Goal: Task Accomplishment & Management: Manage account settings

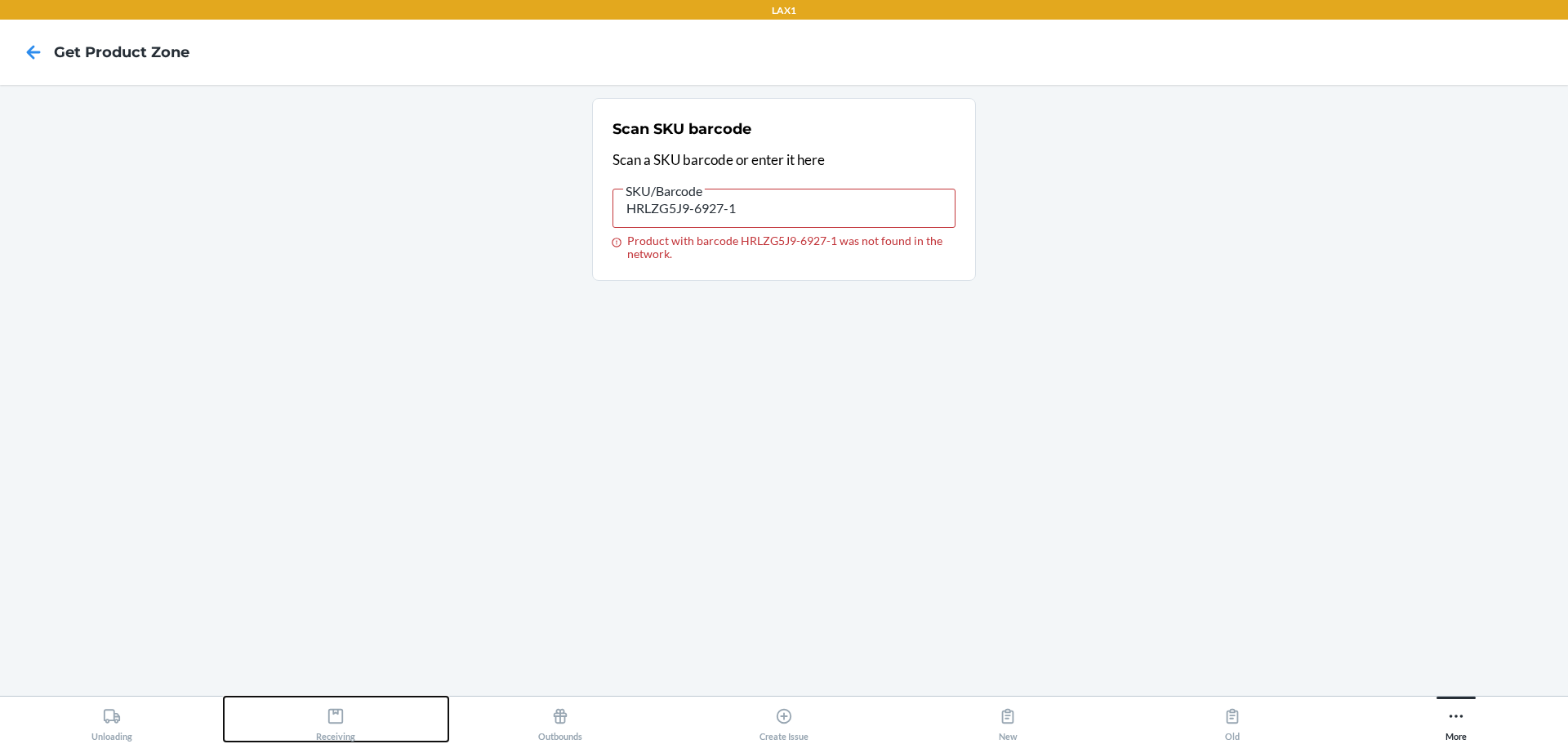
click at [355, 704] on div "Receiving" at bounding box center [336, 721] width 39 height 41
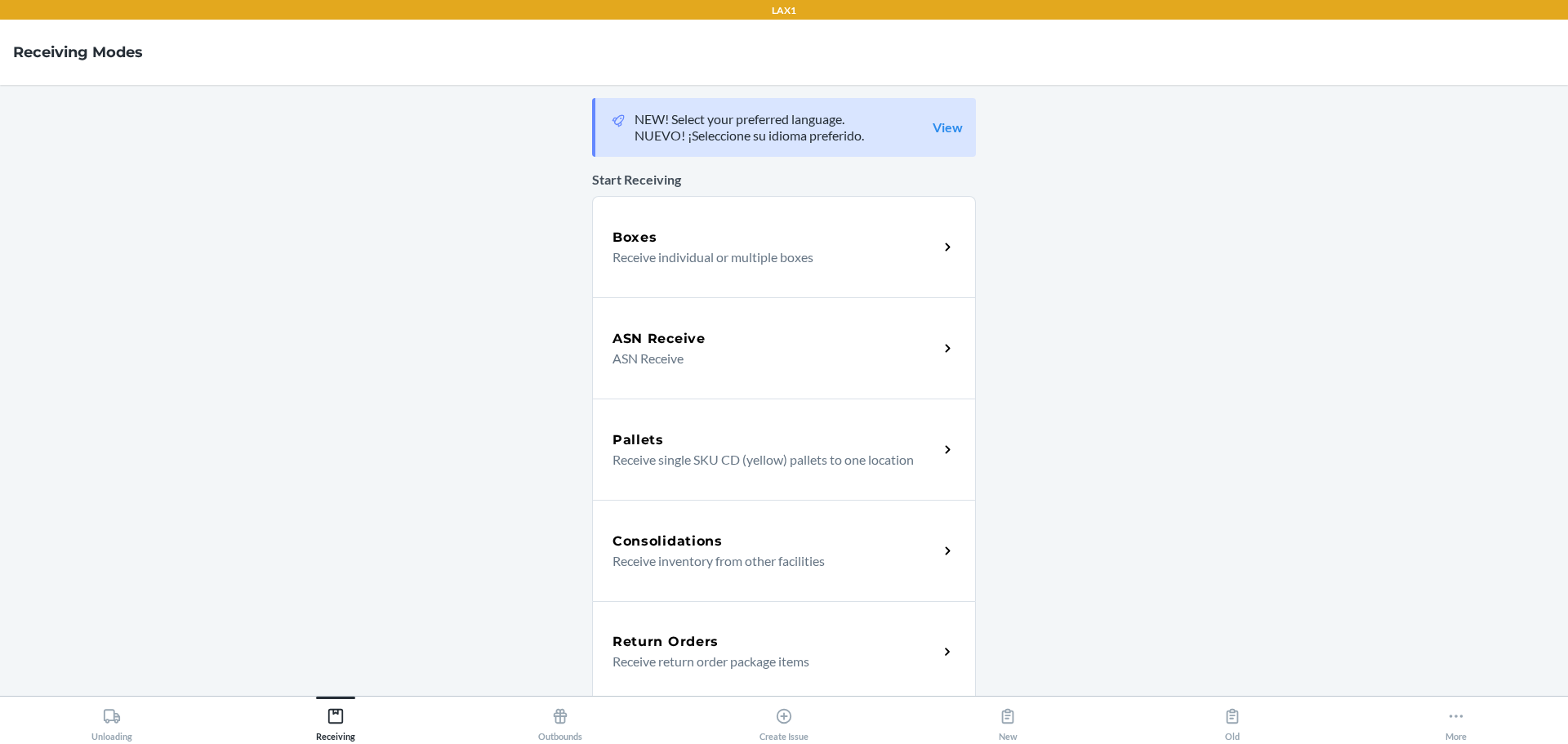
click at [676, 620] on div "Return Orders Receive return order package items" at bounding box center [784, 652] width 384 height 101
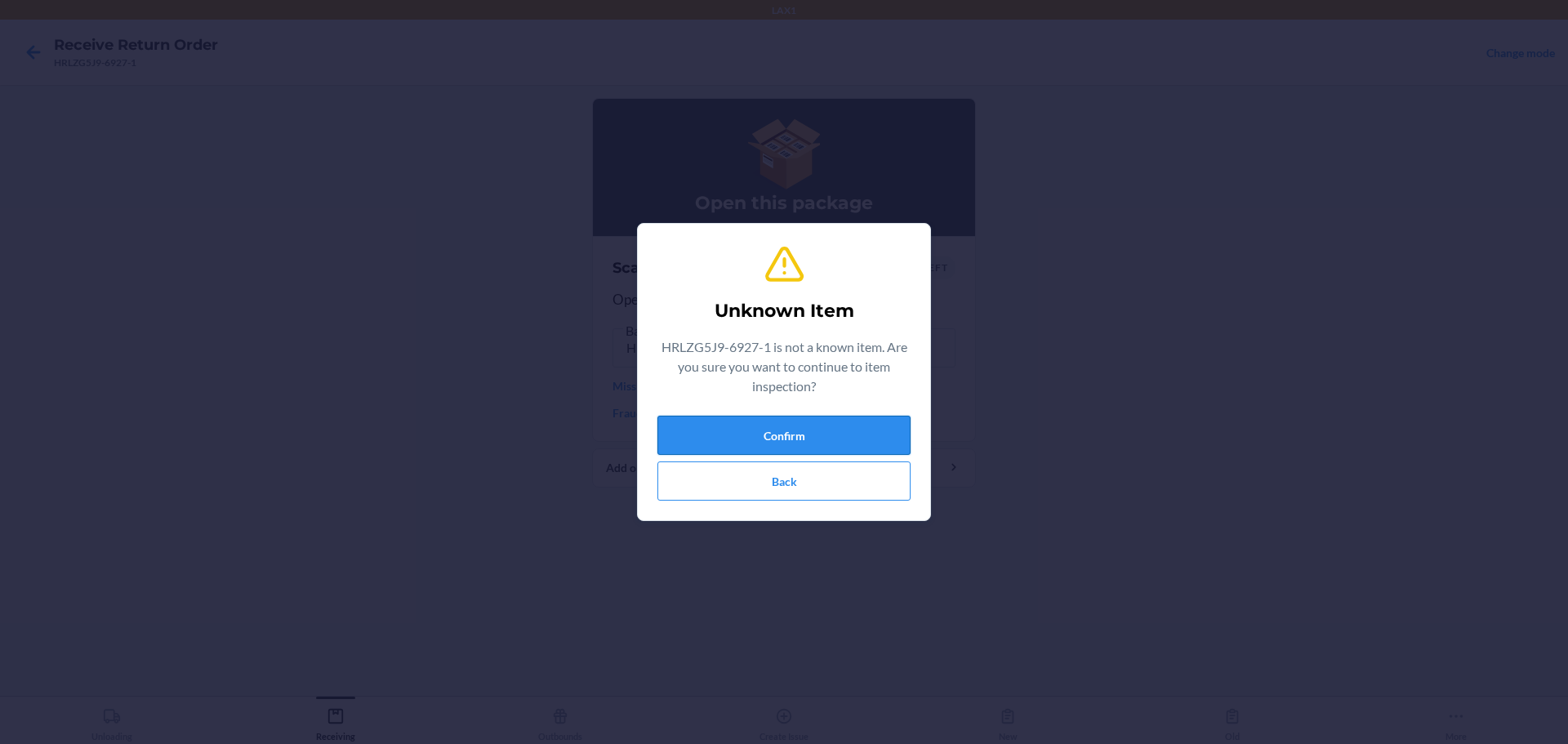
click at [713, 431] on button "Confirm" at bounding box center [784, 436] width 253 height 39
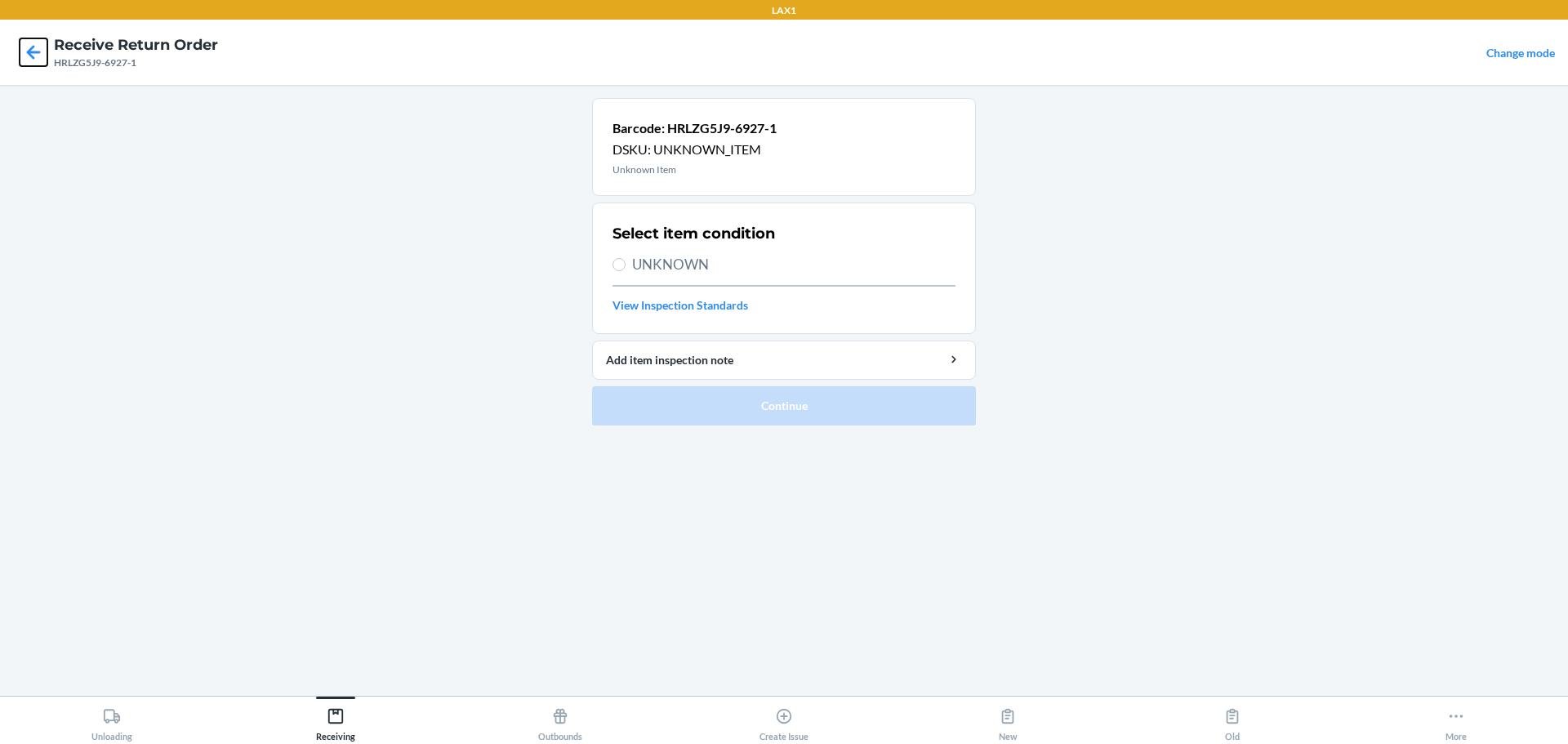
click at [32, 53] on icon at bounding box center [33, 52] width 28 height 28
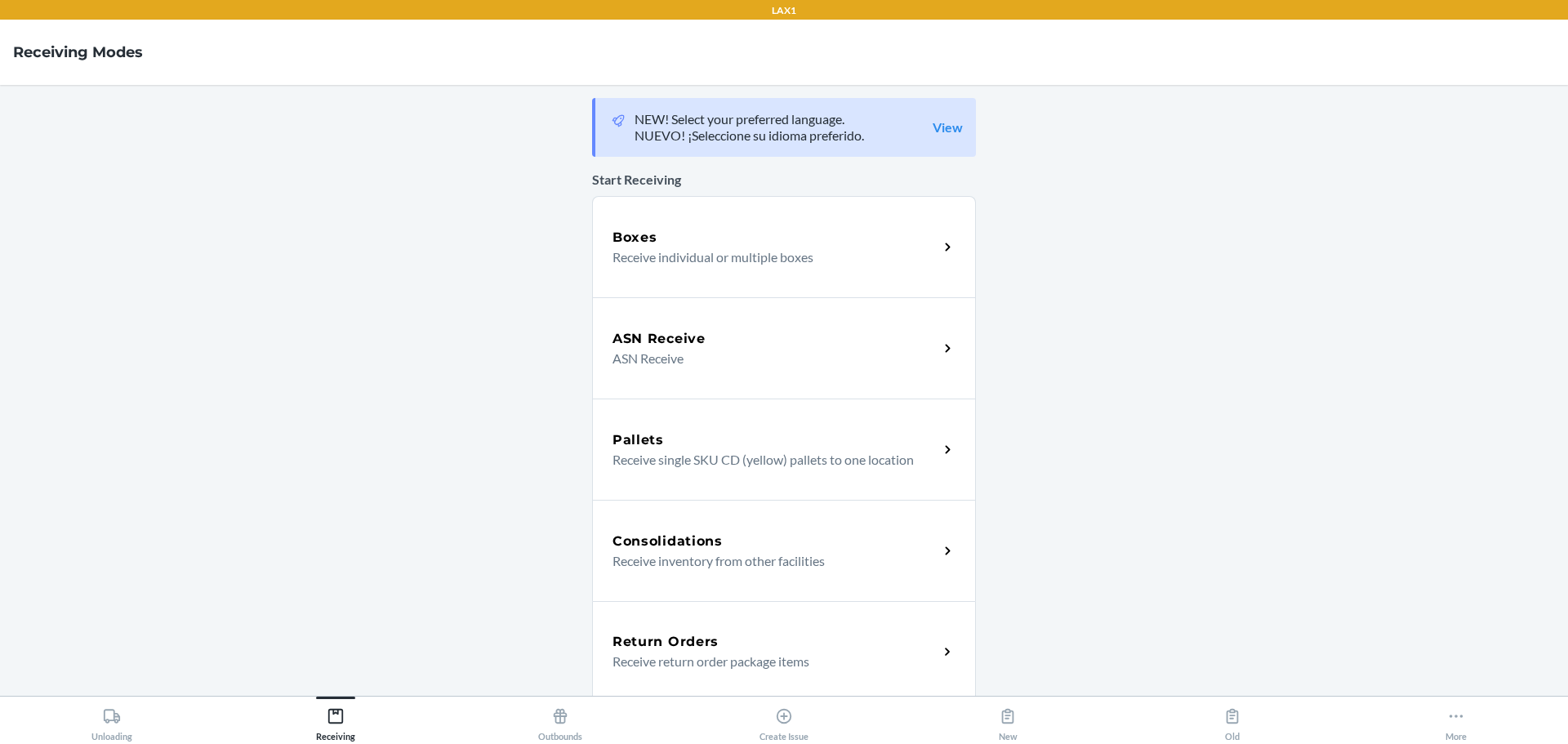
click at [754, 643] on div "Return Orders" at bounding box center [775, 642] width 326 height 19
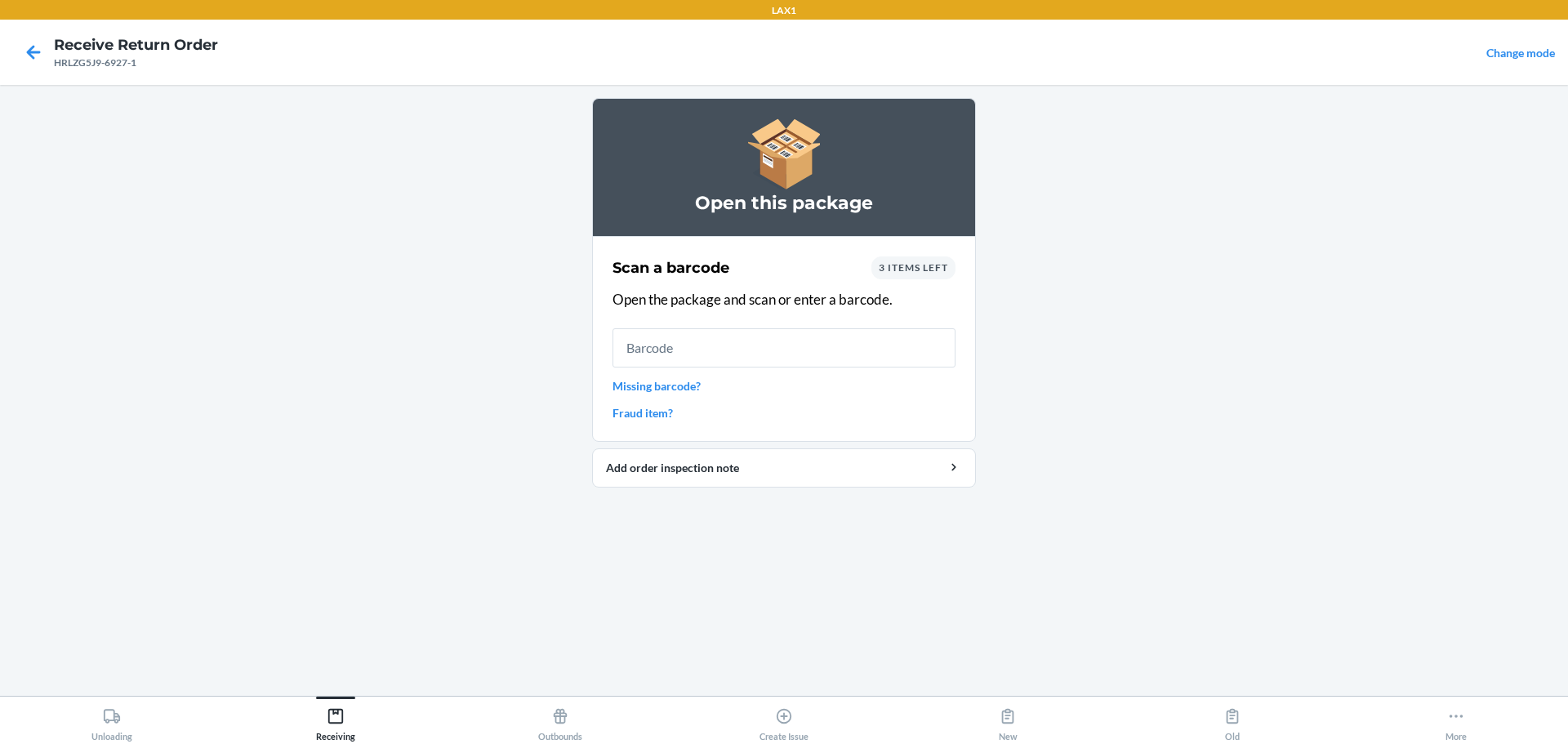
click at [661, 390] on link "Missing barcode?" at bounding box center [784, 386] width 343 height 17
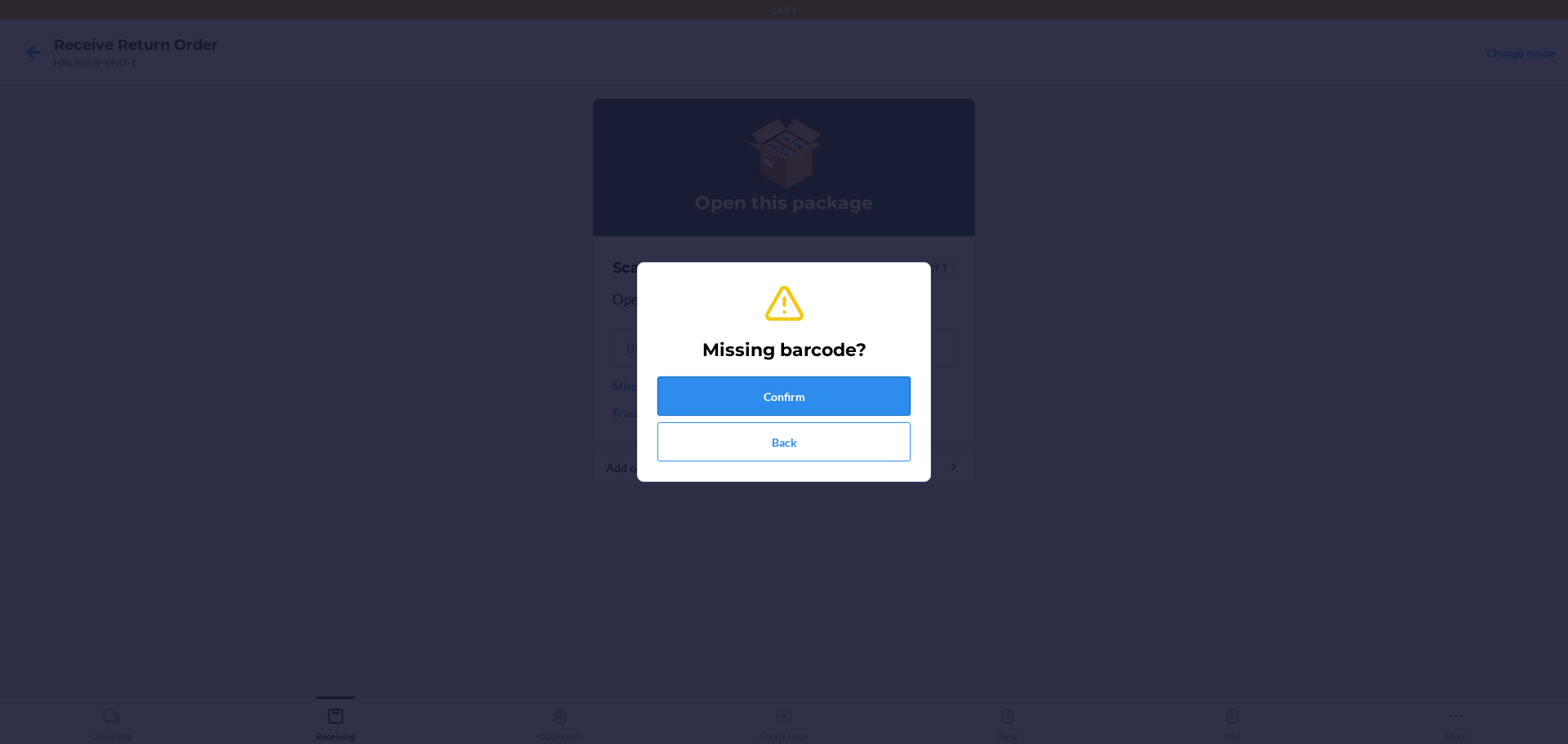
click at [754, 385] on button "Confirm" at bounding box center [784, 396] width 253 height 39
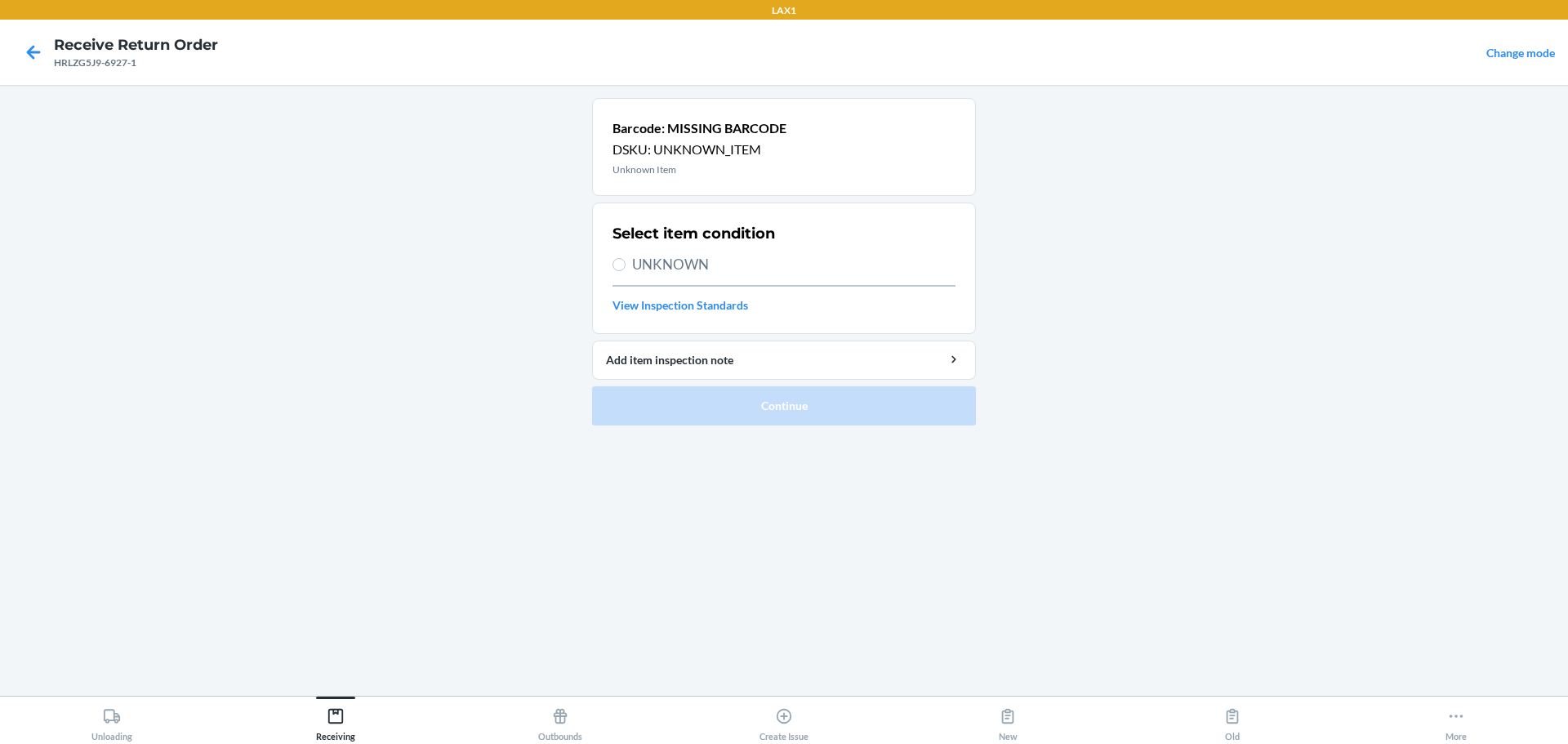
click at [690, 258] on span "UNKNOWN" at bounding box center [794, 265] width 323 height 21
click at [626, 258] on input "UNKNOWN" at bounding box center [618, 264] width 13 height 13
radio input "true"
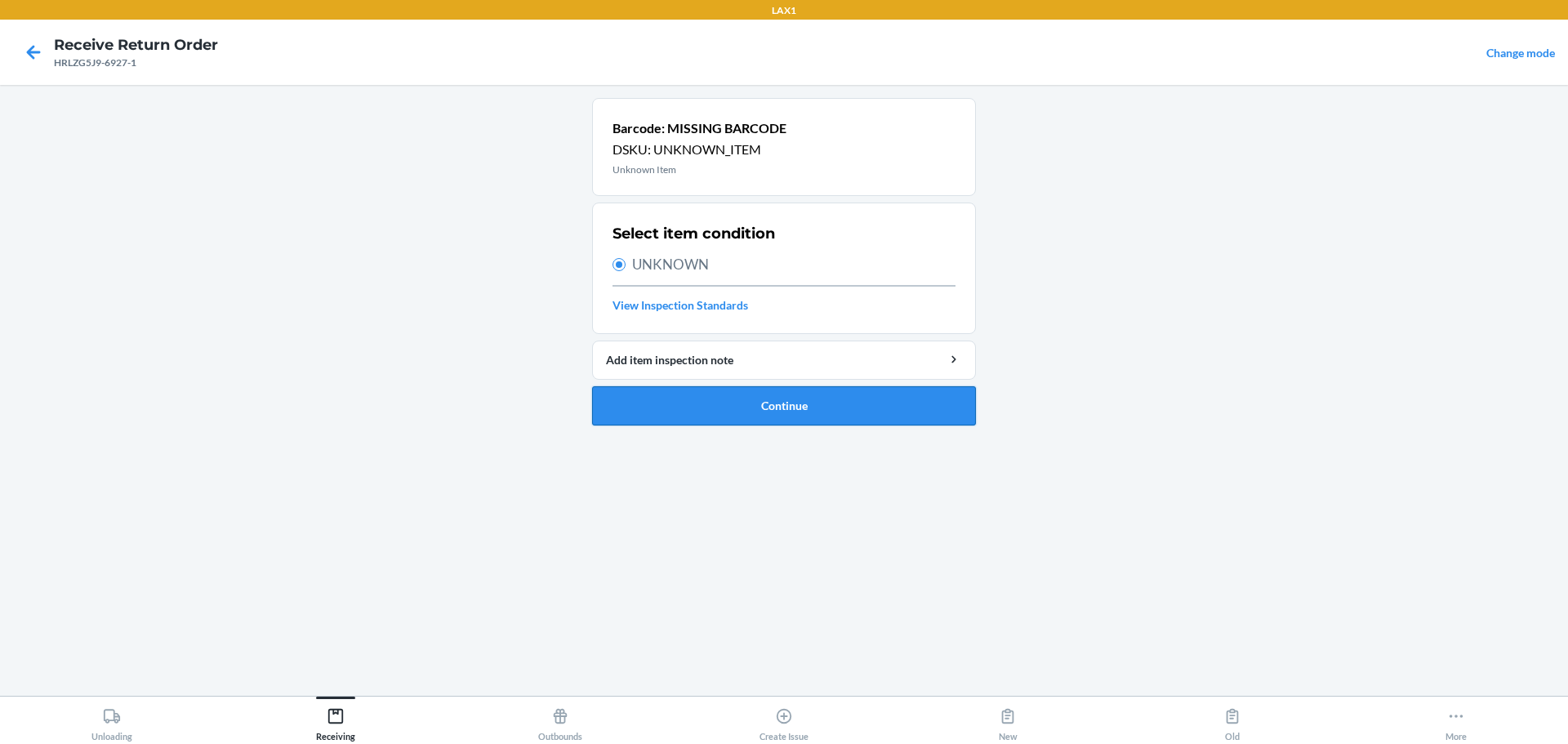
click at [754, 403] on button "Continue" at bounding box center [784, 405] width 384 height 39
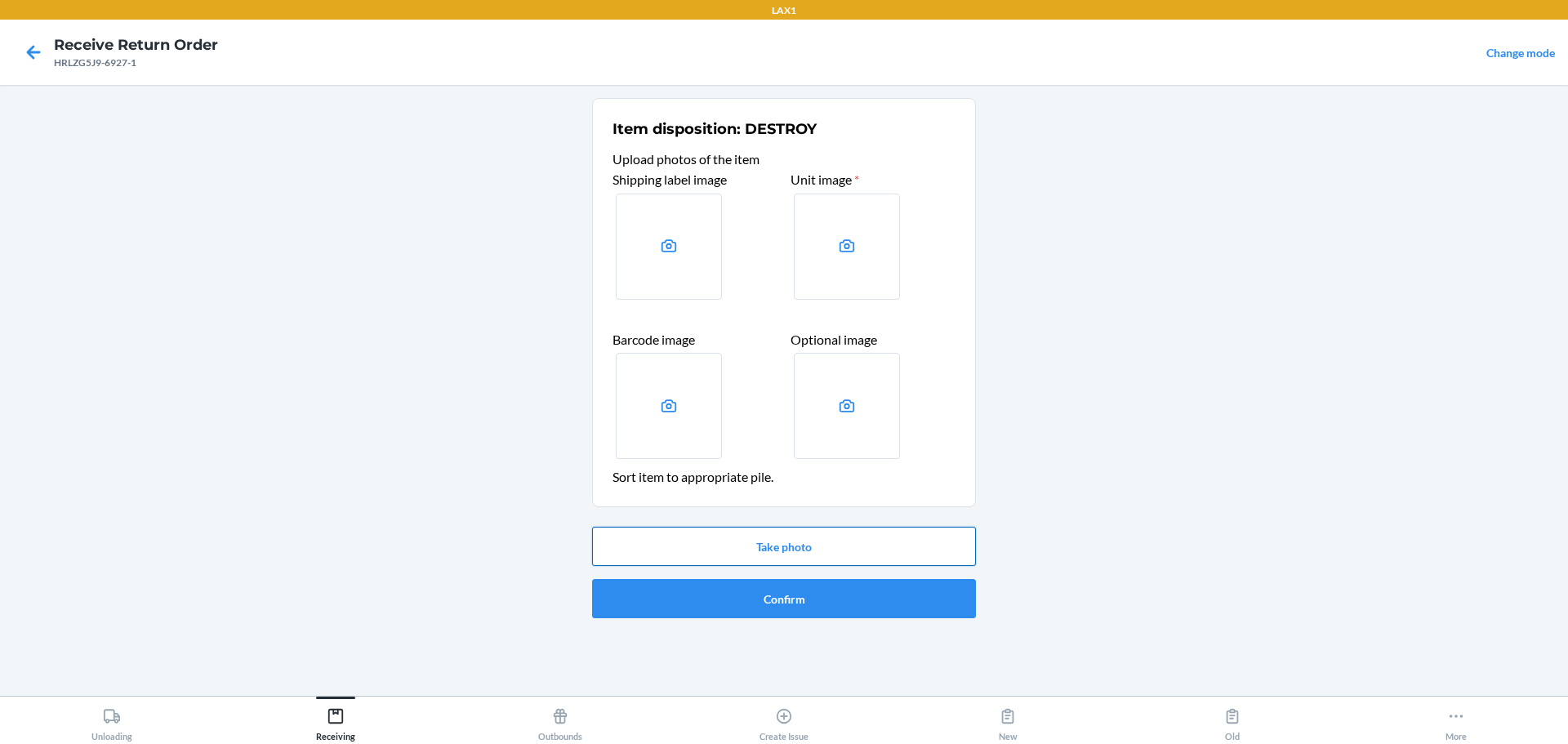
click at [754, 542] on button "Take photo" at bounding box center [784, 546] width 384 height 39
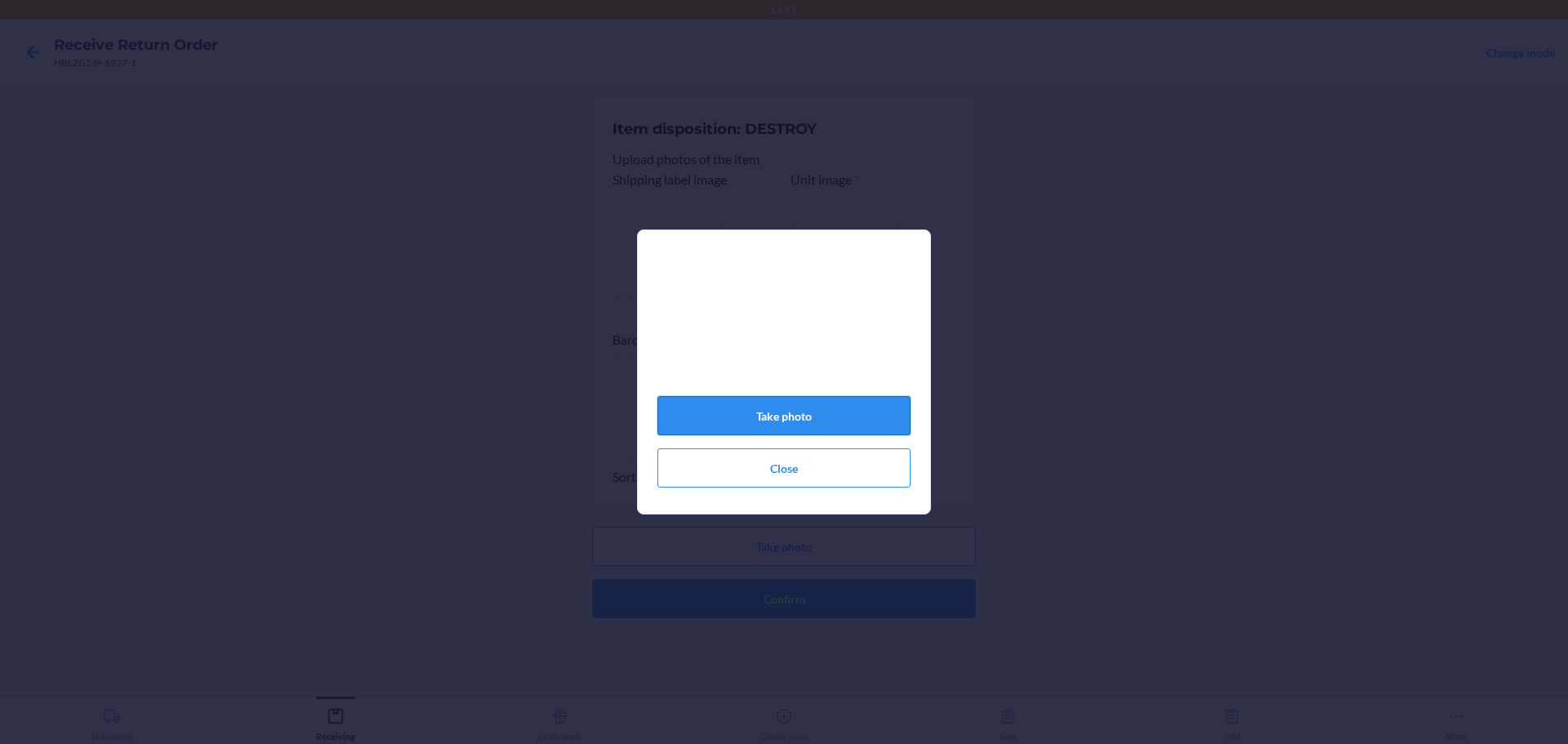
click at [754, 416] on button "Take photo" at bounding box center [784, 415] width 253 height 39
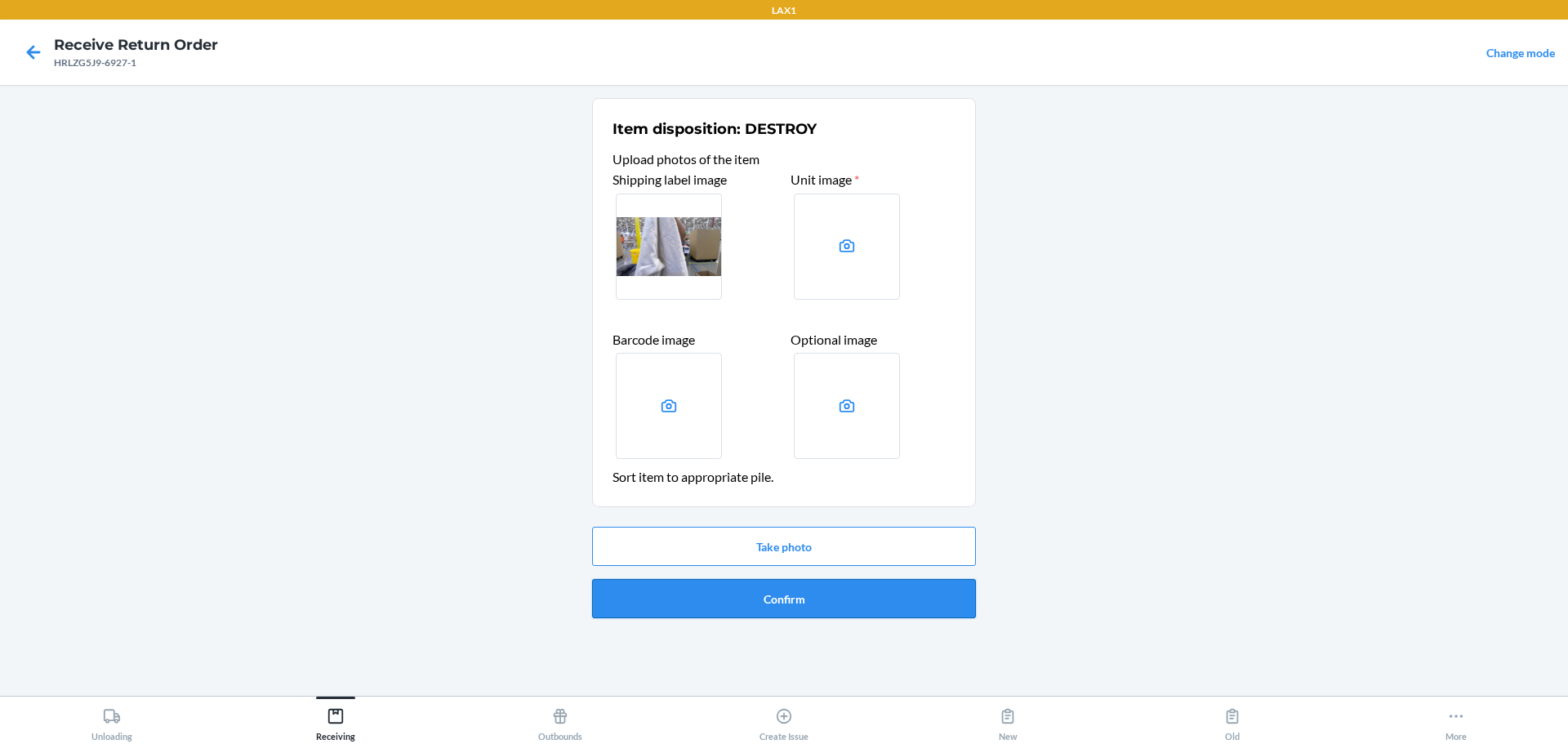
click at [754, 596] on button "Confirm" at bounding box center [784, 598] width 384 height 39
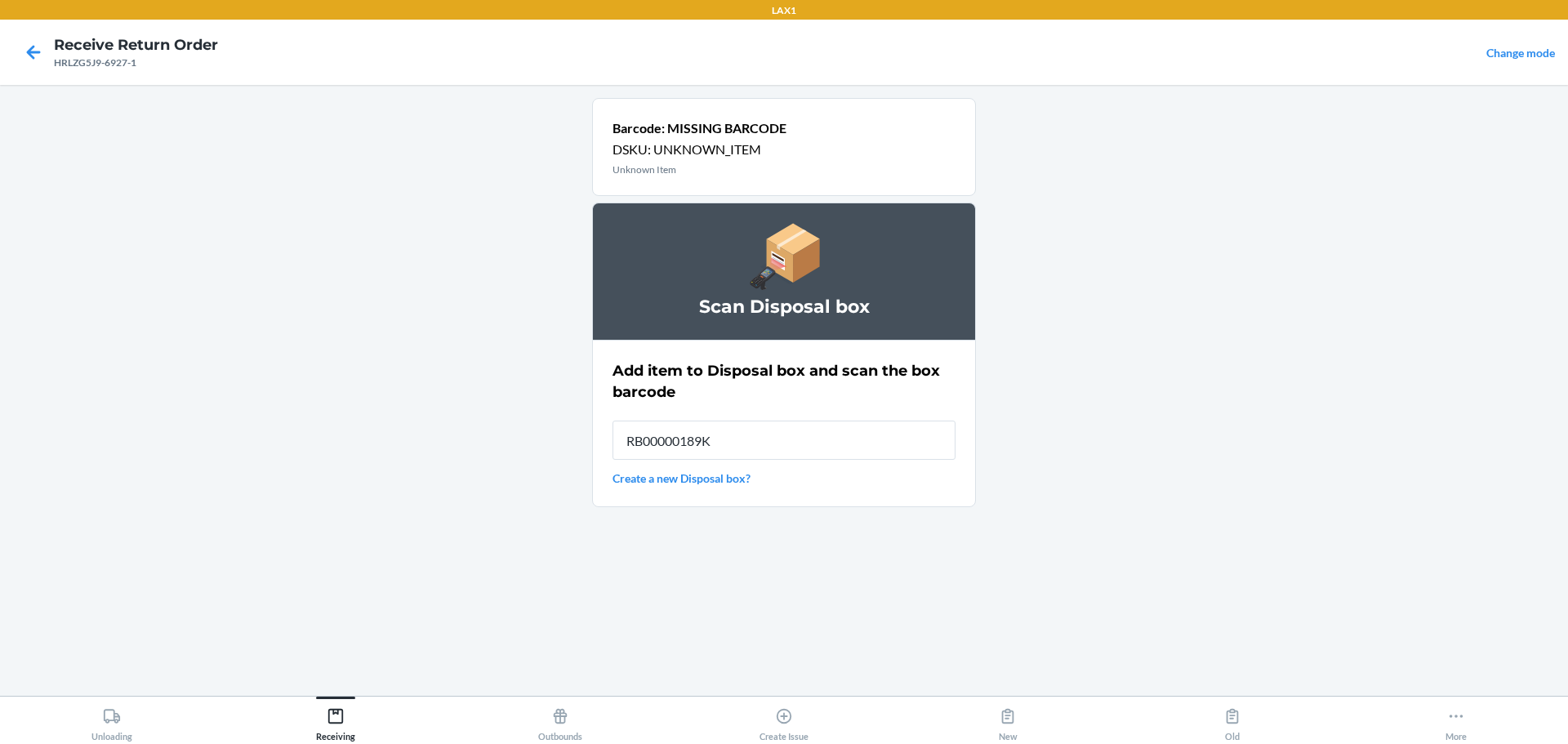
type input "RB00000189K"
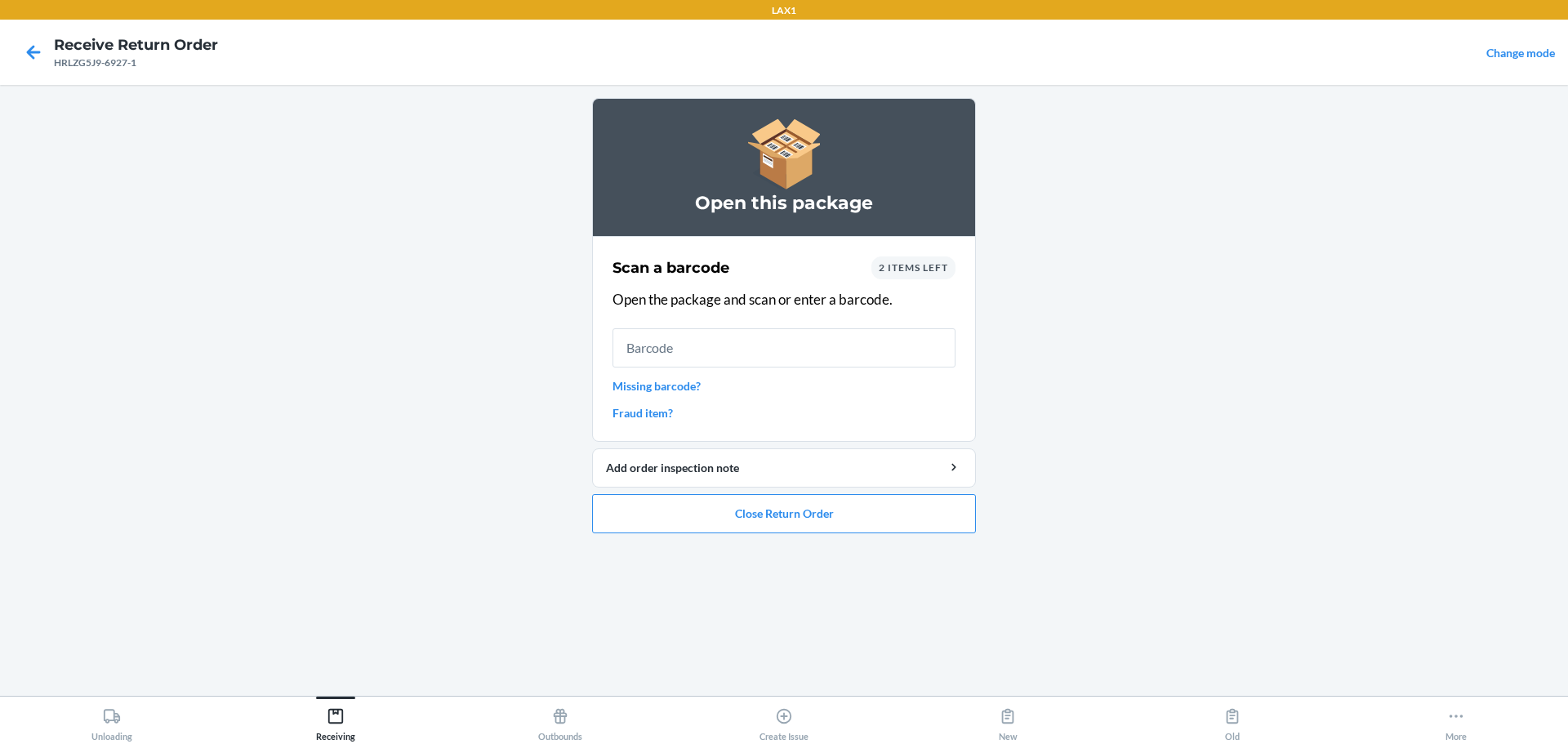
click at [659, 385] on link "Missing barcode?" at bounding box center [784, 386] width 343 height 17
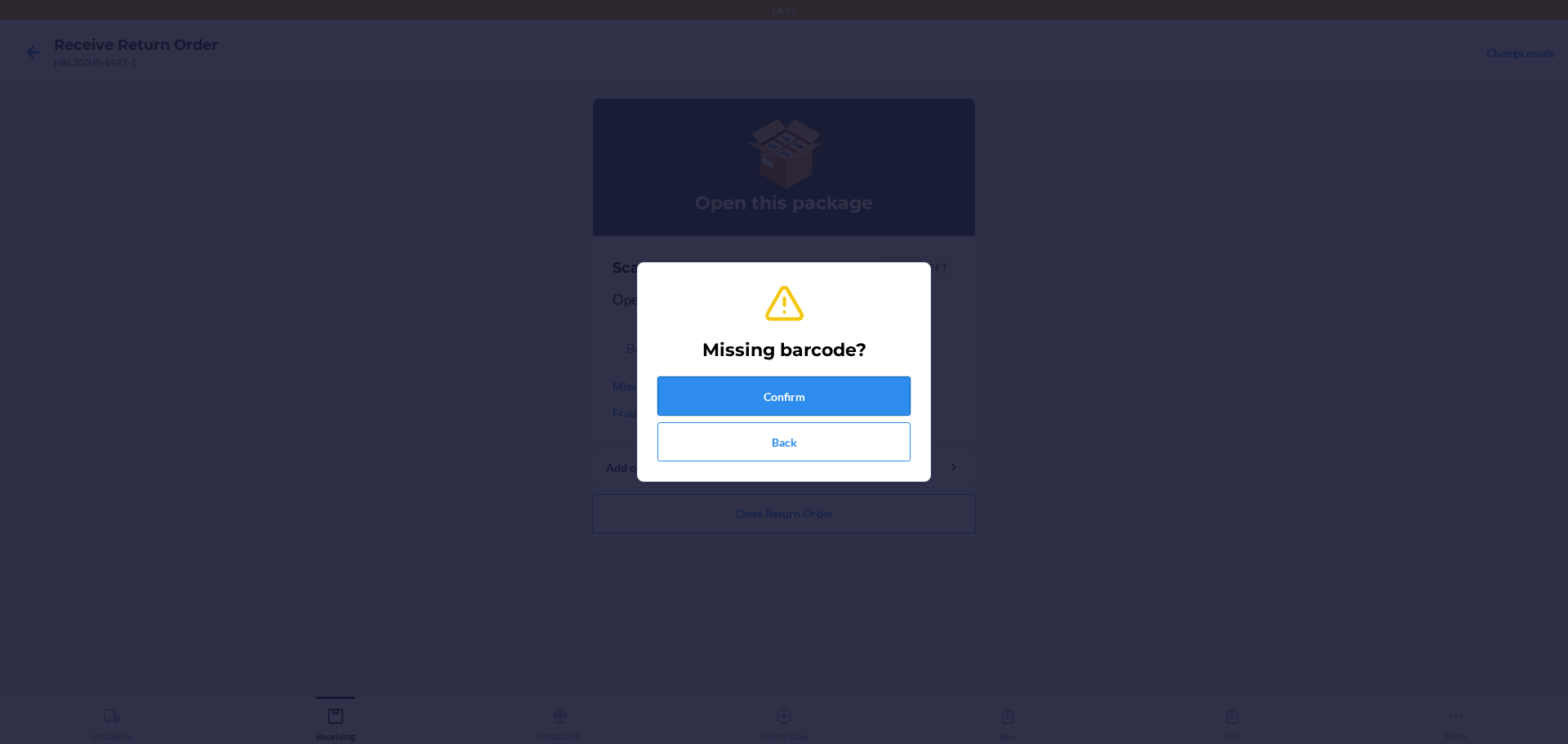
click at [754, 404] on button "Confirm" at bounding box center [784, 396] width 253 height 39
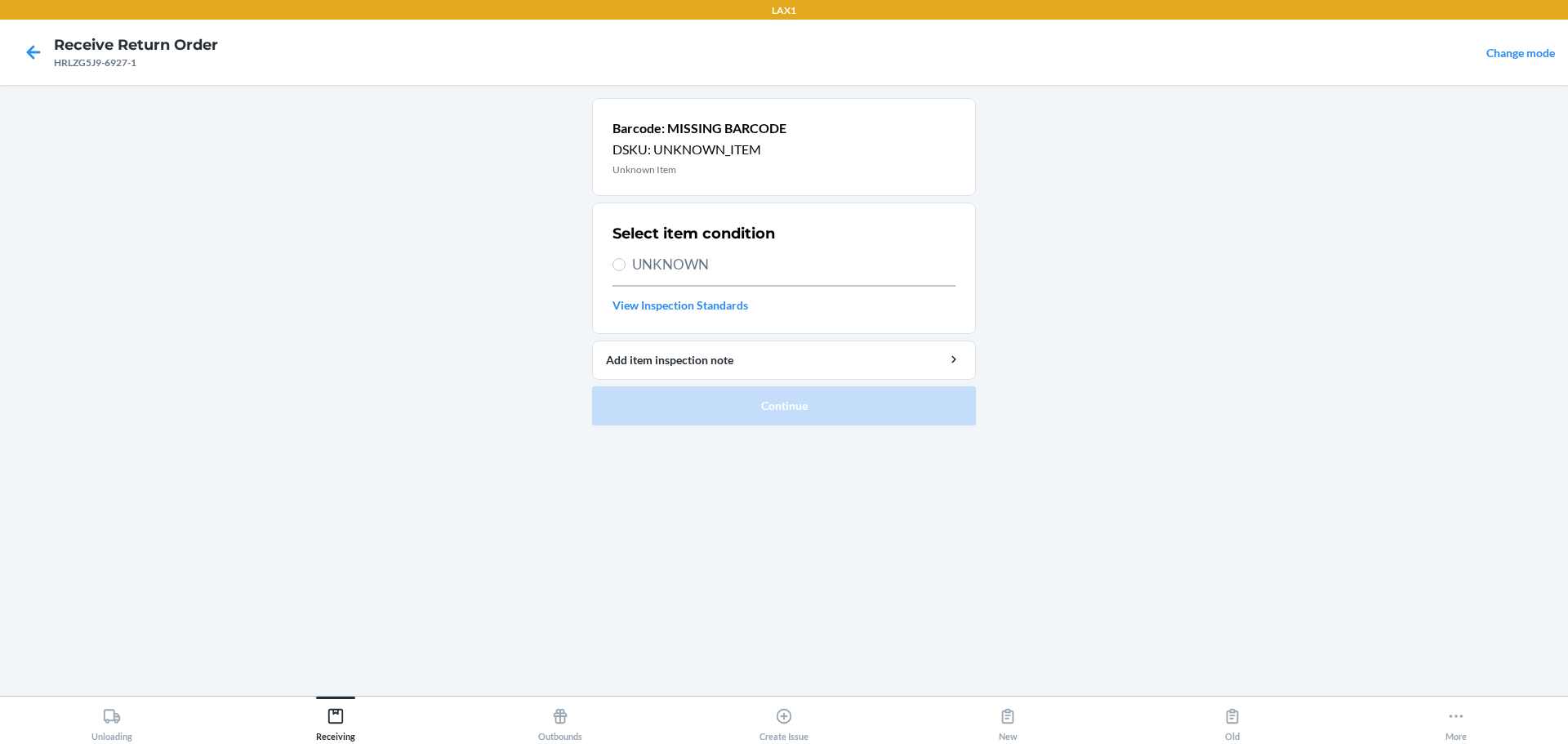
drag, startPoint x: 669, startPoint y: 269, endPoint x: 677, endPoint y: 268, distance: 8.1
click at [674, 268] on span "UNKNOWN" at bounding box center [794, 265] width 323 height 21
click at [626, 268] on input "UNKNOWN" at bounding box center [618, 264] width 13 height 13
radio input "true"
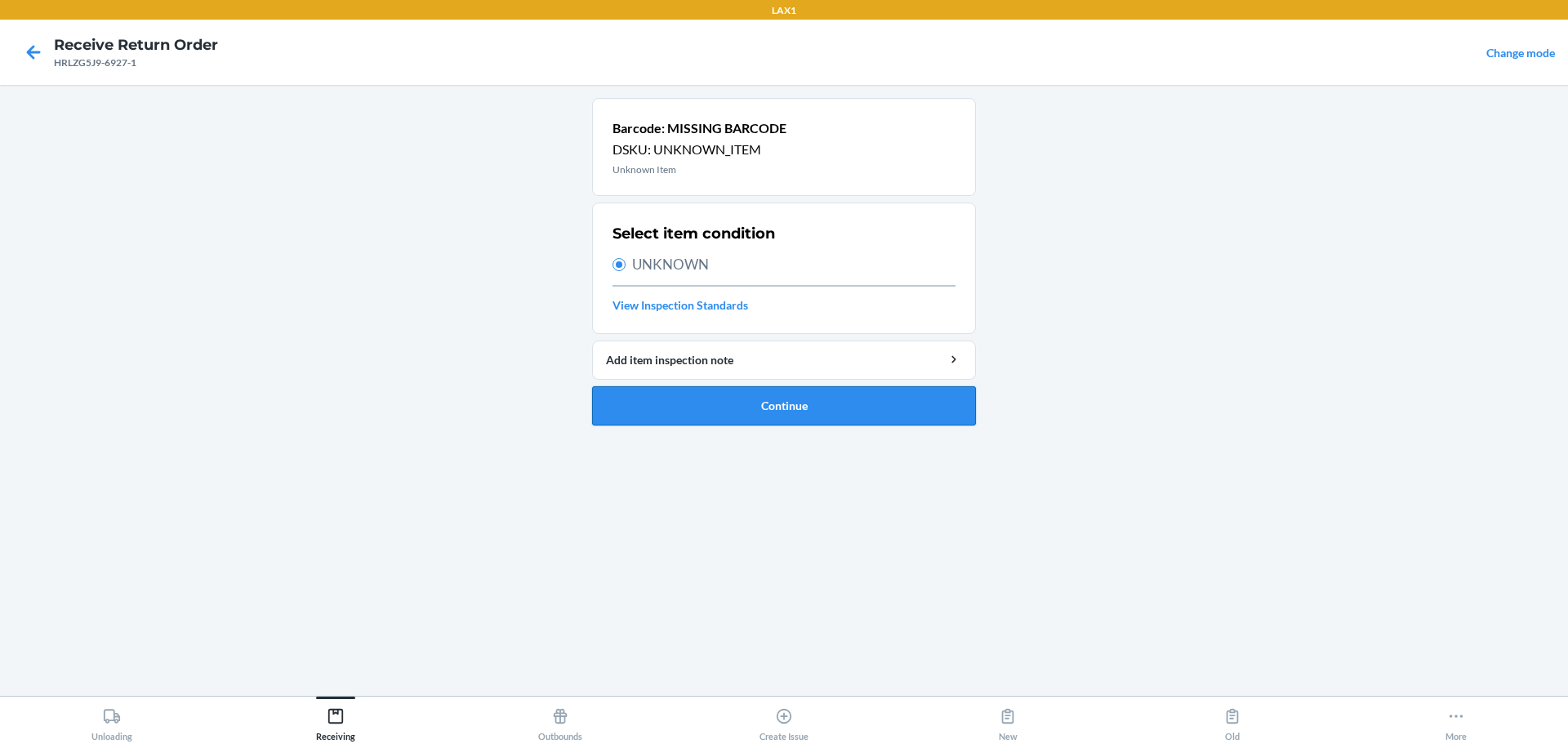
click at [754, 408] on button "Continue" at bounding box center [784, 405] width 384 height 39
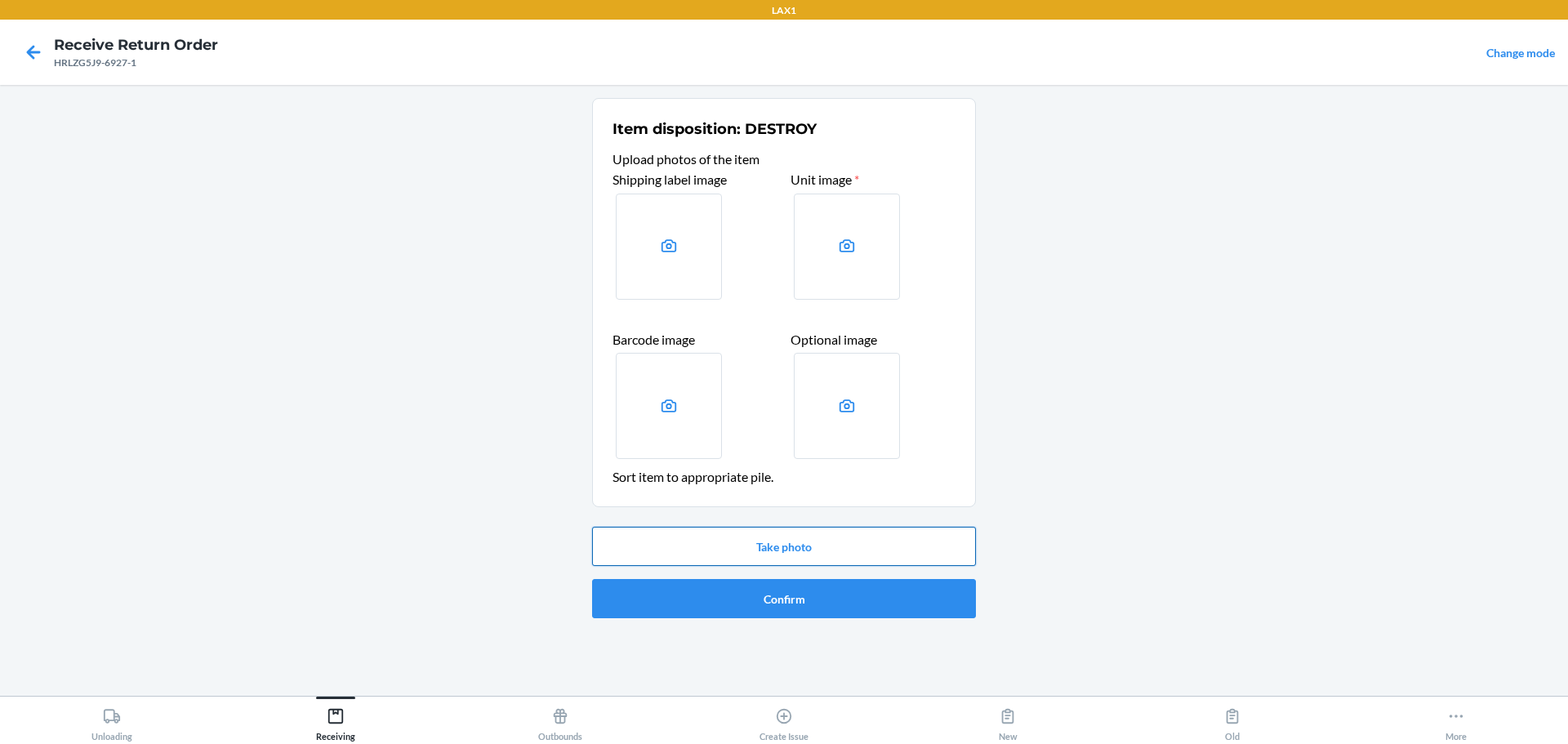
click at [749, 540] on button "Take photo" at bounding box center [784, 546] width 384 height 39
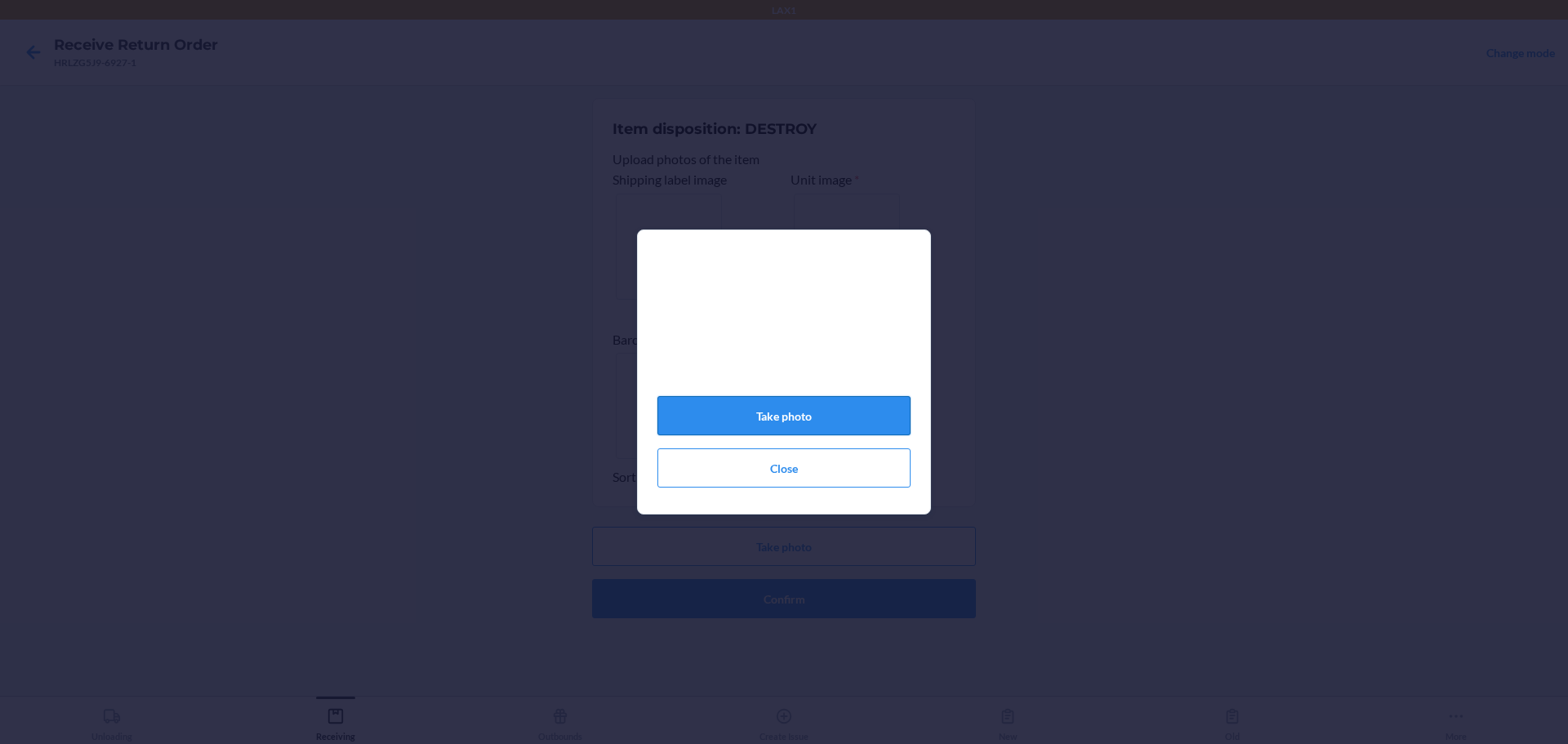
click at [754, 427] on button "Take photo" at bounding box center [784, 415] width 253 height 39
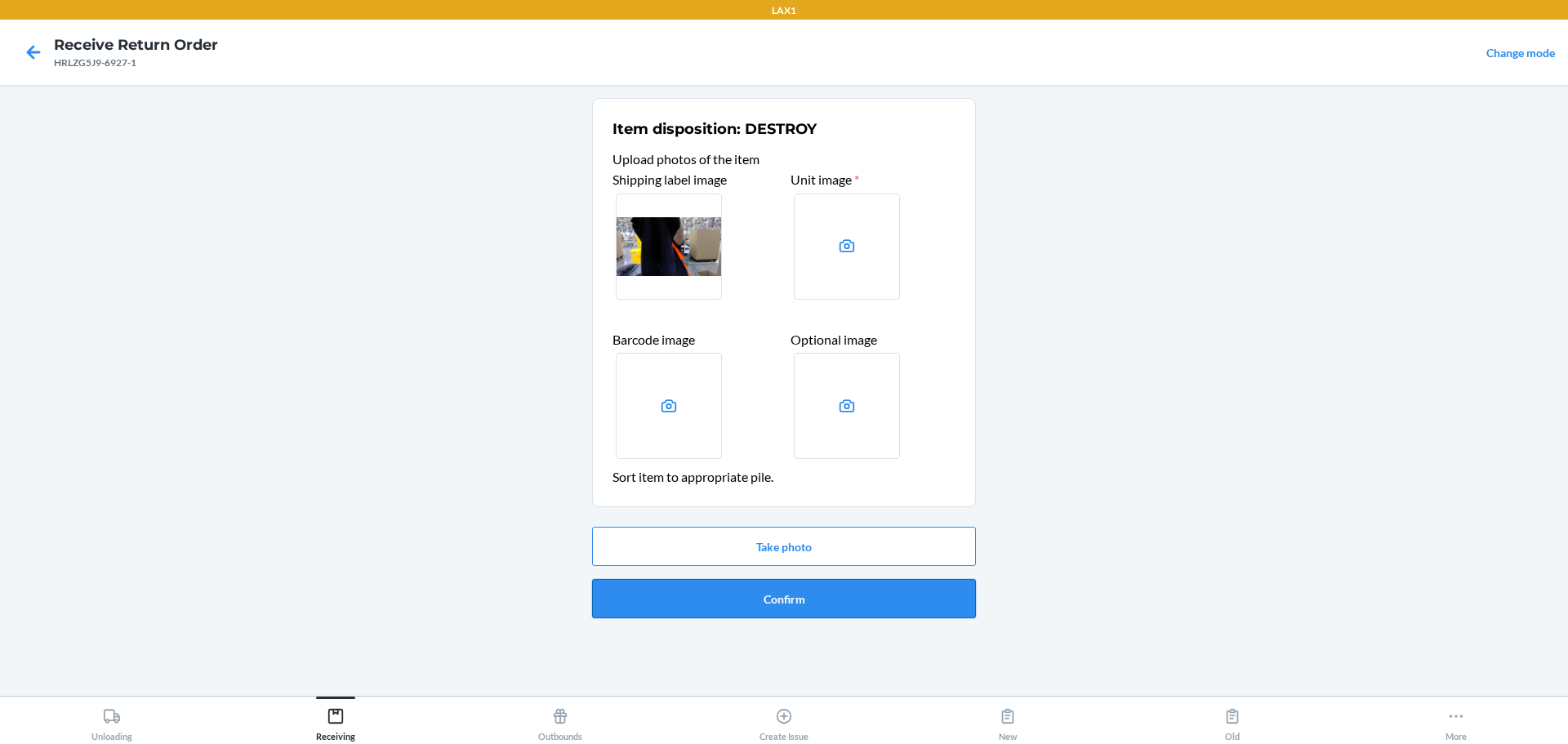
click at [746, 605] on button "Confirm" at bounding box center [784, 598] width 384 height 39
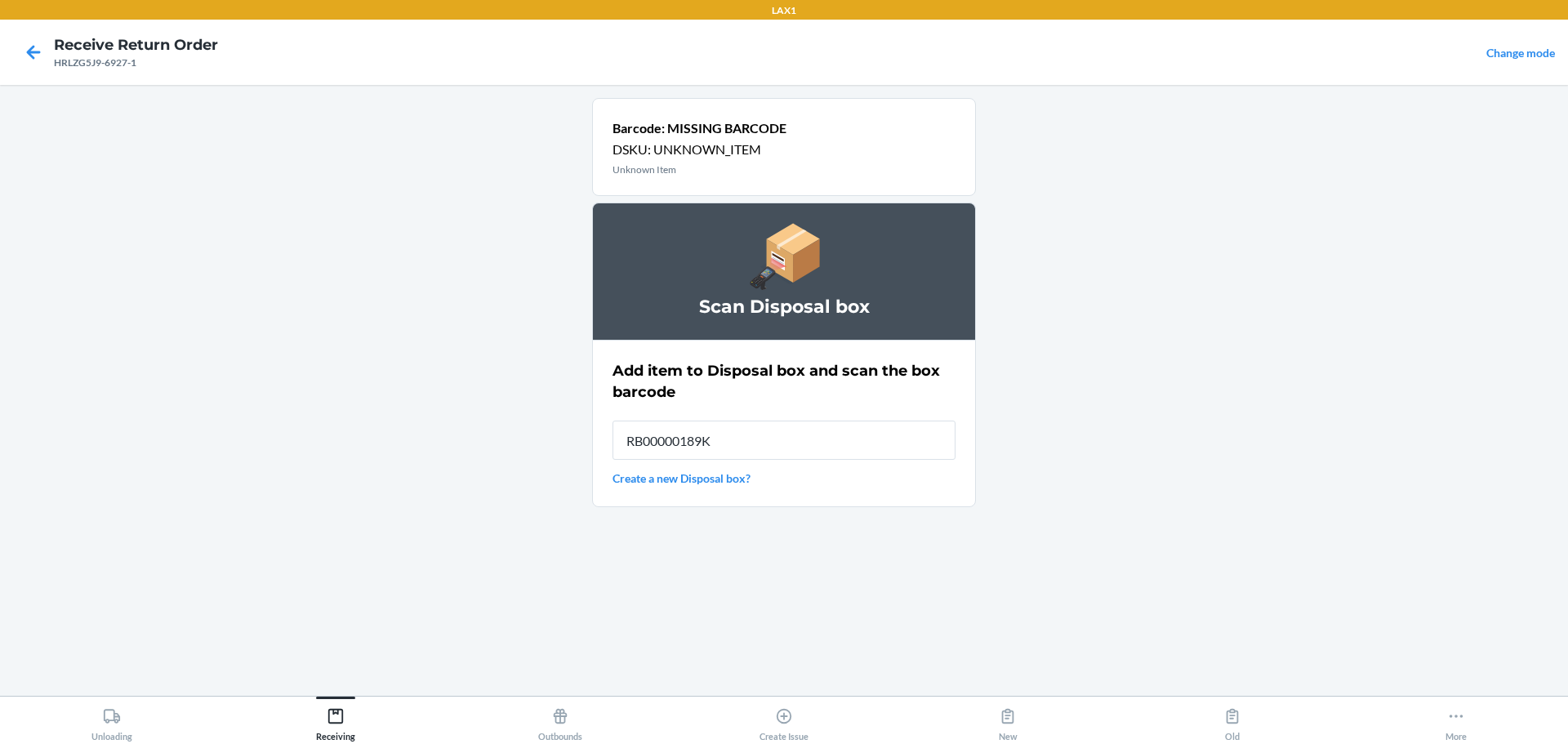
type input "RB00000189K"
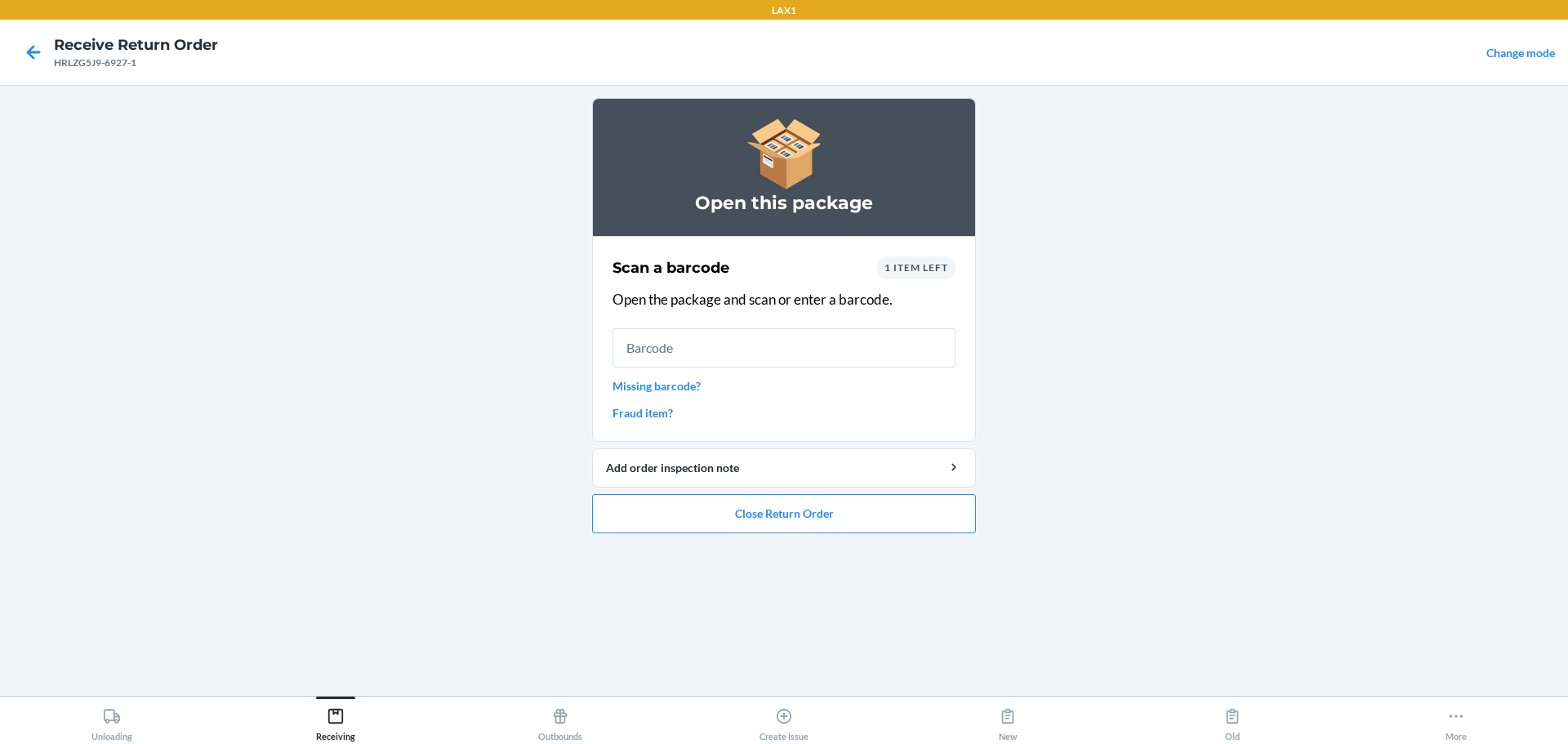
click at [617, 391] on link "Missing barcode?" at bounding box center [784, 386] width 343 height 17
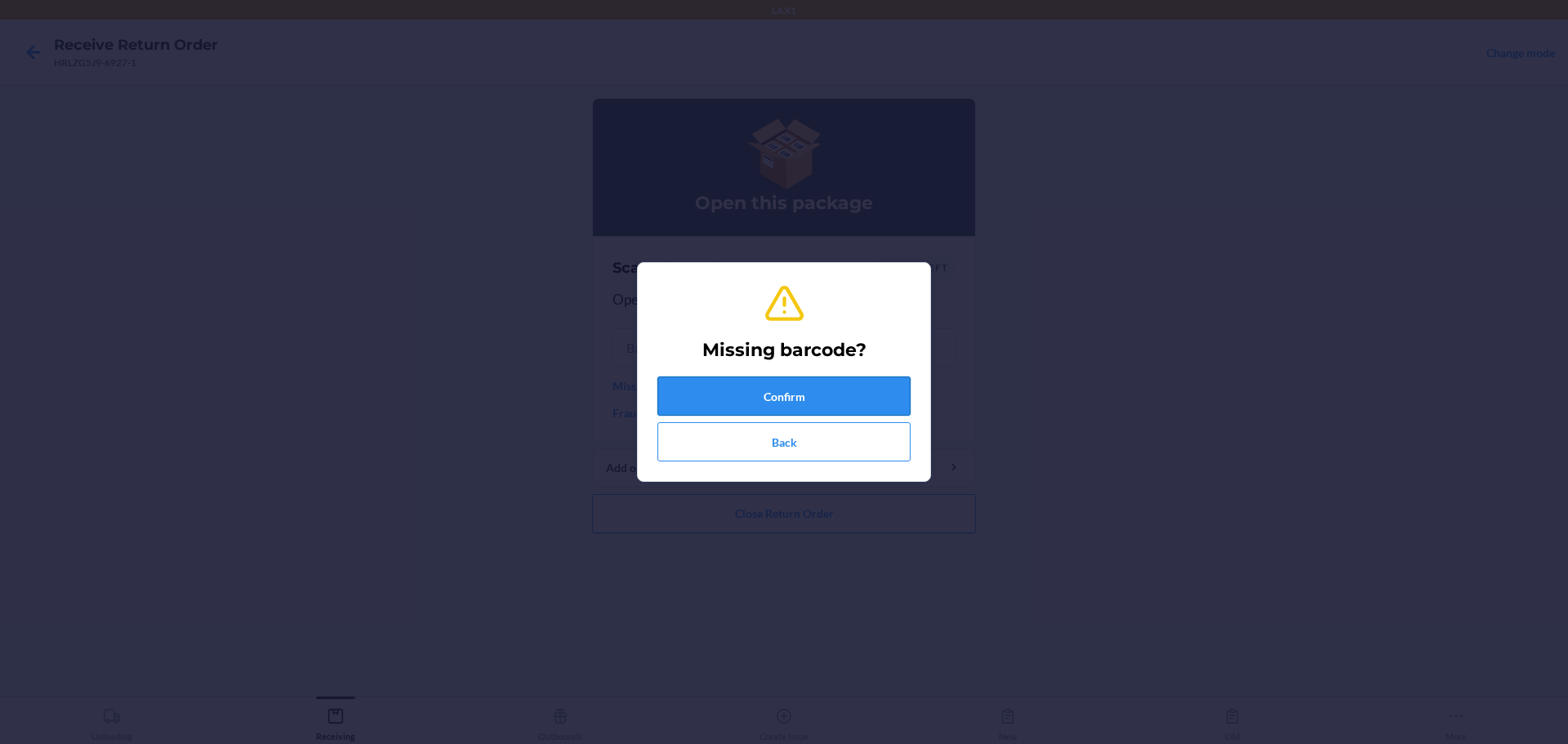
click at [754, 393] on button "Confirm" at bounding box center [784, 396] width 253 height 39
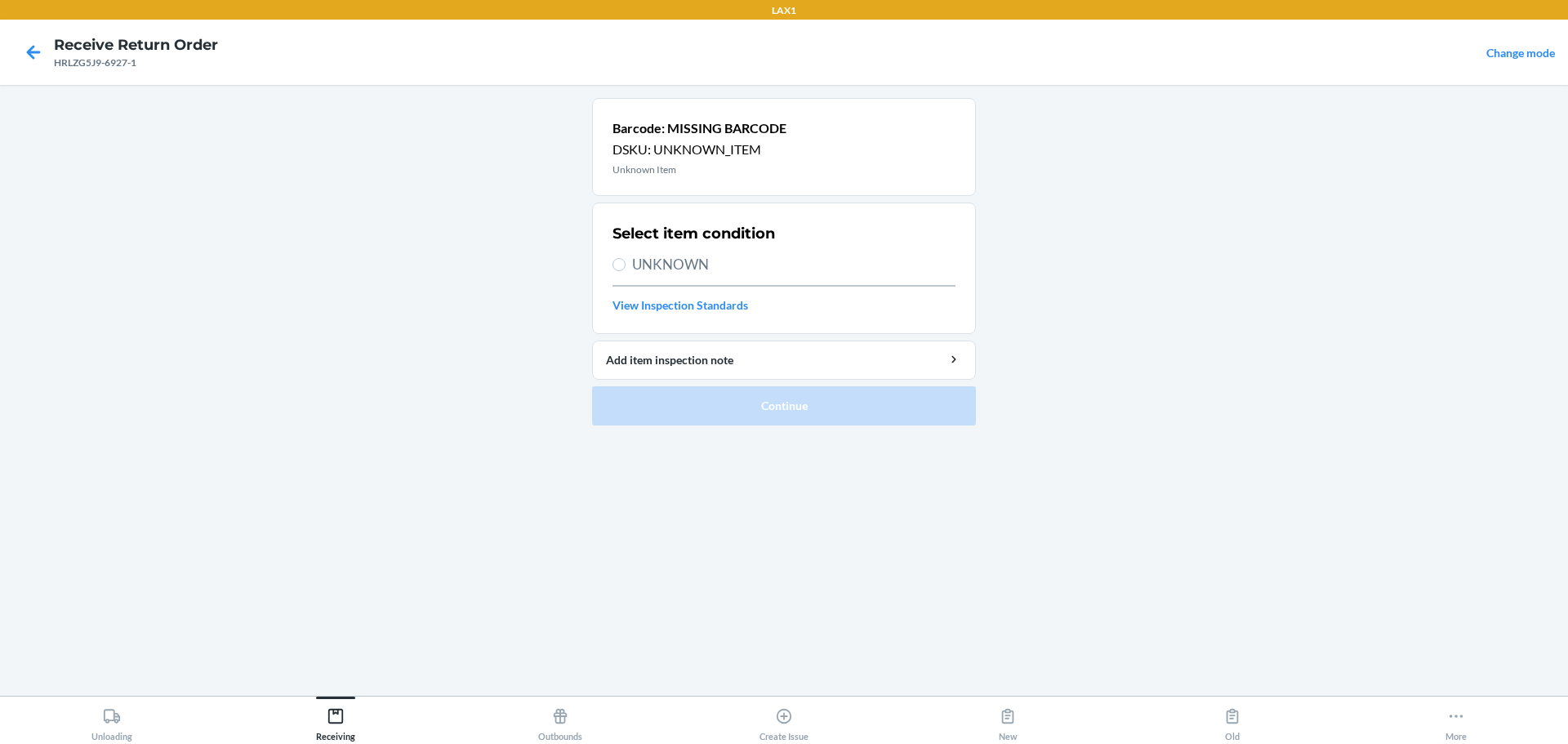
click at [686, 274] on span "UNKNOWN" at bounding box center [794, 265] width 323 height 21
click at [626, 271] on input "UNKNOWN" at bounding box center [618, 264] width 13 height 13
radio input "true"
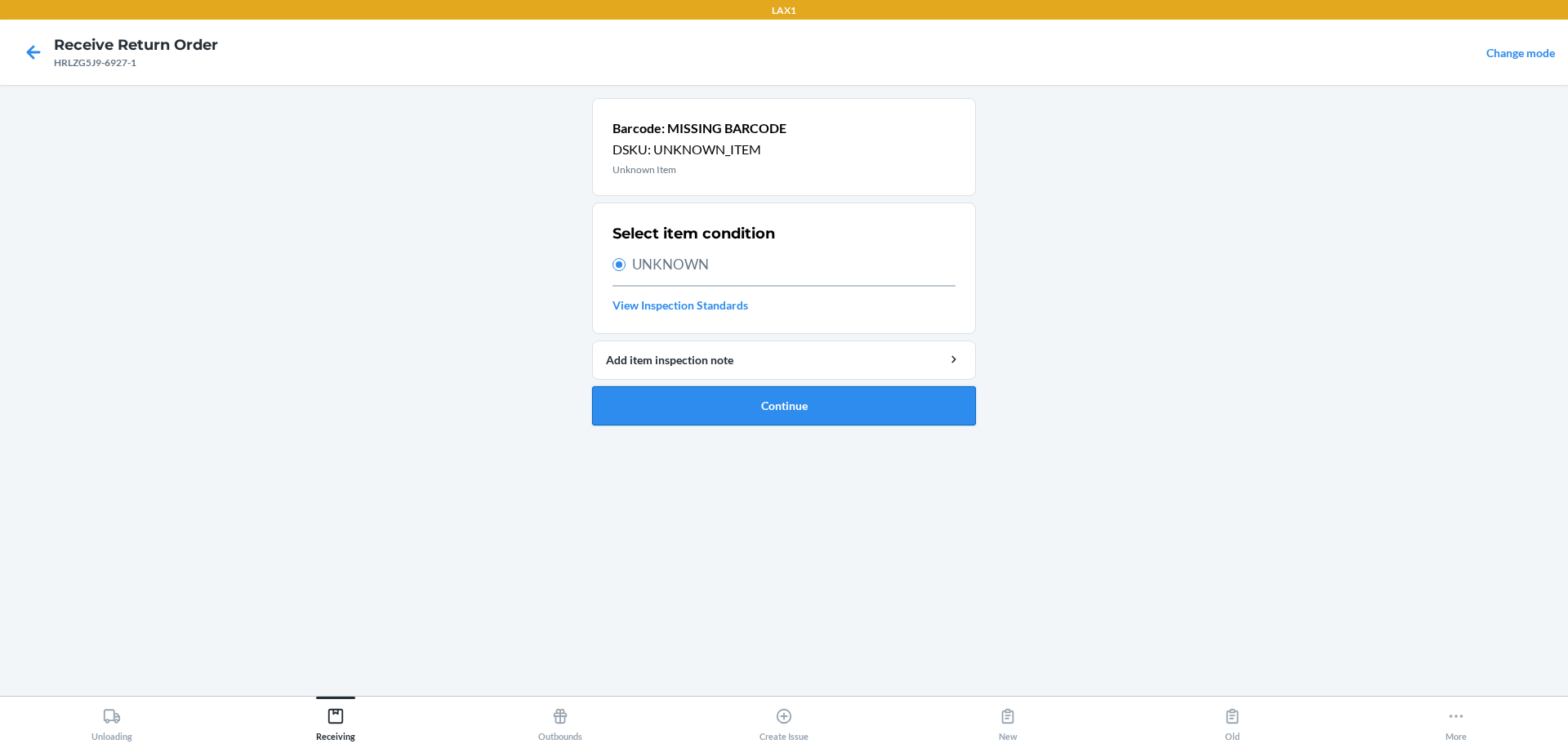
click at [730, 403] on button "Continue" at bounding box center [784, 405] width 384 height 39
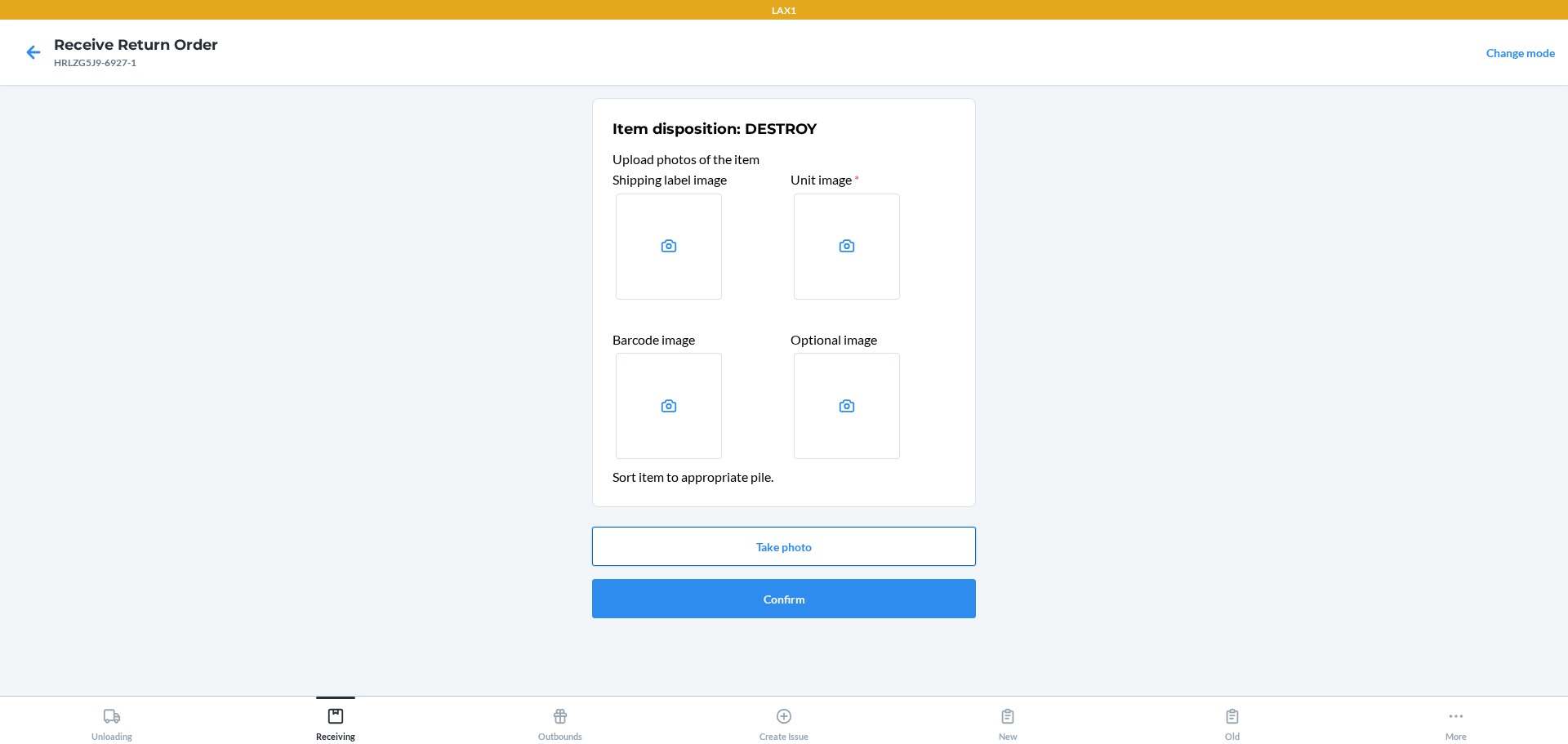
click at [754, 548] on button "Take photo" at bounding box center [784, 546] width 384 height 39
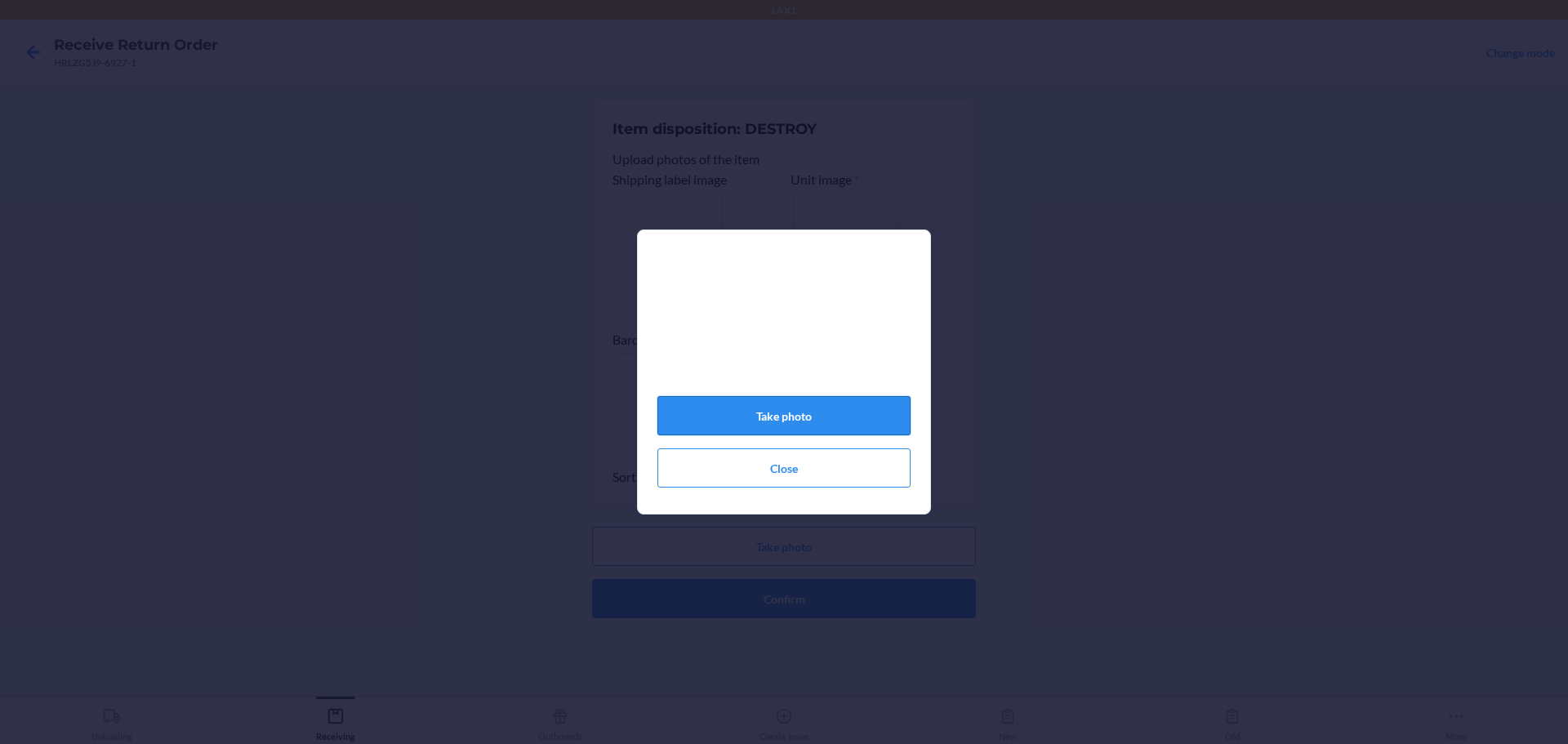
click at [754, 423] on button "Take photo" at bounding box center [784, 415] width 253 height 39
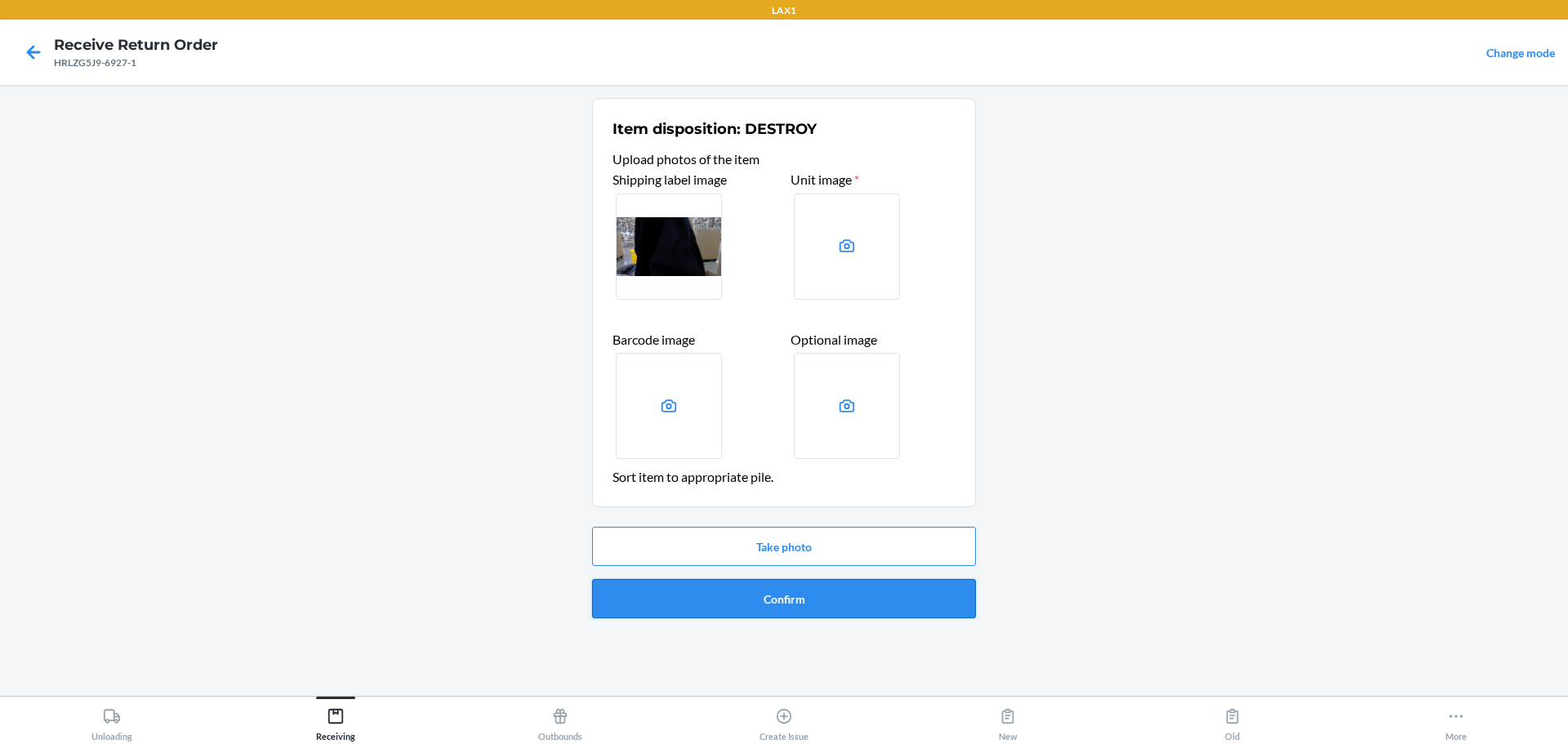
click at [754, 597] on button "Confirm" at bounding box center [784, 598] width 384 height 39
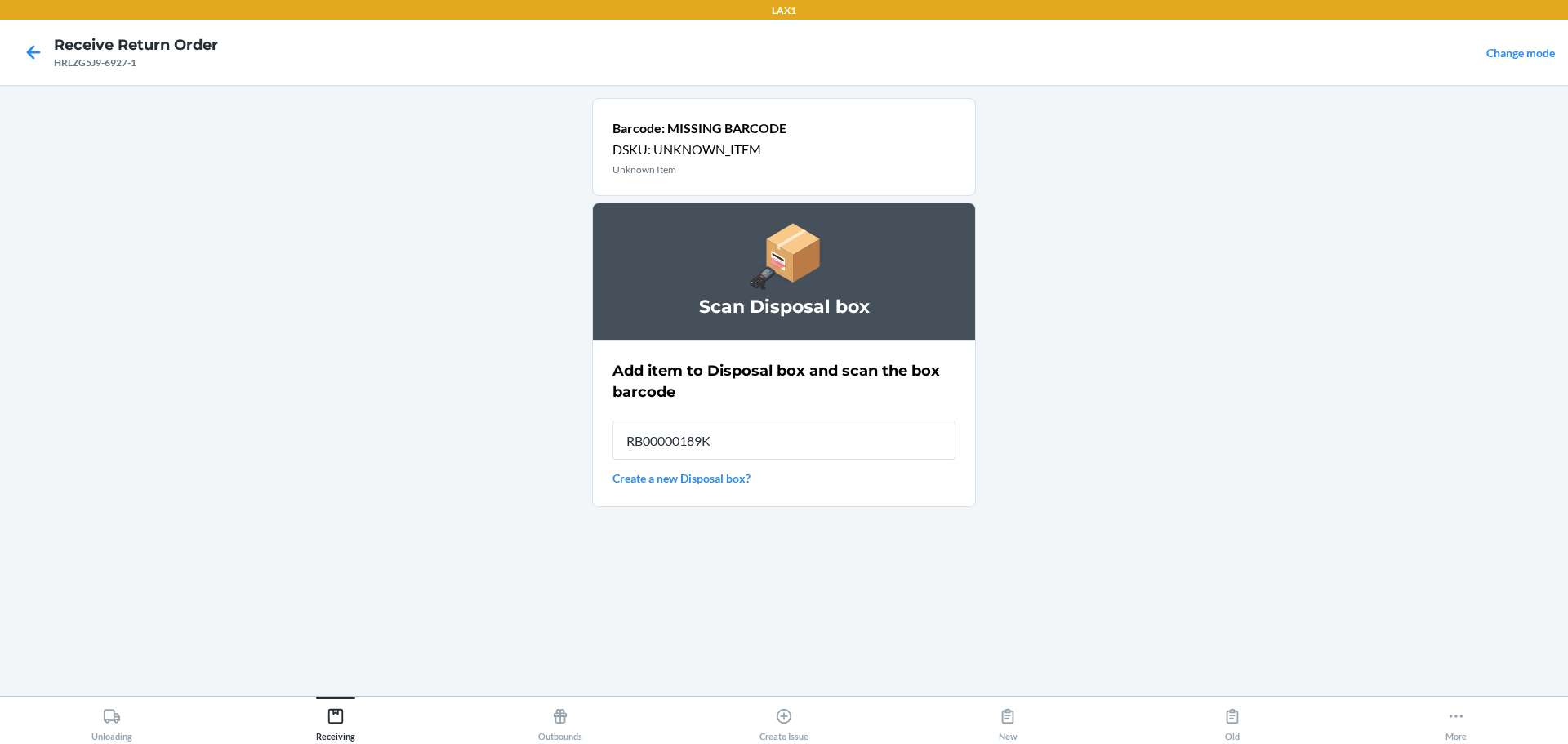
type input "RB00000189K"
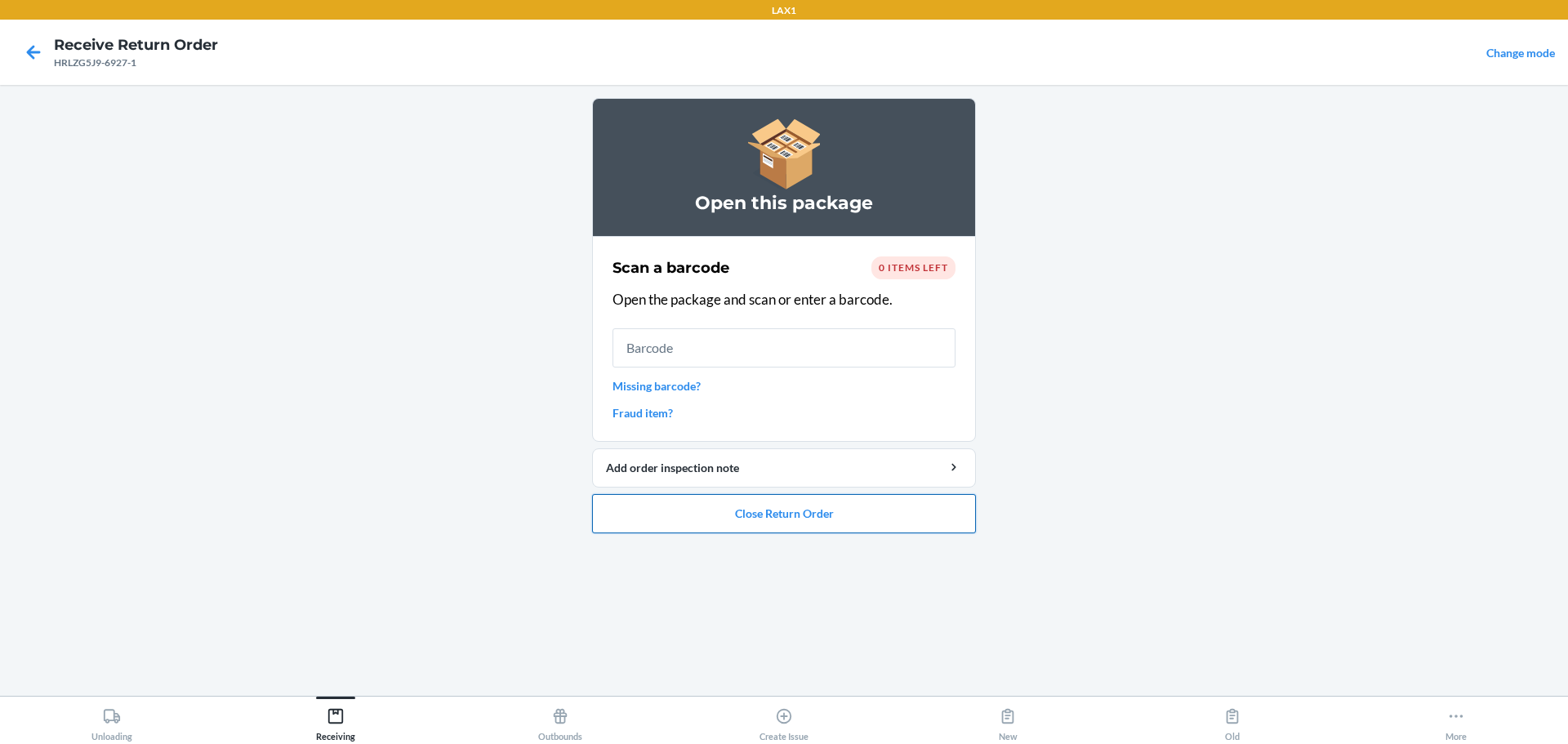
click at [754, 512] on button "Close Return Order" at bounding box center [784, 513] width 384 height 39
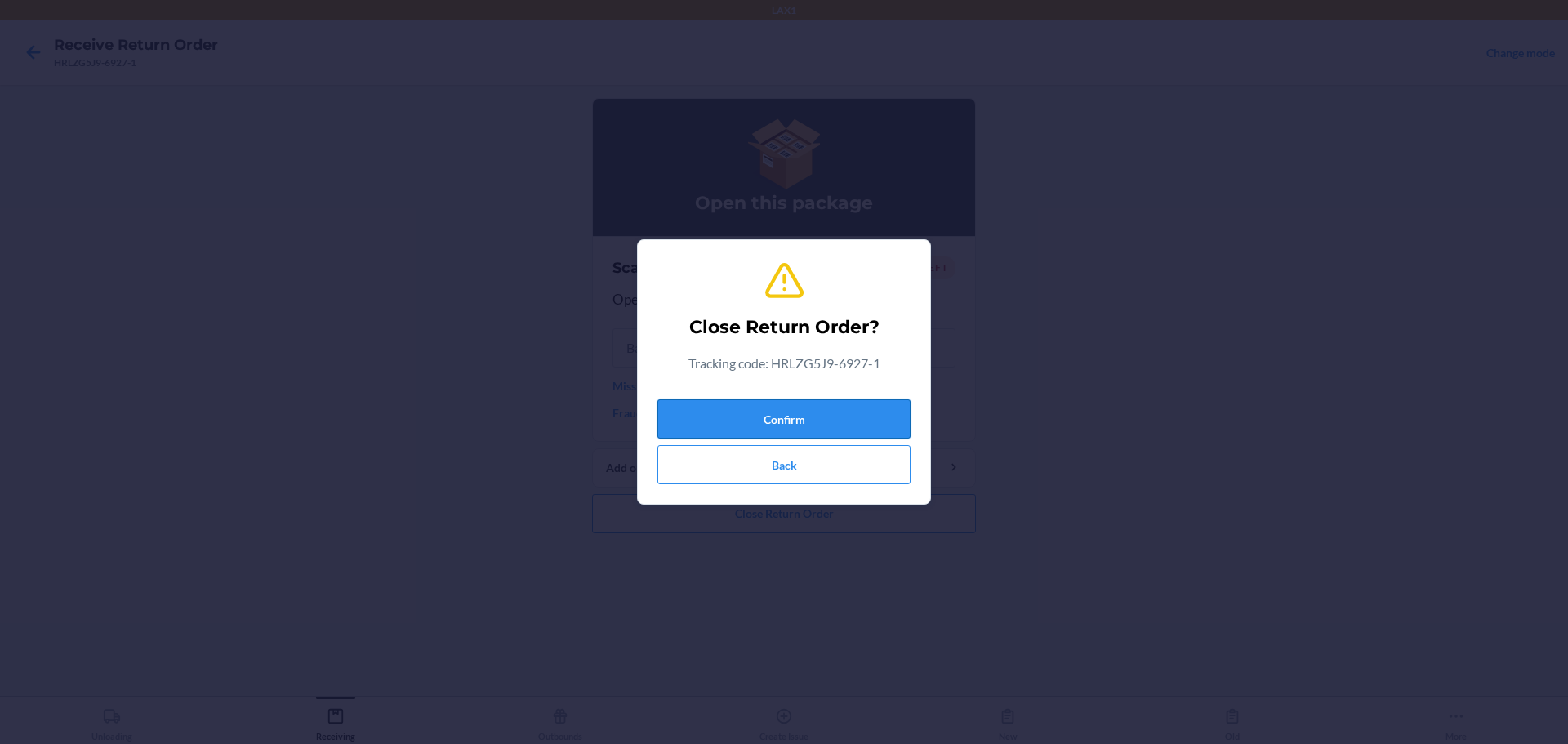
click at [754, 428] on button "Confirm" at bounding box center [784, 419] width 253 height 39
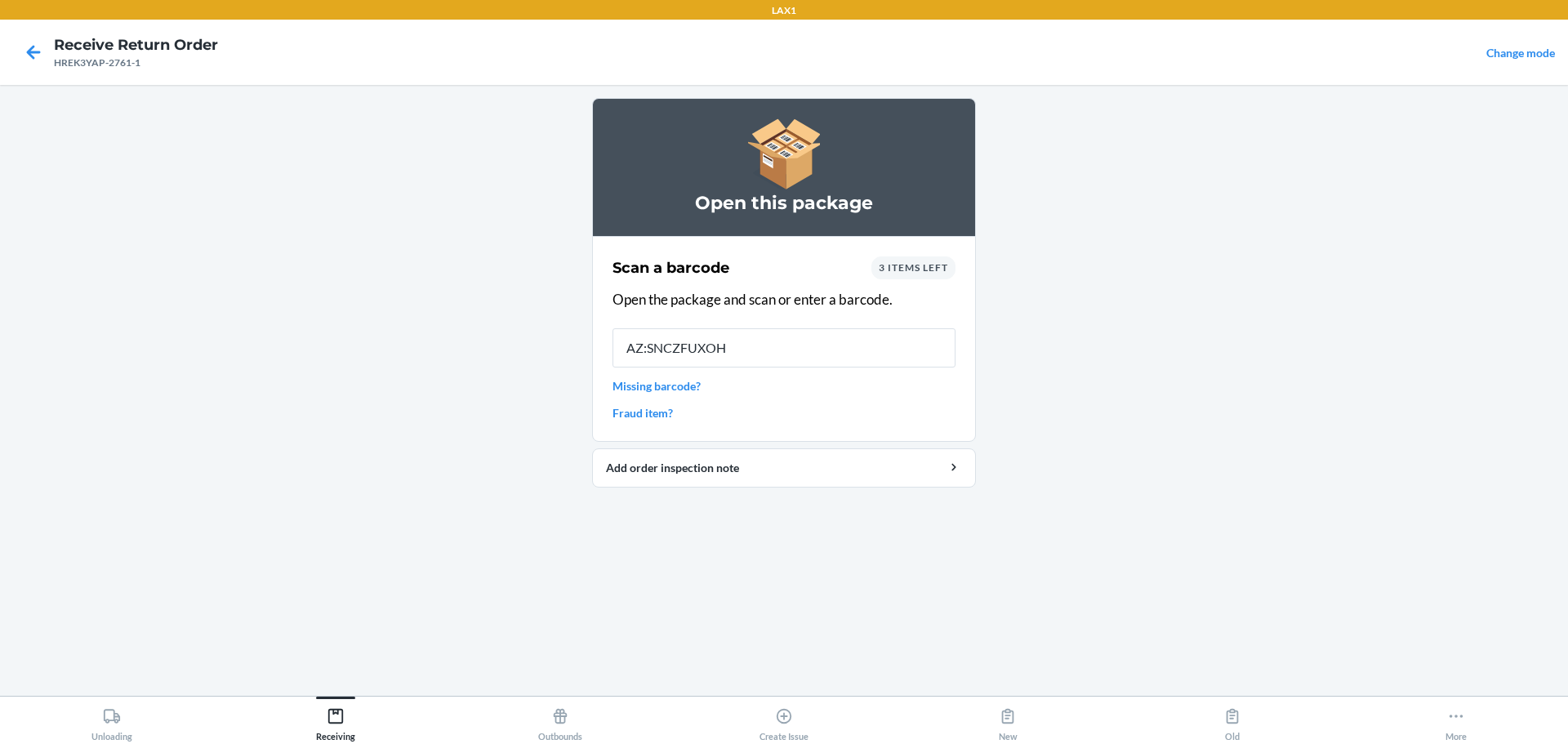
type input "AZ:SNCZFUXOH8"
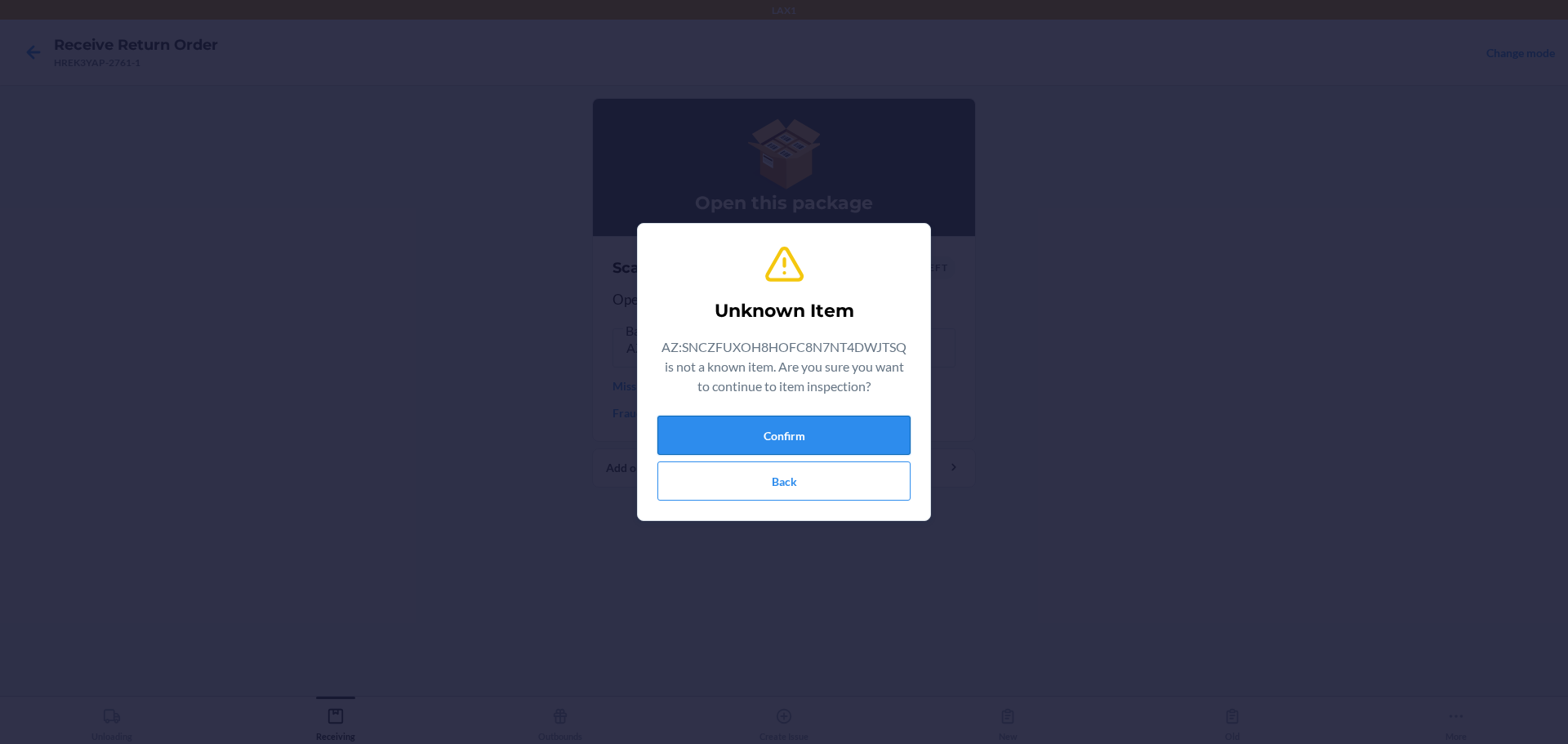
click at [754, 437] on button "Confirm" at bounding box center [784, 436] width 253 height 39
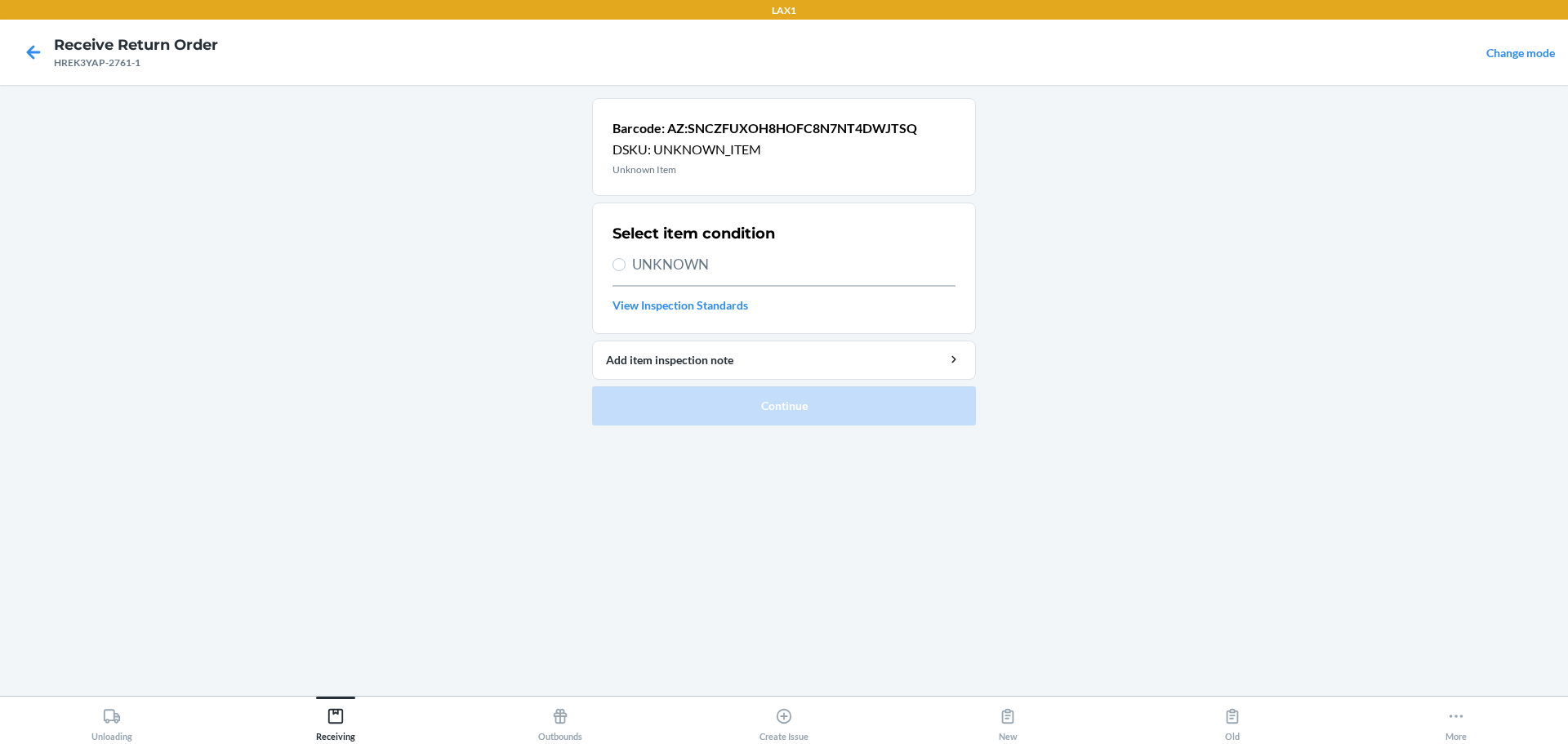
click at [653, 267] on span "UNKNOWN" at bounding box center [794, 265] width 323 height 21
click at [626, 267] on input "UNKNOWN" at bounding box center [618, 264] width 13 height 13
radio input "true"
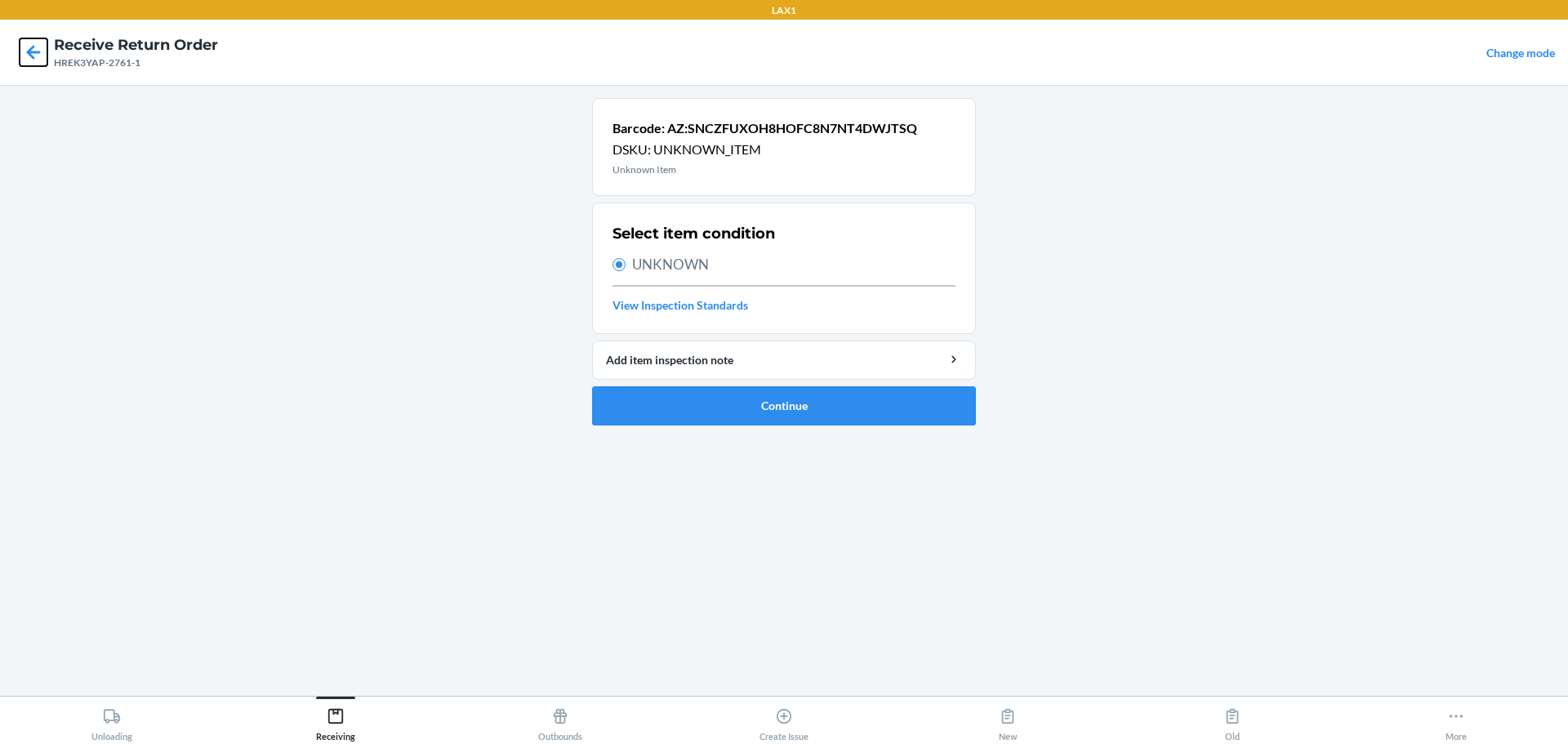
click at [37, 59] on icon at bounding box center [33, 52] width 28 height 28
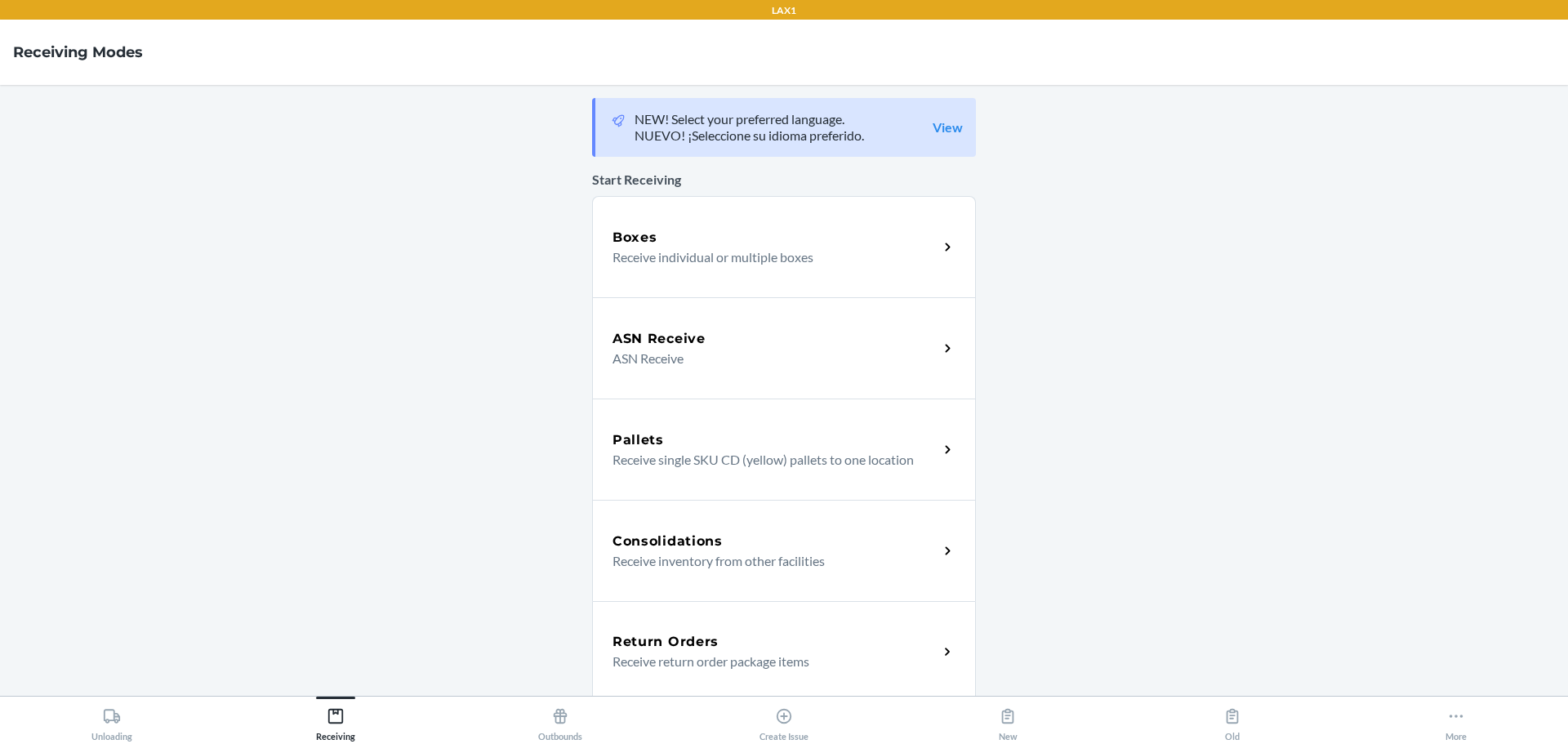
click at [754, 648] on div "Return Orders" at bounding box center [775, 642] width 326 height 19
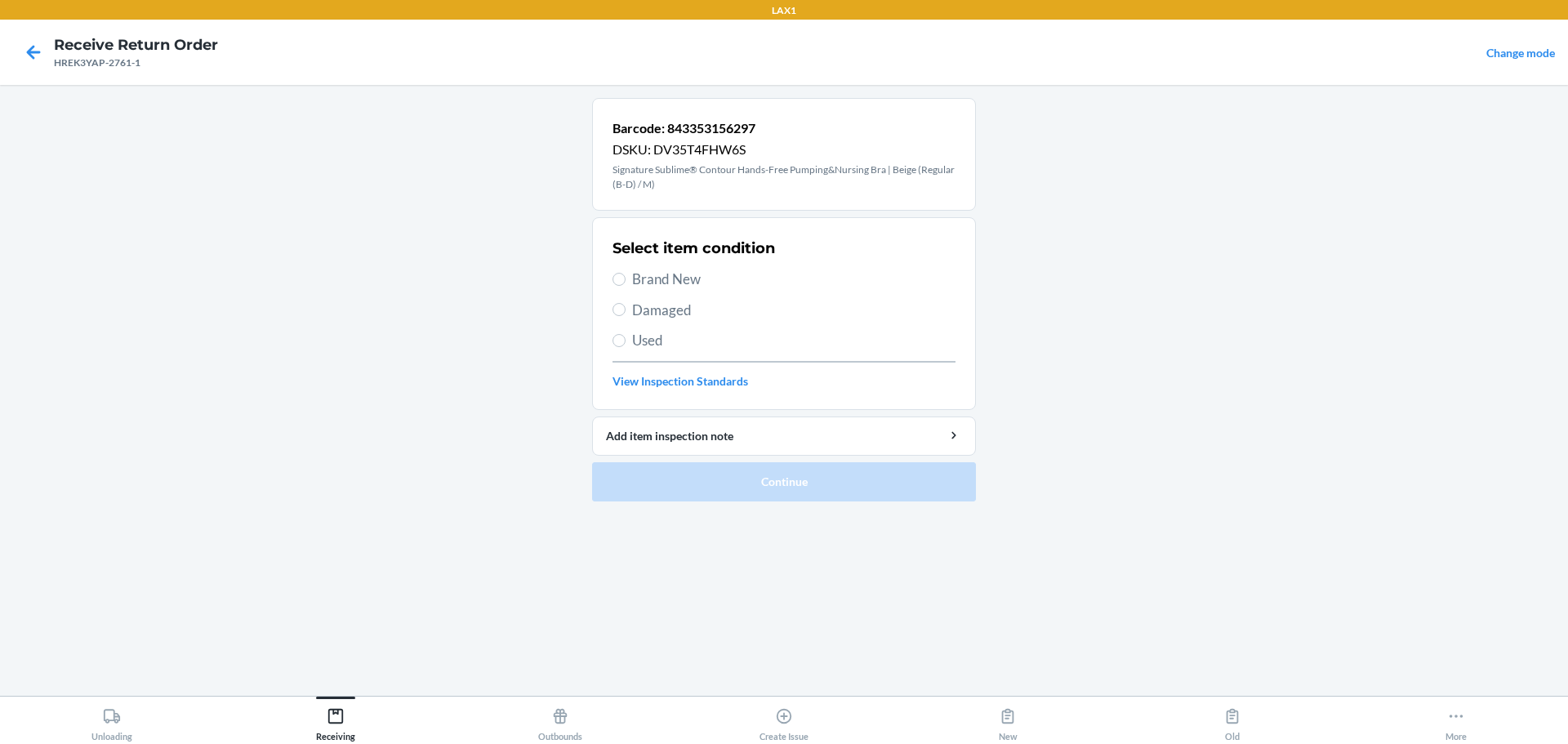
drag, startPoint x: 678, startPoint y: 297, endPoint x: 672, endPoint y: 278, distance: 19.9
click at [675, 288] on div "Select item condition Brand New Damaged Used View Inspection Standards" at bounding box center [784, 313] width 343 height 162
click at [646, 278] on span "Brand New" at bounding box center [794, 279] width 323 height 21
click at [626, 278] on input "Brand New" at bounding box center [618, 278] width 13 height 13
radio input "true"
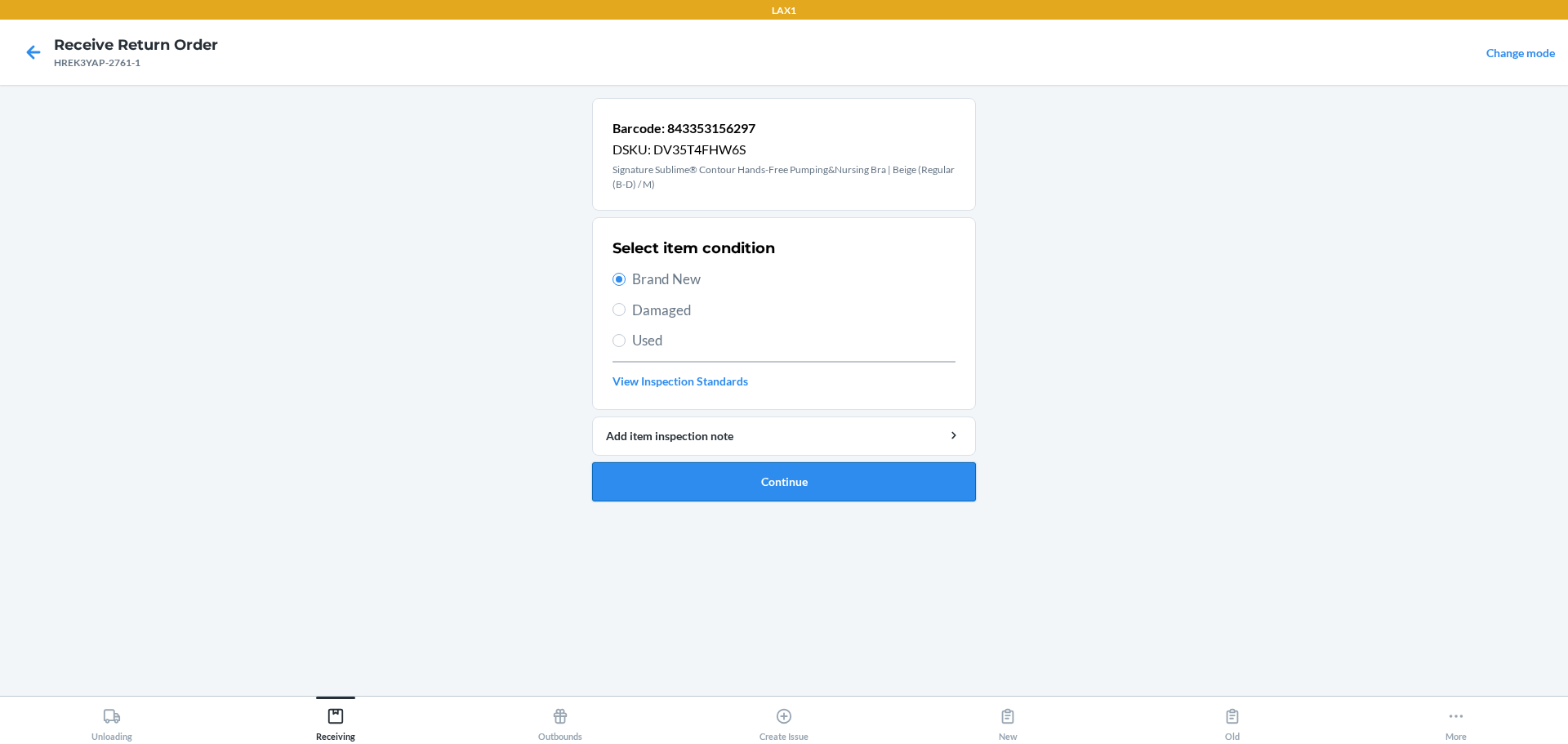
click at [754, 484] on button "Continue" at bounding box center [784, 481] width 384 height 39
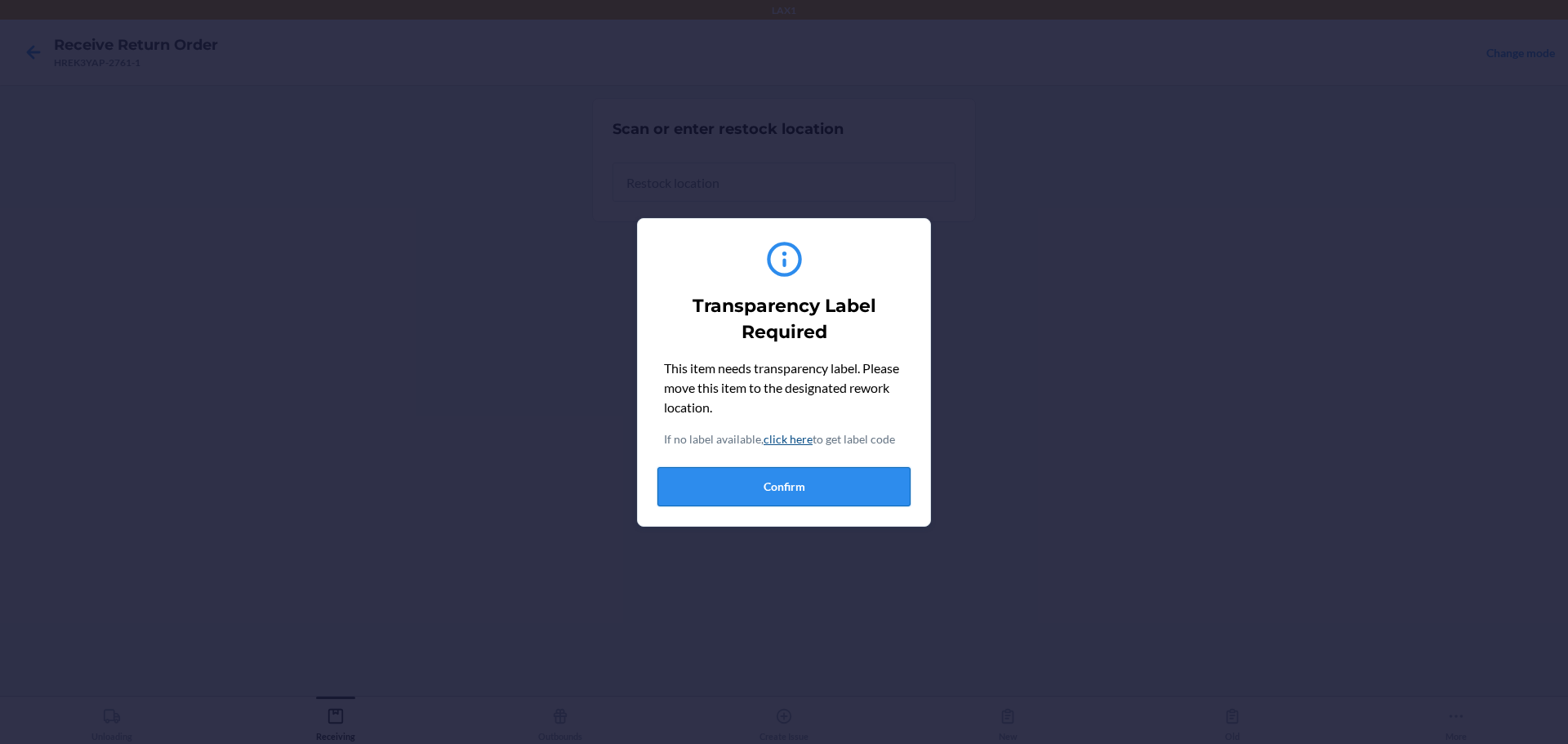
click at [754, 501] on button "Confirm" at bounding box center [784, 487] width 253 height 39
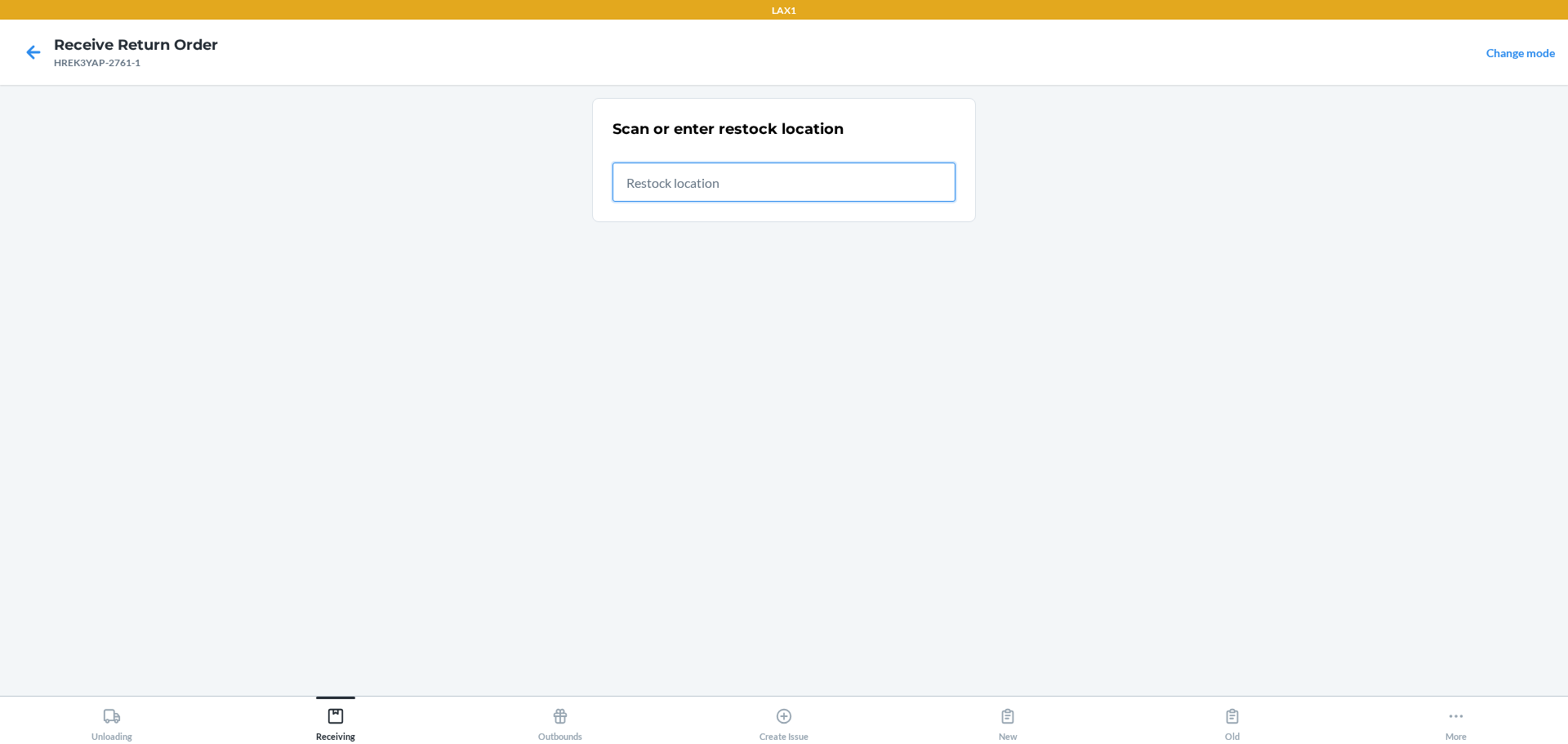
click at [754, 186] on input "text" at bounding box center [784, 182] width 343 height 39
type input "RTCART046"
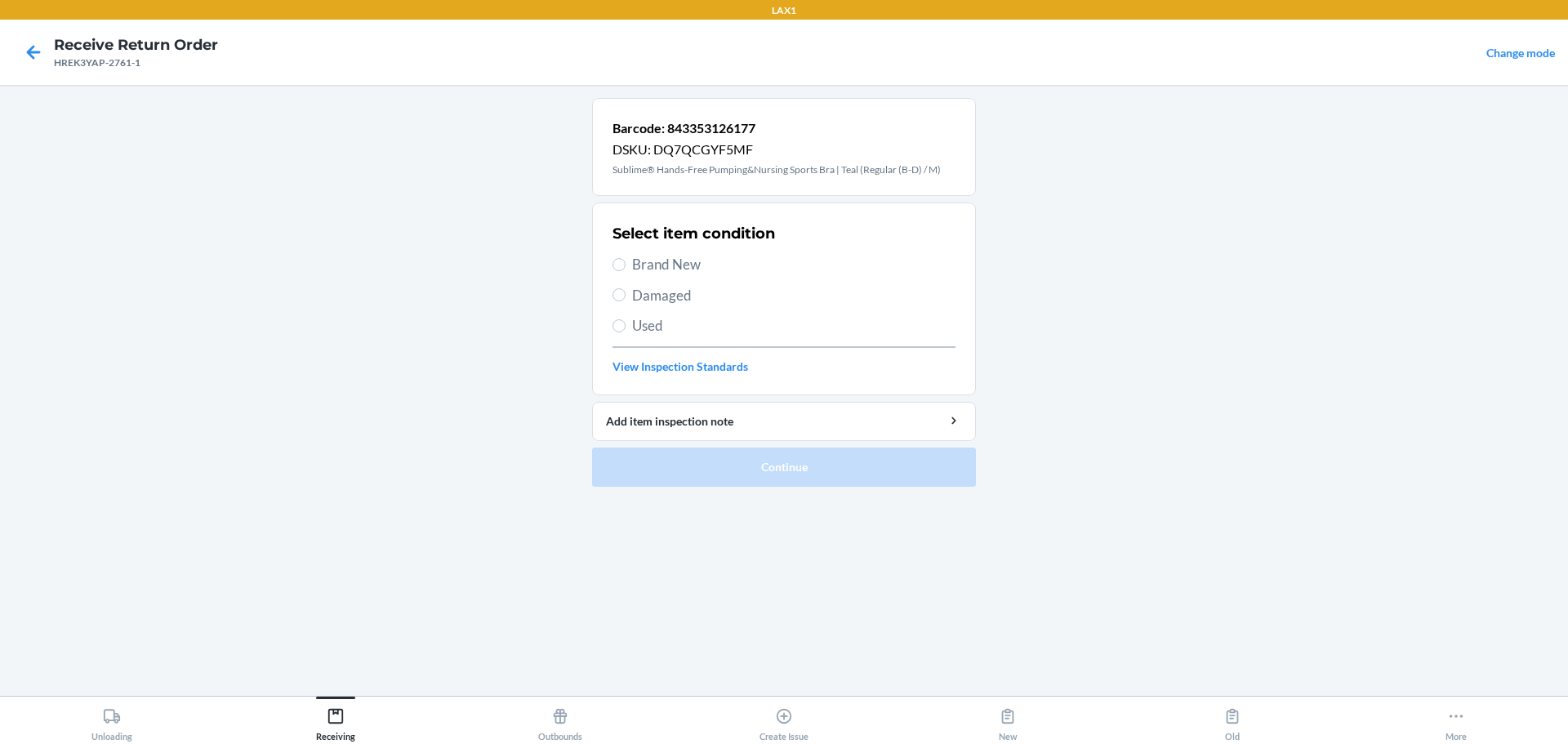
click at [657, 267] on span "Brand New" at bounding box center [794, 265] width 323 height 21
click at [626, 267] on input "Brand New" at bounding box center [618, 264] width 13 height 13
radio input "true"
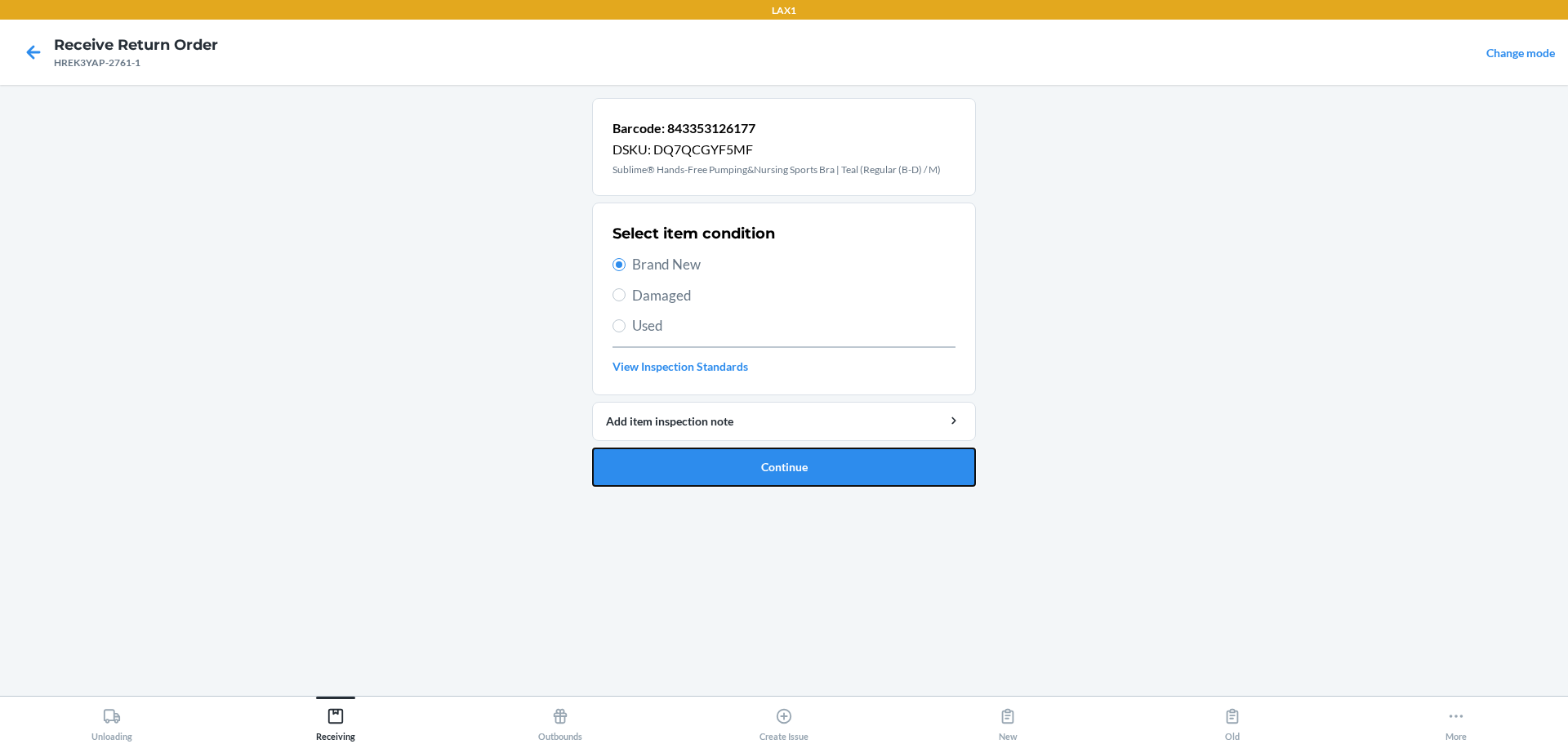
drag, startPoint x: 783, startPoint y: 469, endPoint x: 767, endPoint y: 459, distance: 18.9
click at [754, 468] on button "Continue" at bounding box center [784, 467] width 384 height 39
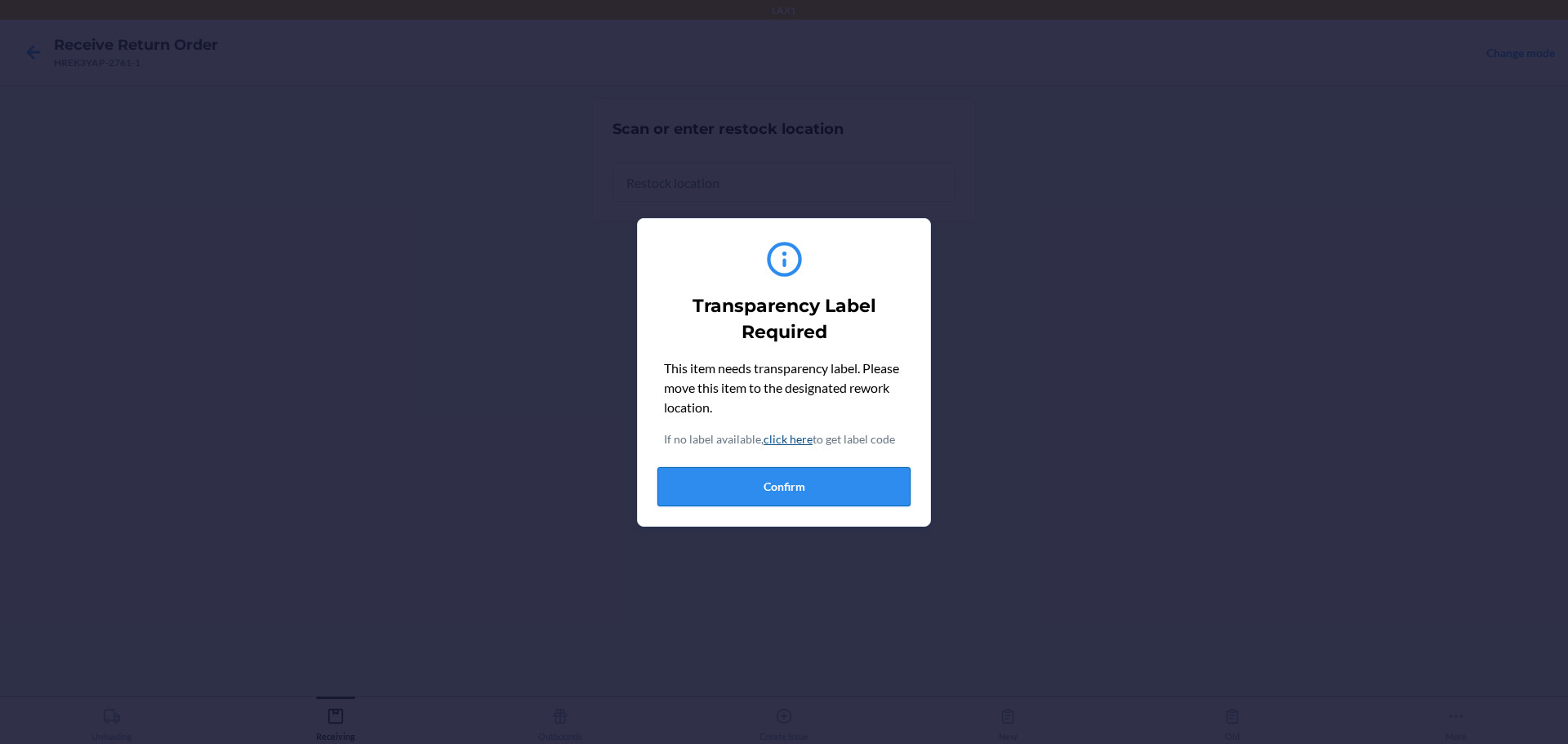
click at [754, 499] on button "Confirm" at bounding box center [784, 487] width 253 height 39
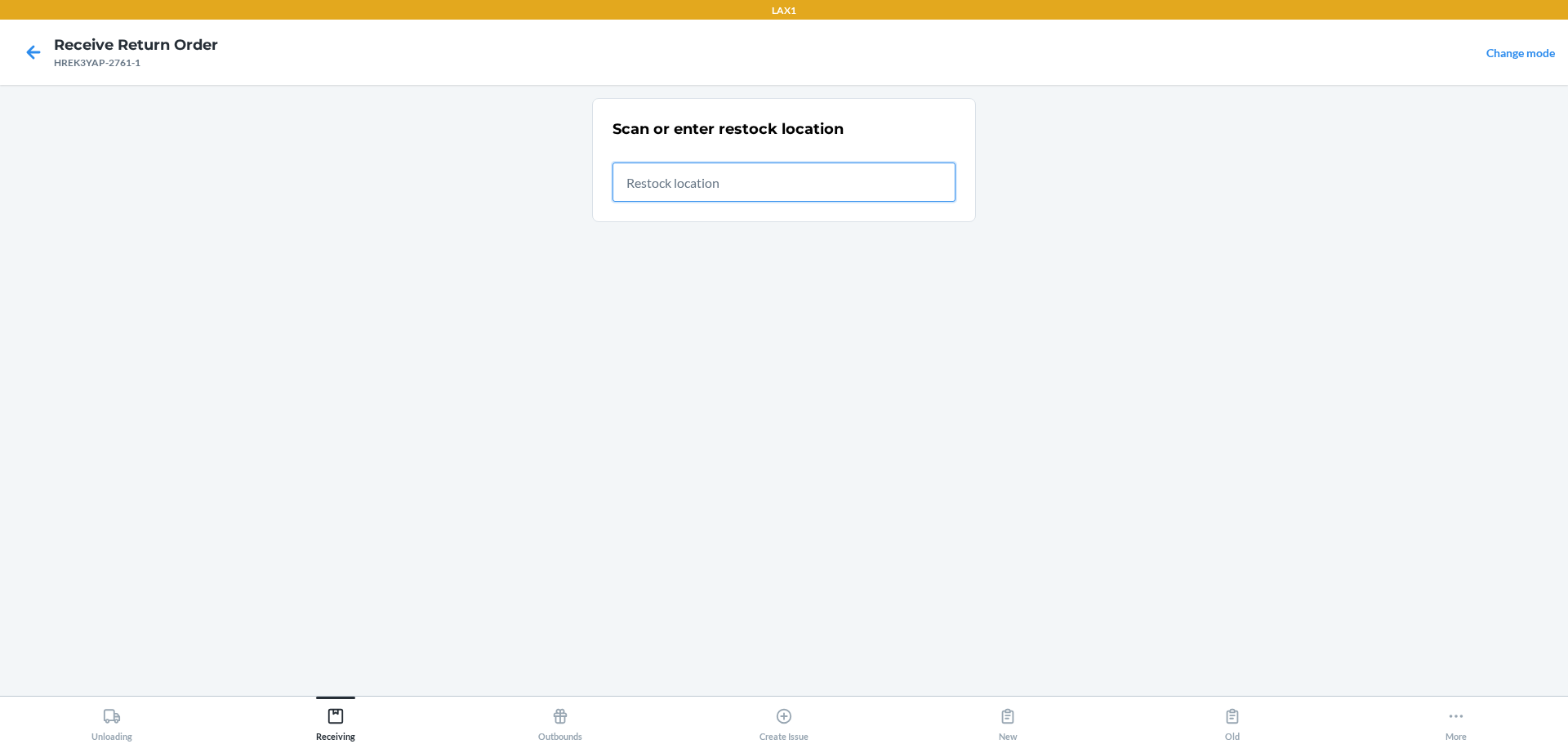
click at [754, 179] on input "text" at bounding box center [784, 182] width 343 height 39
type input "RTCART046"
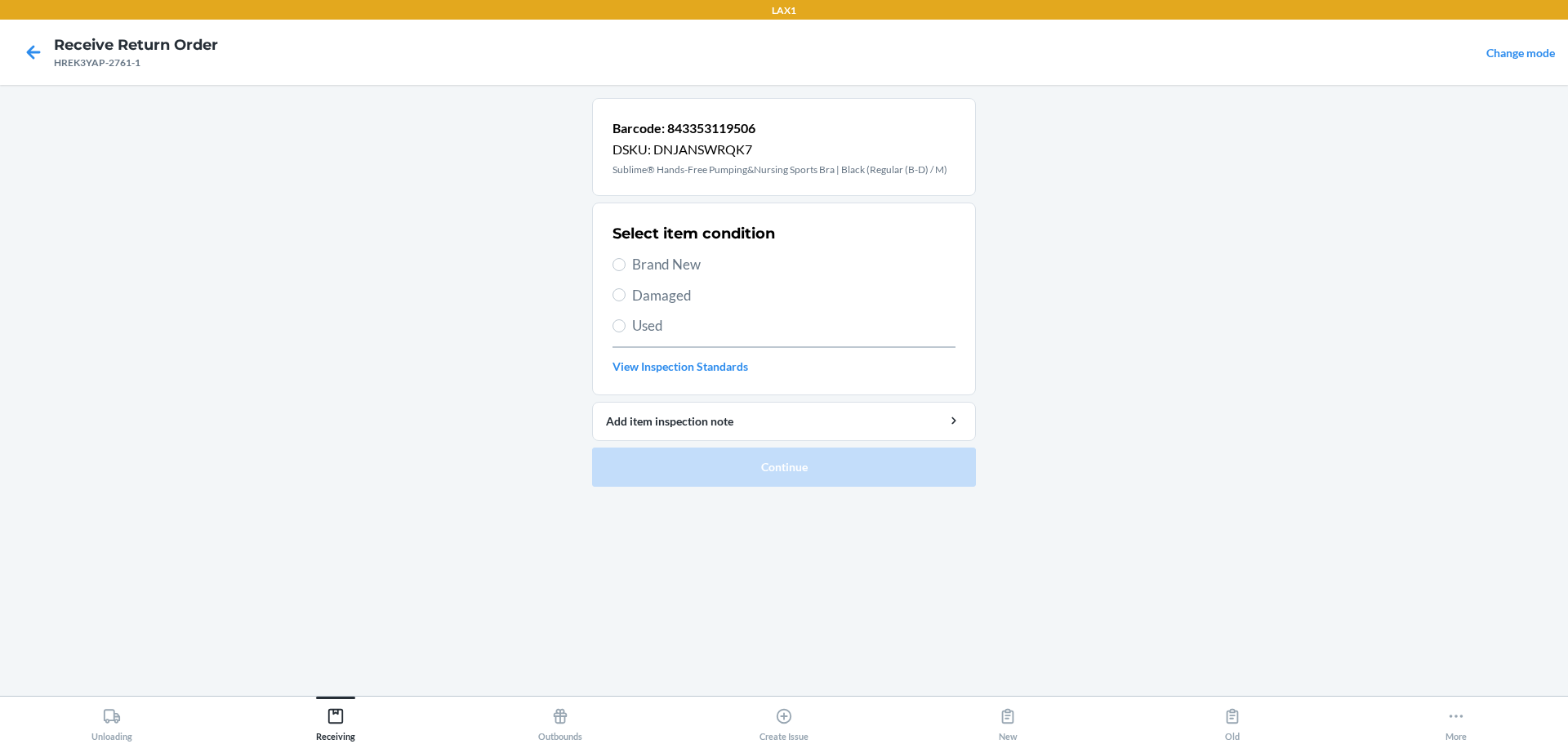
click at [653, 271] on span "Brand New" at bounding box center [794, 265] width 323 height 21
click at [626, 271] on input "Brand New" at bounding box center [618, 264] width 13 height 13
radio input "true"
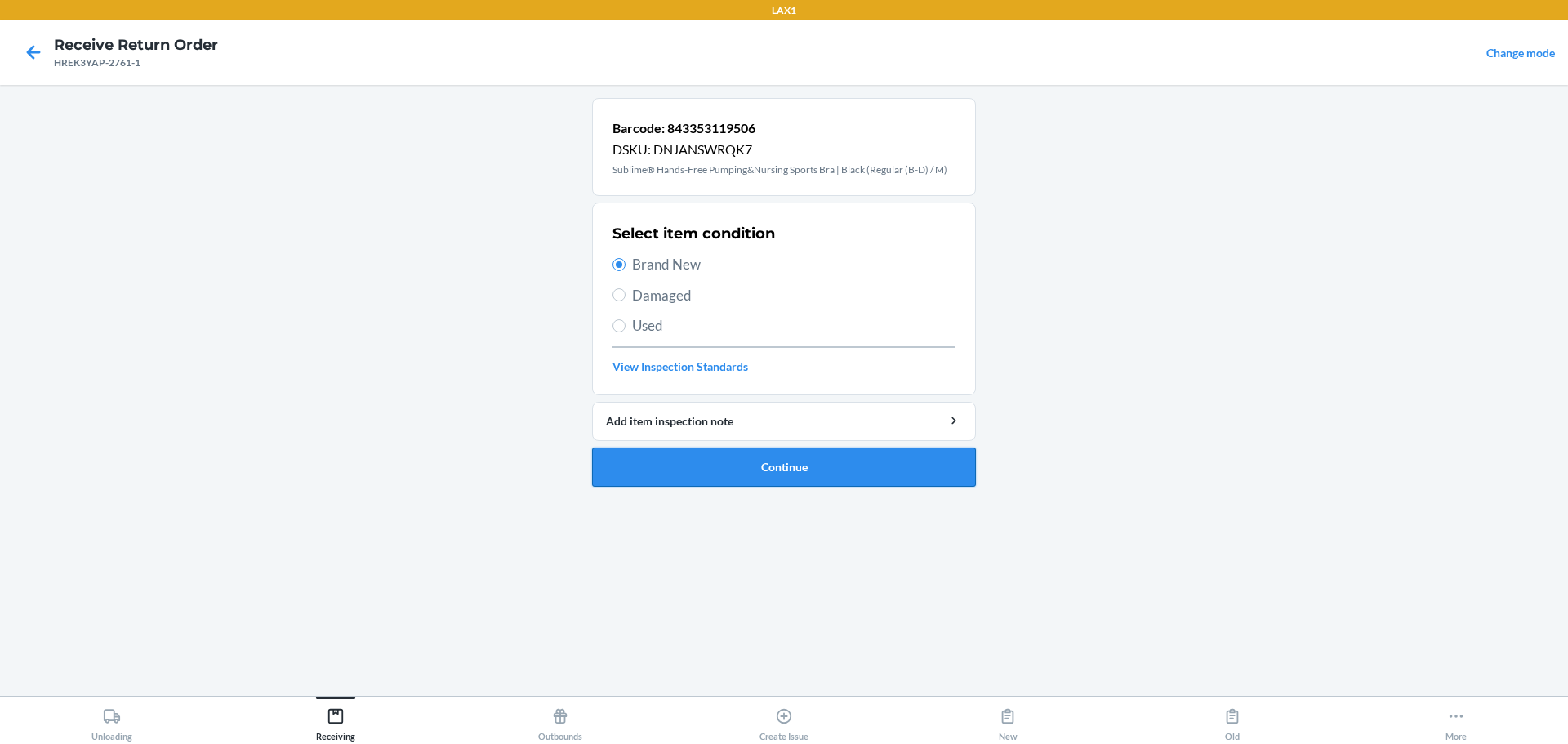
click at [740, 465] on button "Continue" at bounding box center [784, 467] width 384 height 39
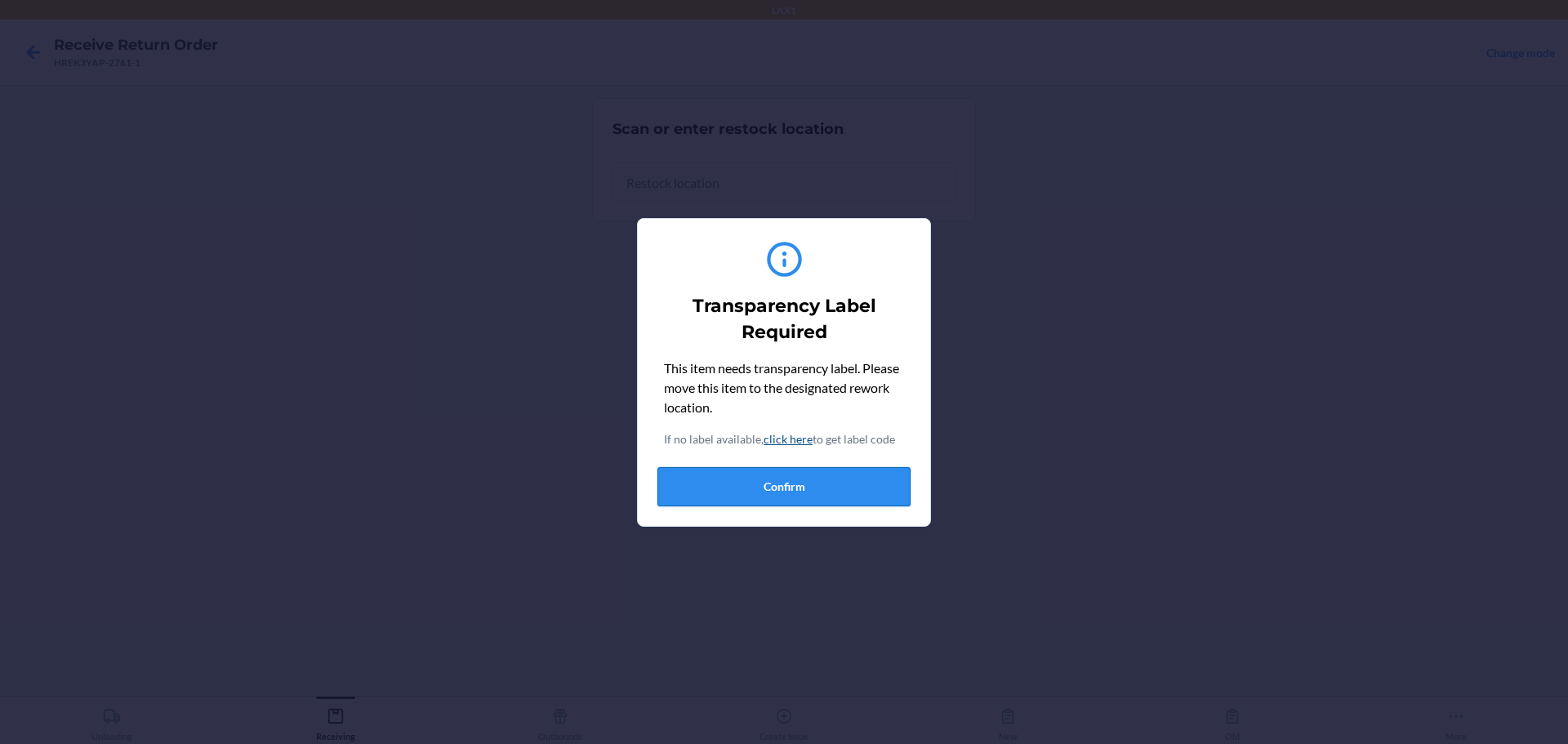
drag, startPoint x: 805, startPoint y: 487, endPoint x: 802, endPoint y: 475, distance: 12.4
click at [754, 475] on button "Confirm" at bounding box center [784, 487] width 253 height 39
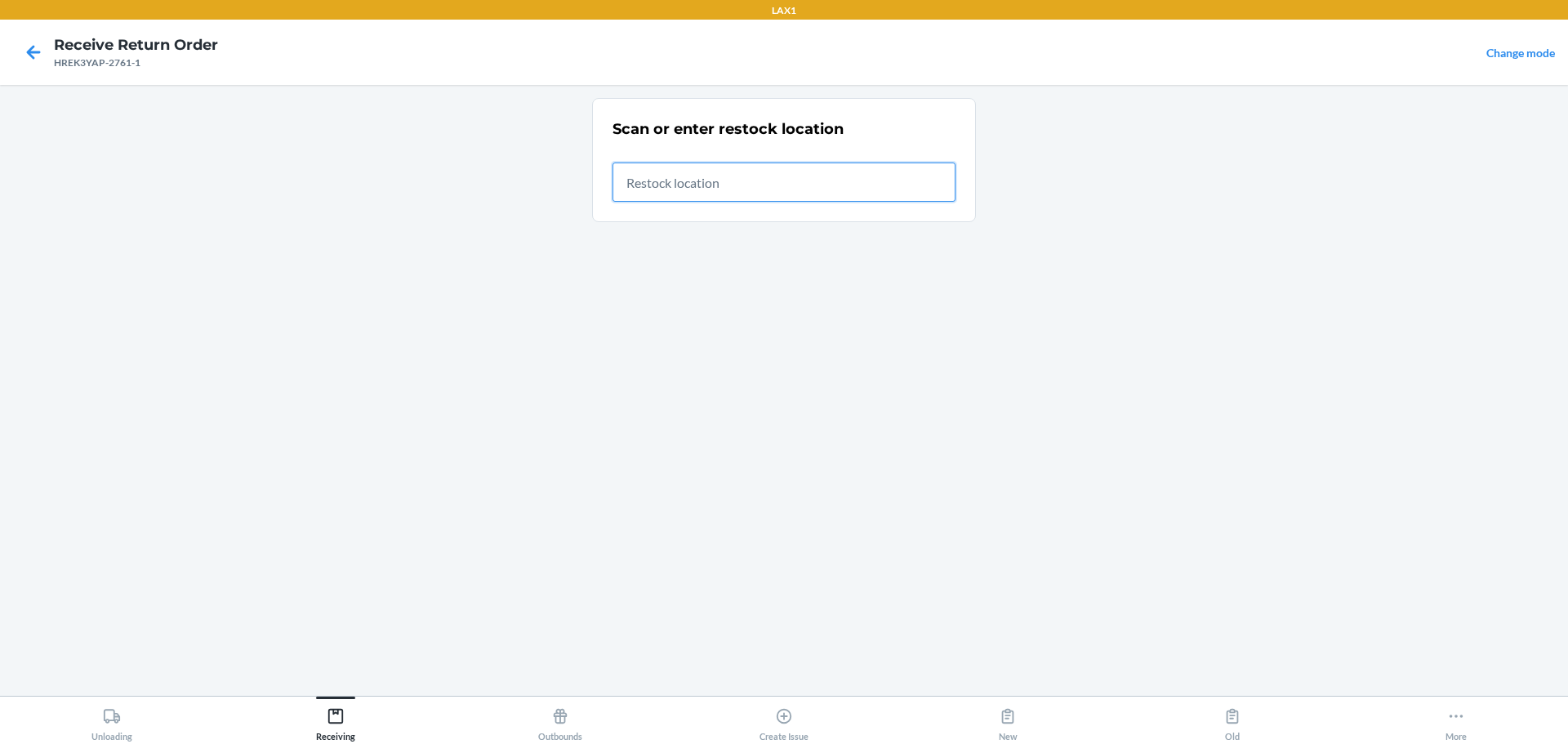
click at [721, 175] on input "text" at bounding box center [784, 182] width 343 height 39
type input "RTCART046"
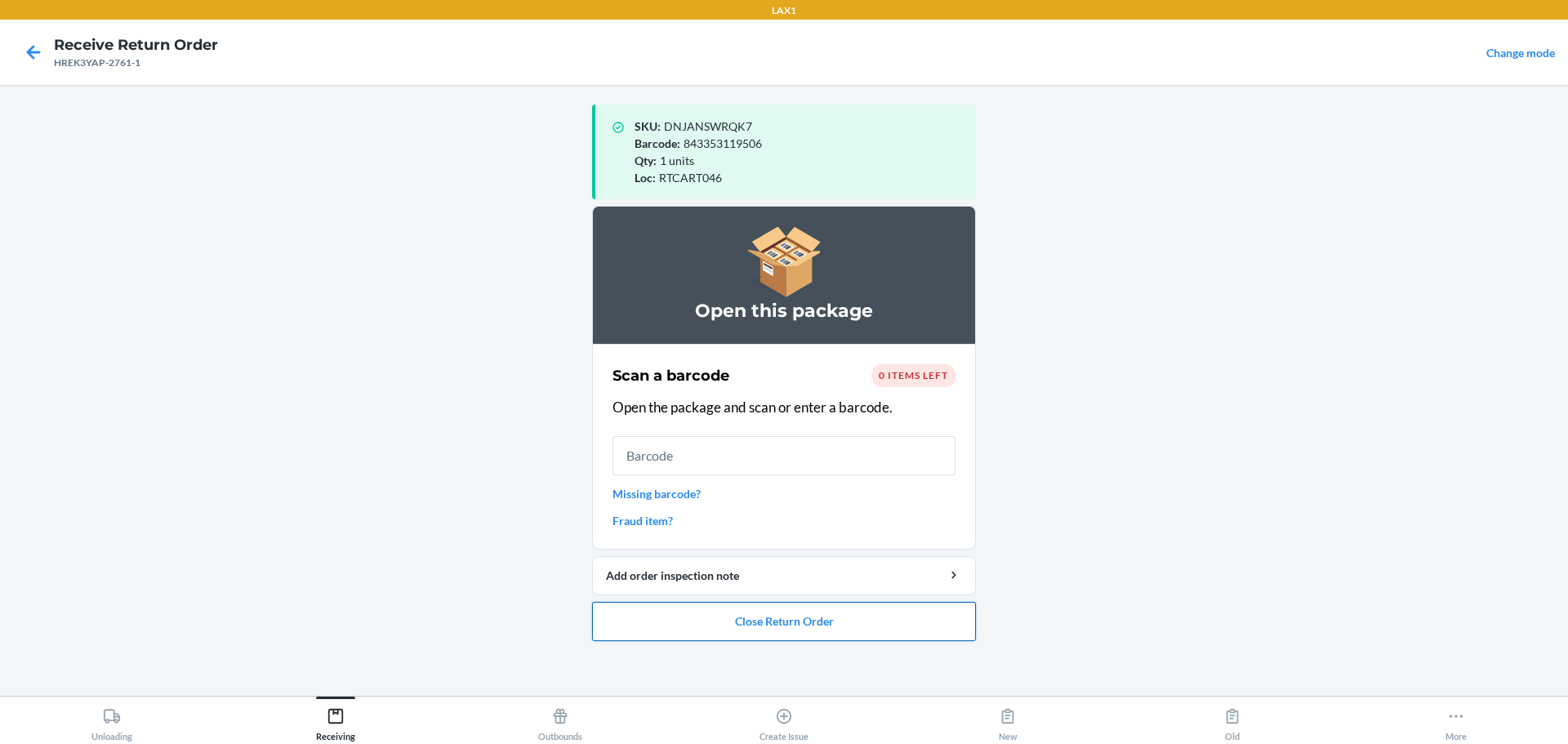
click at [754, 612] on button "Close Return Order" at bounding box center [784, 621] width 384 height 39
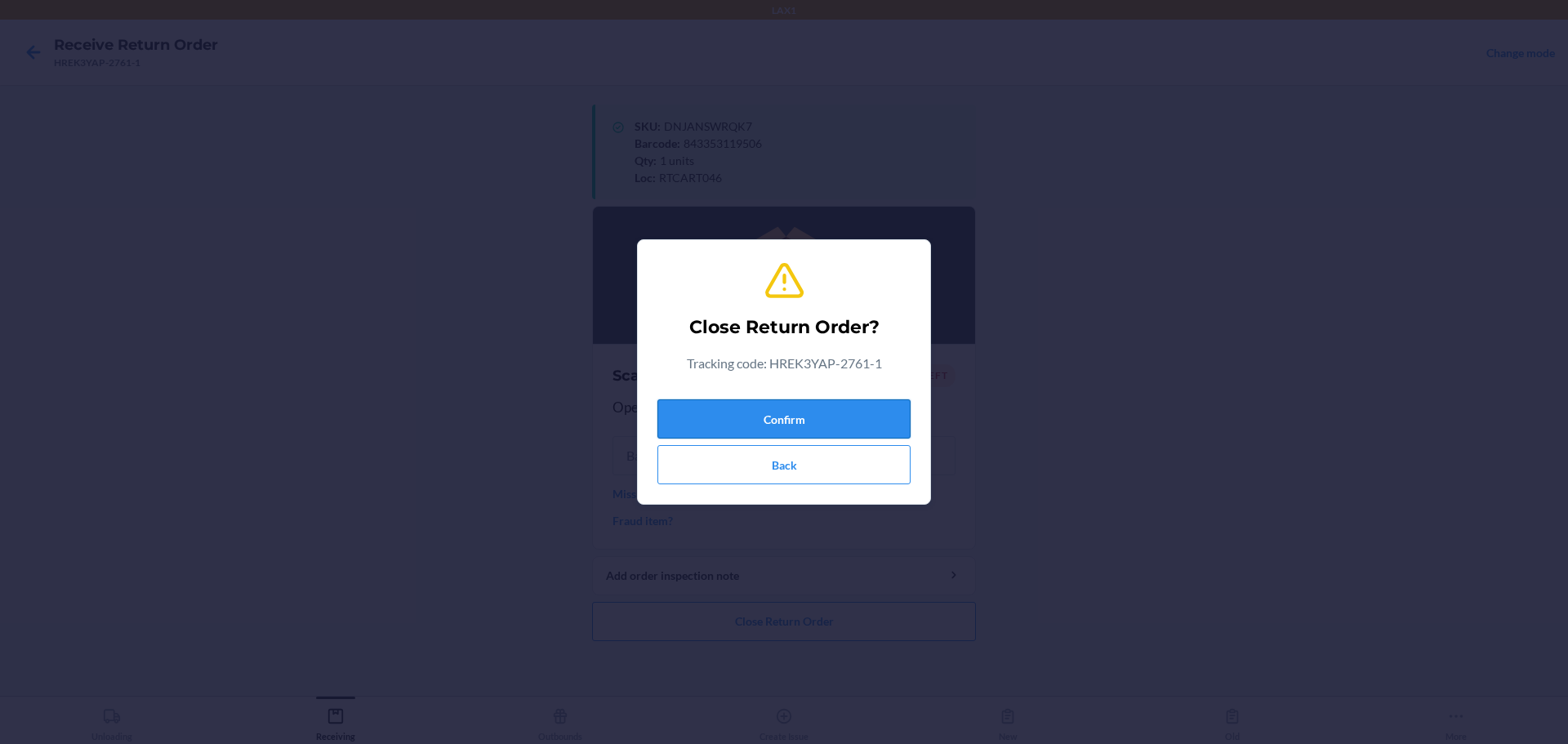
click at [754, 416] on button "Confirm" at bounding box center [784, 419] width 253 height 39
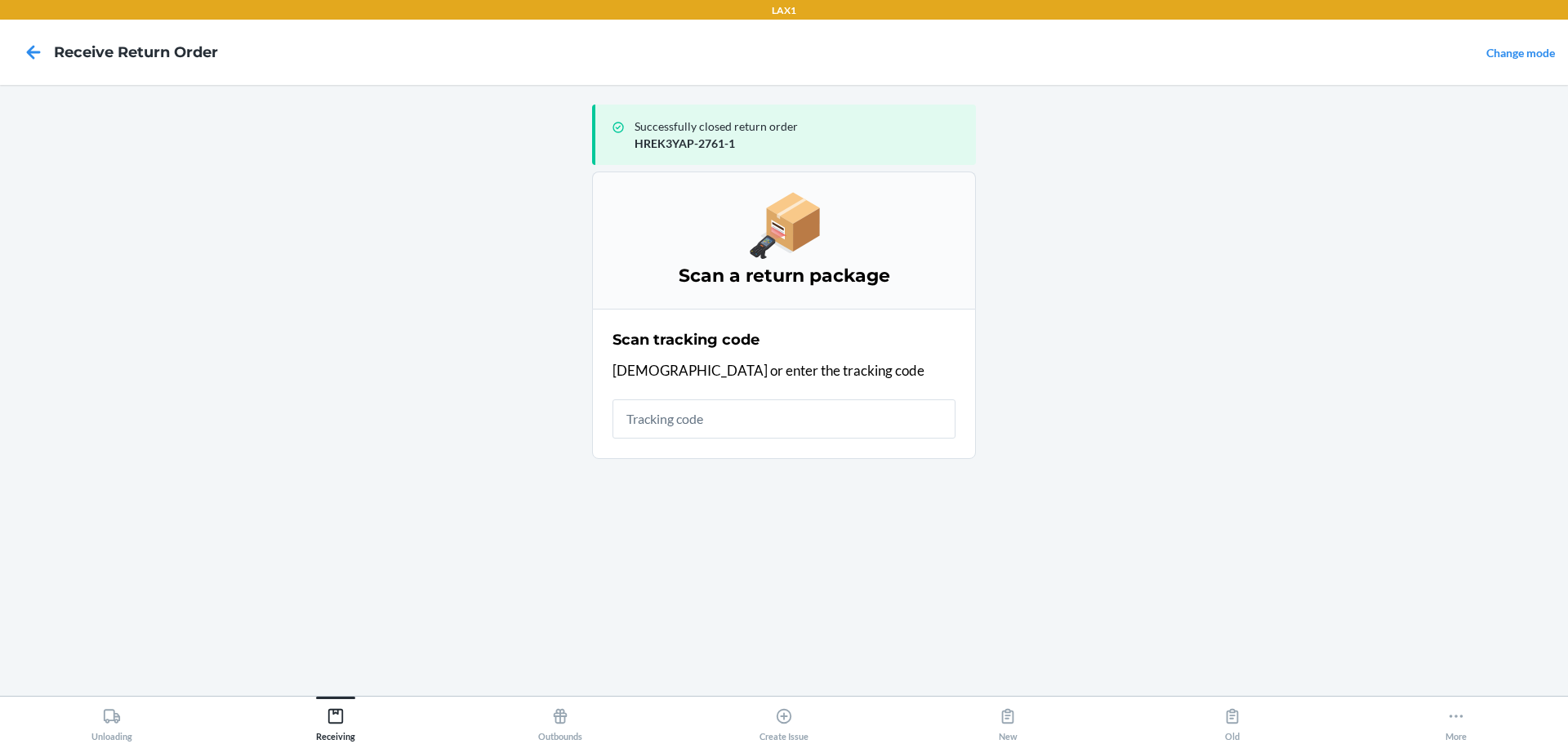
click at [725, 234] on div "Scan a return package" at bounding box center [784, 240] width 384 height 137
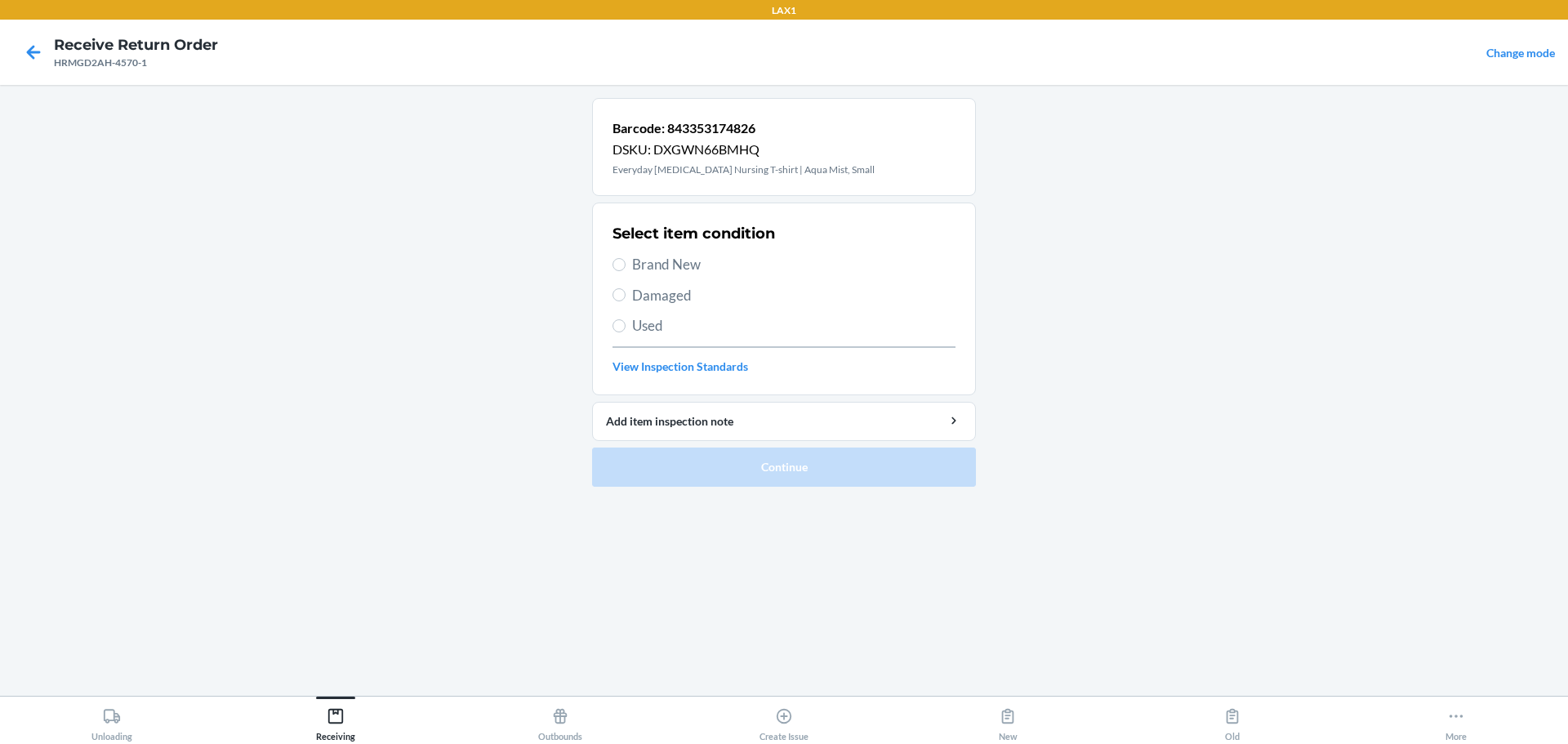
click at [644, 270] on span "Brand New" at bounding box center [794, 265] width 323 height 21
click at [626, 270] on input "Brand New" at bounding box center [618, 264] width 13 height 13
radio input "true"
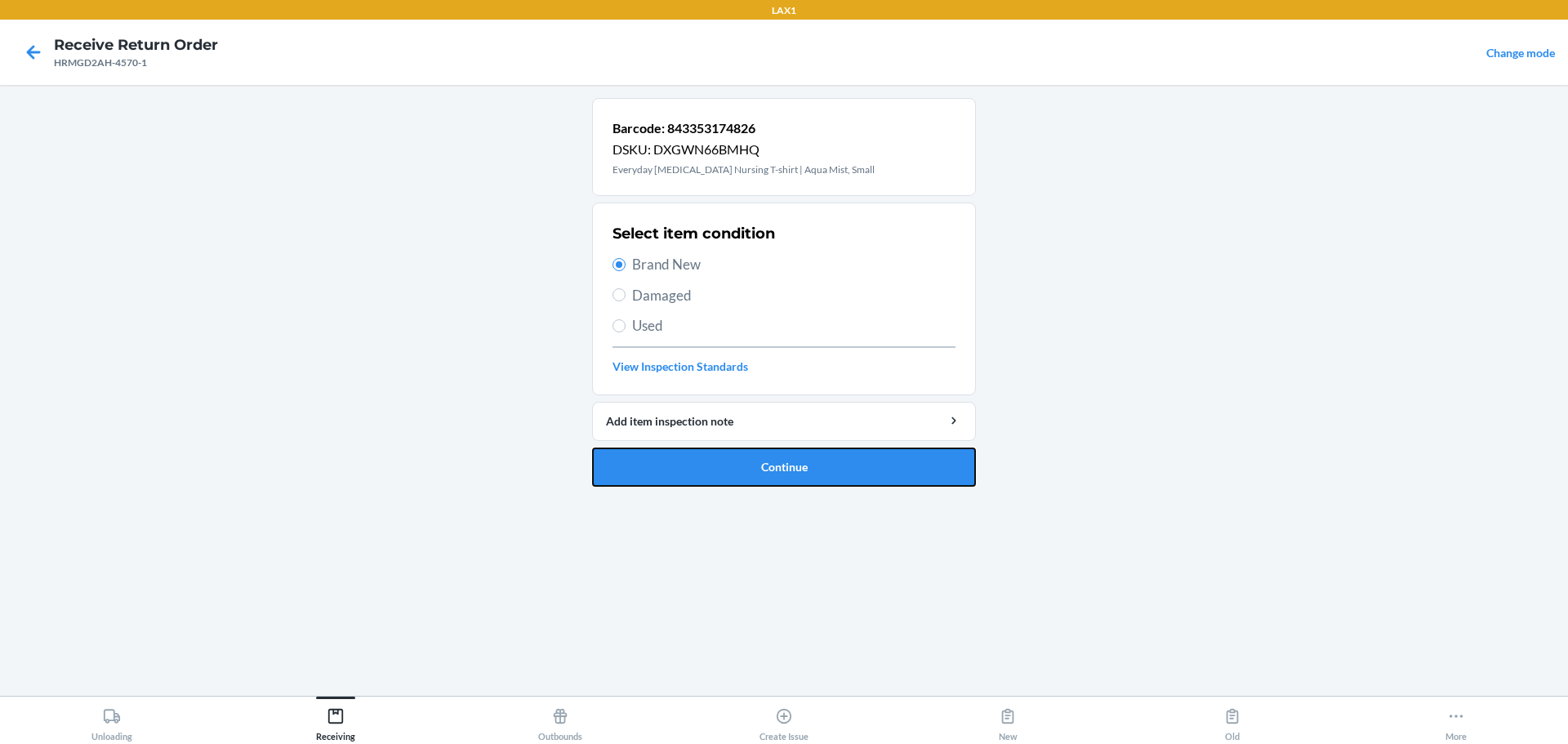
drag, startPoint x: 679, startPoint y: 471, endPoint x: 665, endPoint y: 463, distance: 16.1
click at [677, 471] on button "Continue" at bounding box center [784, 467] width 384 height 39
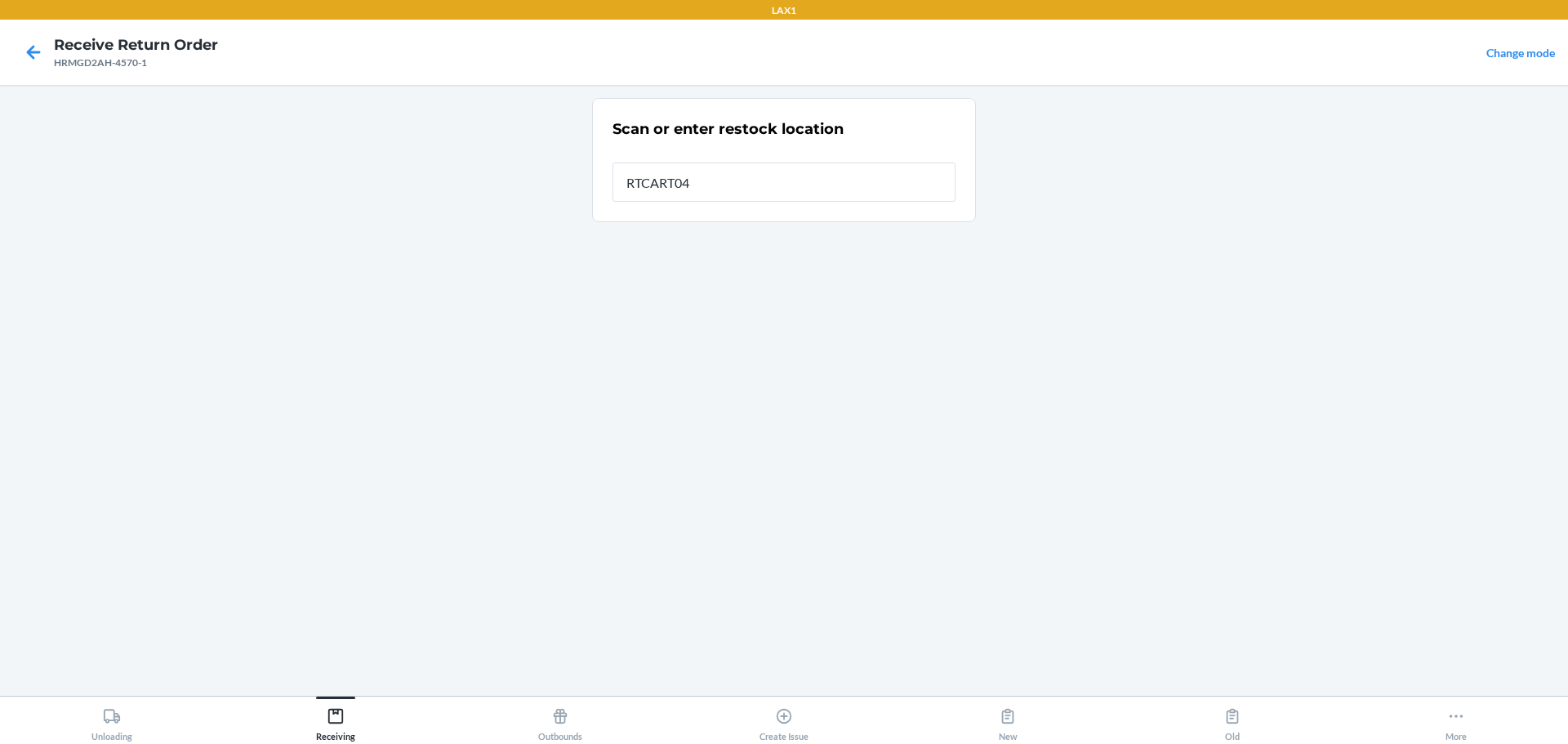
type input "RTCART046"
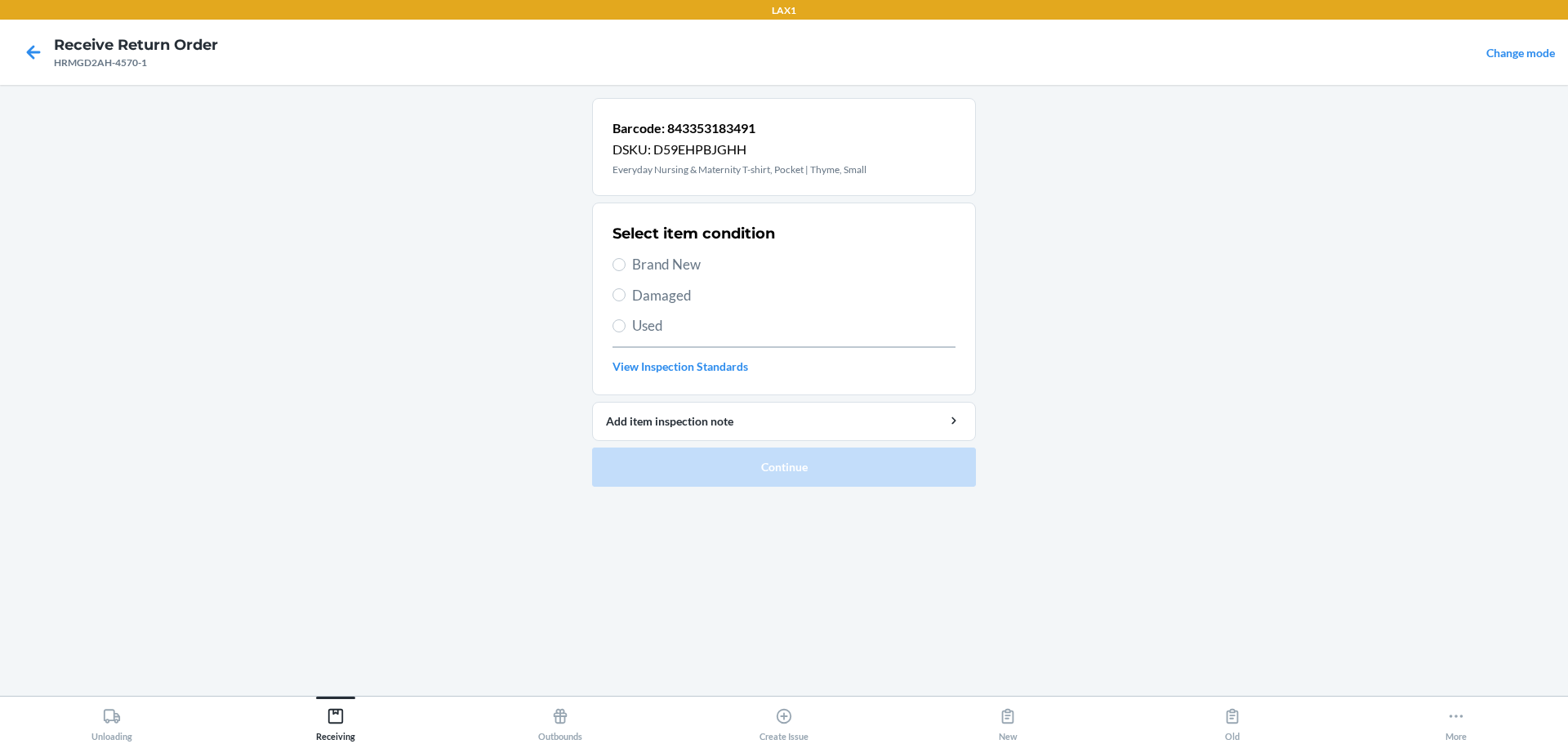
click at [665, 266] on span "Brand New" at bounding box center [794, 265] width 323 height 21
click at [626, 266] on input "Brand New" at bounding box center [618, 264] width 13 height 13
radio input "true"
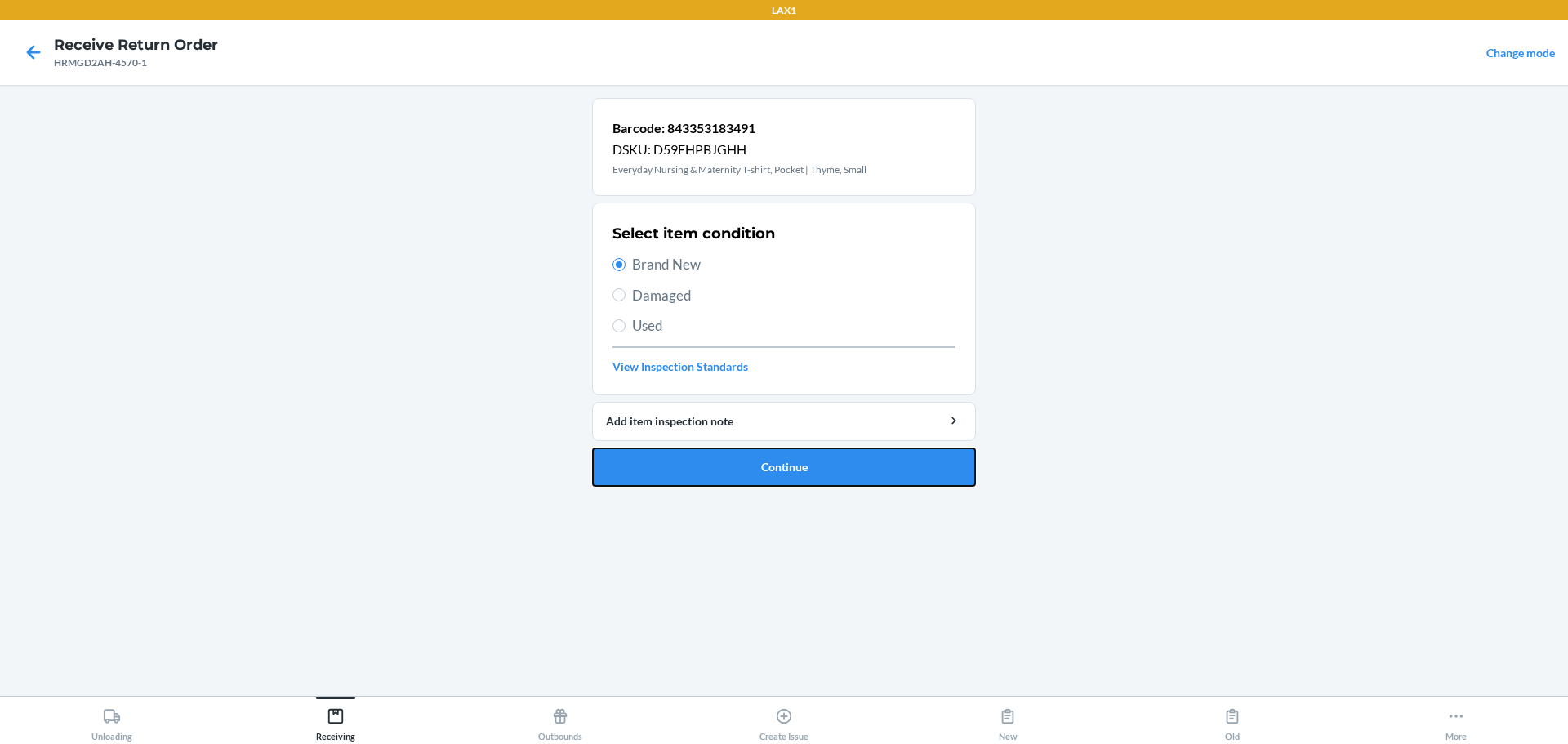
drag, startPoint x: 709, startPoint y: 462, endPoint x: 711, endPoint y: 449, distance: 13.2
click at [711, 460] on button "Continue" at bounding box center [784, 467] width 384 height 39
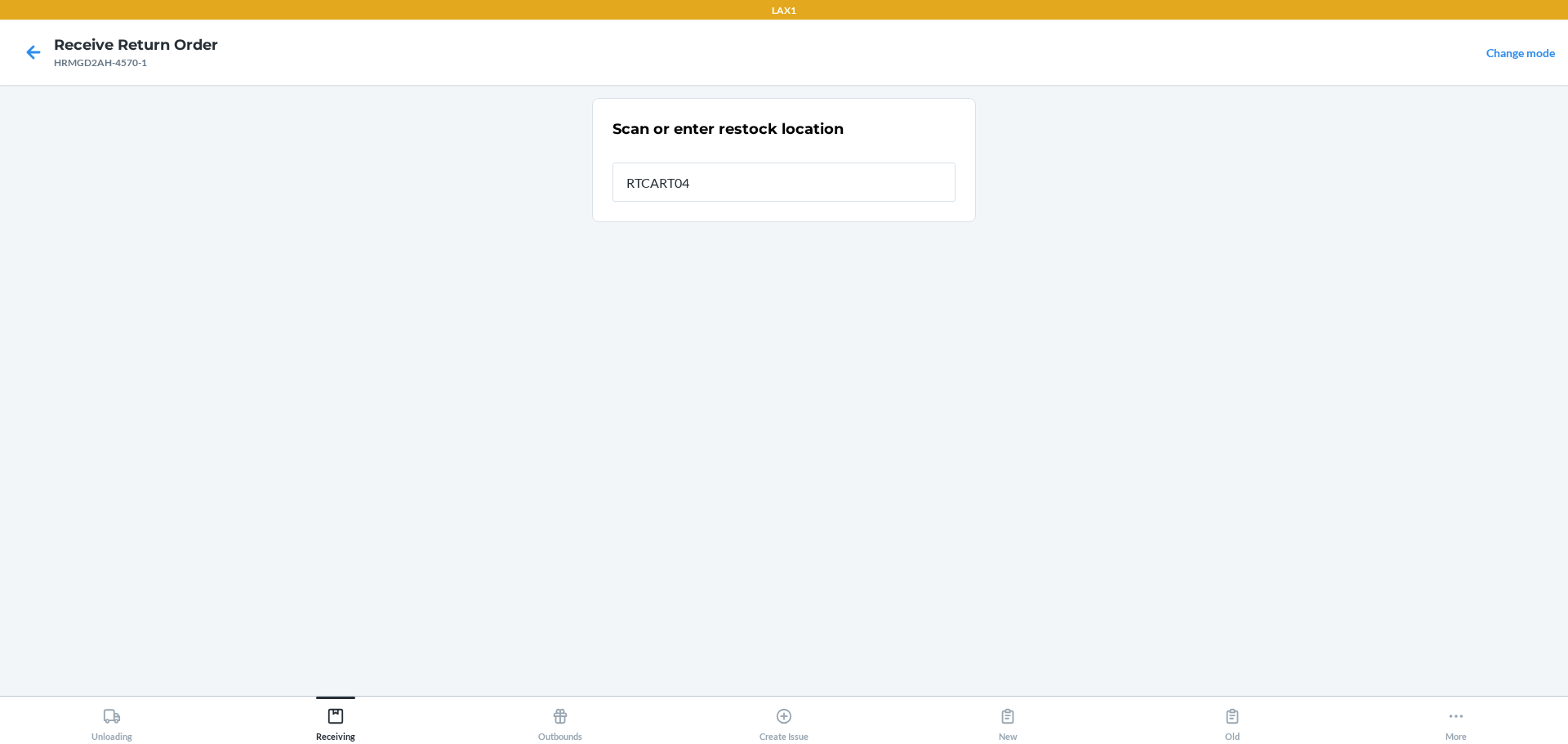
type input "RTCART046"
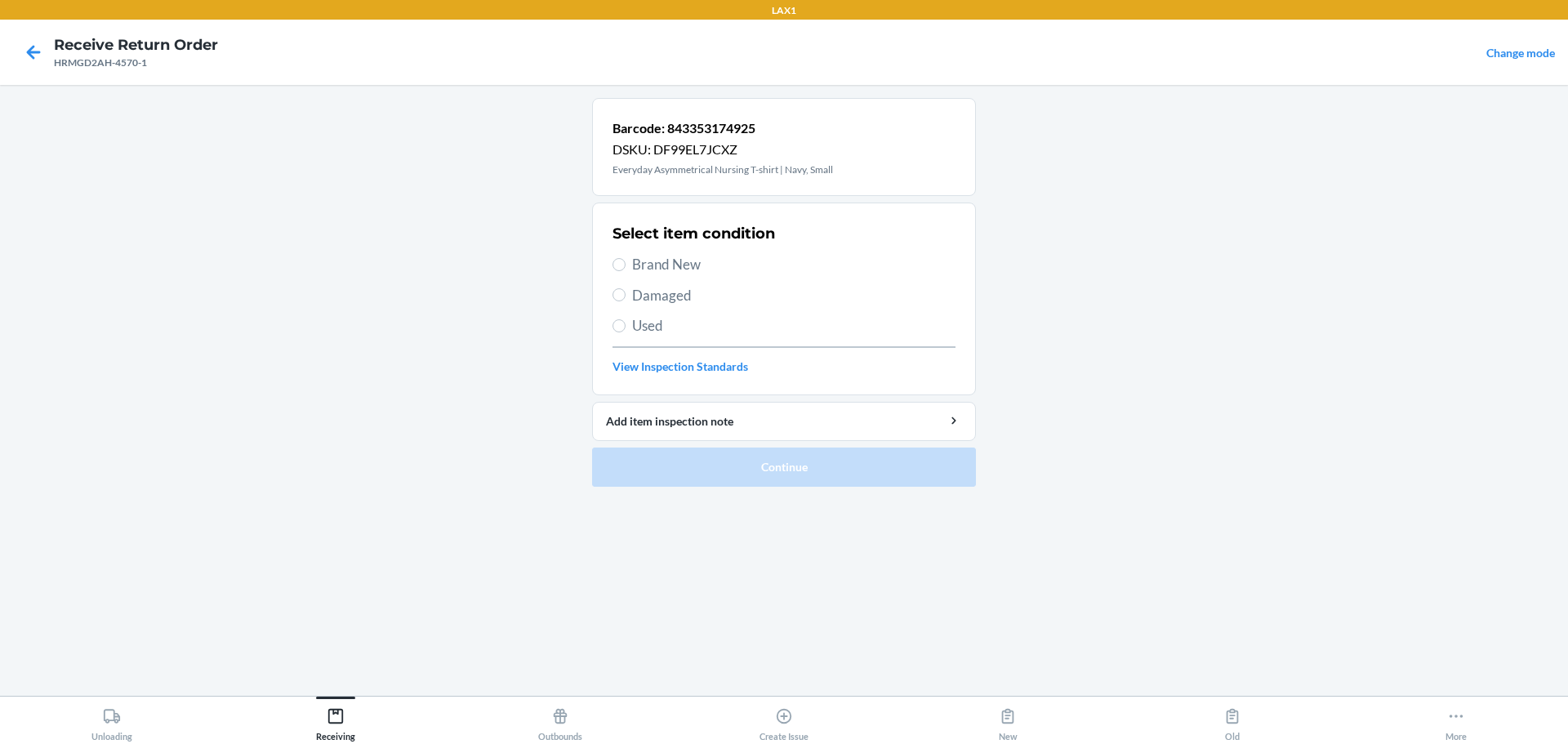
click at [643, 270] on span "Brand New" at bounding box center [794, 265] width 323 height 21
click at [626, 270] on input "Brand New" at bounding box center [618, 264] width 13 height 13
radio input "true"
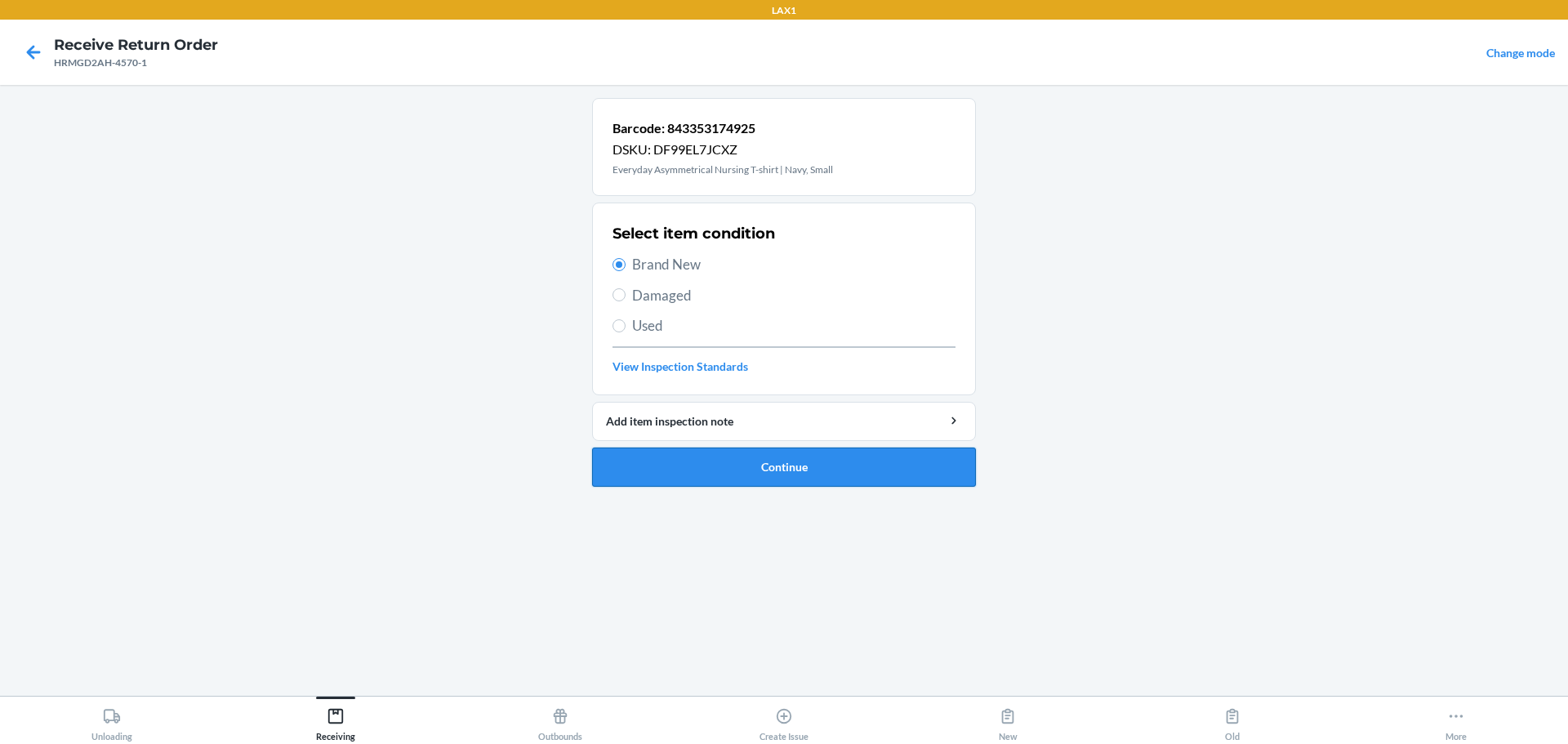
click at [660, 474] on button "Continue" at bounding box center [784, 467] width 384 height 39
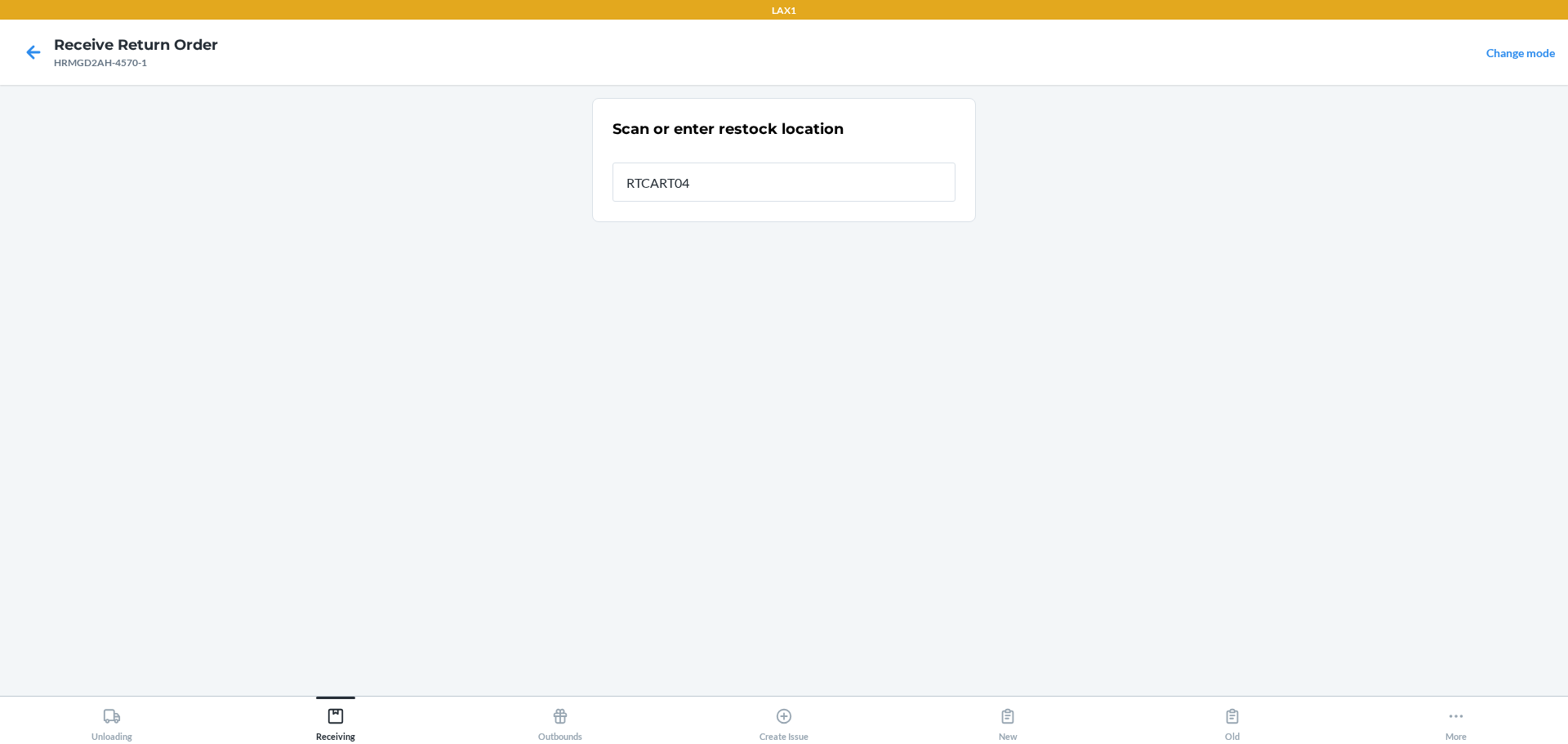
type input "RTCART046"
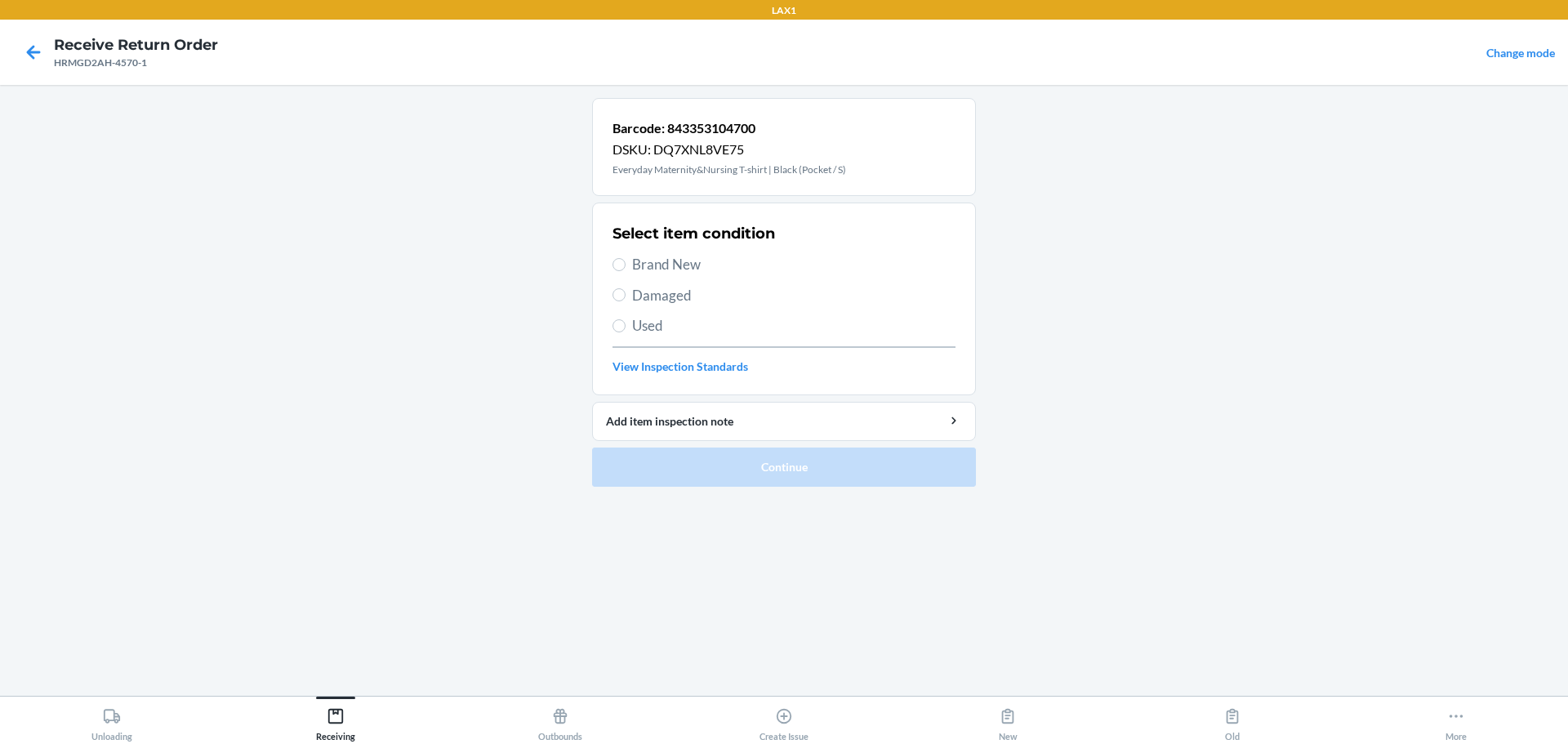
click at [657, 275] on span "Brand New" at bounding box center [794, 265] width 323 height 21
click at [626, 271] on input "Brand New" at bounding box center [618, 264] width 13 height 13
radio input "true"
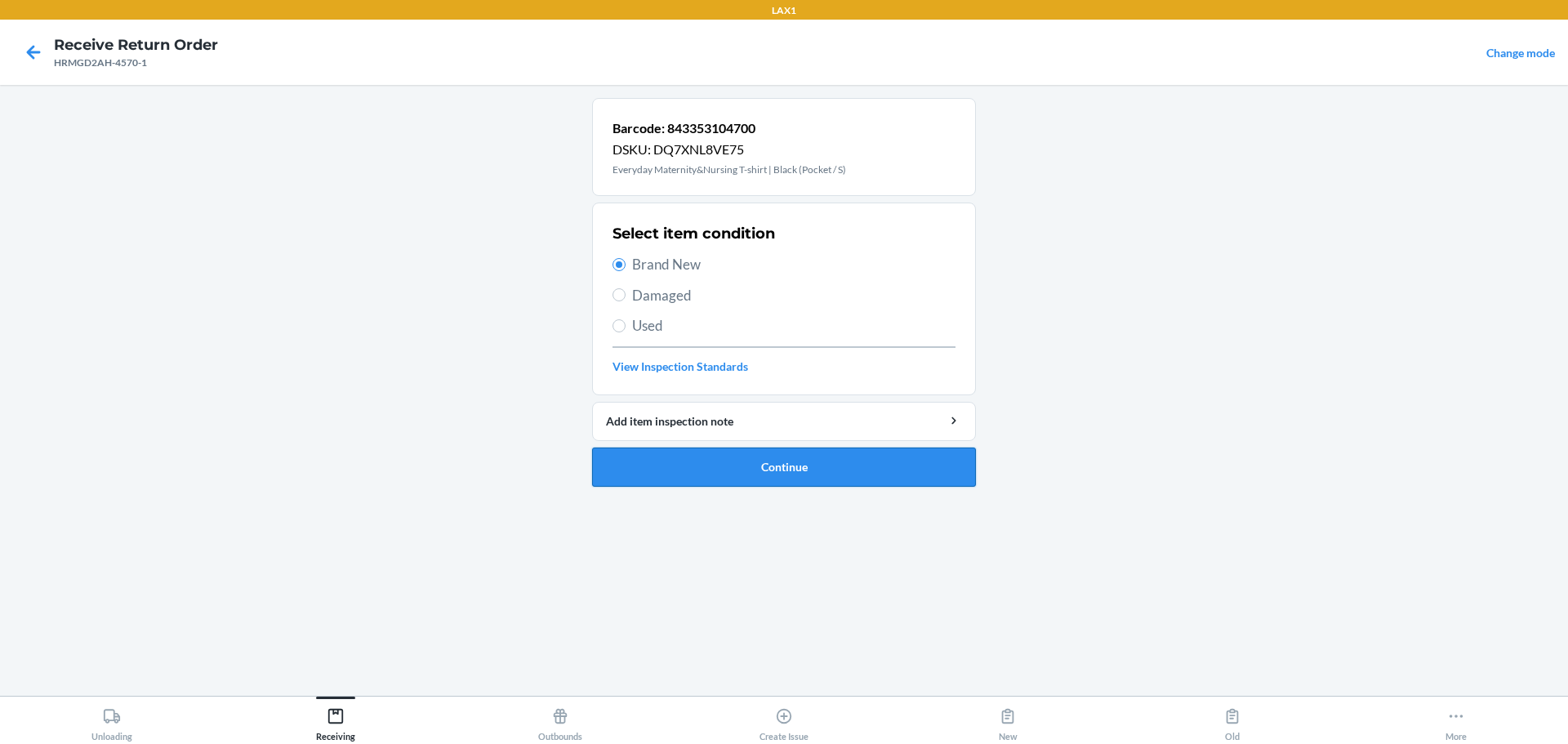
click at [724, 479] on button "Continue" at bounding box center [784, 467] width 384 height 39
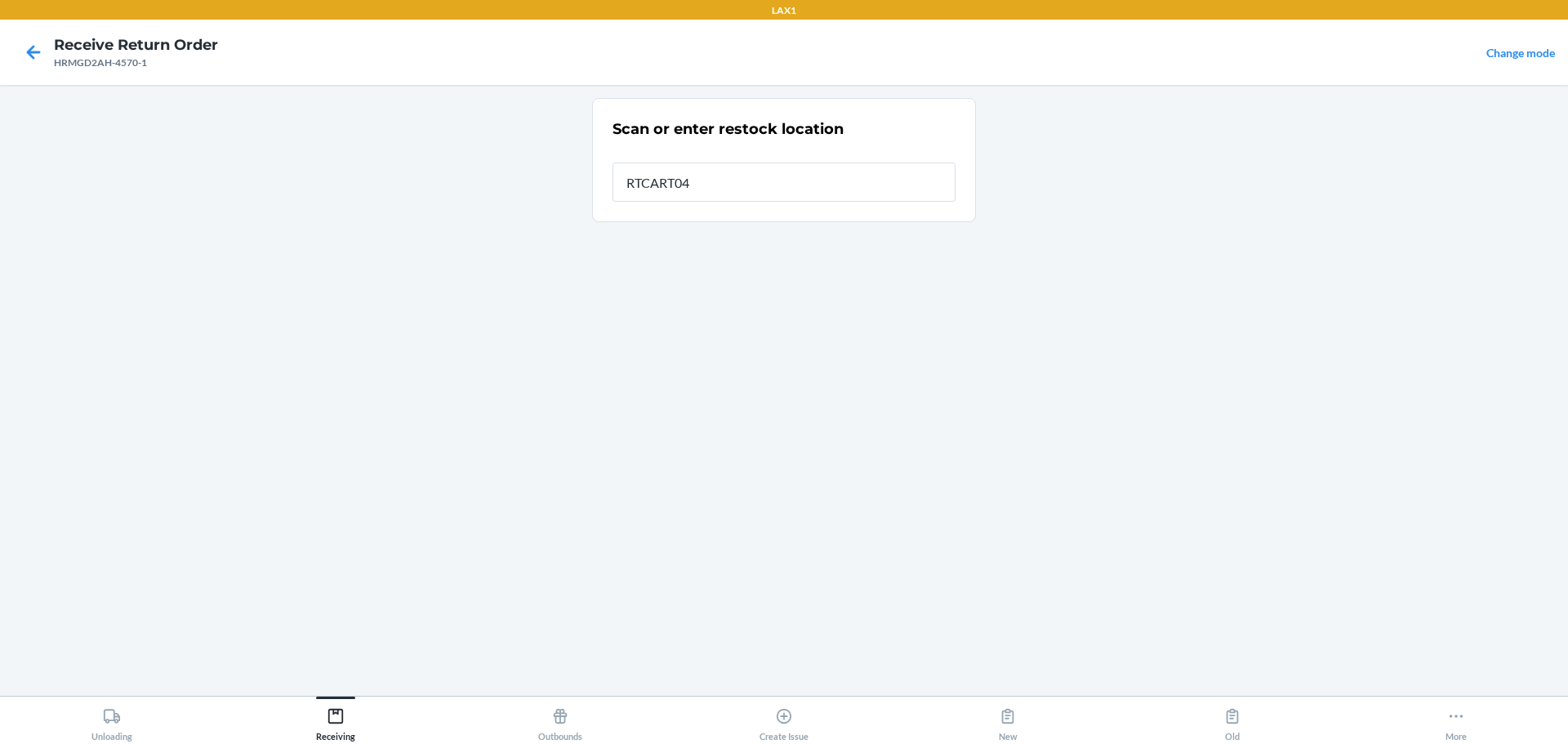
type input "RTCART046"
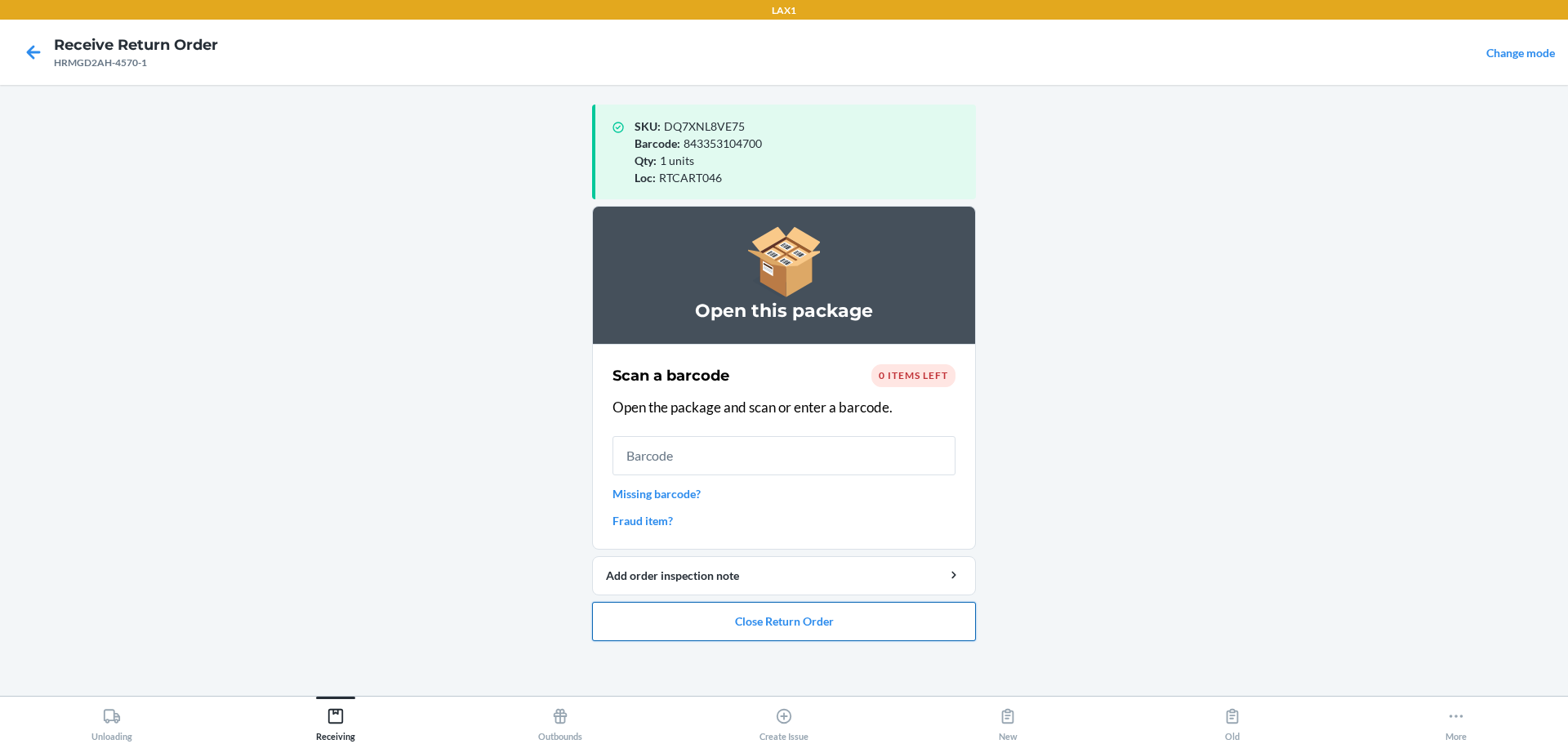
click at [754, 627] on button "Close Return Order" at bounding box center [784, 621] width 384 height 39
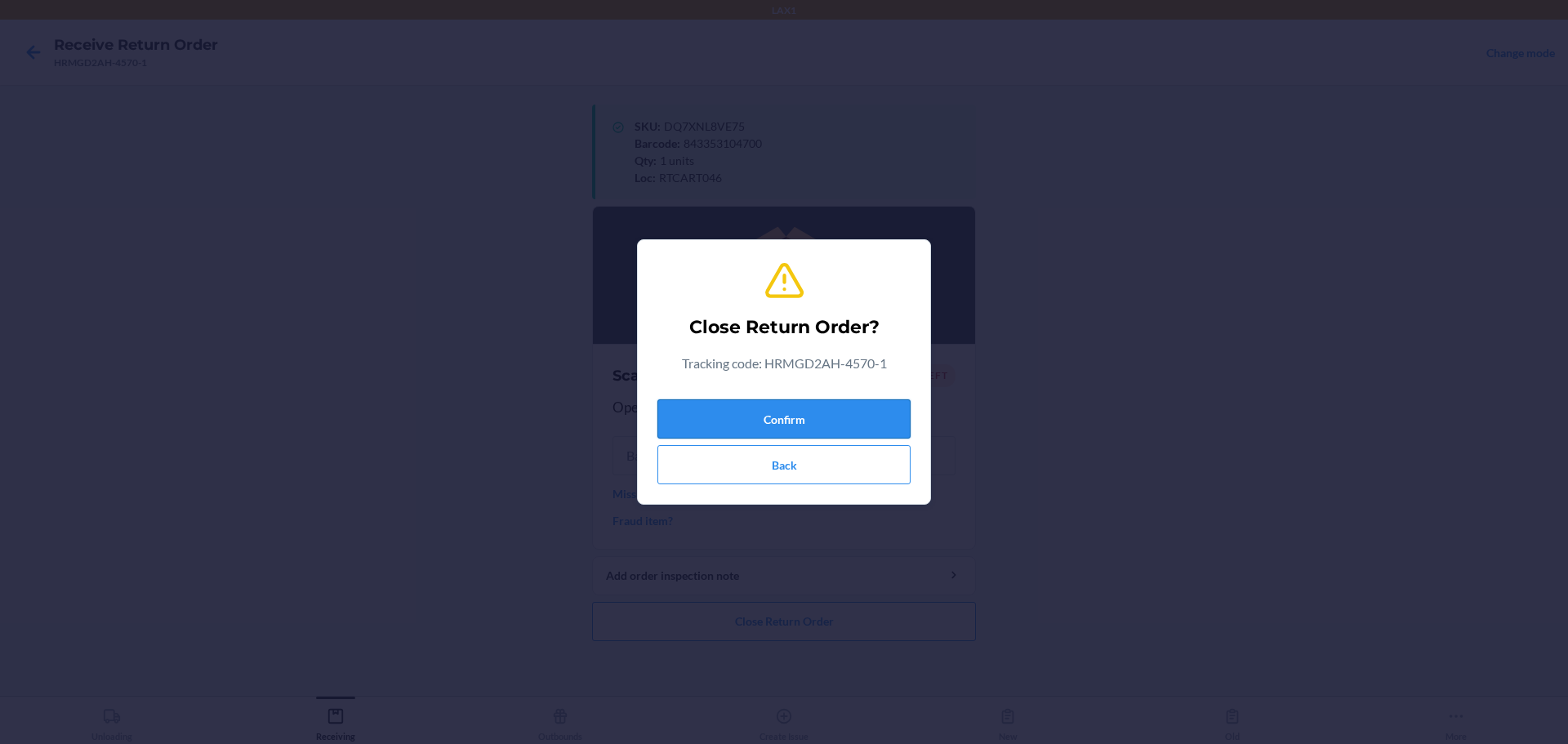
click at [754, 431] on button "Confirm" at bounding box center [784, 419] width 253 height 39
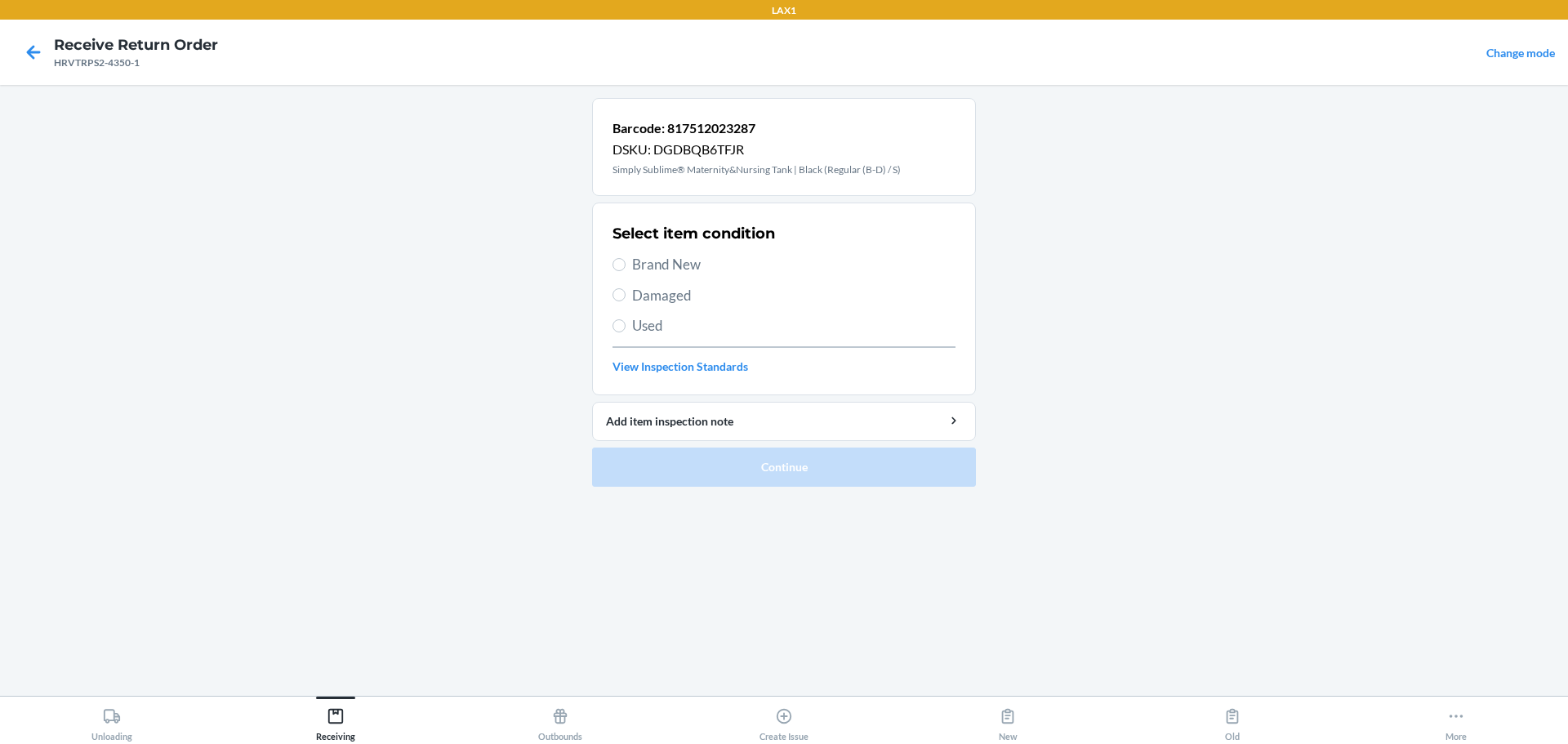
click at [669, 266] on span "Brand New" at bounding box center [794, 265] width 323 height 21
click at [626, 266] on input "Brand New" at bounding box center [618, 264] width 13 height 13
radio input "true"
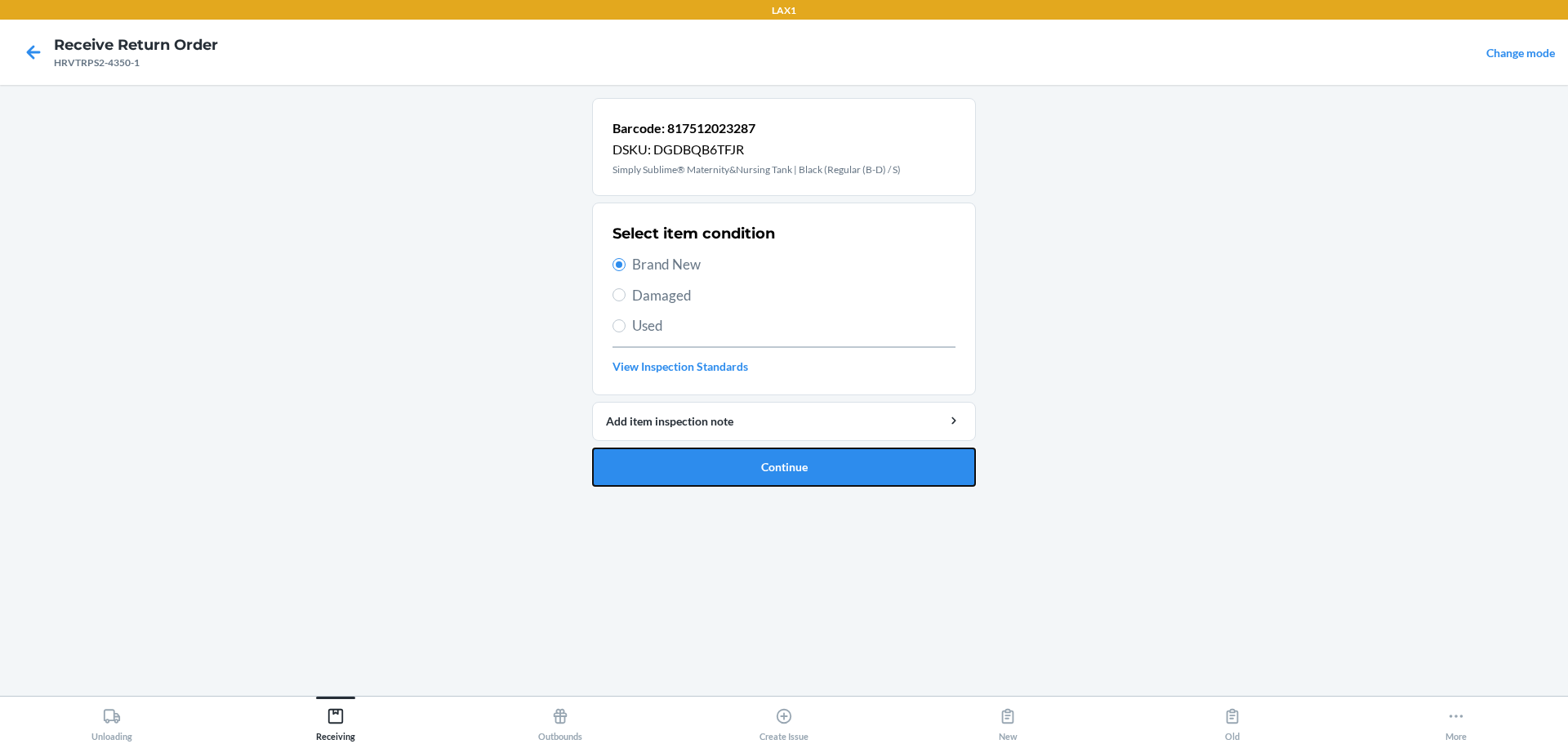
click at [754, 462] on button "Continue" at bounding box center [784, 467] width 384 height 39
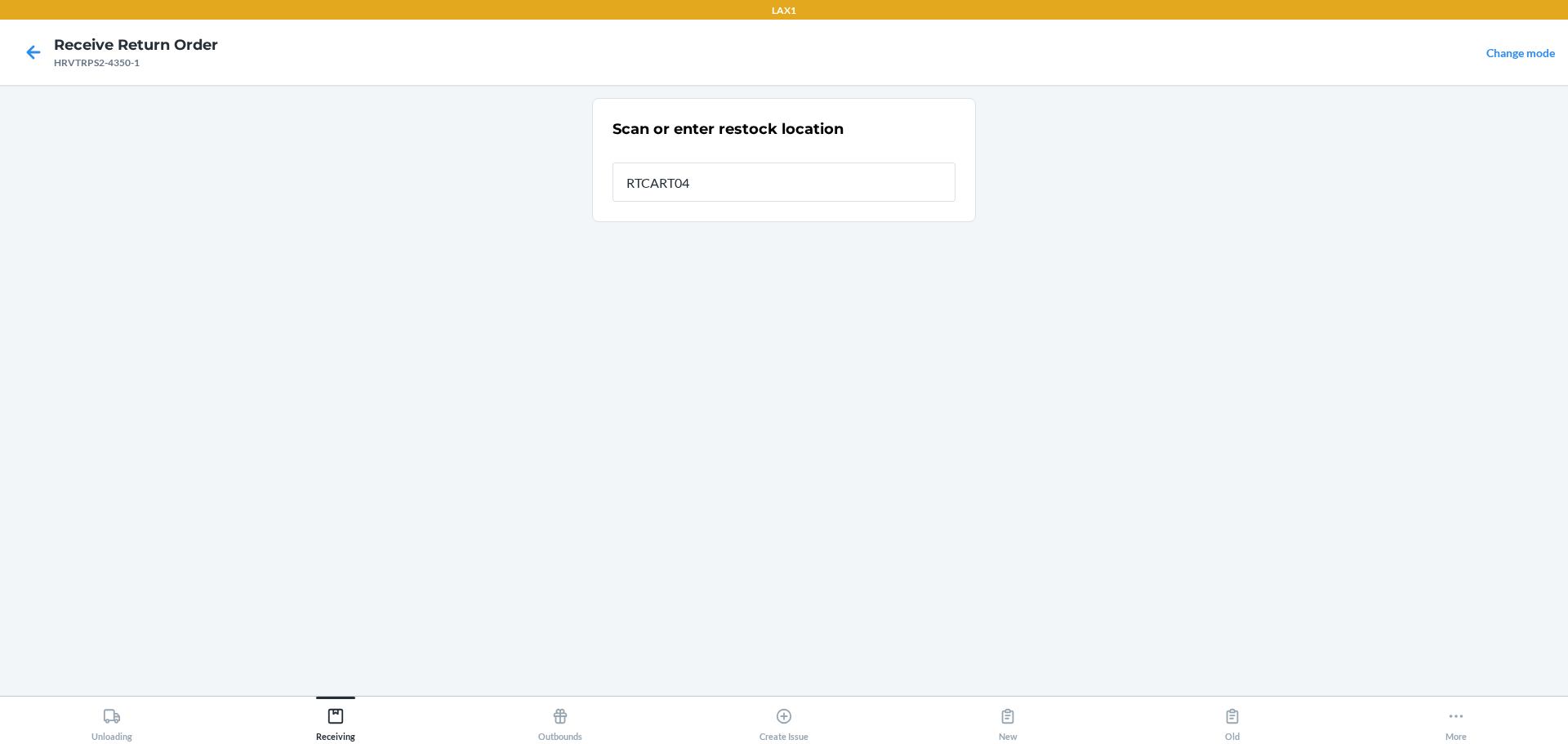
type input "RTCART046"
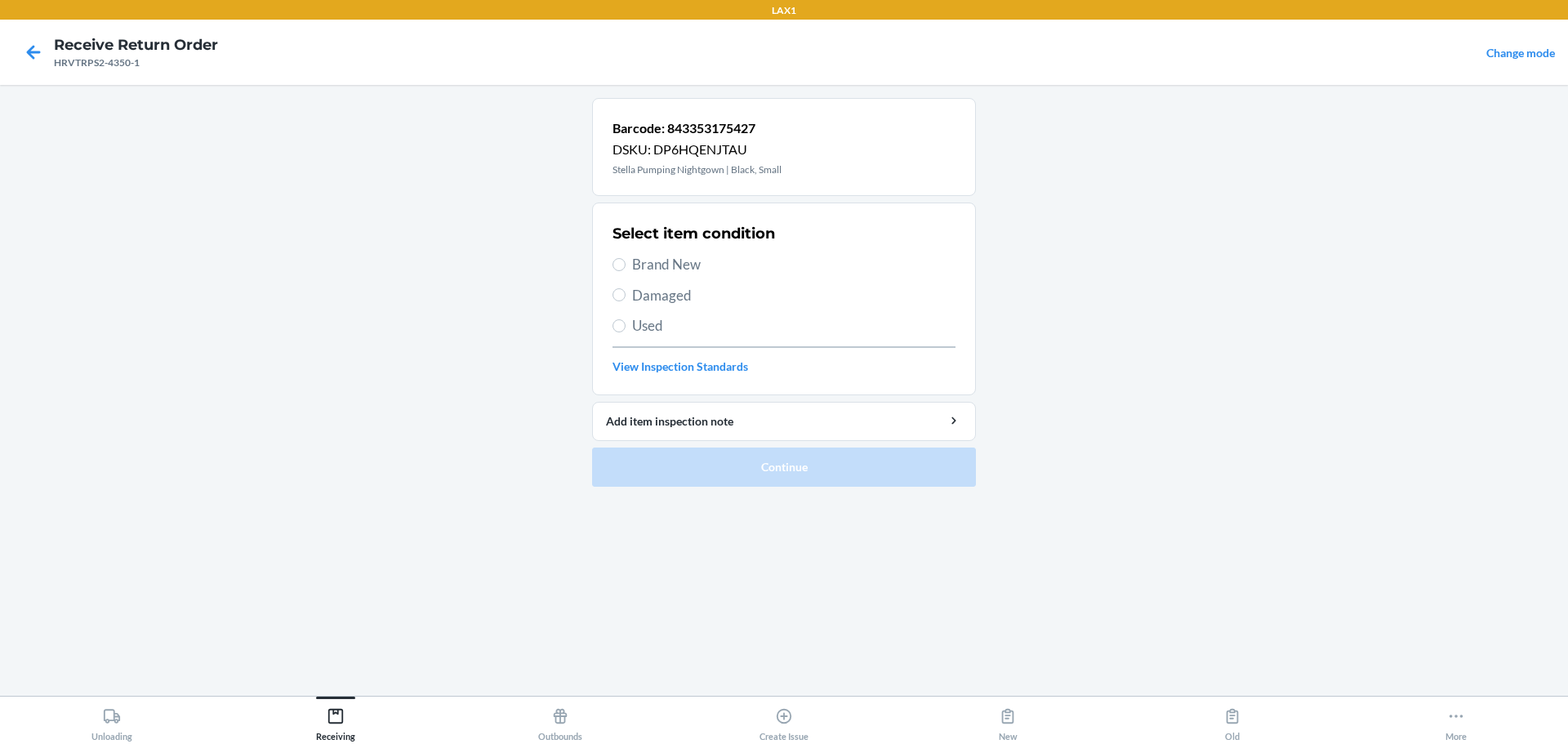
click at [696, 271] on span "Brand New" at bounding box center [794, 265] width 323 height 21
click at [626, 271] on input "Brand New" at bounding box center [618, 264] width 13 height 13
radio input "true"
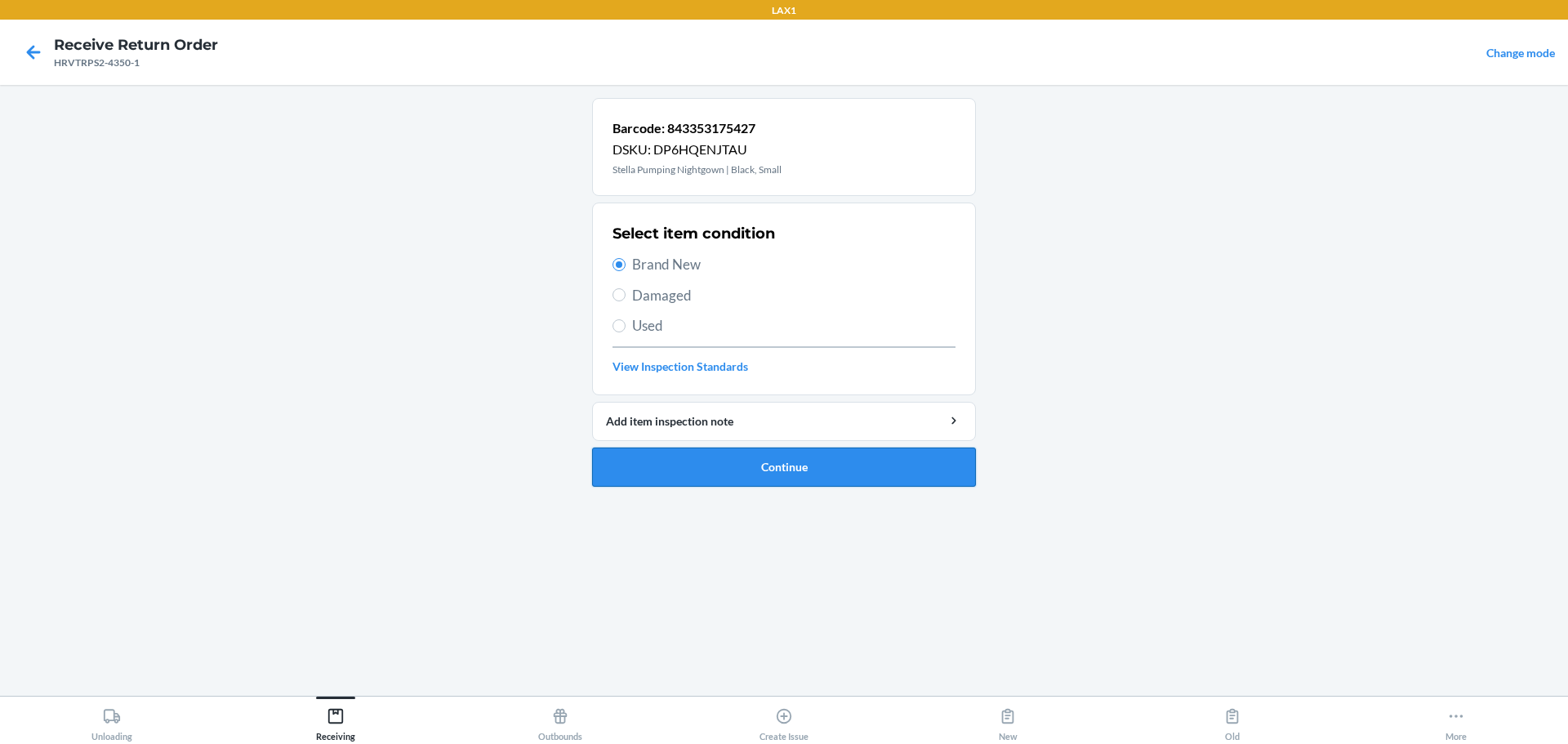
click at [732, 483] on button "Continue" at bounding box center [784, 467] width 384 height 39
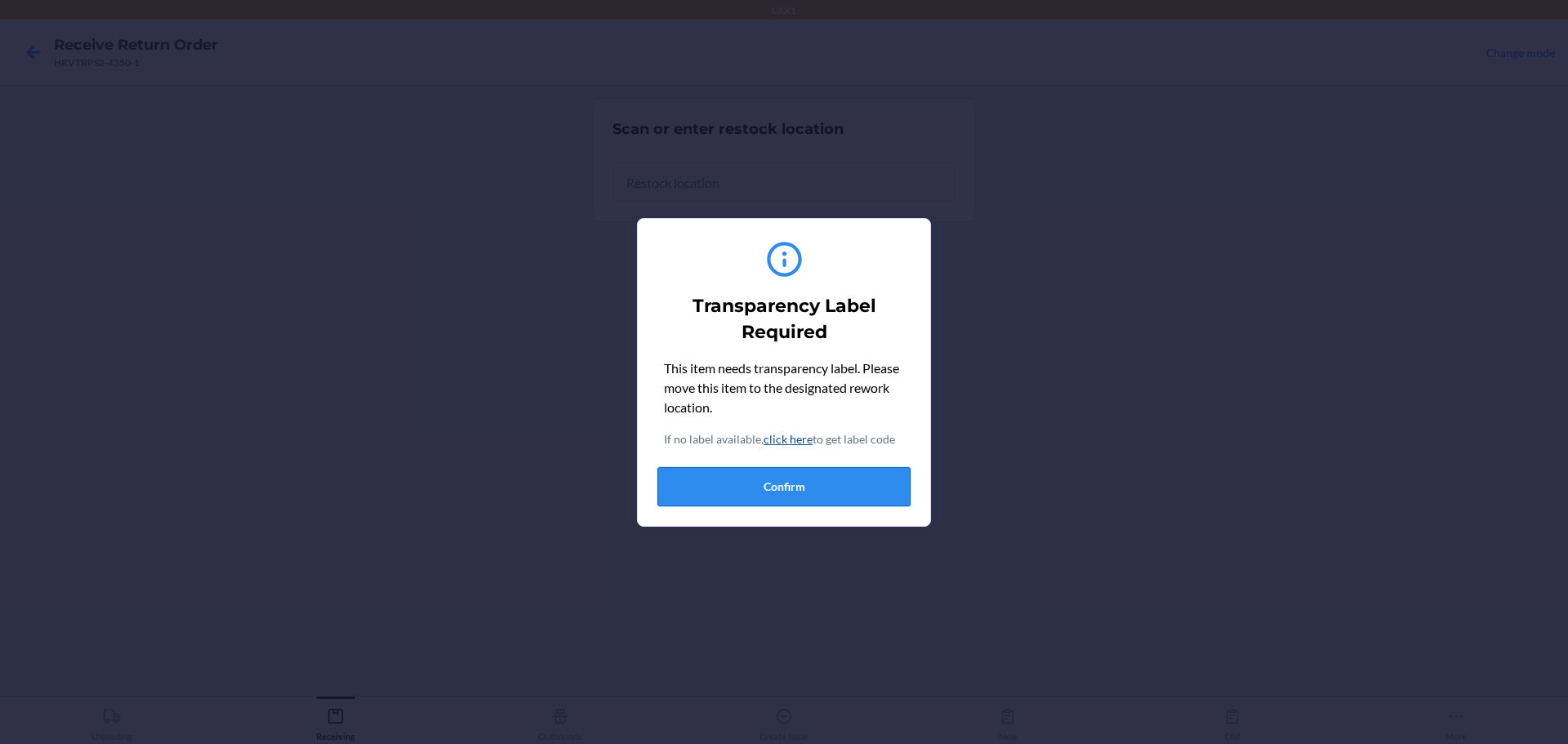
drag, startPoint x: 777, startPoint y: 499, endPoint x: 788, endPoint y: 496, distance: 11.4
click at [754, 496] on button "Confirm" at bounding box center [784, 487] width 253 height 39
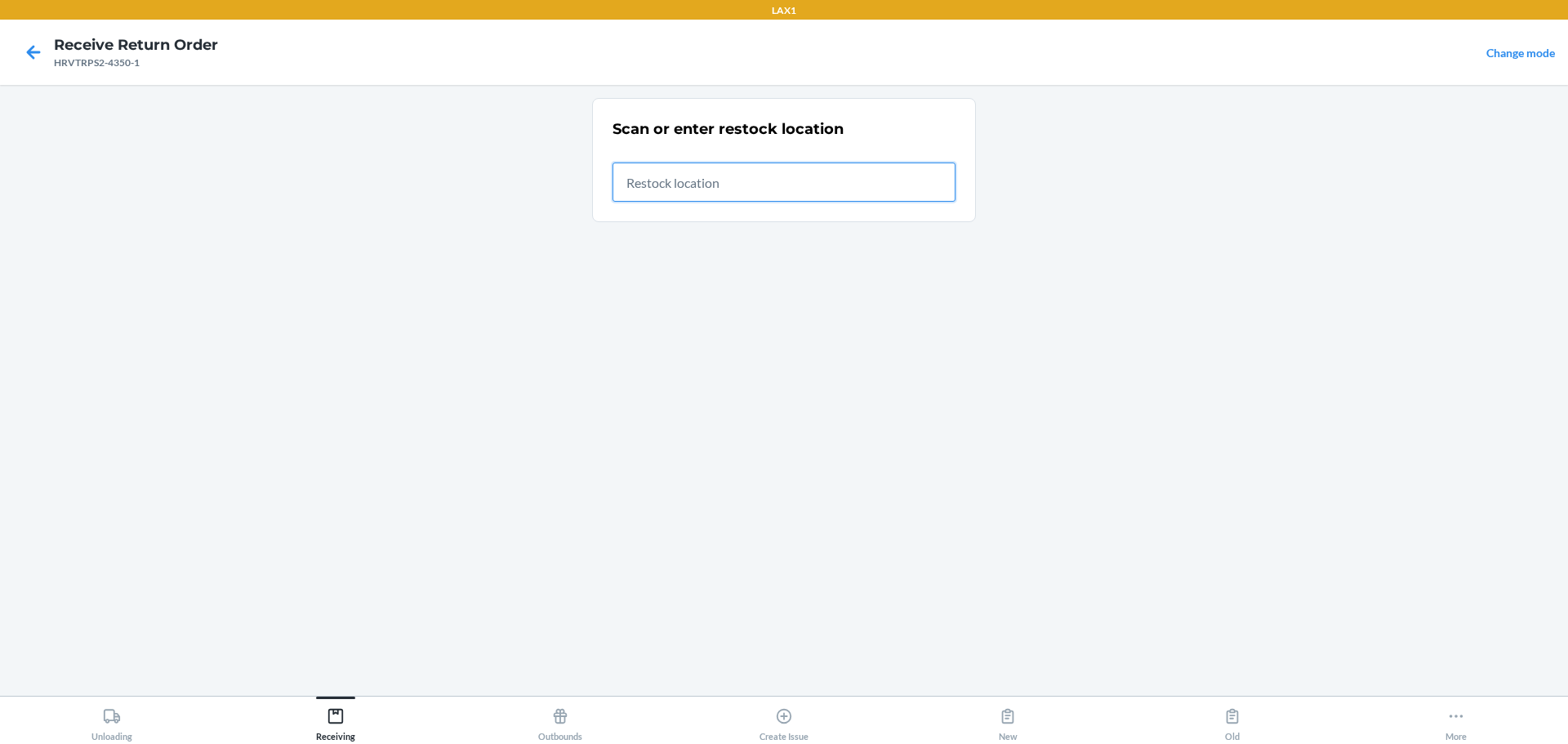
click at [754, 180] on input "text" at bounding box center [784, 182] width 343 height 39
type input "RTCART046"
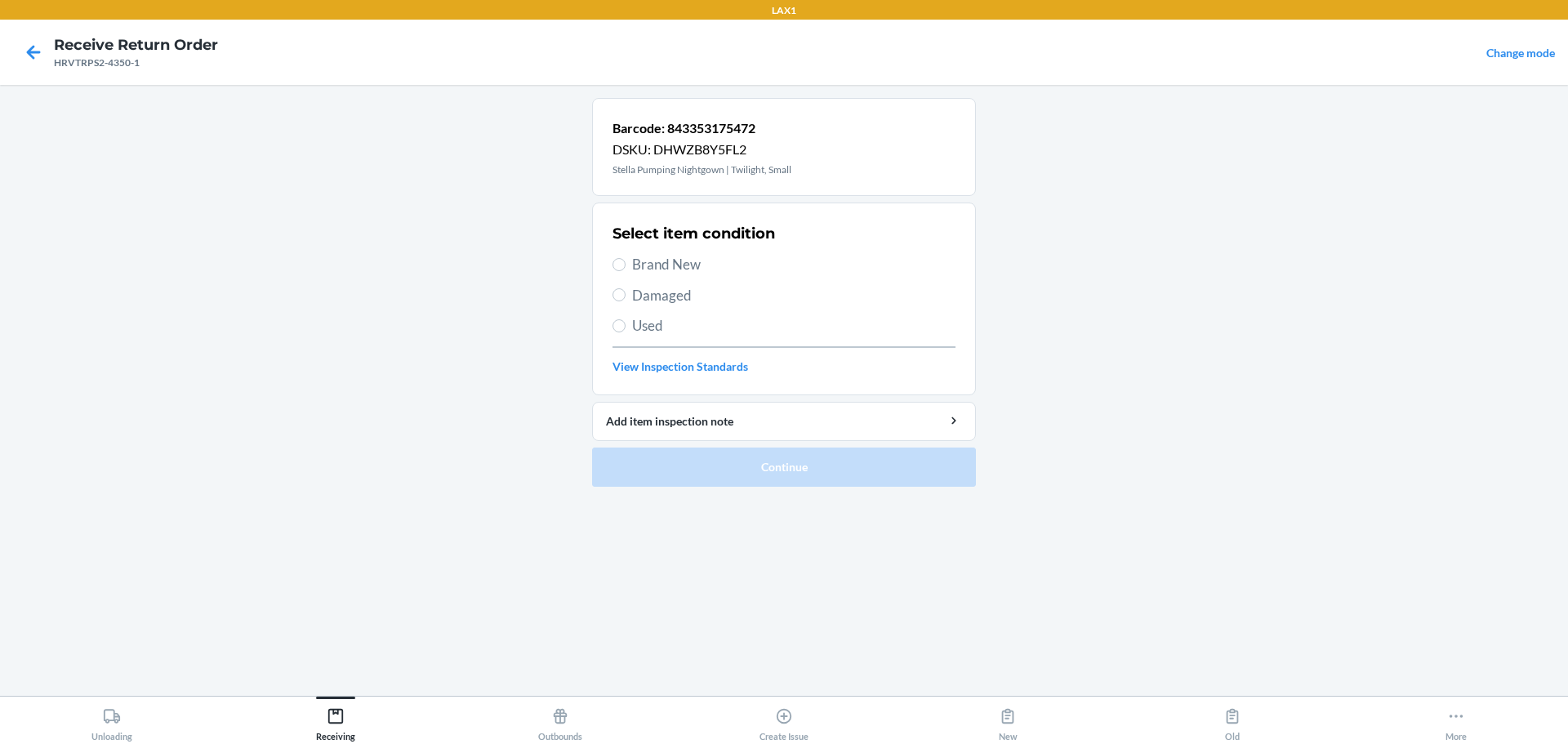
click at [644, 258] on span "Brand New" at bounding box center [794, 265] width 323 height 21
click at [626, 258] on input "Brand New" at bounding box center [618, 264] width 13 height 13
radio input "true"
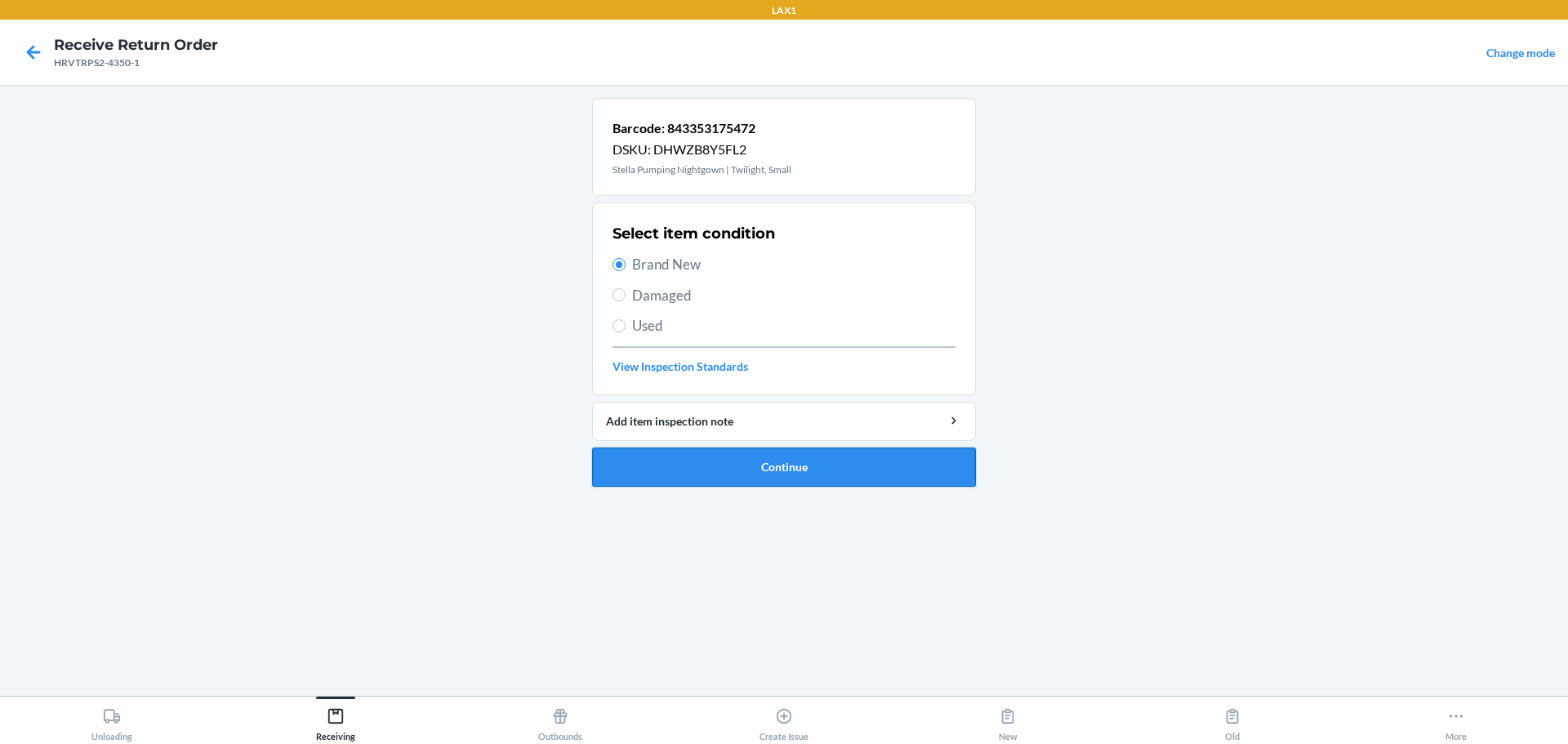
click at [689, 468] on button "Continue" at bounding box center [784, 467] width 384 height 39
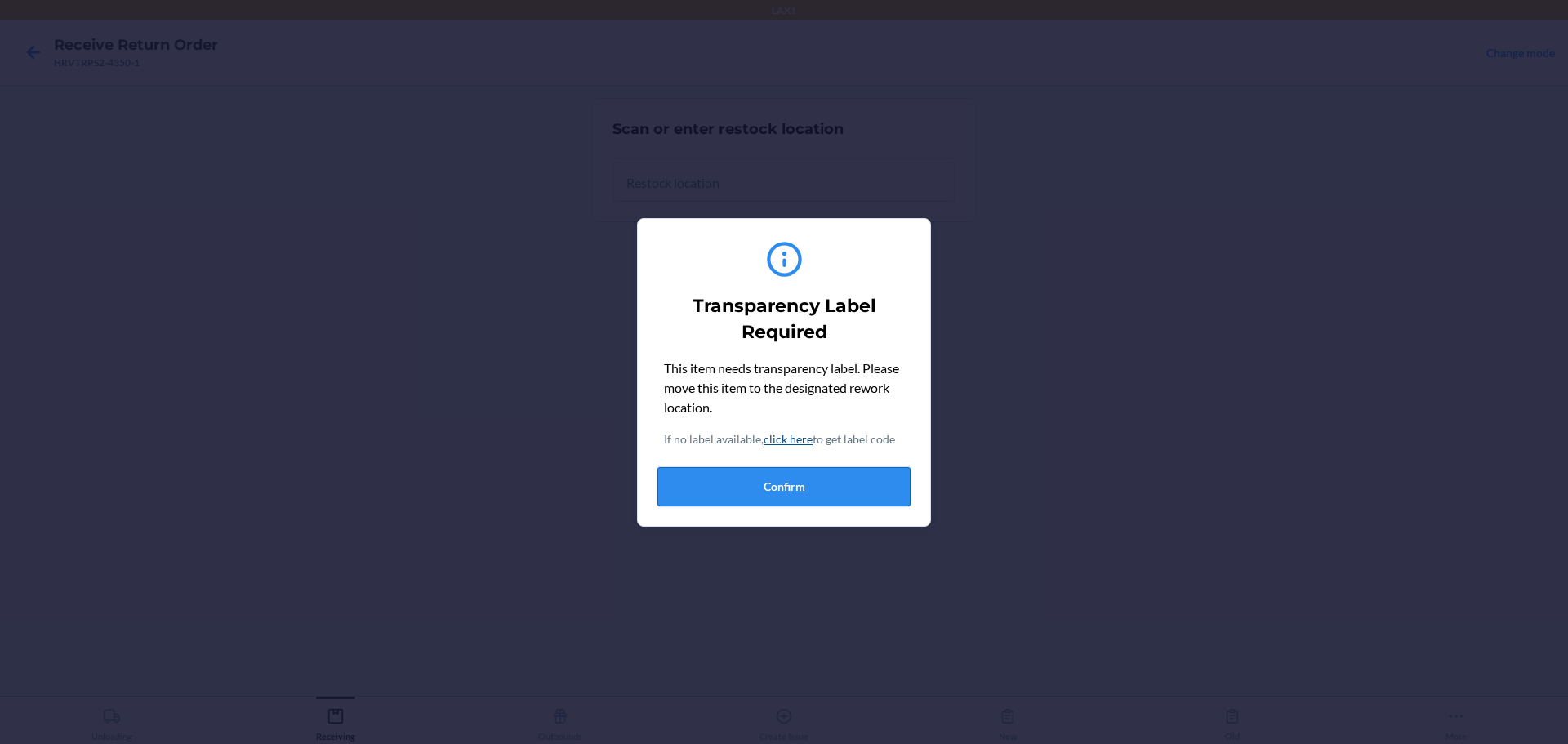
click at [754, 503] on button "Confirm" at bounding box center [784, 487] width 253 height 39
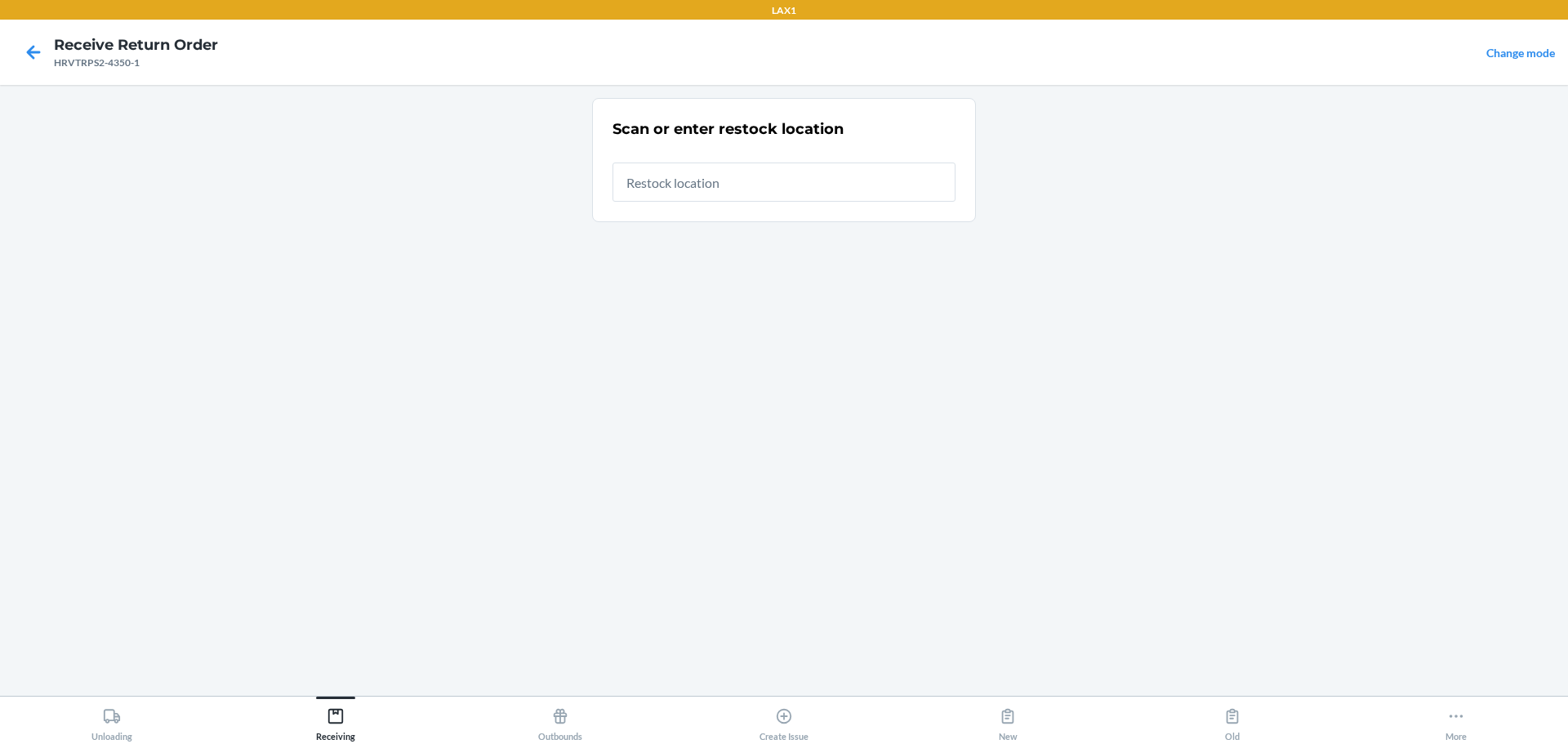
type input "RTCART046"
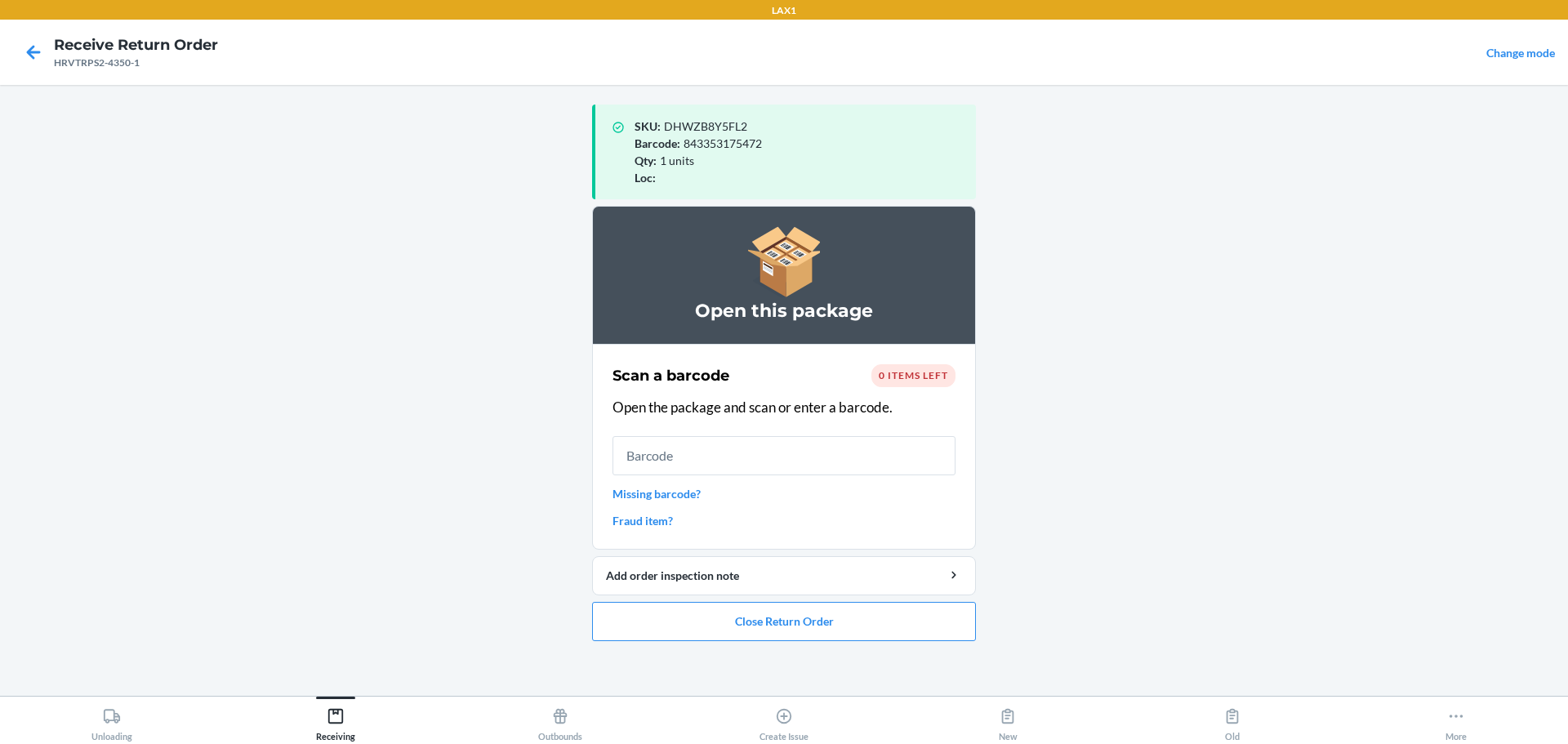
click at [677, 645] on ol "Open this package Scan a barcode 0 items left Open the package and scan or ente…" at bounding box center [784, 430] width 384 height 448
drag, startPoint x: 678, startPoint y: 643, endPoint x: 684, endPoint y: 629, distance: 15.2
click at [682, 632] on ol "Open this package Scan a barcode 0 items left Open the package and scan or ente…" at bounding box center [784, 430] width 384 height 448
click at [684, 629] on button "Close Return Order" at bounding box center [784, 621] width 384 height 39
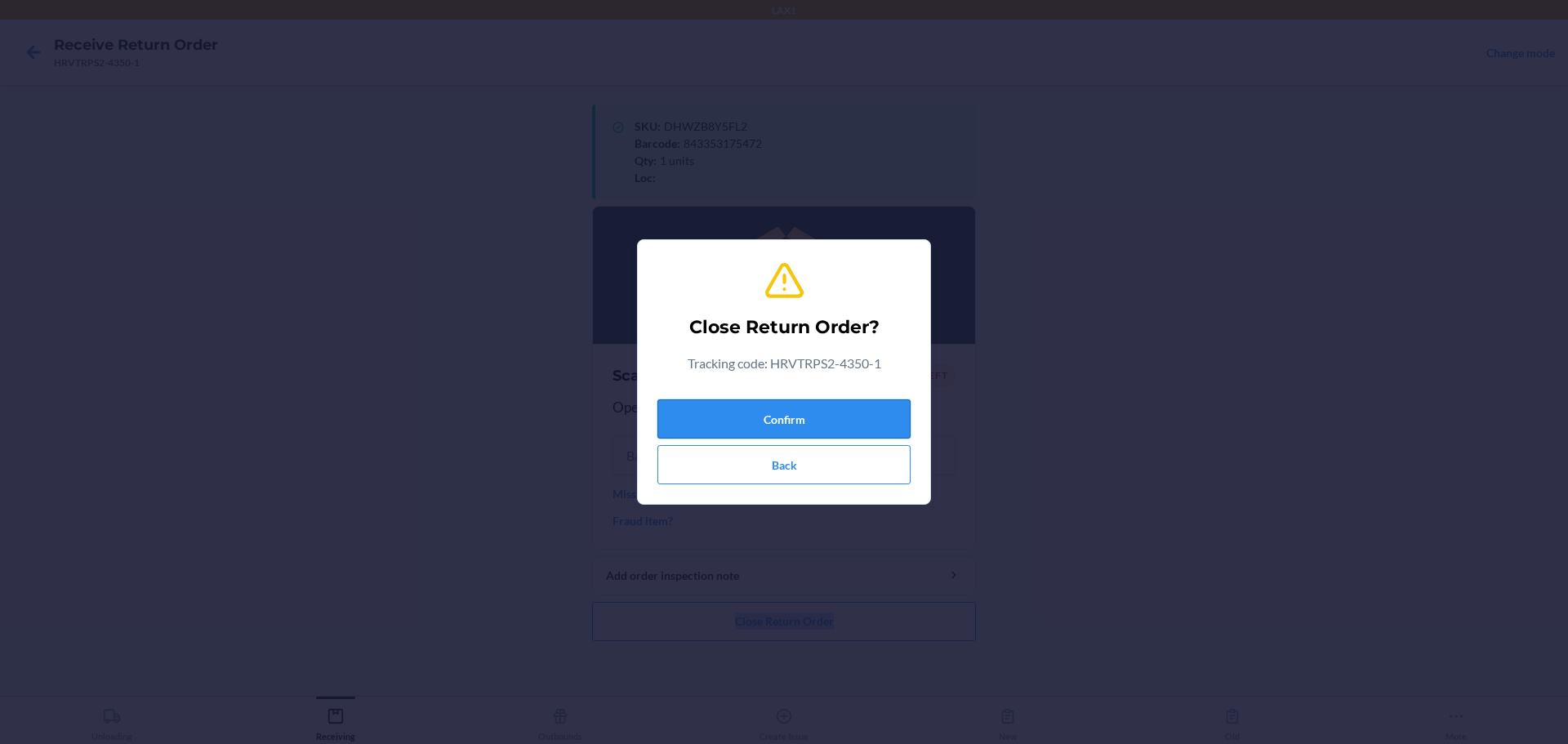
click at [754, 404] on button "Confirm" at bounding box center [784, 419] width 253 height 39
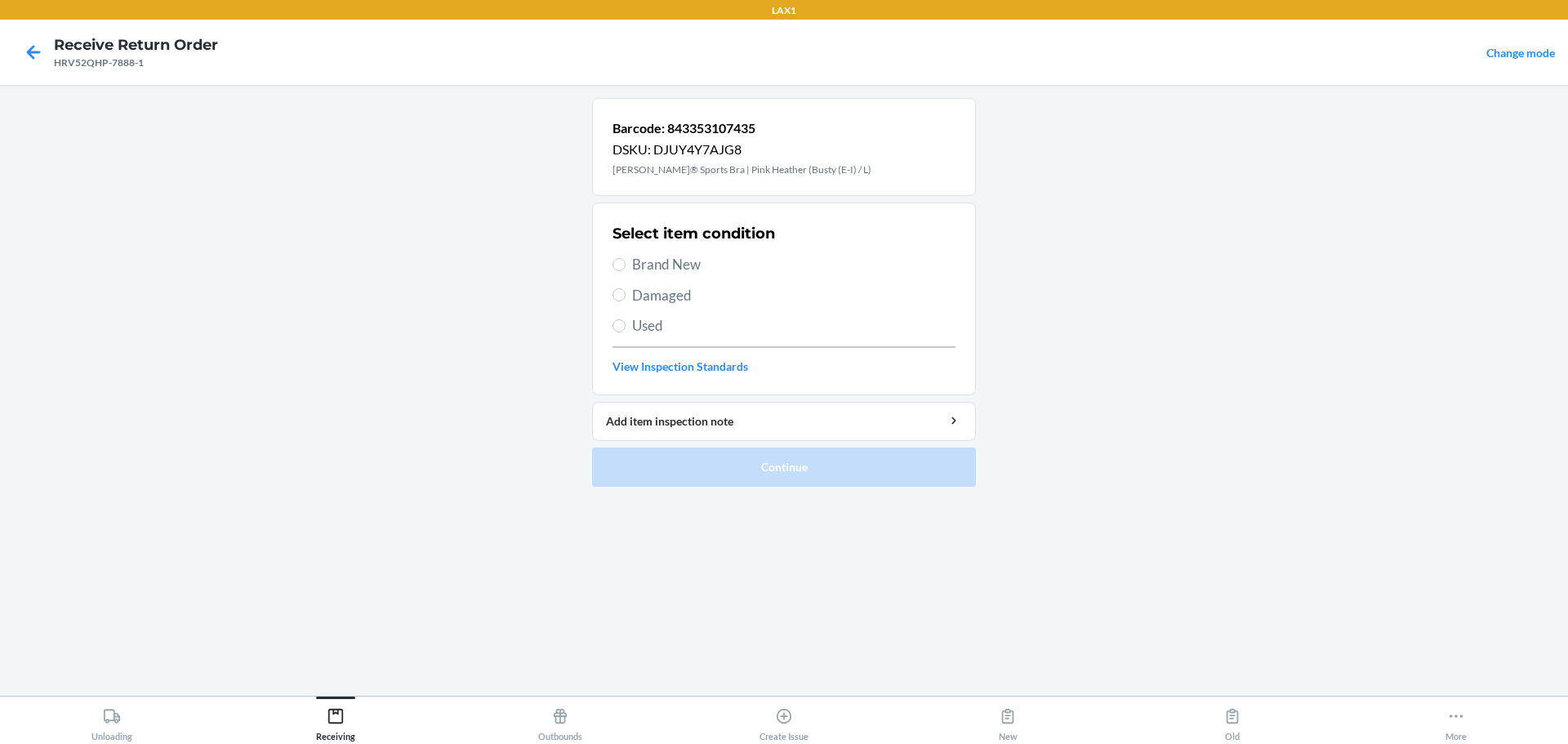
drag, startPoint x: 664, startPoint y: 264, endPoint x: 666, endPoint y: 277, distance: 13.2
click at [664, 265] on span "Brand New" at bounding box center [794, 265] width 323 height 21
click at [626, 265] on input "Brand New" at bounding box center [618, 264] width 13 height 13
radio input "true"
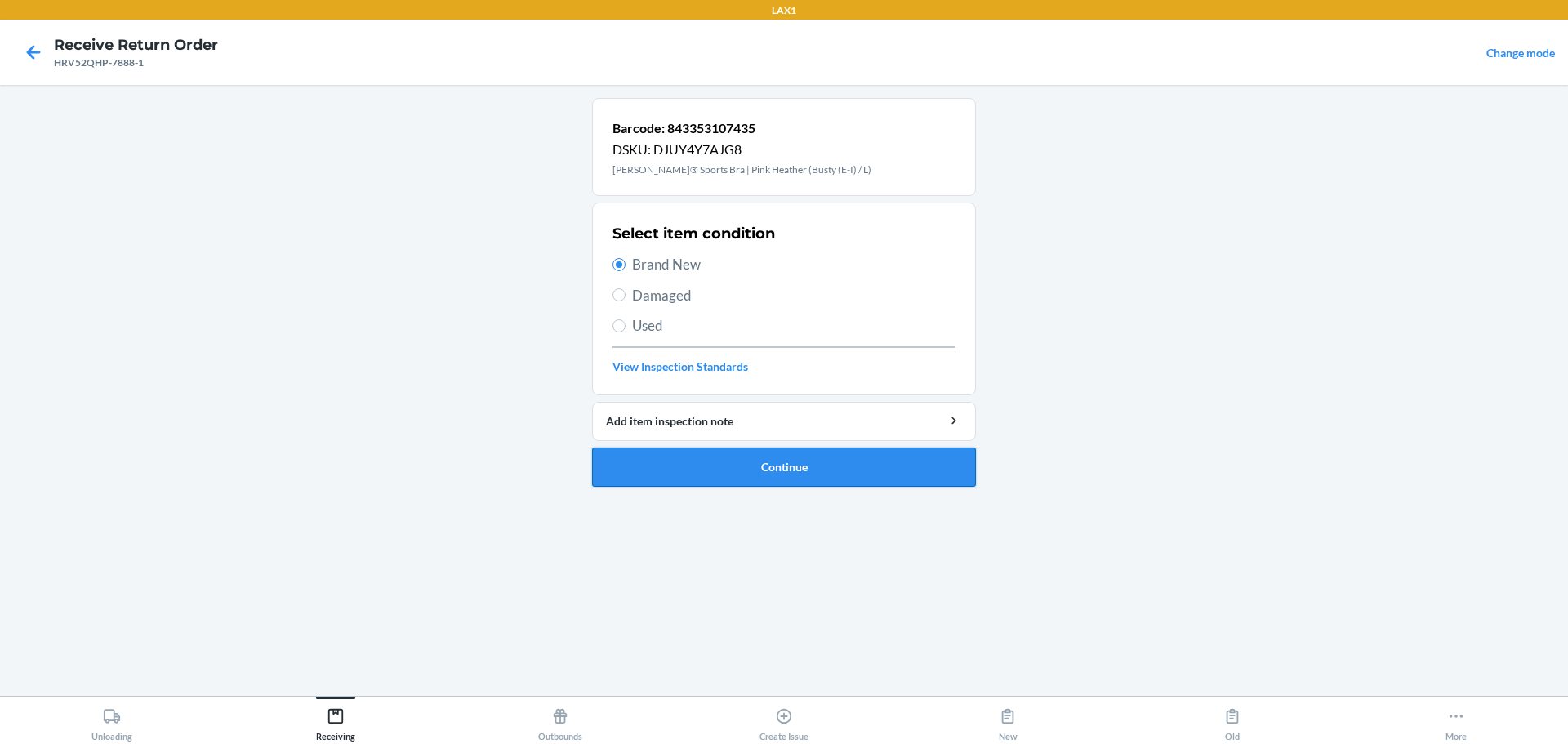
click at [754, 474] on button "Continue" at bounding box center [784, 467] width 384 height 39
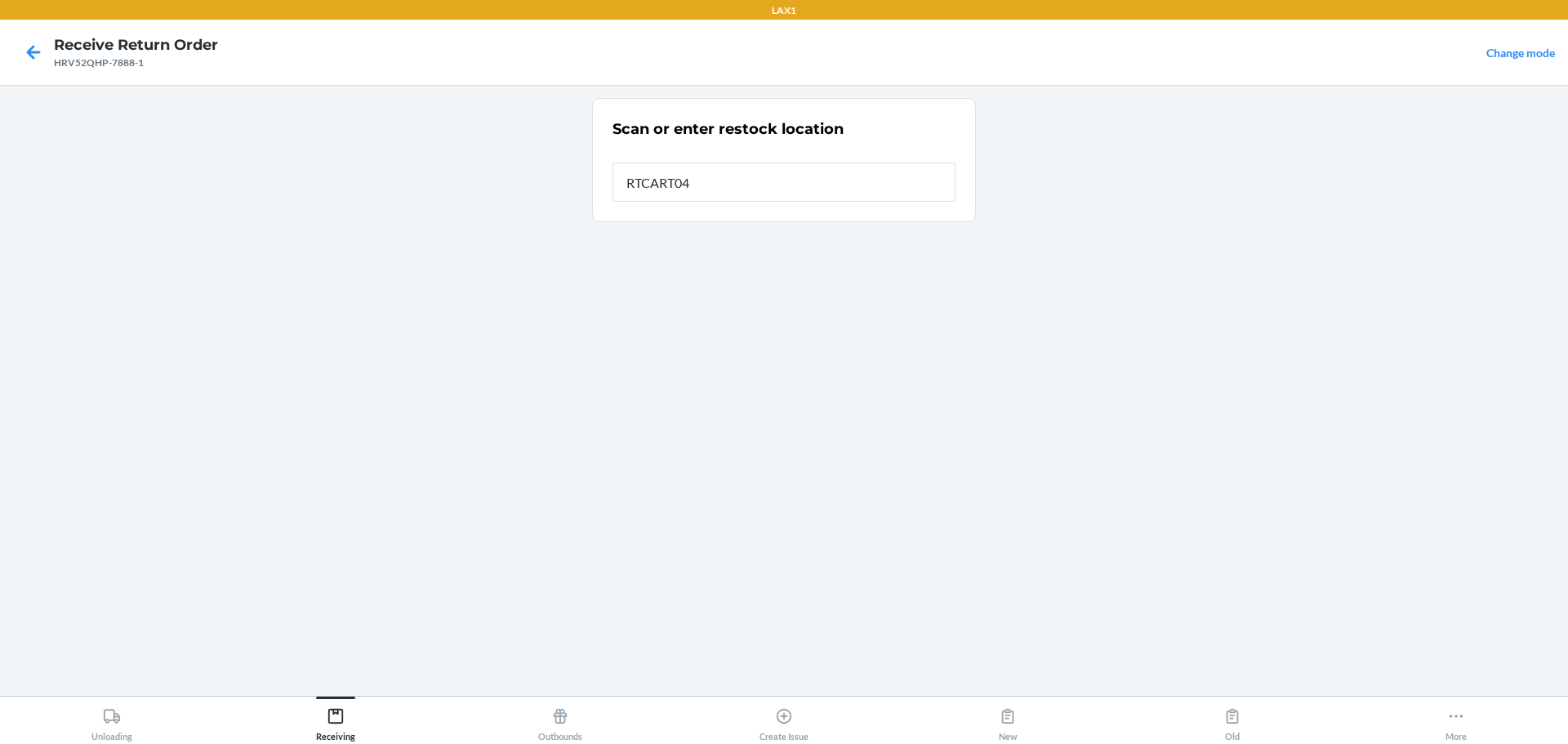
type input "RTCART046"
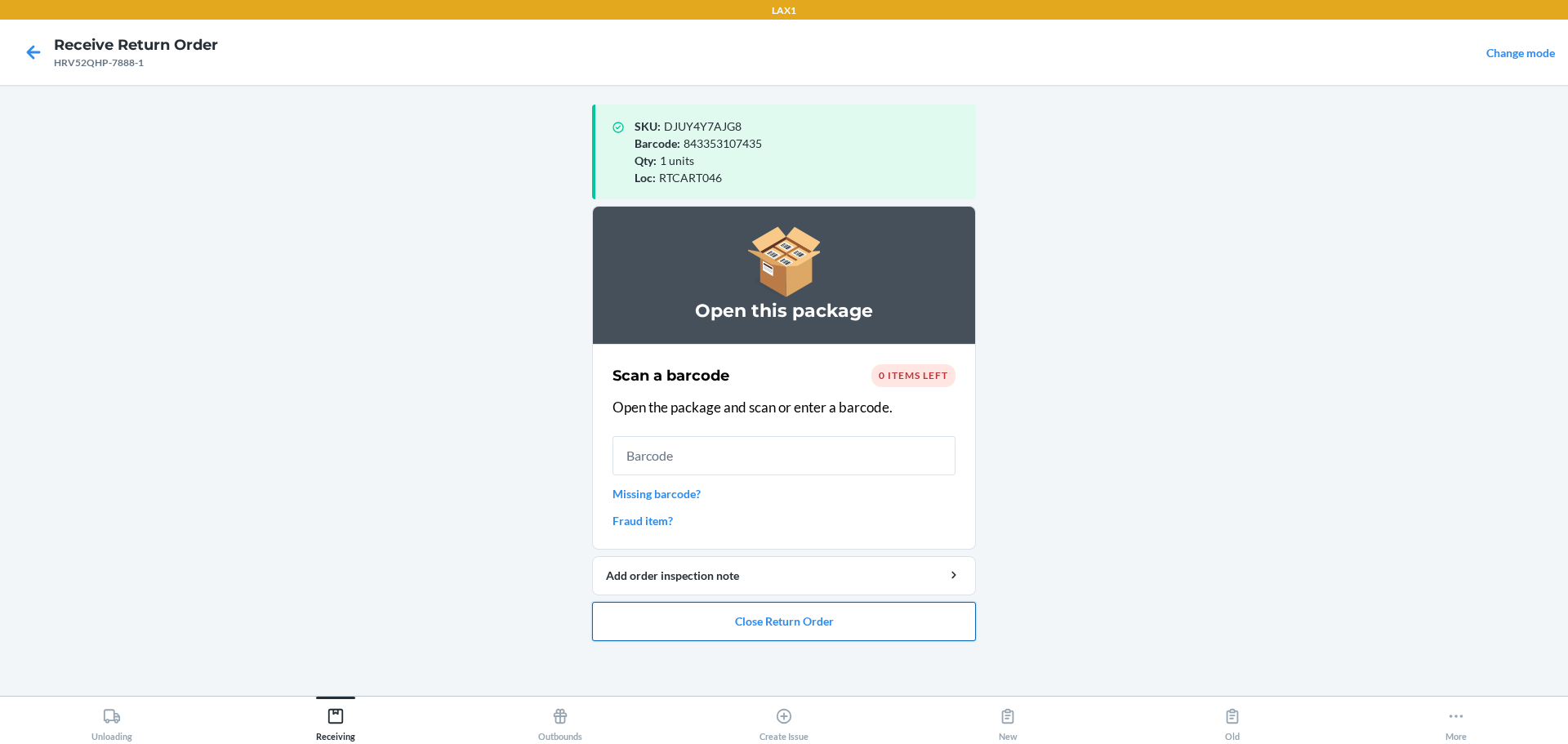
click at [754, 637] on button "Close Return Order" at bounding box center [784, 621] width 384 height 39
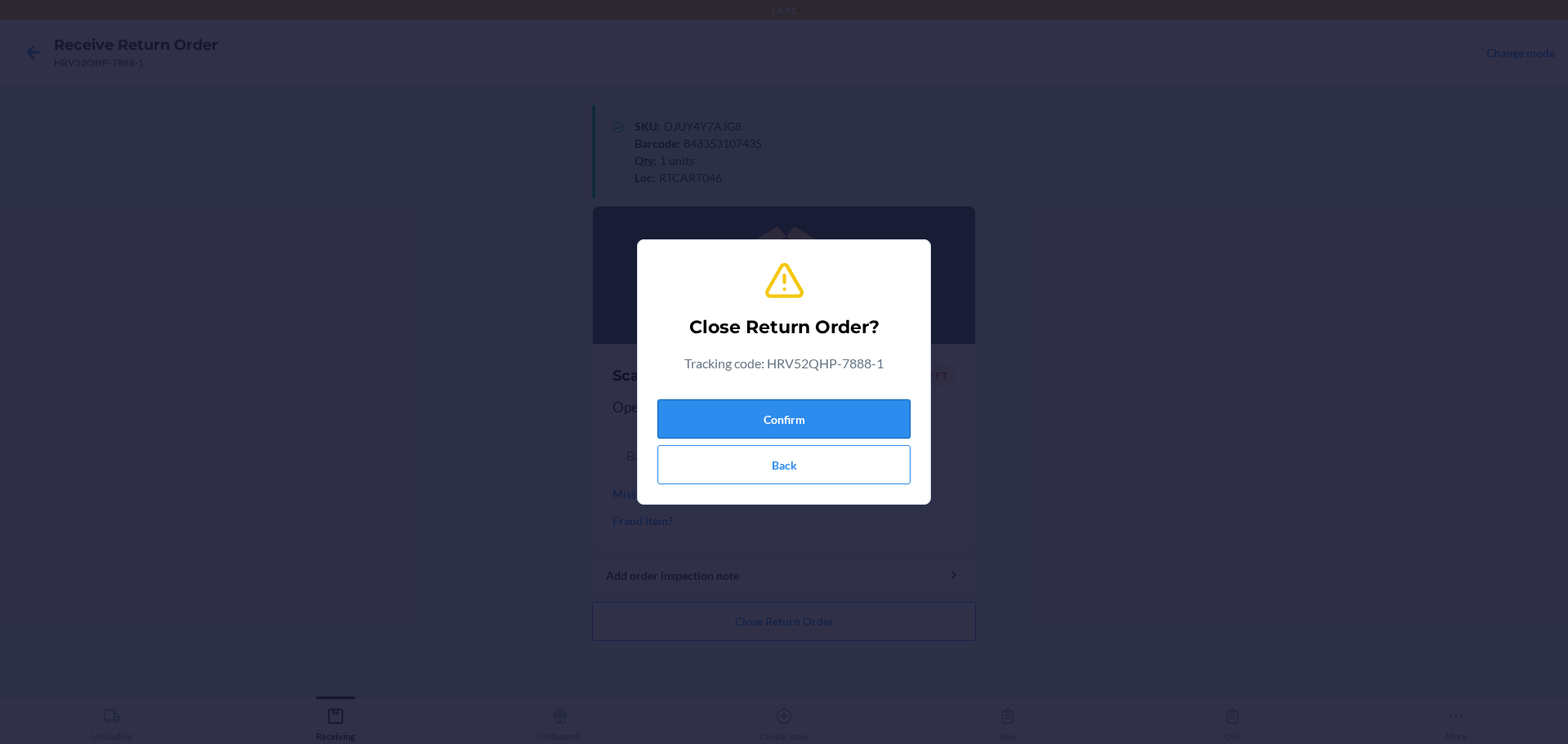
click at [754, 424] on button "Confirm" at bounding box center [784, 419] width 253 height 39
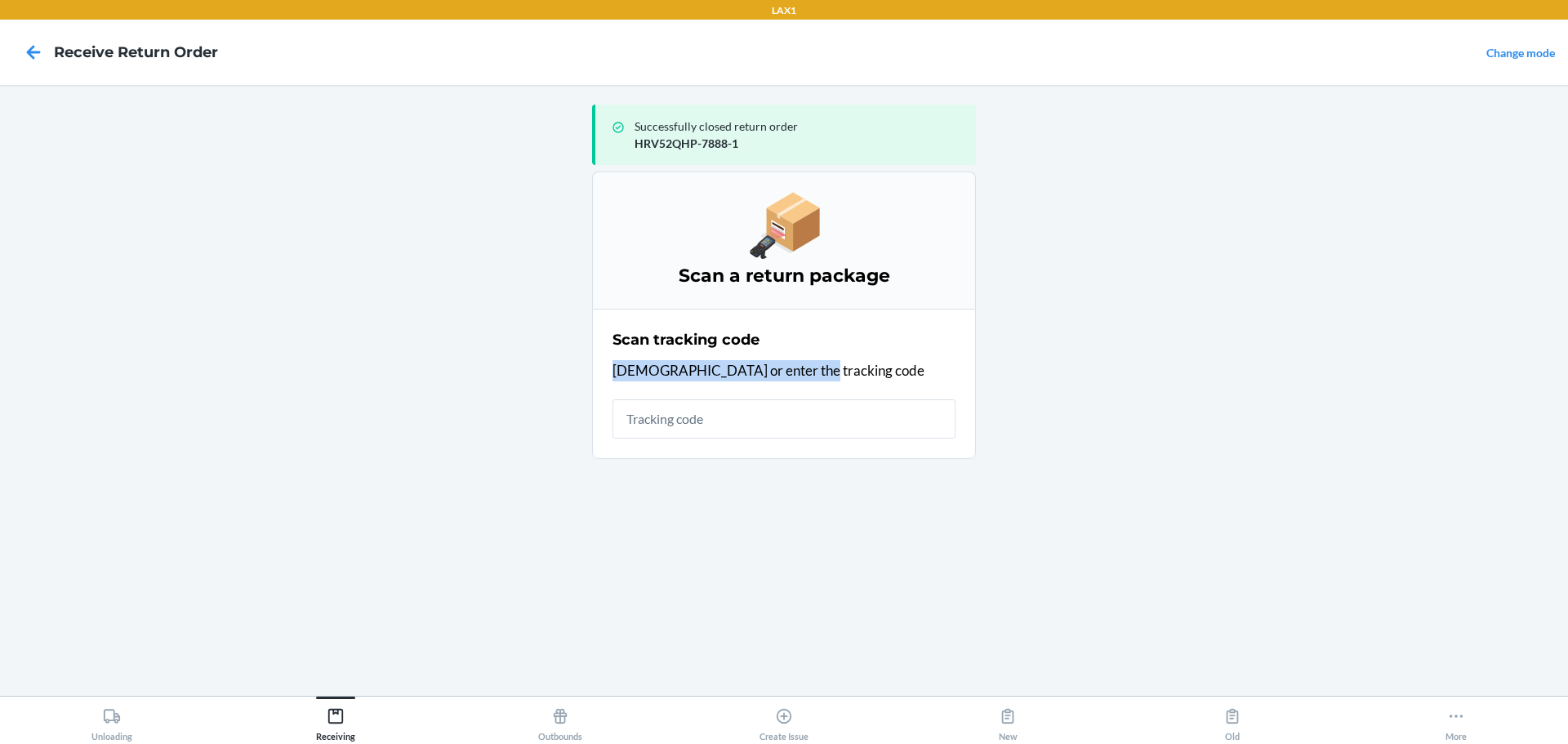
drag, startPoint x: 853, startPoint y: 366, endPoint x: 866, endPoint y: 354, distance: 17.7
click at [754, 334] on div "Scan tracking code Scan or enter the tracking code" at bounding box center [784, 383] width 343 height 119
click at [665, 427] on input "text" at bounding box center [784, 419] width 343 height 39
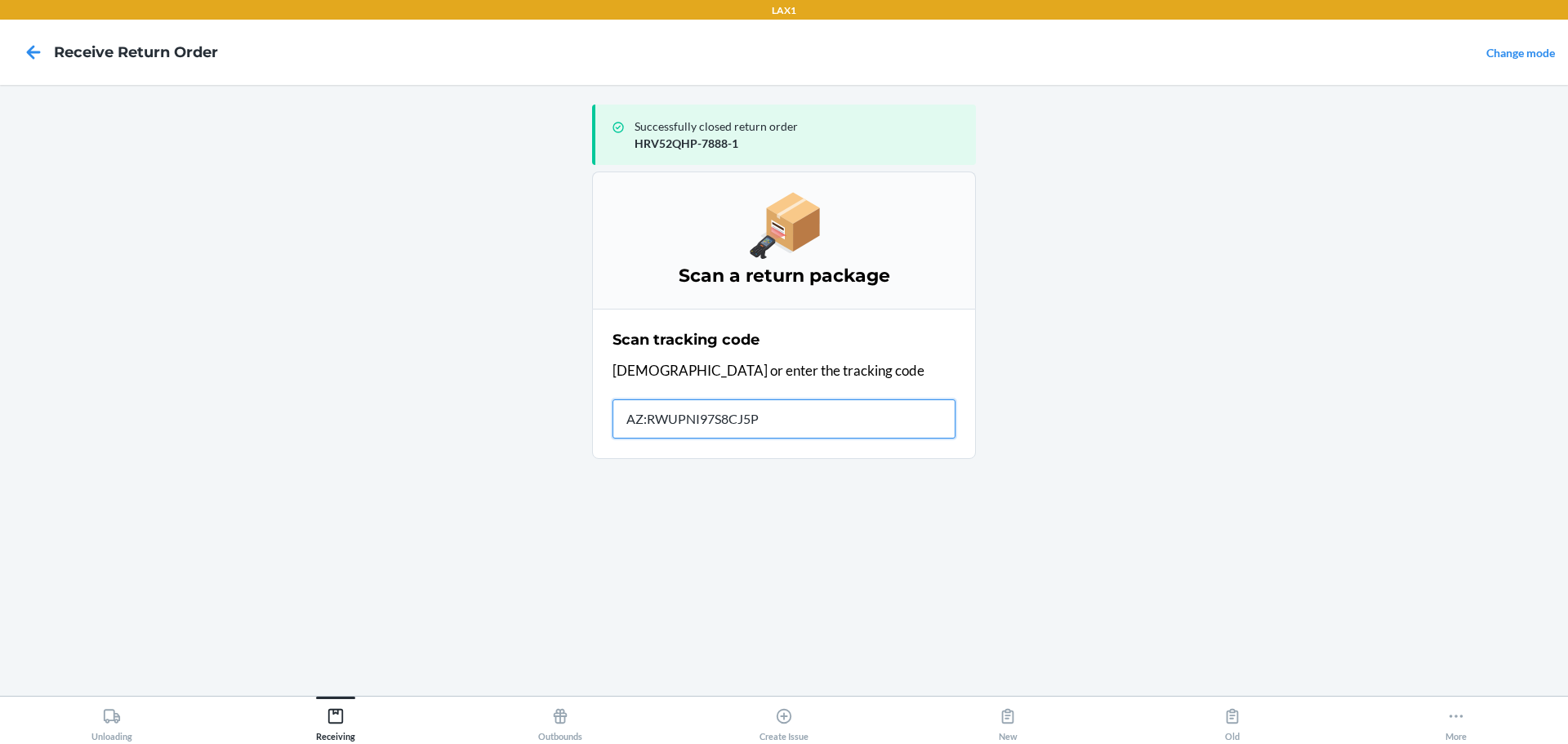
type input "AZ:RWUPNI97S8CJ5PT"
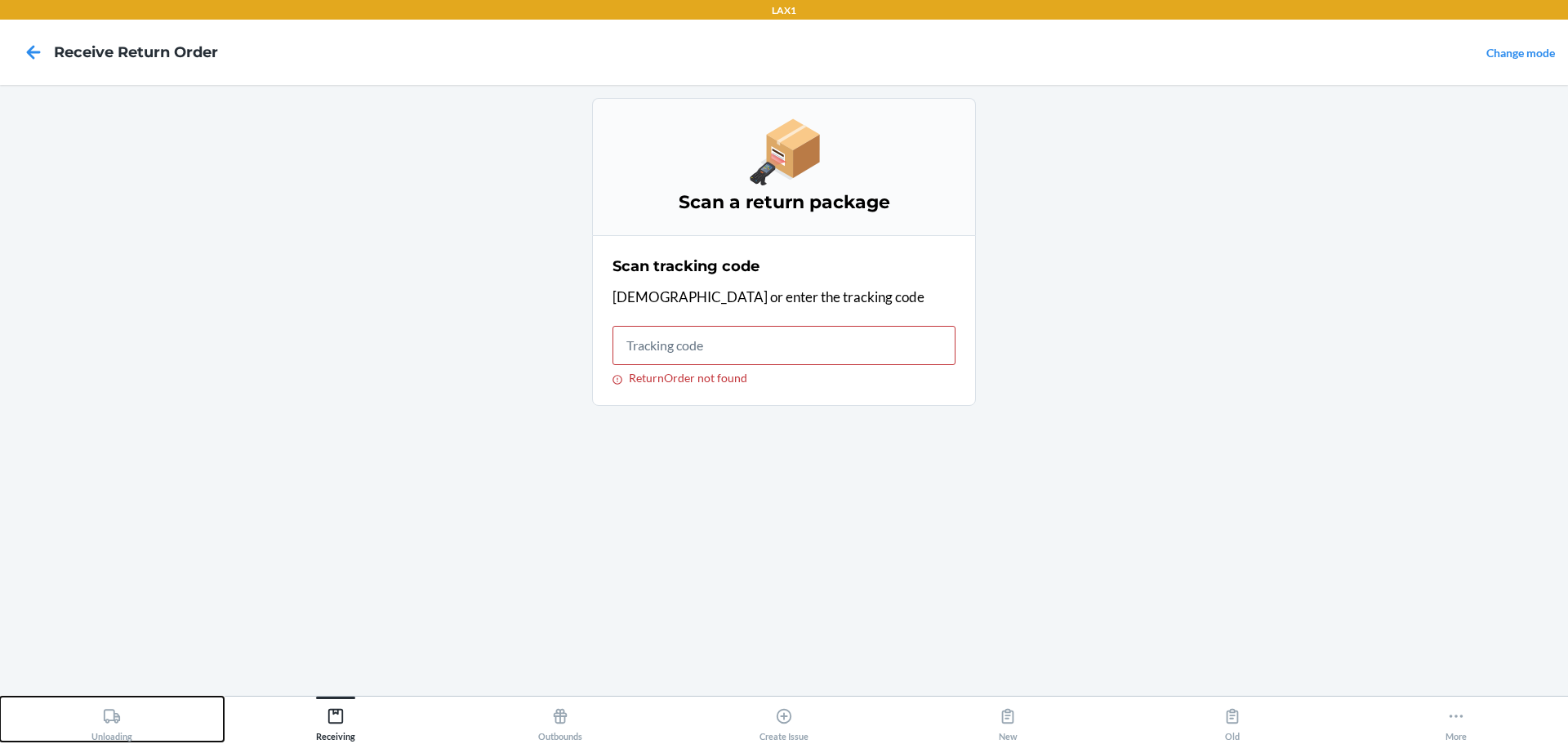
click at [110, 705] on div "Unloading" at bounding box center [112, 721] width 41 height 41
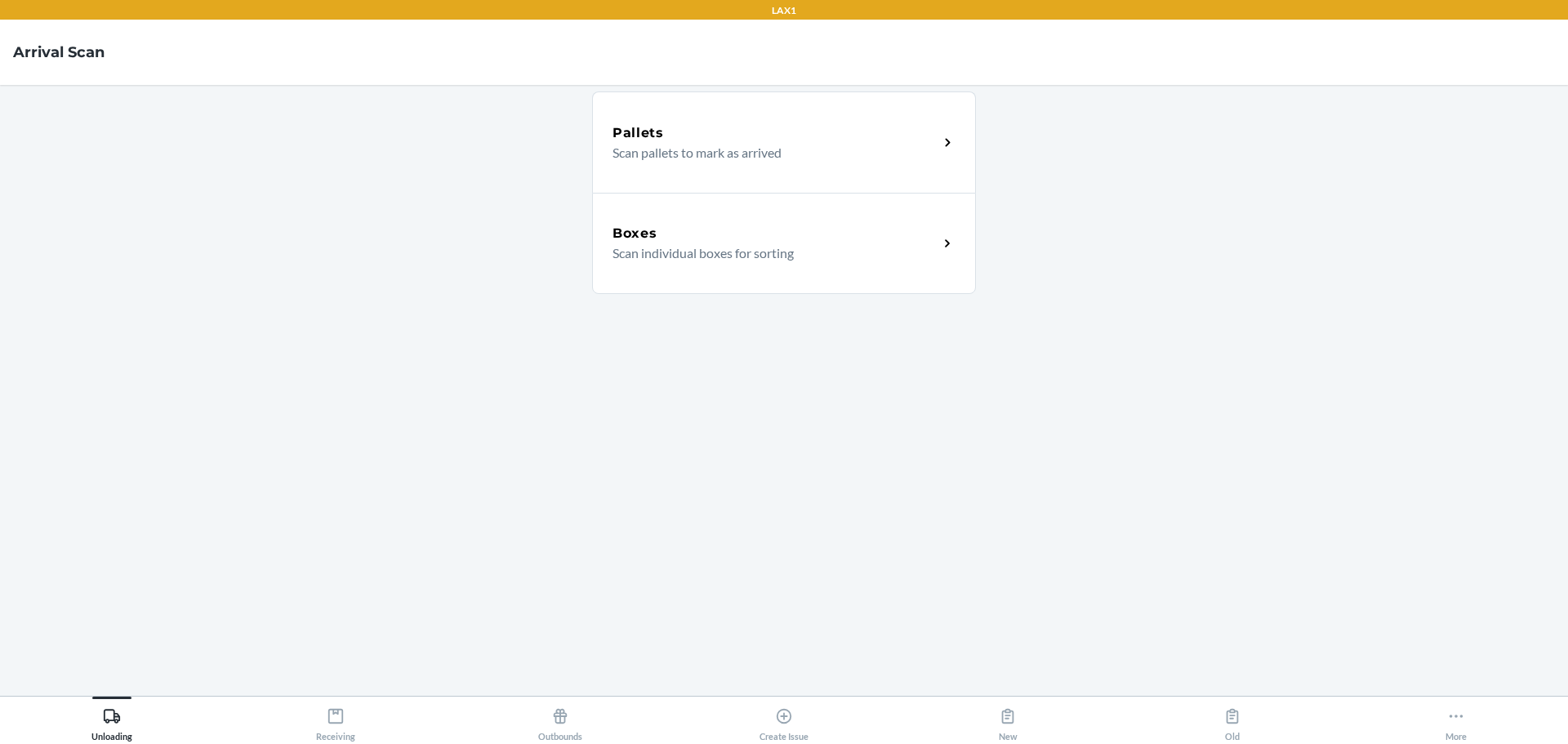
click at [754, 249] on p "Scan individual boxes for sorting" at bounding box center [768, 253] width 312 height 19
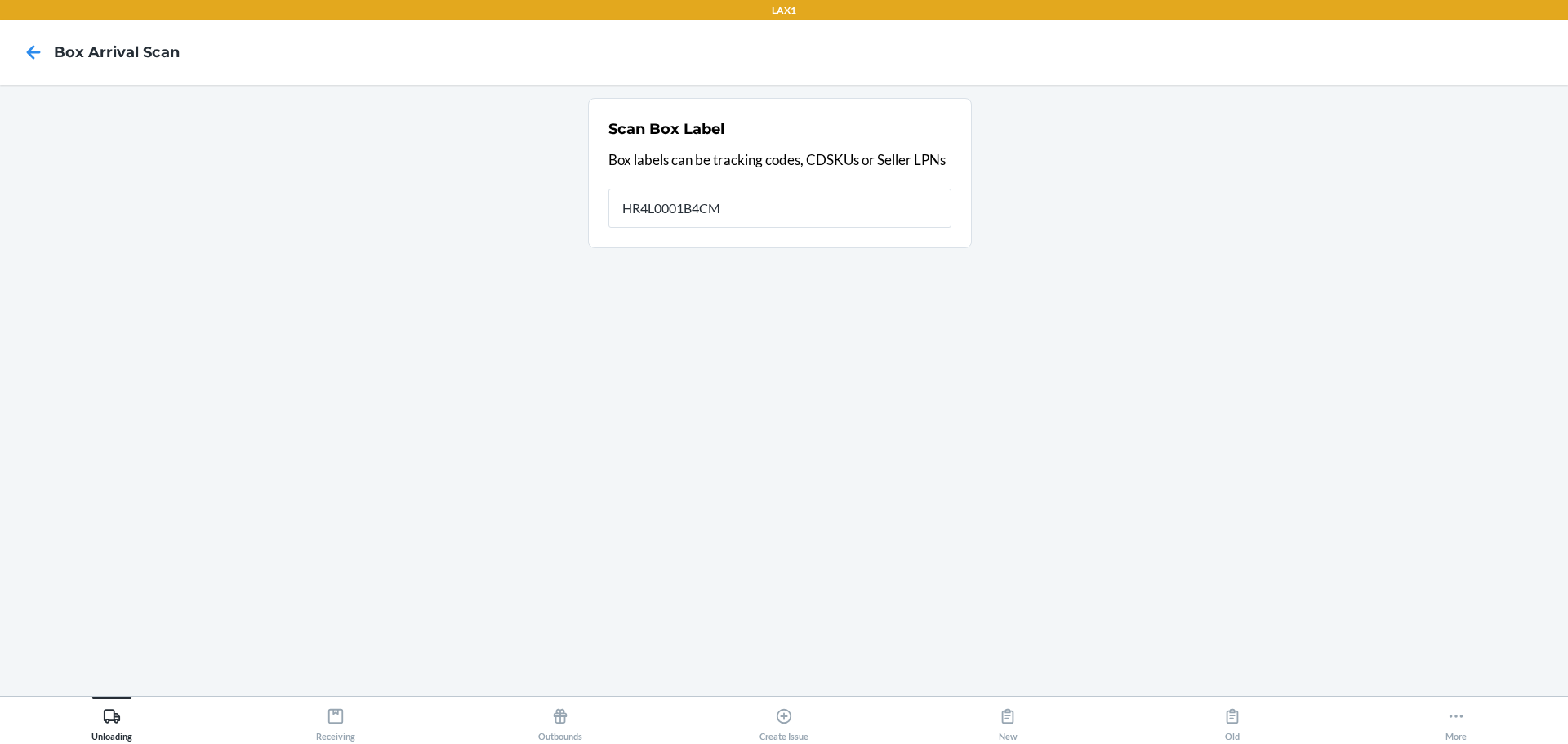
type input "HR4L0001B4CM"
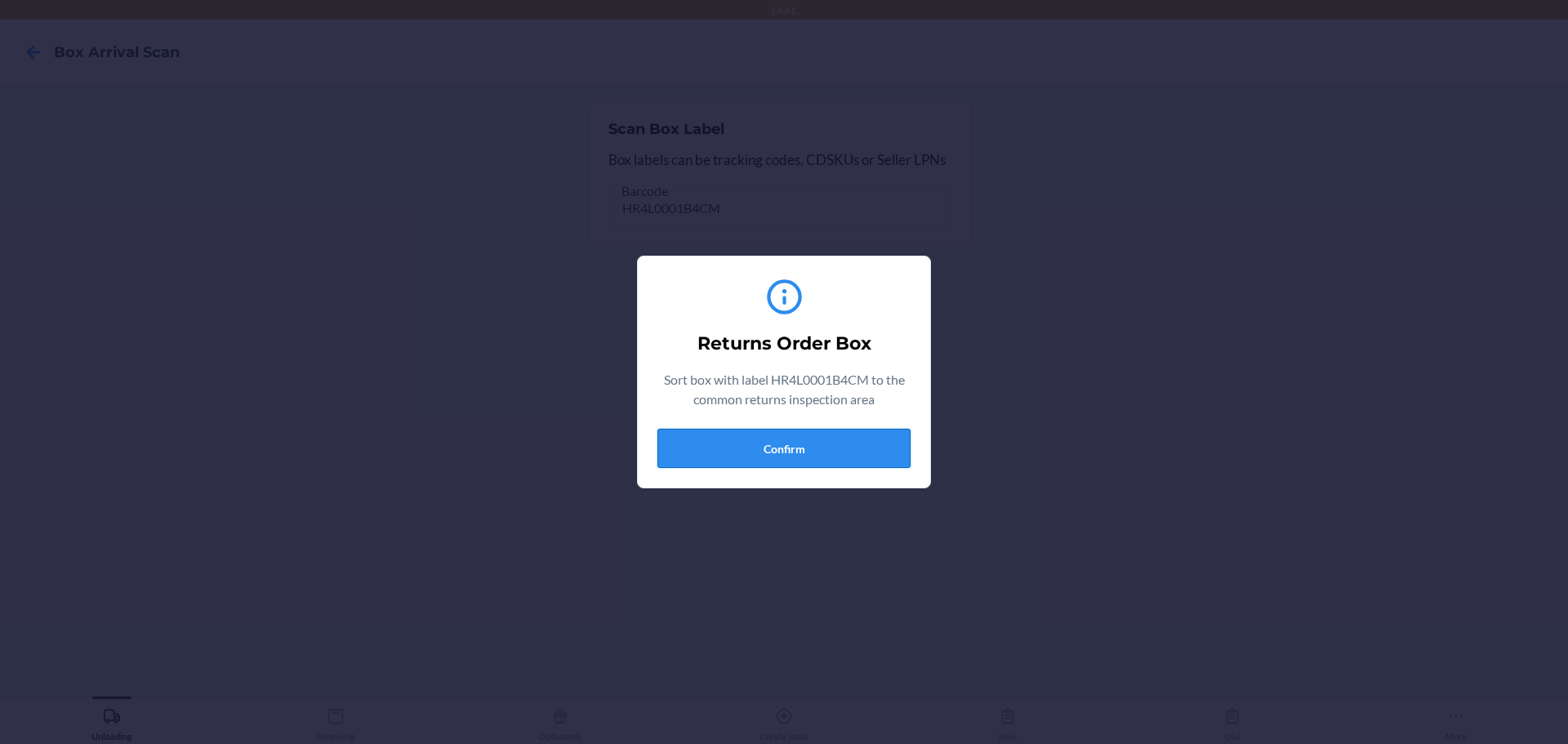
click at [754, 442] on button "Confirm" at bounding box center [784, 448] width 253 height 39
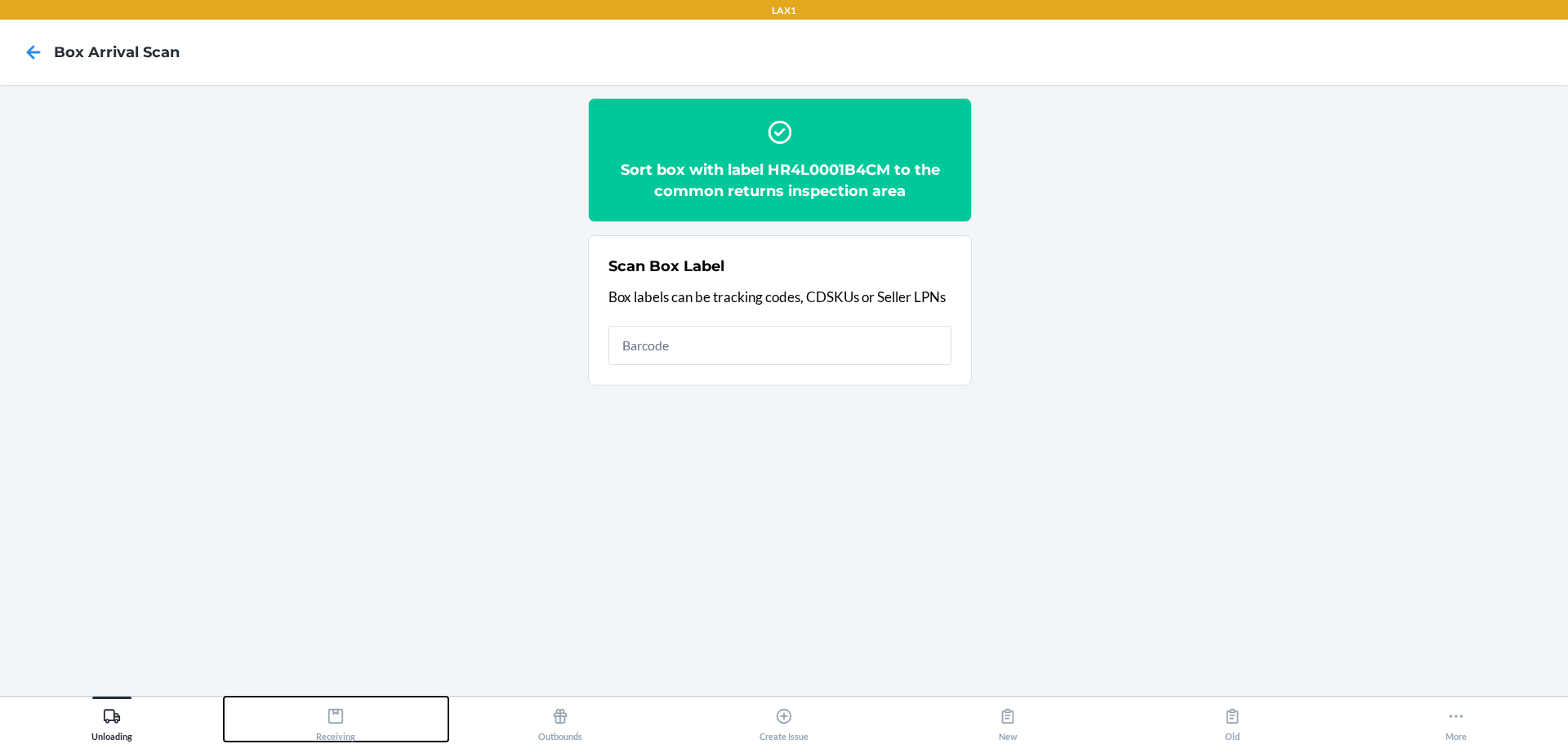
click at [360, 702] on button "Receiving" at bounding box center [336, 719] width 224 height 45
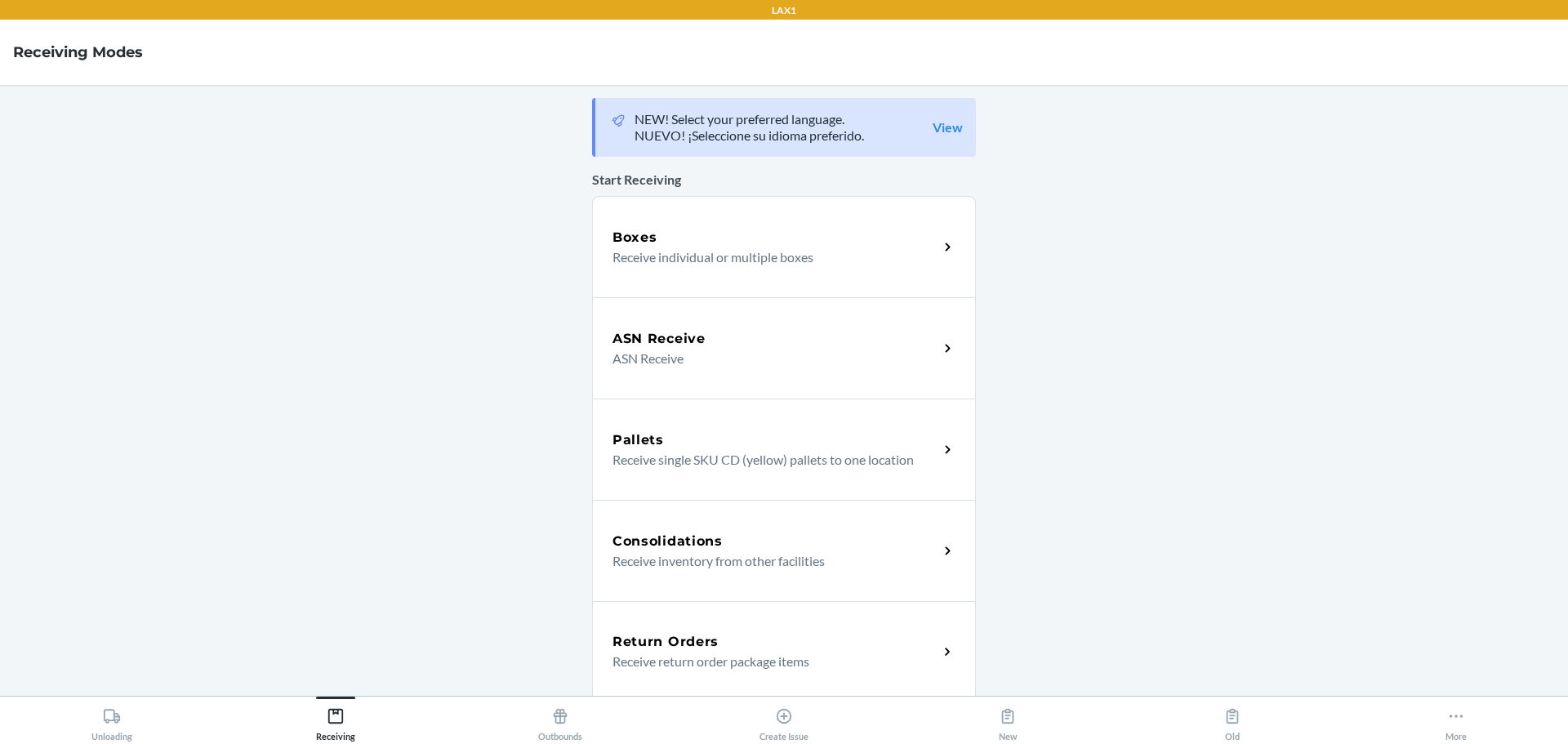
click at [754, 652] on p "Receive return order package items" at bounding box center [768, 662] width 312 height 19
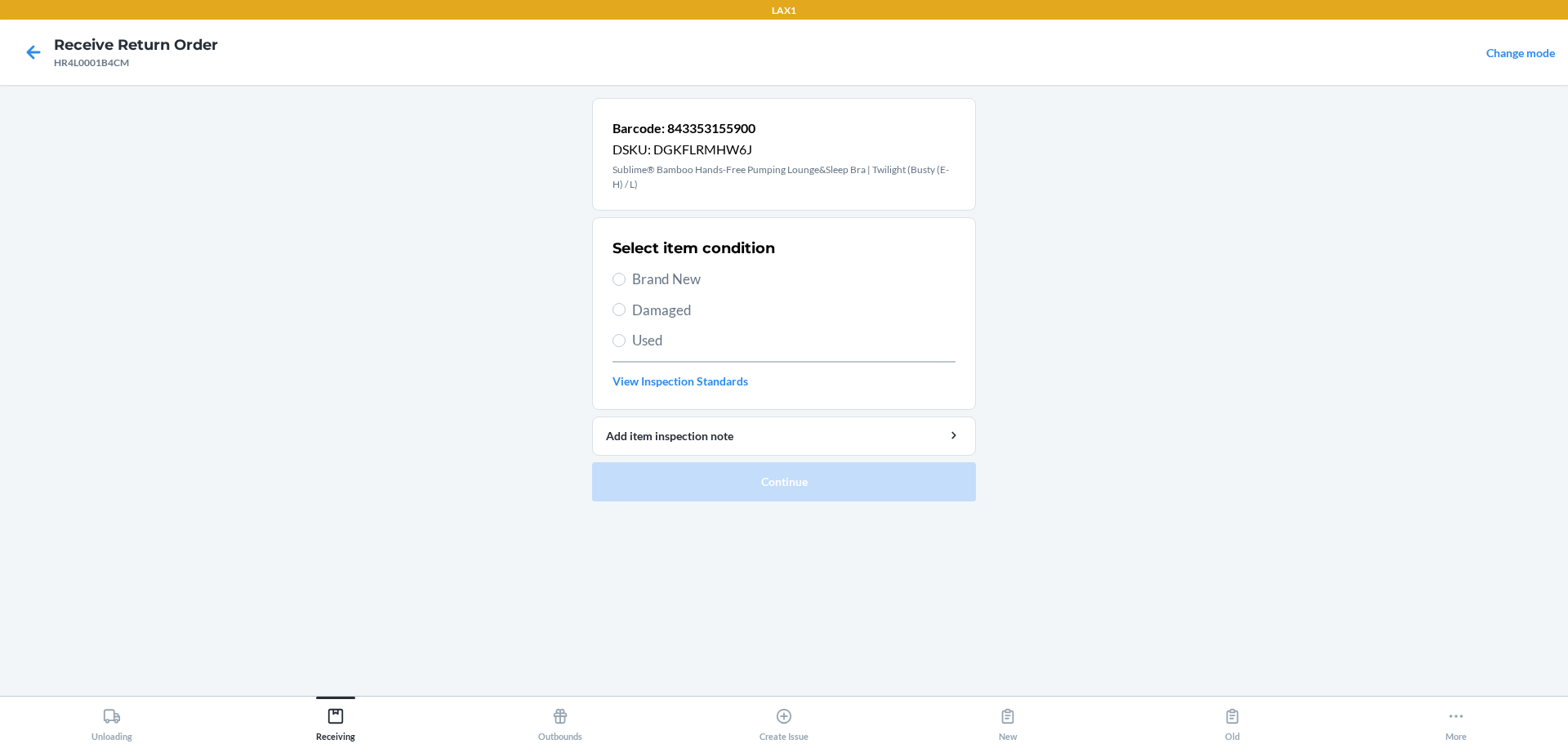
click at [681, 276] on span "Brand New" at bounding box center [794, 279] width 323 height 21
click at [626, 276] on input "Brand New" at bounding box center [618, 278] width 13 height 13
radio input "true"
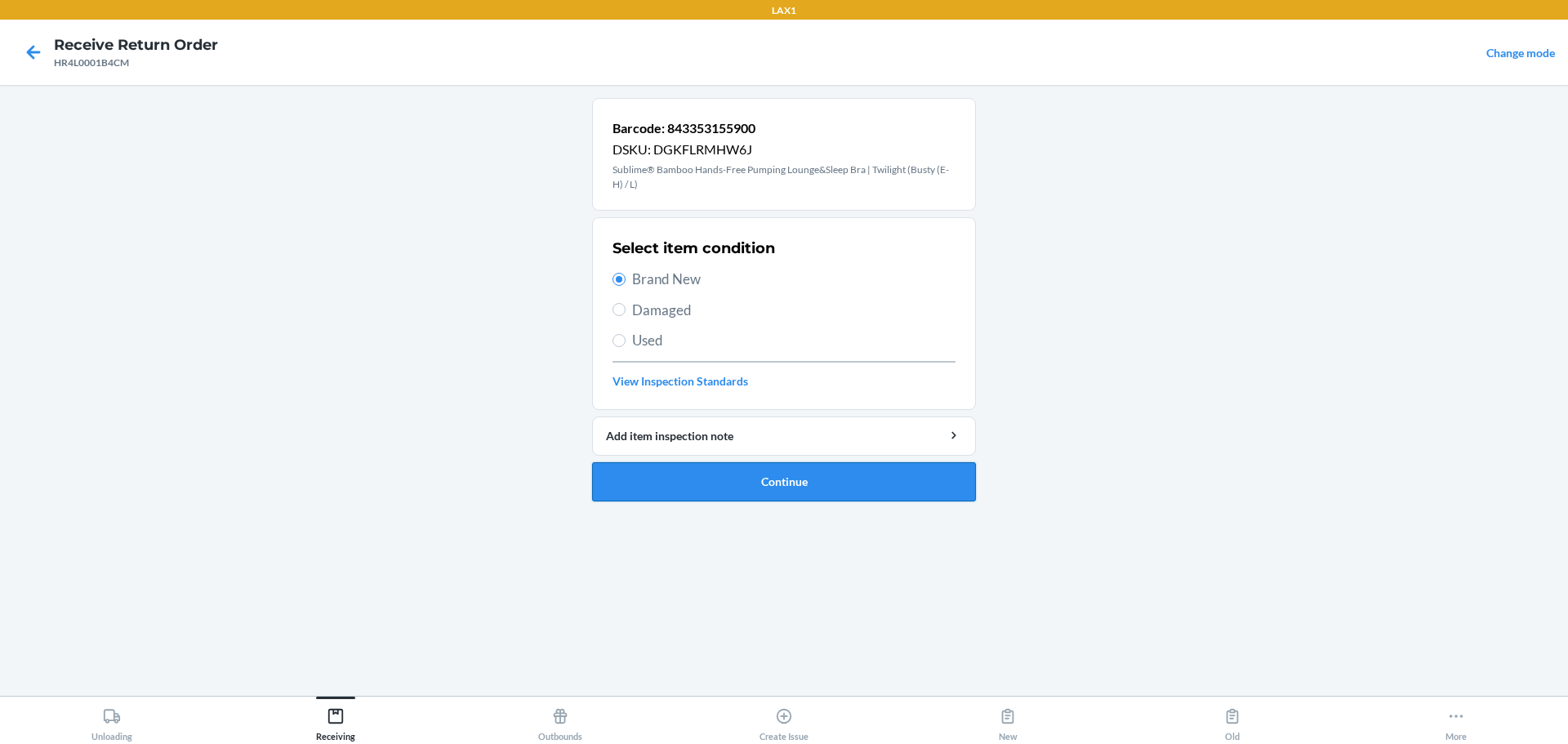
click at [754, 477] on button "Continue" at bounding box center [784, 481] width 384 height 39
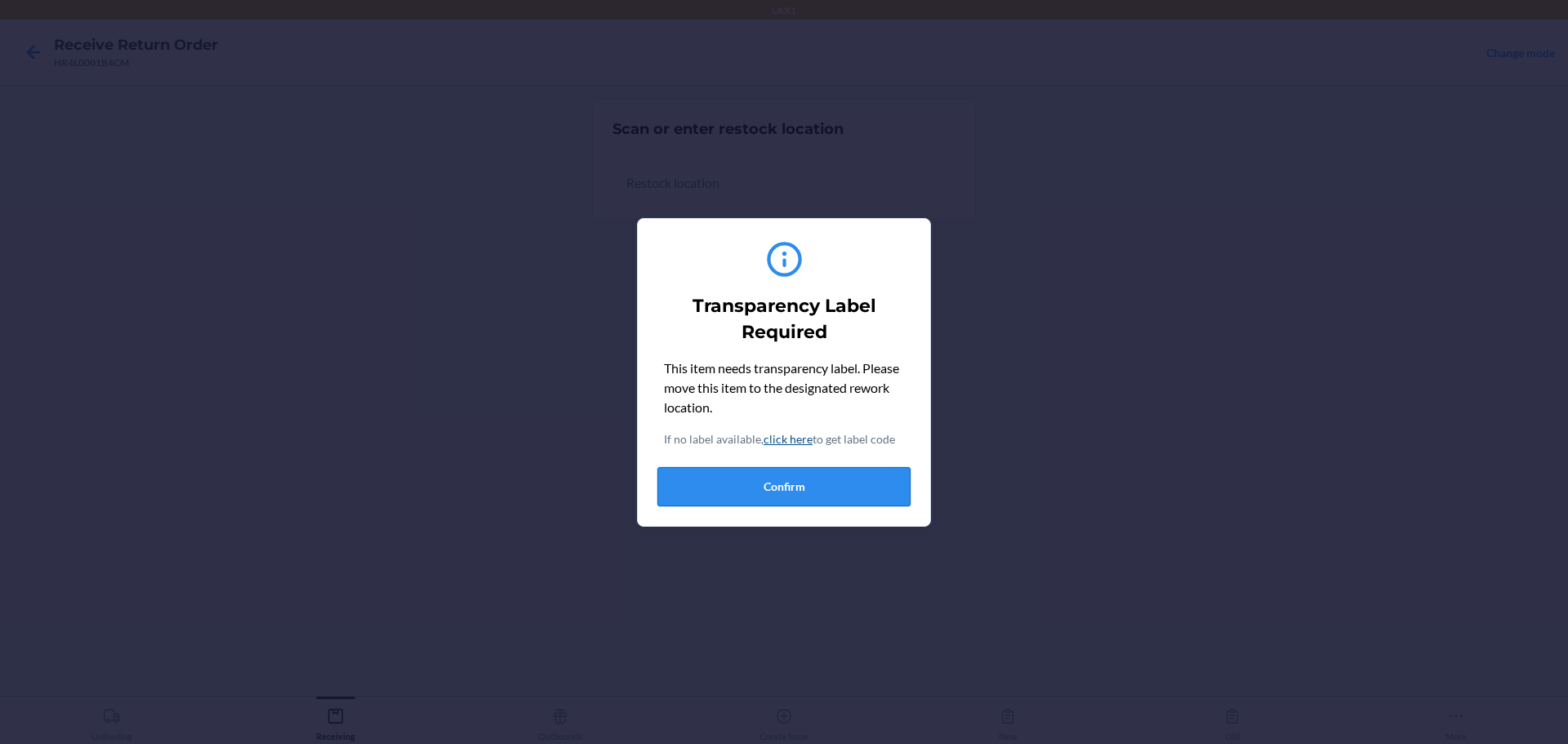
click at [754, 496] on button "Confirm" at bounding box center [784, 487] width 253 height 39
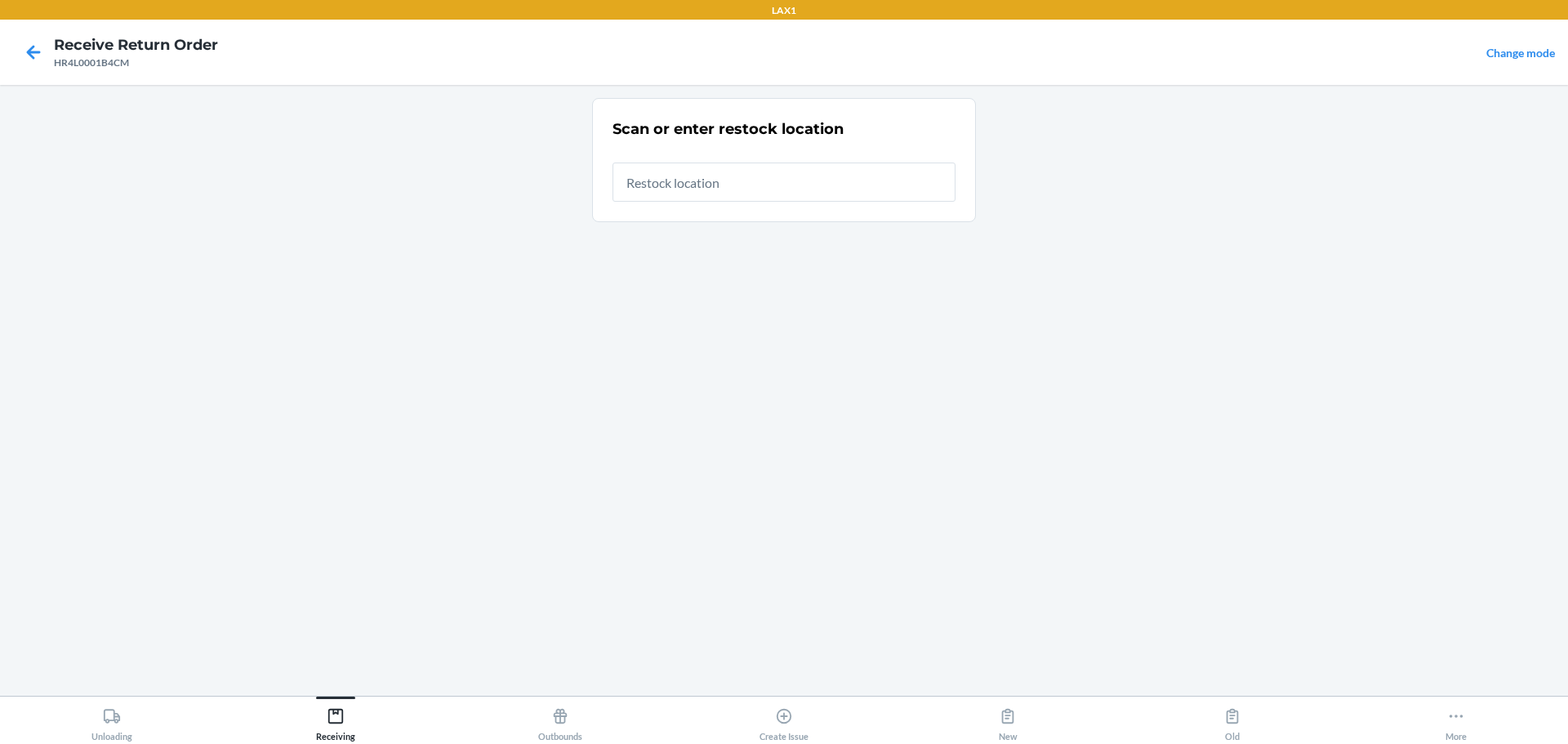
type input "RTCART046"
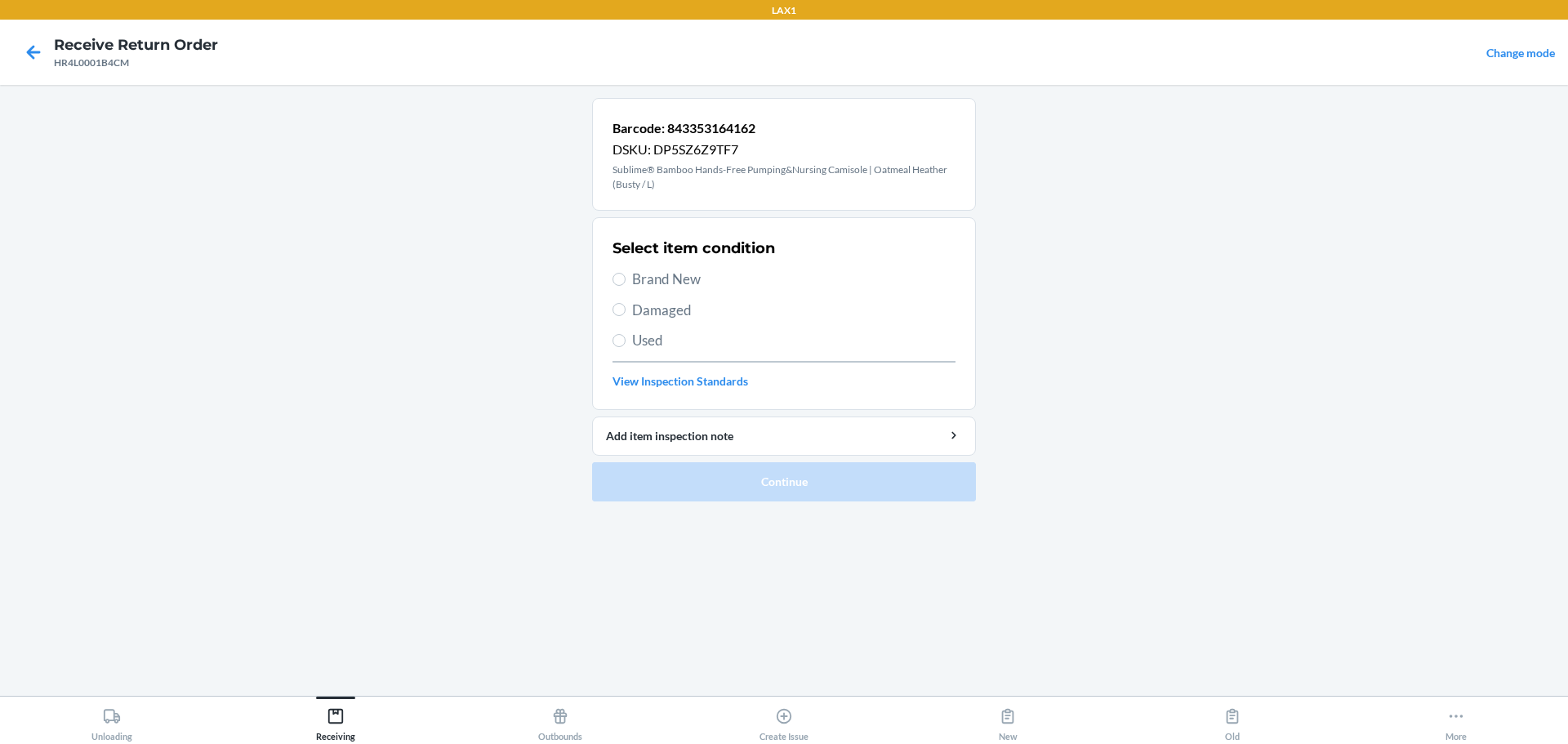
click at [688, 285] on span "Brand New" at bounding box center [794, 279] width 323 height 21
click at [626, 285] on input "Brand New" at bounding box center [618, 278] width 13 height 13
radio input "true"
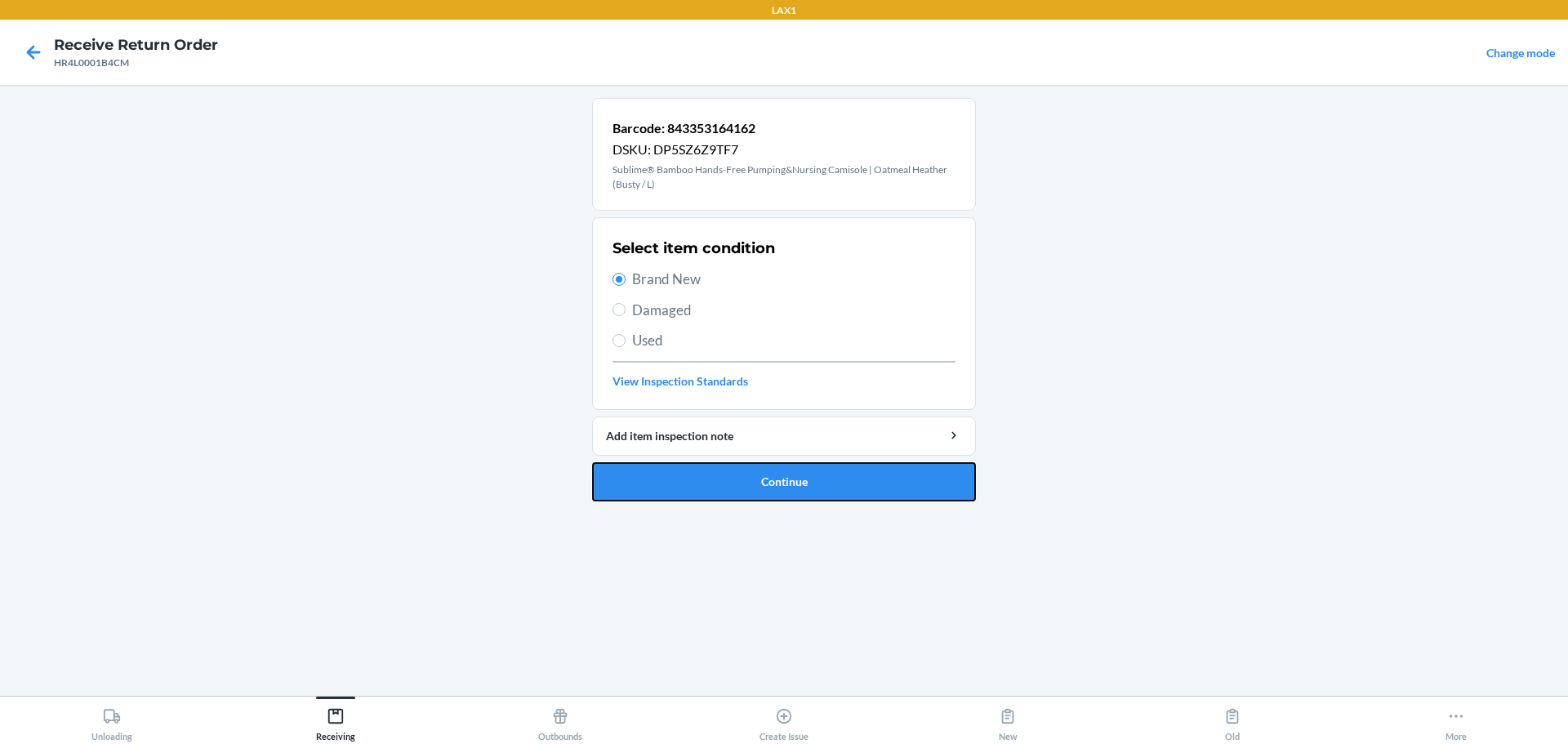
drag, startPoint x: 833, startPoint y: 484, endPoint x: 827, endPoint y: 465, distance: 19.9
click at [754, 482] on button "Continue" at bounding box center [784, 481] width 384 height 39
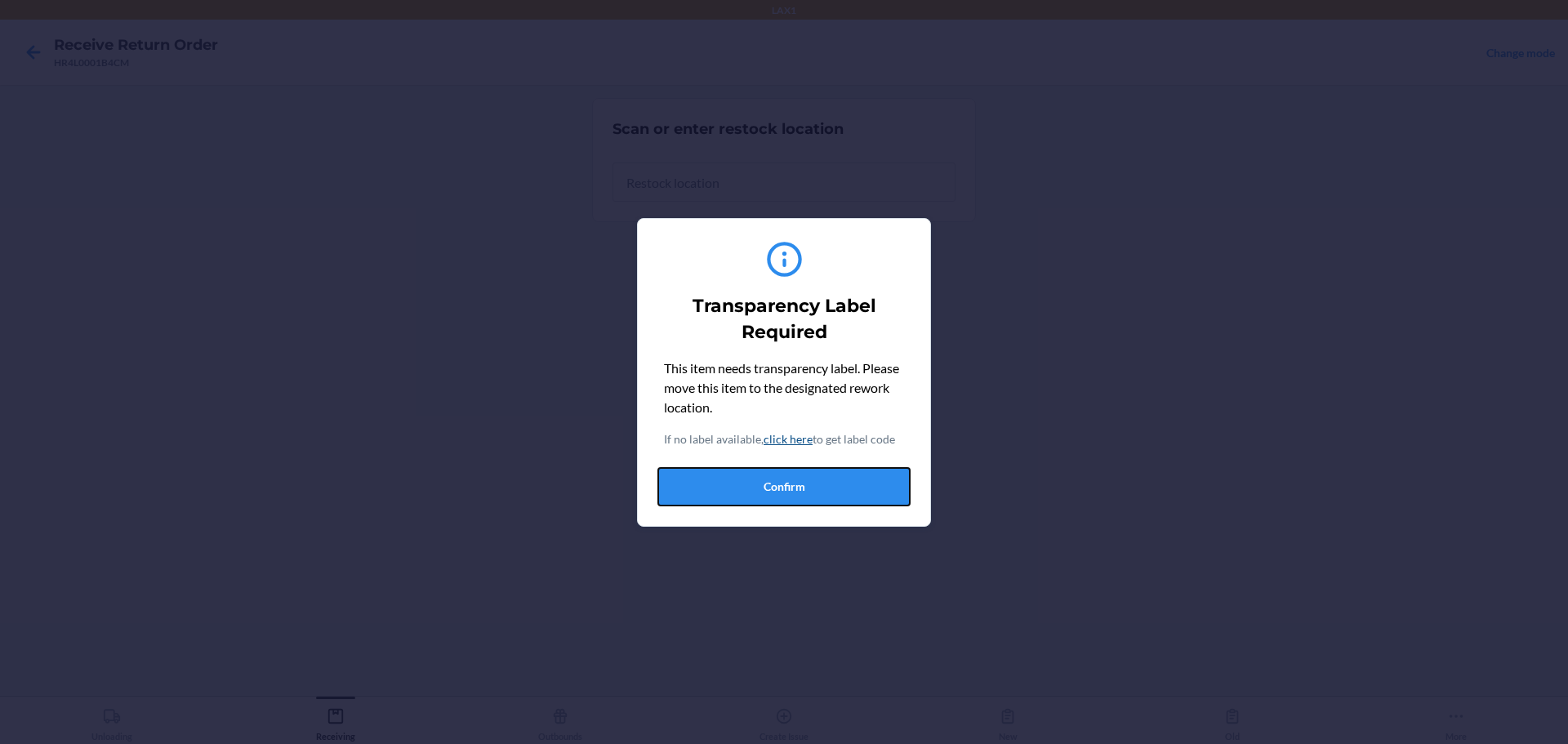
click at [754, 494] on button "Confirm" at bounding box center [784, 487] width 253 height 39
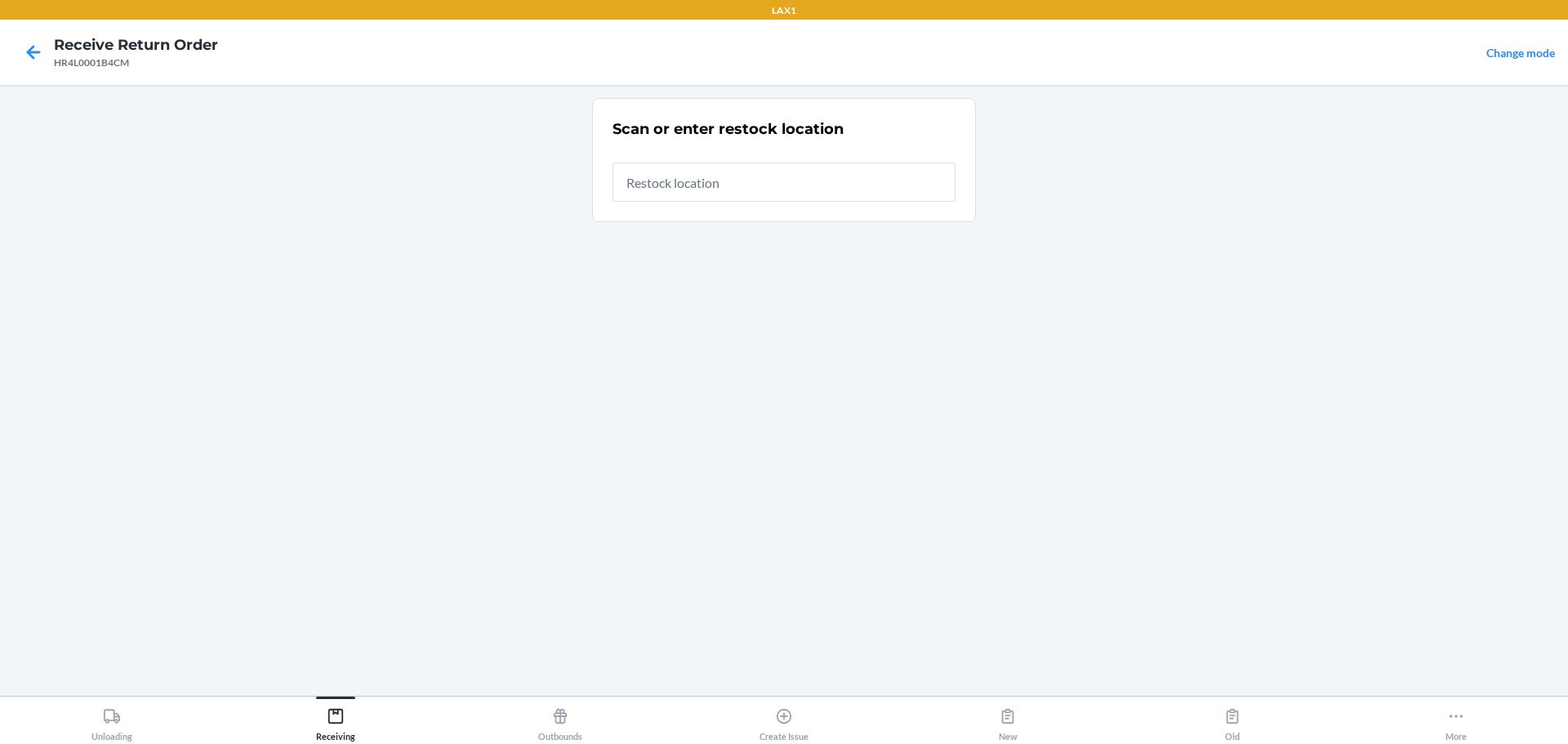
type input "RTCART046"
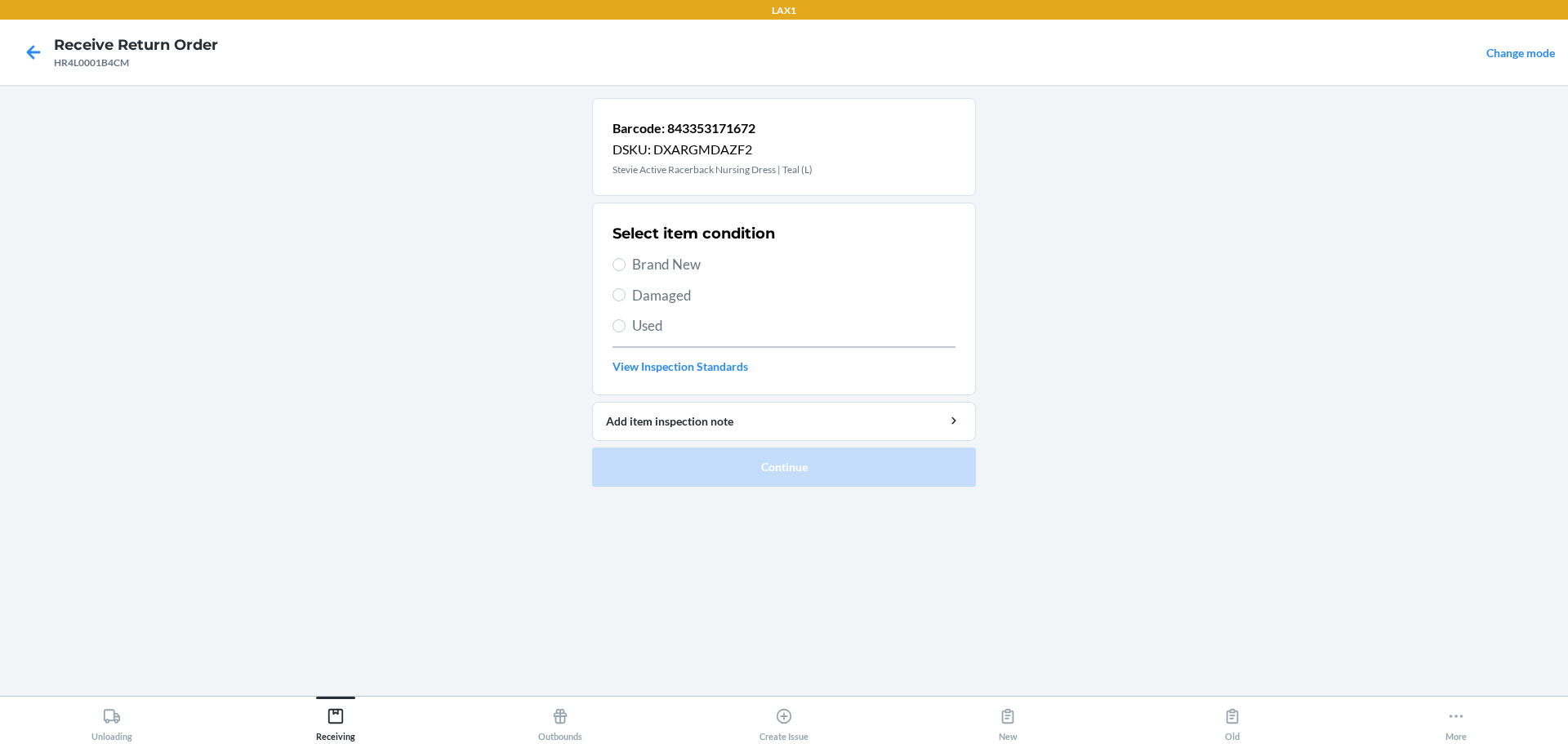
click at [651, 302] on span "Damaged" at bounding box center [794, 296] width 323 height 21
click at [626, 302] on input "Damaged" at bounding box center [618, 294] width 13 height 13
radio input "true"
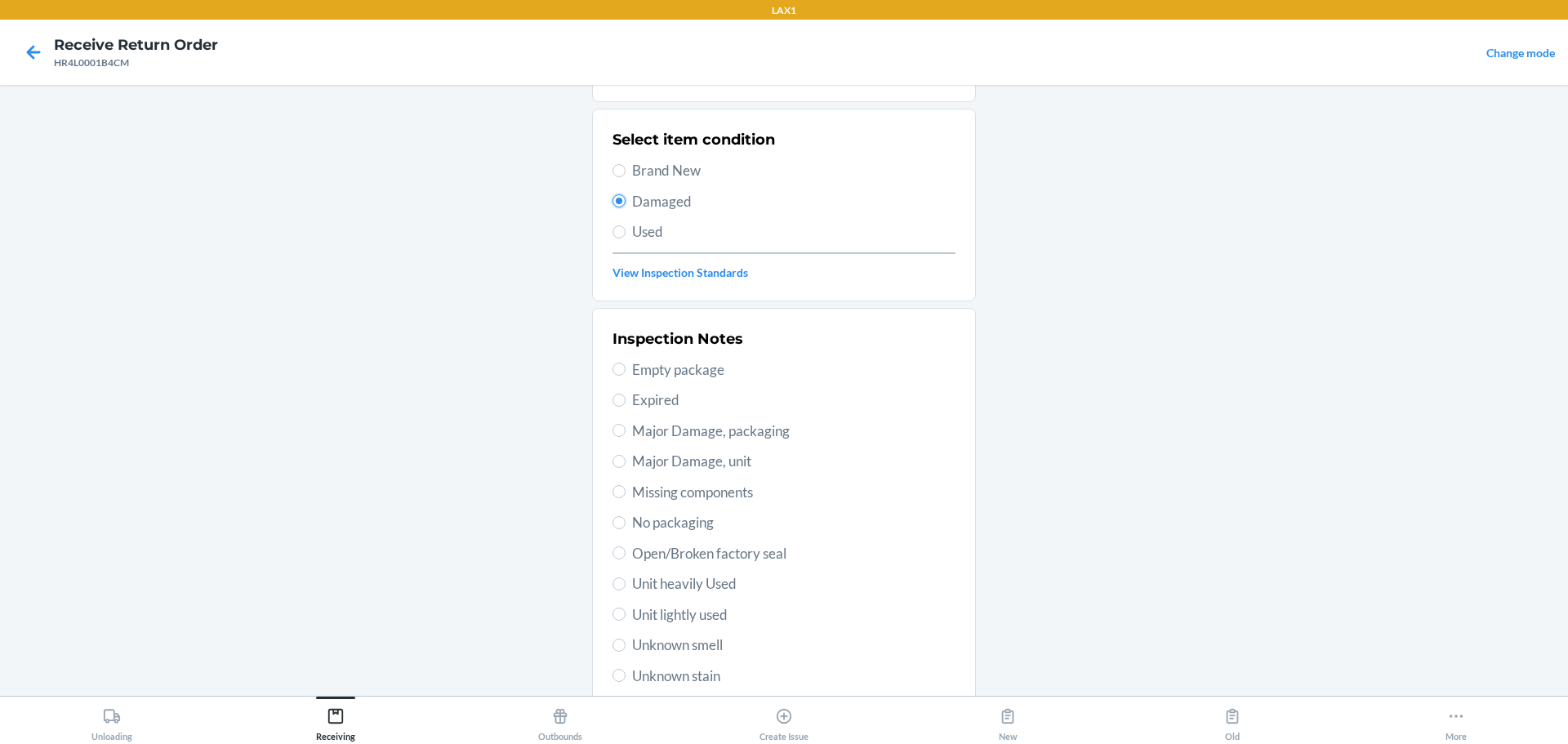
scroll to position [241, 0]
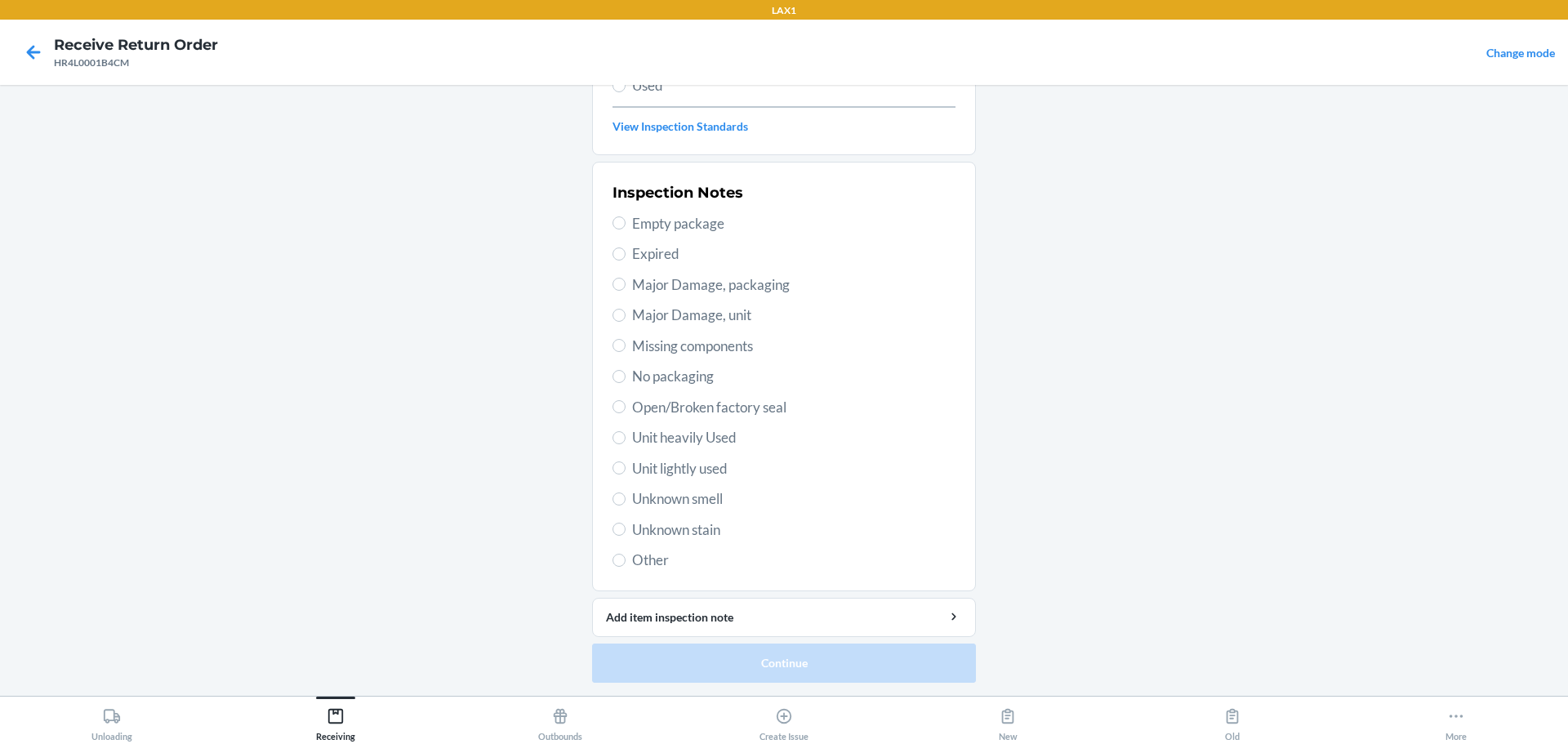
drag, startPoint x: 651, startPoint y: 430, endPoint x: 641, endPoint y: 441, distance: 14.9
click at [648, 433] on span "Unit heavily Used" at bounding box center [794, 437] width 323 height 21
click at [639, 471] on span "Unit lightly used" at bounding box center [794, 469] width 323 height 21
click at [626, 471] on input "Unit lightly used" at bounding box center [618, 468] width 13 height 13
radio input "true"
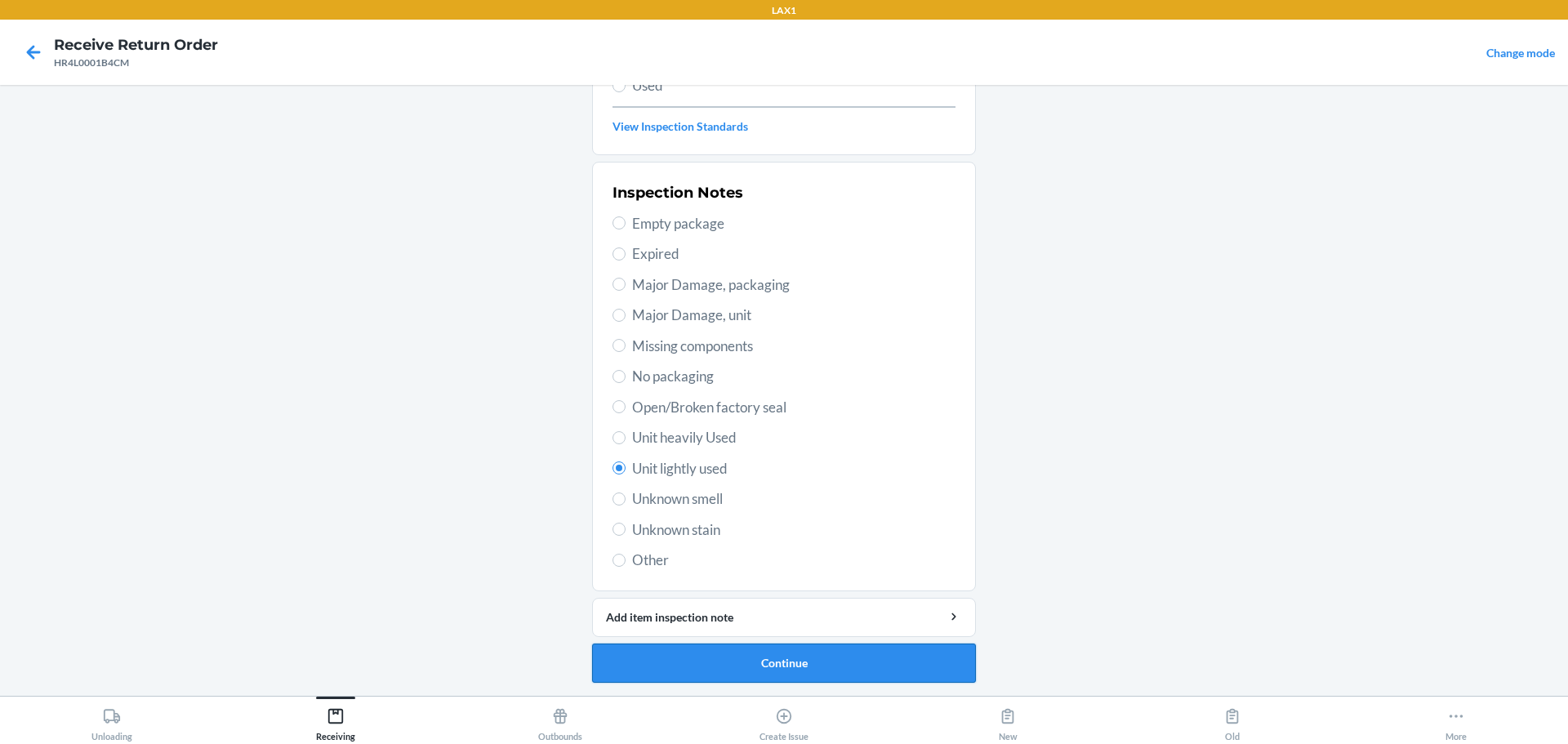
click at [706, 661] on button "Continue" at bounding box center [784, 663] width 384 height 39
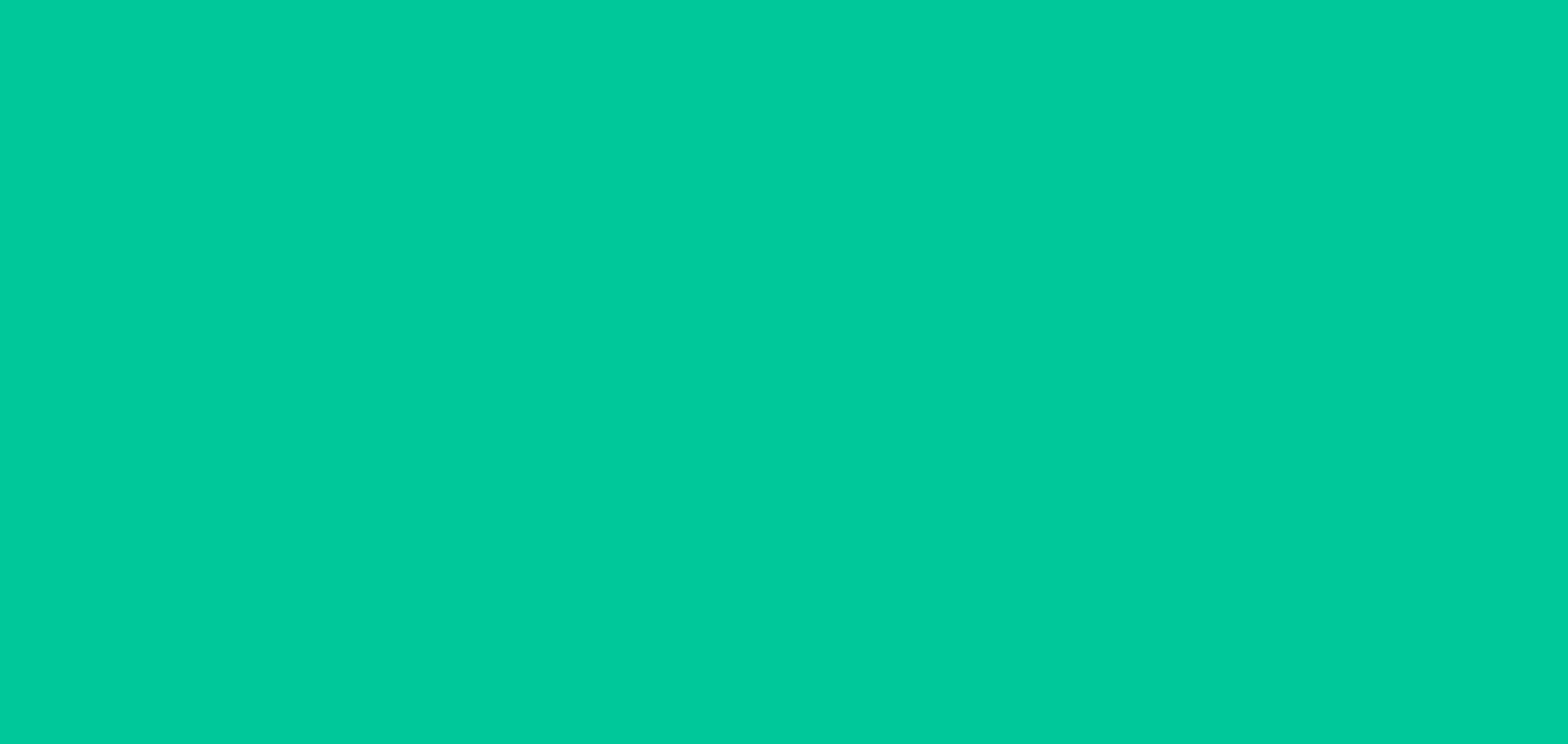
scroll to position [95, 0]
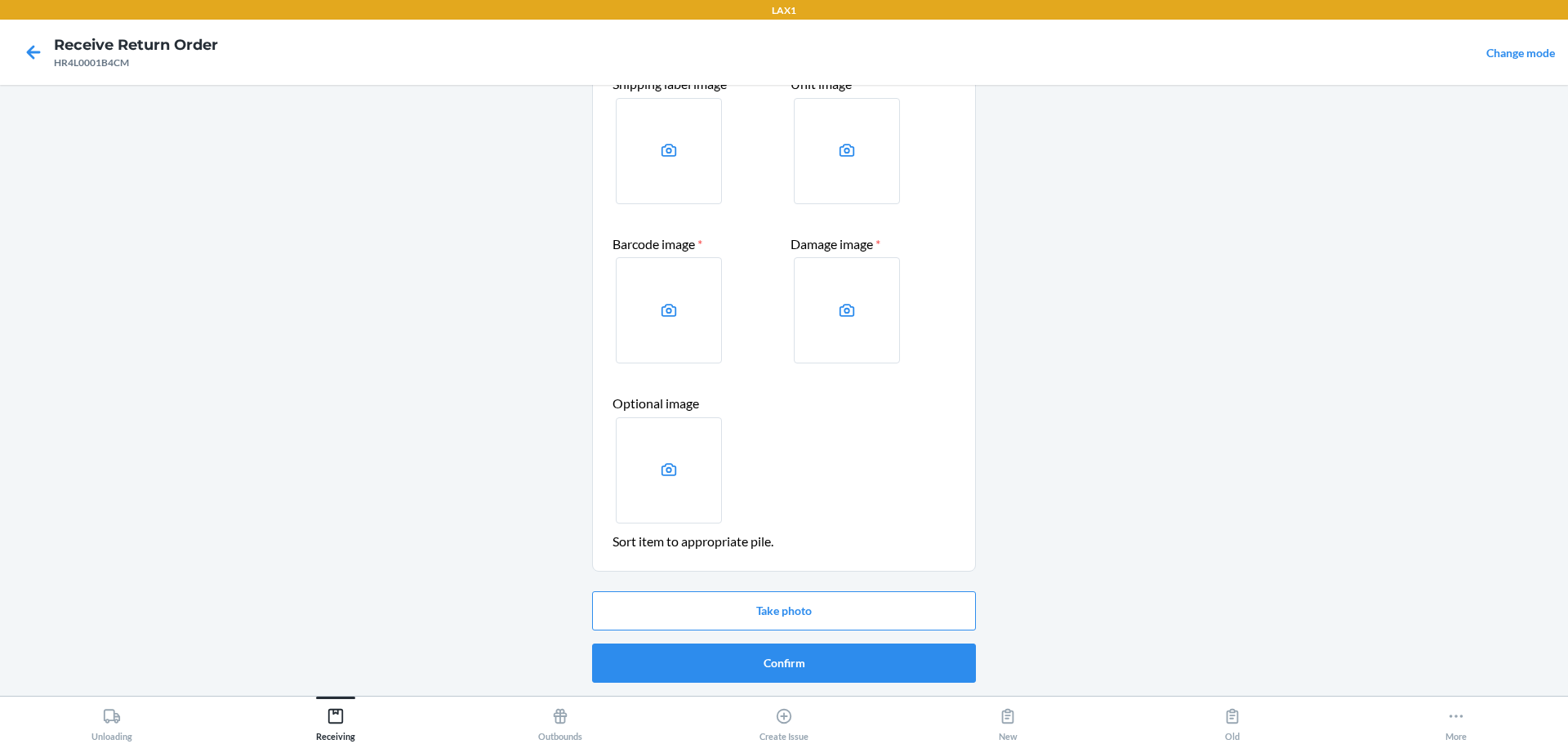
click at [754, 694] on ol "Item disposition: DESTROY Upload photos of the item Shipping label image * Unit…" at bounding box center [784, 349] width 384 height 694
click at [754, 662] on button "Confirm" at bounding box center [784, 663] width 384 height 39
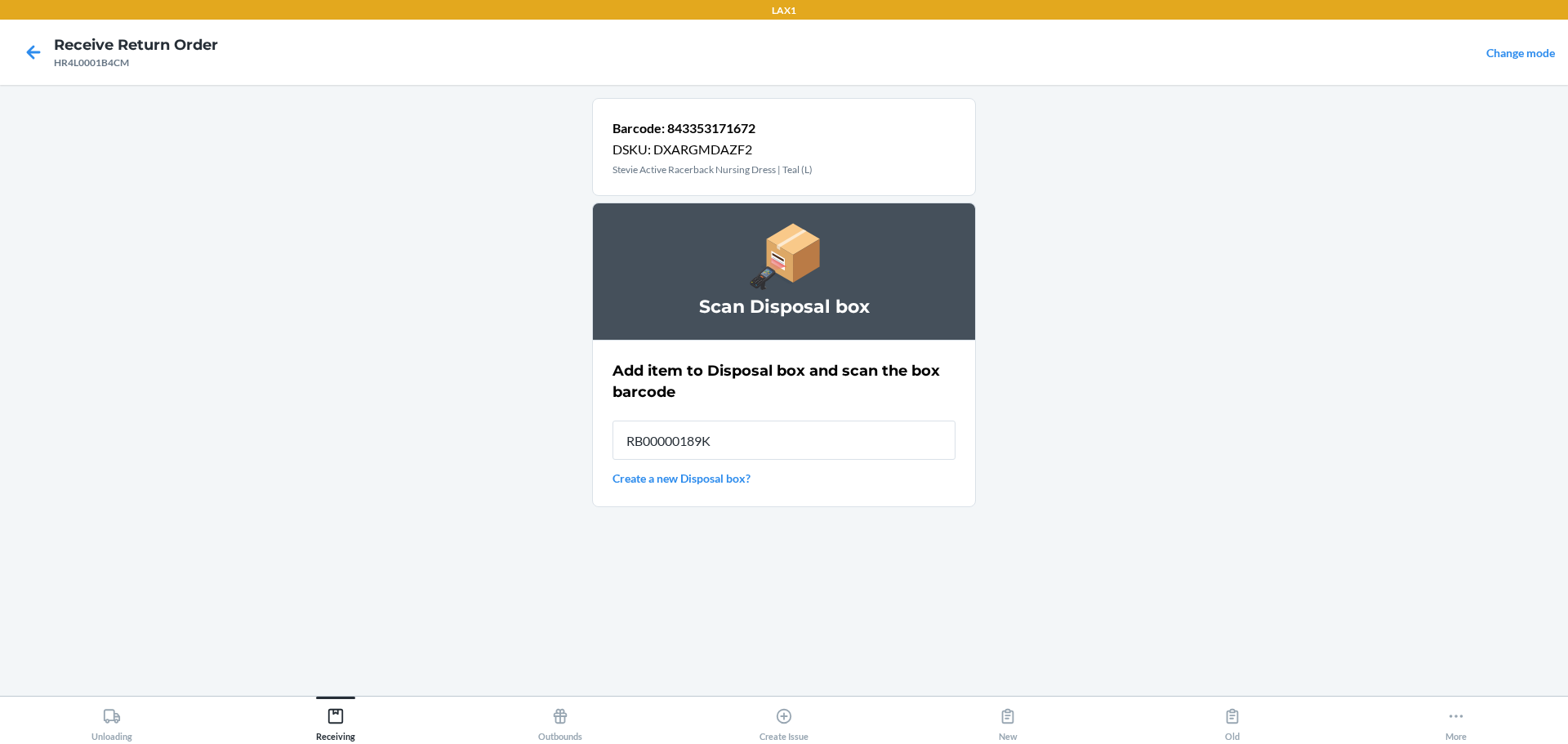
type input "RB00000189K"
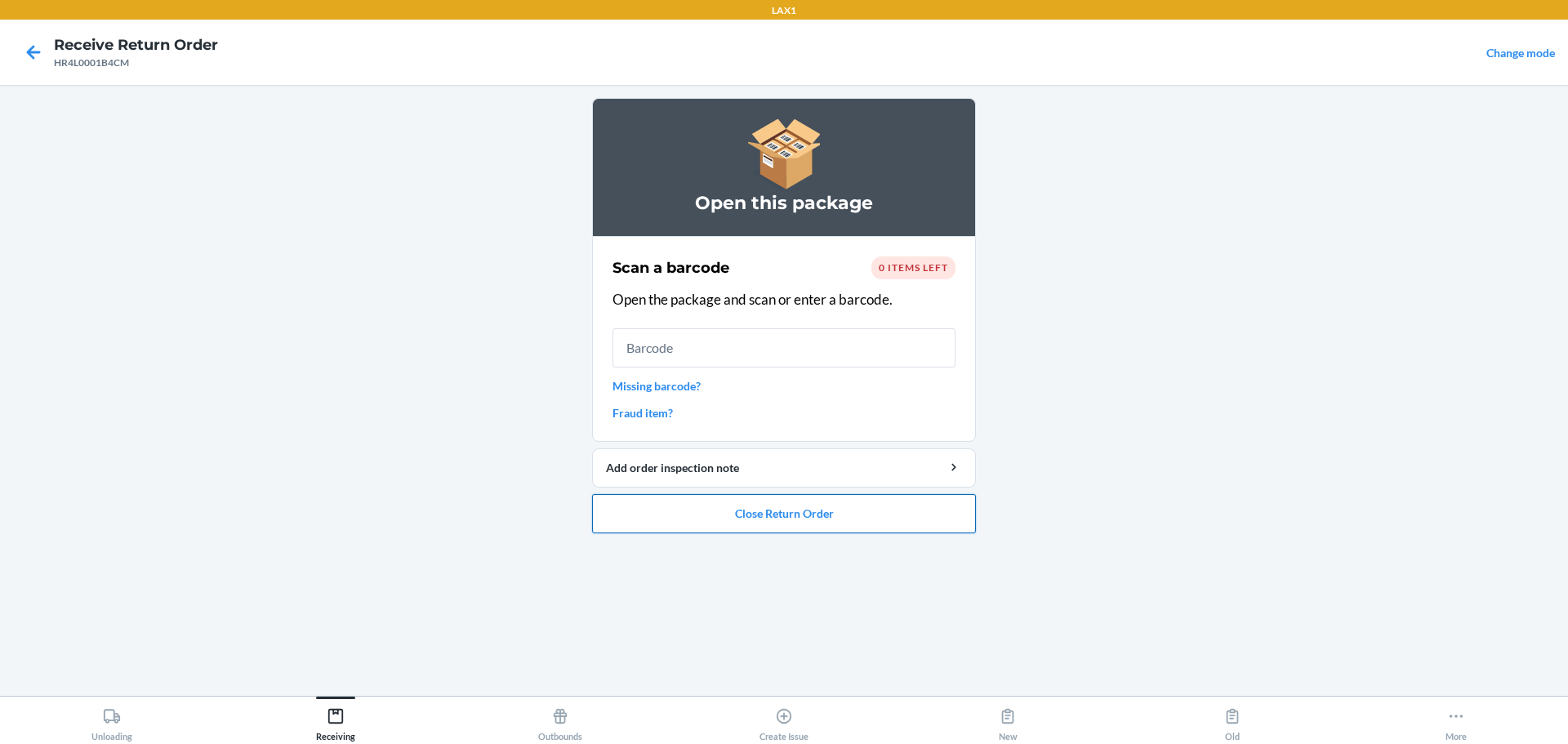
click at [689, 519] on button "Close Return Order" at bounding box center [784, 513] width 384 height 39
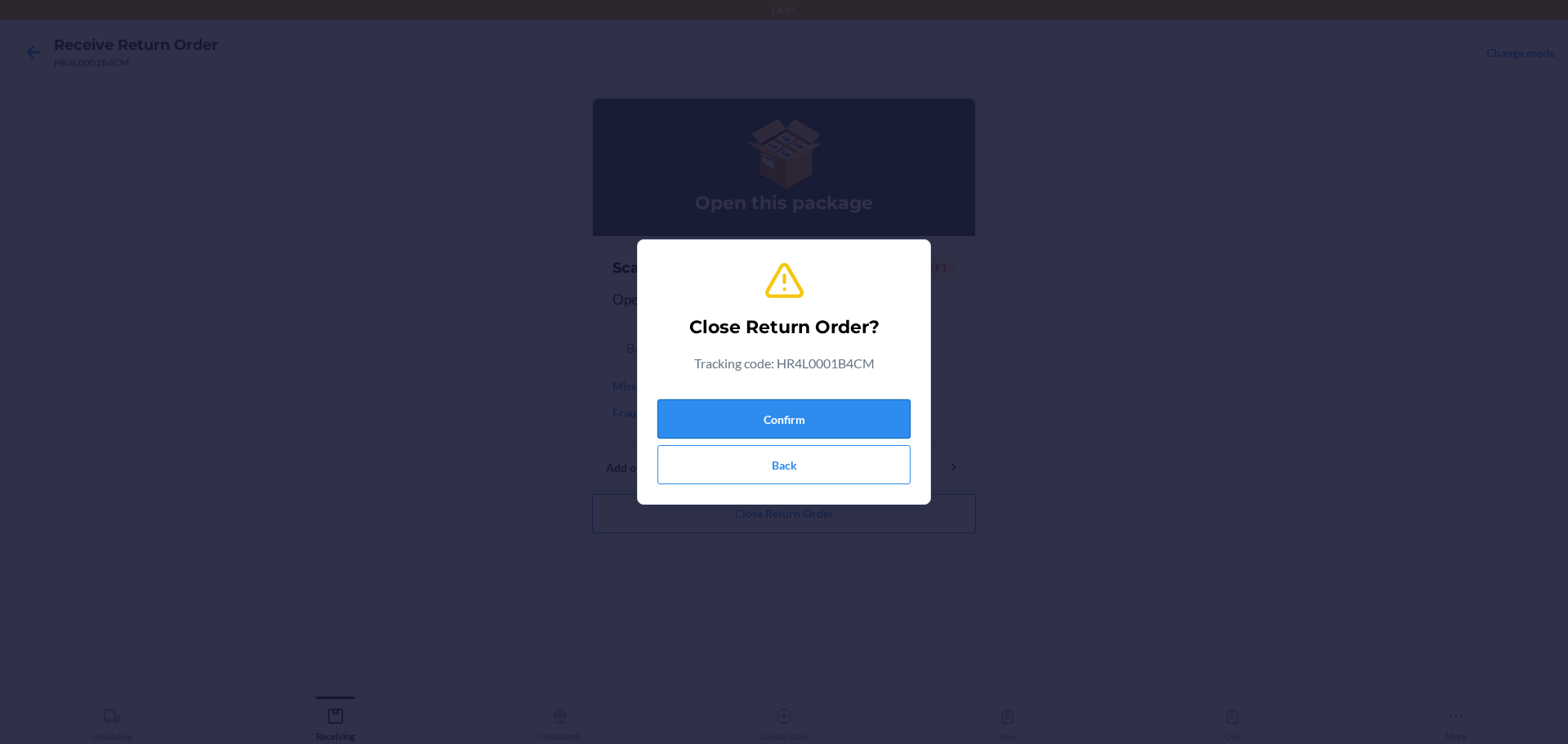
click at [754, 423] on button "Confirm" at bounding box center [784, 419] width 253 height 39
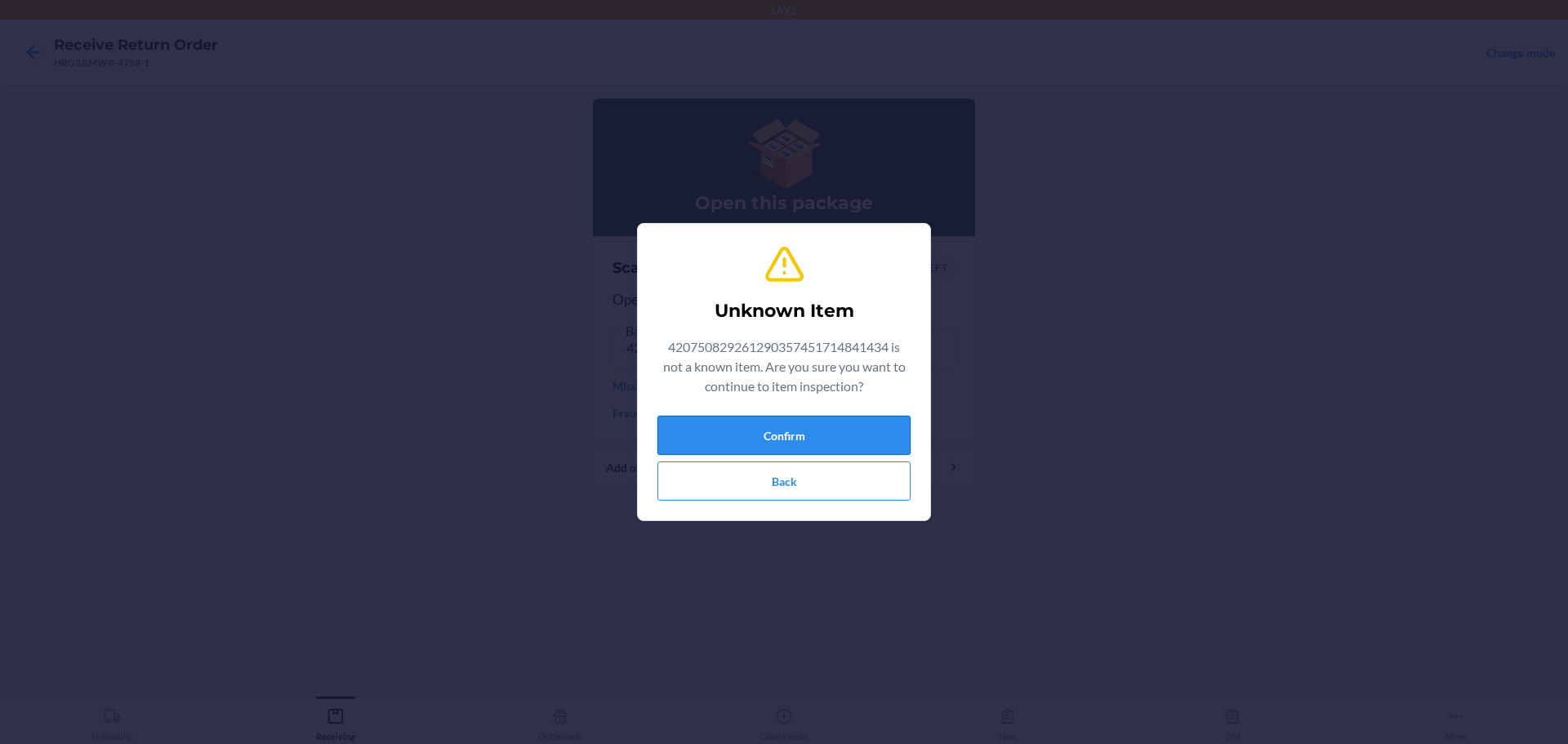
drag, startPoint x: 836, startPoint y: 417, endPoint x: 839, endPoint y: 449, distance: 32.1
click at [754, 449] on div "Unknown Item 420750829261290357451714841434 is not a known item. Are you sure y…" at bounding box center [784, 372] width 253 height 271
click at [754, 448] on button "Confirm" at bounding box center [784, 436] width 253 height 39
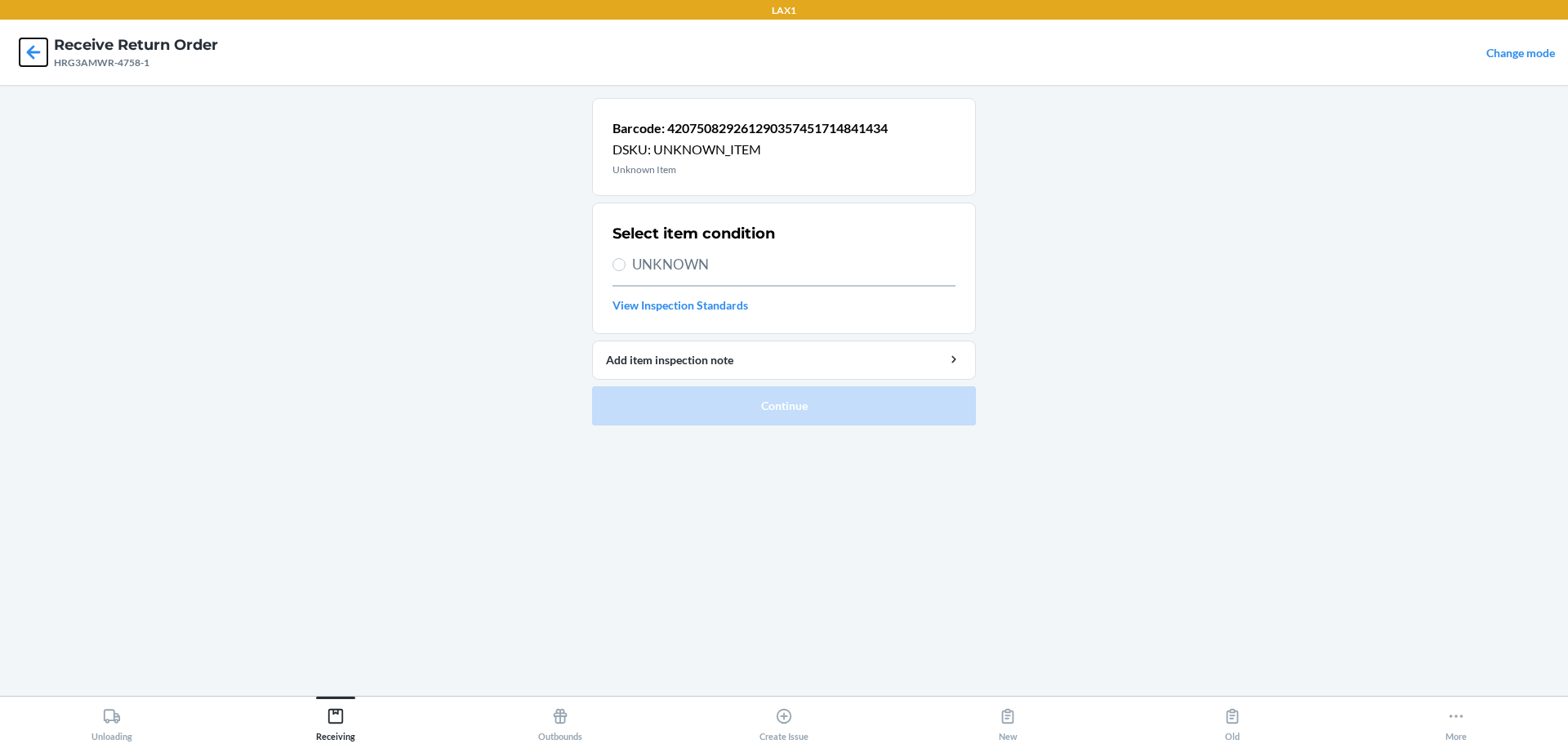
click at [47, 53] on icon at bounding box center [33, 52] width 28 height 28
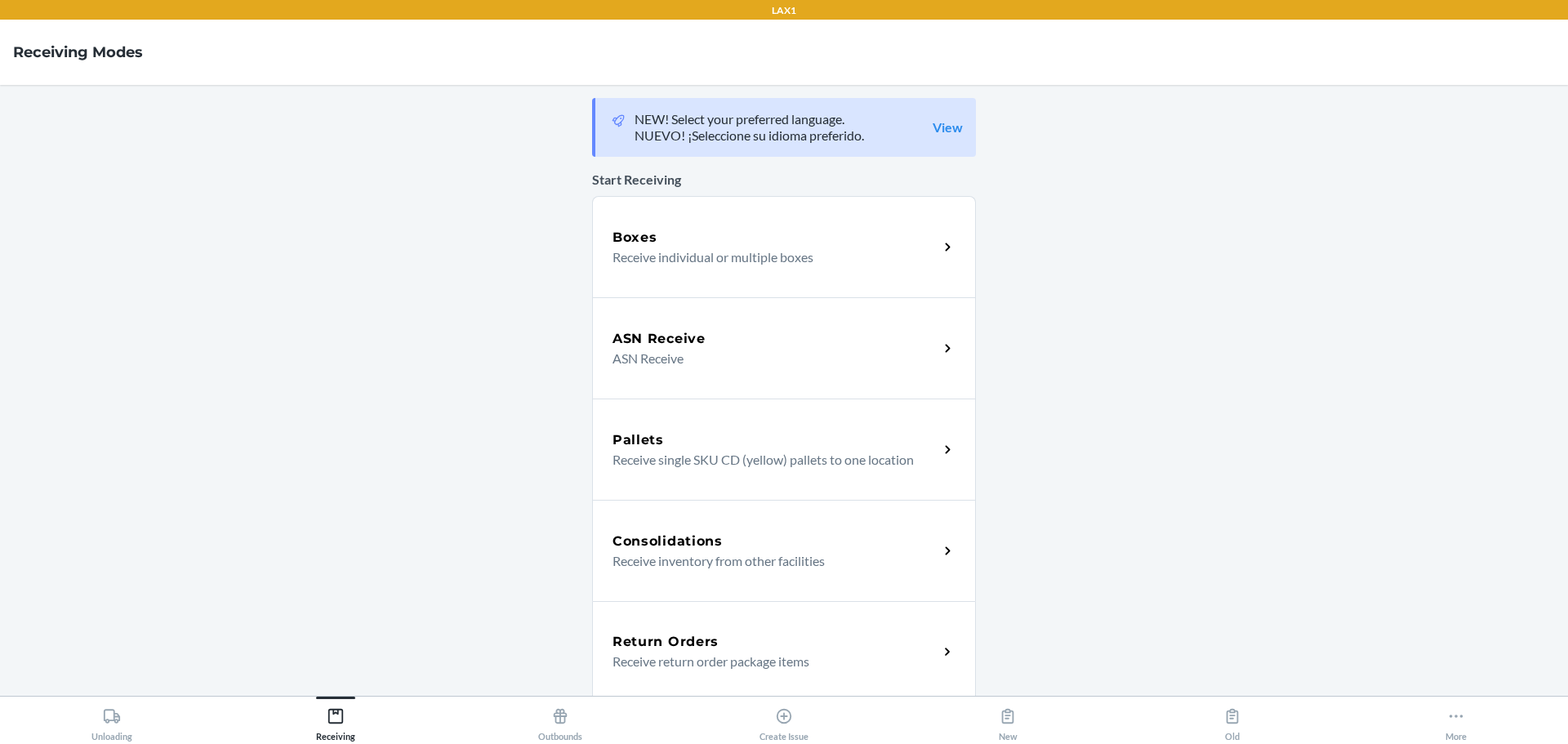
click at [754, 638] on div "Return Orders" at bounding box center [775, 642] width 326 height 19
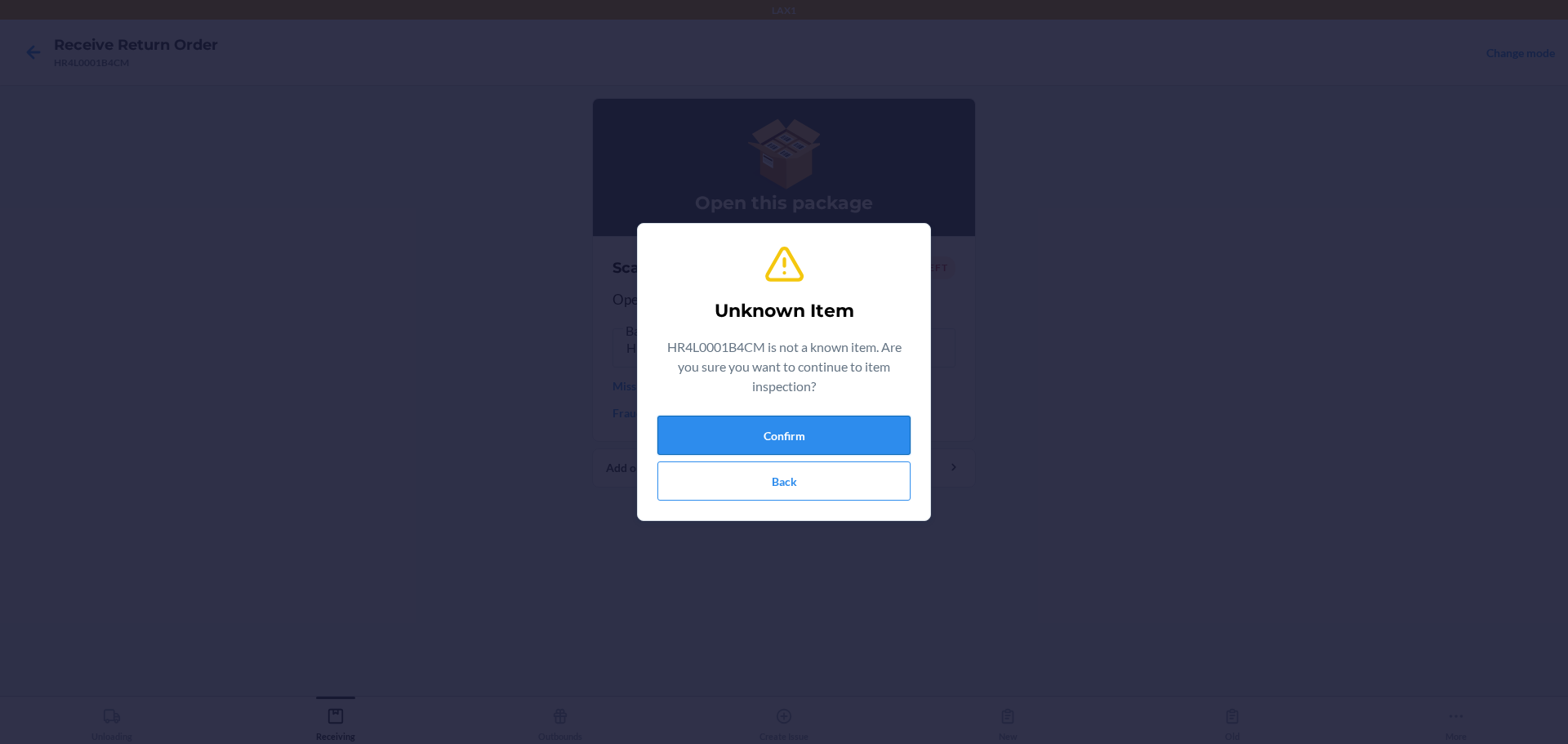
click at [754, 427] on button "Confirm" at bounding box center [784, 436] width 253 height 39
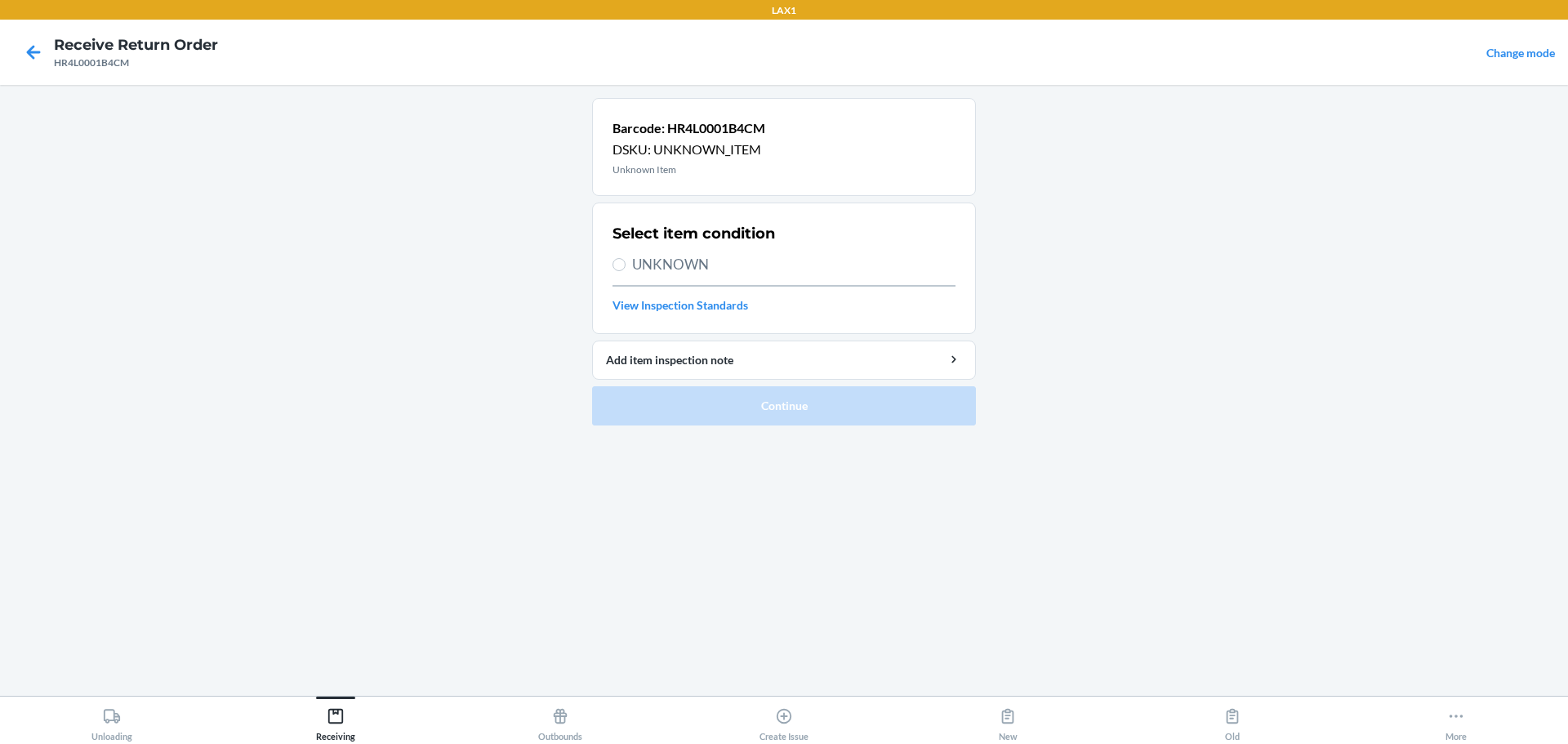
click at [53, 38] on div at bounding box center [33, 52] width 41 height 41
drag, startPoint x: 49, startPoint y: 44, endPoint x: 42, endPoint y: 63, distance: 20.2
click at [48, 53] on div at bounding box center [33, 52] width 41 height 41
click at [42, 63] on icon at bounding box center [33, 52] width 28 height 28
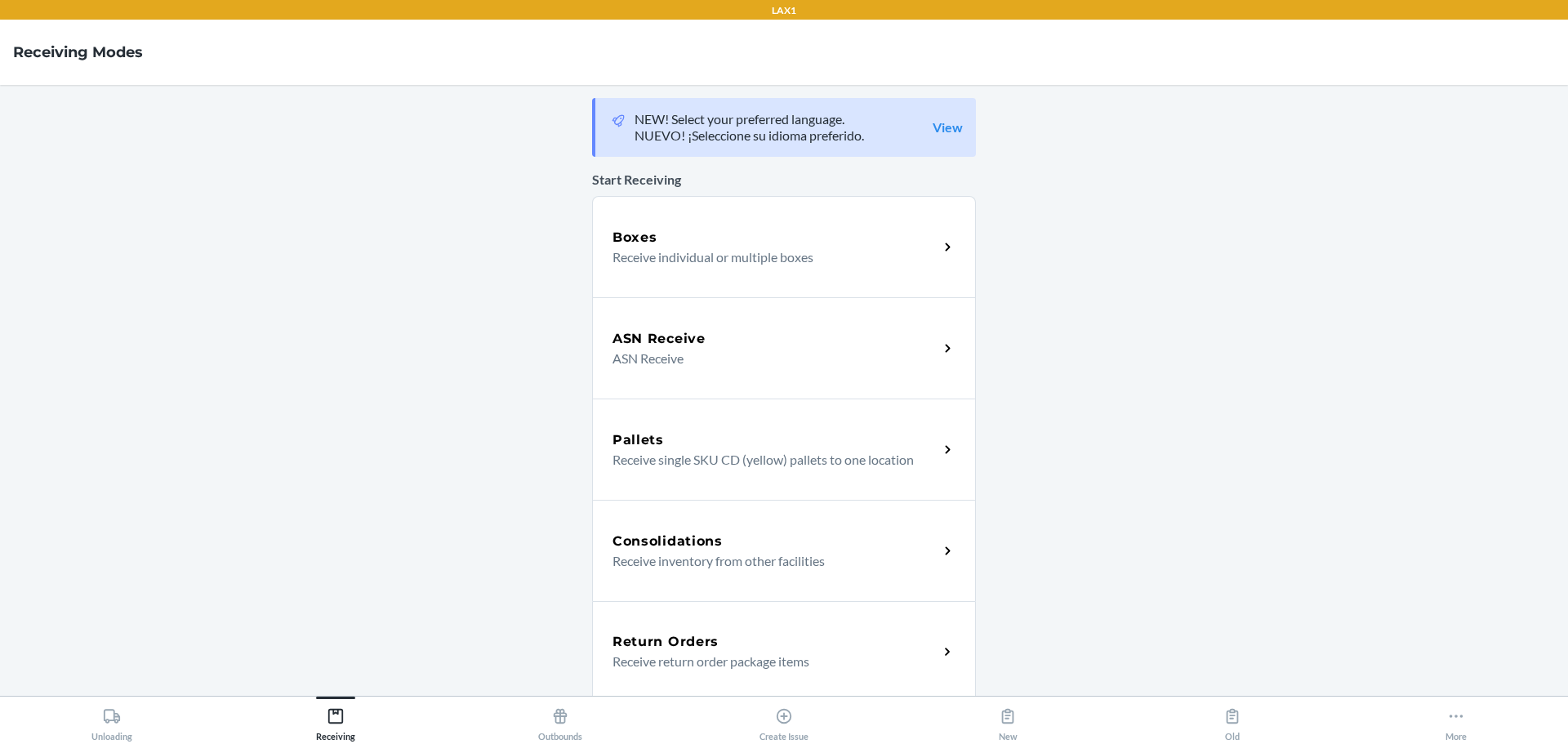
click at [716, 655] on p "Receive return order package items" at bounding box center [768, 662] width 312 height 19
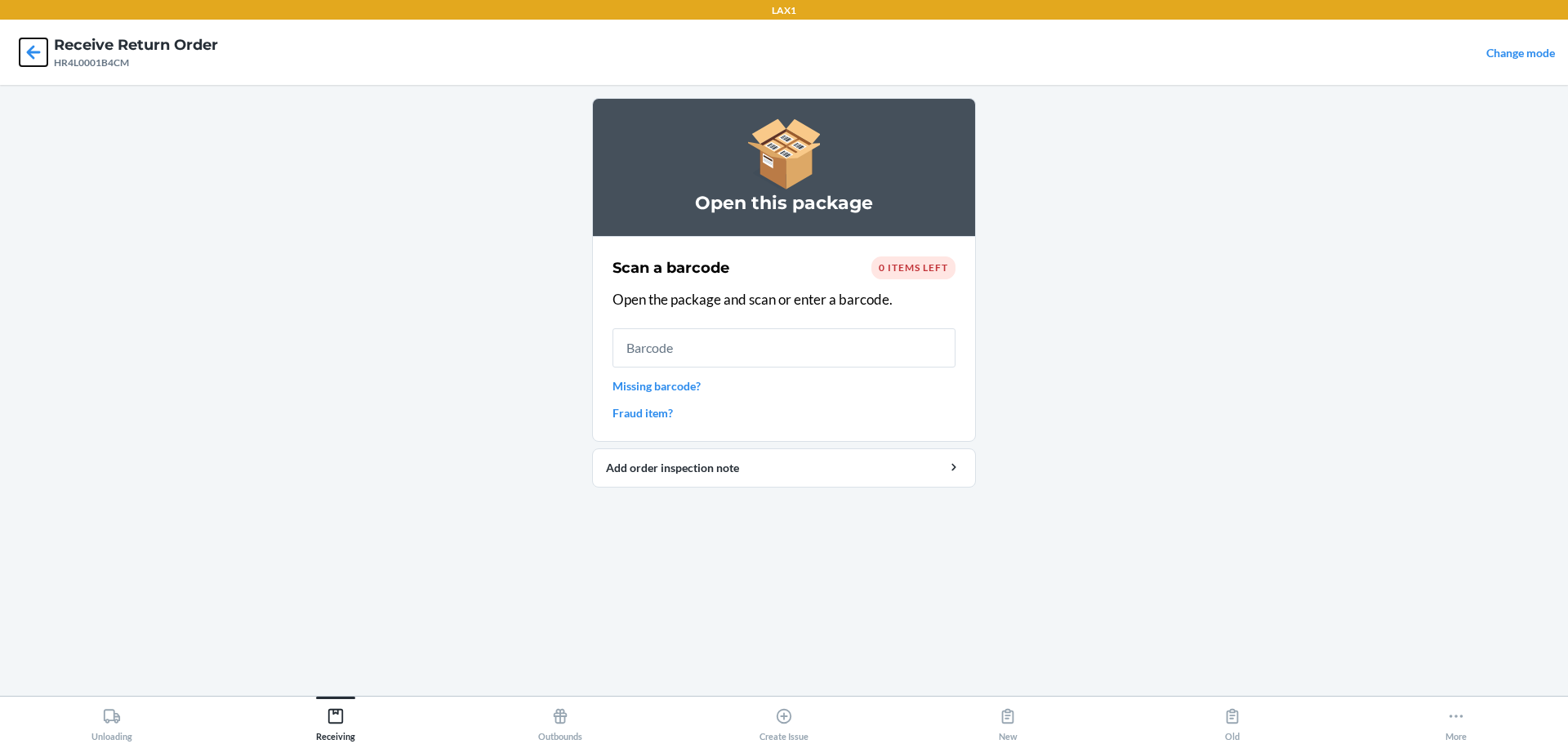
click at [33, 49] on icon at bounding box center [34, 51] width 14 height 14
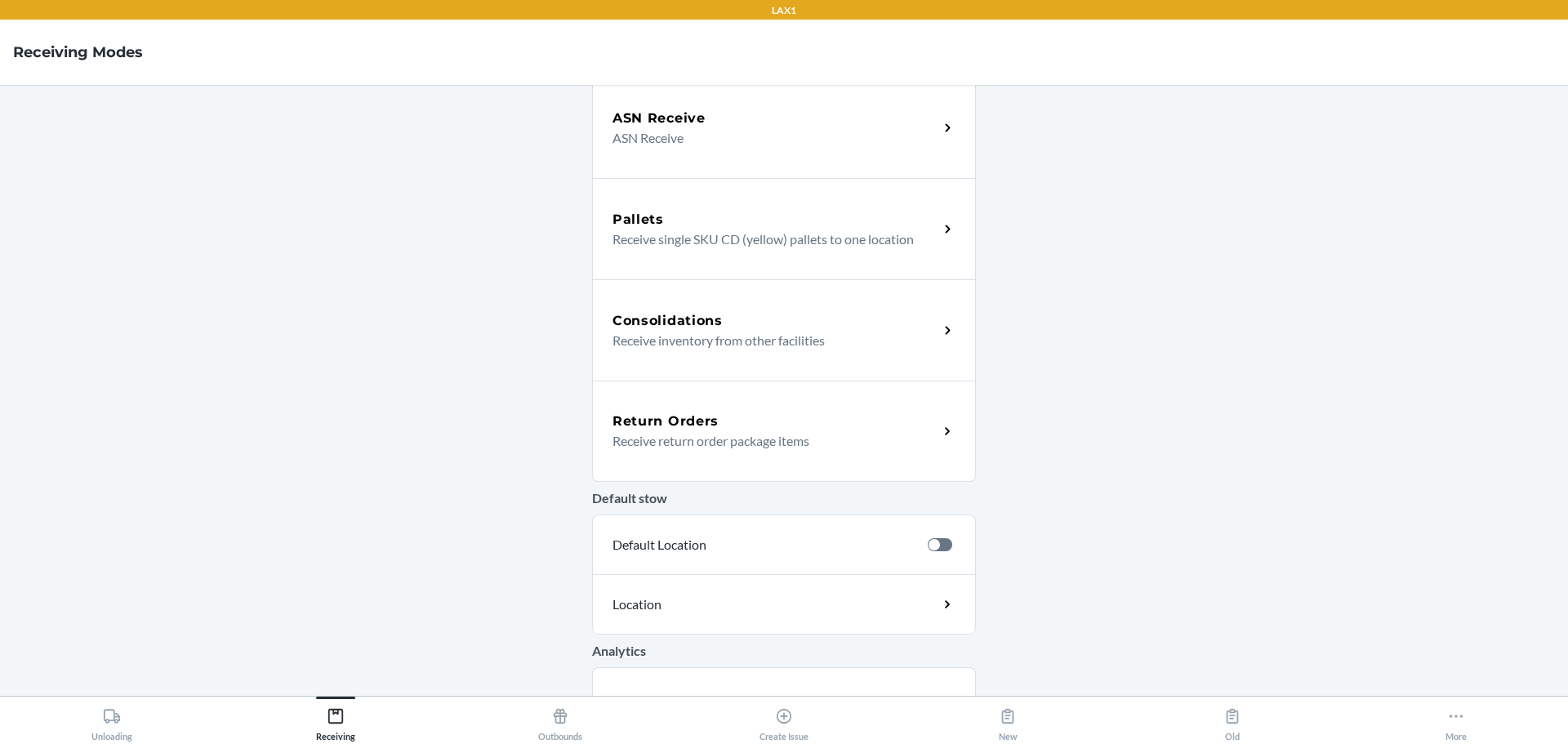
scroll to position [245, 0]
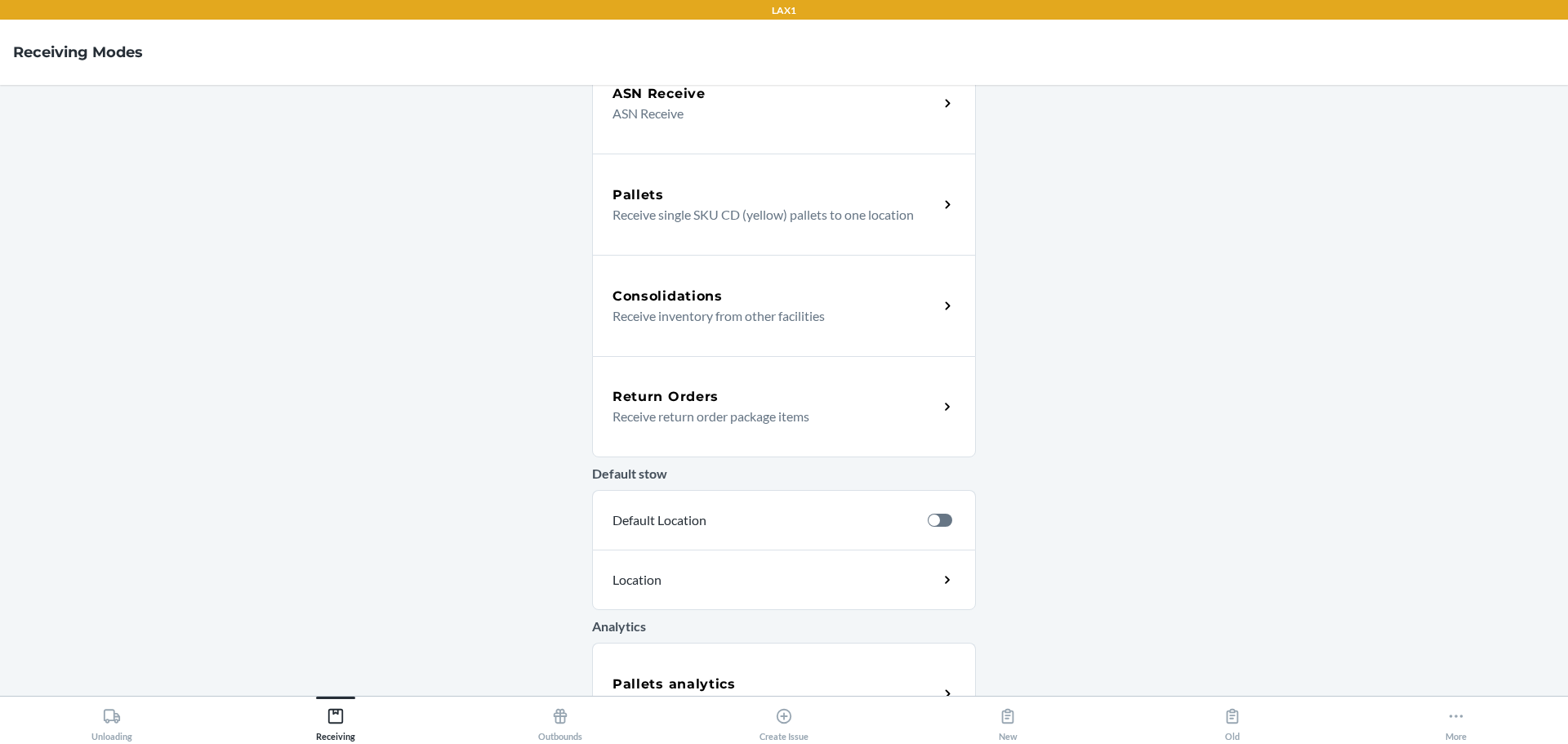
click at [731, 399] on div "Return Orders" at bounding box center [775, 397] width 326 height 19
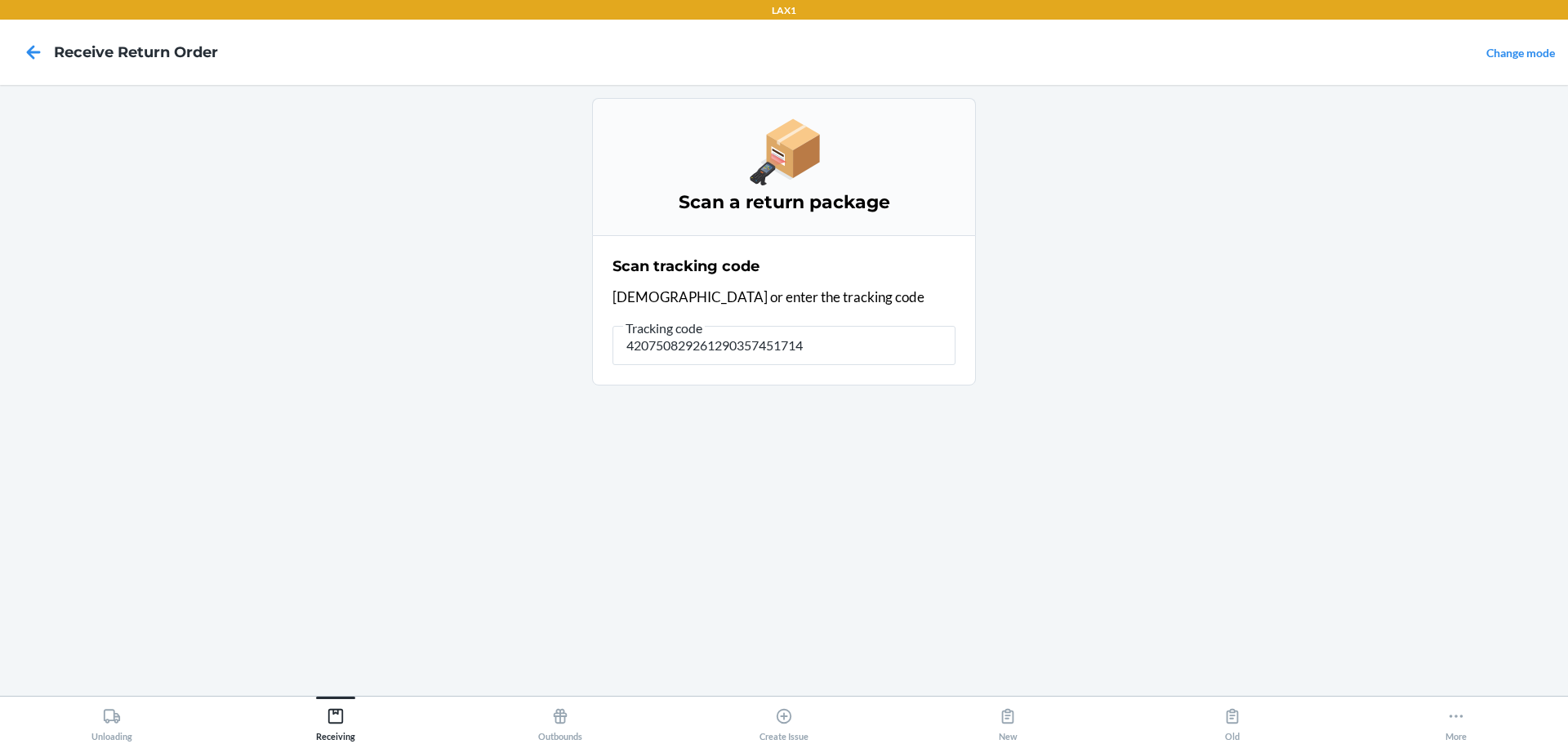
type input "4207508292612903574517148"
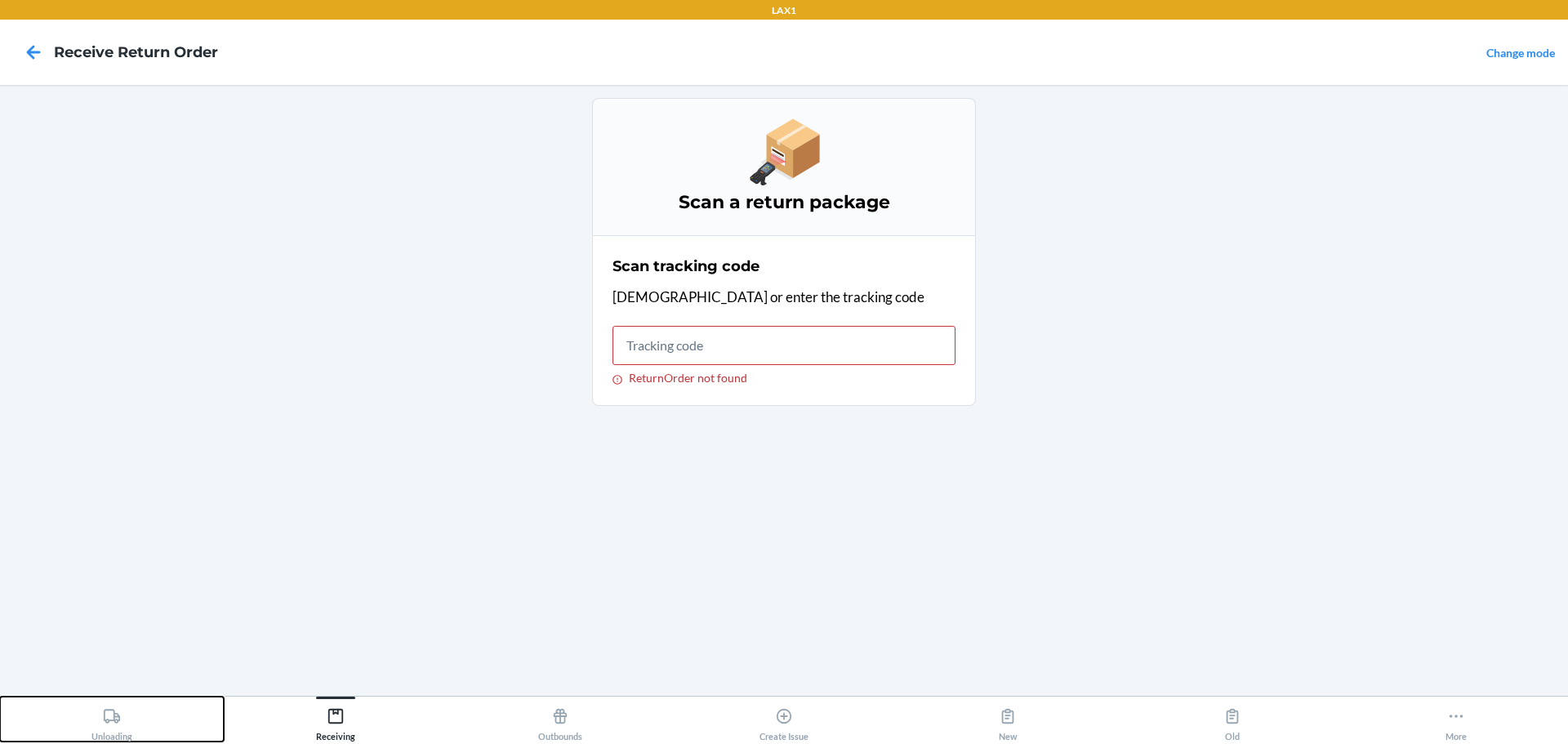
click at [119, 738] on div "Unloading" at bounding box center [112, 721] width 41 height 41
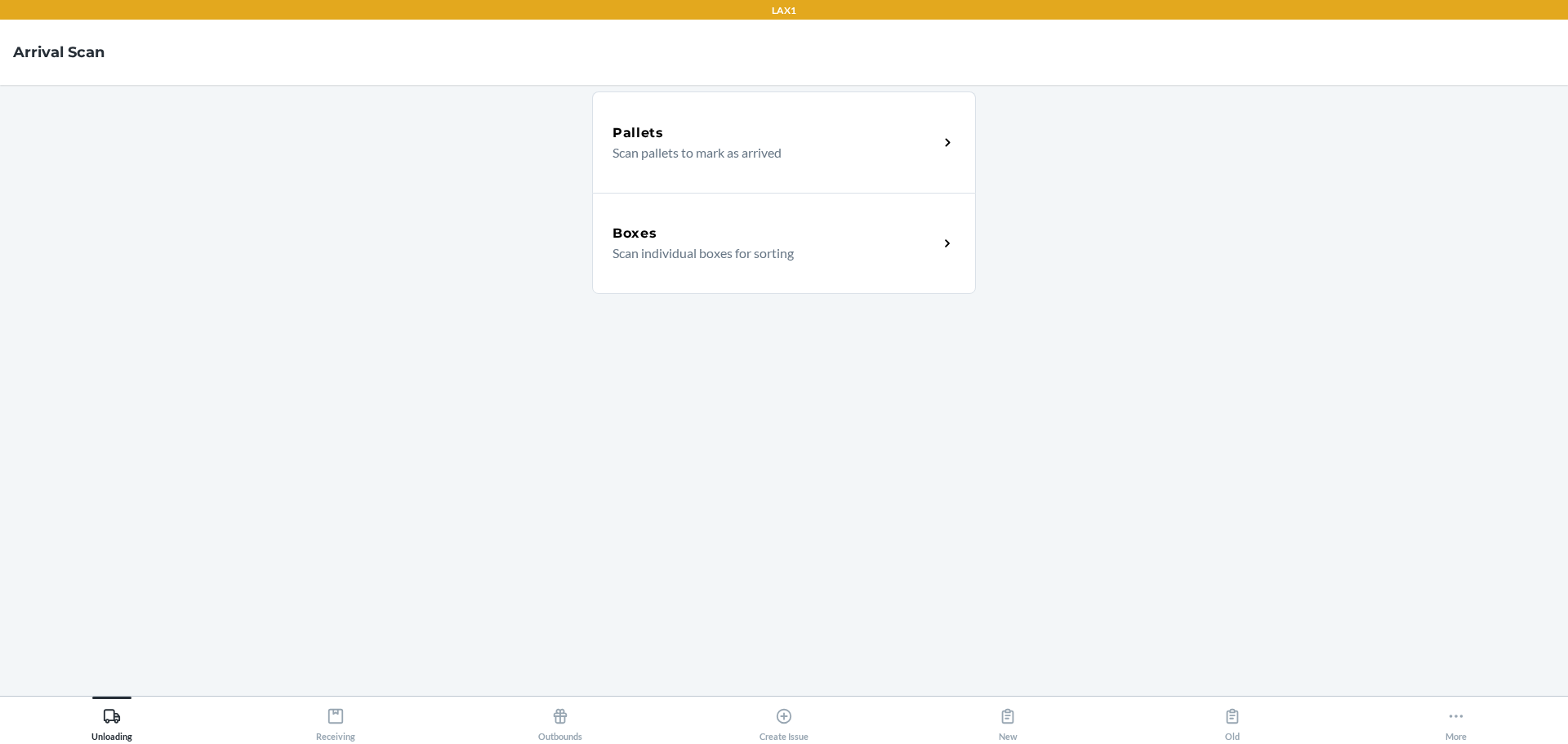
click at [681, 267] on div "Boxes Scan individual boxes for sorting" at bounding box center [784, 243] width 384 height 101
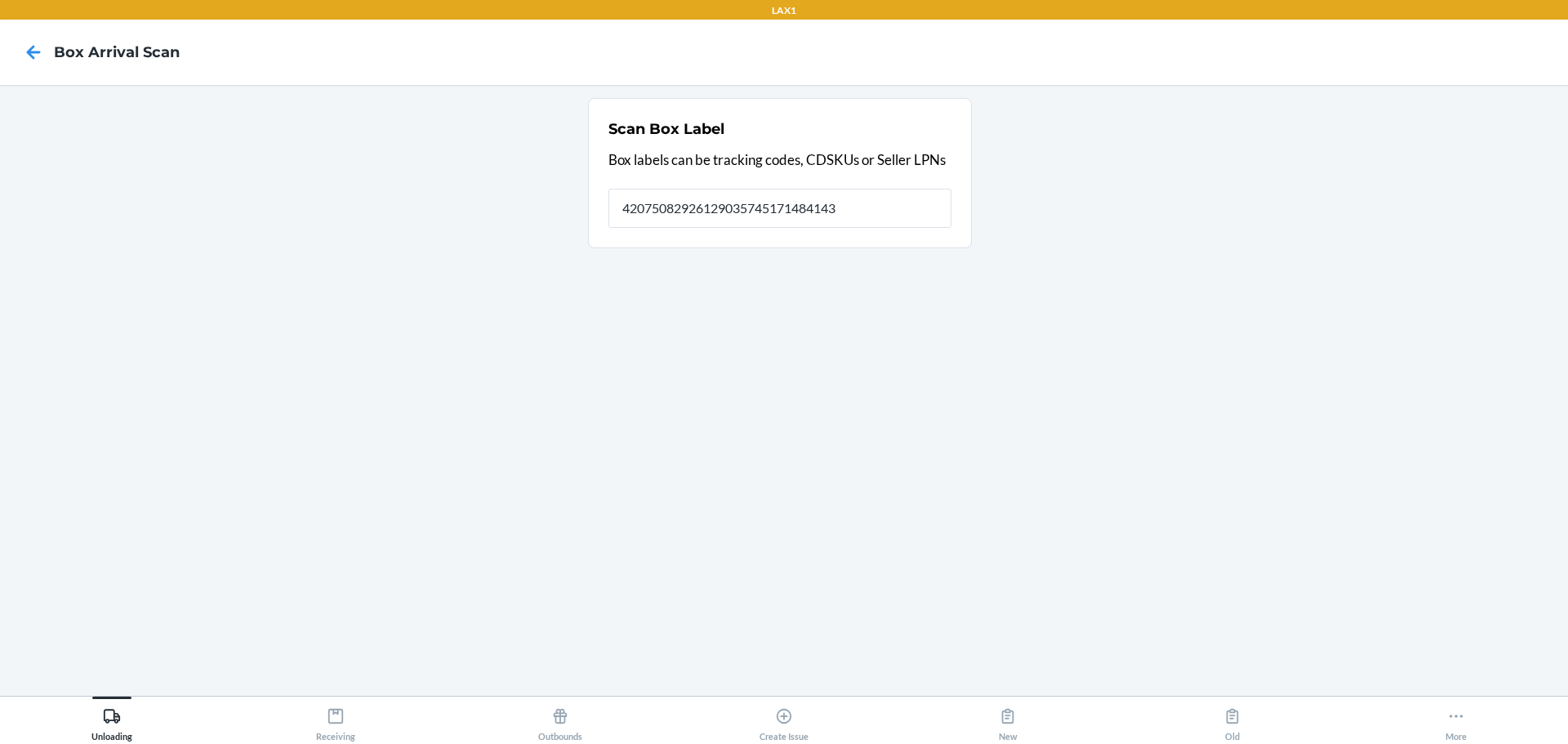
type input "420750829261290357451714841434"
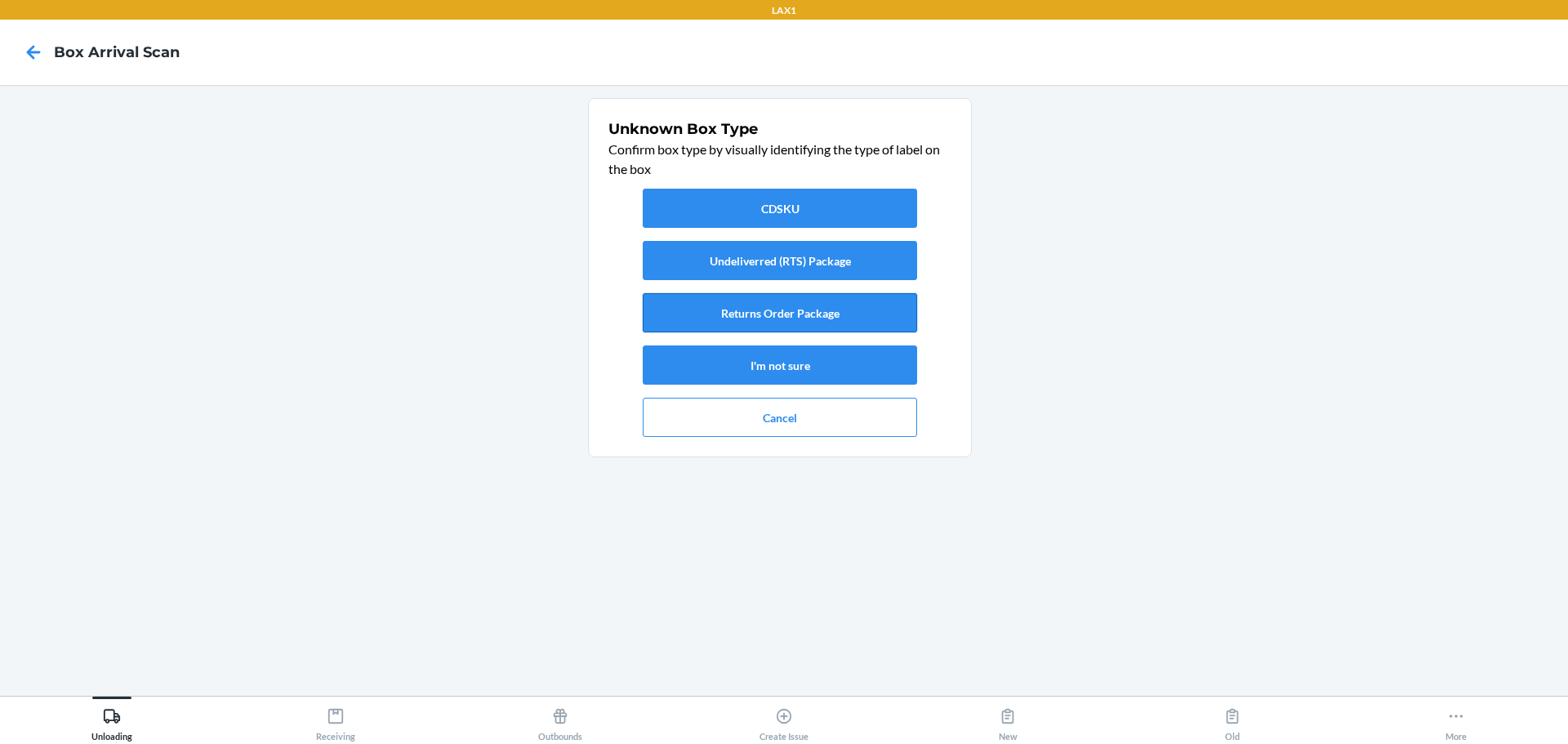
click at [754, 305] on button "Returns Order Package" at bounding box center [780, 312] width 275 height 39
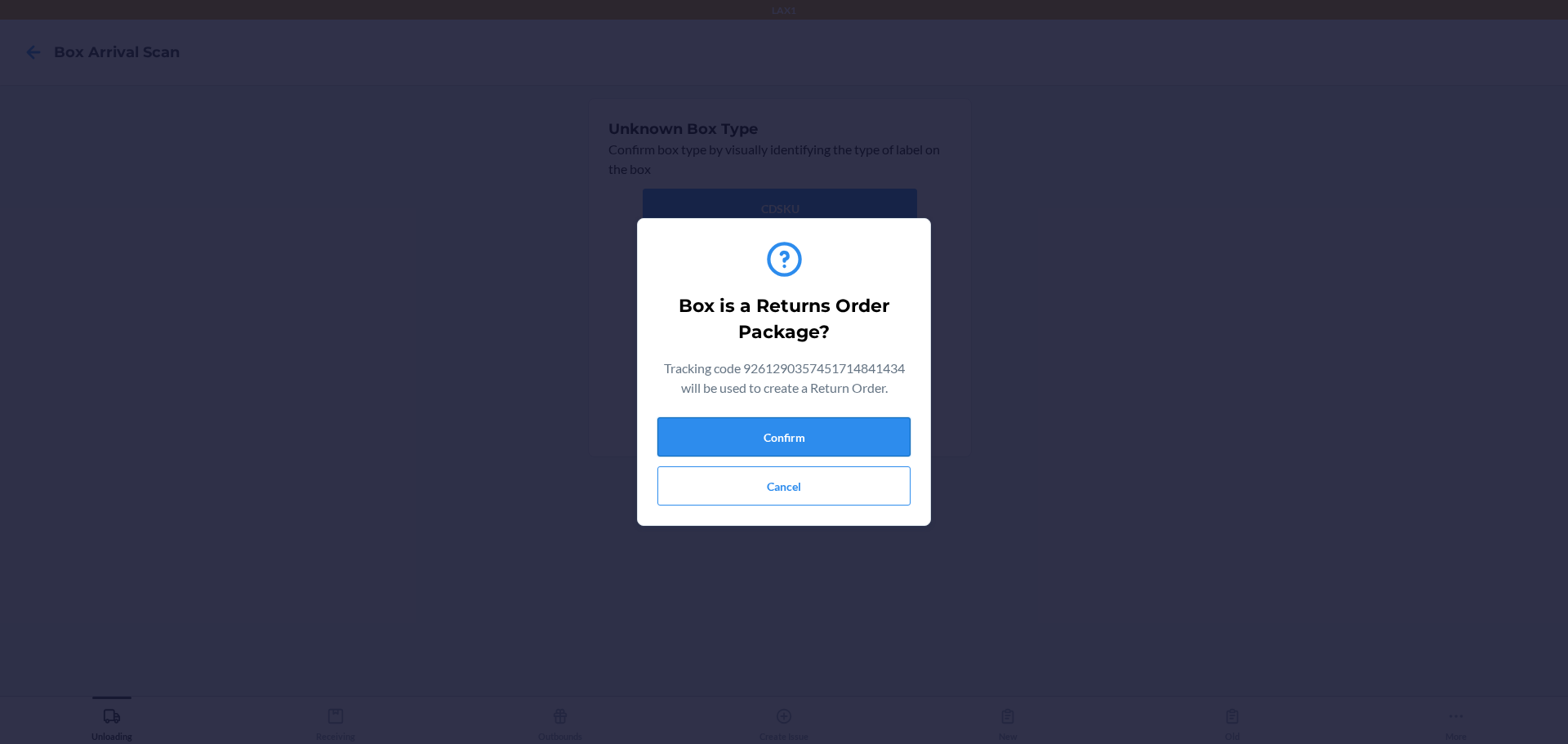
click at [754, 441] on button "Confirm" at bounding box center [784, 437] width 253 height 39
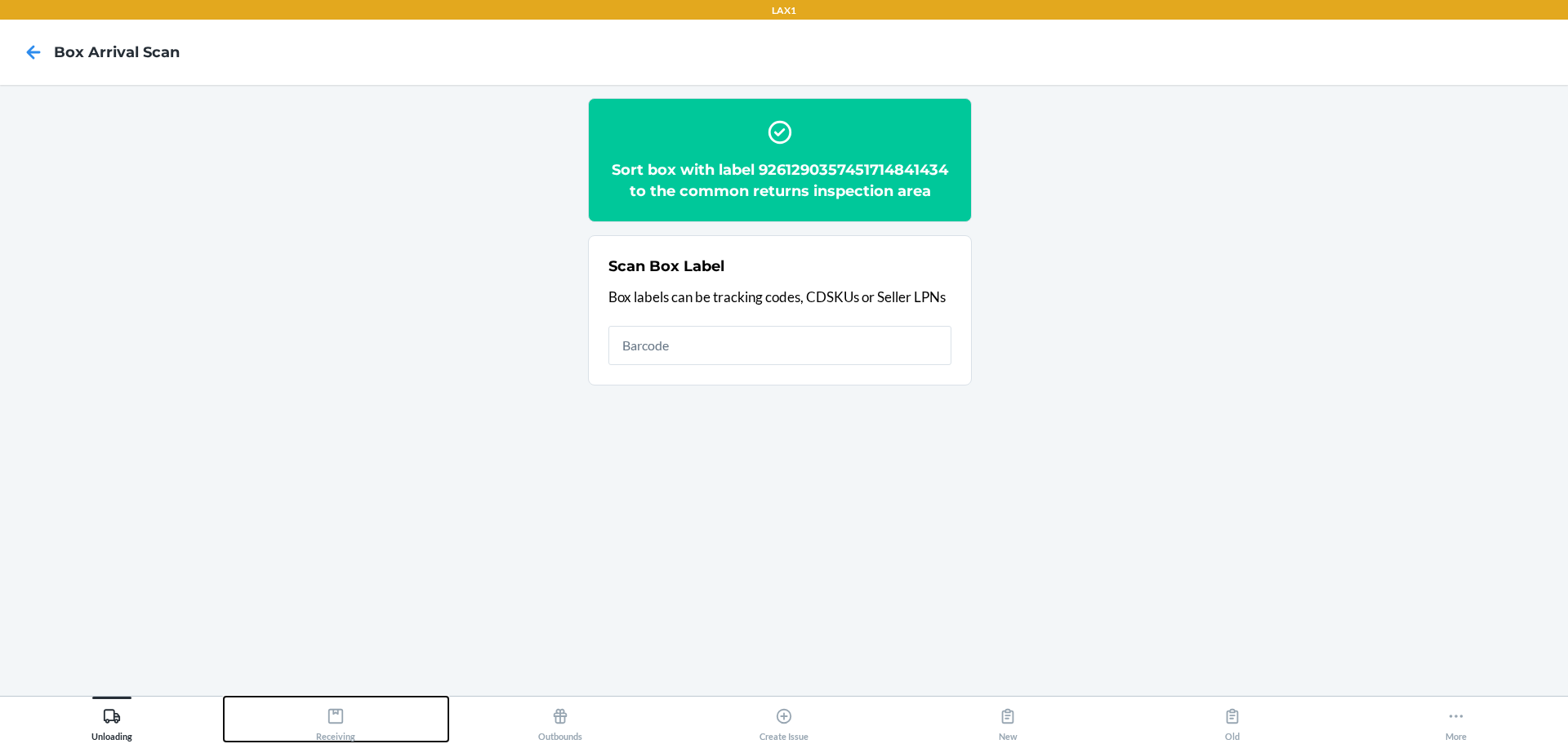
click at [376, 730] on button "Receiving" at bounding box center [336, 719] width 224 height 45
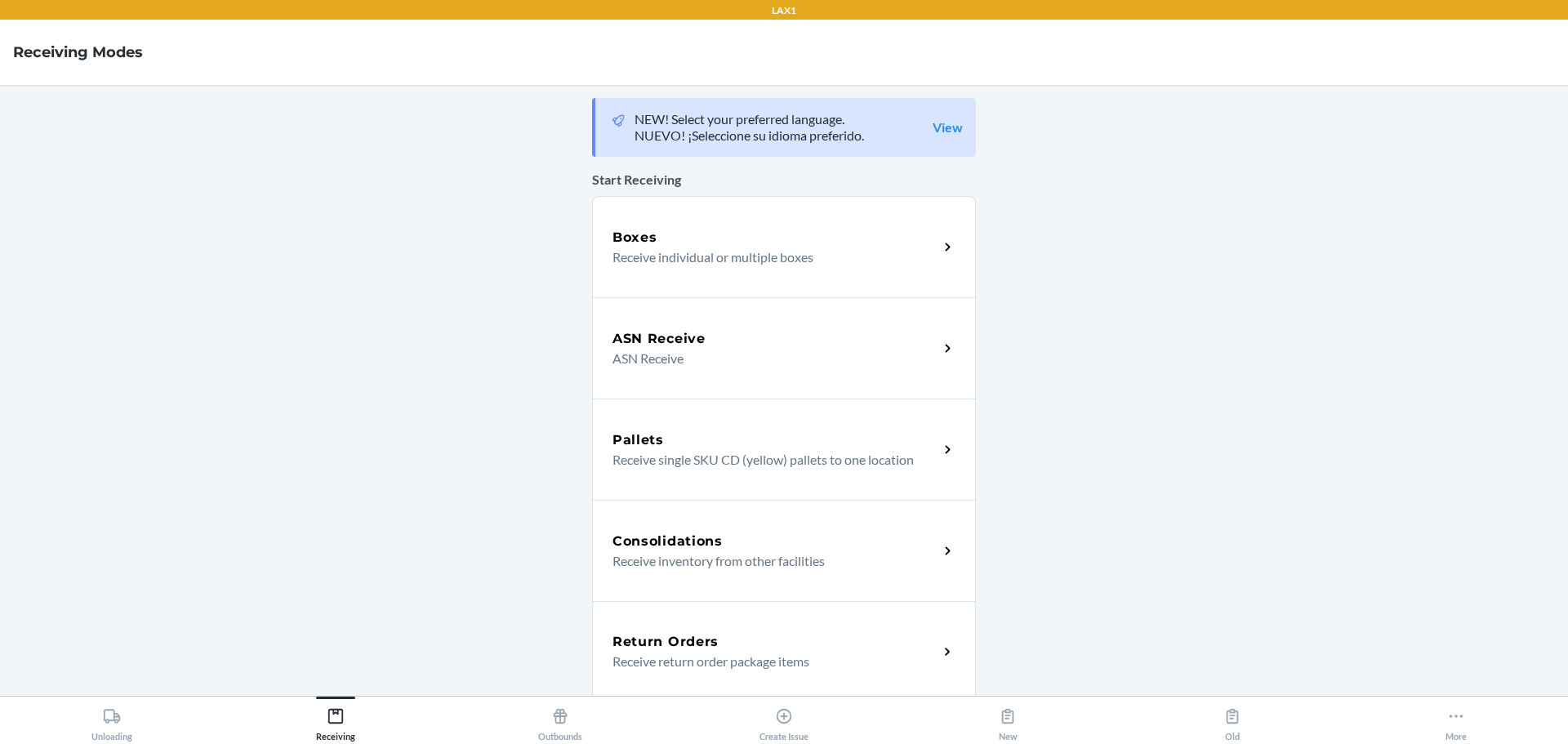
click at [687, 643] on h5 "Return Orders" at bounding box center [665, 642] width 106 height 19
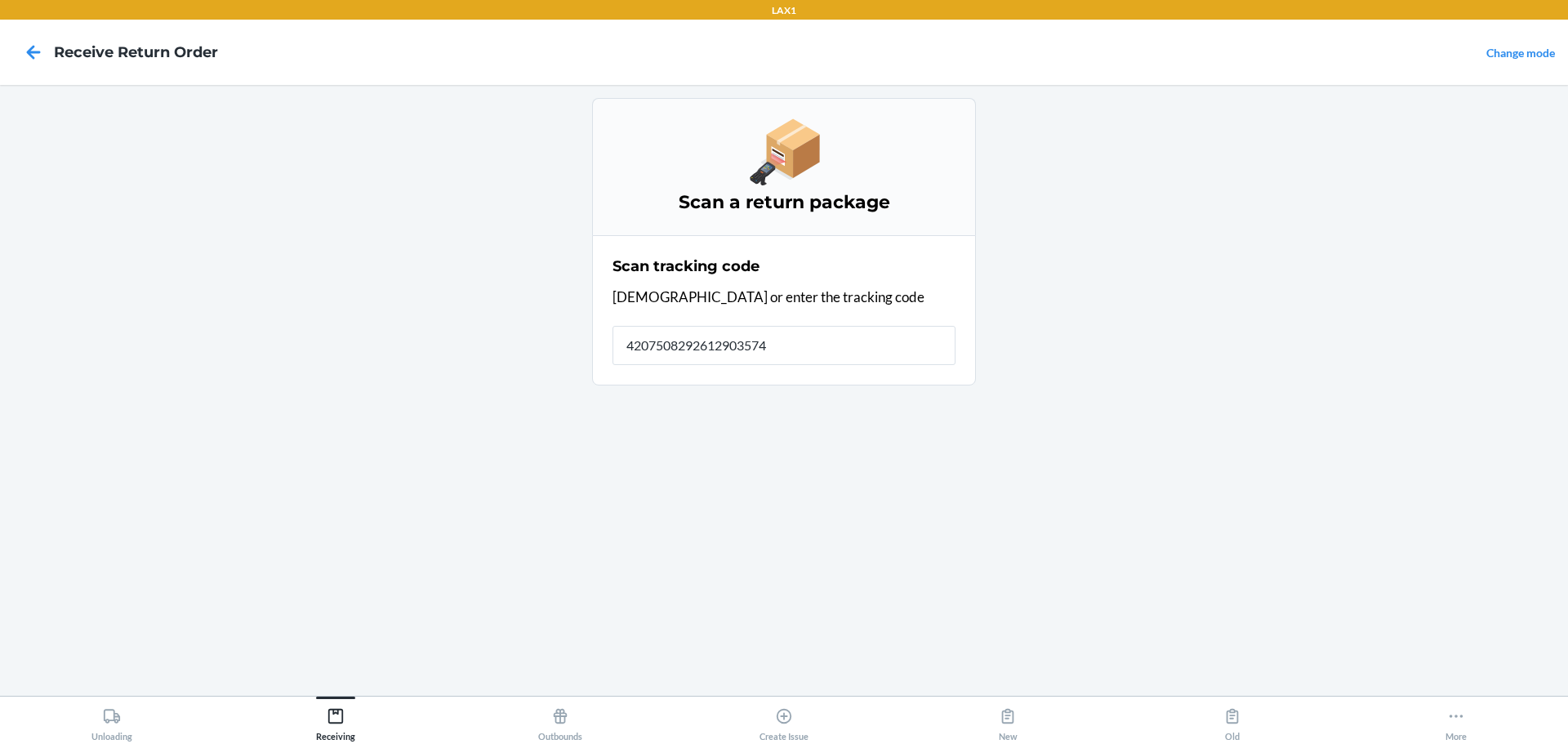
type input "42075082926129035745"
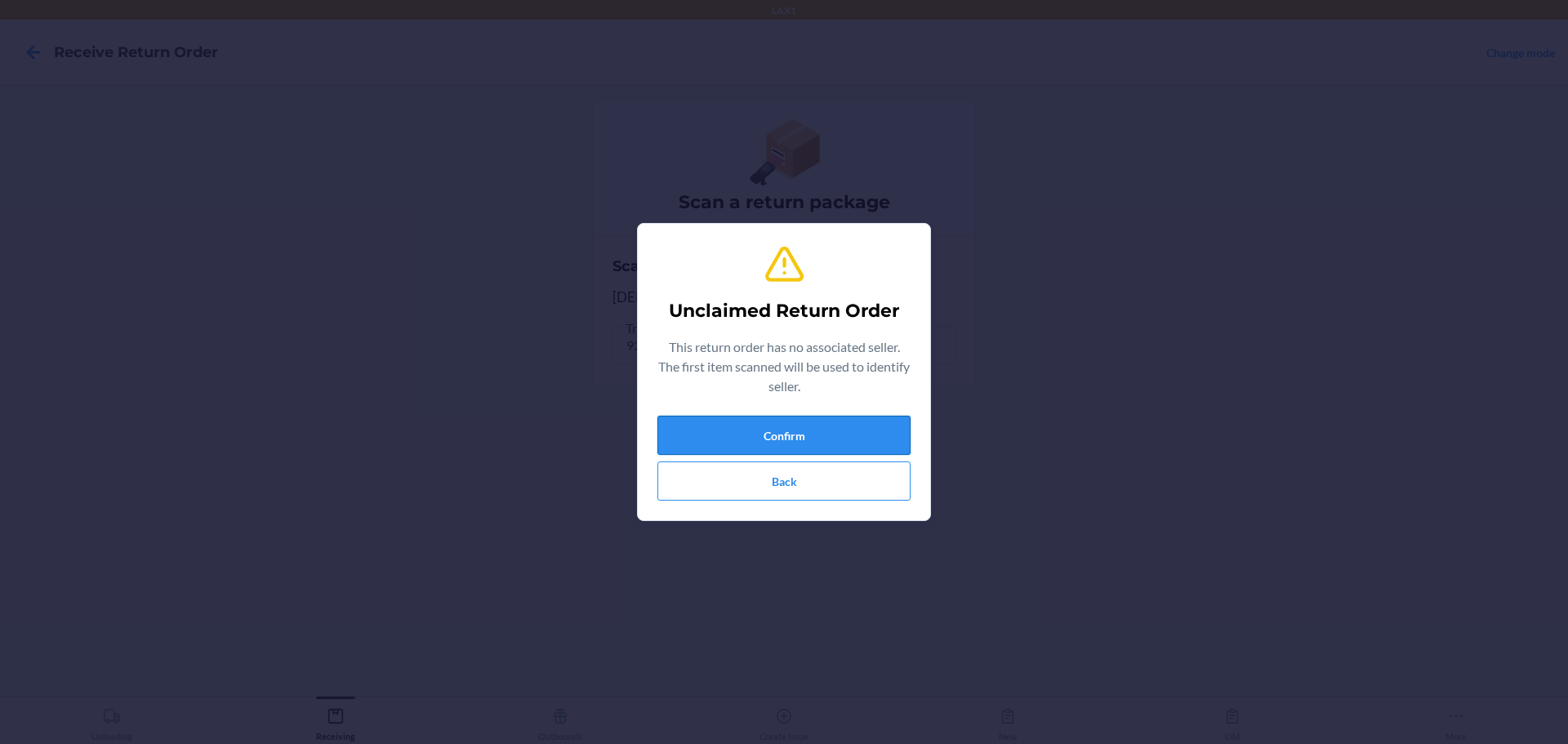
click at [754, 441] on button "Confirm" at bounding box center [784, 436] width 253 height 39
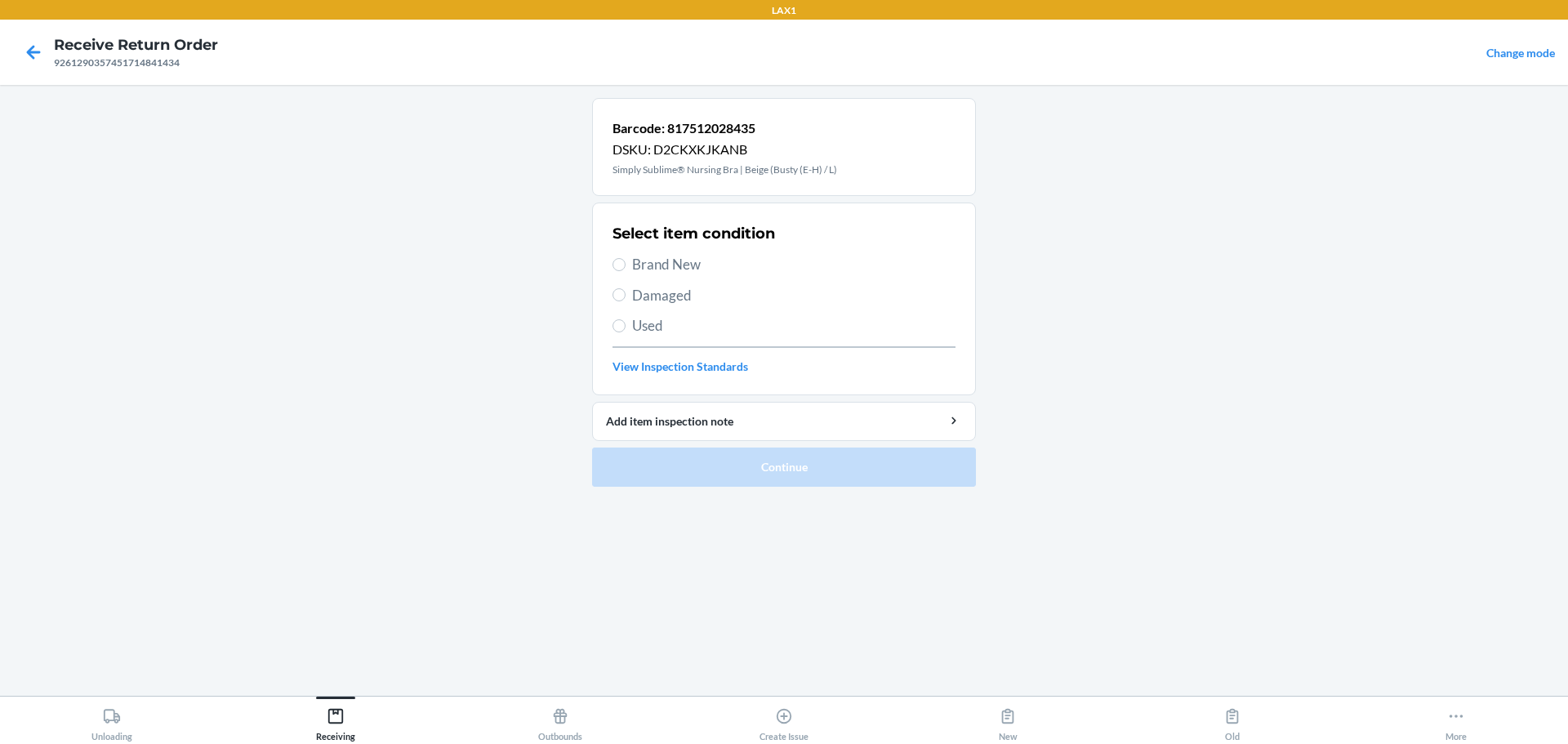
click at [657, 266] on span "Brand New" at bounding box center [794, 265] width 323 height 21
click at [626, 266] on input "Brand New" at bounding box center [618, 264] width 13 height 13
radio input "true"
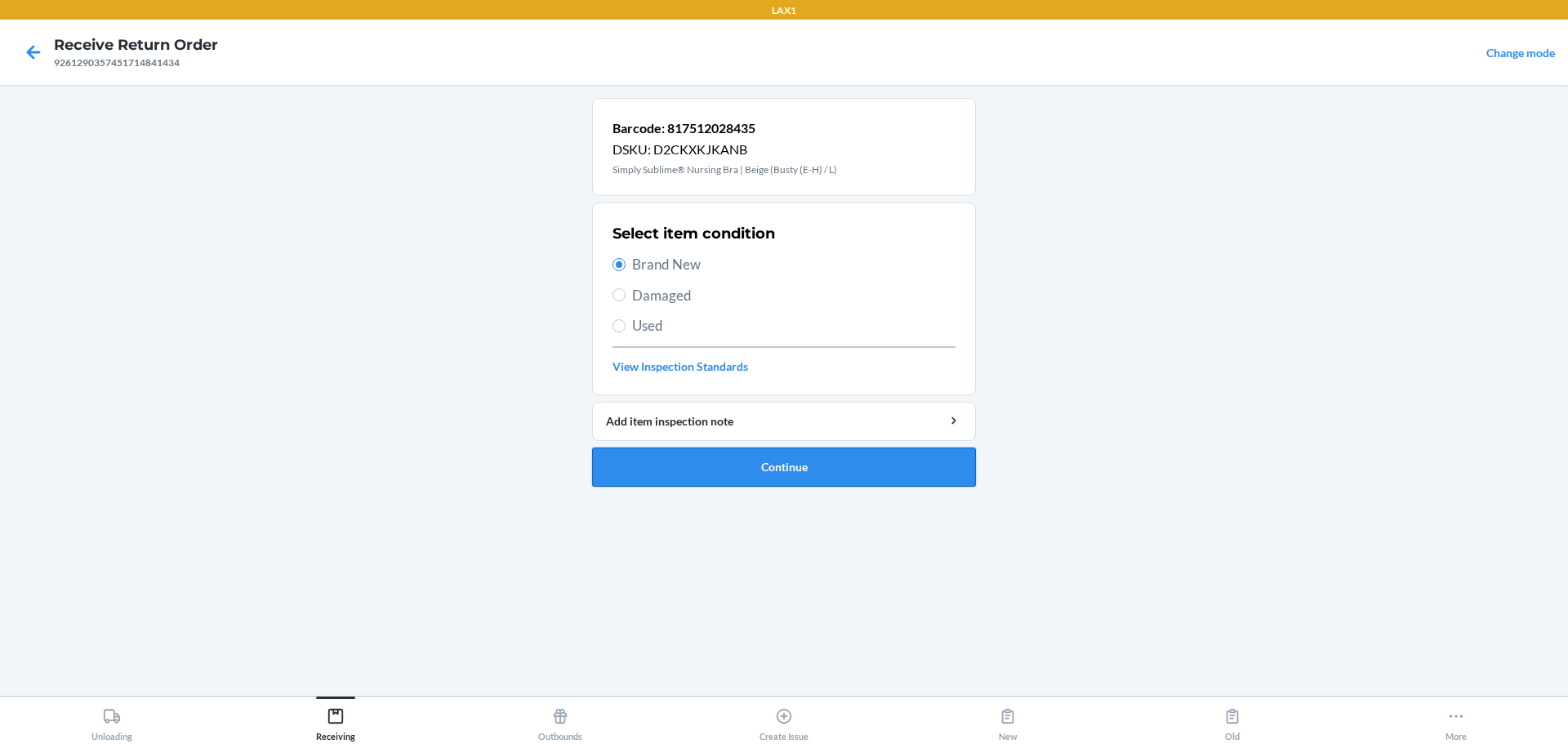
click at [754, 480] on button "Continue" at bounding box center [784, 467] width 384 height 39
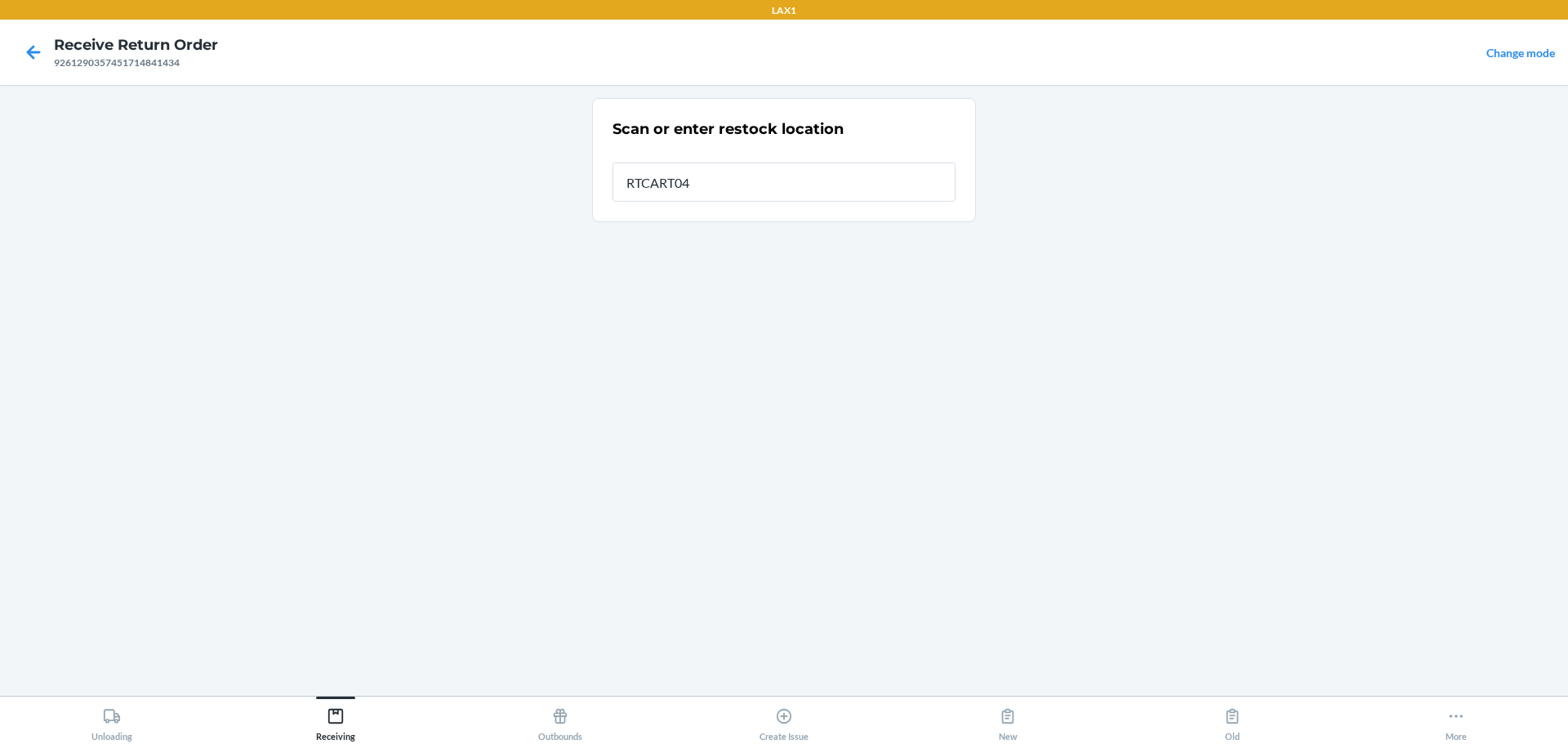
type input "RTCART046"
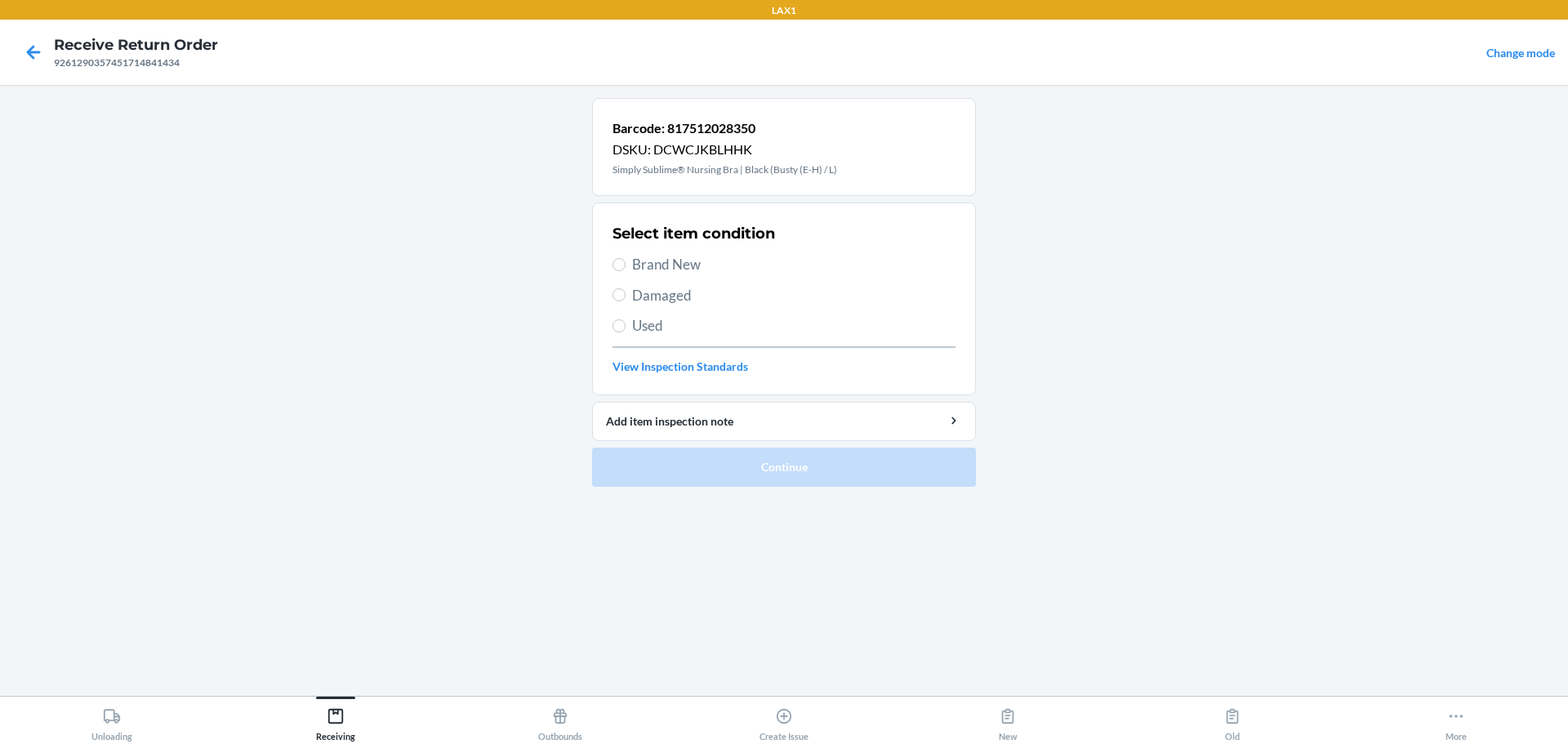
click at [670, 263] on span "Brand New" at bounding box center [794, 265] width 323 height 21
click at [626, 263] on input "Brand New" at bounding box center [618, 264] width 13 height 13
radio input "true"
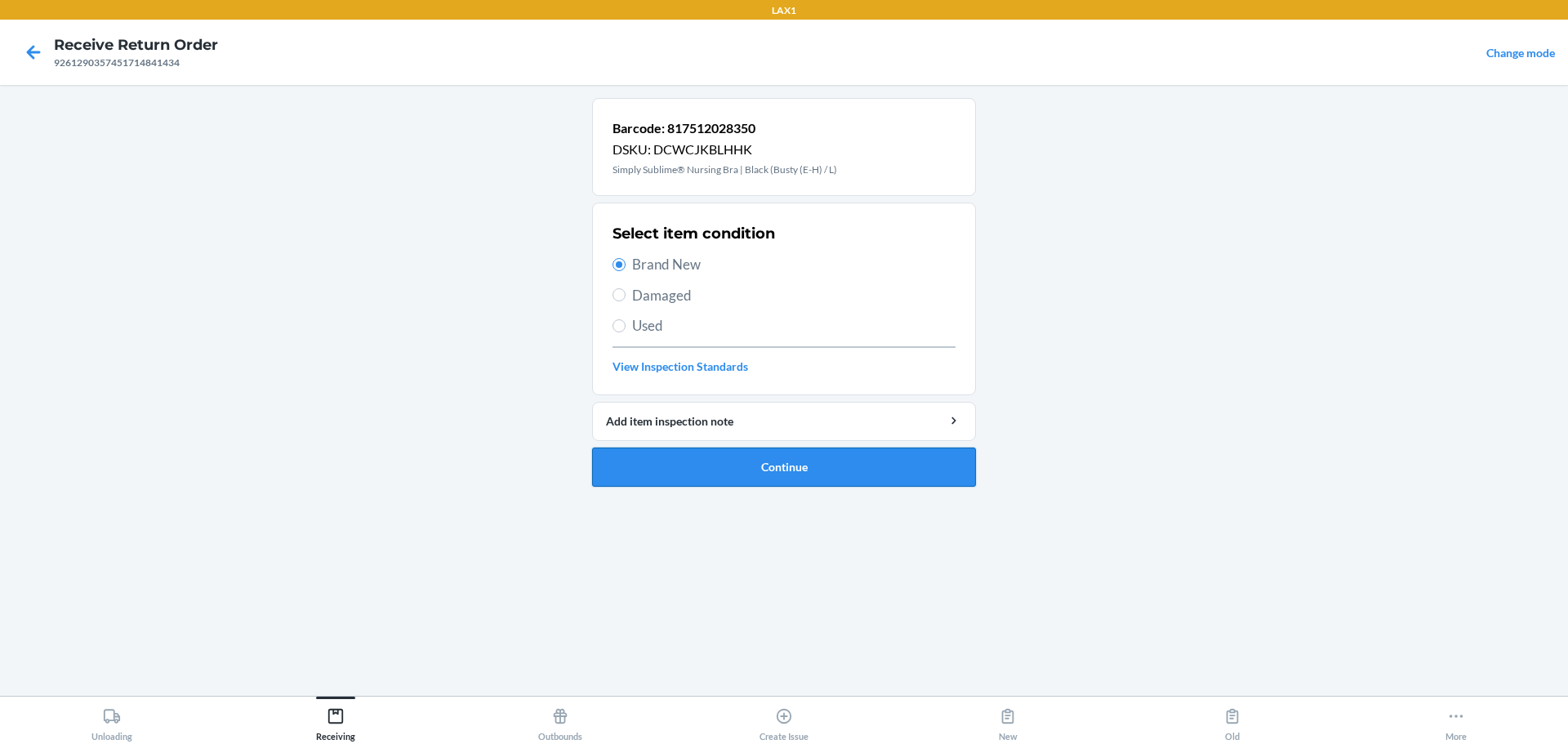
click at [754, 474] on button "Continue" at bounding box center [784, 467] width 384 height 39
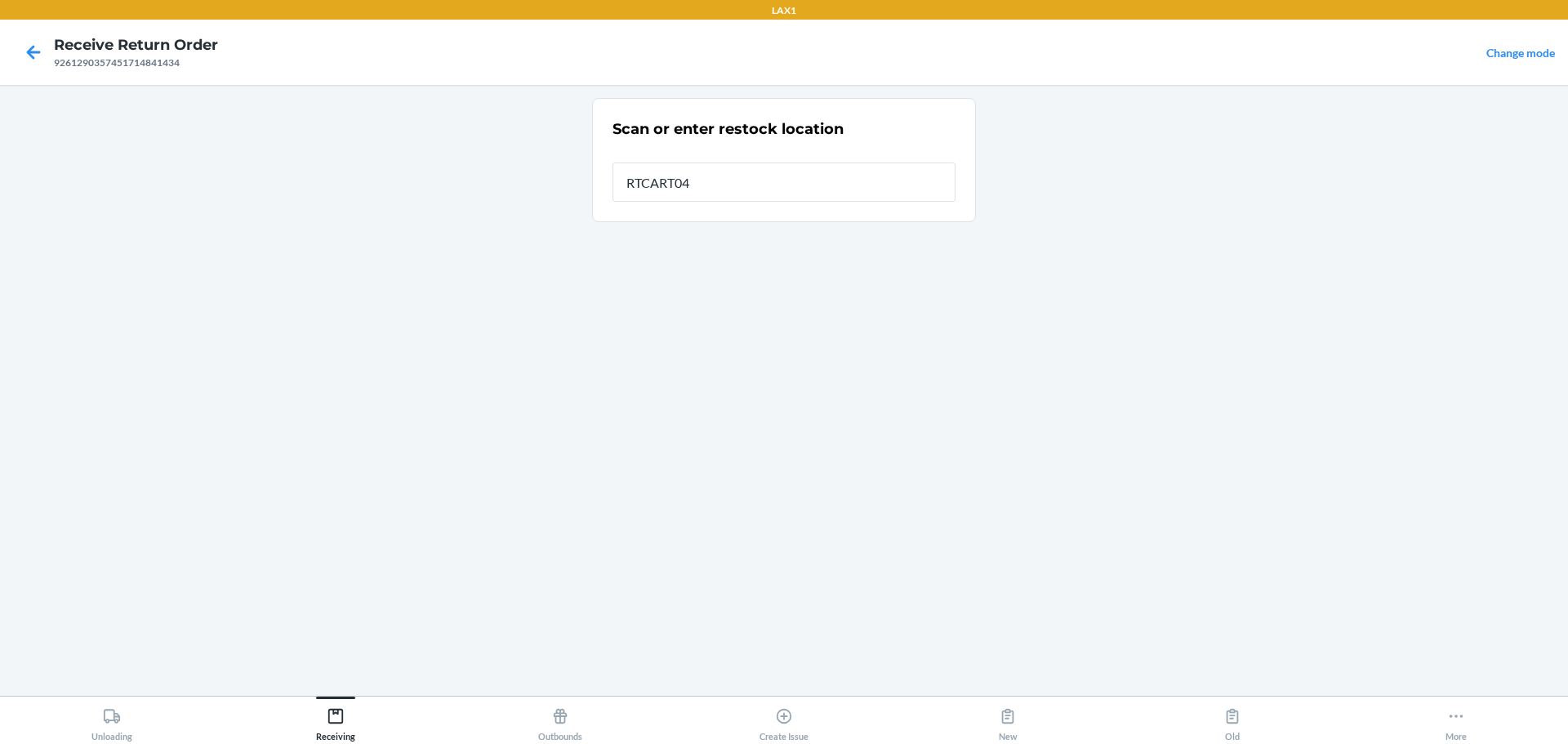
type input "RTCART046"
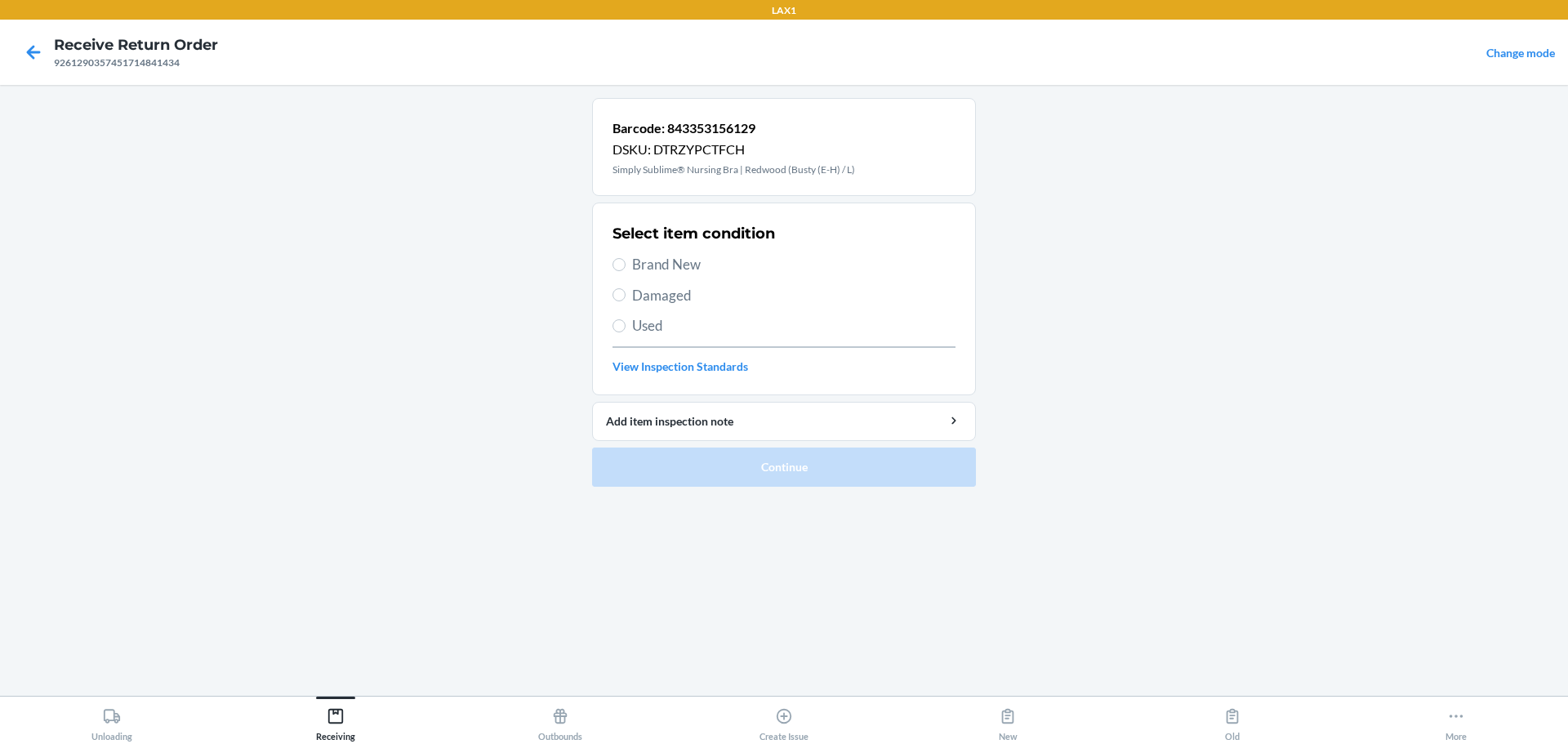
click at [667, 257] on span "Brand New" at bounding box center [794, 265] width 323 height 21
click at [626, 258] on input "Brand New" at bounding box center [618, 264] width 13 height 13
radio input "true"
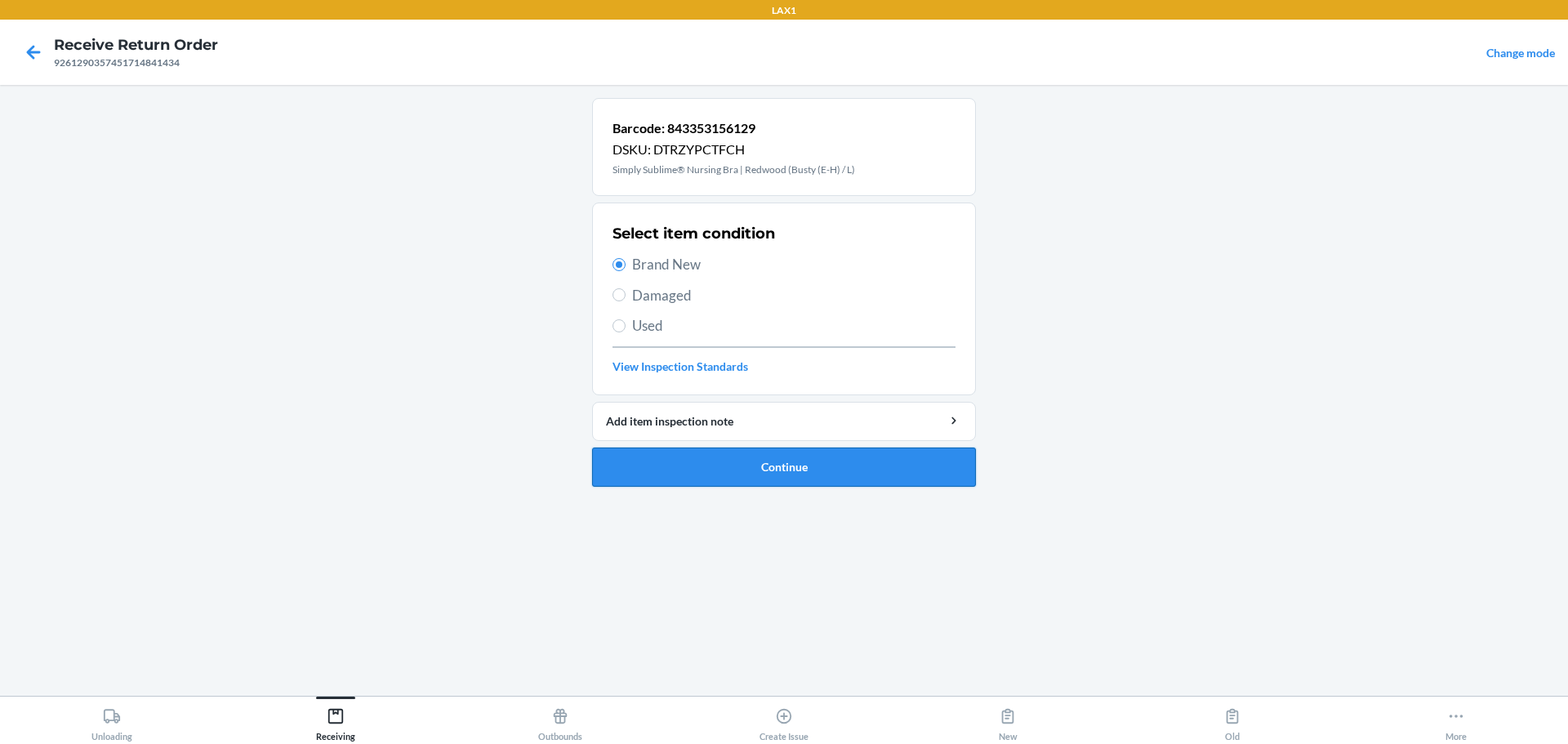
click at [754, 464] on button "Continue" at bounding box center [784, 467] width 384 height 39
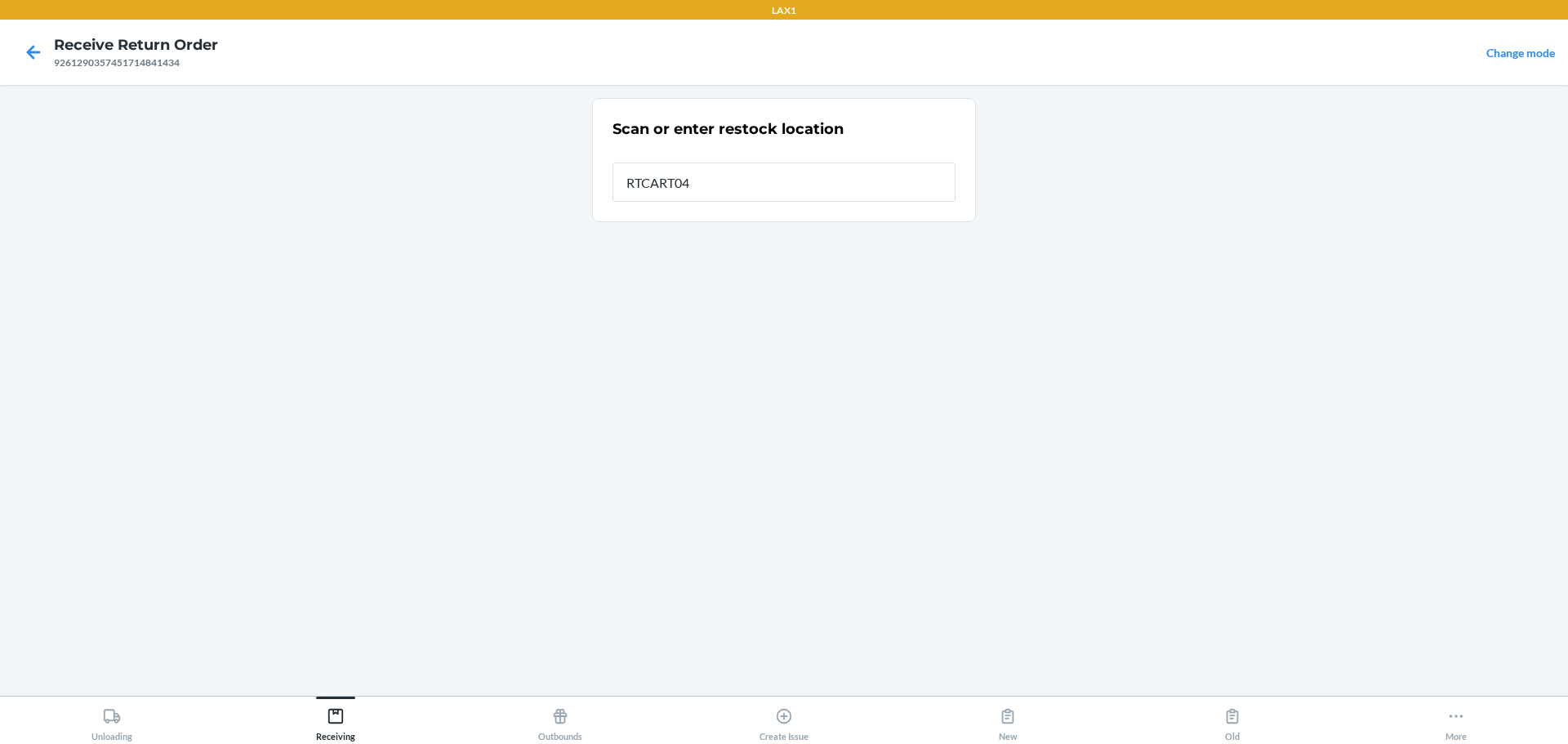
type input "RTCART046"
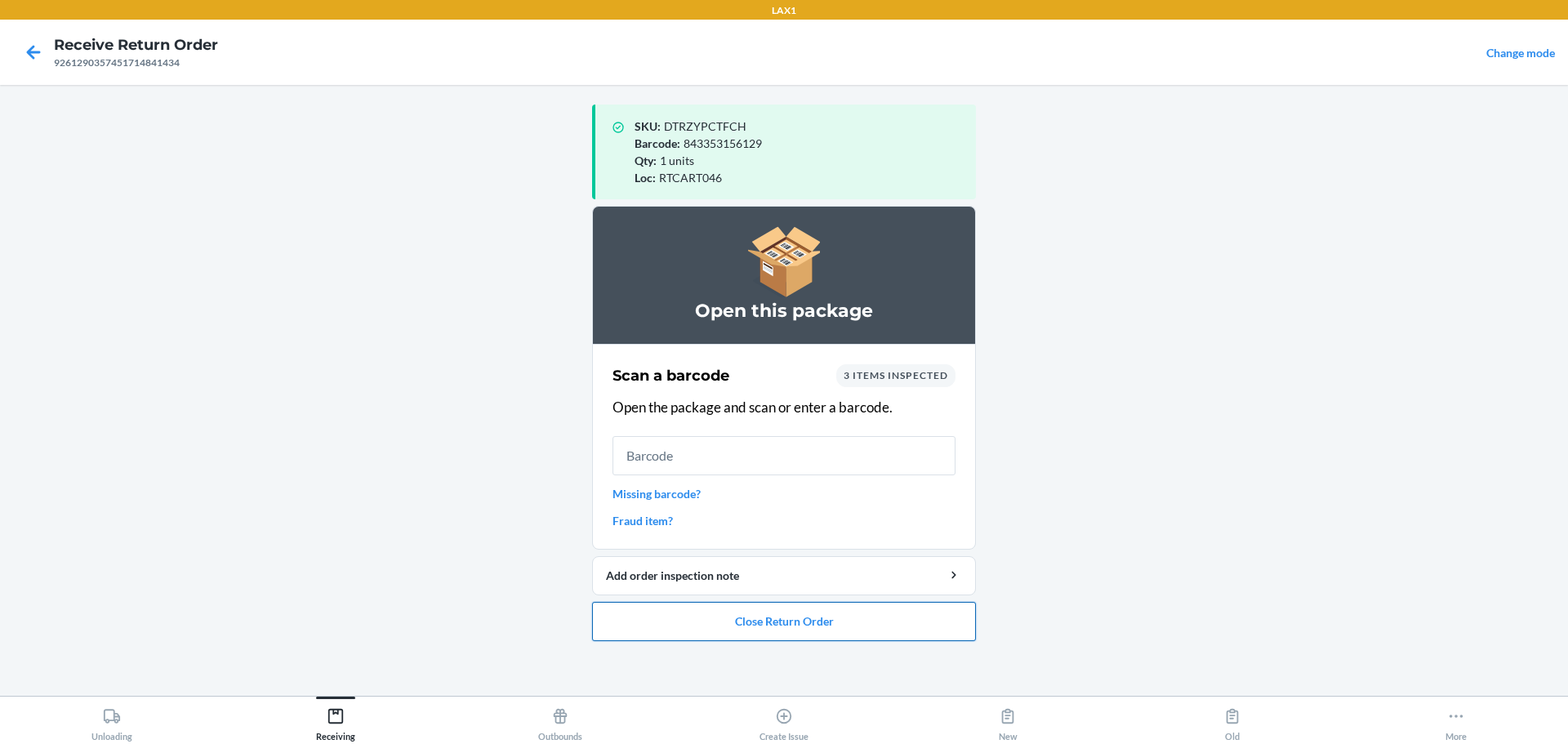
click at [754, 612] on button "Close Return Order" at bounding box center [784, 621] width 384 height 39
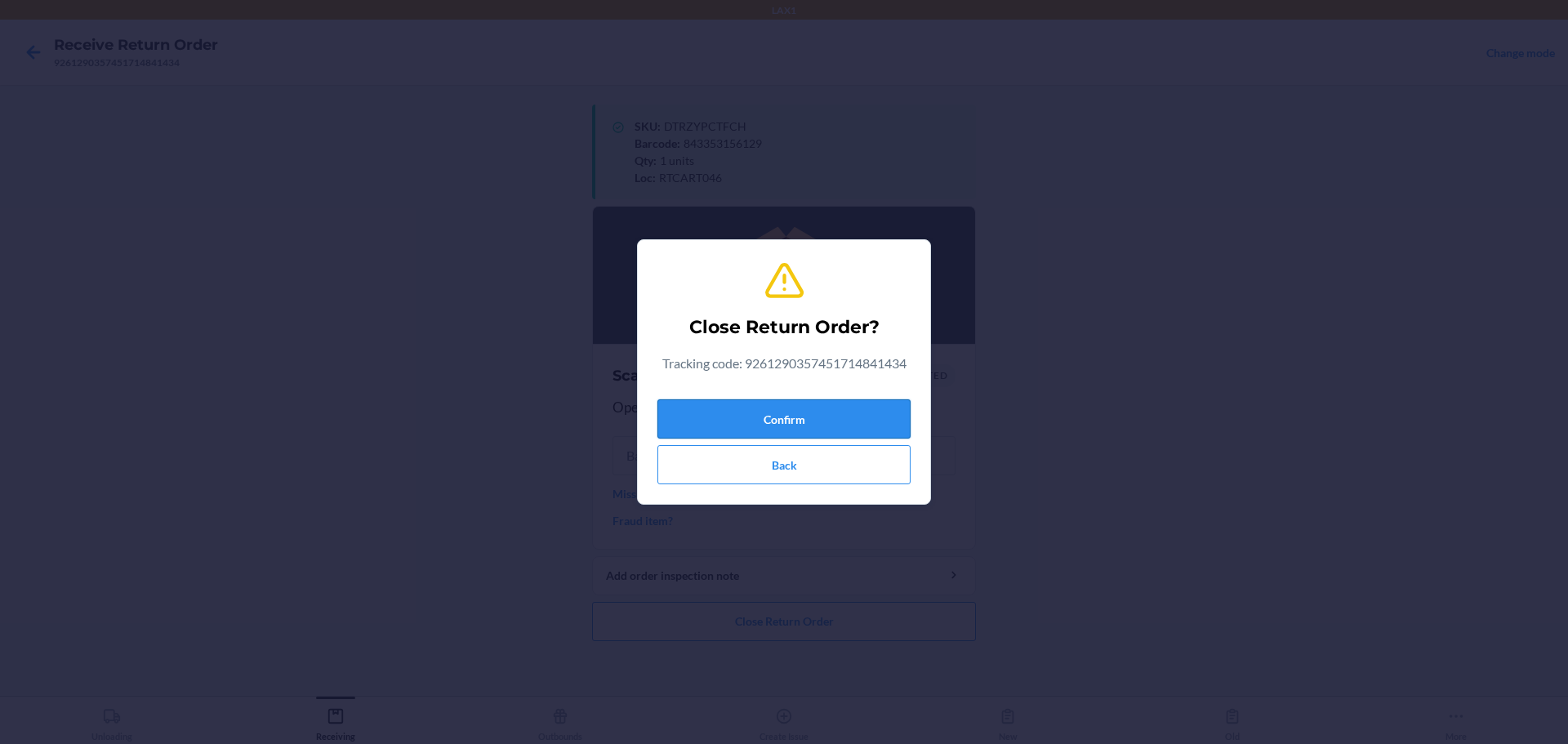
click at [754, 432] on button "Confirm" at bounding box center [784, 419] width 253 height 39
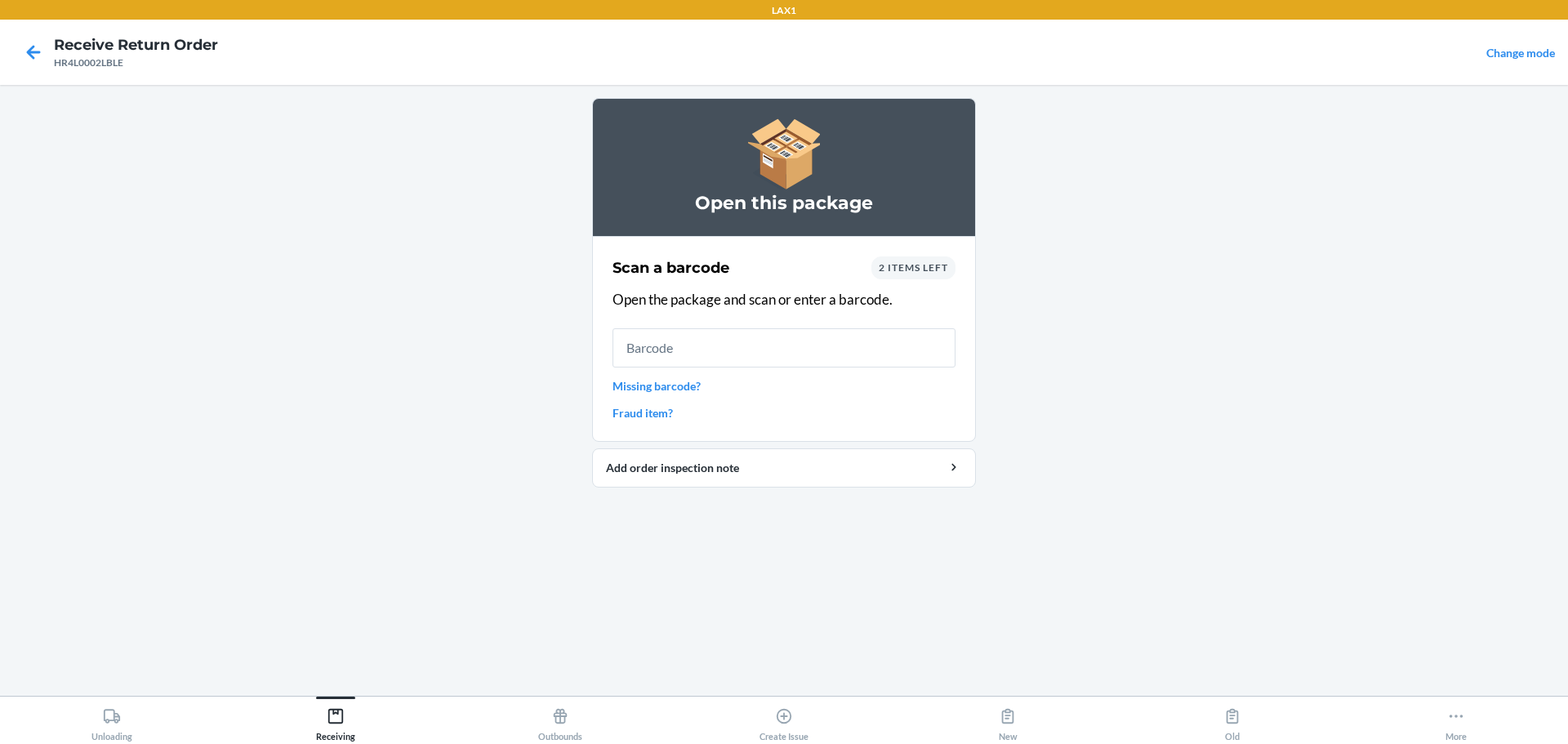
click at [626, 389] on link "Missing barcode?" at bounding box center [784, 386] width 343 height 17
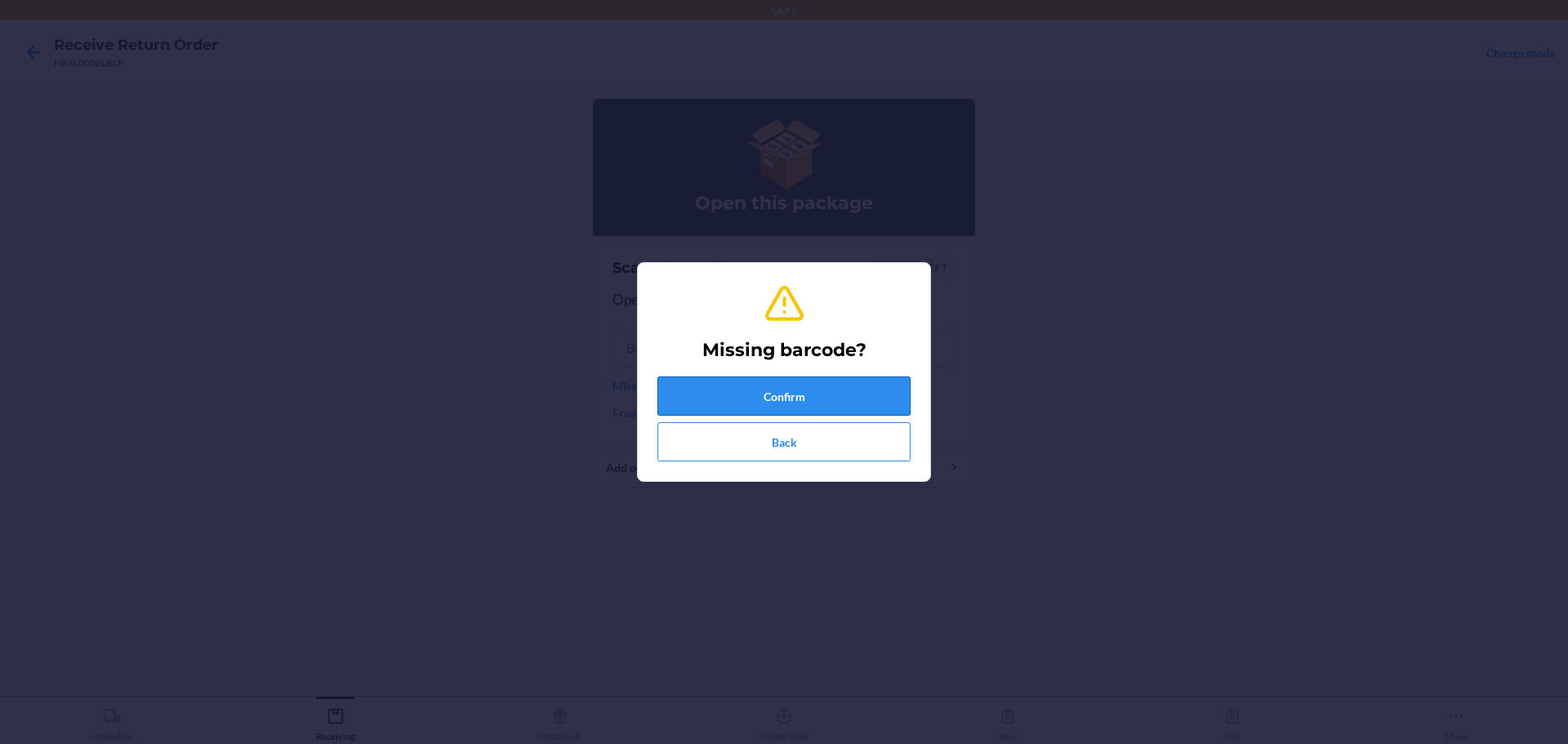
click at [754, 401] on button "Confirm" at bounding box center [784, 396] width 253 height 39
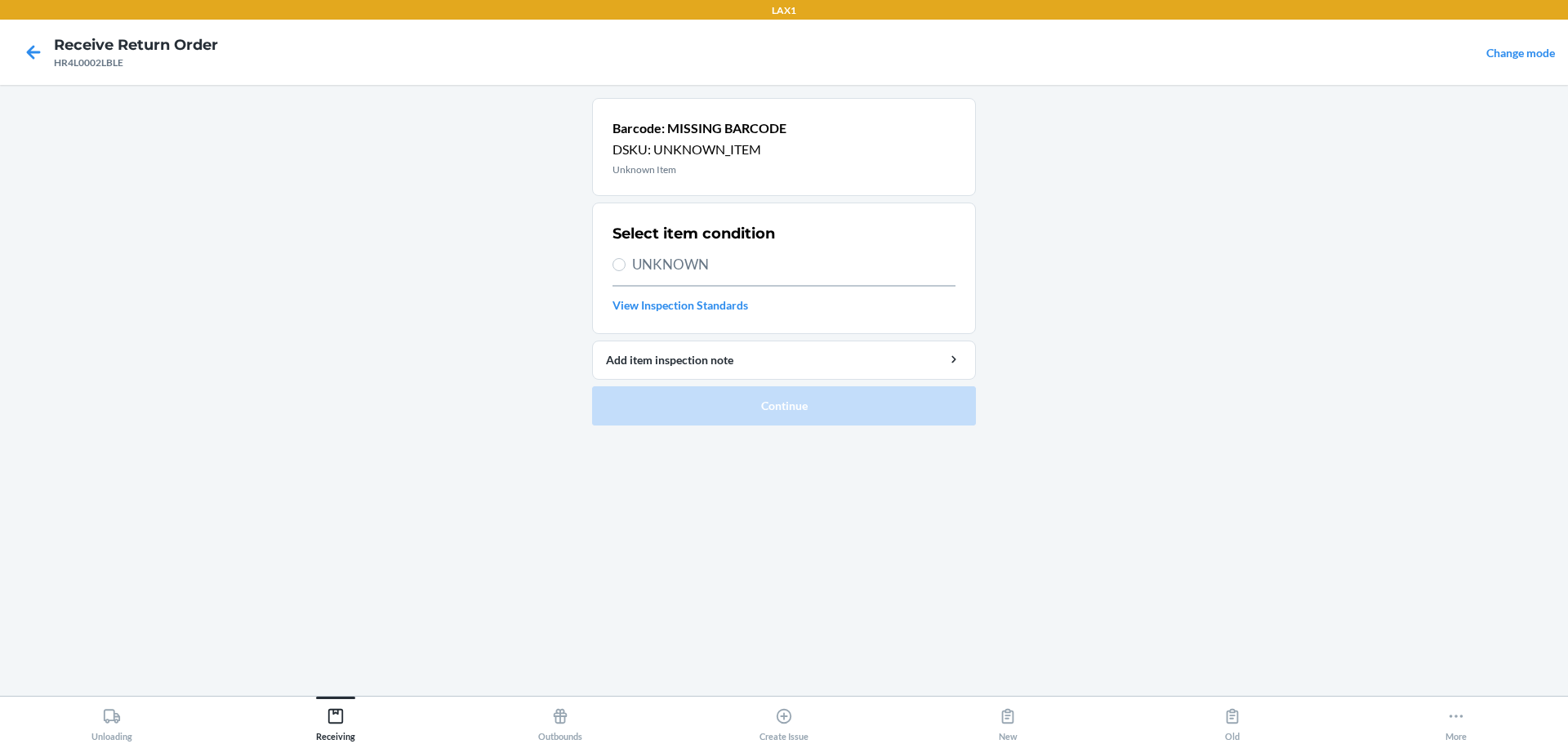
click at [667, 270] on span "UNKNOWN" at bounding box center [794, 265] width 323 height 21
click at [626, 270] on input "UNKNOWN" at bounding box center [618, 264] width 13 height 13
radio input "true"
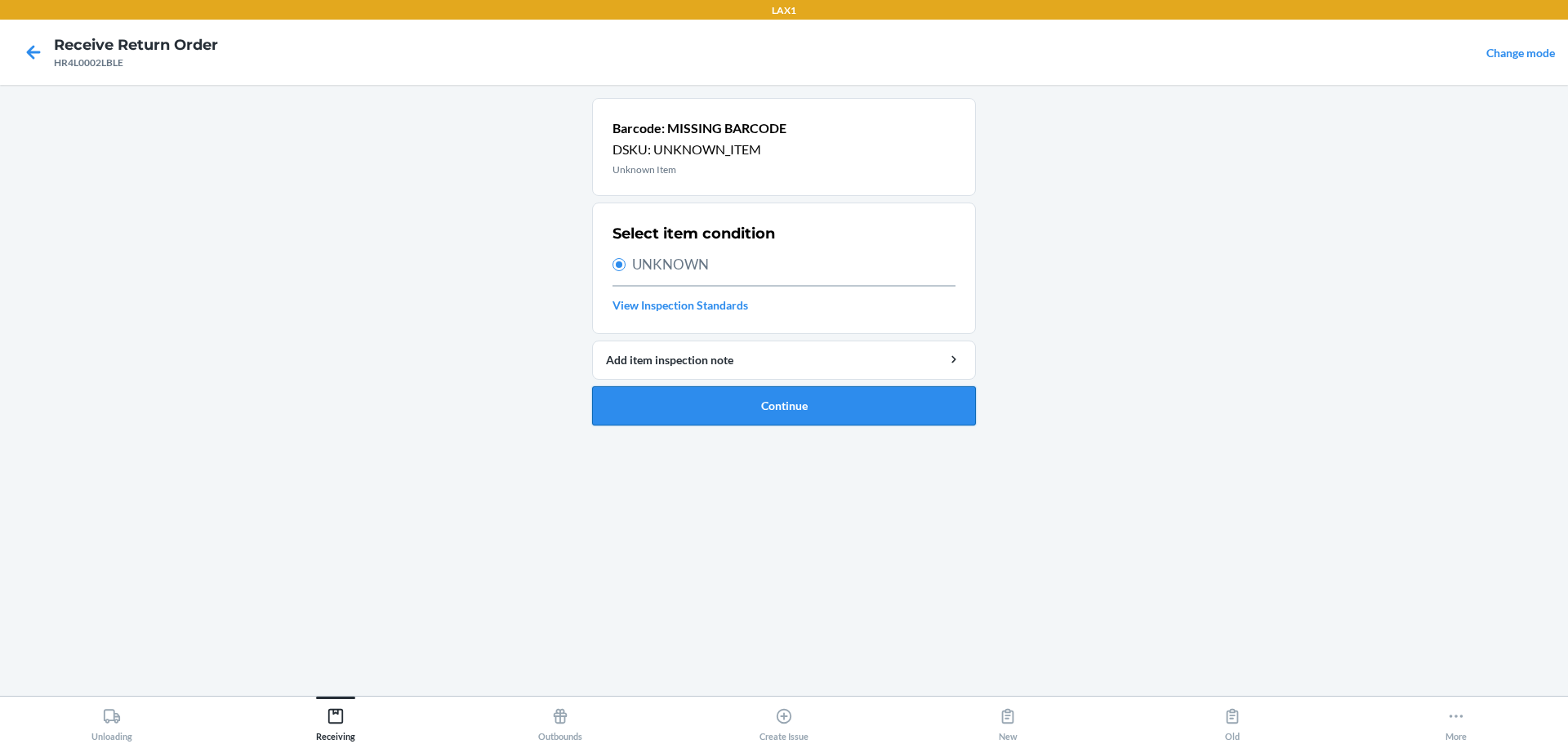
click at [754, 420] on ol "Barcode: MISSING BARCODE DSKU: UNKNOWN_ITEM Unknown Item Select item condition …" at bounding box center [784, 268] width 384 height 340
click at [754, 408] on button "Continue" at bounding box center [784, 405] width 384 height 39
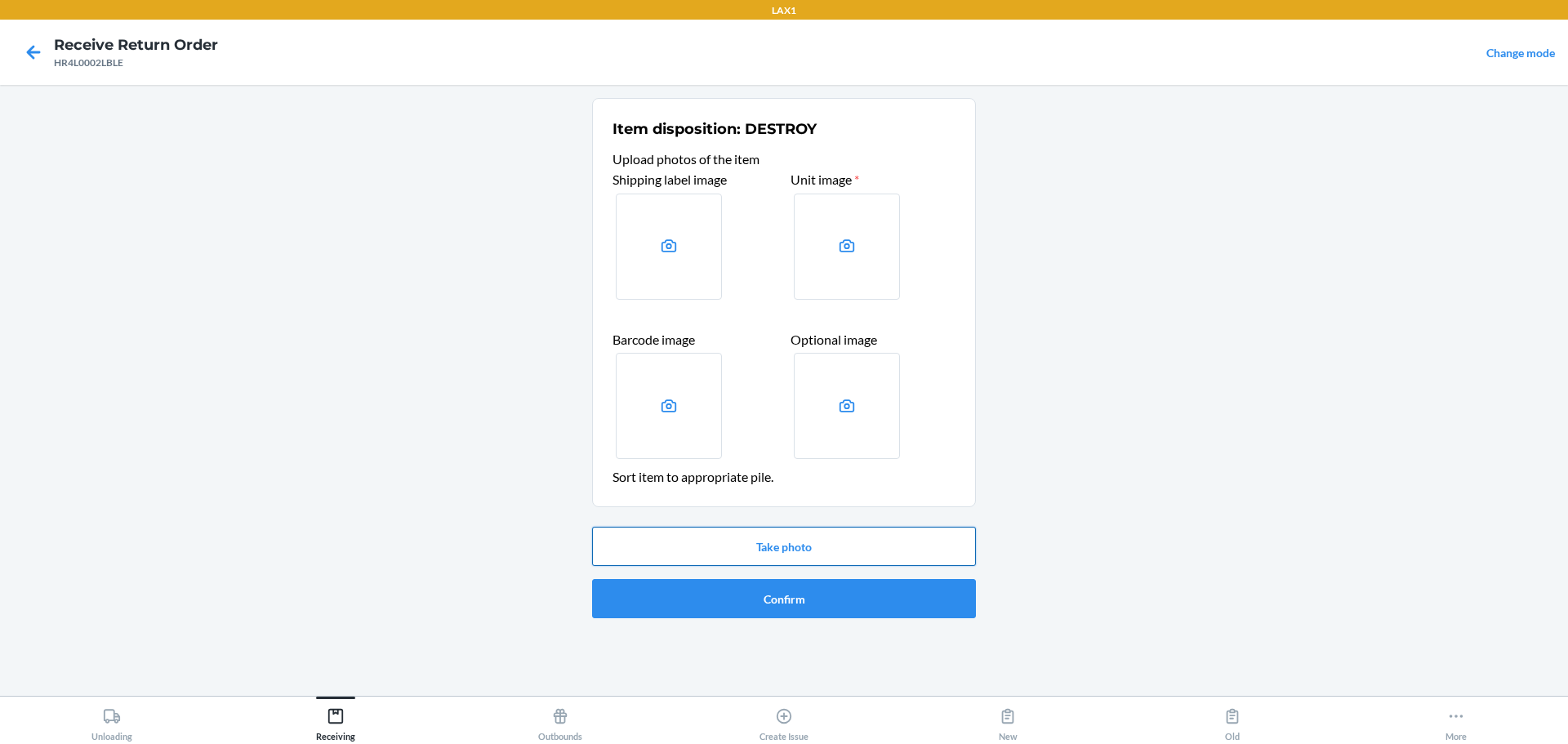
click at [754, 543] on button "Take photo" at bounding box center [784, 546] width 384 height 39
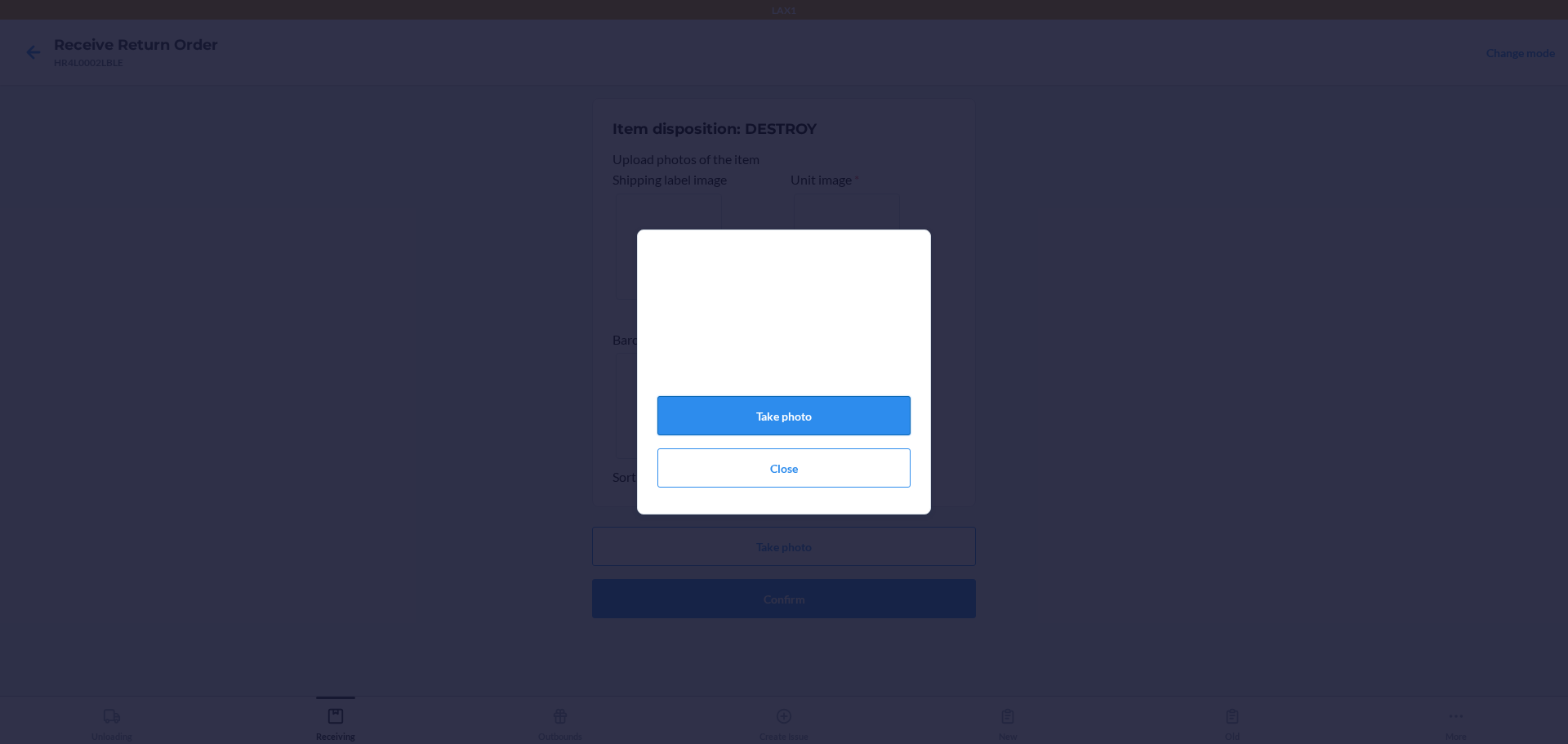
click at [754, 424] on button "Take photo" at bounding box center [784, 415] width 253 height 39
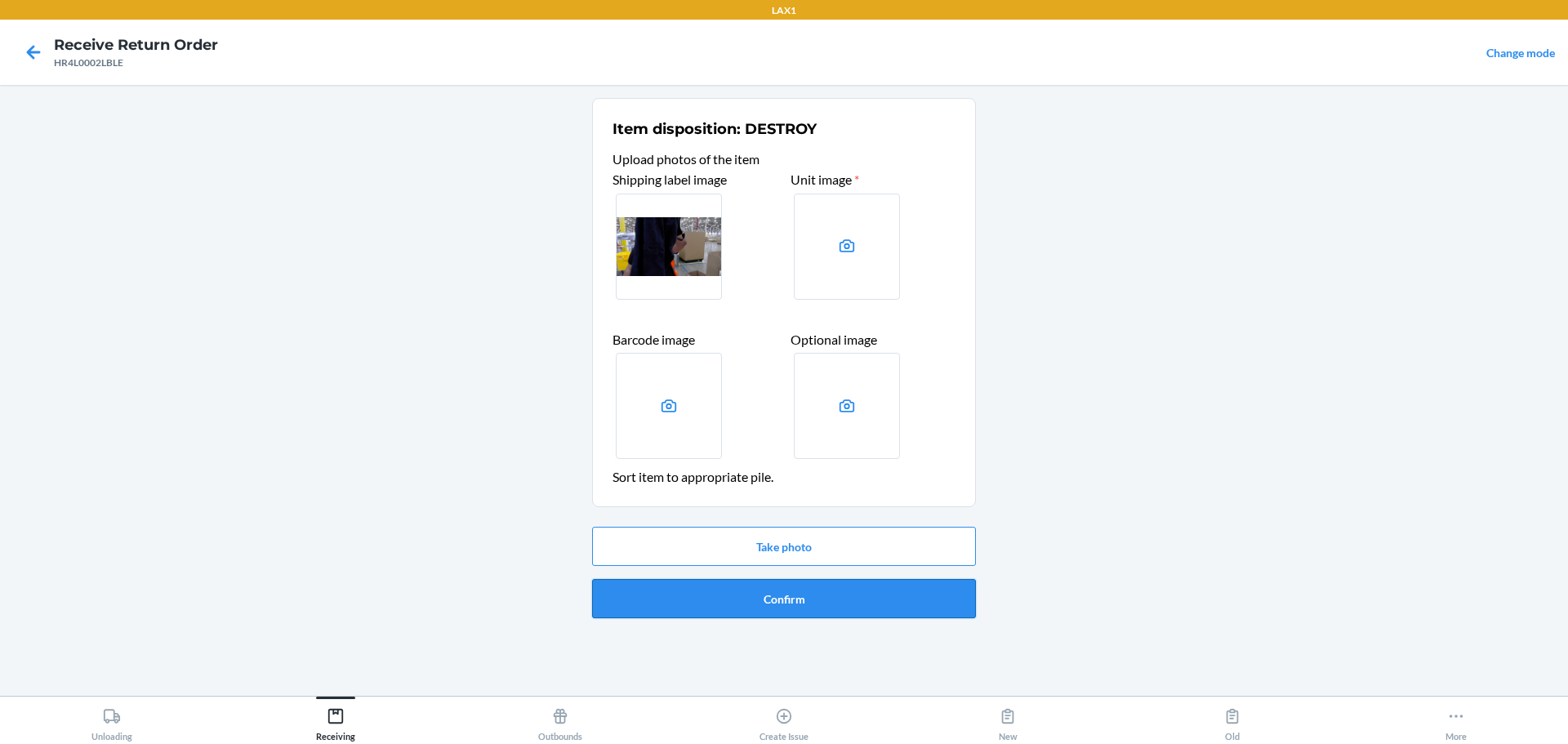
click at [712, 582] on button "Confirm" at bounding box center [784, 598] width 384 height 39
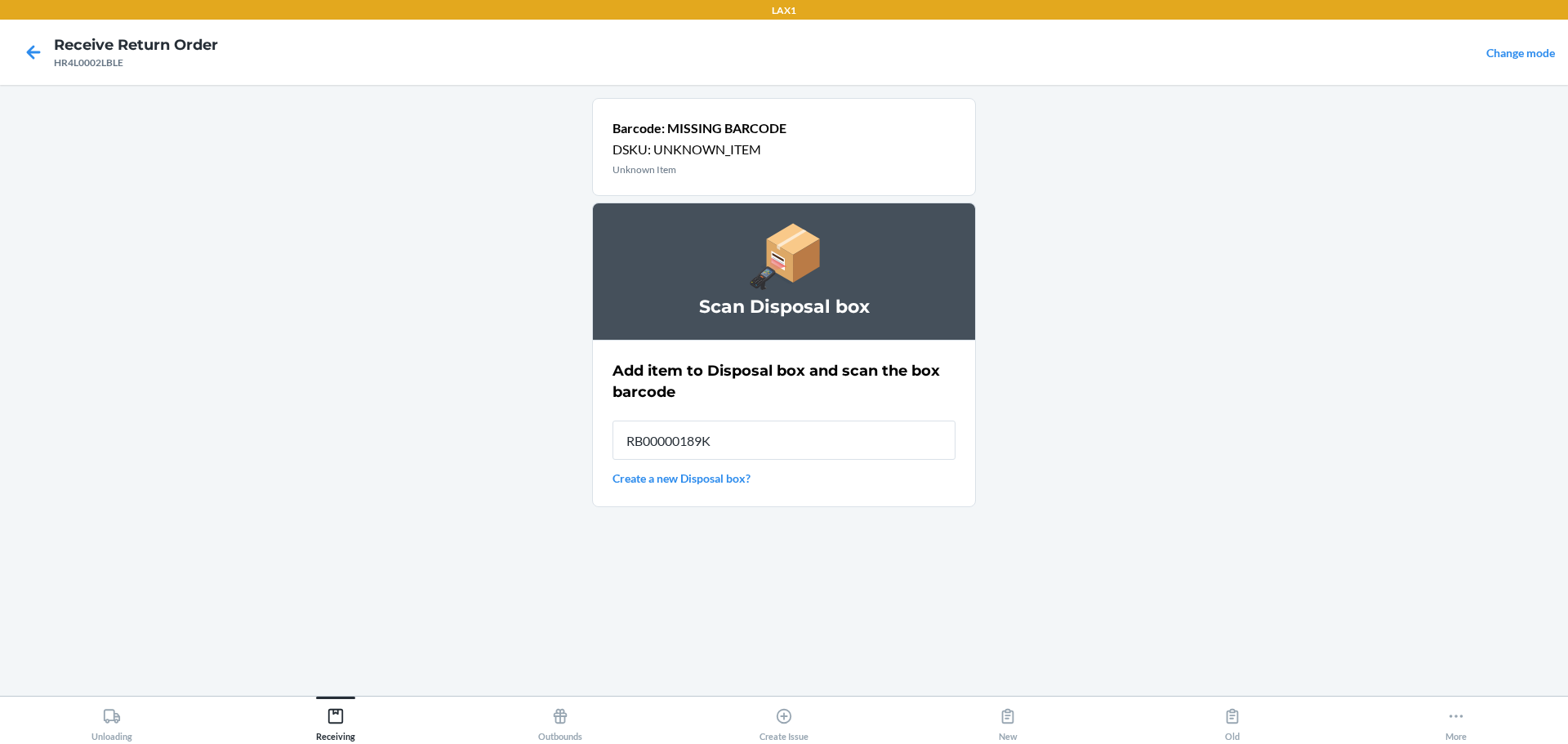
type input "RB00000189K"
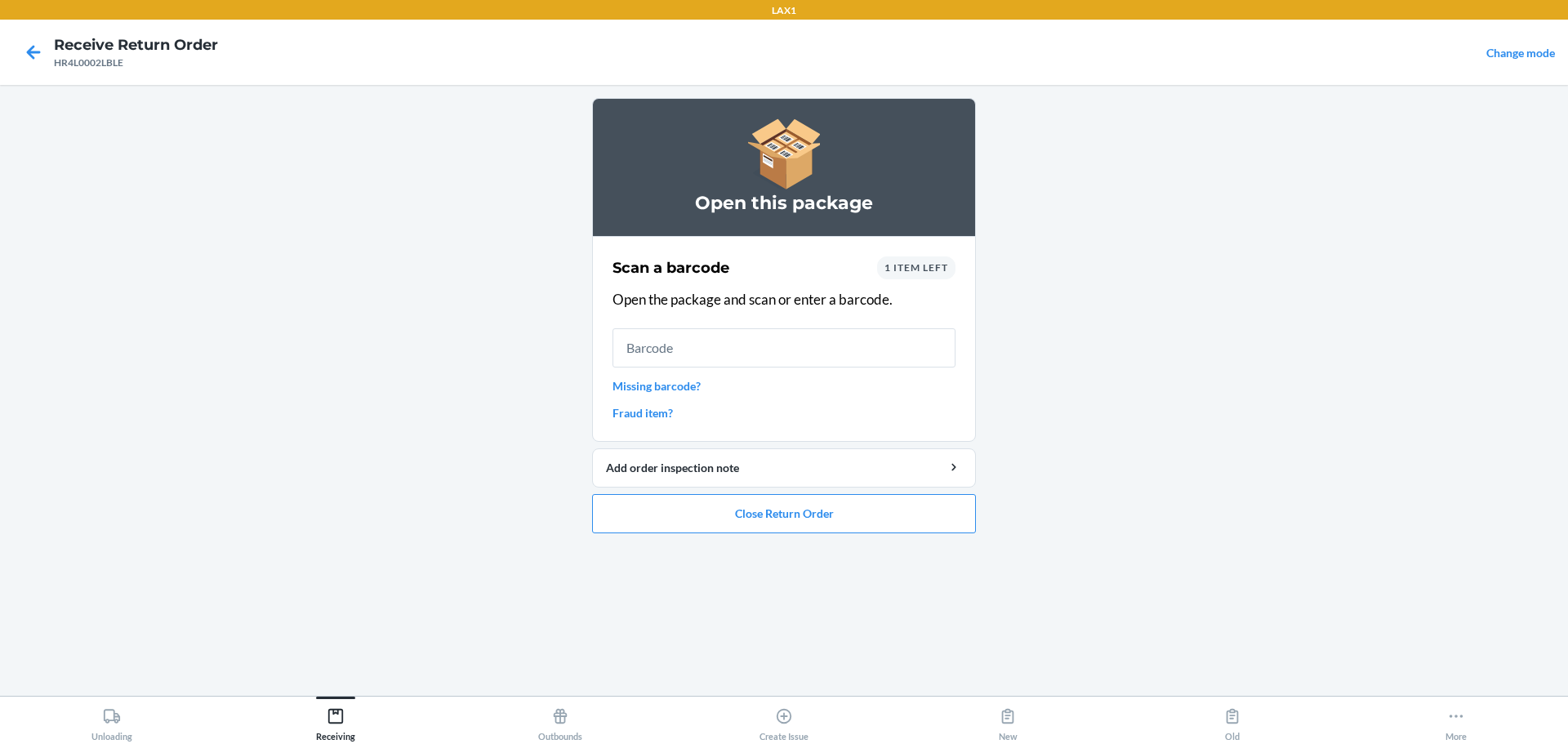
click at [662, 390] on link "Missing barcode?" at bounding box center [784, 386] width 343 height 17
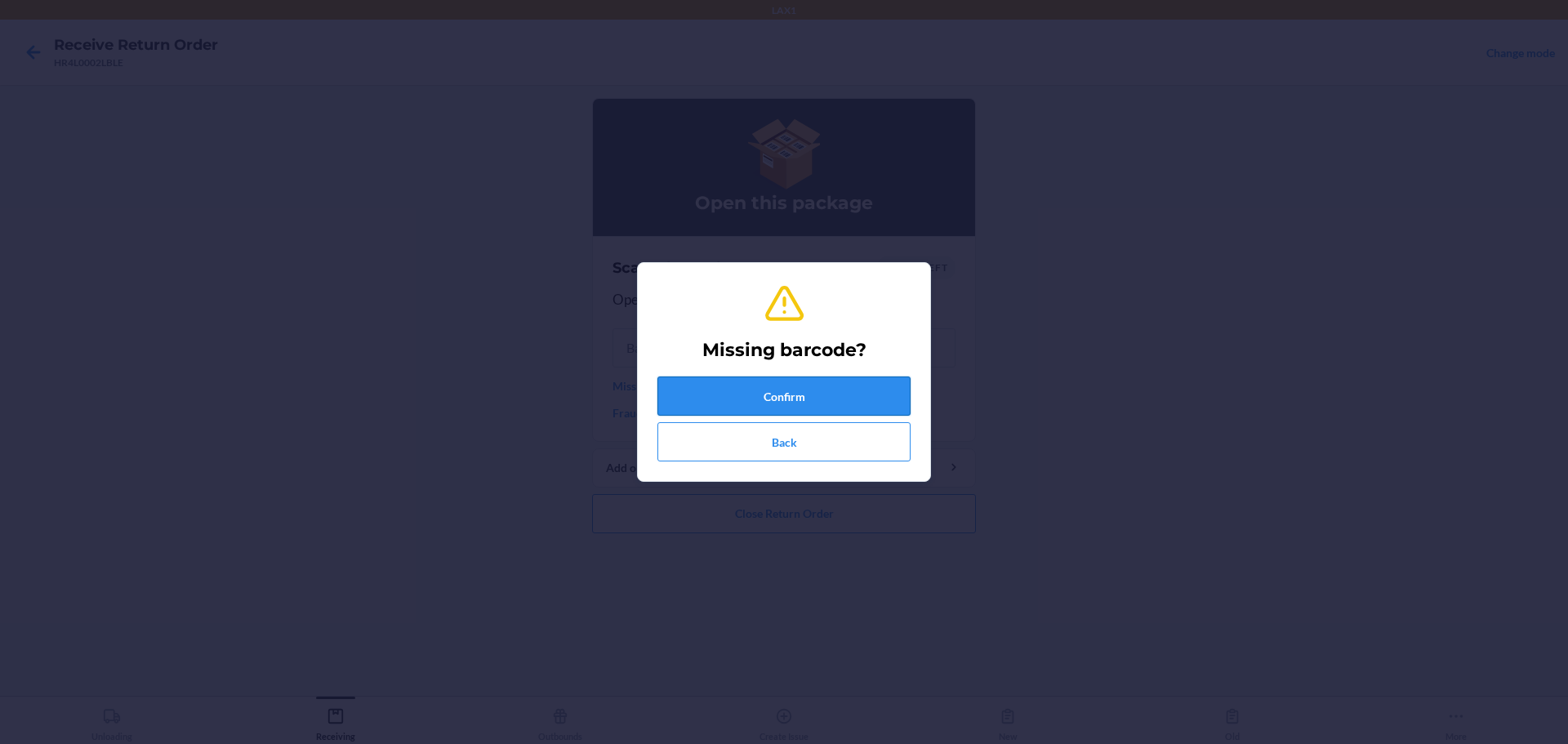
click at [739, 405] on button "Confirm" at bounding box center [784, 396] width 253 height 39
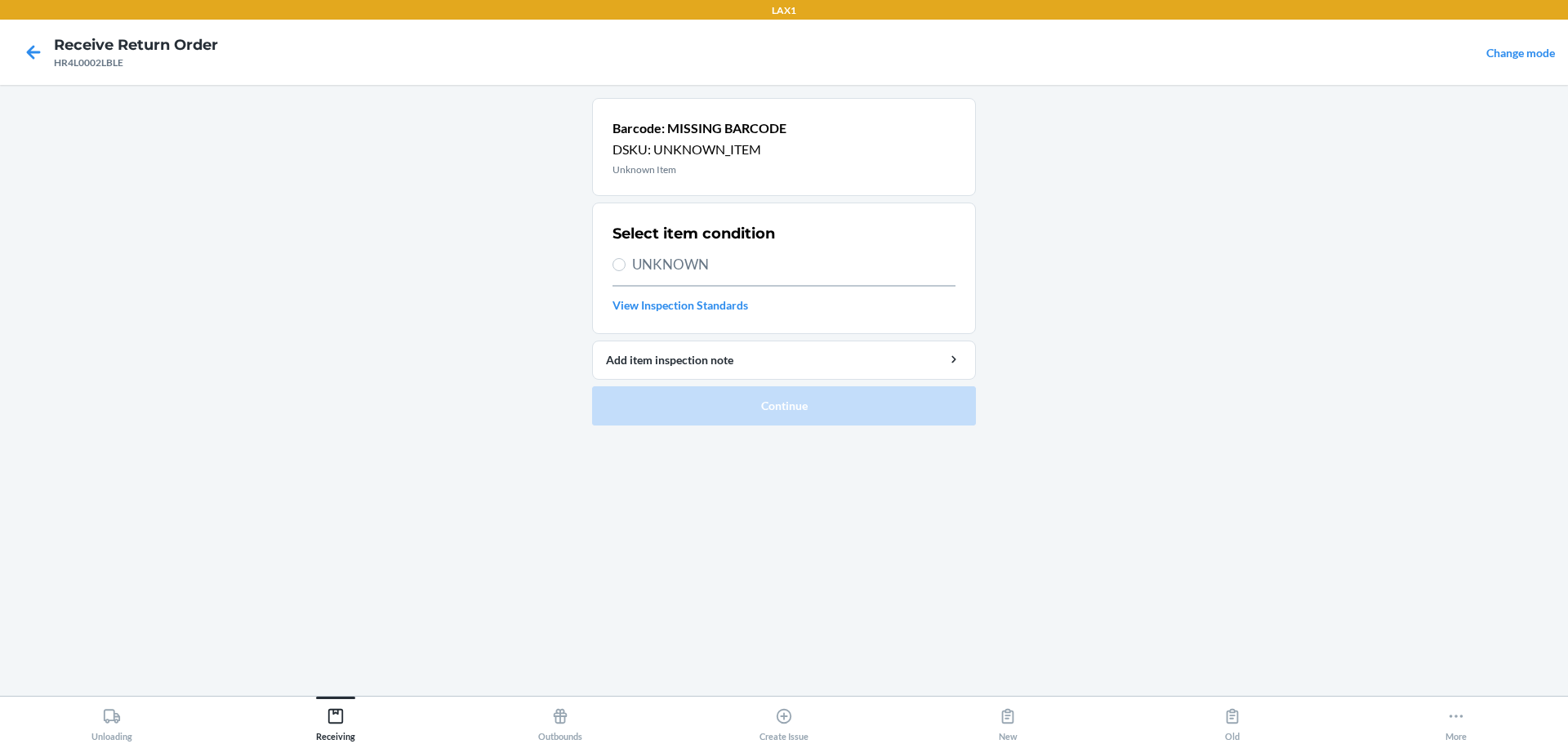
click at [674, 260] on span "UNKNOWN" at bounding box center [794, 265] width 323 height 21
click at [626, 260] on input "UNKNOWN" at bounding box center [618, 264] width 13 height 13
radio input "true"
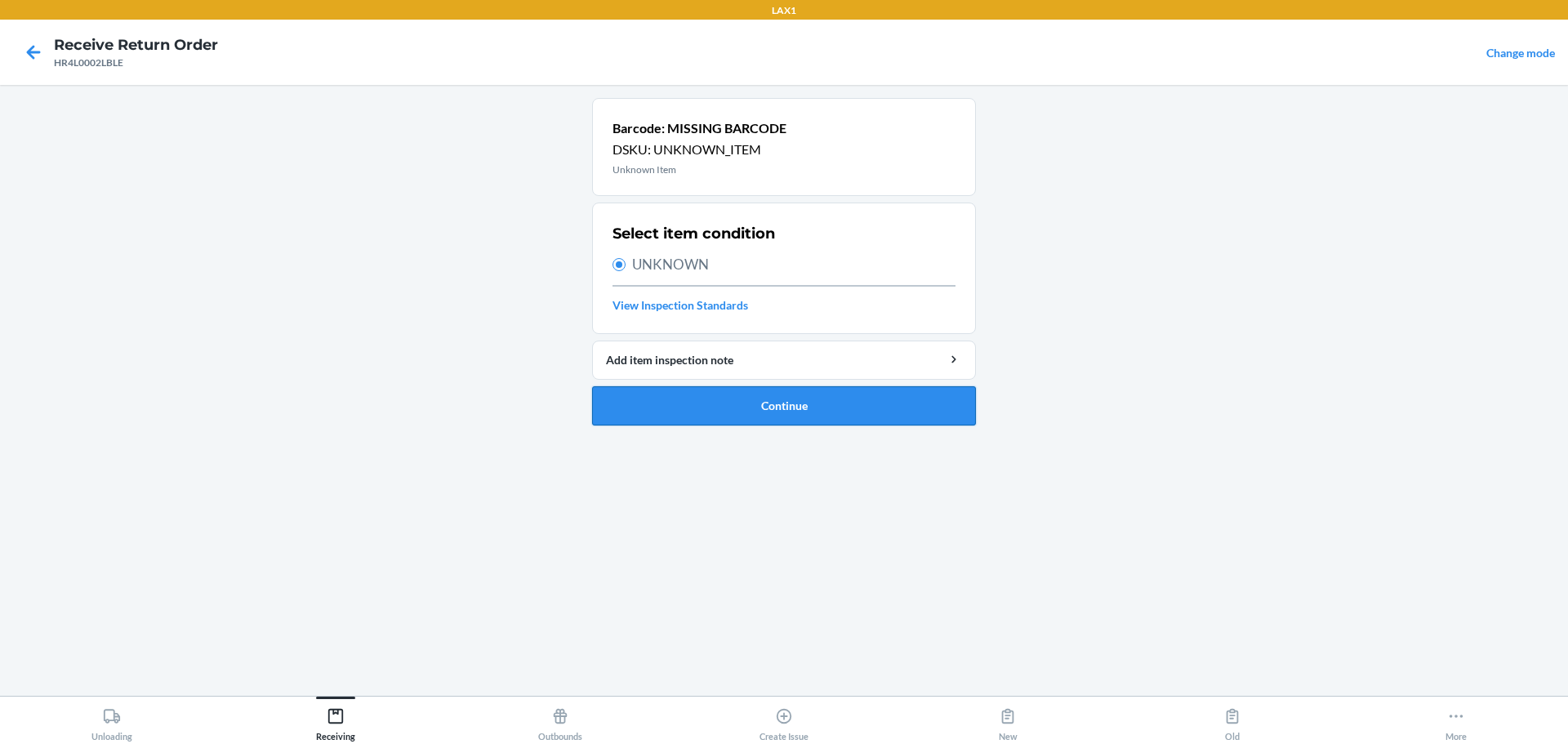
click at [754, 413] on button "Continue" at bounding box center [784, 405] width 384 height 39
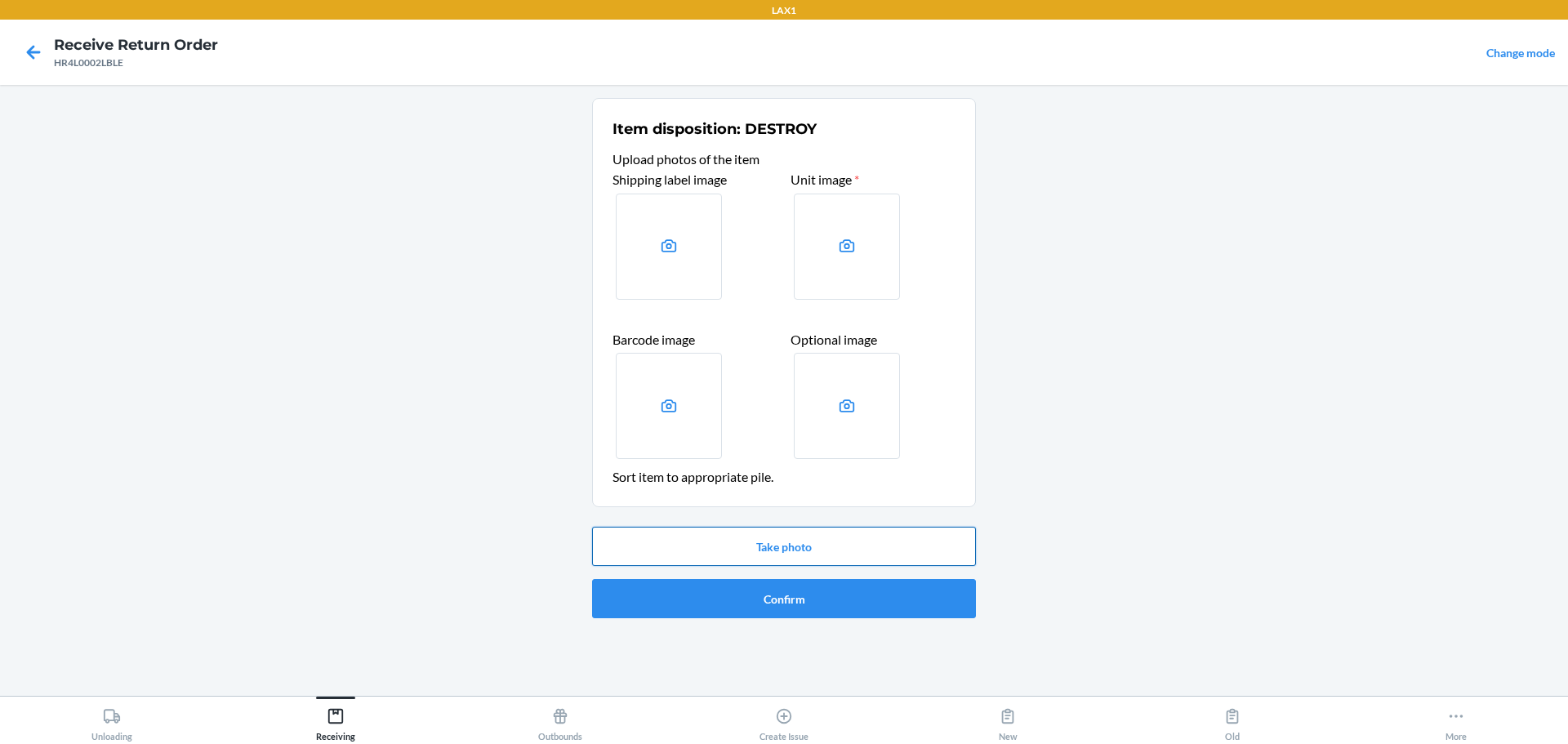
click at [754, 546] on button "Take photo" at bounding box center [784, 546] width 384 height 39
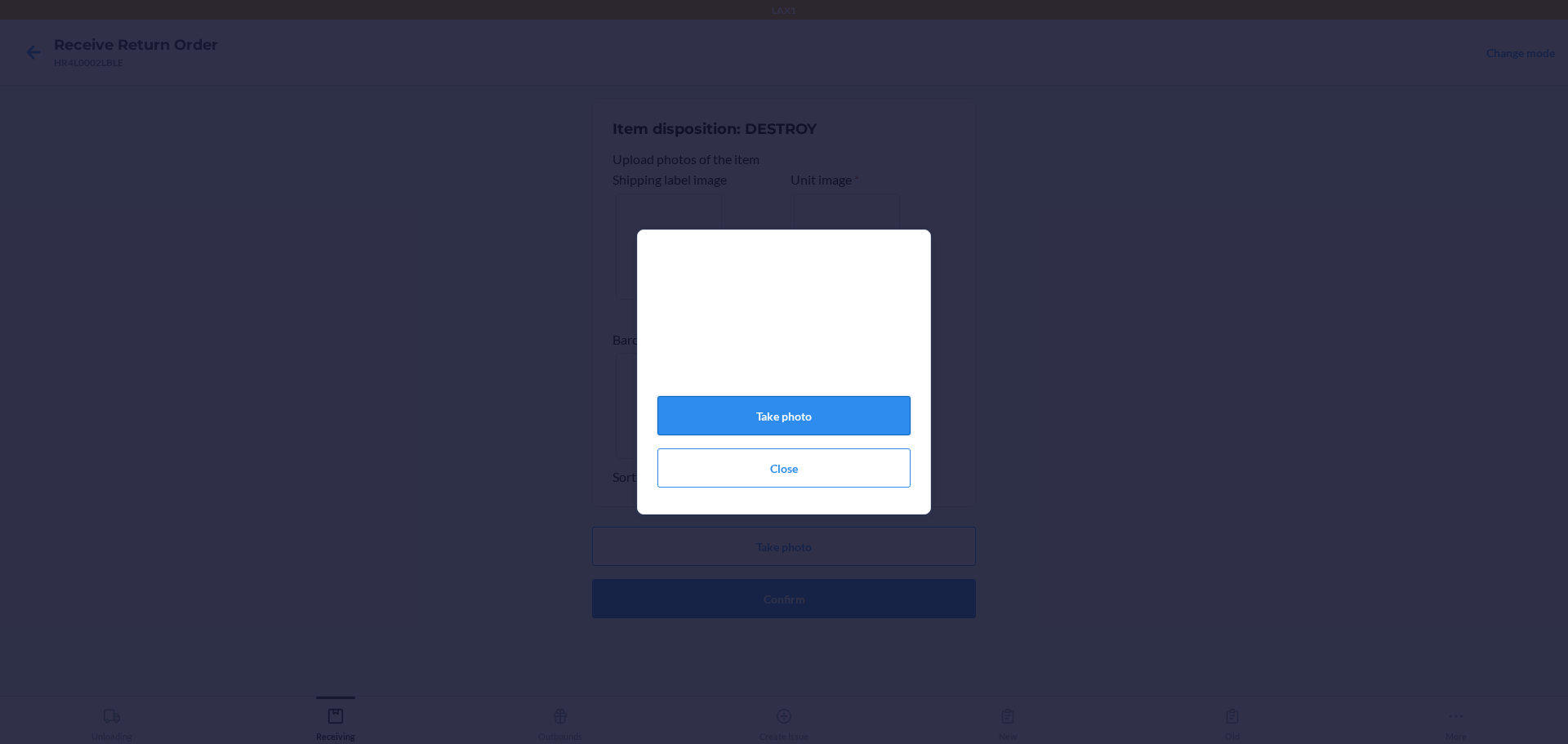
click at [754, 424] on button "Take photo" at bounding box center [784, 415] width 253 height 39
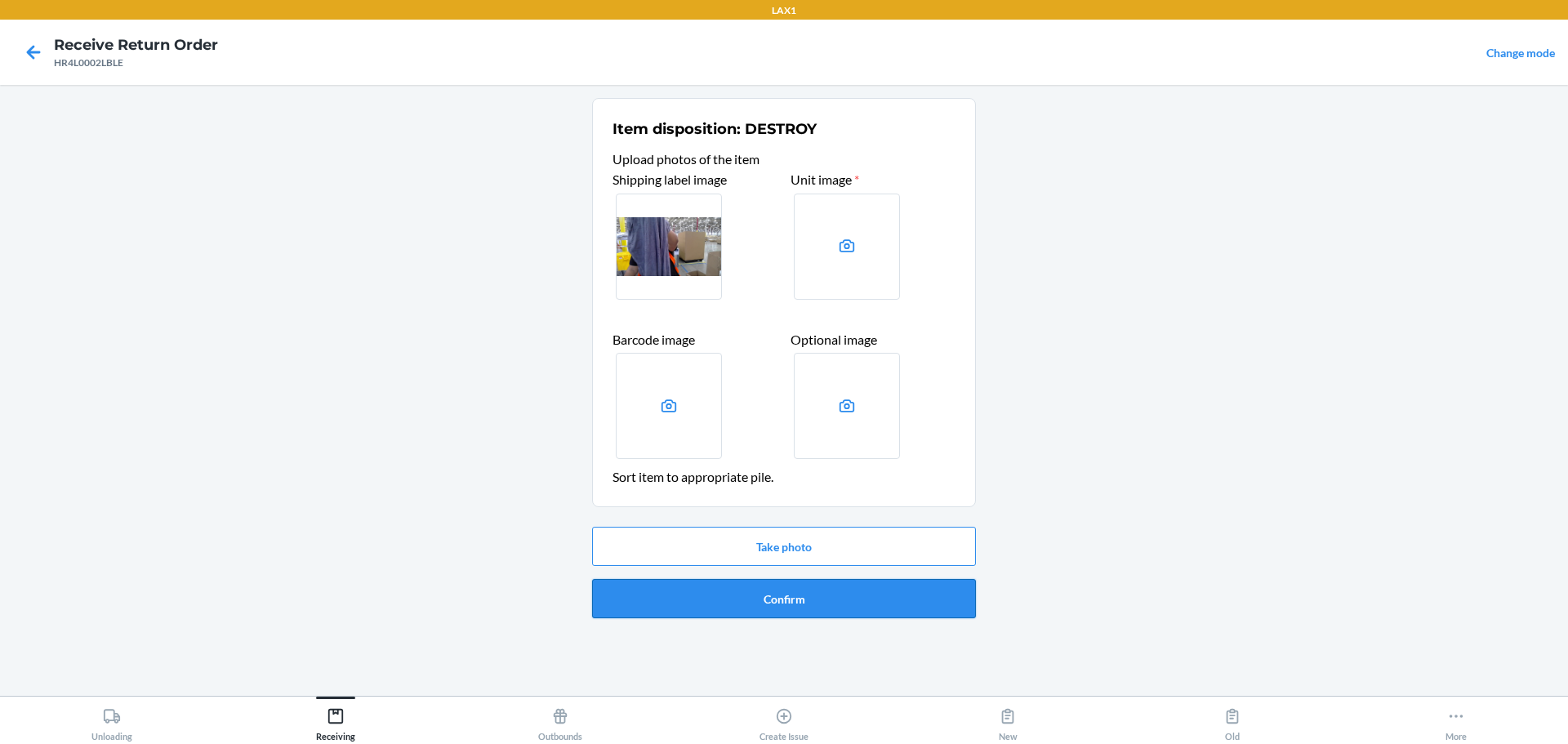
click at [754, 598] on button "Confirm" at bounding box center [784, 598] width 384 height 39
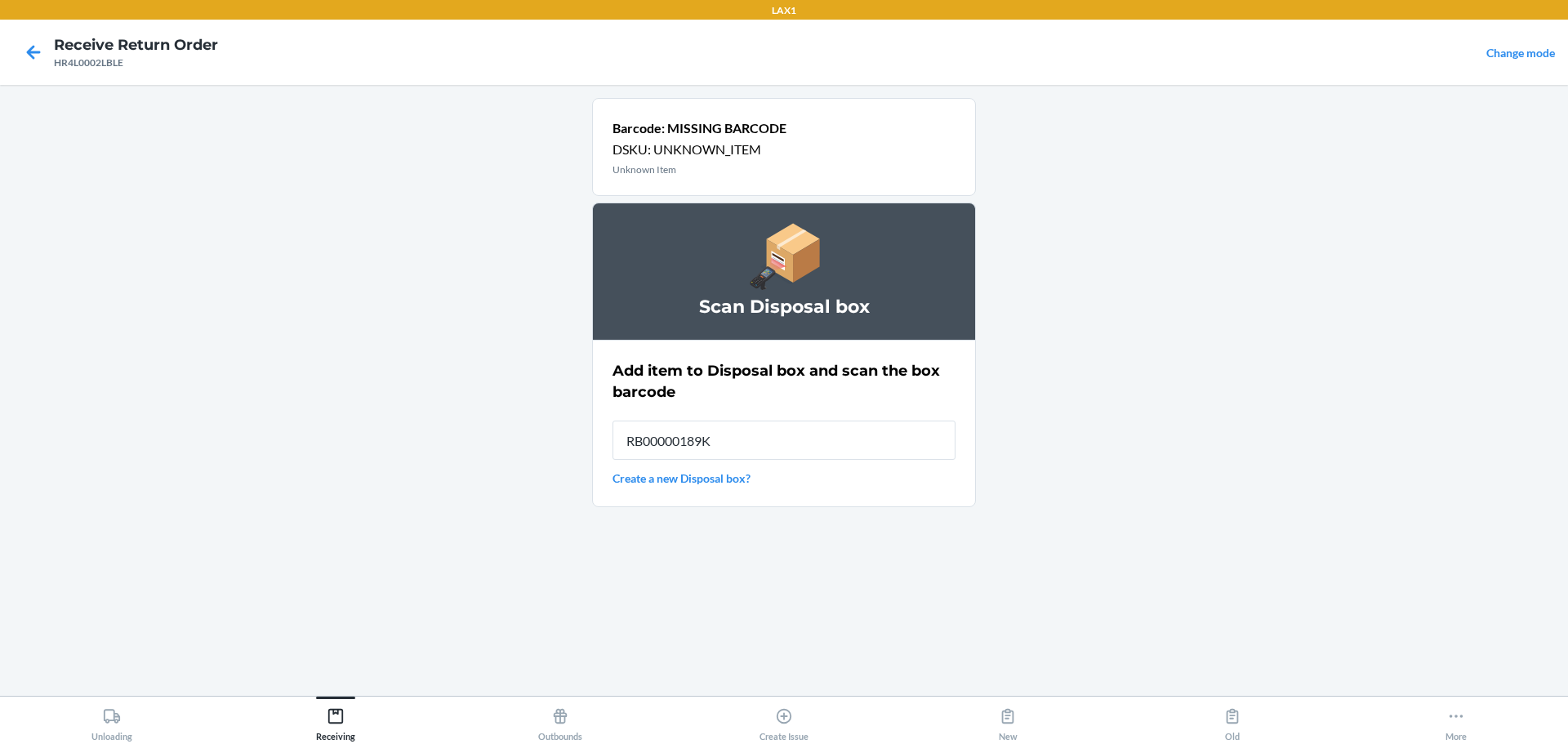
type input "RB00000189K"
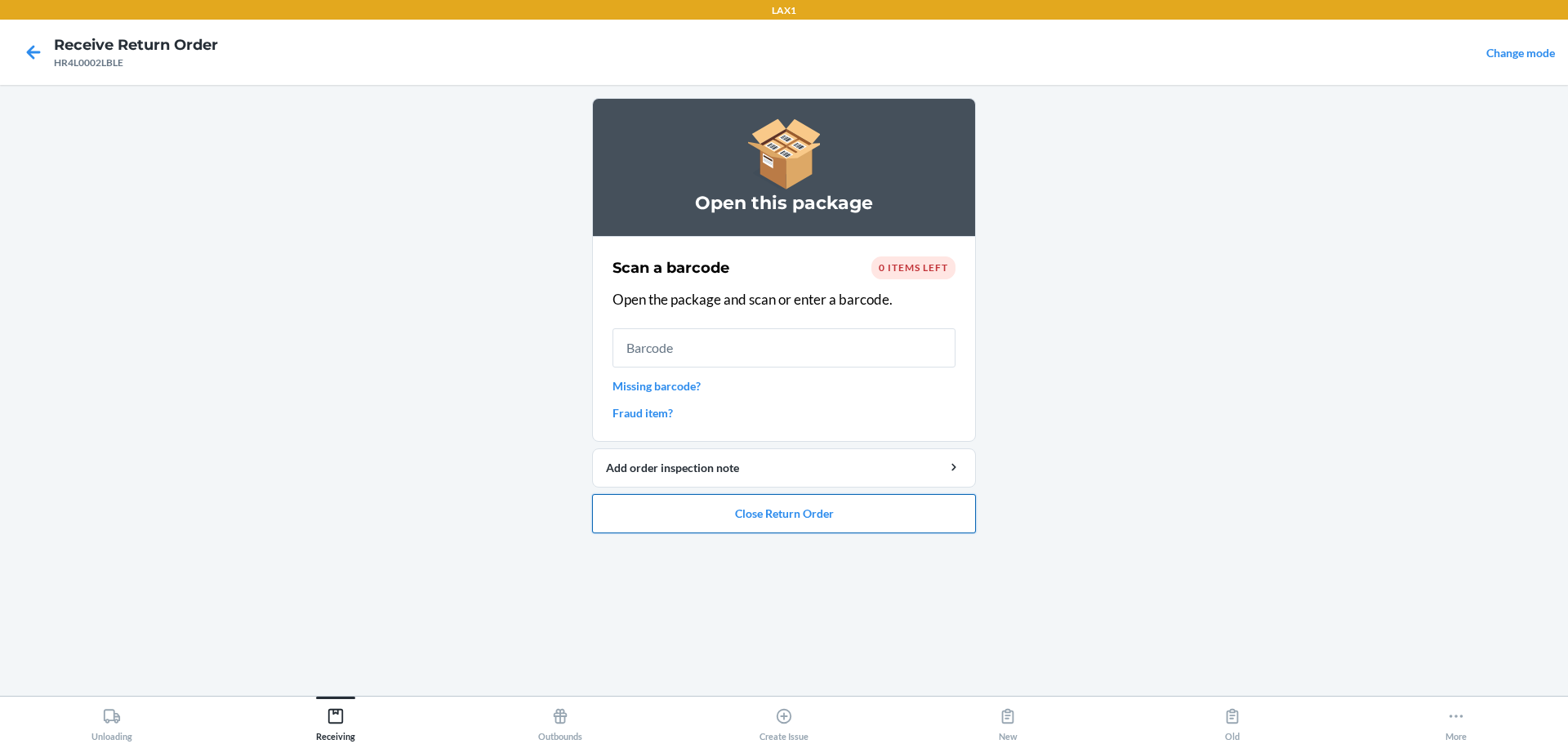
click at [754, 508] on button "Close Return Order" at bounding box center [784, 513] width 384 height 39
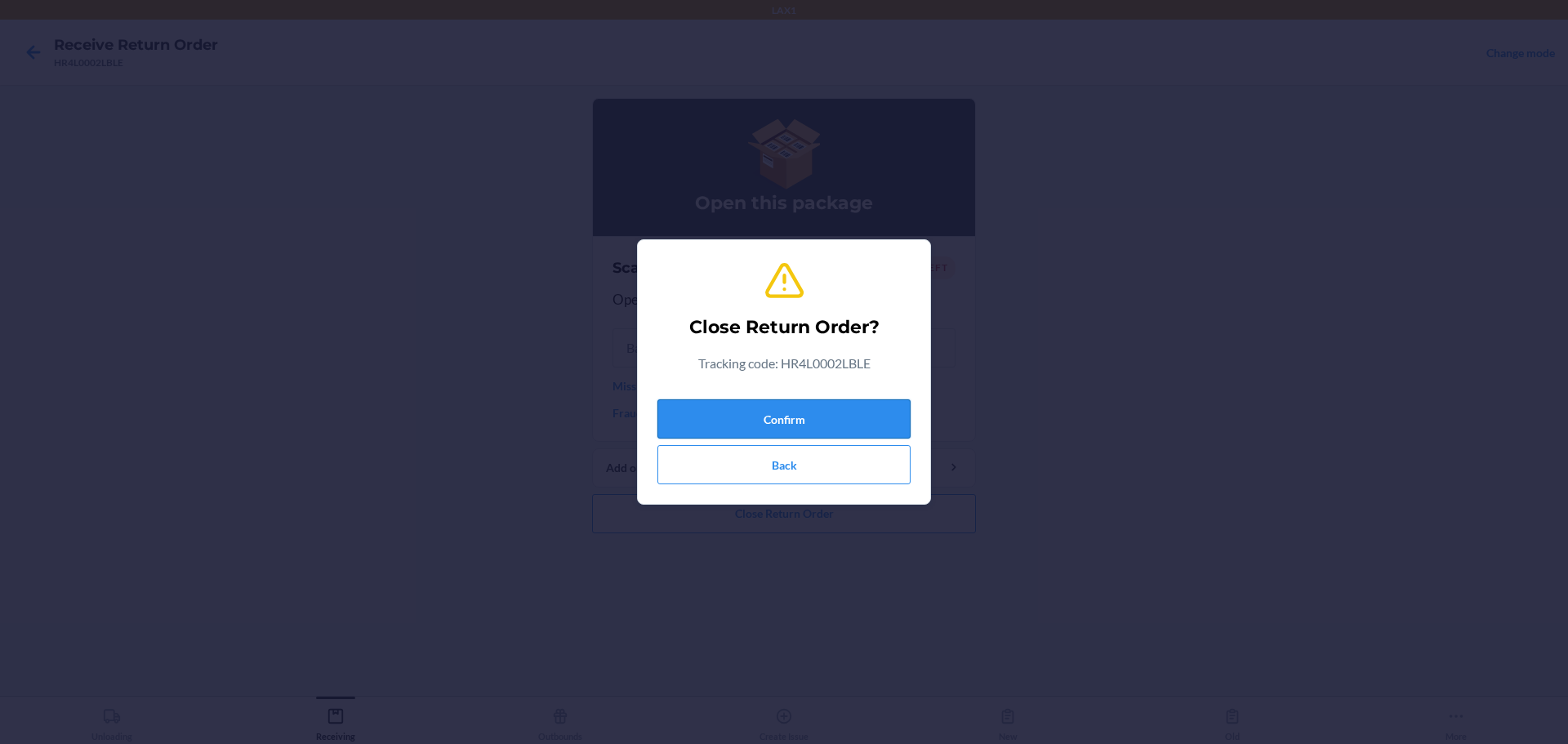
click at [754, 413] on button "Confirm" at bounding box center [784, 419] width 253 height 39
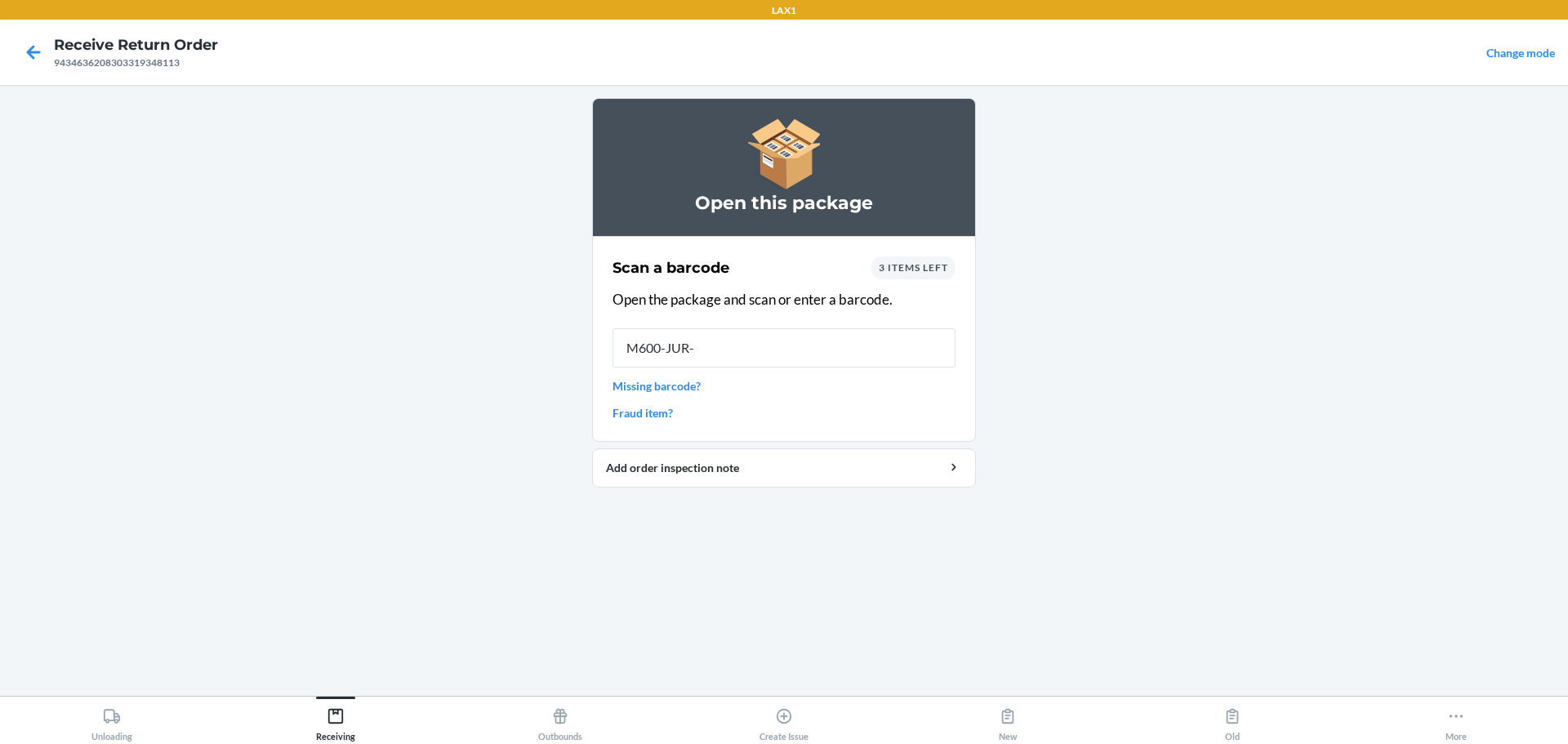
type input "M600-JUR-M"
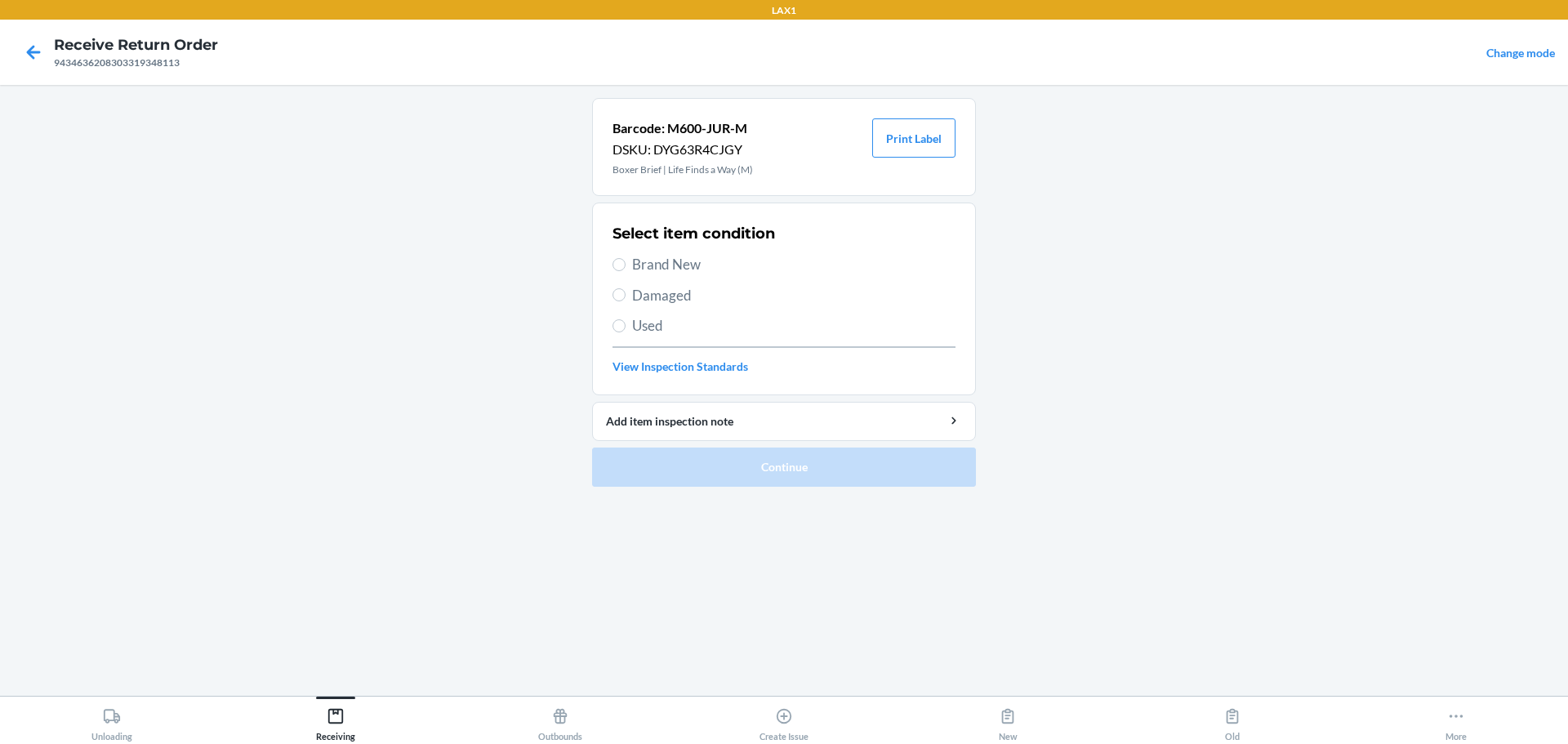
click at [684, 265] on span "Brand New" at bounding box center [794, 265] width 323 height 21
click at [626, 265] on input "Brand New" at bounding box center [618, 264] width 13 height 13
radio input "true"
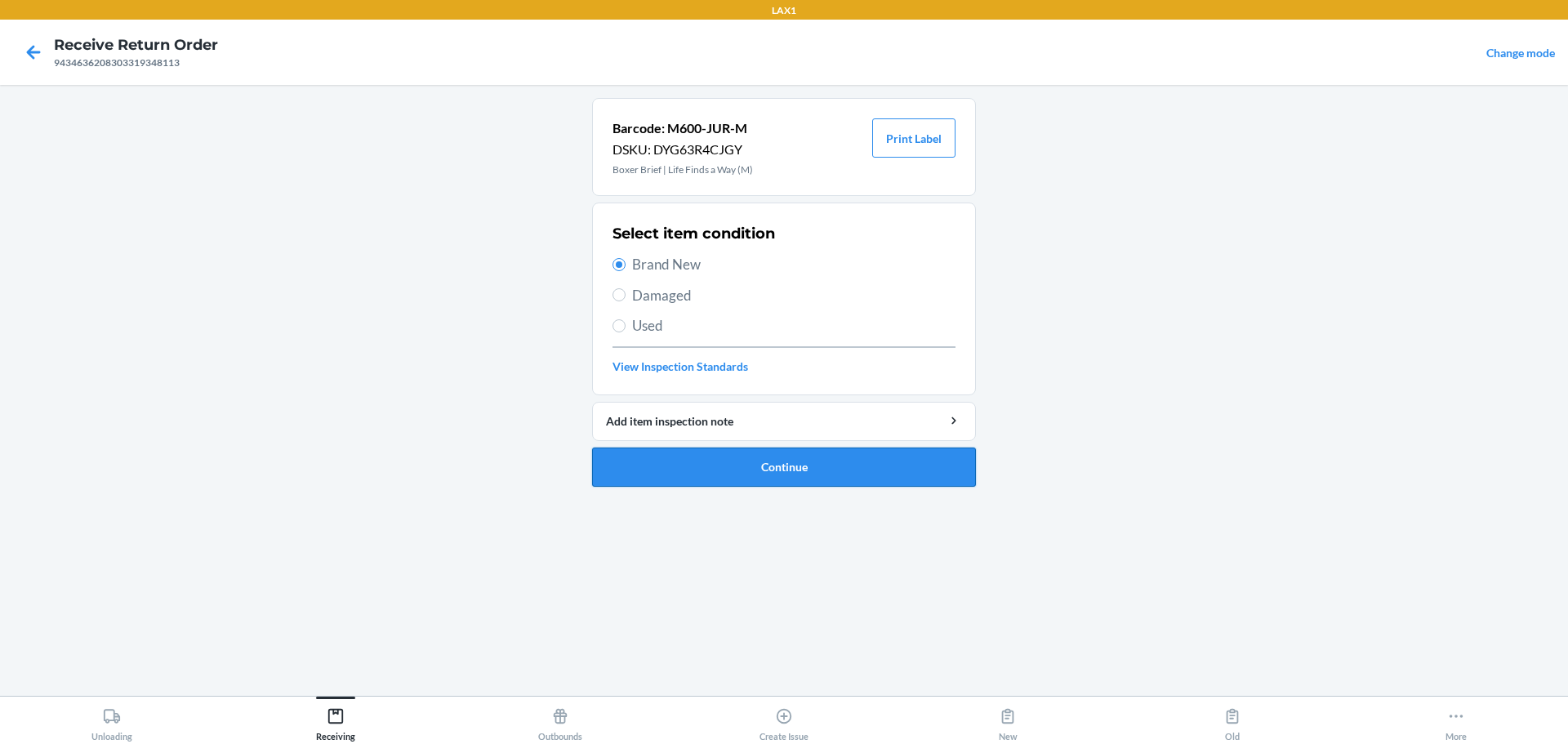
drag, startPoint x: 665, startPoint y: 472, endPoint x: 662, endPoint y: 465, distance: 7.6
click at [662, 467] on button "Continue" at bounding box center [784, 467] width 384 height 39
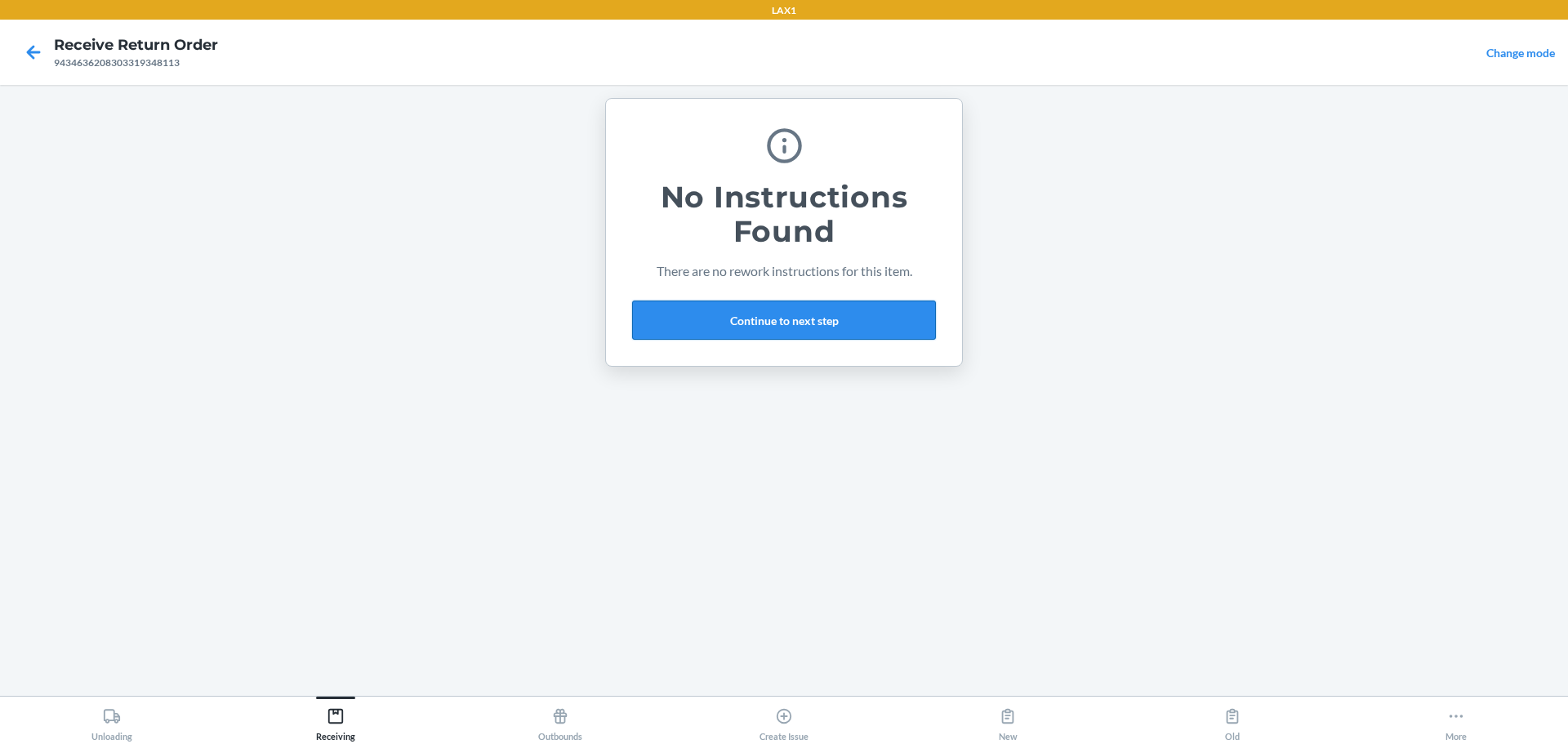
click at [754, 325] on button "Continue to next step" at bounding box center [784, 320] width 304 height 39
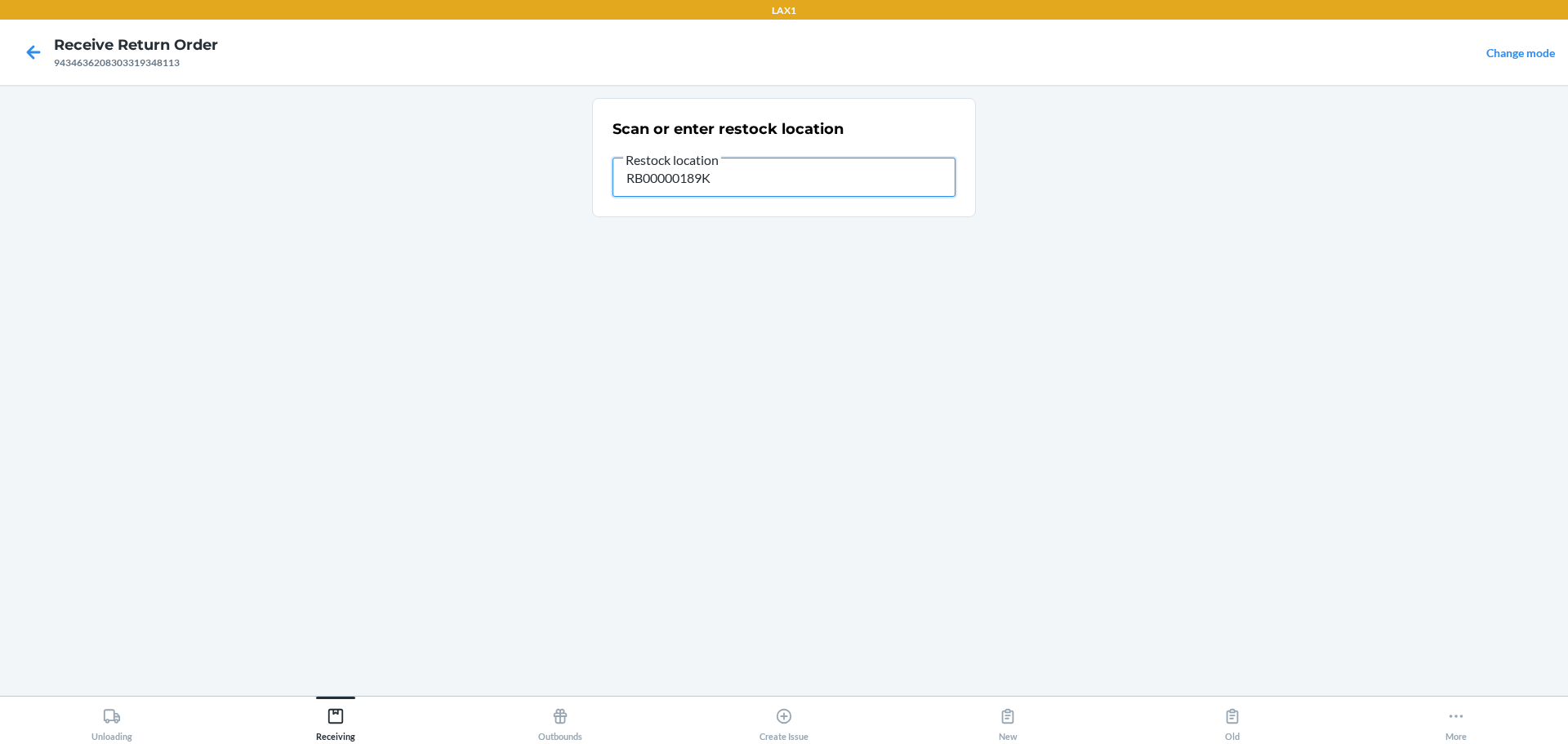
click at [754, 177] on input "RB00000189K" at bounding box center [784, 177] width 343 height 39
click at [754, 180] on input "RB00000189K" at bounding box center [784, 177] width 343 height 39
click at [752, 184] on input "RB00000189K" at bounding box center [784, 177] width 343 height 39
click at [754, 184] on input "RB00000189K" at bounding box center [784, 177] width 343 height 39
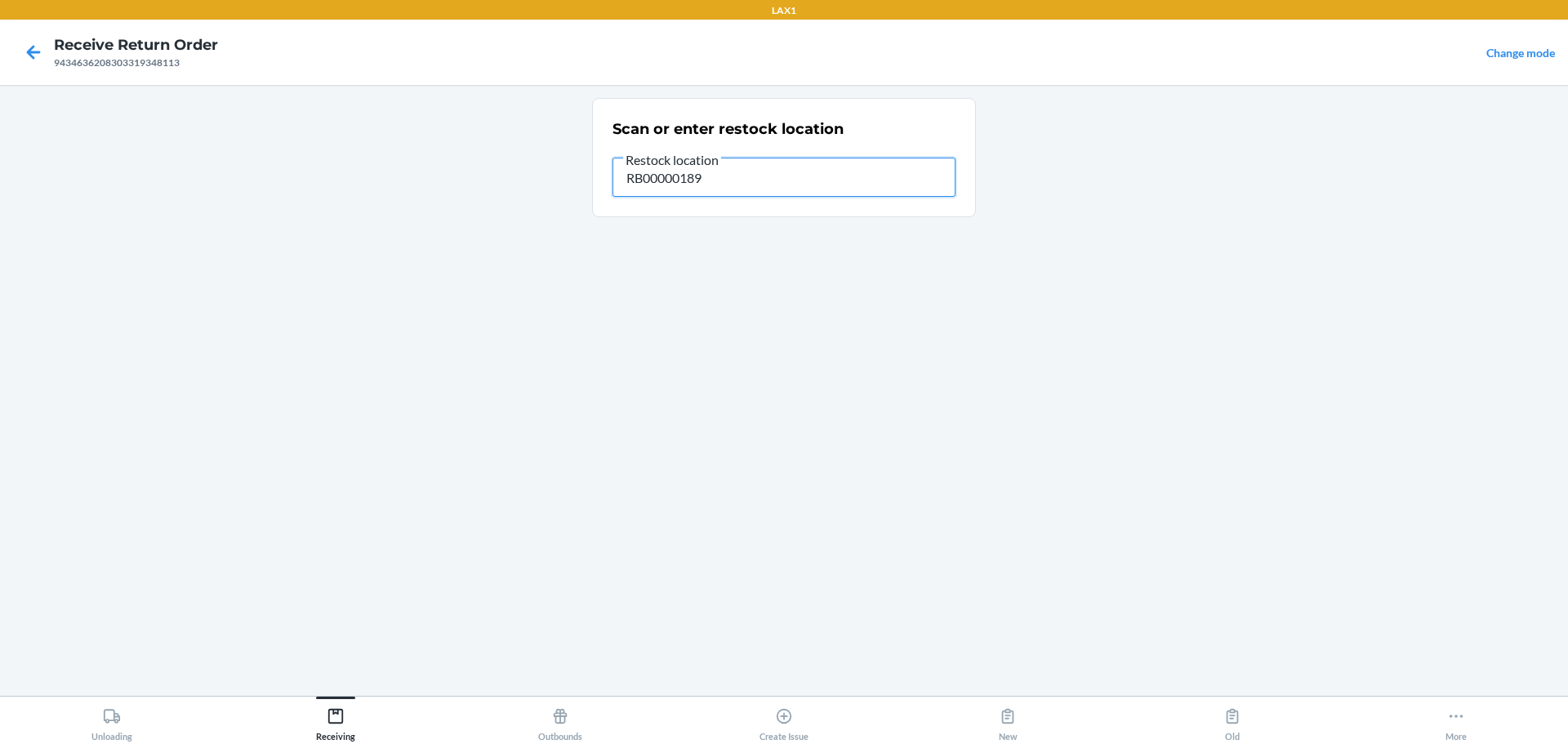
type input "RB00000189K"
click at [37, 58] on icon at bounding box center [33, 52] width 28 height 28
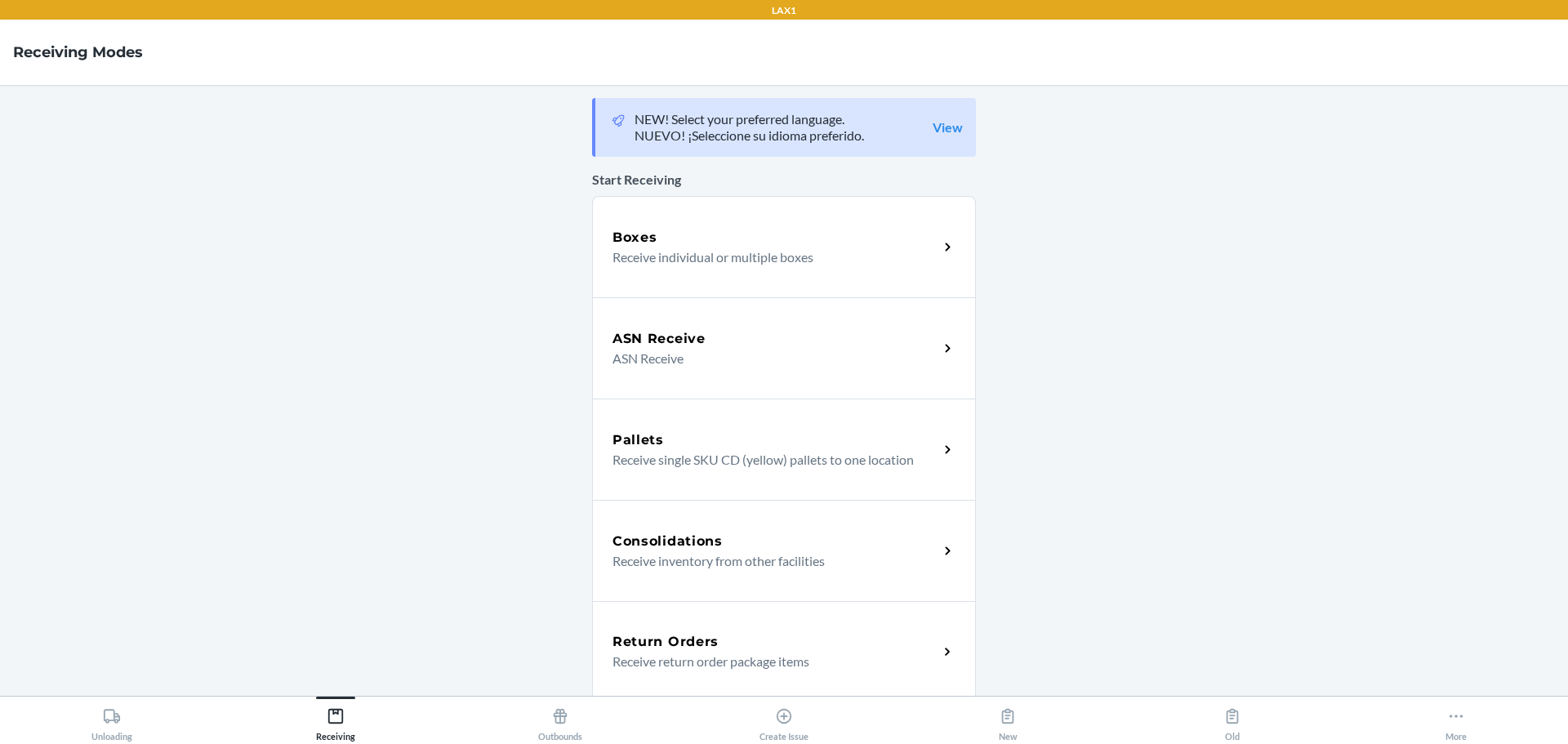
click at [752, 621] on div "Return Orders Receive return order package items" at bounding box center [784, 652] width 384 height 101
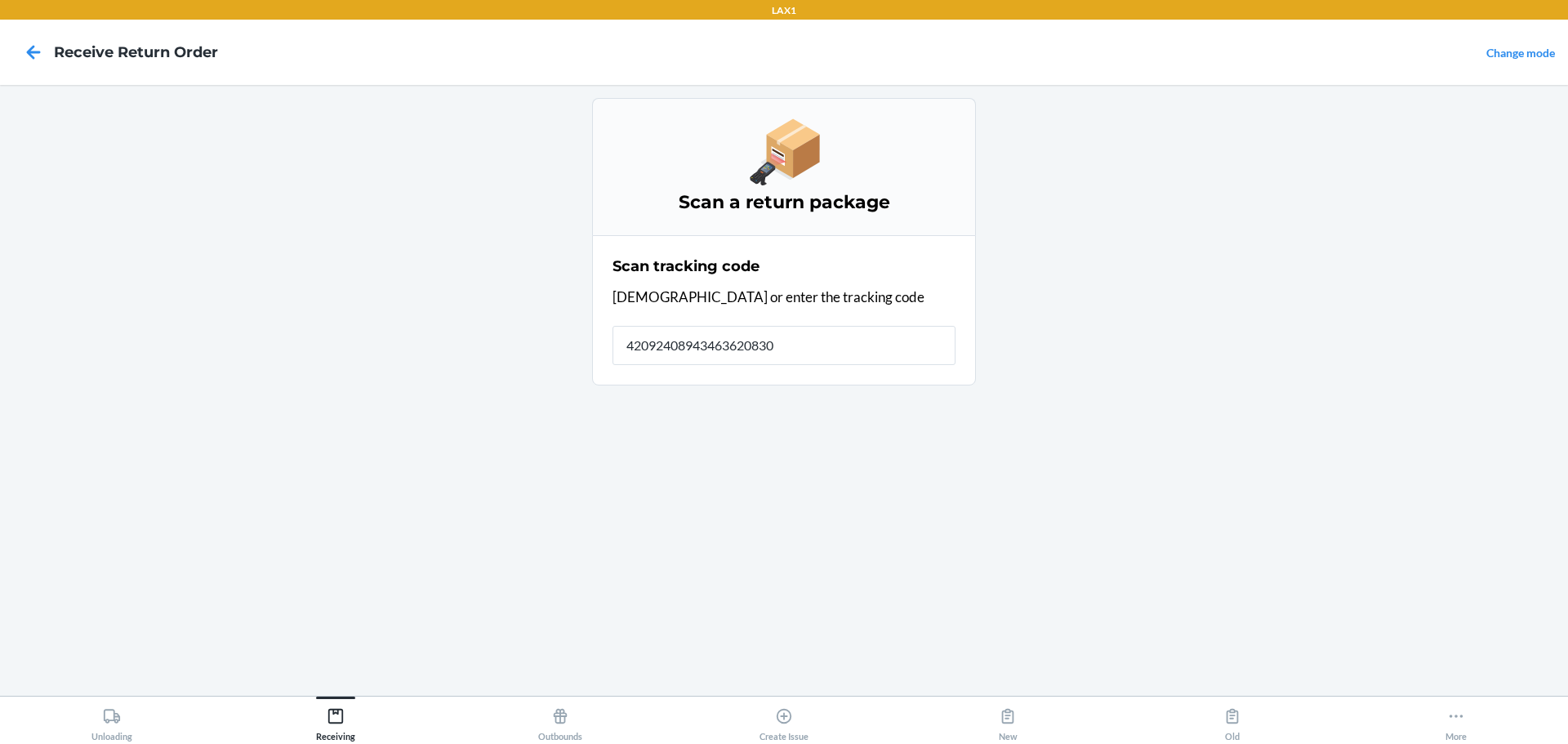
type input "420924089434636208303"
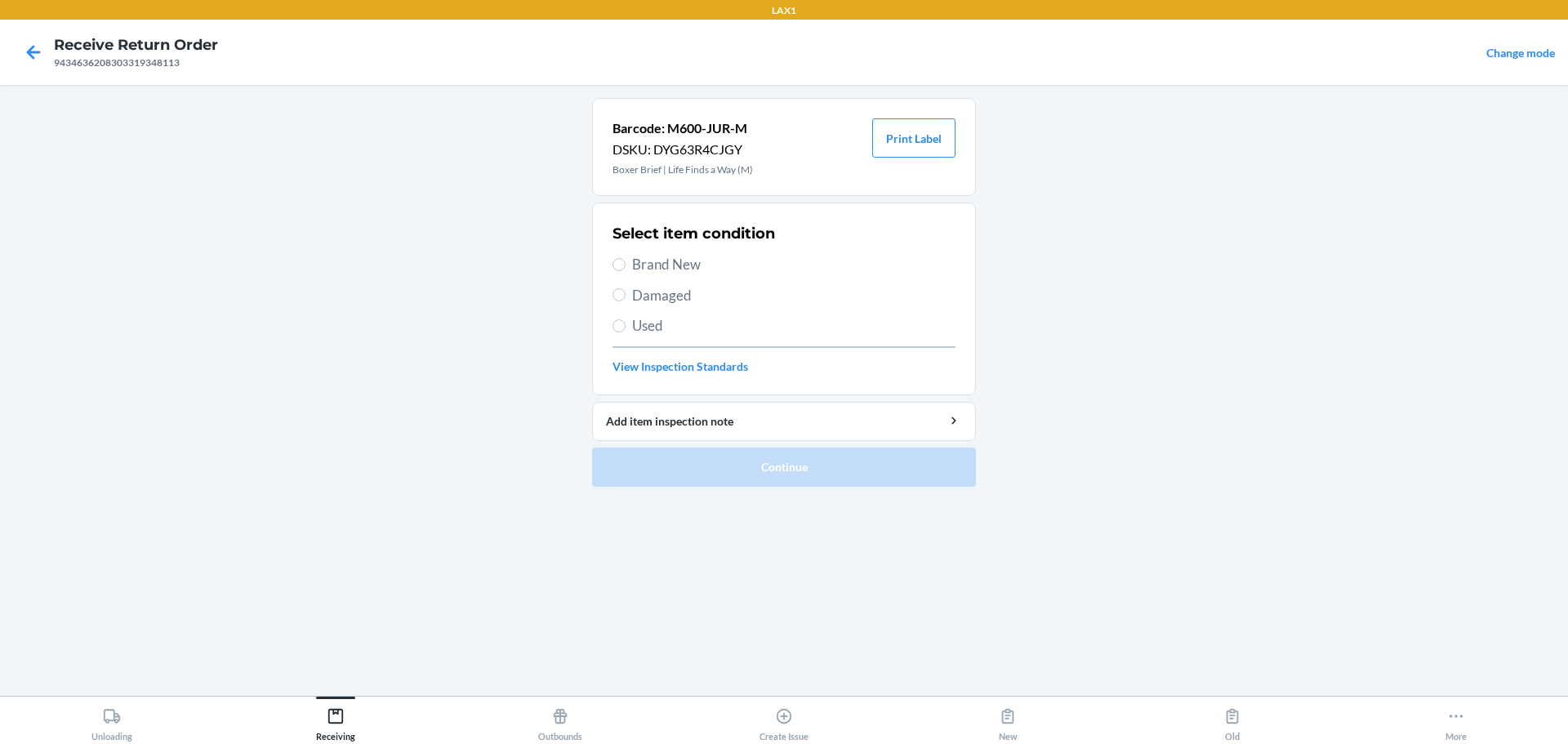
click at [681, 261] on span "Brand New" at bounding box center [794, 265] width 323 height 21
click at [626, 261] on input "Brand New" at bounding box center [618, 264] width 13 height 13
radio input "true"
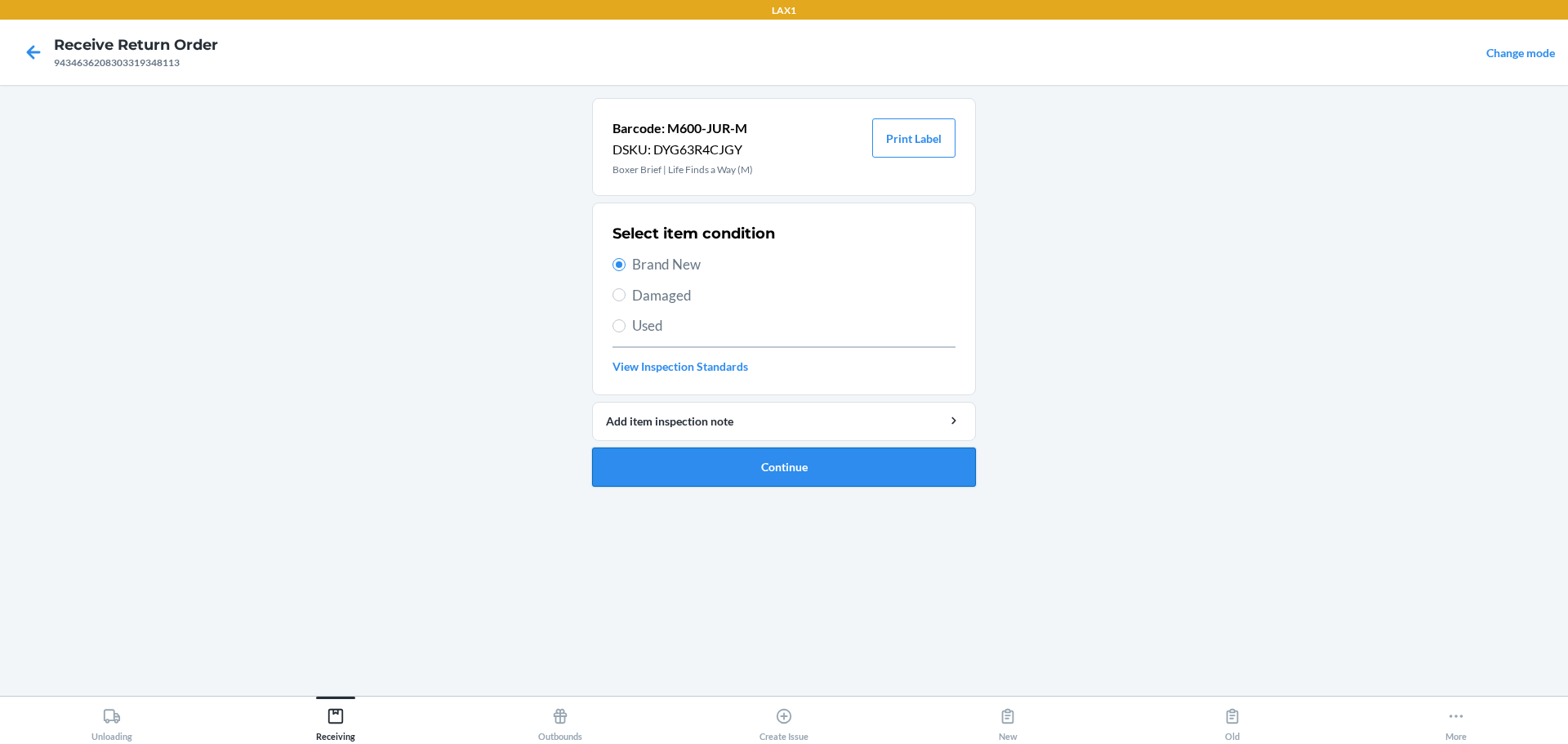
click at [726, 468] on button "Continue" at bounding box center [784, 467] width 384 height 39
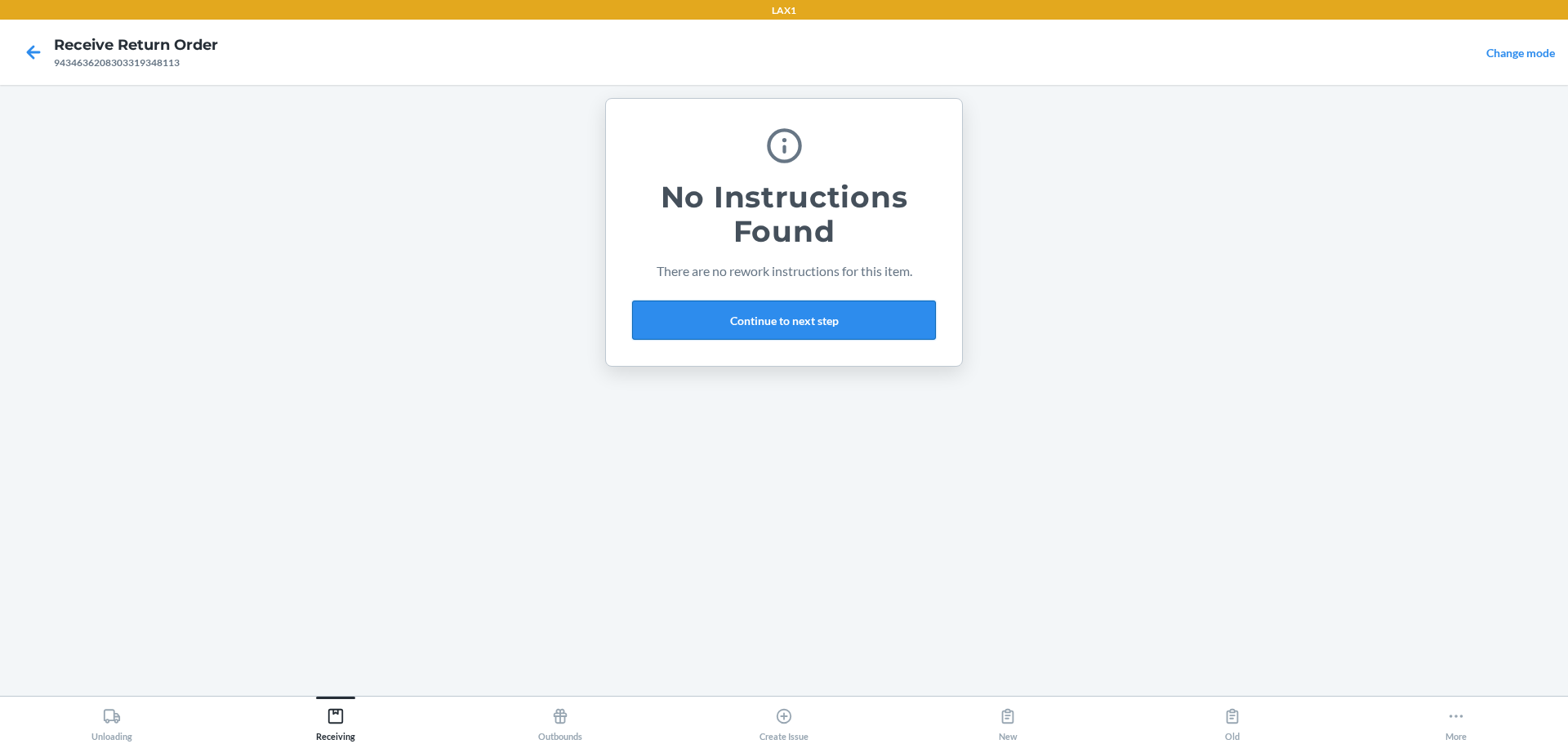
click at [754, 326] on button "Continue to next step" at bounding box center [784, 320] width 304 height 39
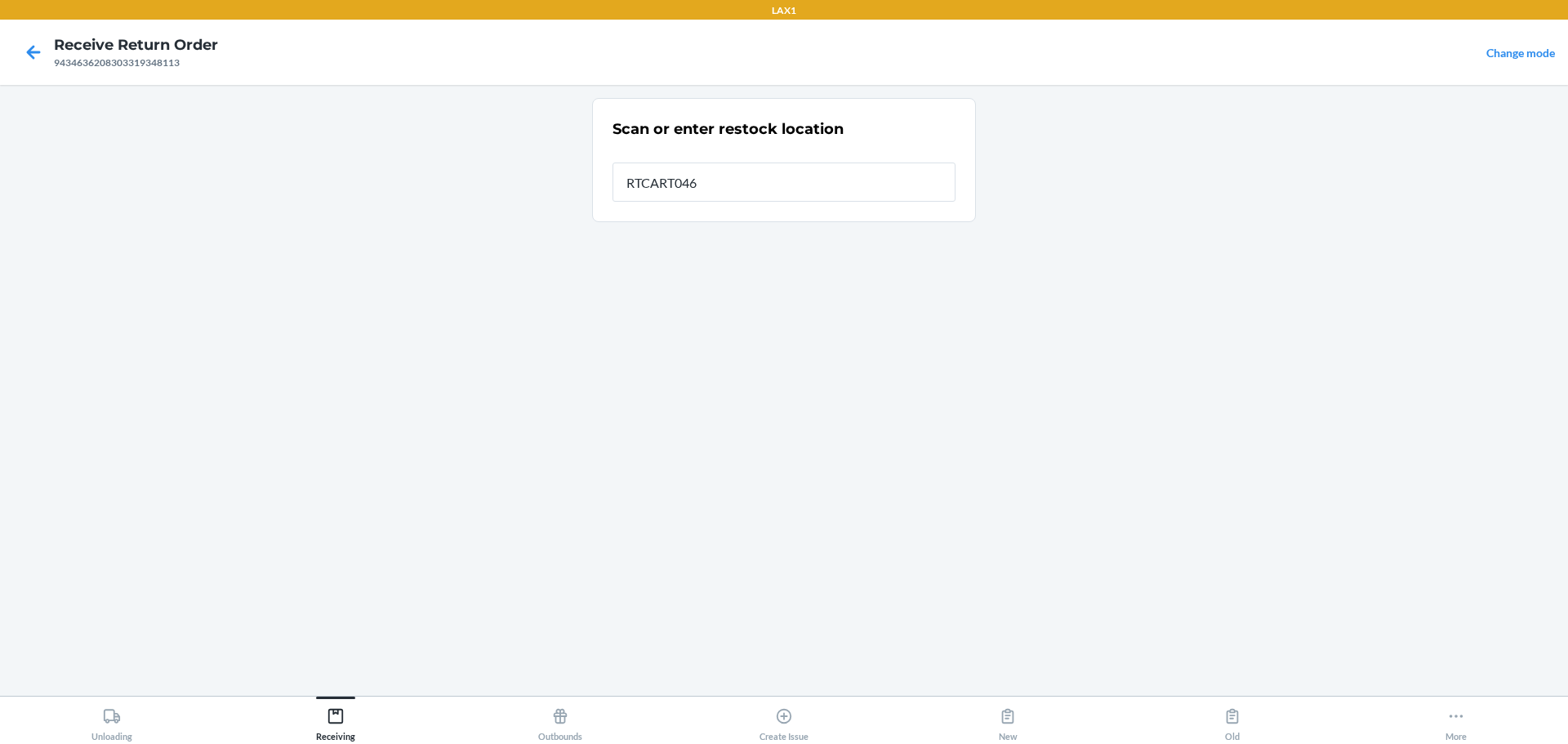
type input "RTCART046"
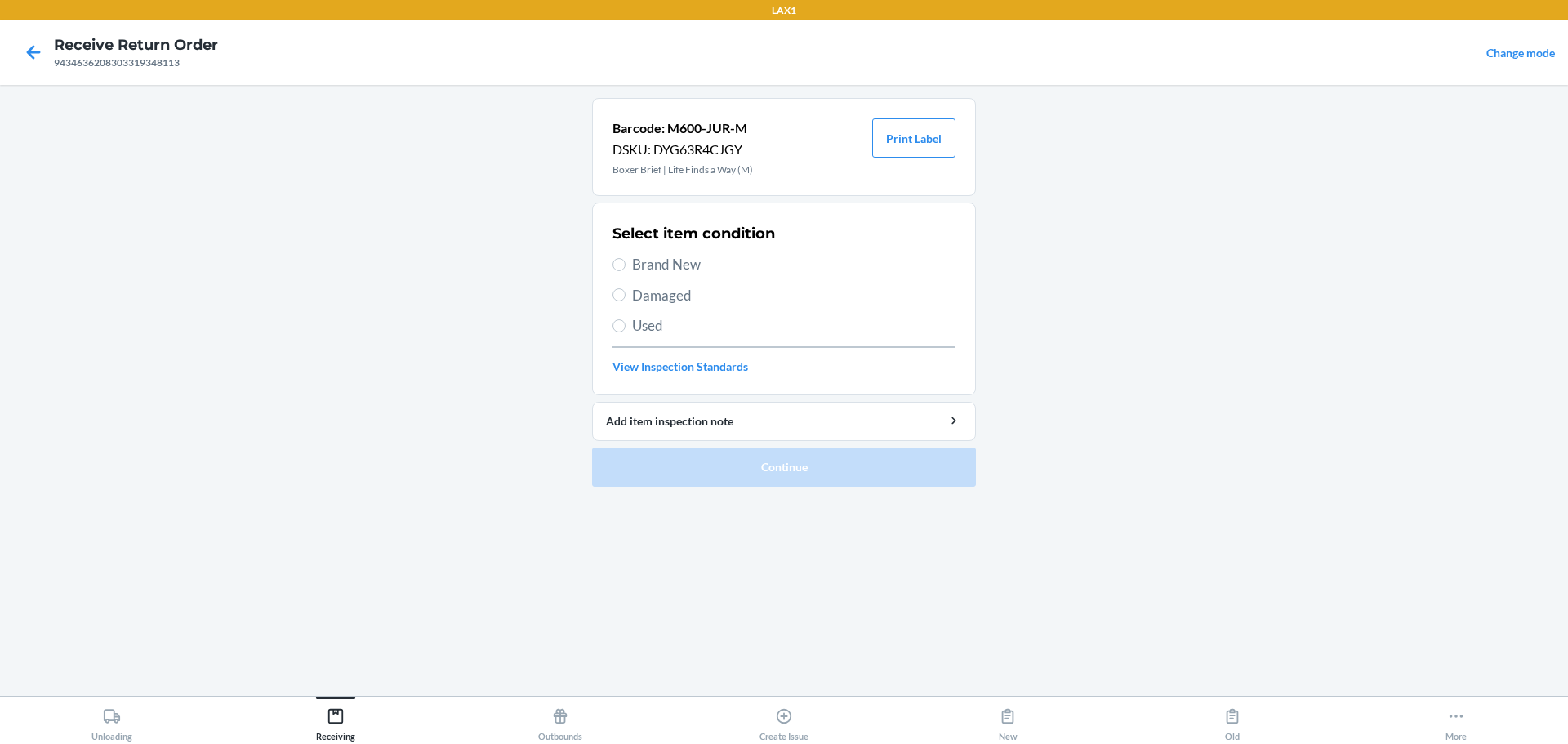
click at [661, 272] on span "Brand New" at bounding box center [794, 265] width 323 height 21
click at [626, 271] on input "Brand New" at bounding box center [618, 264] width 13 height 13
radio input "true"
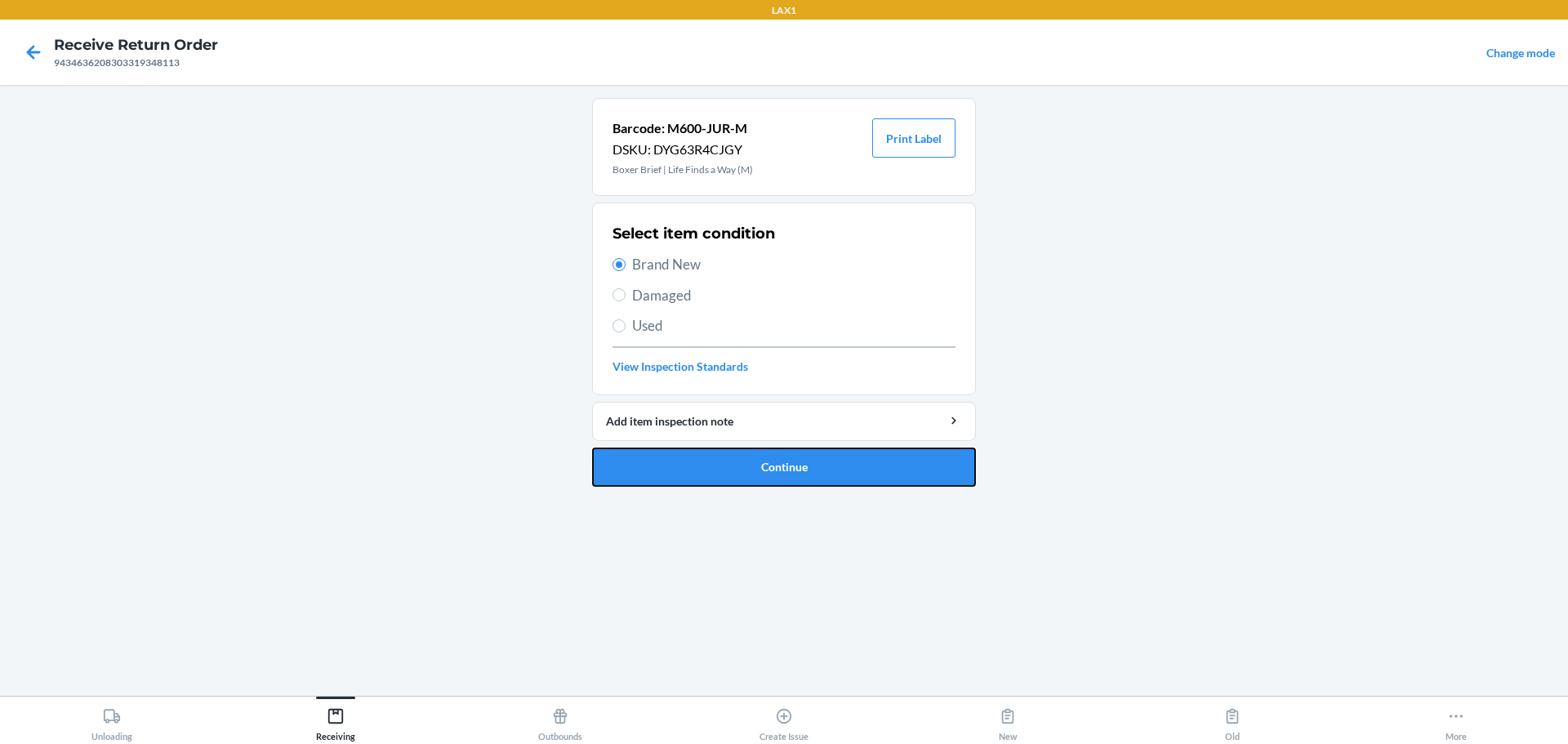
drag, startPoint x: 731, startPoint y: 464, endPoint x: 726, endPoint y: 442, distance: 22.6
click at [732, 464] on button "Continue" at bounding box center [784, 467] width 384 height 39
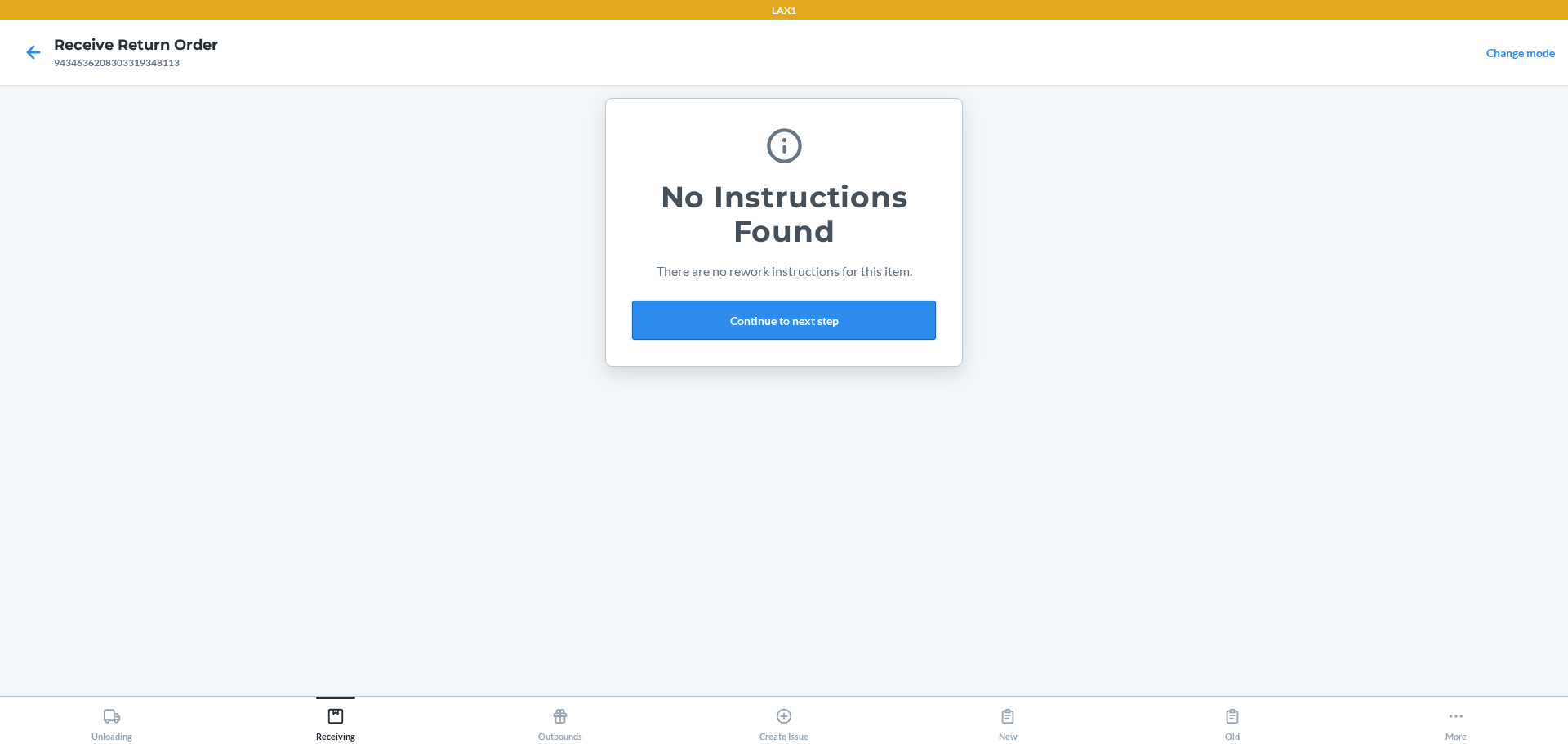
click at [748, 309] on button "Continue to next step" at bounding box center [784, 320] width 304 height 39
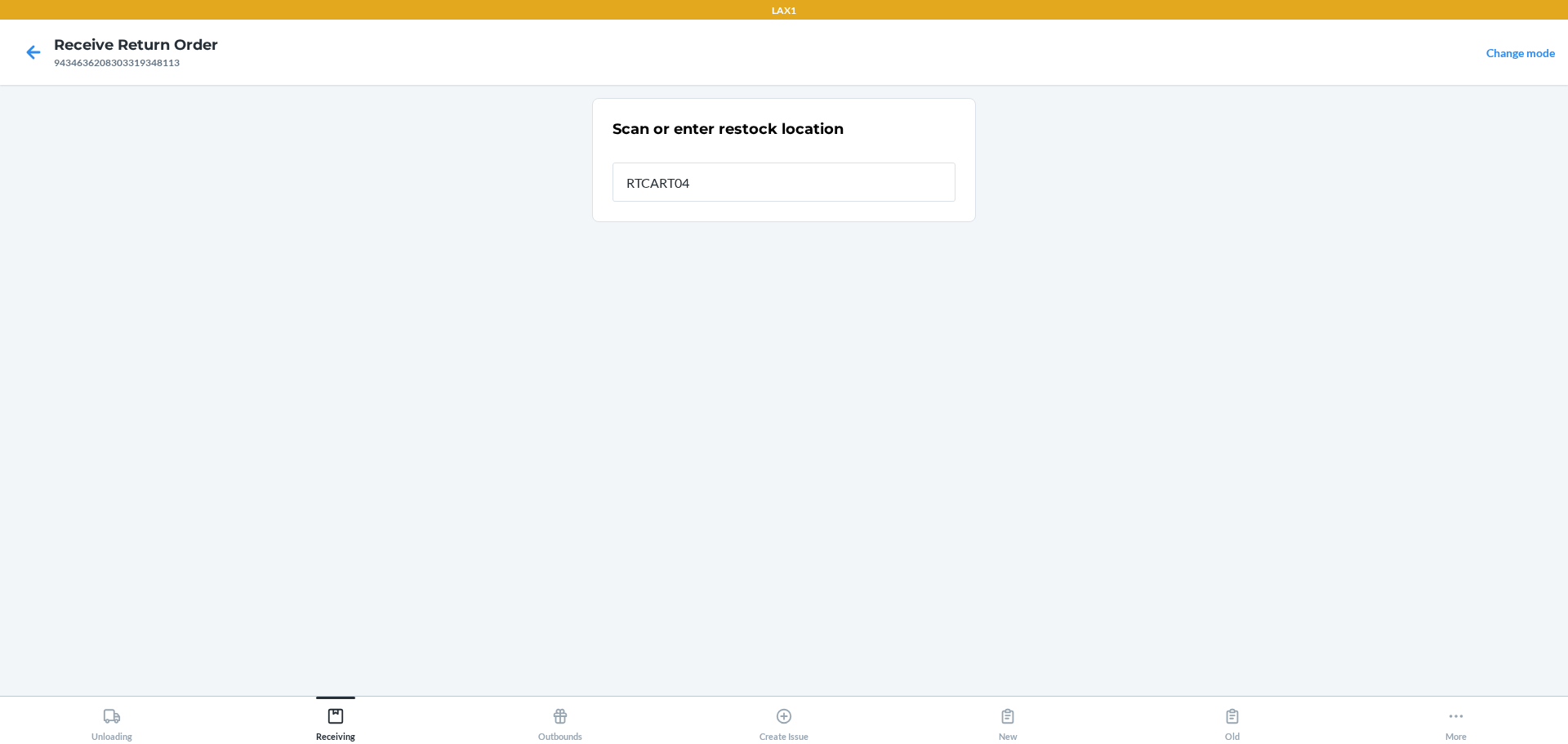
type input "RTCART046"
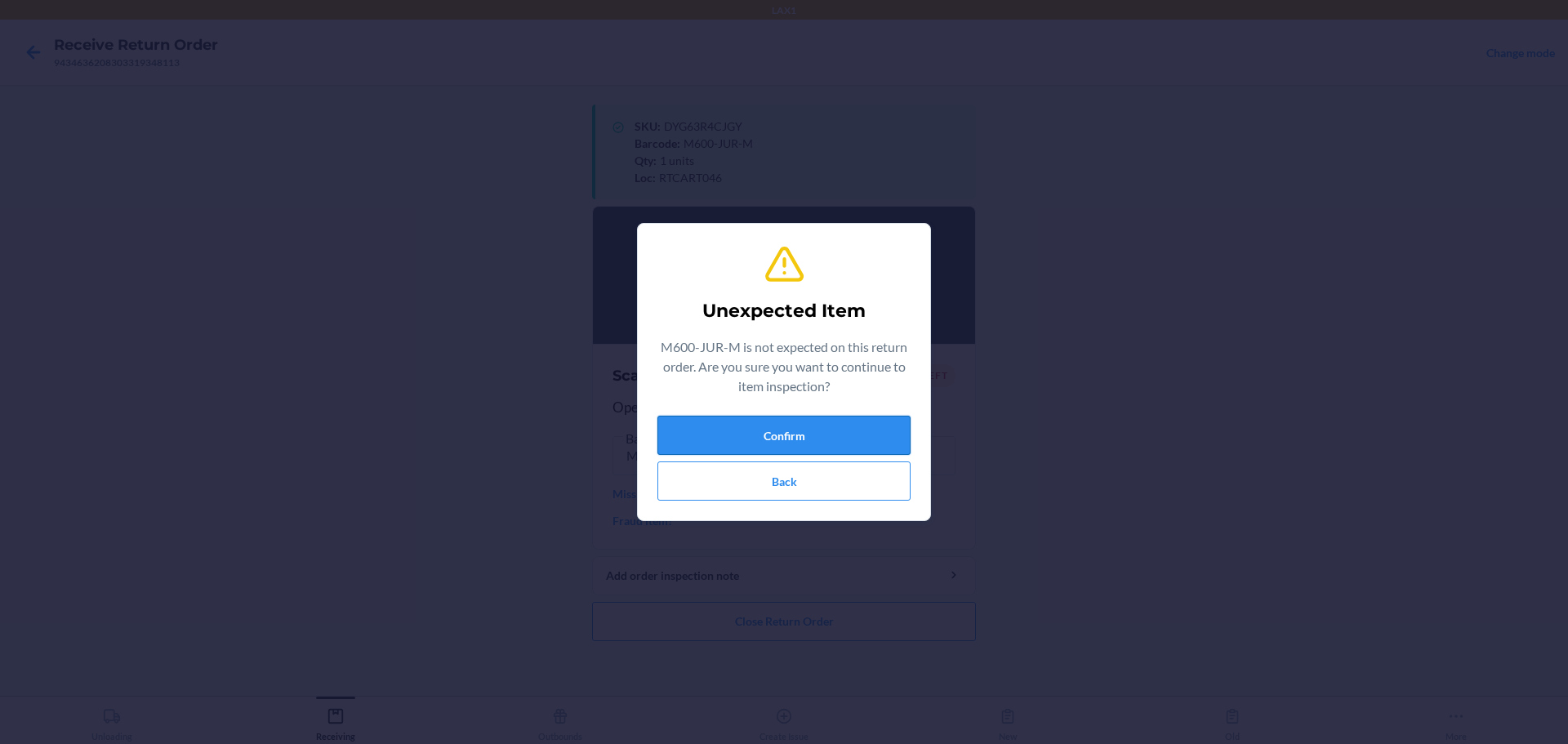
click at [754, 428] on button "Confirm" at bounding box center [784, 436] width 253 height 39
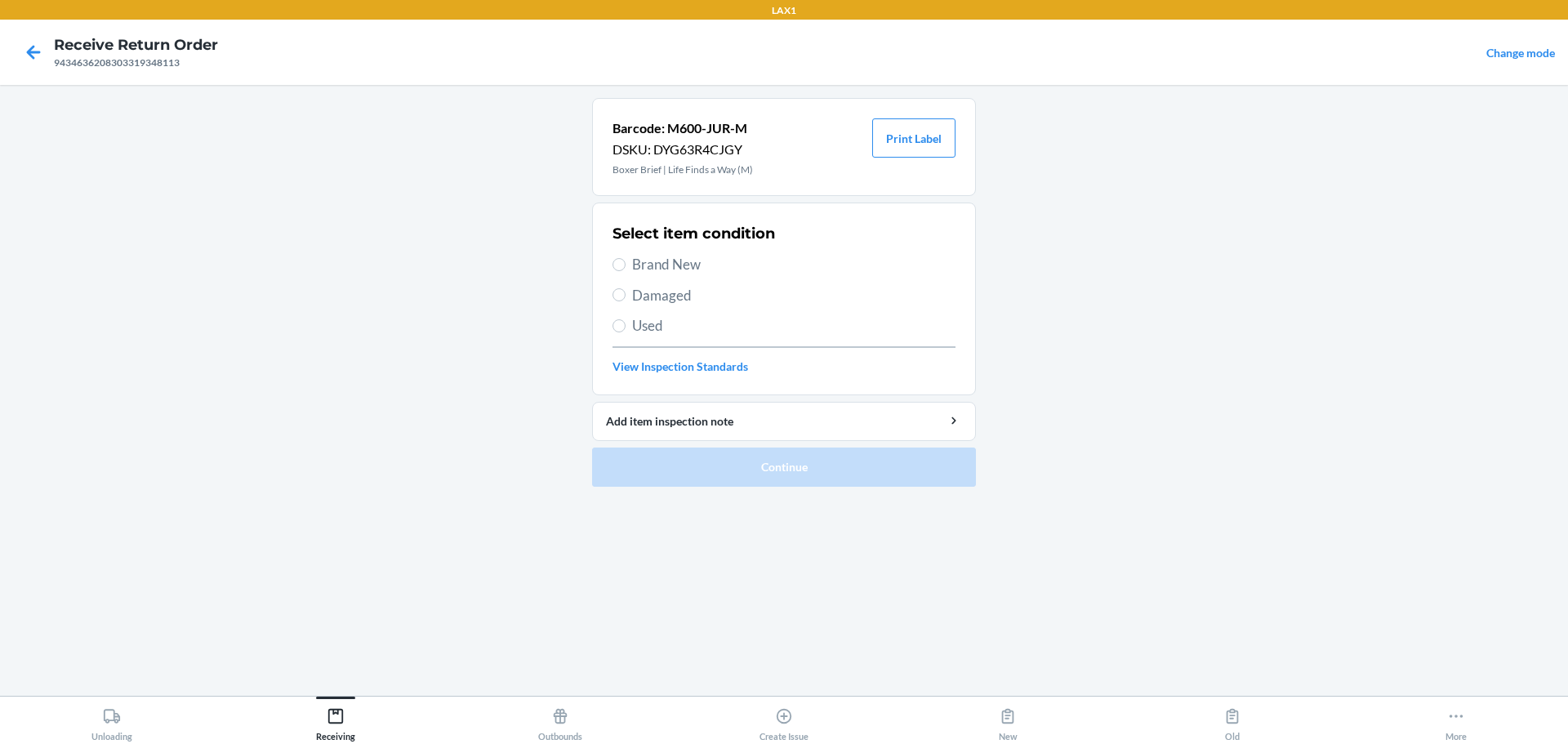
click at [669, 258] on span "Brand New" at bounding box center [794, 265] width 323 height 21
click at [626, 258] on input "Brand New" at bounding box center [618, 264] width 13 height 13
radio input "true"
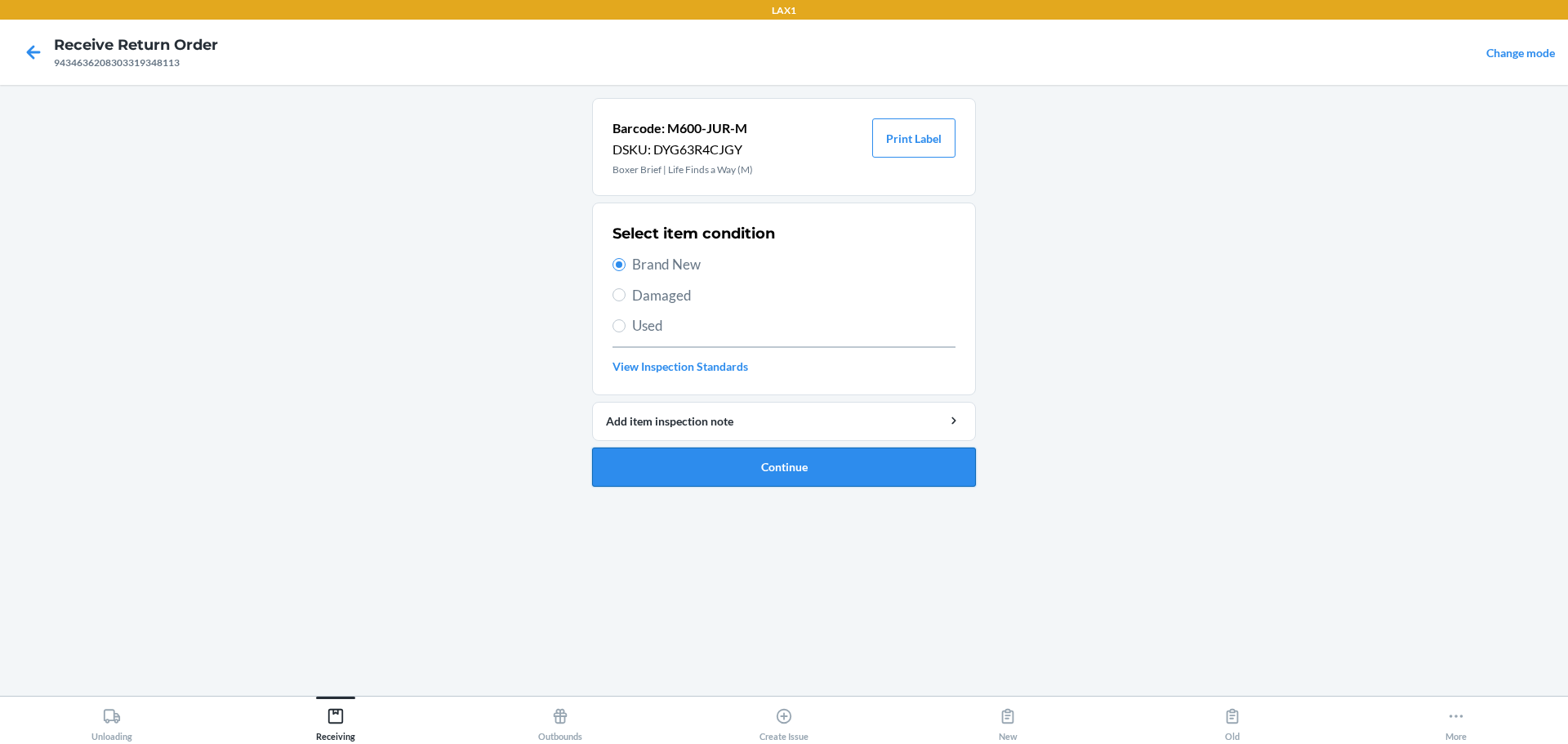
click at [754, 483] on button "Continue" at bounding box center [784, 467] width 384 height 39
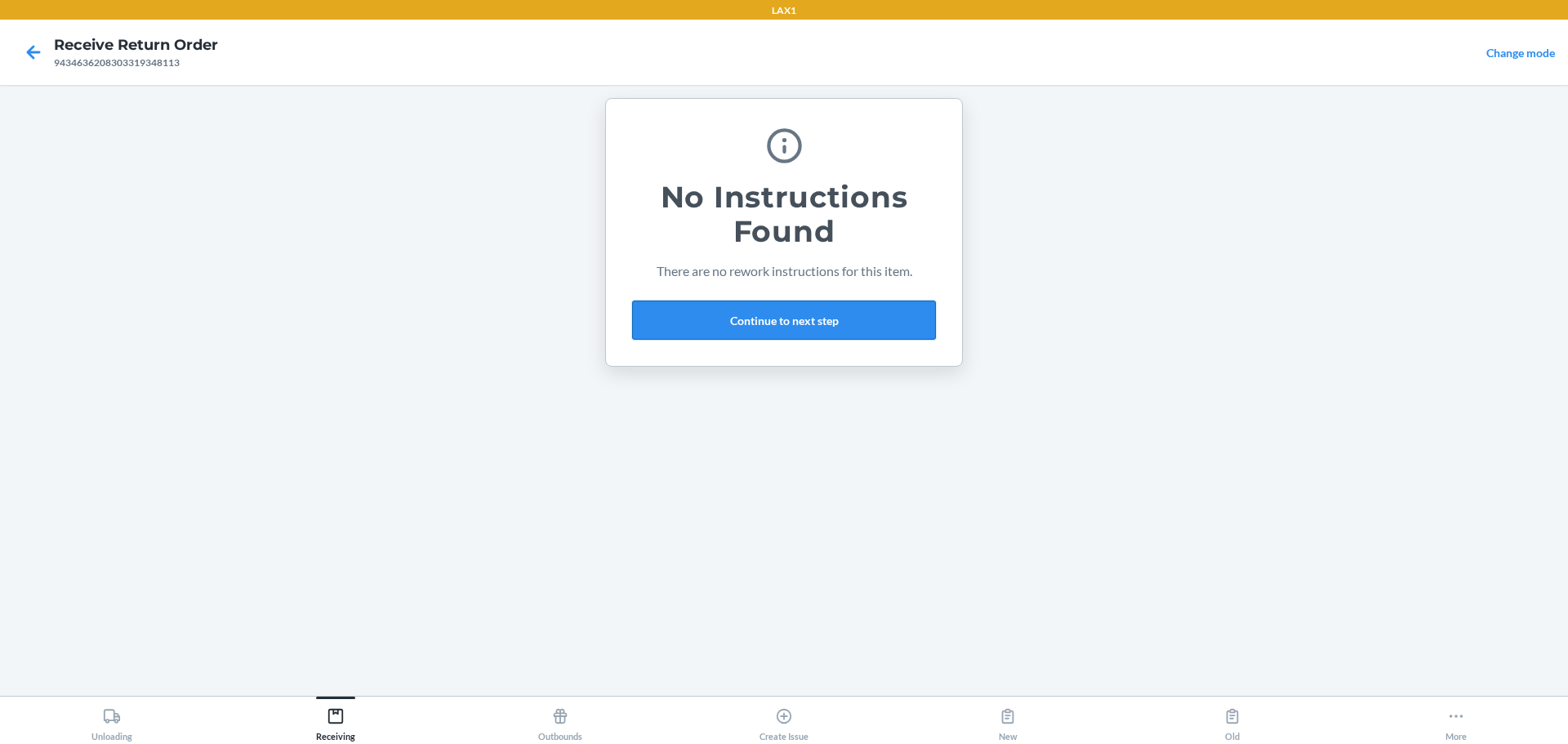
click at [754, 333] on button "Continue to next step" at bounding box center [784, 320] width 304 height 39
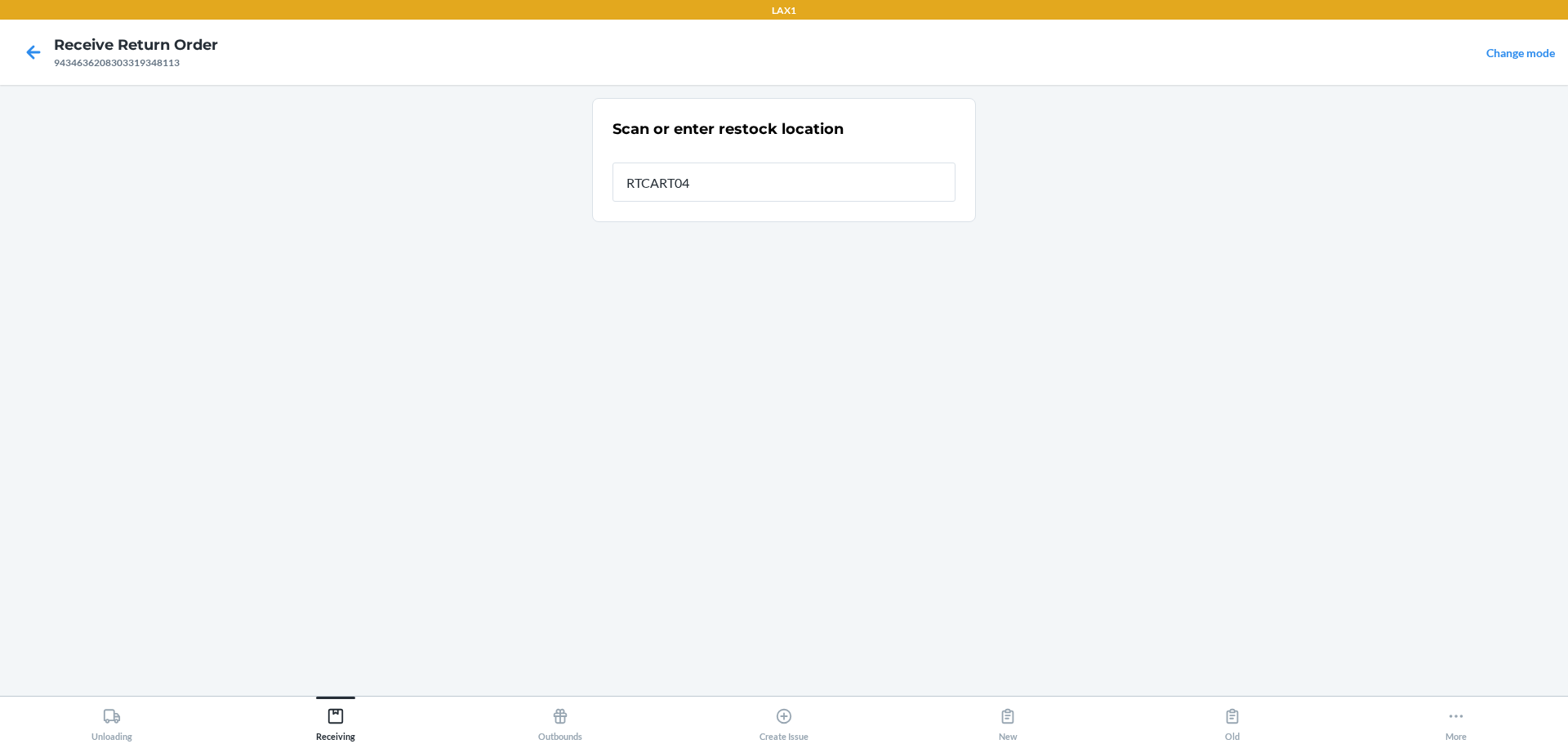
type input "RTCART046"
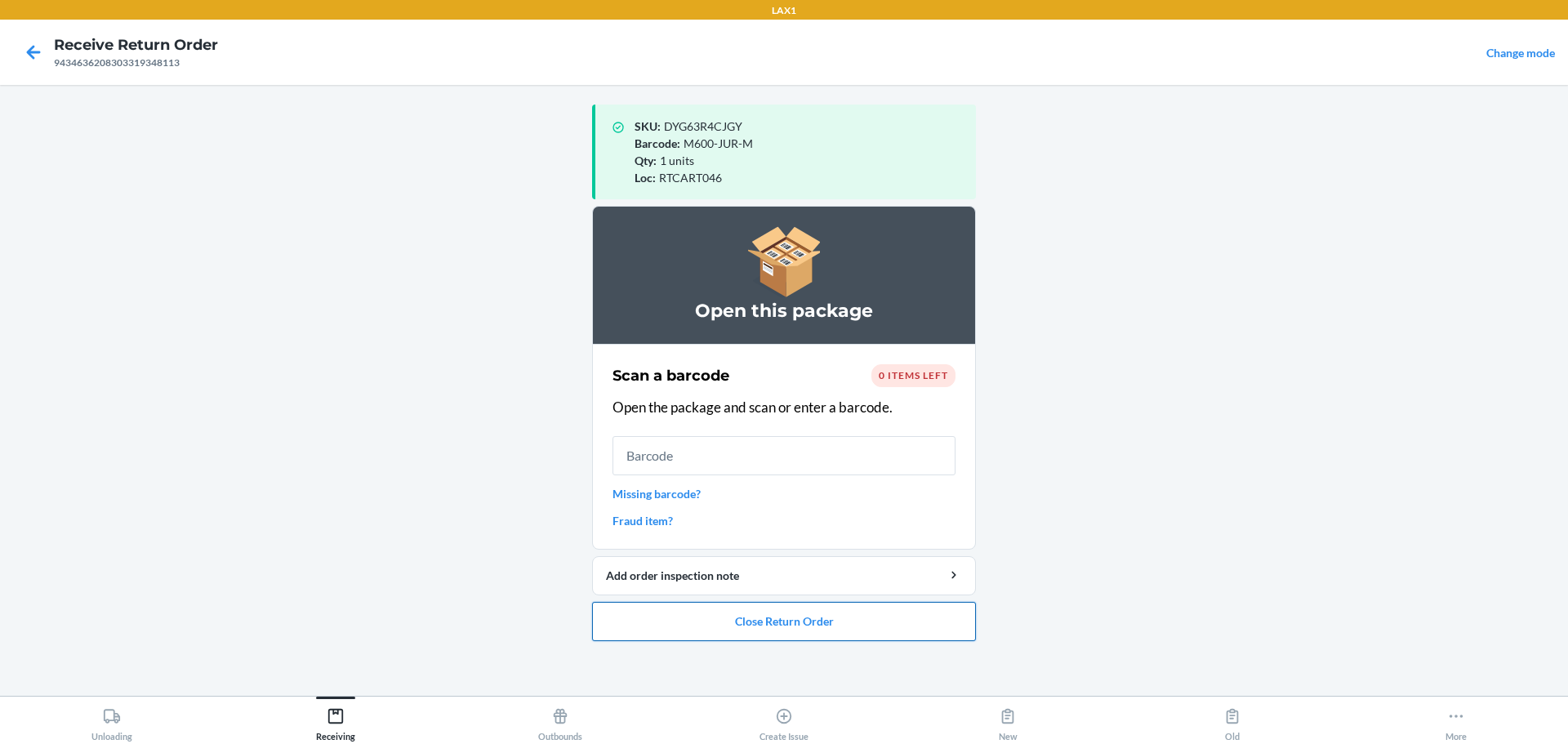
click at [754, 637] on button "Close Return Order" at bounding box center [784, 621] width 384 height 39
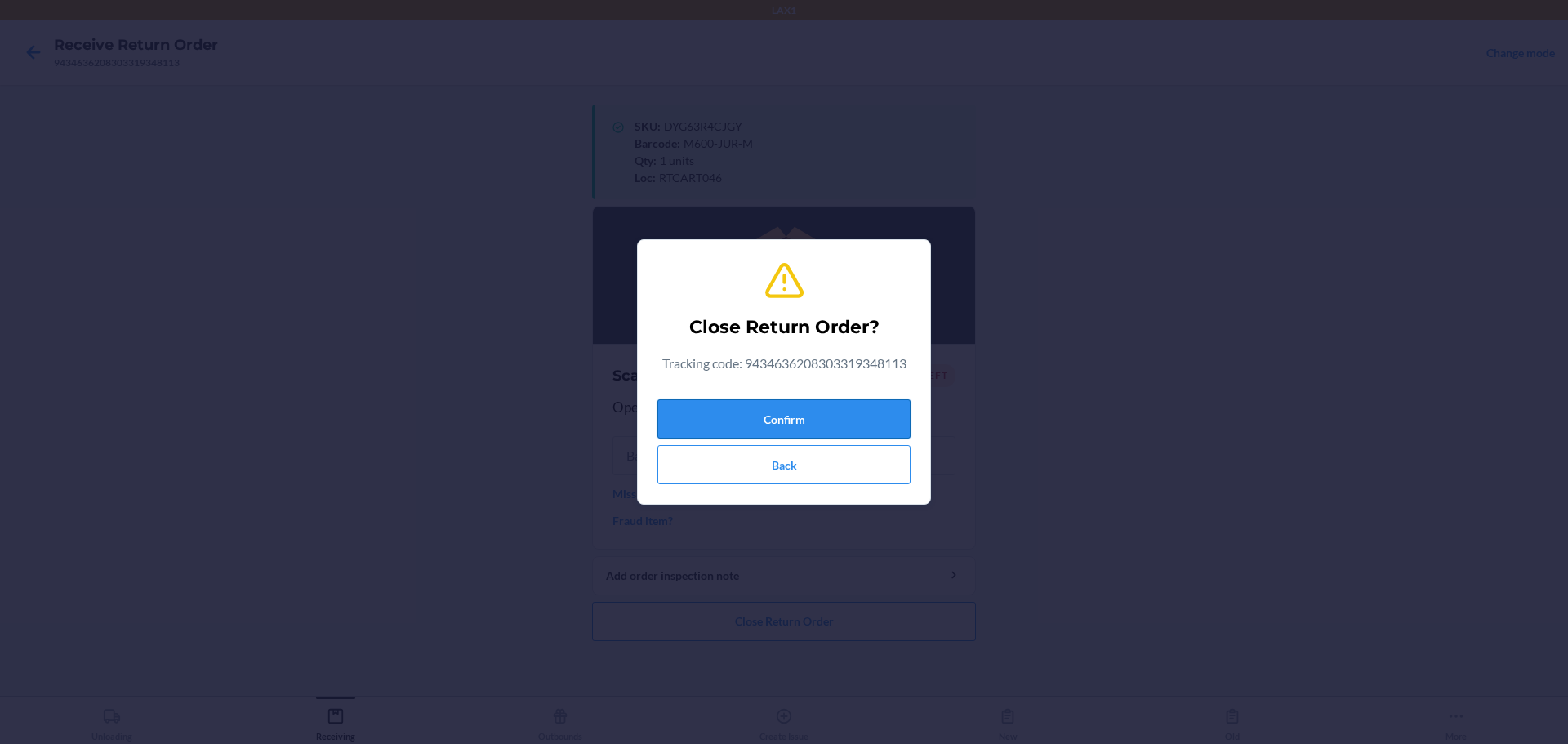
click at [754, 418] on button "Confirm" at bounding box center [784, 419] width 253 height 39
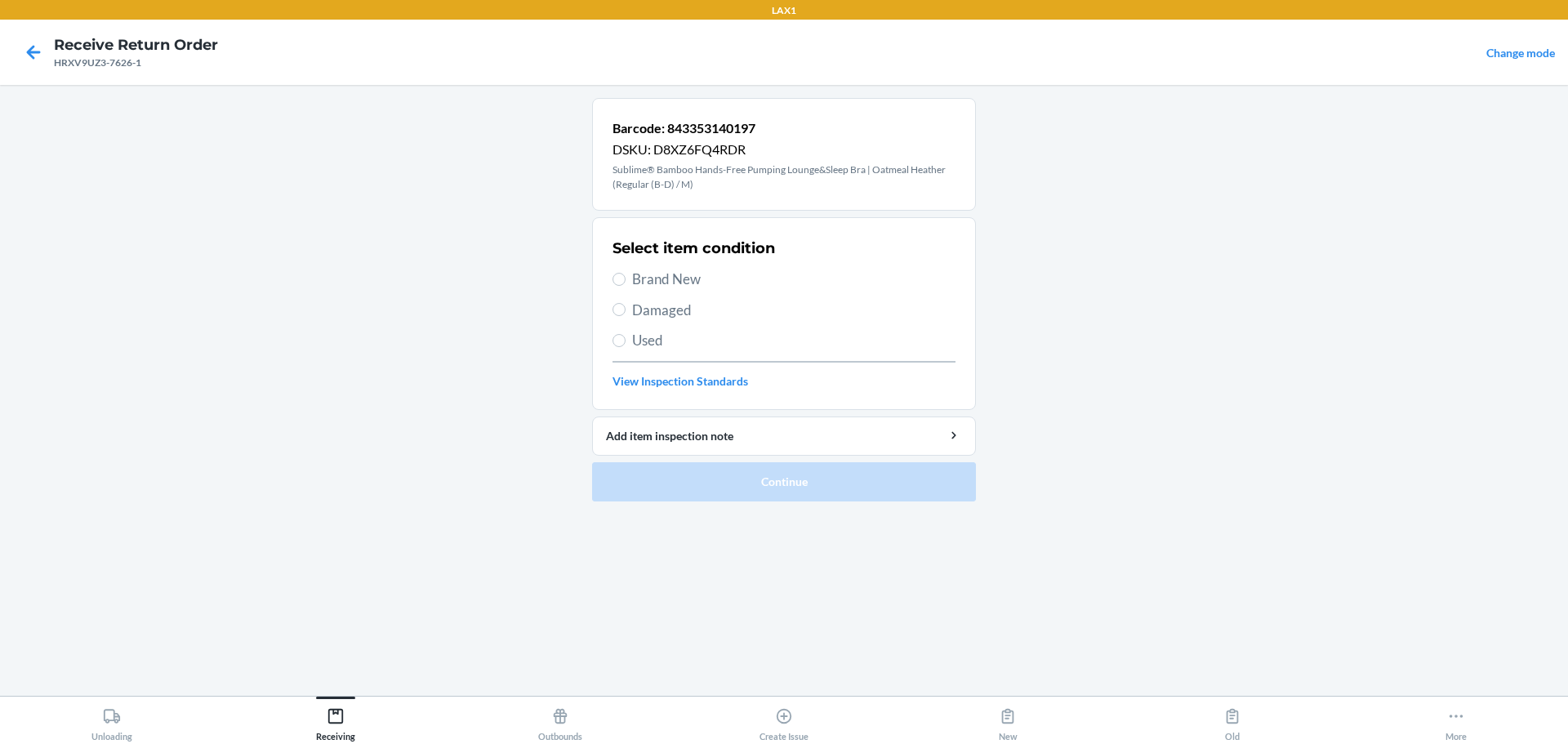
click at [677, 307] on span "Damaged" at bounding box center [794, 310] width 323 height 21
click at [626, 307] on input "Damaged" at bounding box center [618, 308] width 13 height 13
radio input "true"
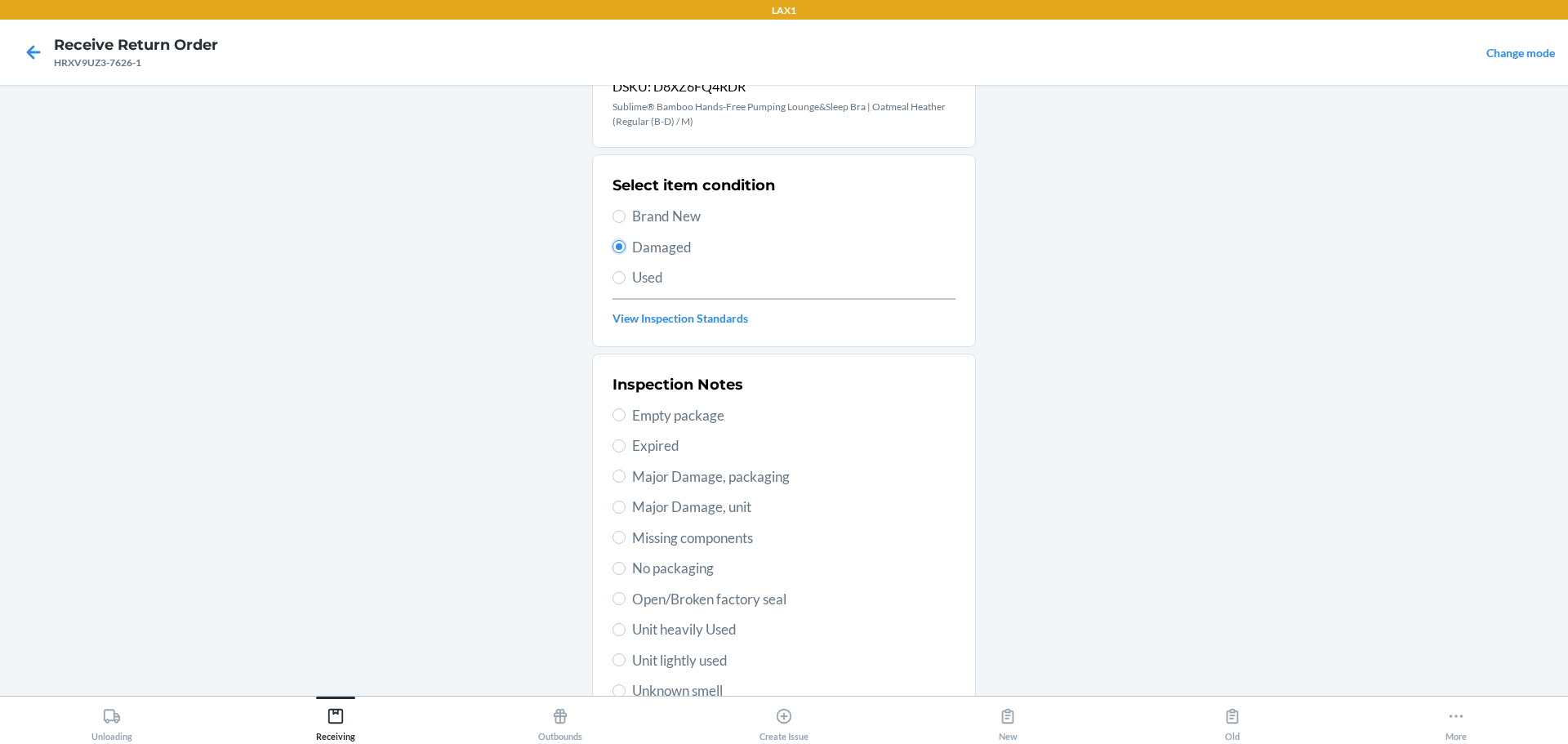
scroll to position [163, 0]
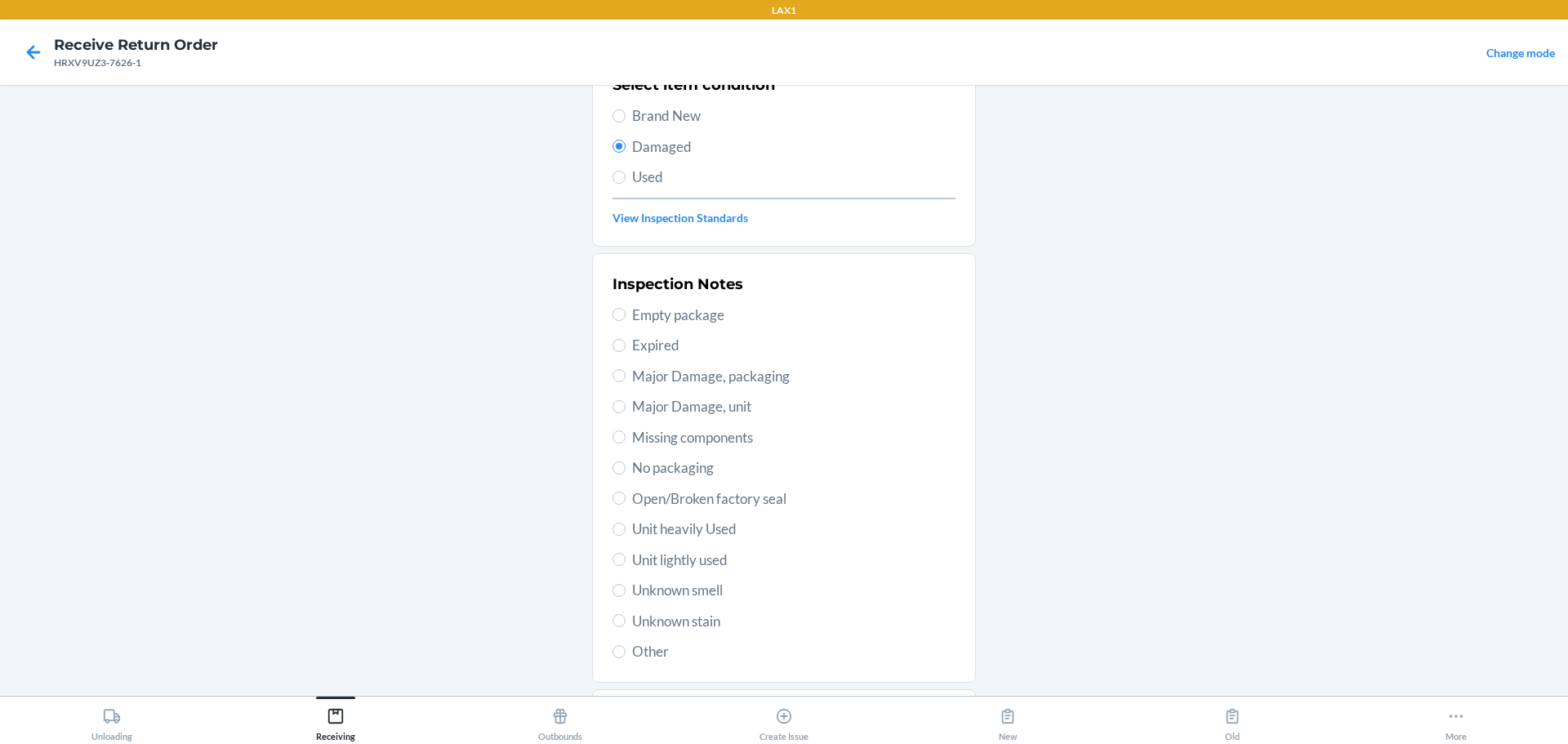
click at [726, 383] on span "Major Damage, packaging" at bounding box center [794, 376] width 323 height 21
click at [626, 382] on input "Major Damage, packaging" at bounding box center [618, 375] width 13 height 13
radio input "true"
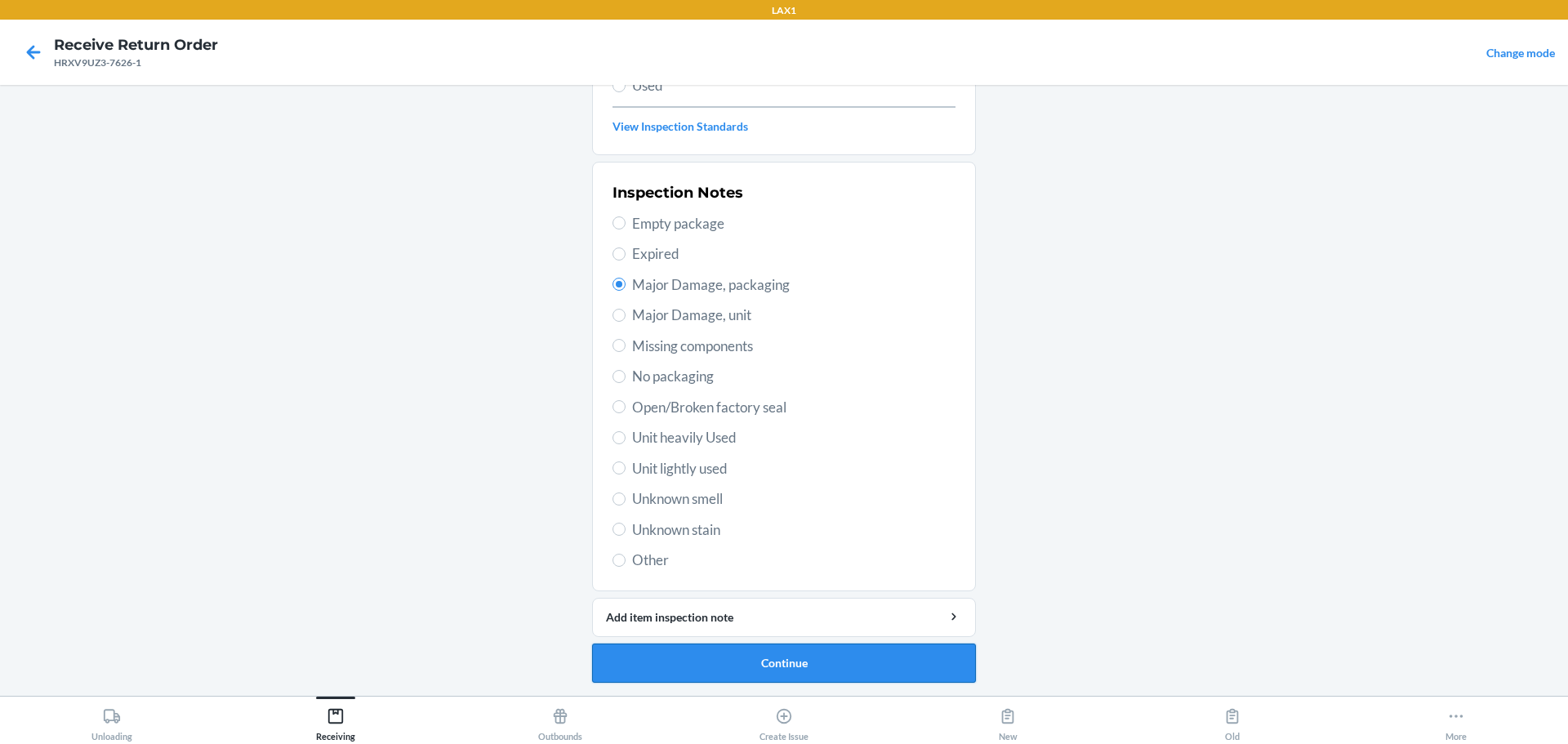
click at [754, 656] on button "Continue" at bounding box center [784, 663] width 384 height 39
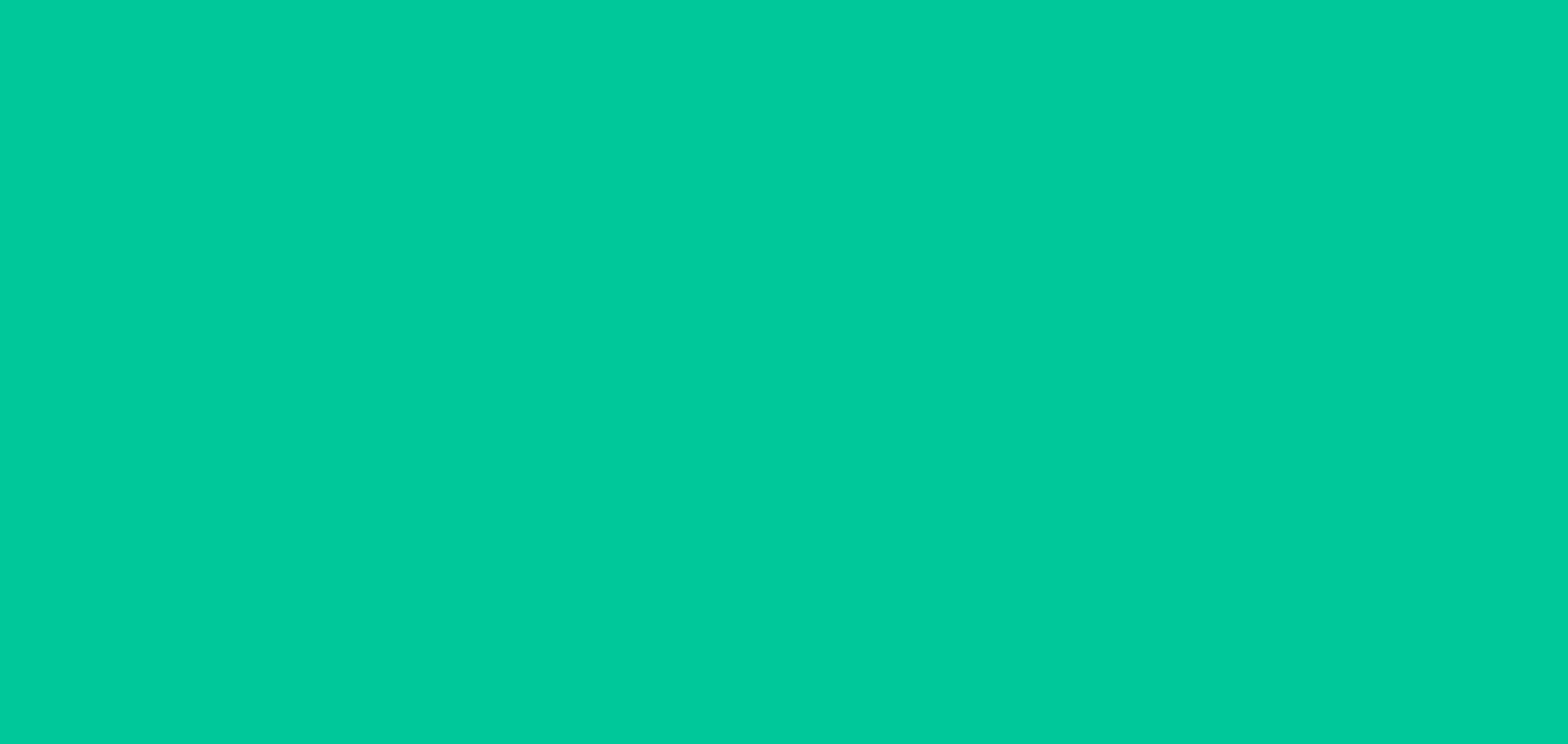
scroll to position [95, 0]
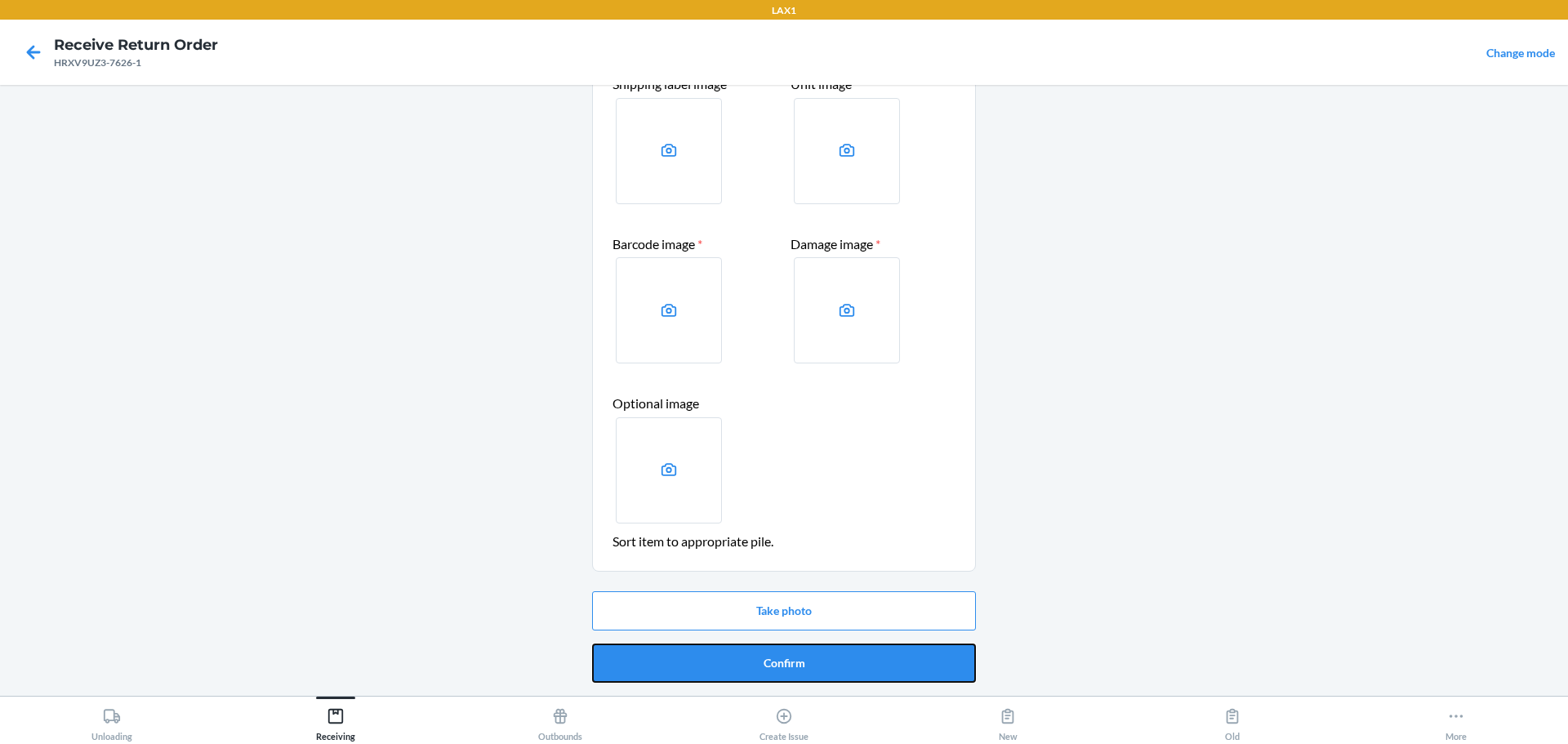
click at [754, 659] on button "Confirm" at bounding box center [784, 663] width 384 height 39
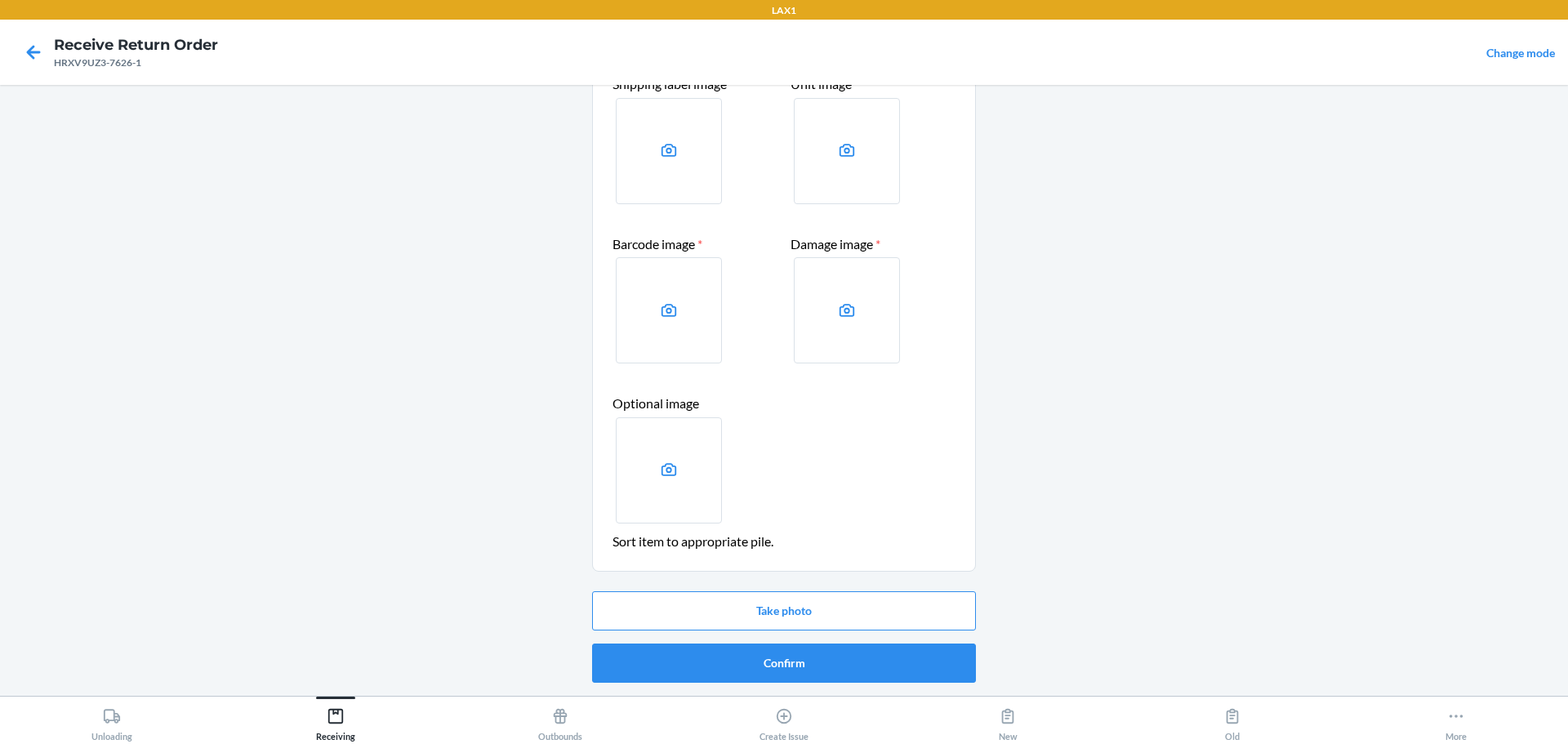
scroll to position [0, 0]
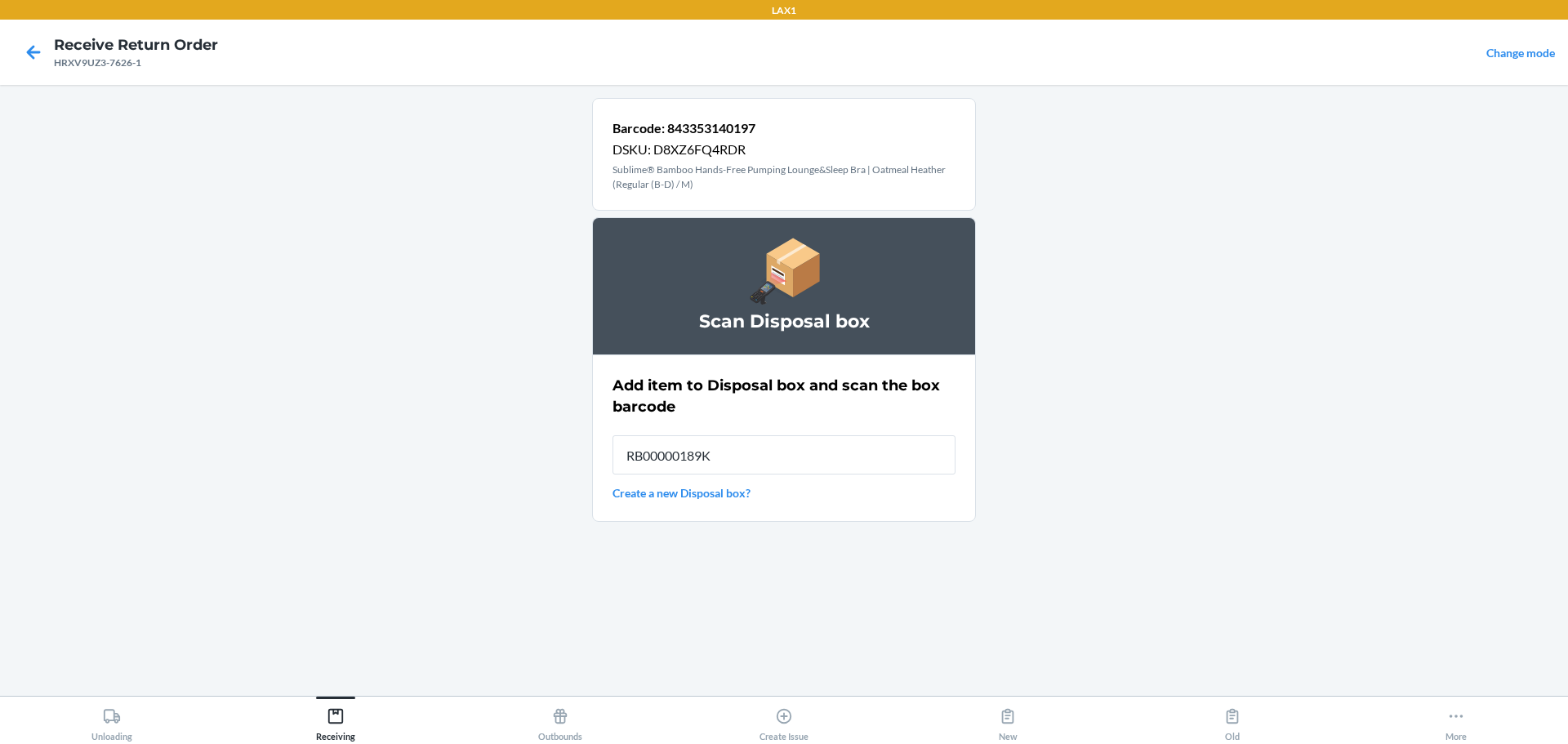
type input "RB00000189K"
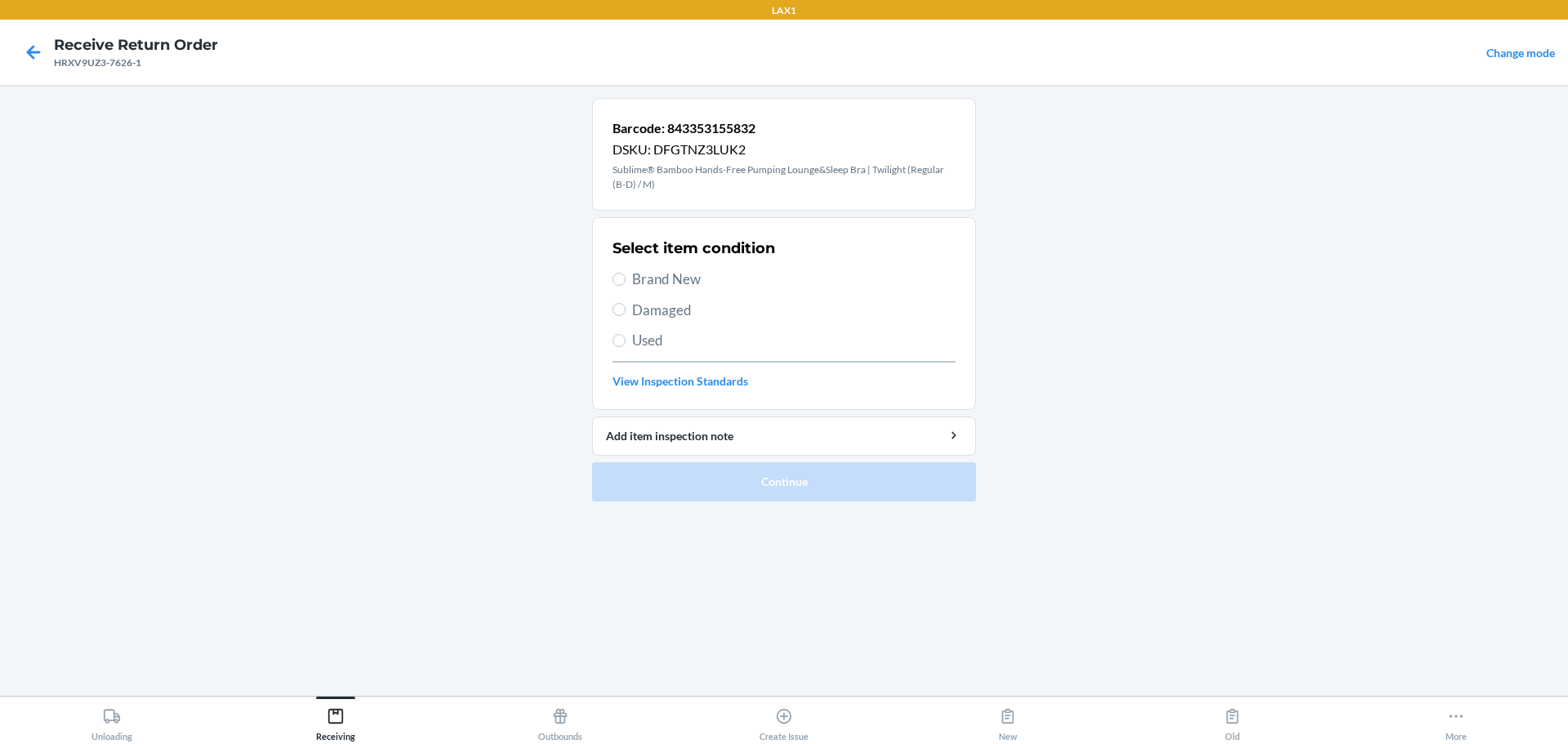
click at [676, 311] on span "Damaged" at bounding box center [794, 310] width 323 height 21
click at [626, 311] on input "Damaged" at bounding box center [618, 308] width 13 height 13
radio input "true"
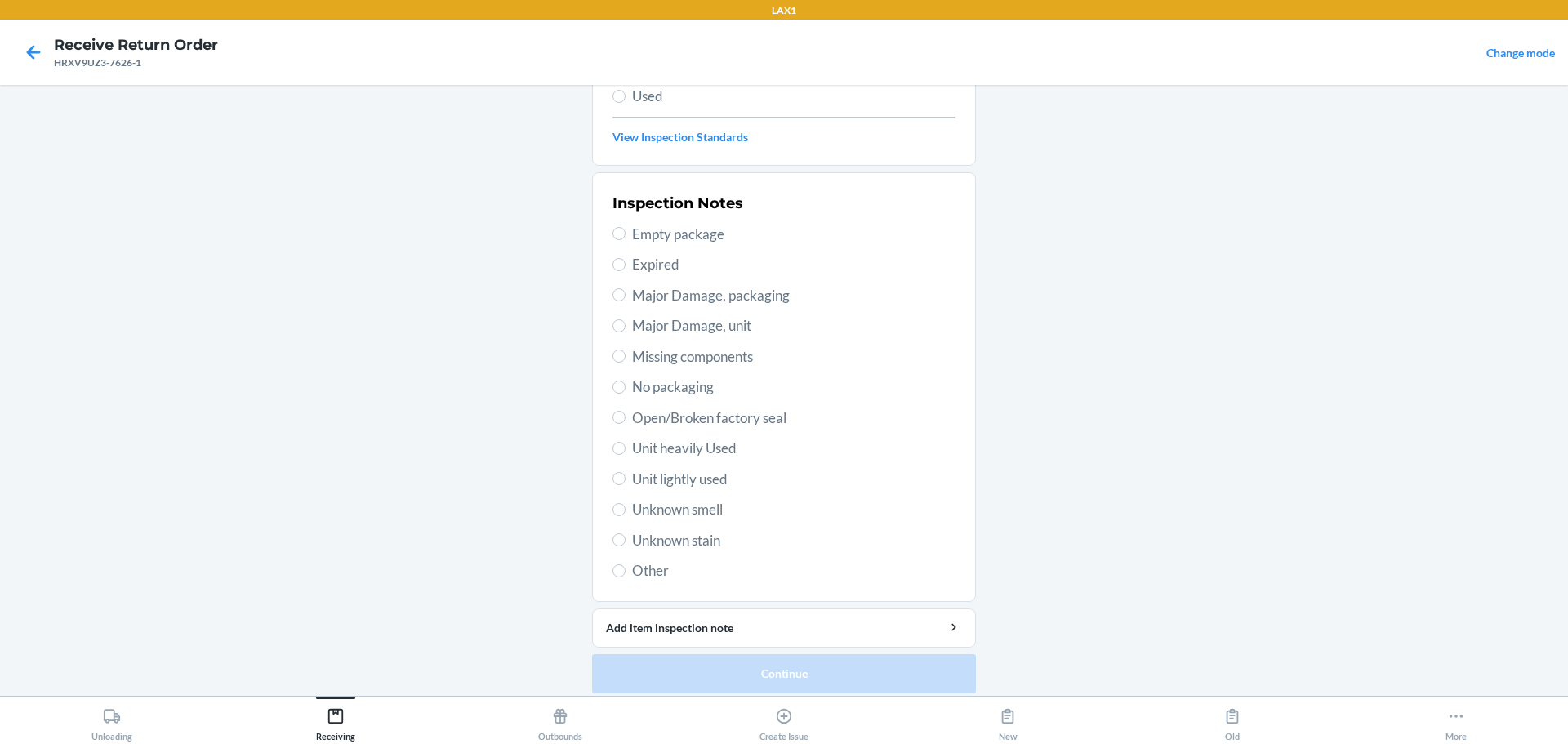
scroll to position [245, 0]
click at [691, 471] on span "Unit lightly used" at bounding box center [794, 478] width 323 height 21
click at [626, 471] on input "Unit lightly used" at bounding box center [618, 477] width 13 height 13
radio input "true"
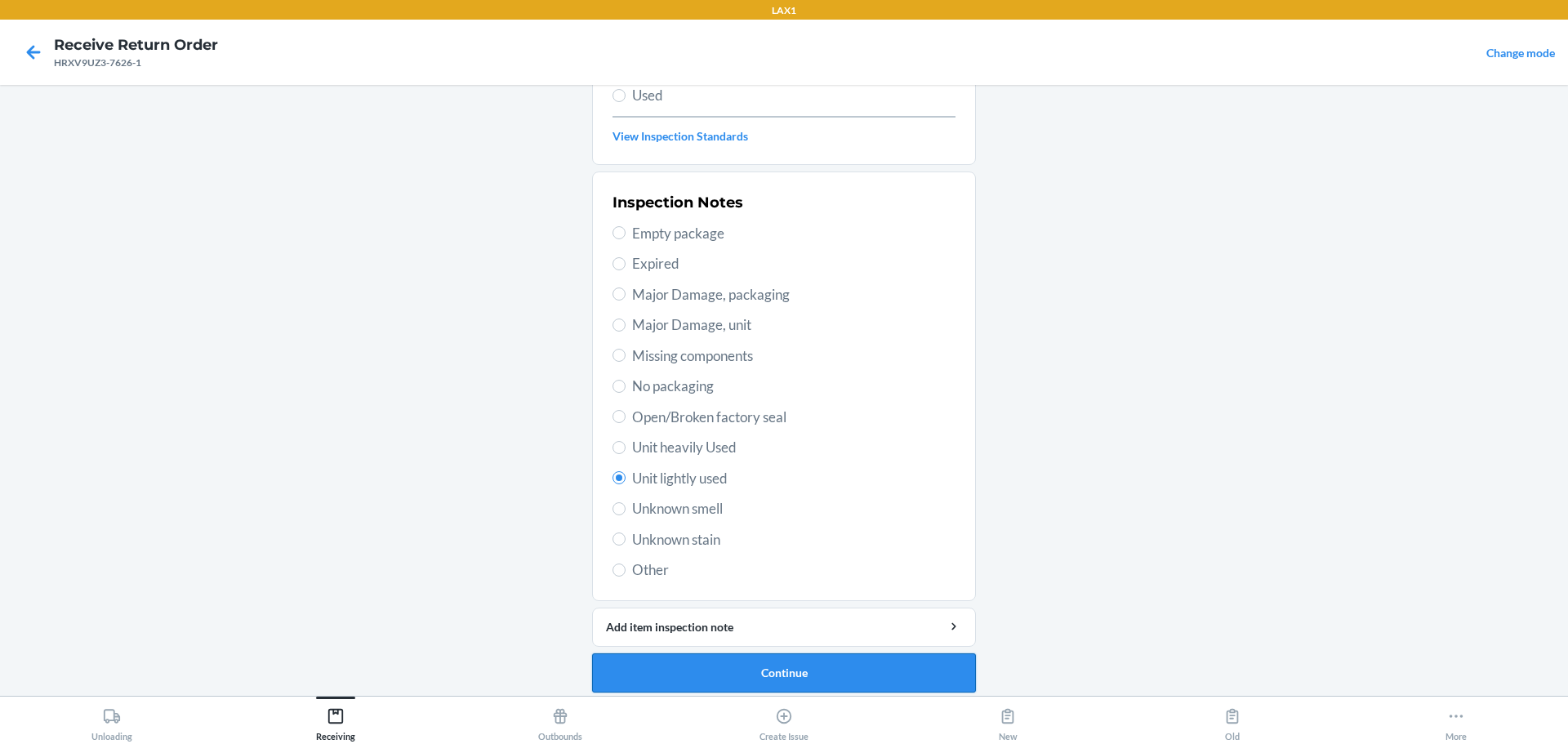
click at [754, 672] on button "Continue" at bounding box center [784, 672] width 384 height 39
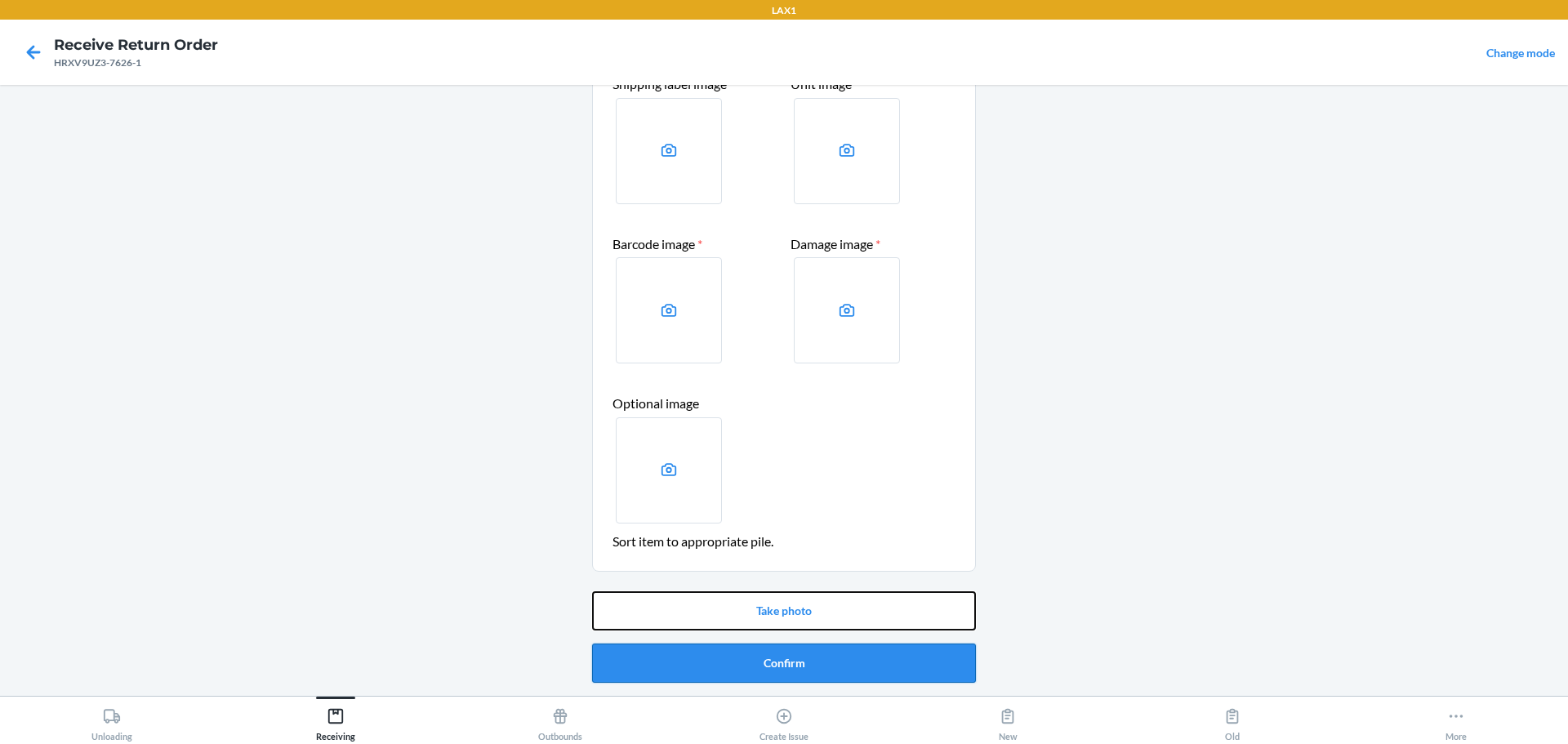
drag, startPoint x: 815, startPoint y: 615, endPoint x: 845, endPoint y: 678, distance: 69.8
click at [754, 678] on div "Take photo Confirm" at bounding box center [784, 637] width 384 height 105
click at [754, 668] on button "Confirm" at bounding box center [784, 663] width 384 height 39
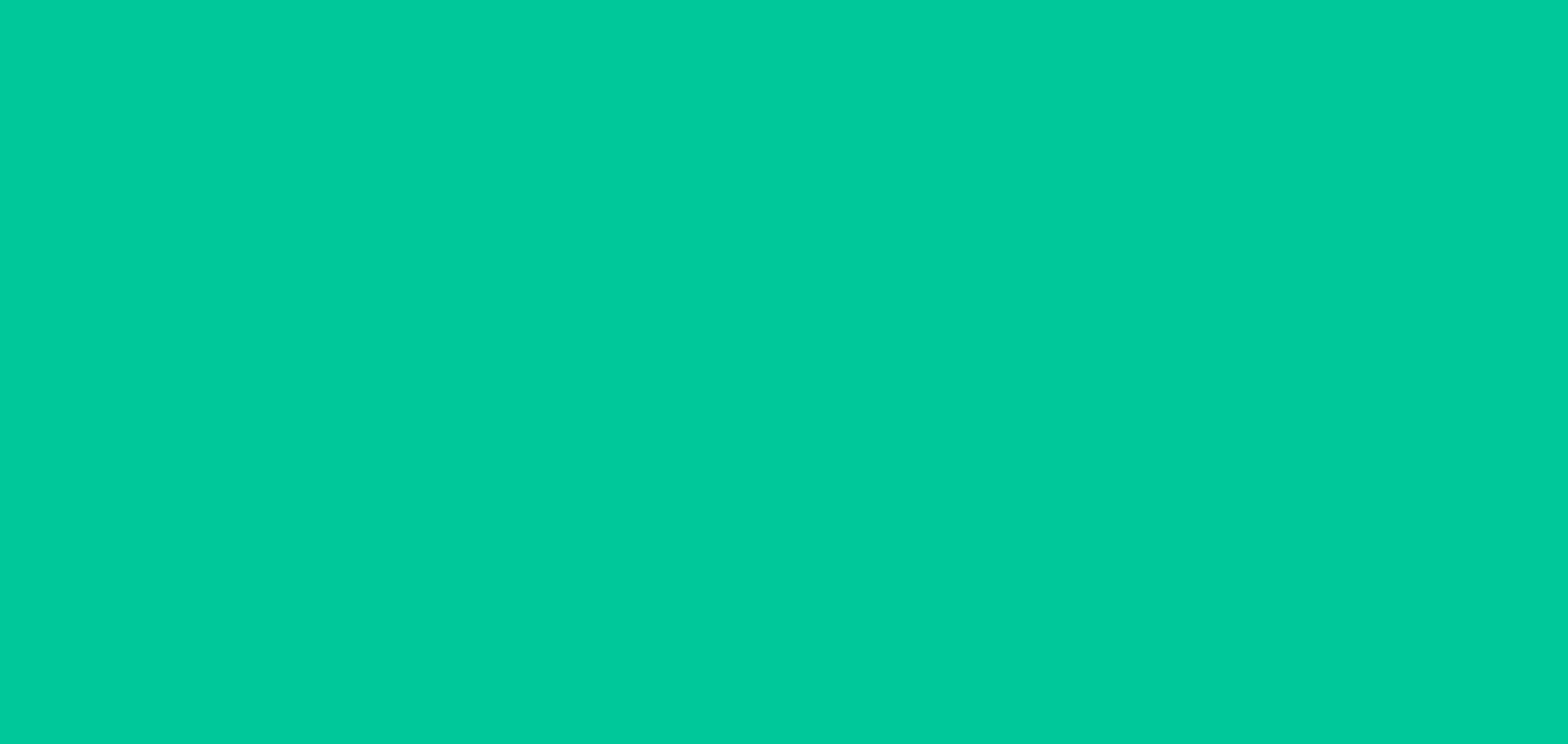
scroll to position [0, 0]
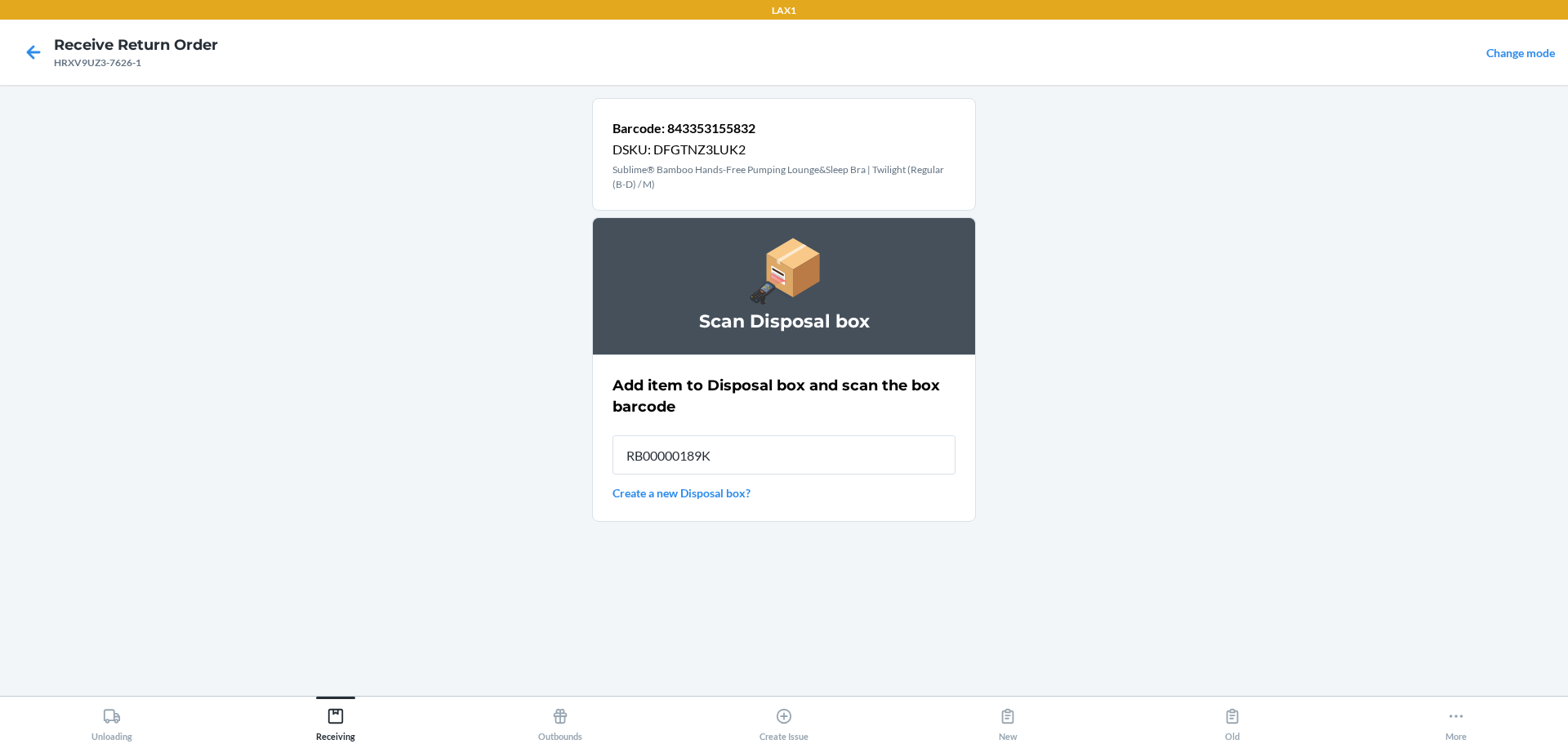
type input "RB00000189K"
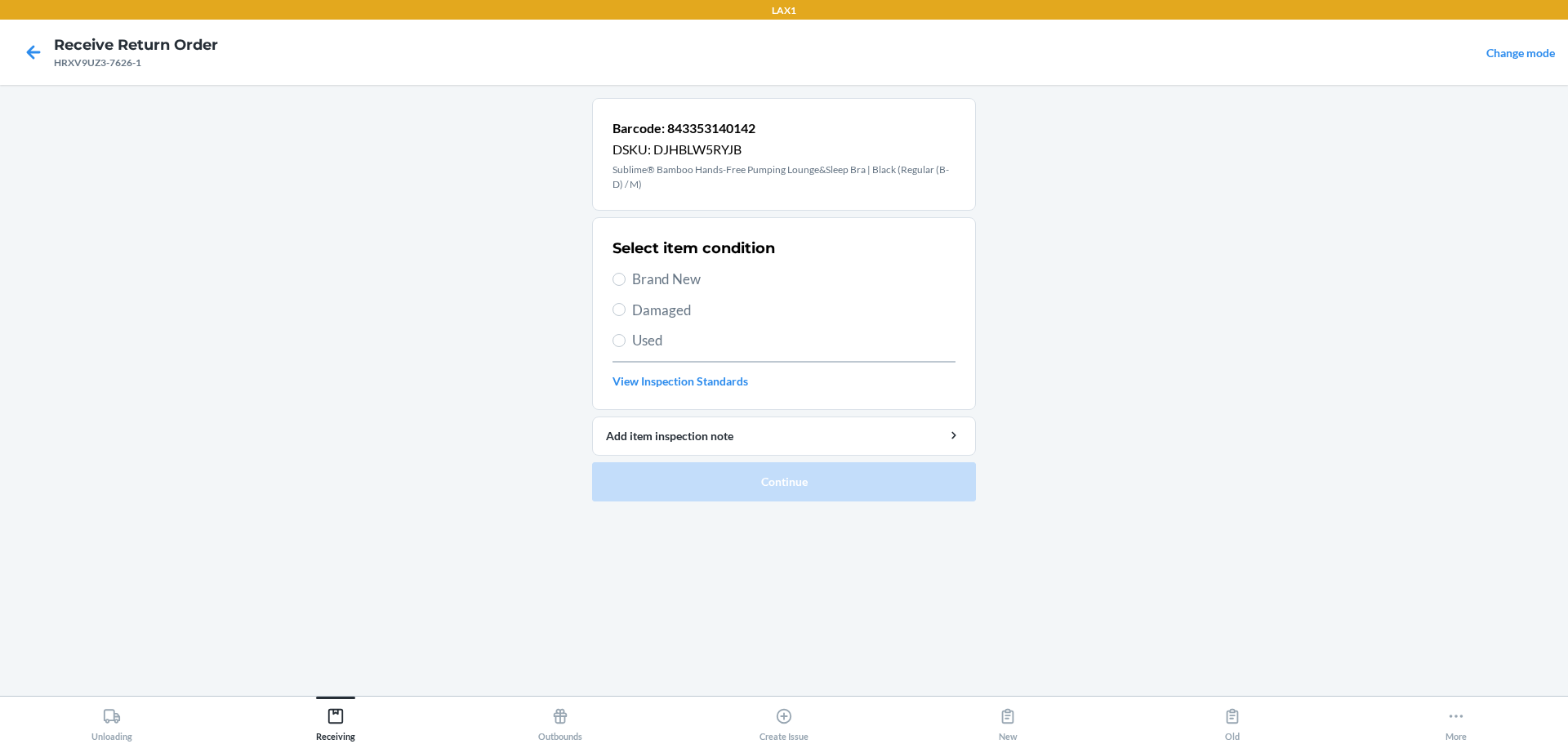
click at [662, 338] on span "Used" at bounding box center [794, 340] width 323 height 21
click at [626, 338] on input "Used" at bounding box center [618, 340] width 13 height 13
radio input "true"
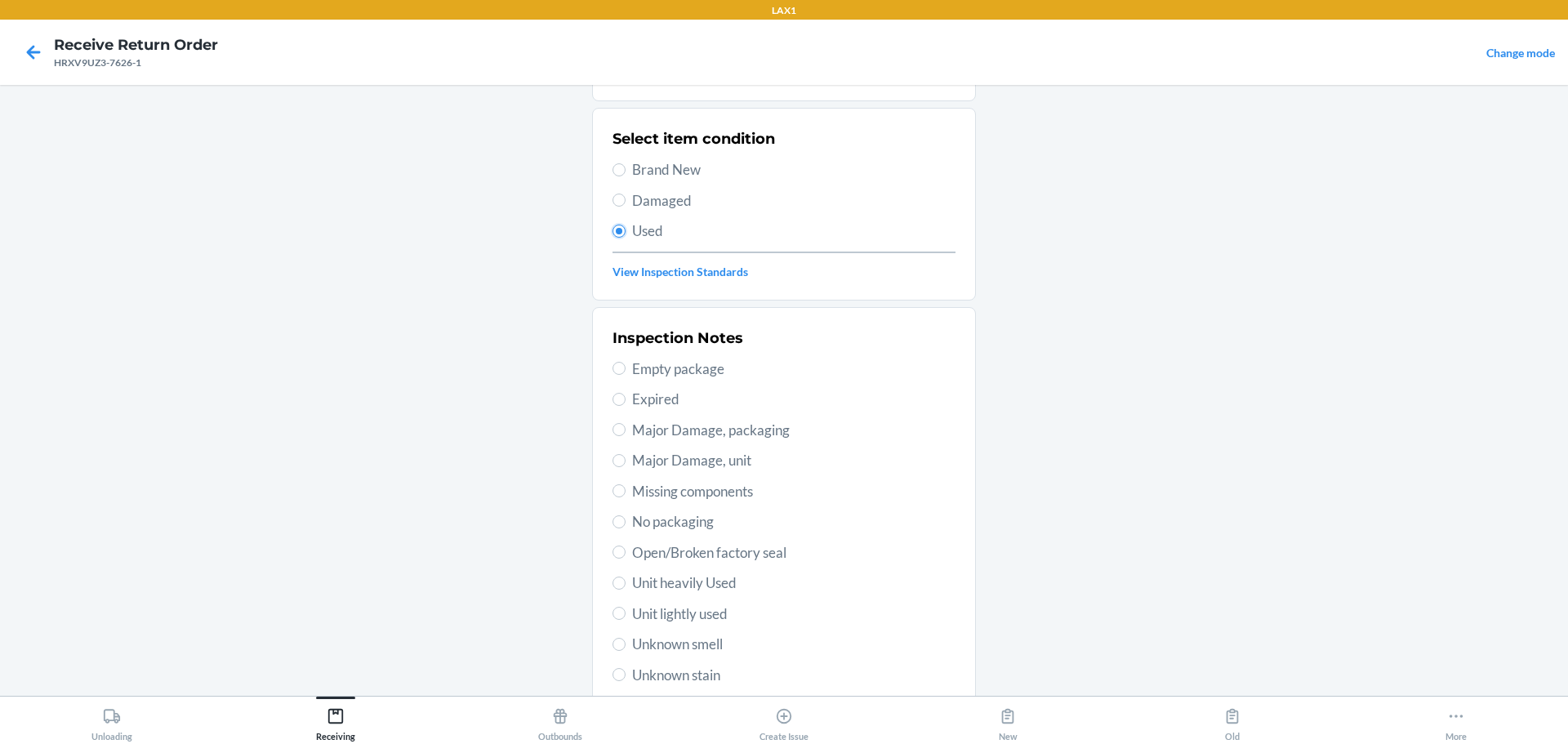
scroll to position [255, 0]
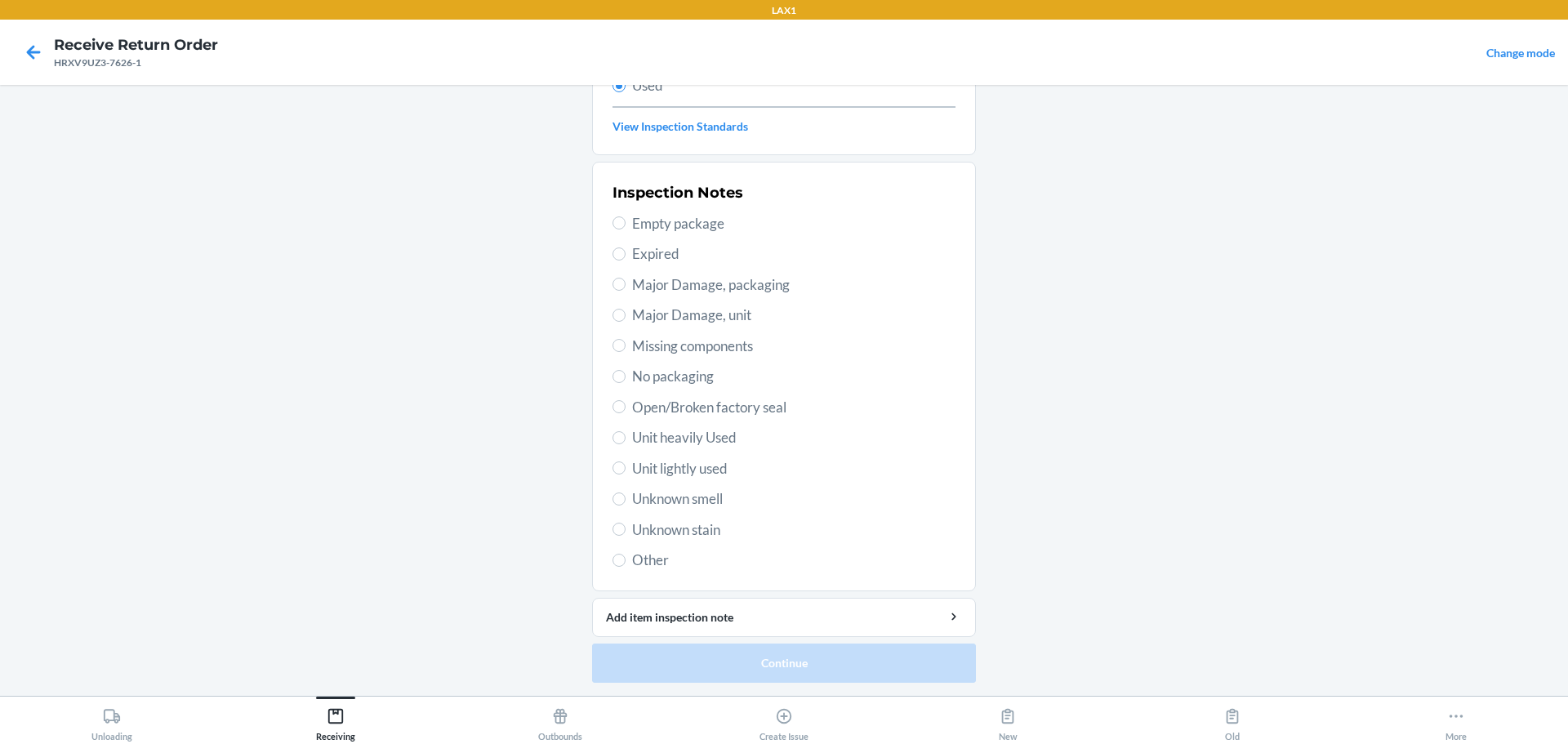
drag, startPoint x: 690, startPoint y: 450, endPoint x: 689, endPoint y: 459, distance: 9.1
click at [690, 454] on div "Inspection Notes Empty package Expired Major Damage, packaging Major Damage, un…" at bounding box center [784, 376] width 343 height 399
click at [686, 462] on span "Unit lightly used" at bounding box center [794, 469] width 323 height 21
click at [626, 462] on input "Unit lightly used" at bounding box center [618, 468] width 13 height 13
radio input "true"
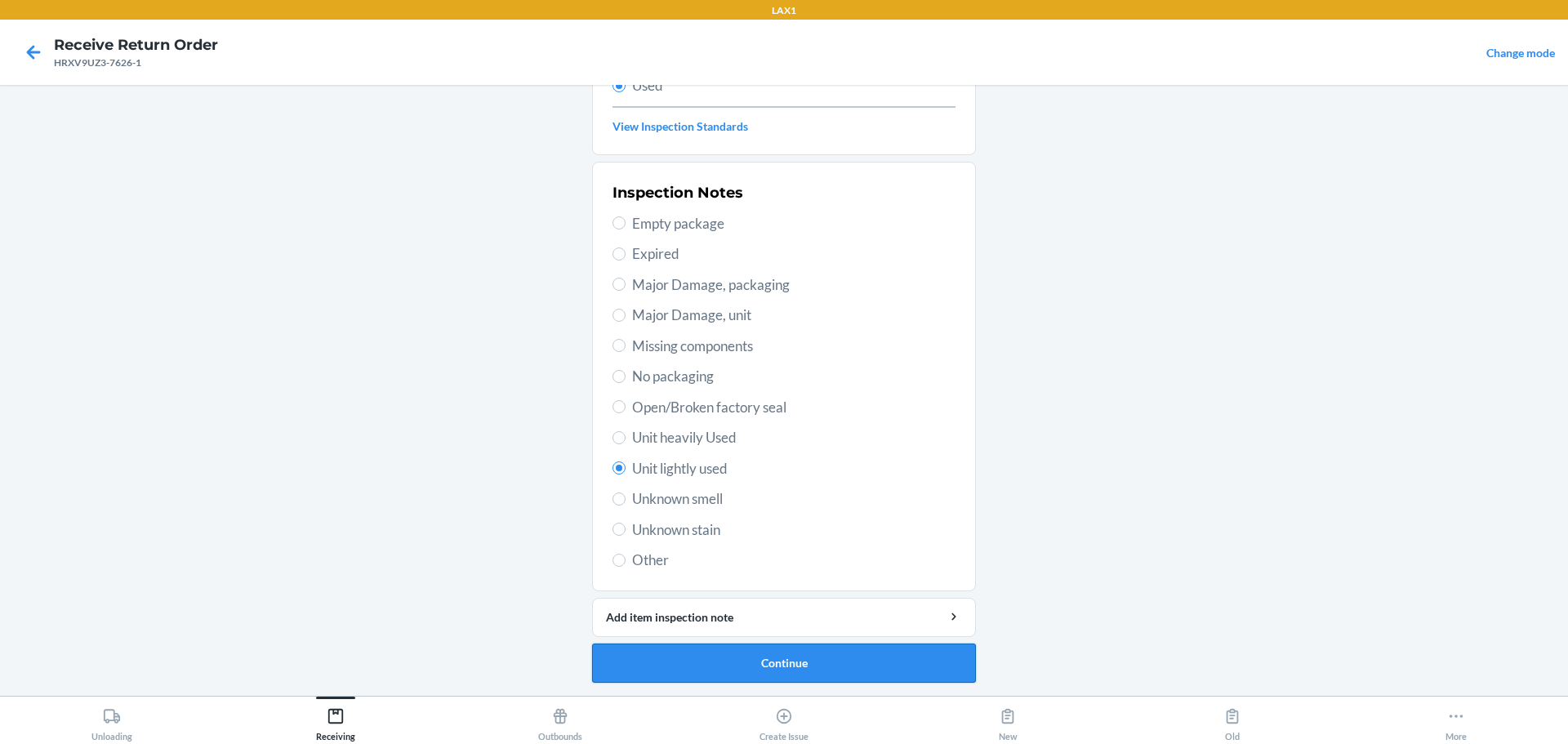
click at [754, 668] on button "Continue" at bounding box center [784, 663] width 384 height 39
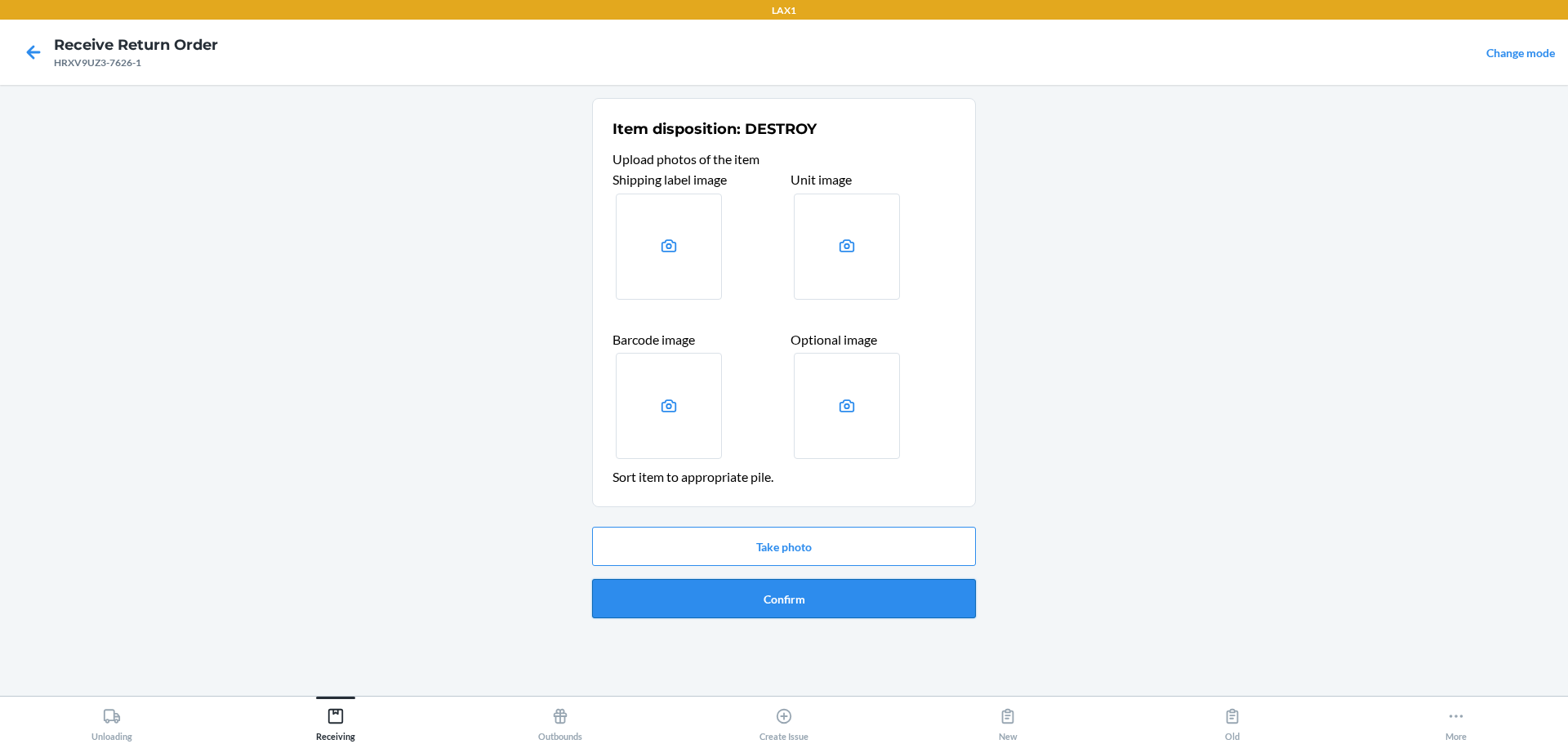
click at [754, 617] on button "Confirm" at bounding box center [784, 598] width 384 height 39
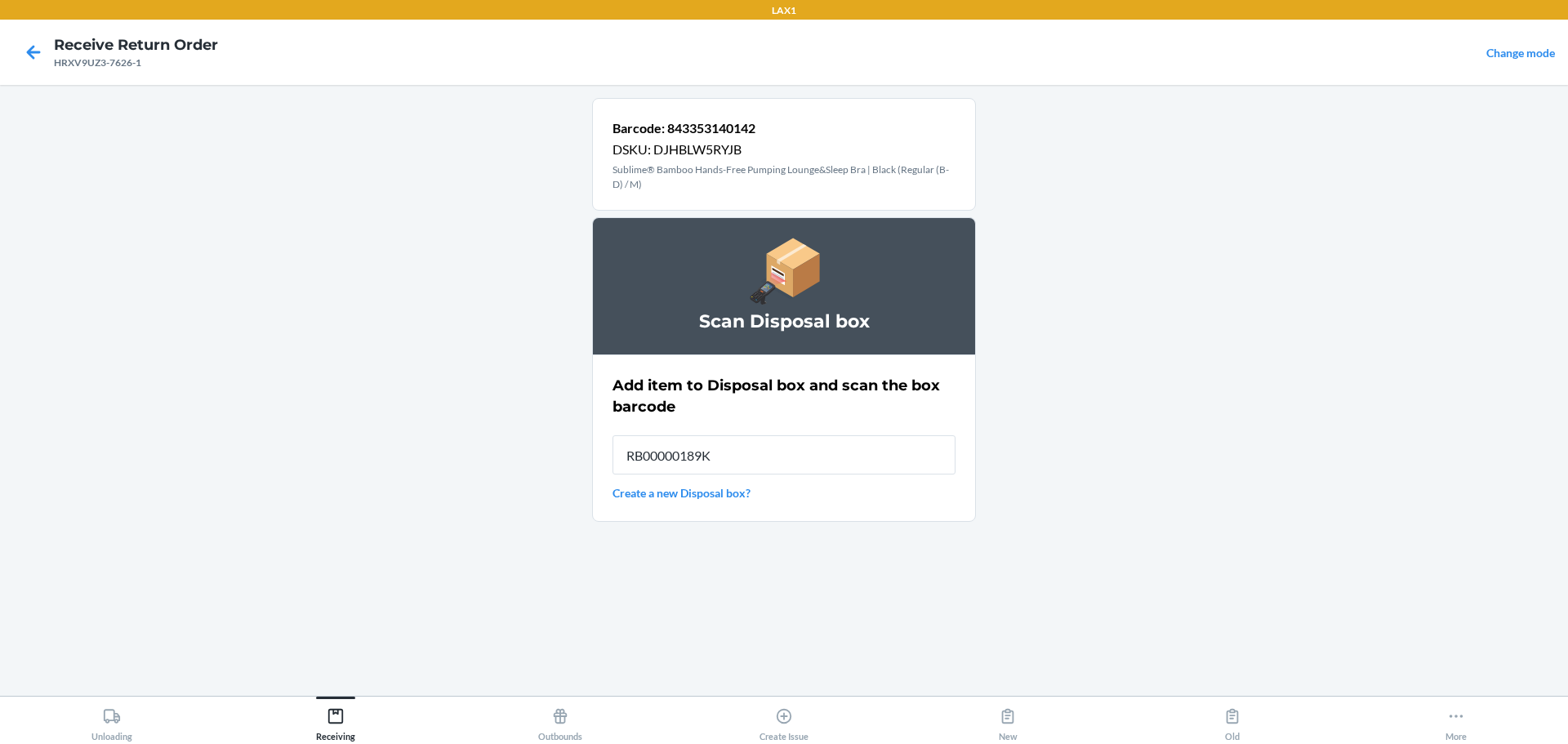
type input "RB00000189K"
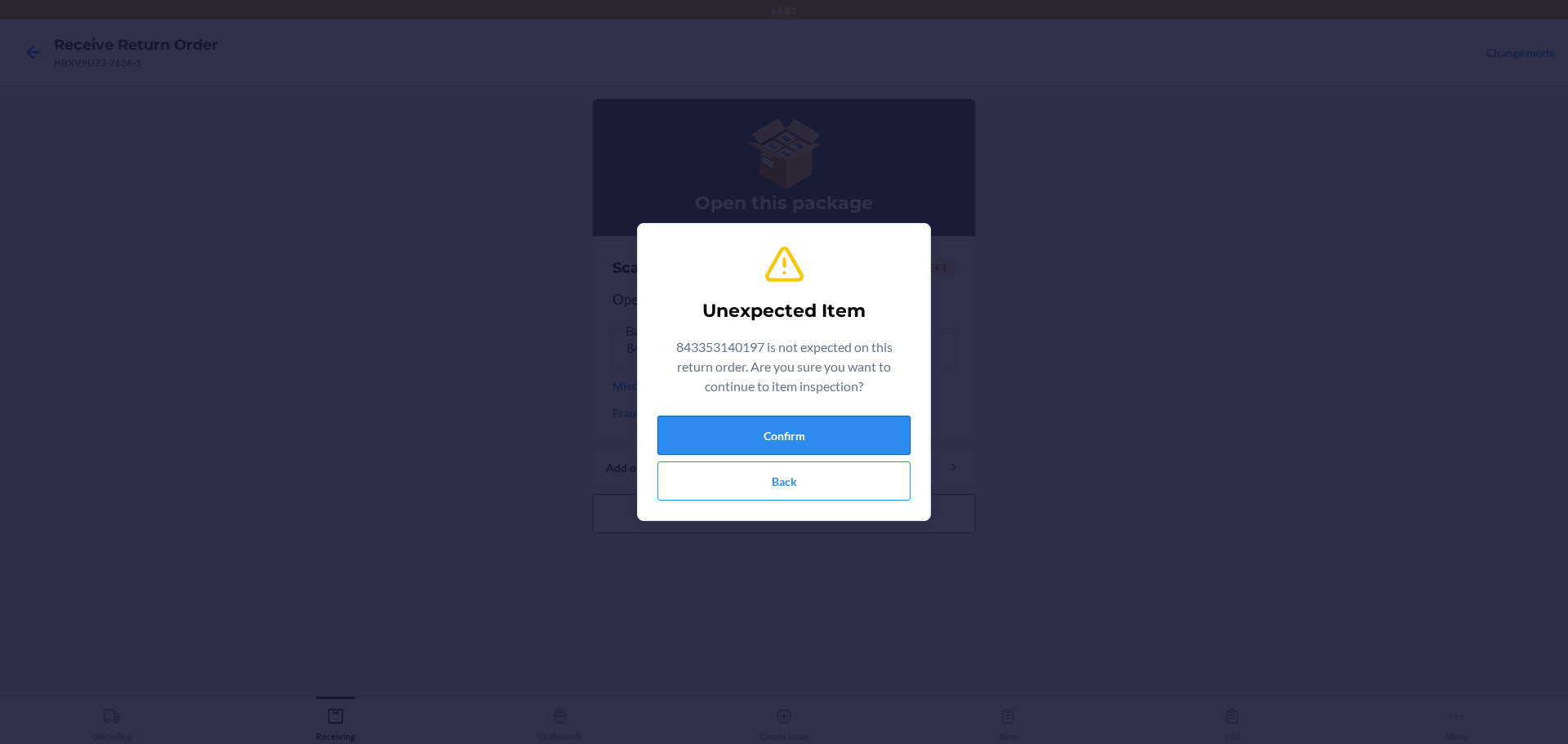
click at [726, 429] on button "Confirm" at bounding box center [784, 436] width 253 height 39
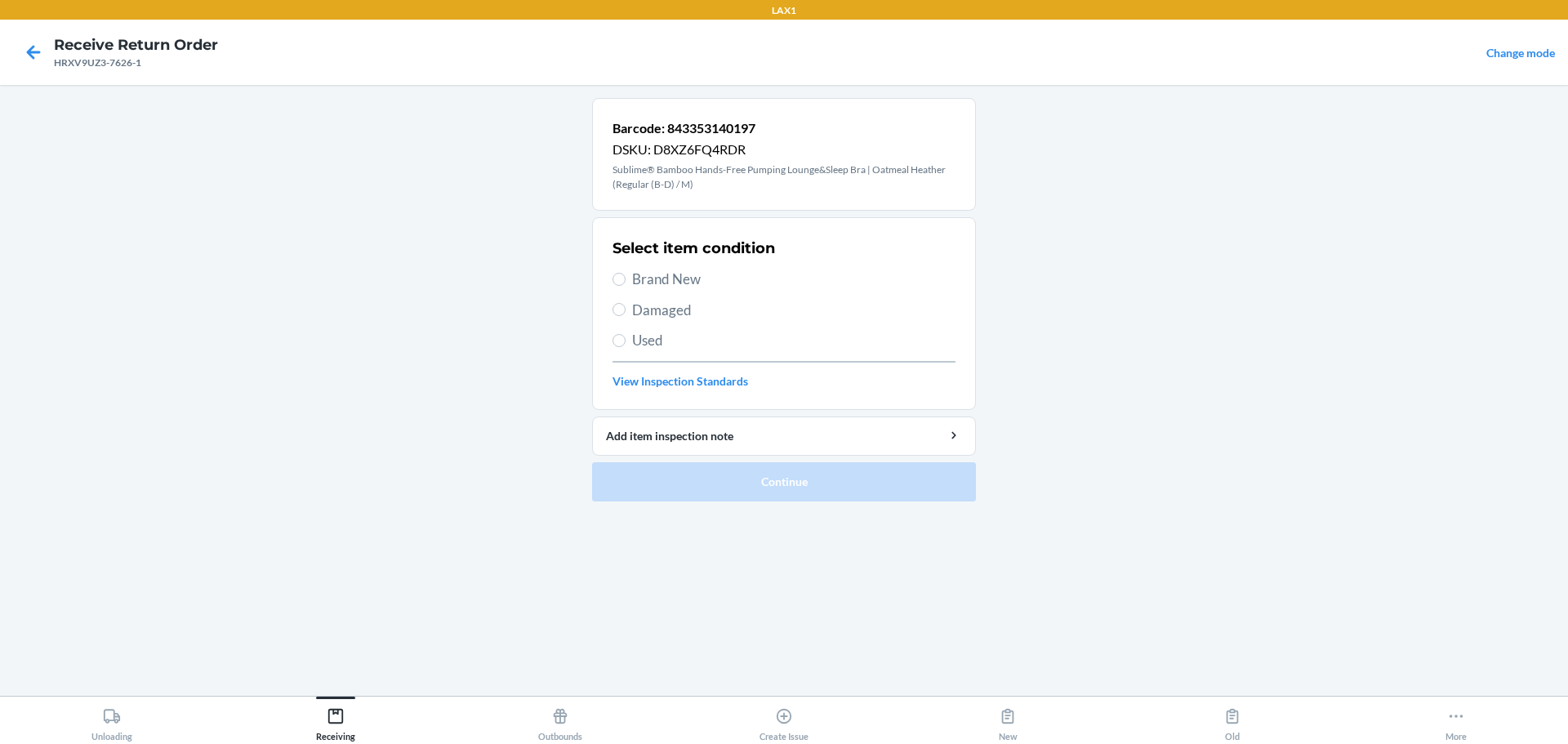
drag, startPoint x: 638, startPoint y: 294, endPoint x: 644, endPoint y: 280, distance: 15.2
click at [643, 282] on div "Select item condition Brand New Damaged Used View Inspection Standards" at bounding box center [784, 313] width 343 height 162
click at [645, 276] on span "Brand New" at bounding box center [794, 279] width 323 height 21
click at [626, 276] on input "Brand New" at bounding box center [618, 278] width 13 height 13
radio input "true"
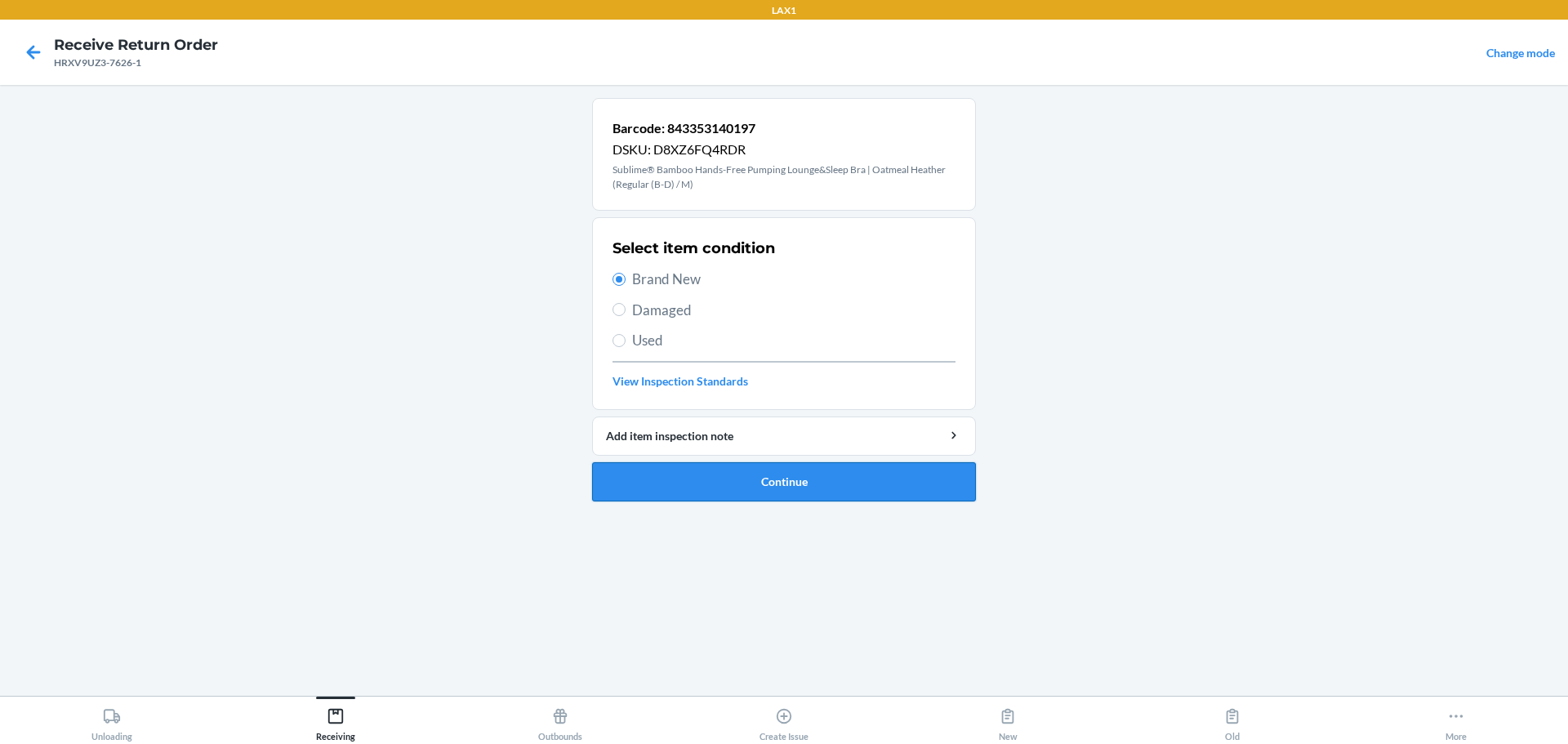
click at [754, 479] on button "Continue" at bounding box center [784, 481] width 384 height 39
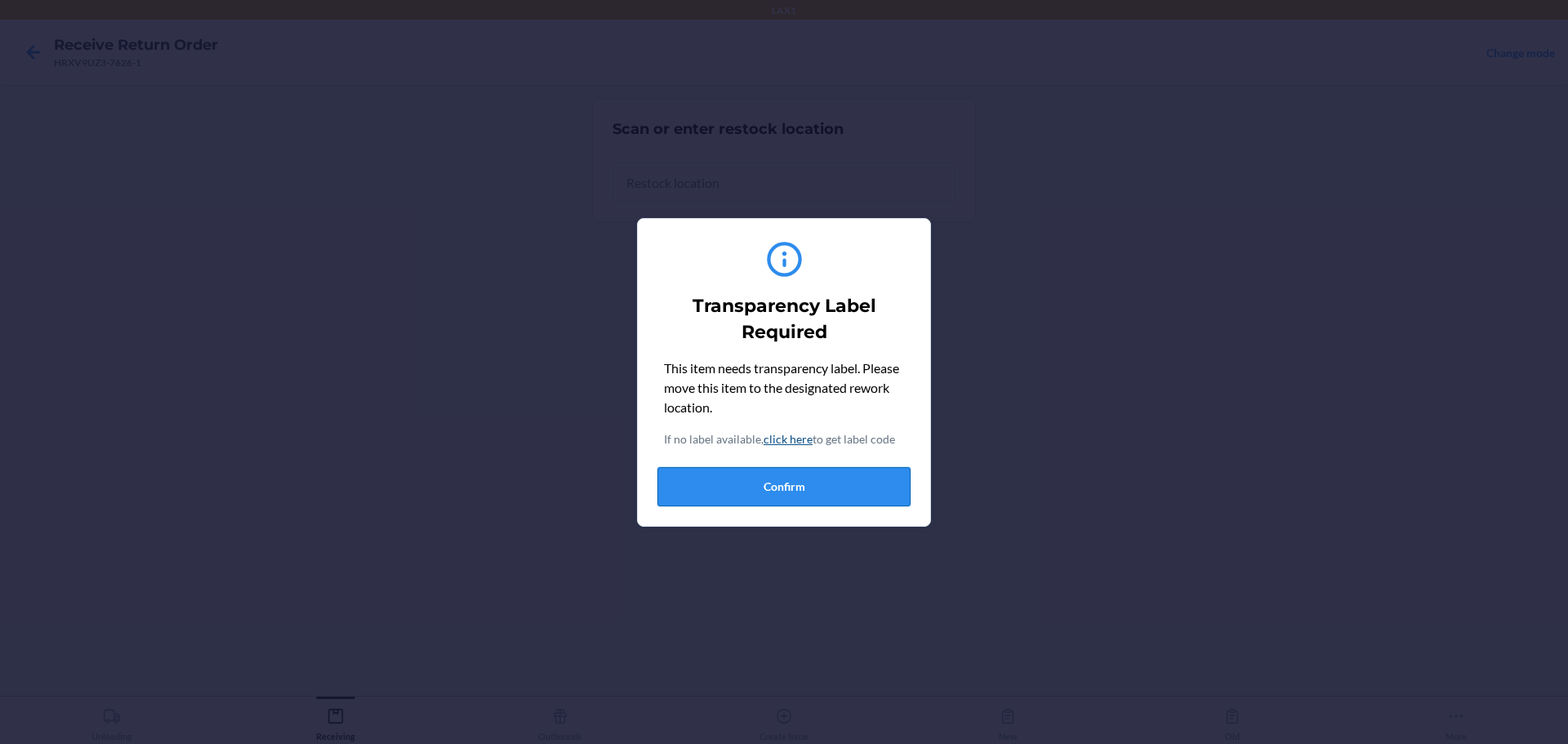
click at [754, 487] on button "Confirm" at bounding box center [784, 487] width 253 height 39
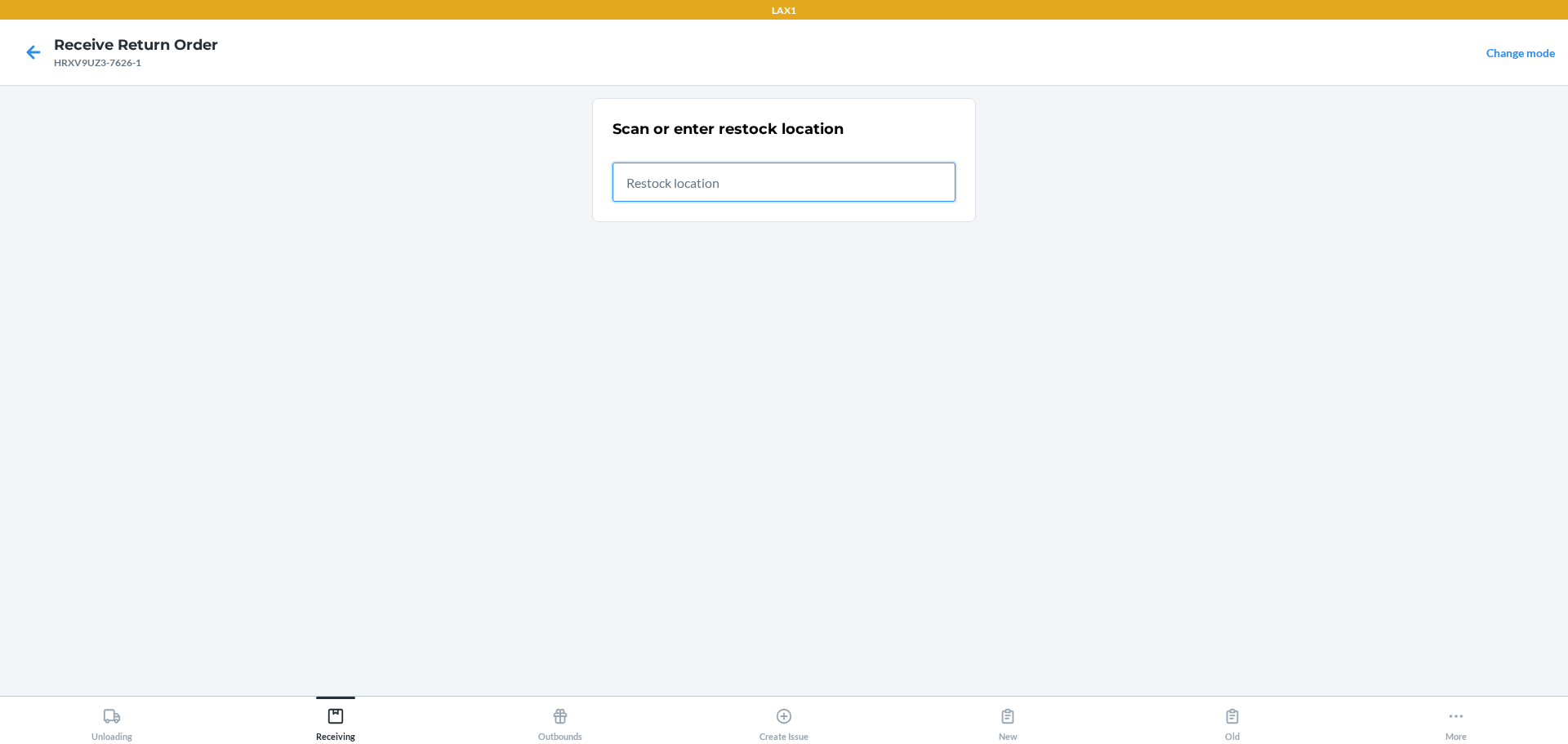
click at [754, 193] on input "text" at bounding box center [784, 182] width 343 height 39
type input "RTCART046"
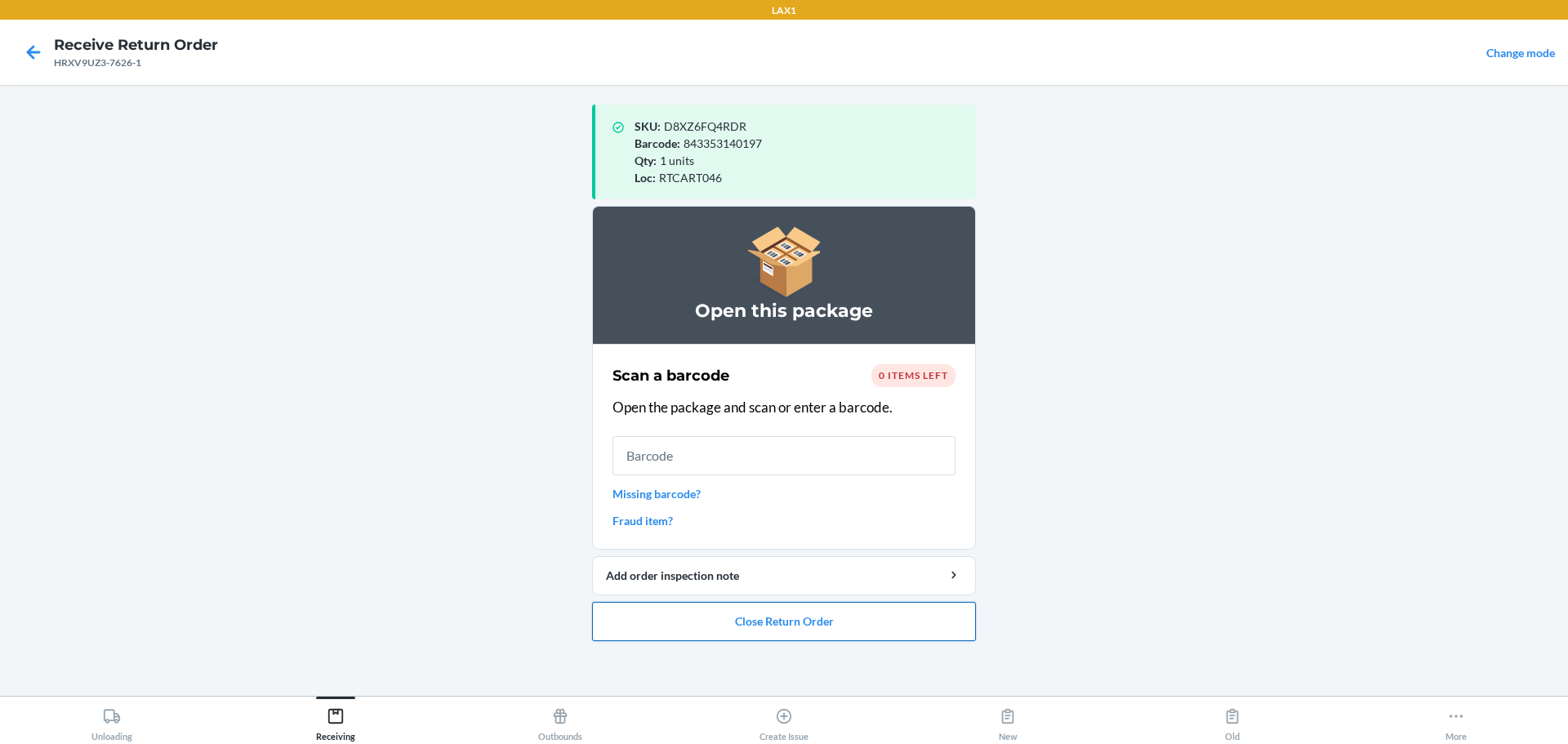
click at [754, 639] on button "Close Return Order" at bounding box center [784, 621] width 384 height 39
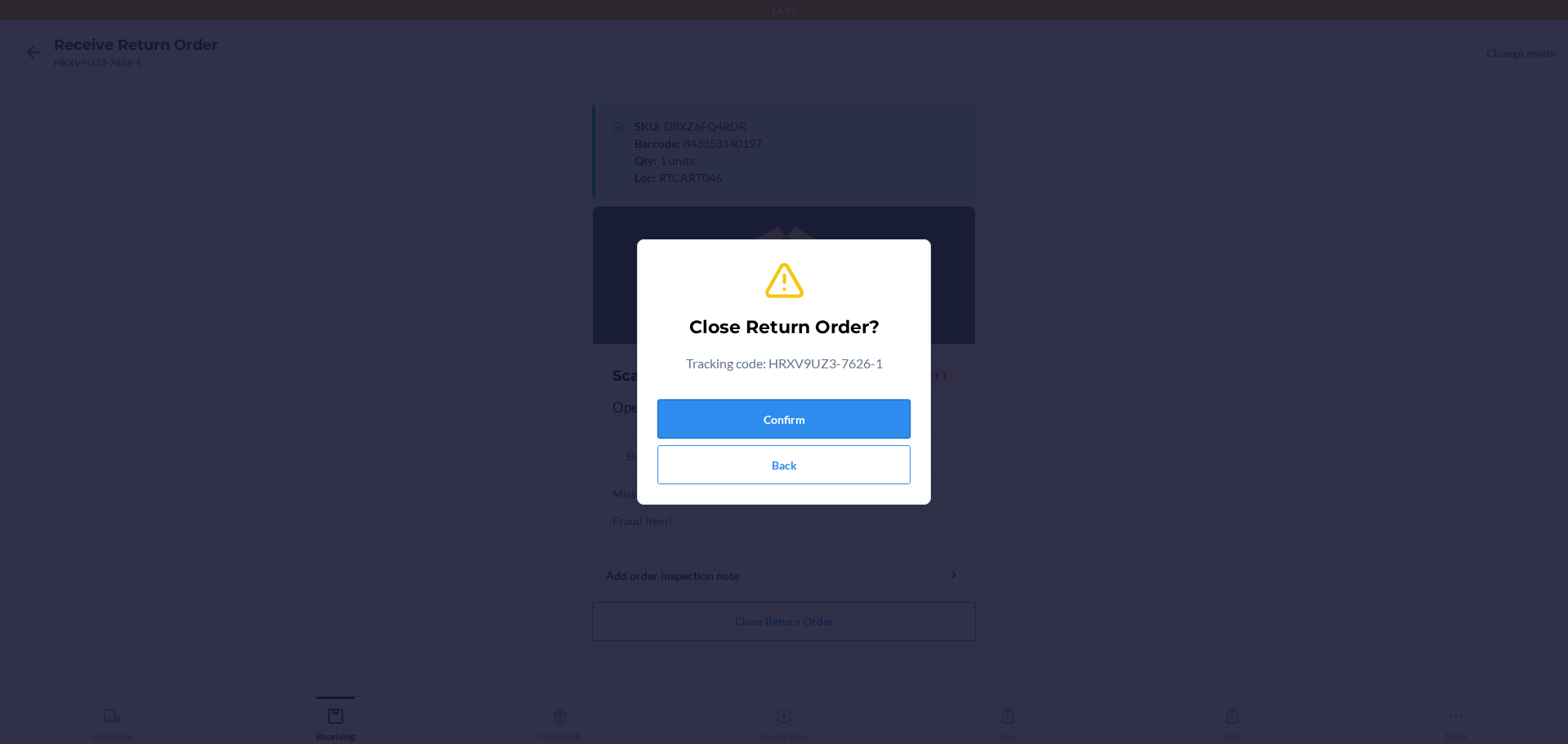
click at [754, 422] on button "Confirm" at bounding box center [784, 419] width 253 height 39
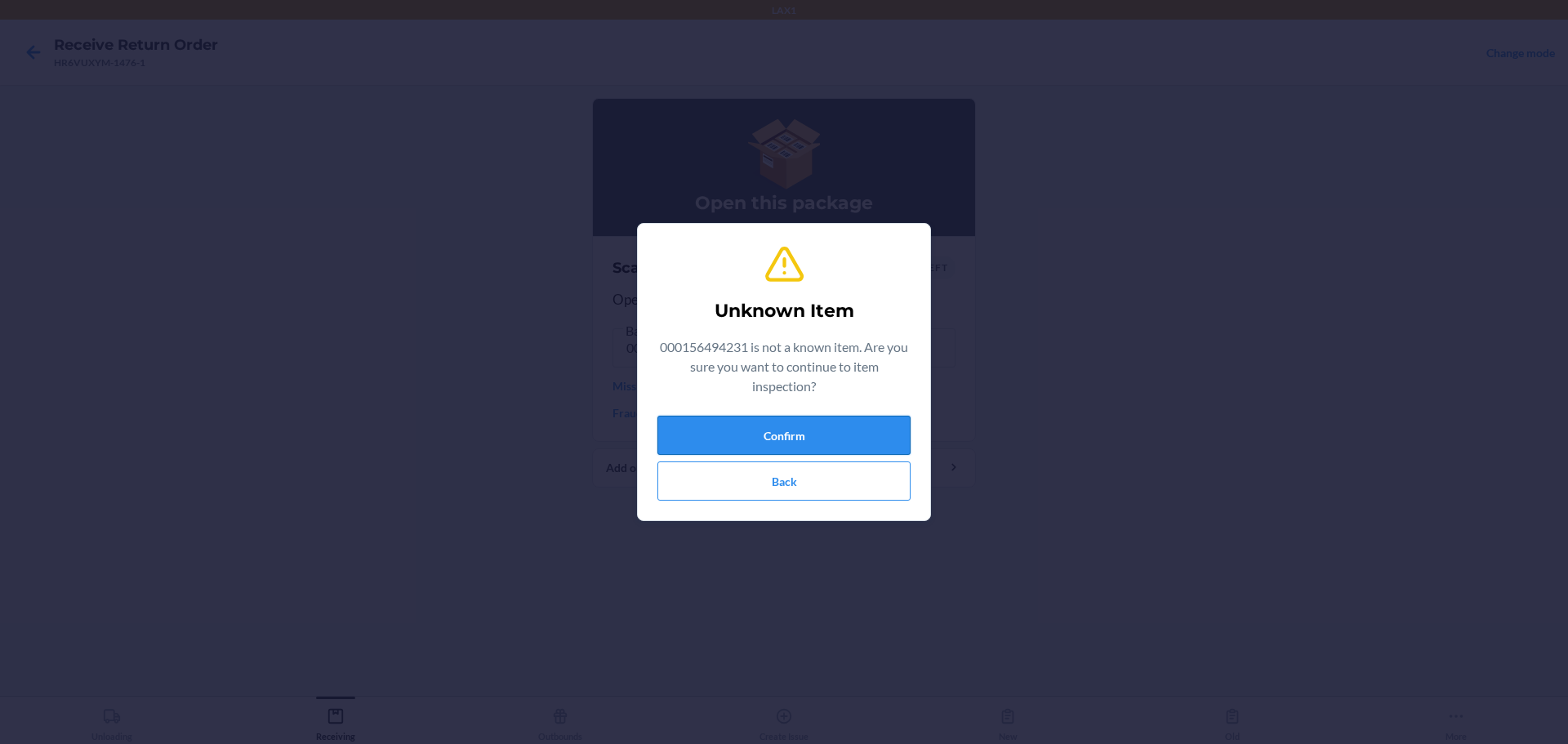
click at [754, 445] on button "Confirm" at bounding box center [784, 436] width 253 height 39
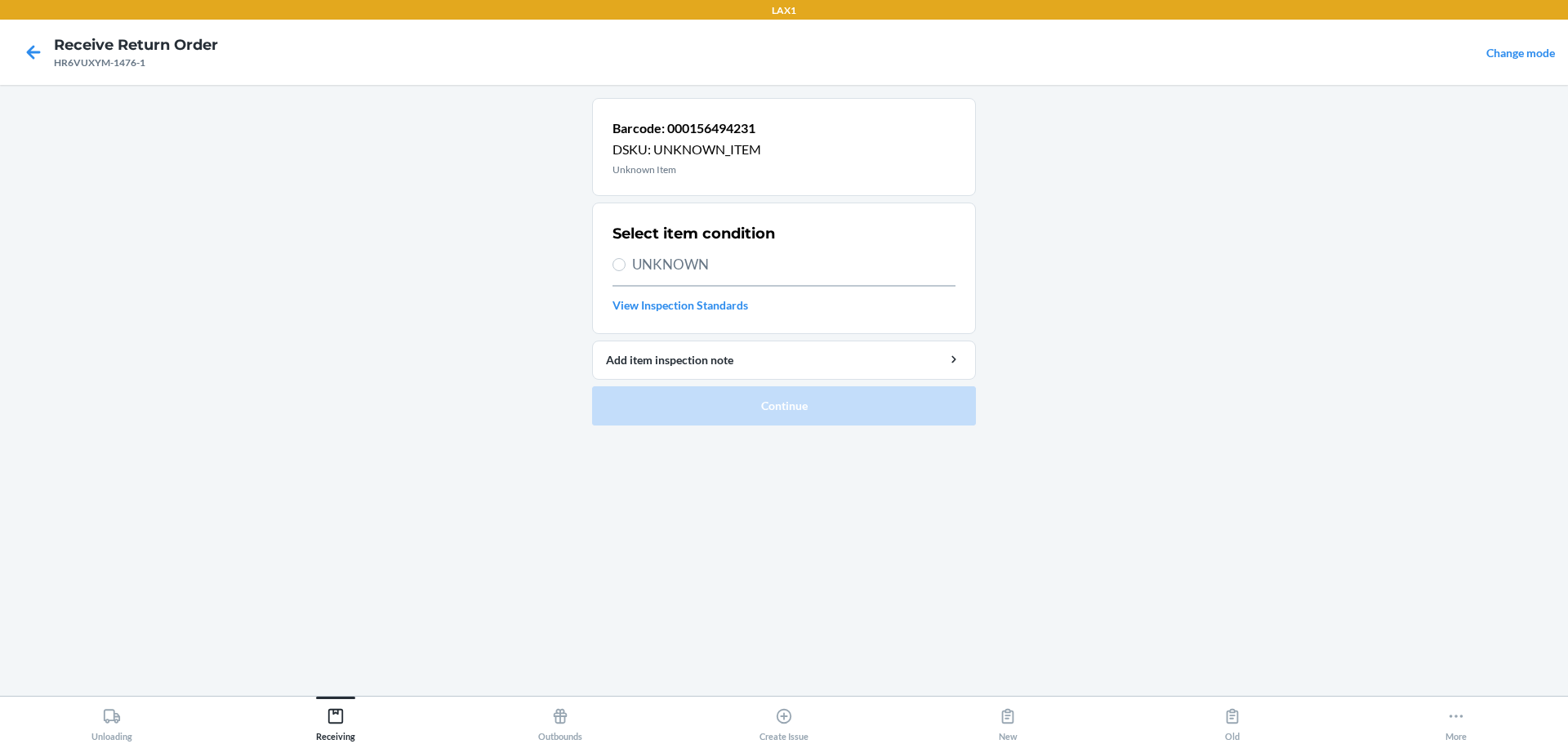
click at [630, 272] on label "UNKNOWN" at bounding box center [784, 265] width 343 height 21
click at [626, 271] on input "UNKNOWN" at bounding box center [618, 264] width 13 height 13
radio input "true"
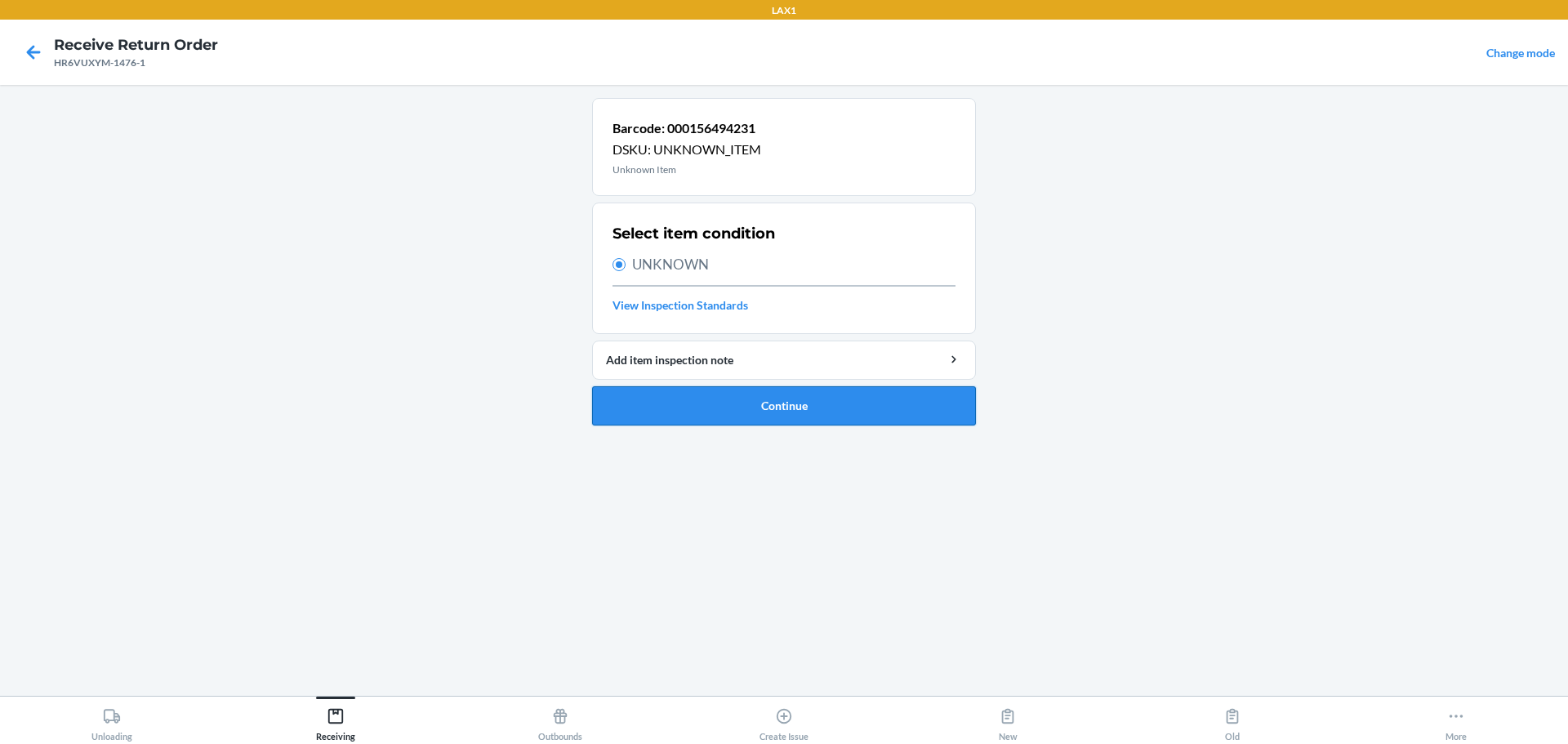
click at [754, 419] on button "Continue" at bounding box center [784, 405] width 384 height 39
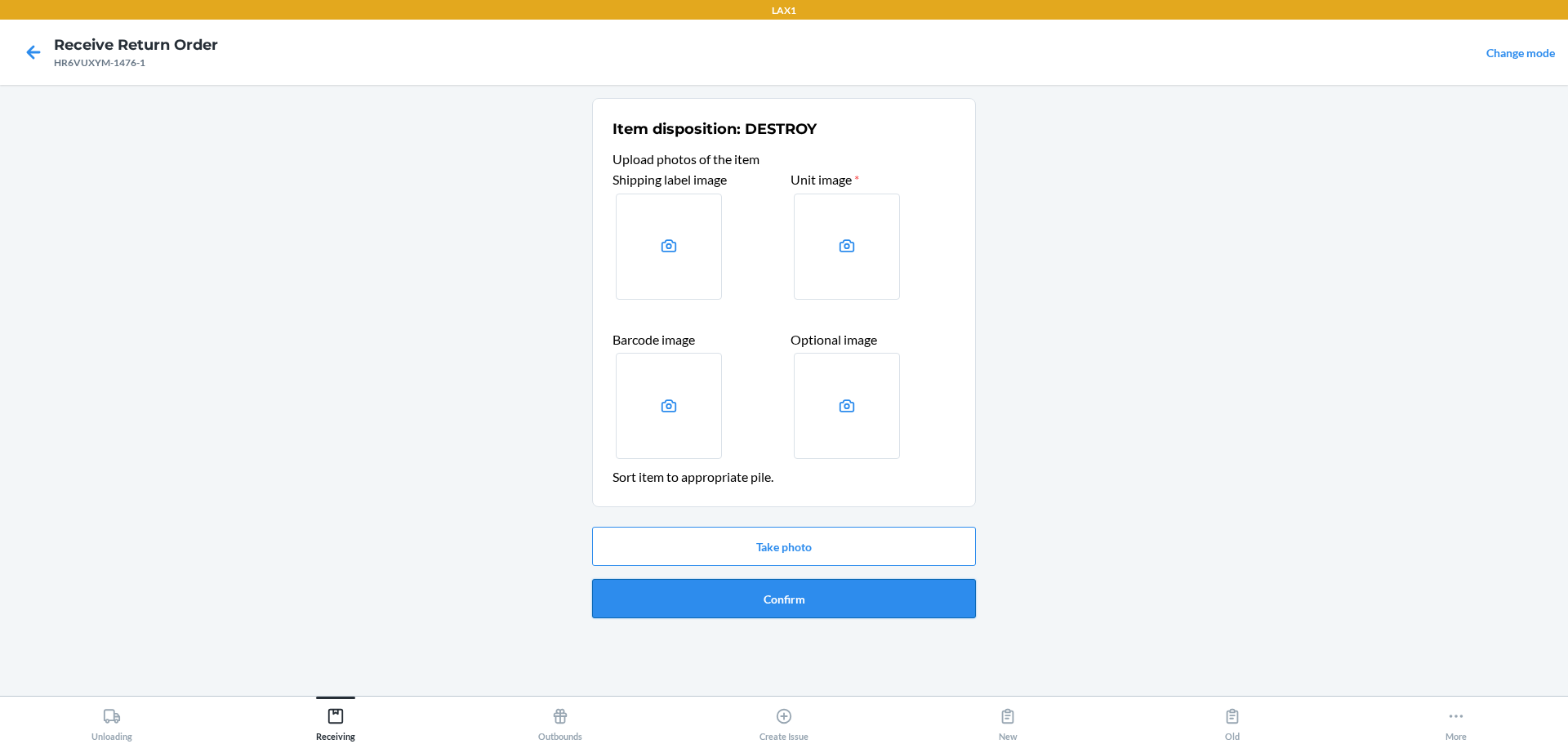
click at [754, 594] on button "Confirm" at bounding box center [784, 598] width 384 height 39
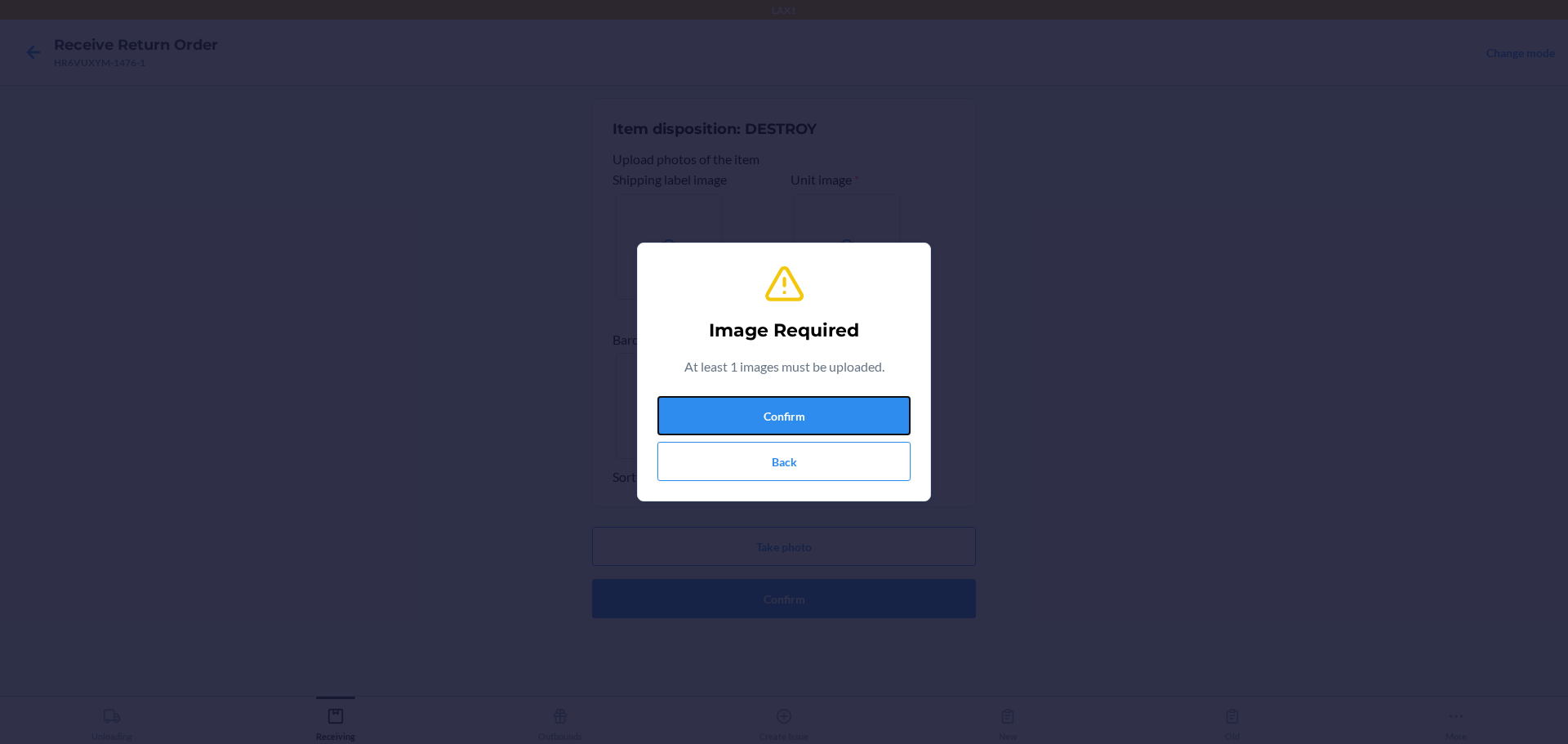
click at [754, 402] on button "Confirm" at bounding box center [784, 415] width 253 height 39
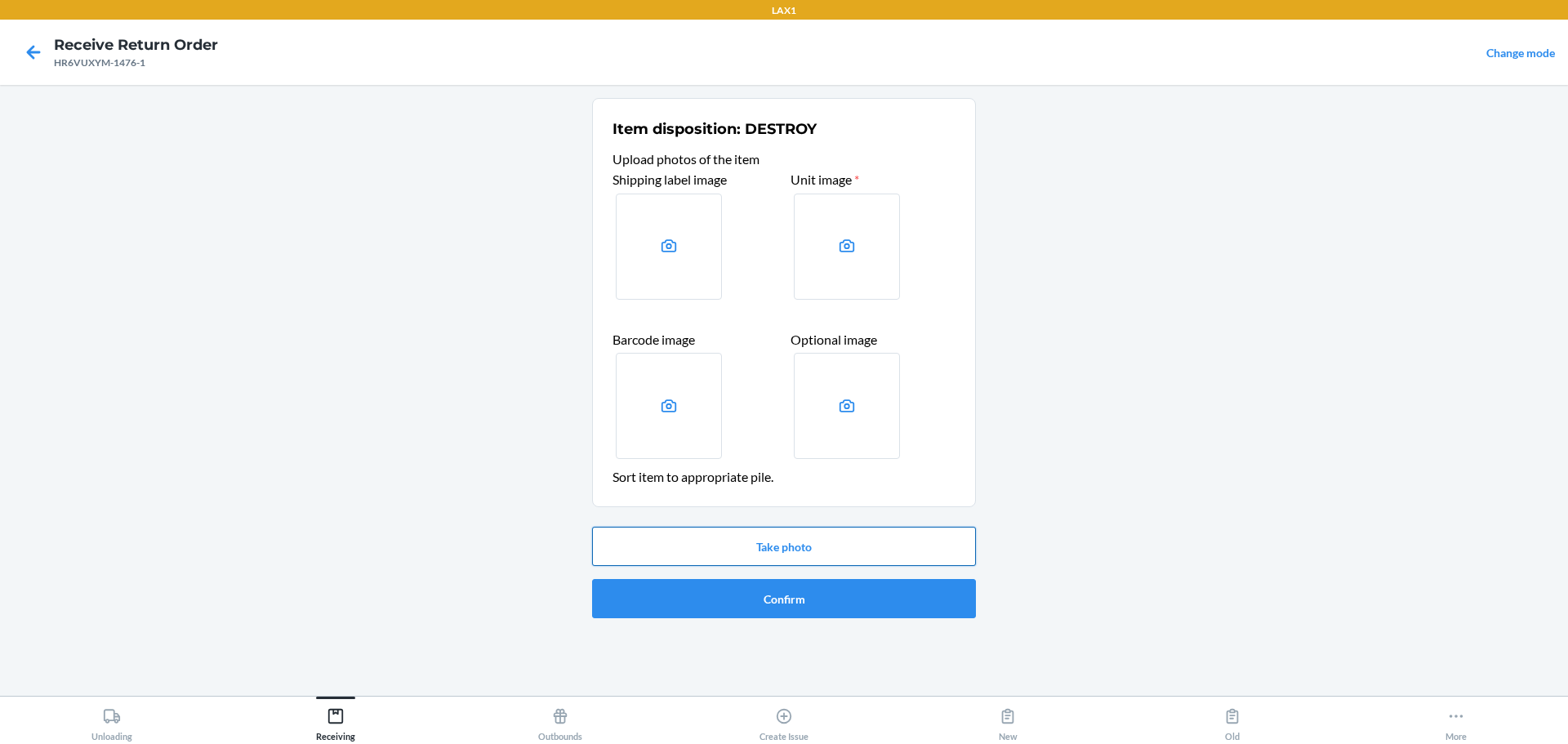
drag, startPoint x: 824, startPoint y: 558, endPoint x: 835, endPoint y: 544, distance: 17.8
click at [754, 544] on button "Take photo" at bounding box center [784, 546] width 384 height 39
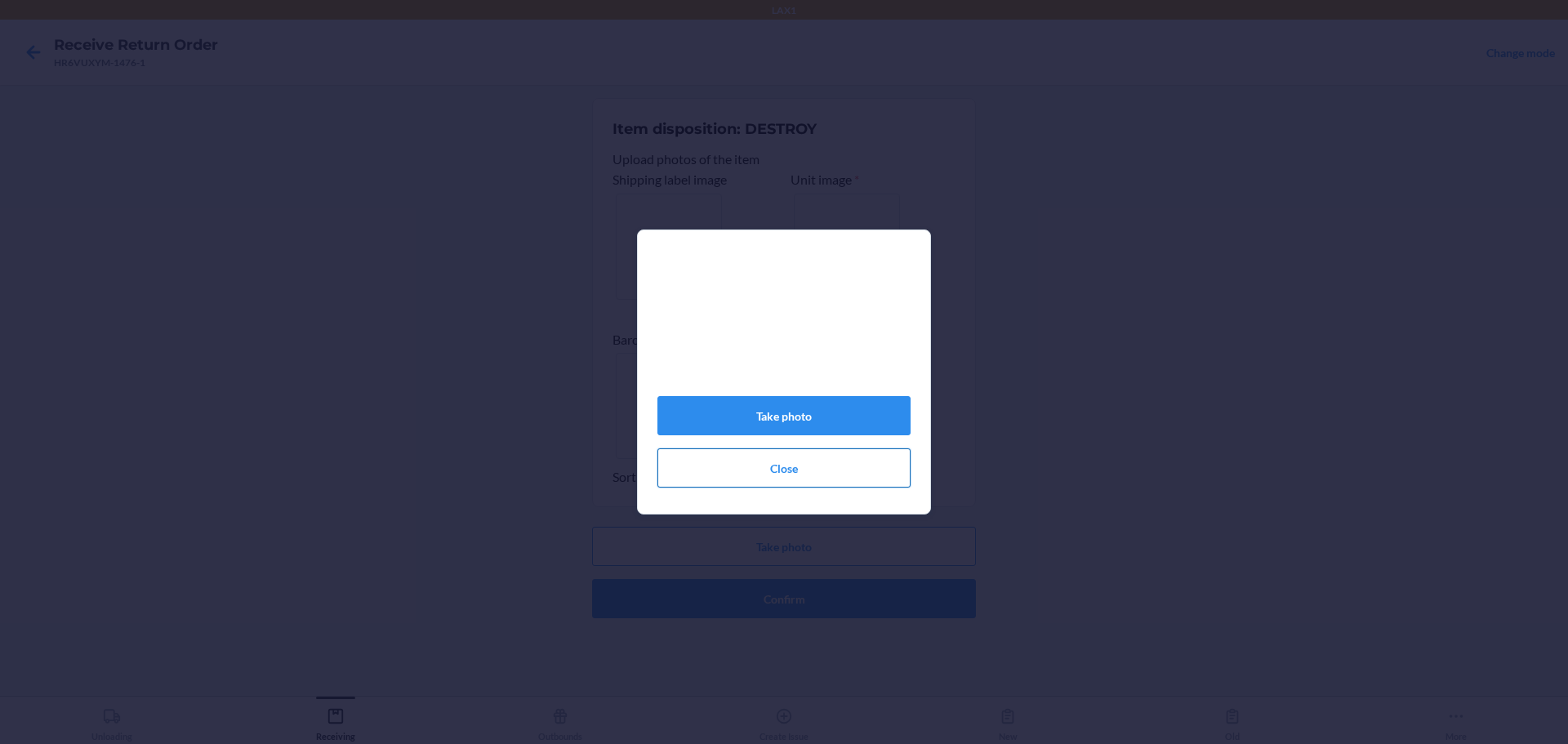
click at [754, 460] on button "Close" at bounding box center [784, 468] width 253 height 39
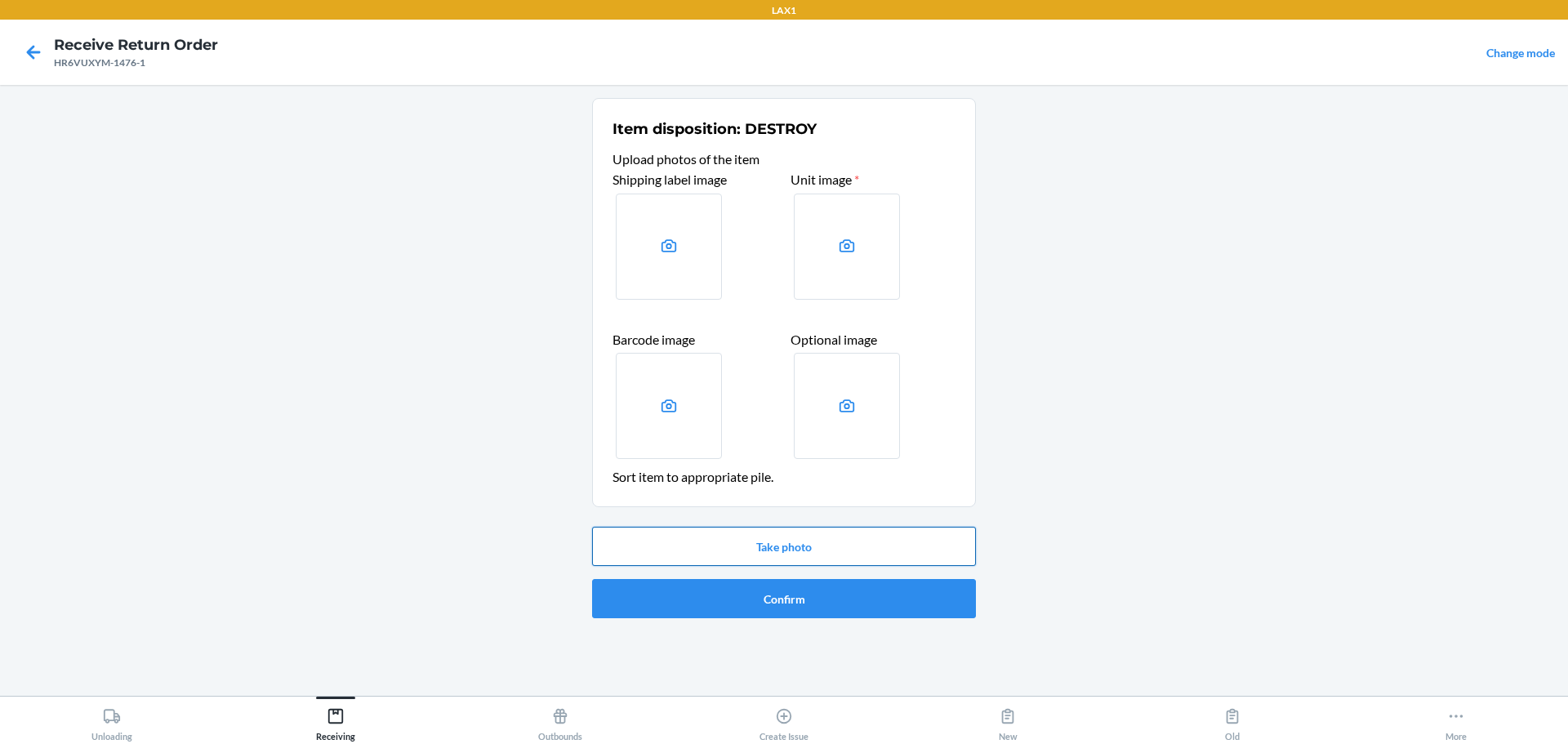
click at [754, 547] on button "Take photo" at bounding box center [784, 546] width 384 height 39
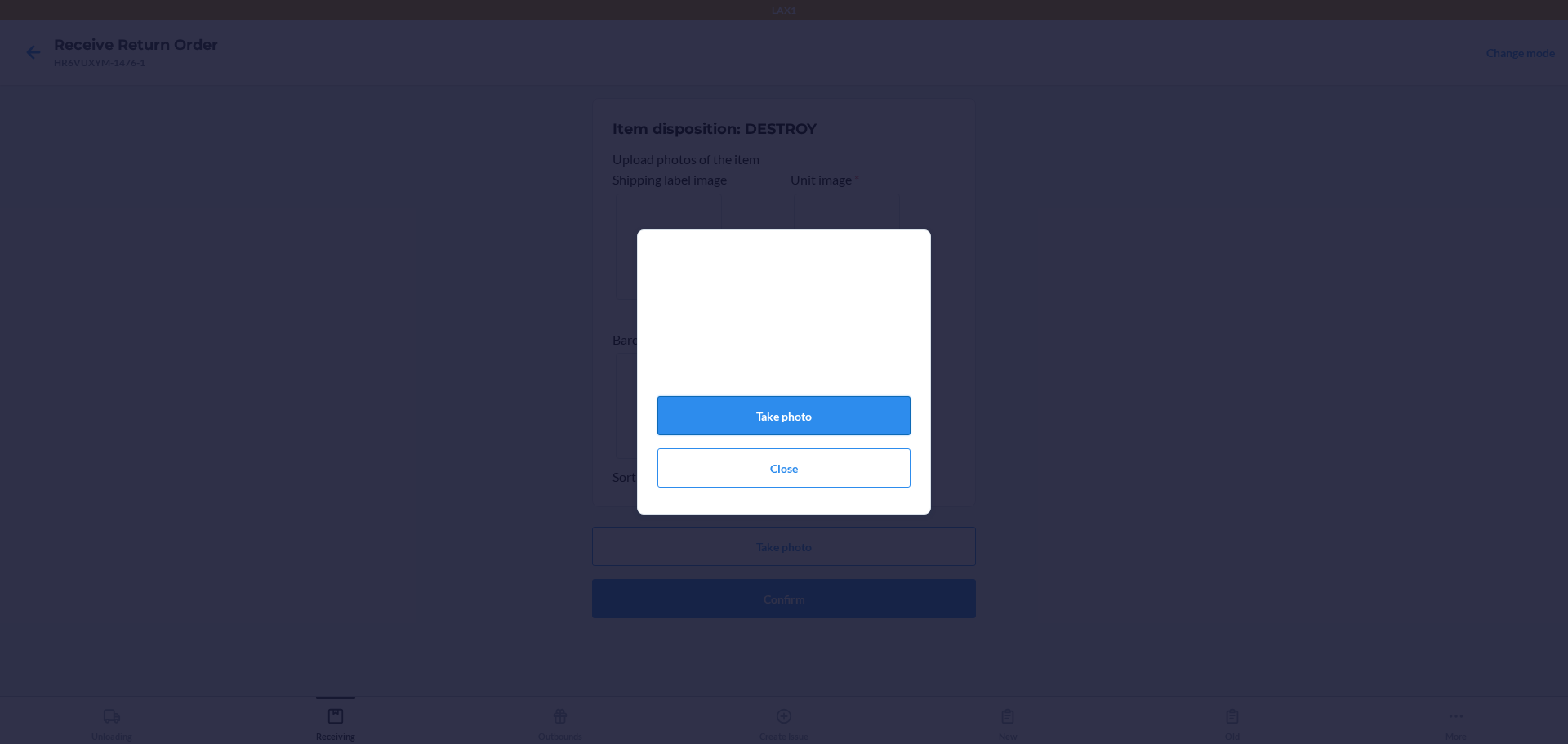
click at [754, 436] on button "Take photo" at bounding box center [784, 415] width 253 height 39
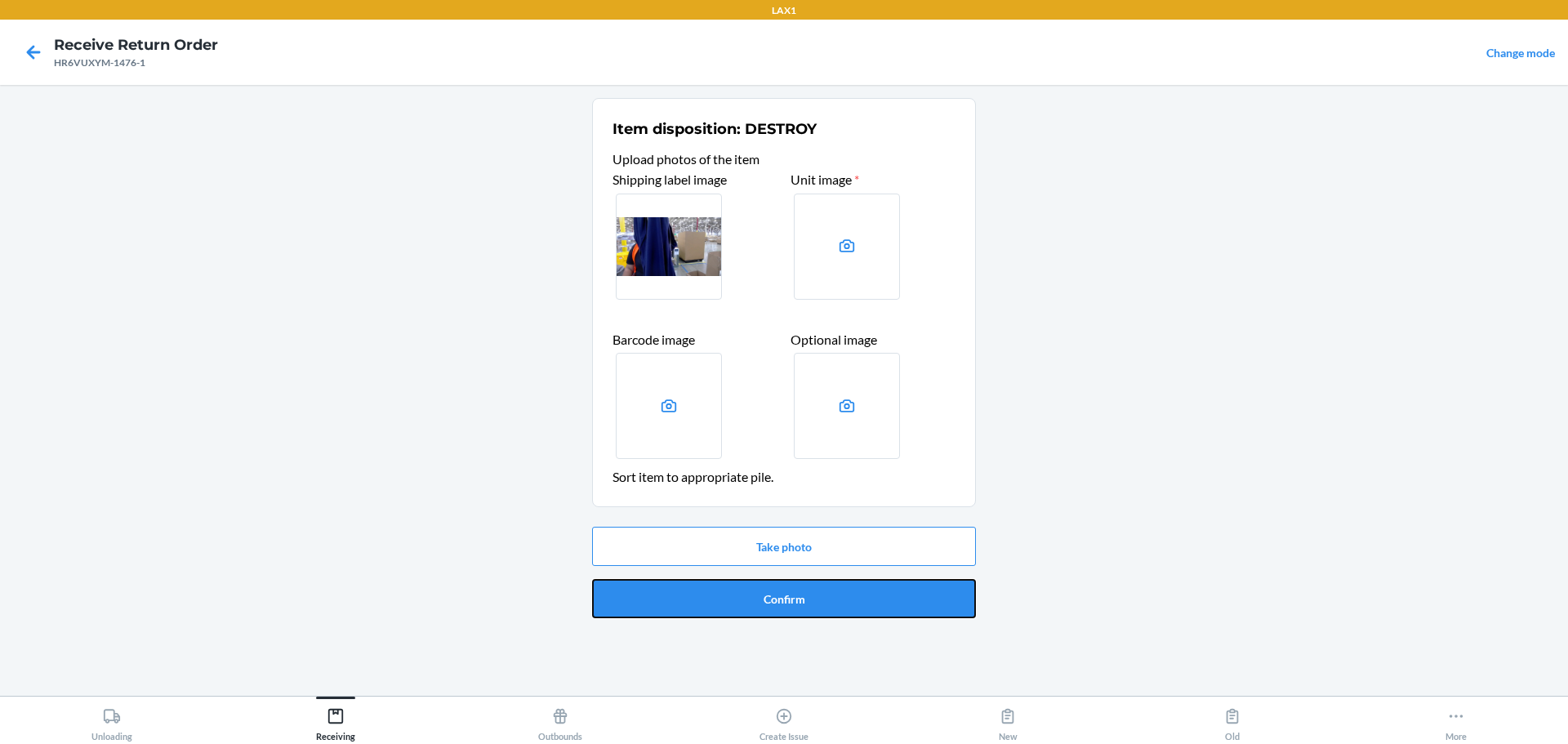
click at [754, 587] on button "Confirm" at bounding box center [784, 598] width 384 height 39
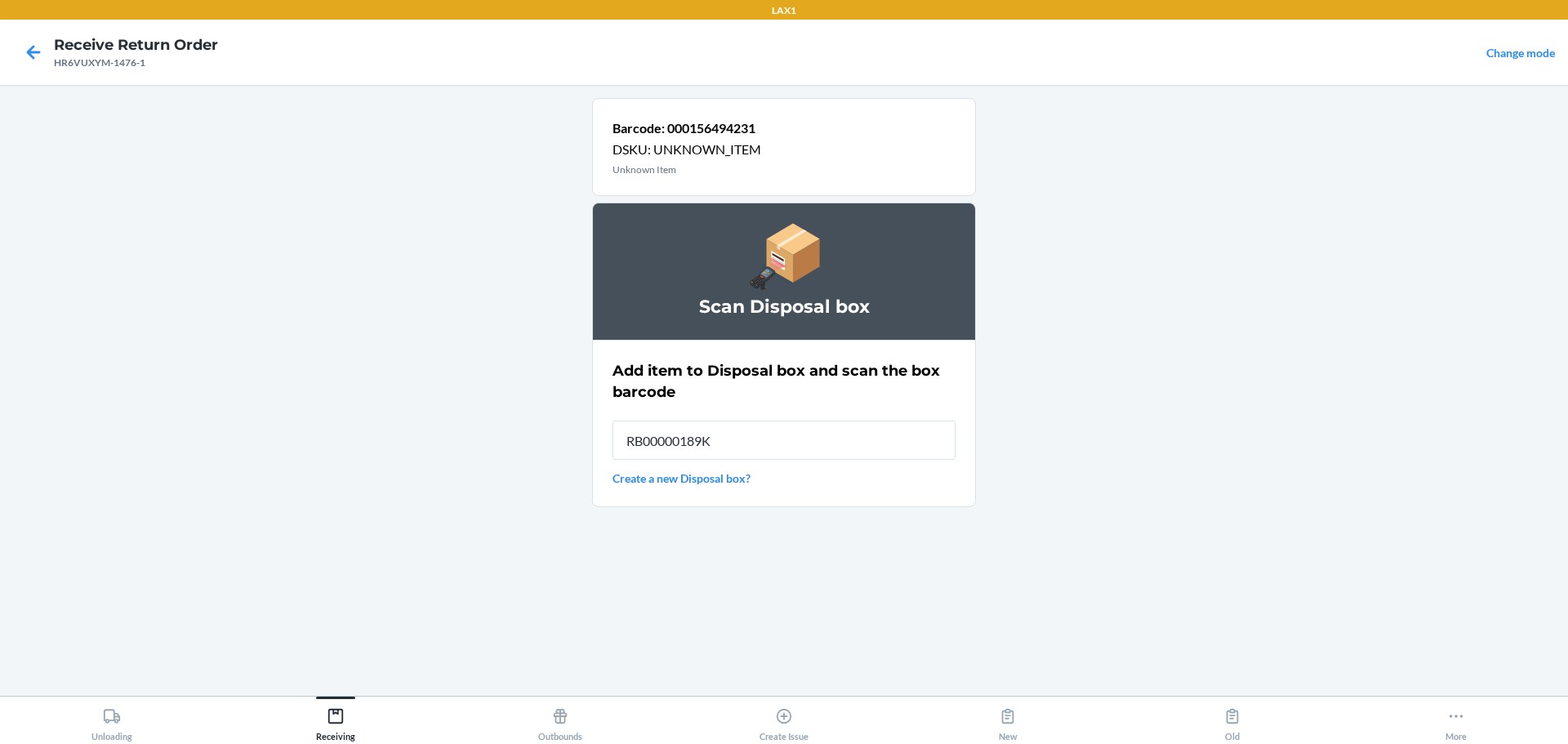
type input "RB00000189K"
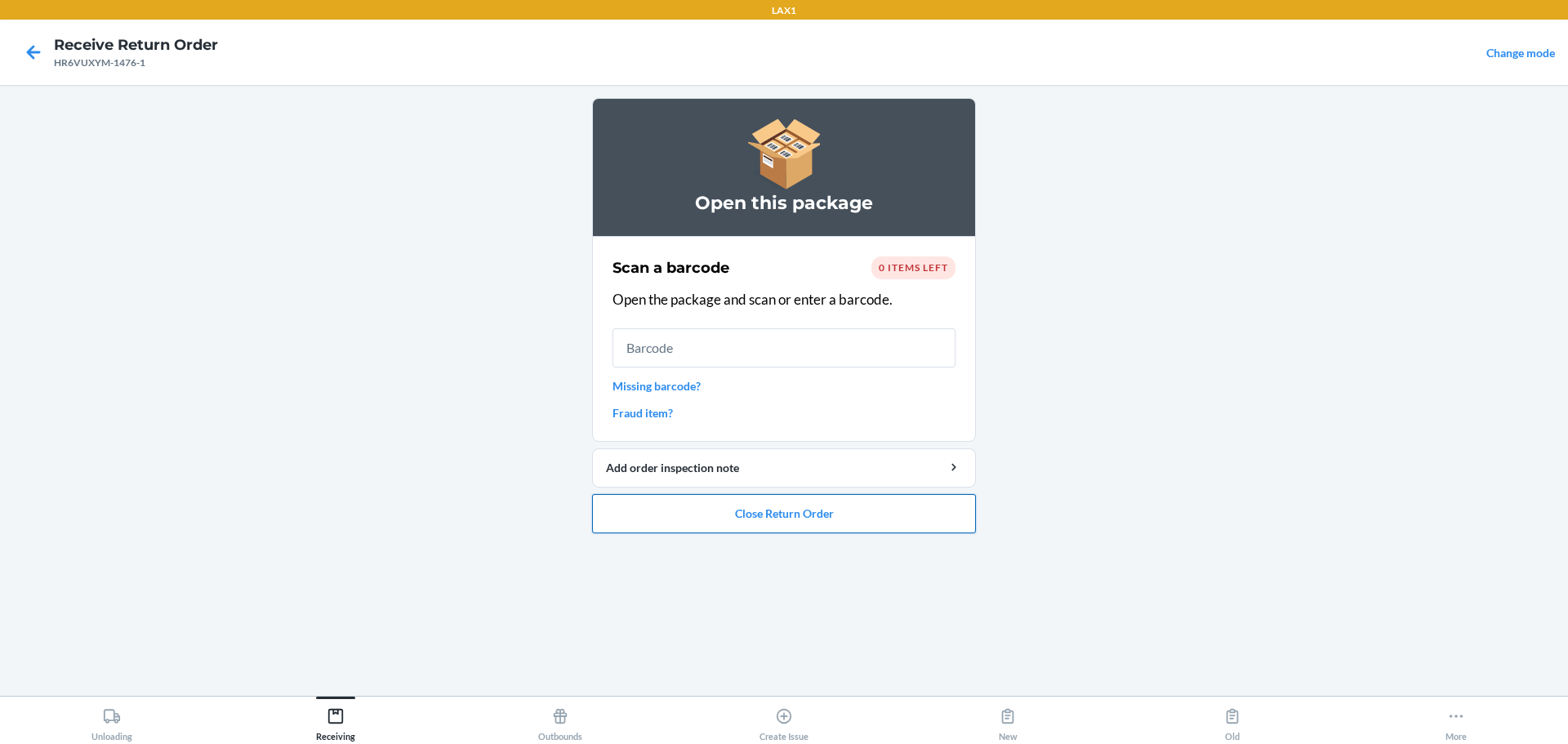
drag, startPoint x: 790, startPoint y: 524, endPoint x: 791, endPoint y: 513, distance: 11.0
click at [754, 520] on button "Close Return Order" at bounding box center [784, 513] width 384 height 39
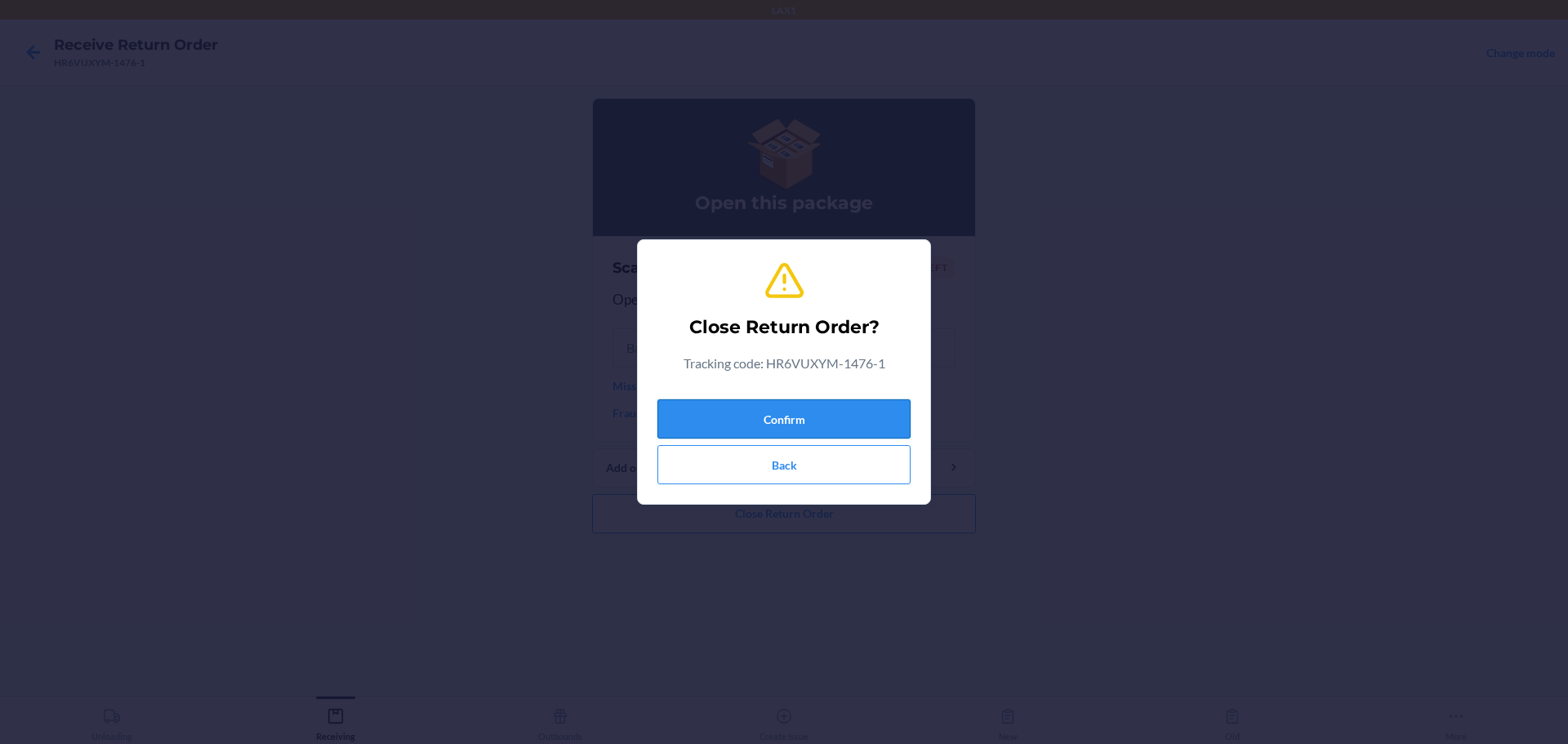
click at [754, 428] on button "Confirm" at bounding box center [784, 419] width 253 height 39
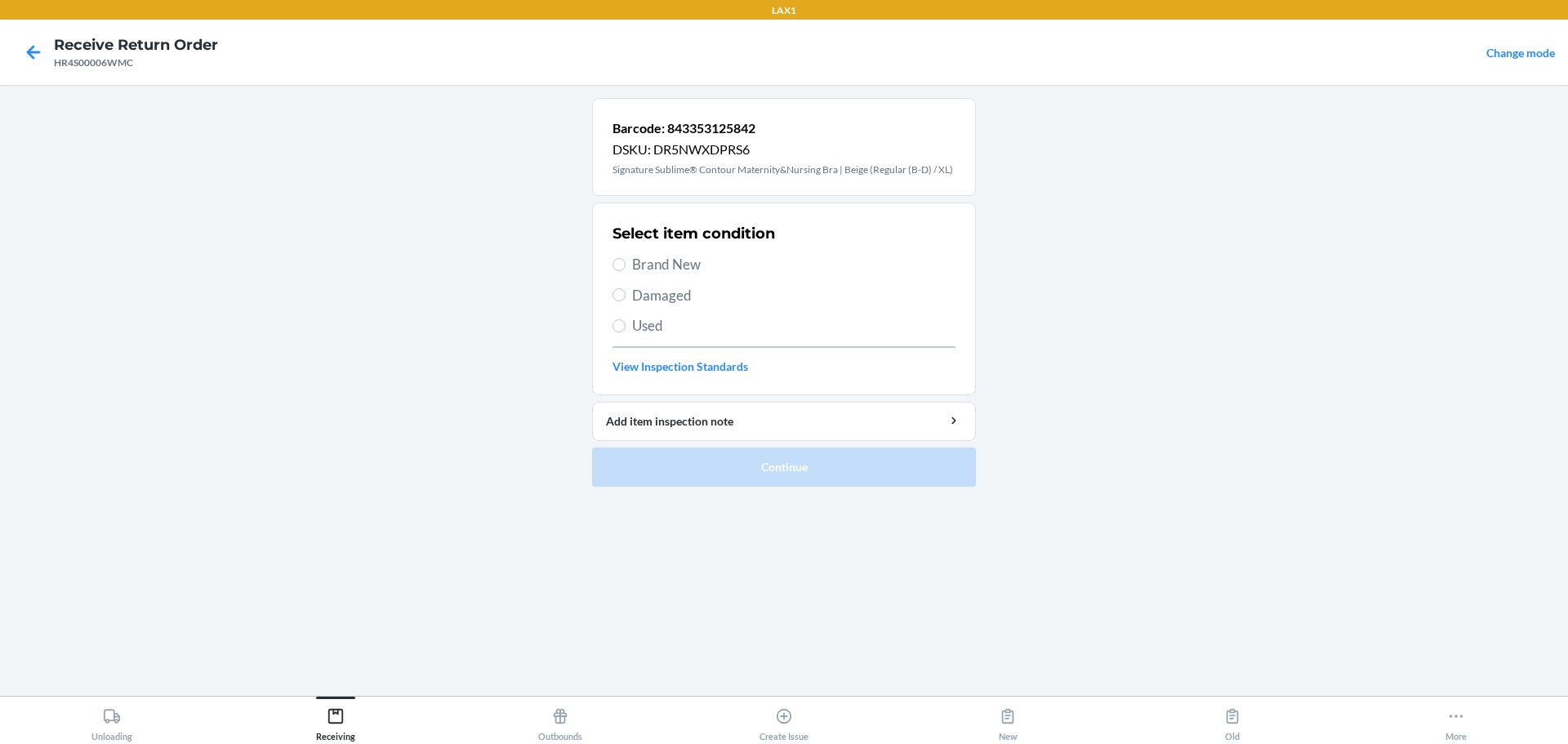
drag, startPoint x: 647, startPoint y: 266, endPoint x: 650, endPoint y: 281, distance: 15.3
click at [648, 271] on span "Brand New" at bounding box center [794, 265] width 323 height 21
click at [626, 271] on input "Brand New" at bounding box center [618, 264] width 13 height 13
radio input "true"
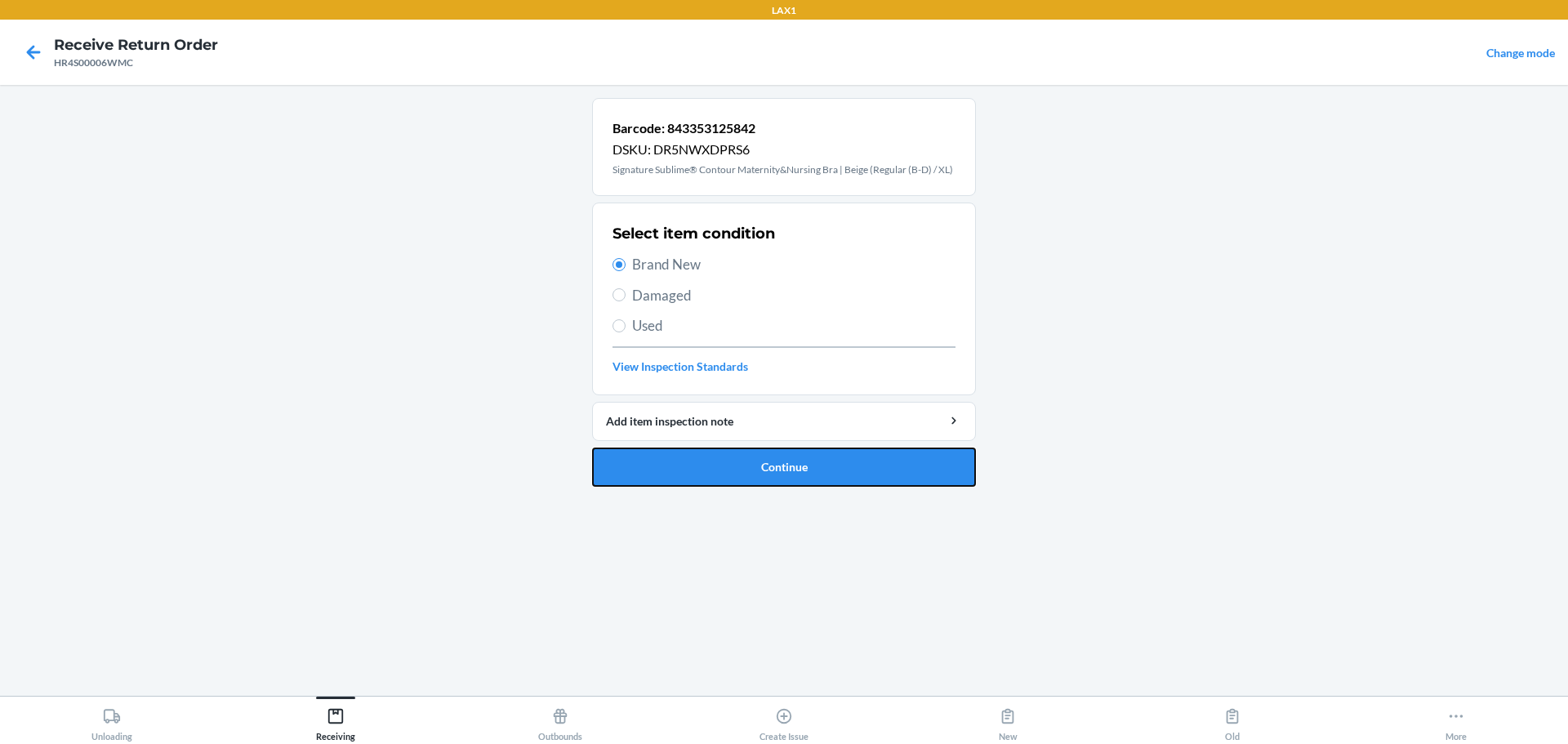
drag, startPoint x: 757, startPoint y: 483, endPoint x: 777, endPoint y: 438, distance: 49.2
click at [754, 477] on button "Continue" at bounding box center [784, 467] width 384 height 39
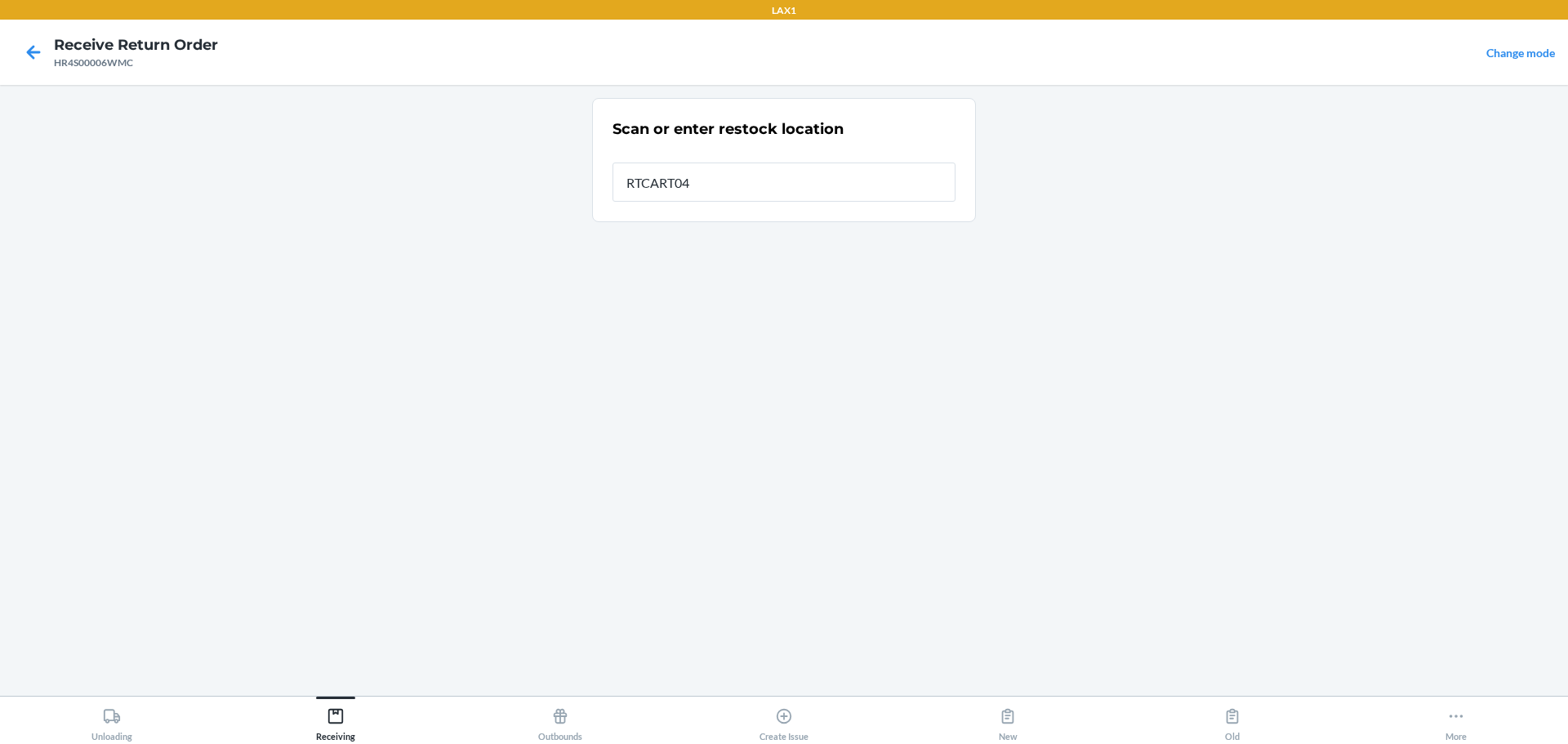
type input "RTCART046"
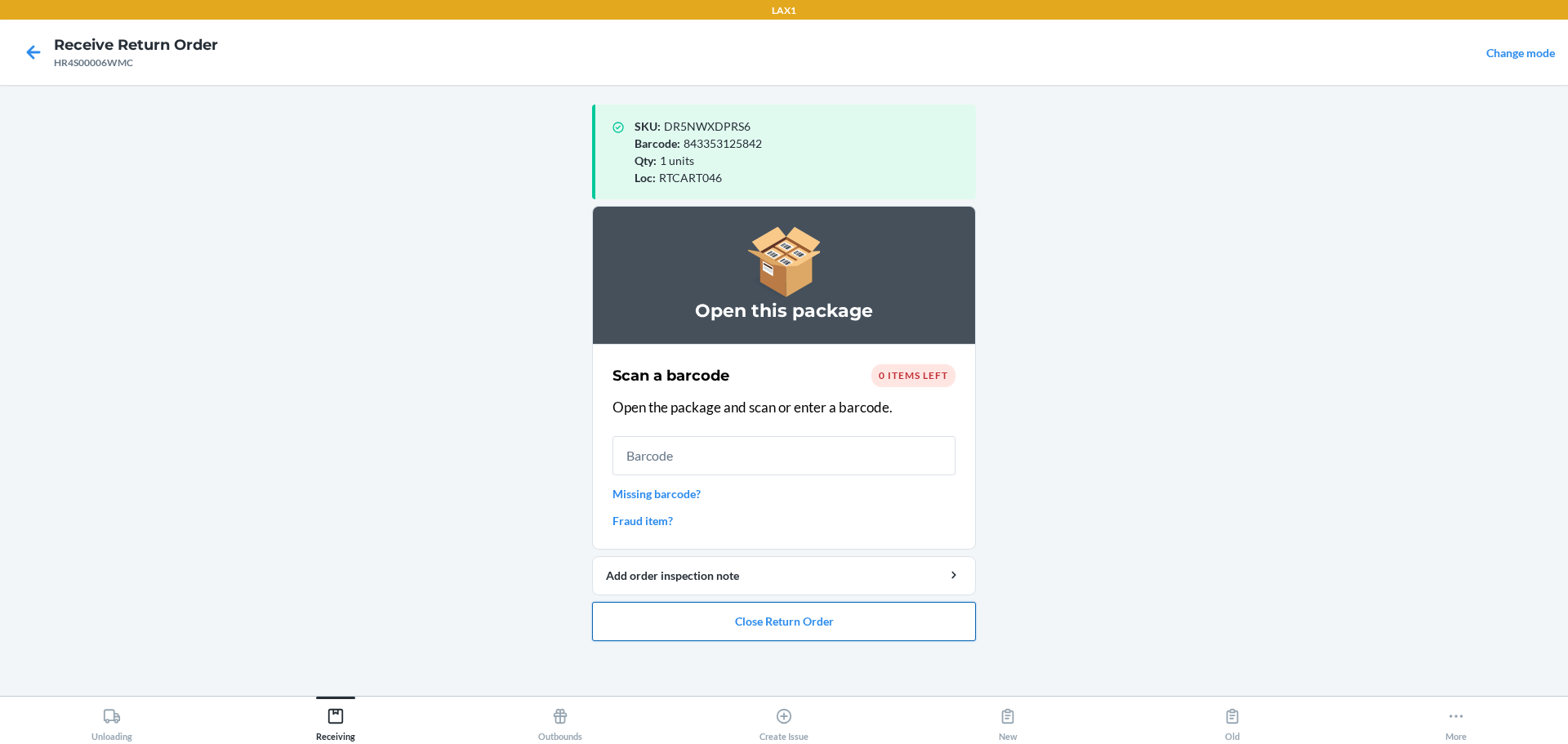
click at [754, 613] on button "Close Return Order" at bounding box center [784, 621] width 384 height 39
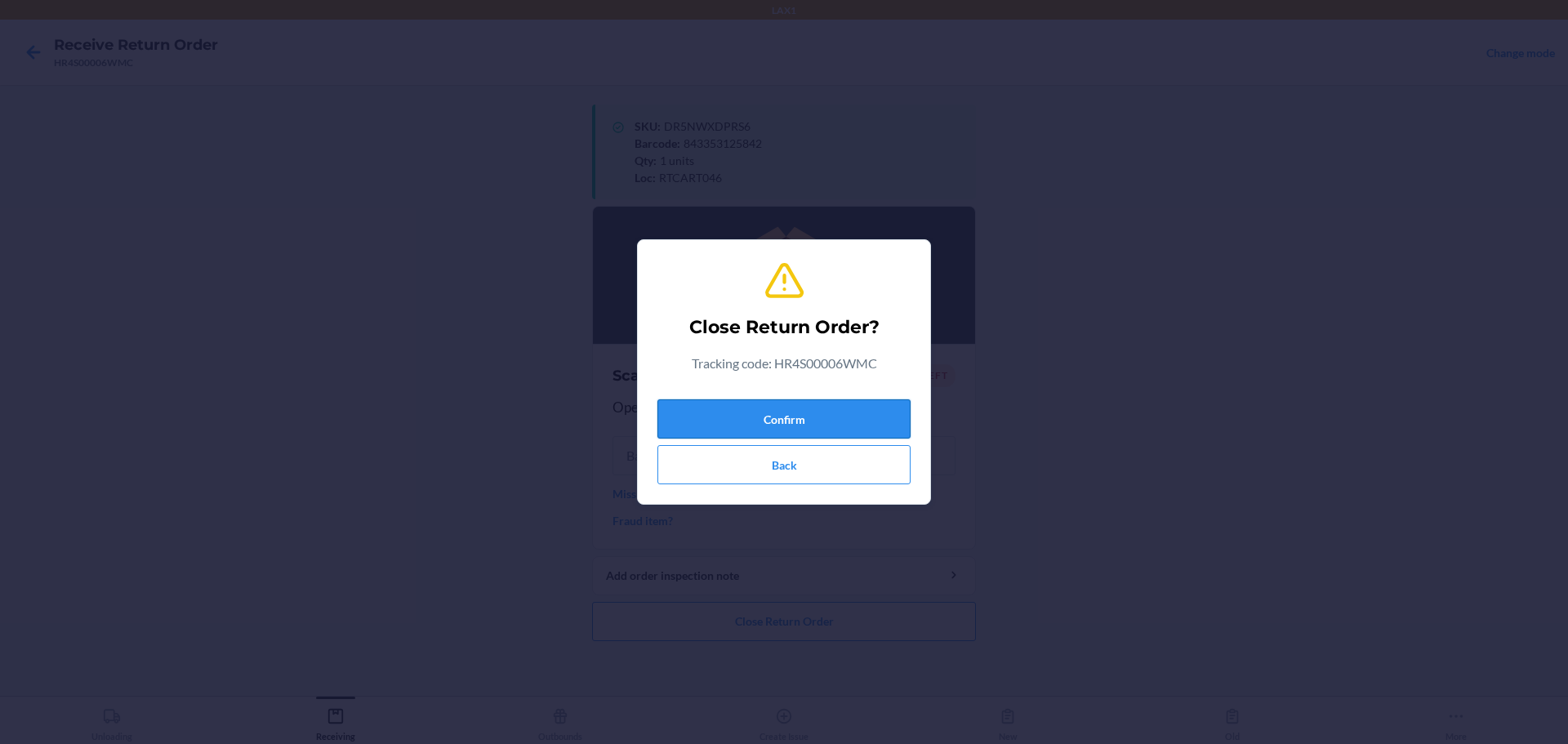
click at [754, 424] on button "Confirm" at bounding box center [784, 419] width 253 height 39
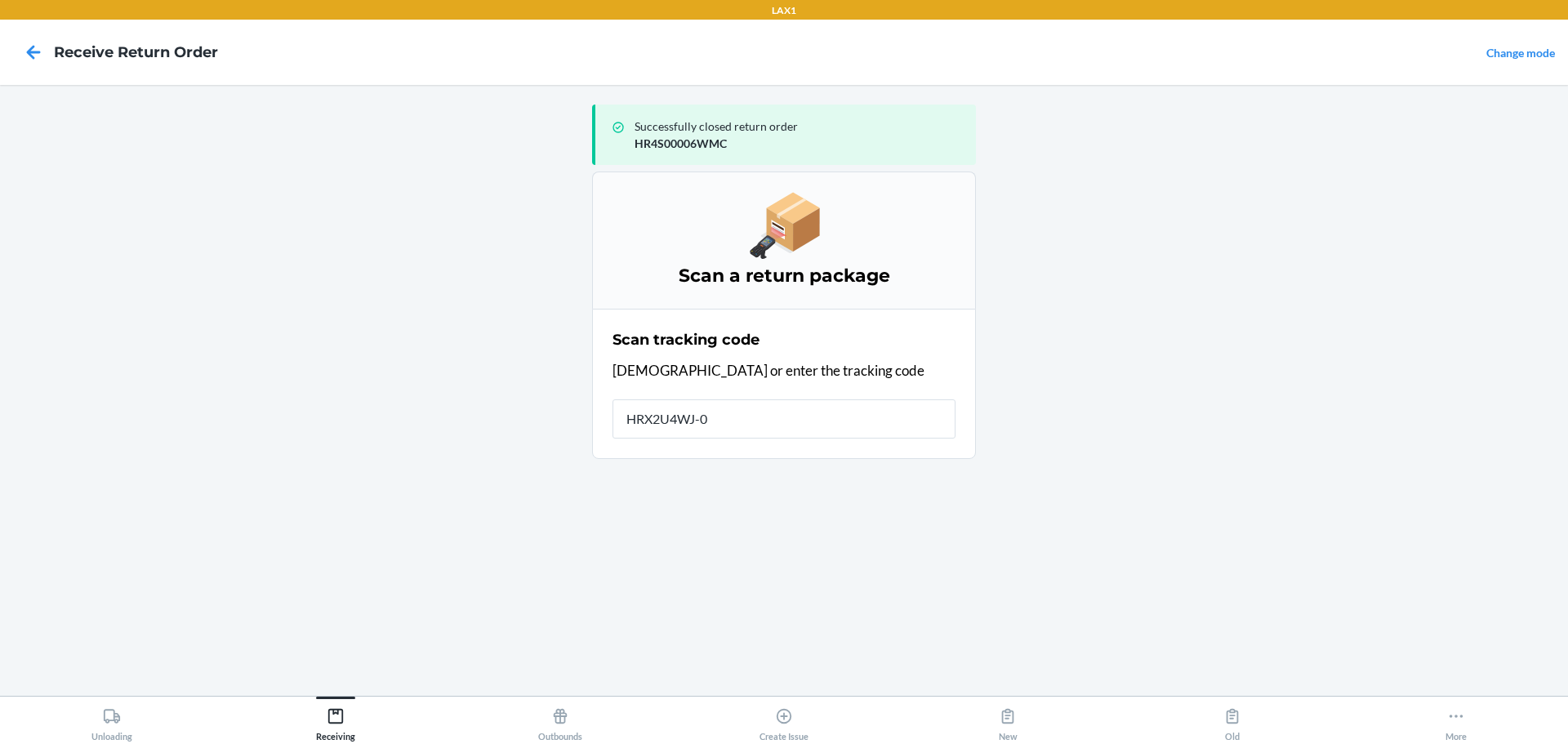
type input "HRX2U4WJ-00"
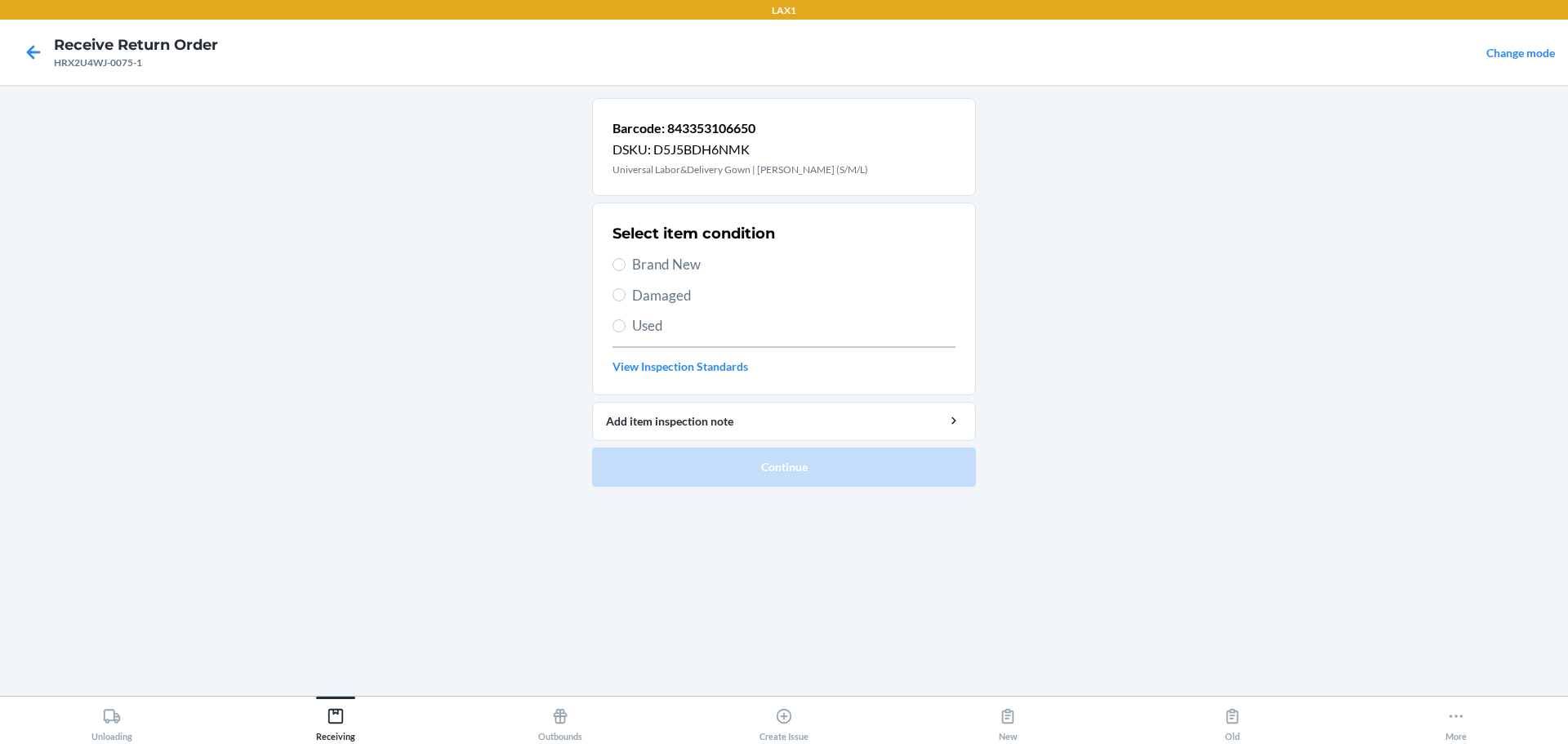
click at [667, 294] on span "Damaged" at bounding box center [794, 296] width 323 height 21
click at [626, 294] on input "Damaged" at bounding box center [618, 294] width 13 height 13
radio input "true"
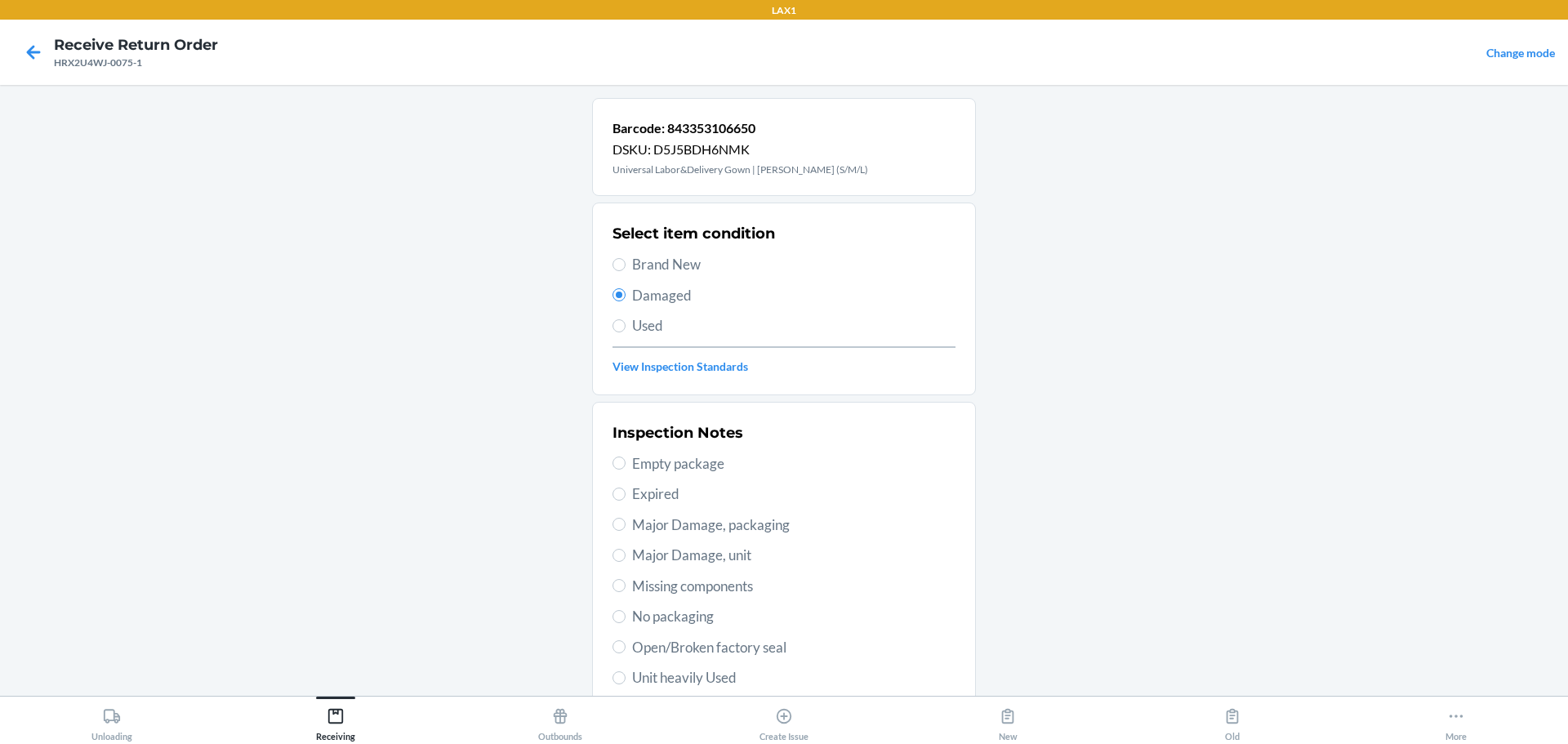
click at [648, 330] on span "Used" at bounding box center [794, 326] width 323 height 21
click at [626, 330] on input "Used" at bounding box center [618, 325] width 13 height 13
radio input "true"
radio input "false"
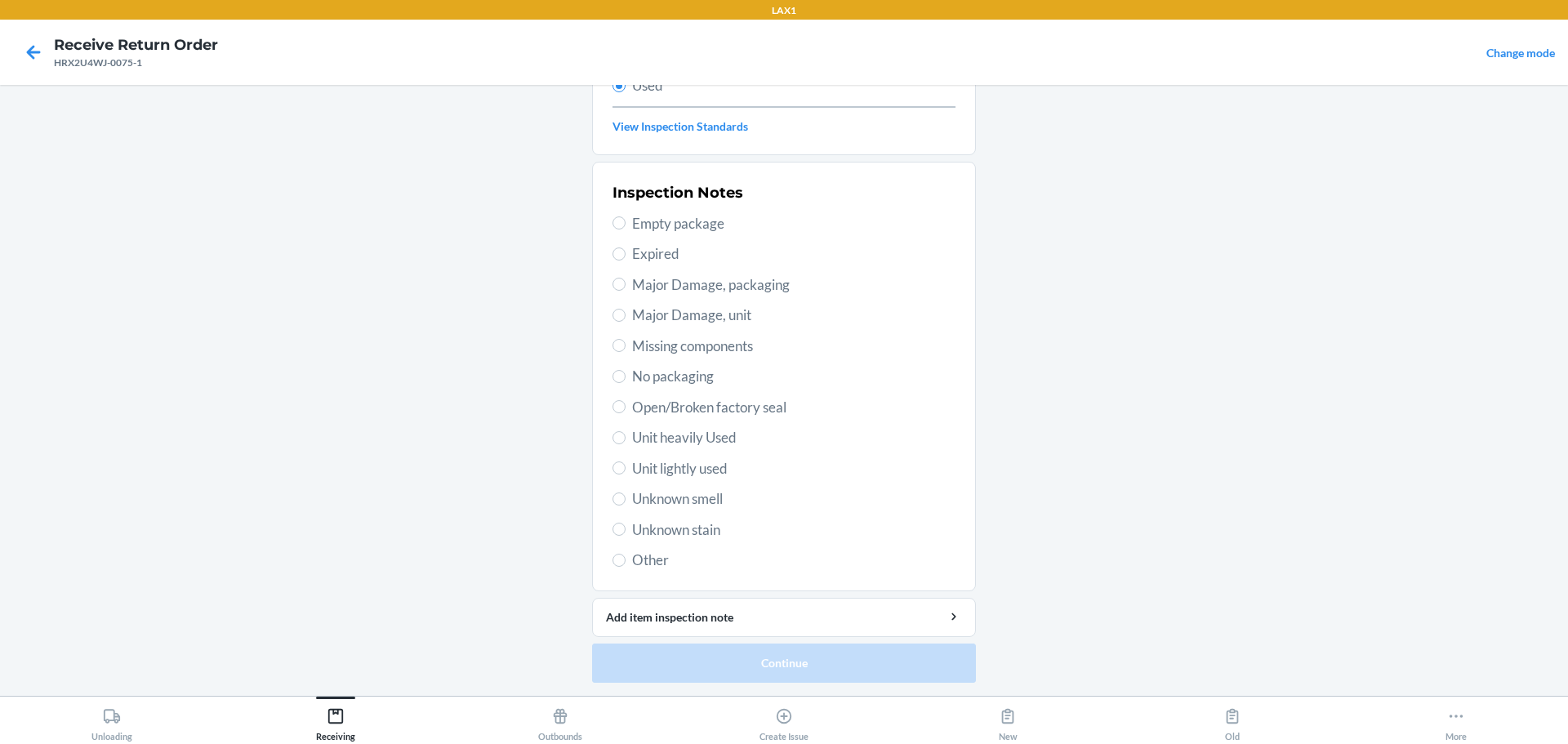
click at [712, 478] on div "Inspection Notes Empty package Expired Major Damage, packaging Major Damage, un…" at bounding box center [784, 376] width 343 height 399
click at [717, 469] on span "Unit lightly used" at bounding box center [794, 469] width 323 height 21
click at [626, 469] on input "Unit lightly used" at bounding box center [618, 468] width 13 height 13
radio input "true"
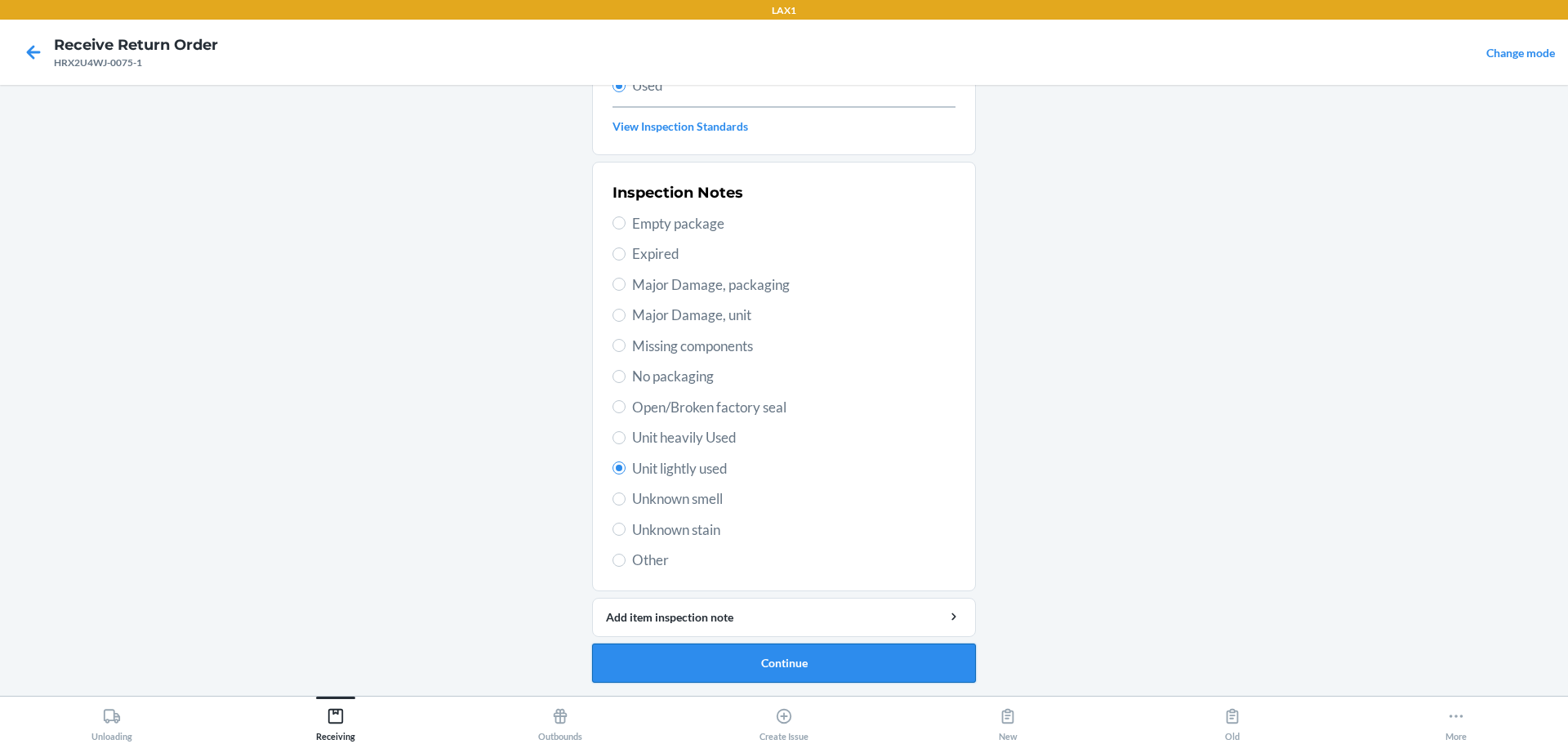
click at [754, 669] on button "Continue" at bounding box center [784, 663] width 384 height 39
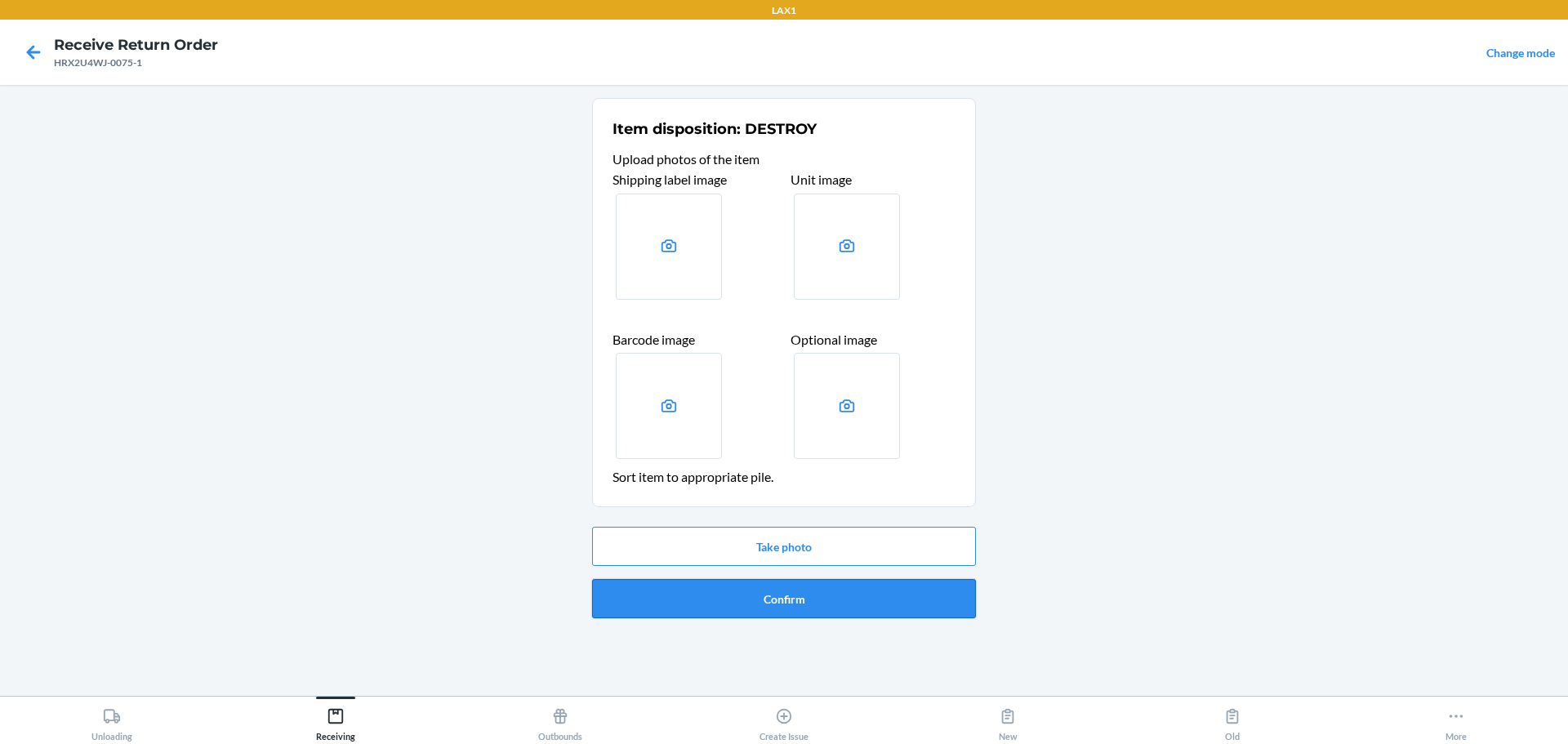
click at [754, 596] on button "Confirm" at bounding box center [784, 598] width 384 height 39
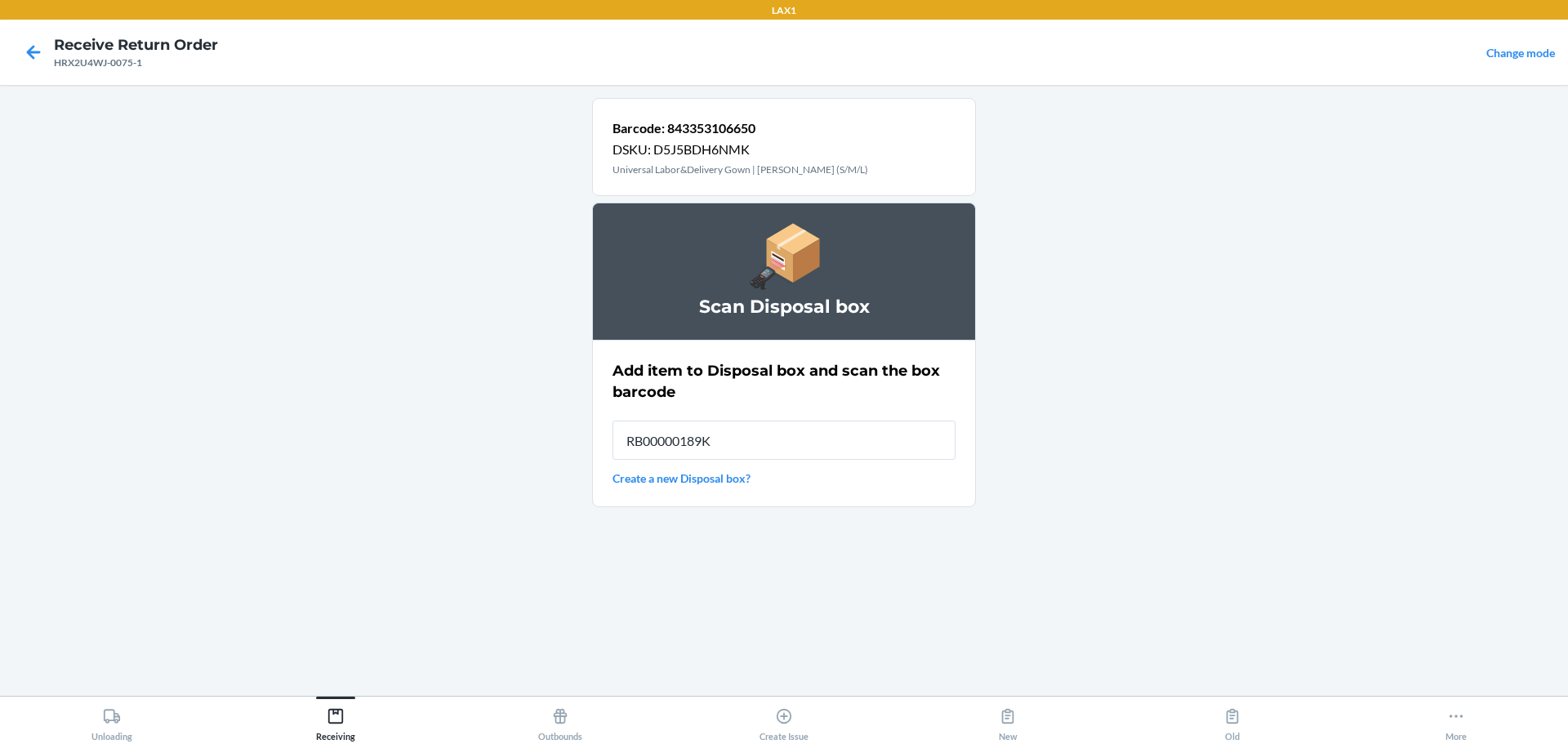
type input "RB00000189K"
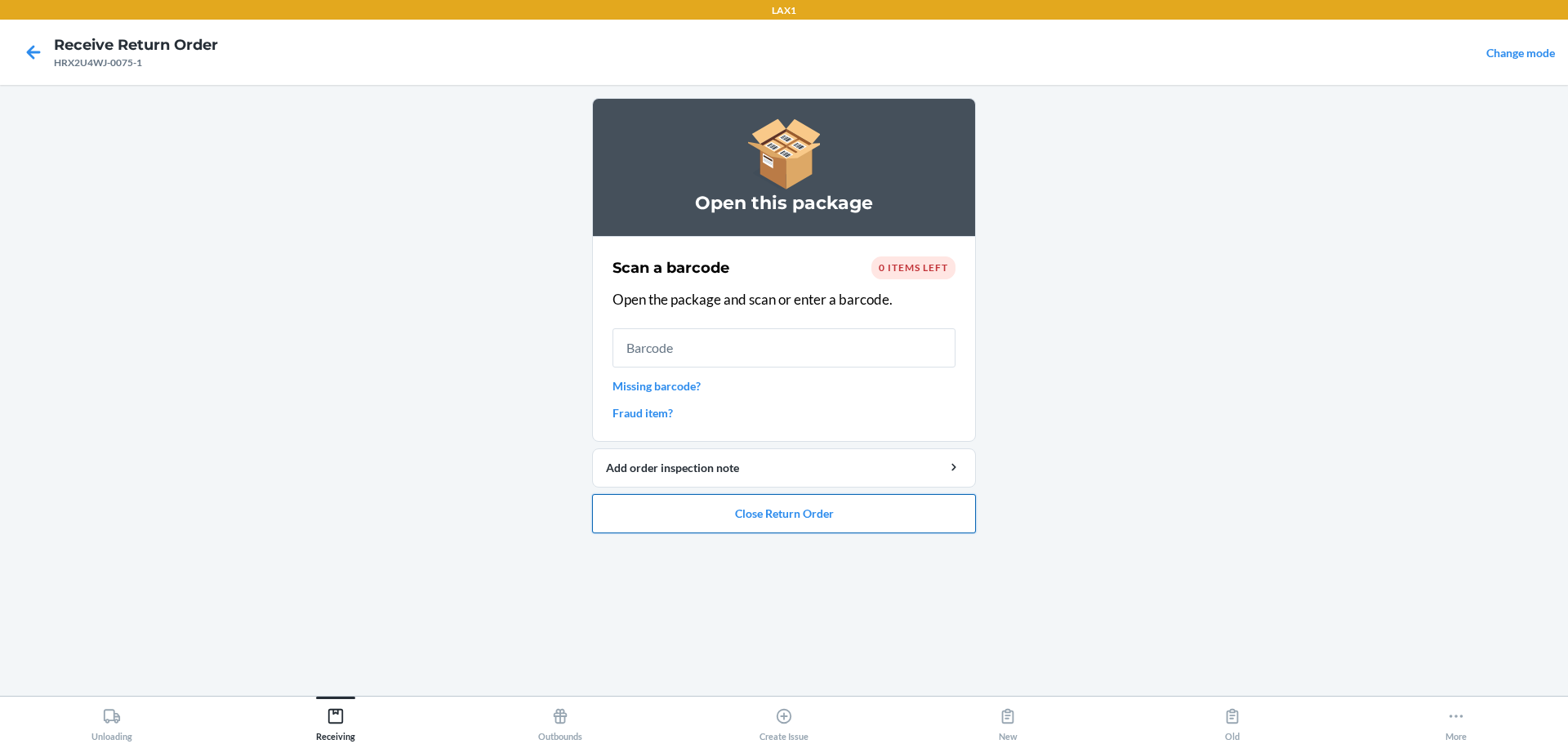
click at [754, 517] on button "Close Return Order" at bounding box center [784, 513] width 384 height 39
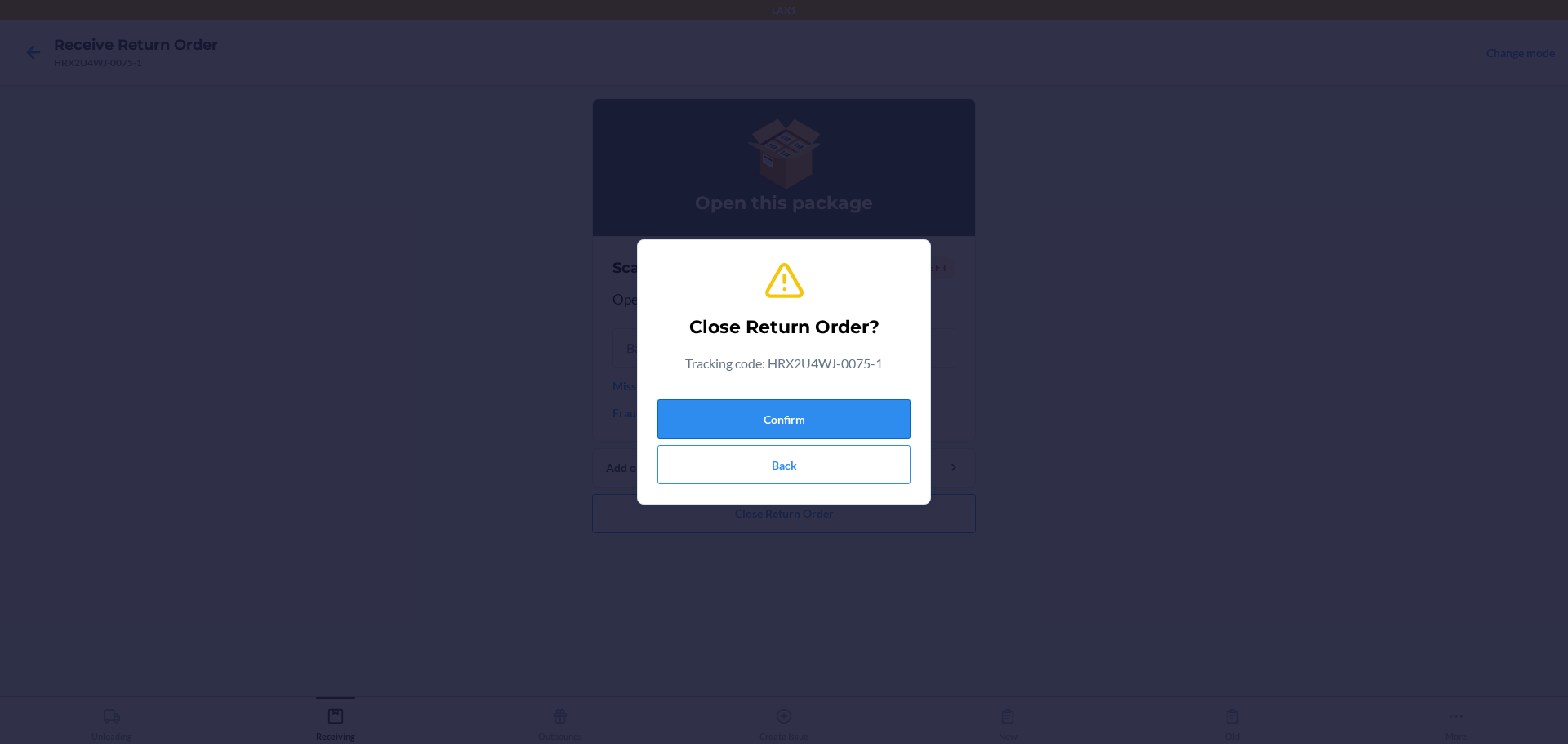
click at [754, 416] on button "Confirm" at bounding box center [784, 419] width 253 height 39
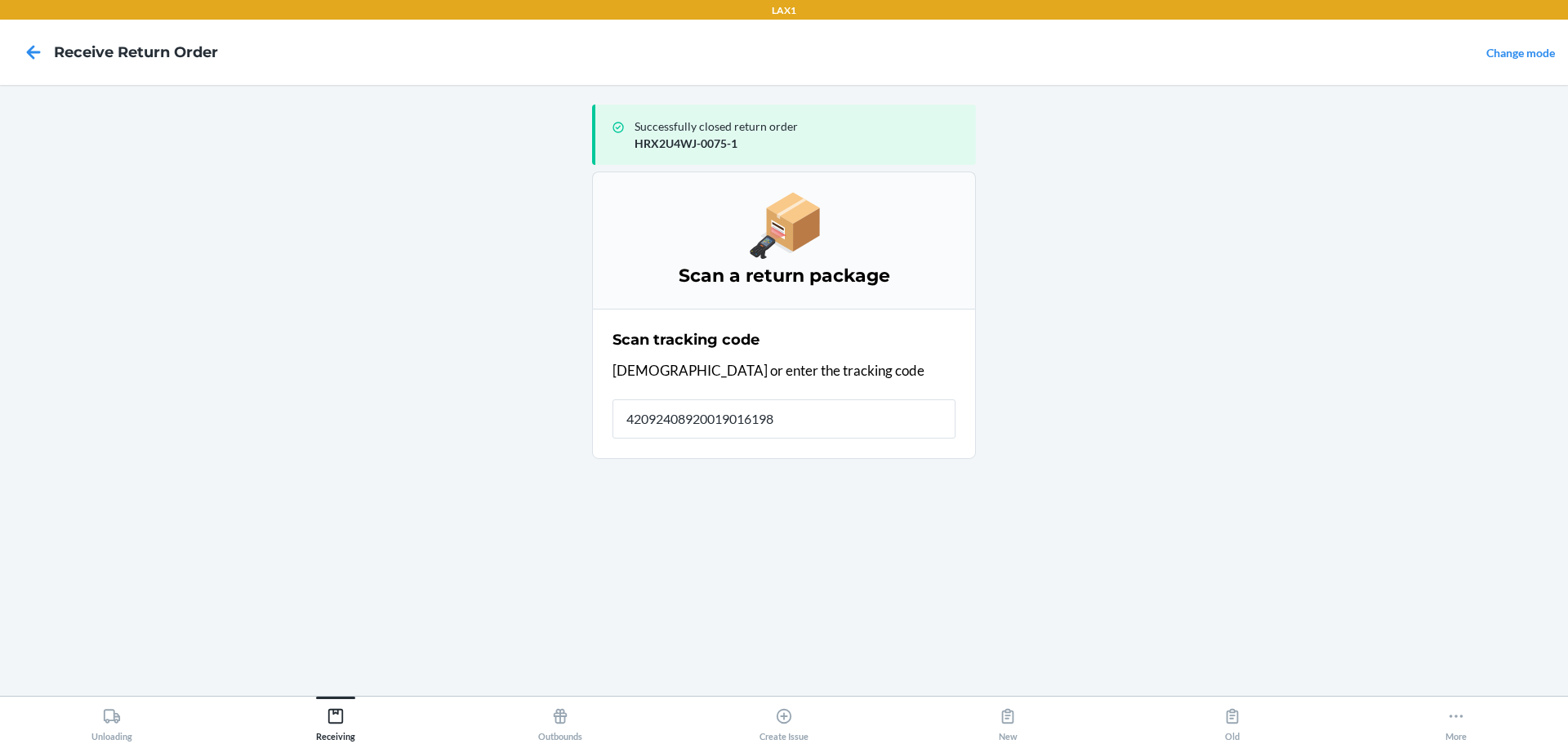
type input "420924089200190161986"
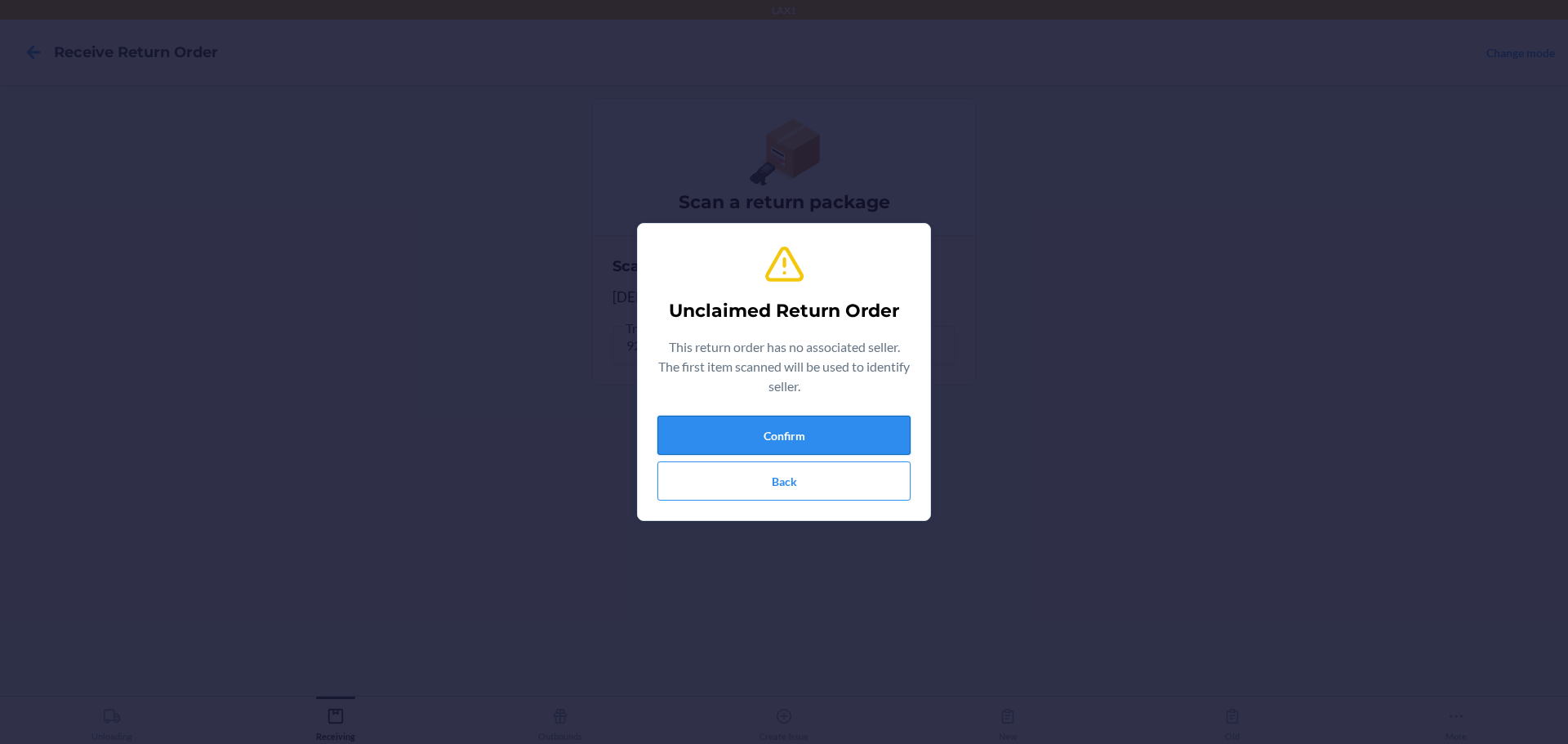
click at [754, 437] on button "Confirm" at bounding box center [784, 436] width 253 height 39
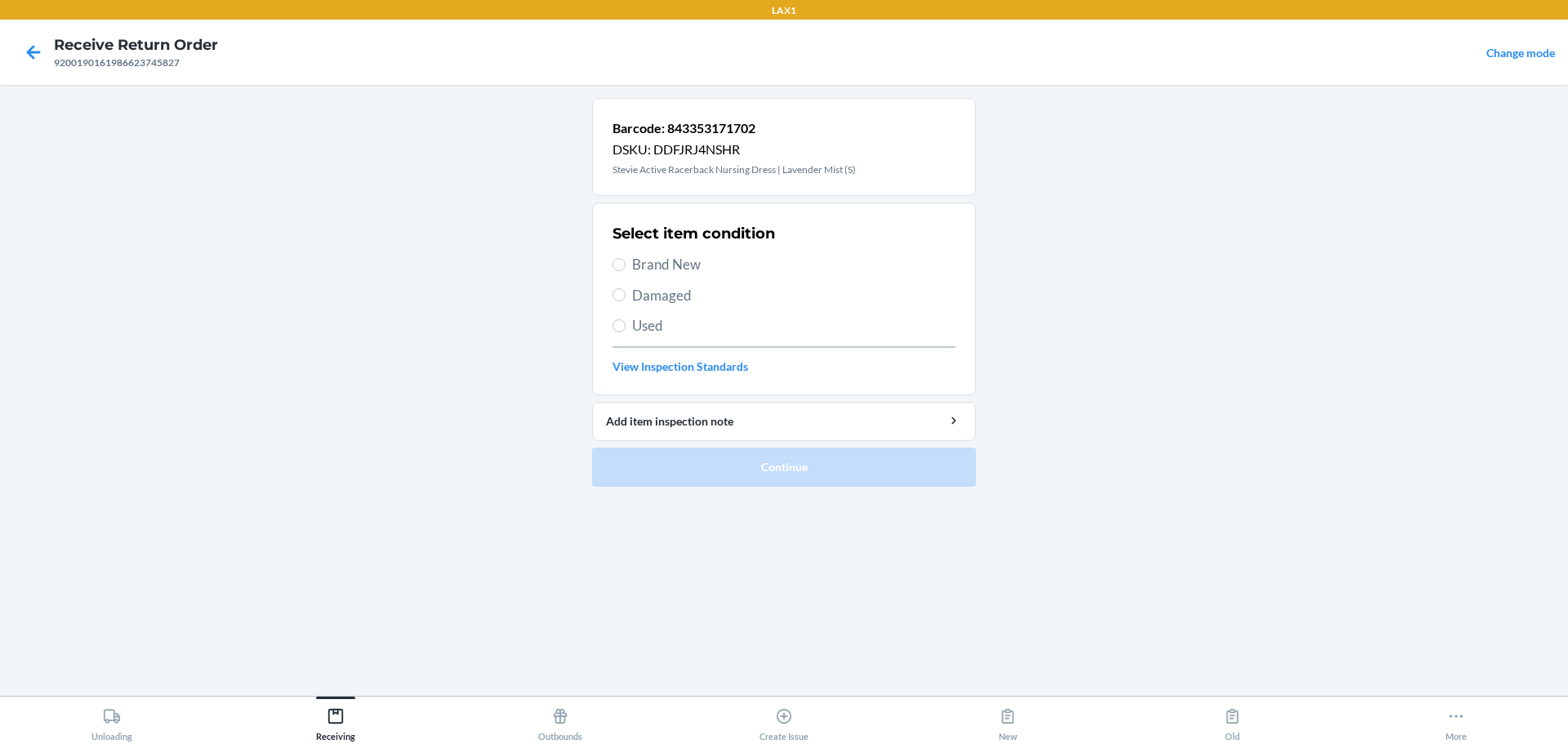
click at [642, 330] on span "Used" at bounding box center [794, 326] width 323 height 21
click at [626, 330] on input "Used" at bounding box center [618, 325] width 13 height 13
radio input "true"
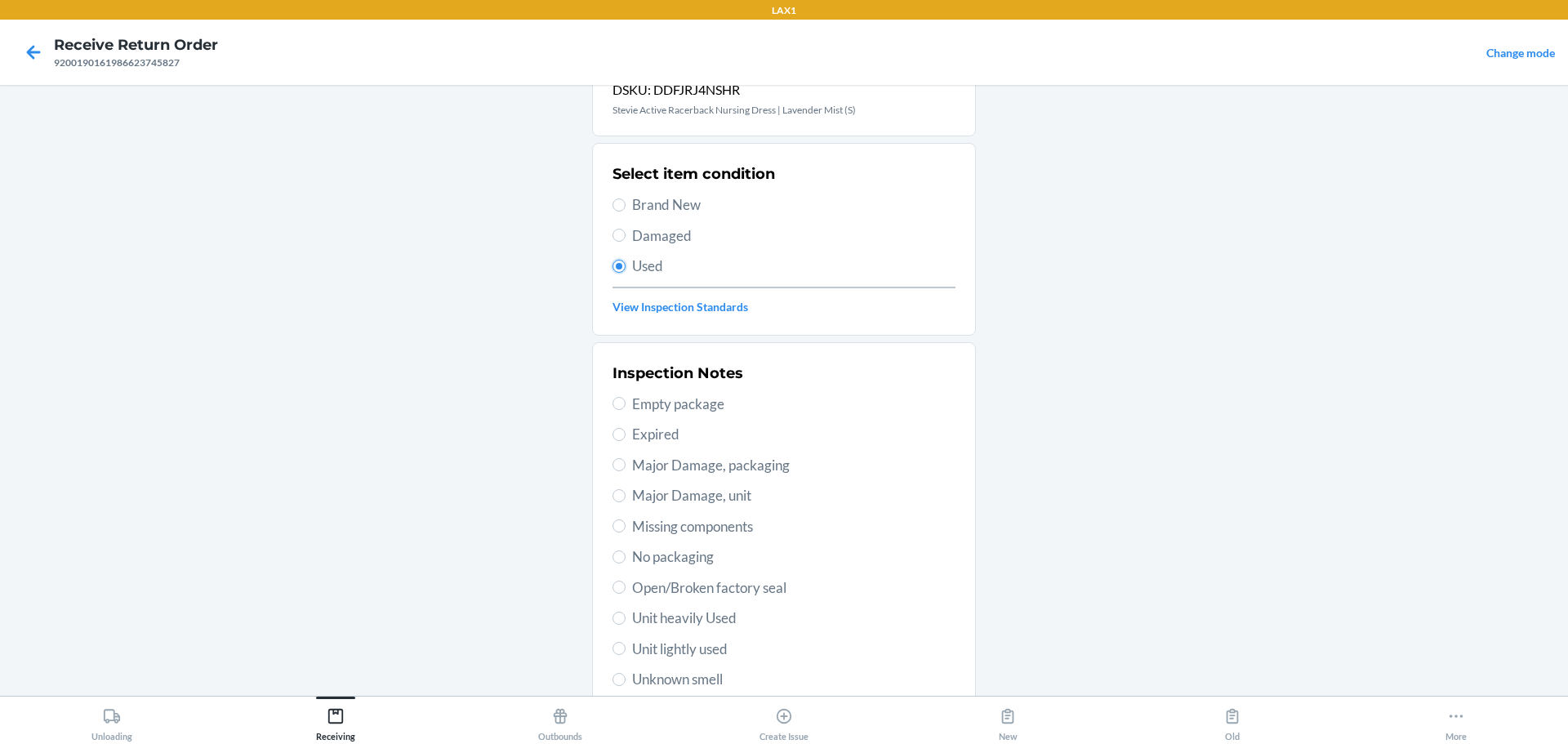
scroll to position [241, 0]
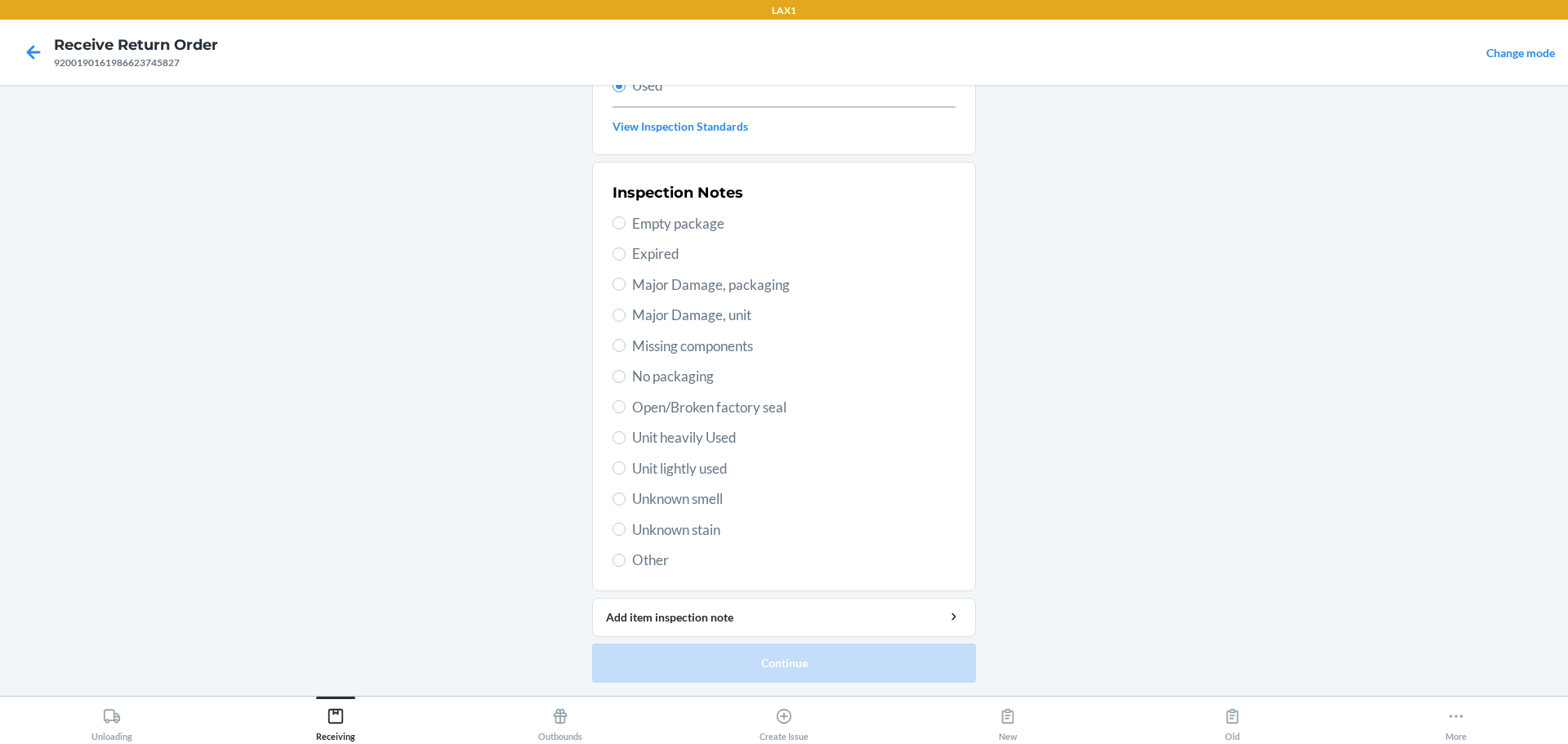
click at [700, 438] on span "Unit heavily Used" at bounding box center [794, 437] width 323 height 21
click at [626, 438] on input "Unit heavily Used" at bounding box center [618, 437] width 13 height 13
radio input "true"
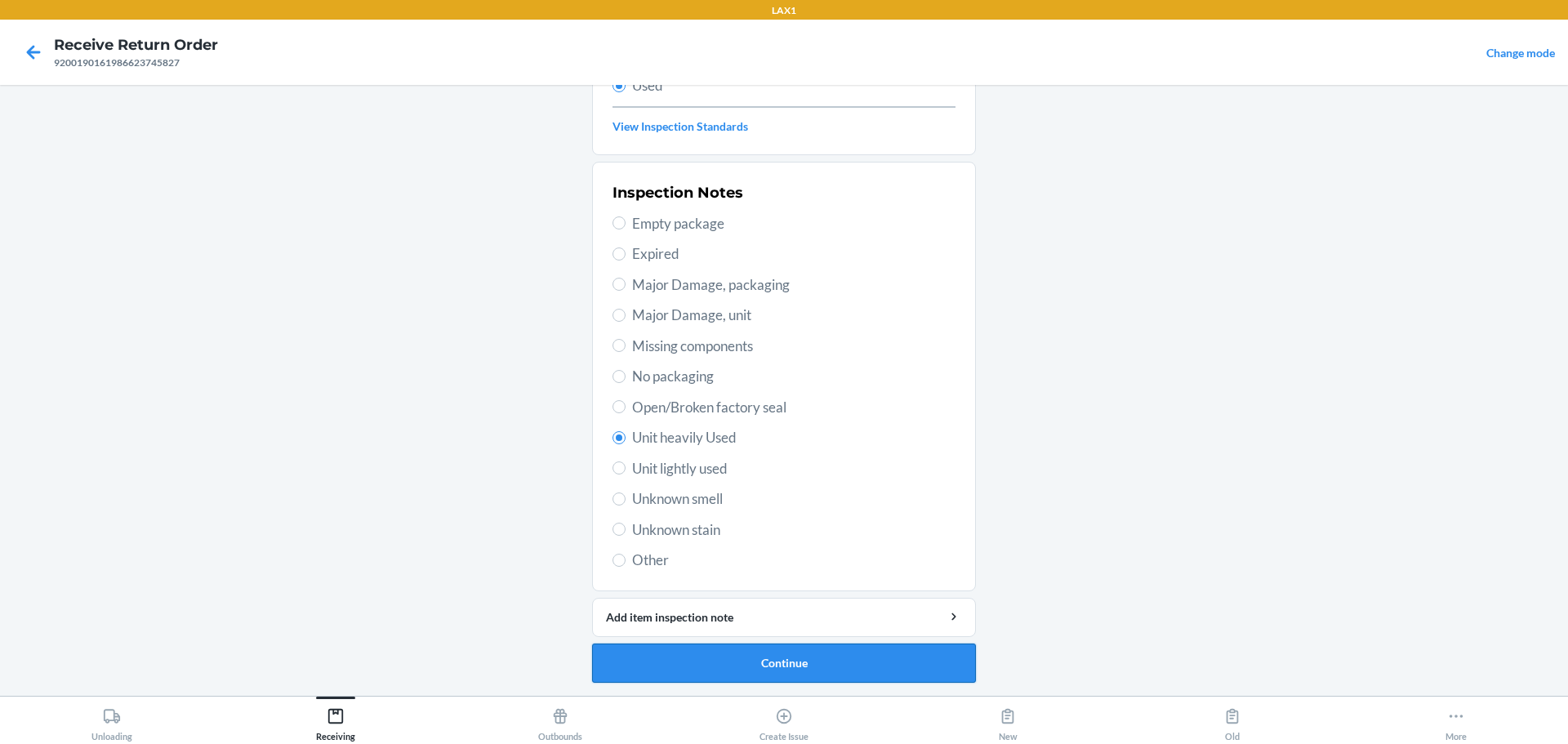
click at [674, 672] on button "Continue" at bounding box center [784, 663] width 384 height 39
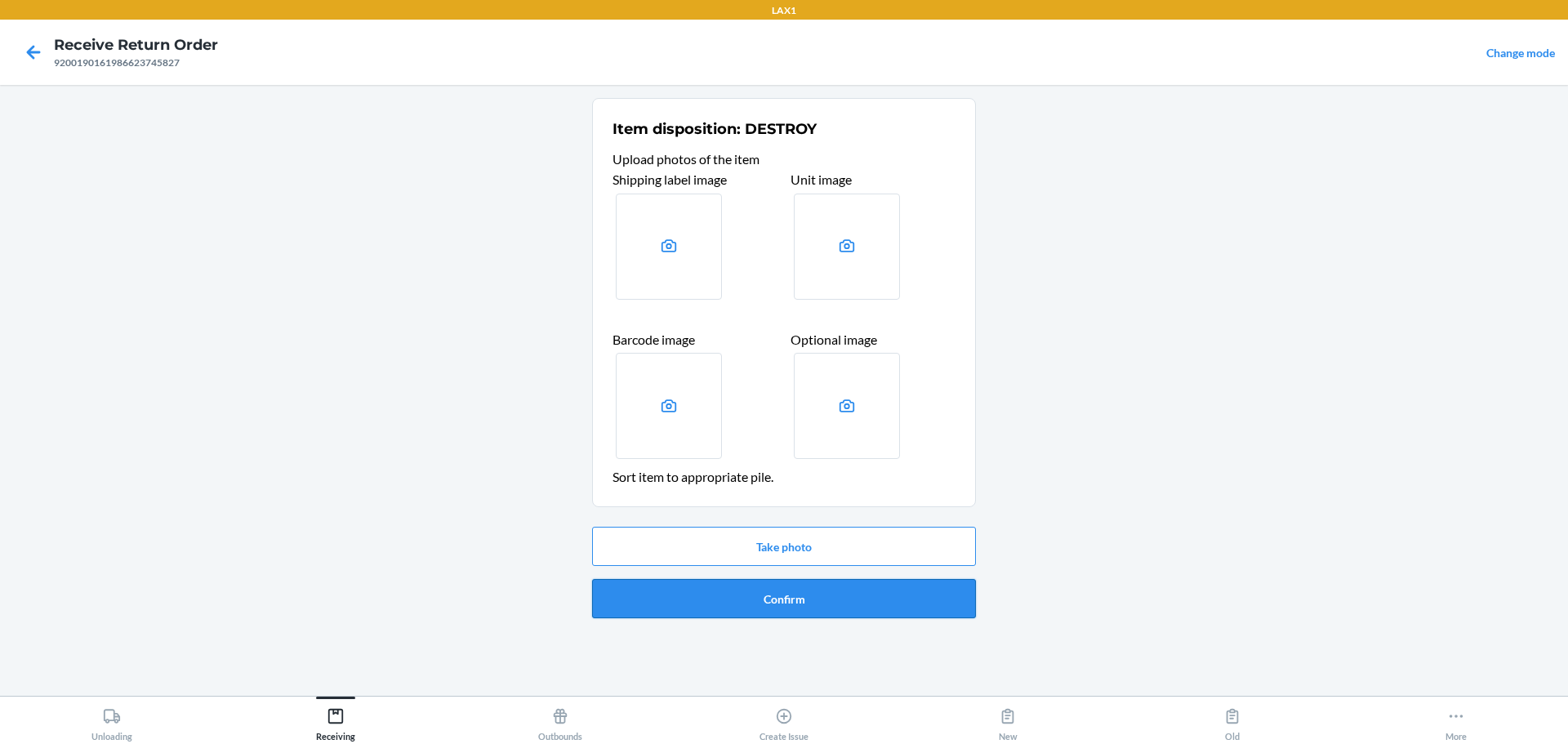
click at [753, 618] on div "Take photo Confirm" at bounding box center [784, 572] width 384 height 105
click at [752, 604] on button "Confirm" at bounding box center [784, 598] width 384 height 39
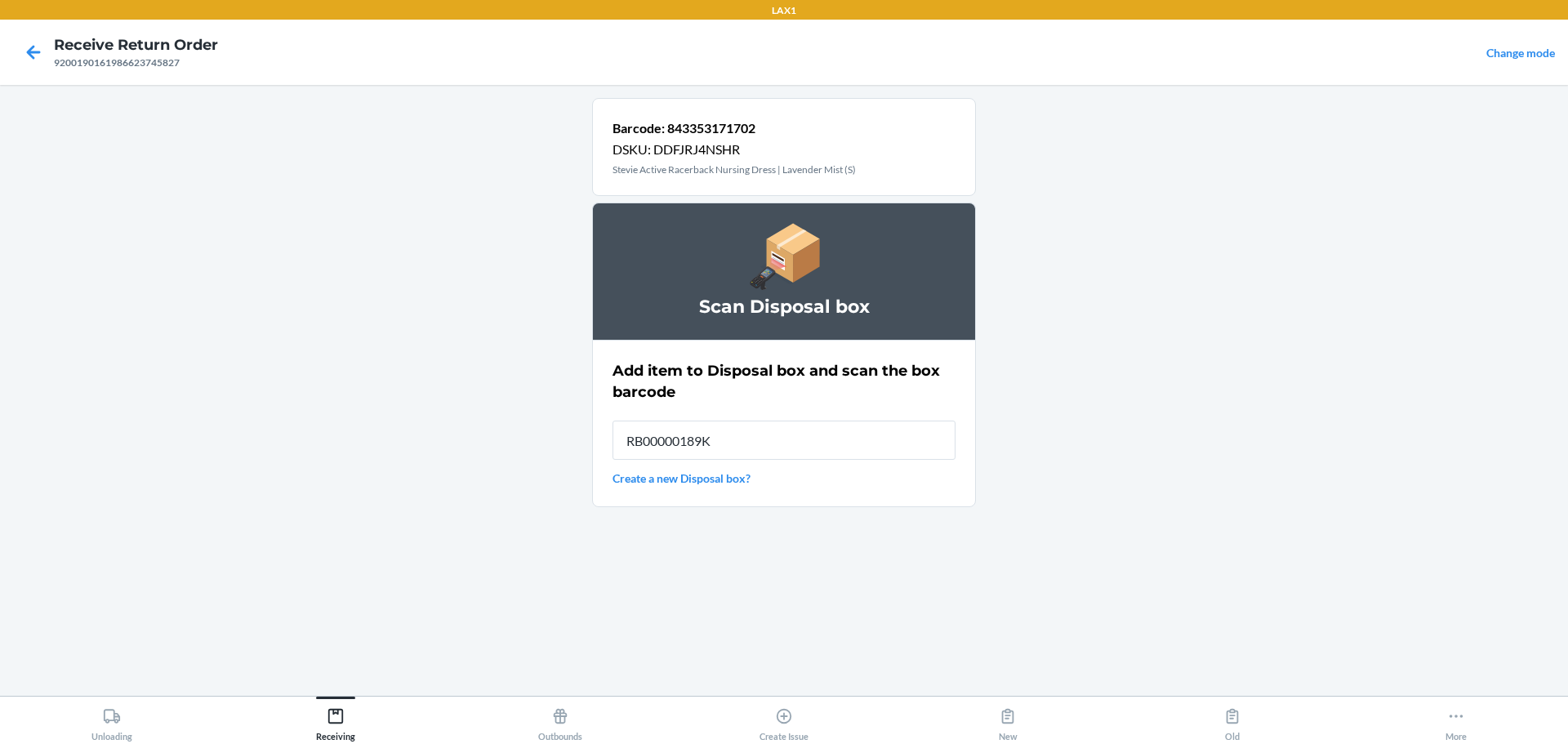
type input "RB00000189K"
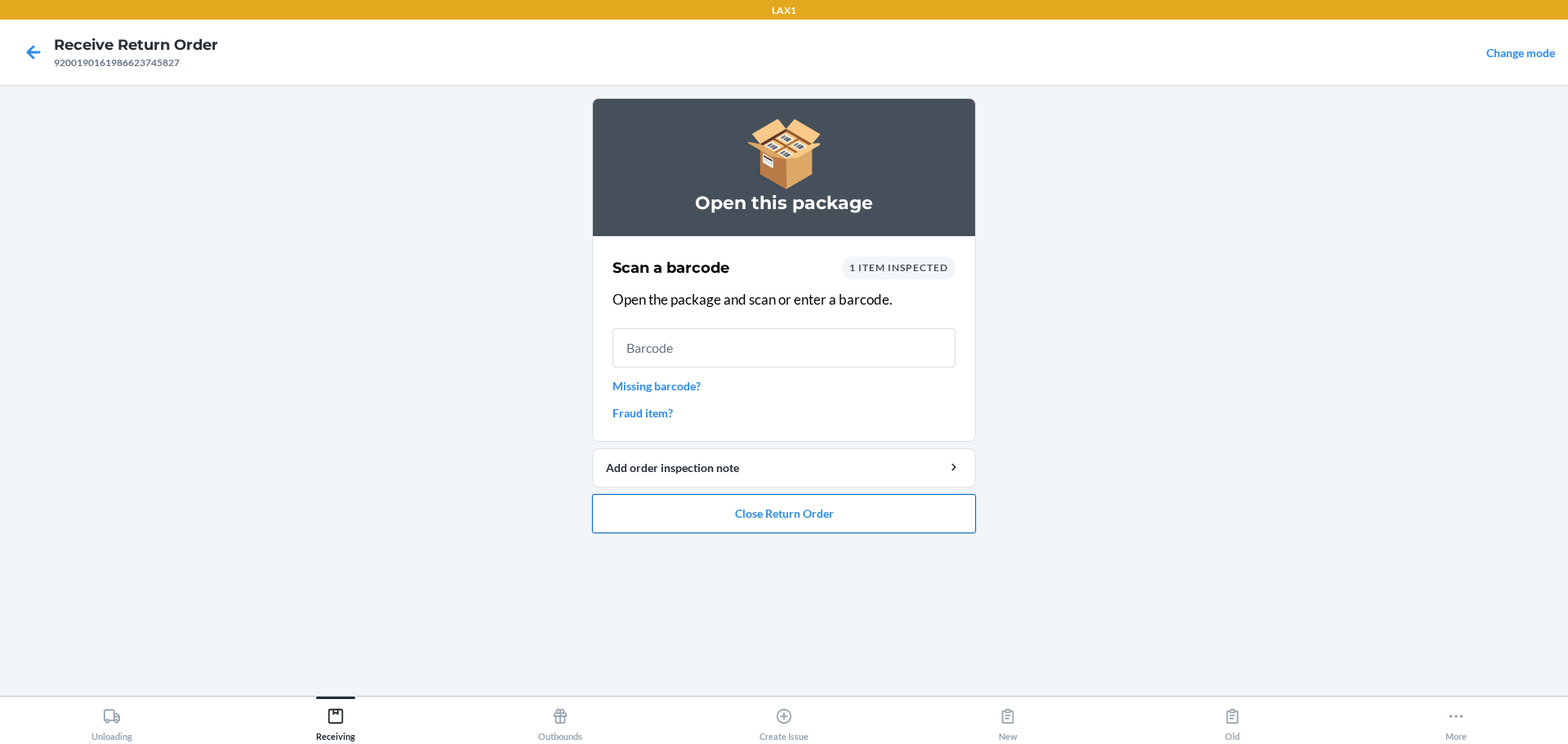
click at [754, 521] on button "Close Return Order" at bounding box center [784, 513] width 384 height 39
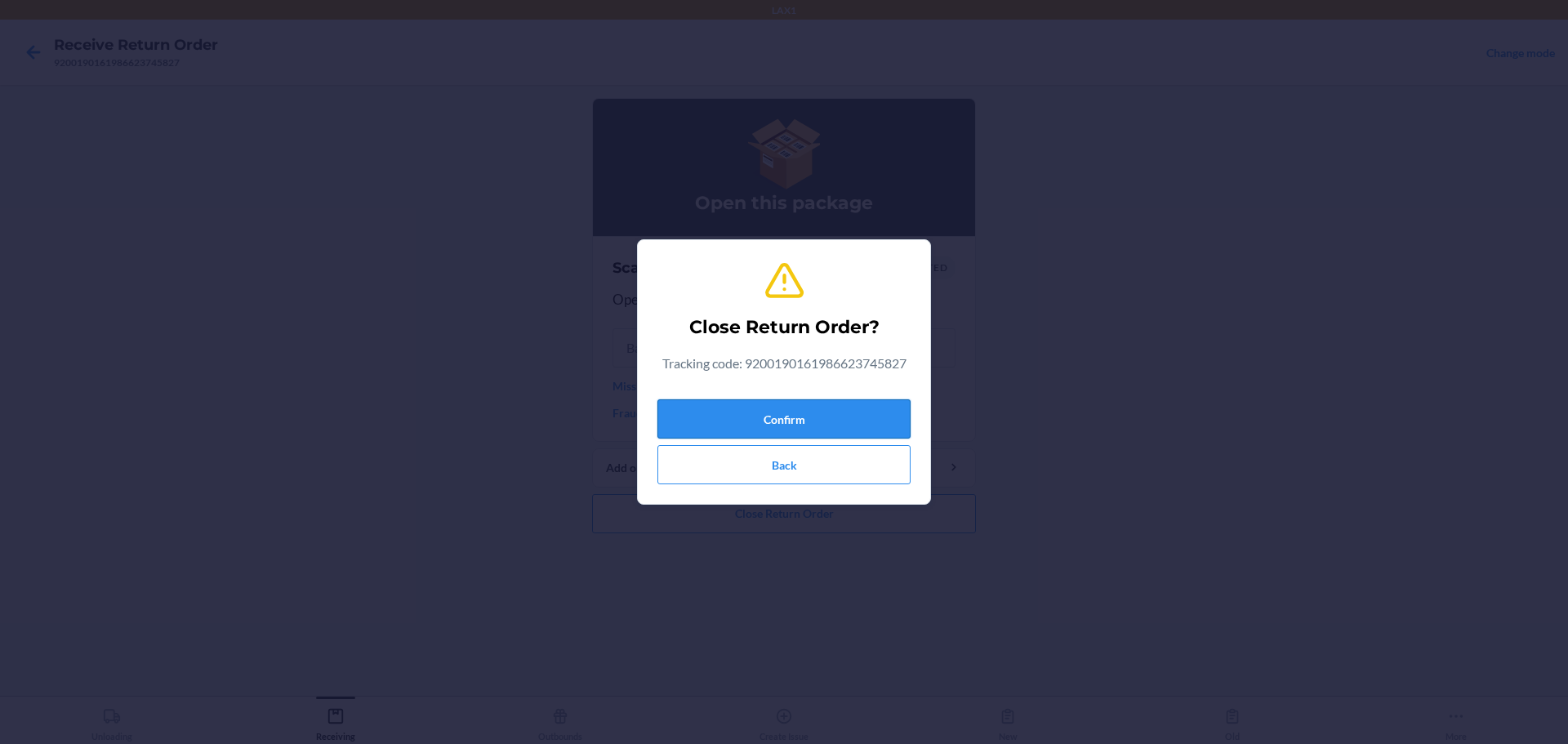
click at [754, 431] on button "Confirm" at bounding box center [784, 419] width 253 height 39
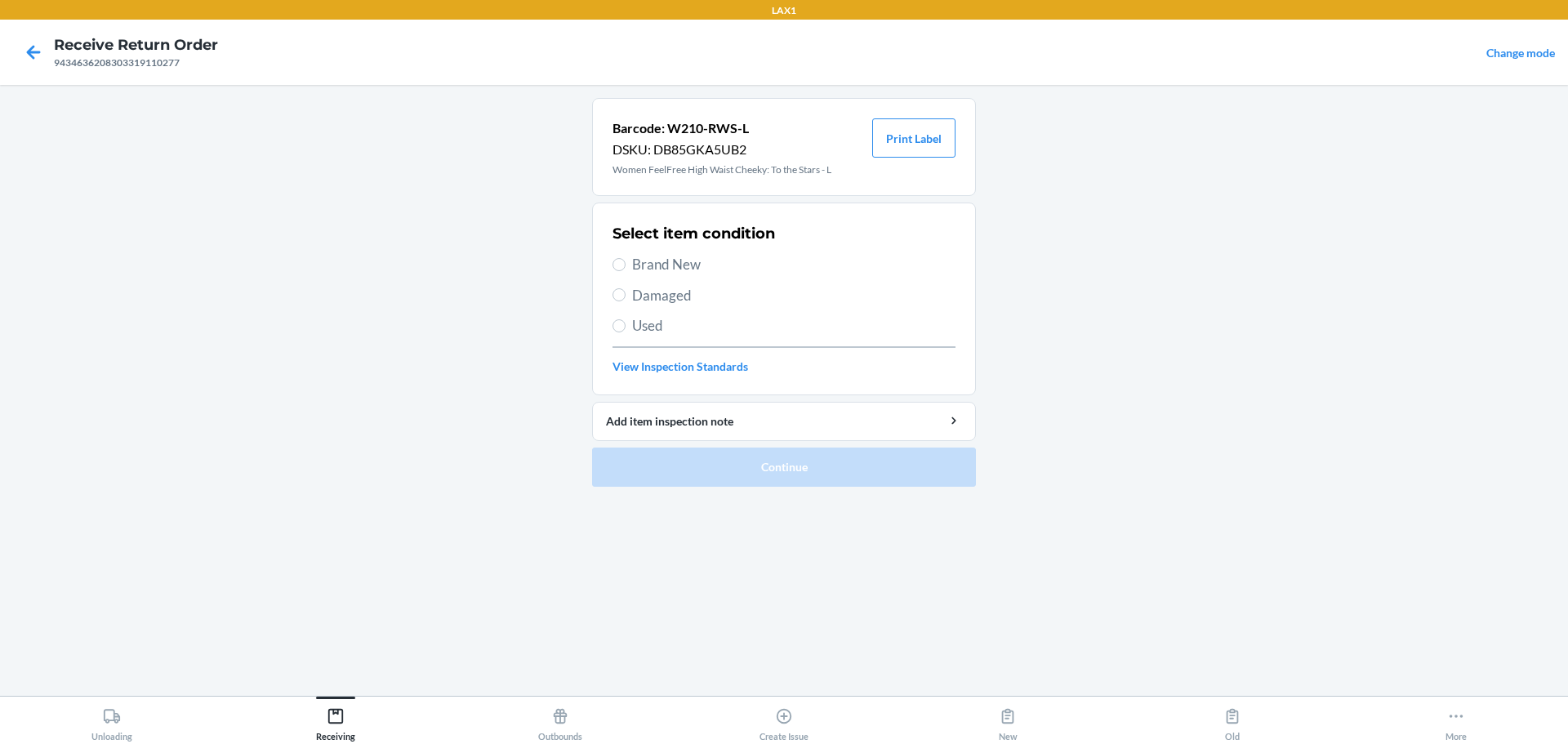
click at [676, 271] on span "Brand New" at bounding box center [794, 265] width 323 height 21
click at [626, 271] on input "Brand New" at bounding box center [618, 264] width 13 height 13
radio input "true"
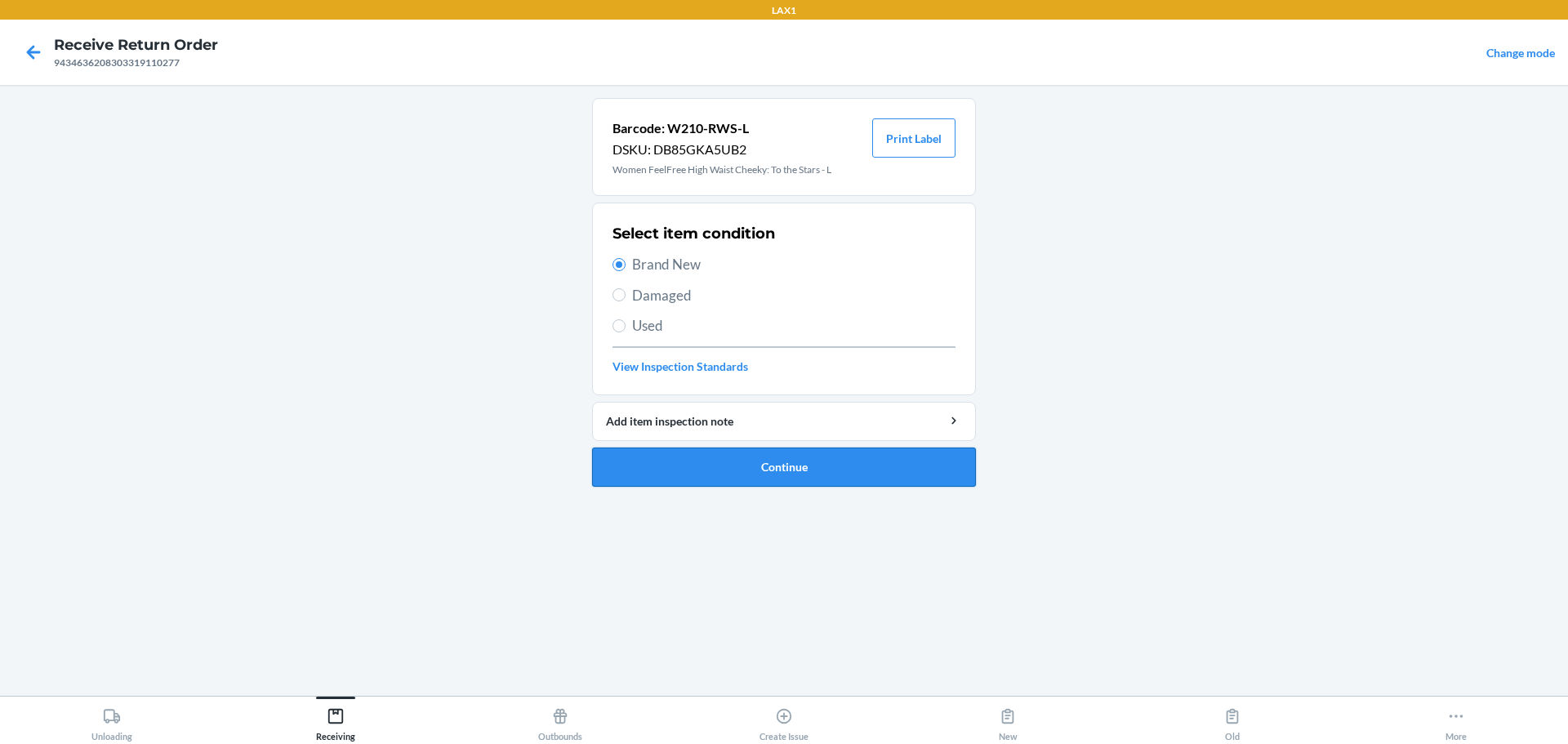
click at [754, 481] on button "Continue" at bounding box center [784, 467] width 384 height 39
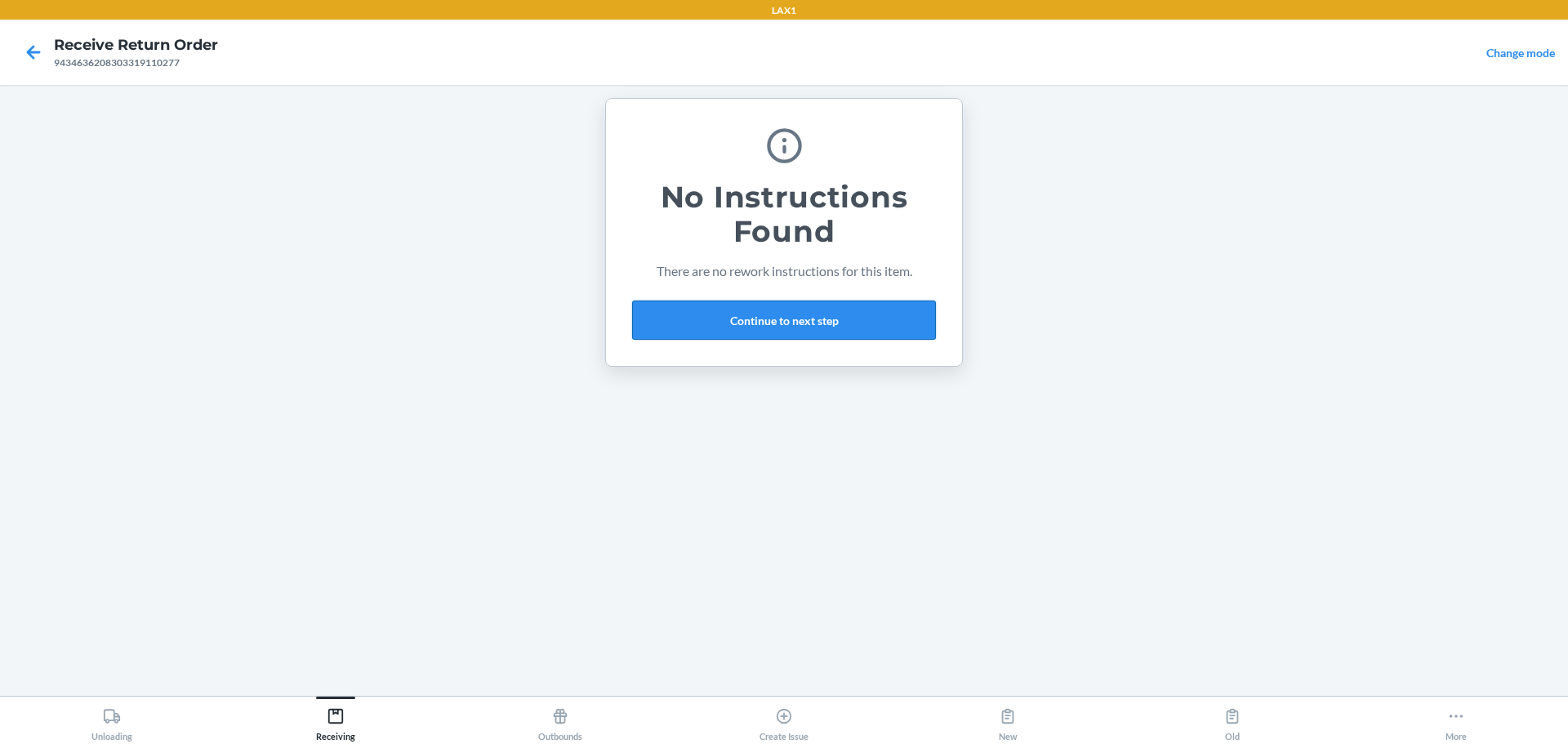
click at [754, 324] on button "Continue to next step" at bounding box center [784, 320] width 304 height 39
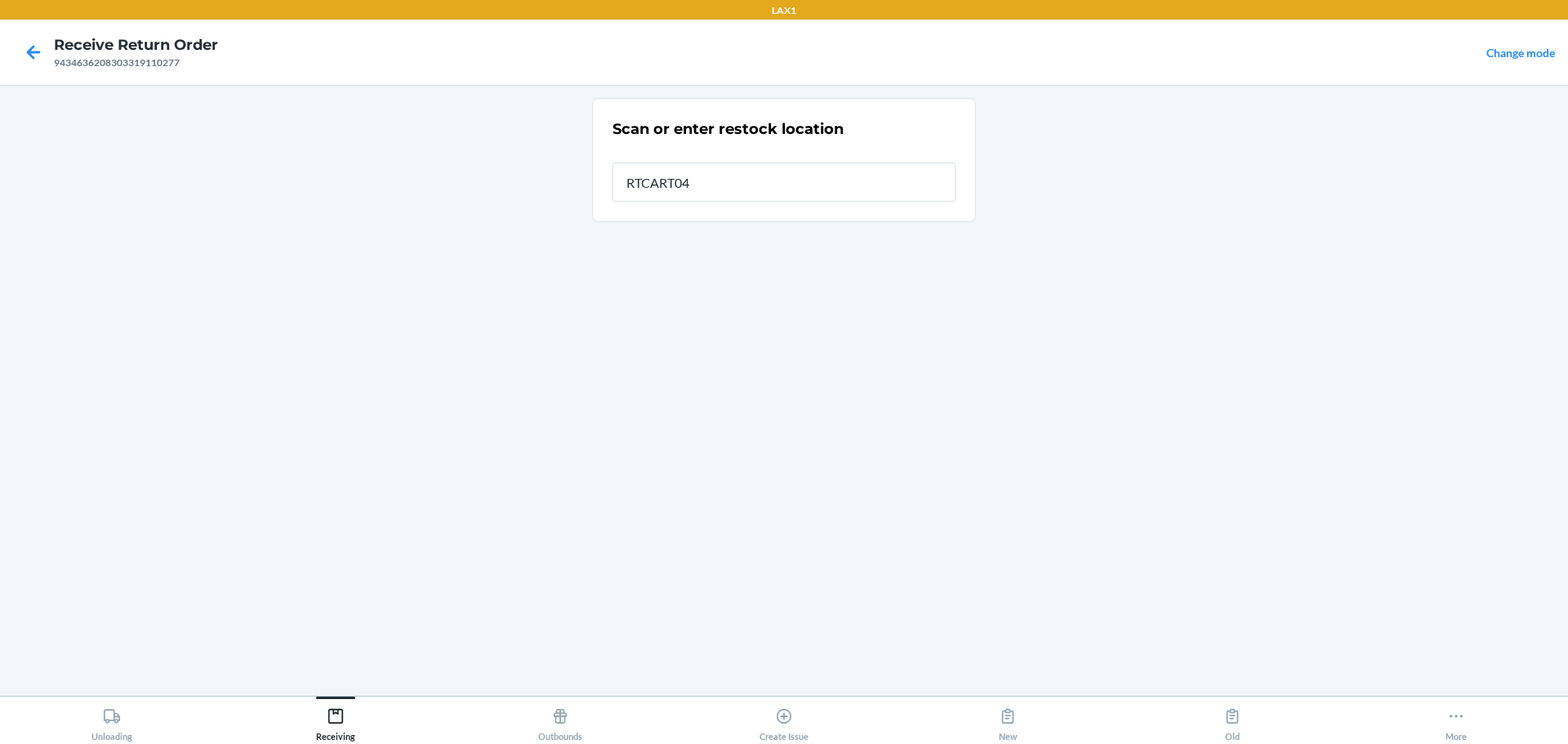
type input "RTCART046"
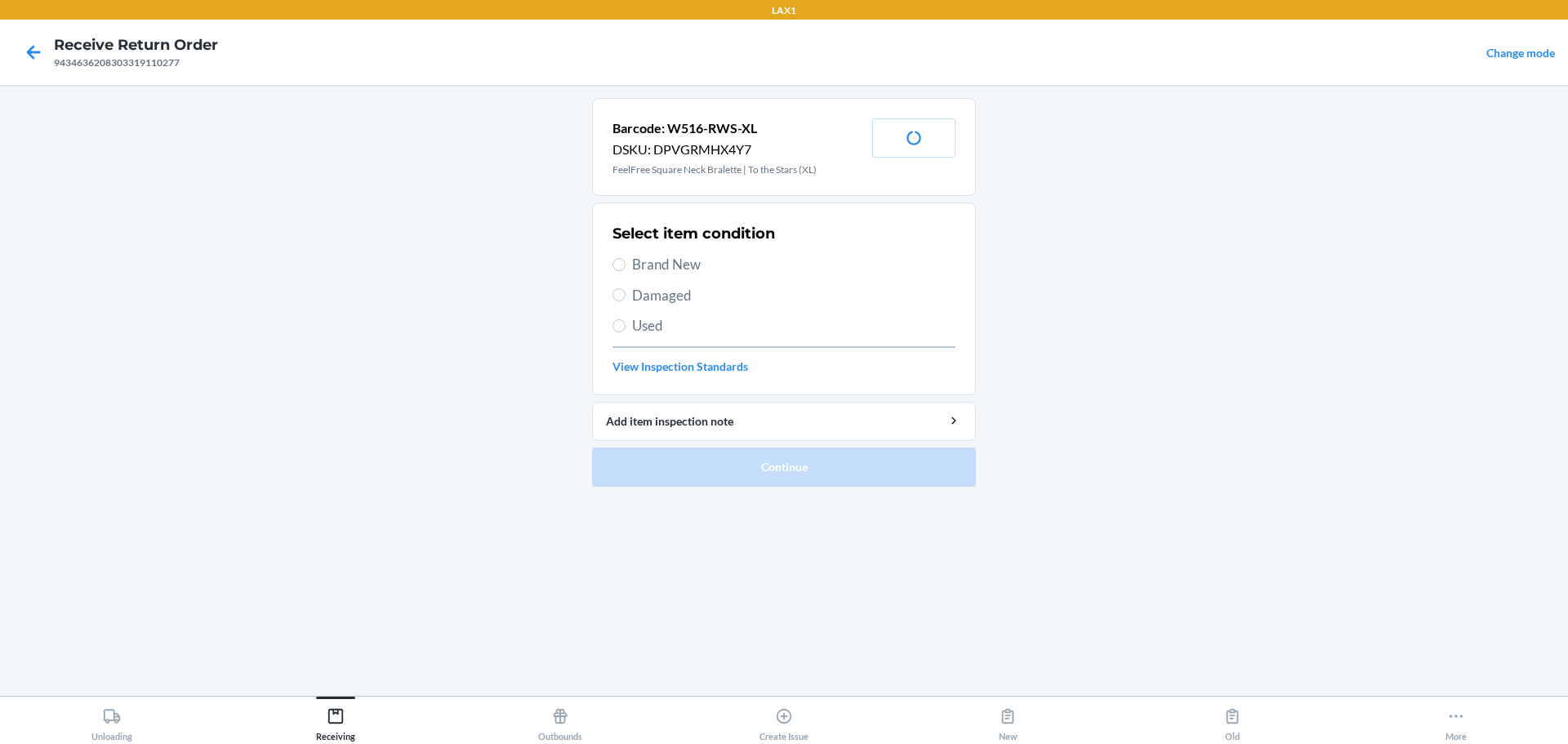
click at [659, 262] on span "Brand New" at bounding box center [794, 265] width 323 height 21
click at [626, 262] on input "Brand New" at bounding box center [618, 264] width 13 height 13
radio input "true"
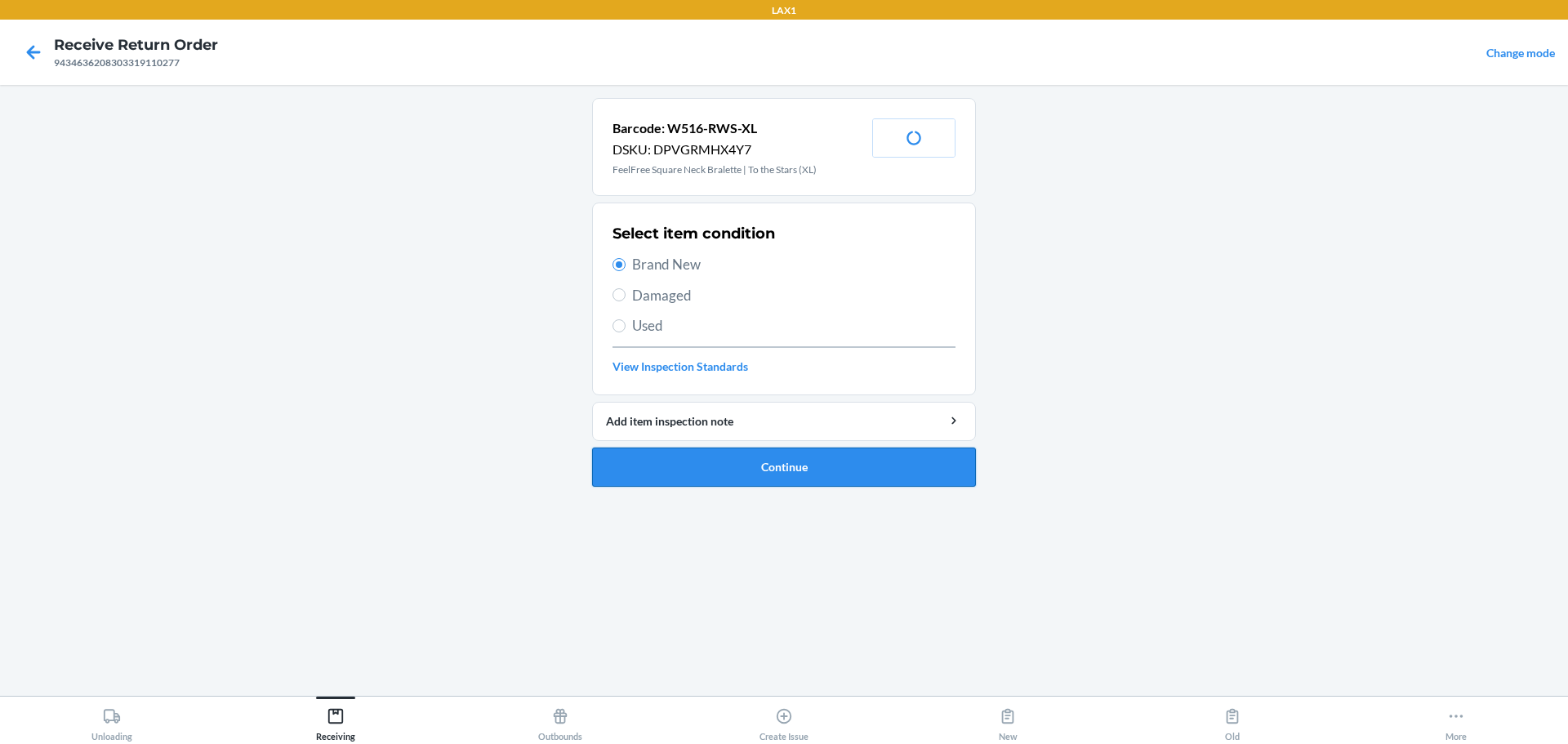
click at [754, 473] on button "Continue" at bounding box center [784, 467] width 384 height 39
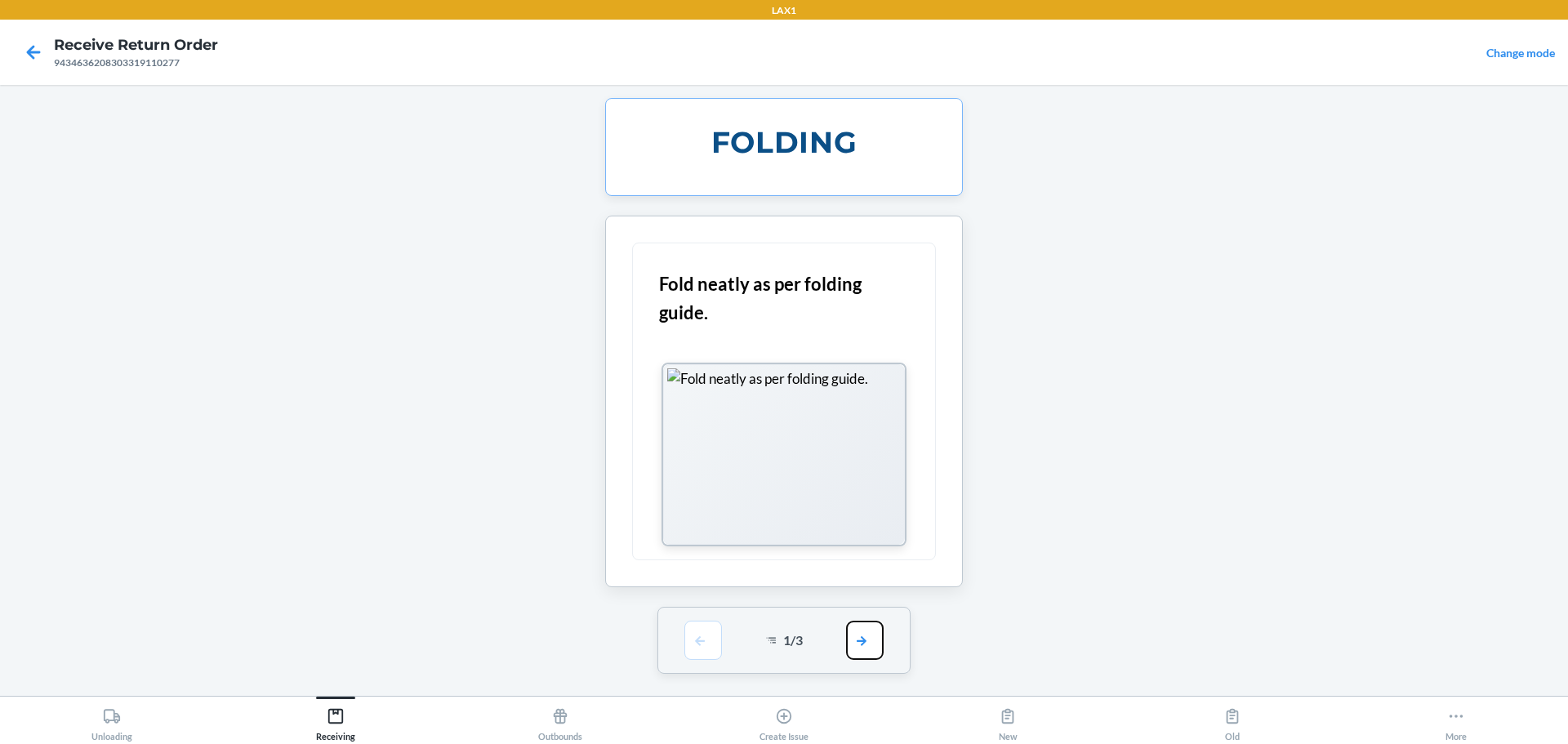
click at [754, 643] on button "button" at bounding box center [865, 640] width 38 height 39
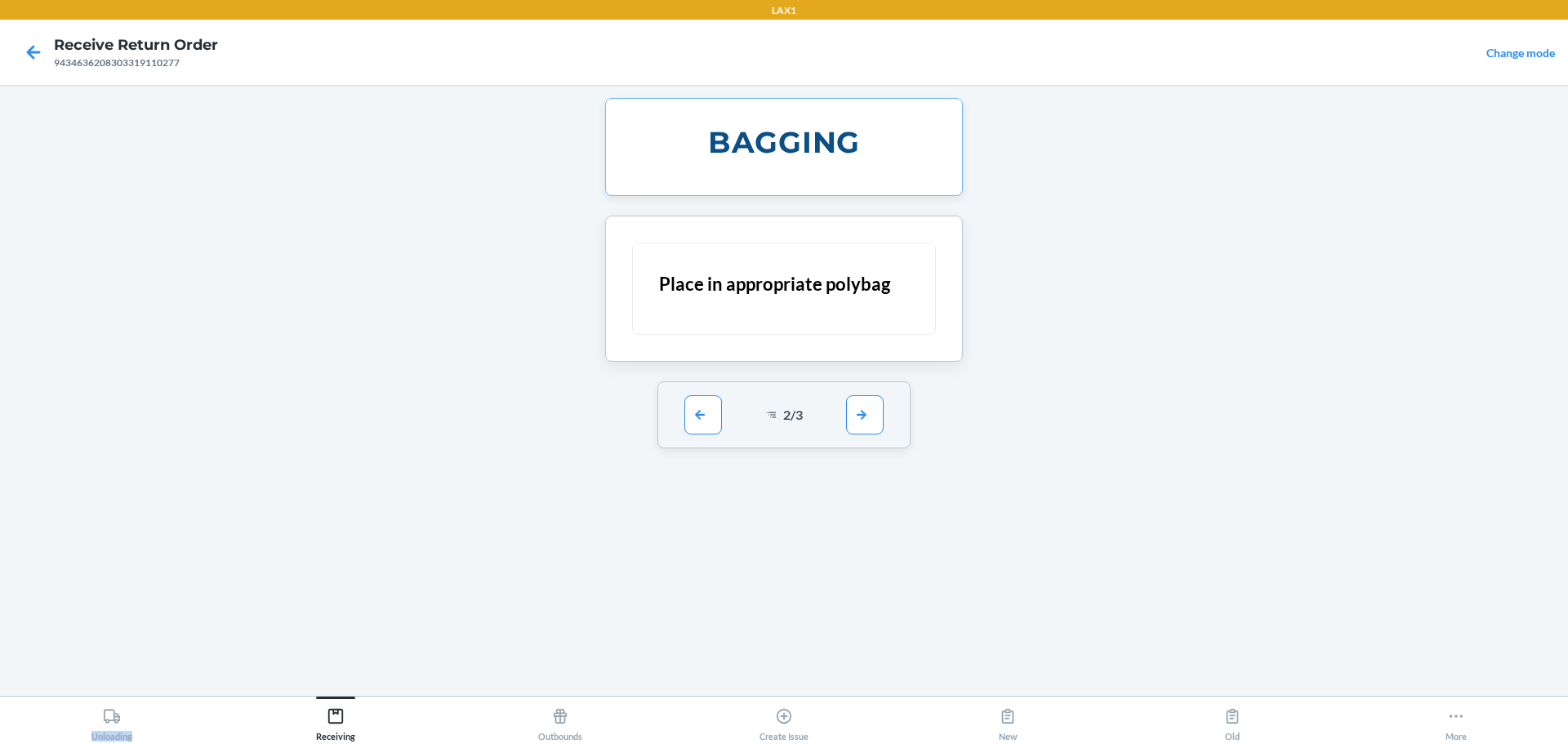
click at [754, 643] on div "BAGGING Place in appropriate polybag 2 / 3" at bounding box center [784, 390] width 384 height 585
click at [754, 414] on button "button" at bounding box center [865, 414] width 38 height 39
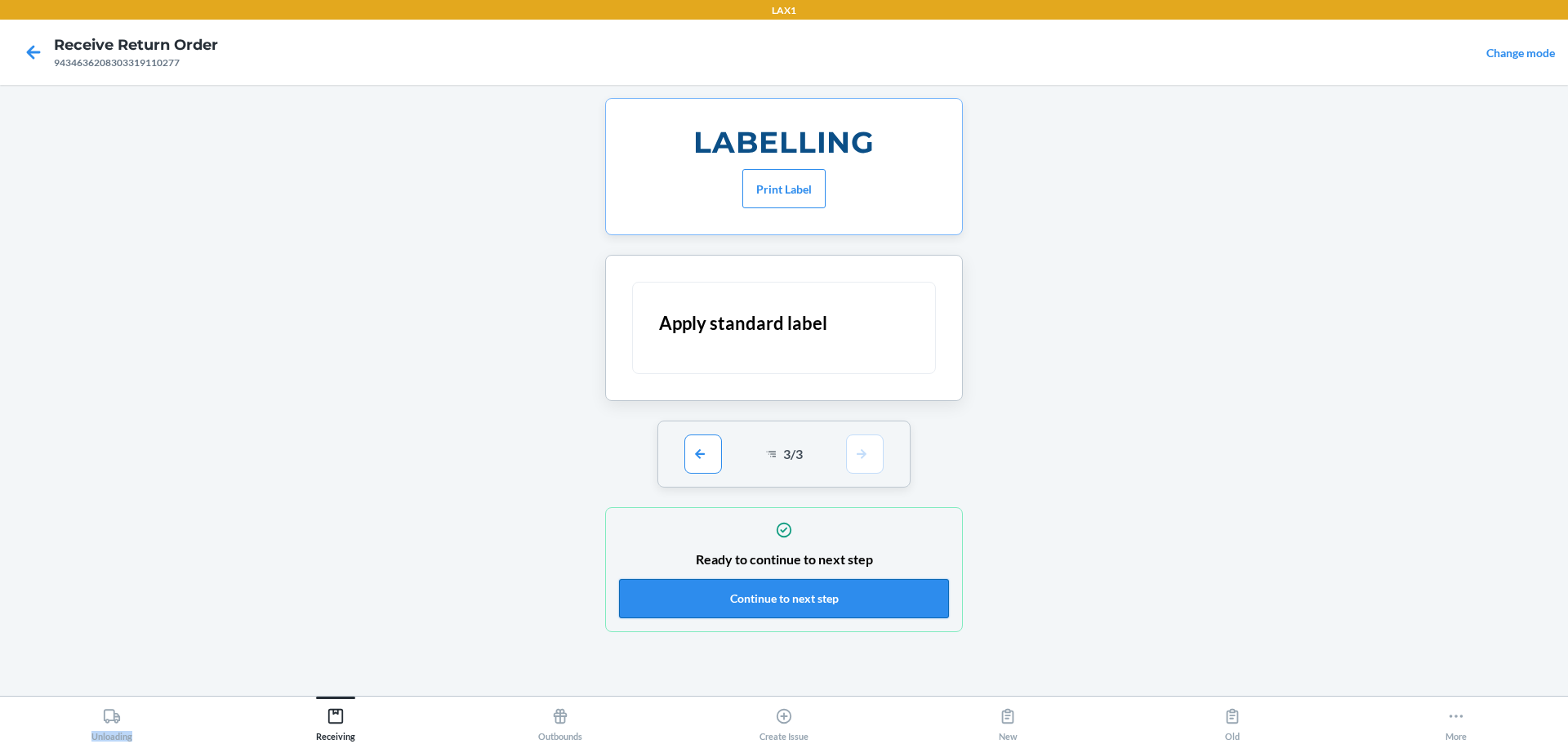
click at [754, 605] on button "Continue to next step" at bounding box center [784, 598] width 330 height 39
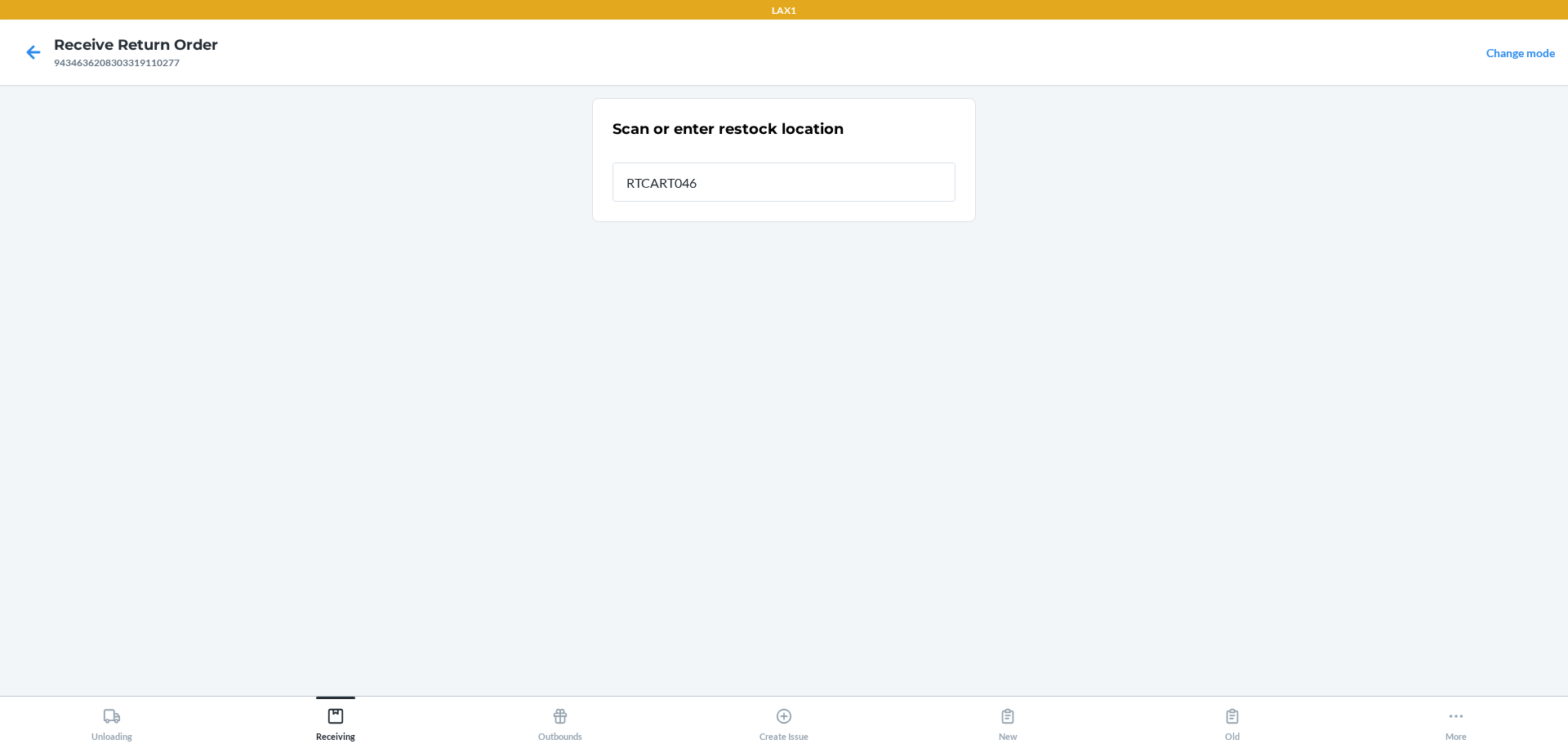
type input "RTCART046"
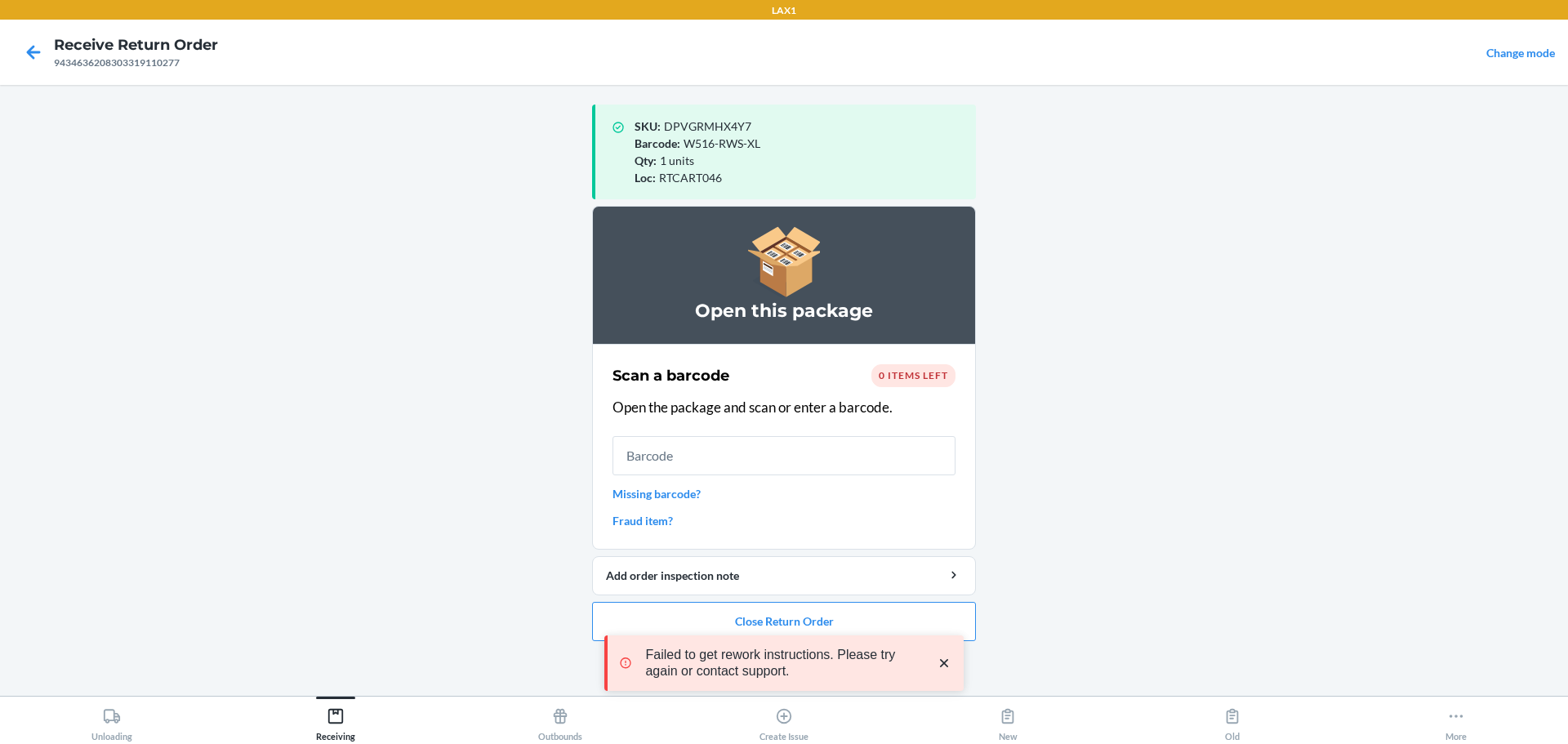
click at [754, 659] on icon "close toast" at bounding box center [944, 663] width 16 height 16
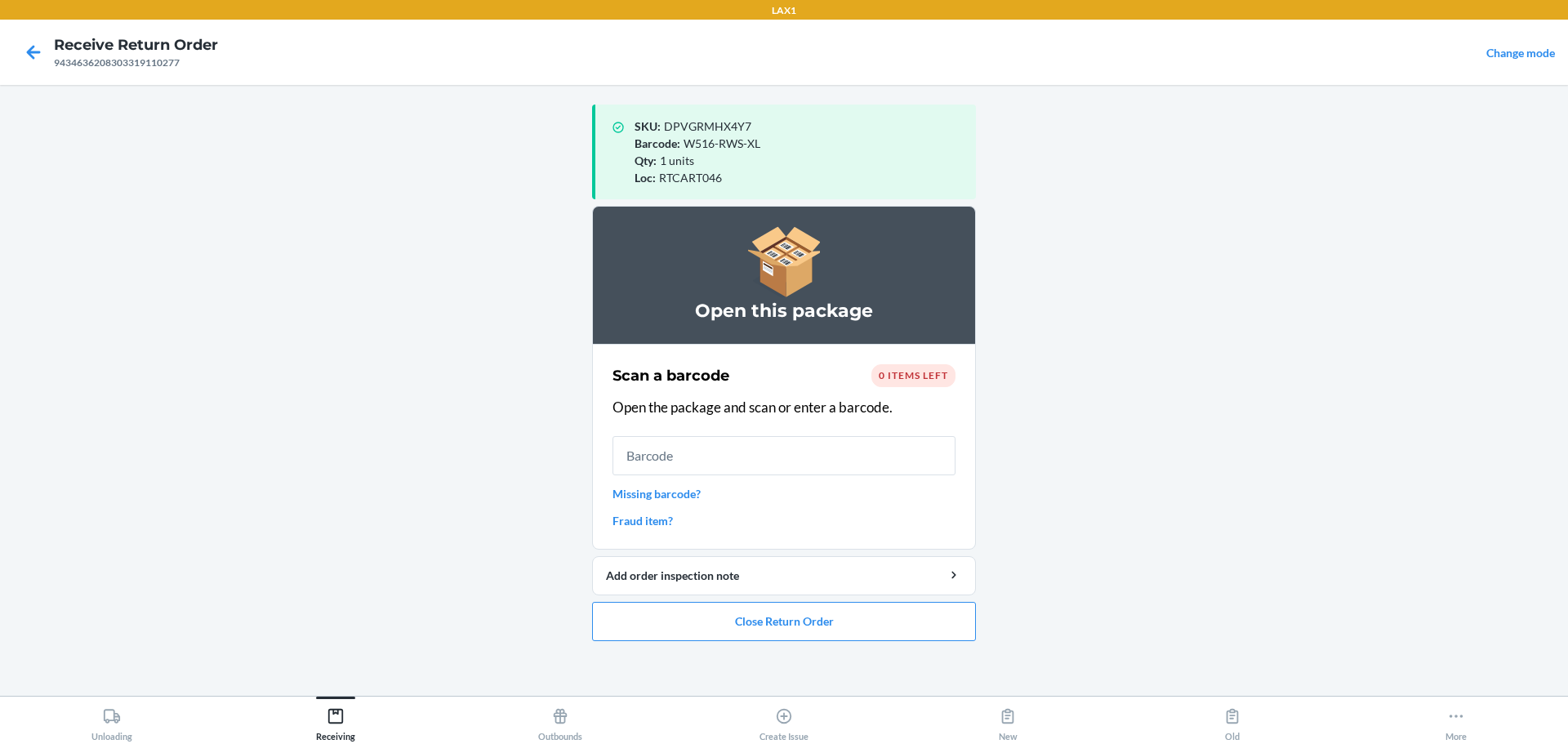
click at [754, 636] on div "LAX1 Receive Return Order 9434636208303319110277 Change mode SKU : DPVGRMHX4Y7 …" at bounding box center [784, 372] width 1568 height 744
click at [754, 628] on button "Close Return Order" at bounding box center [784, 621] width 384 height 39
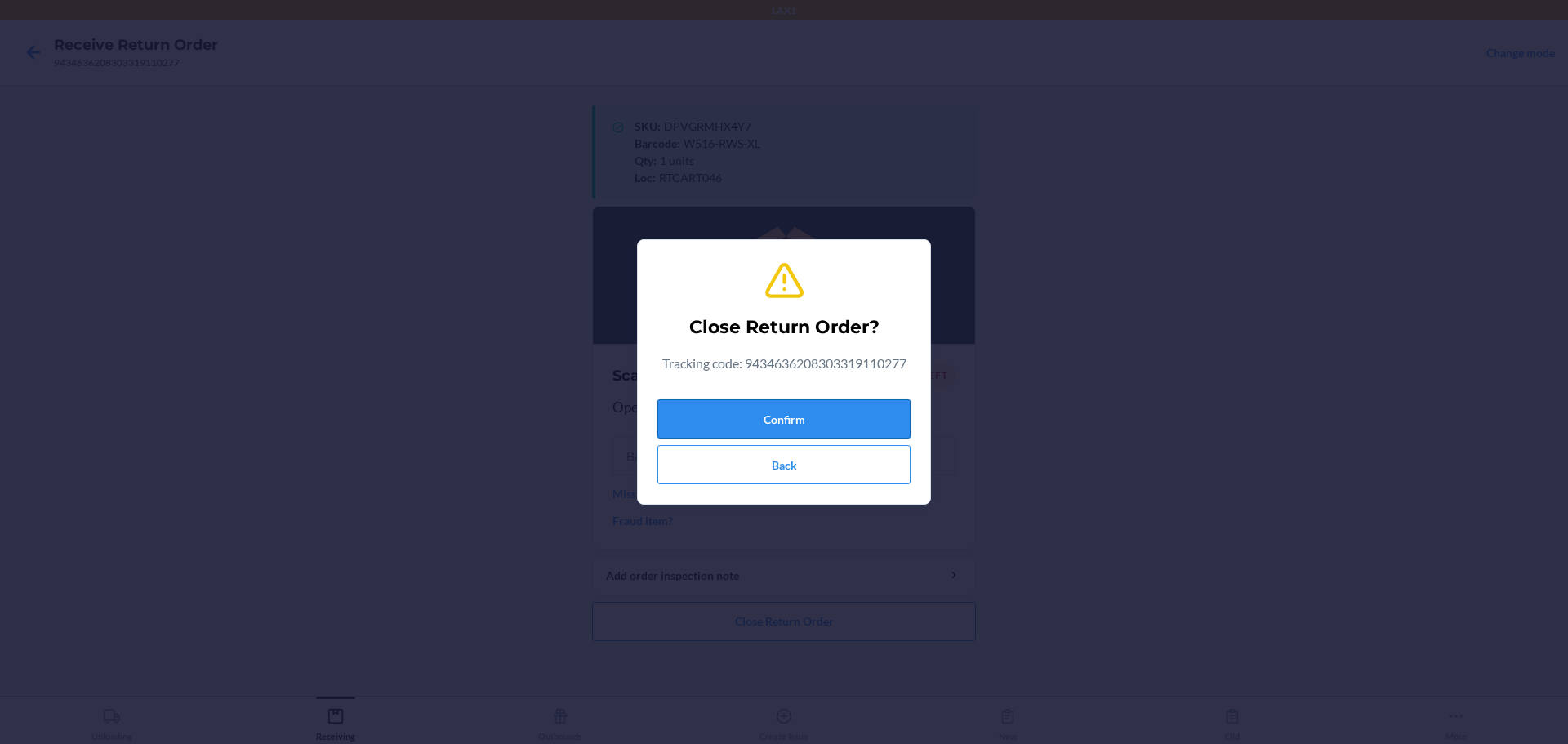
click at [754, 428] on button "Confirm" at bounding box center [784, 419] width 253 height 39
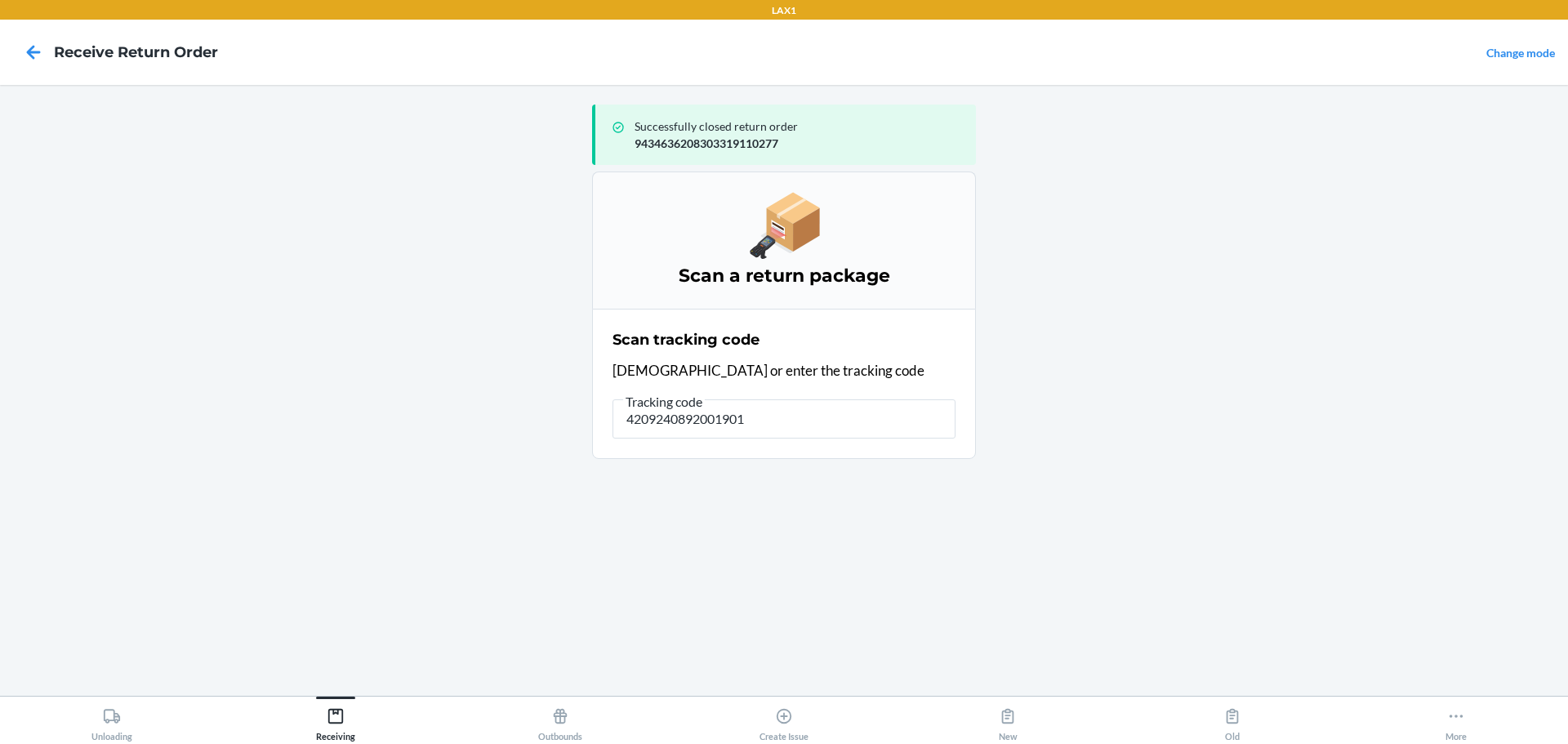
type input "42092408920019016"
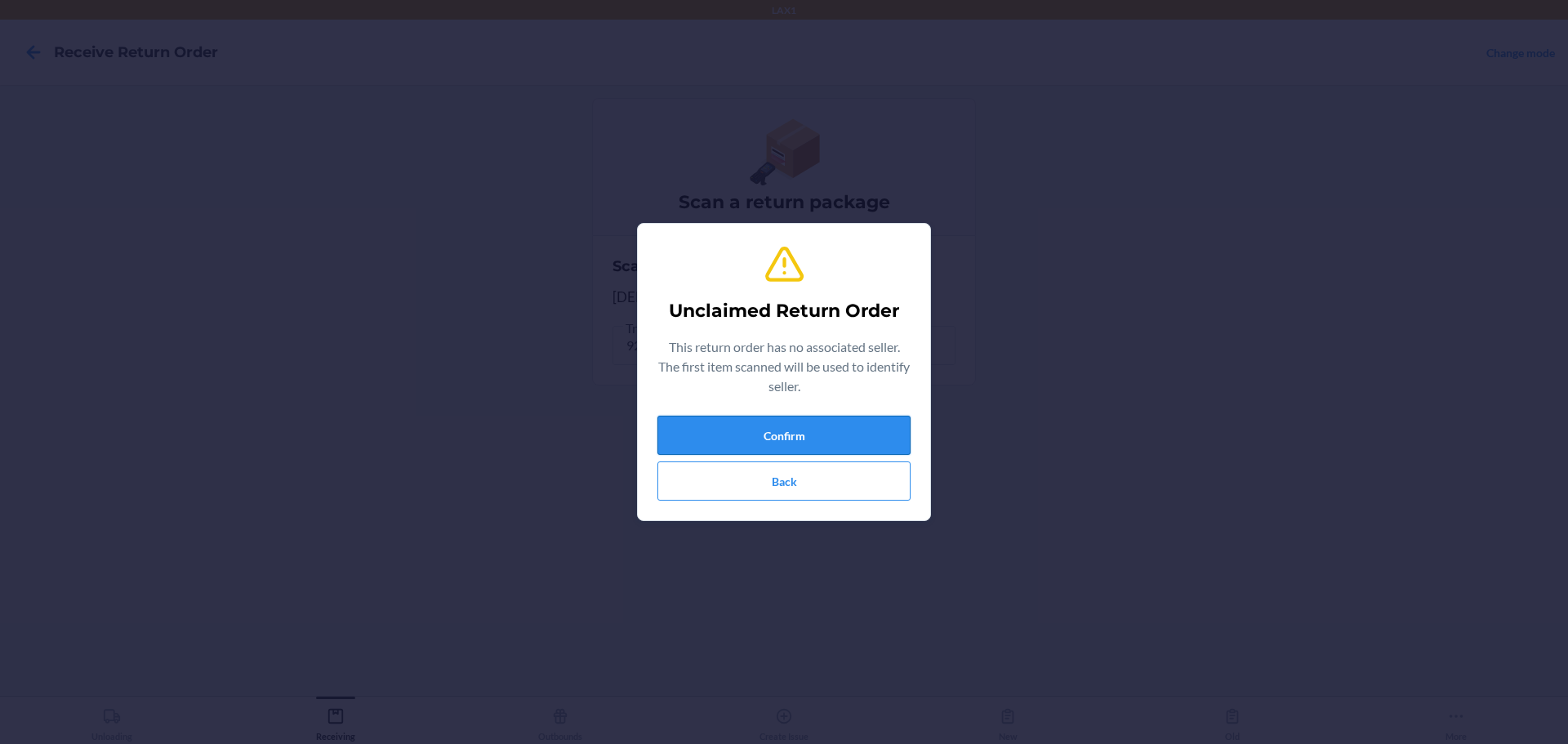
click at [754, 437] on button "Confirm" at bounding box center [784, 436] width 253 height 39
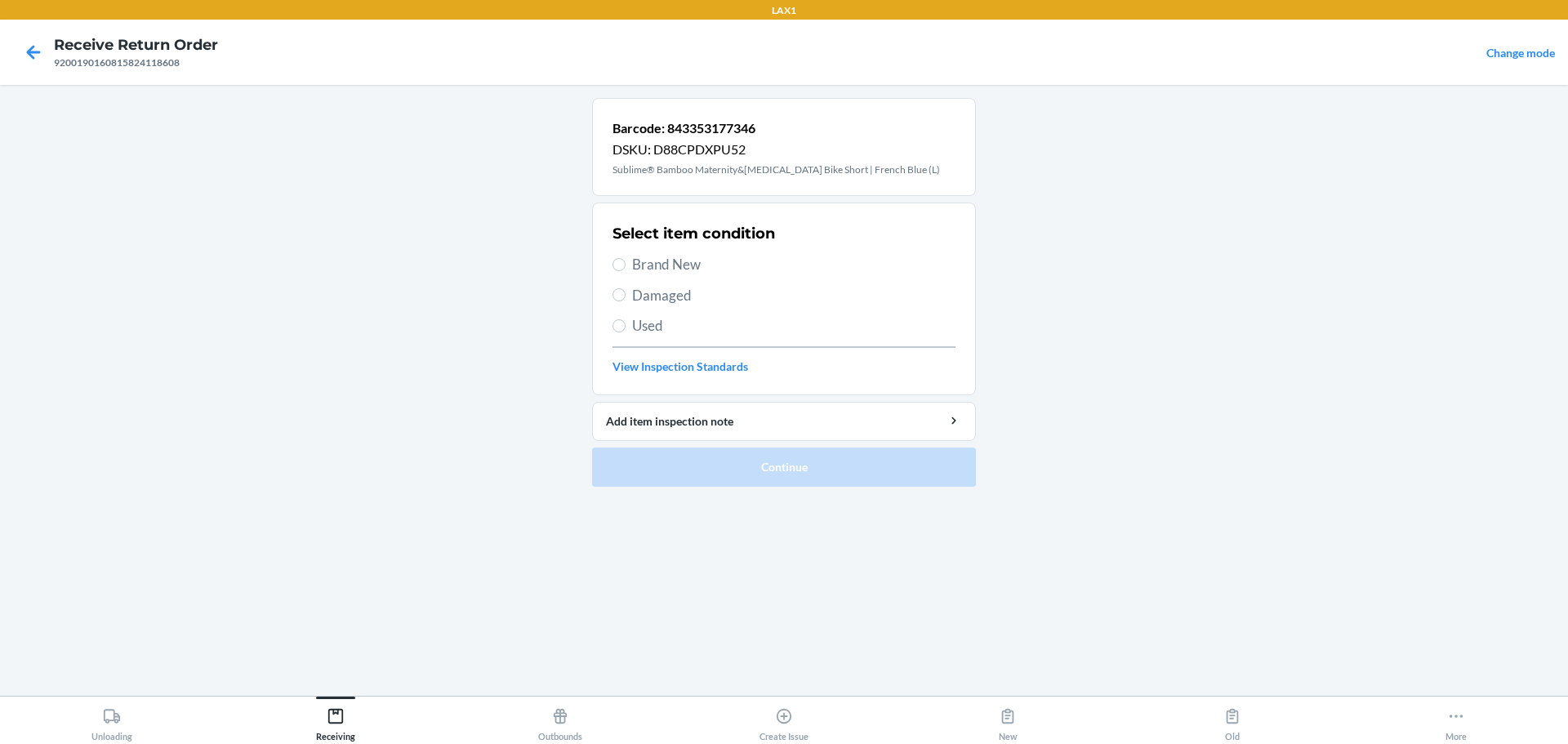
click at [667, 302] on span "Damaged" at bounding box center [794, 296] width 323 height 21
click at [626, 302] on input "Damaged" at bounding box center [618, 294] width 13 height 13
radio input "true"
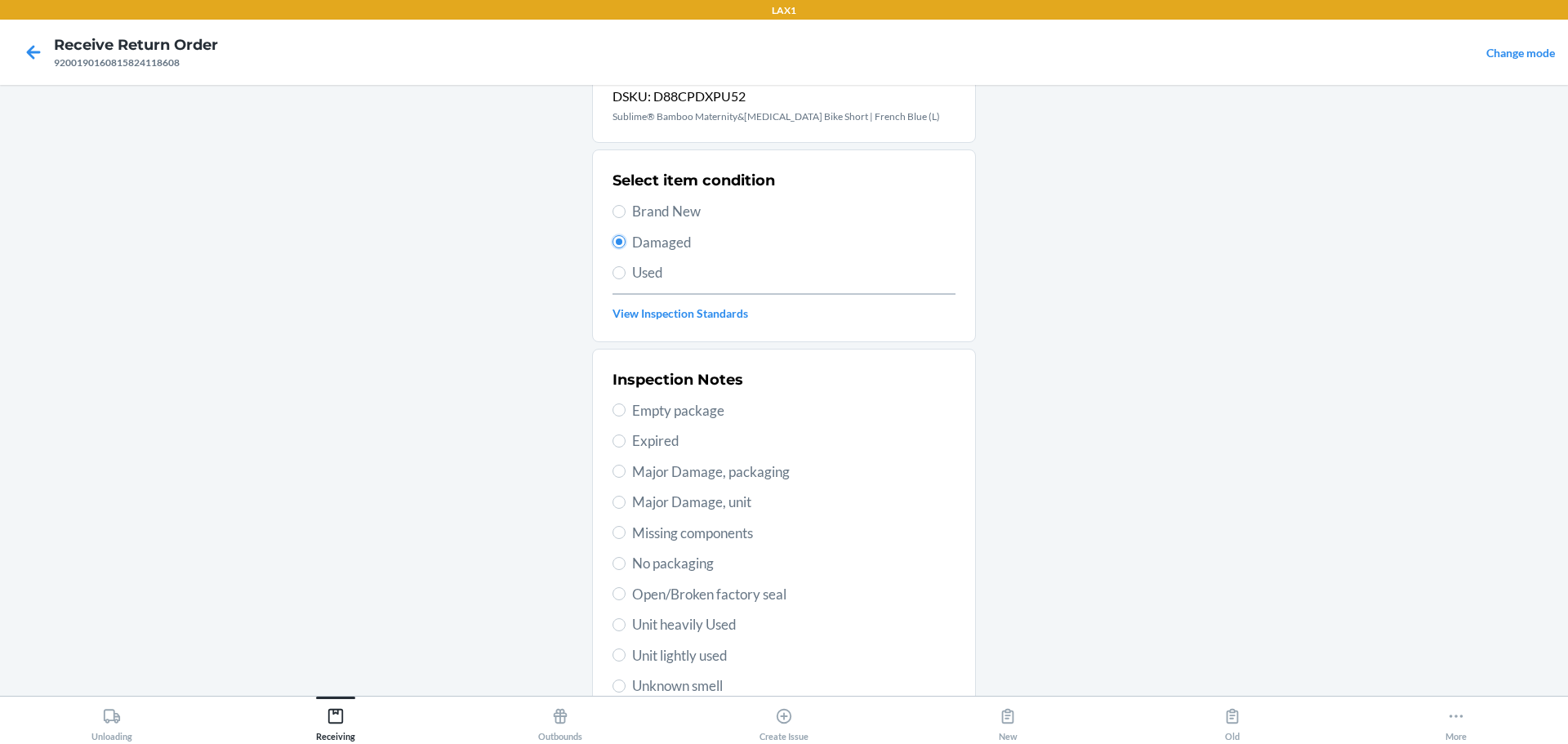
scroll to position [163, 0]
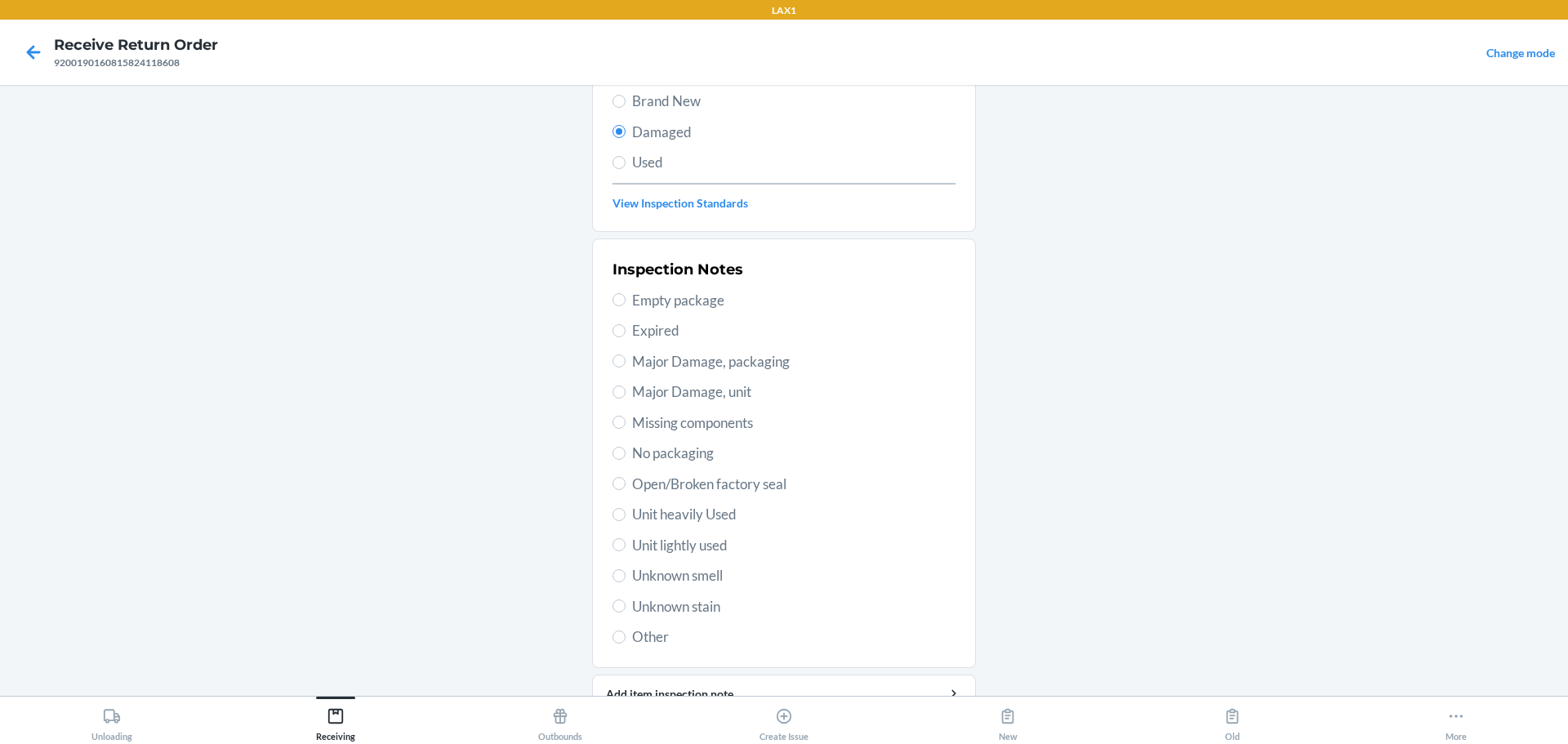
click at [710, 360] on span "Major Damage, packaging" at bounding box center [794, 362] width 323 height 21
click at [626, 360] on input "Major Damage, packaging" at bounding box center [618, 360] width 13 height 13
radio input "true"
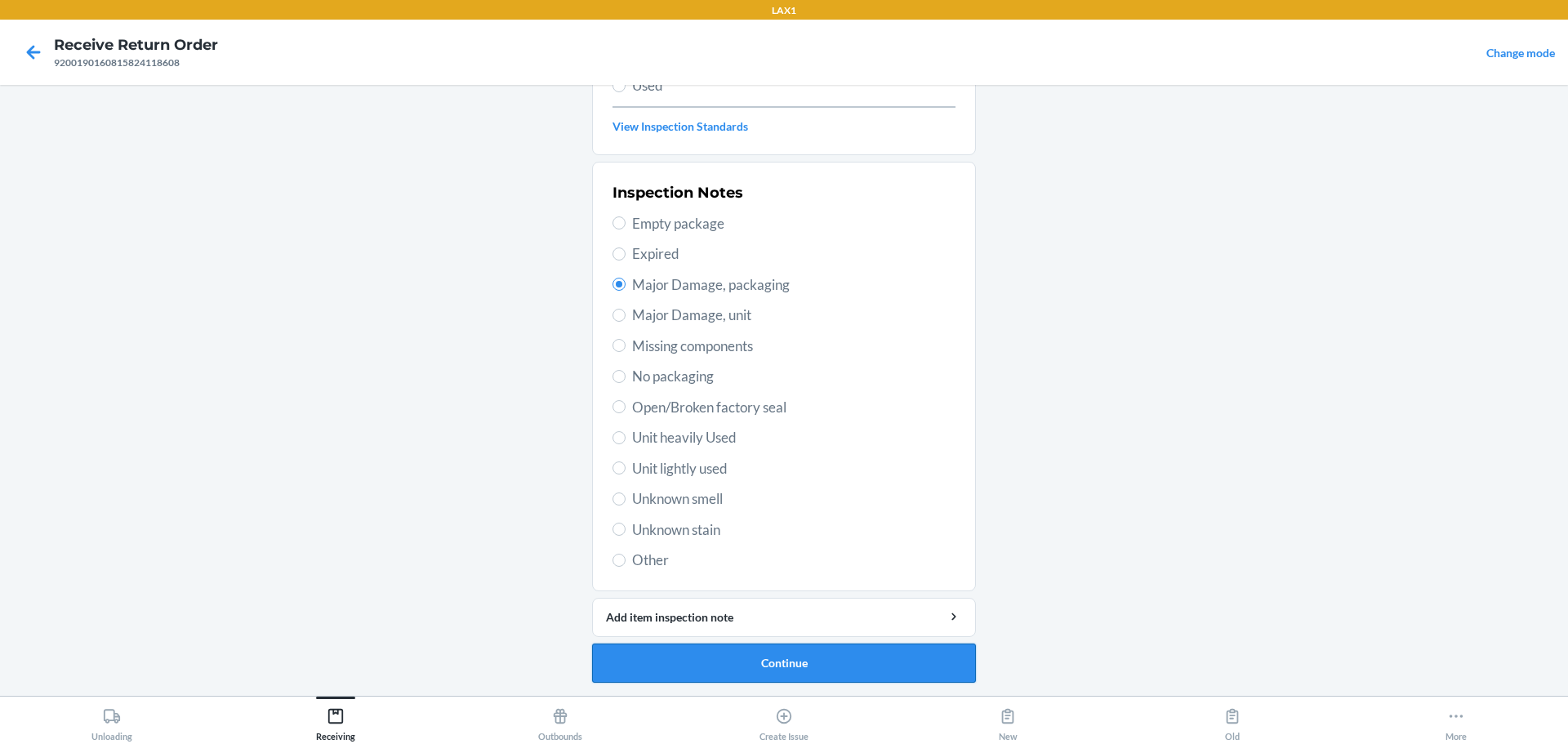
click at [692, 658] on button "Continue" at bounding box center [784, 663] width 384 height 39
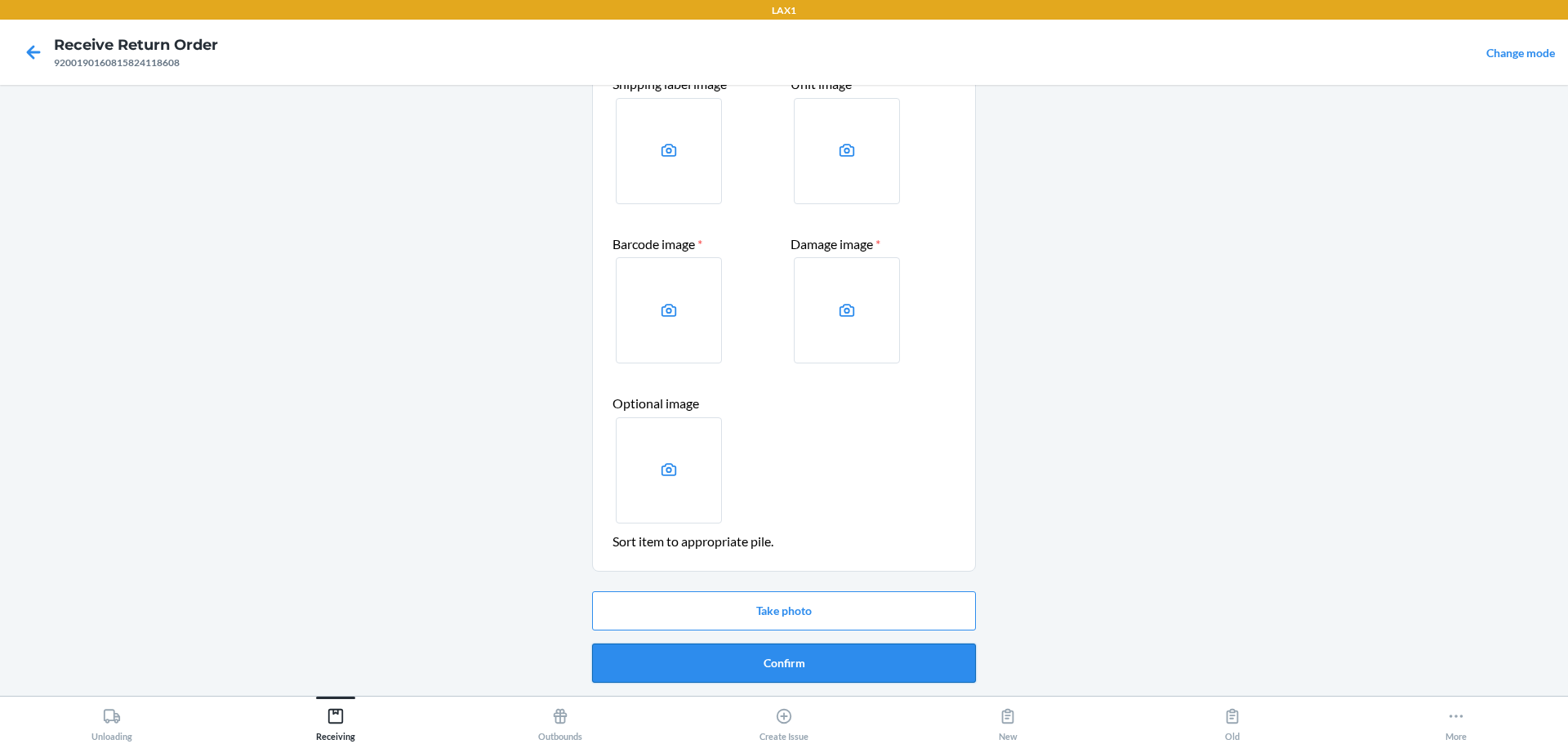
click at [754, 666] on button "Confirm" at bounding box center [784, 663] width 384 height 39
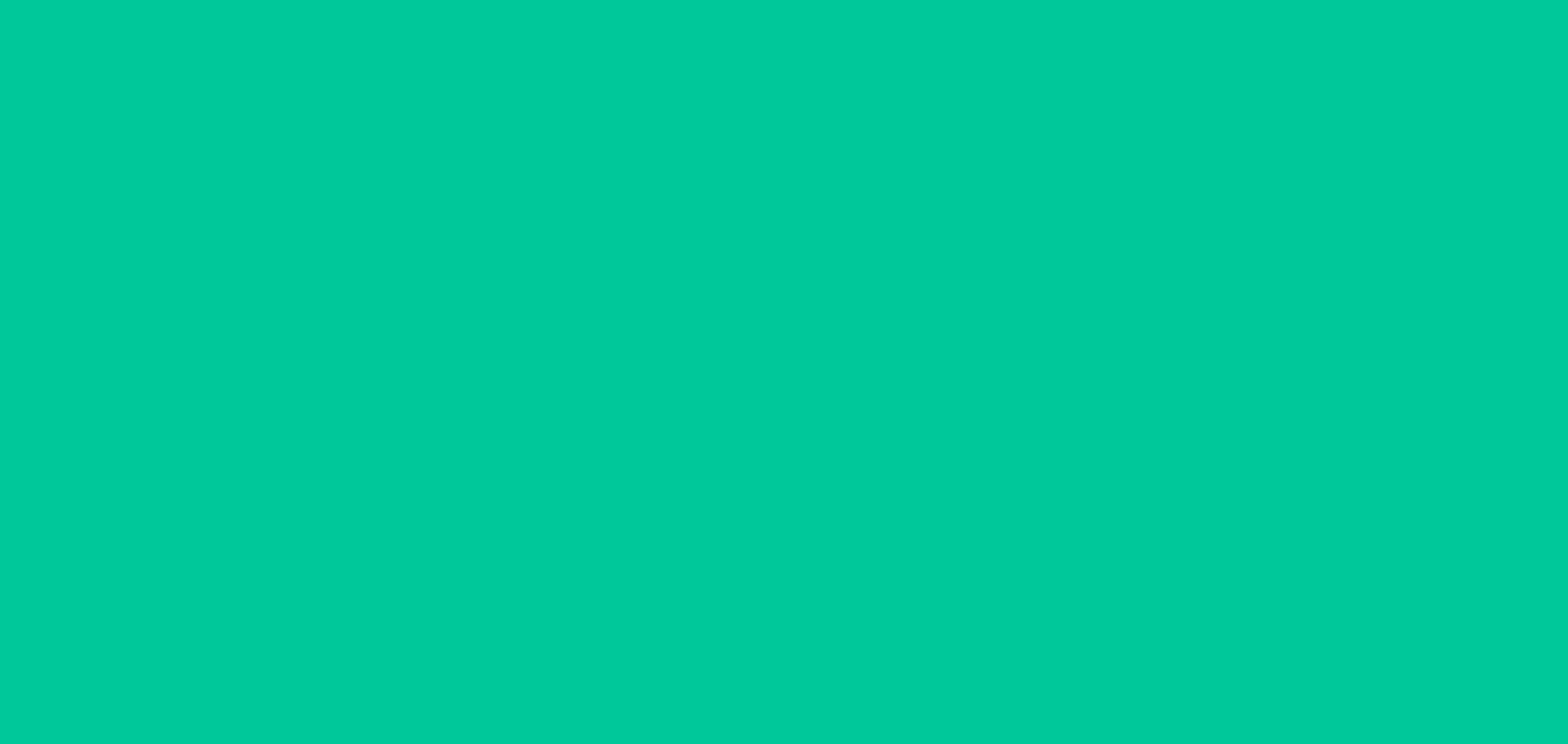
scroll to position [0, 0]
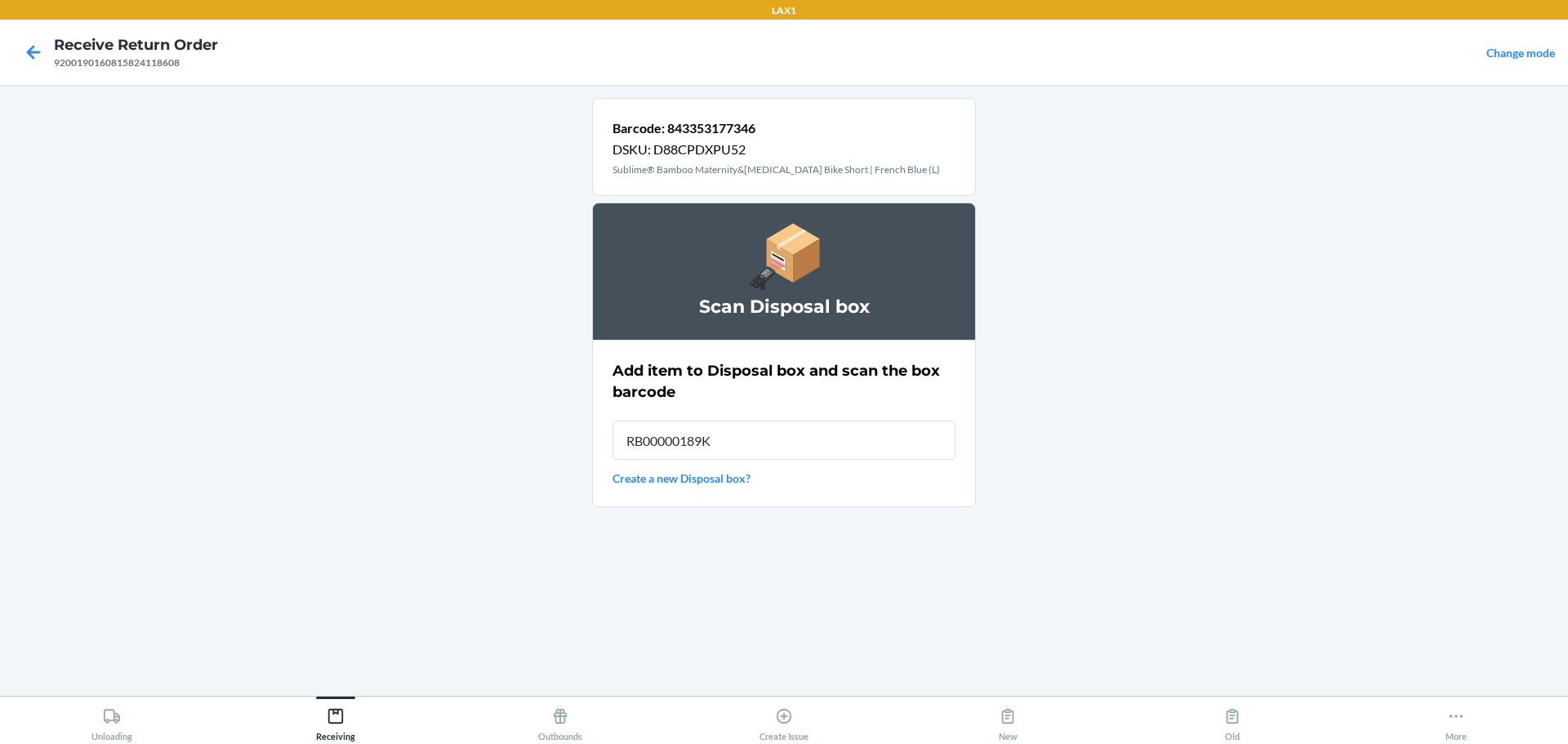
type input "RB00000189K"
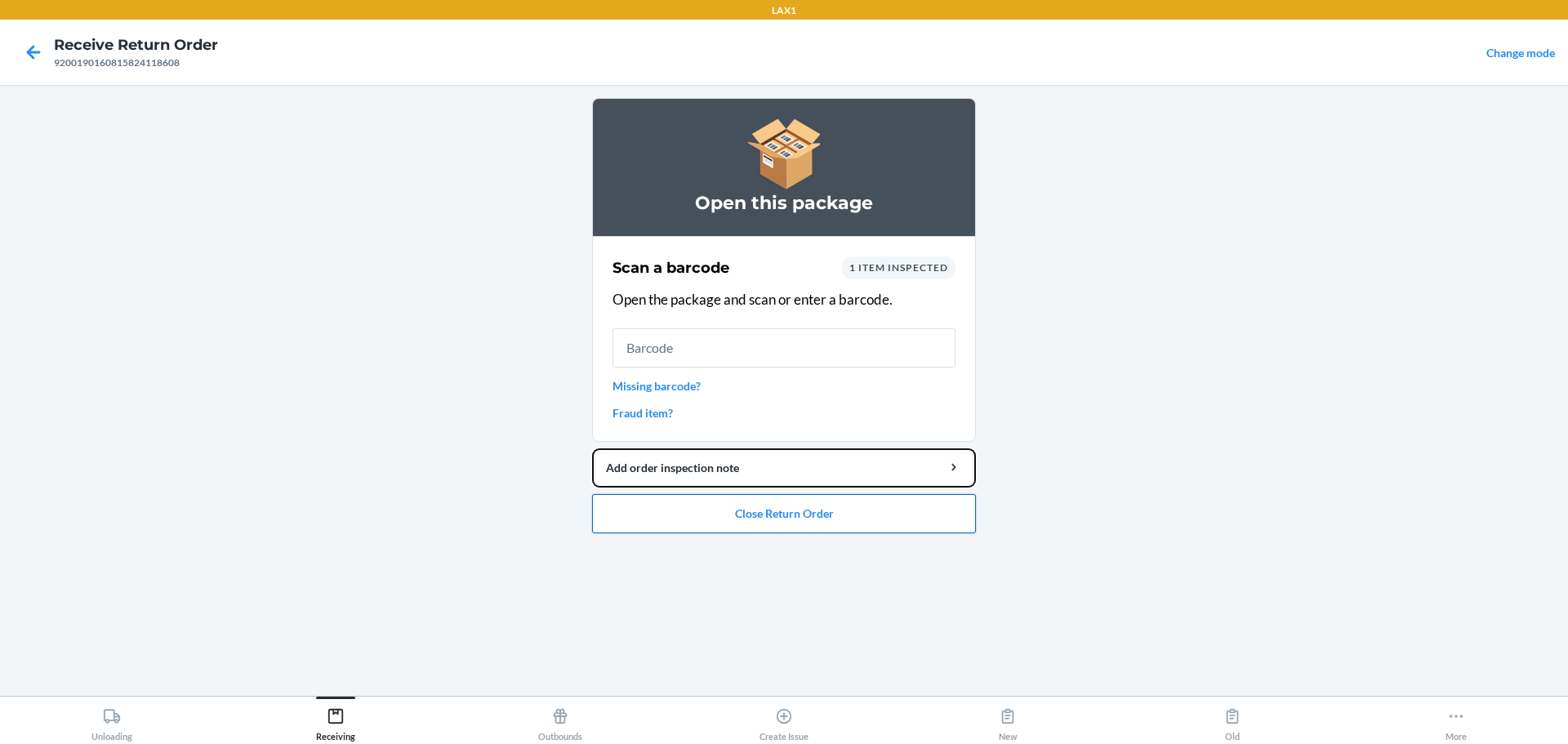
drag, startPoint x: 866, startPoint y: 486, endPoint x: 865, endPoint y: 502, distance: 16.0
click at [754, 502] on li "Open this package Scan a barcode 1 item inspected Open the package and scan or …" at bounding box center [784, 315] width 384 height 436
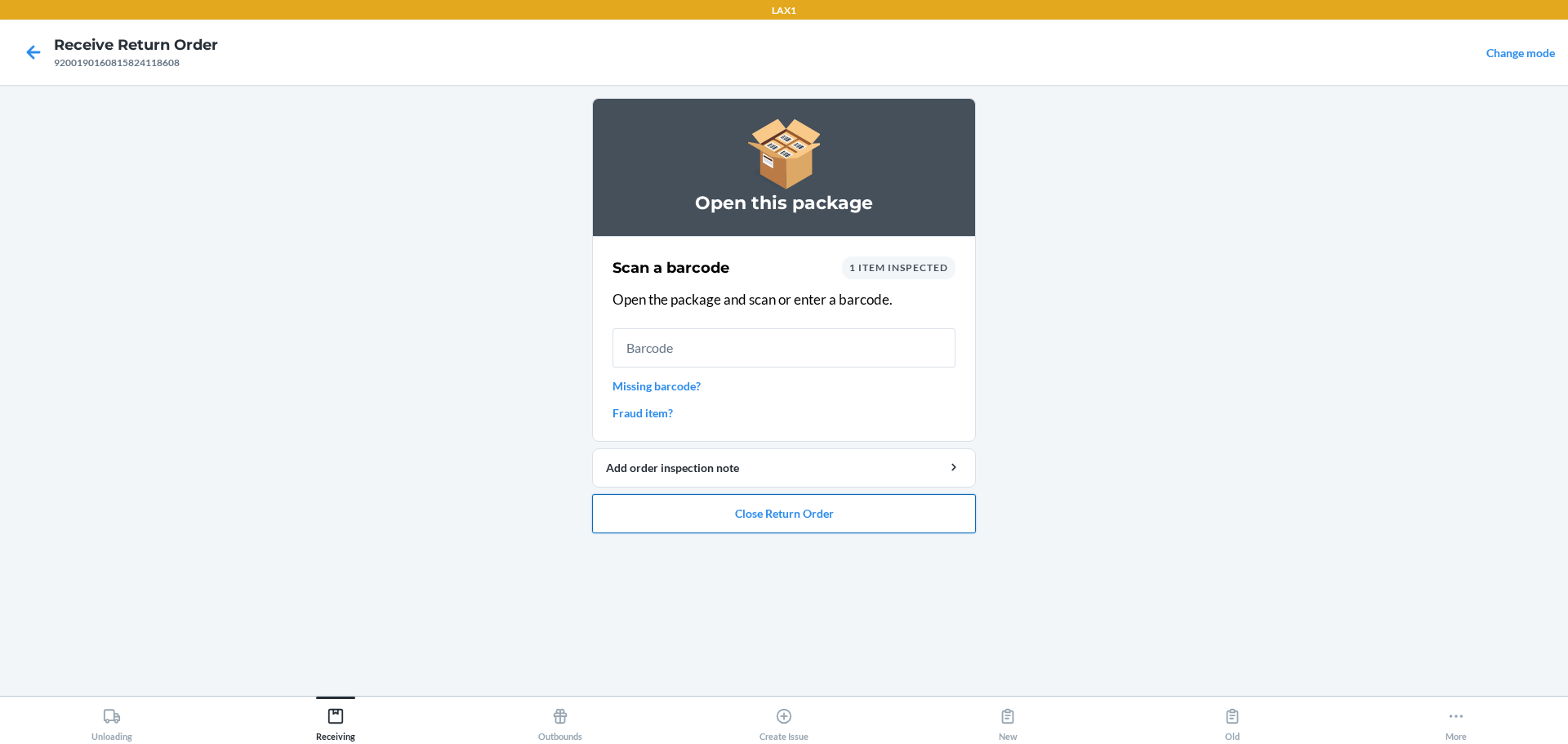
click at [754, 503] on button "Close Return Order" at bounding box center [784, 513] width 384 height 39
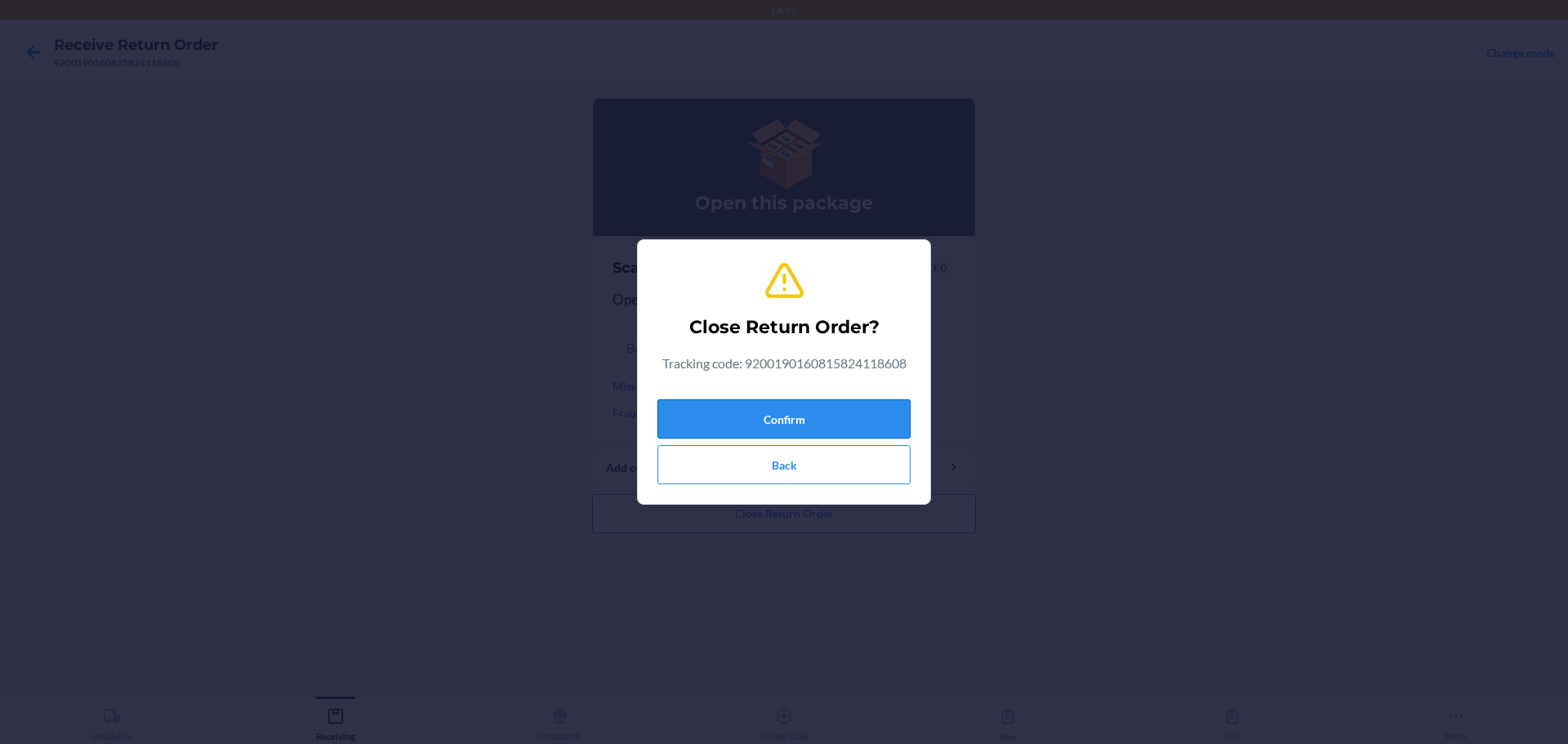
click at [754, 418] on button "Confirm" at bounding box center [784, 419] width 253 height 39
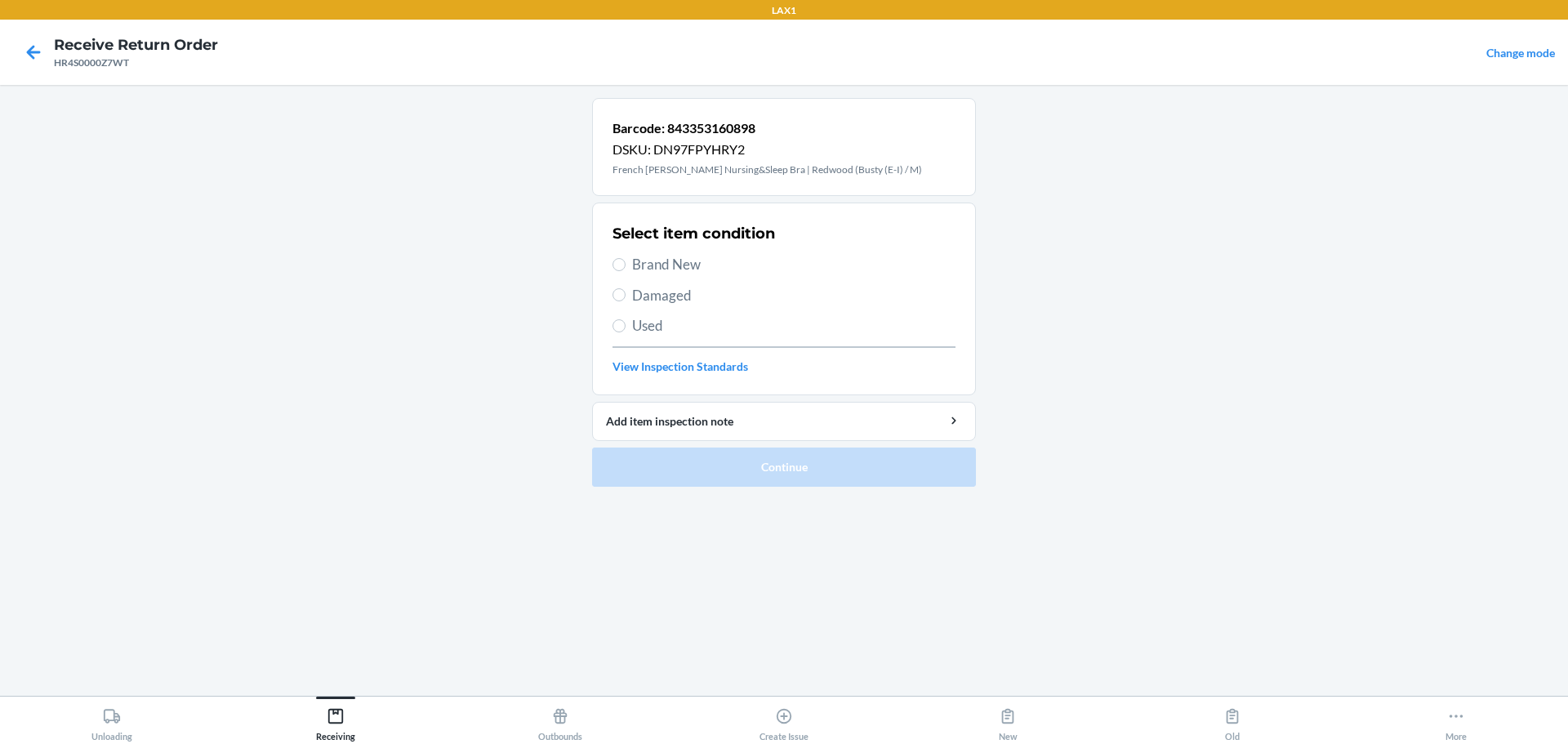
click at [671, 258] on span "Brand New" at bounding box center [794, 265] width 323 height 21
click at [626, 258] on input "Brand New" at bounding box center [618, 264] width 13 height 13
radio input "true"
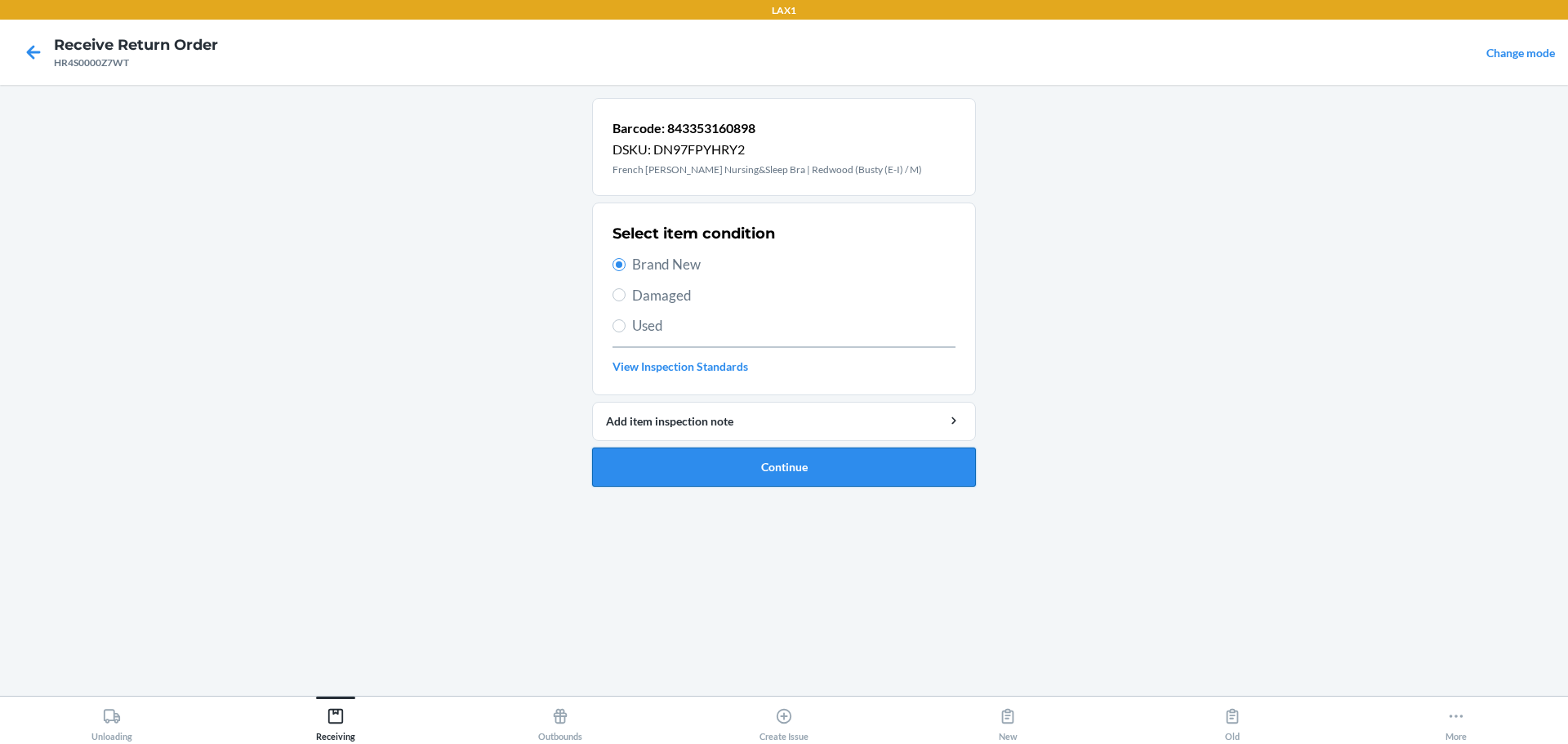
click at [754, 467] on button "Continue" at bounding box center [784, 467] width 384 height 39
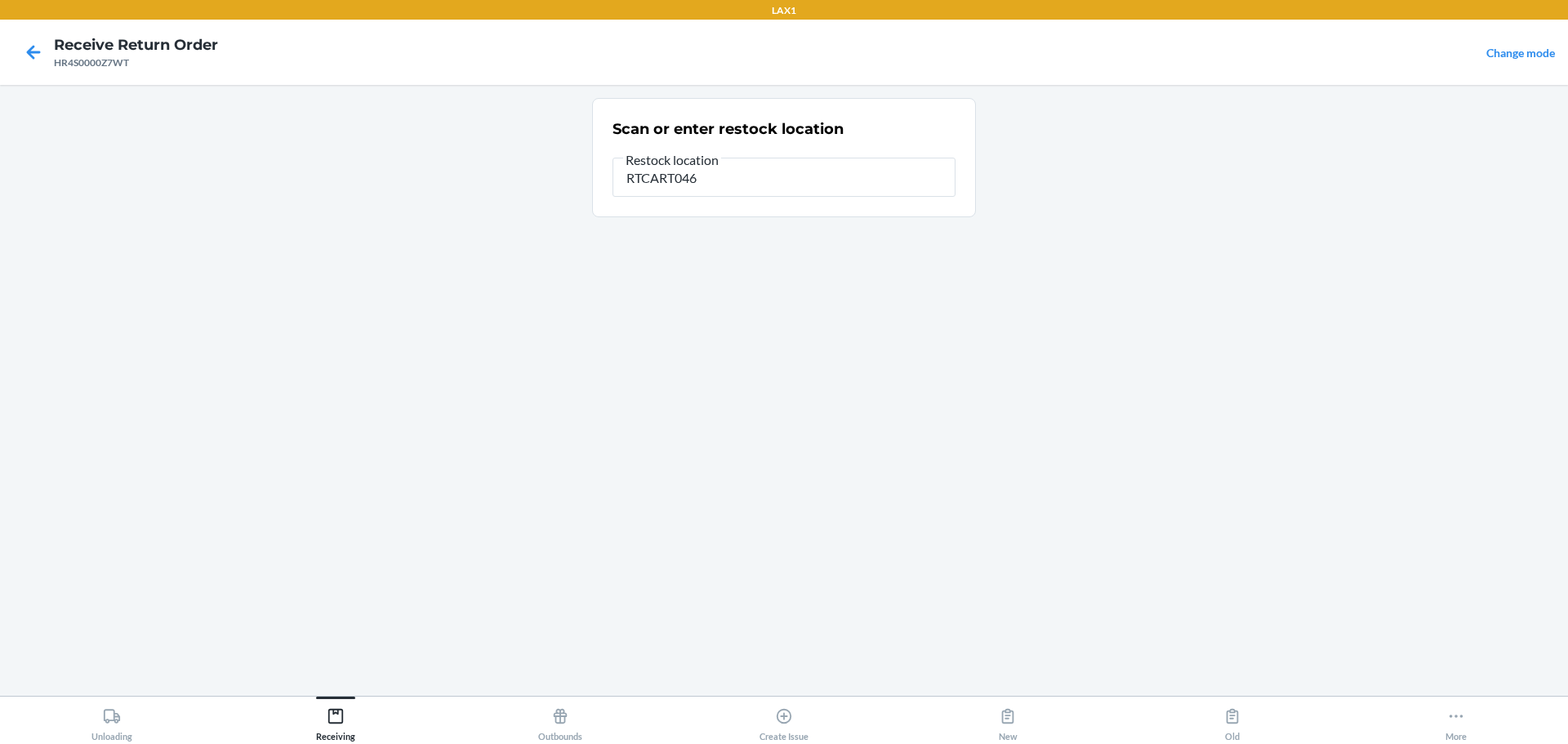
type input "RTCART046"
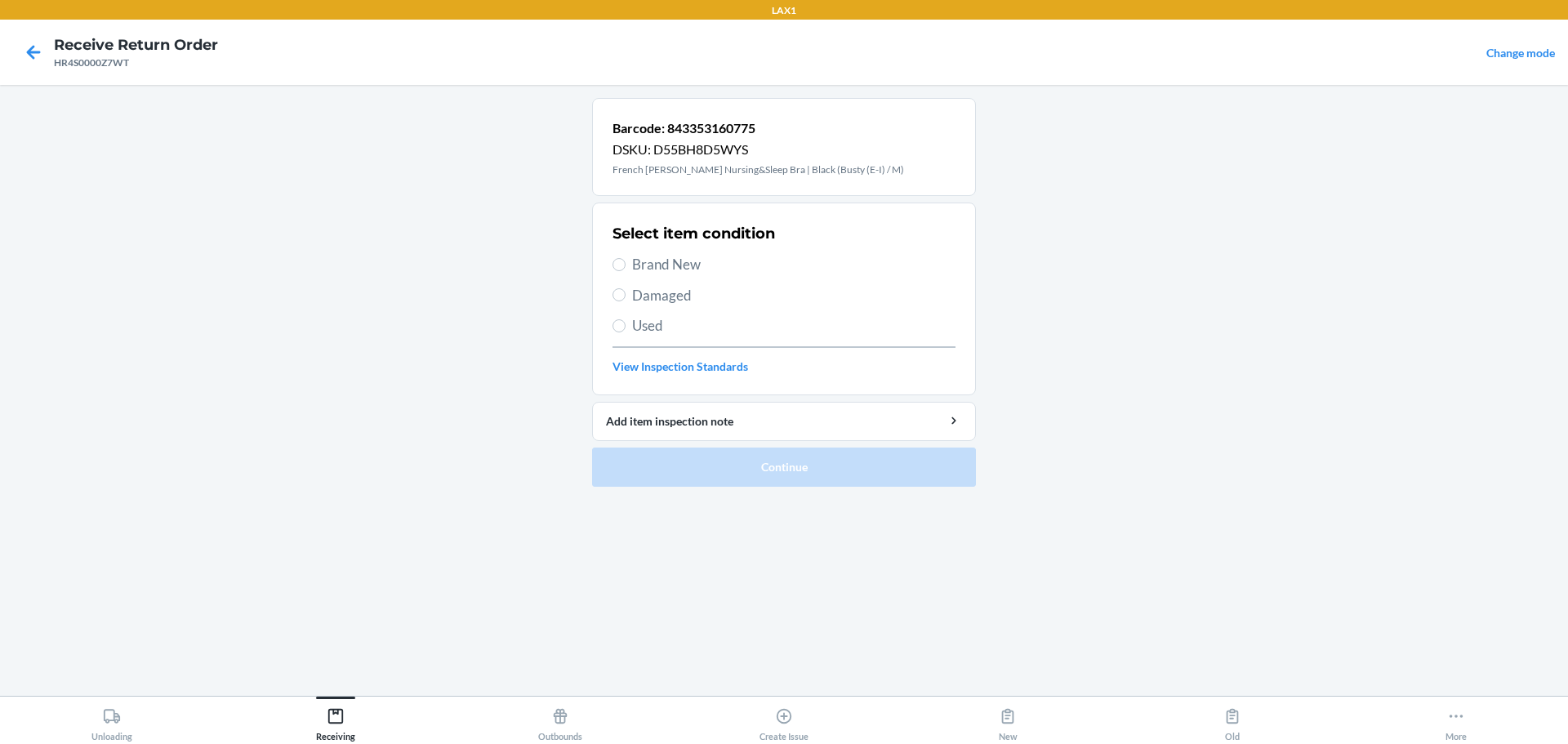
click at [639, 258] on span "Brand New" at bounding box center [794, 265] width 323 height 21
click at [626, 258] on input "Brand New" at bounding box center [618, 264] width 13 height 13
radio input "true"
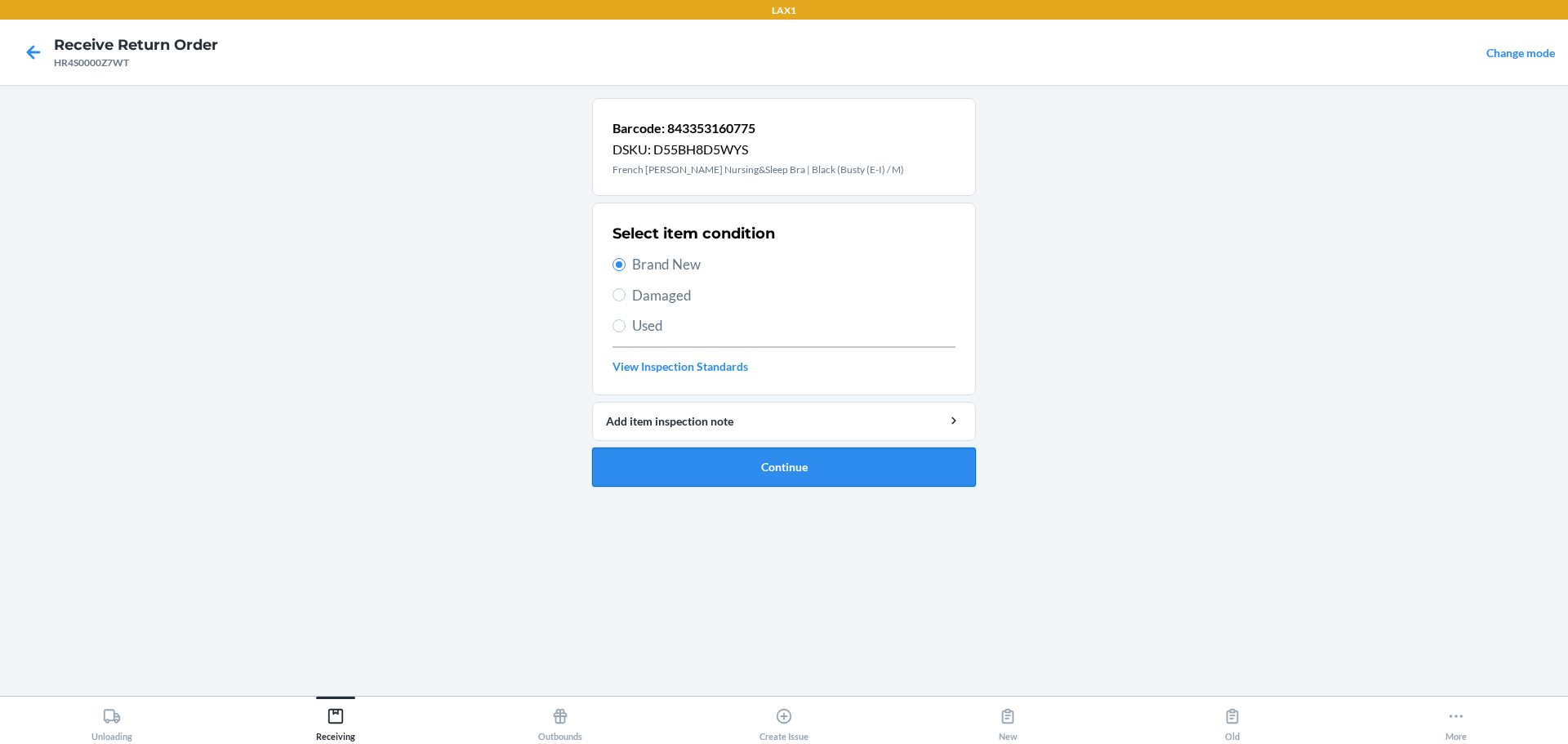
click at [754, 477] on button "Continue" at bounding box center [784, 467] width 384 height 39
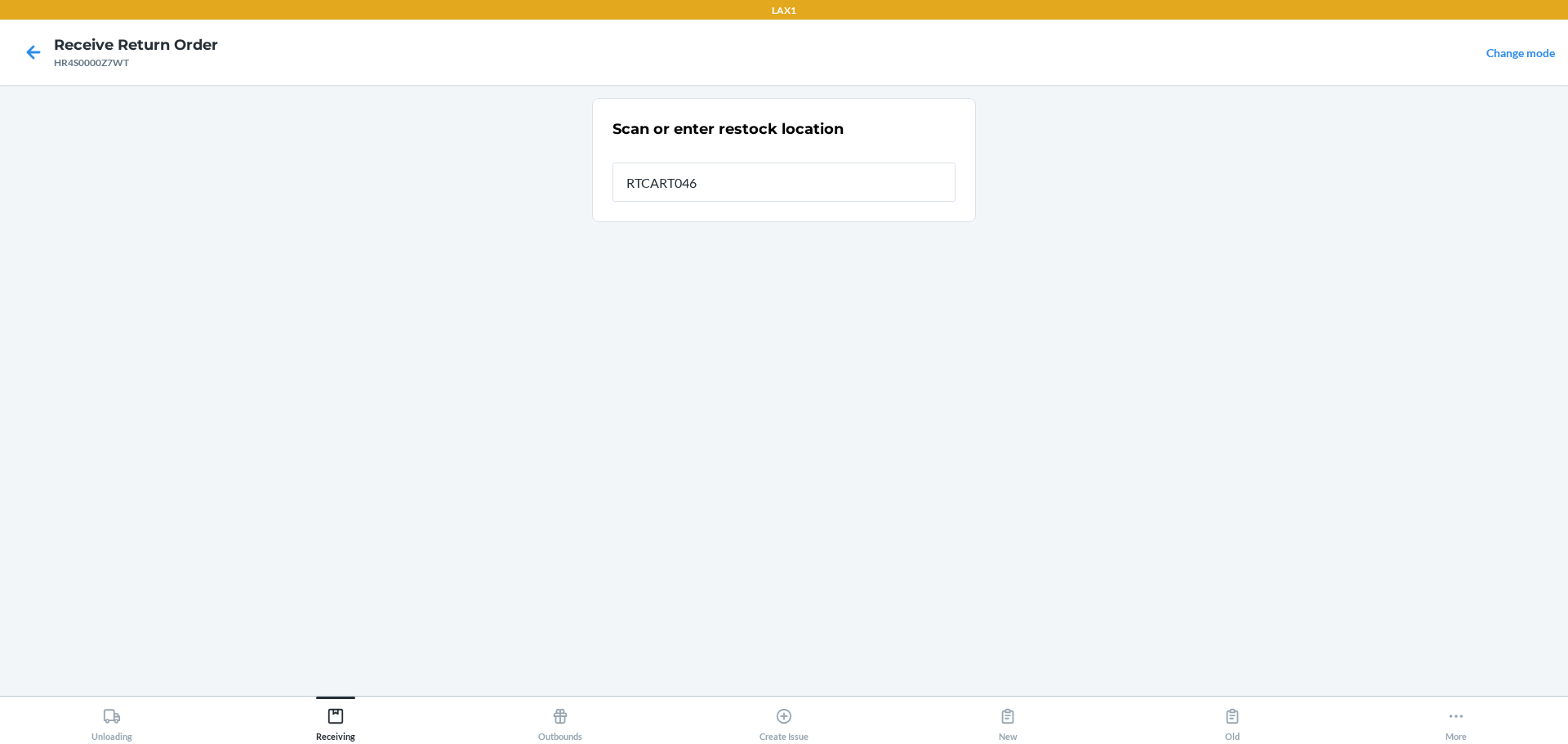
type input "RTCART046"
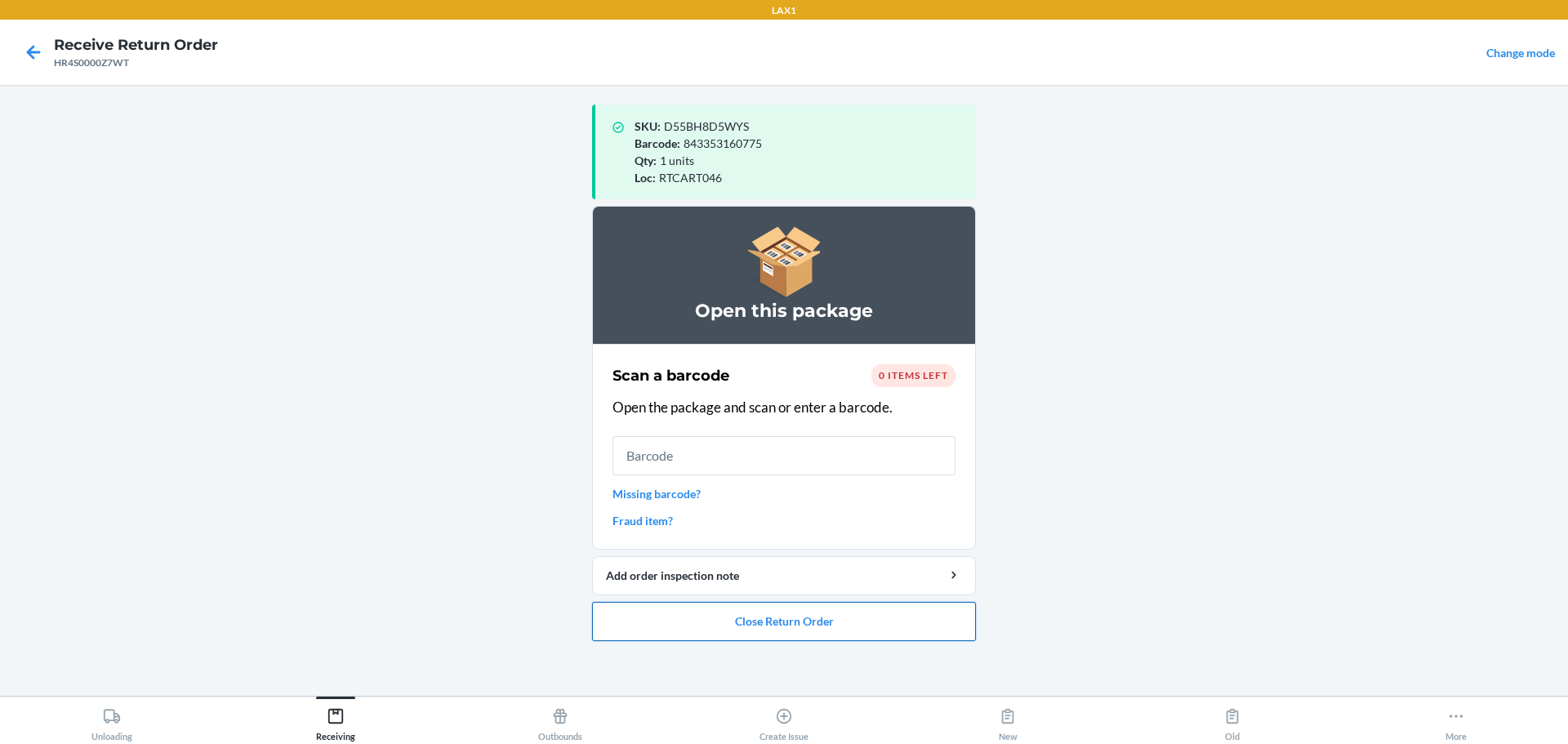
click at [754, 606] on button "Close Return Order" at bounding box center [784, 621] width 384 height 39
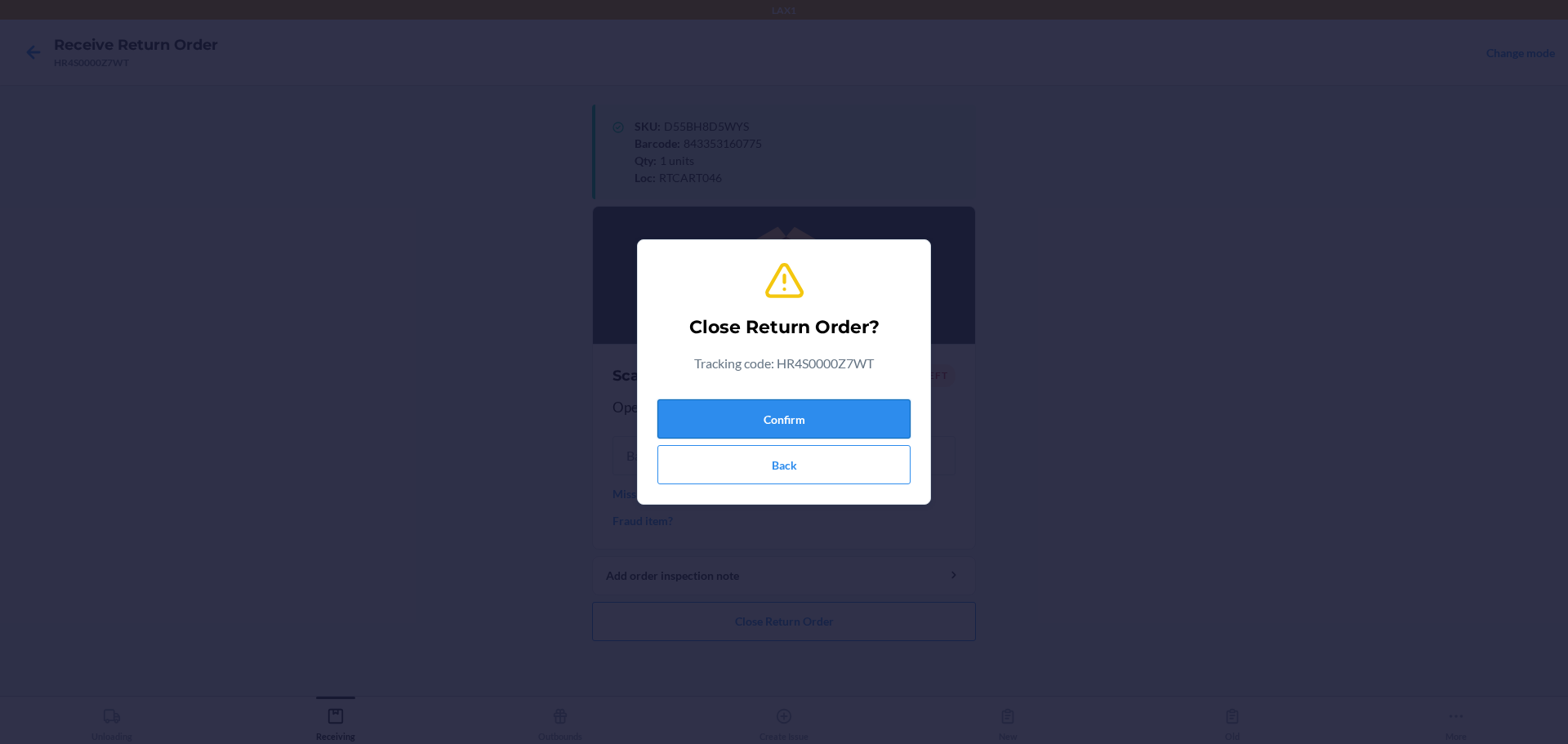
click at [754, 425] on button "Confirm" at bounding box center [784, 419] width 253 height 39
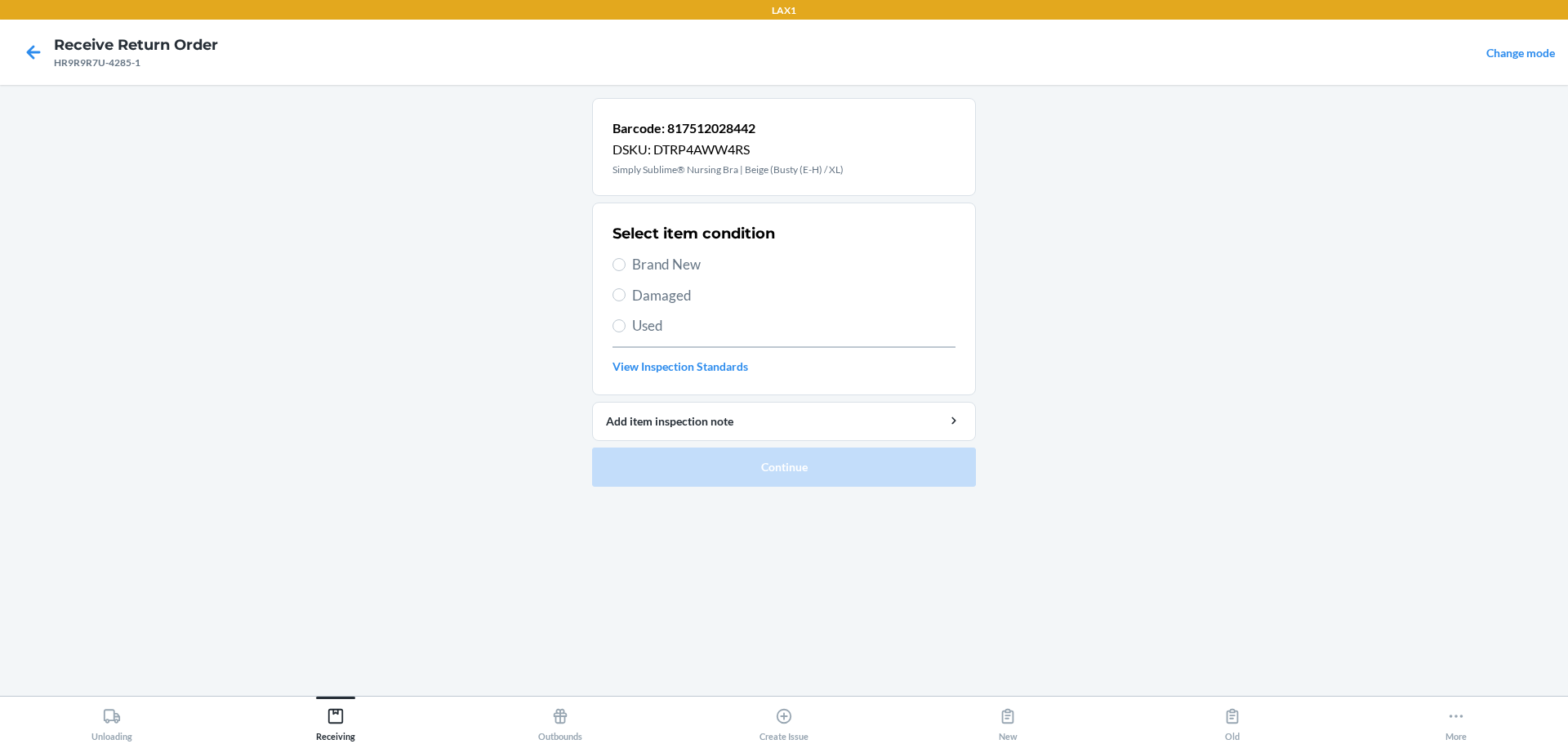
drag, startPoint x: 721, startPoint y: 267, endPoint x: 706, endPoint y: 266, distance: 15.0
click at [709, 272] on span "Brand New" at bounding box center [794, 265] width 323 height 21
click at [626, 271] on input "Brand New" at bounding box center [618, 264] width 13 height 13
radio input "true"
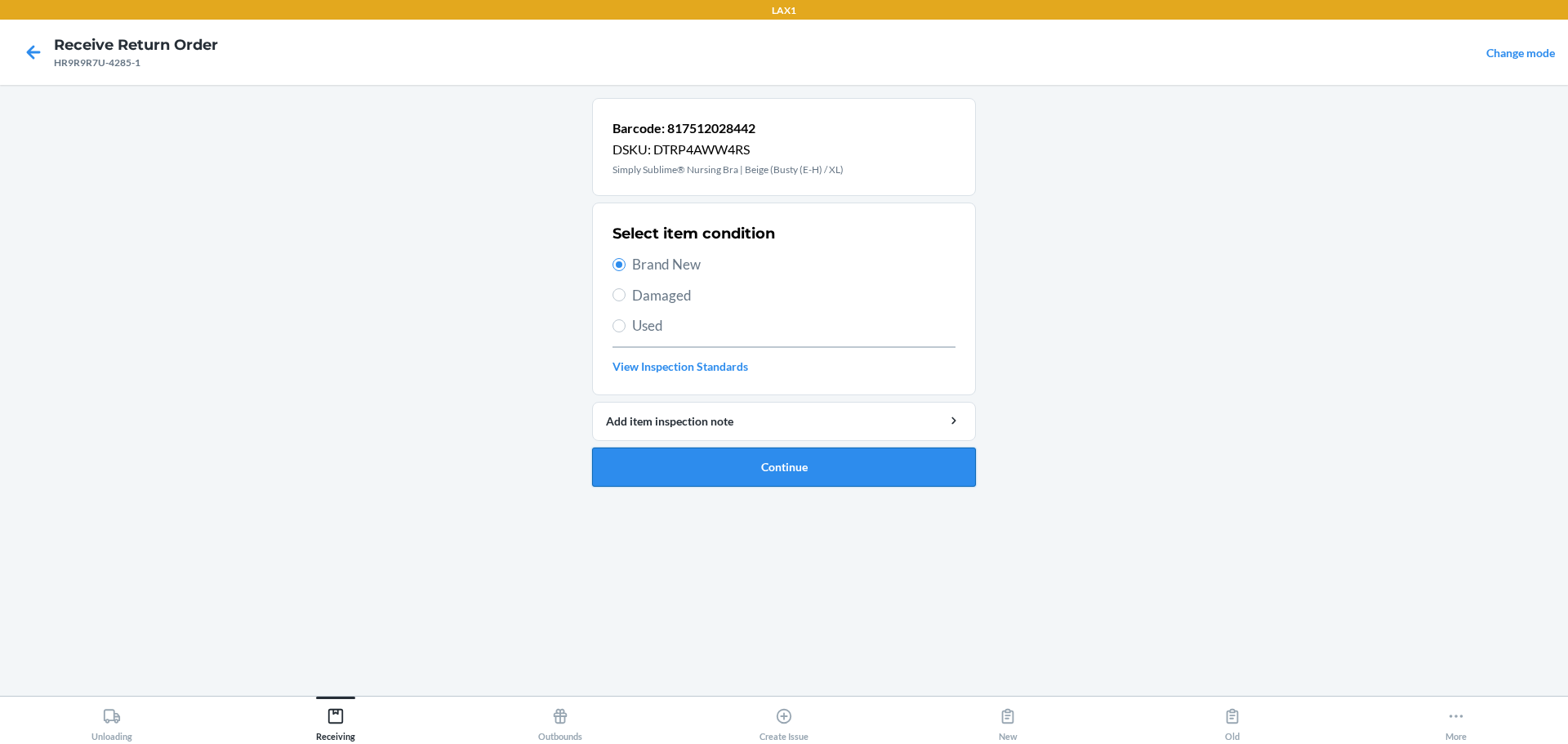
click at [754, 460] on button "Continue" at bounding box center [784, 467] width 384 height 39
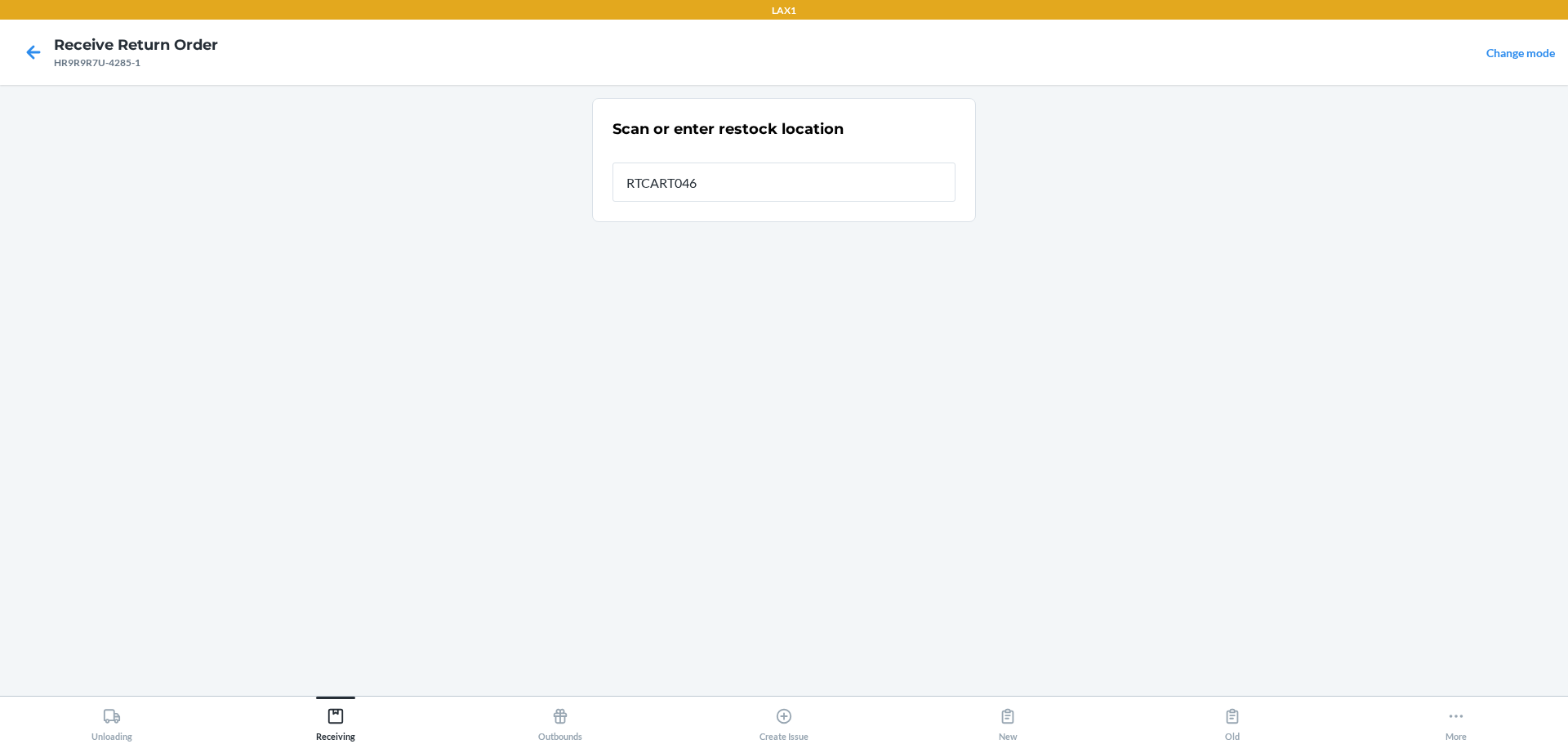
type input "RTCART046"
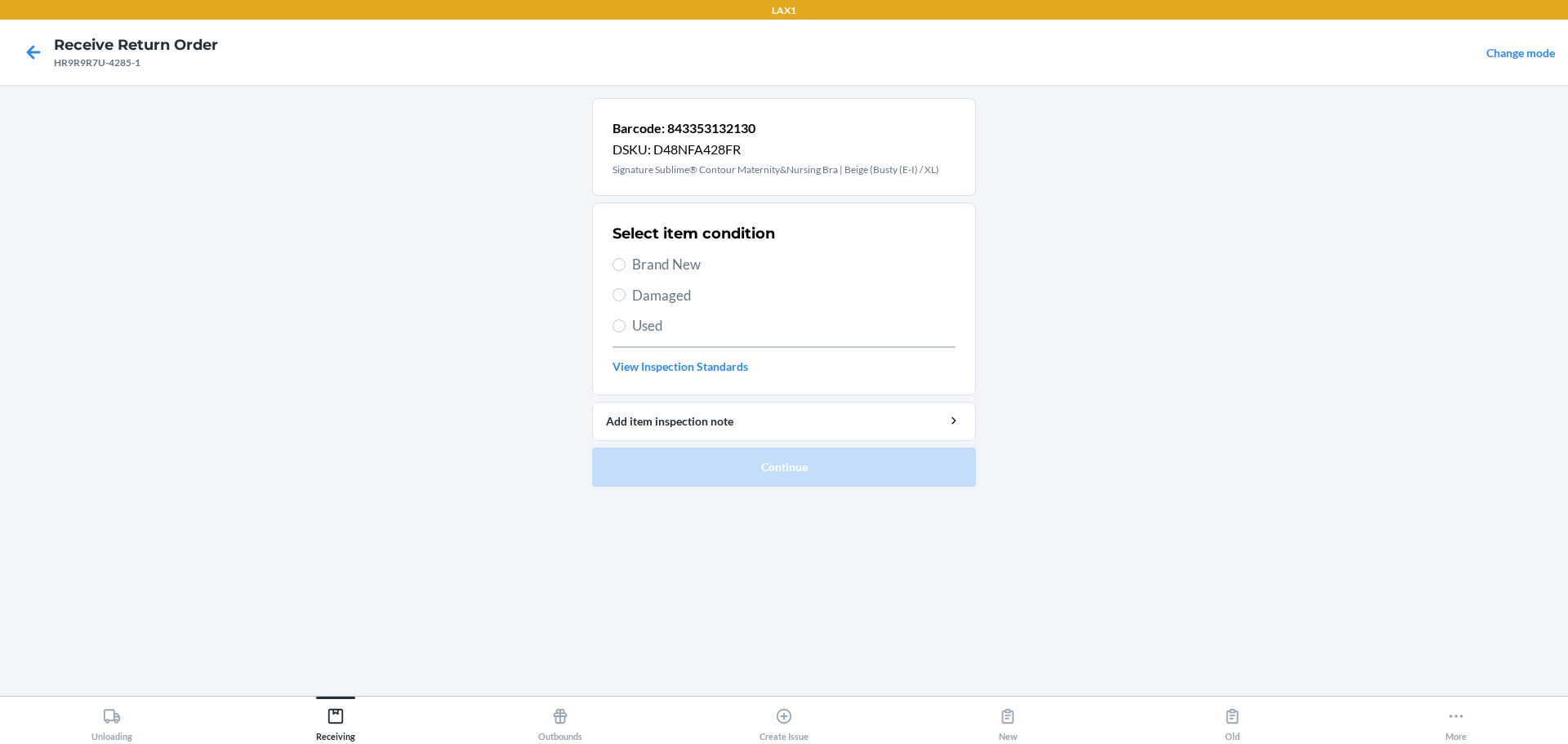
click at [659, 260] on span "Brand New" at bounding box center [794, 265] width 323 height 21
click at [626, 260] on input "Brand New" at bounding box center [618, 264] width 13 height 13
radio input "true"
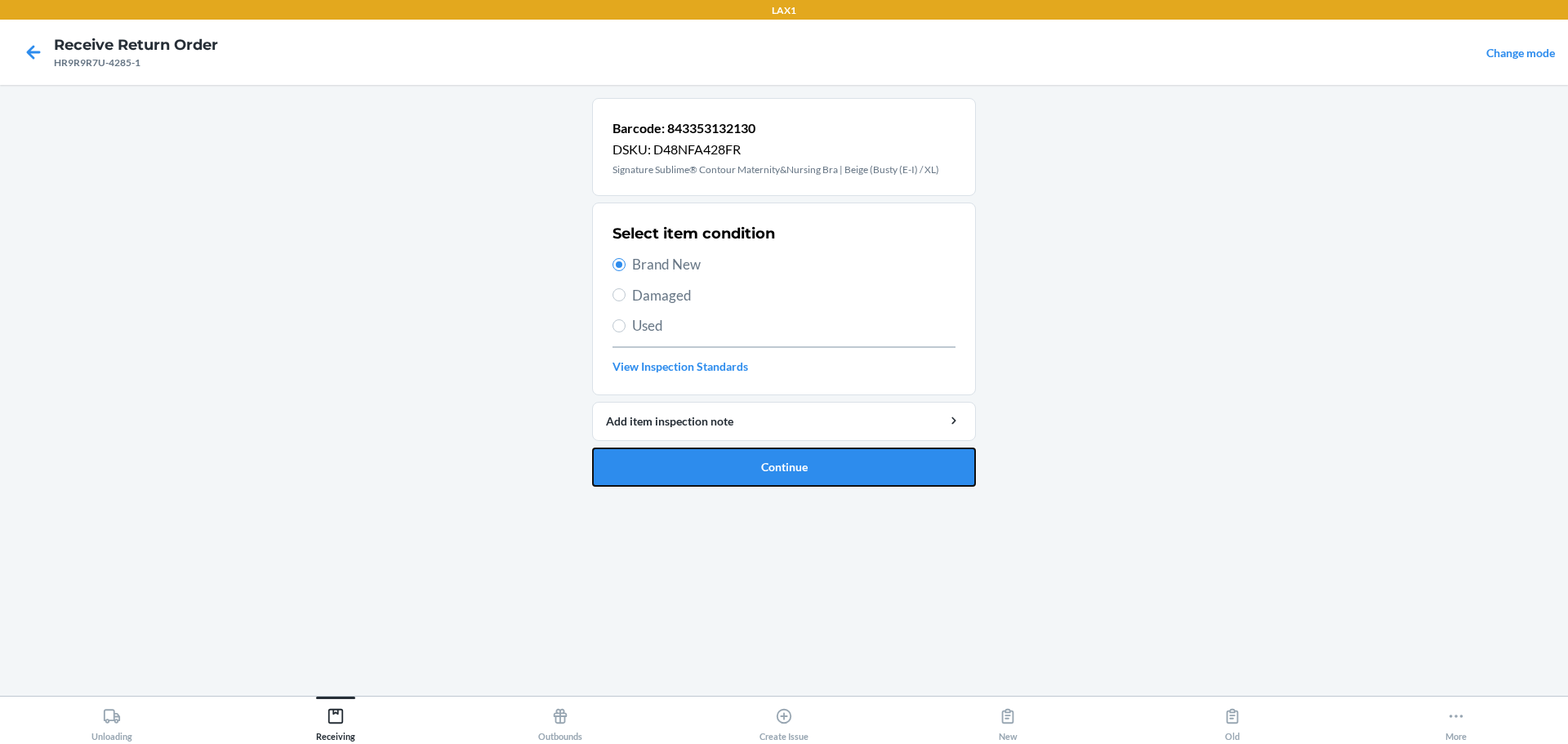
drag, startPoint x: 802, startPoint y: 485, endPoint x: 802, endPoint y: 468, distance: 17.0
click at [754, 482] on button "Continue" at bounding box center [784, 467] width 384 height 39
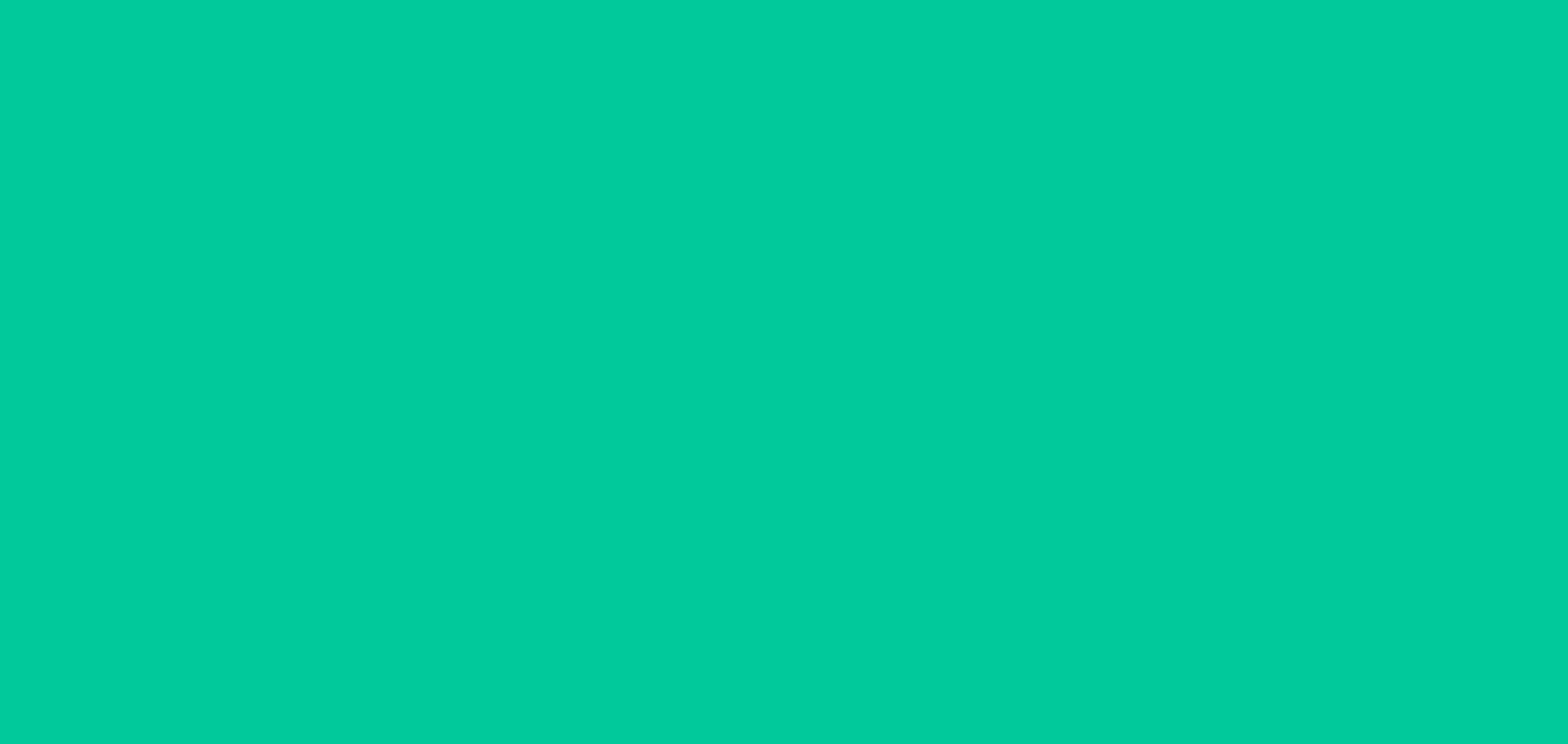
click at [754, 468] on div at bounding box center [784, 390] width 384 height 585
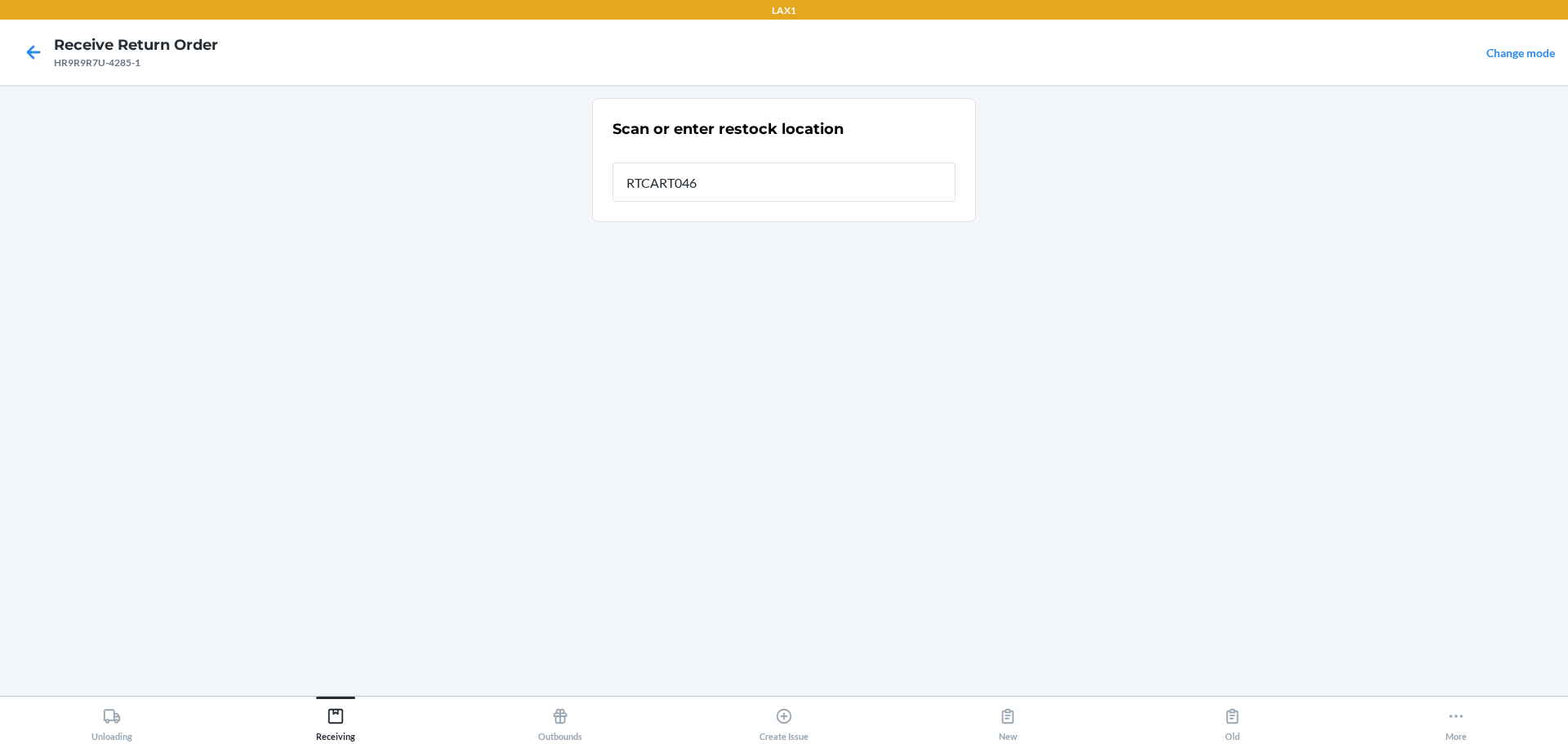
type input "RTCART046"
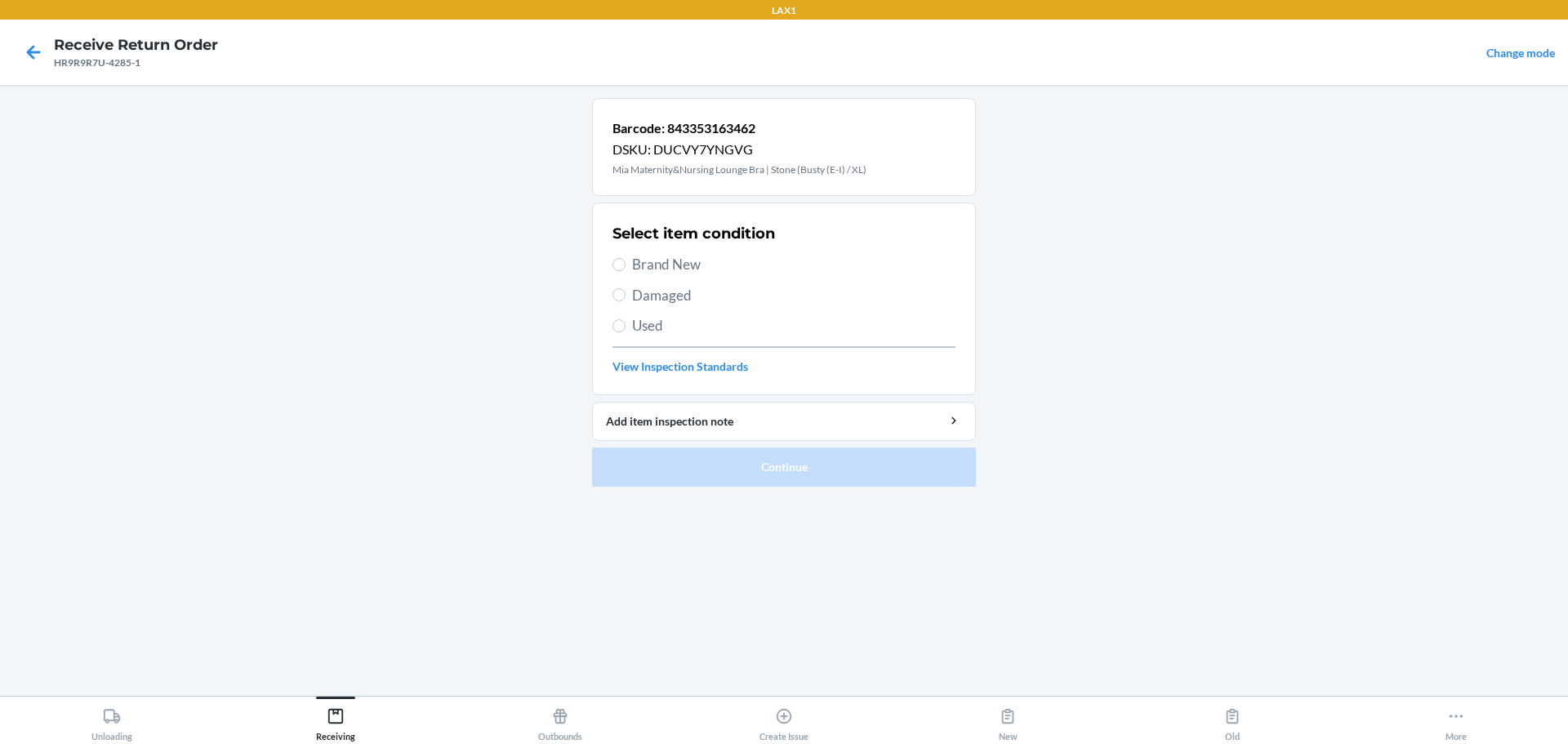
drag, startPoint x: 674, startPoint y: 264, endPoint x: 674, endPoint y: 287, distance: 23.0
click at [674, 265] on span "Brand New" at bounding box center [794, 265] width 323 height 21
click at [626, 265] on input "Brand New" at bounding box center [618, 264] width 13 height 13
radio input "true"
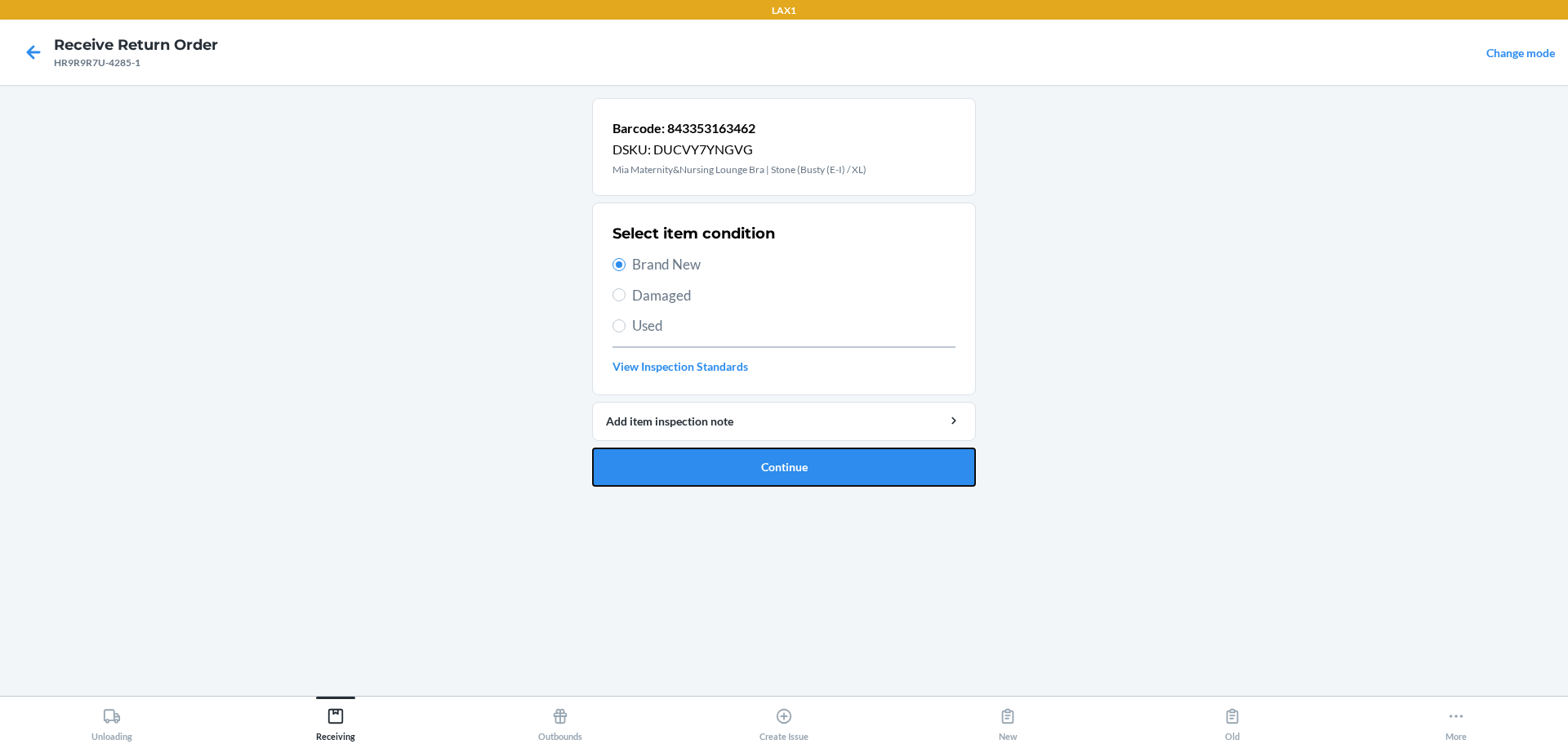
drag, startPoint x: 753, startPoint y: 474, endPoint x: 759, endPoint y: 462, distance: 13.4
click at [754, 468] on button "Continue" at bounding box center [784, 467] width 384 height 39
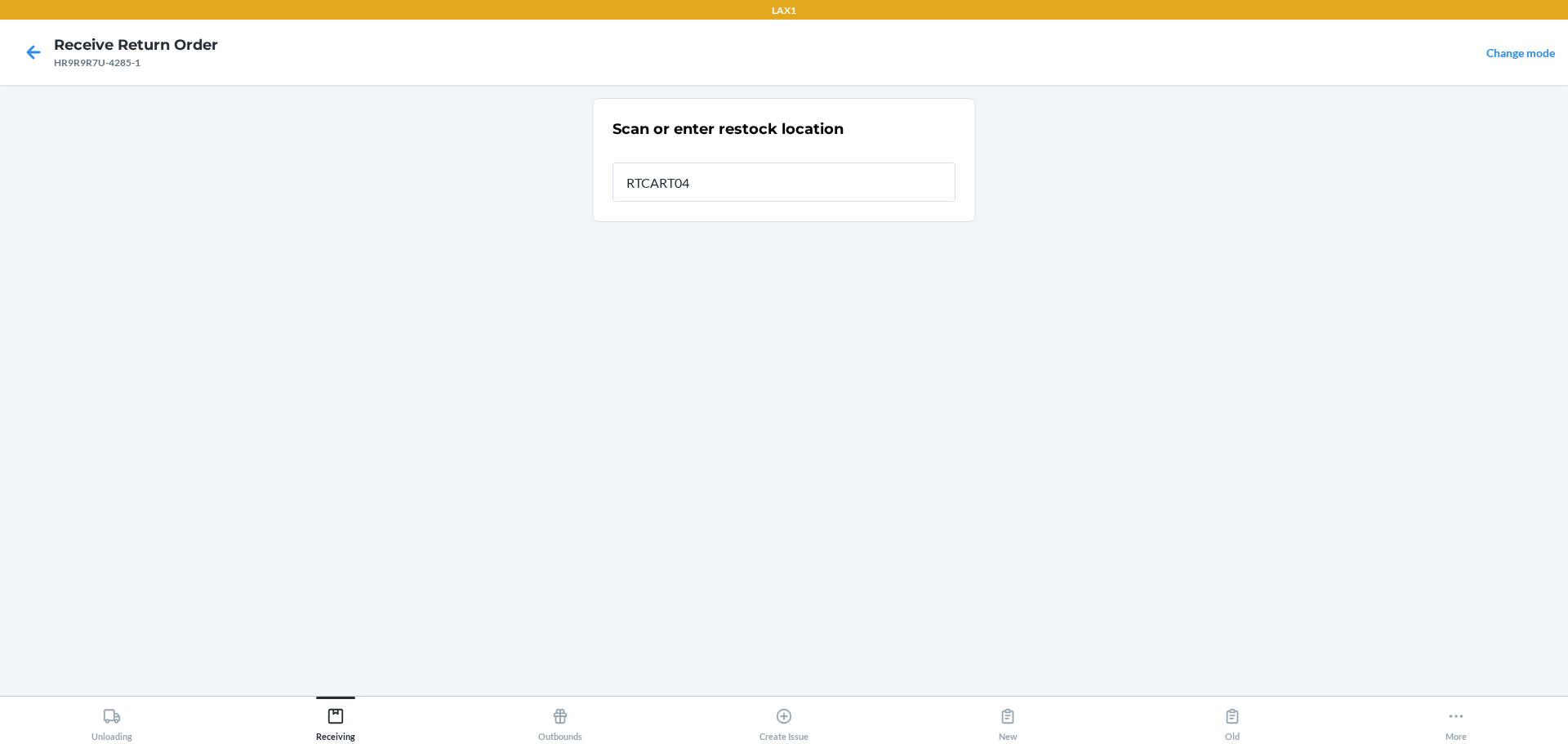
type input "RTCART046"
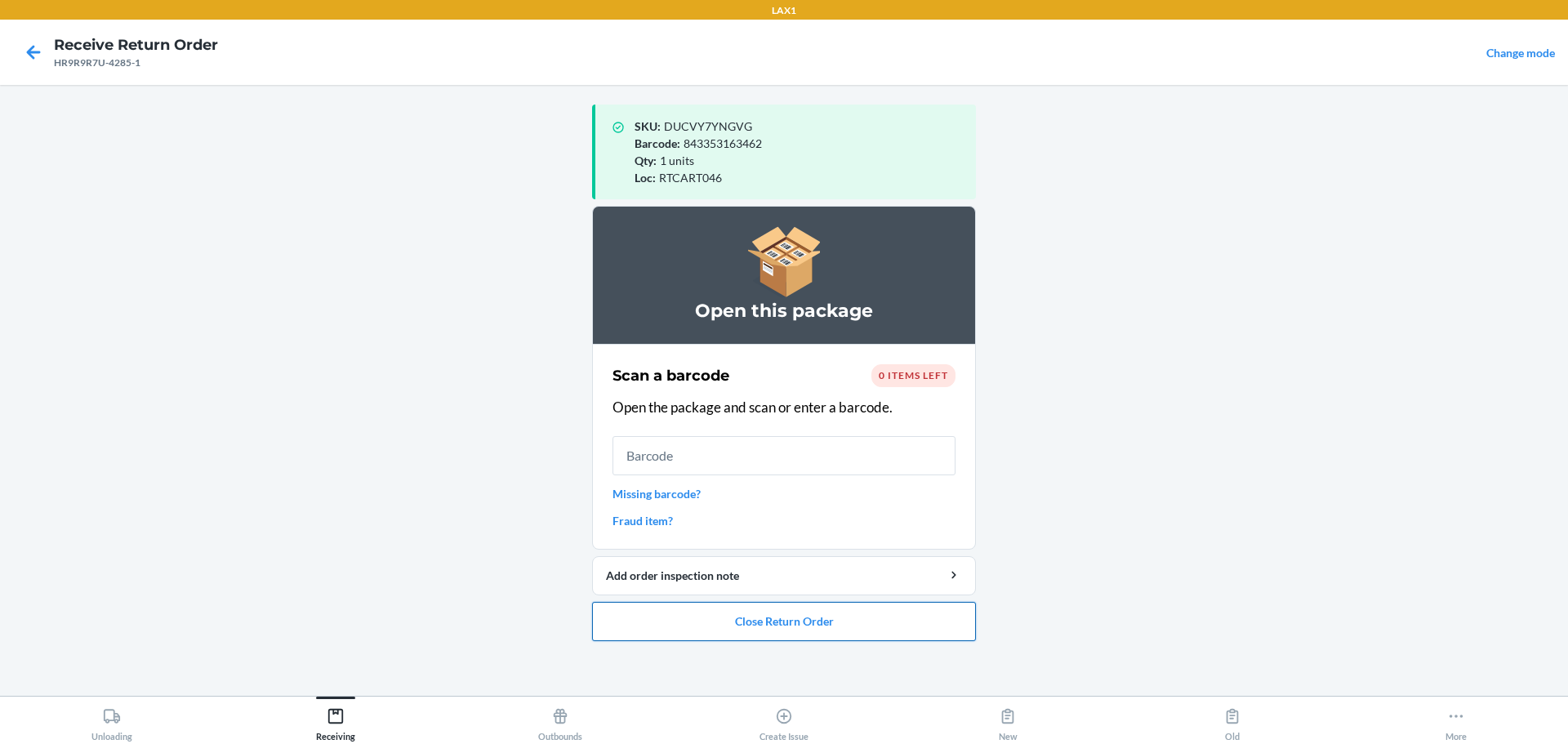
click at [754, 634] on button "Close Return Order" at bounding box center [784, 621] width 384 height 39
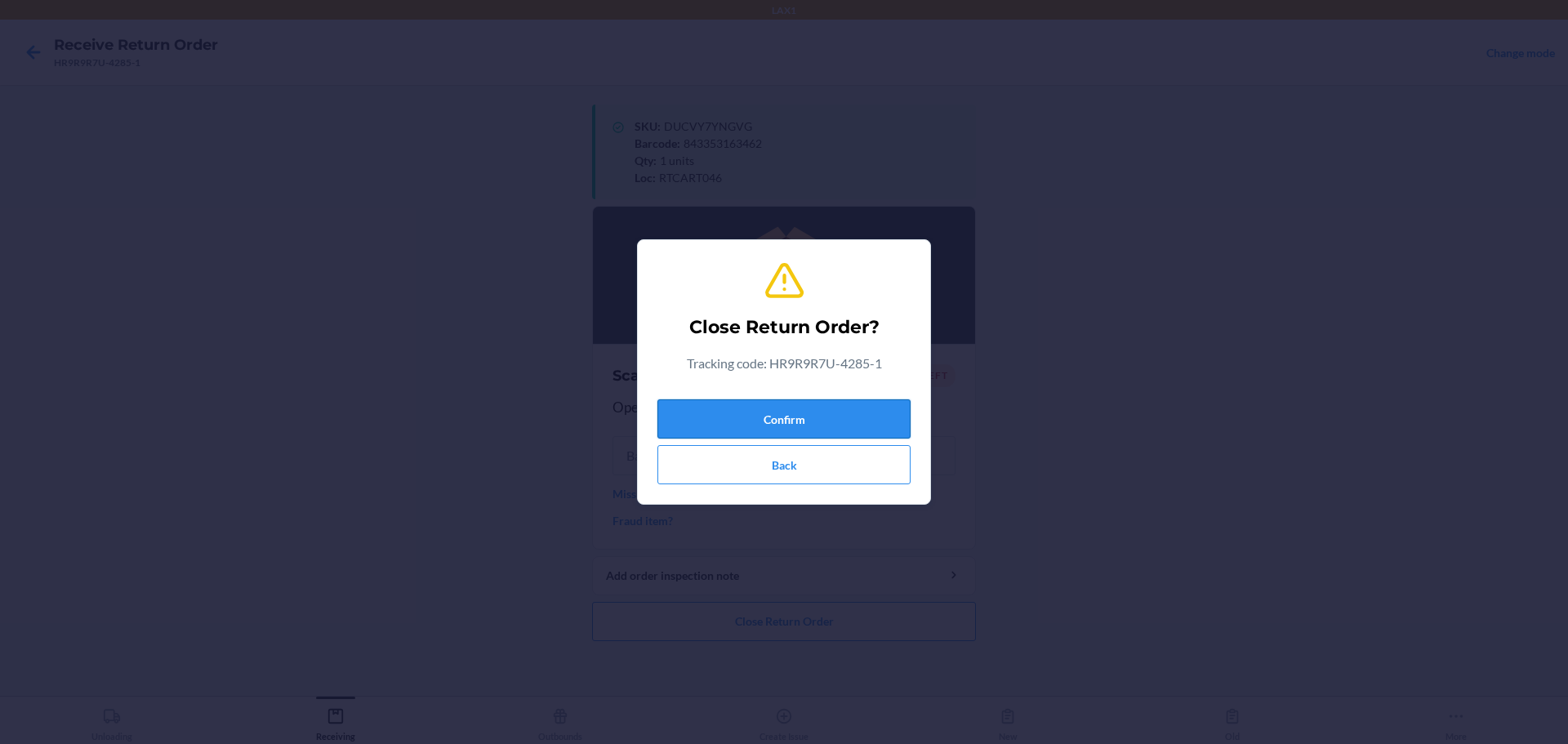
click at [754, 404] on div "Confirm Back" at bounding box center [784, 438] width 253 height 91
click at [754, 408] on button "Confirm" at bounding box center [784, 419] width 253 height 39
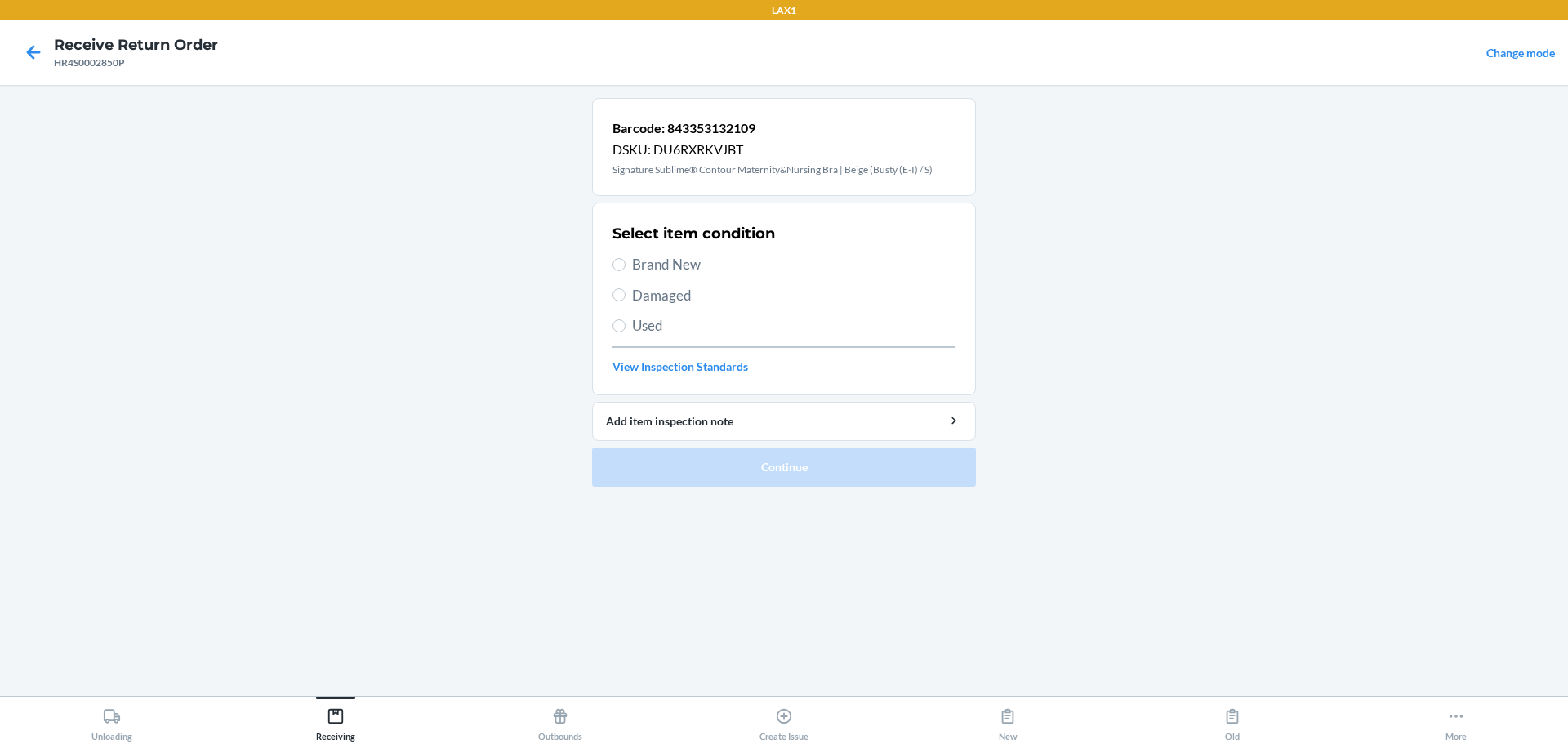
click at [637, 287] on span "Damaged" at bounding box center [794, 296] width 323 height 21
click at [626, 288] on input "Damaged" at bounding box center [618, 294] width 13 height 13
radio input "true"
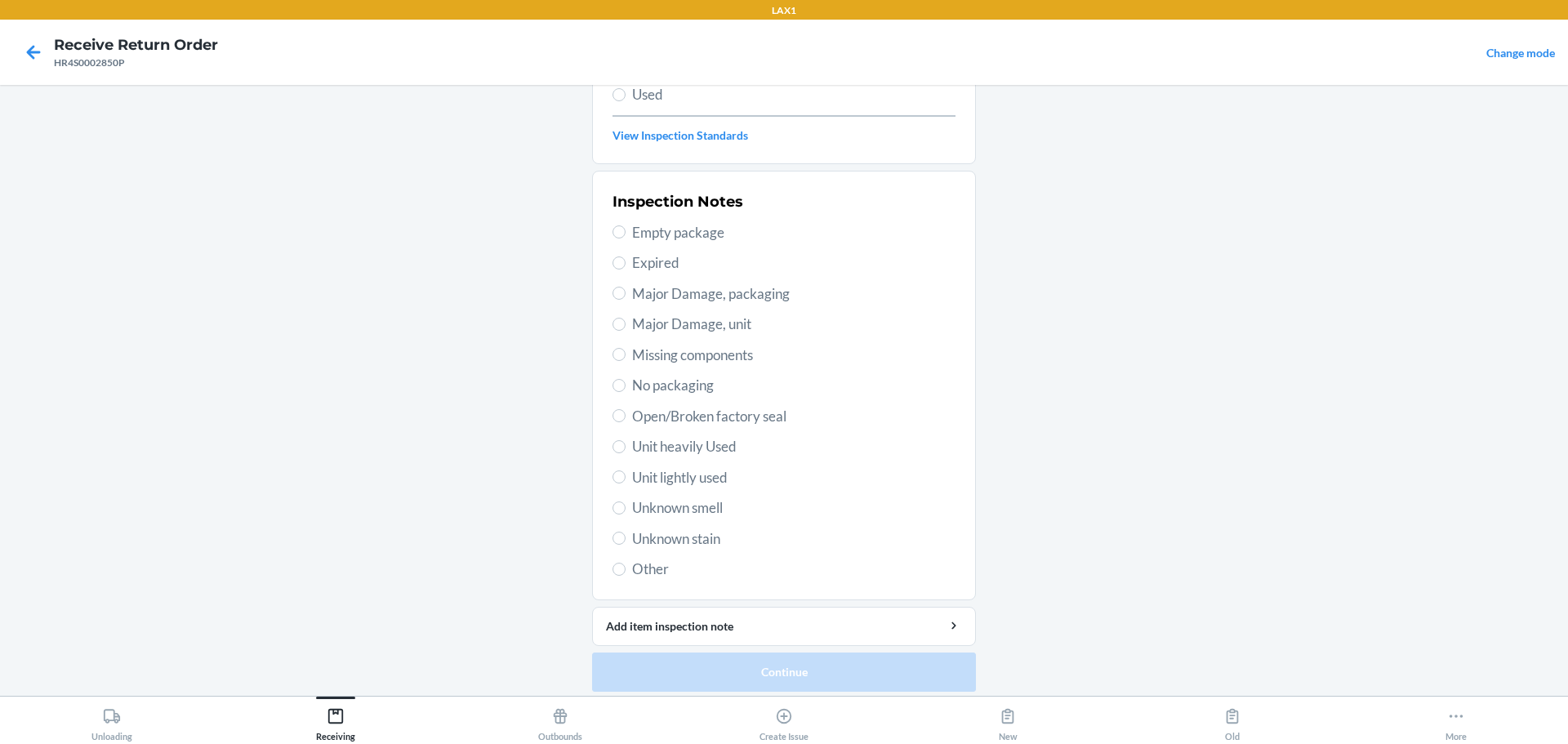
scroll to position [241, 0]
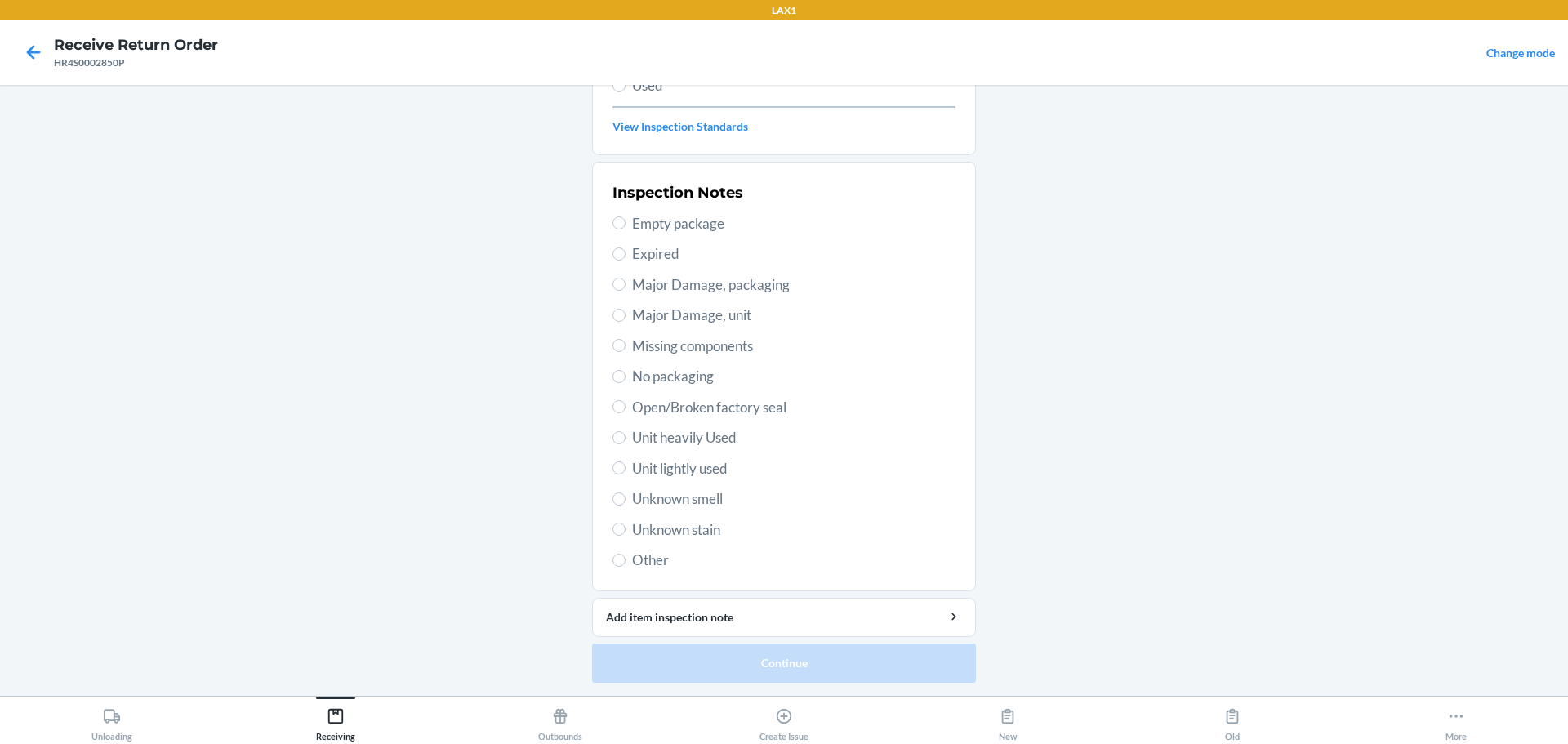
click at [744, 282] on span "Major Damage, packaging" at bounding box center [794, 285] width 323 height 21
click at [626, 282] on input "Major Damage, packaging" at bounding box center [618, 283] width 13 height 13
radio input "true"
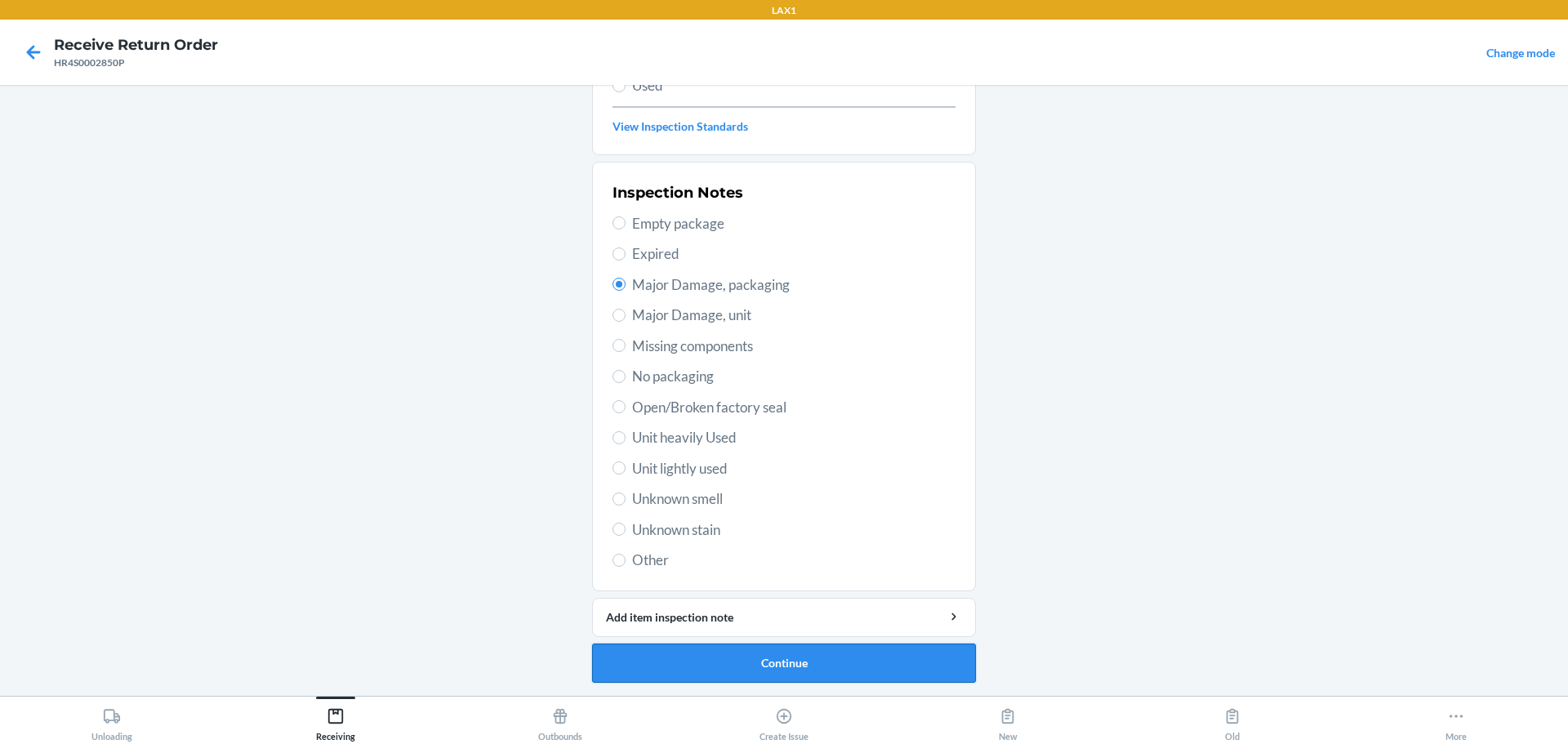
drag, startPoint x: 847, startPoint y: 658, endPoint x: 833, endPoint y: 648, distance: 17.2
click at [754, 653] on button "Continue" at bounding box center [784, 663] width 384 height 39
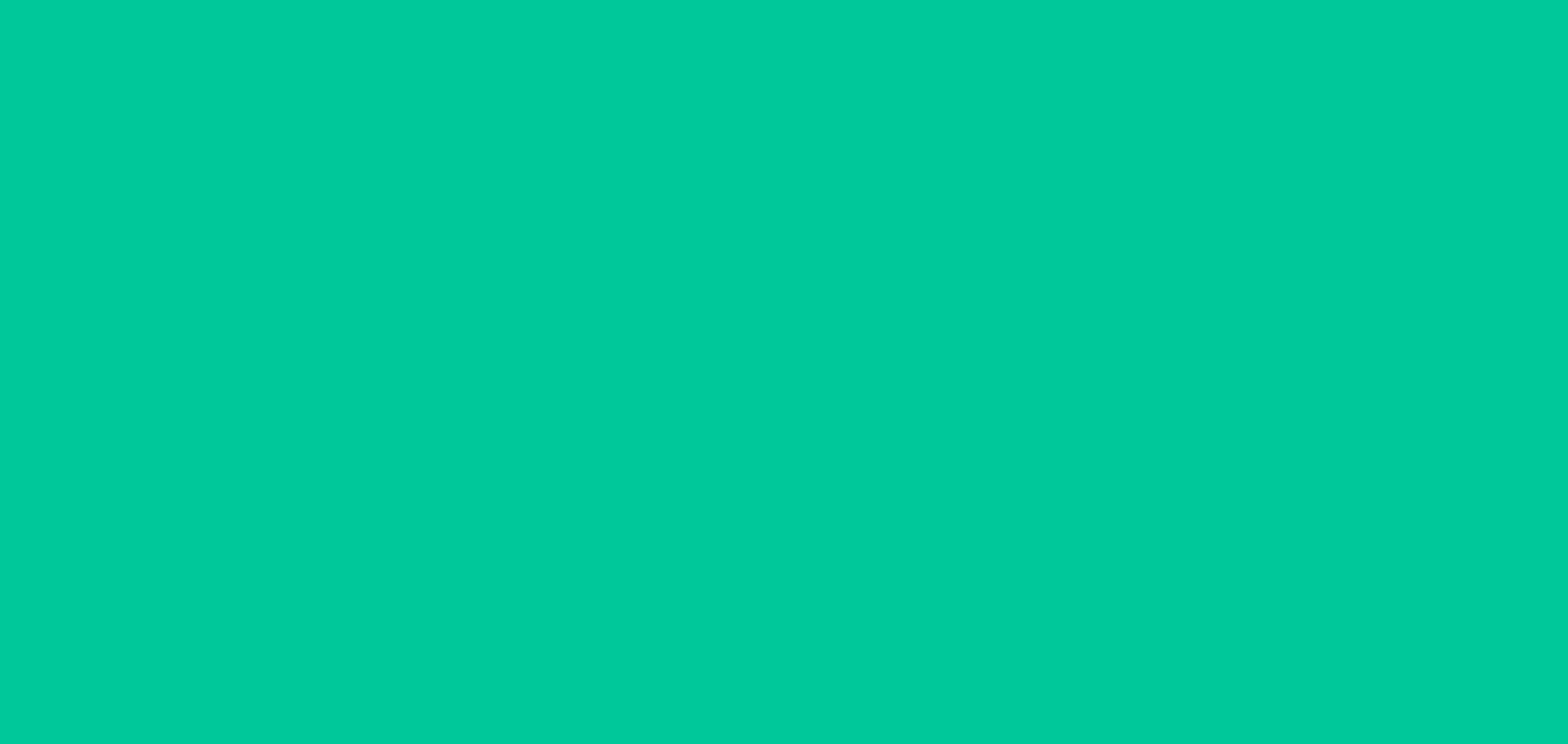
scroll to position [95, 0]
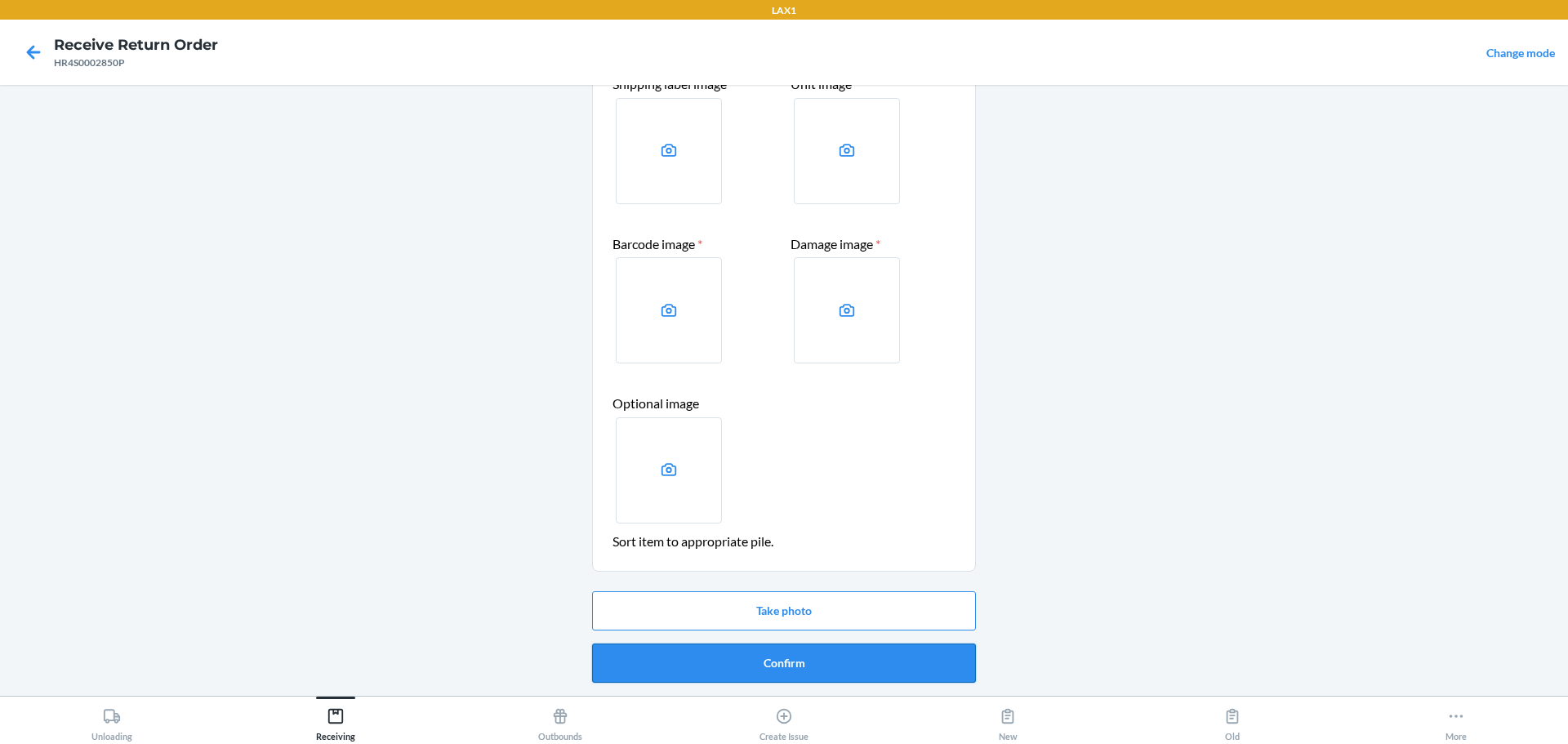
click at [754, 667] on button "Confirm" at bounding box center [784, 663] width 384 height 39
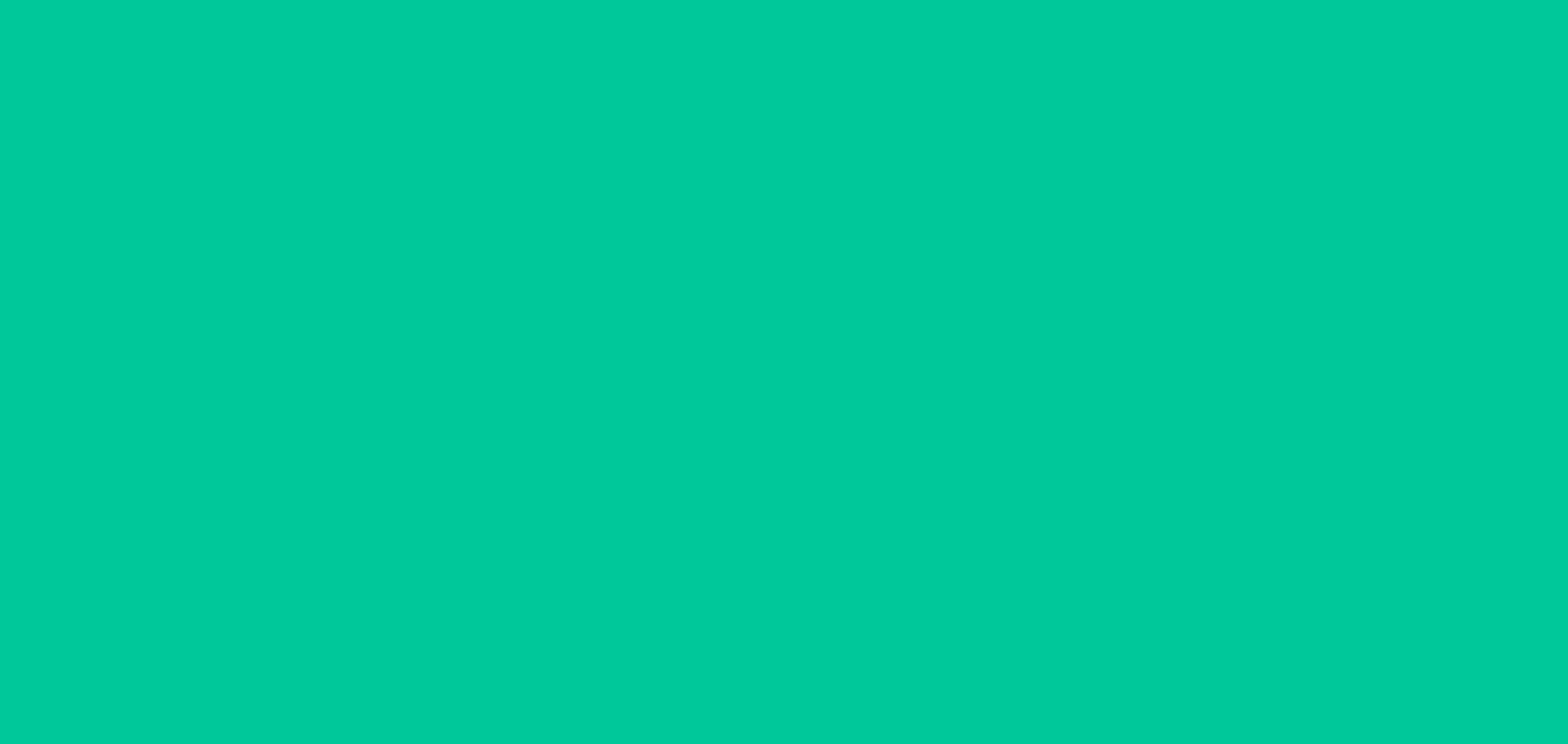
scroll to position [0, 0]
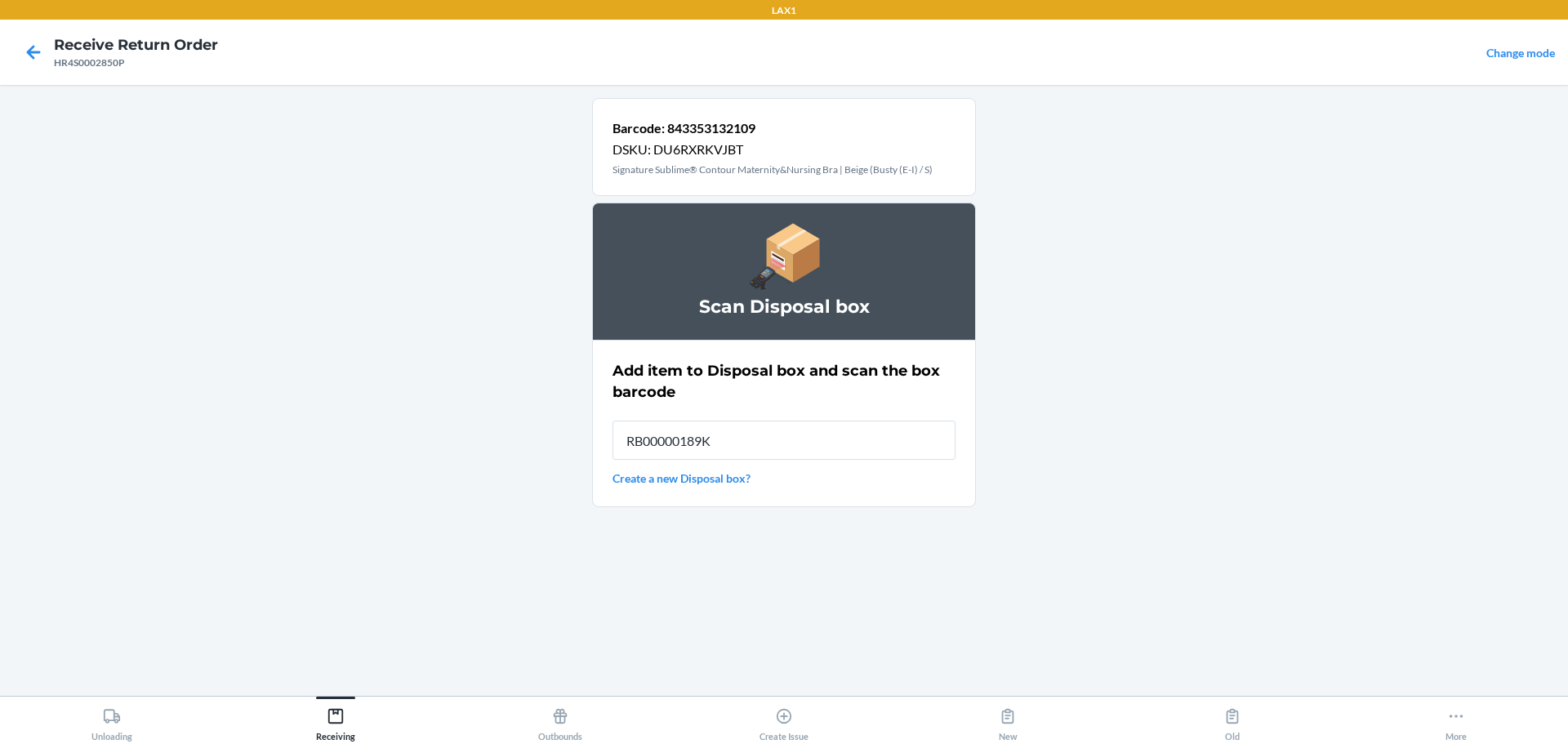
type input "RB00000189K"
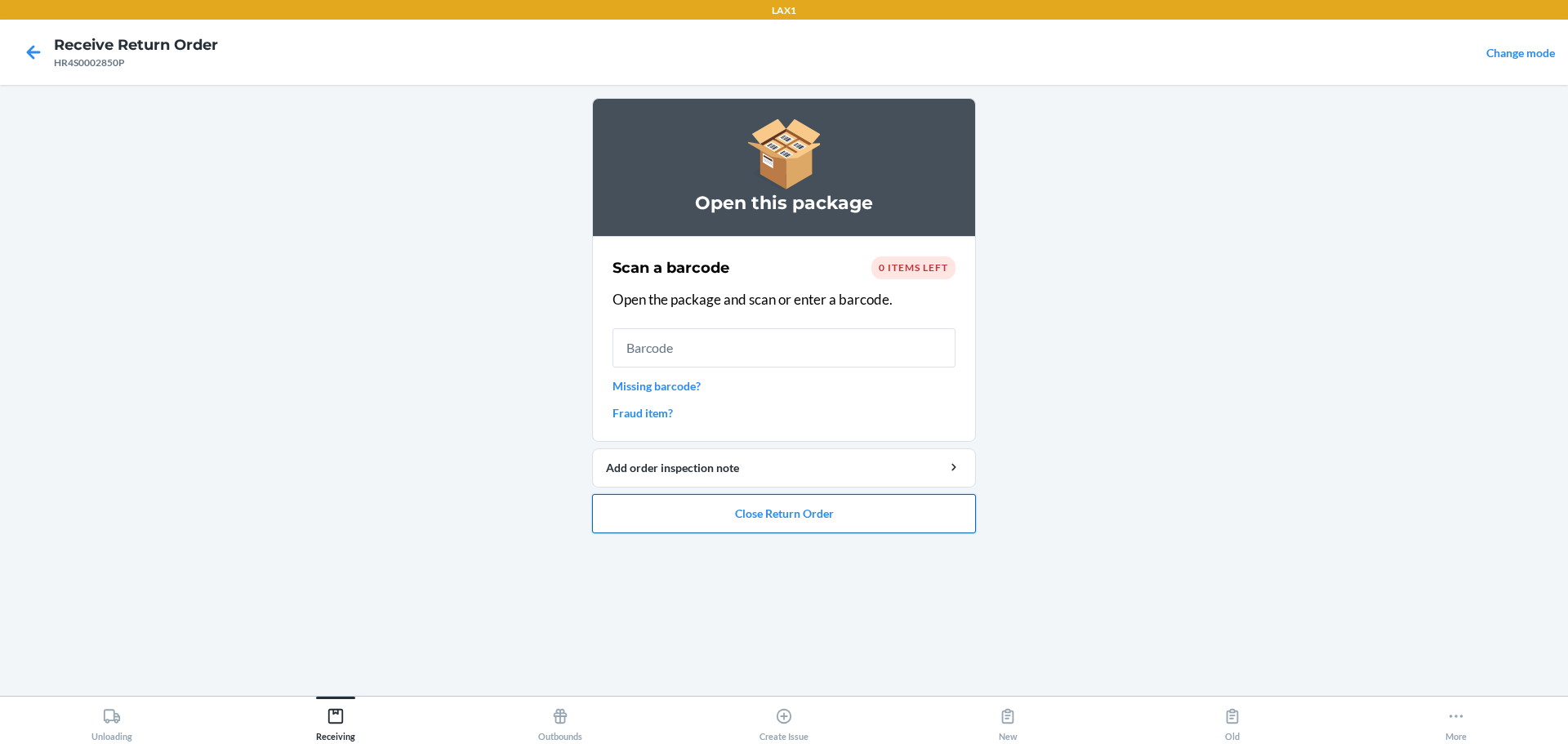
click at [754, 508] on button "Close Return Order" at bounding box center [784, 513] width 384 height 39
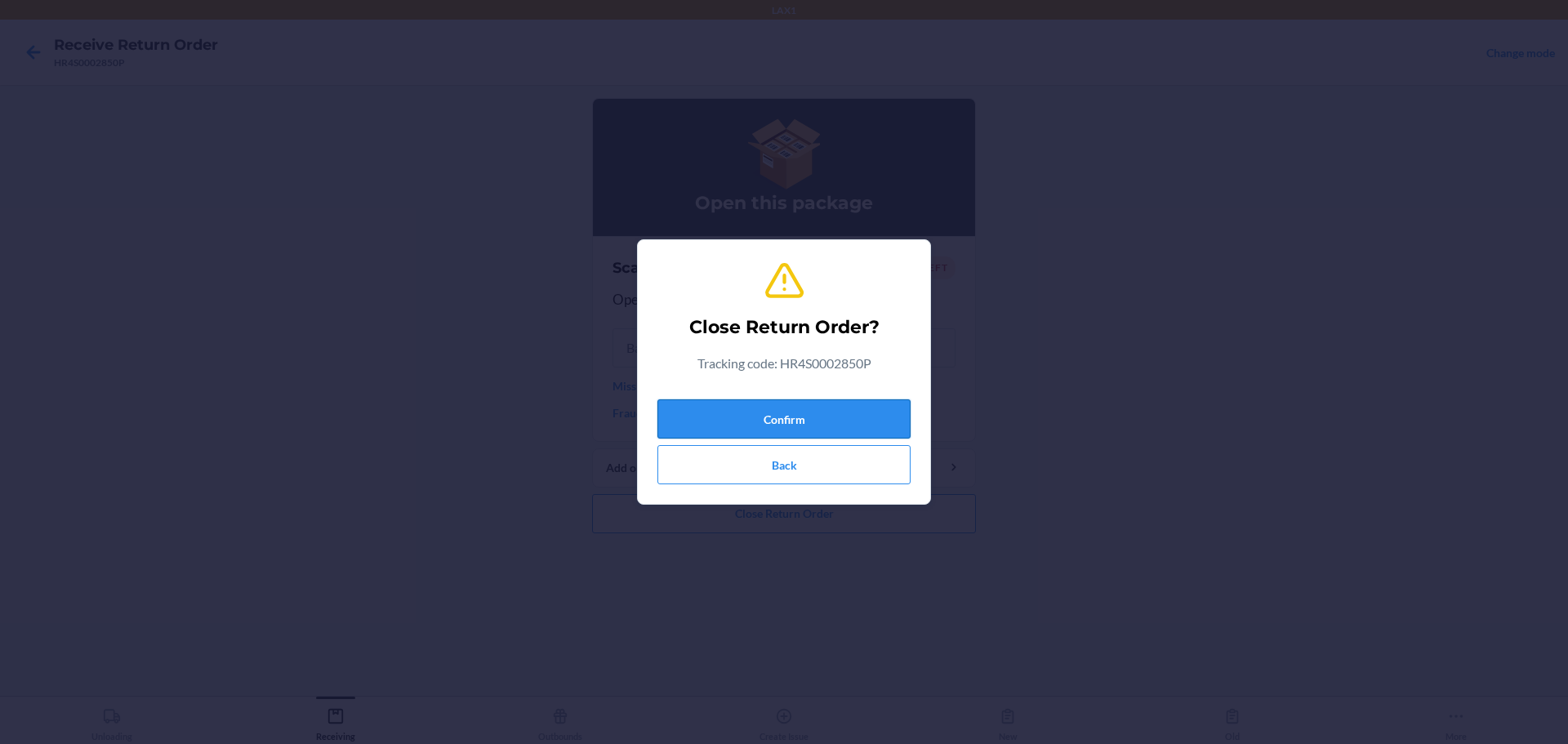
click at [754, 418] on button "Confirm" at bounding box center [784, 419] width 253 height 39
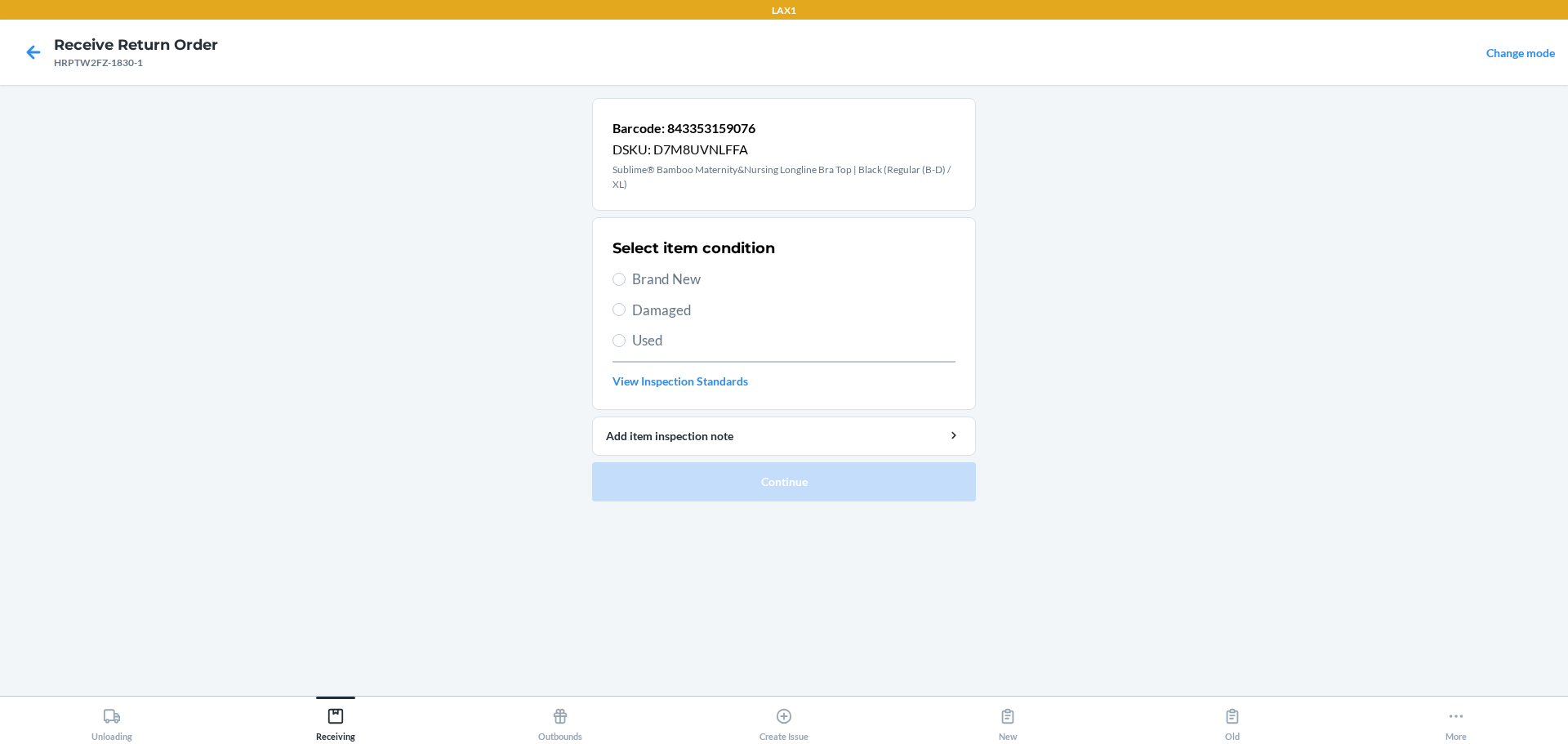
click at [679, 312] on span "Damaged" at bounding box center [794, 310] width 323 height 21
click at [626, 312] on input "Damaged" at bounding box center [618, 308] width 13 height 13
radio input "true"
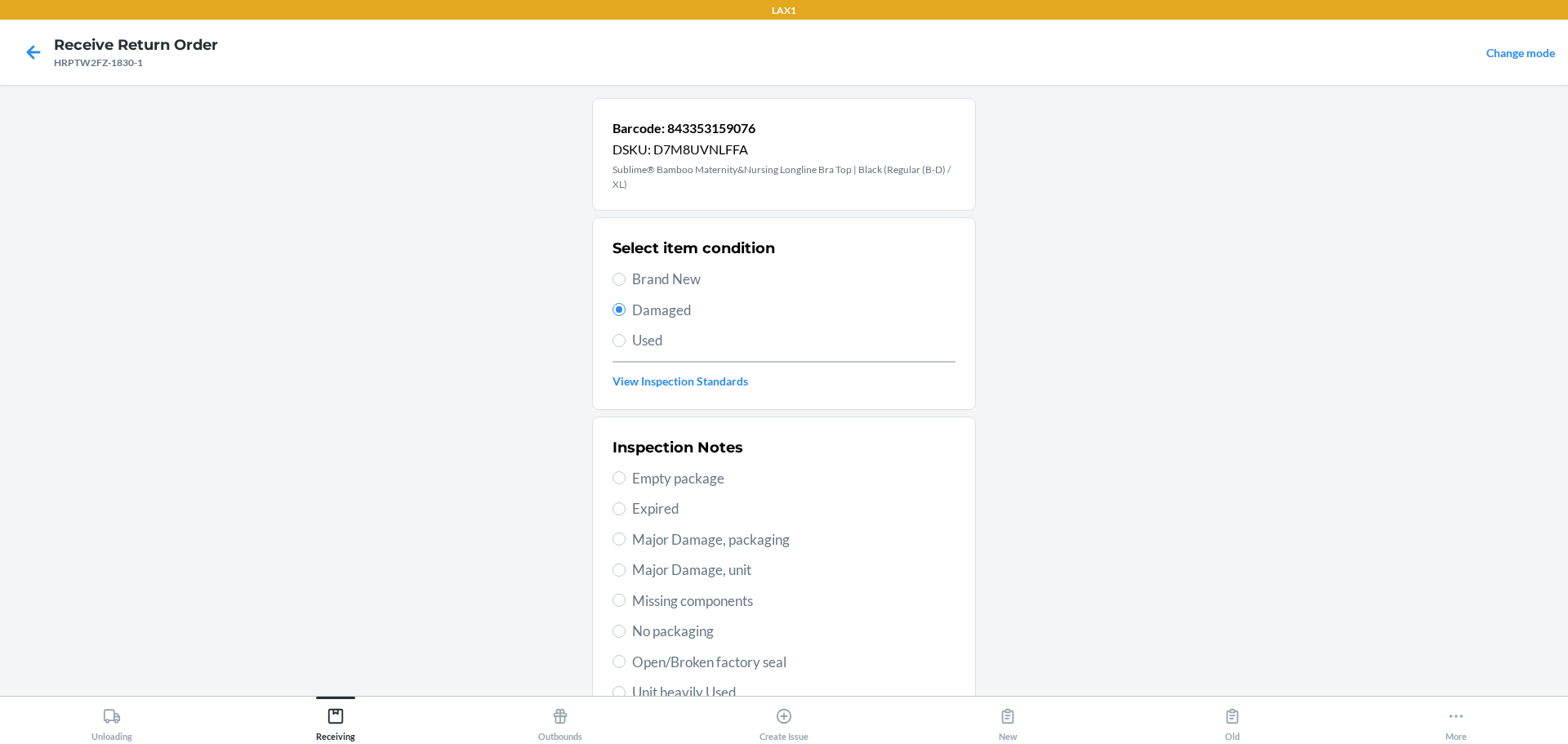
click at [683, 540] on span "Major Damage, packaging" at bounding box center [794, 540] width 323 height 21
click at [626, 540] on input "Major Damage, packaging" at bounding box center [618, 538] width 13 height 13
radio input "true"
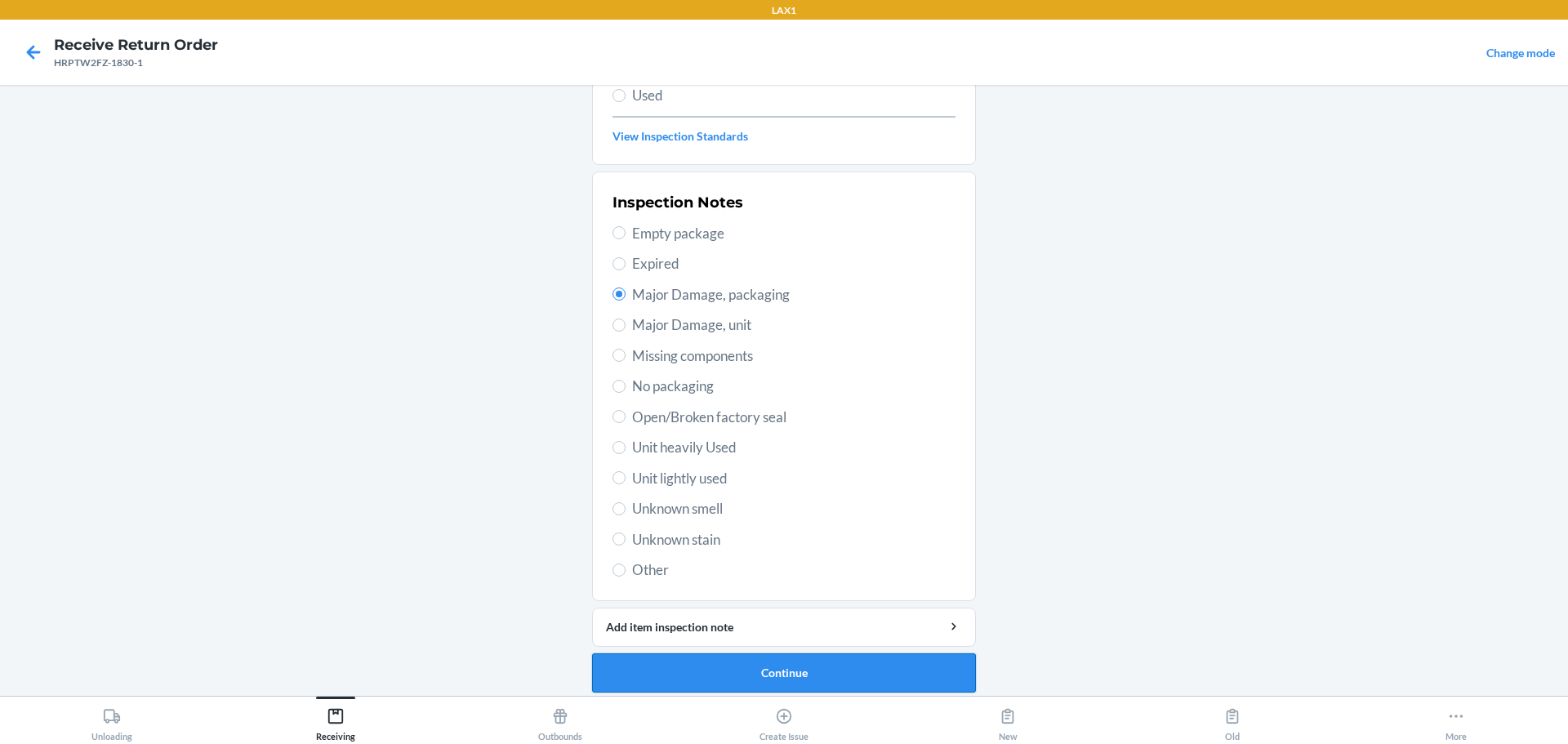
click at [741, 676] on button "Continue" at bounding box center [784, 672] width 384 height 39
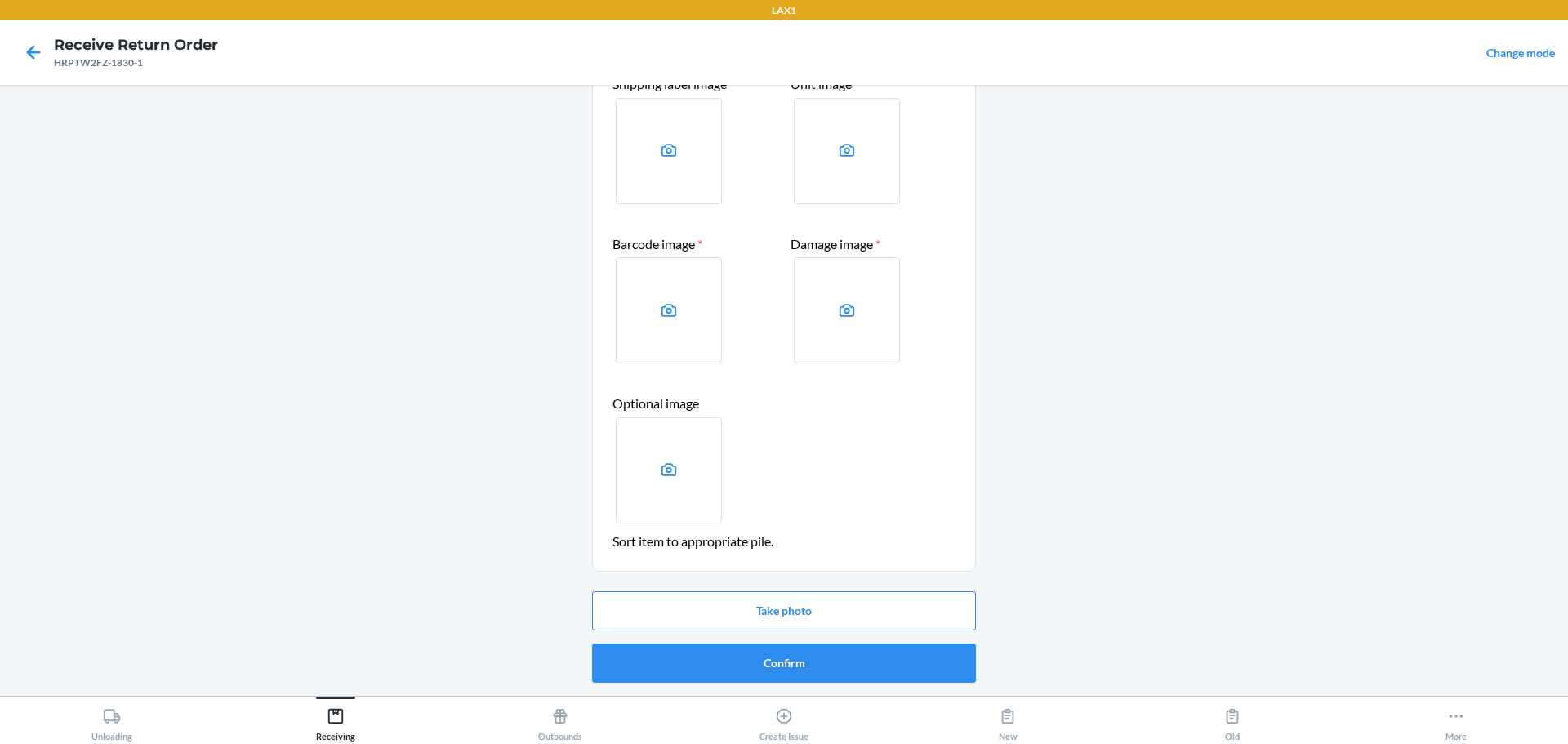
click at [754, 684] on div "Take photo Confirm" at bounding box center [784, 637] width 384 height 105
click at [754, 668] on button "Confirm" at bounding box center [784, 663] width 384 height 39
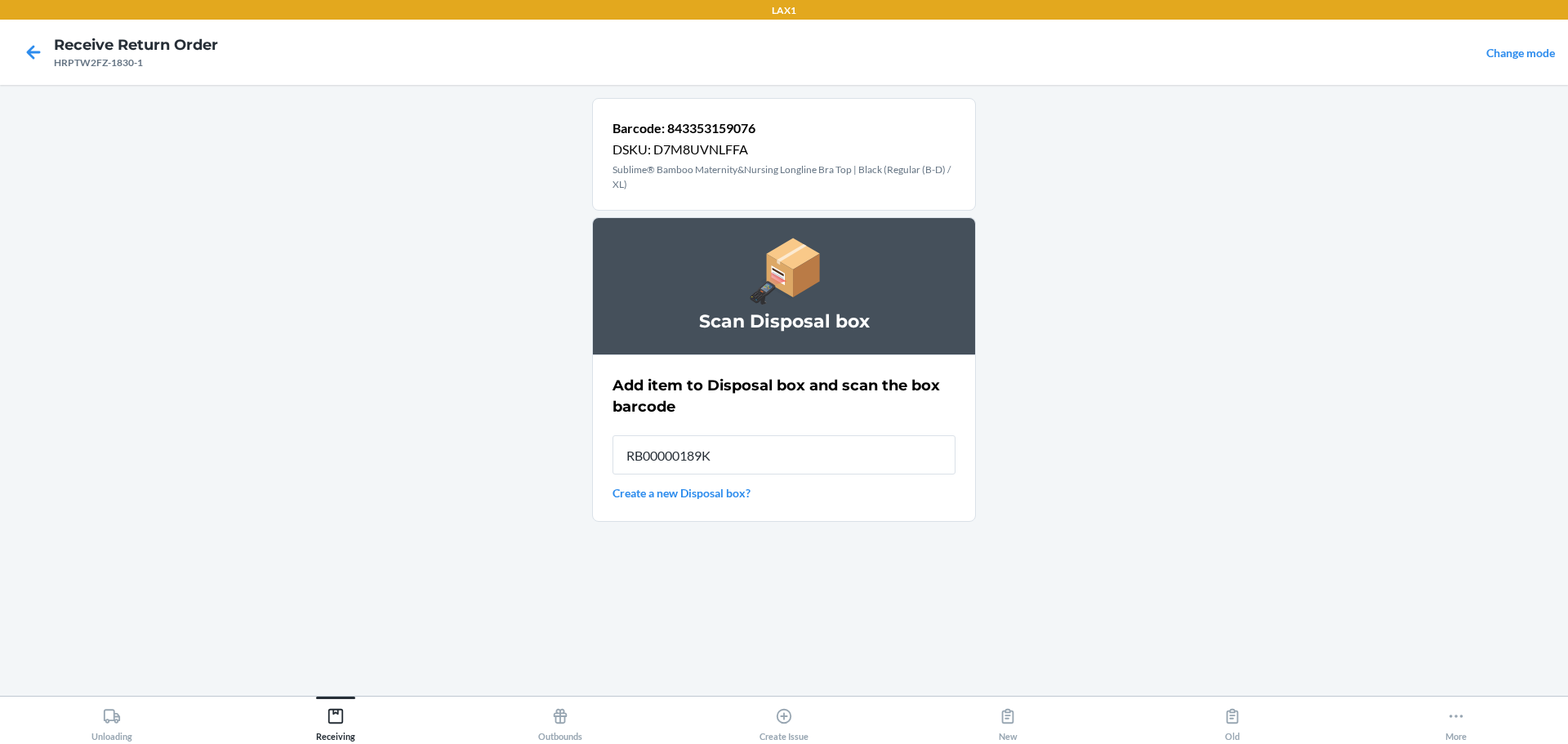
type input "RB00000189K"
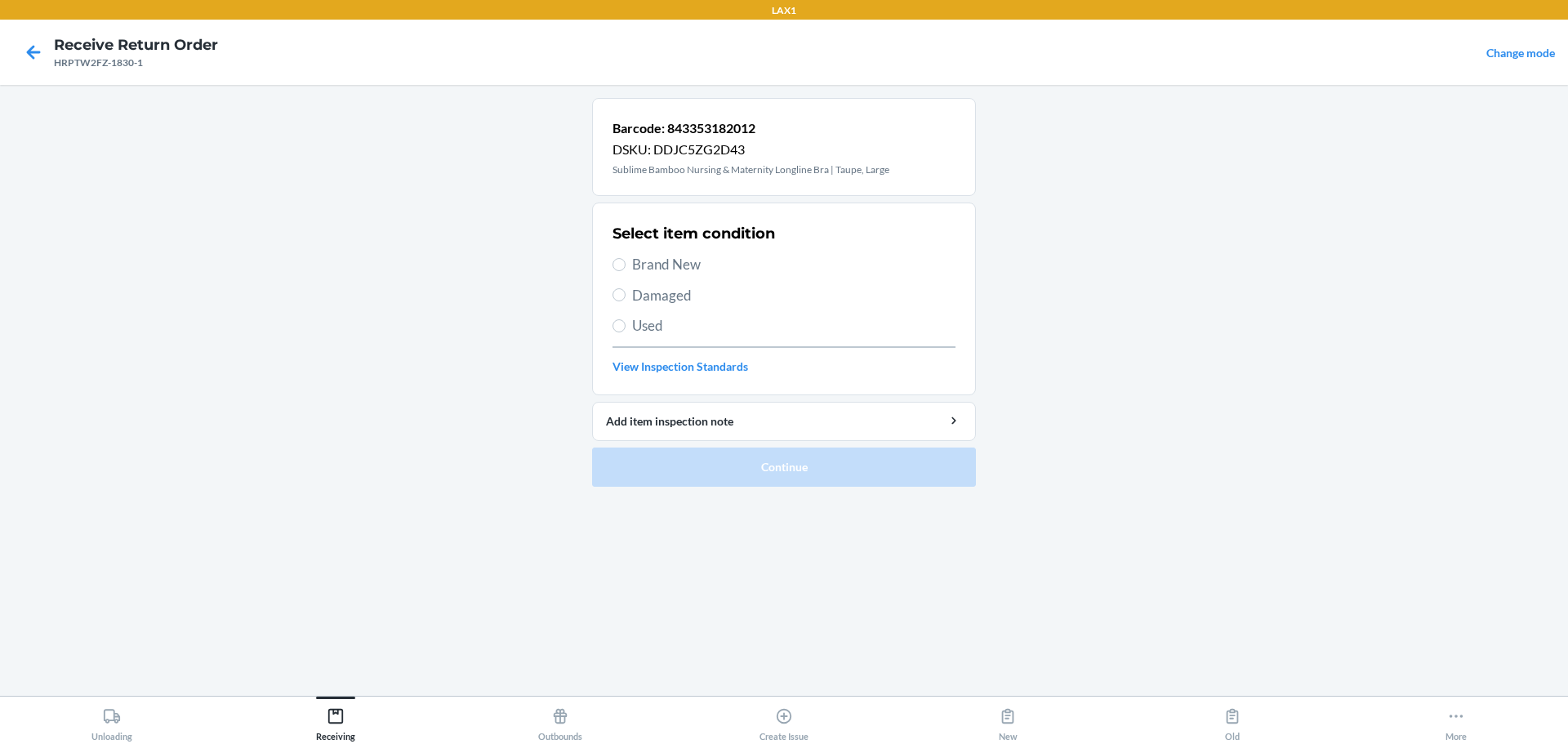
click at [642, 288] on span "Damaged" at bounding box center [794, 296] width 323 height 21
click at [626, 288] on input "Damaged" at bounding box center [618, 294] width 13 height 13
radio input "true"
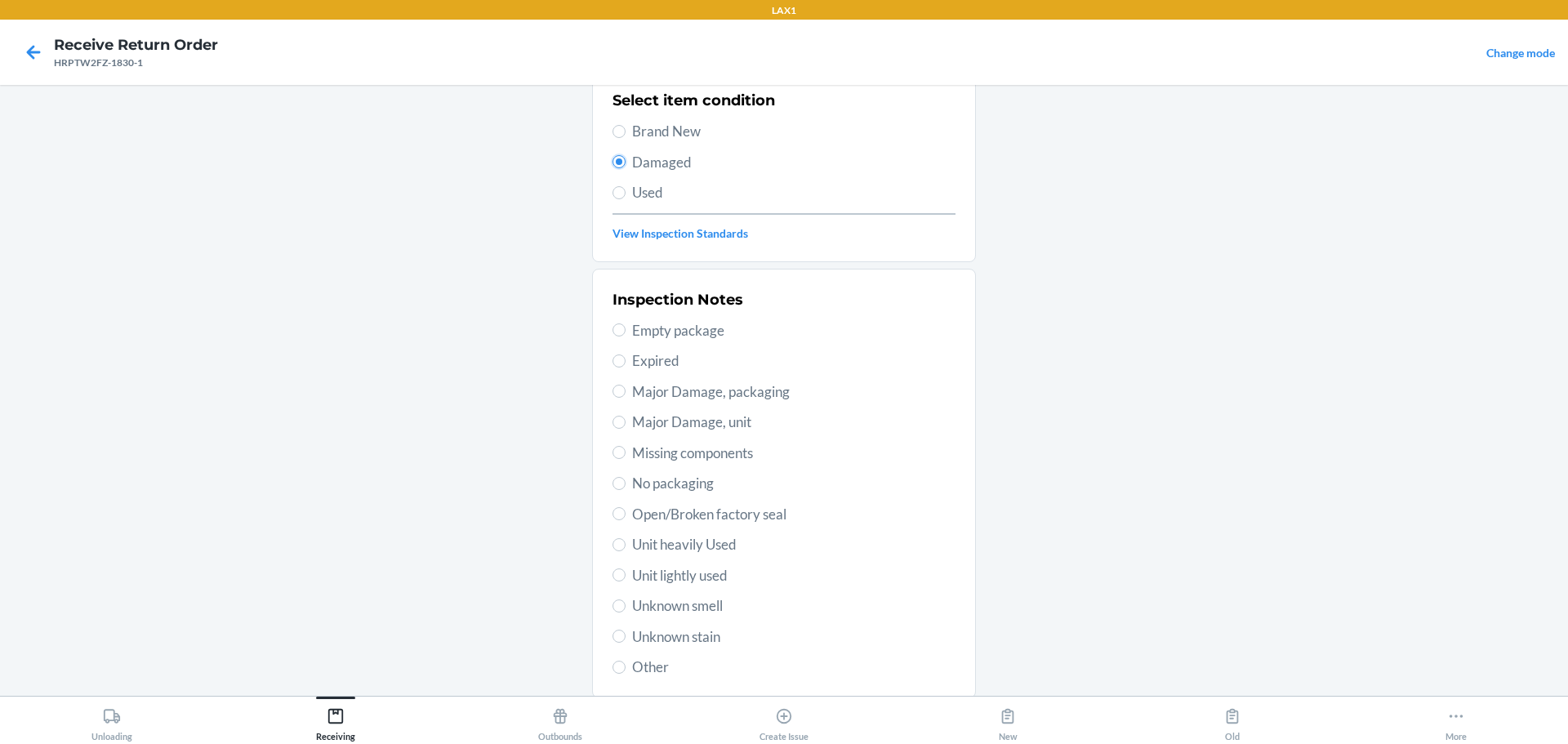
scroll to position [241, 0]
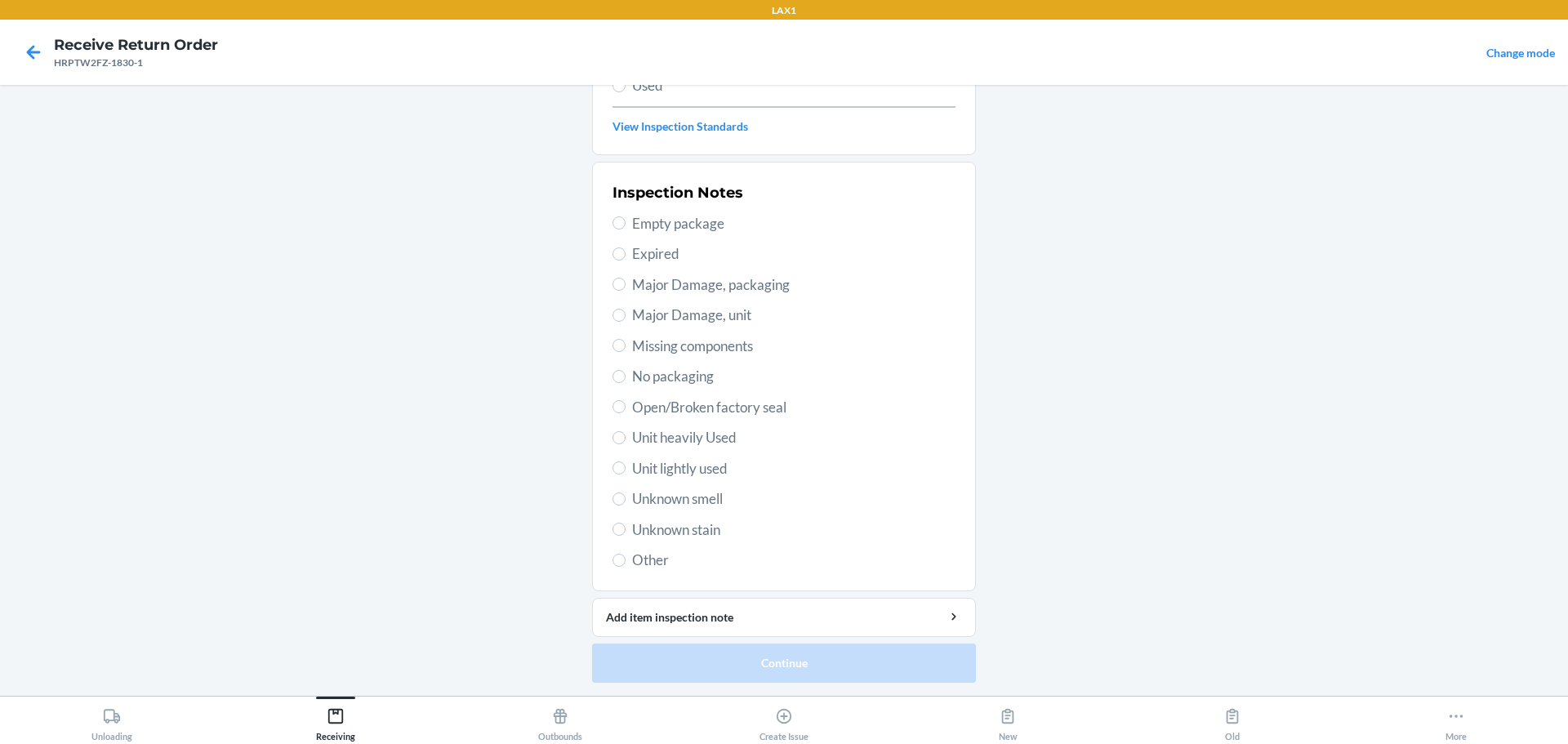
click at [644, 472] on span "Unit lightly used" at bounding box center [794, 469] width 323 height 21
click at [626, 472] on input "Unit lightly used" at bounding box center [618, 468] width 13 height 13
radio input "true"
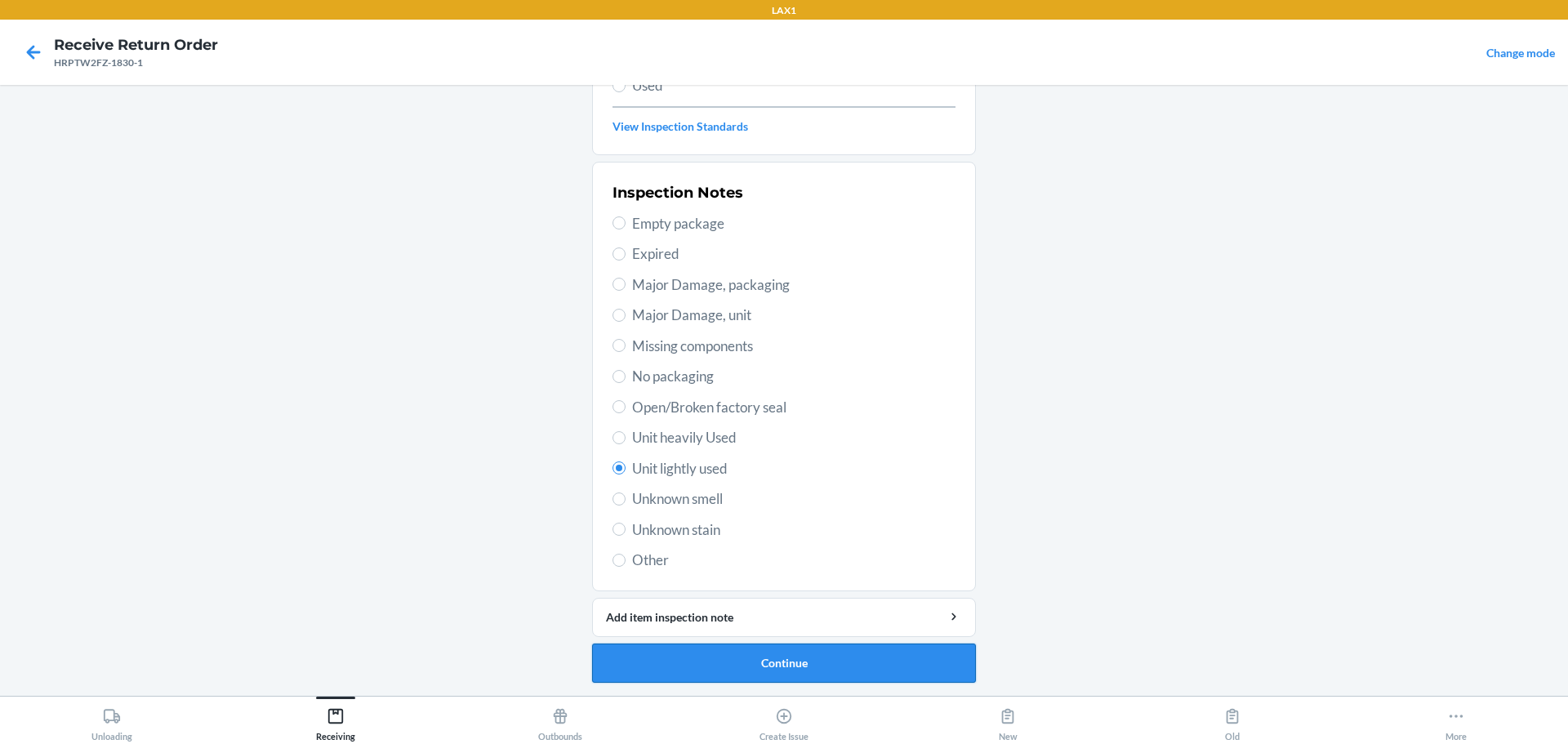
click at [754, 662] on button "Continue" at bounding box center [784, 663] width 384 height 39
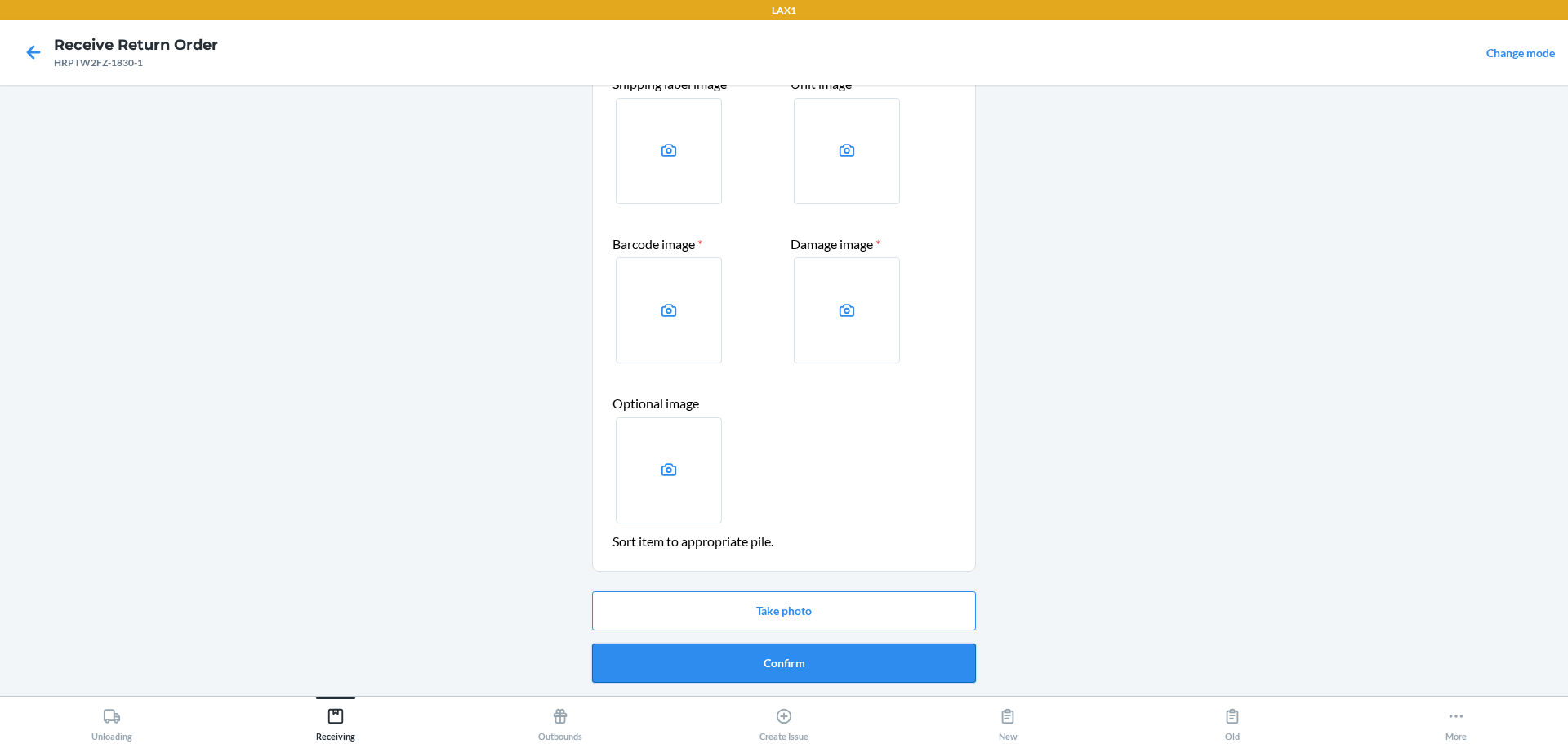
click at [754, 668] on button "Confirm" at bounding box center [784, 663] width 384 height 39
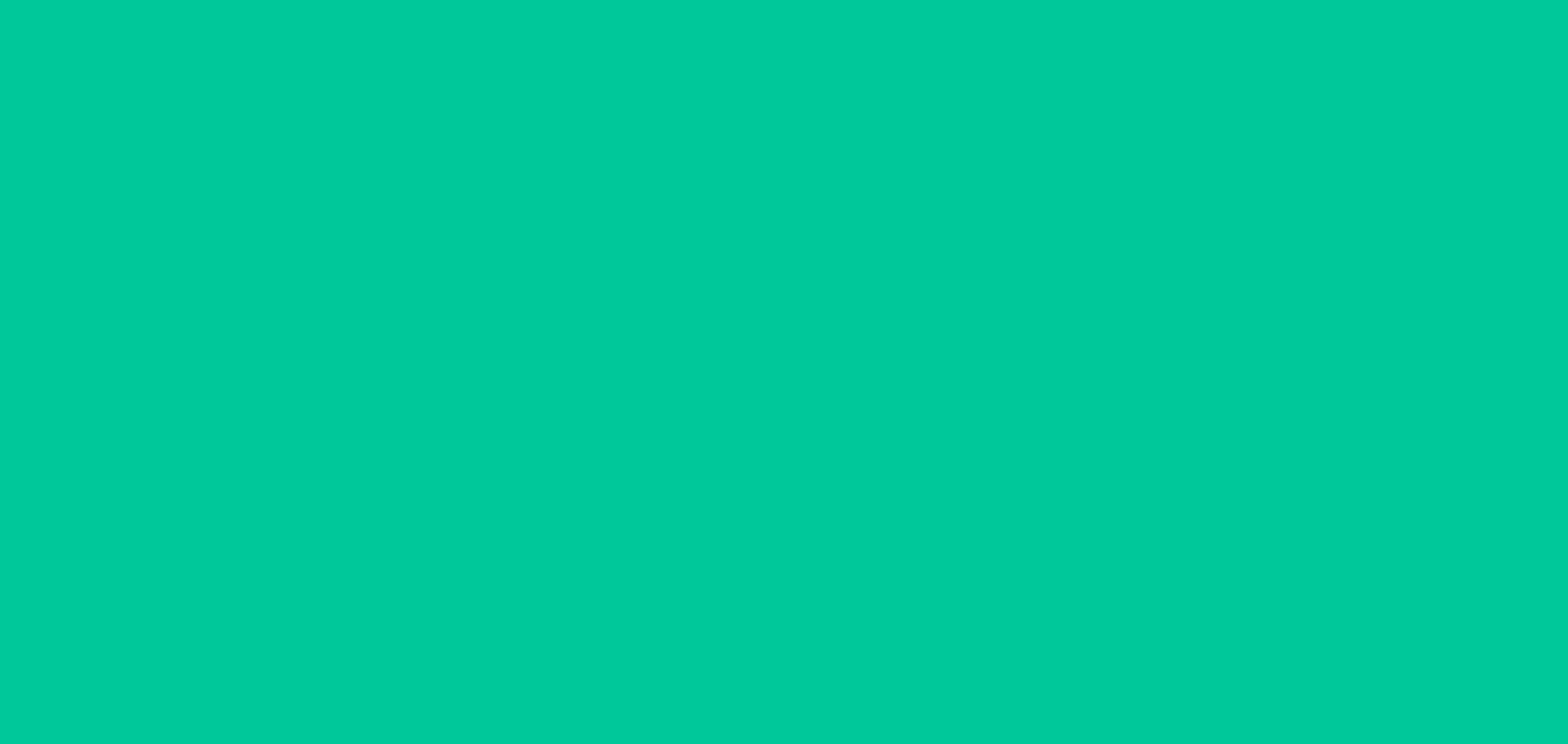
scroll to position [0, 0]
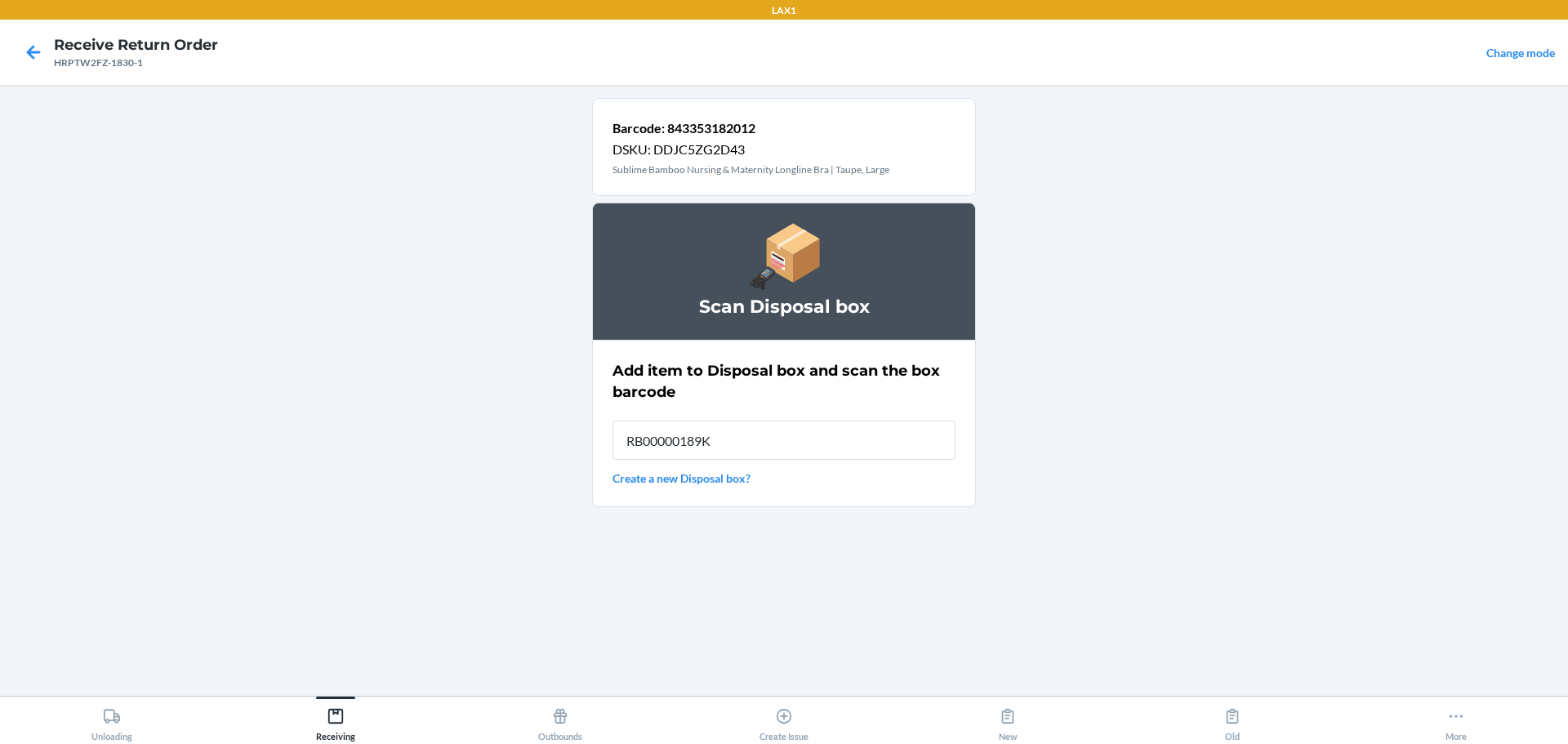
type input "RB00000189K"
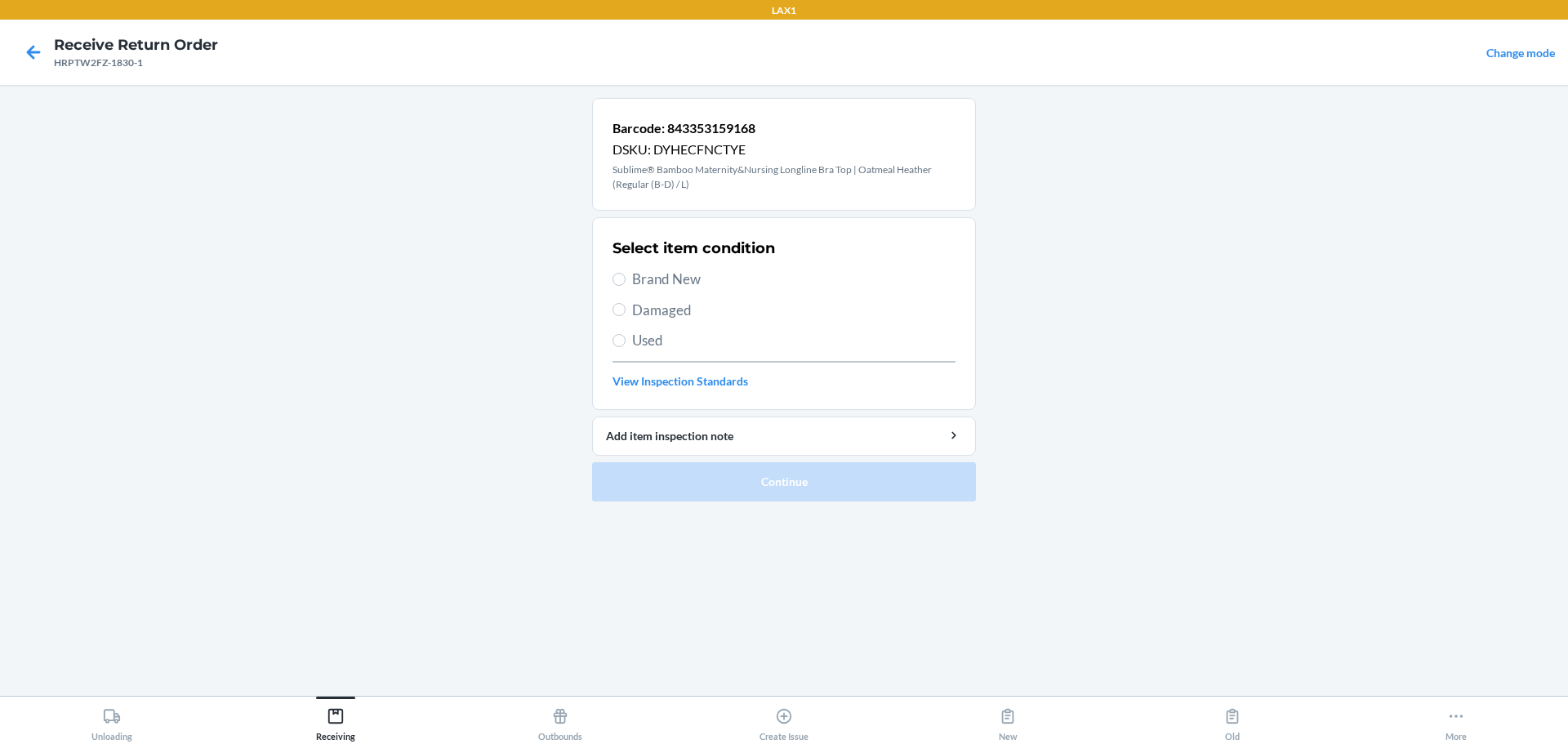
click at [633, 312] on span "Damaged" at bounding box center [794, 310] width 323 height 21
click at [626, 312] on input "Damaged" at bounding box center [618, 308] width 13 height 13
radio input "true"
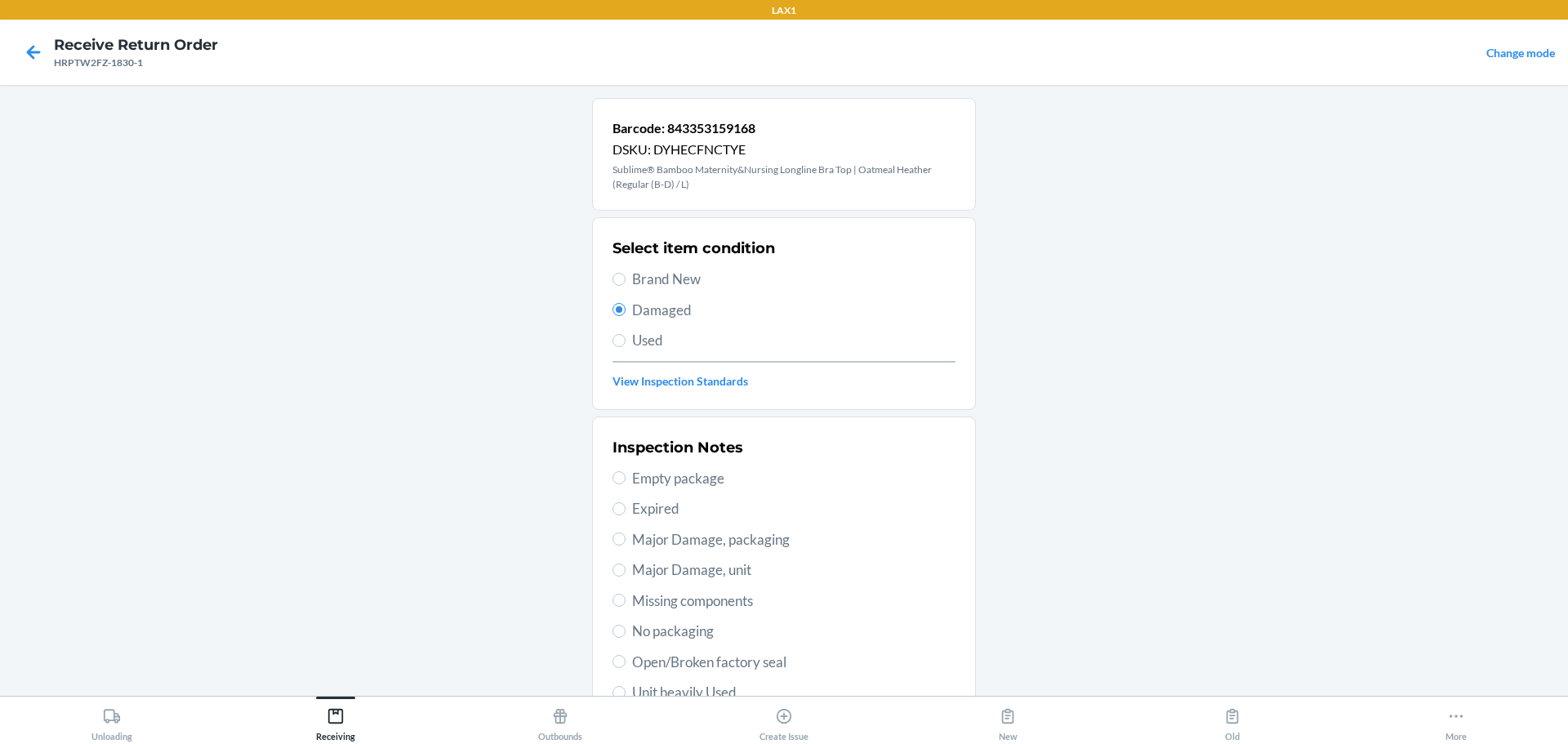
click at [661, 281] on span "Brand New" at bounding box center [794, 279] width 323 height 21
click at [626, 281] on input "Brand New" at bounding box center [618, 278] width 13 height 13
radio input "true"
radio input "false"
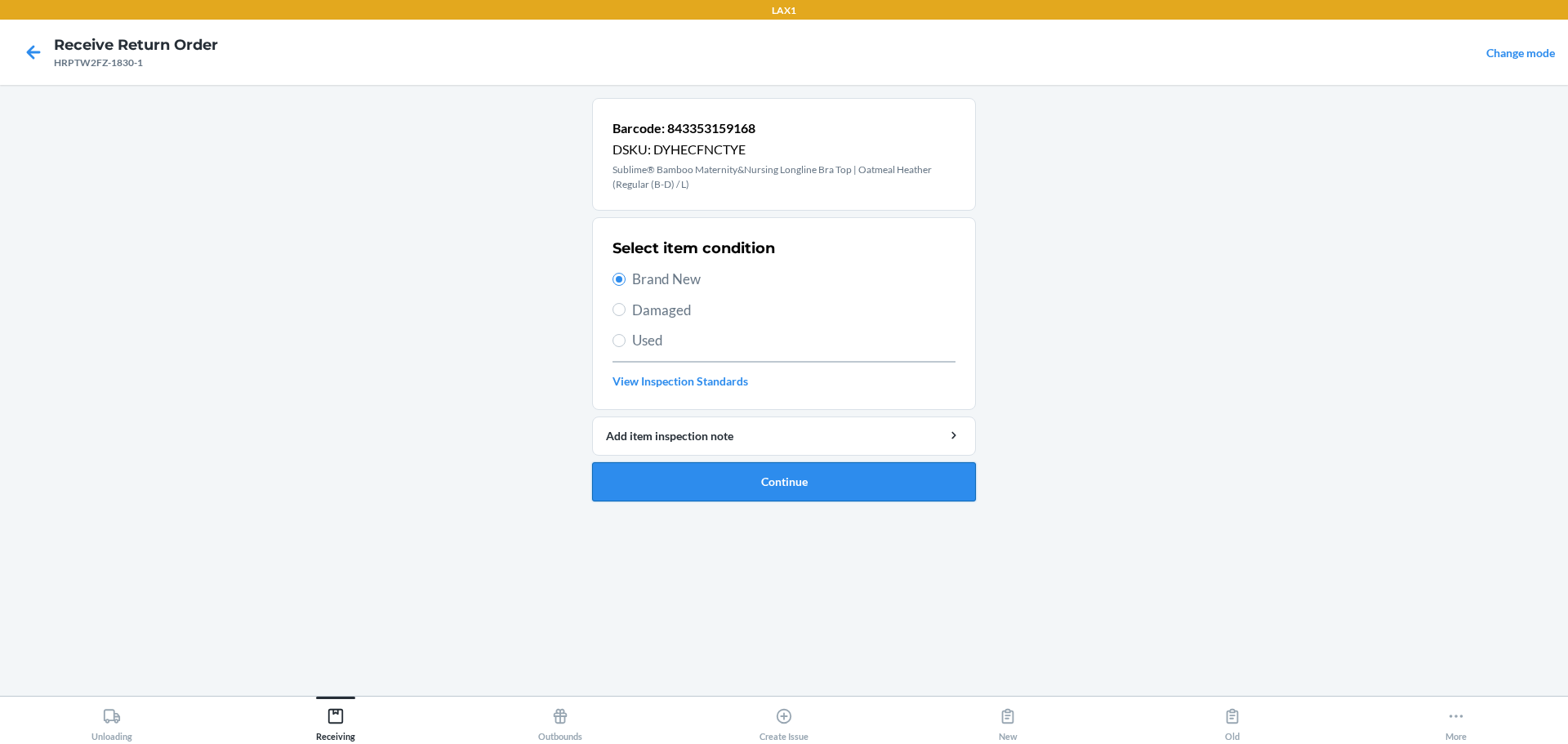
click at [754, 496] on button "Continue" at bounding box center [784, 481] width 384 height 39
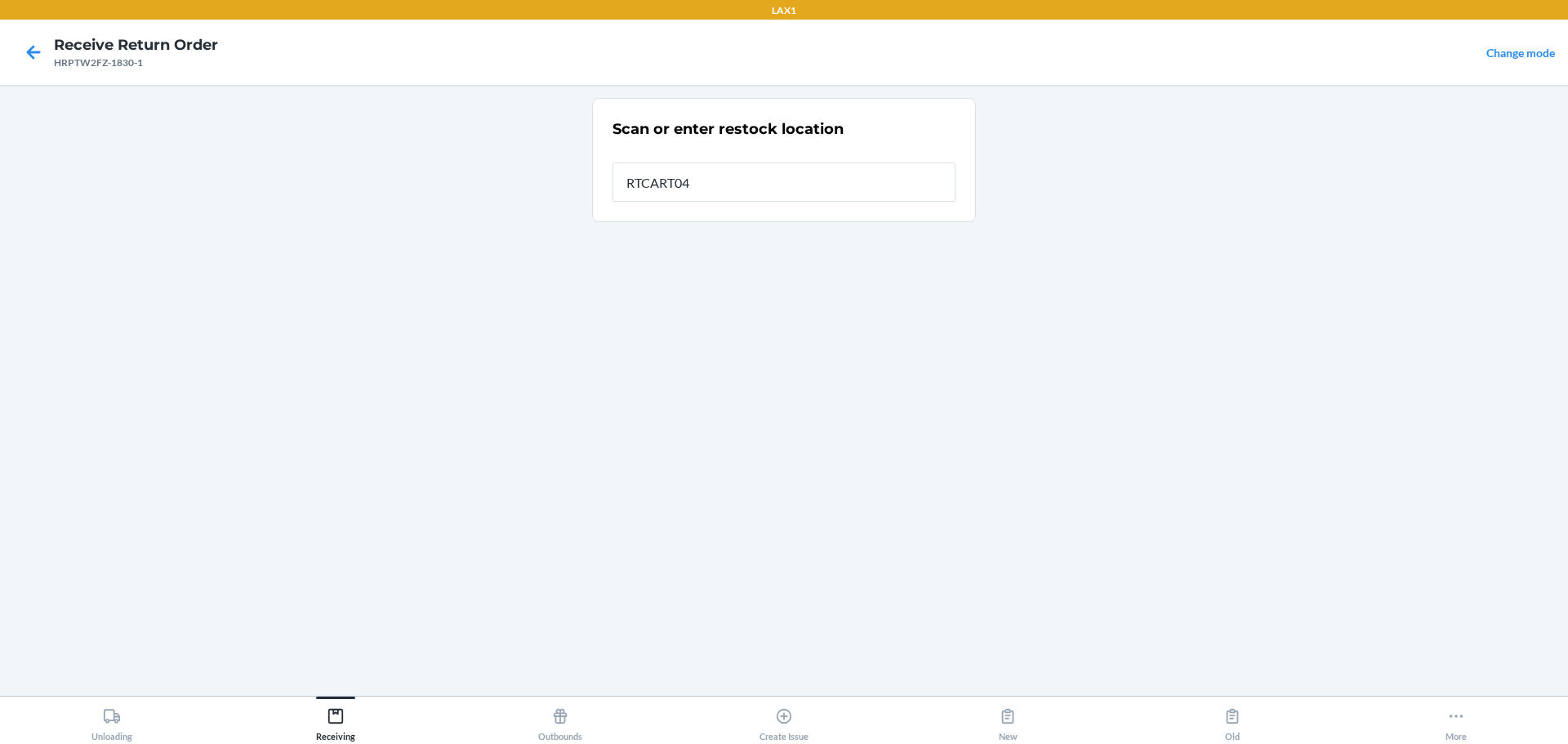
type input "RTCART046"
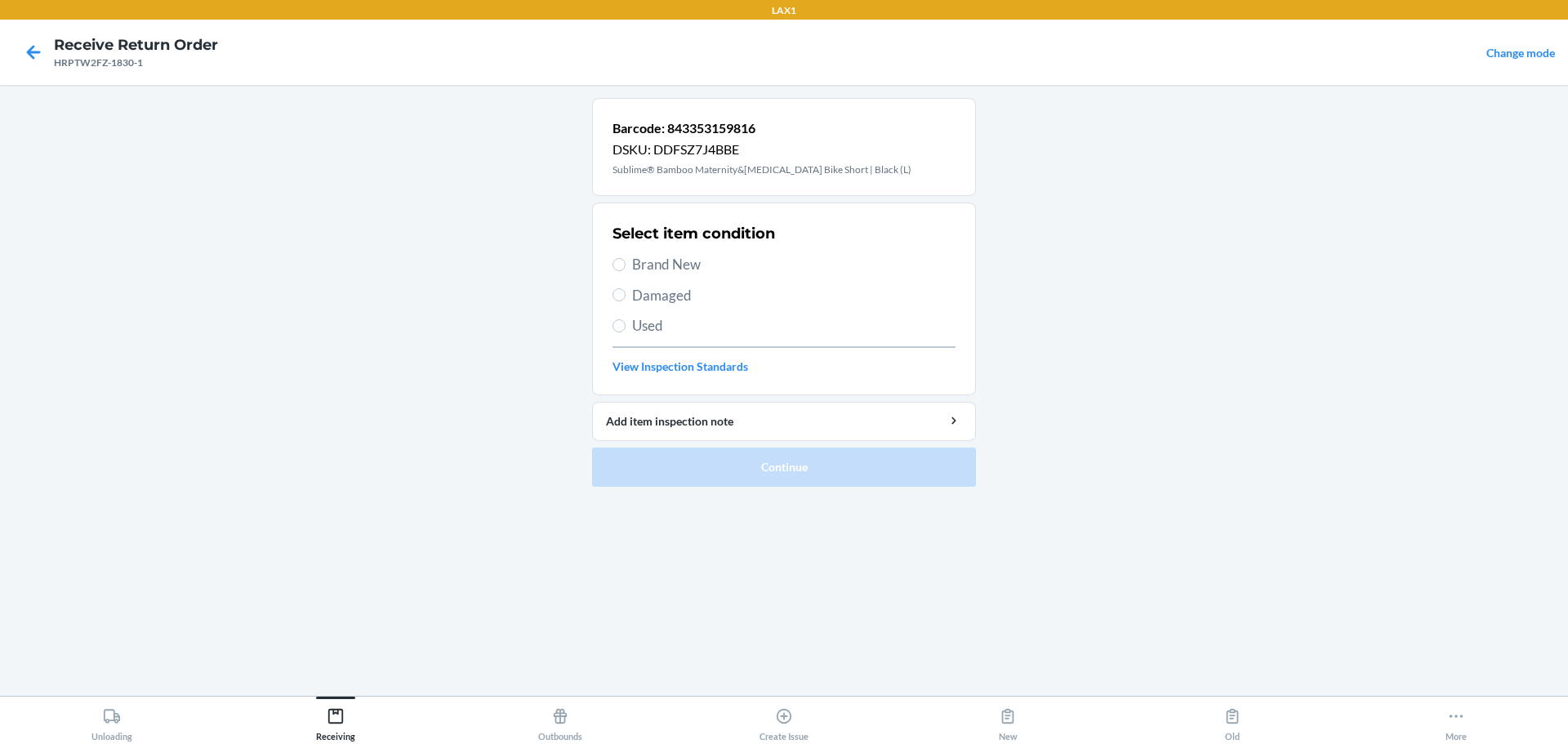
click at [642, 327] on span "Used" at bounding box center [794, 326] width 323 height 21
click at [626, 327] on input "Used" at bounding box center [618, 325] width 13 height 13
radio input "true"
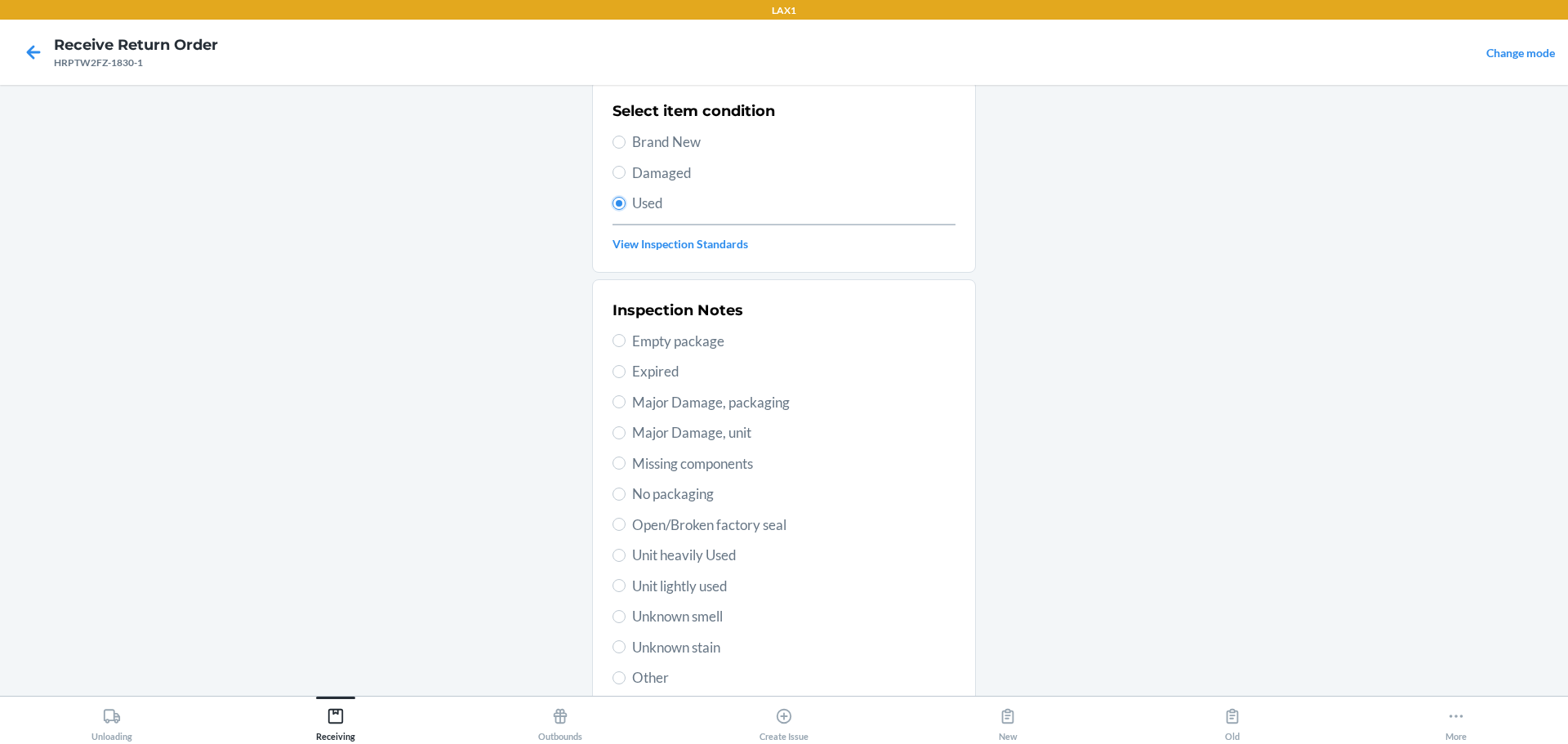
scroll to position [241, 0]
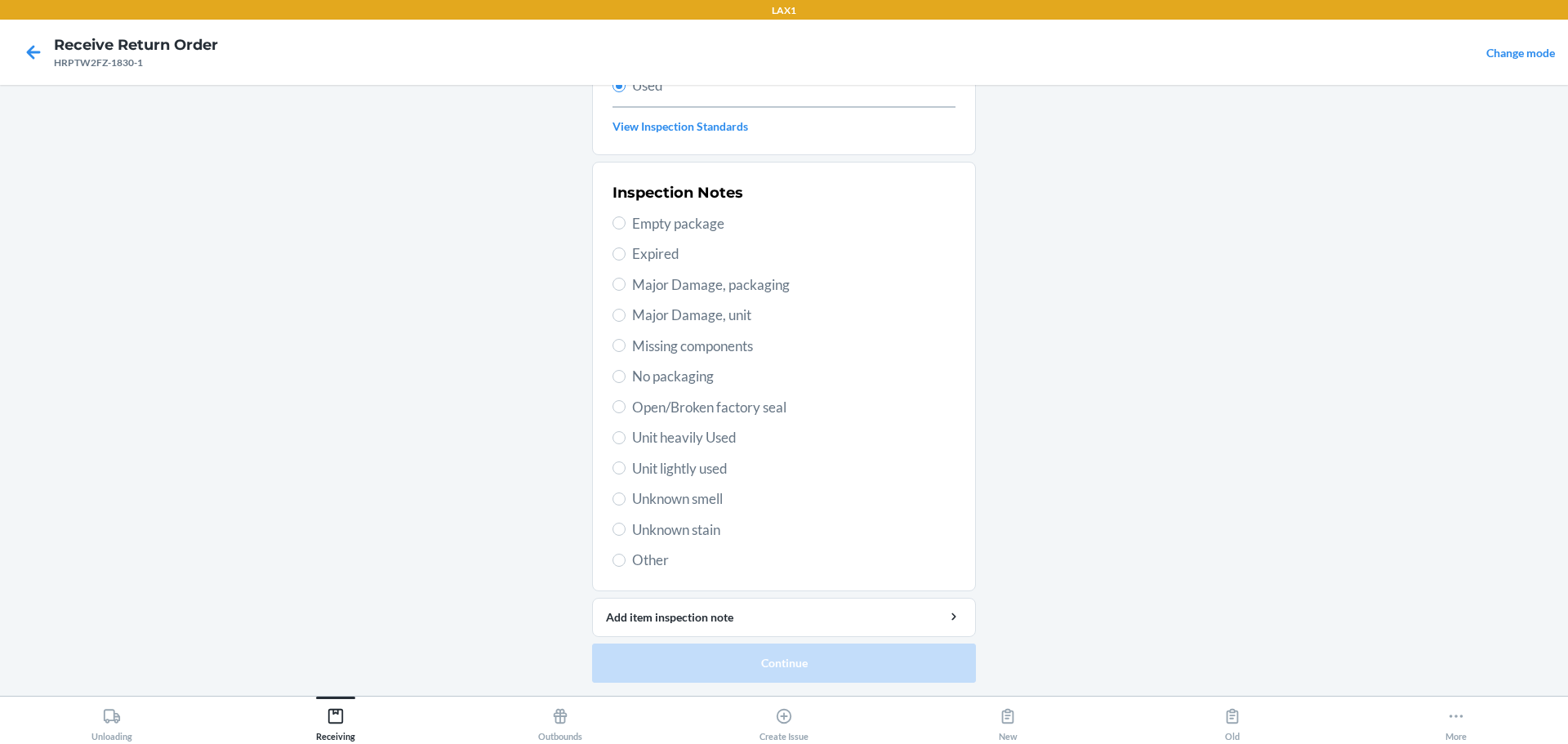
click at [687, 470] on span "Unit lightly used" at bounding box center [794, 469] width 323 height 21
click at [626, 470] on input "Unit lightly used" at bounding box center [618, 468] width 13 height 13
radio input "true"
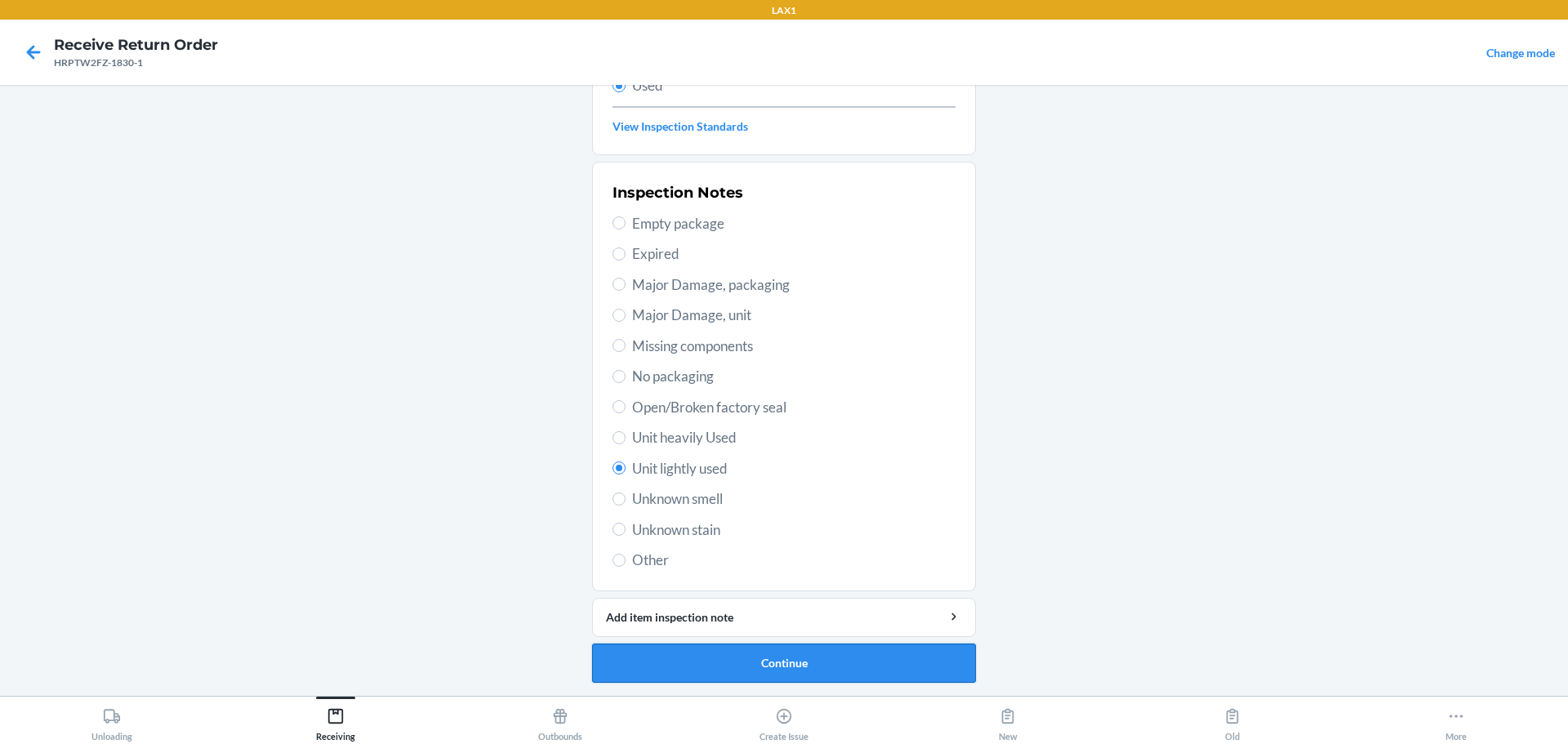
click at [754, 664] on button "Continue" at bounding box center [784, 663] width 384 height 39
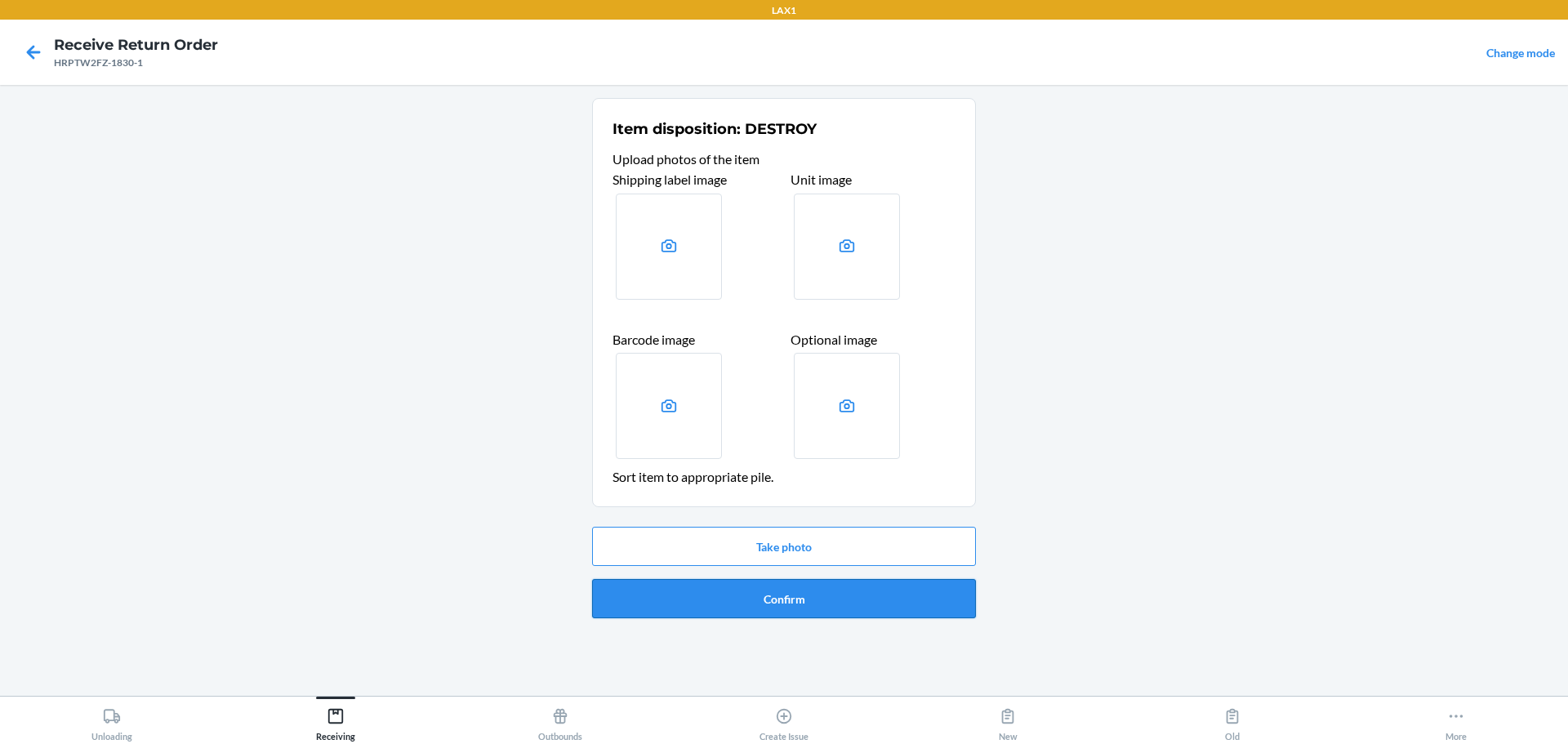
click at [754, 610] on button "Confirm" at bounding box center [784, 598] width 384 height 39
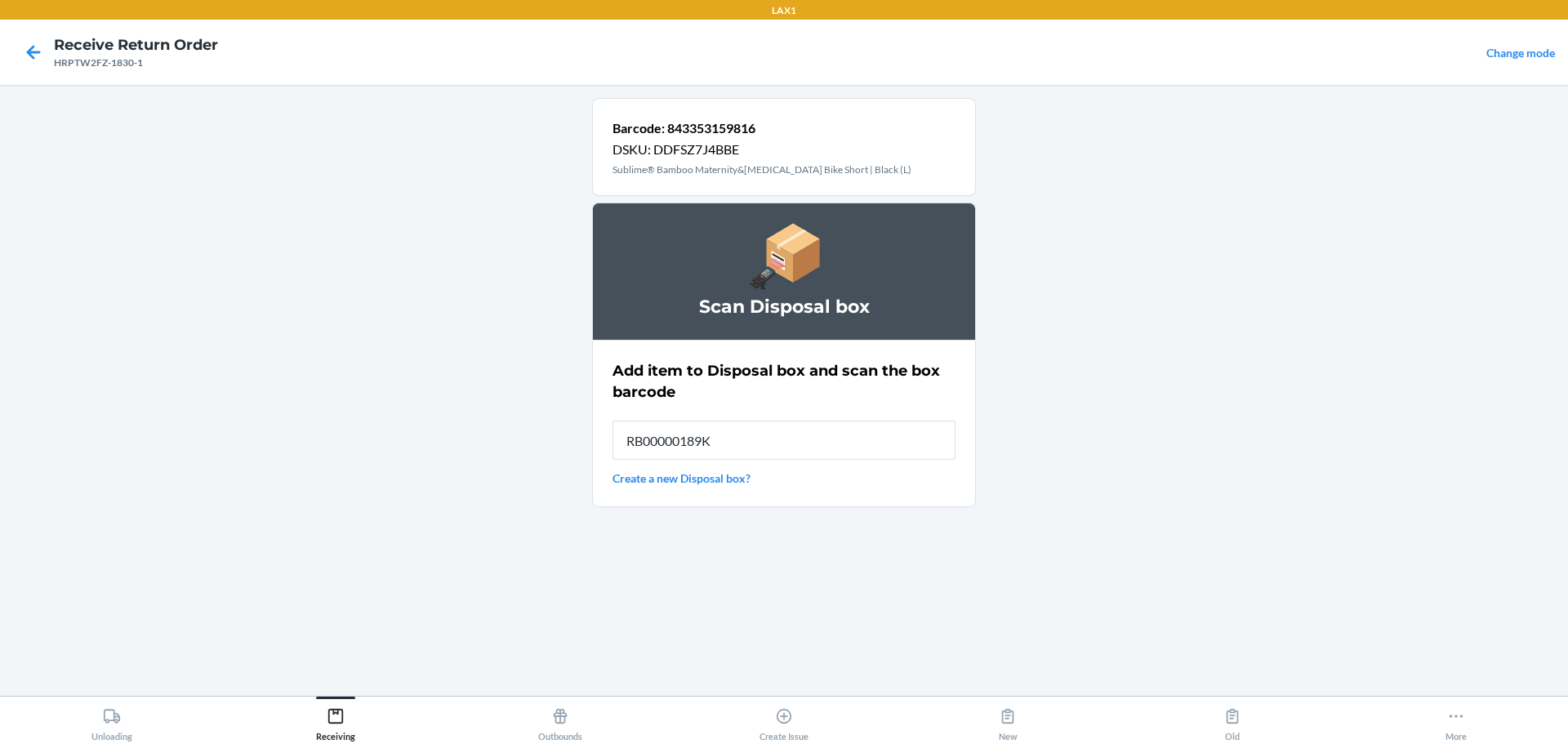
type input "RB00000189K"
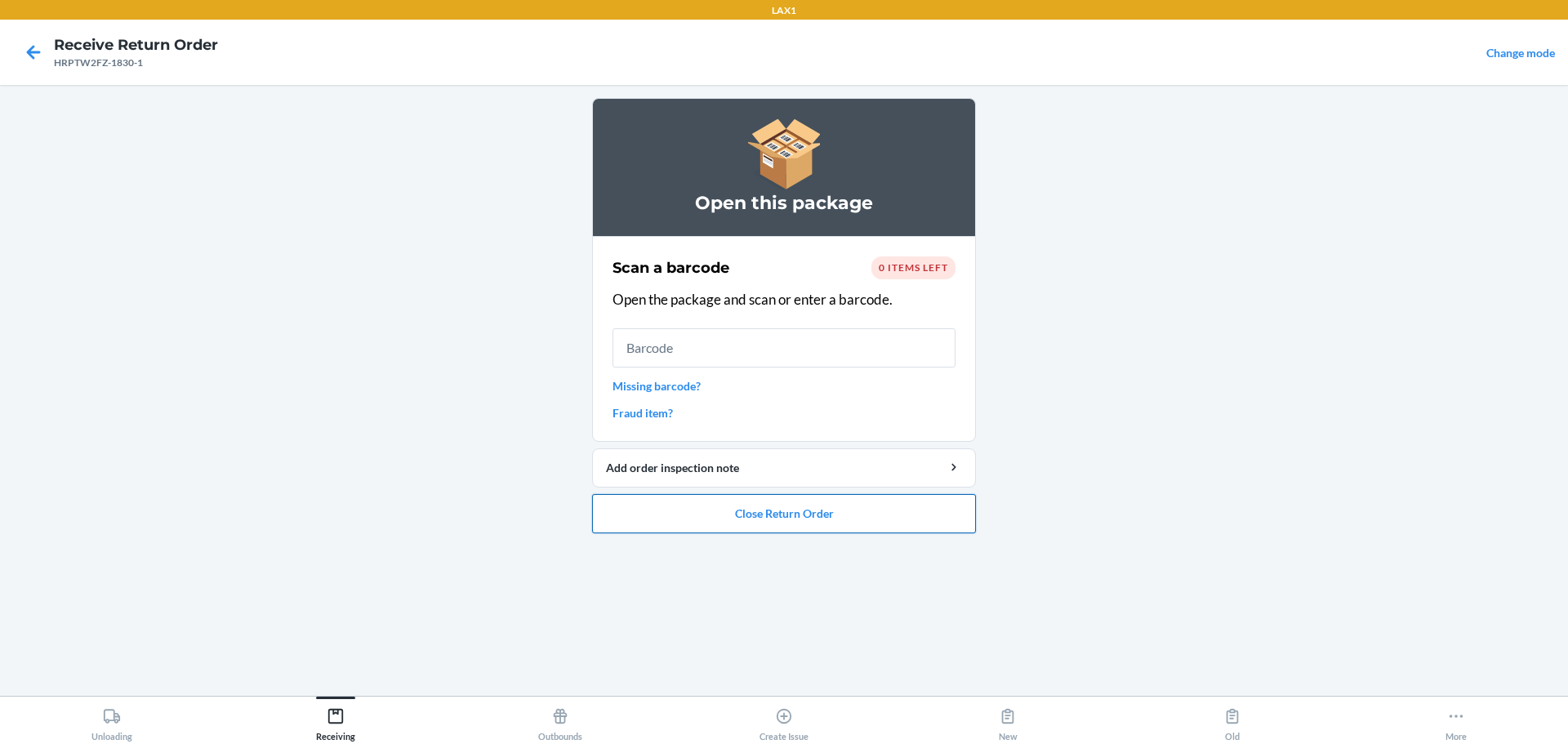
click at [754, 519] on button "Close Return Order" at bounding box center [784, 513] width 384 height 39
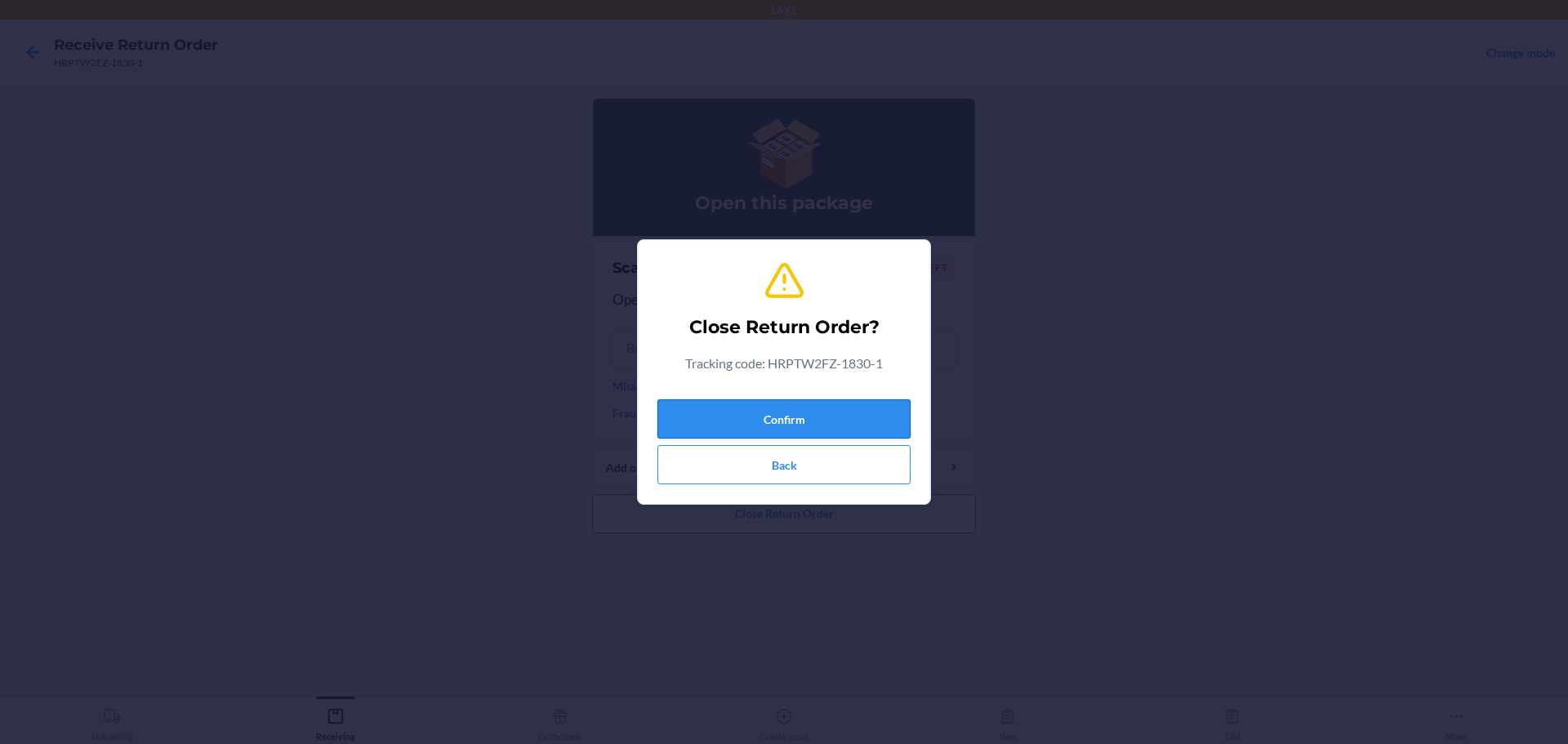
click at [754, 428] on button "Confirm" at bounding box center [784, 419] width 253 height 39
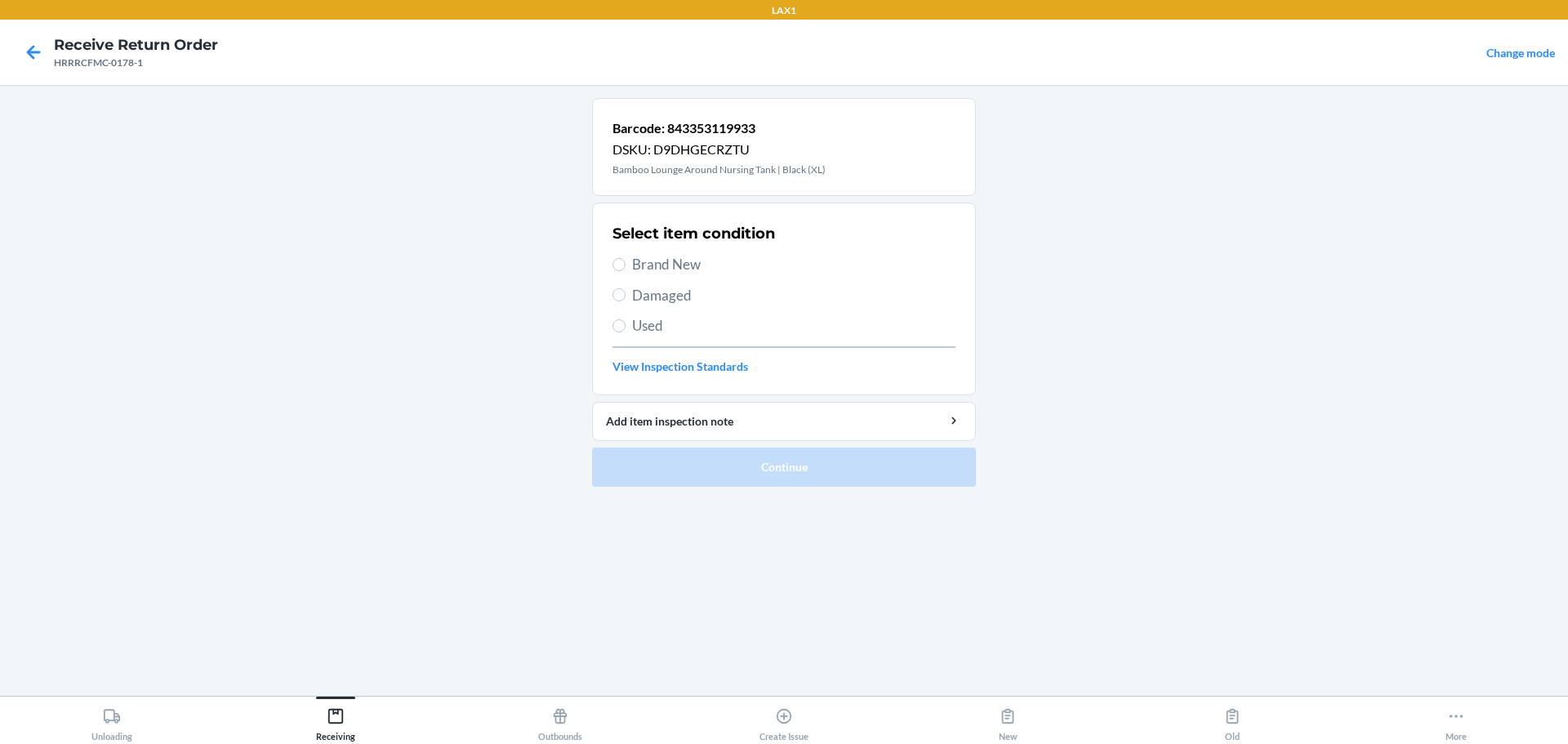
click at [649, 323] on span "Used" at bounding box center [794, 326] width 323 height 21
click at [626, 323] on input "Used" at bounding box center [618, 325] width 13 height 13
radio input "true"
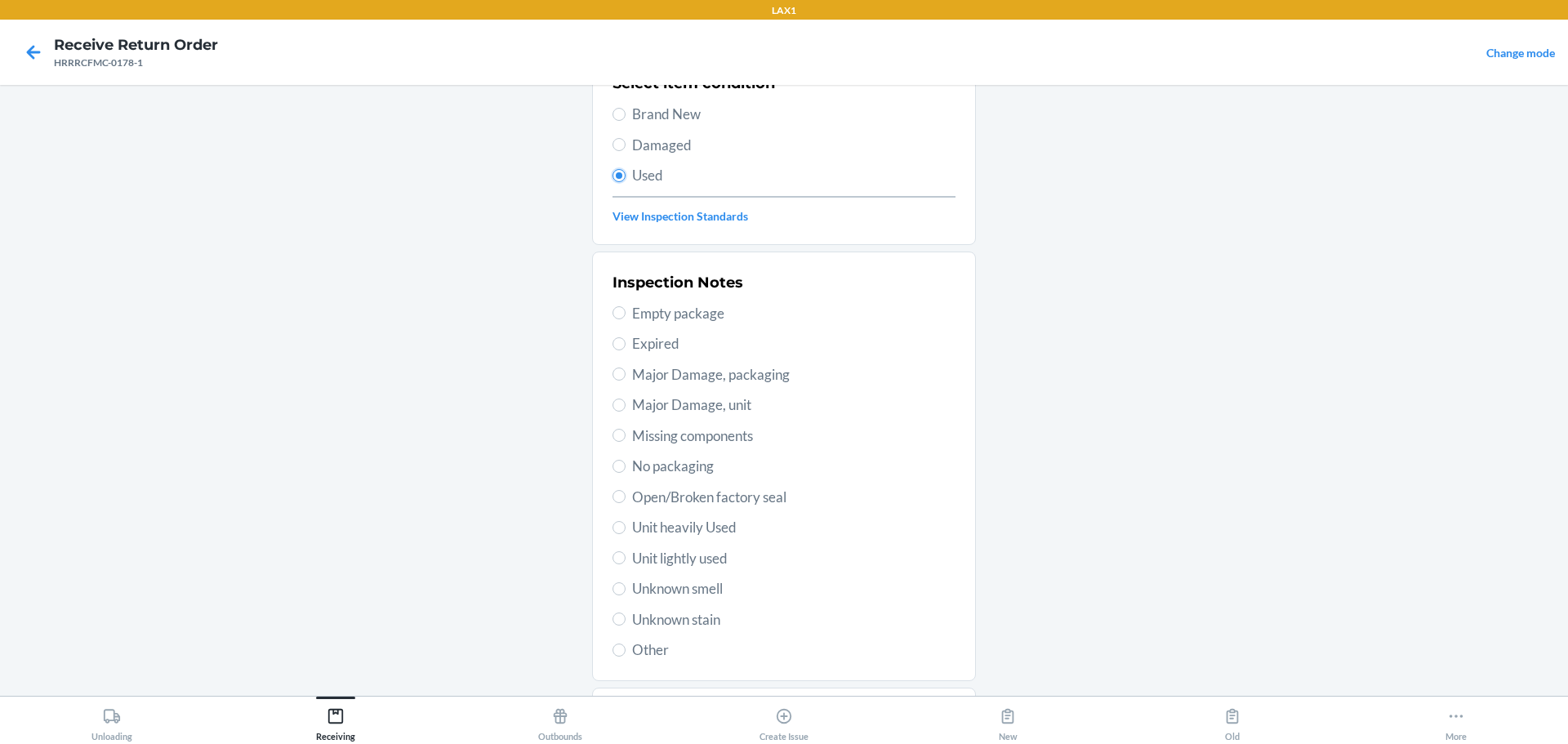
scroll to position [241, 0]
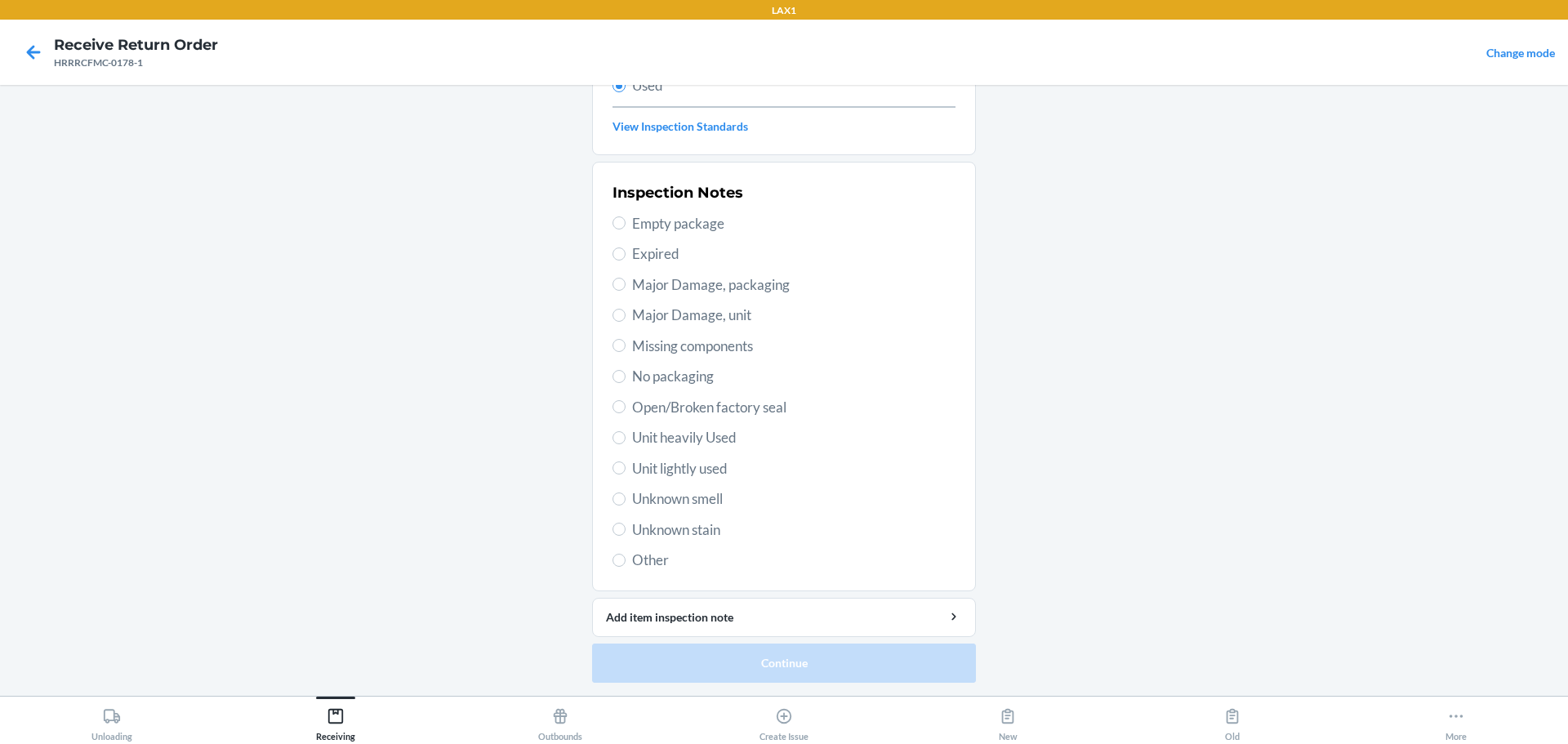
click at [677, 473] on span "Unit lightly used" at bounding box center [794, 469] width 323 height 21
click at [626, 473] on input "Unit lightly used" at bounding box center [618, 468] width 13 height 13
radio input "true"
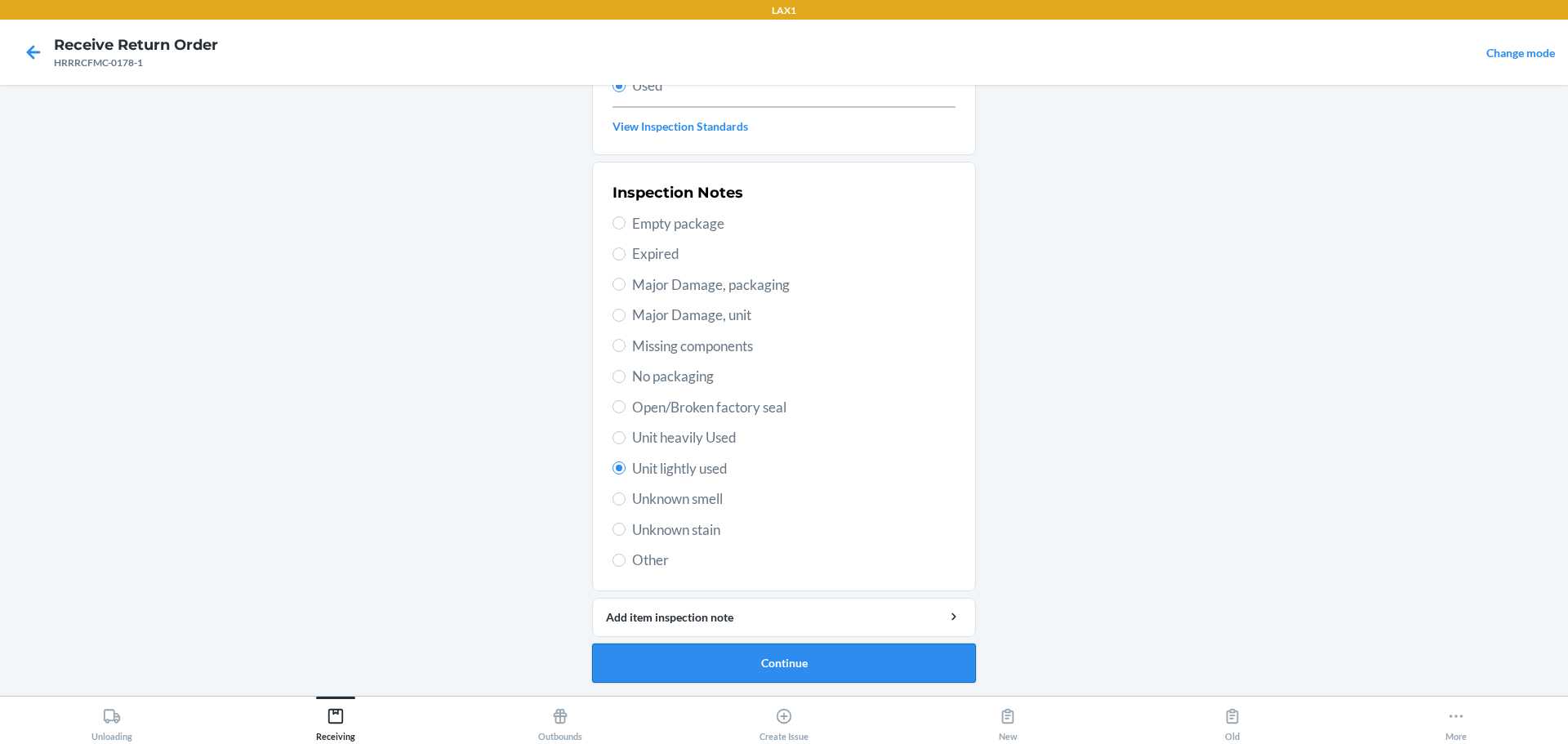
click at [721, 659] on button "Continue" at bounding box center [784, 663] width 384 height 39
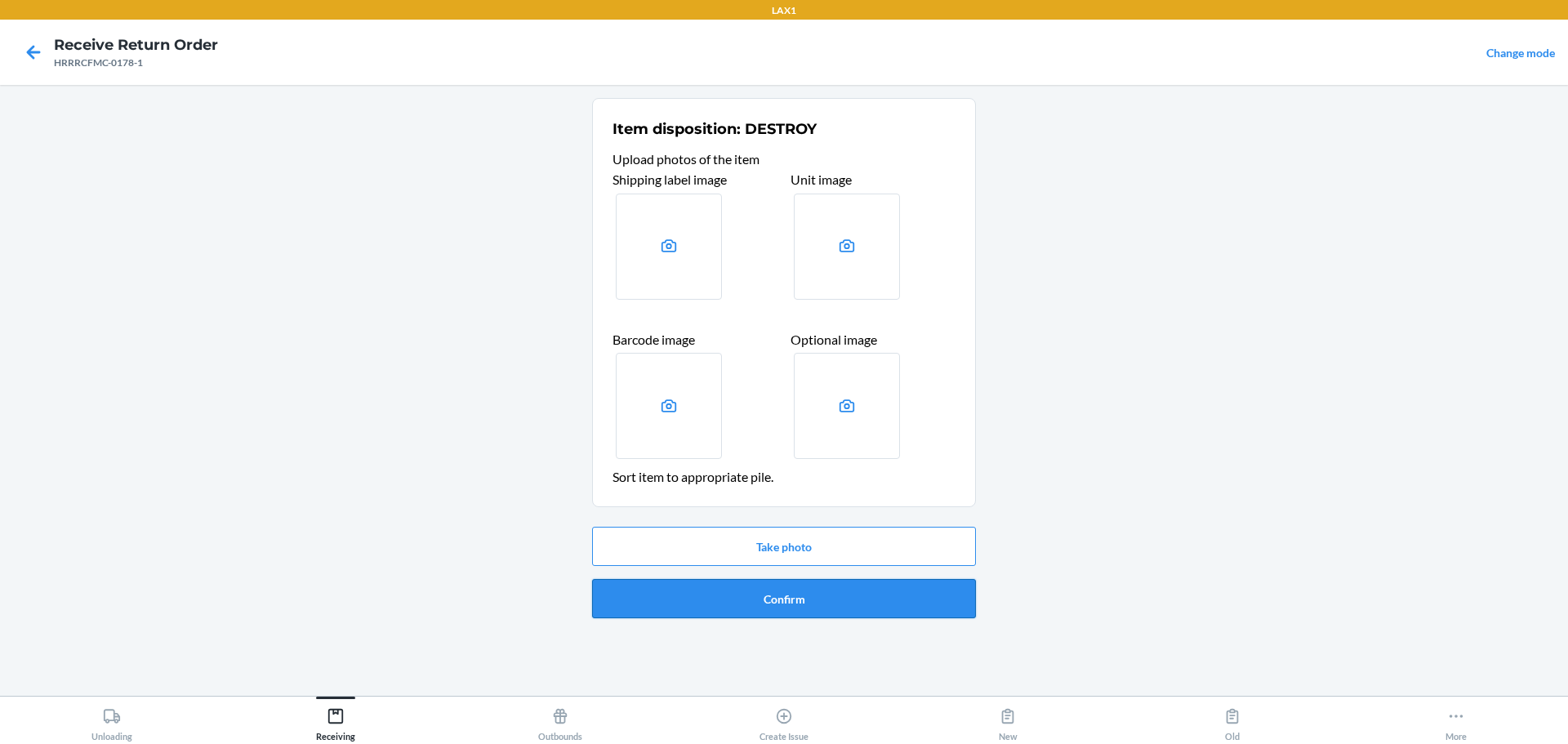
click at [754, 595] on button "Confirm" at bounding box center [784, 598] width 384 height 39
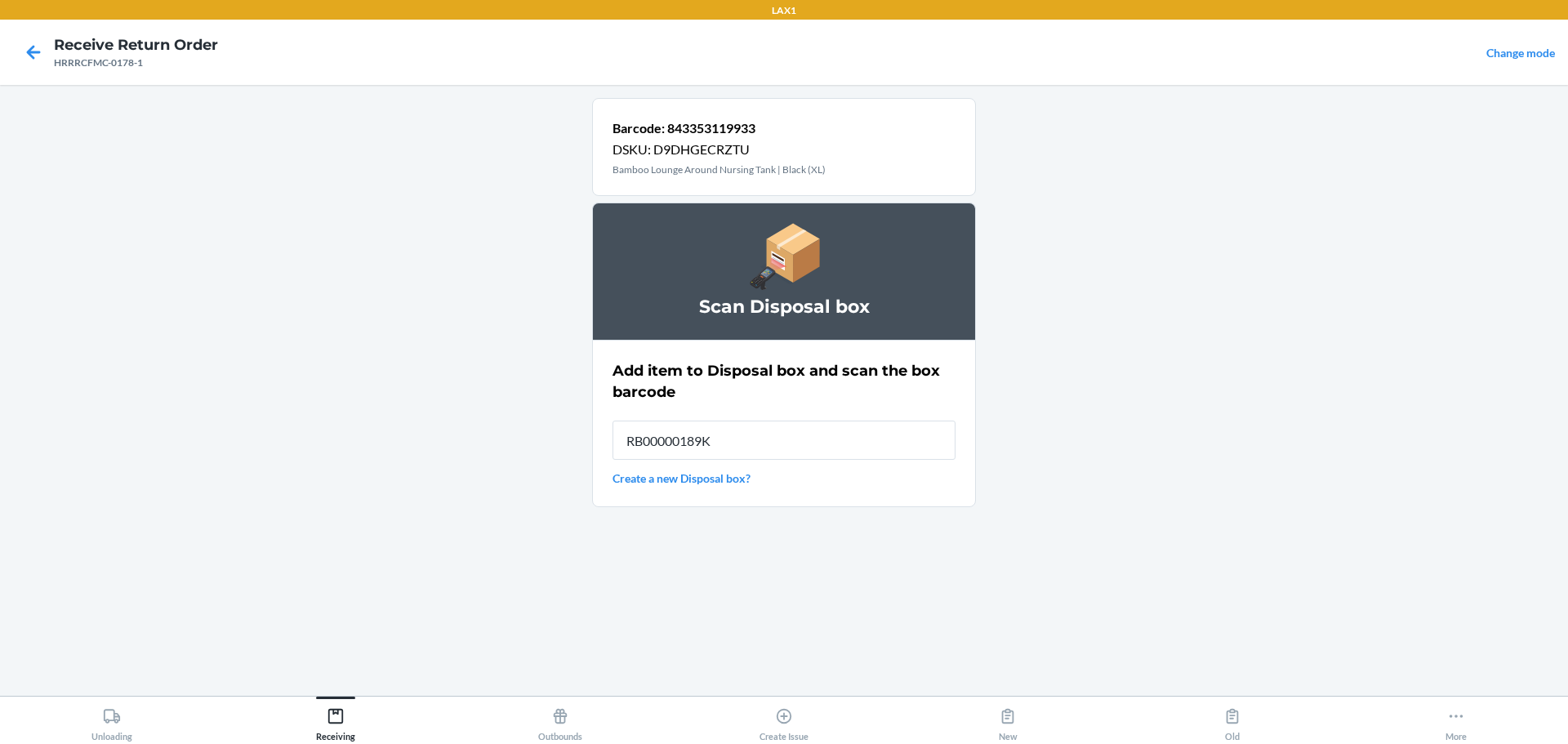
type input "RB00000189K"
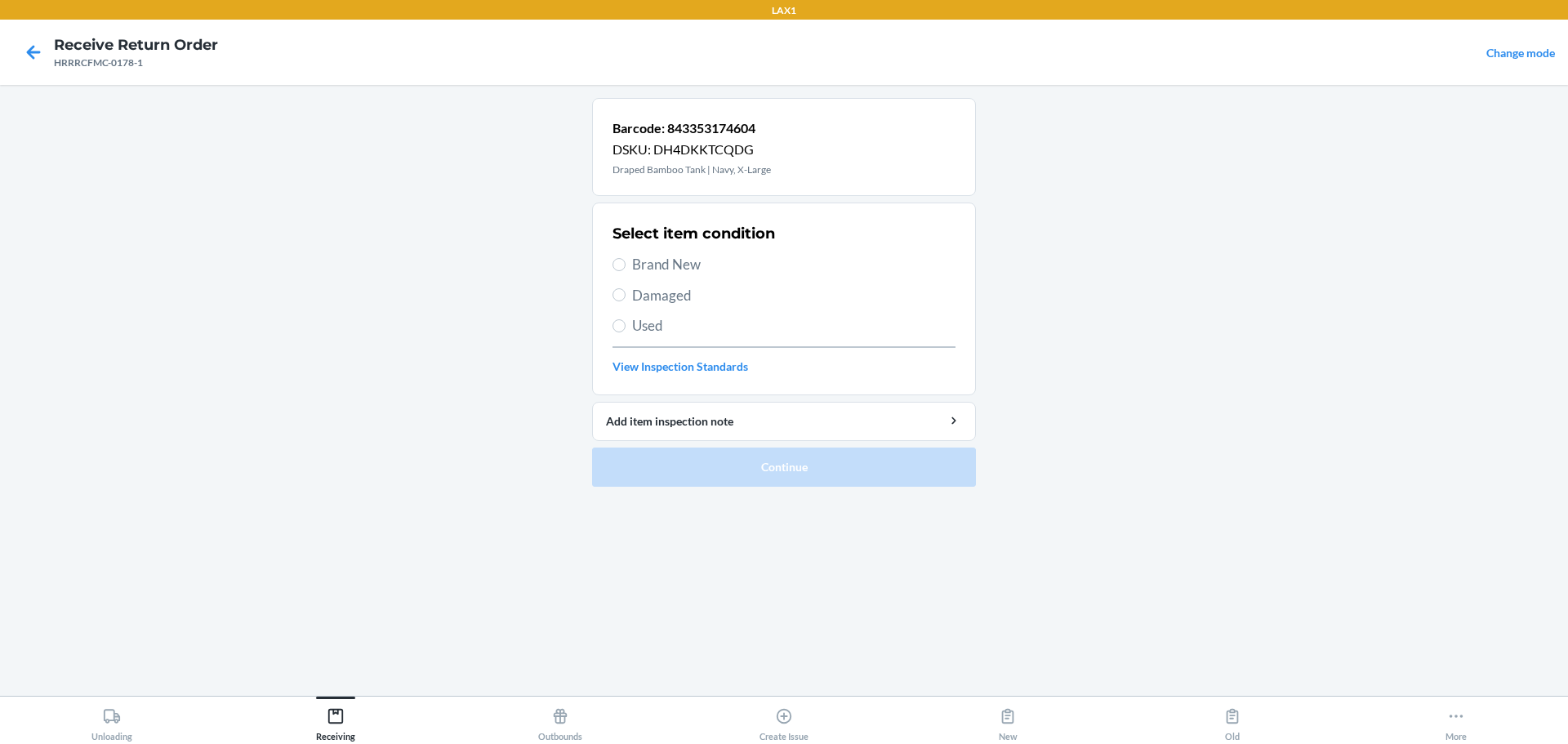
click at [657, 329] on span "Used" at bounding box center [794, 326] width 323 height 21
click at [626, 329] on input "Used" at bounding box center [618, 325] width 13 height 13
radio input "true"
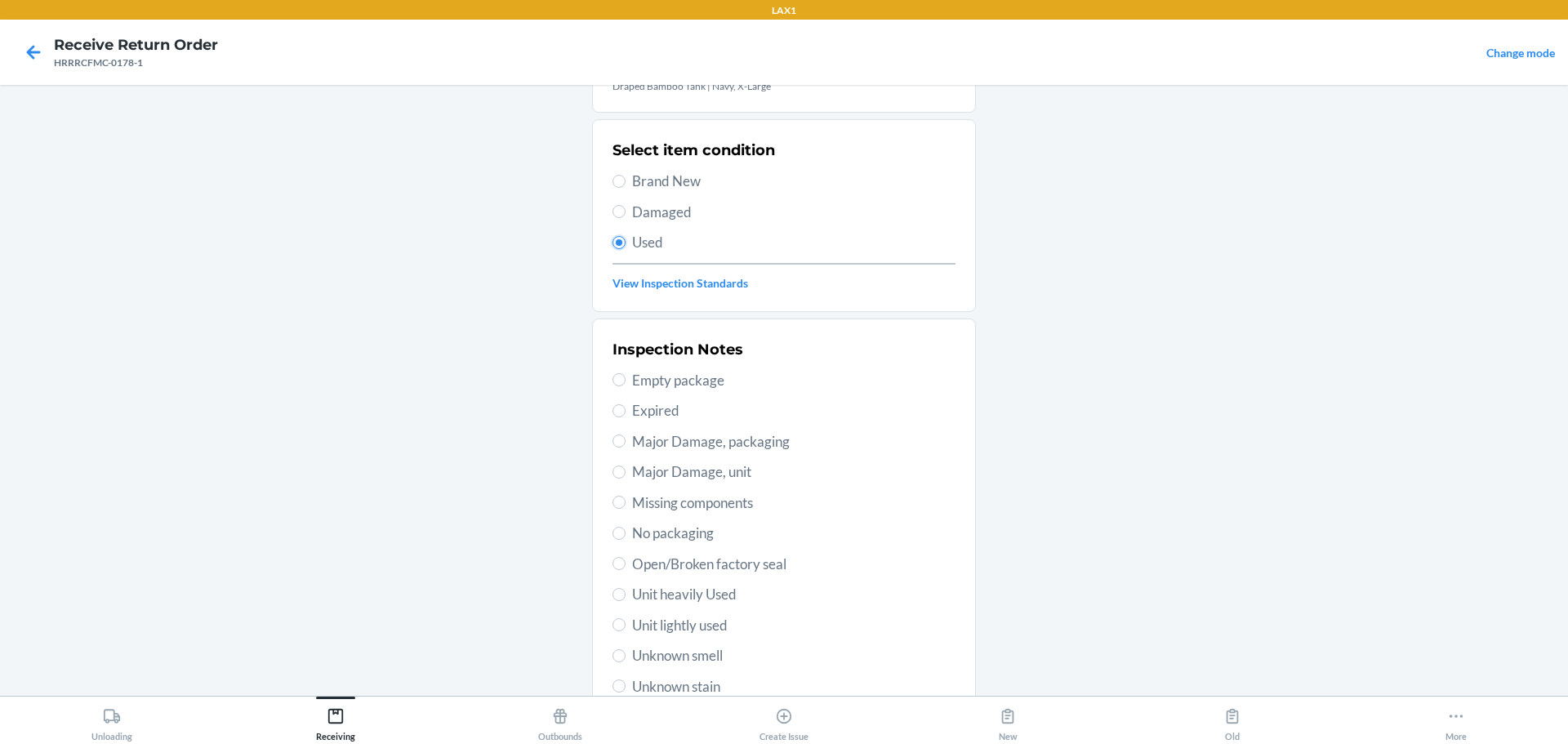
scroll to position [163, 0]
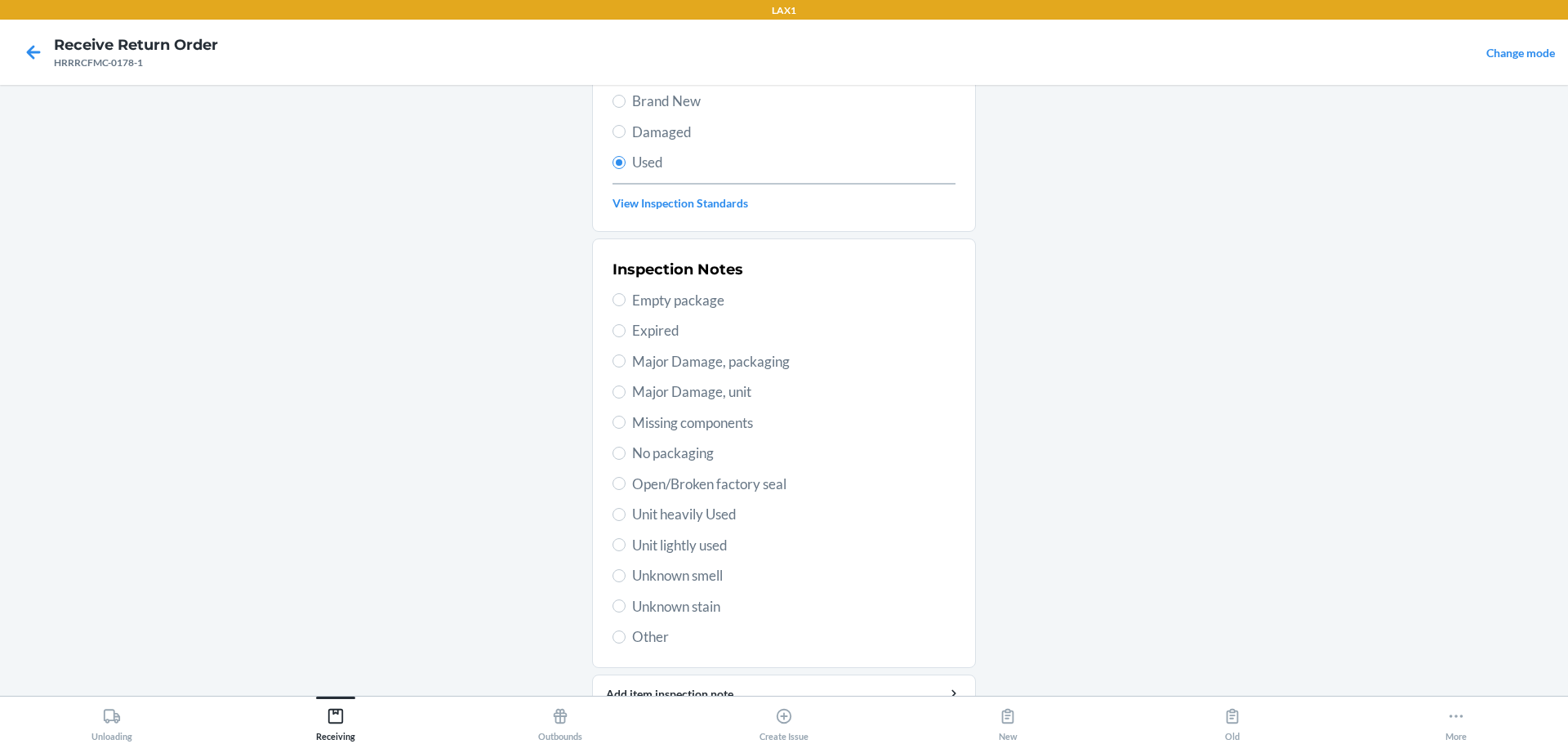
click at [695, 553] on span "Unit lightly used" at bounding box center [794, 545] width 323 height 21
click at [626, 551] on input "Unit lightly used" at bounding box center [618, 544] width 13 height 13
radio input "true"
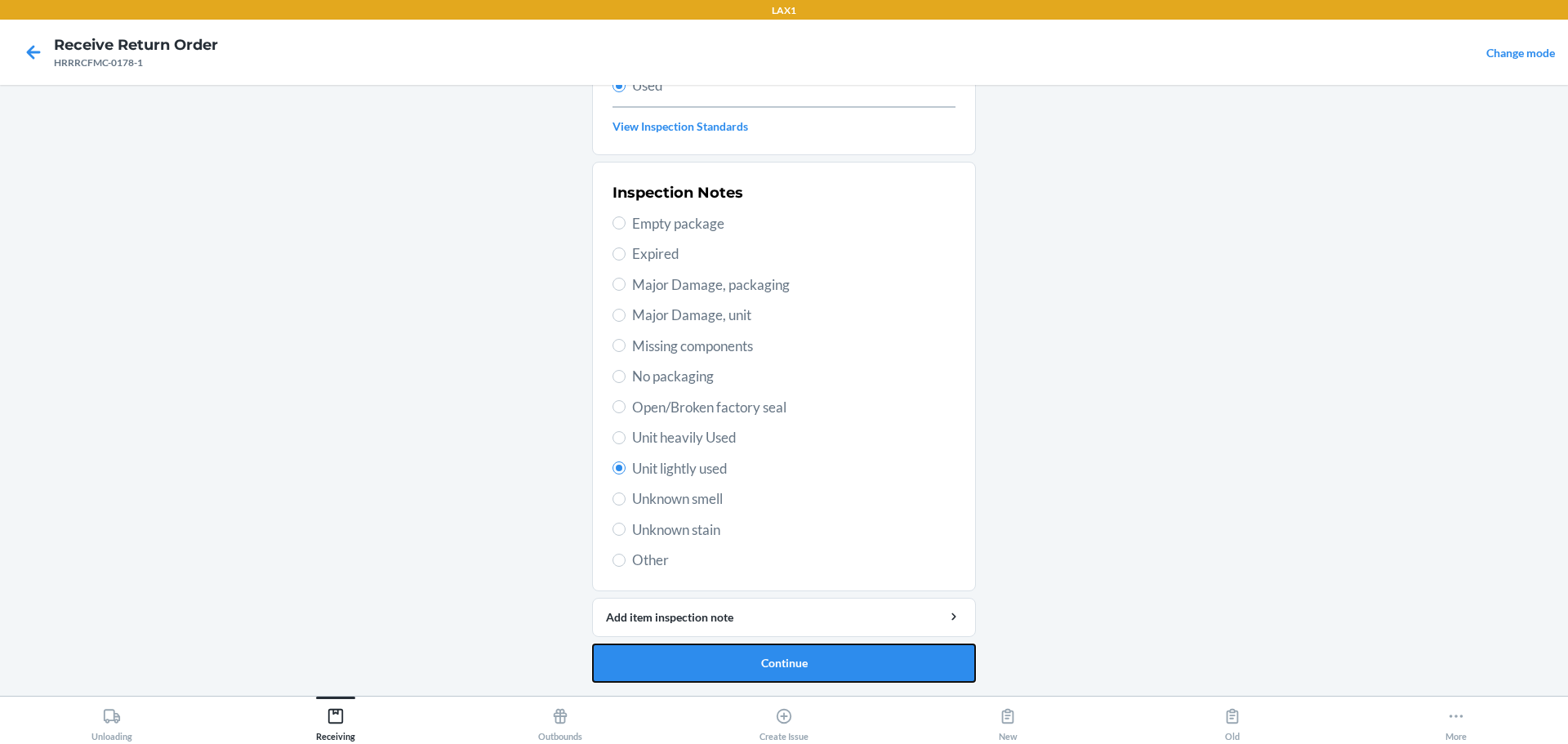
drag, startPoint x: 747, startPoint y: 663, endPoint x: 755, endPoint y: 631, distance: 33.0
click at [748, 663] on button "Continue" at bounding box center [784, 663] width 384 height 39
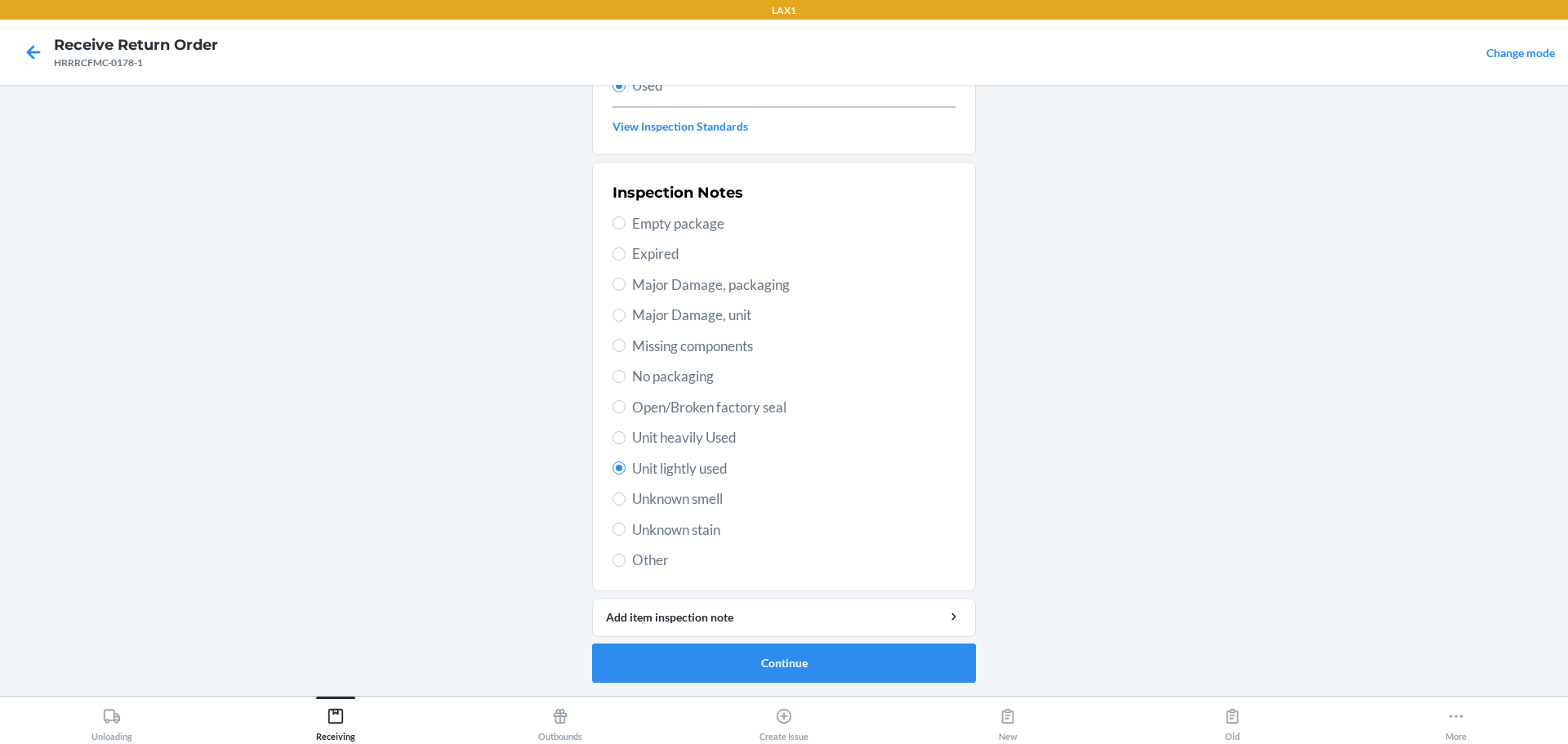
scroll to position [0, 0]
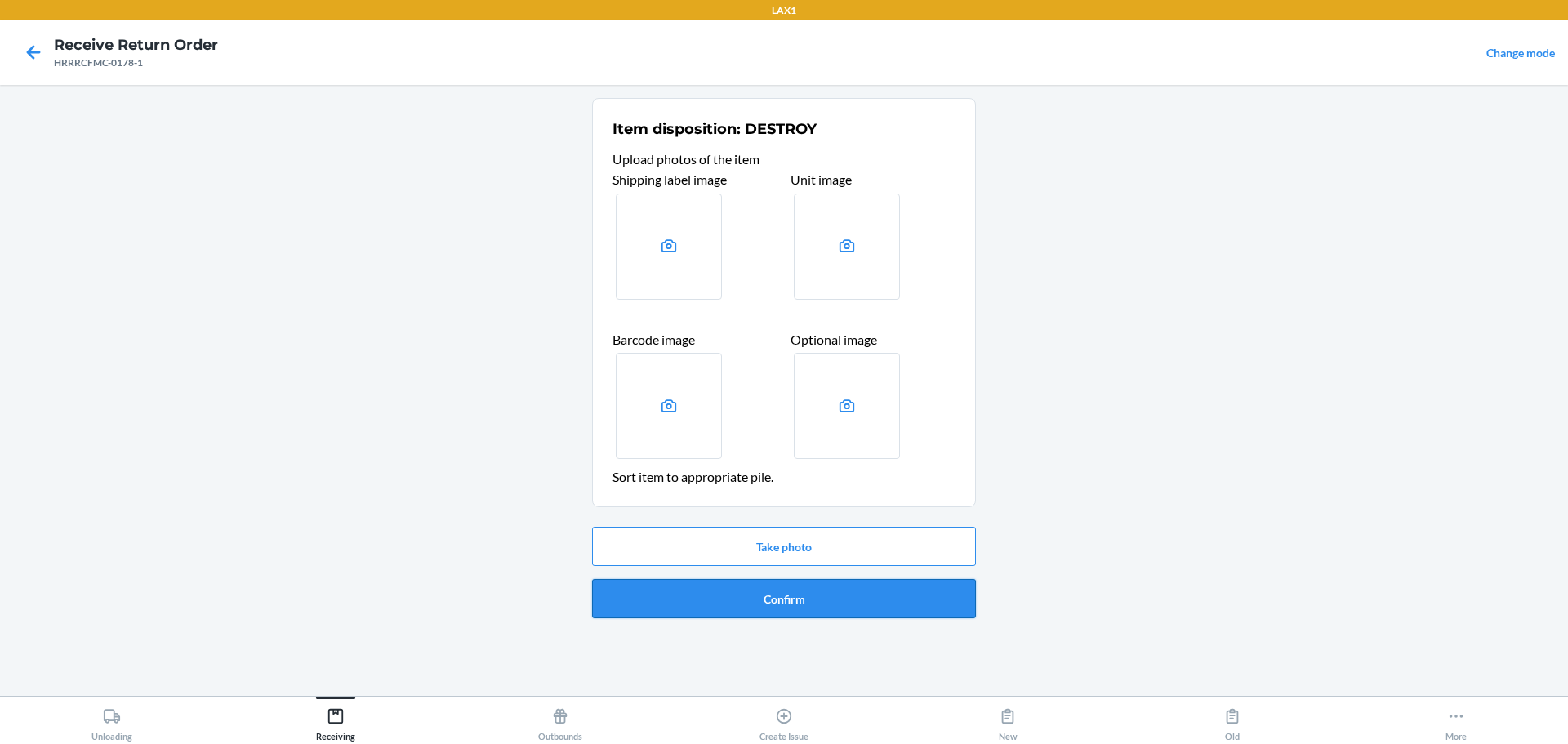
click at [754, 597] on button "Confirm" at bounding box center [784, 598] width 384 height 39
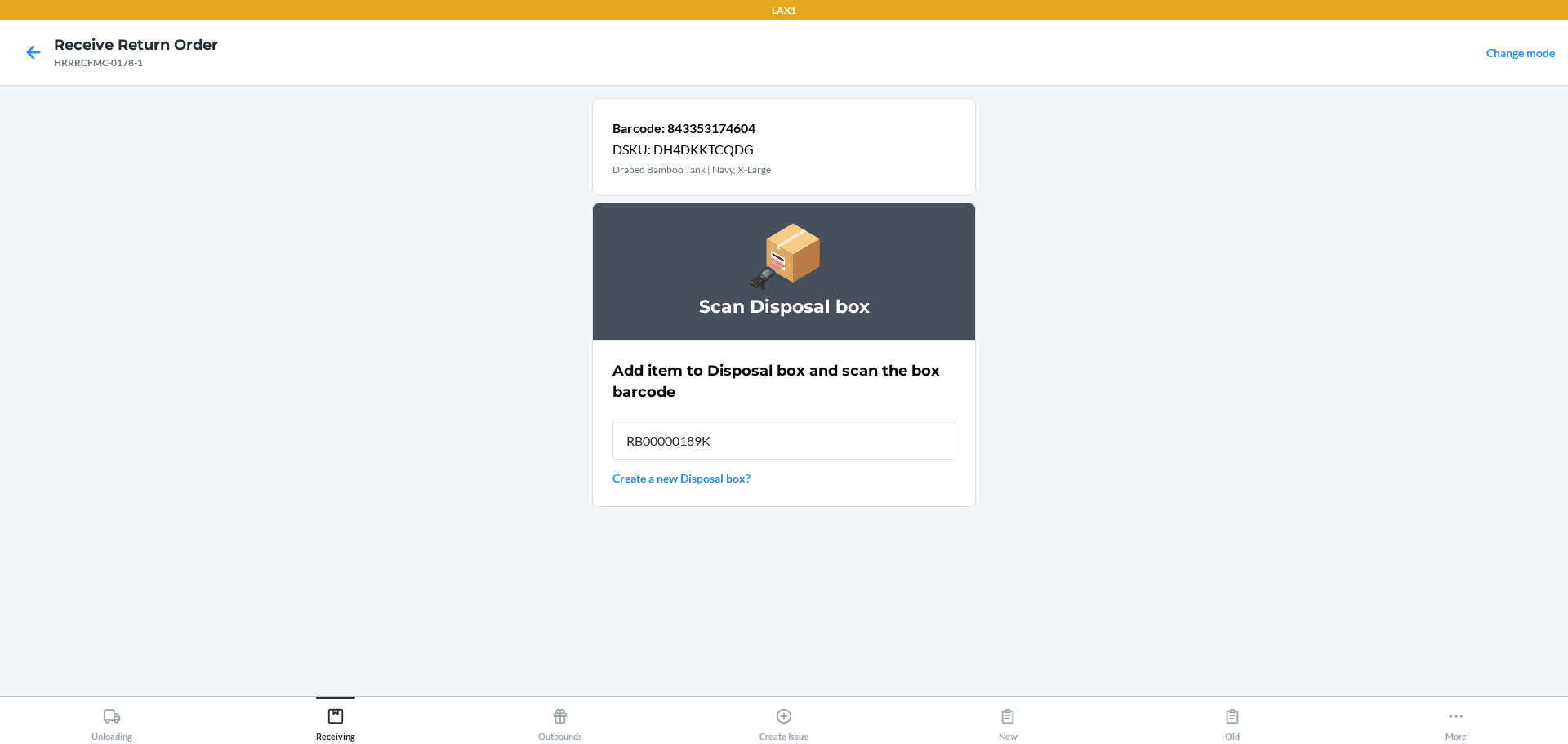
type input "RB00000189K"
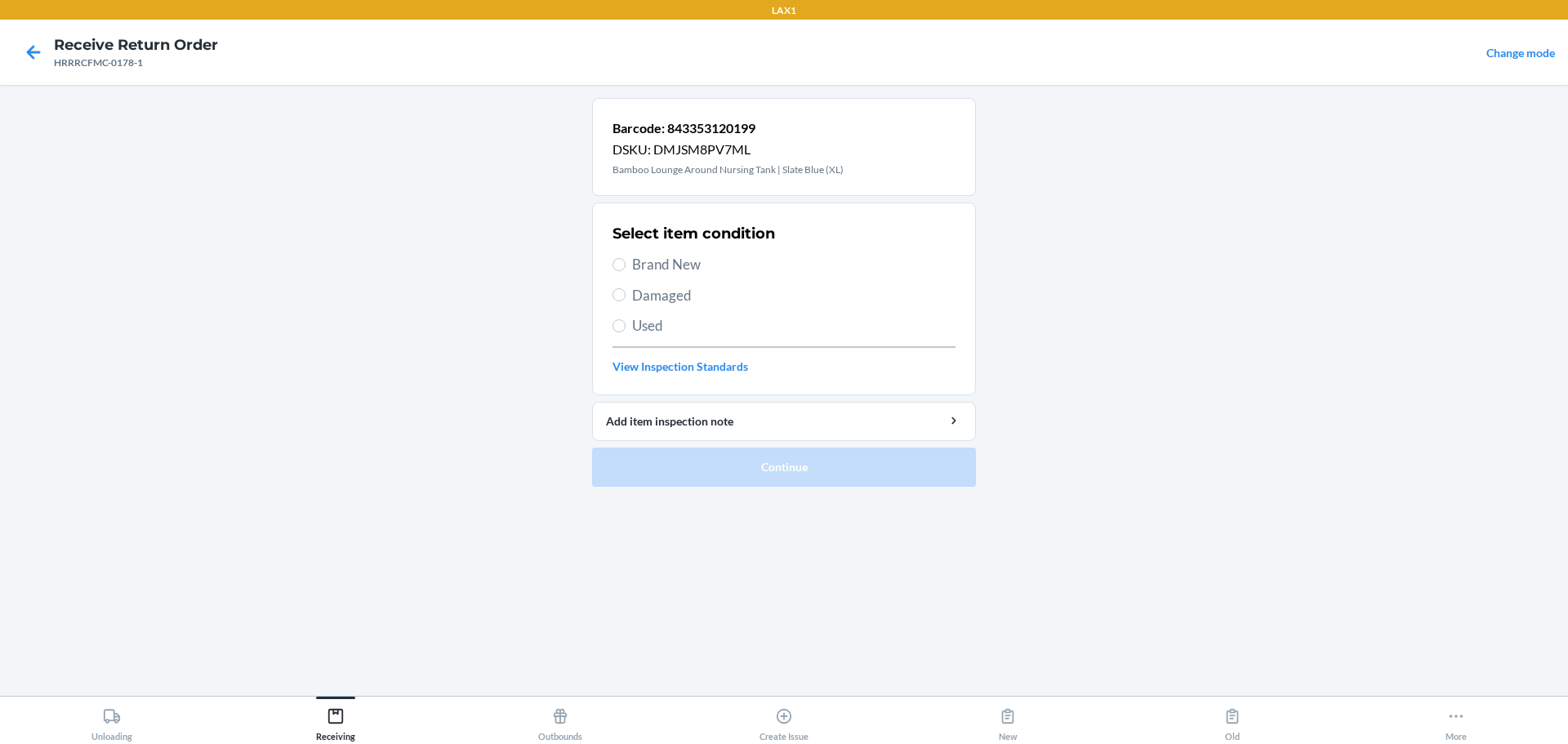
click at [670, 259] on span "Brand New" at bounding box center [794, 265] width 323 height 21
click at [626, 259] on input "Brand New" at bounding box center [618, 264] width 13 height 13
radio input "true"
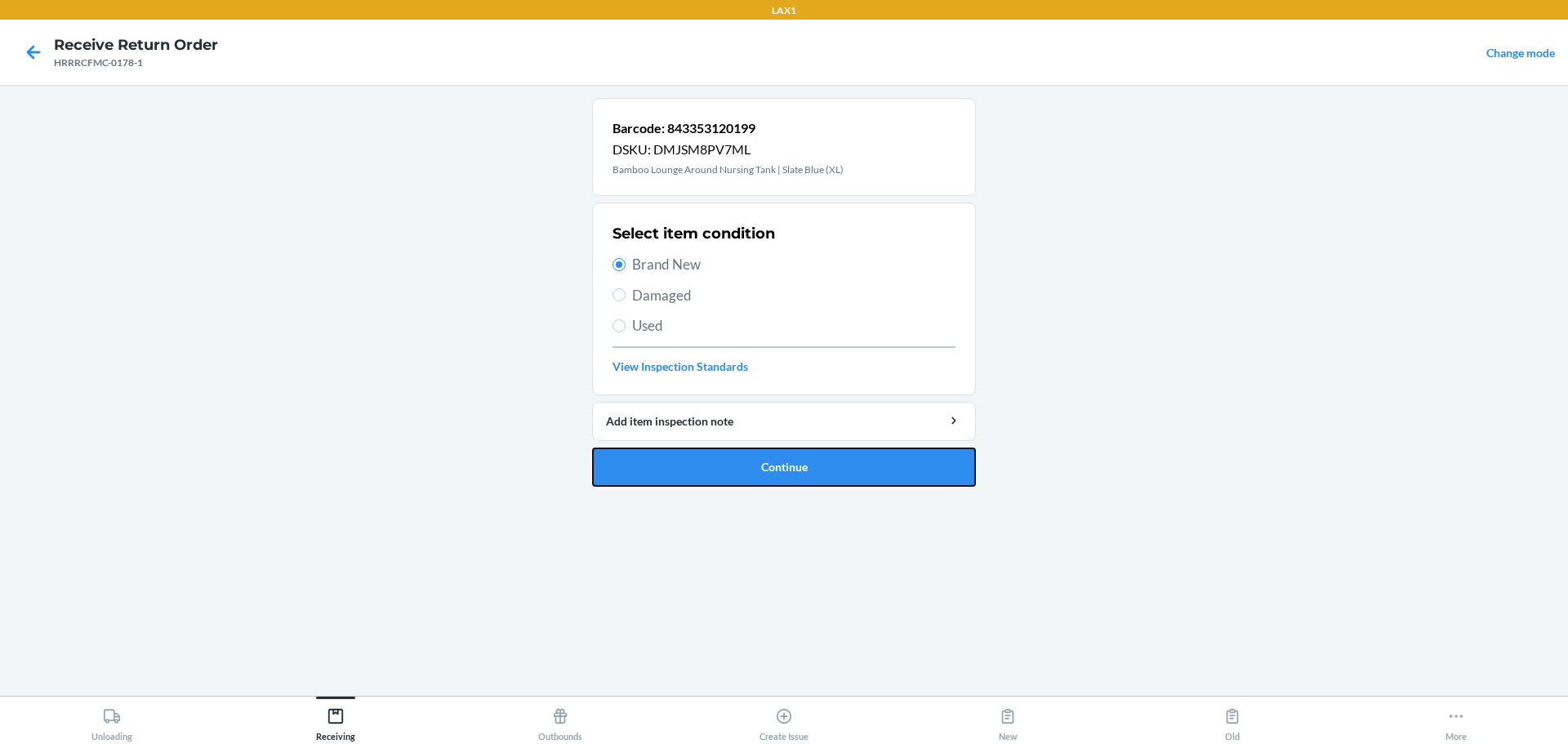
click at [754, 462] on button "Continue" at bounding box center [784, 467] width 384 height 39
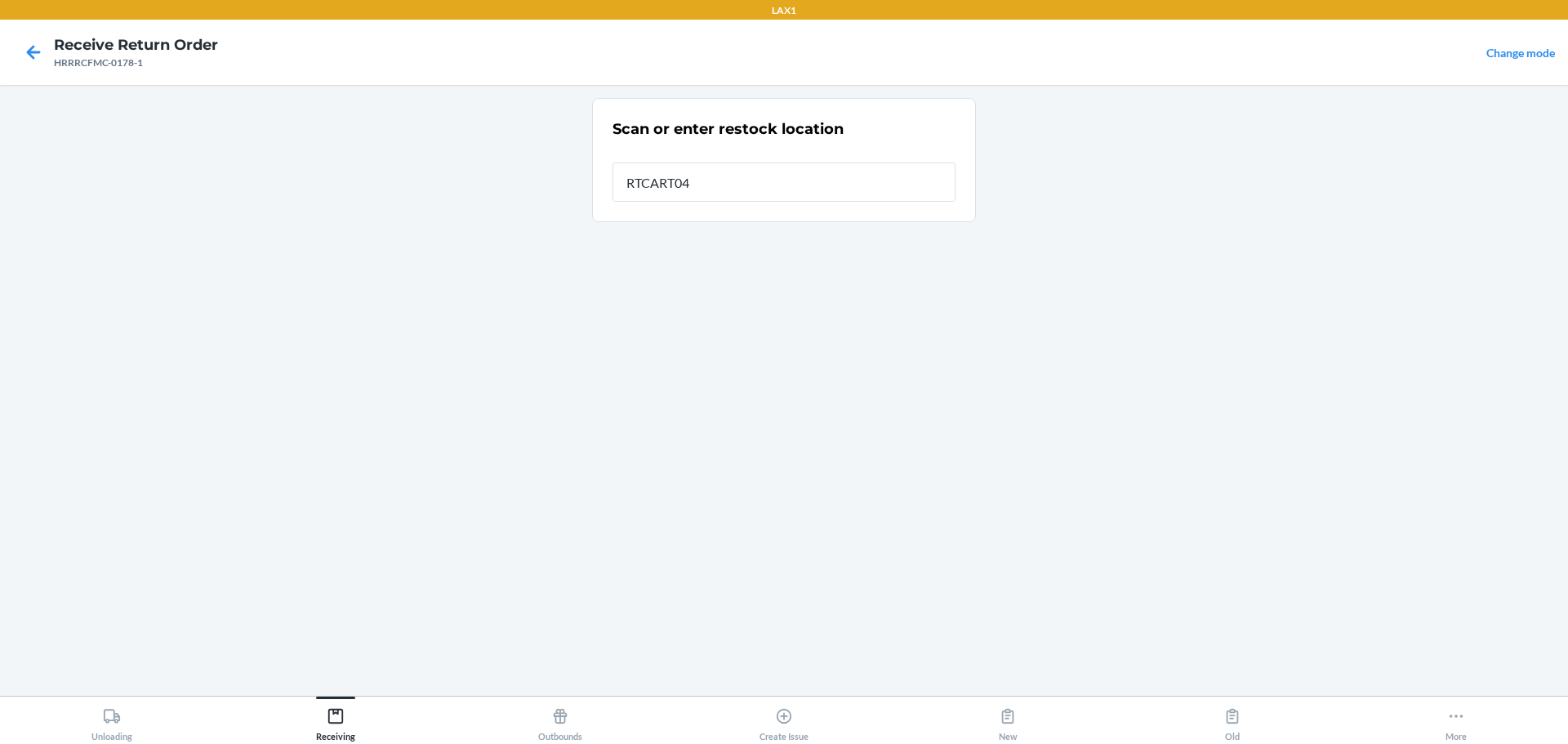
type input "RTCART046"
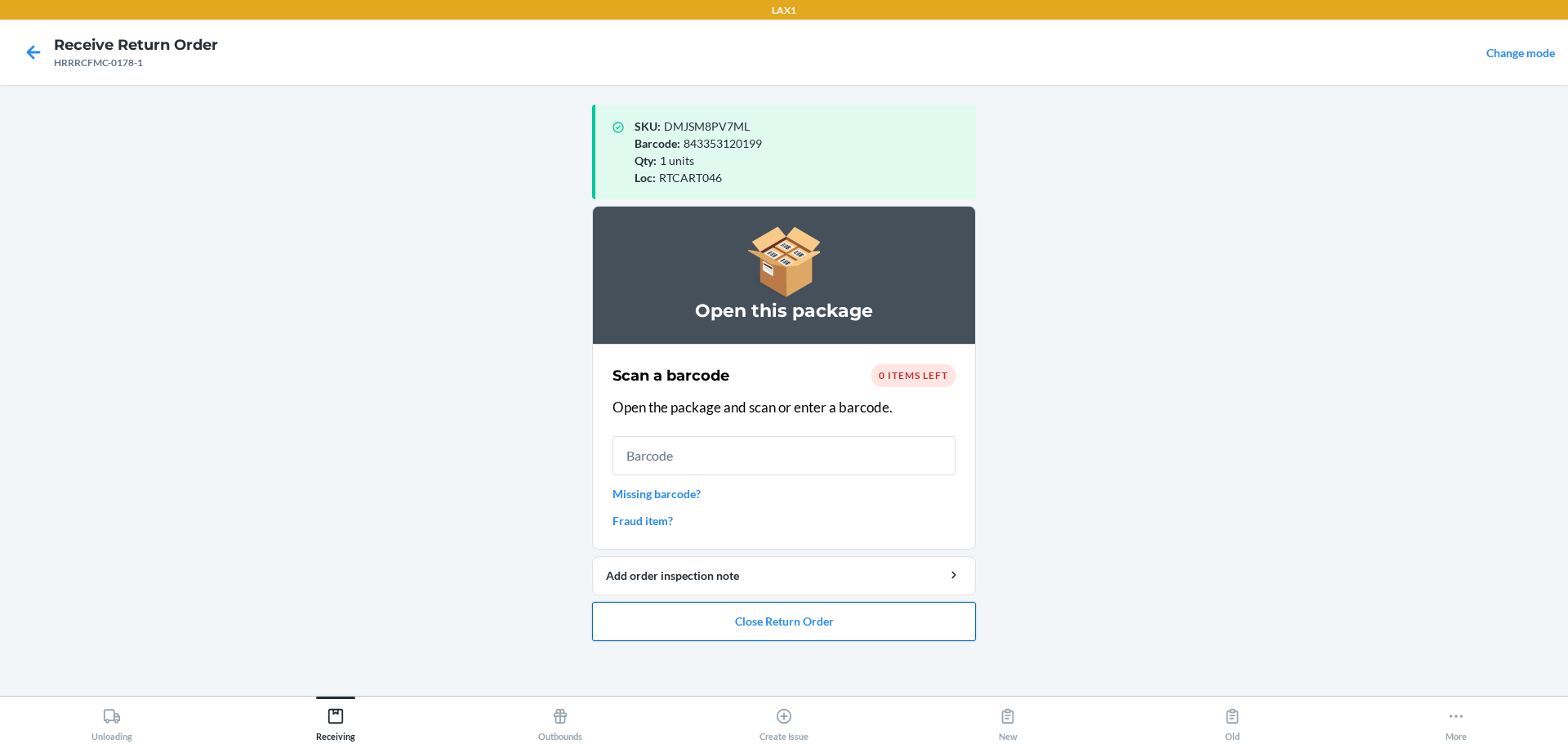
click at [696, 639] on button "Close Return Order" at bounding box center [784, 621] width 384 height 39
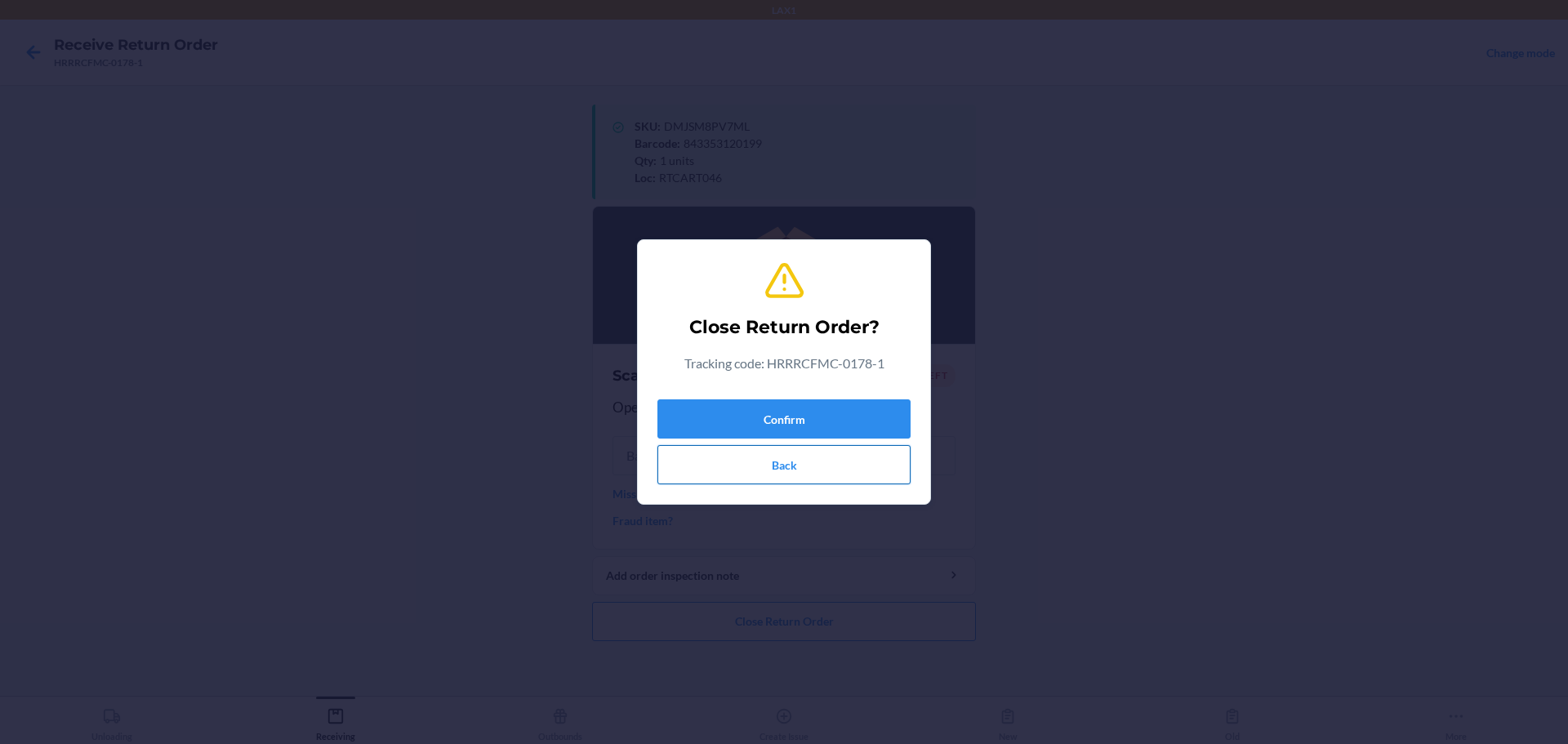
click at [754, 446] on div "Confirm Back" at bounding box center [784, 438] width 253 height 91
click at [754, 427] on button "Confirm" at bounding box center [784, 419] width 253 height 39
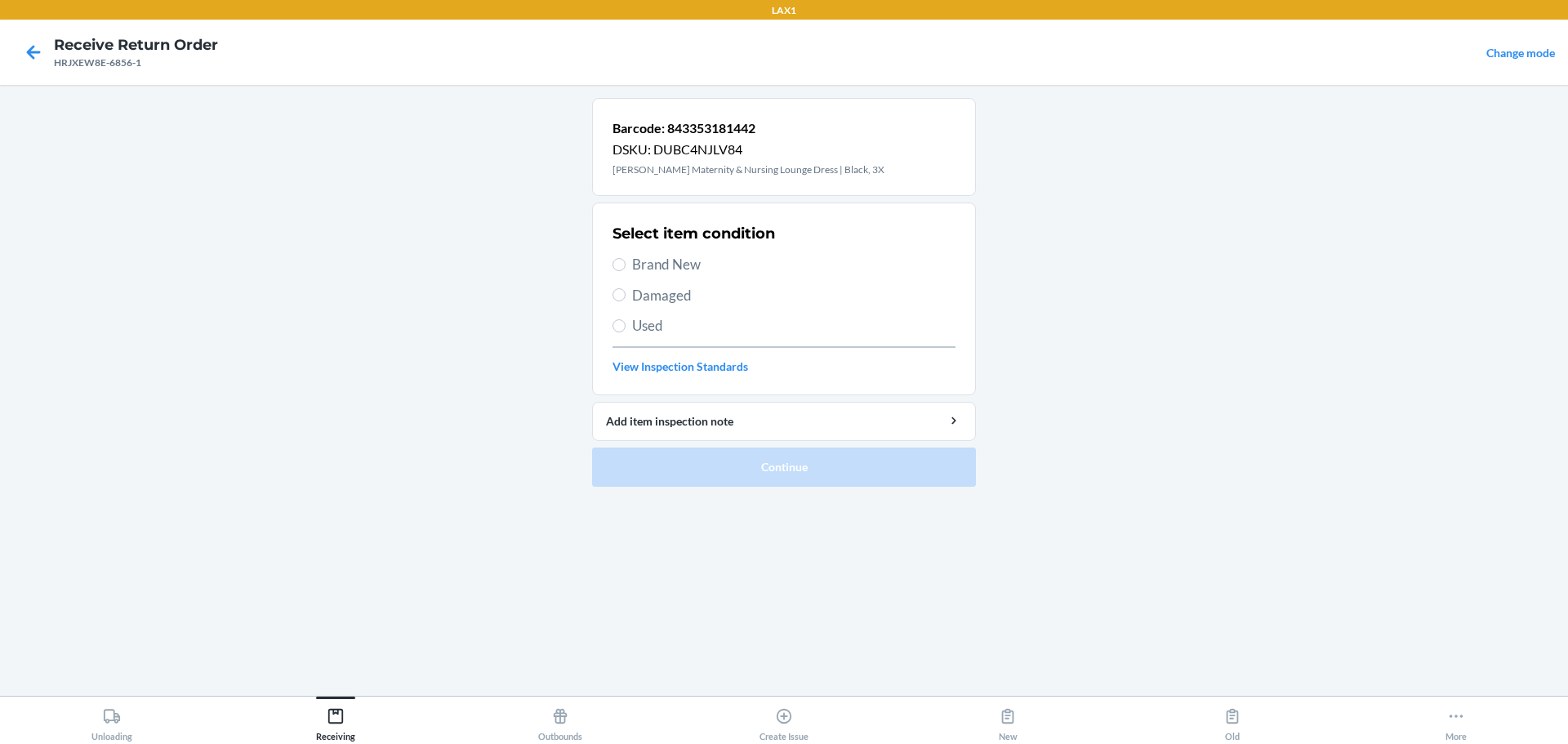
drag, startPoint x: 673, startPoint y: 255, endPoint x: 665, endPoint y: 249, distance: 10.0
click at [673, 256] on span "Brand New" at bounding box center [794, 265] width 323 height 21
click at [626, 258] on input "Brand New" at bounding box center [618, 264] width 13 height 13
radio input "true"
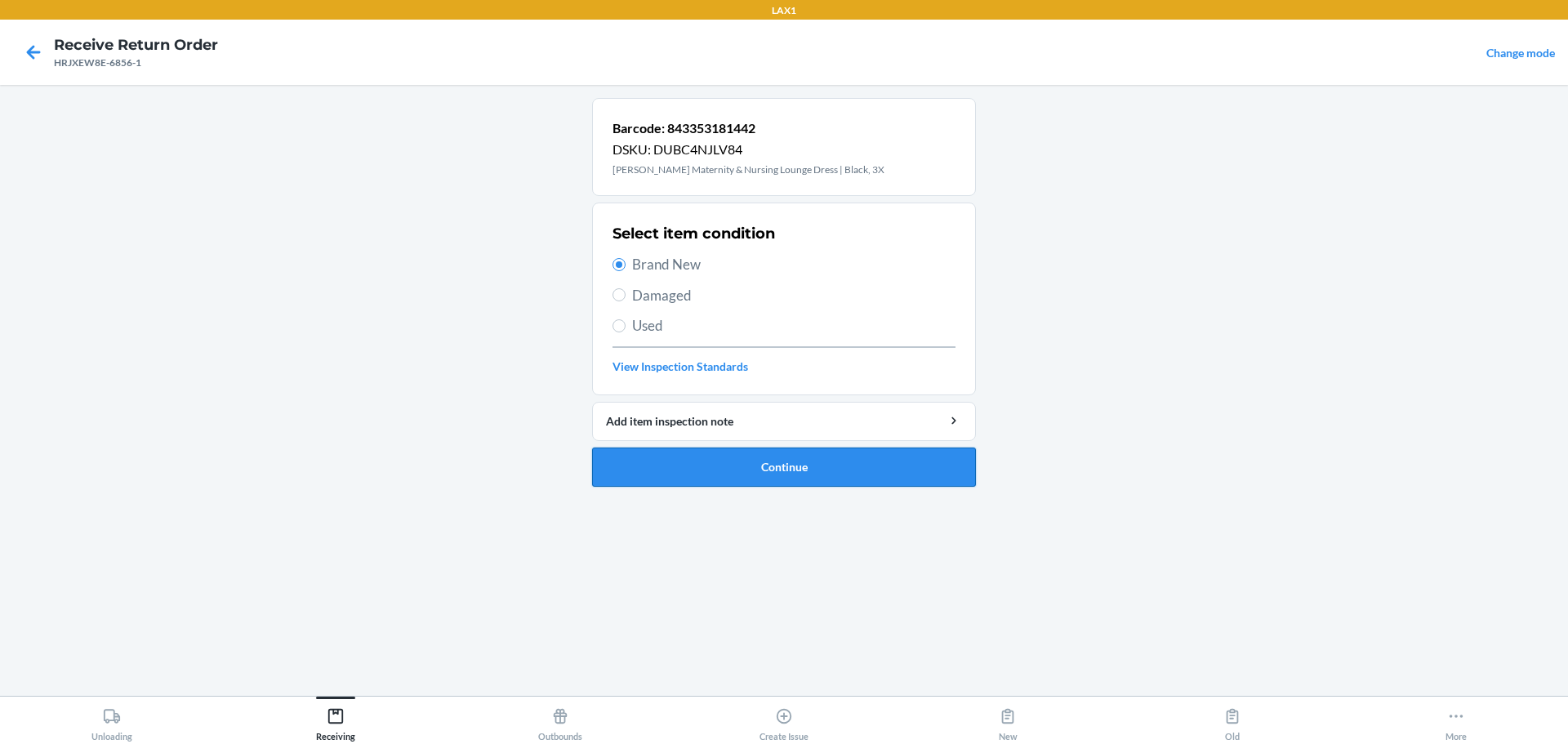
click at [754, 462] on button "Continue" at bounding box center [784, 467] width 384 height 39
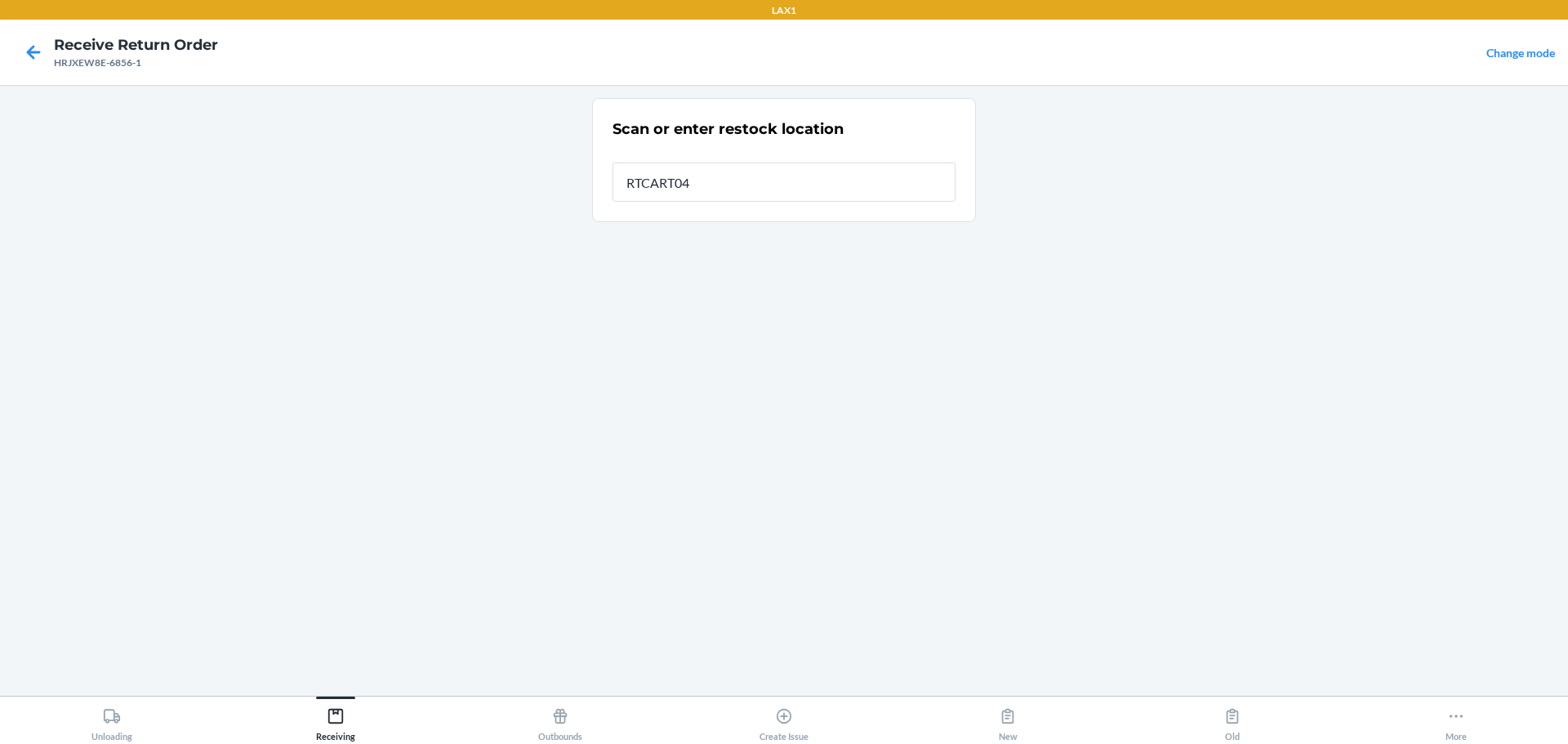
type input "RTCART046"
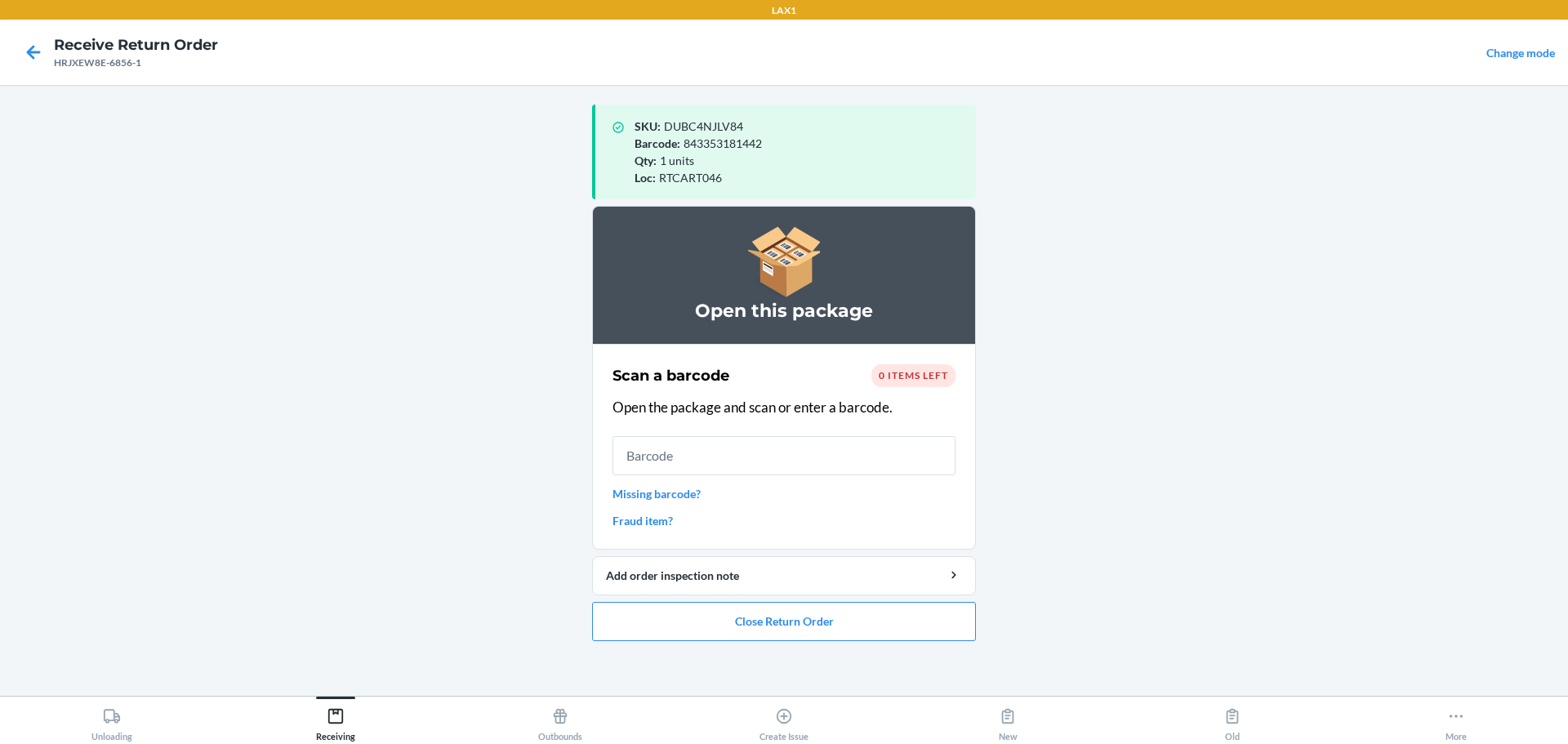
click at [754, 641] on ol "Open this package Scan a barcode 0 items left Open the package and scan or ente…" at bounding box center [784, 430] width 384 height 448
click at [754, 627] on button "Close Return Order" at bounding box center [784, 621] width 384 height 39
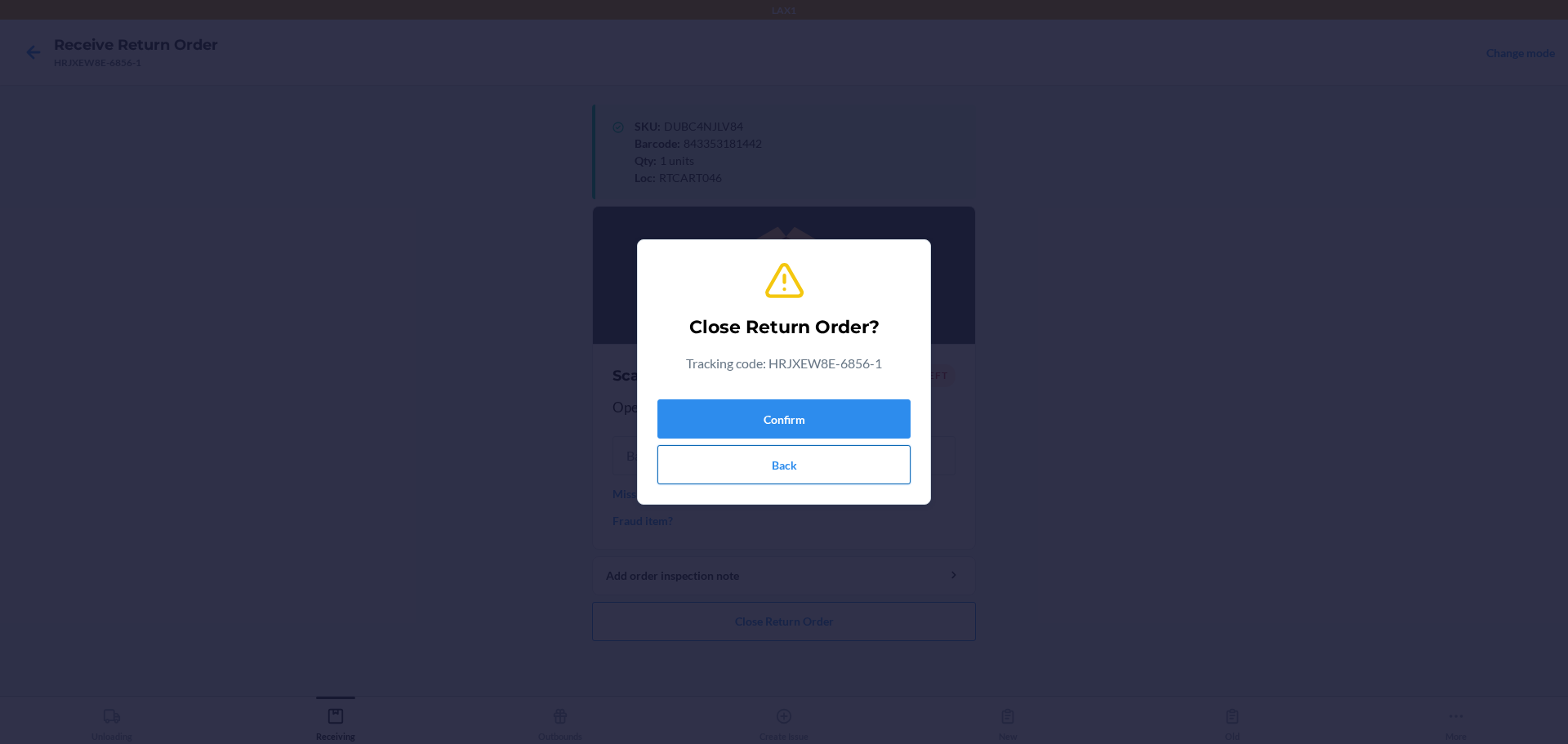
click at [754, 448] on button "Back" at bounding box center [784, 465] width 253 height 39
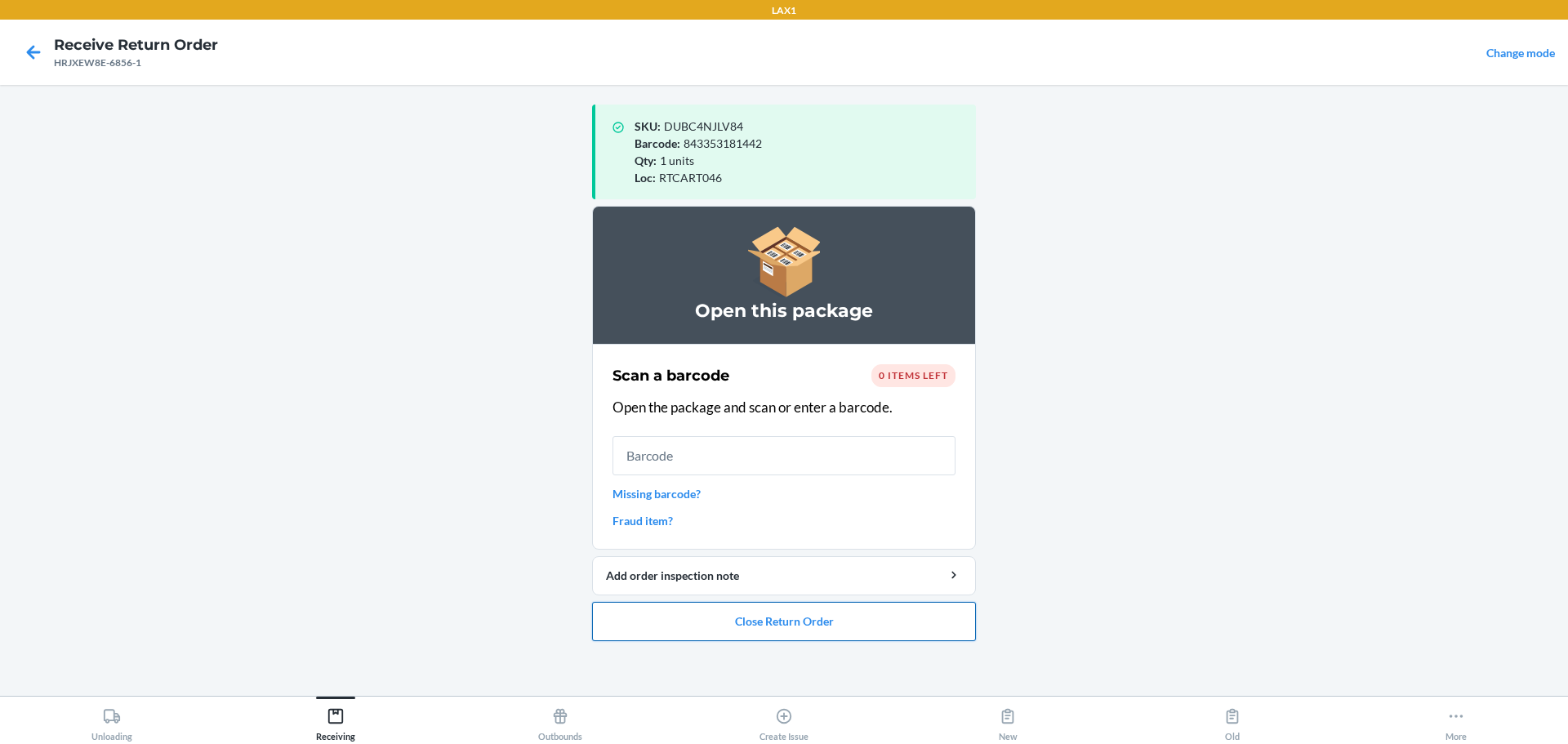
click at [752, 617] on button "Close Return Order" at bounding box center [784, 621] width 384 height 39
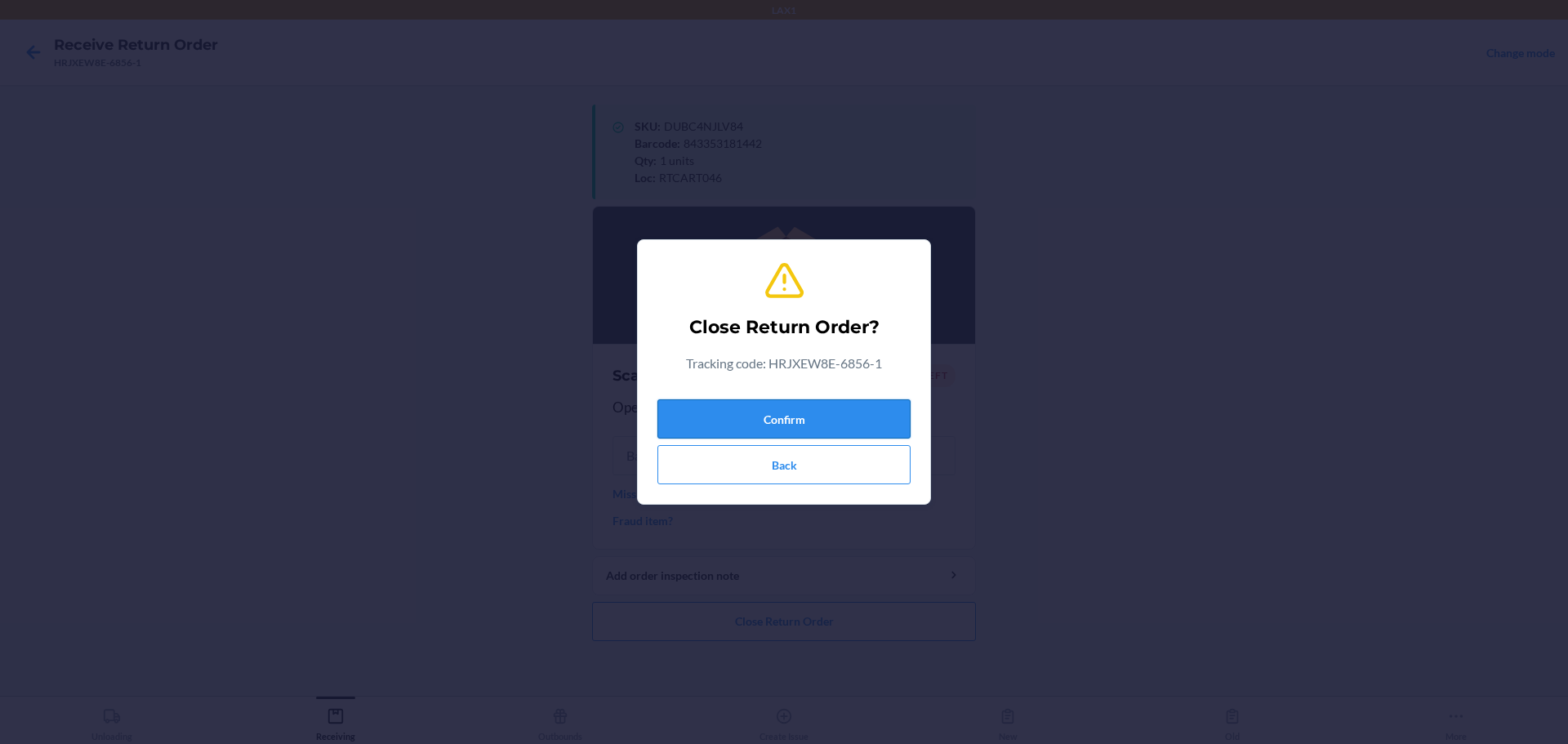
click at [754, 421] on button "Confirm" at bounding box center [784, 419] width 253 height 39
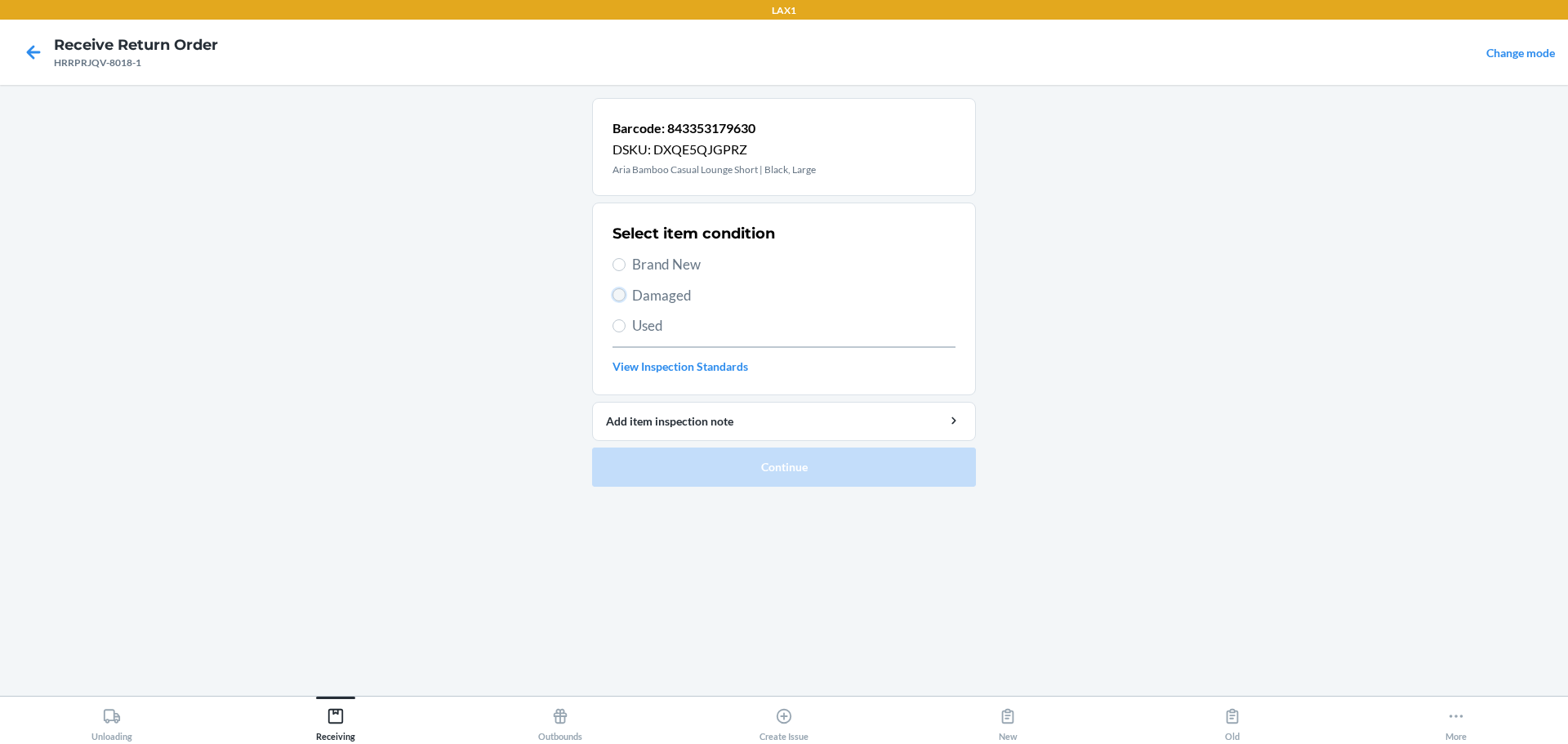
click at [620, 292] on input "Damaged" at bounding box center [618, 294] width 13 height 13
radio input "true"
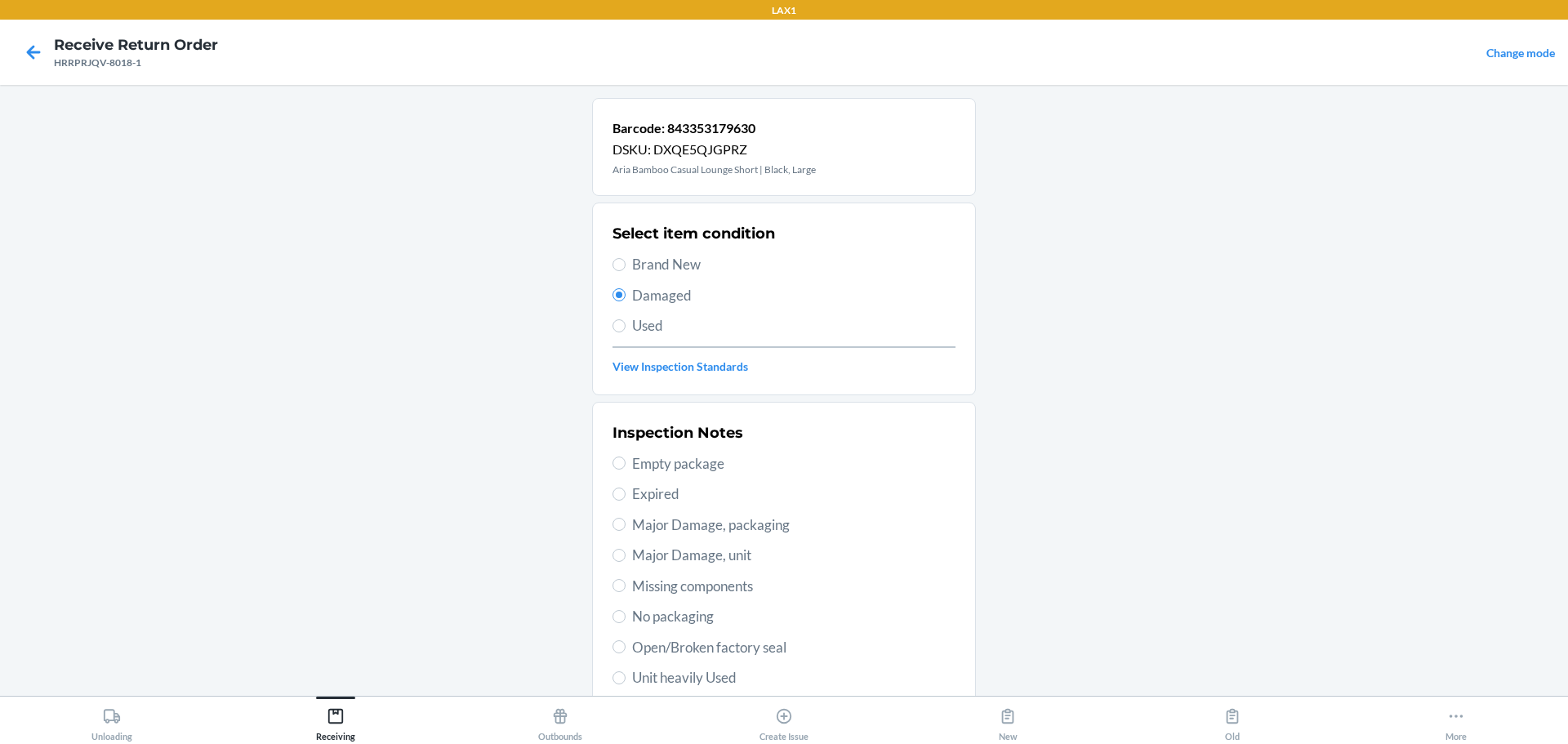
click at [754, 518] on span "Major Damage, packaging" at bounding box center [794, 525] width 323 height 21
click at [626, 518] on input "Major Damage, packaging" at bounding box center [618, 524] width 13 height 13
radio input "true"
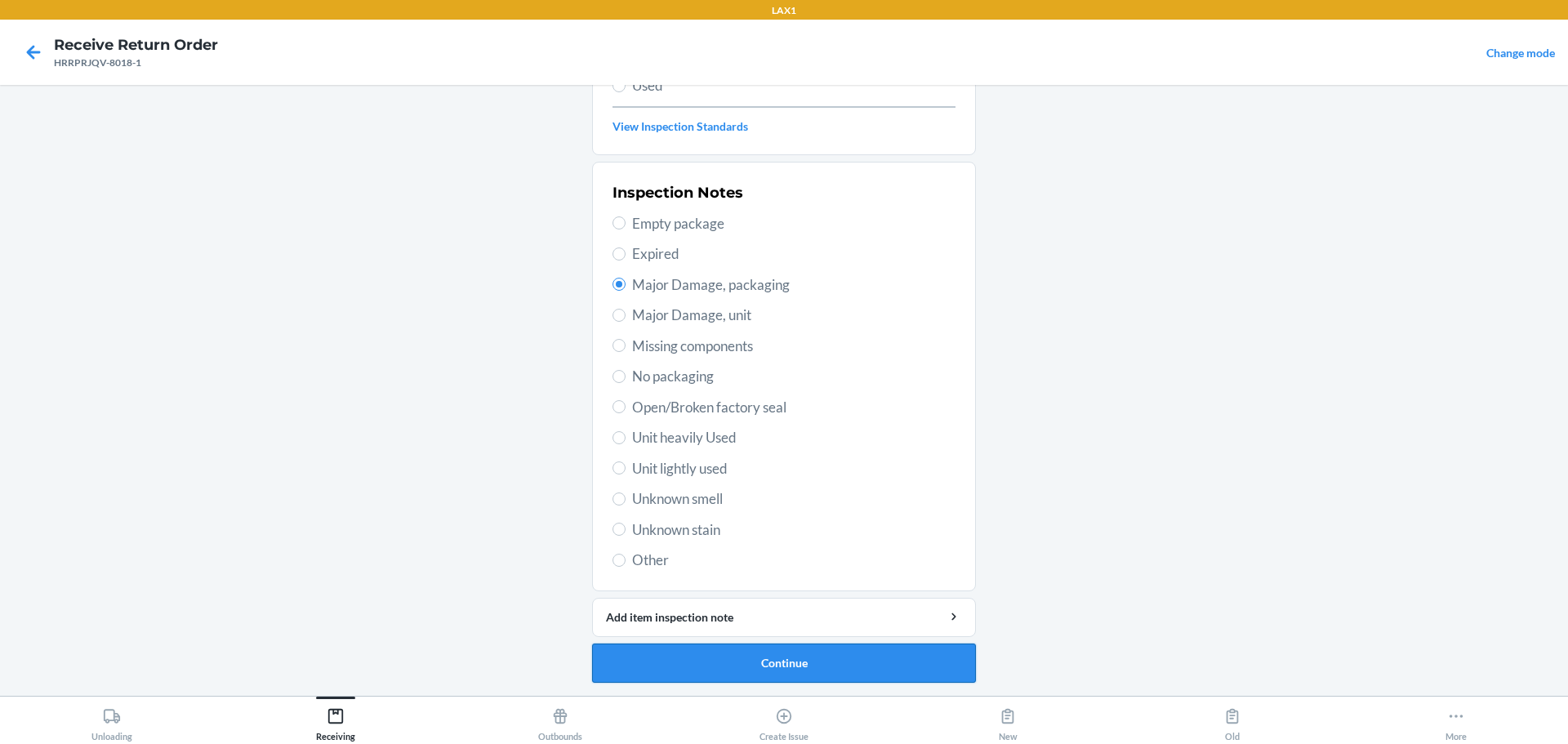
click at [754, 651] on button "Continue" at bounding box center [784, 663] width 384 height 39
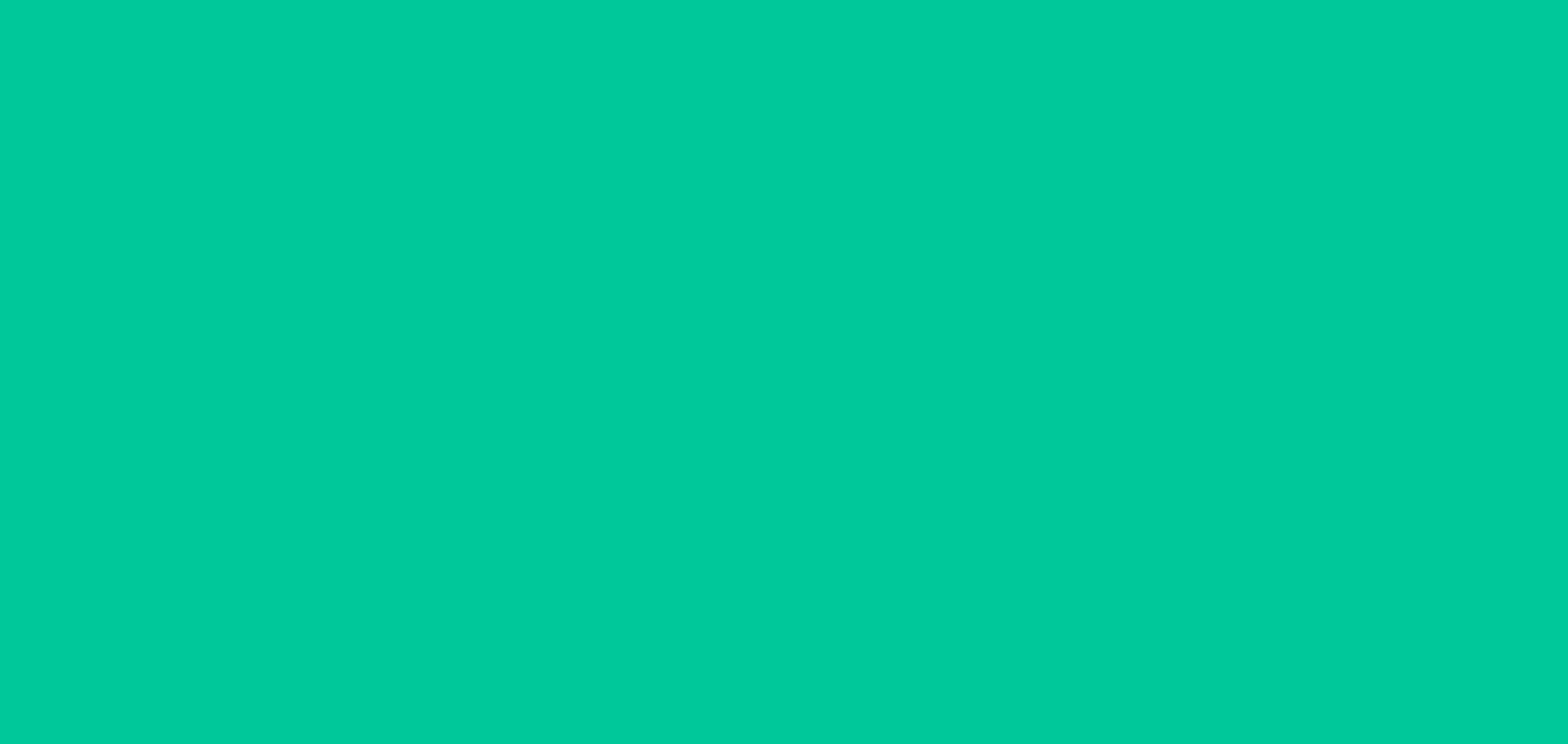
scroll to position [95, 0]
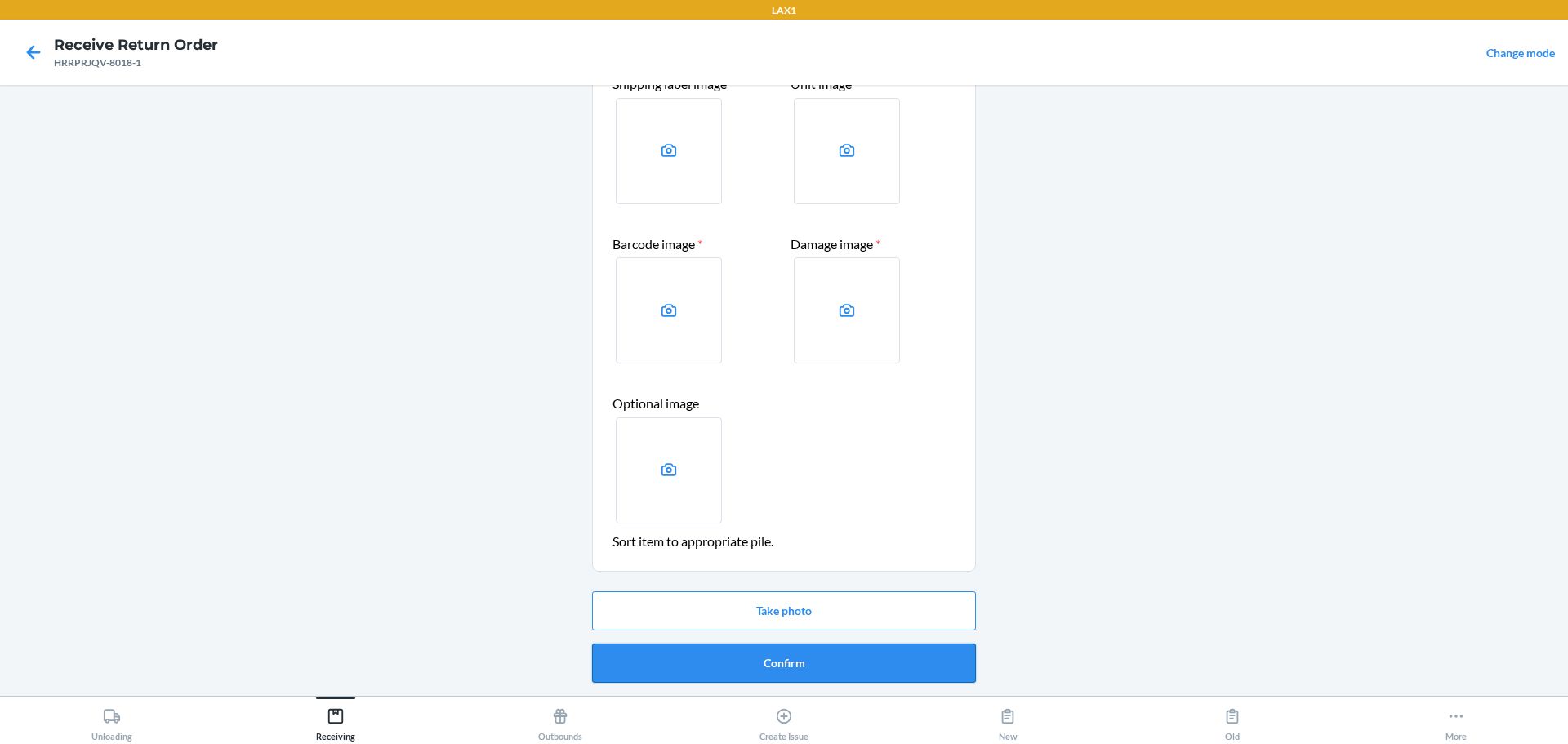
click at [754, 663] on button "Confirm" at bounding box center [784, 663] width 384 height 39
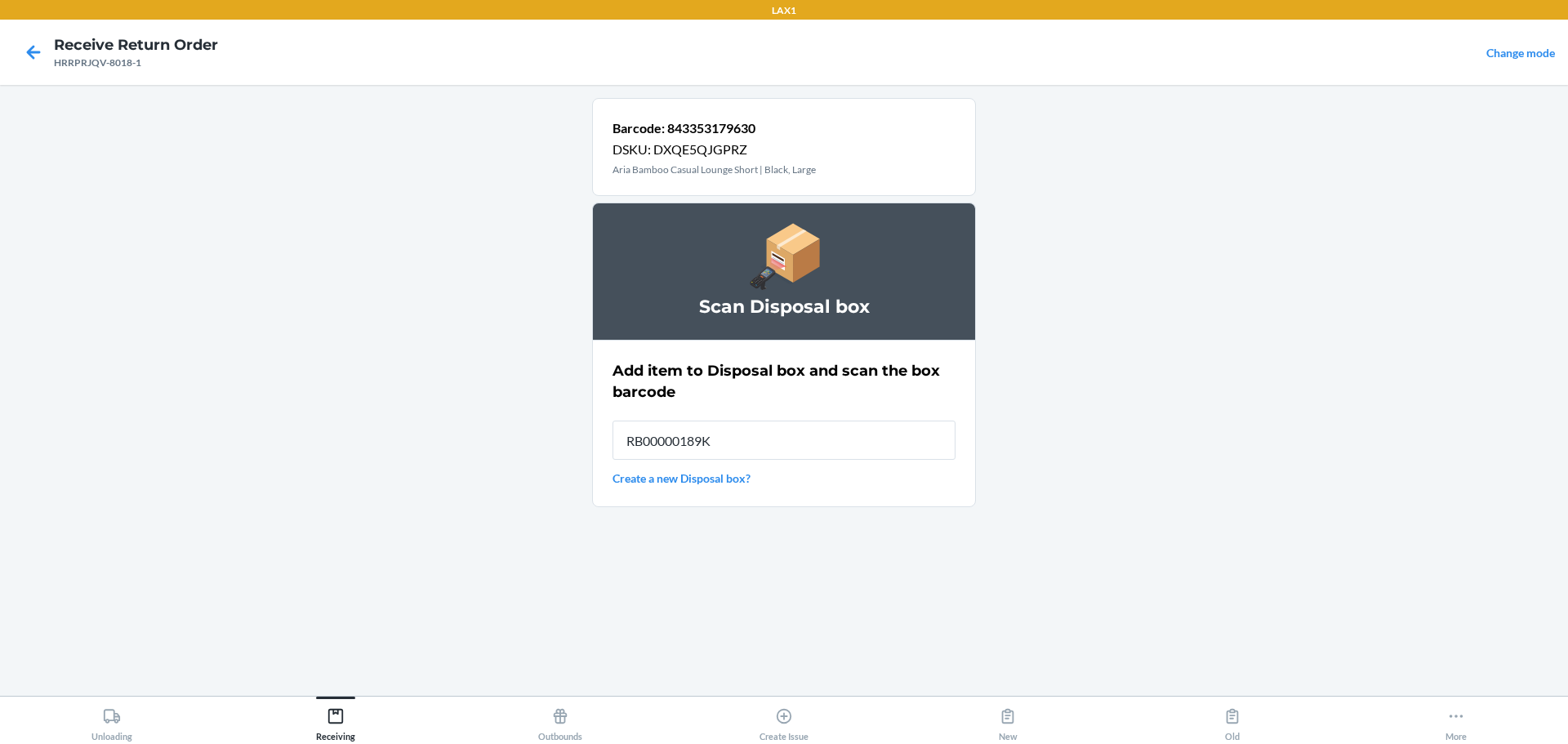
type input "RB00000189K"
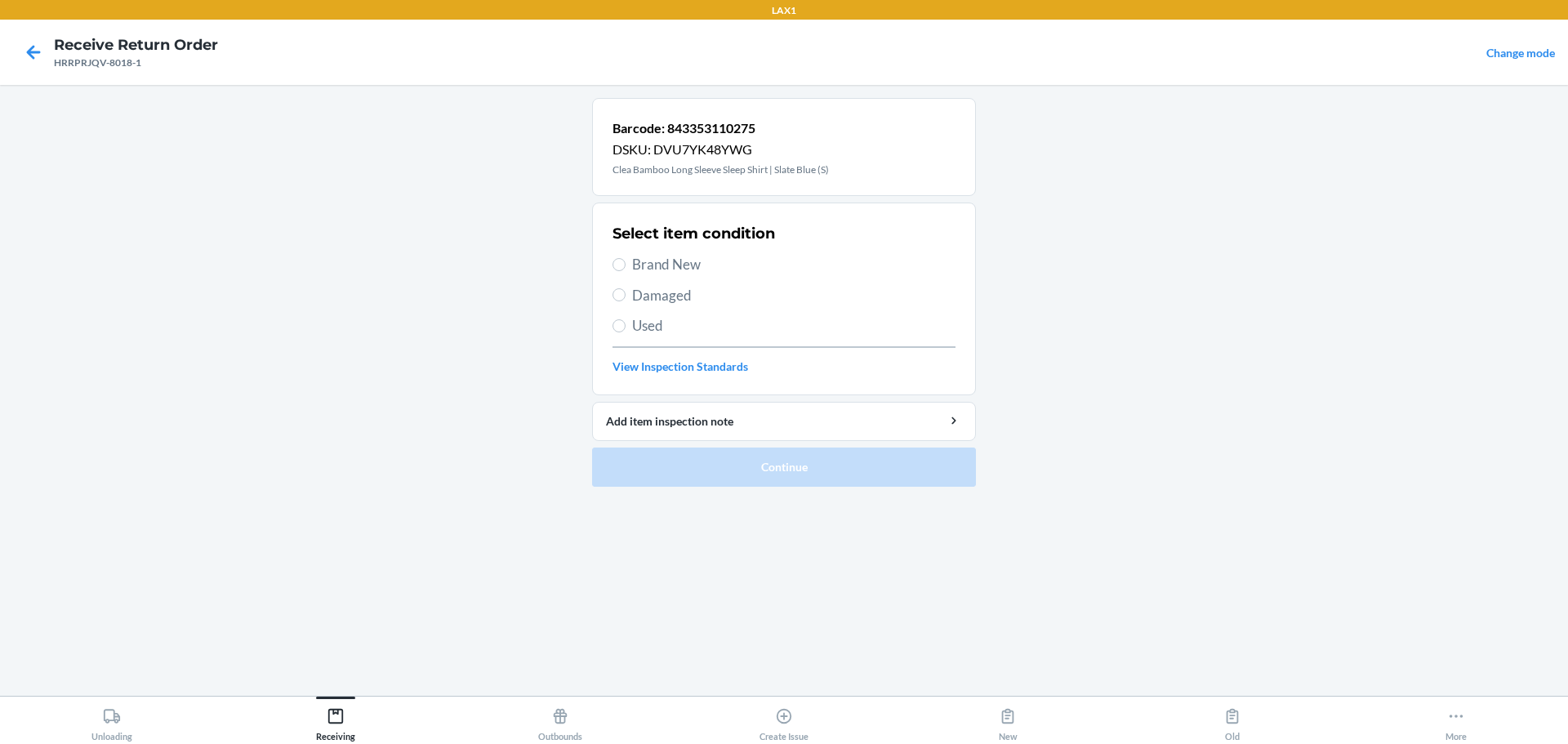
click at [669, 266] on span "Brand New" at bounding box center [794, 265] width 323 height 21
click at [626, 266] on input "Brand New" at bounding box center [618, 264] width 13 height 13
radio input "true"
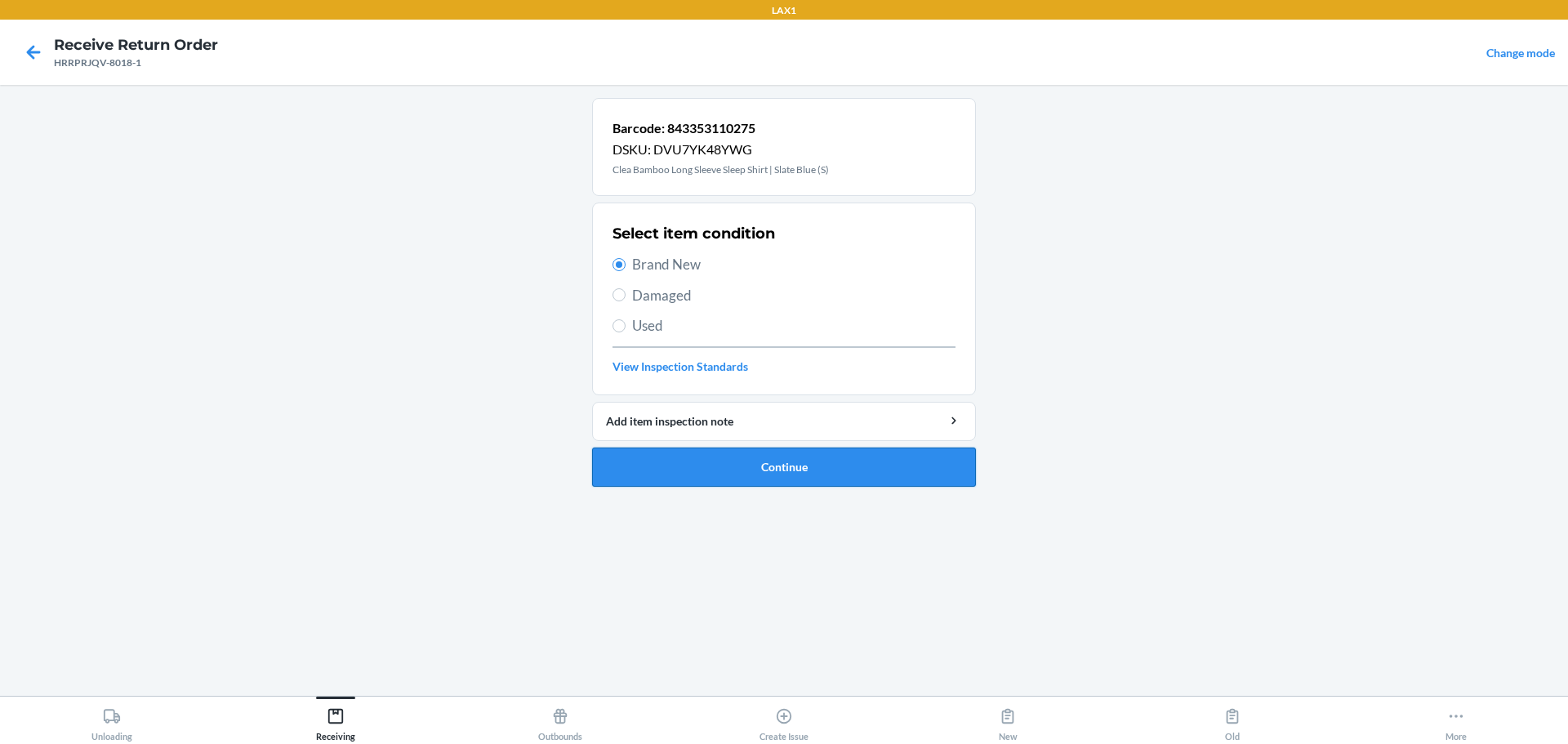
drag, startPoint x: 743, startPoint y: 456, endPoint x: 744, endPoint y: 477, distance: 21.0
click at [744, 477] on button "Continue" at bounding box center [784, 467] width 384 height 39
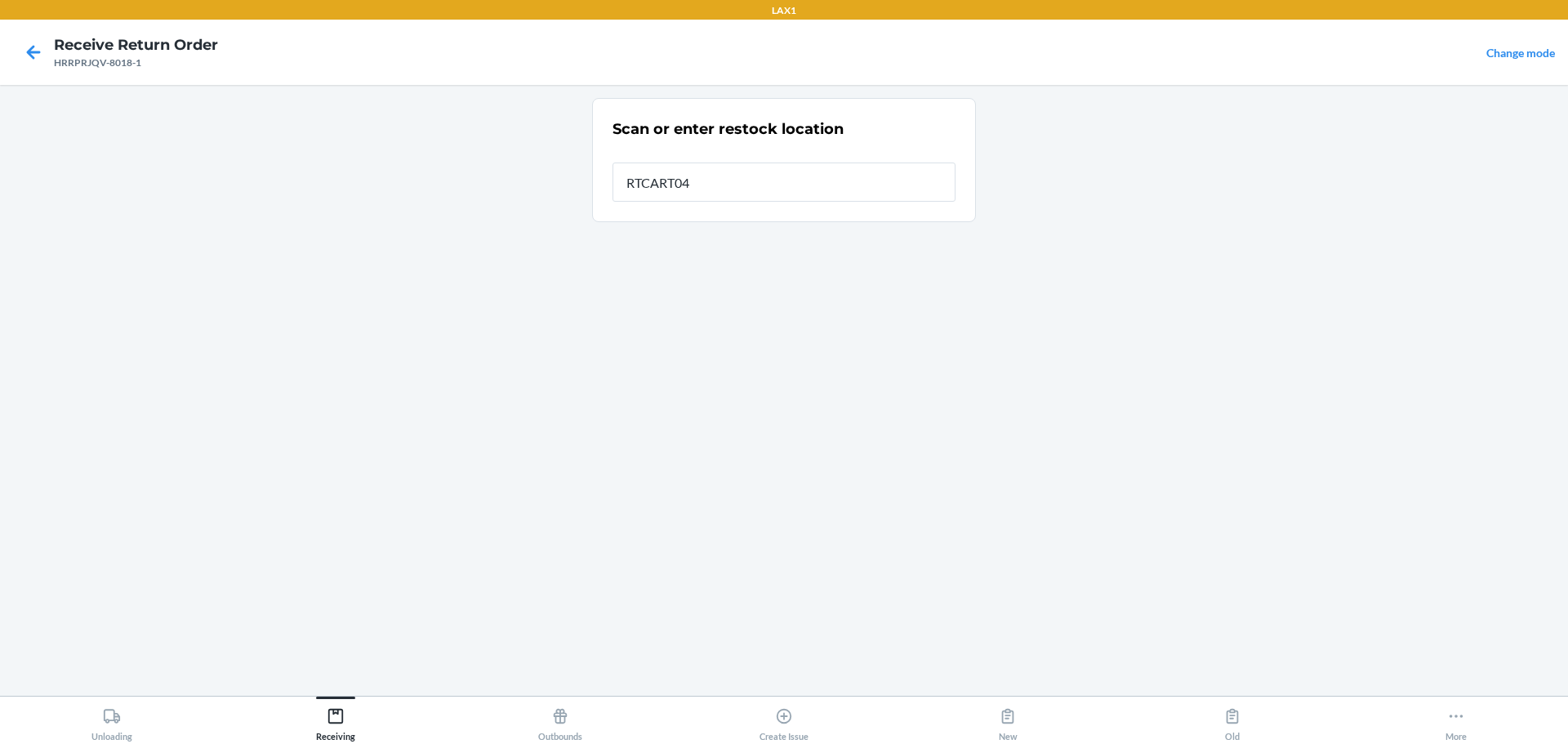
type input "RTCART046"
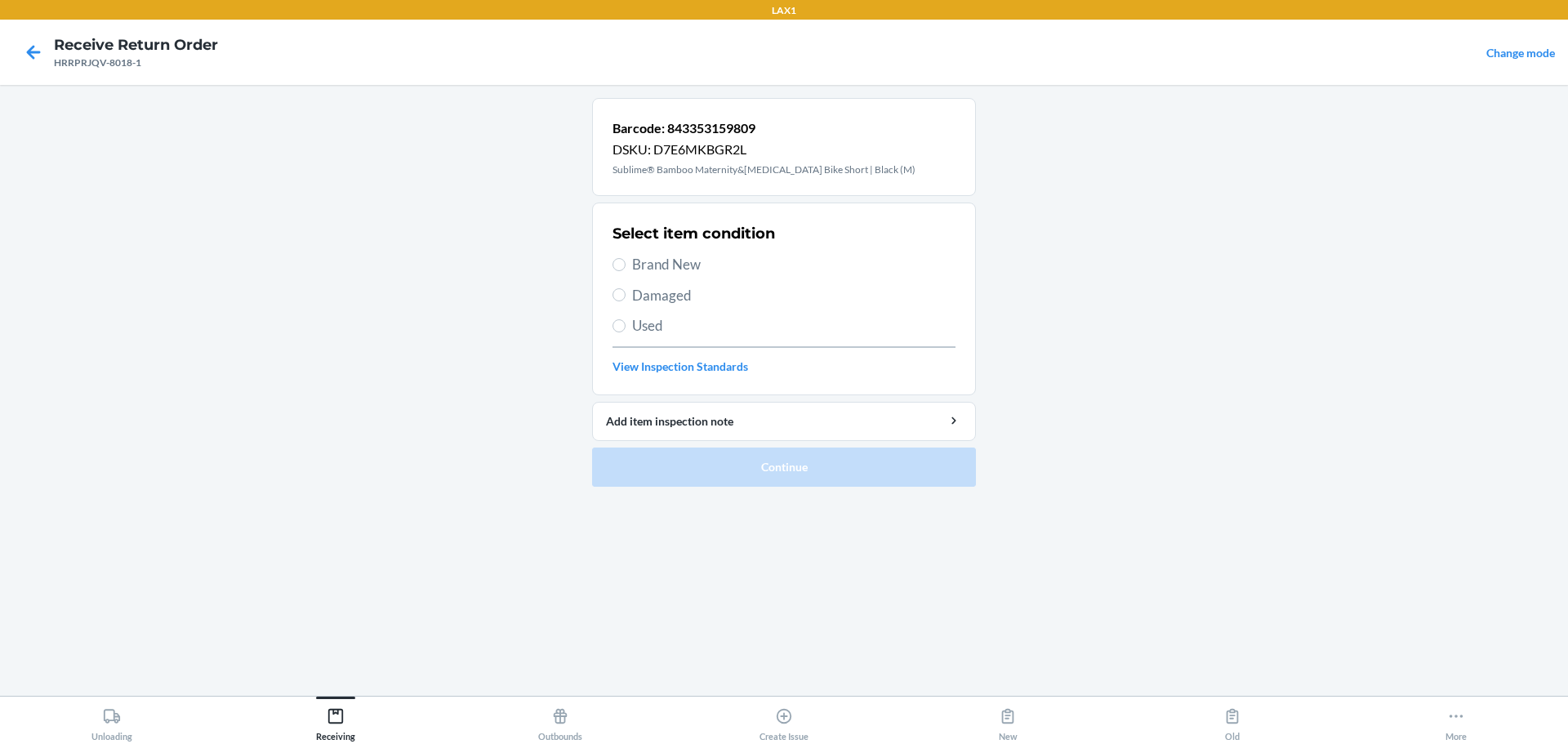
click at [652, 256] on span "Brand New" at bounding box center [794, 265] width 323 height 21
click at [626, 258] on input "Brand New" at bounding box center [618, 264] width 13 height 13
radio input "true"
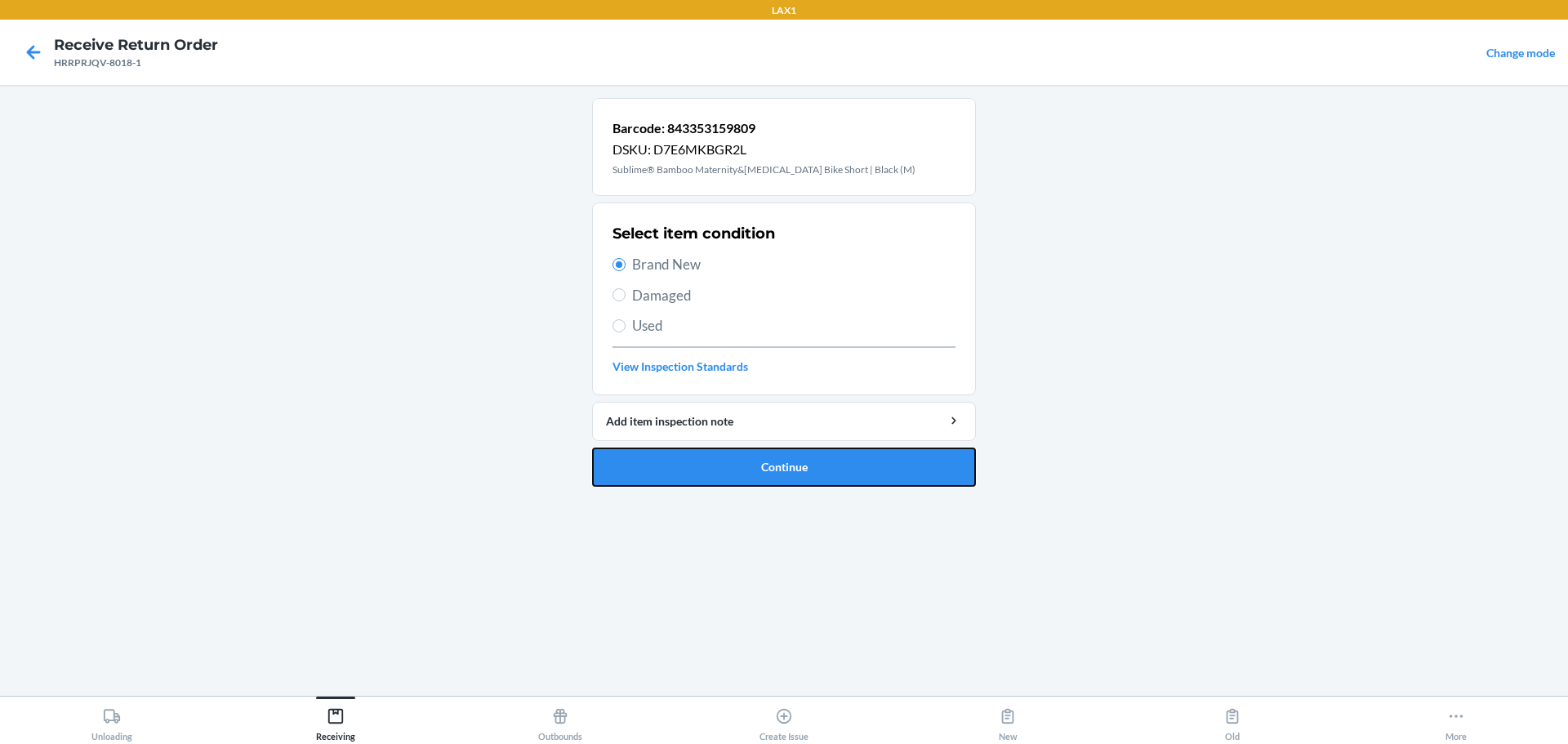
drag, startPoint x: 673, startPoint y: 472, endPoint x: 696, endPoint y: 431, distance: 47.0
click at [675, 468] on button "Continue" at bounding box center [784, 467] width 384 height 39
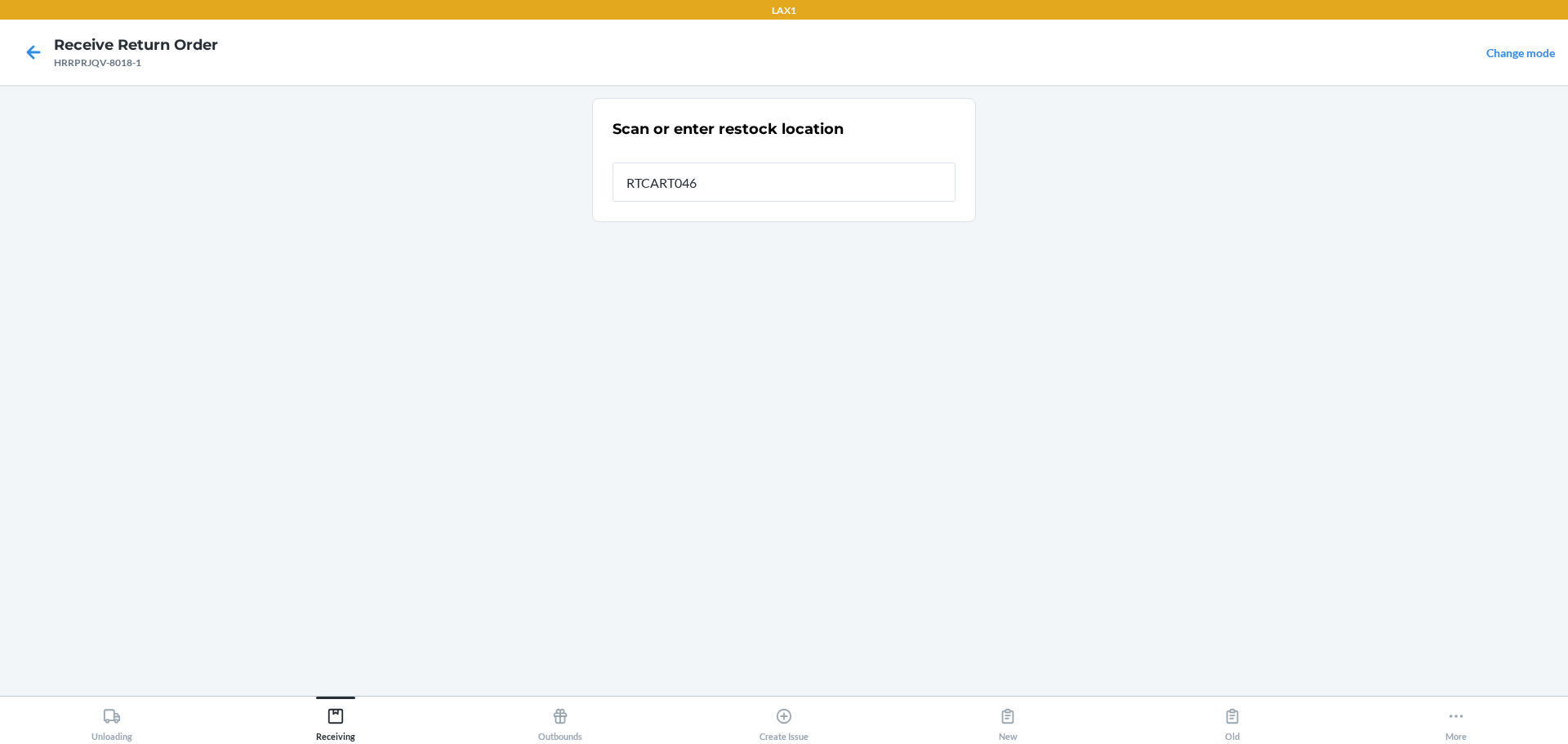
type input "RTCART046"
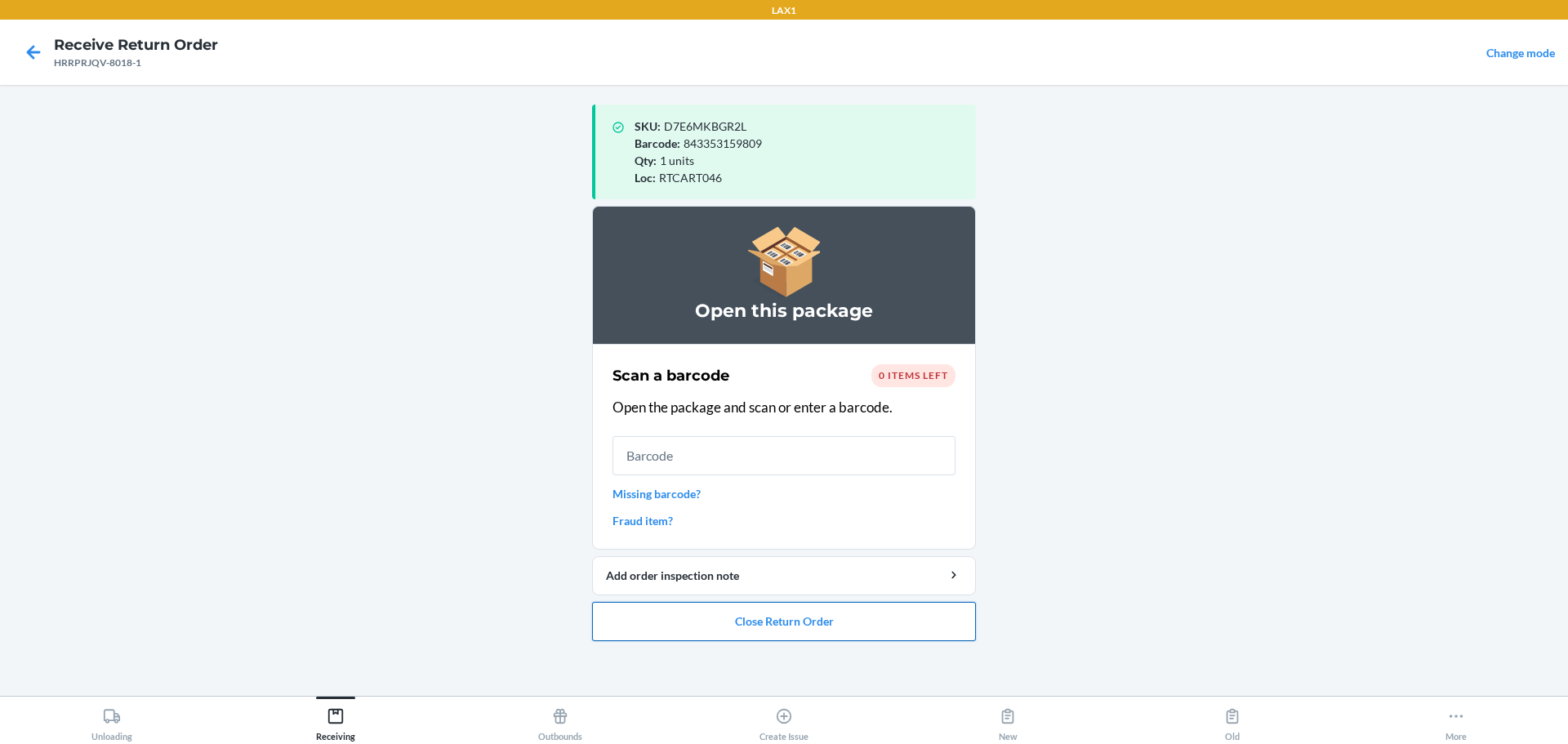
click at [754, 633] on button "Close Return Order" at bounding box center [784, 621] width 384 height 39
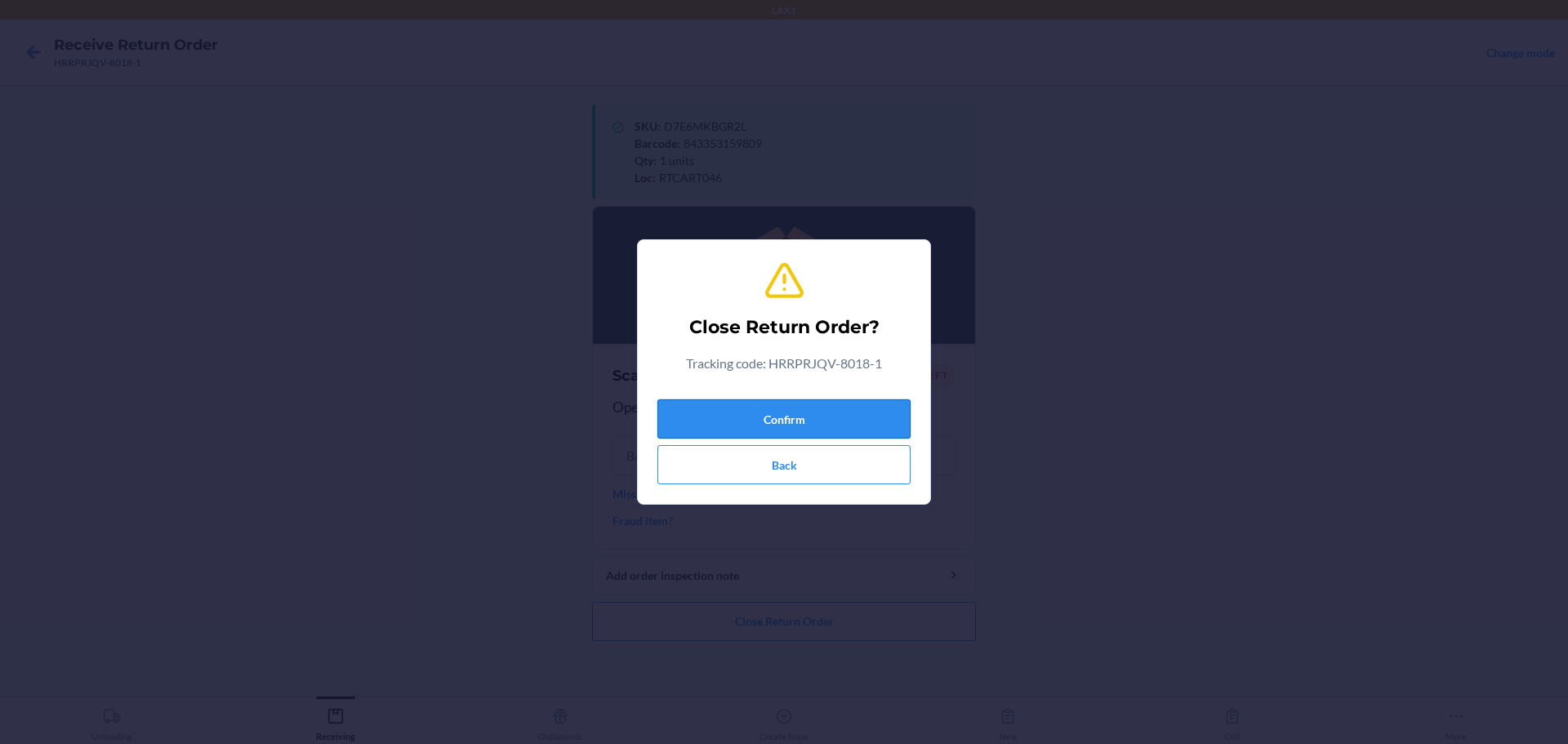
click at [754, 422] on button "Confirm" at bounding box center [784, 419] width 253 height 39
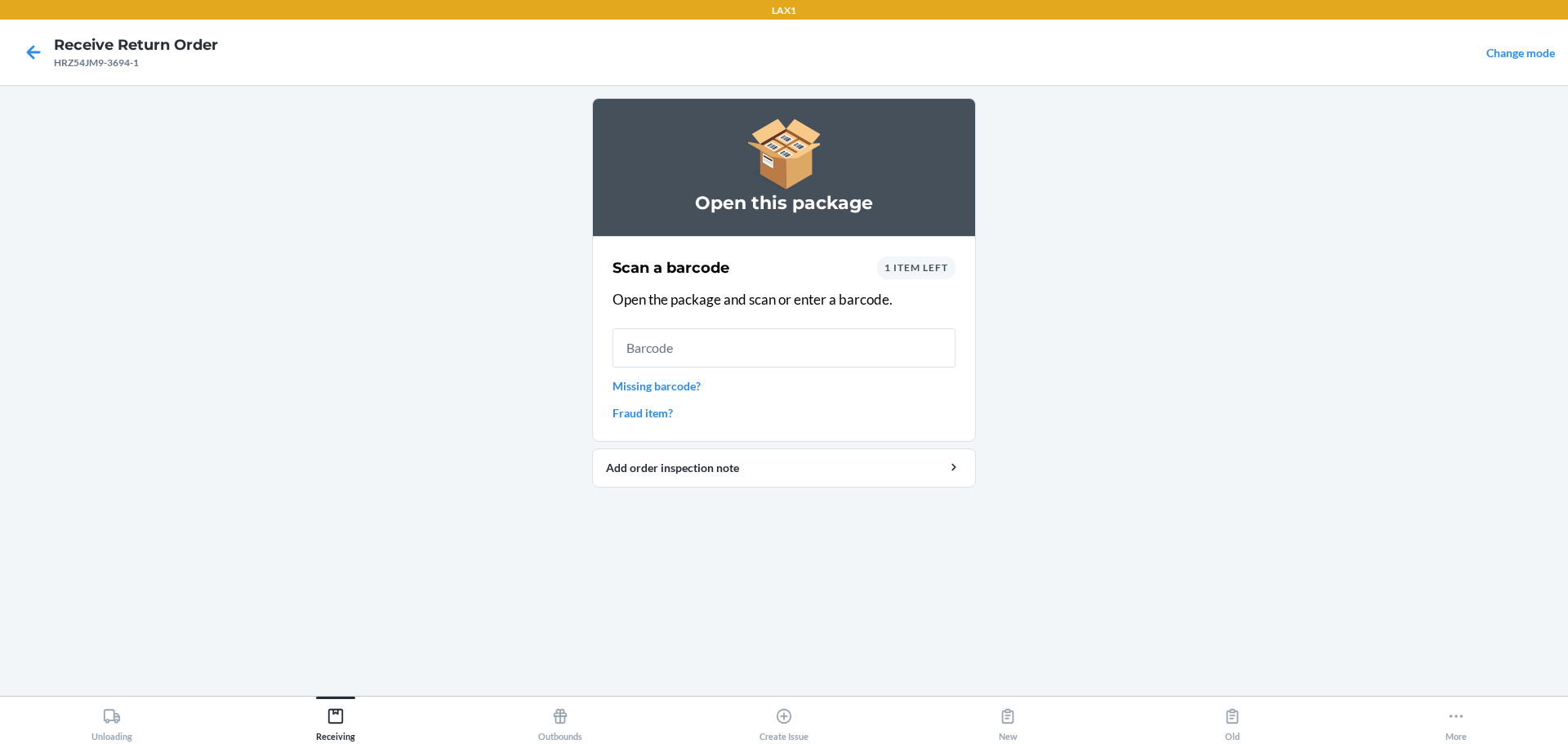
click at [679, 388] on link "Missing barcode?" at bounding box center [784, 386] width 343 height 17
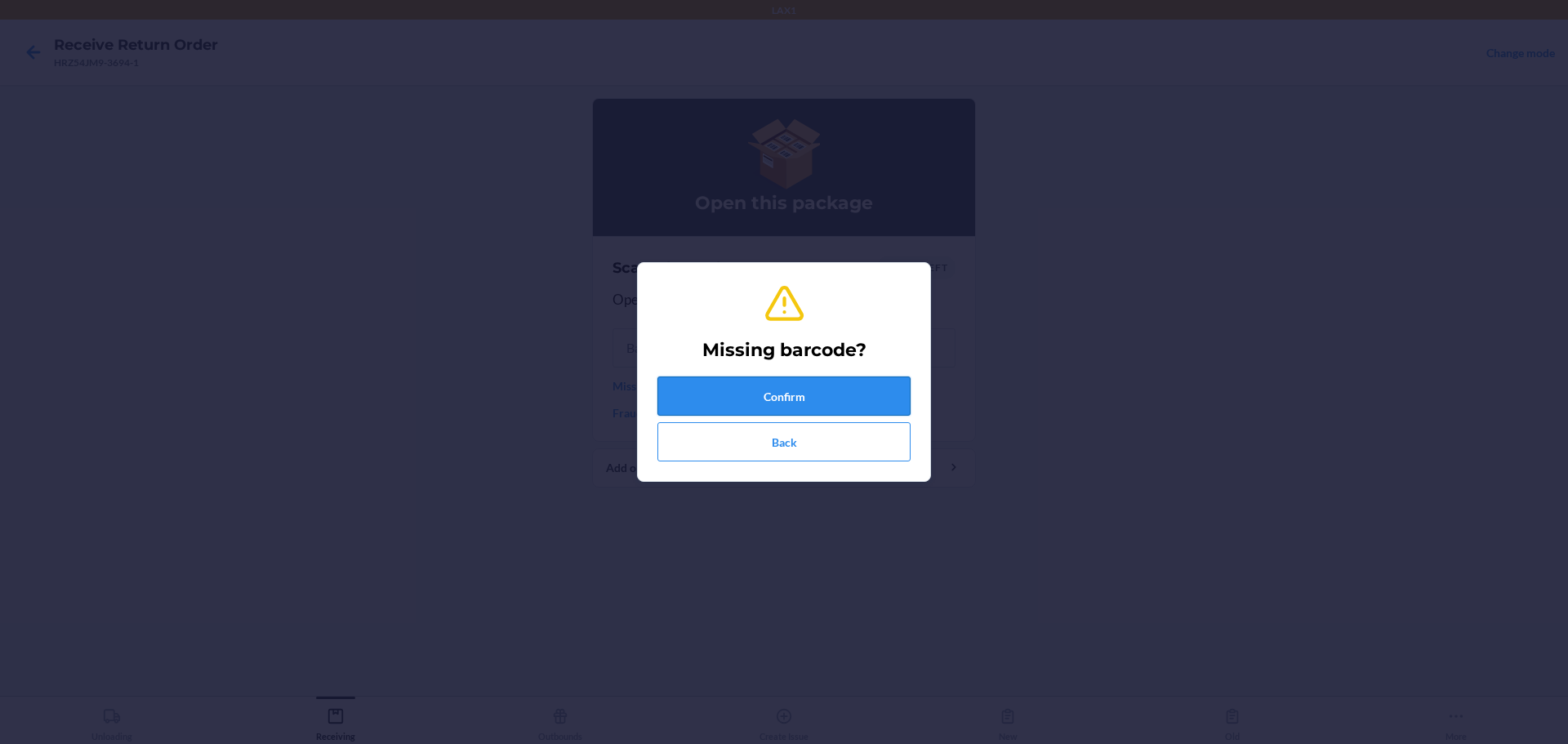
click at [734, 393] on button "Confirm" at bounding box center [784, 396] width 253 height 39
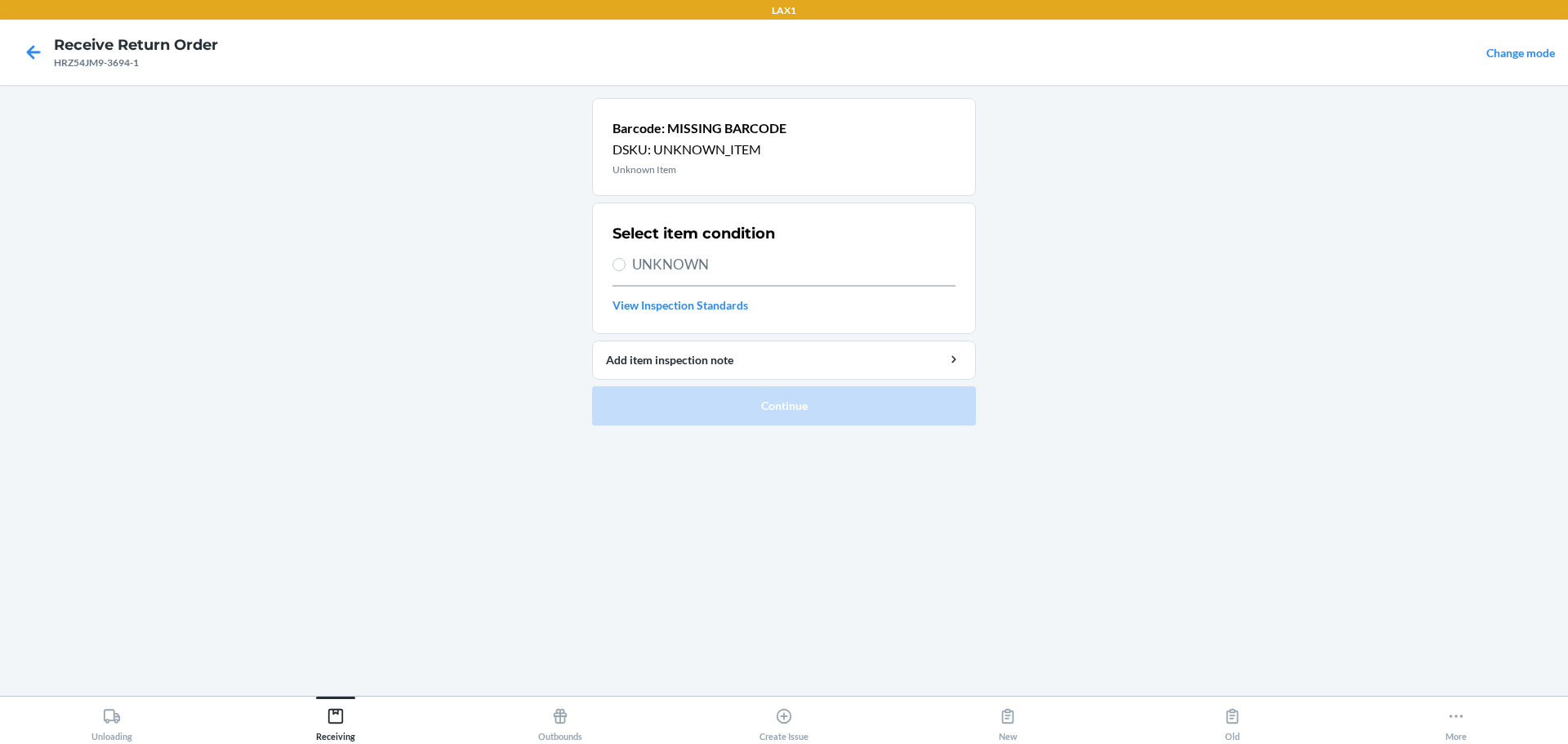
click at [637, 268] on span "UNKNOWN" at bounding box center [794, 265] width 323 height 21
click at [626, 268] on input "UNKNOWN" at bounding box center [618, 264] width 13 height 13
radio input "true"
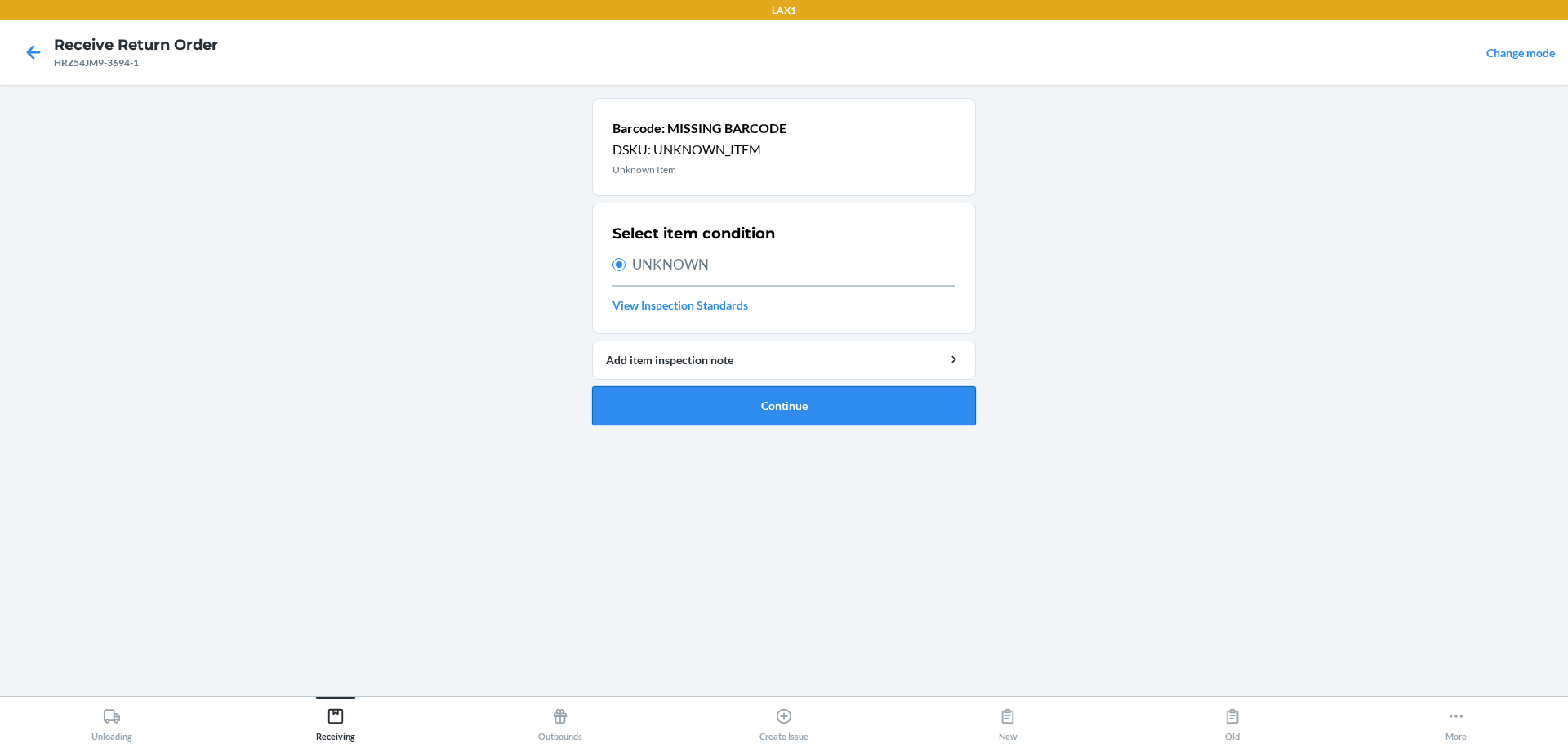
click at [754, 399] on button "Continue" at bounding box center [784, 405] width 384 height 39
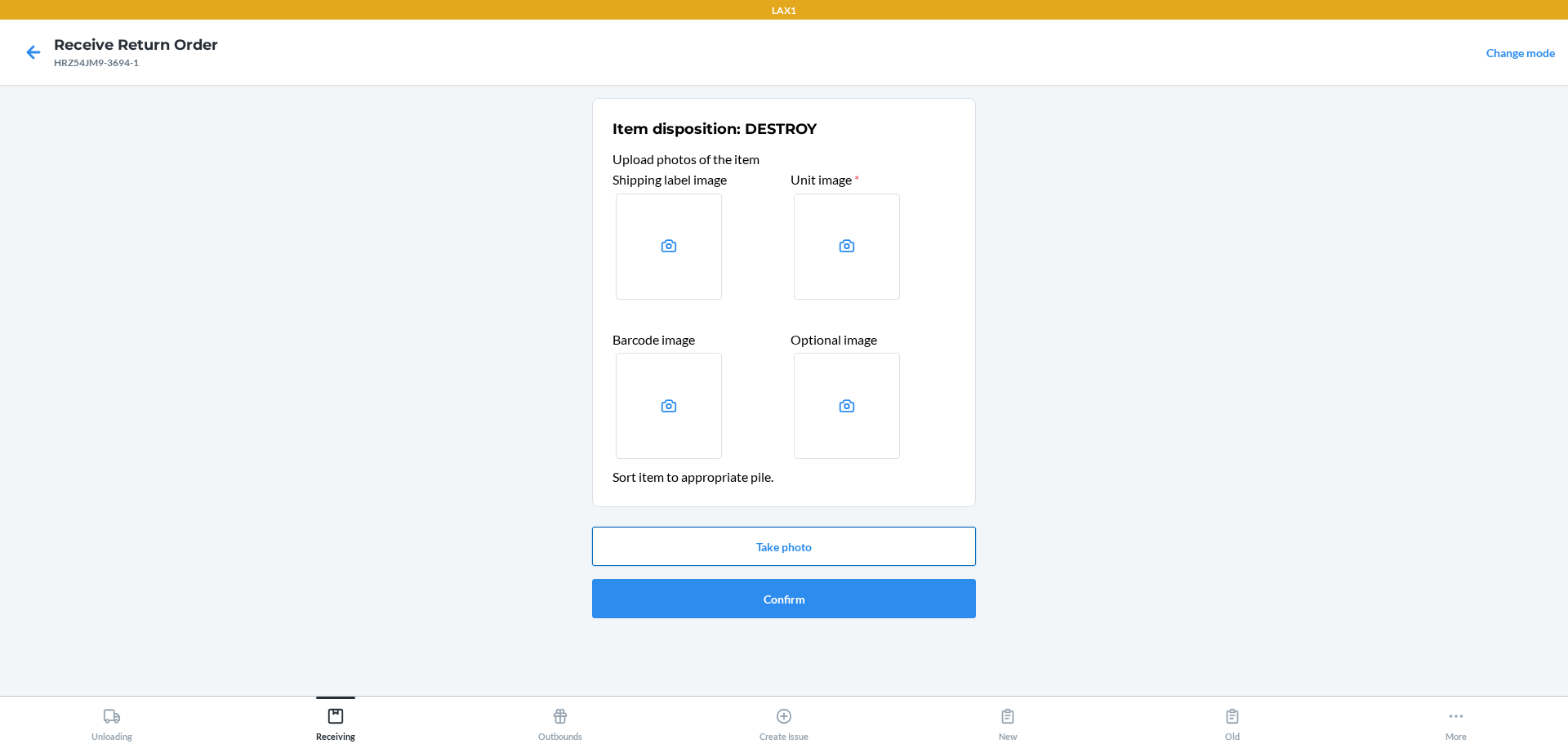
click at [754, 549] on button "Take photo" at bounding box center [784, 546] width 384 height 39
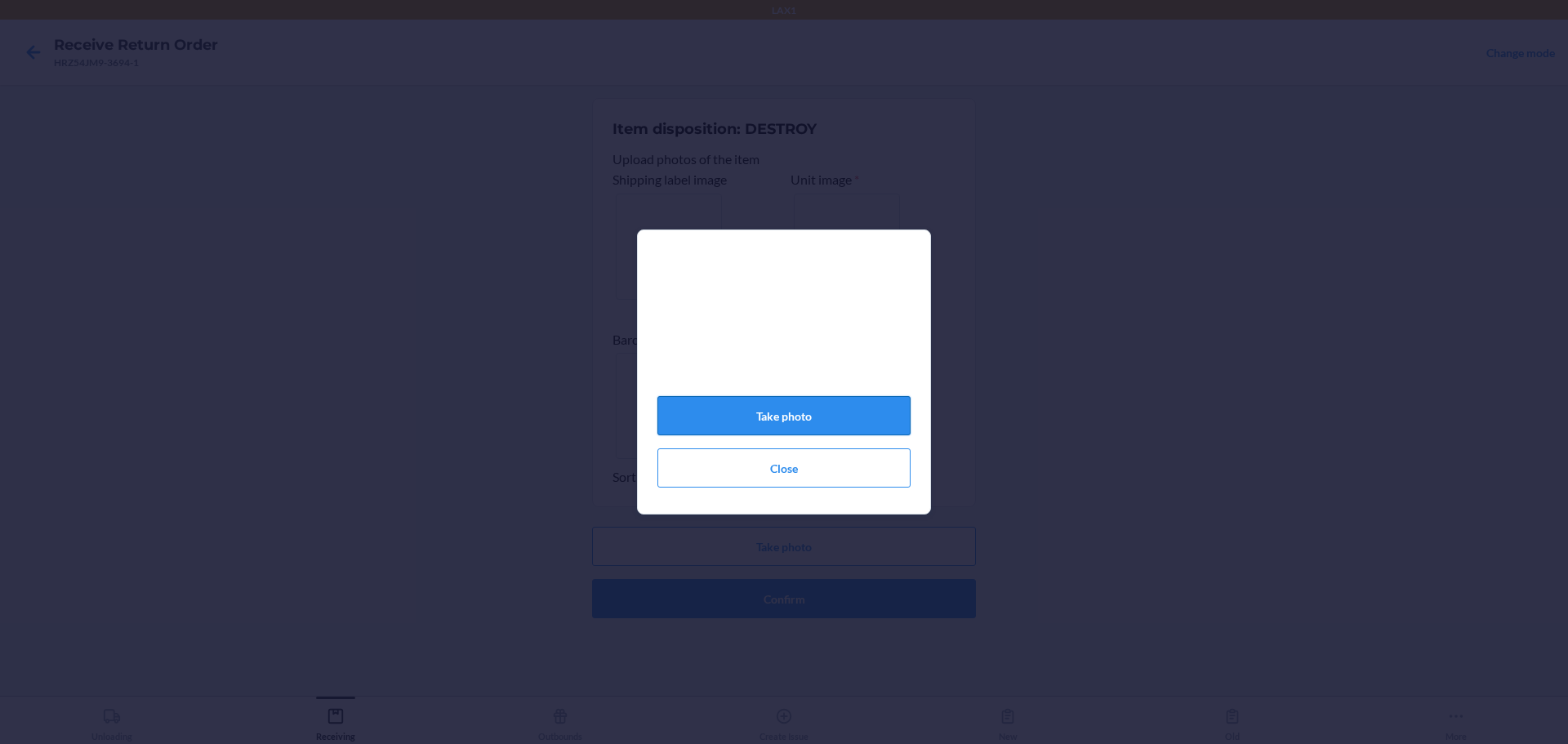
click at [754, 429] on button "Take photo" at bounding box center [784, 415] width 253 height 39
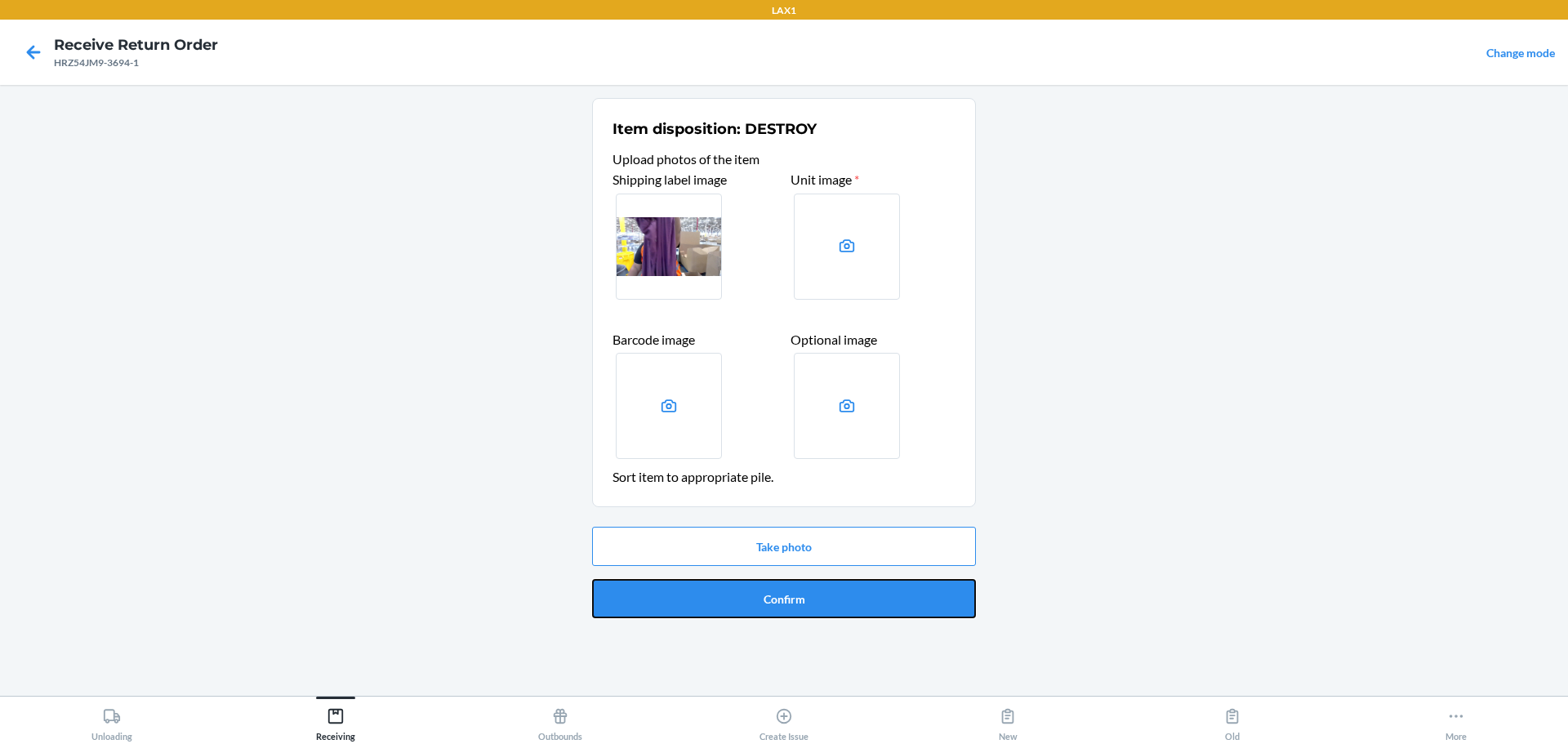
click at [754, 608] on button "Confirm" at bounding box center [784, 598] width 384 height 39
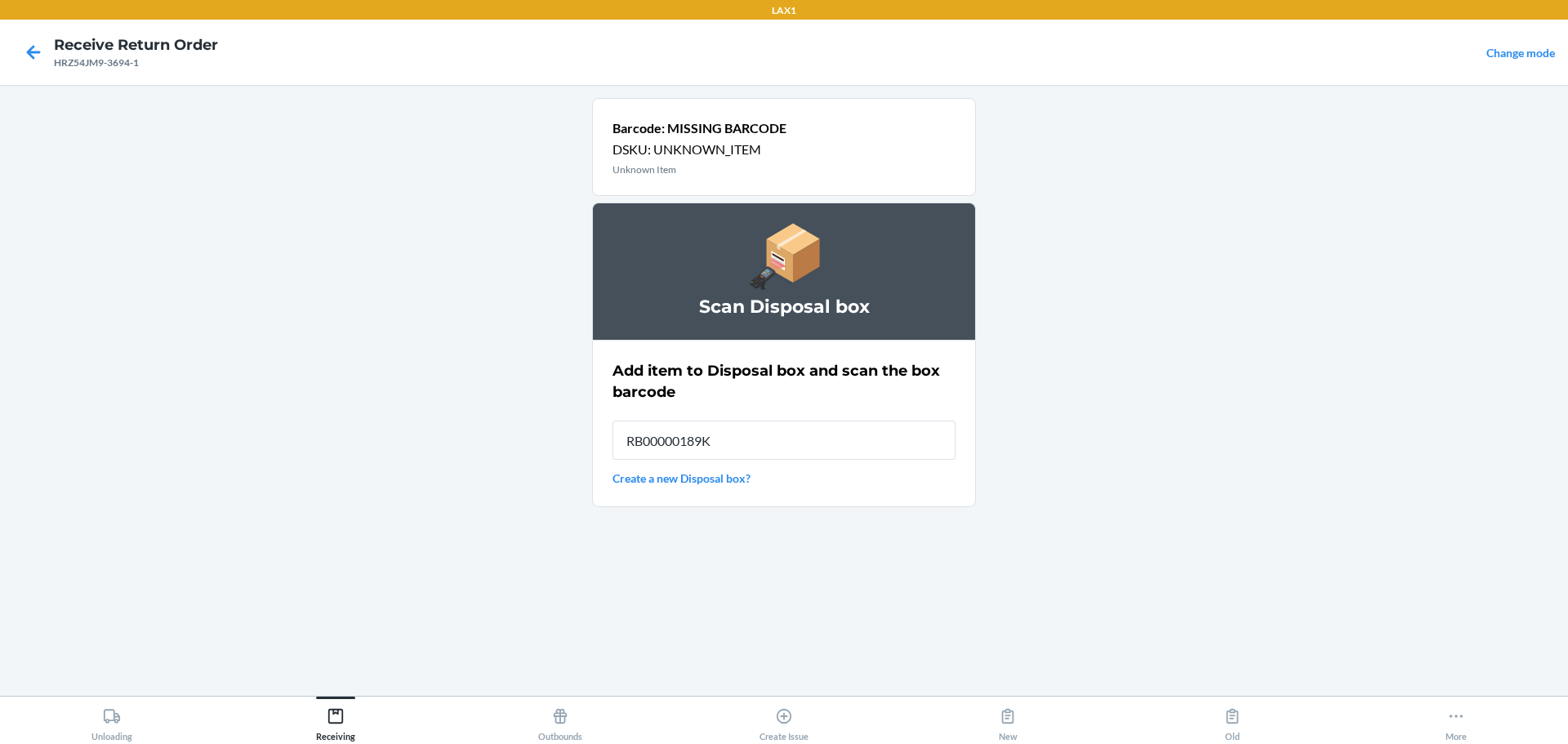
type input "RB00000189K"
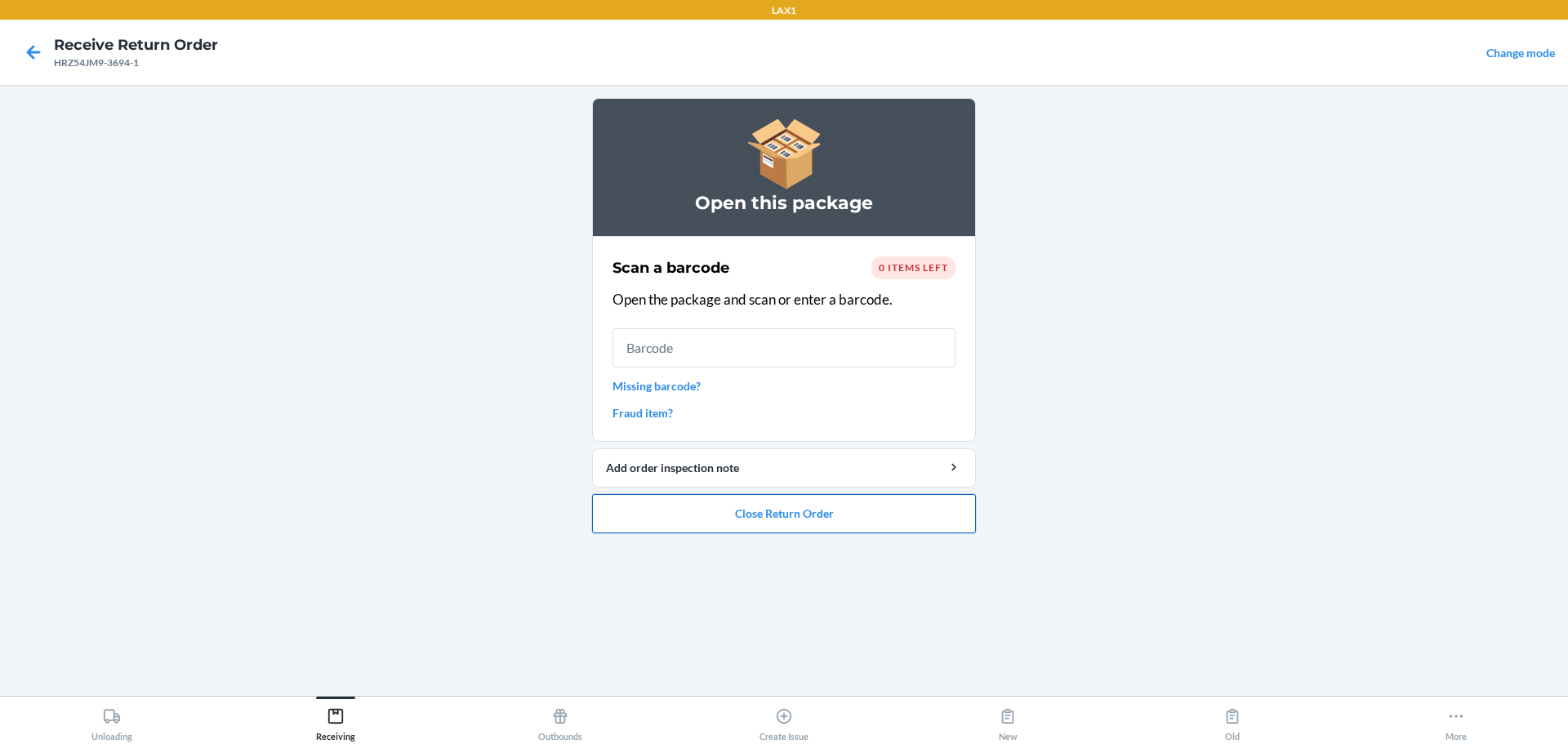
click at [754, 517] on button "Close Return Order" at bounding box center [784, 513] width 384 height 39
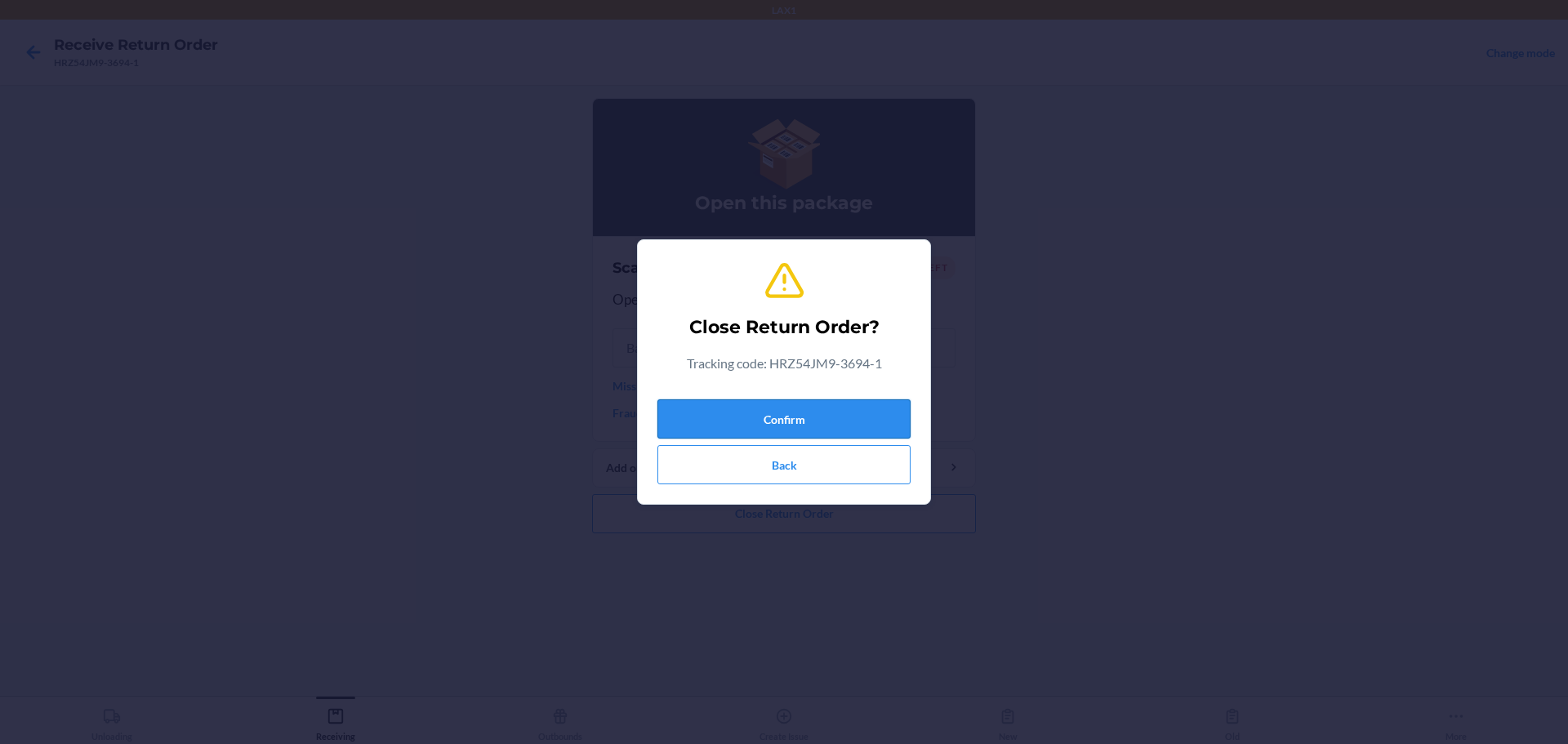
click at [754, 429] on button "Confirm" at bounding box center [784, 419] width 253 height 39
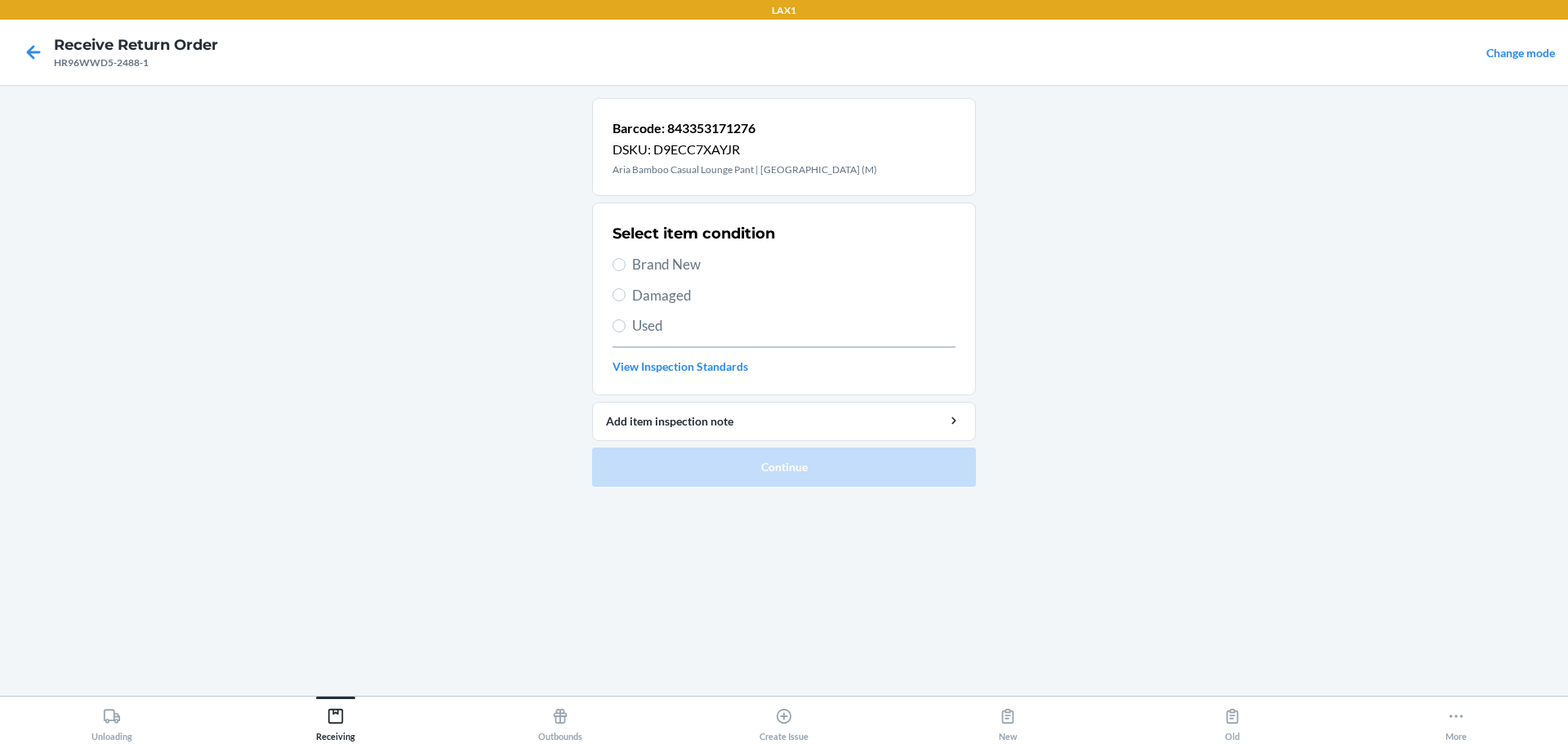
drag, startPoint x: 643, startPoint y: 322, endPoint x: 738, endPoint y: 372, distance: 107.4
click at [644, 323] on span "Used" at bounding box center [794, 326] width 323 height 21
click at [626, 323] on input "Used" at bounding box center [618, 325] width 13 height 13
radio input "true"
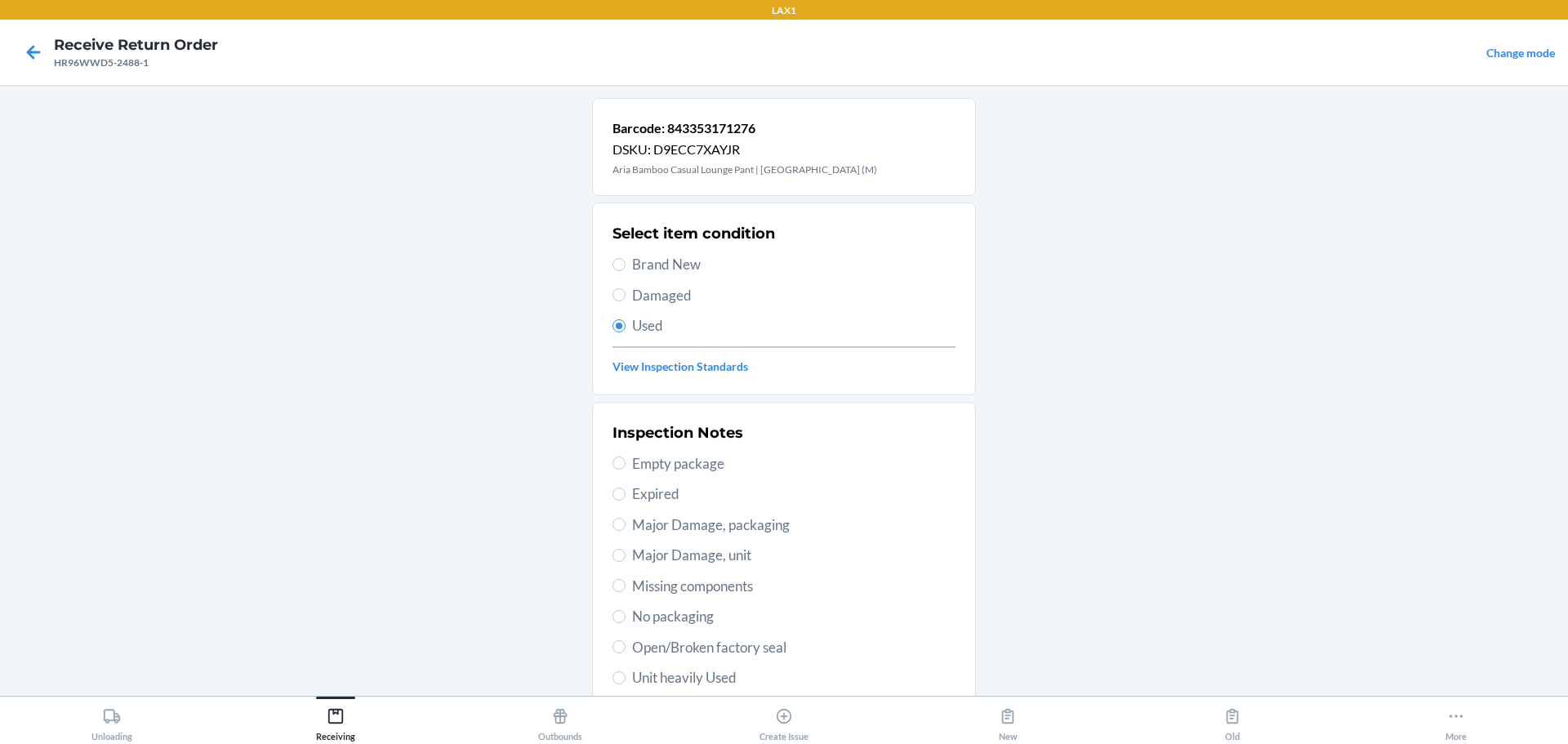
click at [705, 530] on span "Major Damage, packaging" at bounding box center [794, 525] width 323 height 21
click at [626, 530] on input "Major Damage, packaging" at bounding box center [618, 524] width 13 height 13
radio input "true"
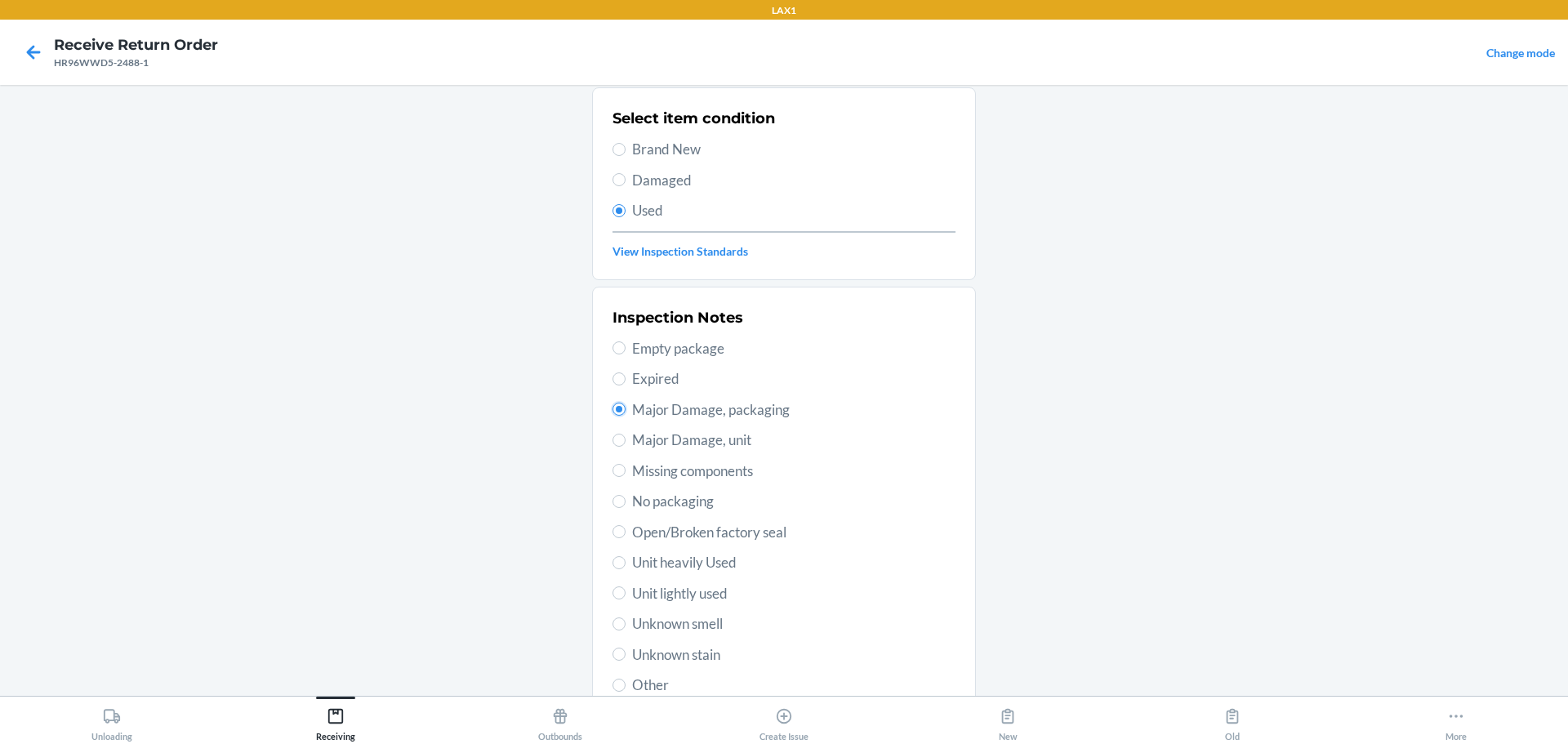
scroll to position [241, 0]
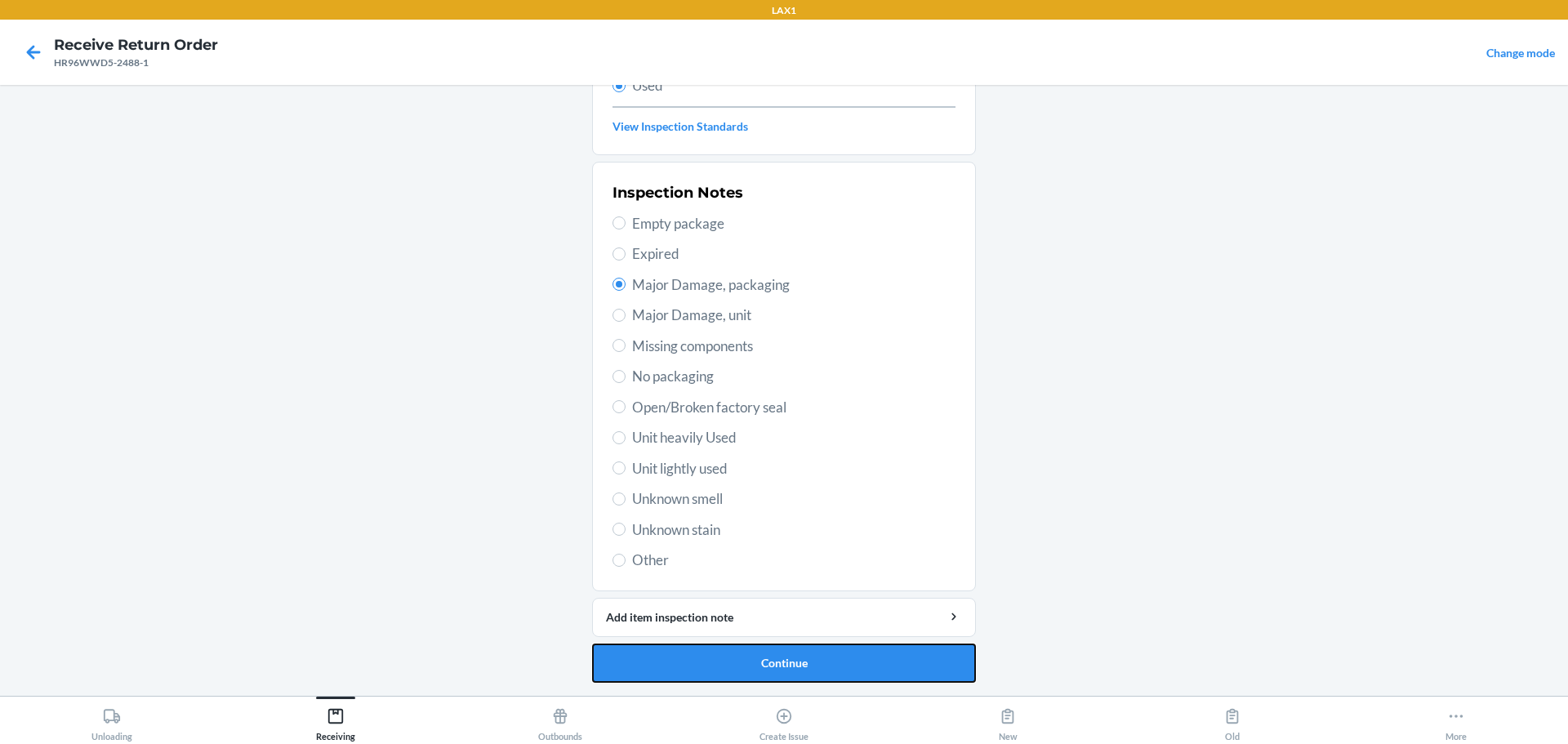
drag, startPoint x: 637, startPoint y: 645, endPoint x: 625, endPoint y: 634, distance: 16.3
click at [637, 648] on button "Continue" at bounding box center [784, 663] width 384 height 39
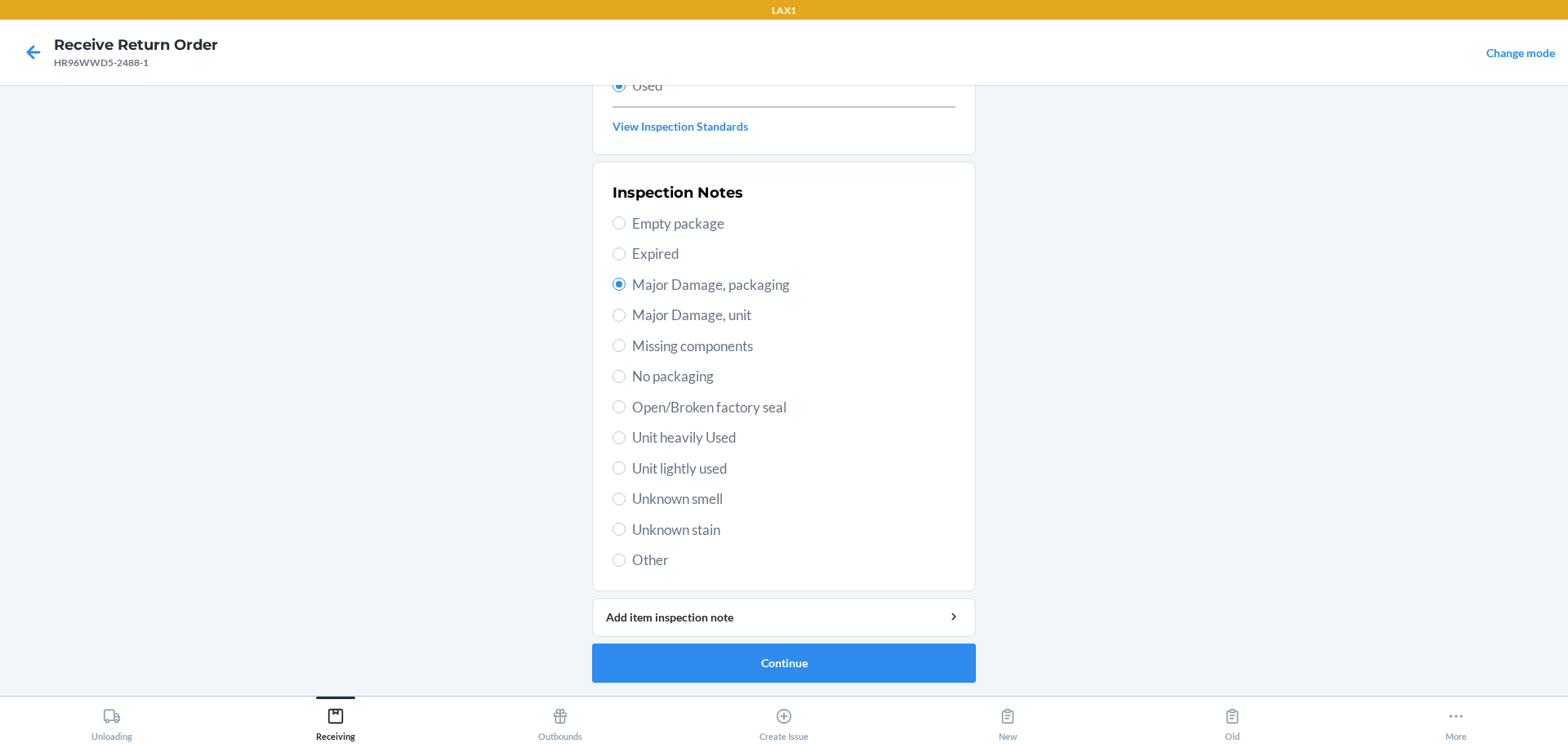
scroll to position [0, 0]
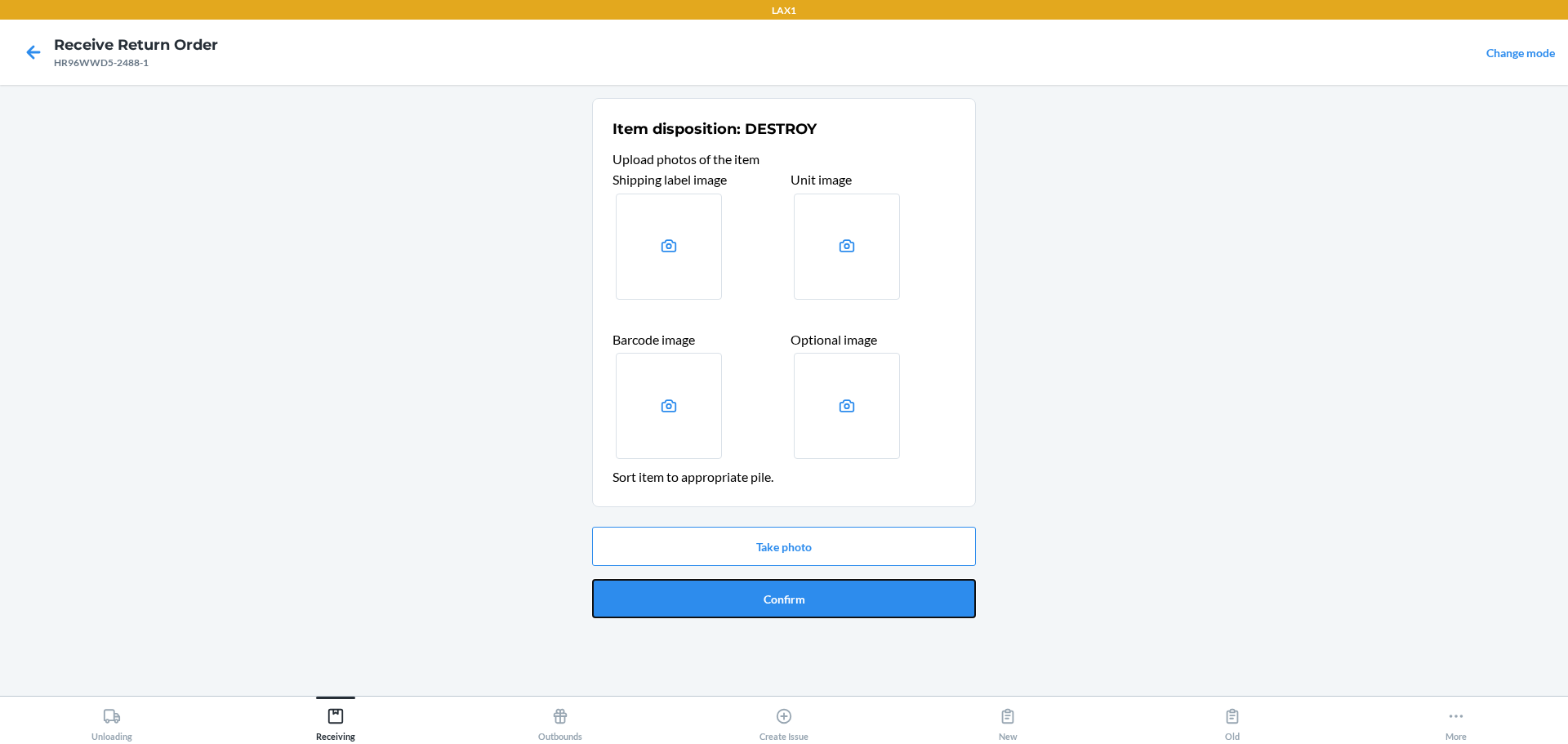
drag, startPoint x: 724, startPoint y: 613, endPoint x: 723, endPoint y: 603, distance: 10.0
click at [724, 607] on button "Confirm" at bounding box center [784, 598] width 384 height 39
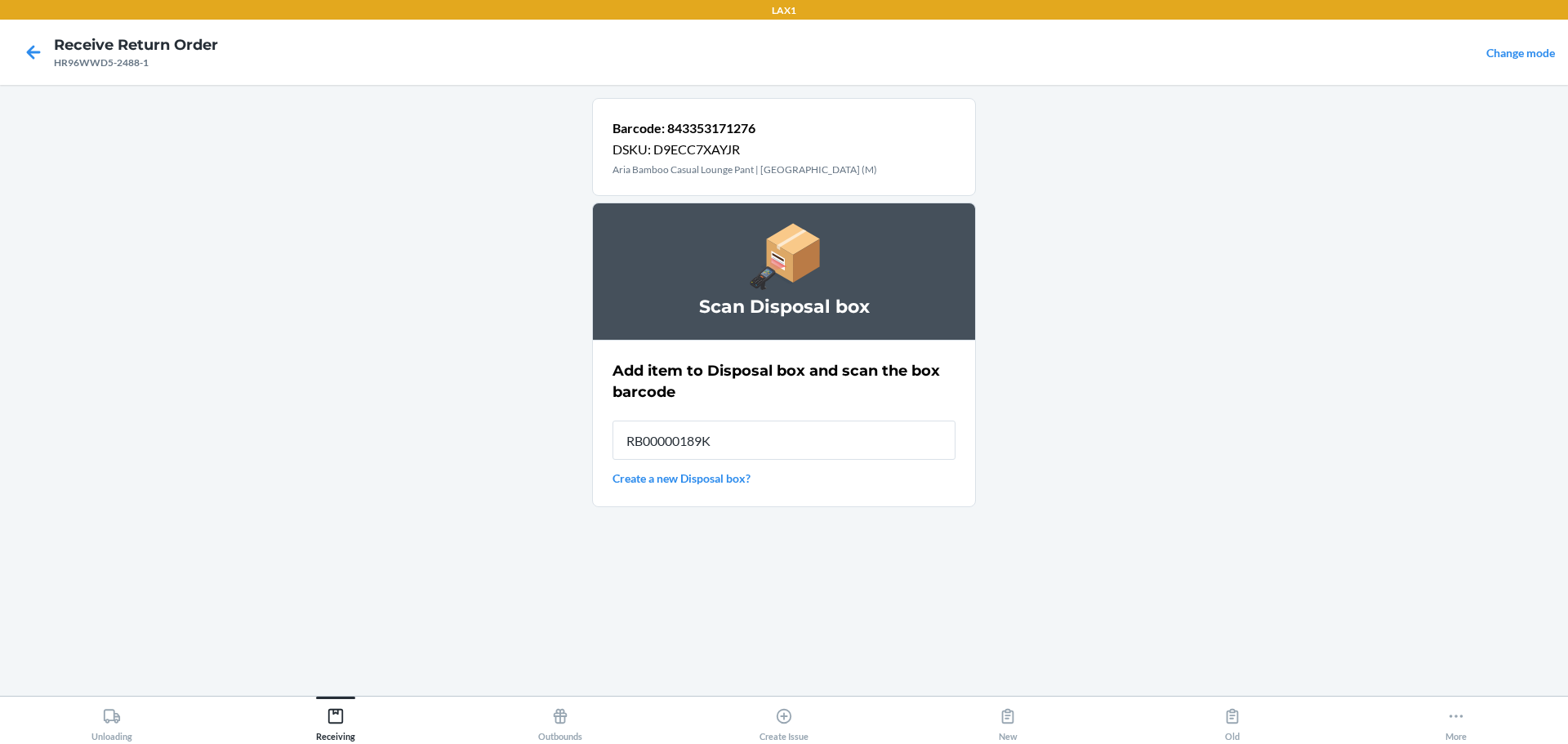
type input "RB00000189K"
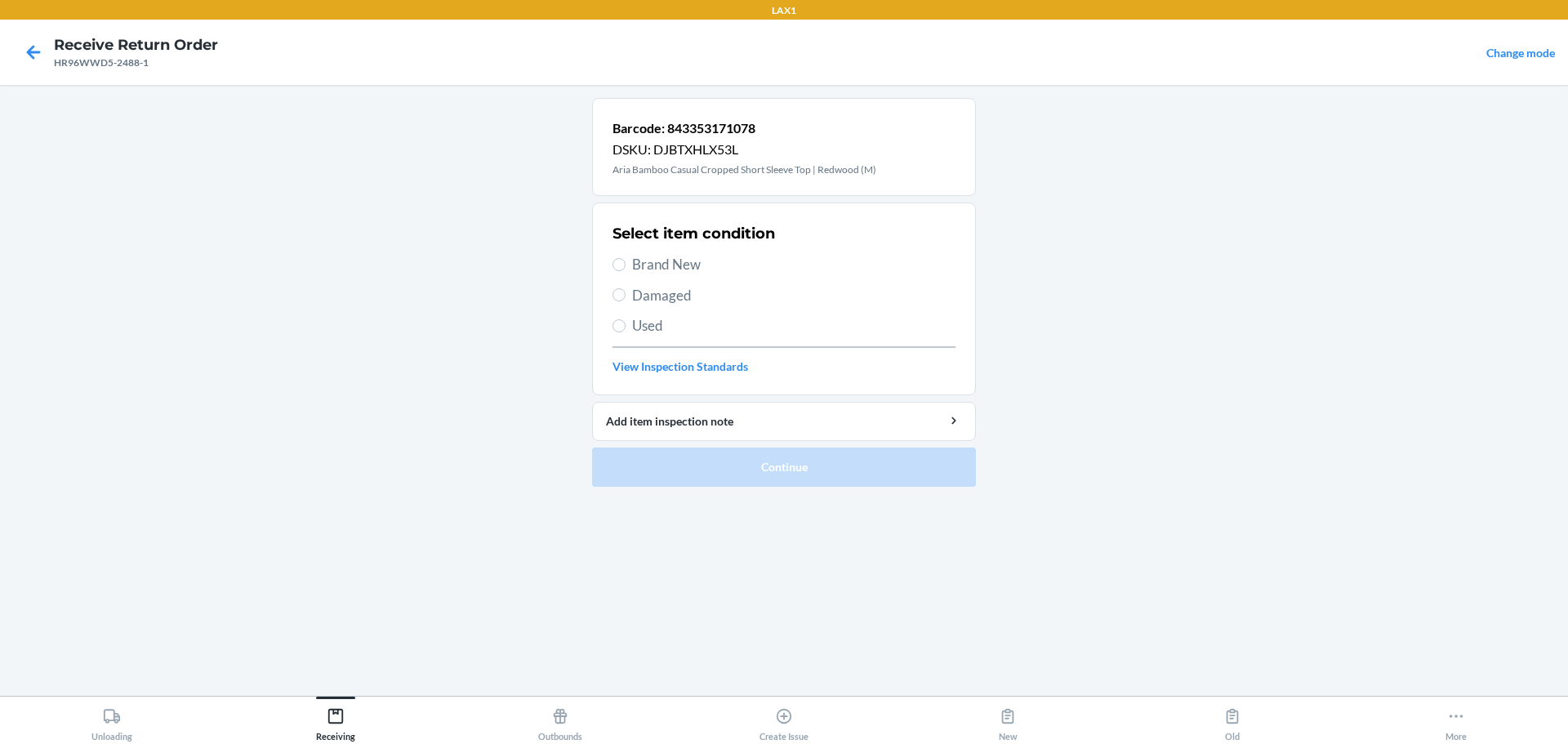
click at [655, 324] on span "Used" at bounding box center [794, 326] width 323 height 21
click at [626, 324] on input "Used" at bounding box center [618, 325] width 13 height 13
radio input "true"
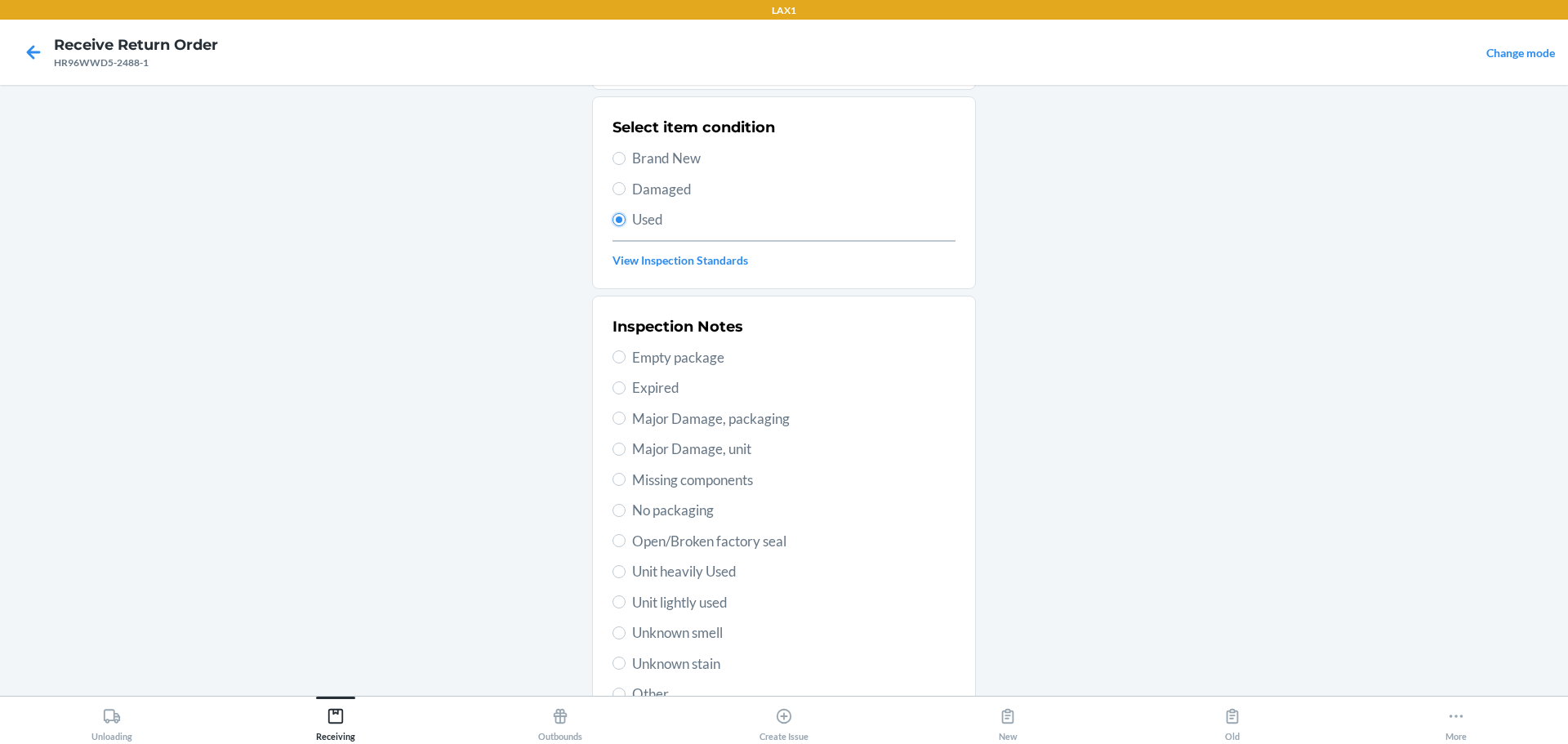
scroll to position [241, 0]
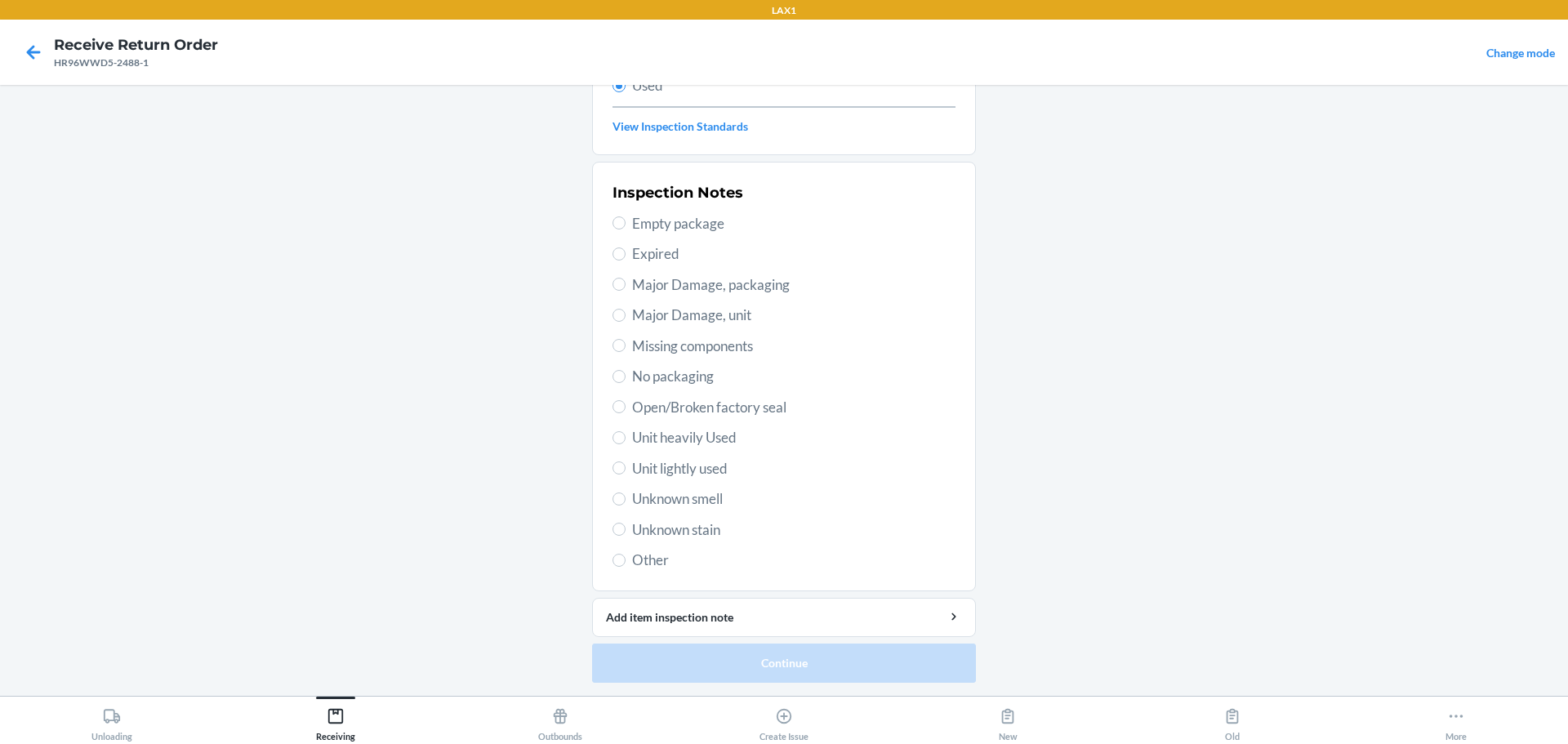
click at [695, 470] on span "Unit lightly used" at bounding box center [794, 469] width 323 height 21
click at [626, 470] on input "Unit lightly used" at bounding box center [618, 468] width 13 height 13
radio input "true"
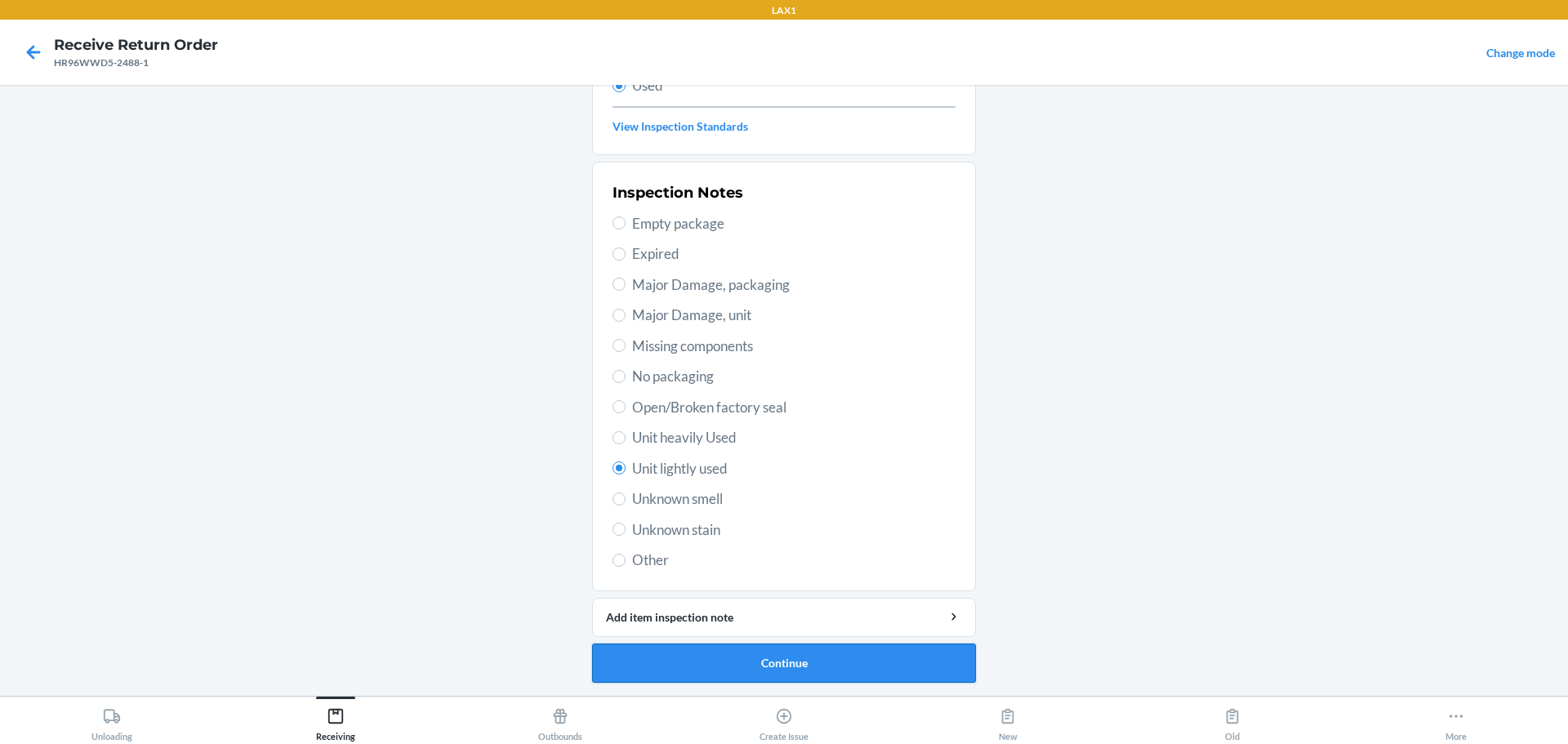
click at [754, 657] on button "Continue" at bounding box center [784, 663] width 384 height 39
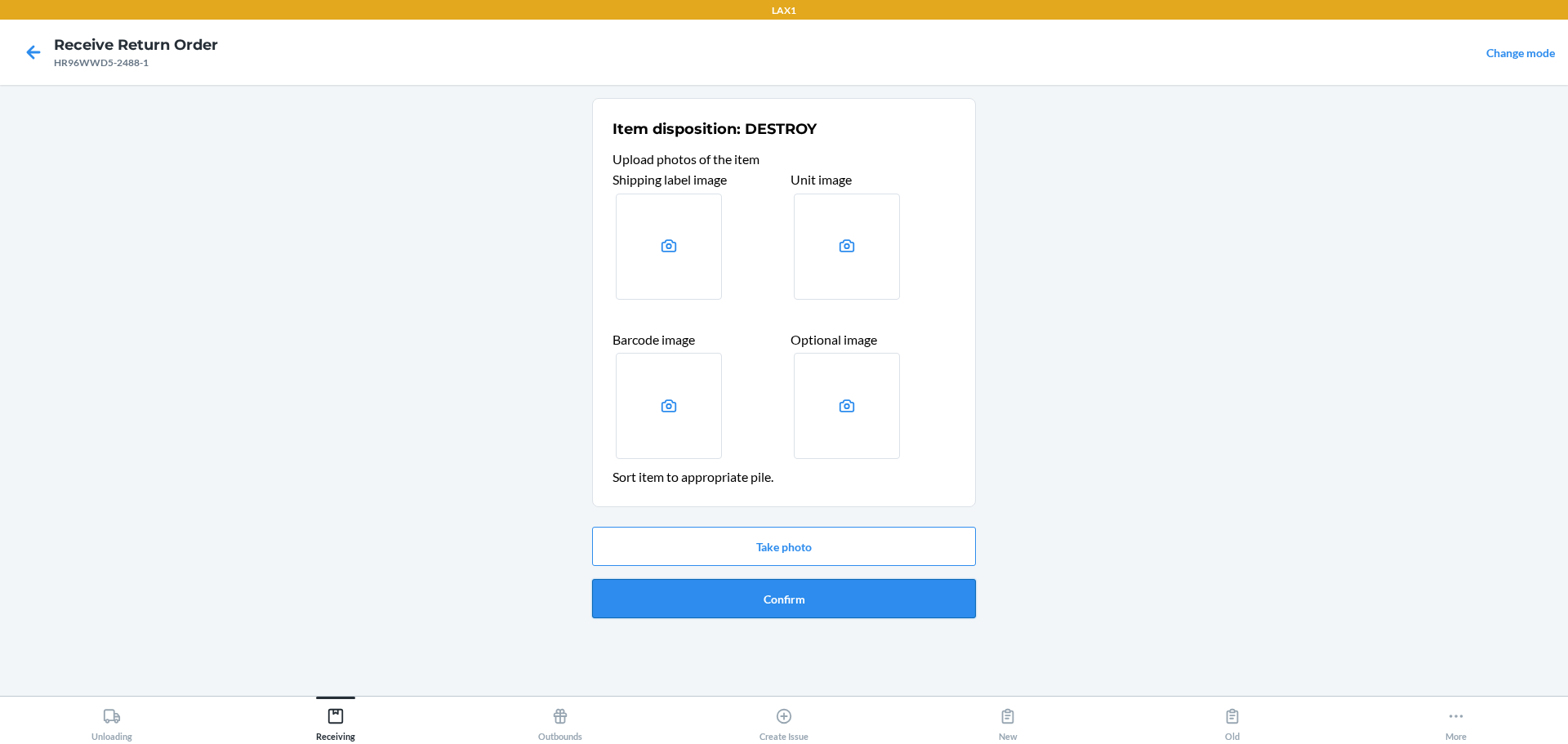
click at [754, 600] on button "Confirm" at bounding box center [784, 598] width 384 height 39
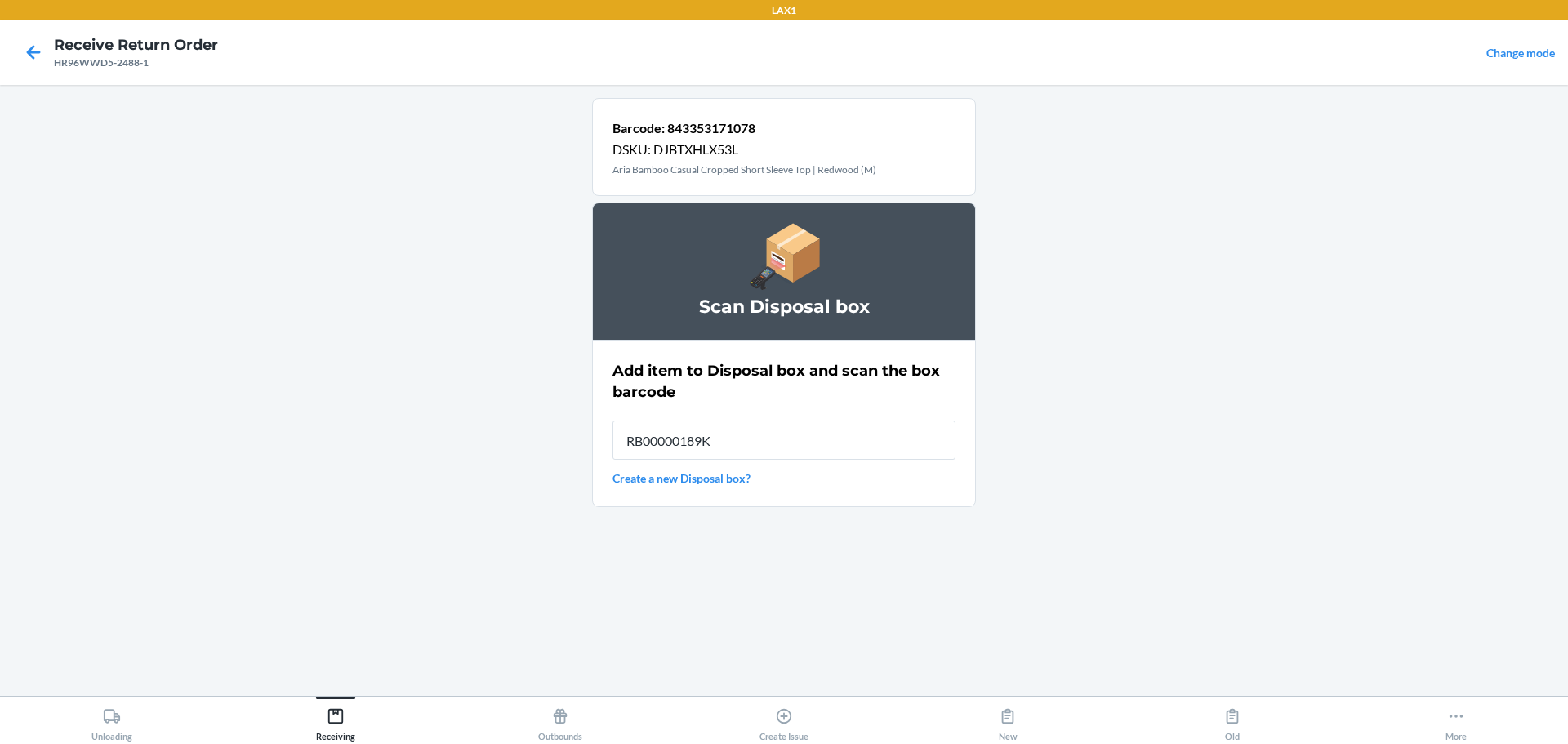
type input "RB00000189K"
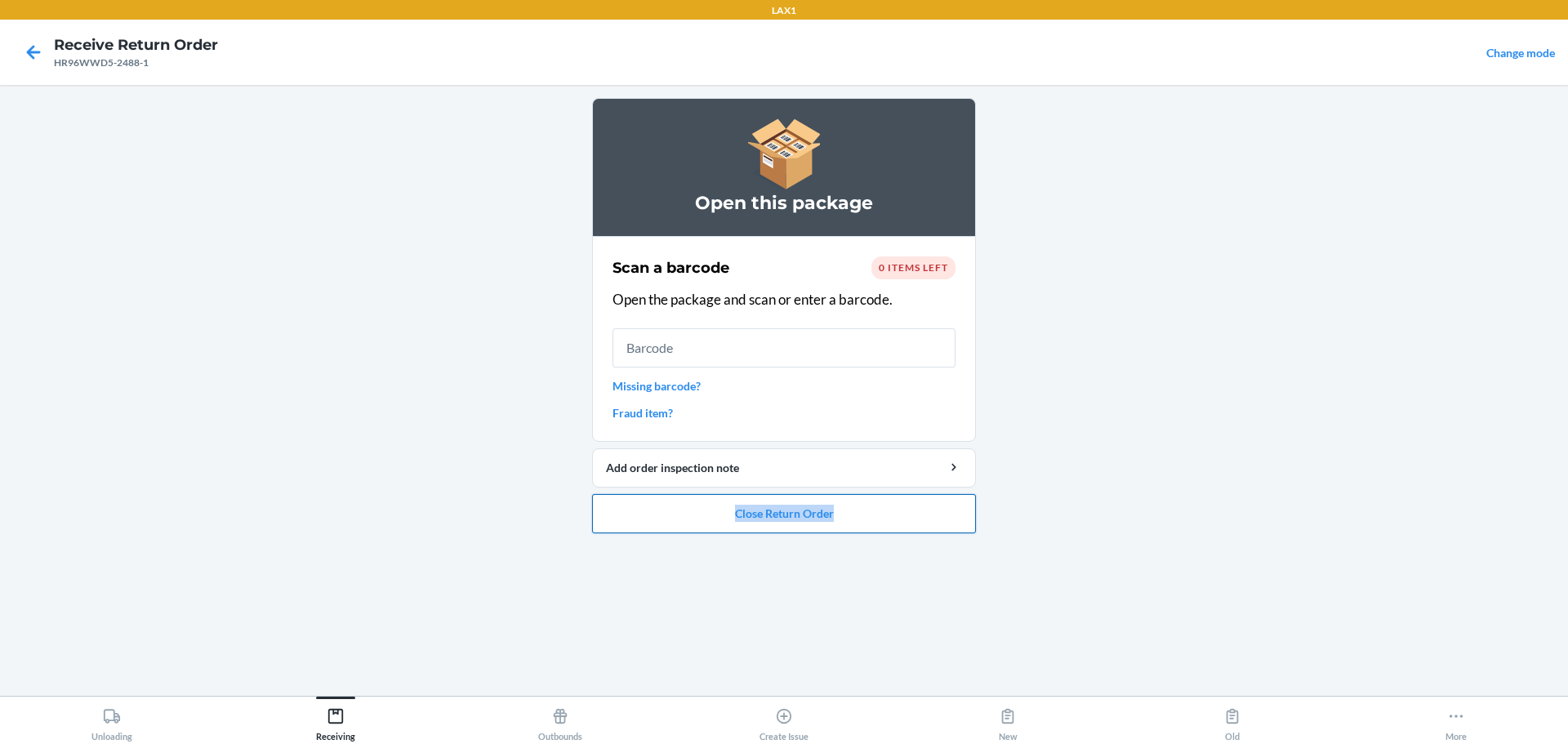
drag, startPoint x: 690, startPoint y: 534, endPoint x: 727, endPoint y: 517, distance: 40.7
click at [723, 521] on ol "Open this package Scan a barcode 0 items left Open the package and scan or ente…" at bounding box center [784, 322] width 384 height 448
click at [754, 514] on button "Close Return Order" at bounding box center [784, 513] width 384 height 39
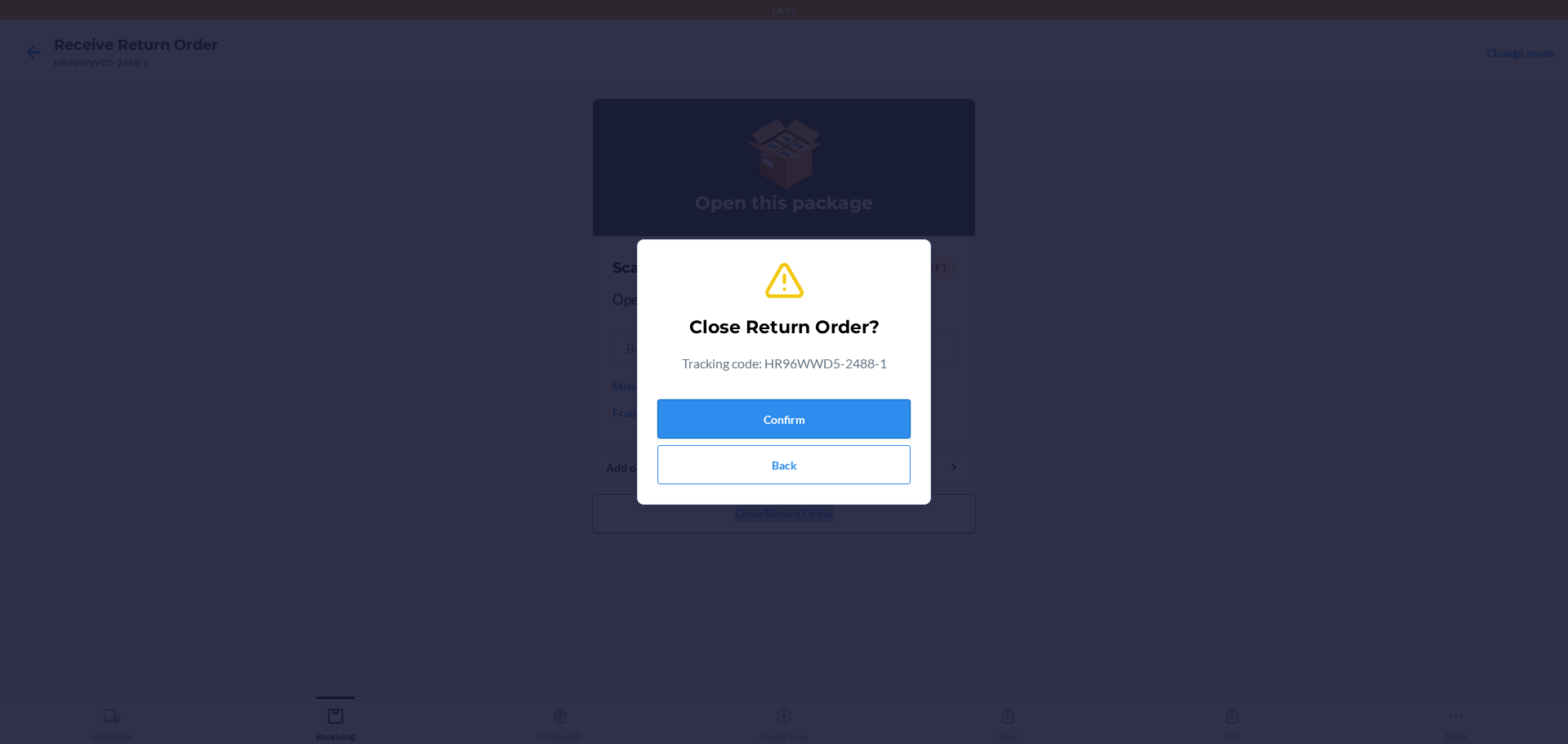
click at [754, 404] on button "Confirm" at bounding box center [784, 419] width 253 height 39
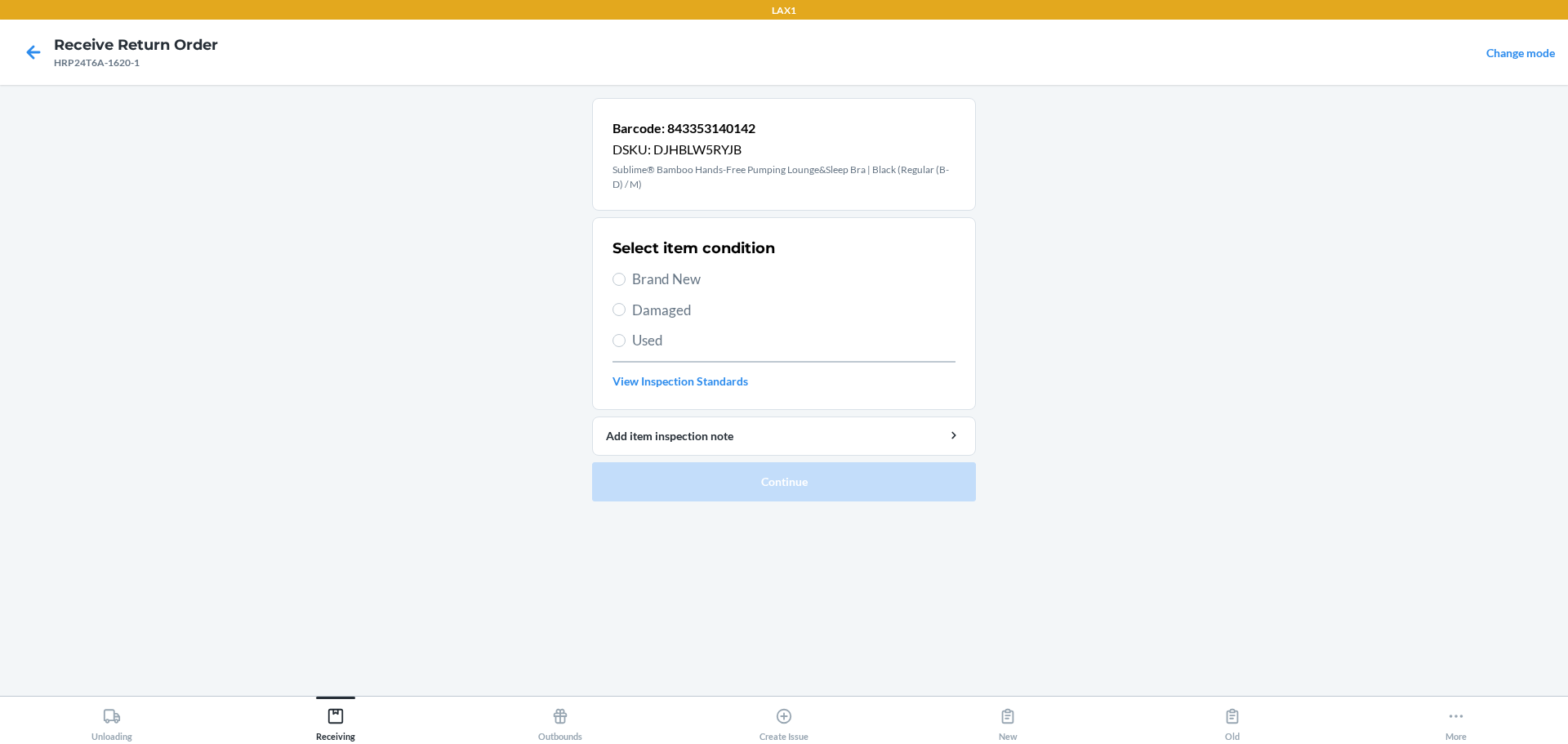
drag, startPoint x: 640, startPoint y: 317, endPoint x: 656, endPoint y: 373, distance: 58.2
click at [641, 316] on span "Damaged" at bounding box center [794, 310] width 323 height 21
click at [626, 316] on input "Damaged" at bounding box center [618, 308] width 13 height 13
radio input "true"
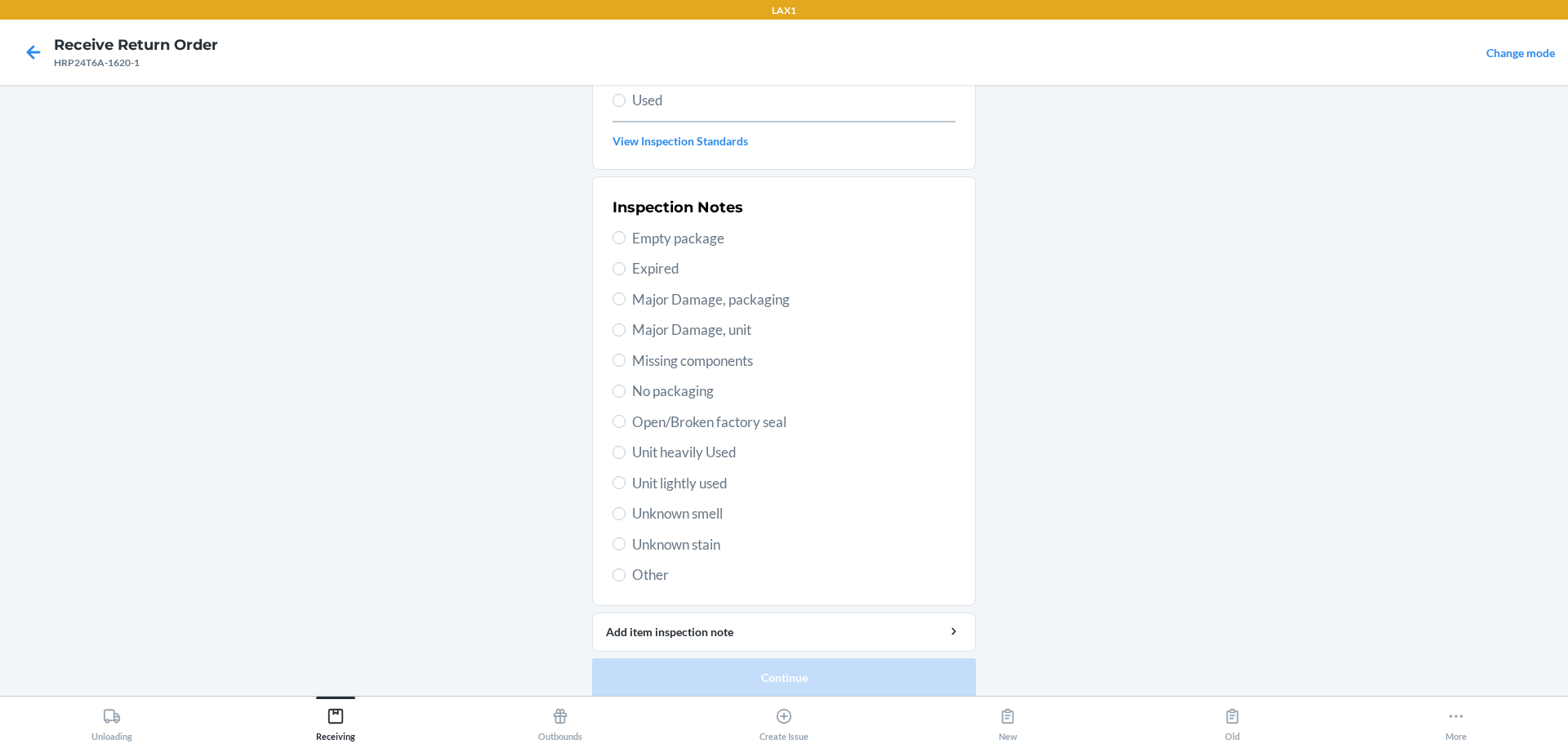
scroll to position [245, 0]
click at [690, 476] on span "Unit lightly used" at bounding box center [794, 478] width 323 height 21
click at [626, 476] on input "Unit lightly used" at bounding box center [618, 477] width 13 height 13
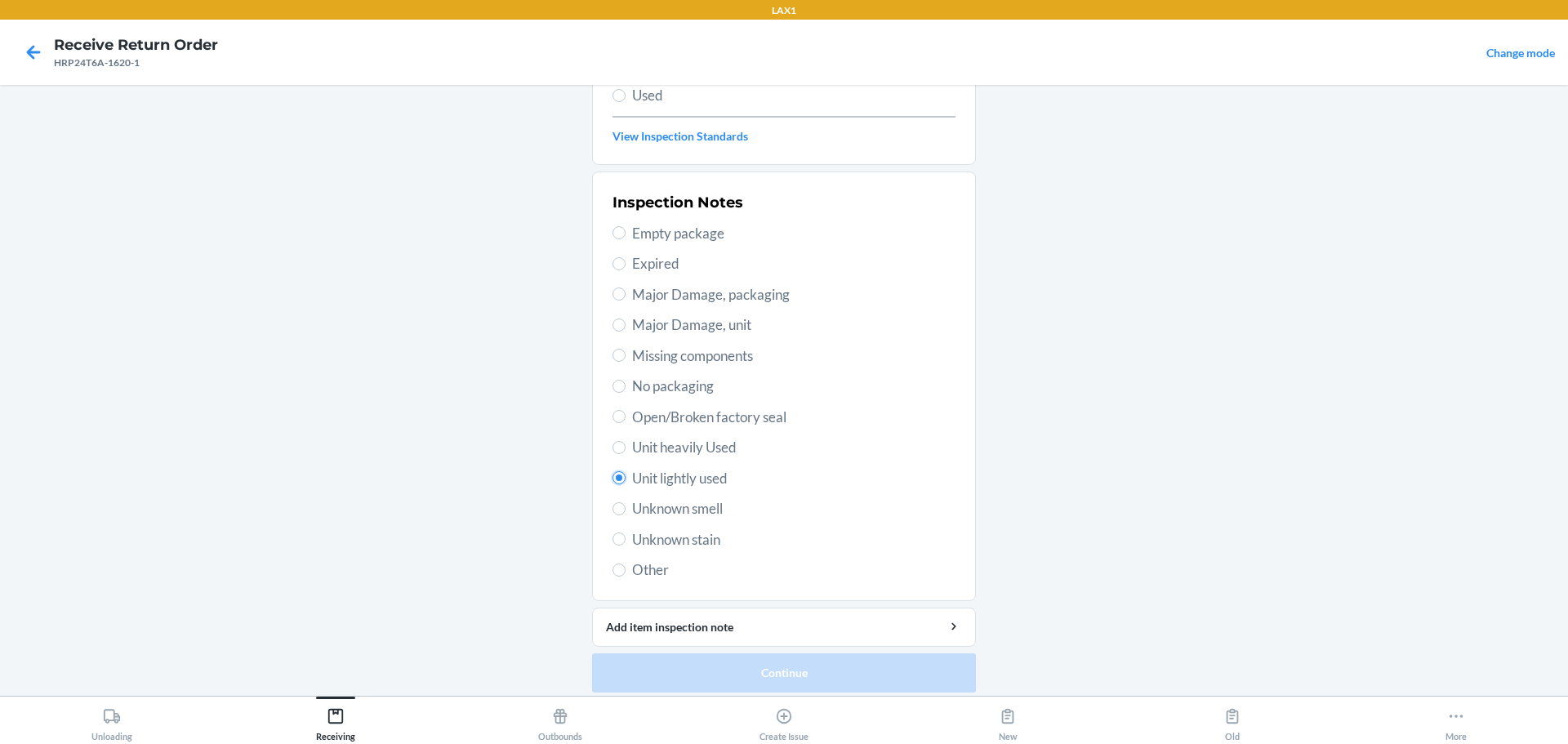
radio input "true"
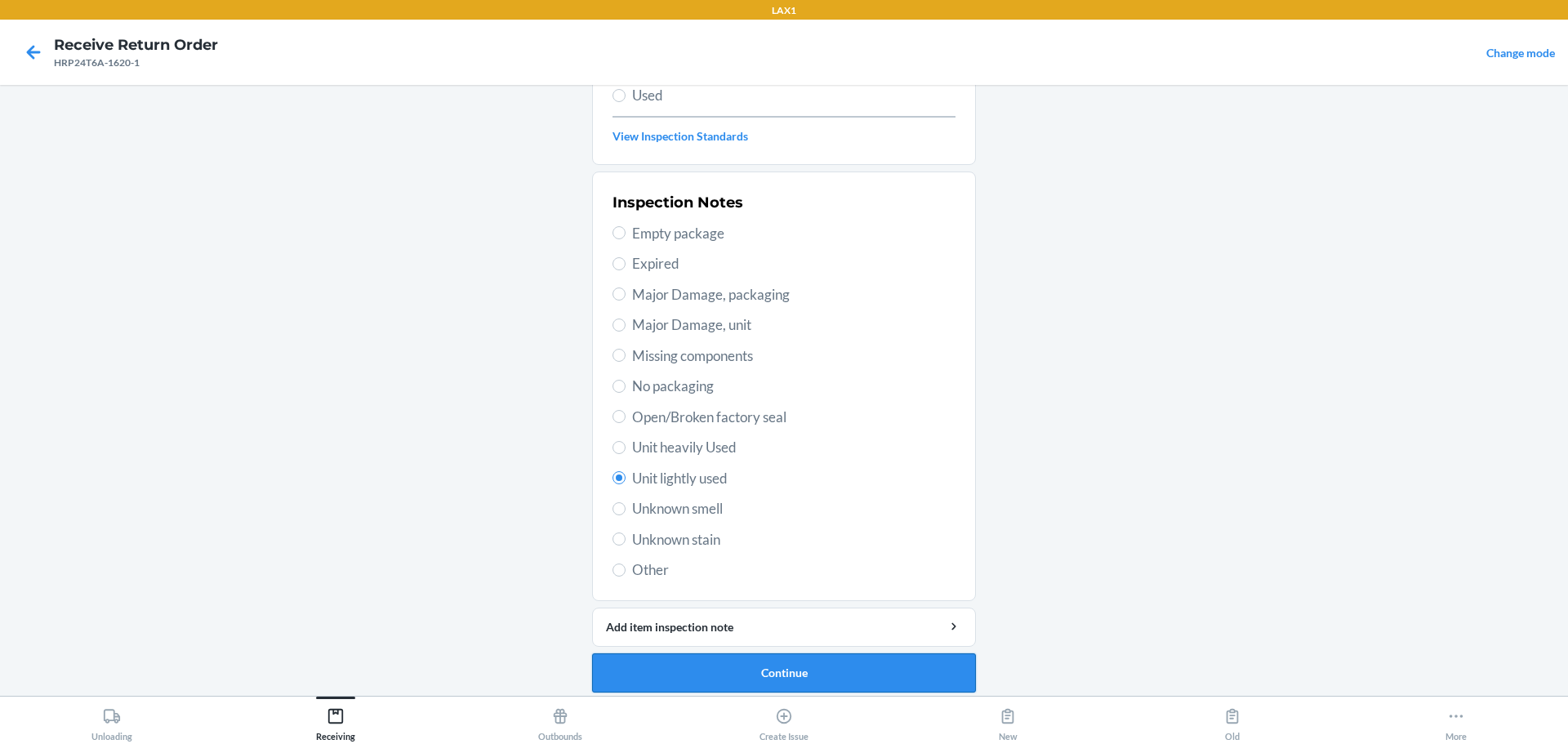
click at [754, 661] on button "Continue" at bounding box center [784, 672] width 384 height 39
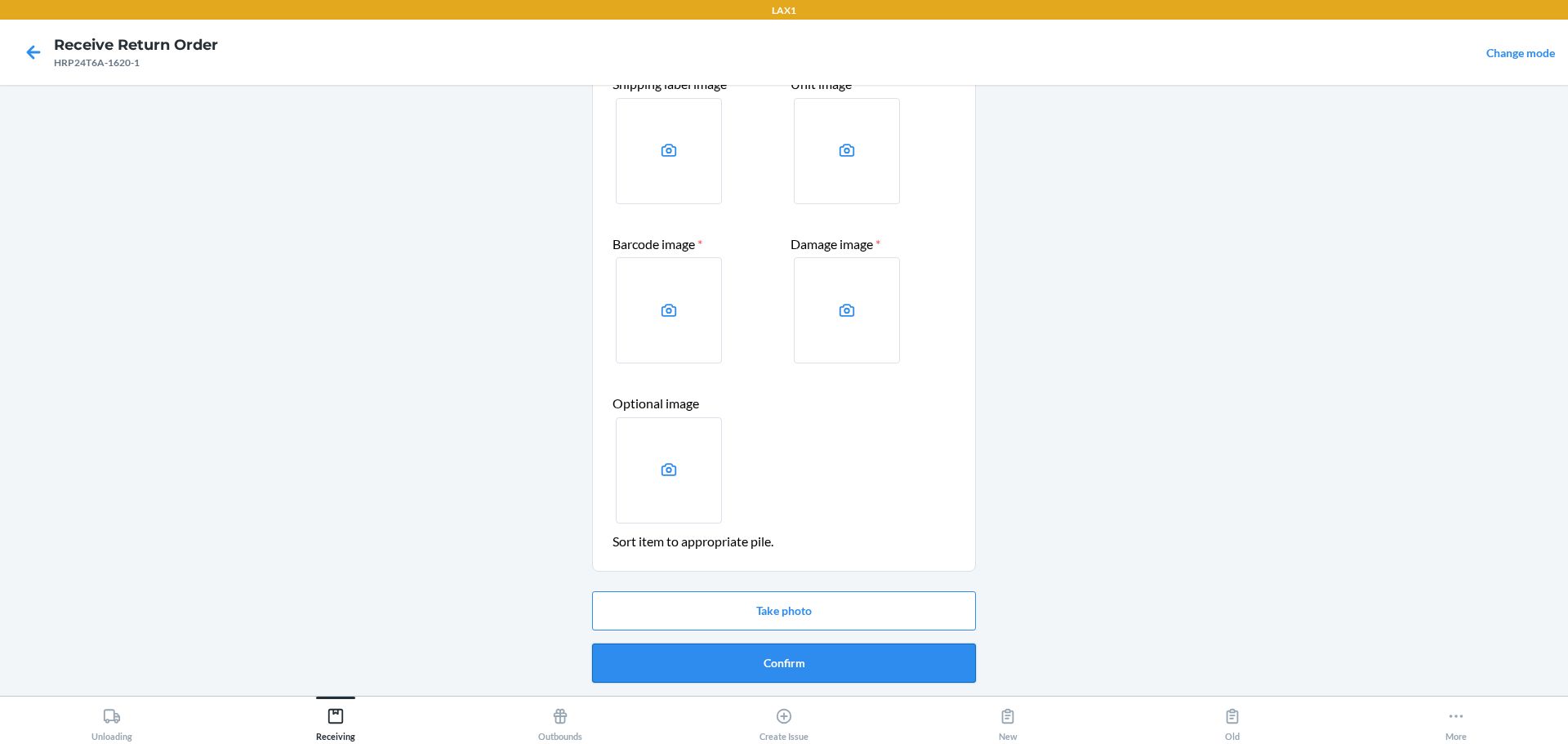
click at [745, 663] on button "Confirm" at bounding box center [784, 663] width 384 height 39
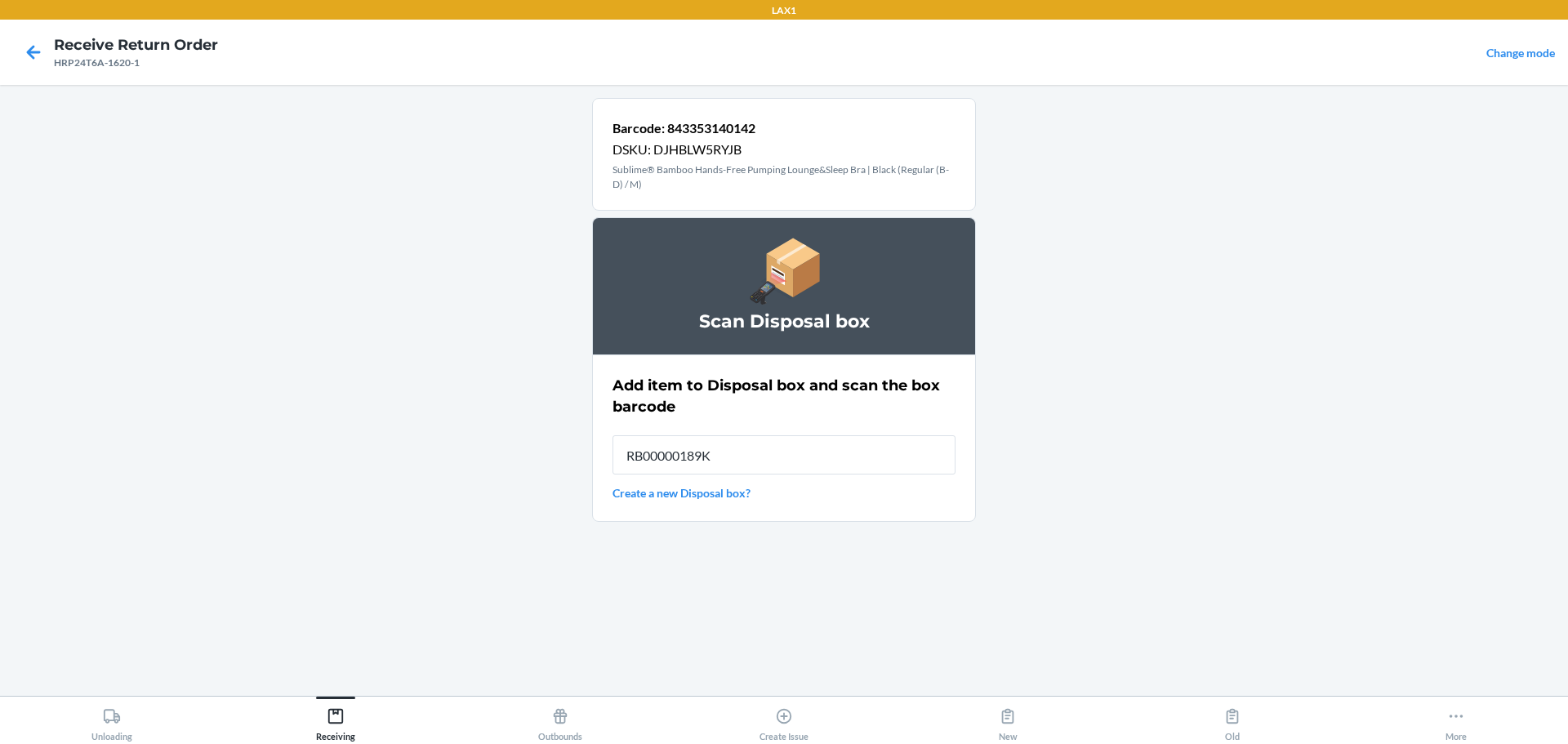
type input "RB00000189K"
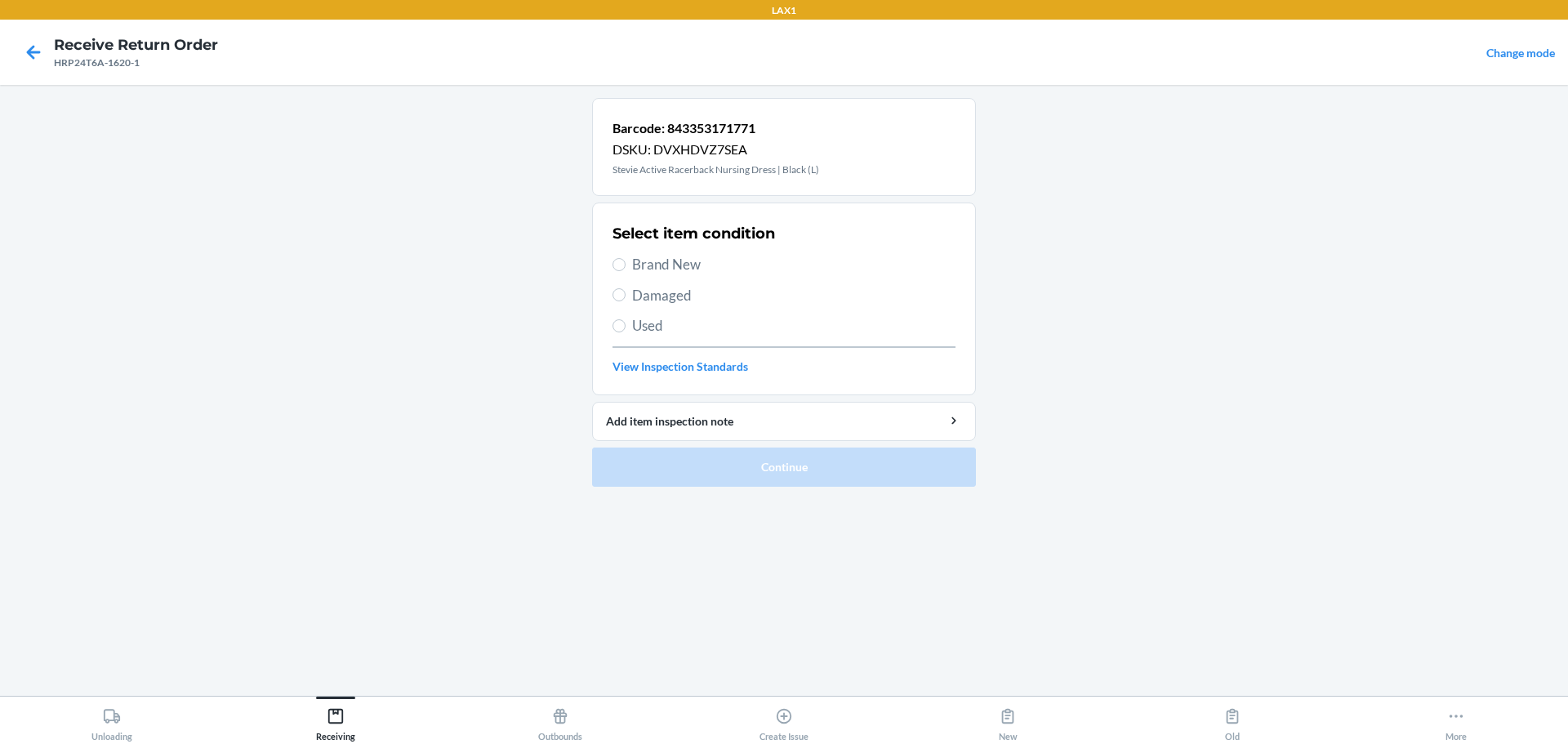
click at [637, 330] on span "Used" at bounding box center [794, 326] width 323 height 21
click at [626, 330] on input "Used" at bounding box center [618, 325] width 13 height 13
radio input "true"
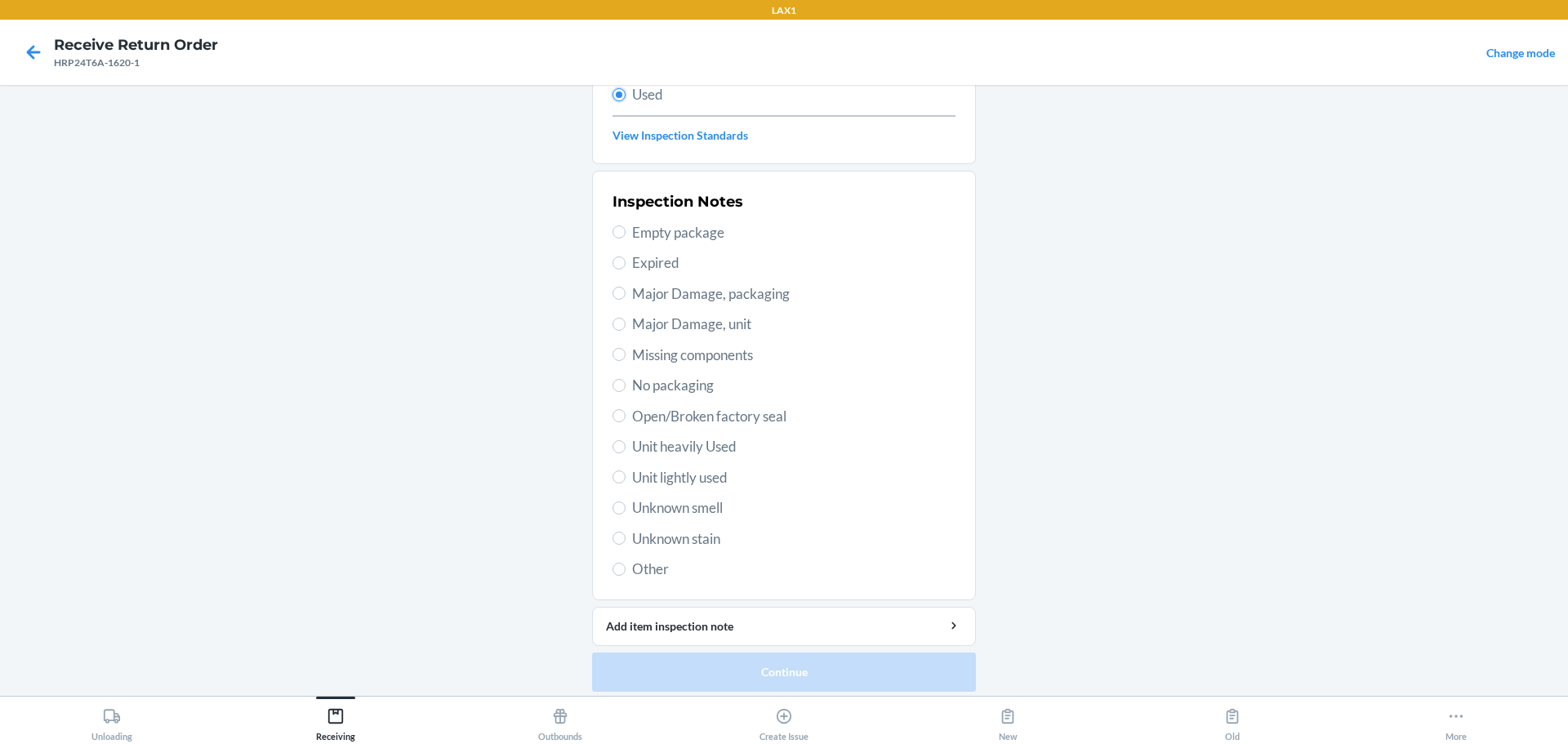
scroll to position [241, 0]
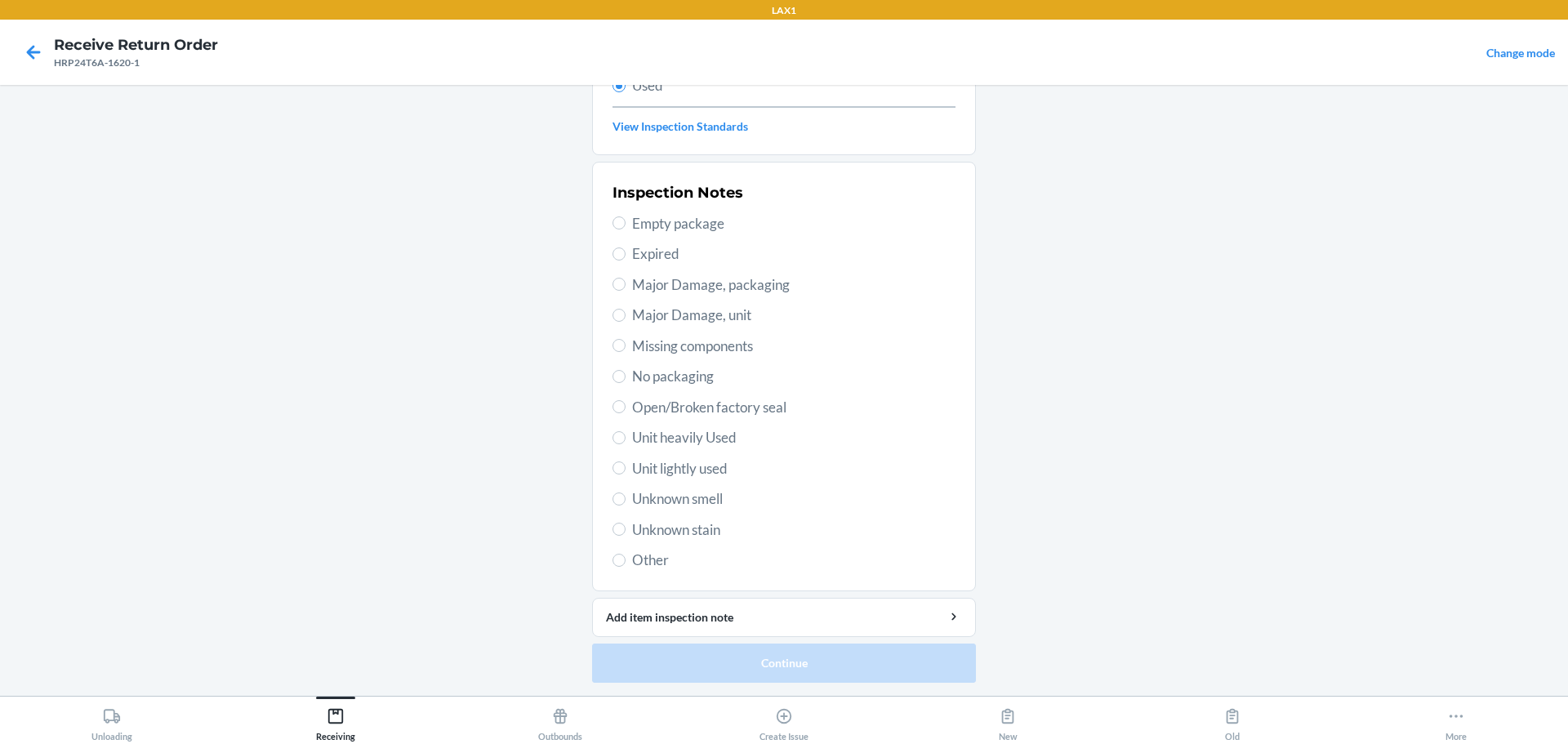
click at [692, 463] on span "Unit lightly used" at bounding box center [794, 469] width 323 height 21
click at [626, 463] on input "Unit lightly used" at bounding box center [618, 468] width 13 height 13
radio input "true"
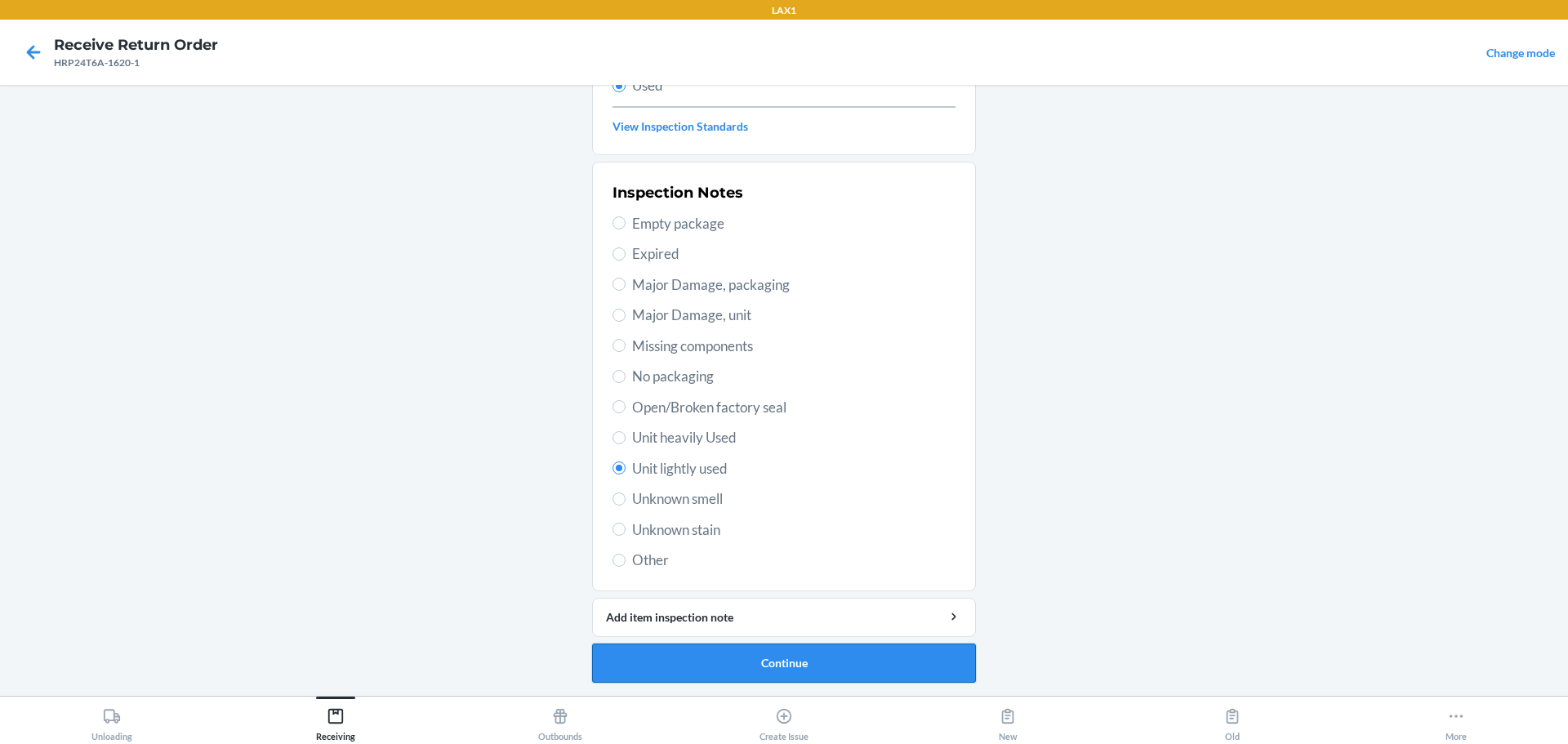
click at [690, 648] on button "Continue" at bounding box center [784, 663] width 384 height 39
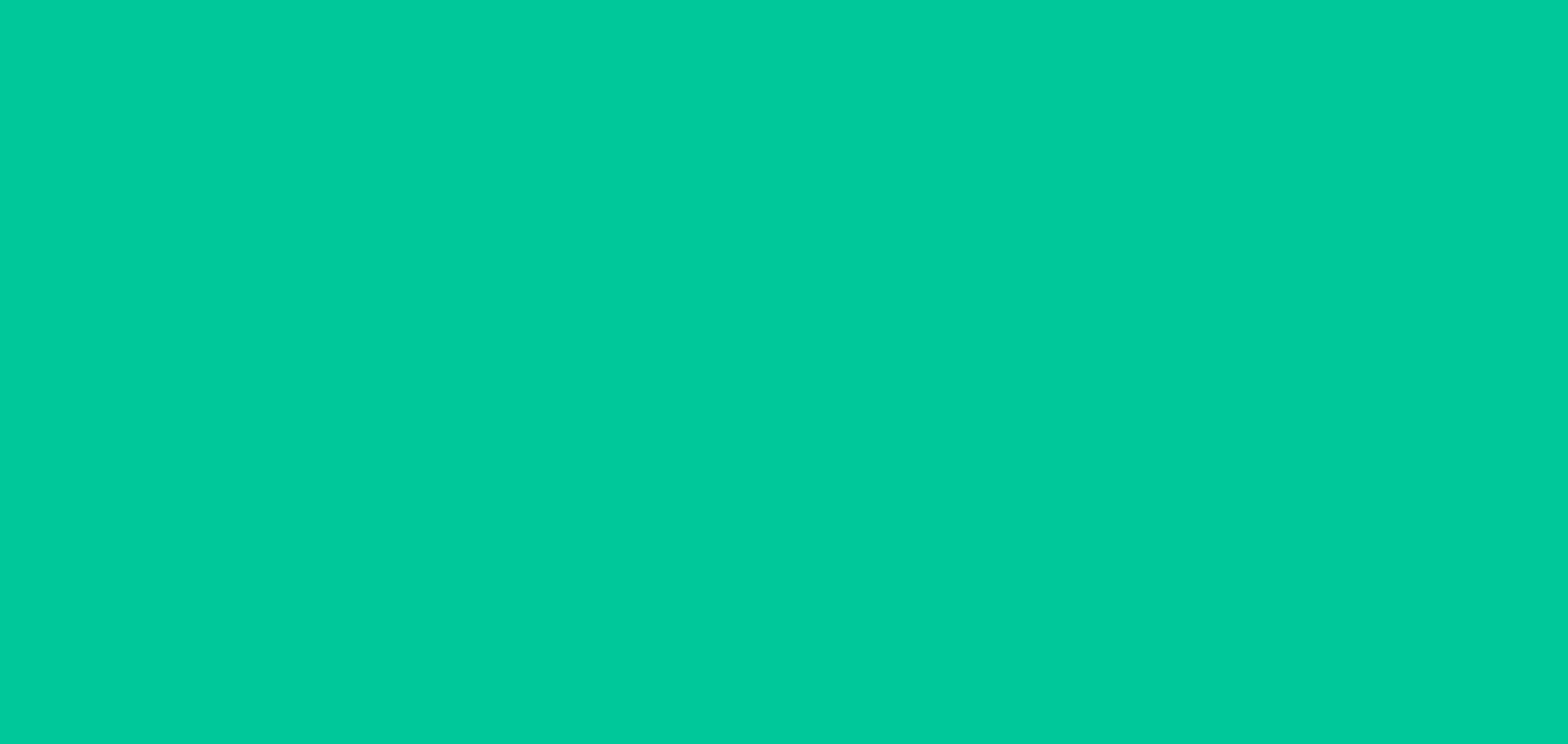
scroll to position [0, 0]
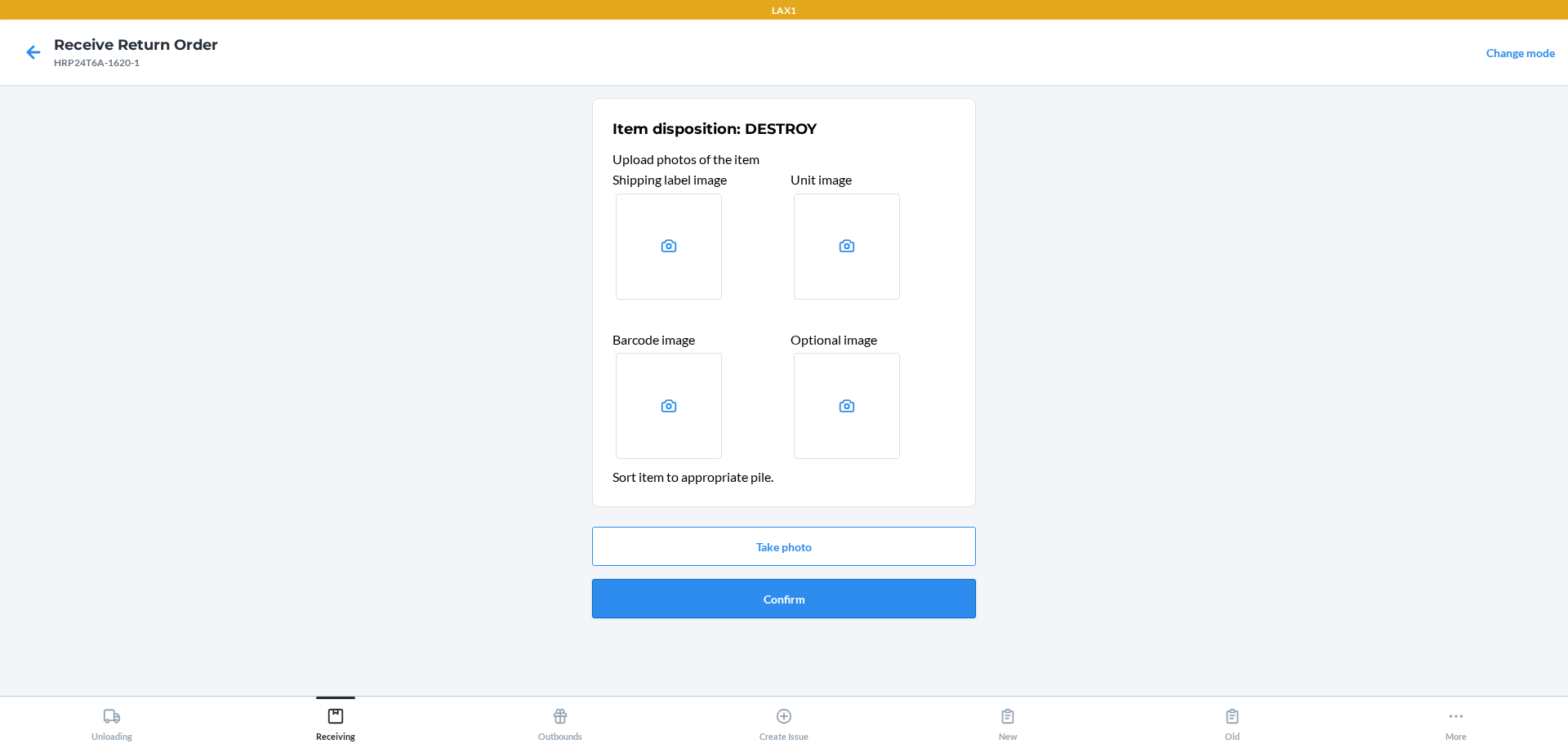
click at [754, 598] on button "Confirm" at bounding box center [784, 598] width 384 height 39
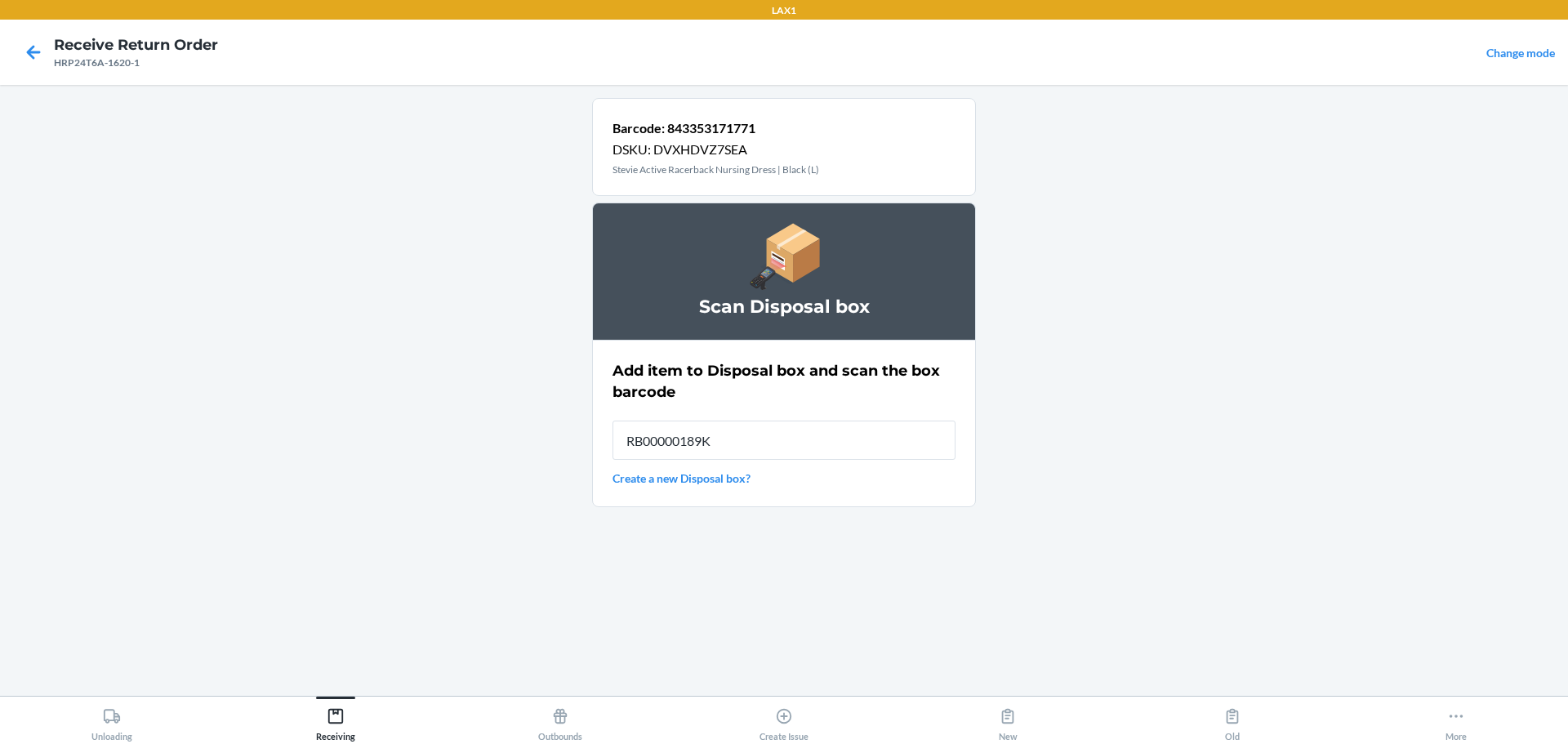
type input "RB00000189K"
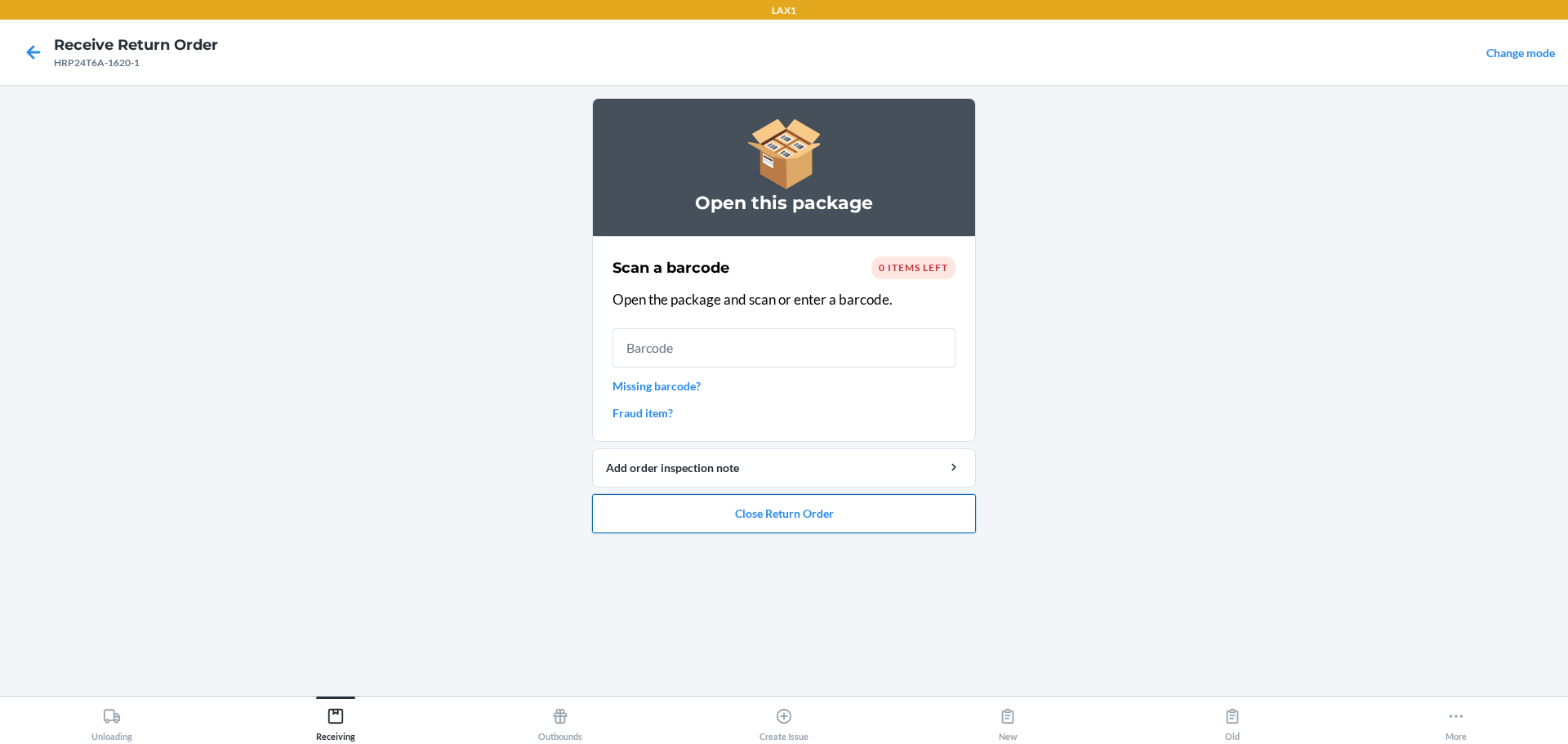
click at [754, 522] on button "Close Return Order" at bounding box center [784, 513] width 384 height 39
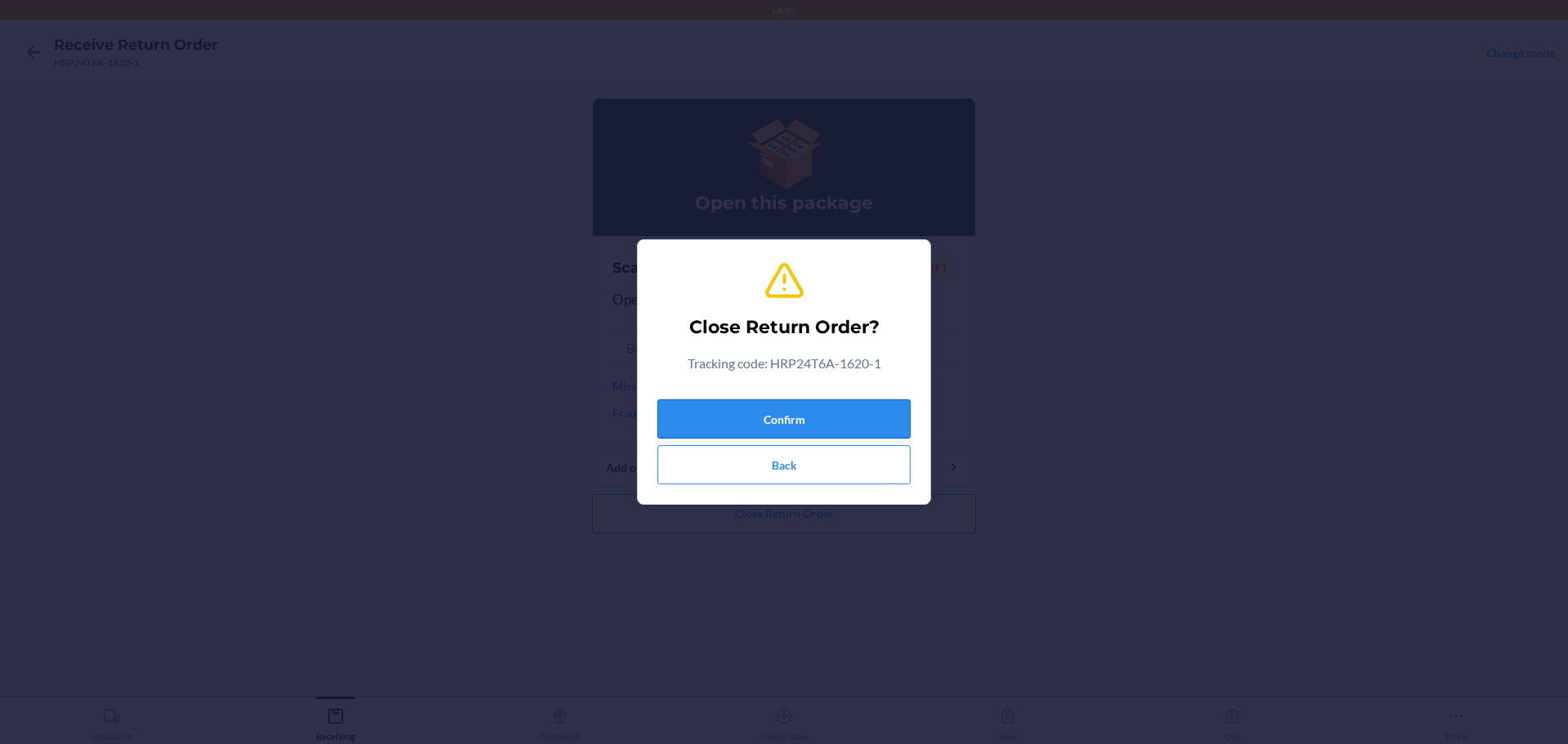
click at [754, 413] on button "Confirm" at bounding box center [784, 419] width 253 height 39
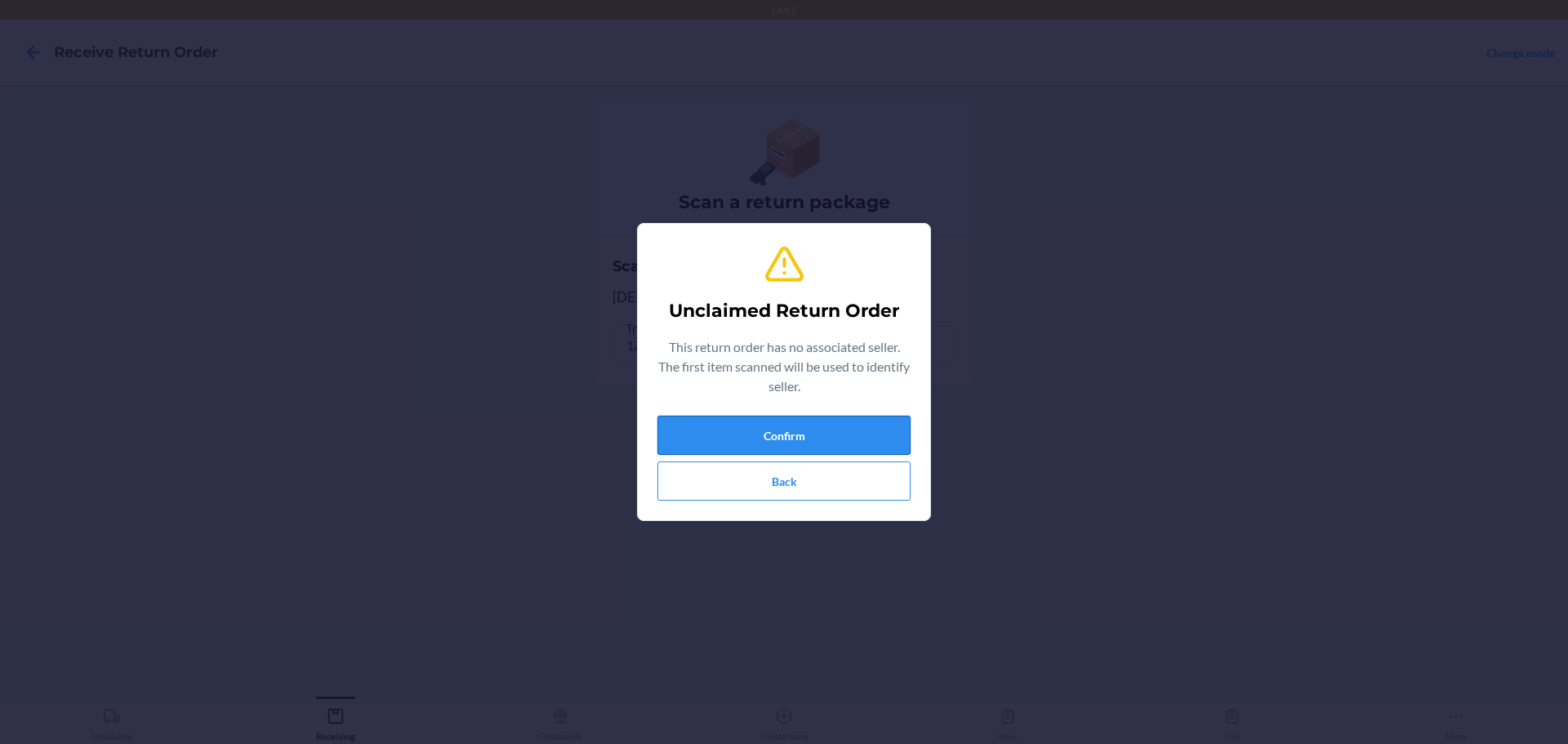
click at [754, 433] on button "Confirm" at bounding box center [784, 436] width 253 height 39
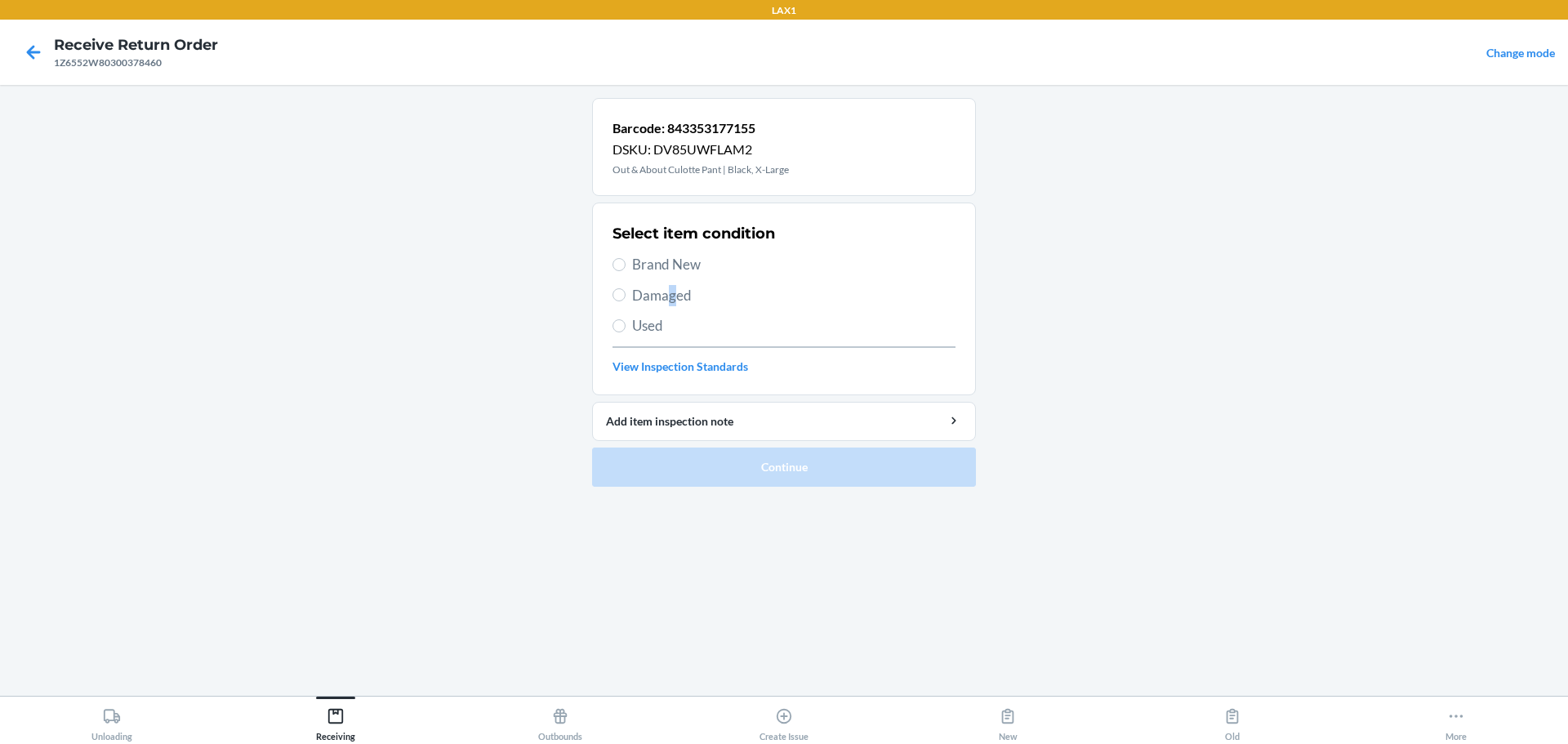
click at [672, 297] on span "Damaged" at bounding box center [794, 296] width 323 height 21
click at [608, 294] on section "Select item condition Brand New Damaged Used View Inspection Standards" at bounding box center [784, 299] width 384 height 193
click at [622, 293] on input "Damaged" at bounding box center [618, 294] width 13 height 13
radio input "true"
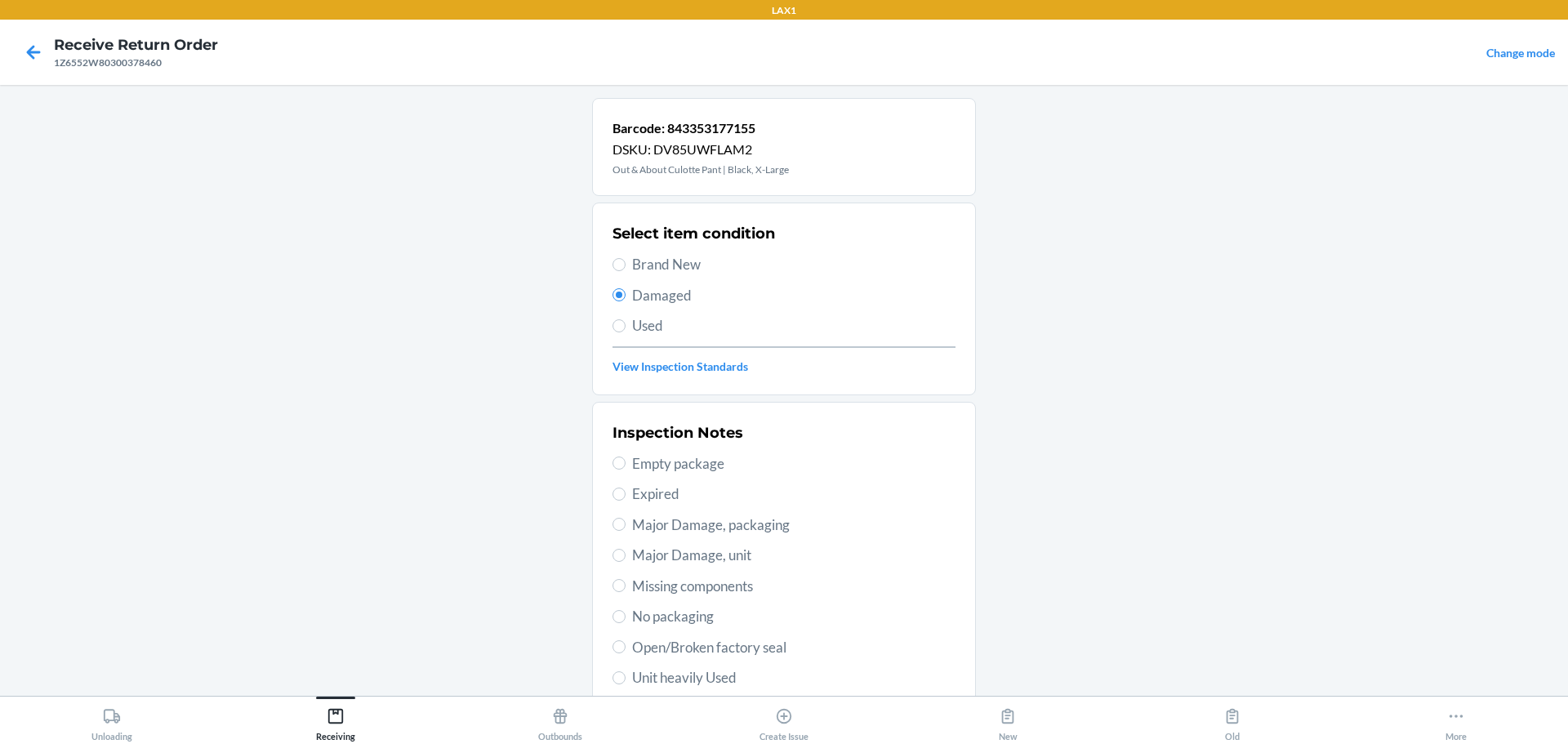
drag, startPoint x: 703, startPoint y: 522, endPoint x: 690, endPoint y: 528, distance: 14.3
click at [702, 523] on span "Major Damage, packaging" at bounding box center [794, 525] width 323 height 21
click at [626, 523] on input "Major Damage, packaging" at bounding box center [618, 524] width 13 height 13
radio input "true"
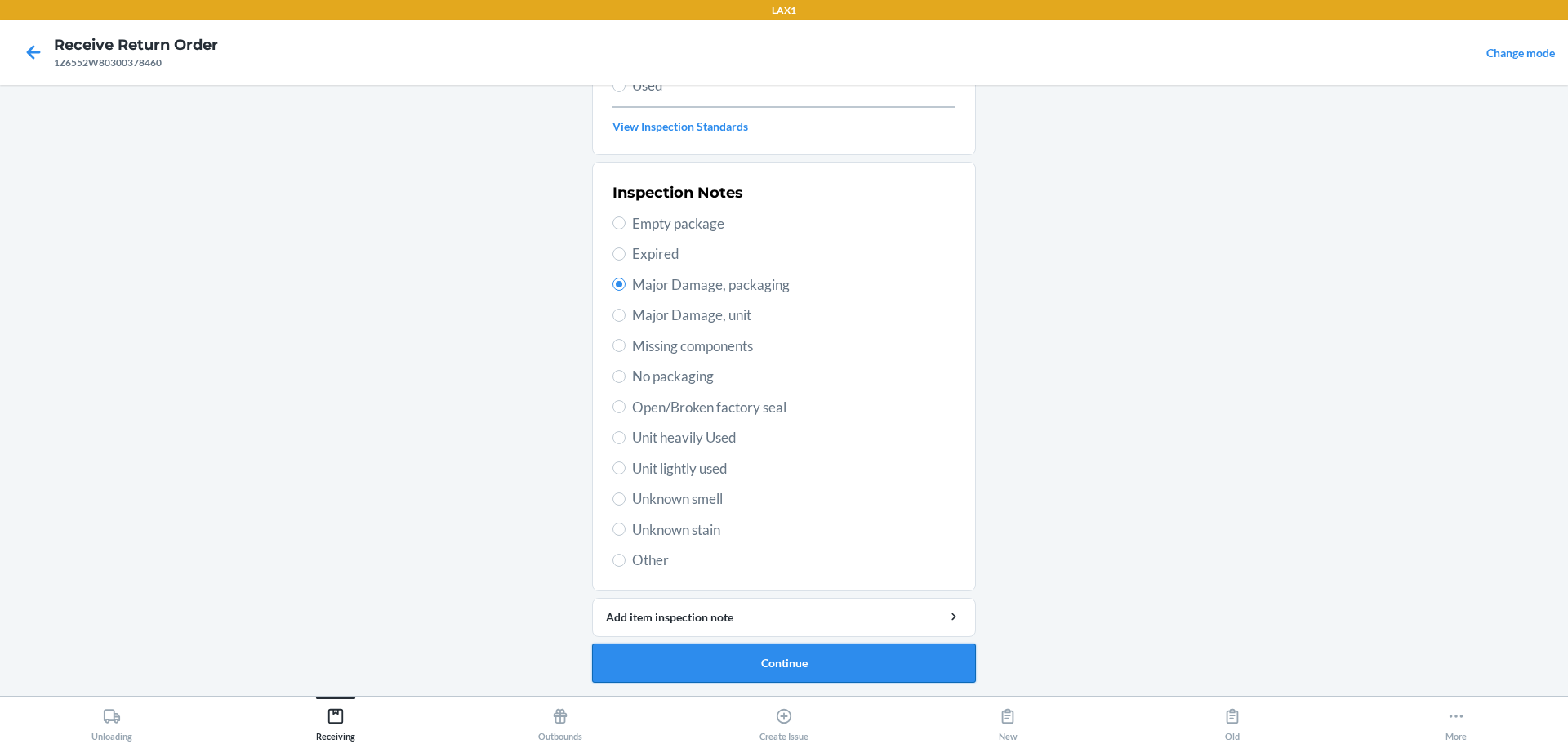
click at [750, 648] on button "Continue" at bounding box center [784, 663] width 384 height 39
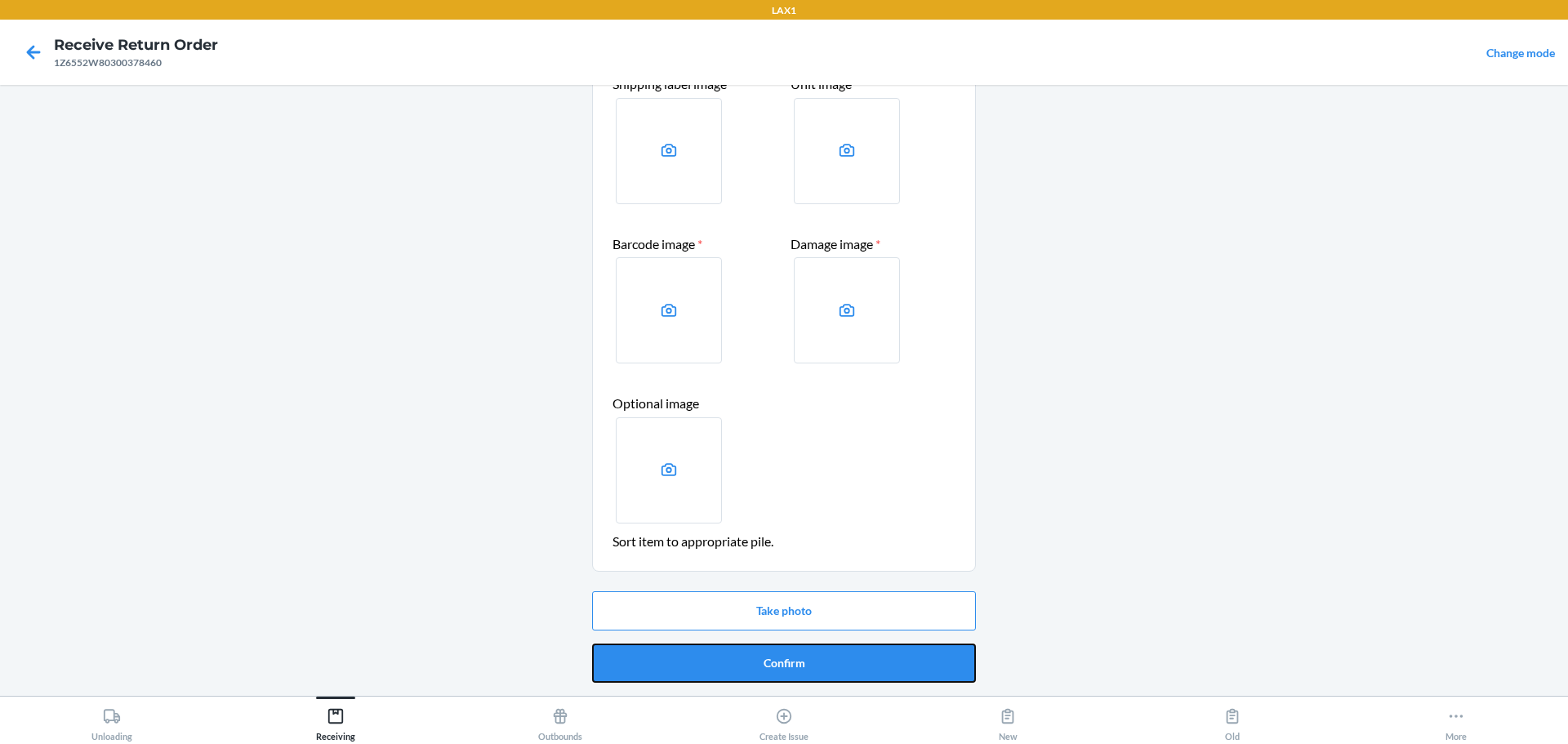
drag, startPoint x: 764, startPoint y: 659, endPoint x: 773, endPoint y: 589, distance: 70.6
click at [754, 648] on button "Confirm" at bounding box center [784, 663] width 384 height 39
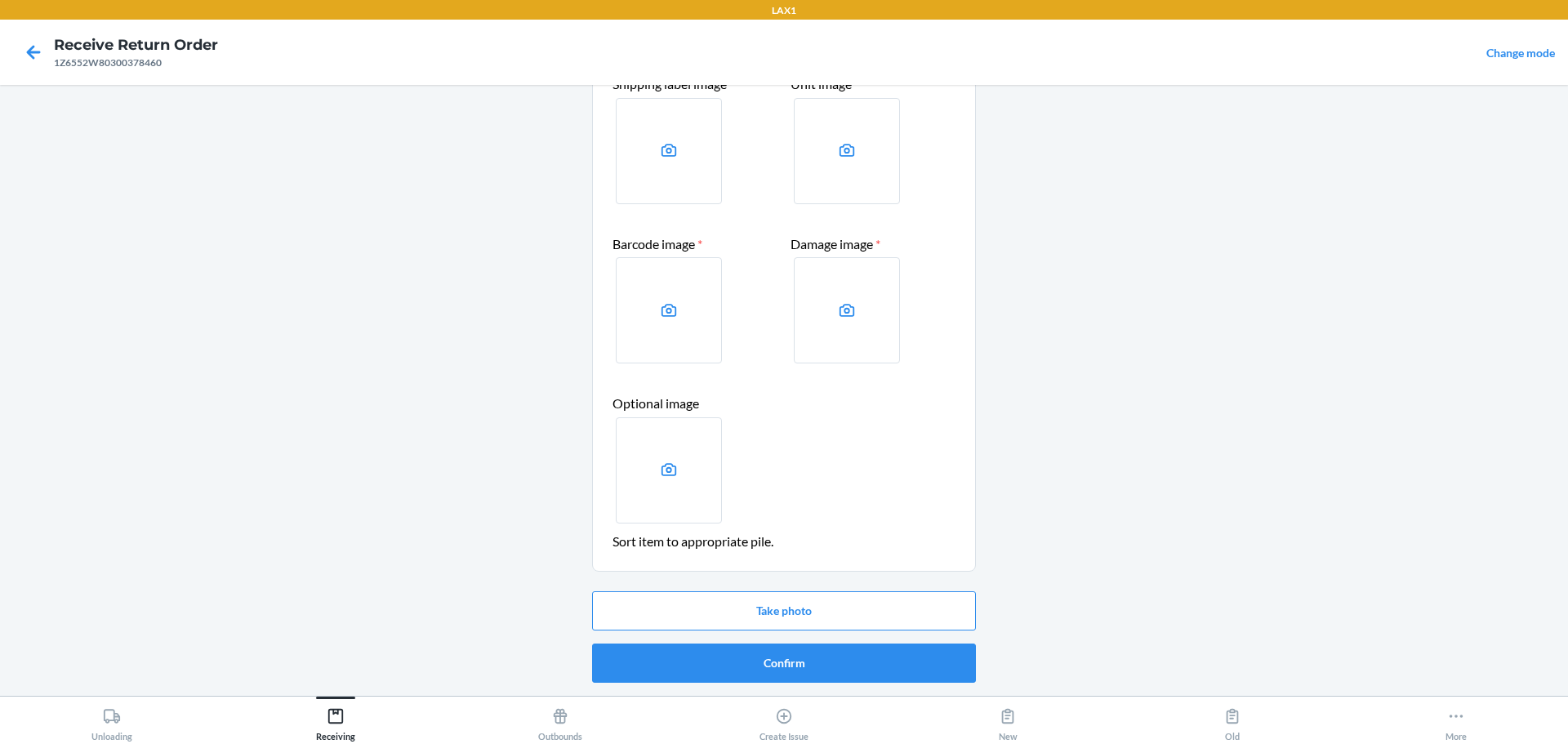
scroll to position [0, 0]
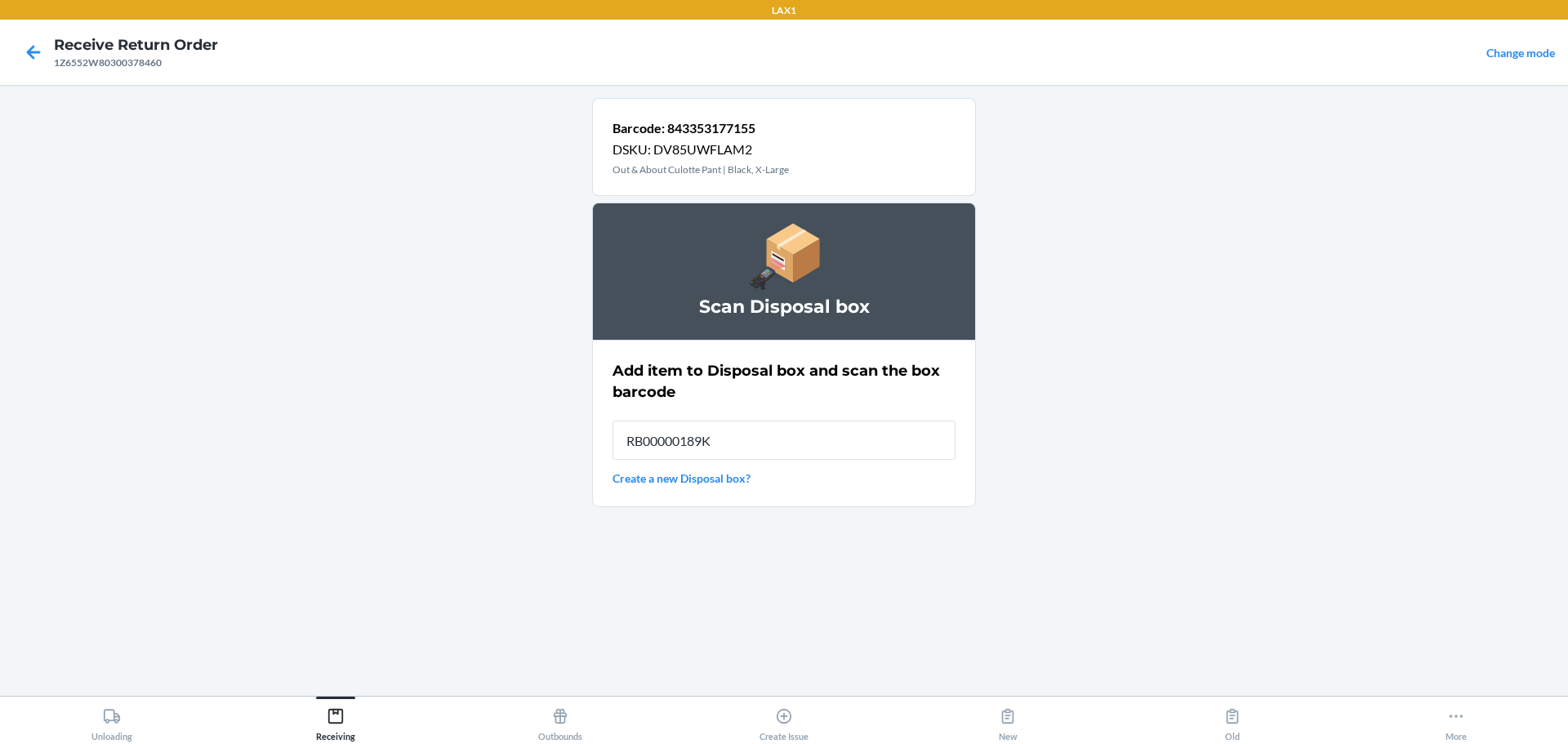
type input "RB00000189K"
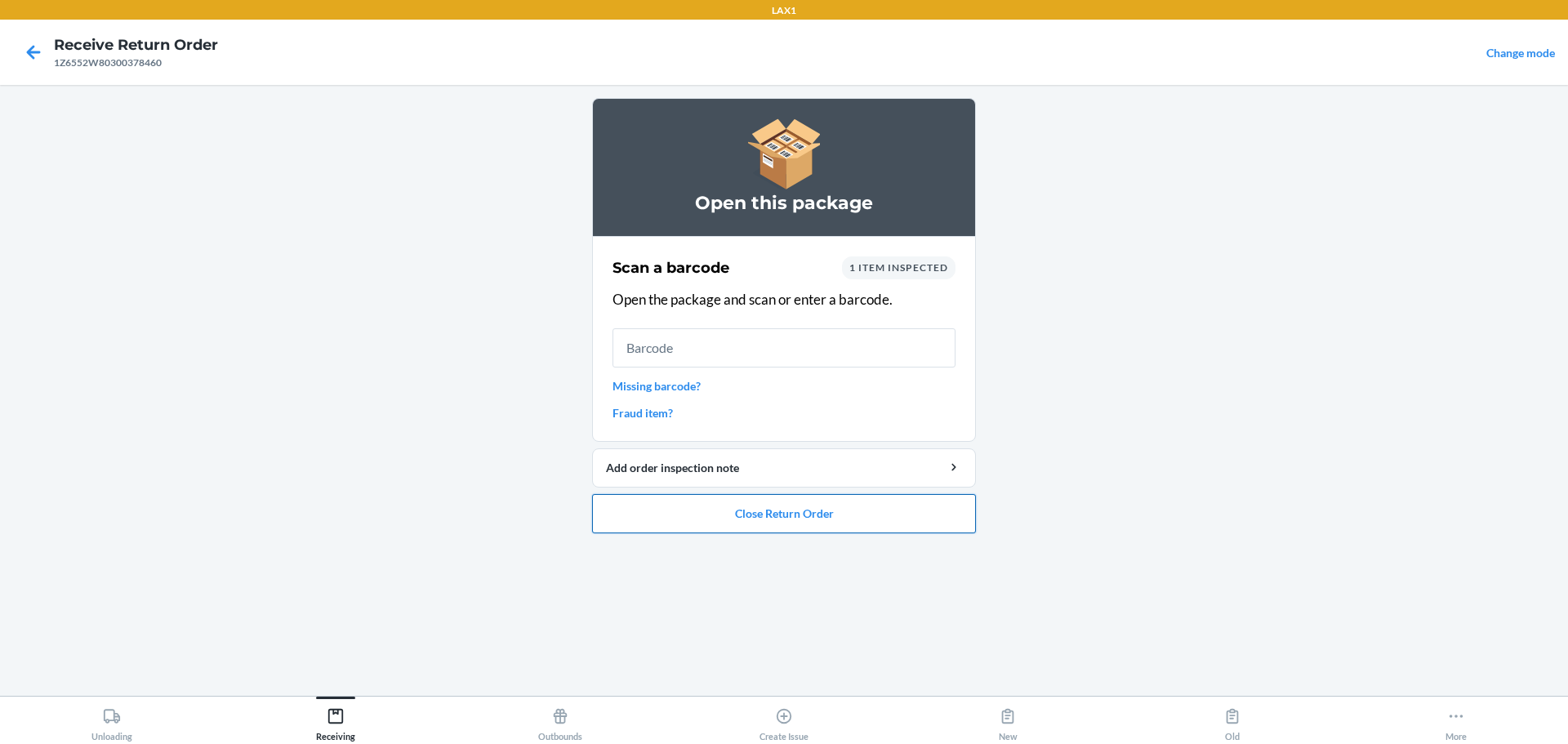
click at [754, 519] on button "Close Return Order" at bounding box center [784, 513] width 384 height 39
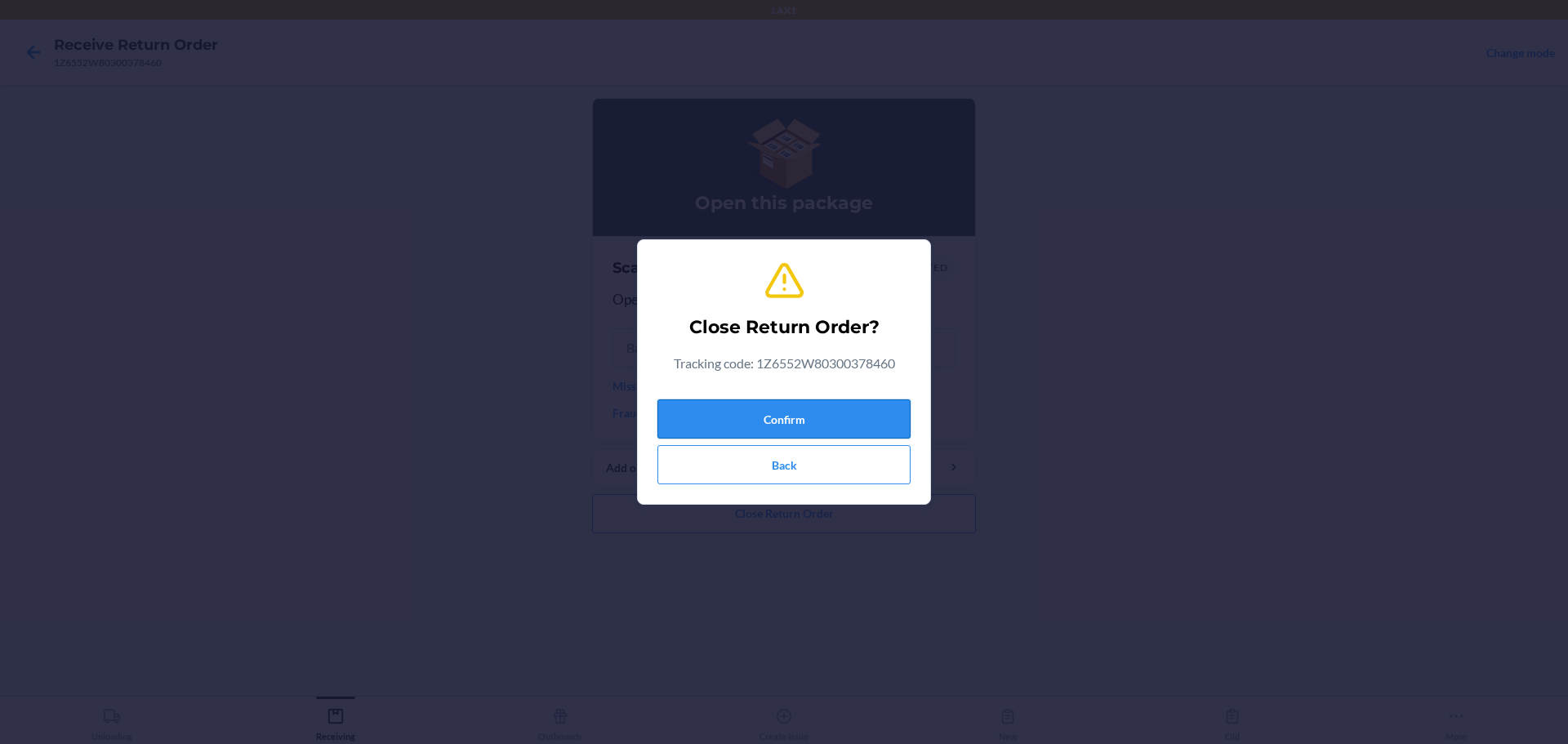
click at [754, 418] on button "Confirm" at bounding box center [784, 419] width 253 height 39
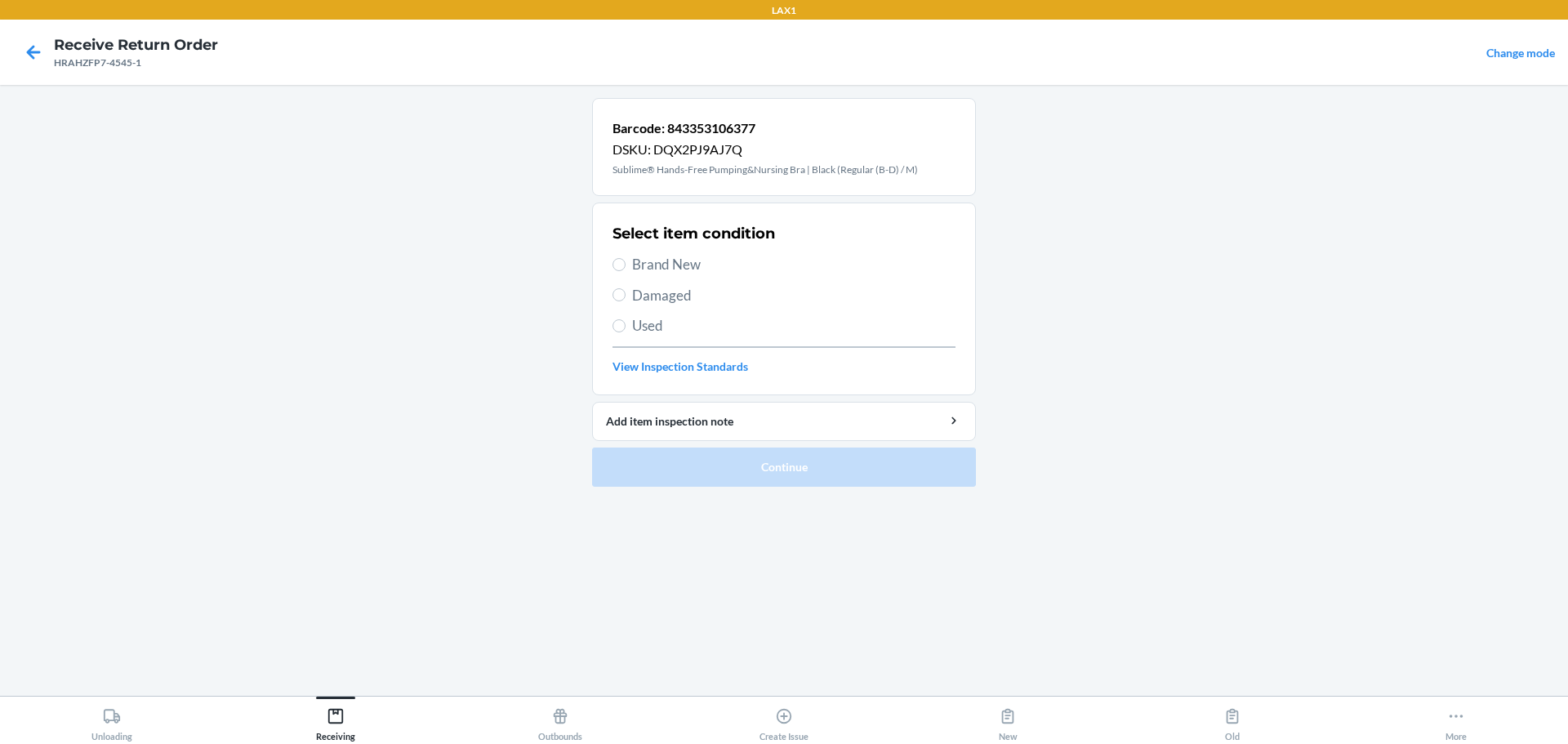
click at [654, 257] on span "Brand New" at bounding box center [794, 265] width 323 height 21
click at [626, 258] on input "Brand New" at bounding box center [618, 264] width 13 height 13
radio input "true"
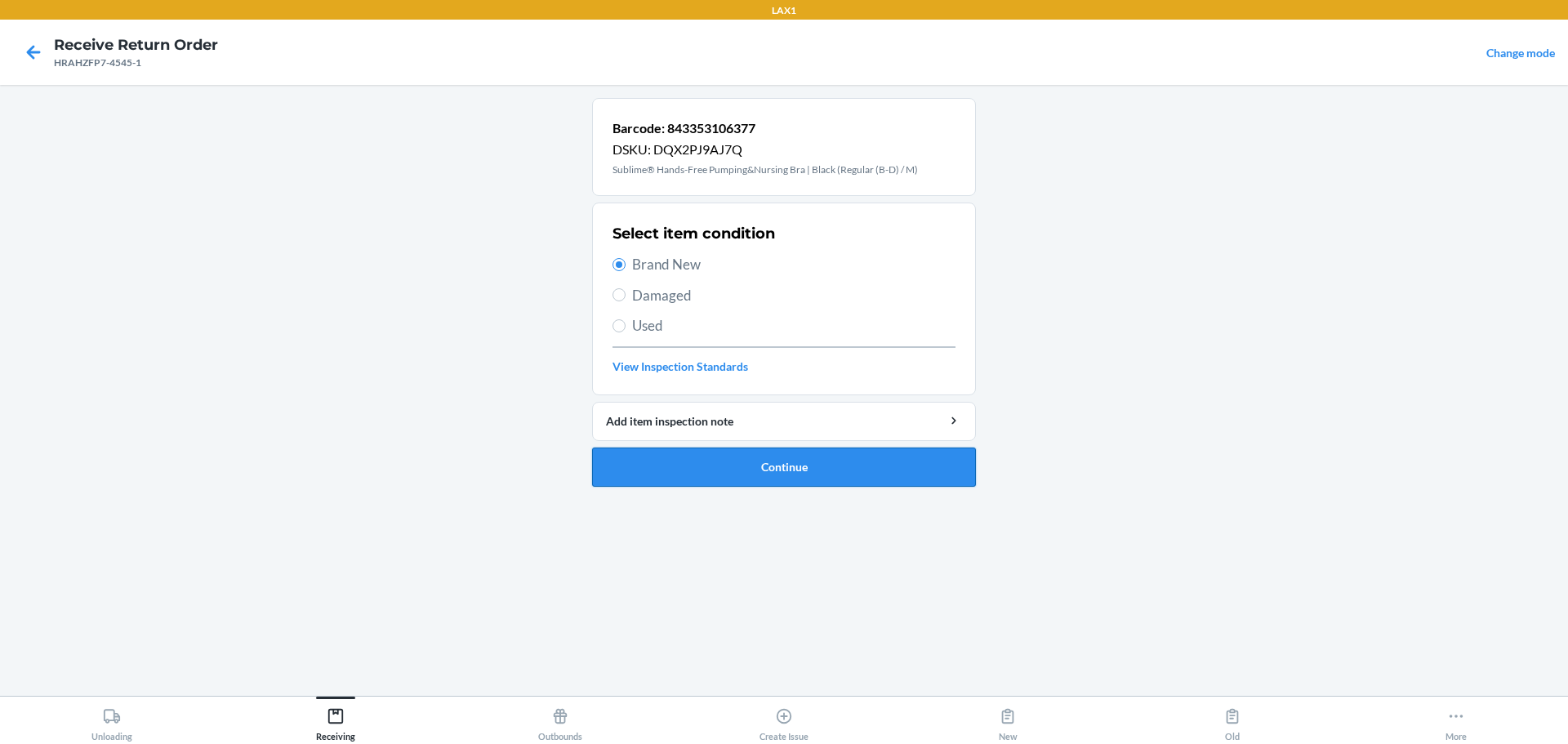
click at [705, 461] on button "Continue" at bounding box center [784, 467] width 384 height 39
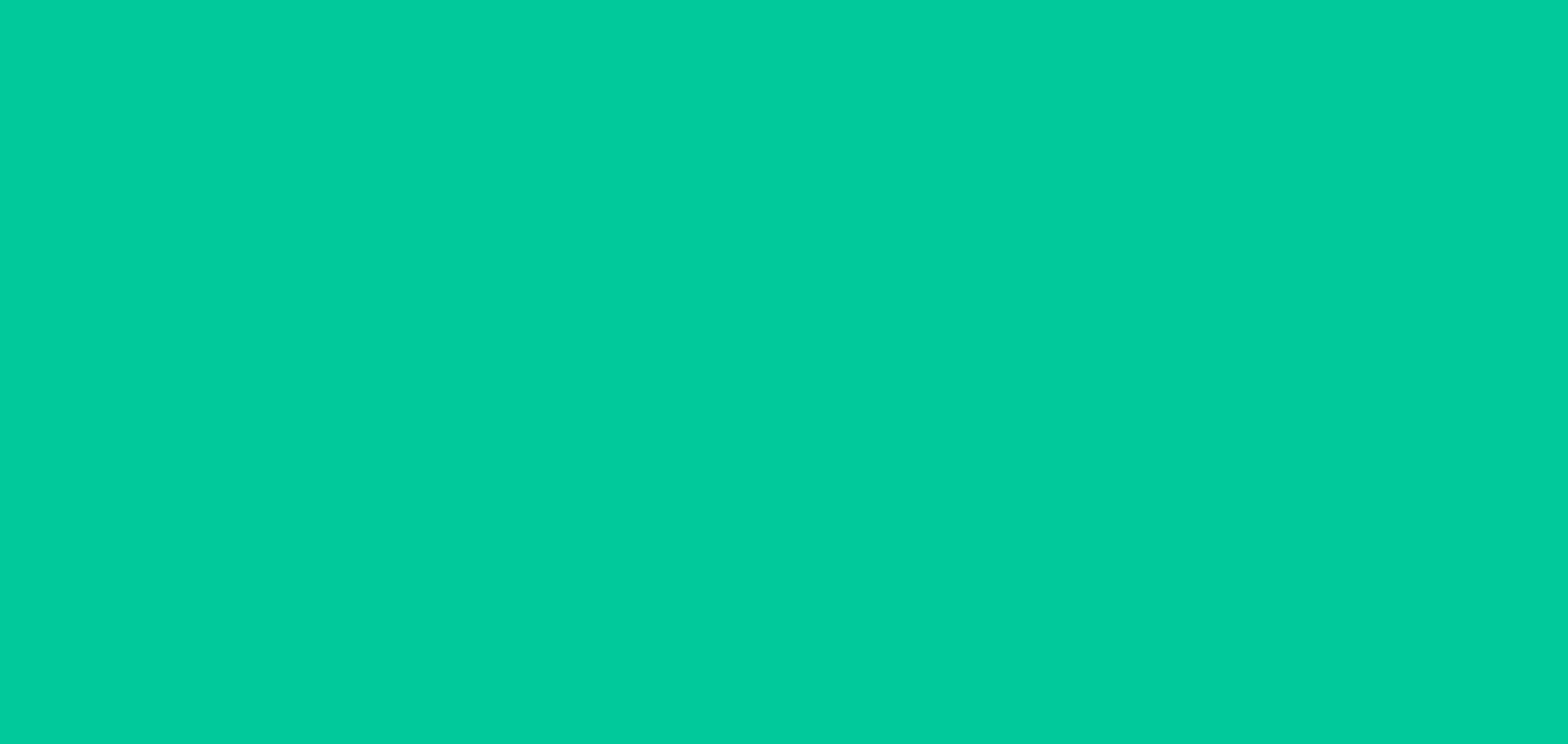
click at [704, 460] on div at bounding box center [784, 390] width 384 height 585
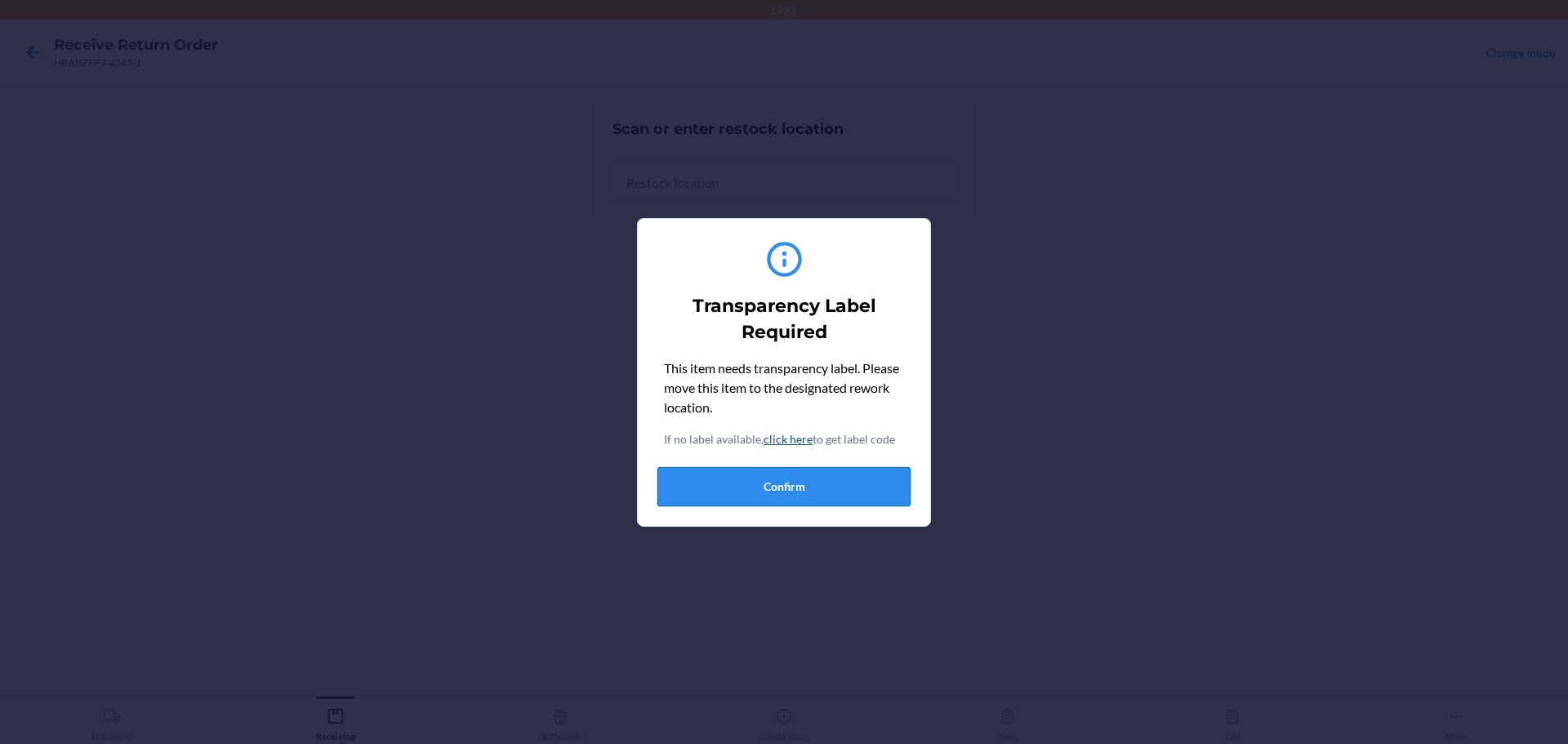
click at [751, 495] on button "Confirm" at bounding box center [784, 487] width 253 height 39
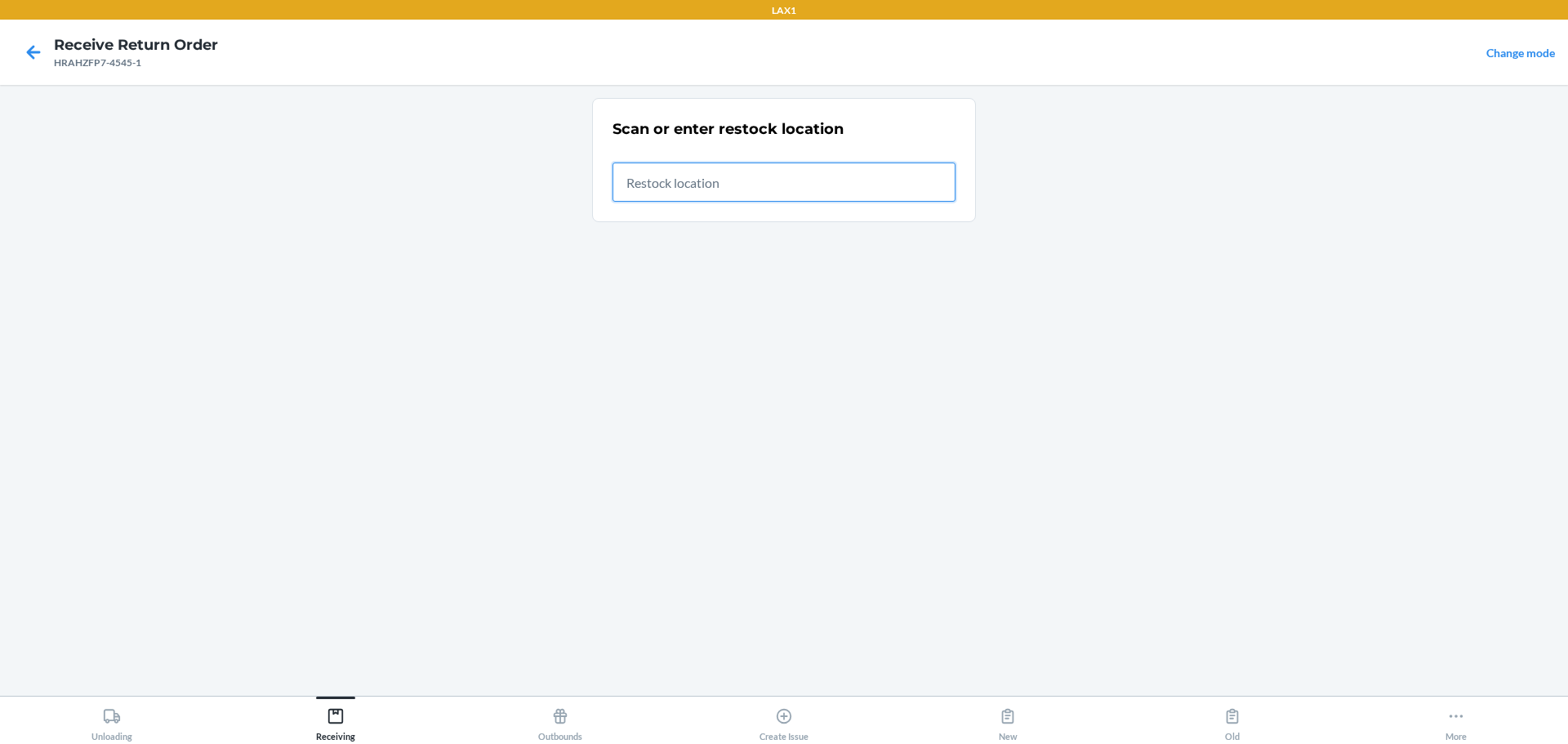
click at [754, 195] on input "text" at bounding box center [784, 182] width 343 height 39
type input "RTCART046"
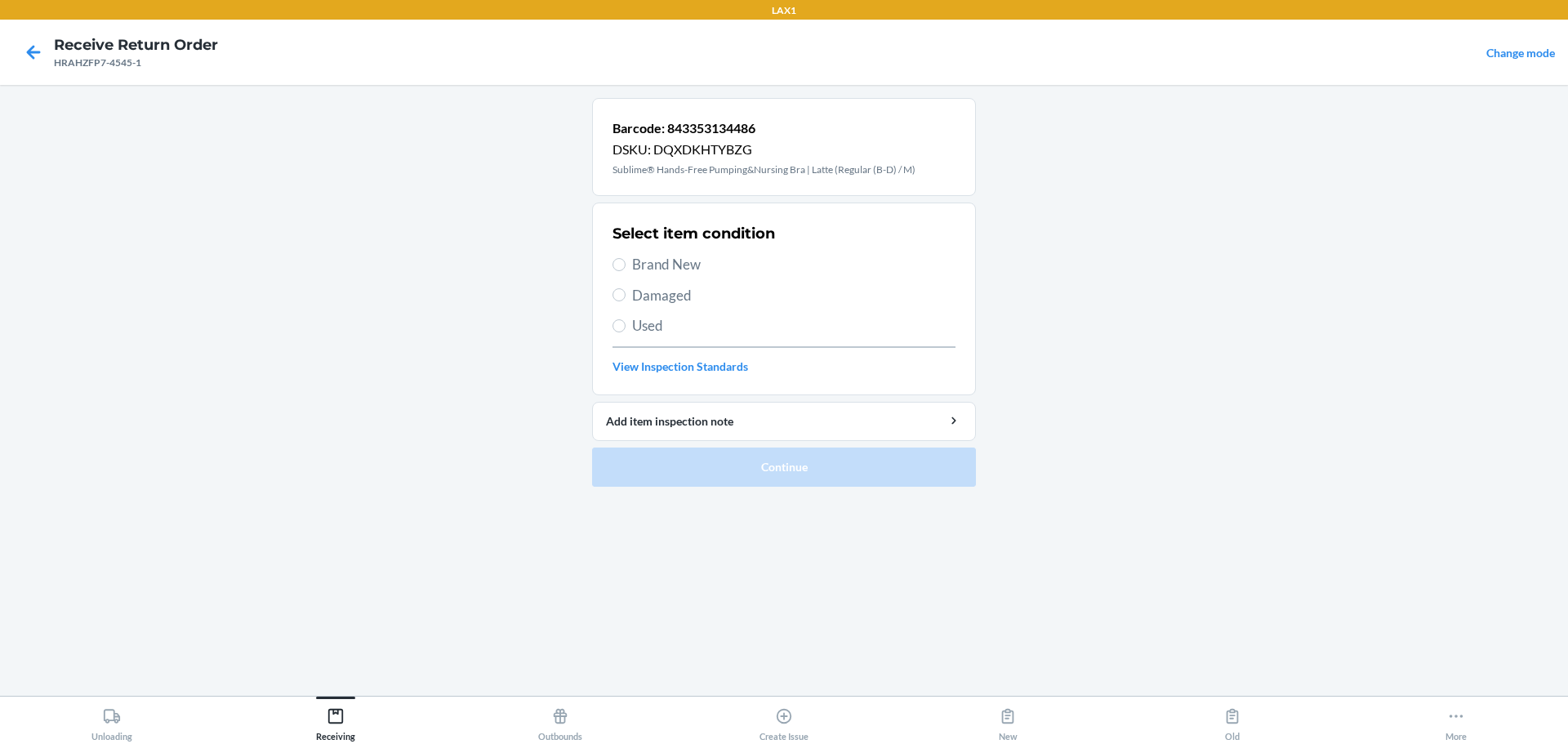
click at [671, 294] on span "Damaged" at bounding box center [794, 296] width 323 height 21
click at [626, 294] on input "Damaged" at bounding box center [618, 294] width 13 height 13
radio input "true"
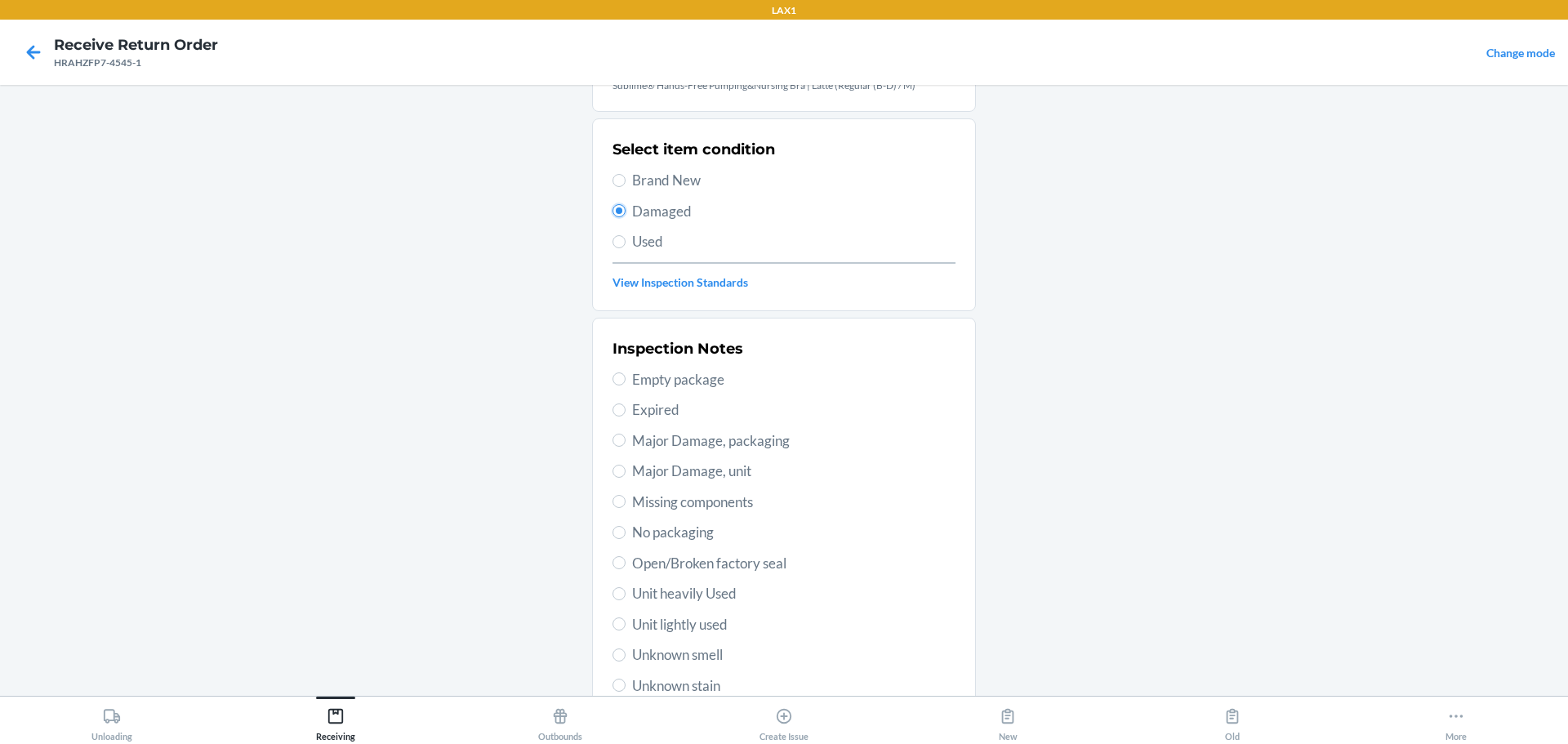
scroll to position [163, 0]
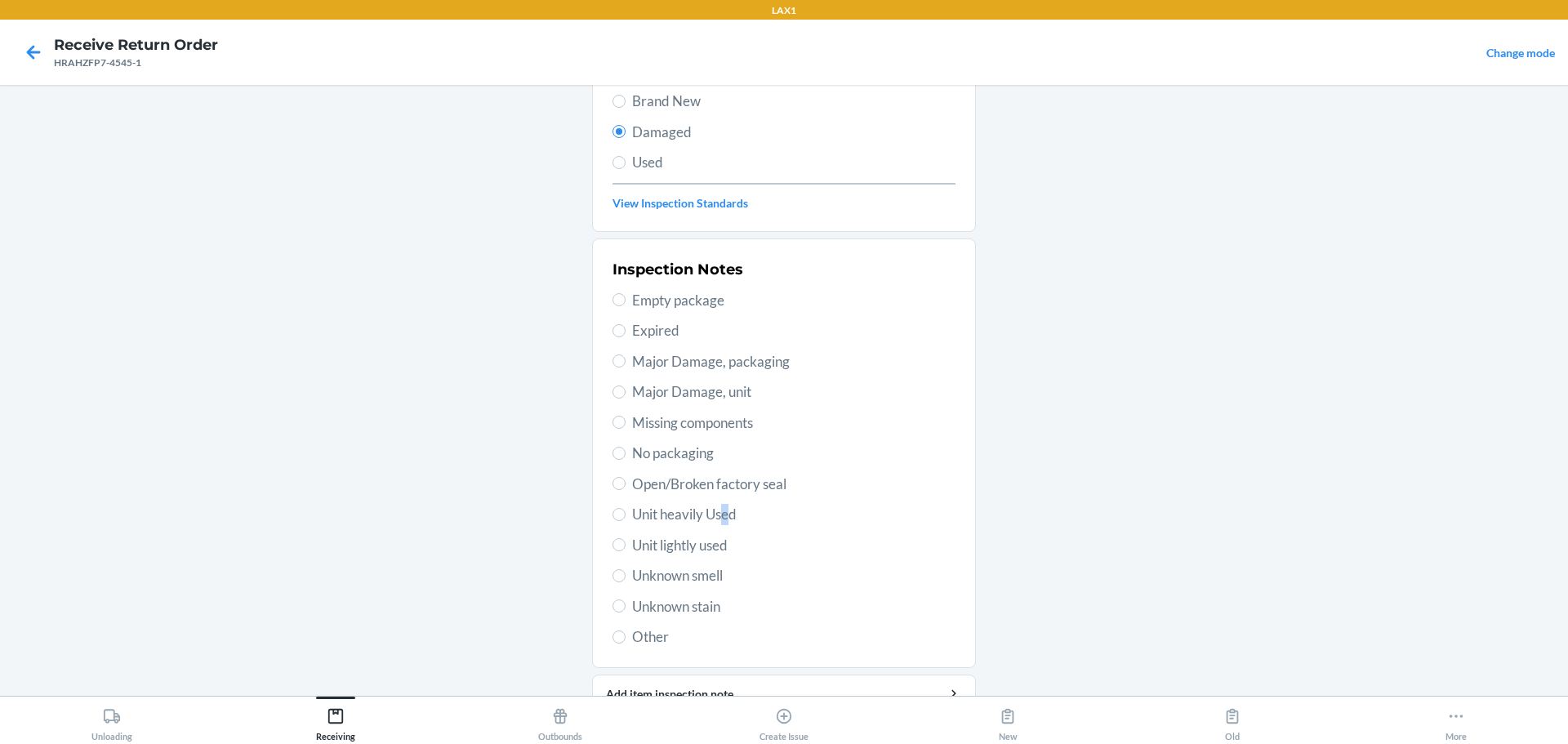
click at [721, 512] on span "Unit heavily Used" at bounding box center [794, 514] width 323 height 21
click at [706, 517] on span "Unit heavily Used" at bounding box center [794, 514] width 323 height 21
click at [626, 517] on input "Unit heavily Used" at bounding box center [618, 514] width 13 height 13
radio input "true"
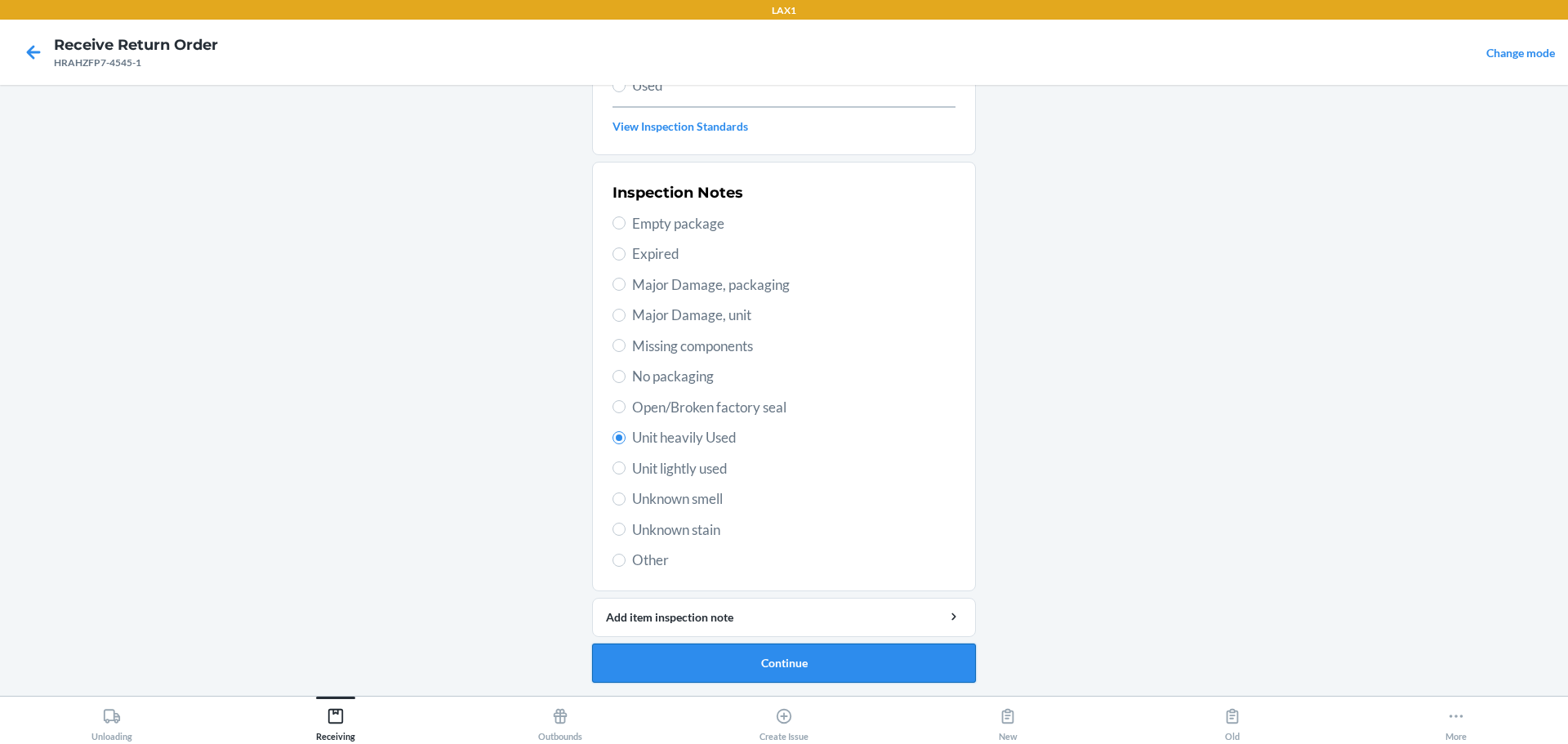
click at [754, 669] on button "Continue" at bounding box center [784, 663] width 384 height 39
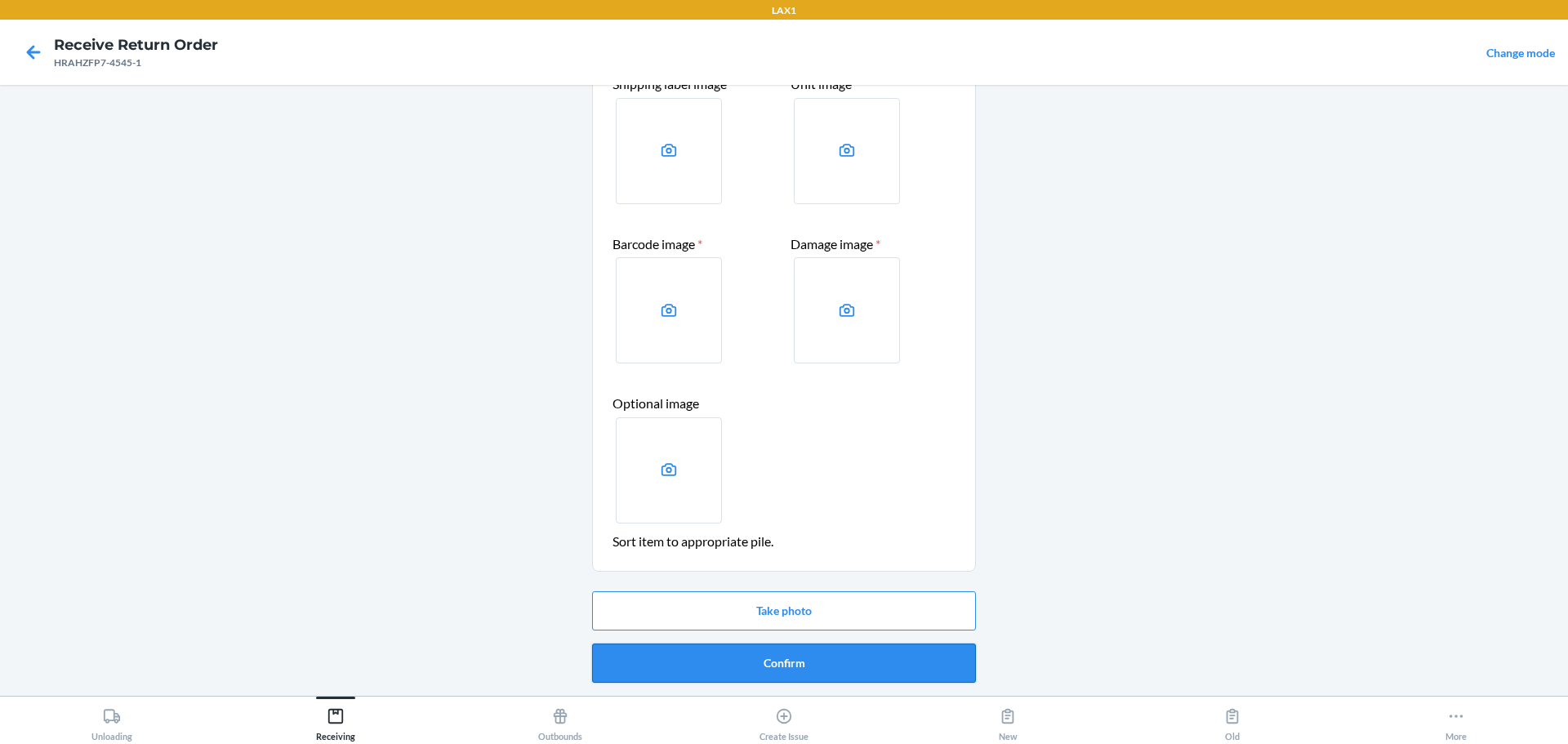
click at [754, 653] on button "Confirm" at bounding box center [784, 663] width 384 height 39
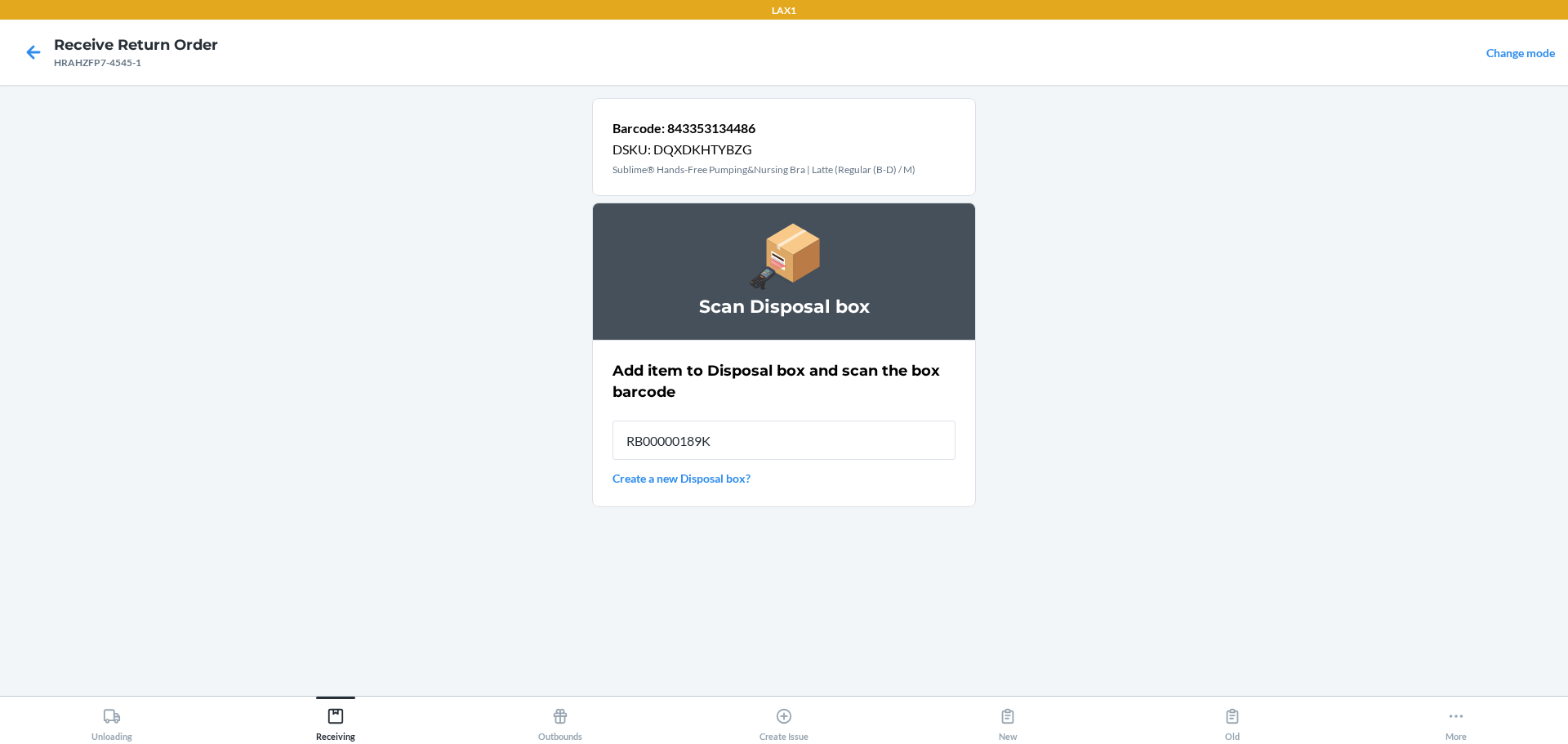
type input "RB00000189K"
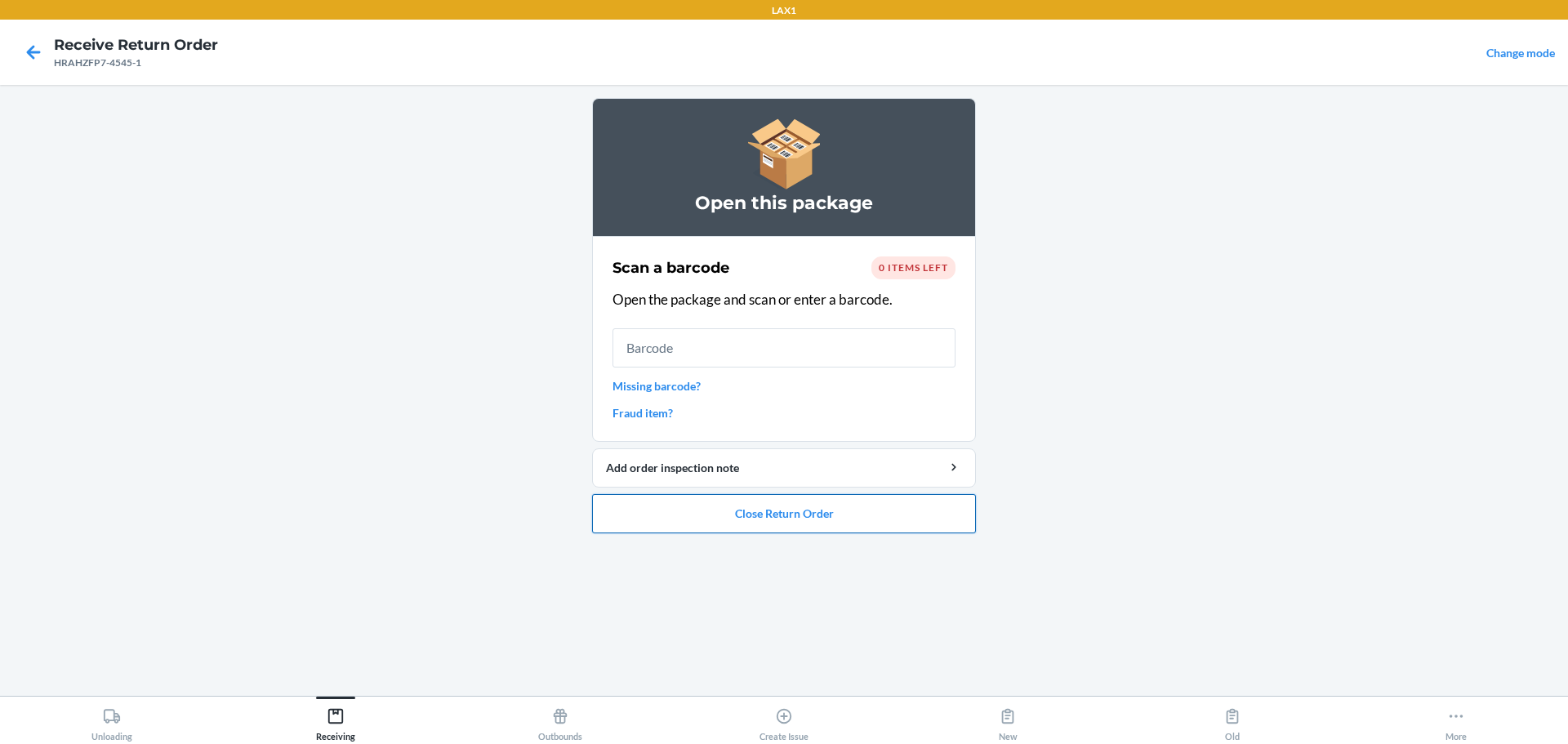
click at [754, 522] on button "Close Return Order" at bounding box center [784, 513] width 384 height 39
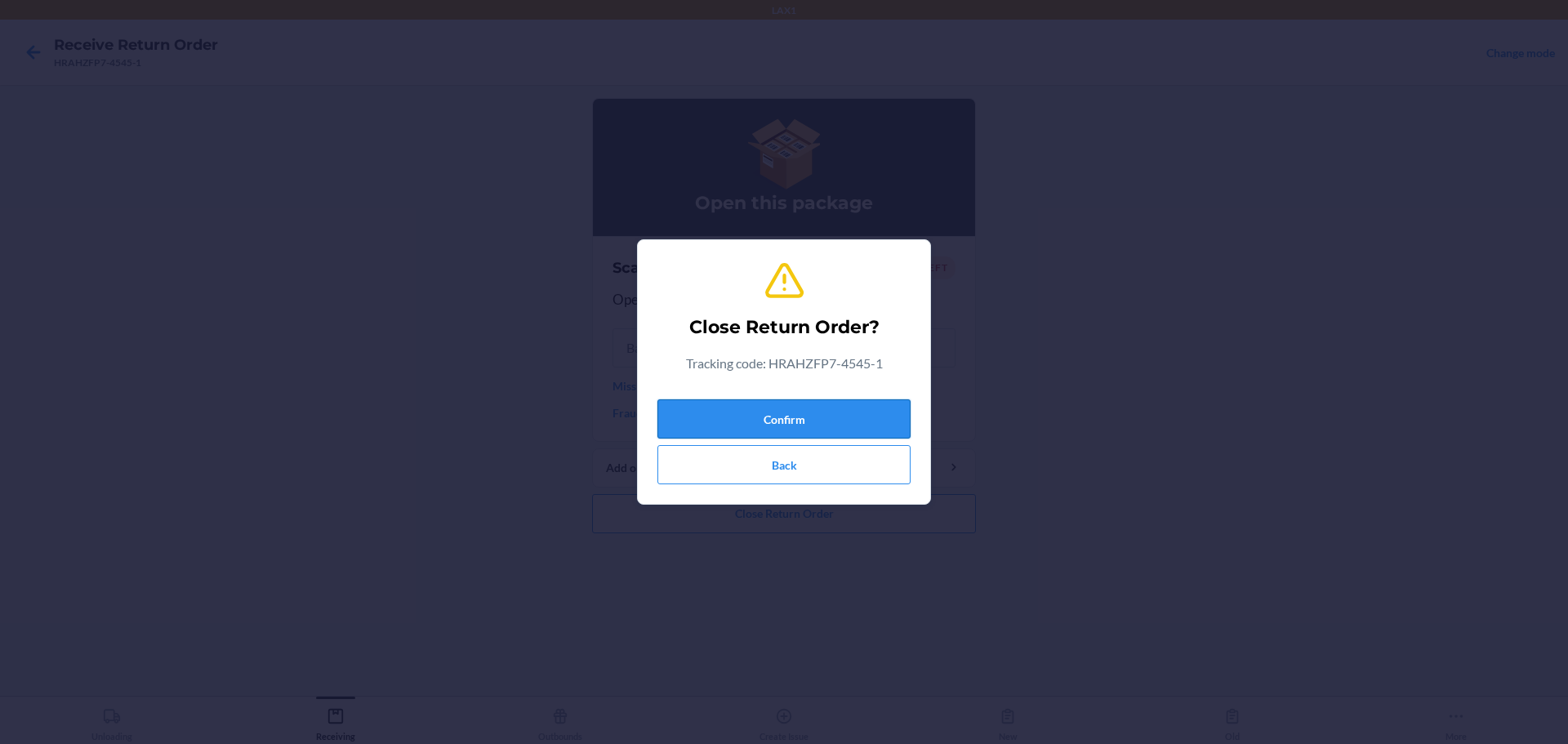
click at [754, 426] on button "Confirm" at bounding box center [784, 419] width 253 height 39
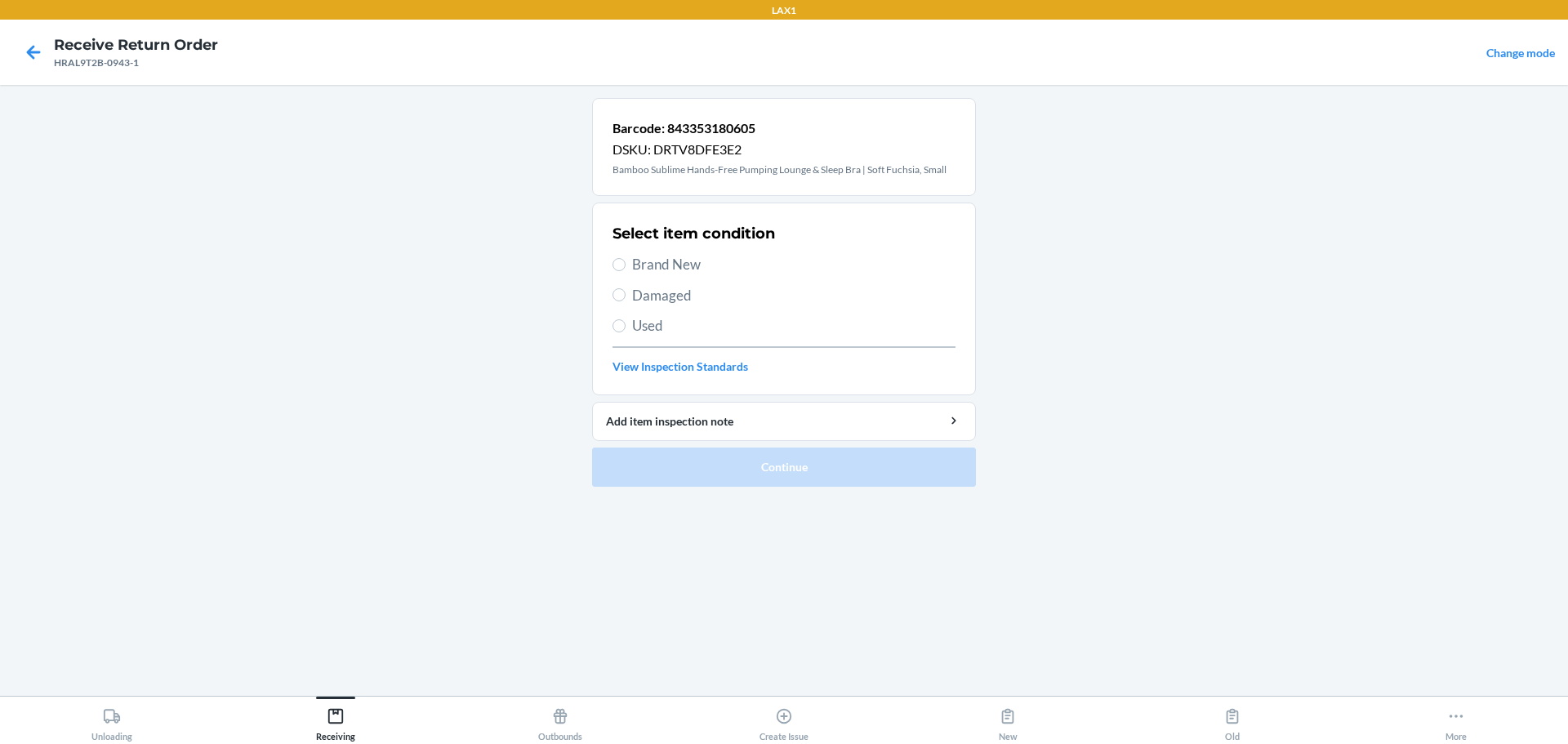
click at [665, 258] on span "Brand New" at bounding box center [794, 265] width 323 height 21
click at [626, 258] on input "Brand New" at bounding box center [618, 264] width 13 height 13
radio input "true"
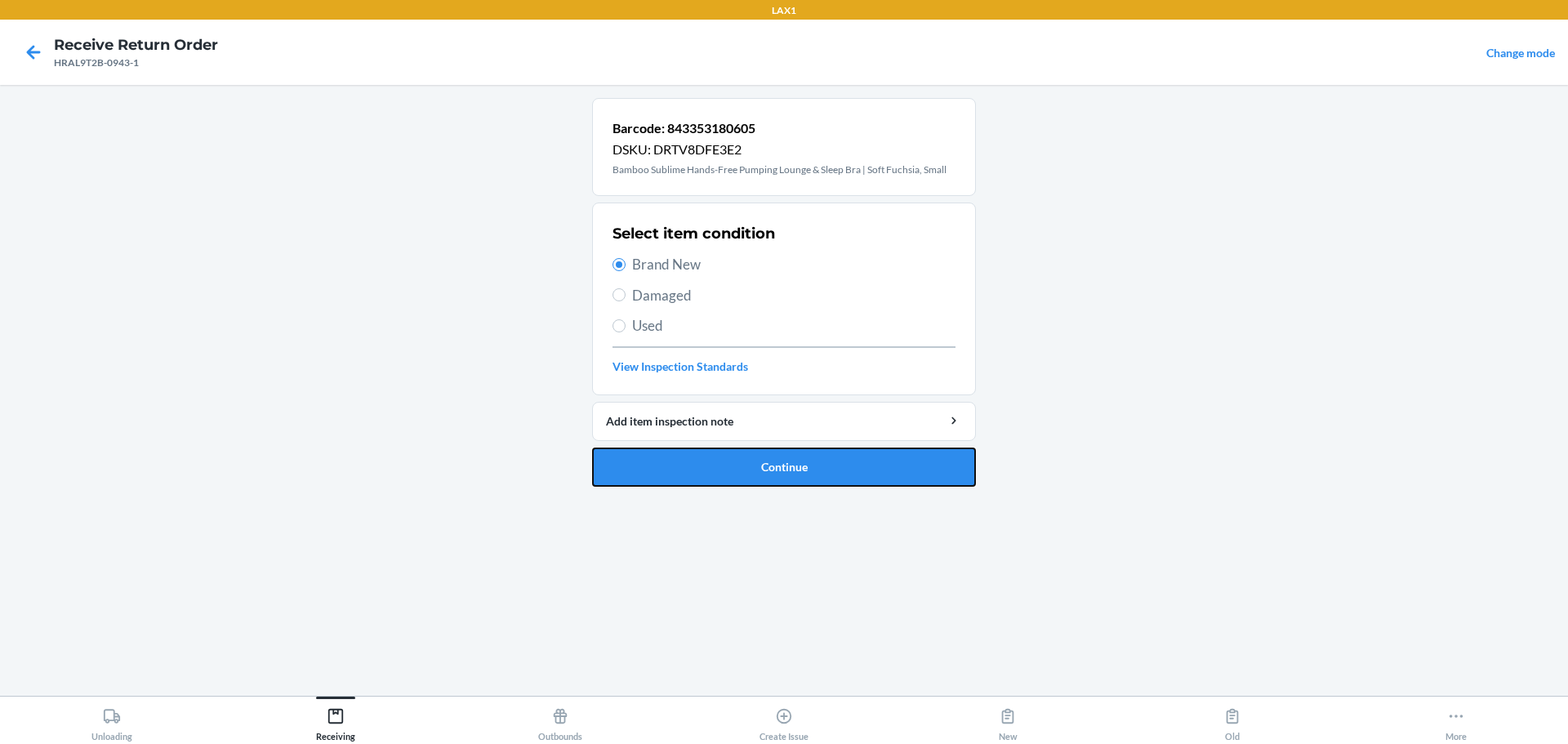
drag, startPoint x: 783, startPoint y: 471, endPoint x: 784, endPoint y: 445, distance: 26.0
click at [754, 466] on button "Continue" at bounding box center [784, 467] width 384 height 39
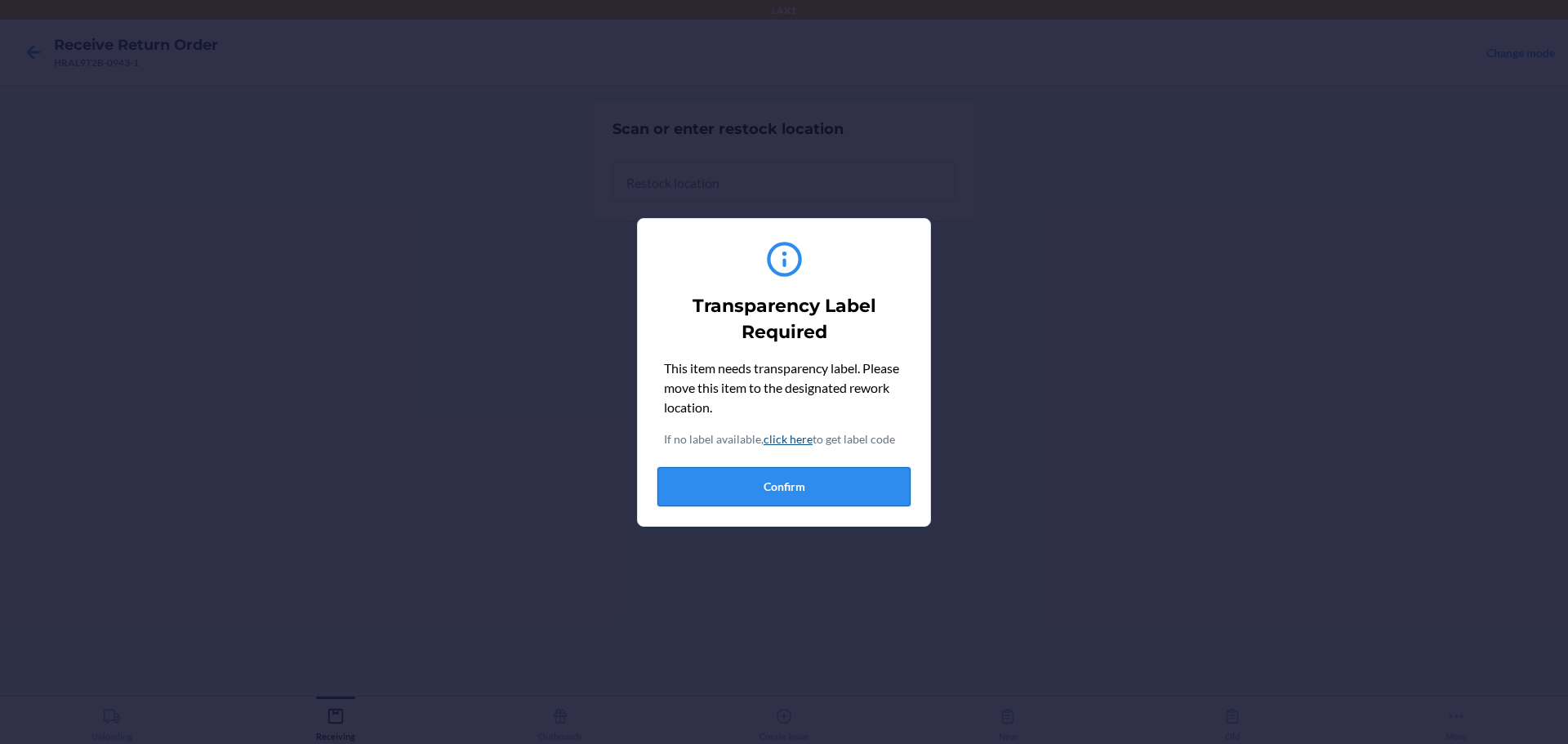
drag, startPoint x: 741, startPoint y: 477, endPoint x: 741, endPoint y: 486, distance: 9.0
click at [741, 477] on button "Confirm" at bounding box center [784, 487] width 253 height 39
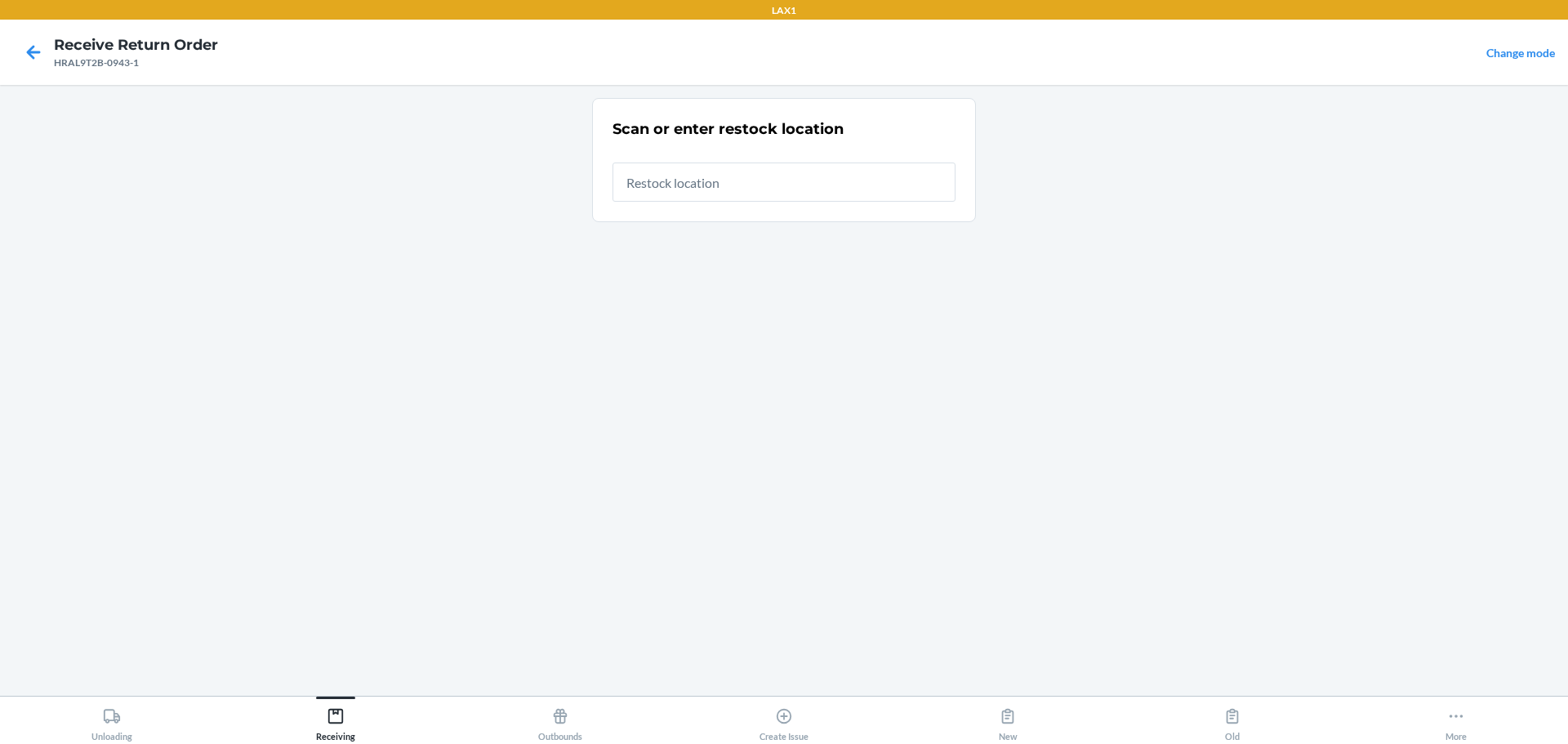
drag, startPoint x: 937, startPoint y: 214, endPoint x: 918, endPoint y: 191, distance: 29.8
click at [754, 214] on section "Scan or enter restock location" at bounding box center [784, 160] width 384 height 124
click at [754, 183] on input "text" at bounding box center [784, 182] width 343 height 39
type input "RTCART046"
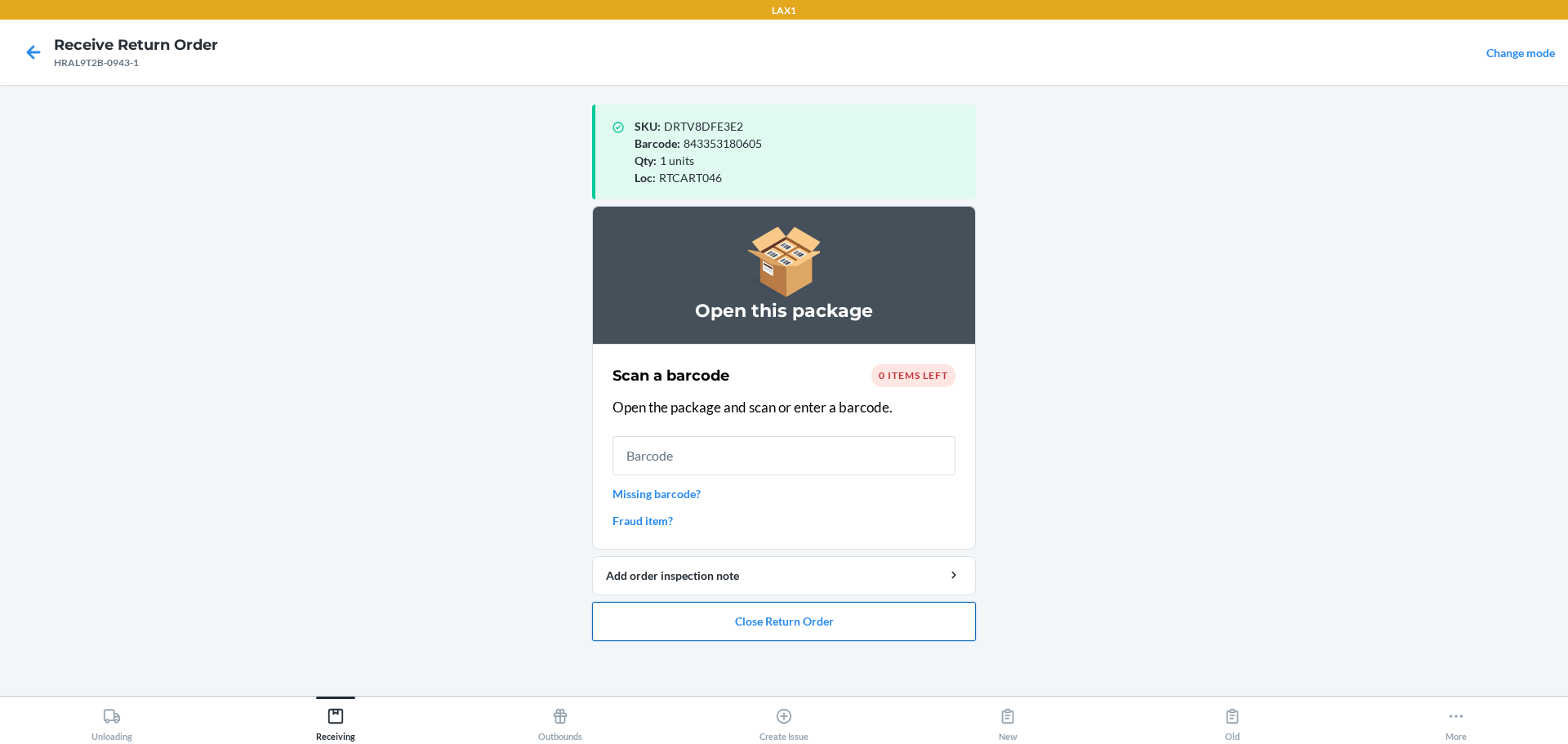
click at [754, 637] on button "Close Return Order" at bounding box center [784, 621] width 384 height 39
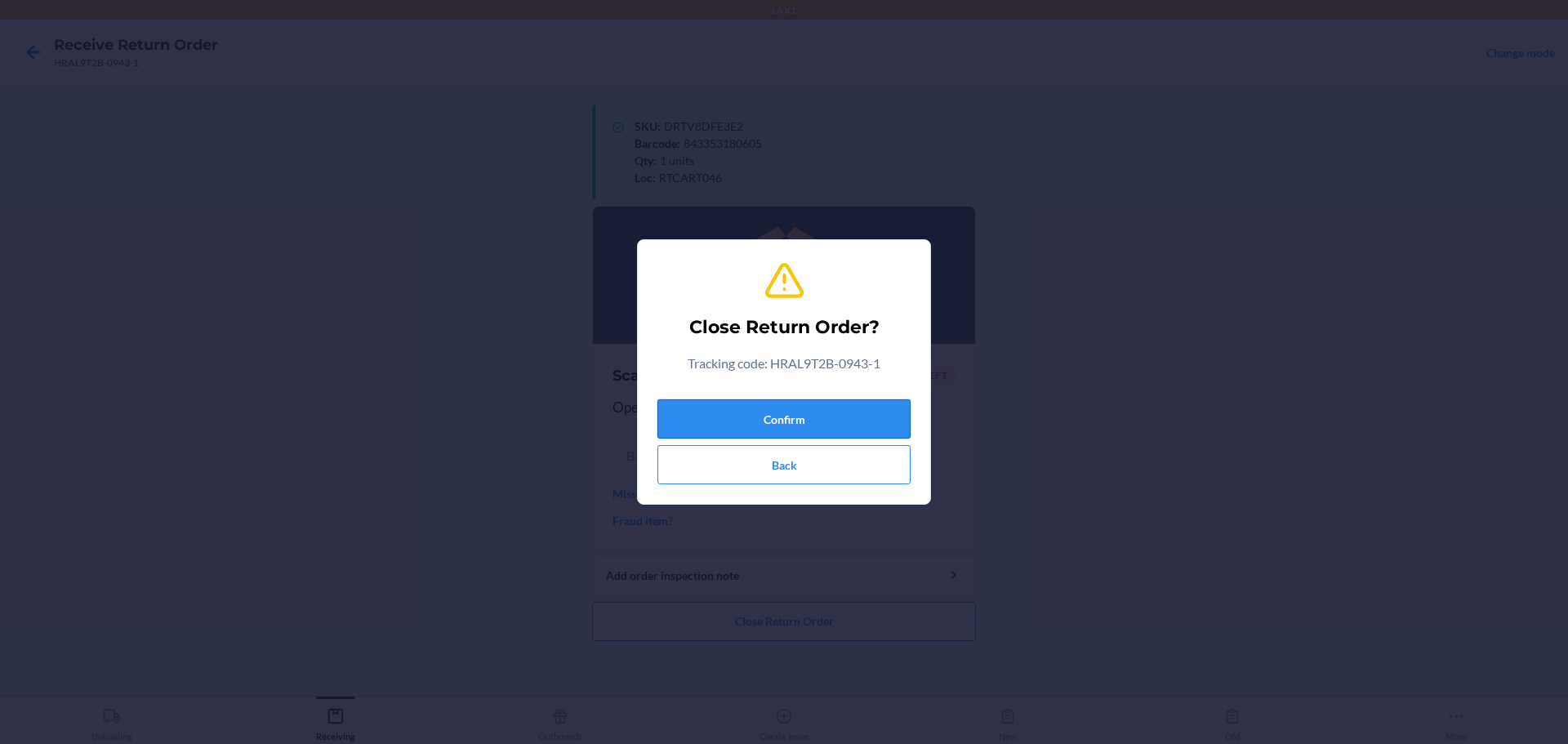
drag, startPoint x: 833, startPoint y: 415, endPoint x: 834, endPoint y: 405, distance: 10.0
click at [754, 415] on button "Confirm" at bounding box center [784, 419] width 253 height 39
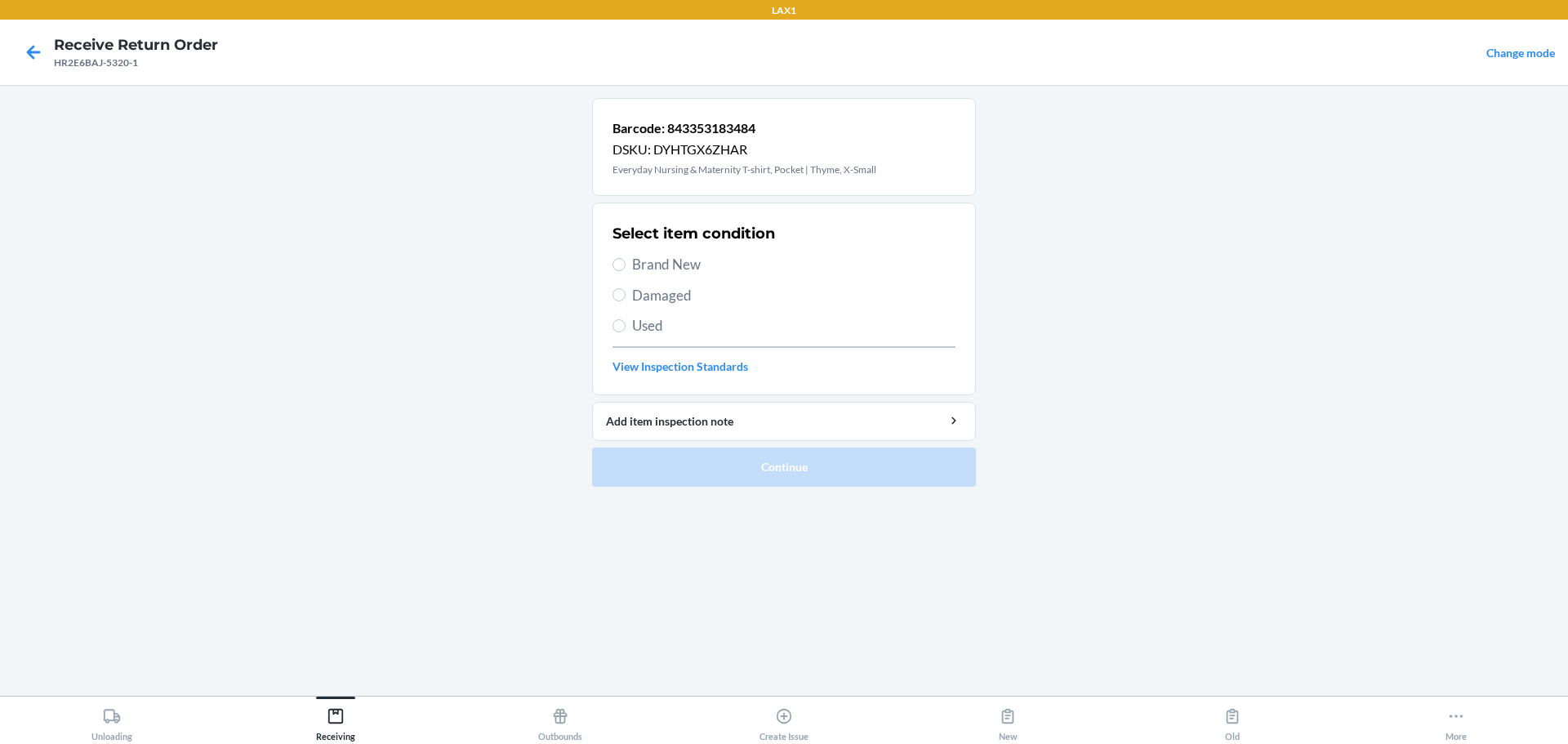
click at [660, 258] on span "Brand New" at bounding box center [794, 265] width 323 height 21
click at [626, 258] on input "Brand New" at bounding box center [618, 264] width 13 height 13
radio input "true"
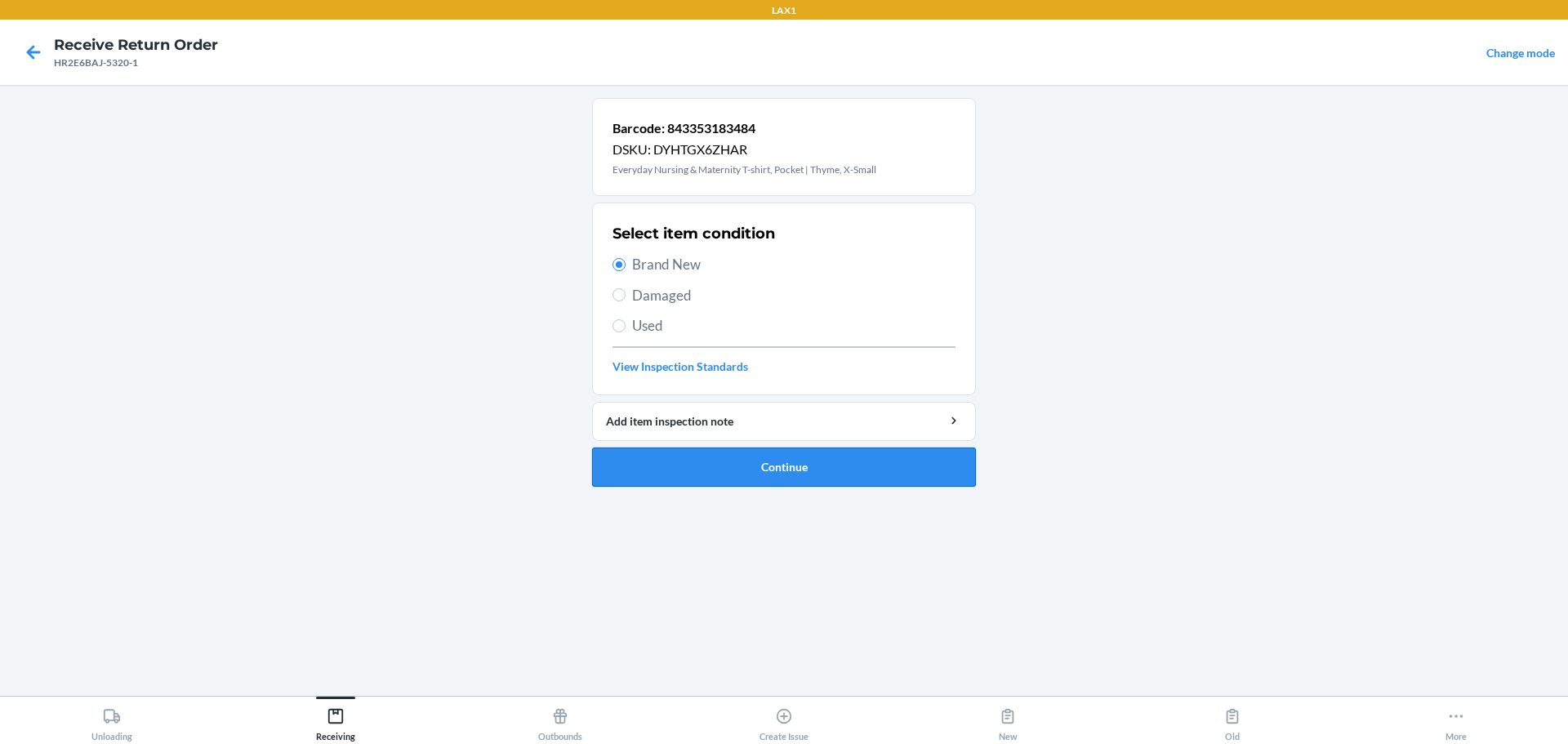
click at [754, 457] on button "Continue" at bounding box center [784, 467] width 384 height 39
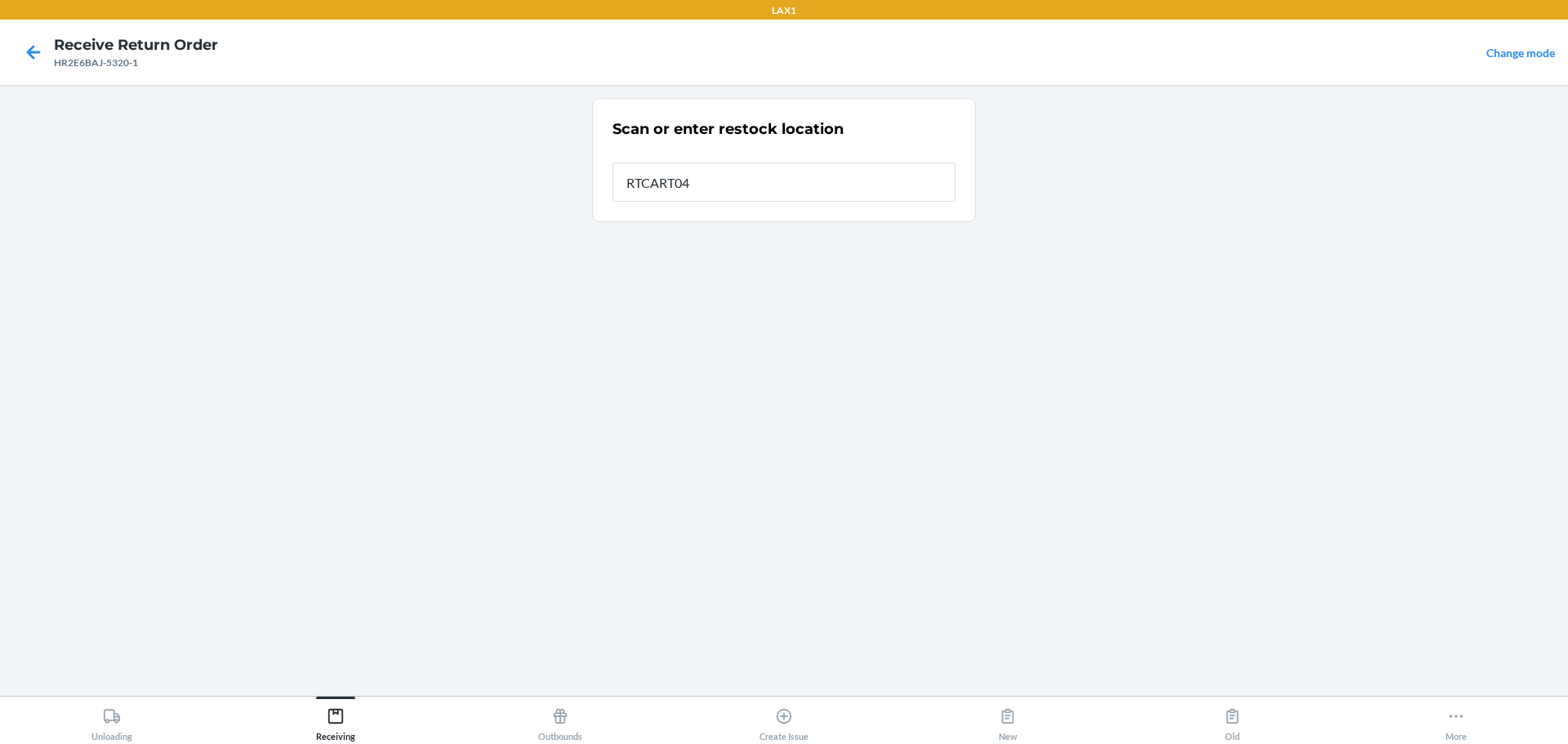
type input "RTCART046"
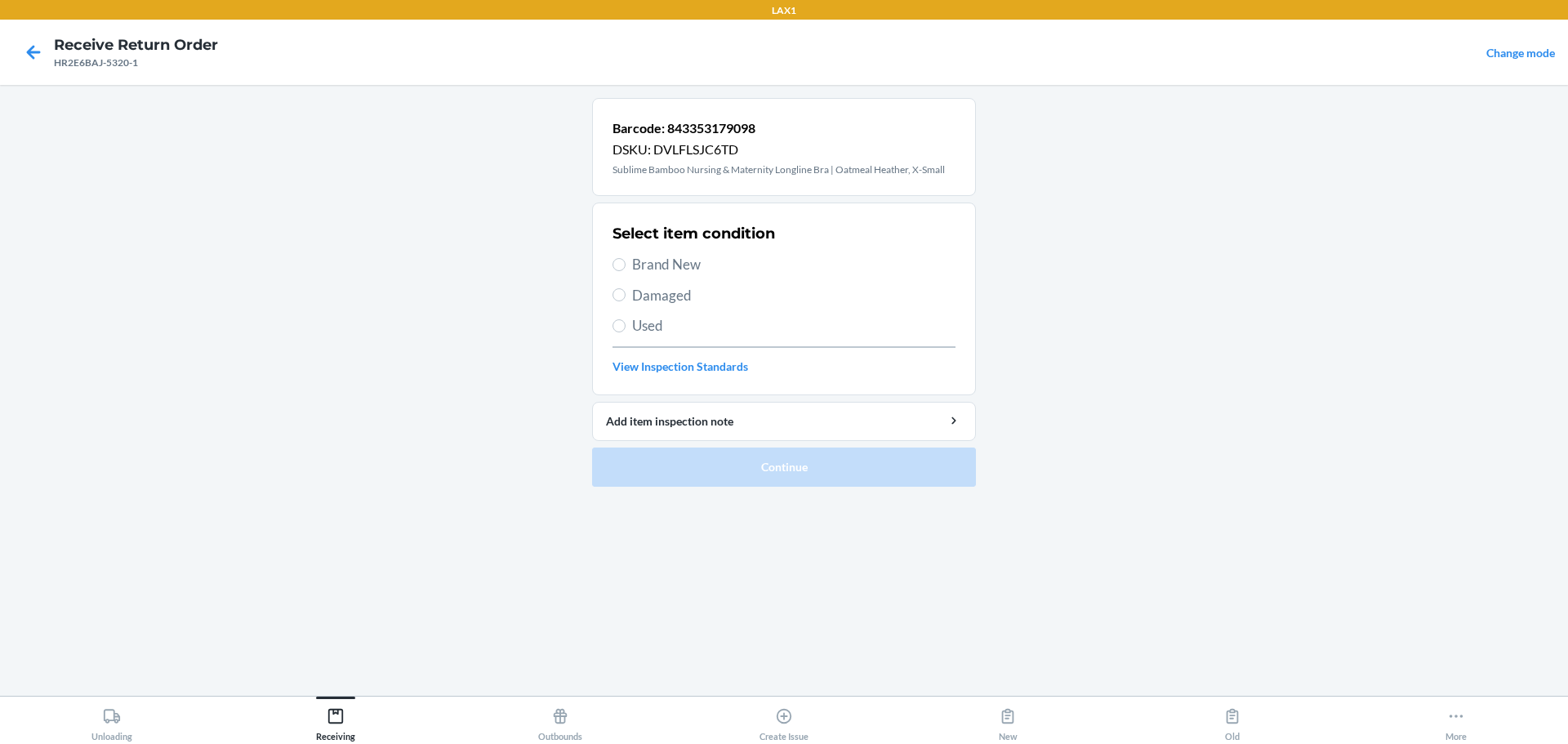
drag, startPoint x: 633, startPoint y: 264, endPoint x: 669, endPoint y: 323, distance: 69.1
click at [640, 260] on span "Brand New" at bounding box center [794, 265] width 323 height 21
drag, startPoint x: 623, startPoint y: 261, endPoint x: 634, endPoint y: 276, distance: 18.6
click at [625, 261] on input "Brand New" at bounding box center [618, 264] width 13 height 13
radio input "true"
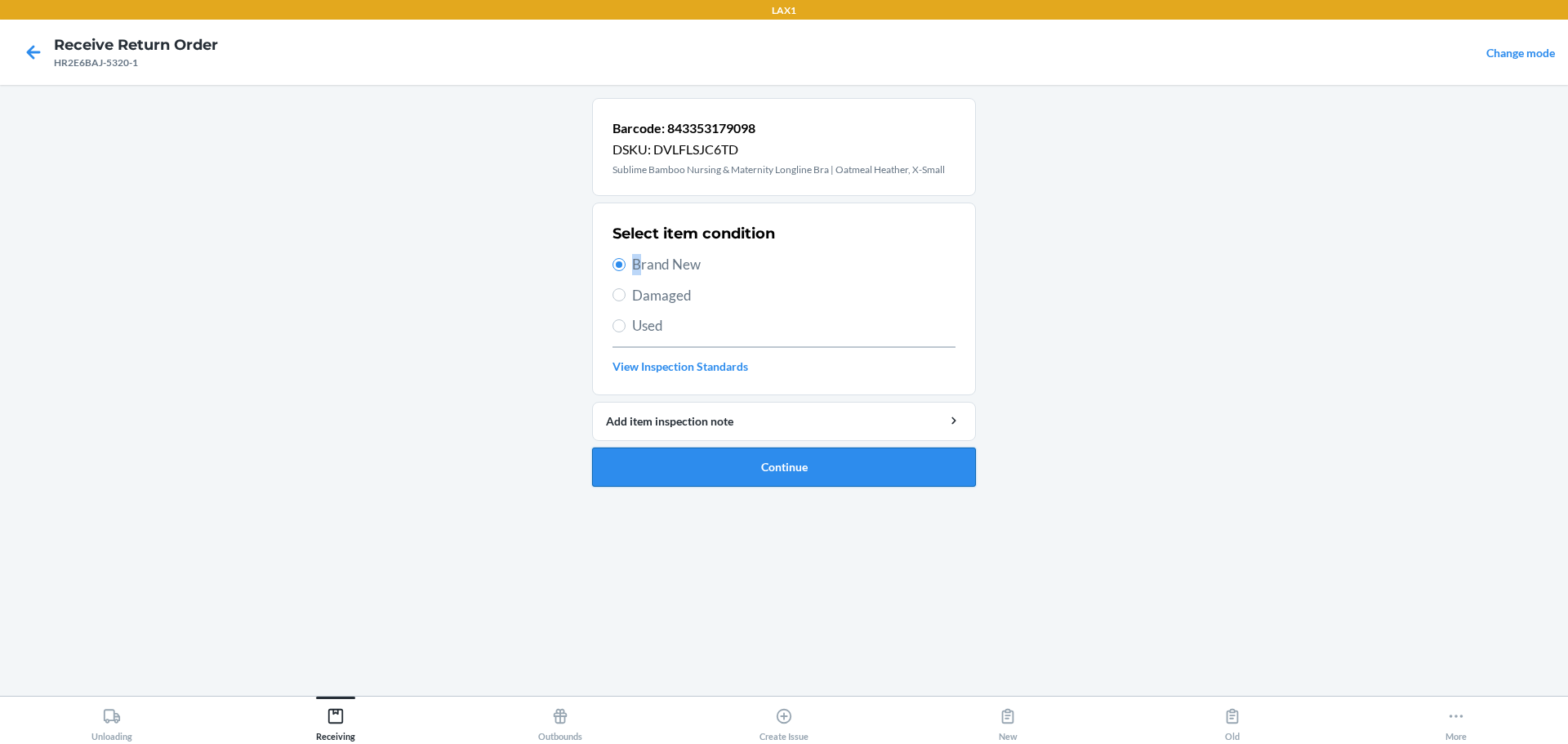
click at [754, 481] on button "Continue" at bounding box center [784, 467] width 384 height 39
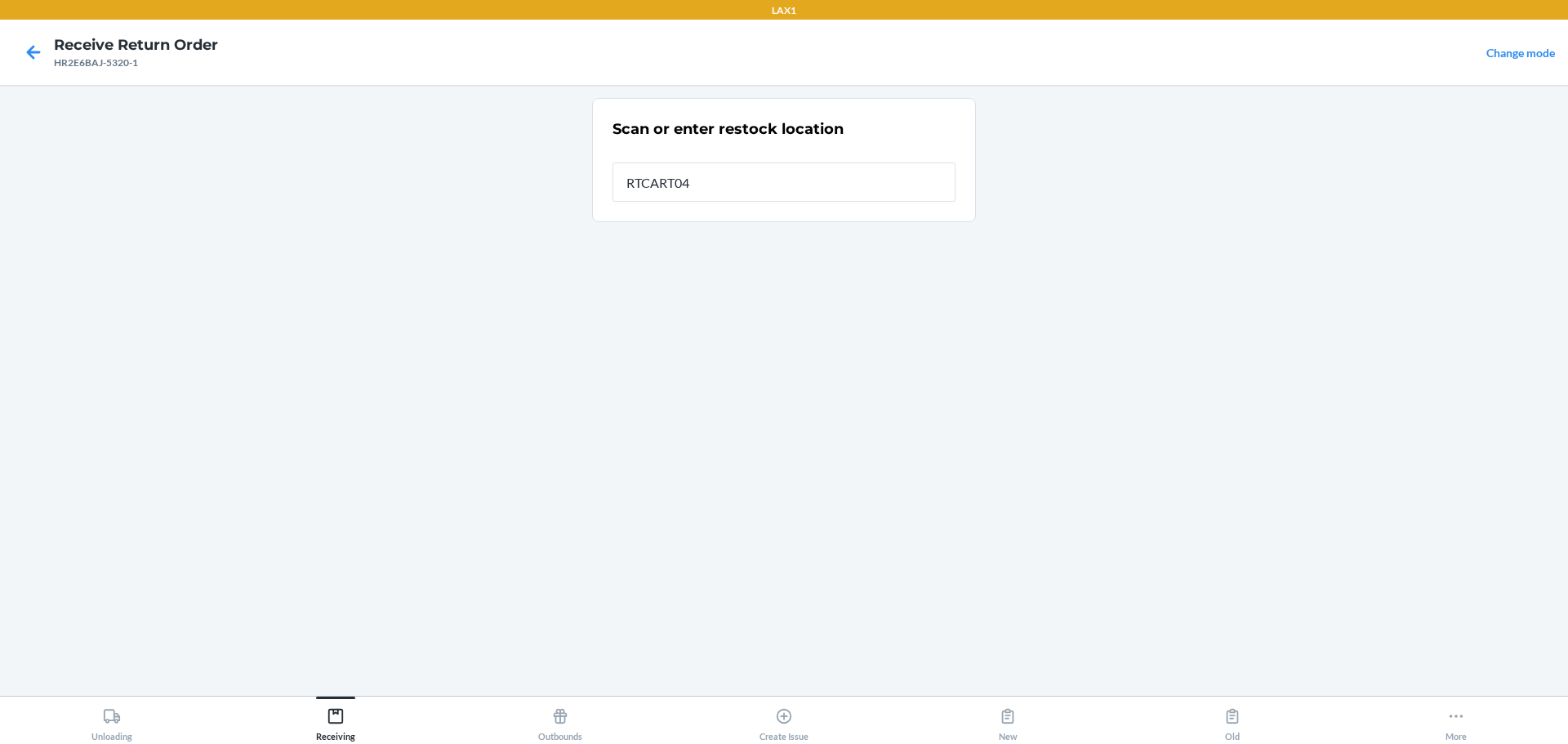
type input "RTCART046"
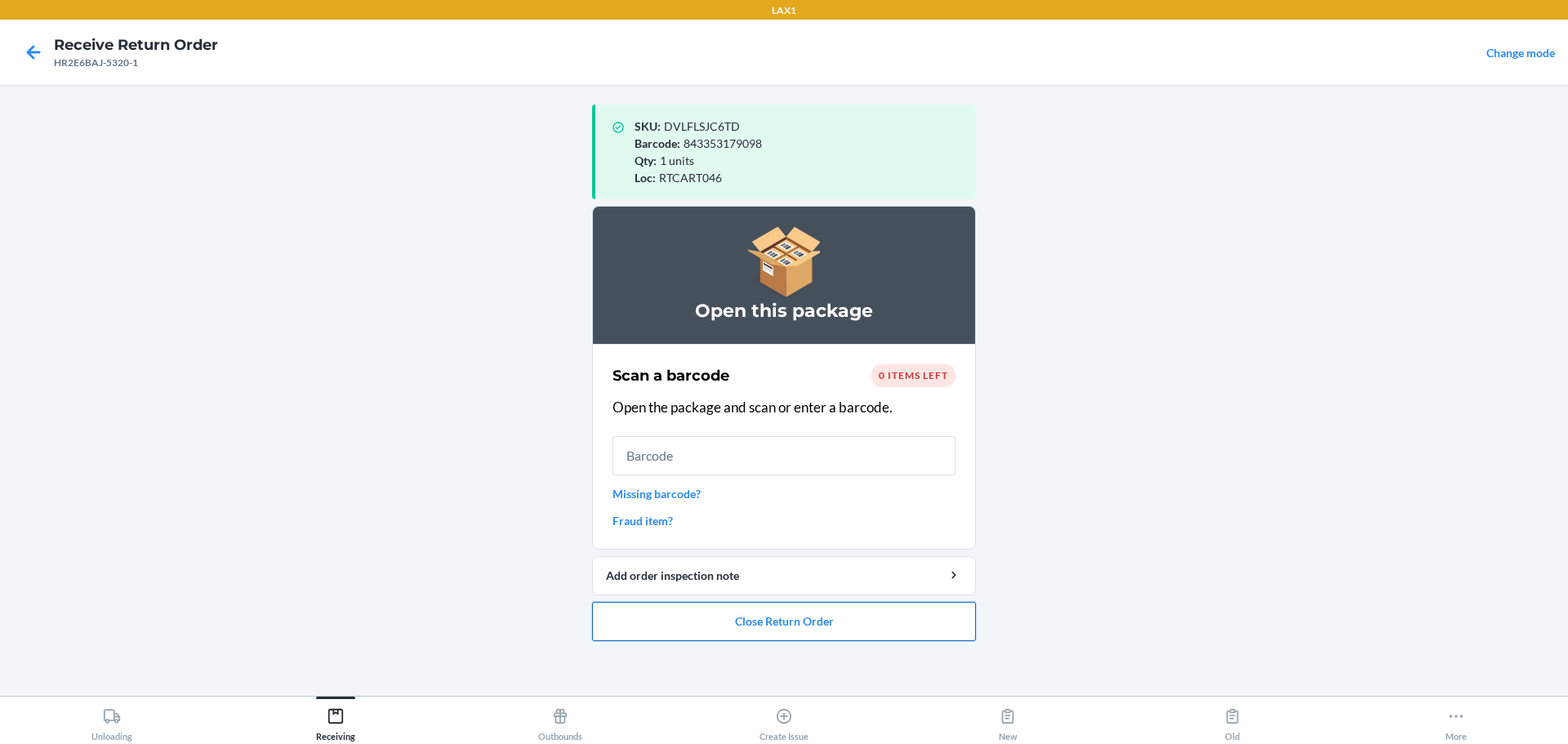
click at [754, 638] on button "Close Return Order" at bounding box center [784, 621] width 384 height 39
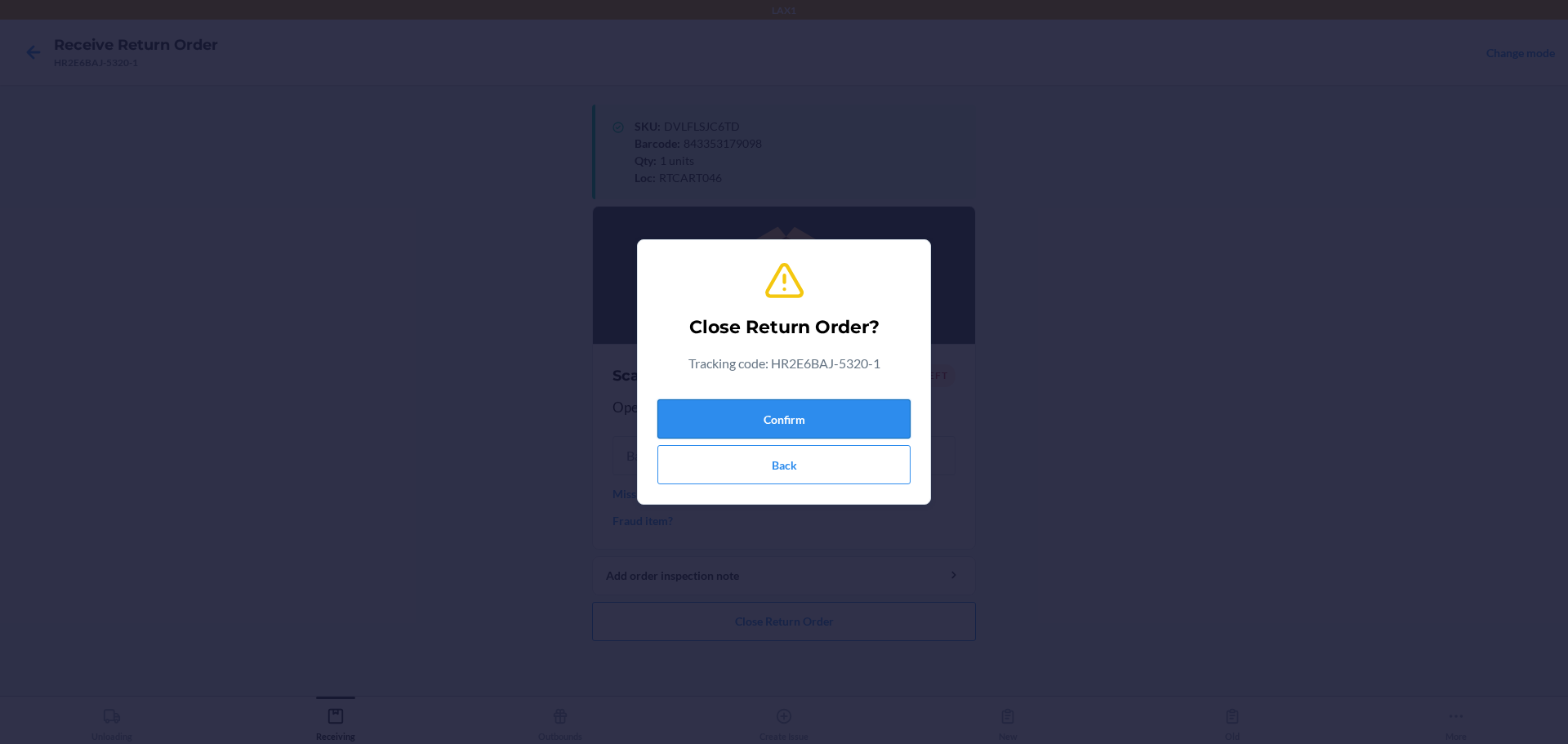
drag, startPoint x: 869, startPoint y: 399, endPoint x: 867, endPoint y: 422, distance: 23.1
click at [754, 408] on div "Confirm Back" at bounding box center [784, 438] width 253 height 91
click at [754, 424] on button "Confirm" at bounding box center [784, 419] width 253 height 39
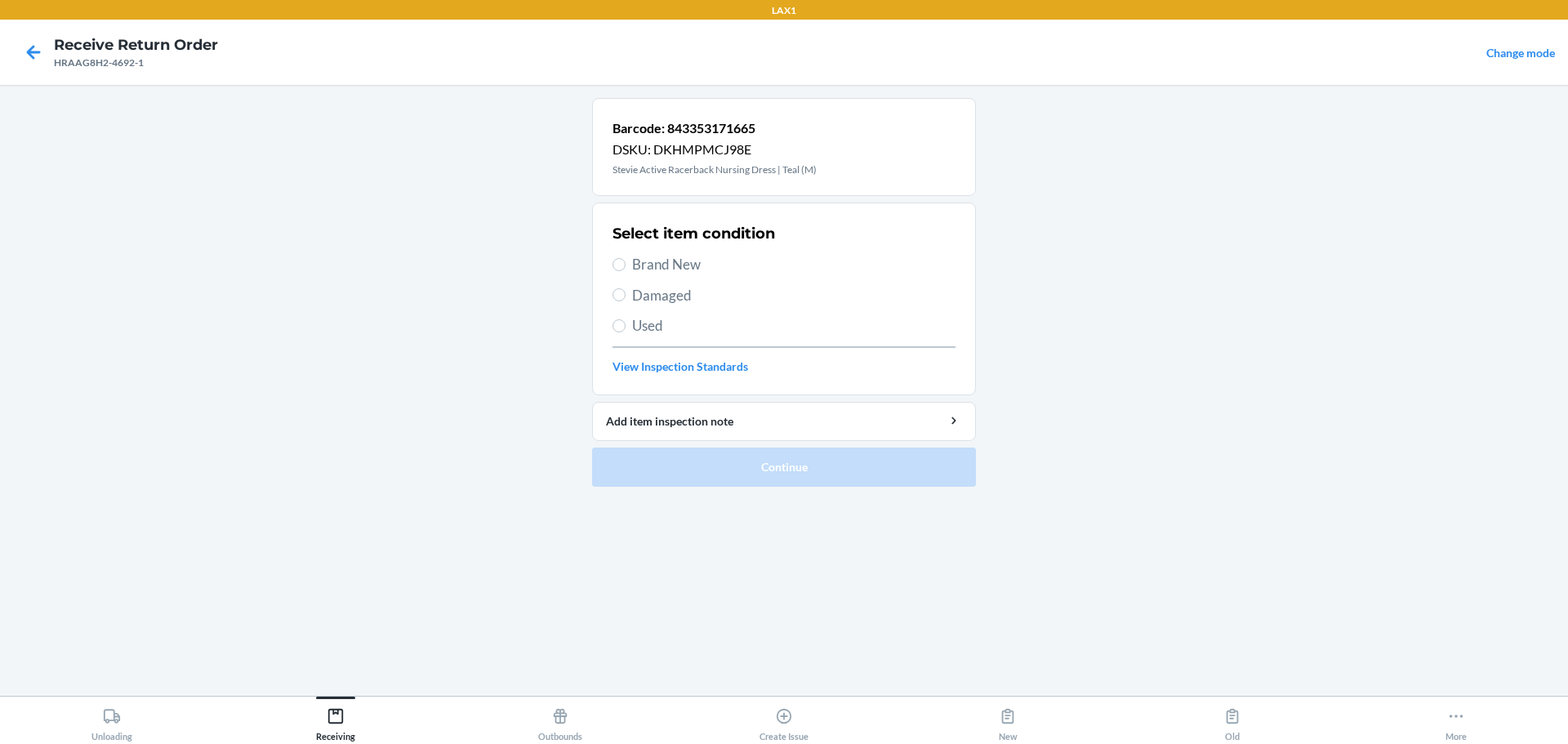
click at [638, 273] on span "Brand New" at bounding box center [794, 265] width 323 height 21
click at [626, 271] on input "Brand New" at bounding box center [618, 264] width 13 height 13
radio input "true"
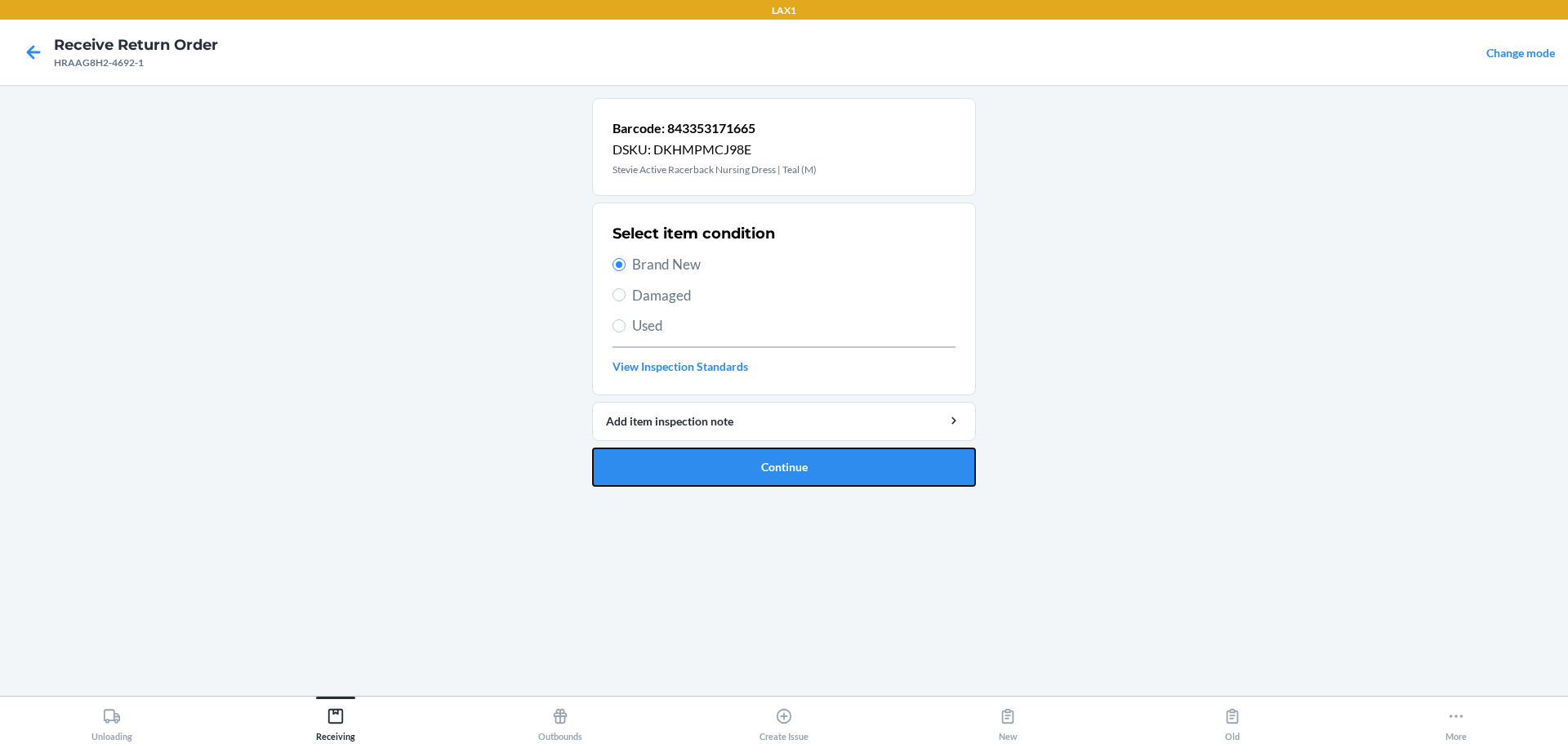
drag, startPoint x: 700, startPoint y: 474, endPoint x: 716, endPoint y: 431, distance: 45.9
click at [704, 472] on button "Continue" at bounding box center [784, 467] width 384 height 39
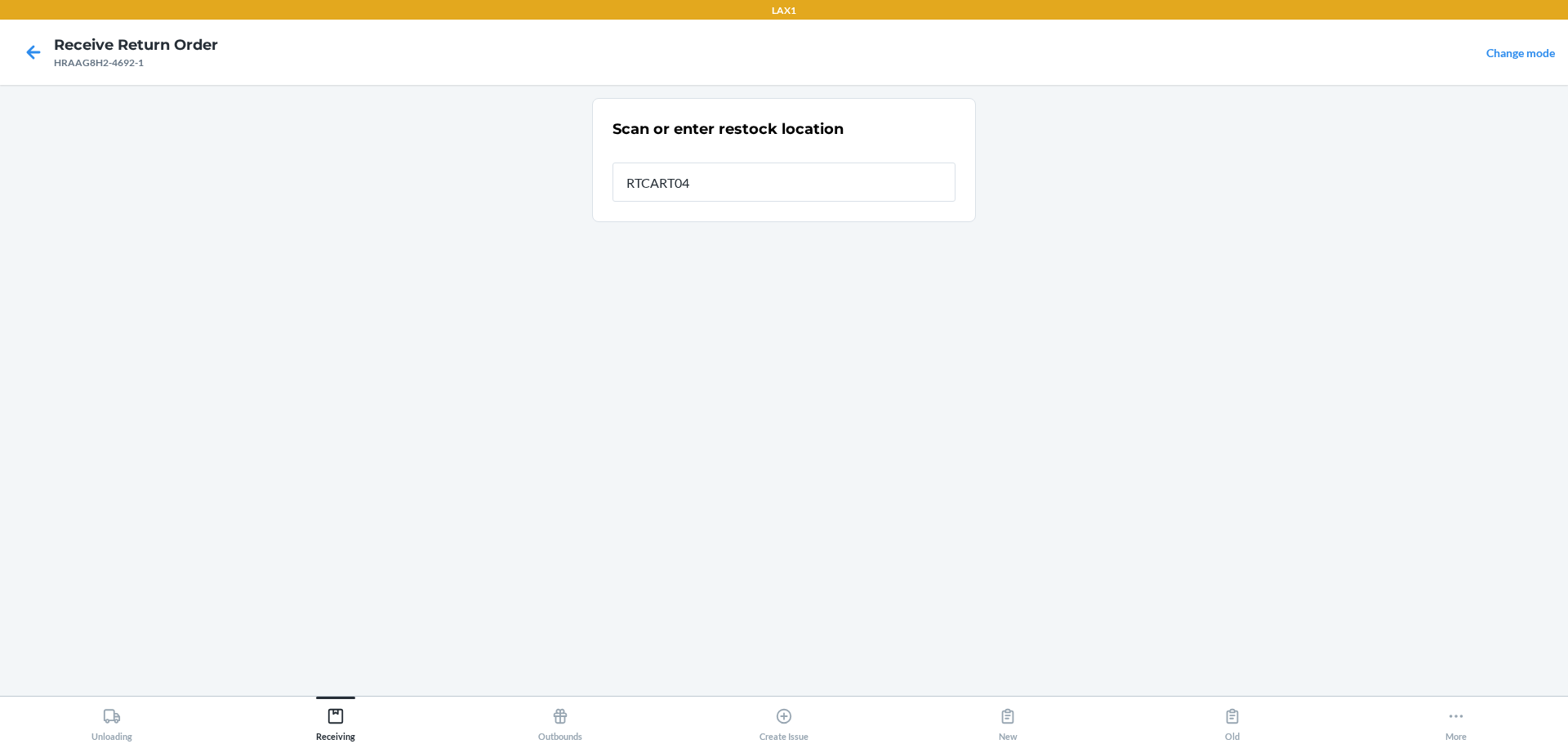
type input "RTCART046"
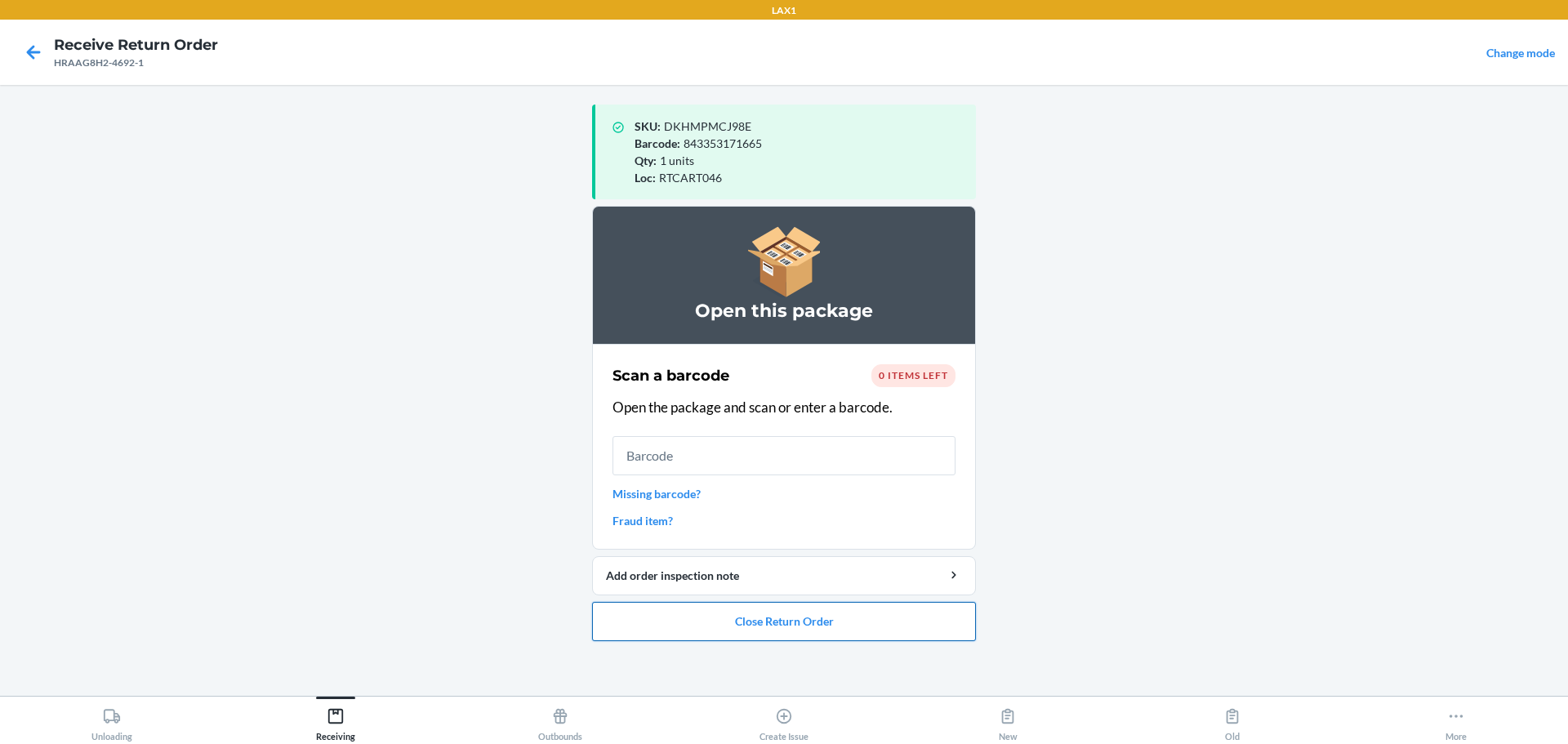
click at [754, 632] on button "Close Return Order" at bounding box center [784, 621] width 384 height 39
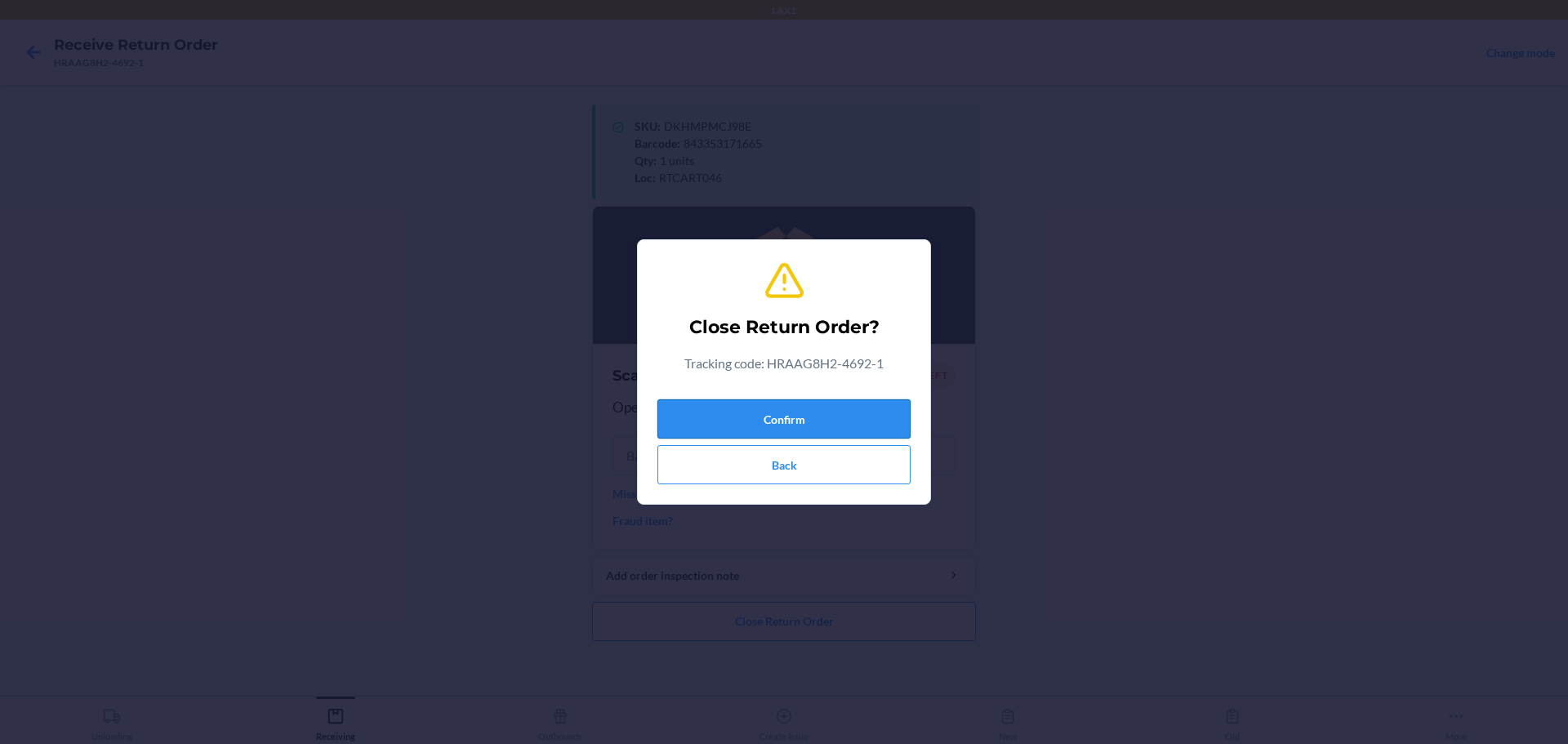
drag, startPoint x: 848, startPoint y: 436, endPoint x: 856, endPoint y: 421, distance: 17.0
click at [754, 435] on button "Confirm" at bounding box center [784, 419] width 253 height 39
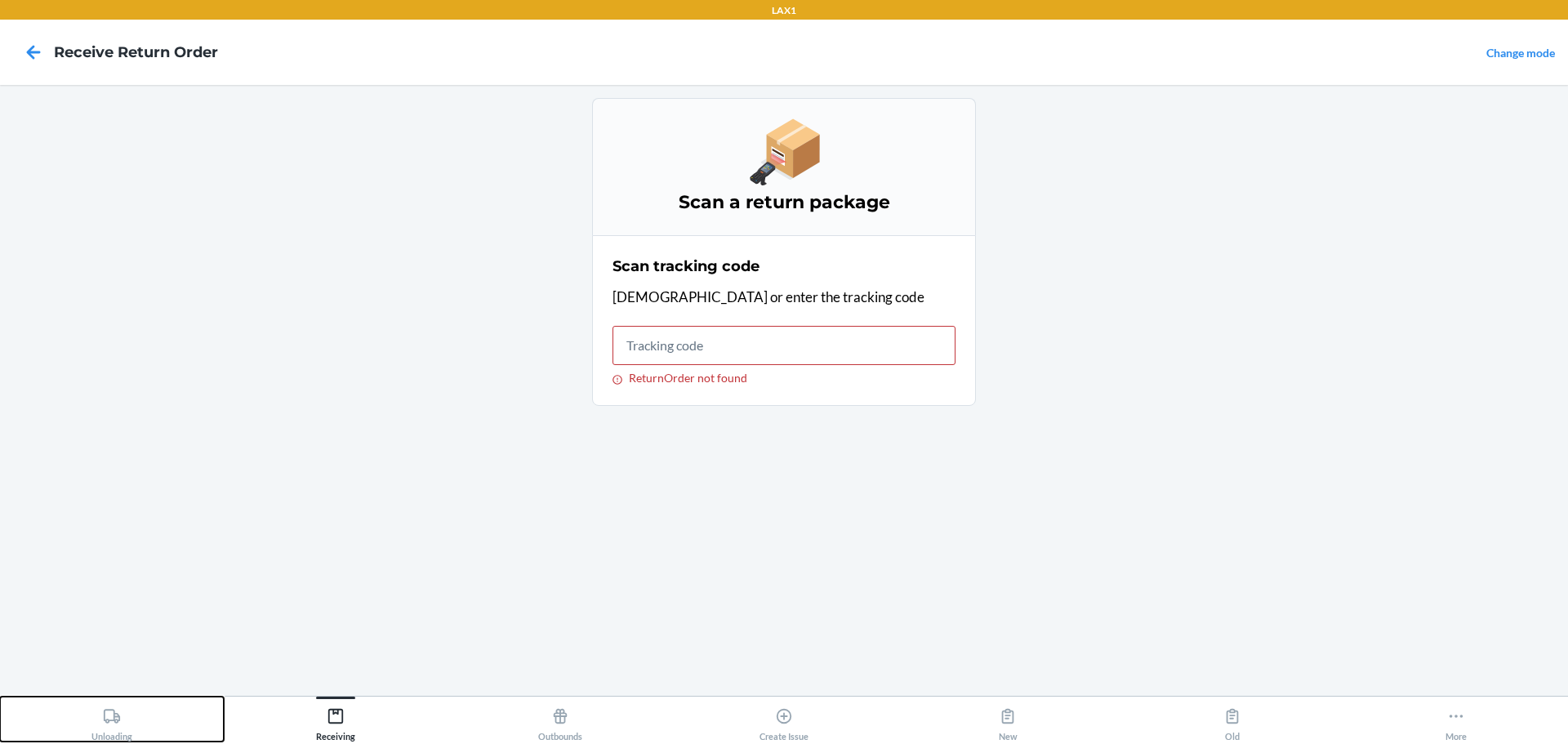
click at [101, 714] on div "Unloading" at bounding box center [112, 721] width 41 height 41
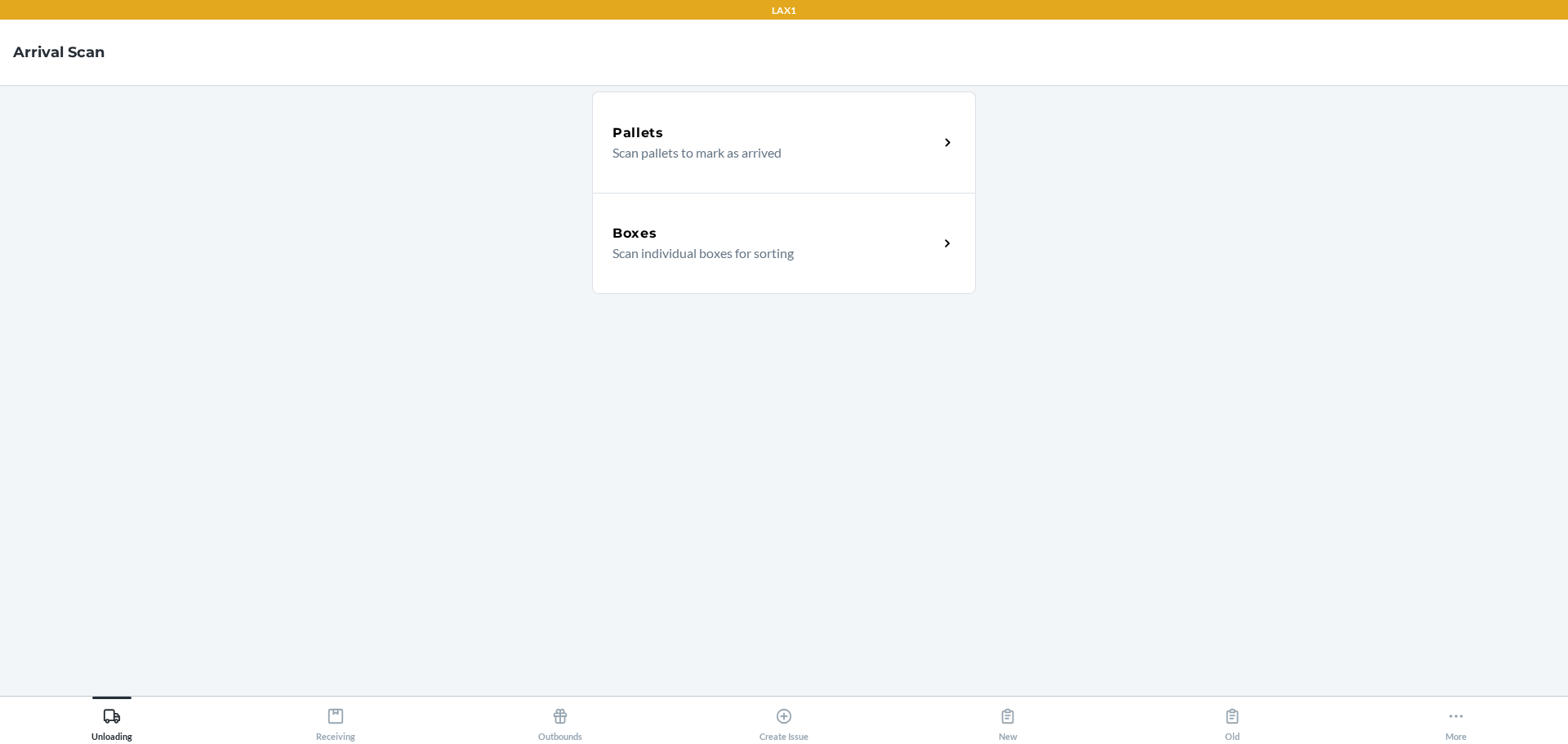
click at [754, 258] on p "Scan individual boxes for sorting" at bounding box center [768, 253] width 312 height 19
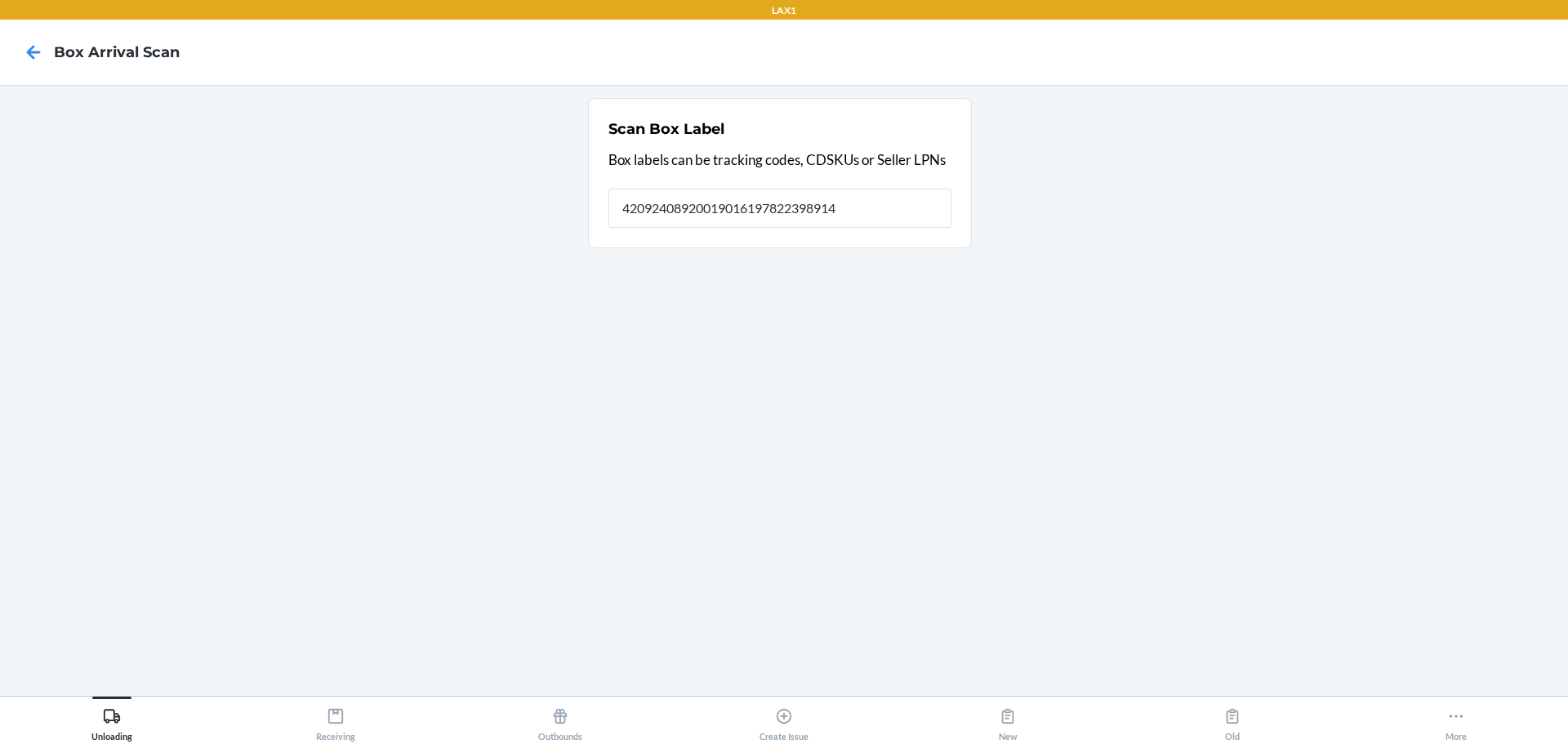
type input "420924089200190161978223989145"
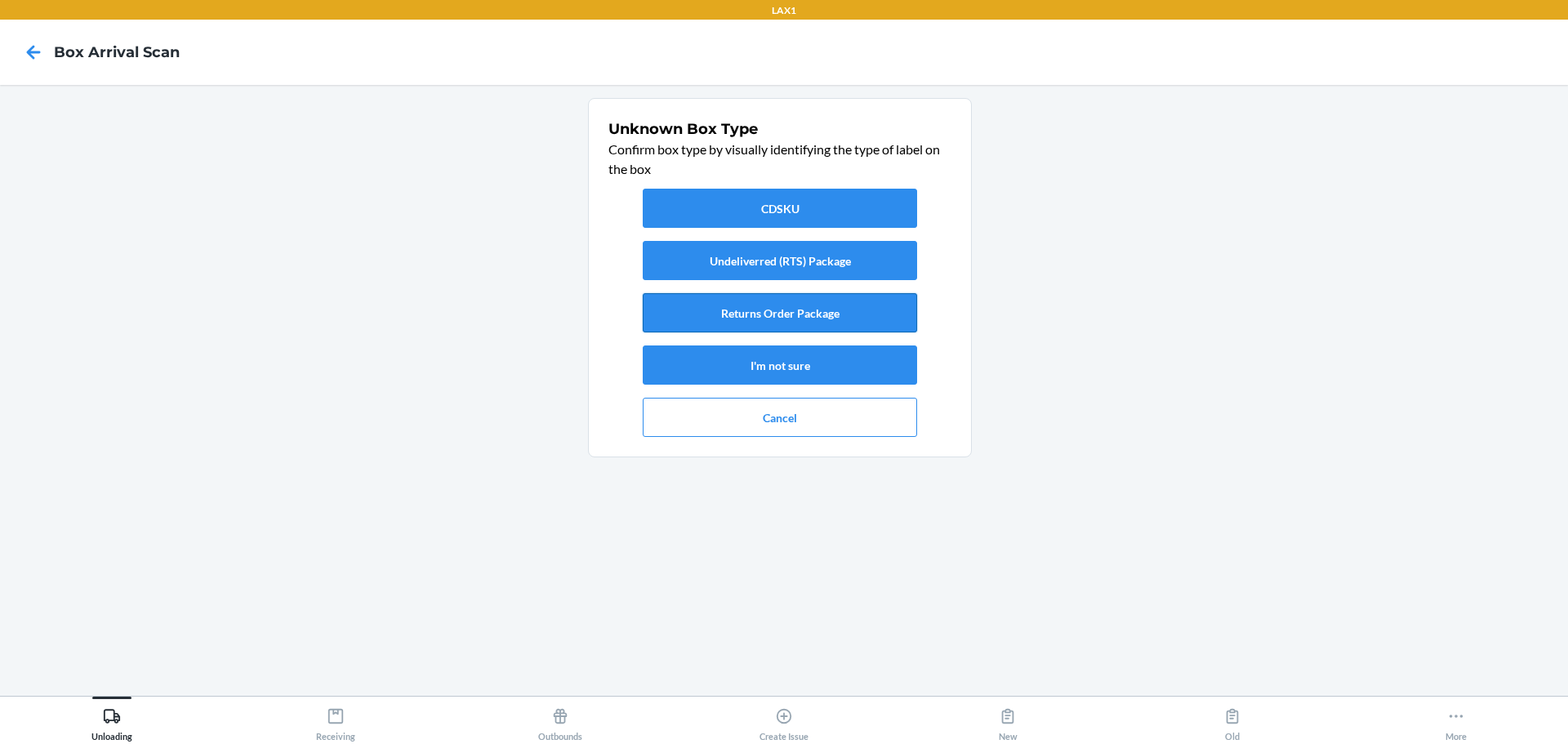
click at [754, 311] on button "Returns Order Package" at bounding box center [780, 312] width 275 height 39
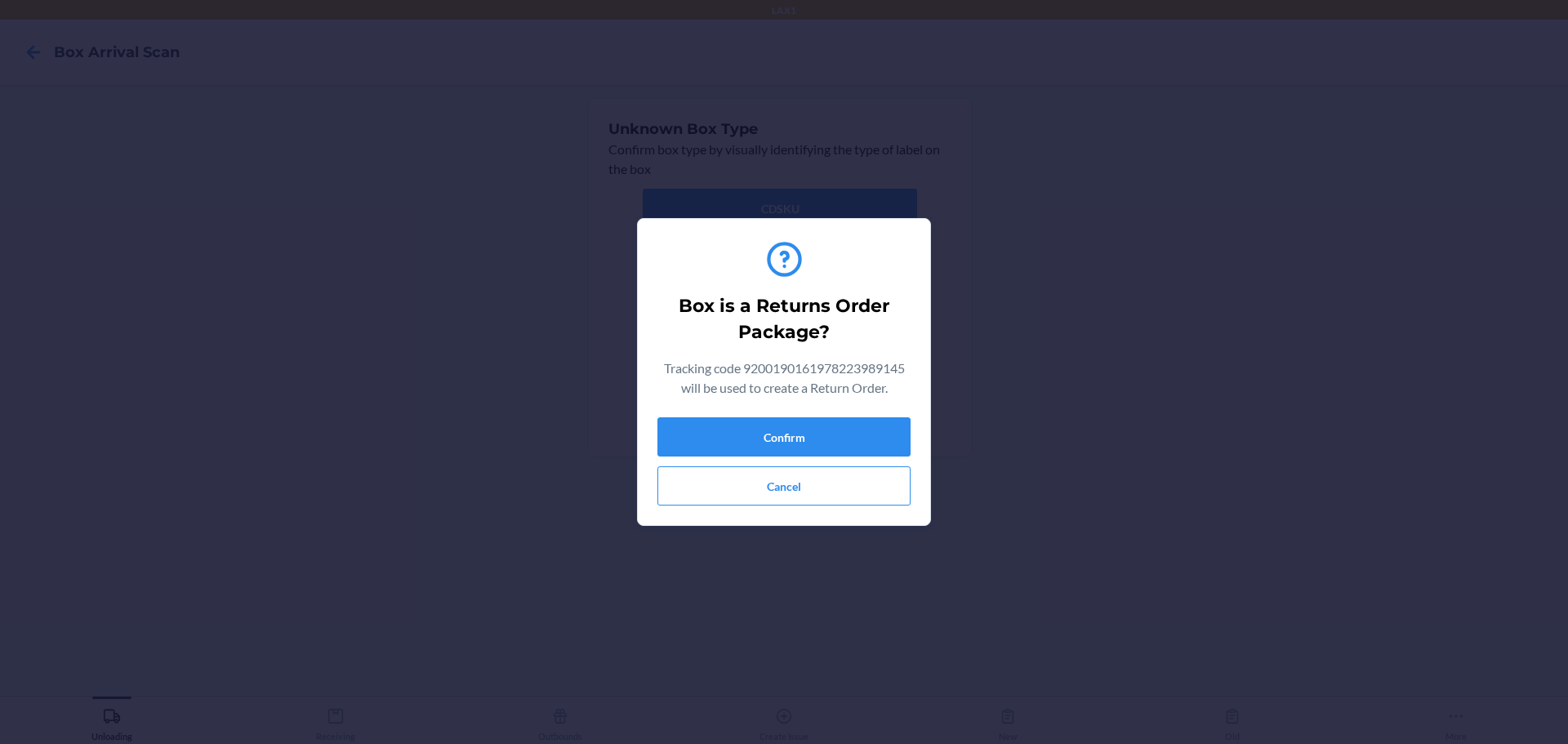
drag, startPoint x: 793, startPoint y: 401, endPoint x: 789, endPoint y: 417, distance: 16.5
click at [754, 401] on div "Tracking code 9200190161978223989145 will be used to create a Return Order." at bounding box center [784, 381] width 253 height 46
click at [754, 426] on button "Confirm" at bounding box center [784, 437] width 253 height 39
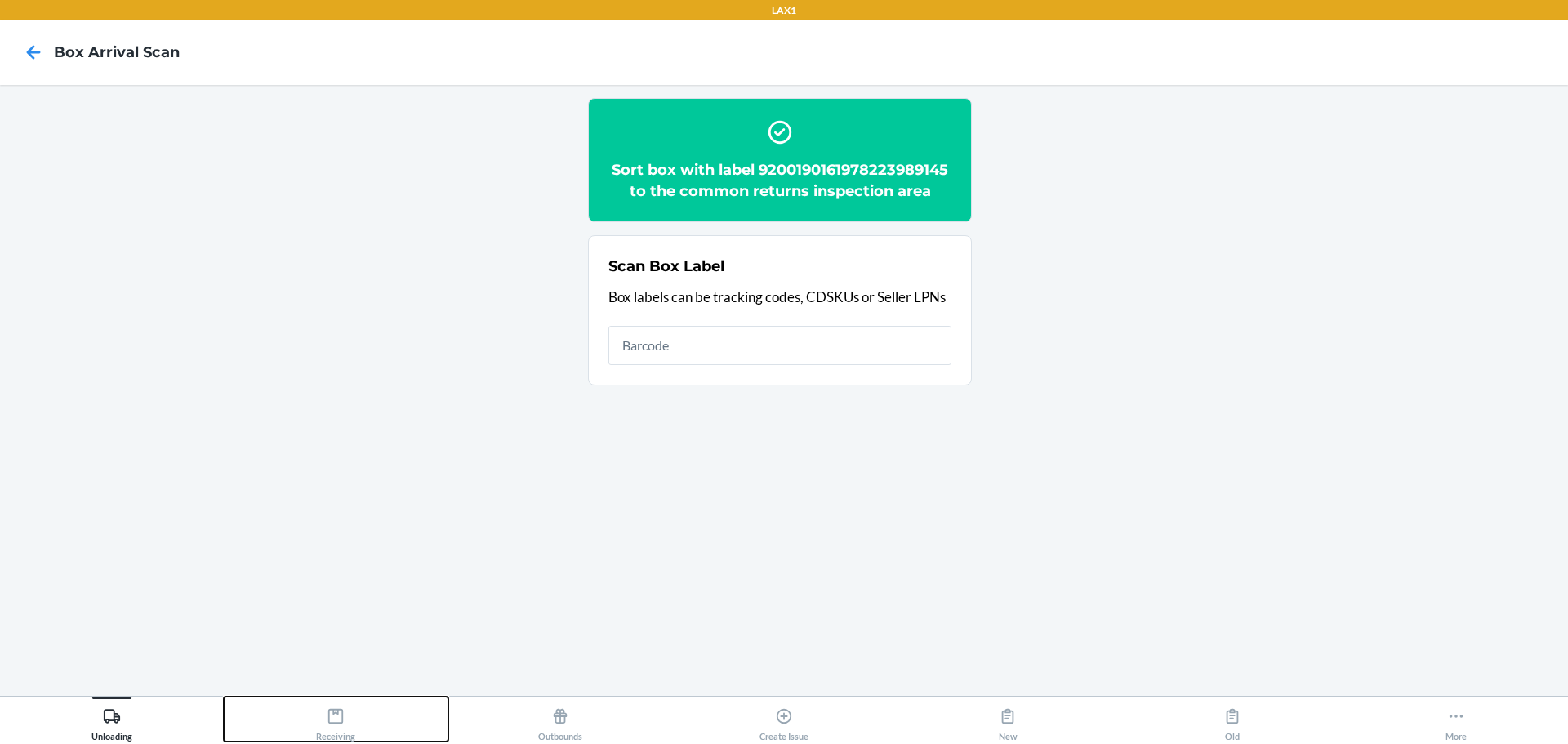
drag, startPoint x: 332, startPoint y: 727, endPoint x: 422, endPoint y: 702, distance: 93.4
click at [333, 726] on div "Receiving" at bounding box center [336, 721] width 39 height 41
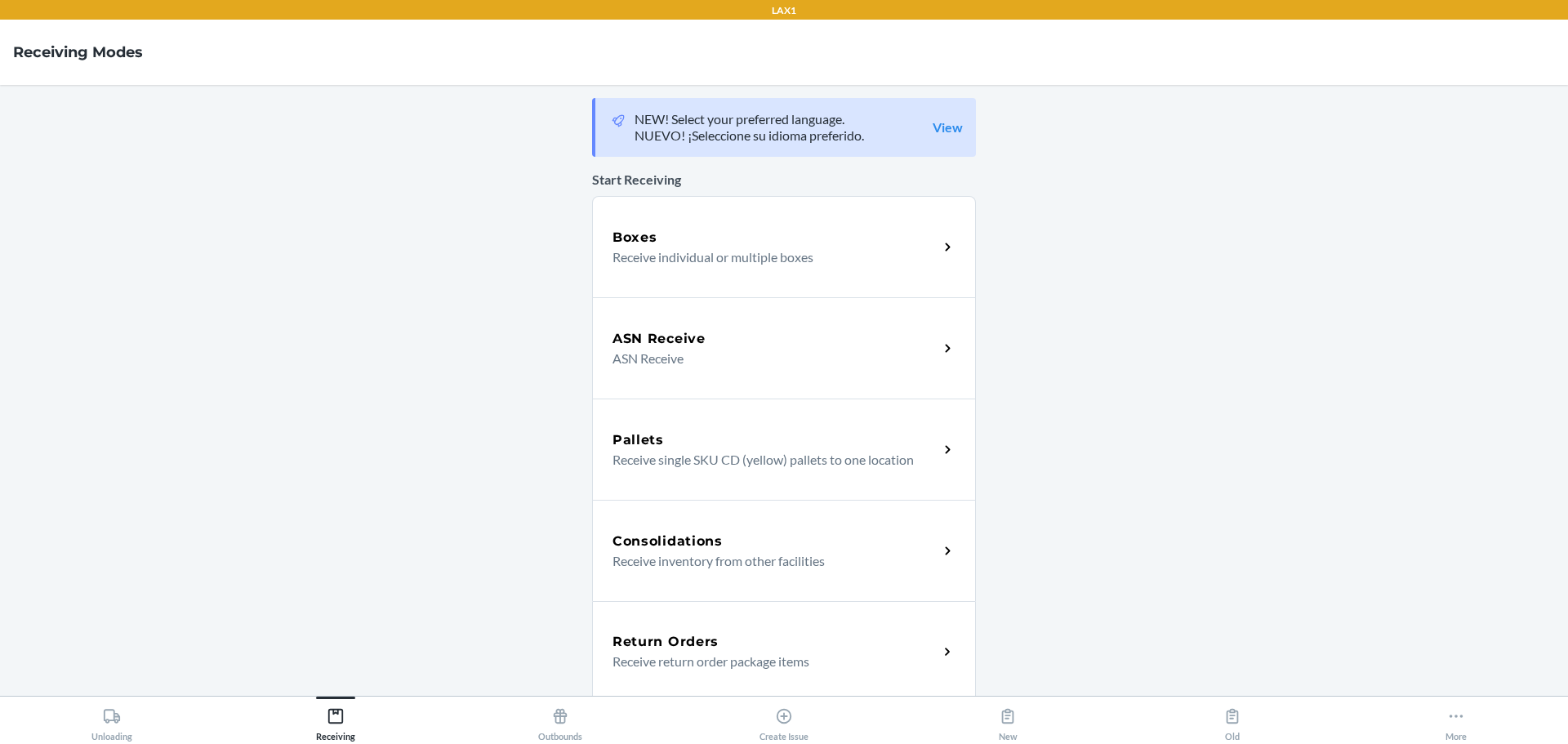
click at [626, 620] on div "Return Orders Receive return order package items" at bounding box center [784, 652] width 384 height 101
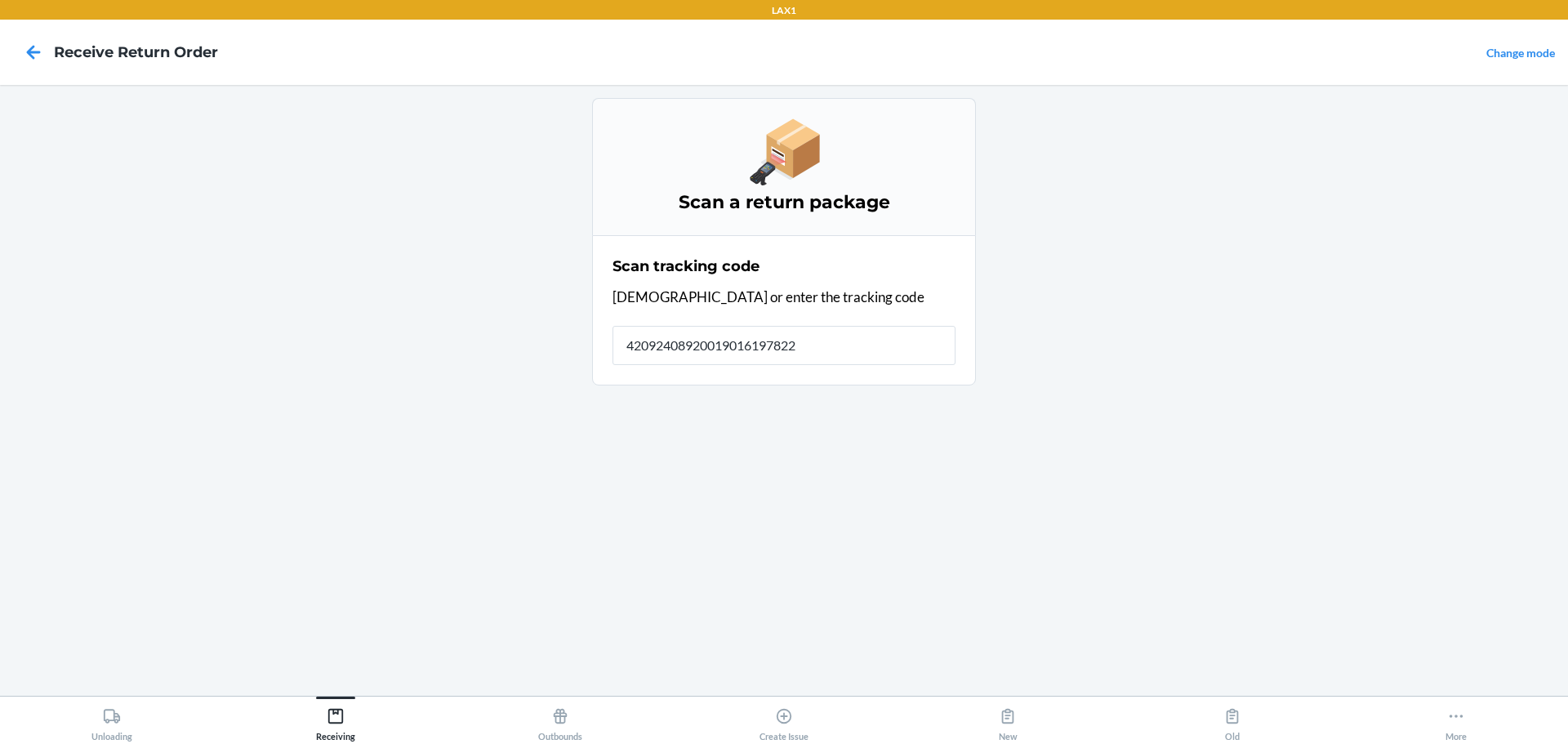
type input "420924089200190161978223"
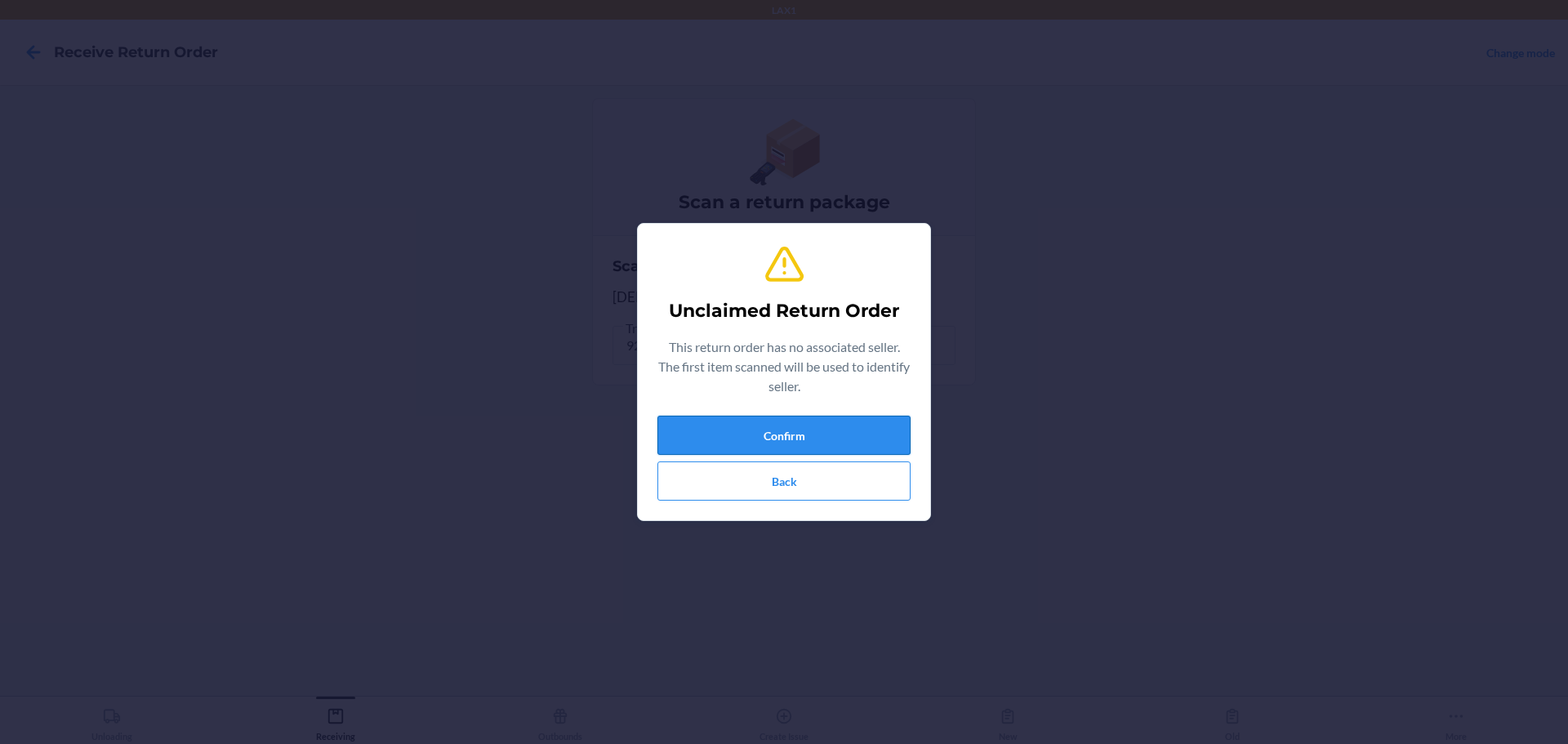
click at [754, 431] on button "Confirm" at bounding box center [784, 436] width 253 height 39
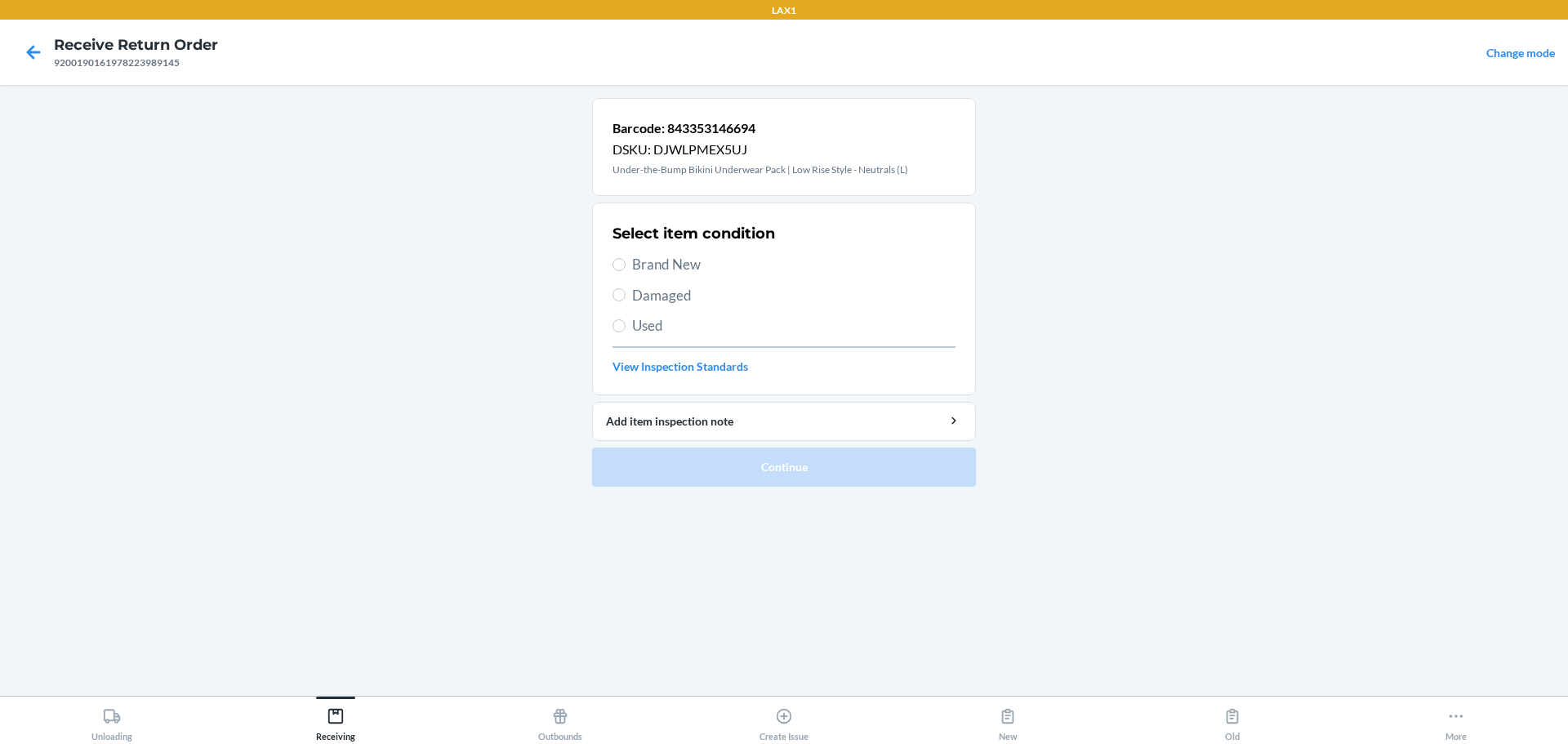
click at [689, 263] on span "Brand New" at bounding box center [794, 265] width 323 height 21
click at [626, 263] on input "Brand New" at bounding box center [618, 264] width 13 height 13
radio input "true"
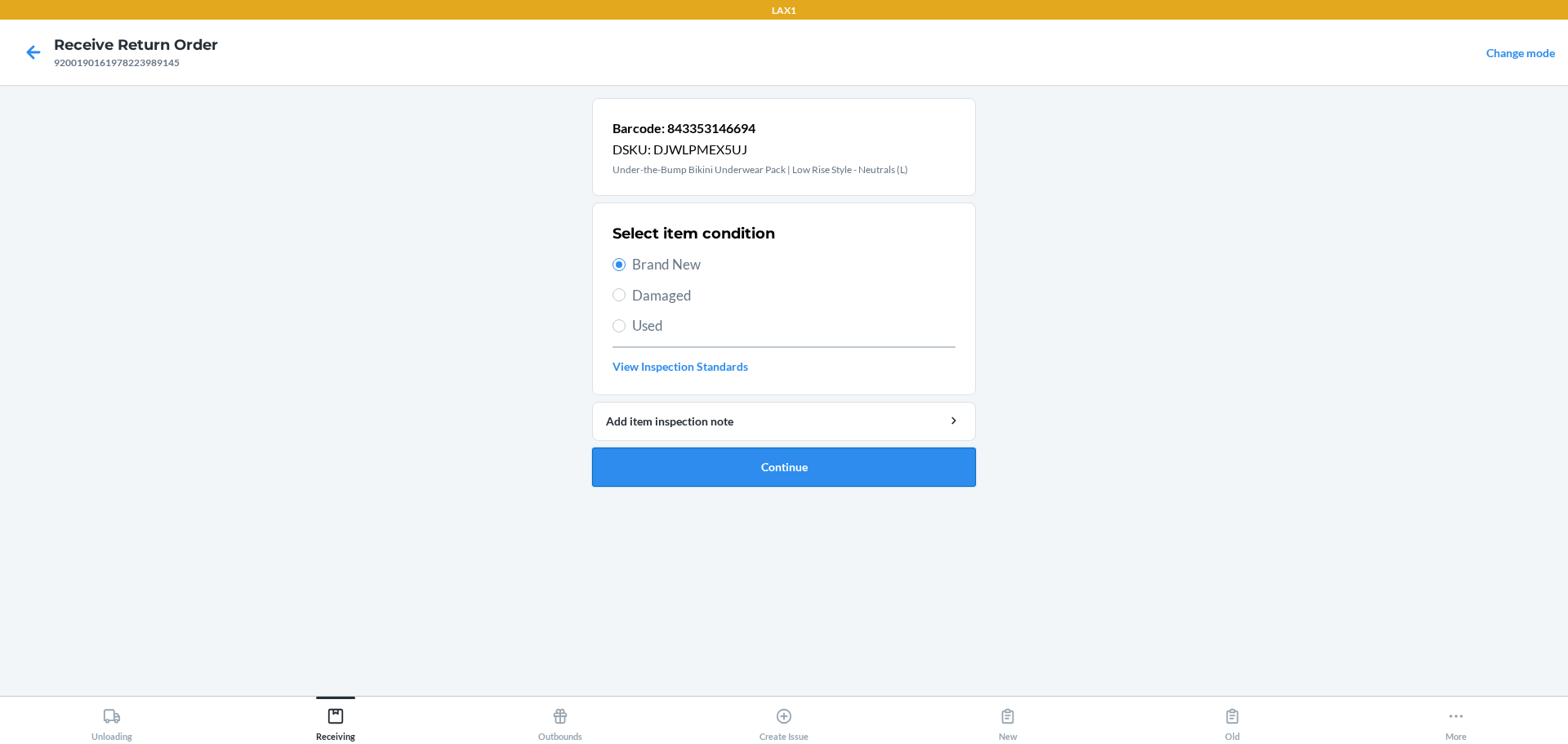
click at [736, 467] on button "Continue" at bounding box center [784, 467] width 384 height 39
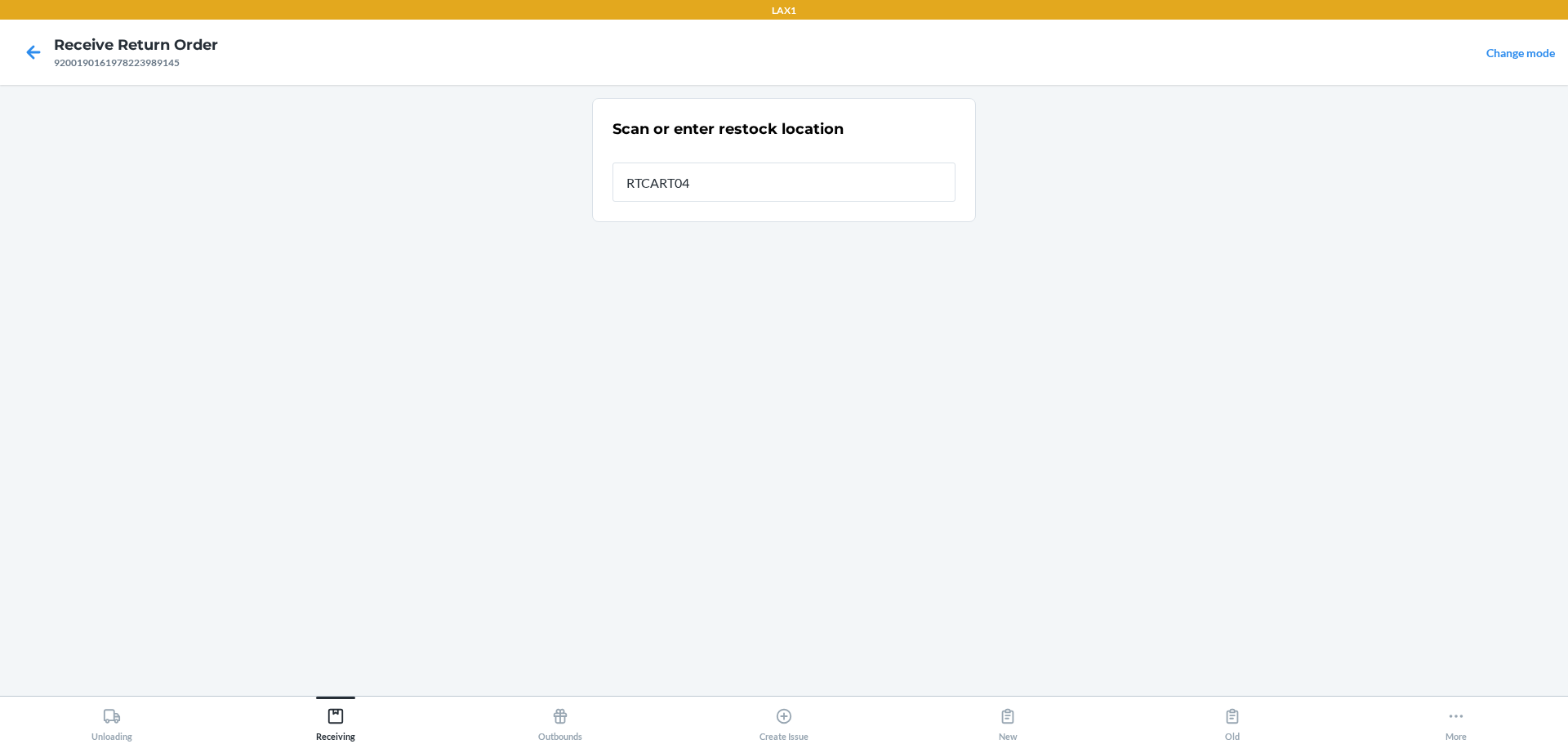
type input "RTCART046"
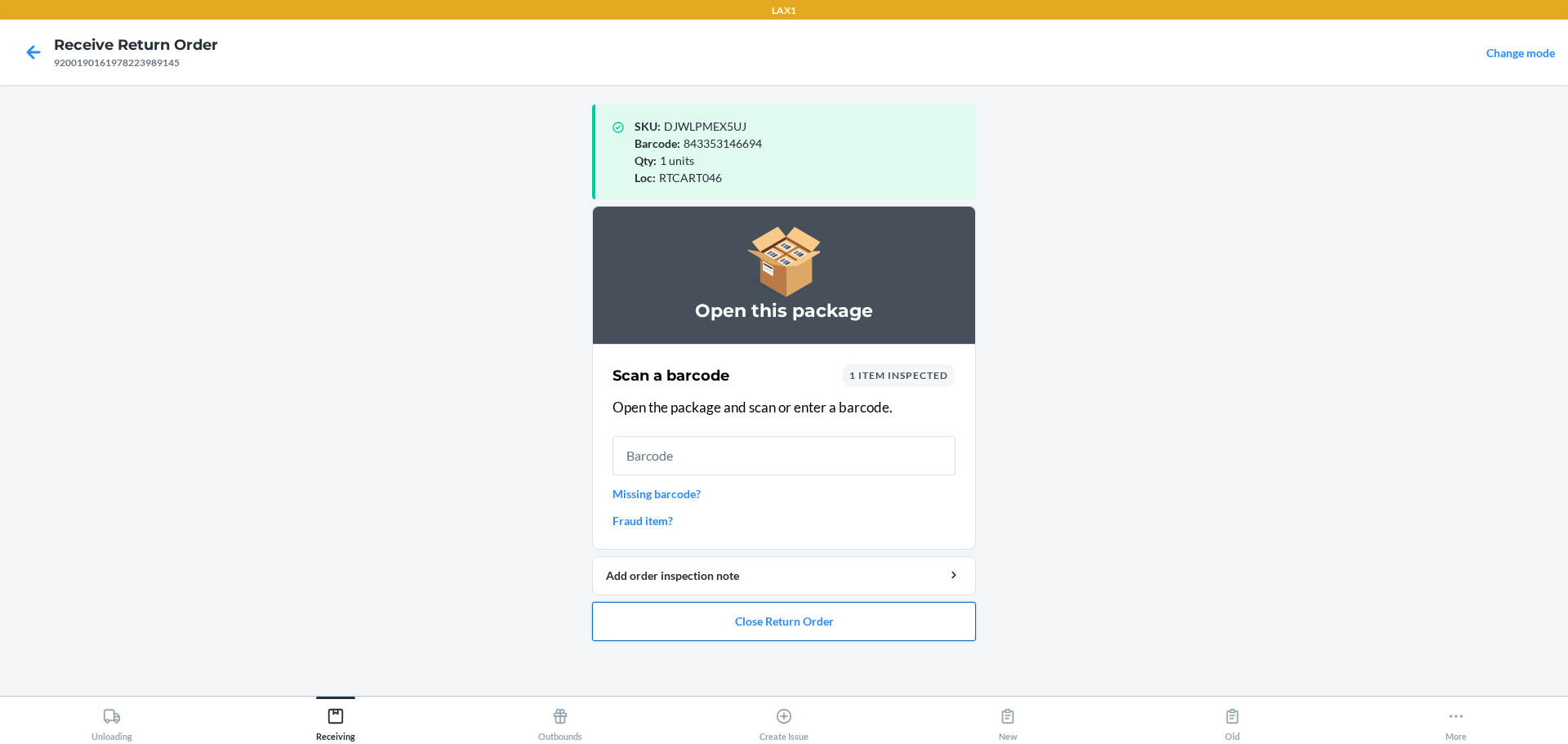
click at [712, 627] on button "Close Return Order" at bounding box center [784, 621] width 384 height 39
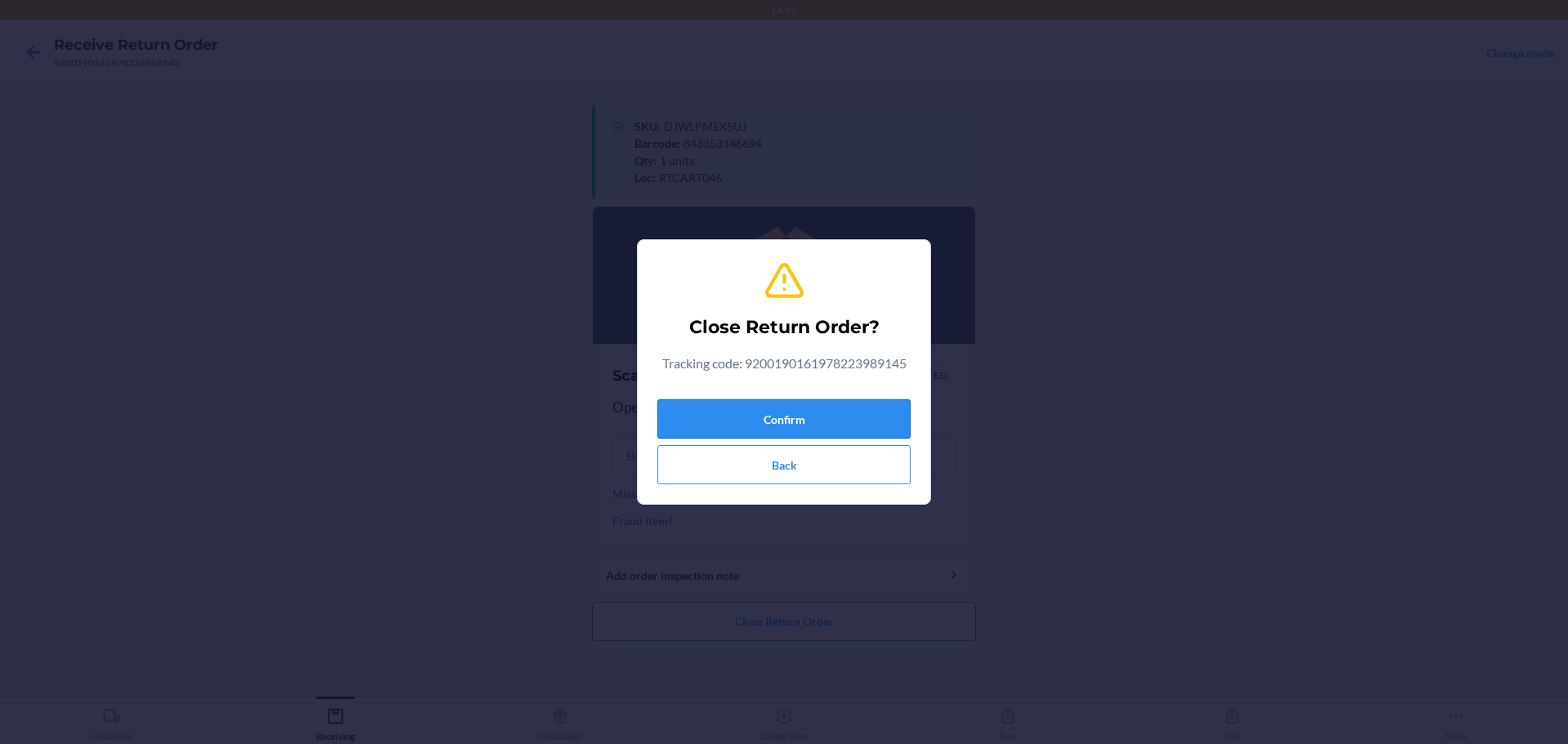
click at [754, 402] on button "Confirm" at bounding box center [784, 419] width 253 height 39
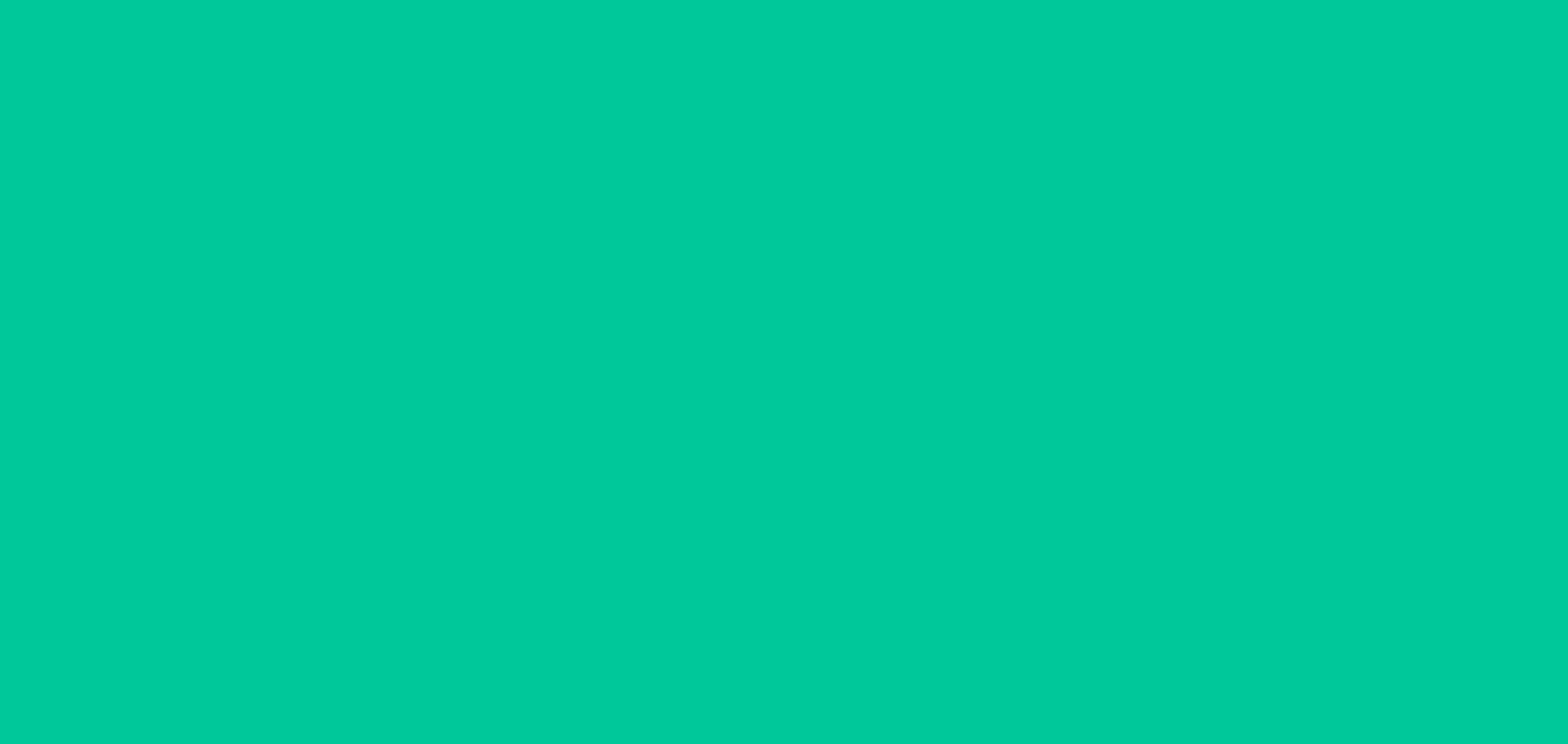
click at [754, 410] on input "text" at bounding box center [784, 419] width 343 height 39
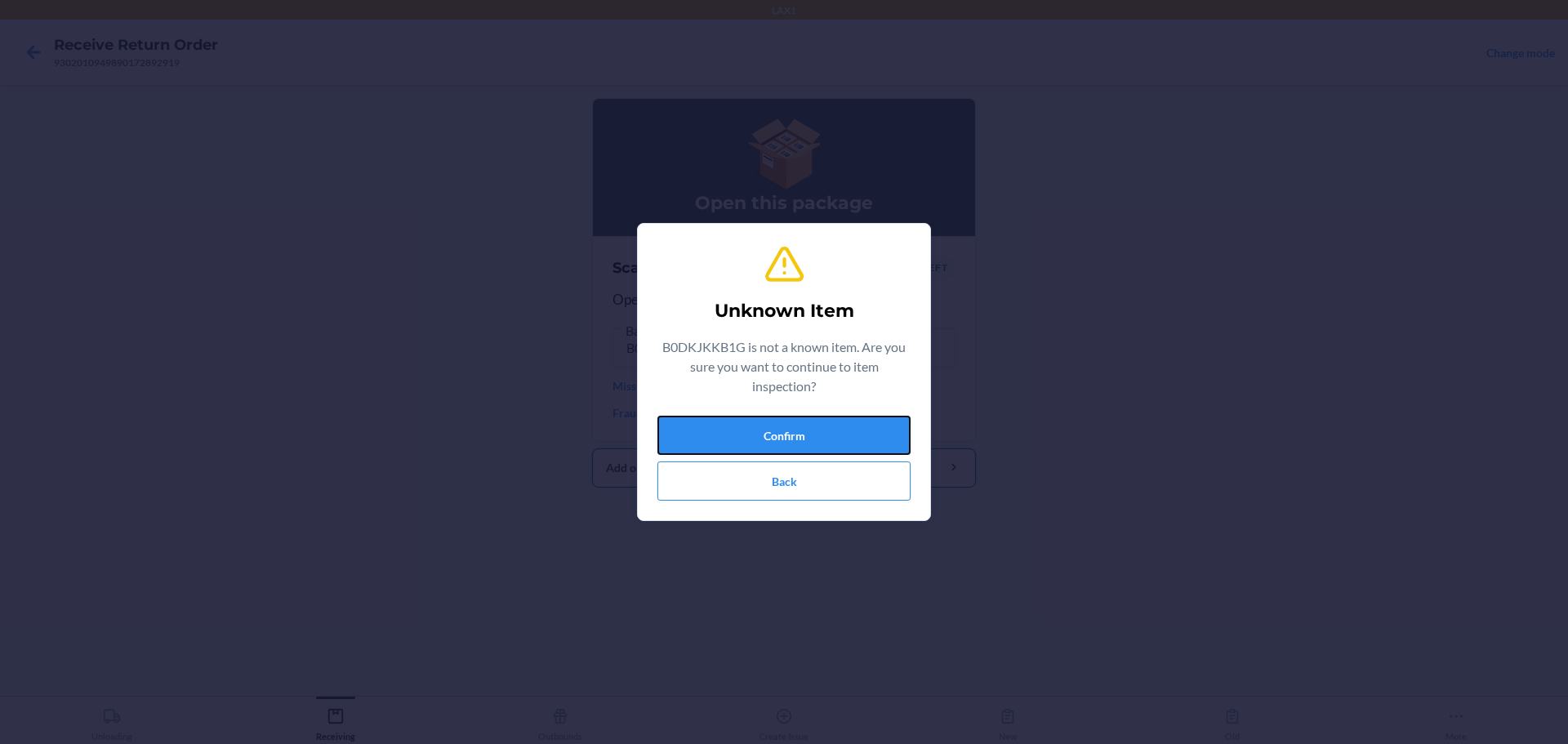
click at [754, 435] on button "Confirm" at bounding box center [784, 436] width 253 height 39
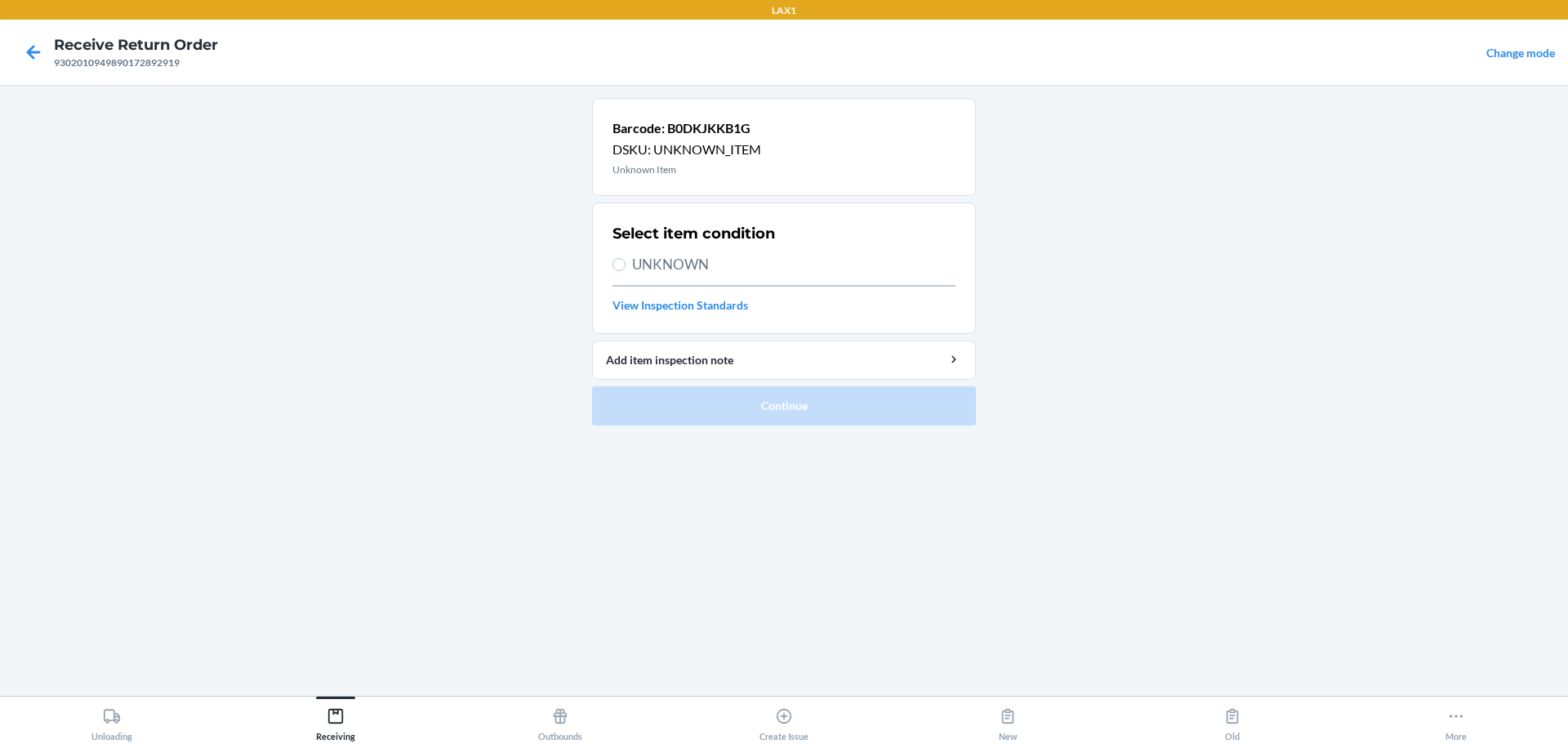
click at [684, 263] on span "UNKNOWN" at bounding box center [794, 265] width 323 height 21
click at [626, 263] on input "UNKNOWN" at bounding box center [618, 264] width 13 height 13
radio input "true"
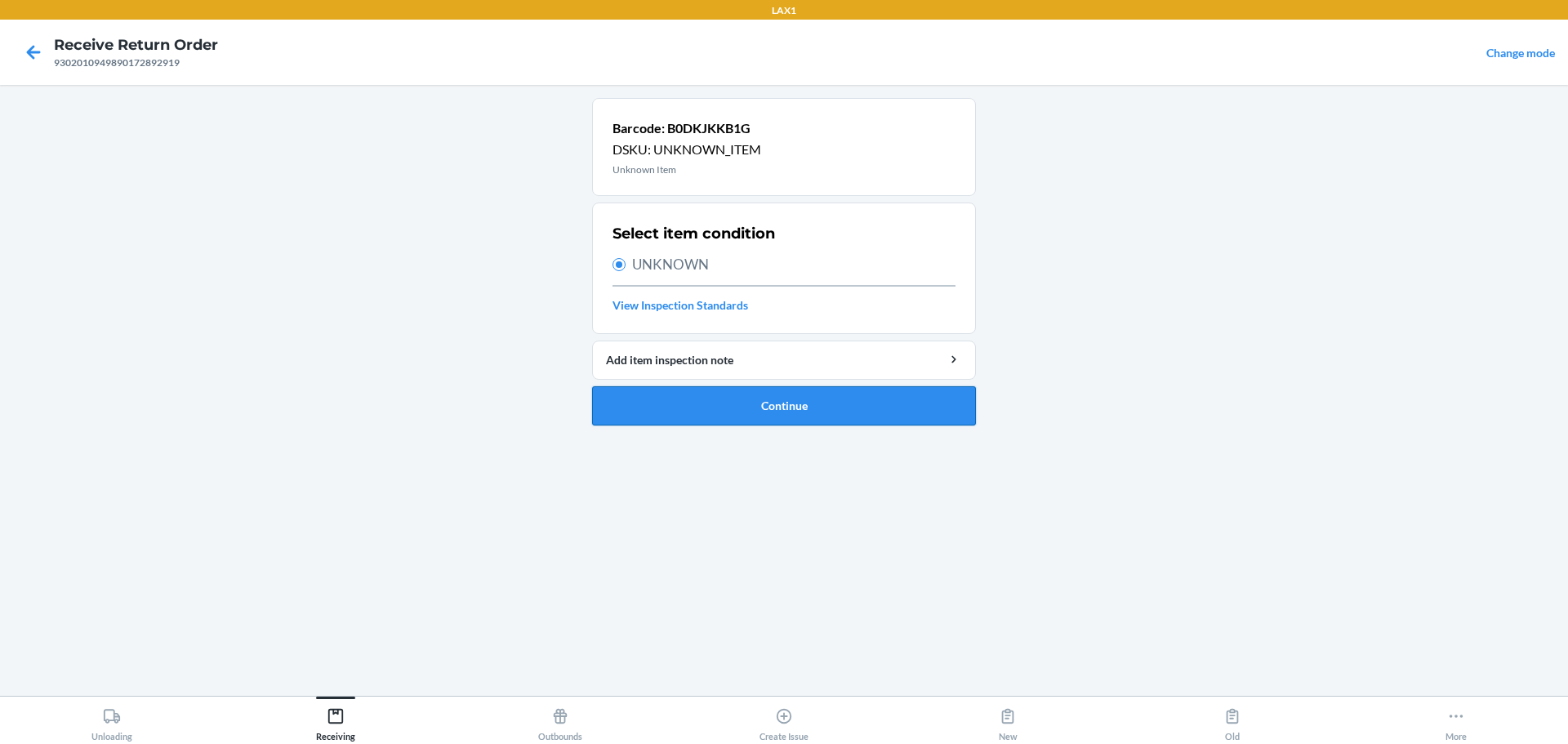
click at [739, 413] on button "Continue" at bounding box center [784, 405] width 384 height 39
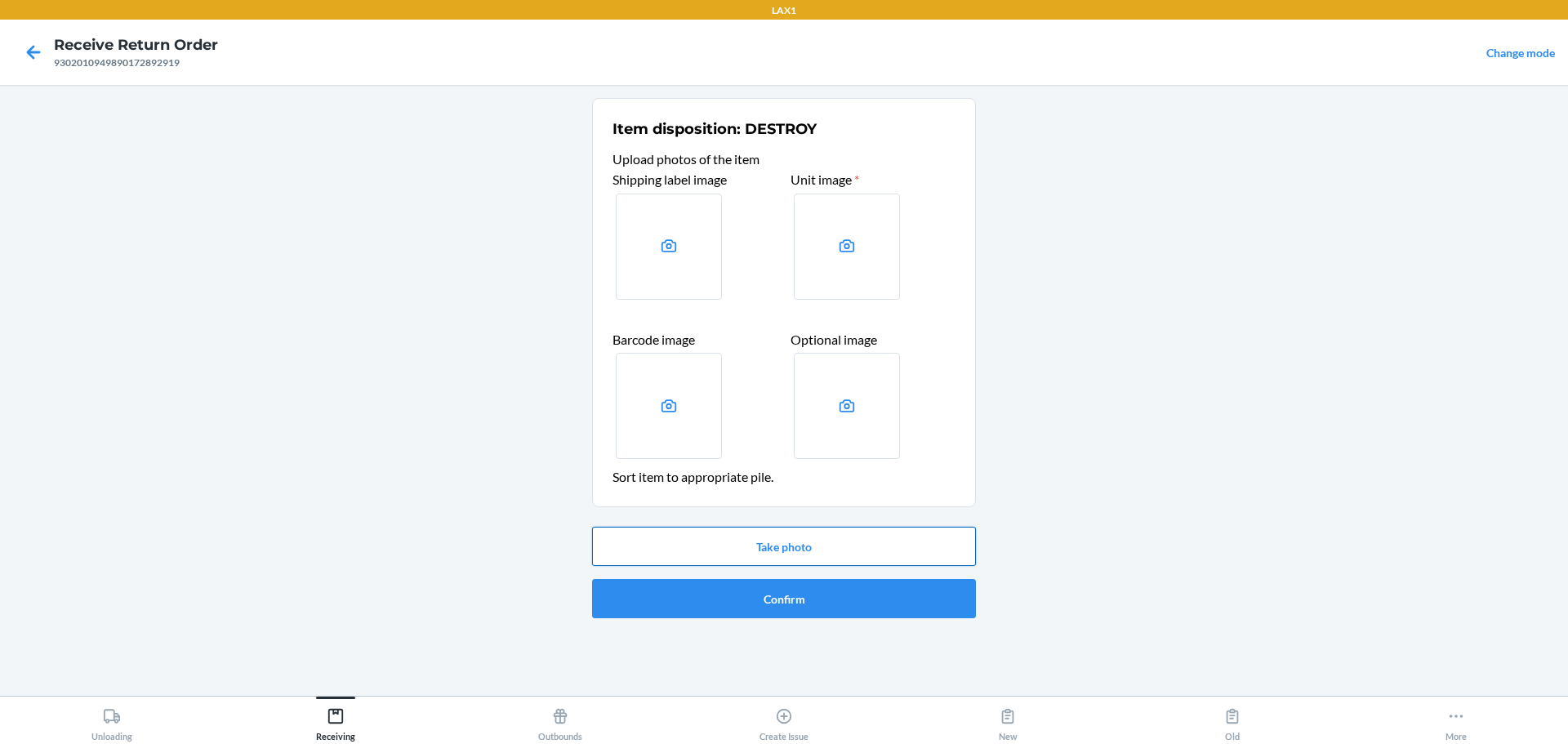
click at [745, 560] on button "Take photo" at bounding box center [784, 546] width 384 height 39
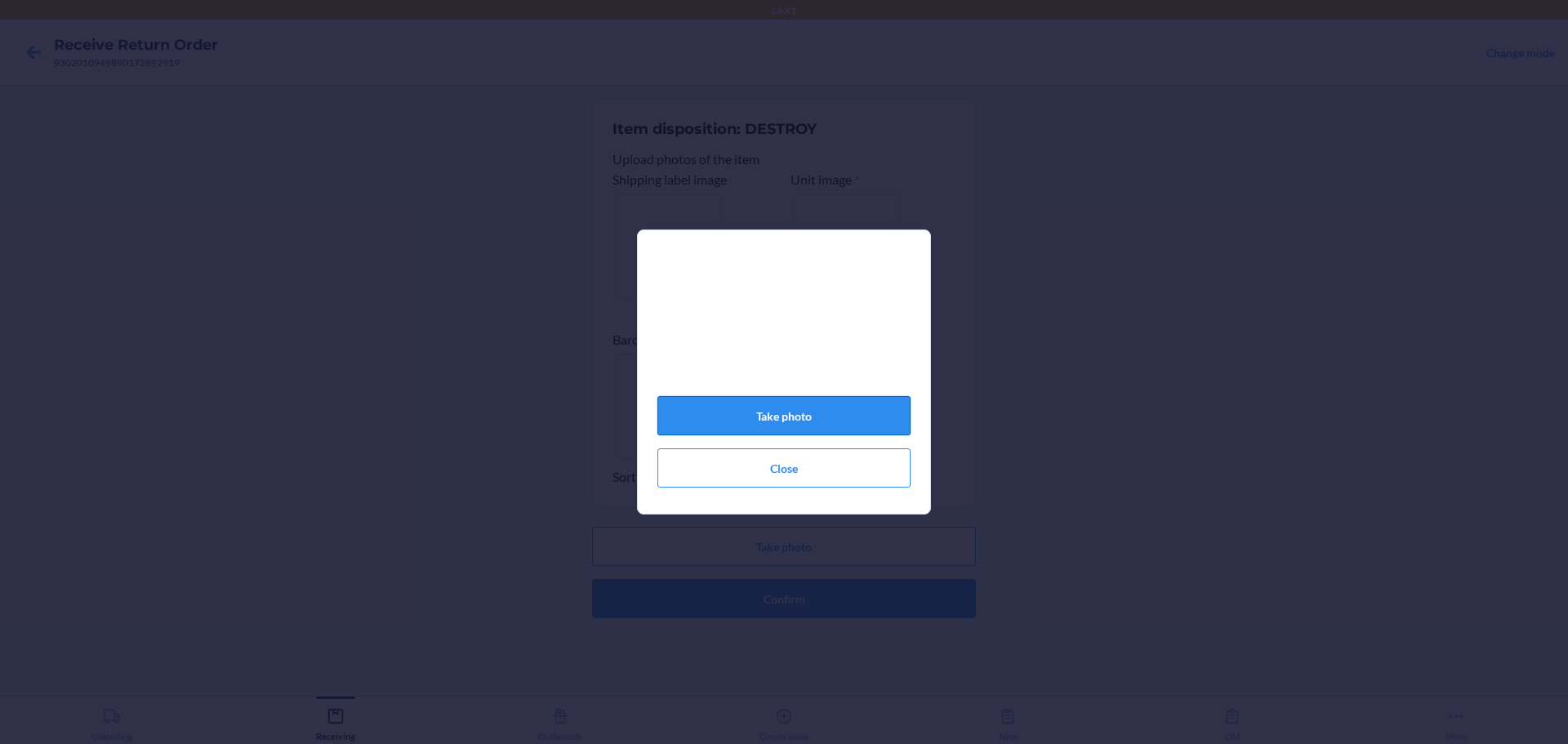
click at [754, 426] on button "Take photo" at bounding box center [784, 415] width 253 height 39
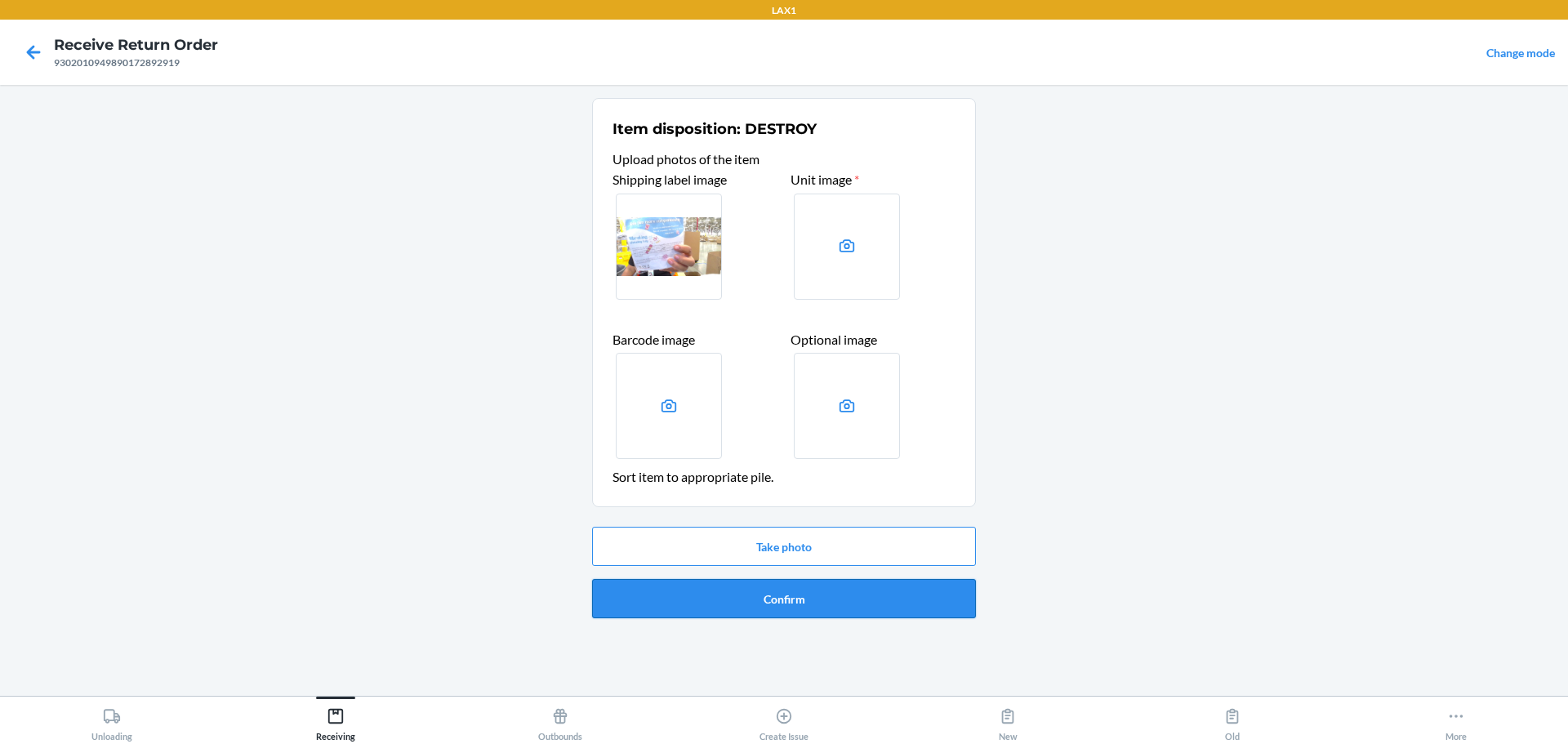
click at [754, 612] on button "Confirm" at bounding box center [784, 598] width 384 height 39
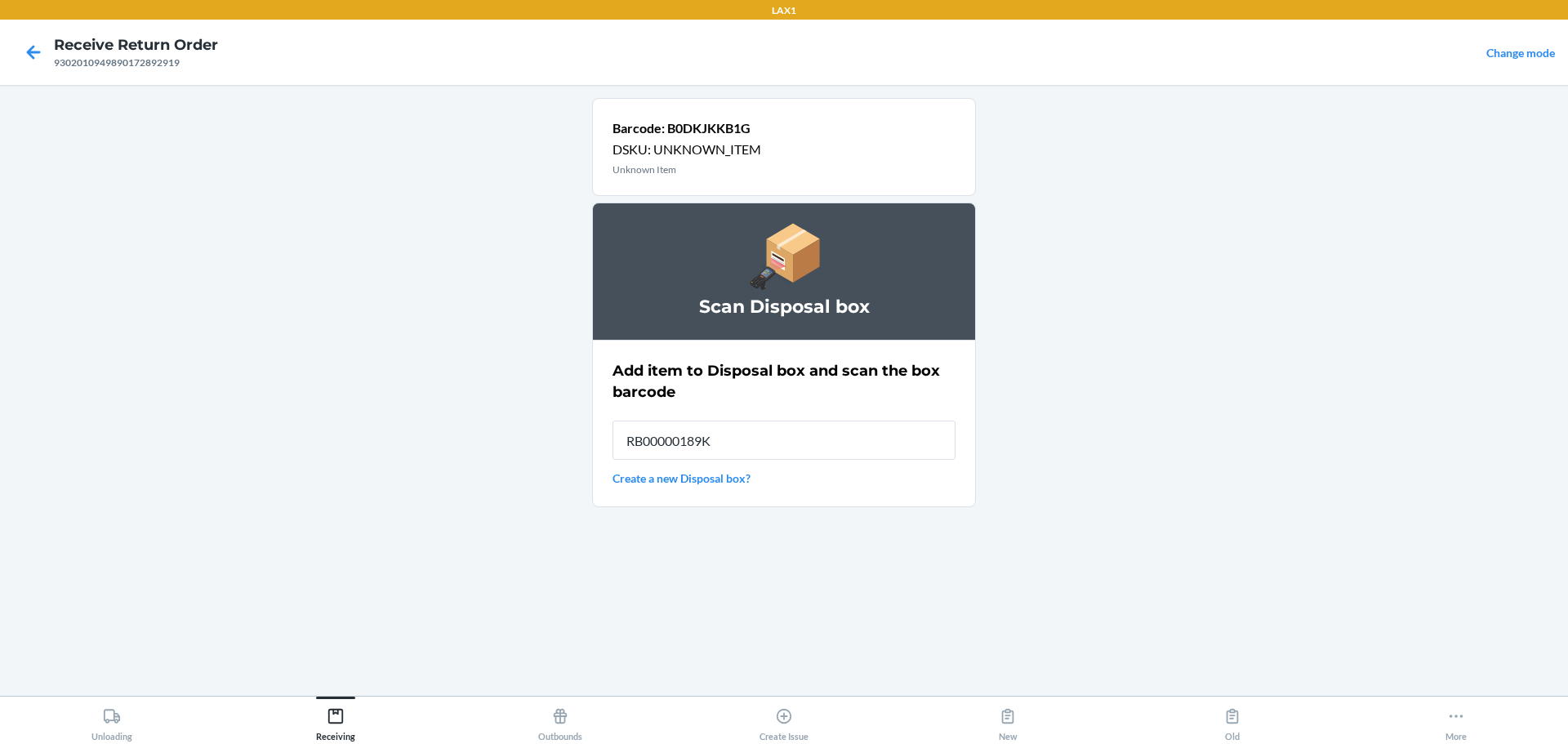
type input "RB00000189K"
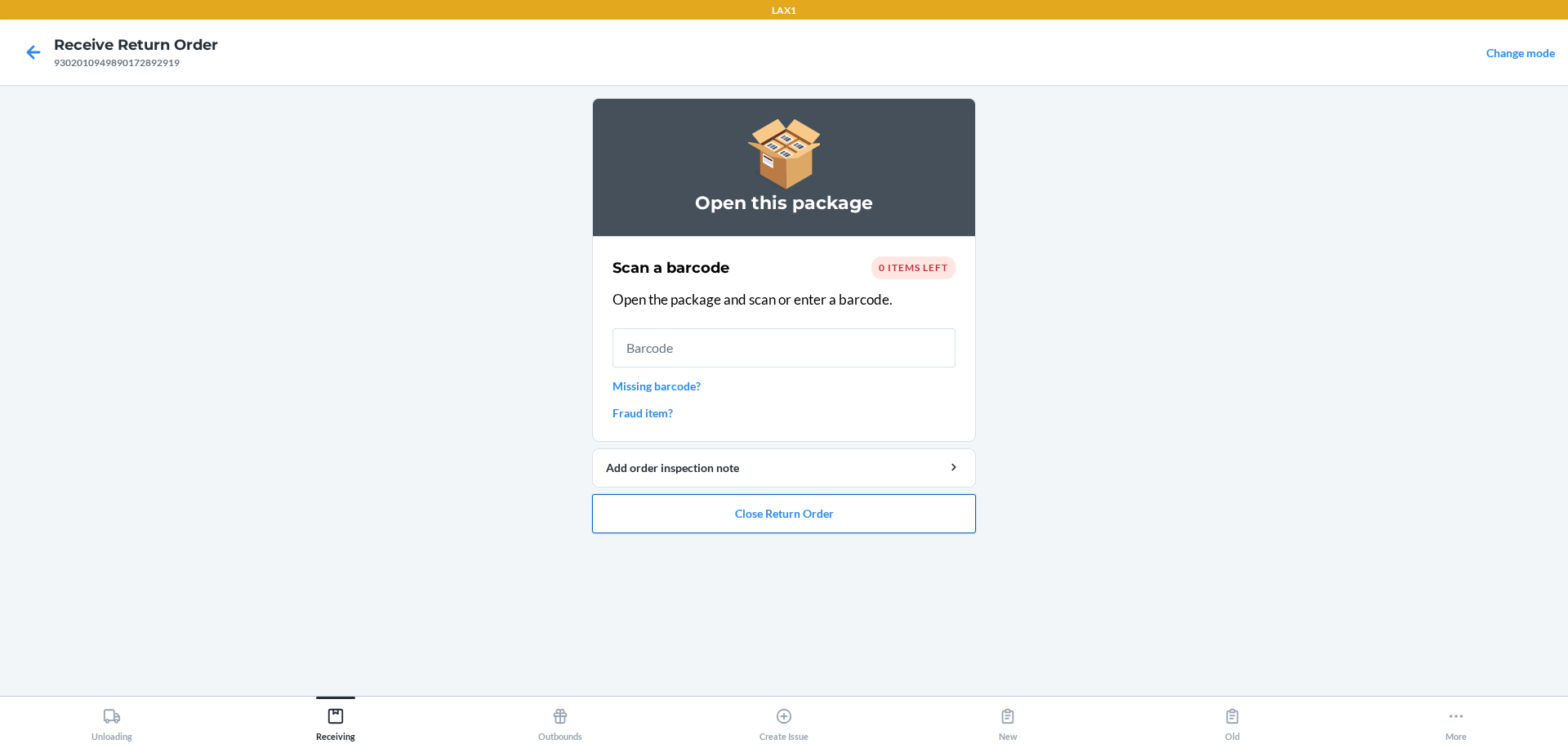
click at [754, 510] on button "Close Return Order" at bounding box center [784, 513] width 384 height 39
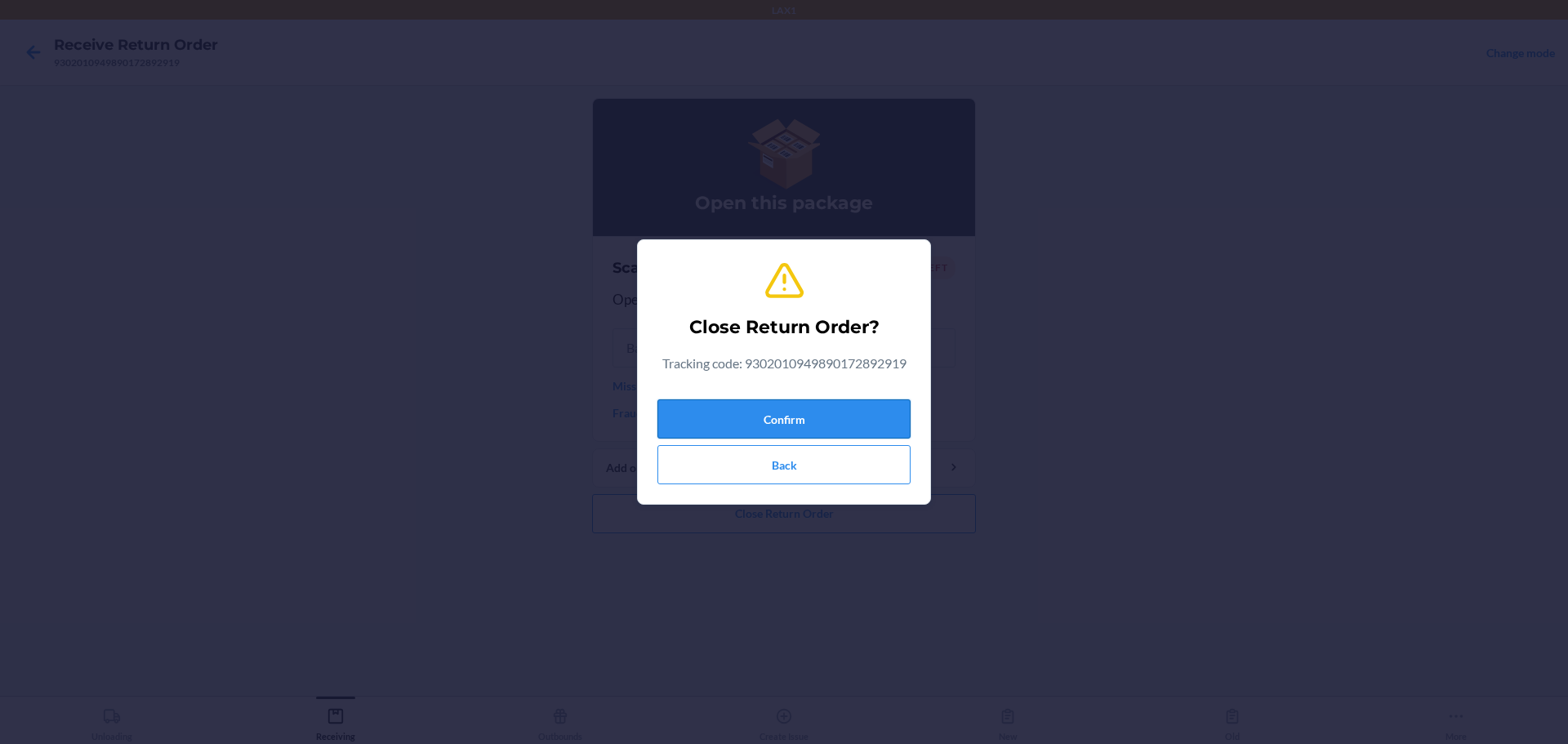
click at [754, 418] on button "Confirm" at bounding box center [784, 419] width 253 height 39
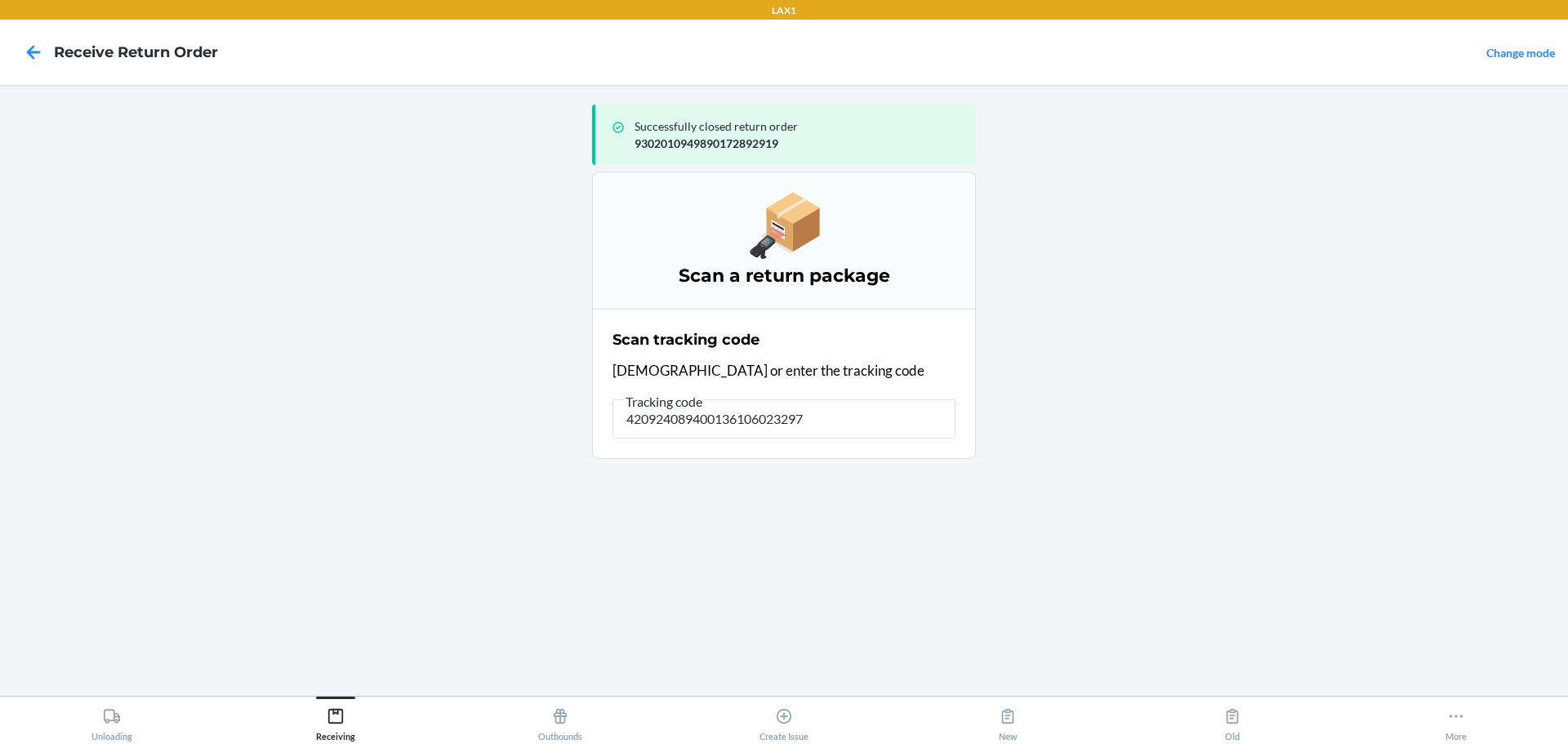
type input "4209240894001361060232977"
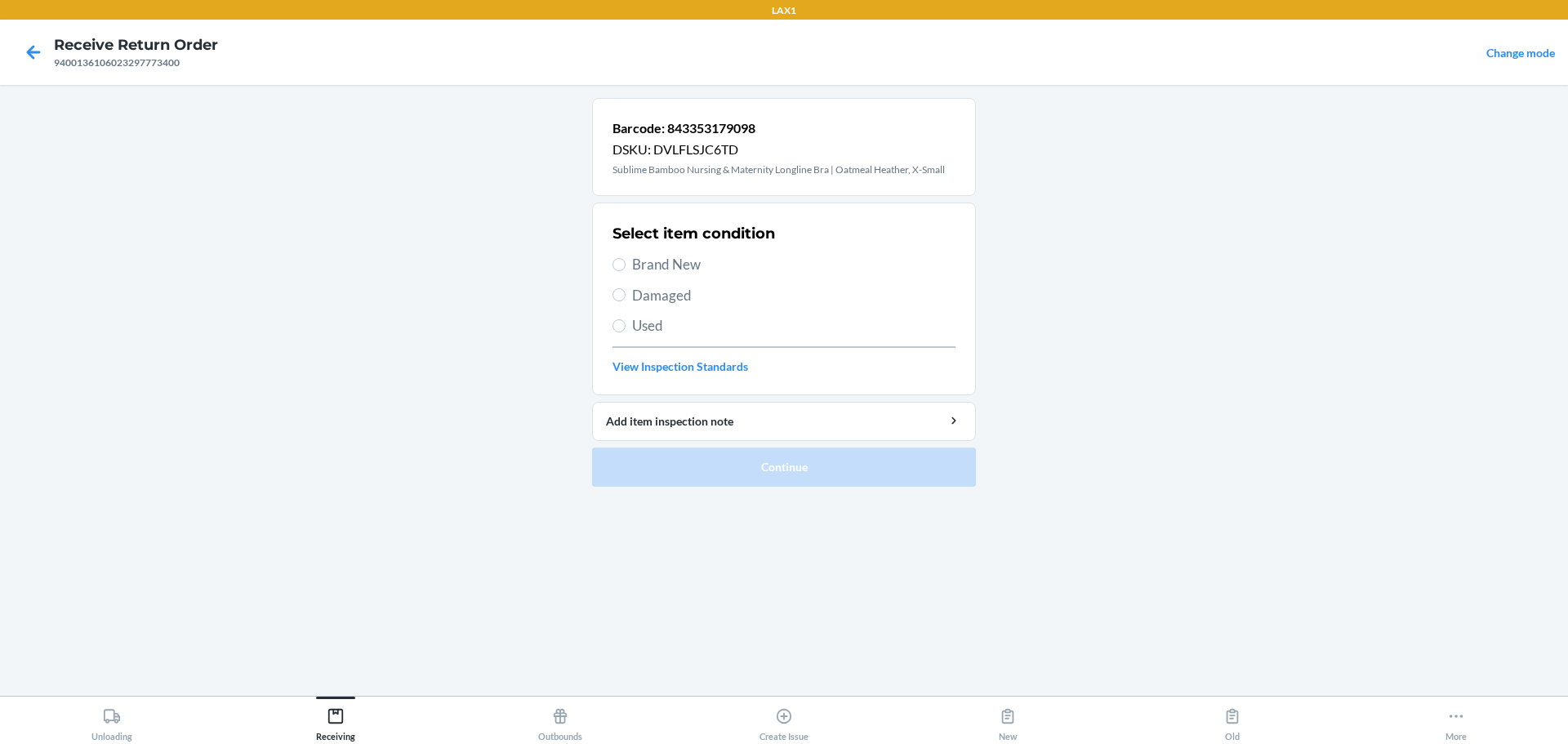
click at [673, 295] on span "Damaged" at bounding box center [794, 296] width 323 height 21
click at [626, 295] on input "Damaged" at bounding box center [618, 294] width 13 height 13
radio input "true"
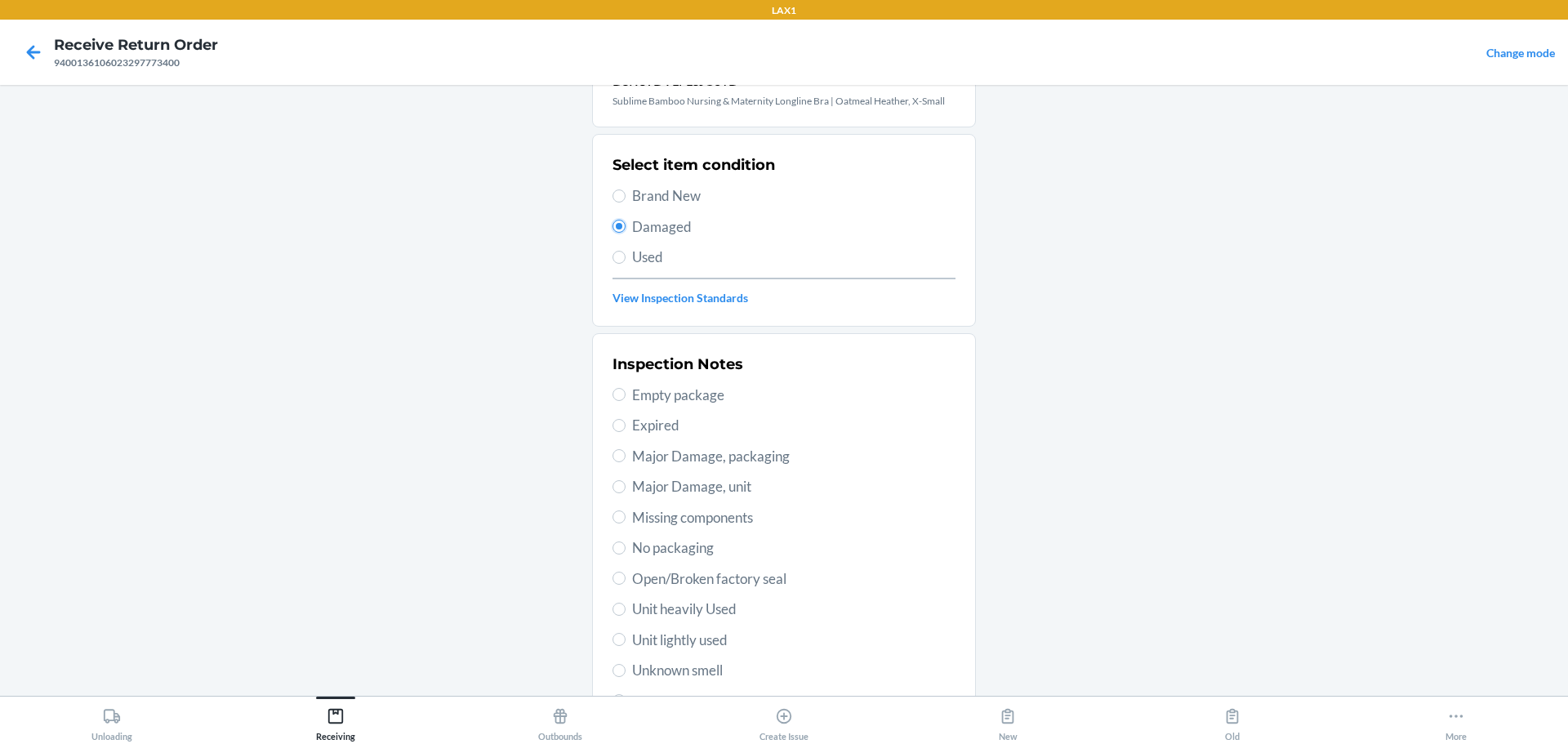
scroll to position [241, 0]
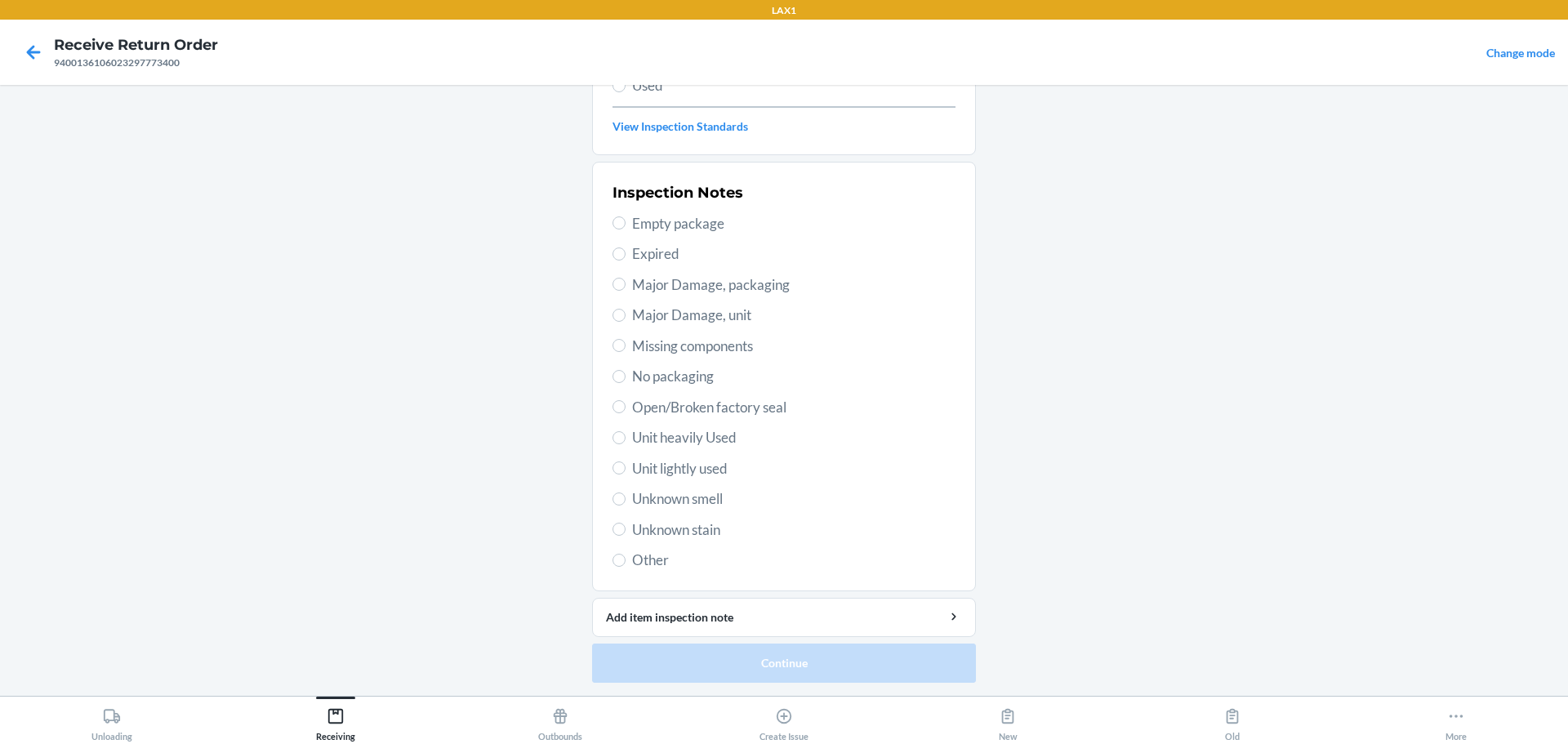
click at [695, 408] on span "Open/Broken factory seal" at bounding box center [794, 407] width 323 height 21
click at [626, 408] on input "Open/Broken factory seal" at bounding box center [618, 406] width 13 height 13
radio input "true"
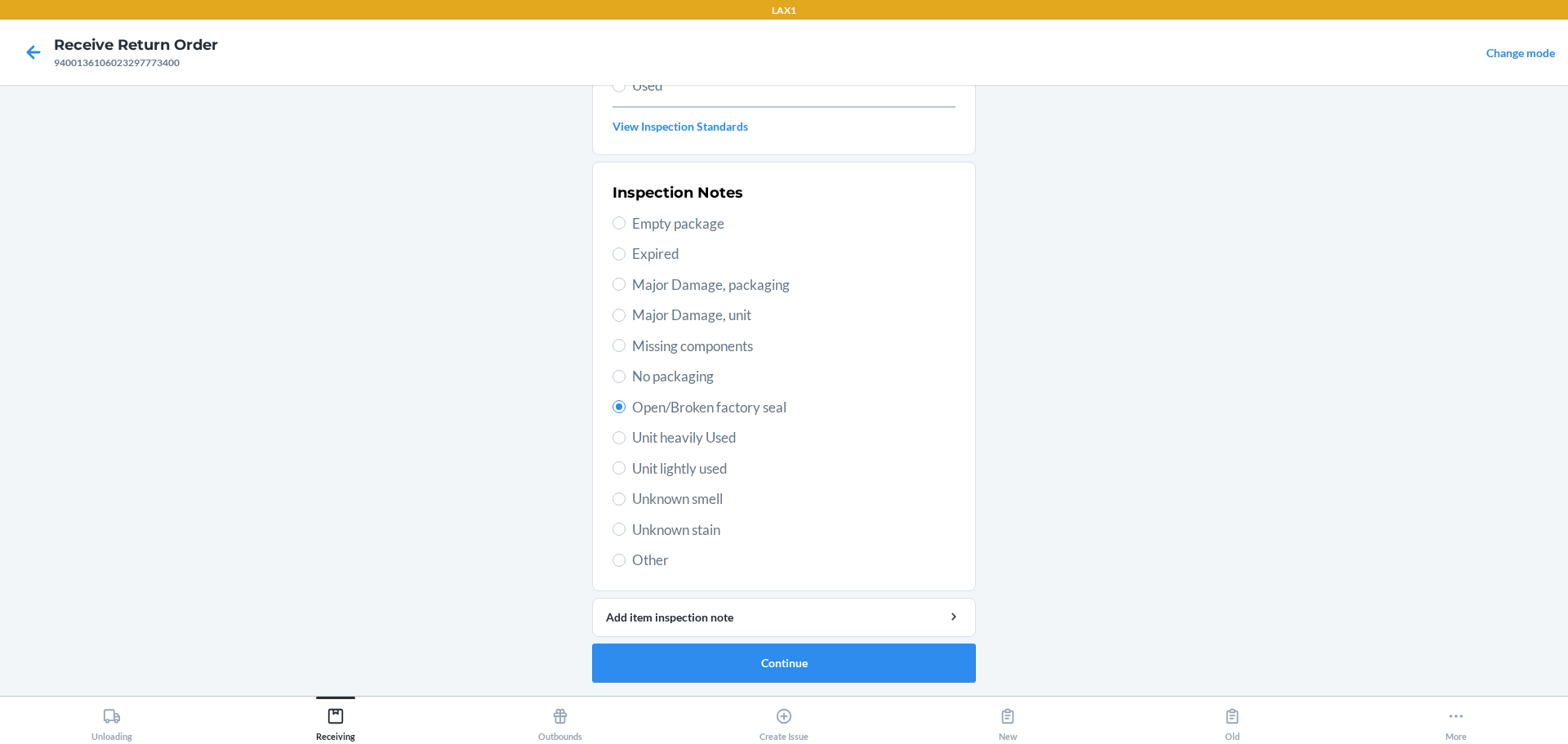
click at [710, 289] on span "Major Damage, packaging" at bounding box center [794, 285] width 323 height 21
click at [626, 289] on input "Major Damage, packaging" at bounding box center [618, 283] width 13 height 13
radio input "true"
radio input "false"
click at [752, 671] on button "Continue" at bounding box center [784, 663] width 384 height 39
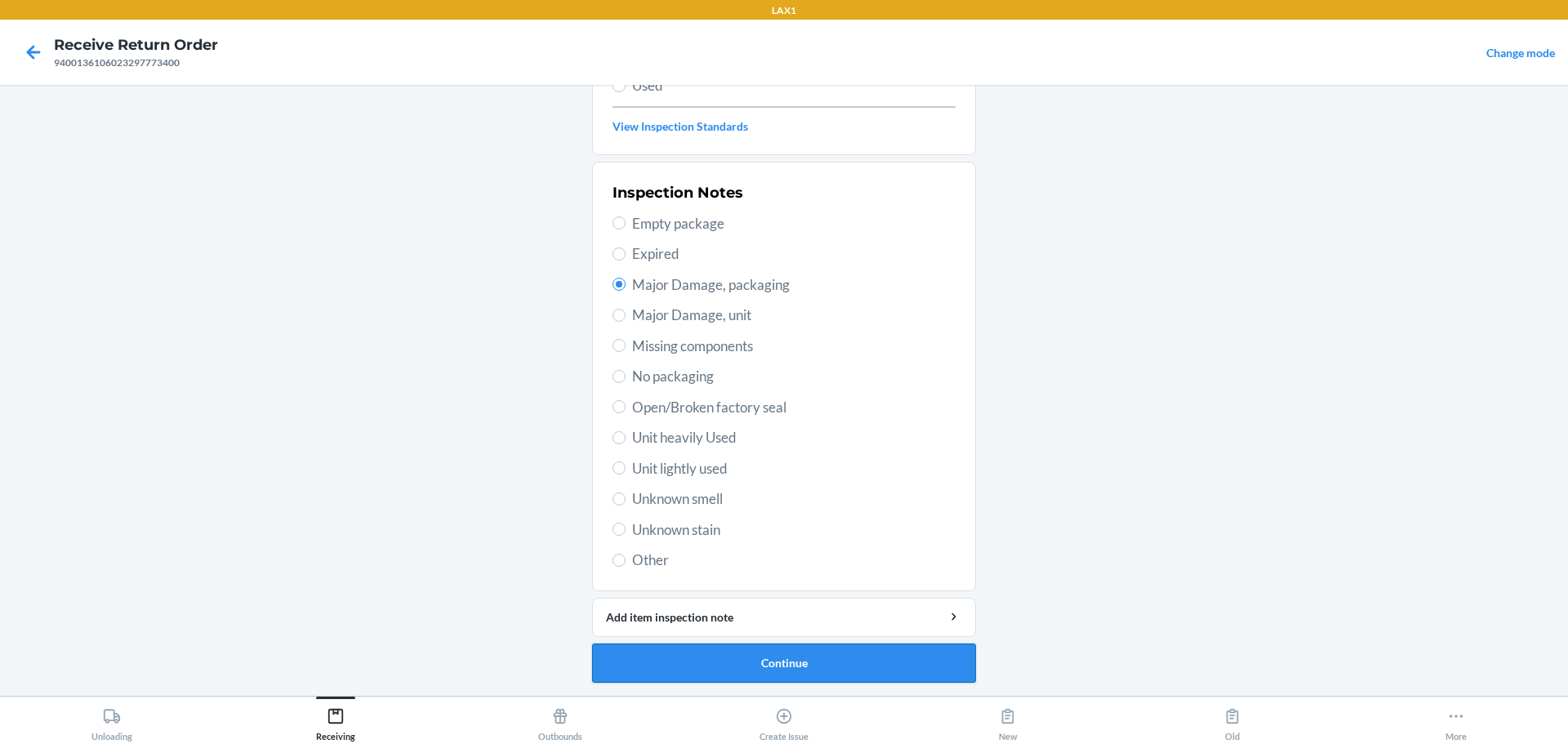
scroll to position [95, 0]
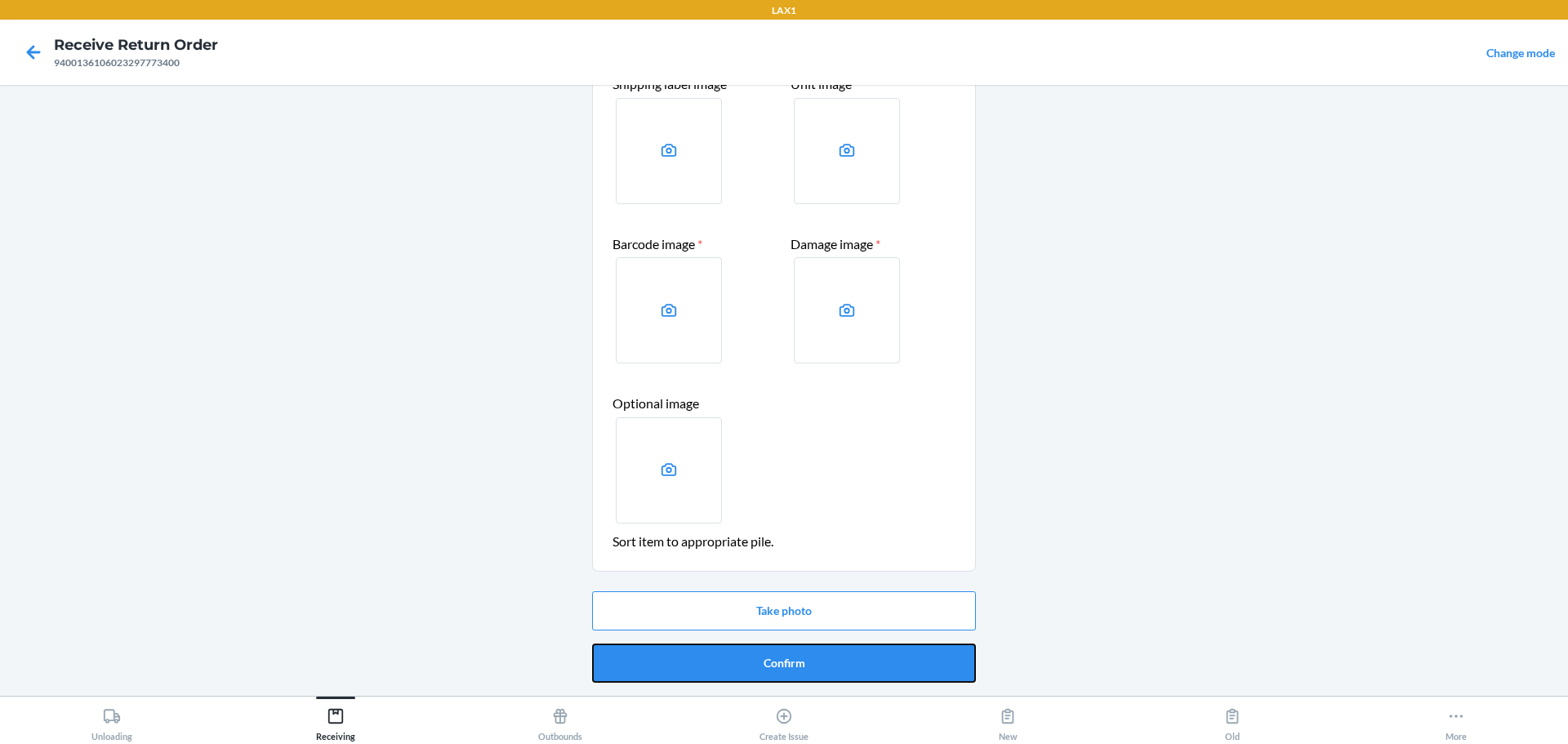
click at [754, 664] on button "Confirm" at bounding box center [784, 663] width 384 height 39
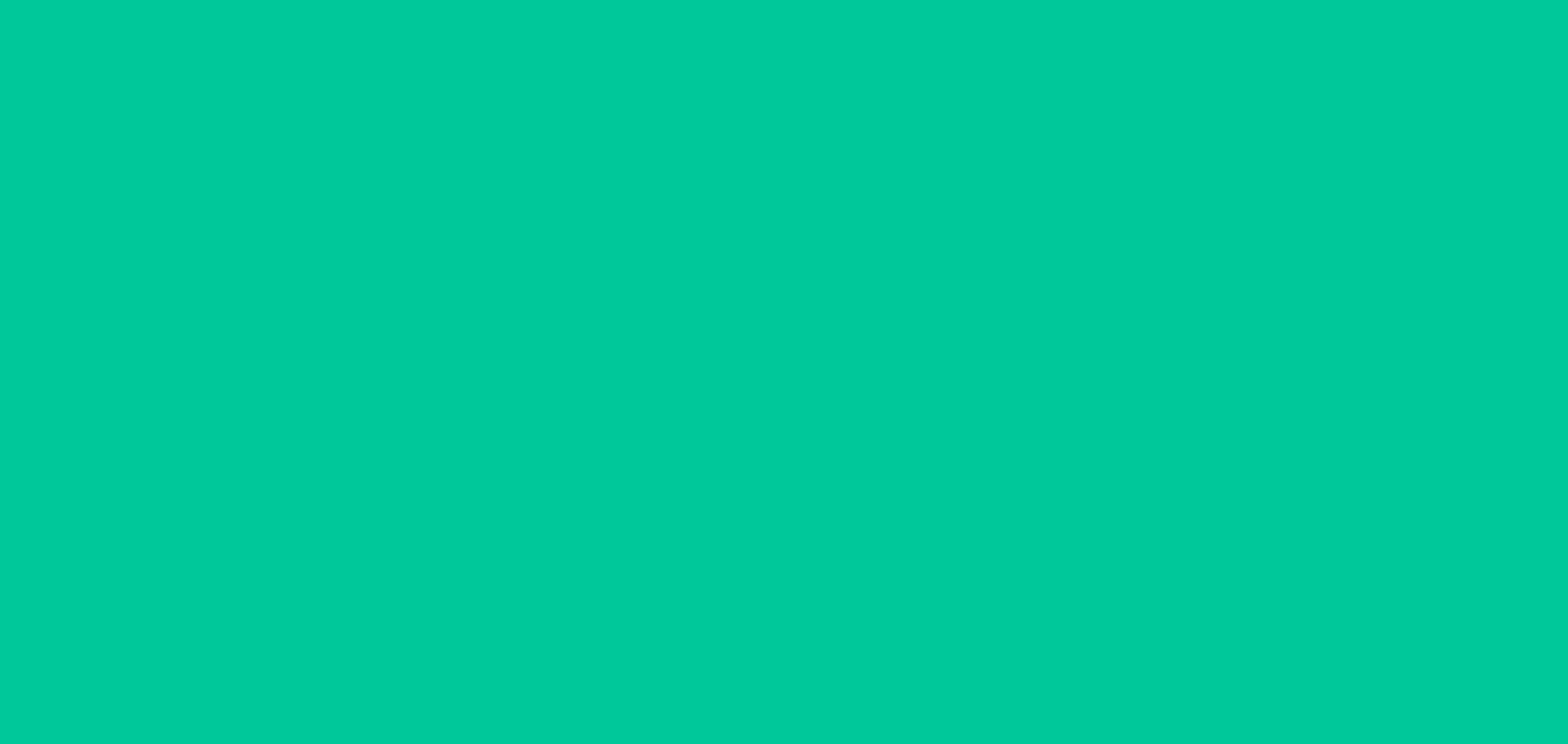
scroll to position [0, 0]
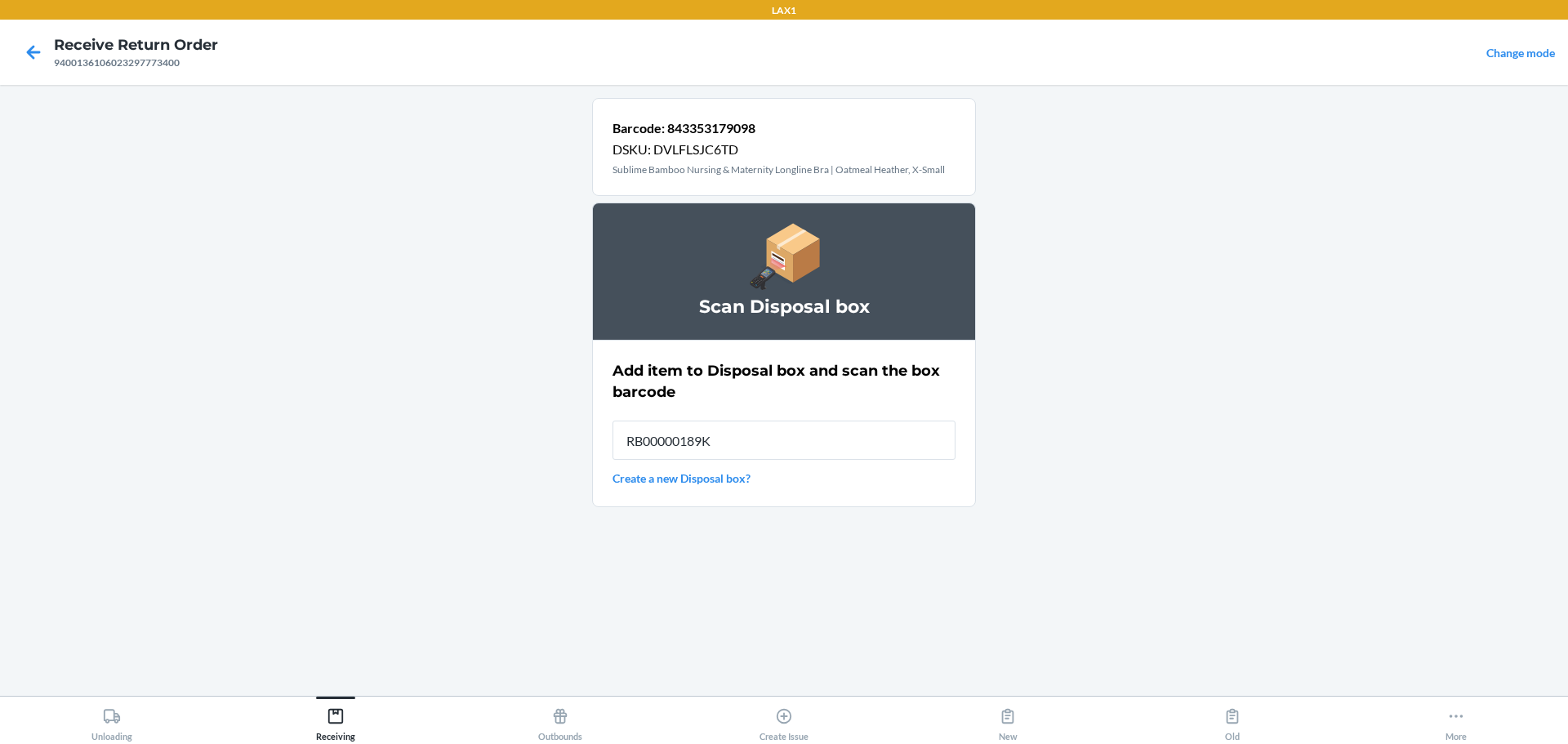
type input "RB00000189K"
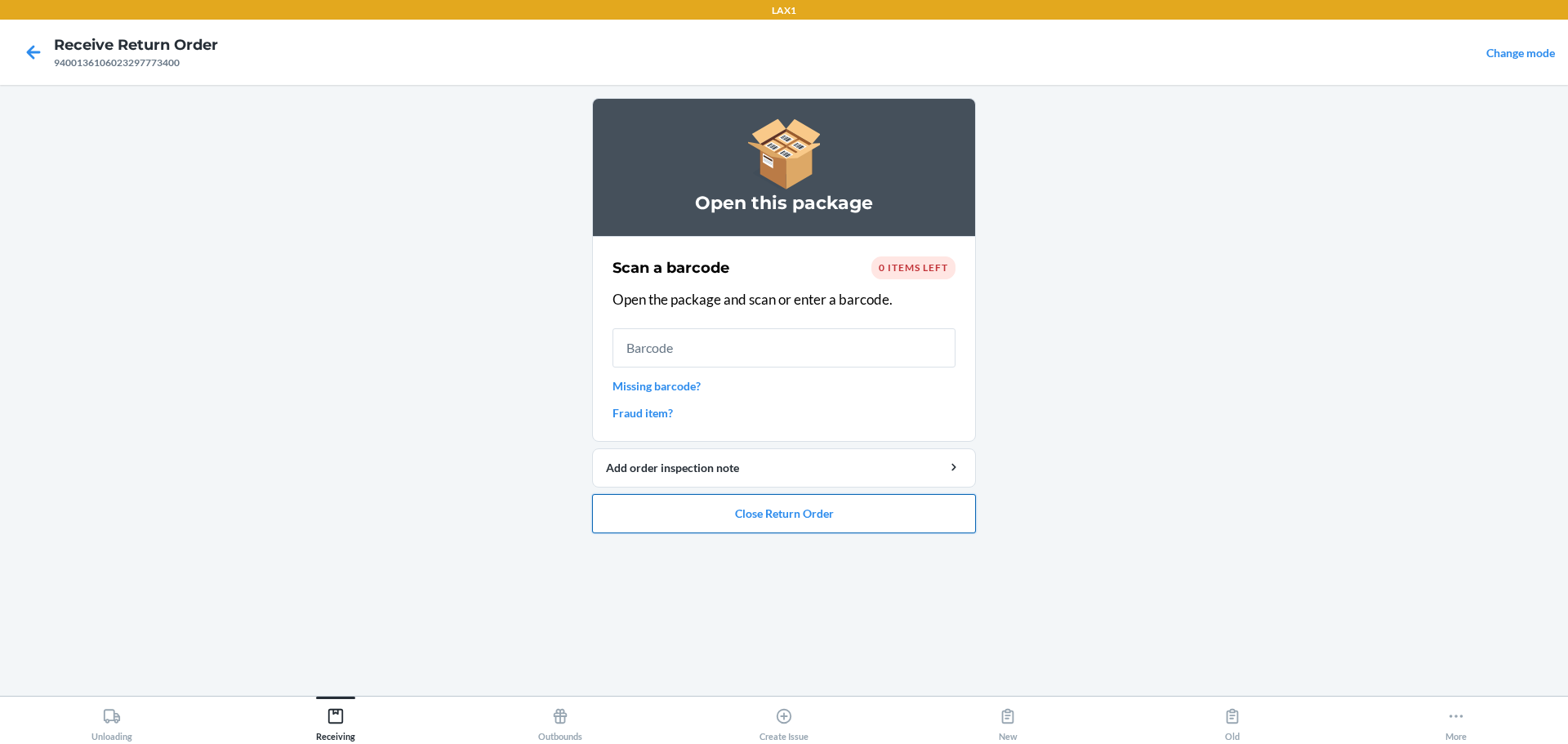
click at [754, 511] on button "Close Return Order" at bounding box center [784, 513] width 384 height 39
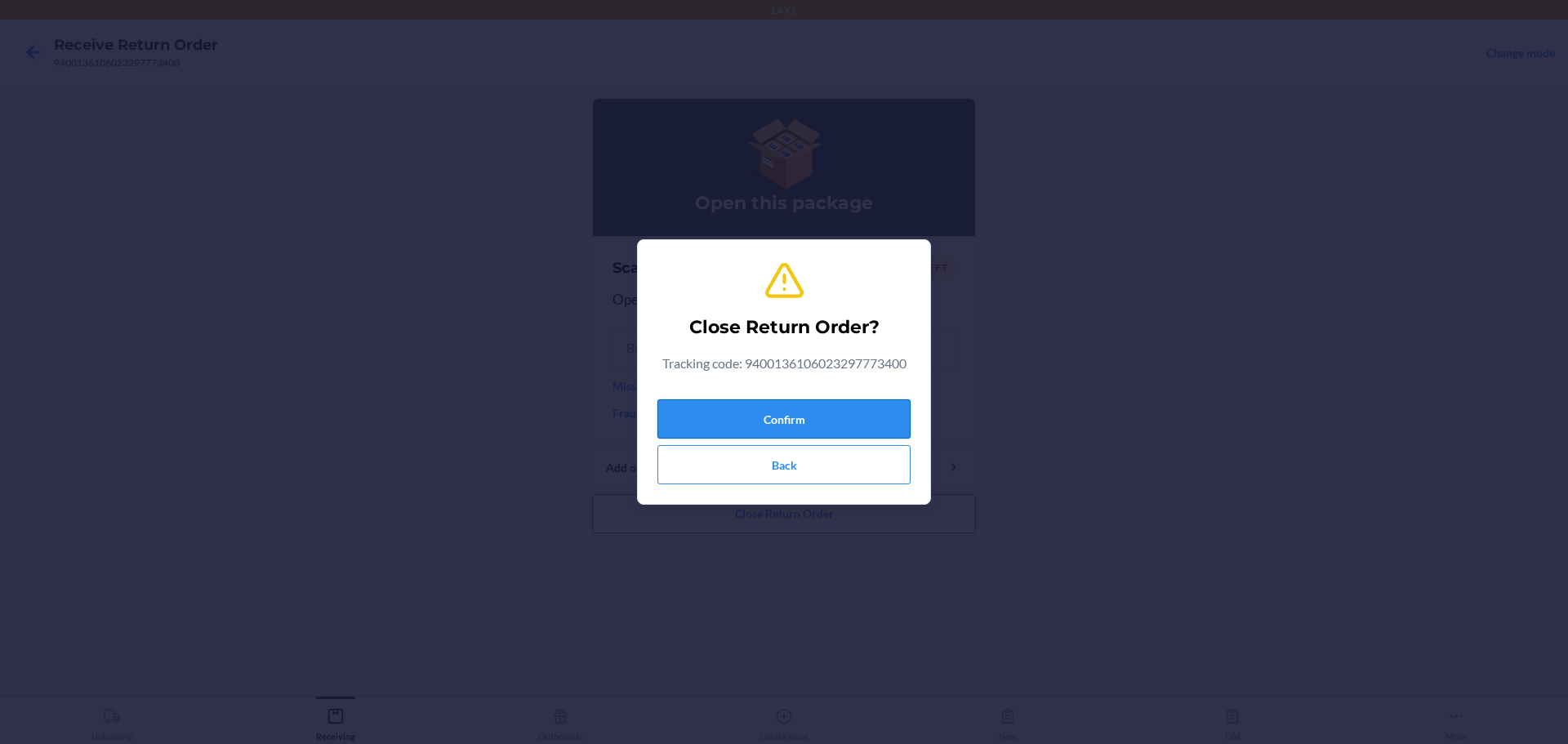
click at [754, 424] on button "Confirm" at bounding box center [784, 419] width 253 height 39
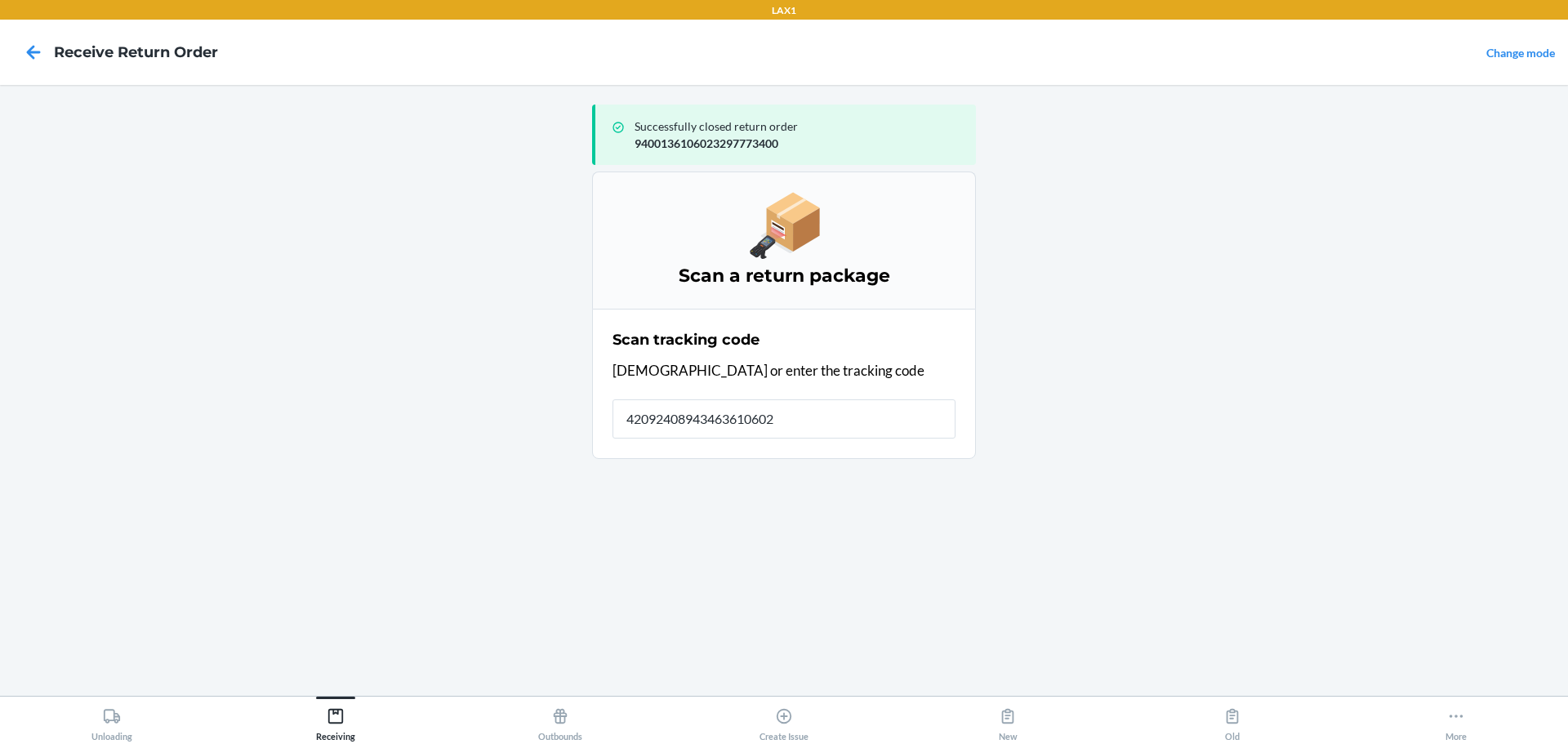
type input "420924089434636106023"
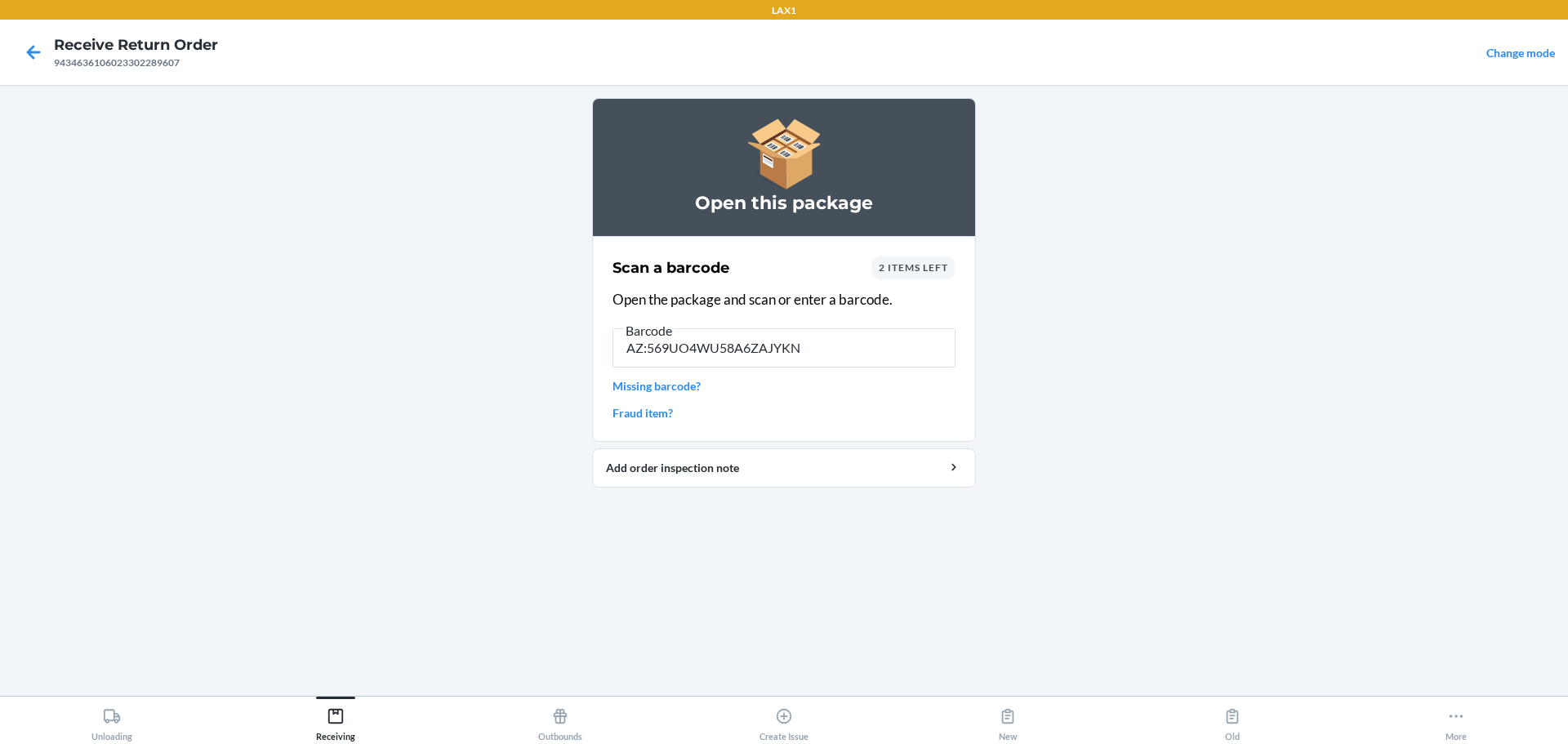
type input "AZ:569UO4WU58A6ZAJYKND"
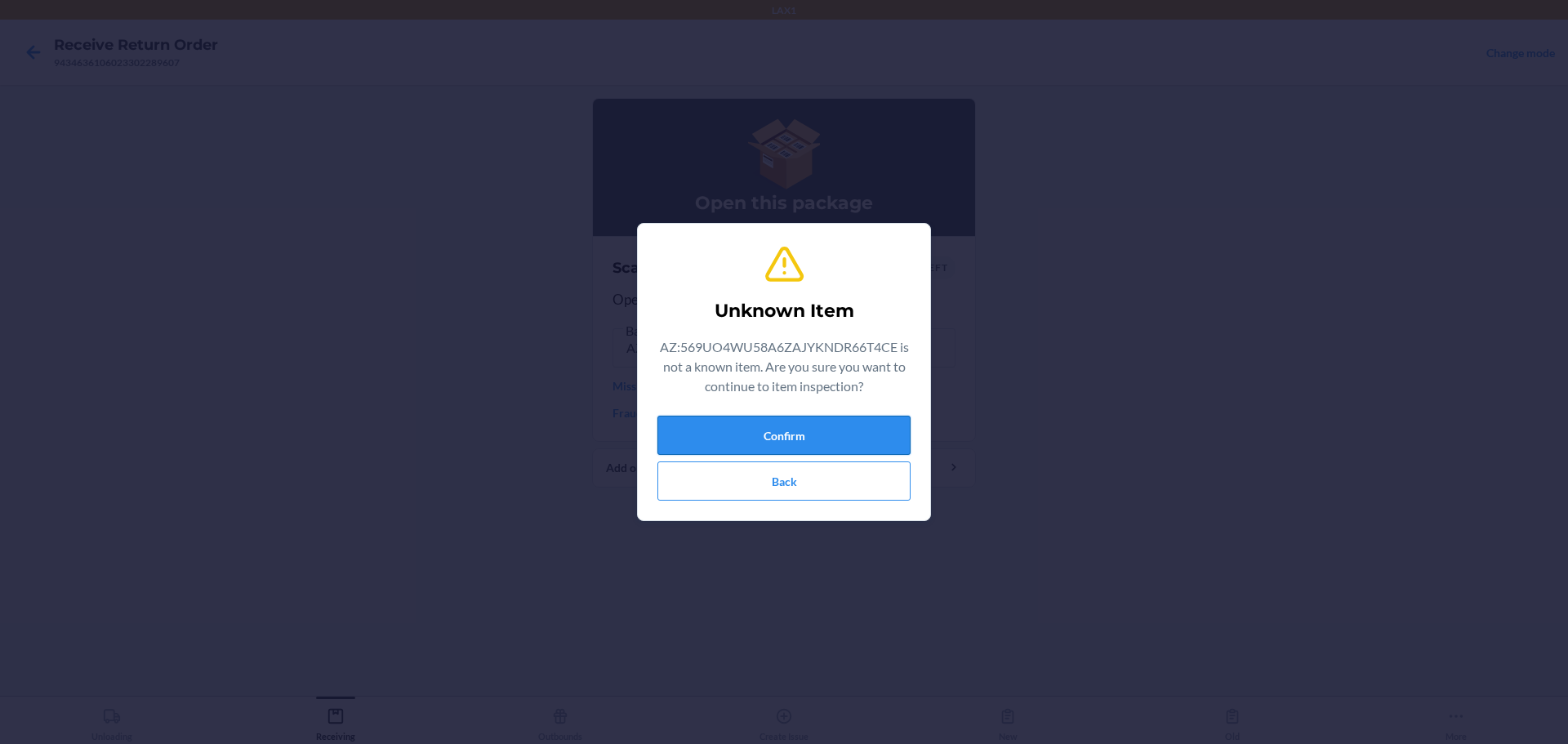
click at [754, 438] on button "Confirm" at bounding box center [784, 436] width 253 height 39
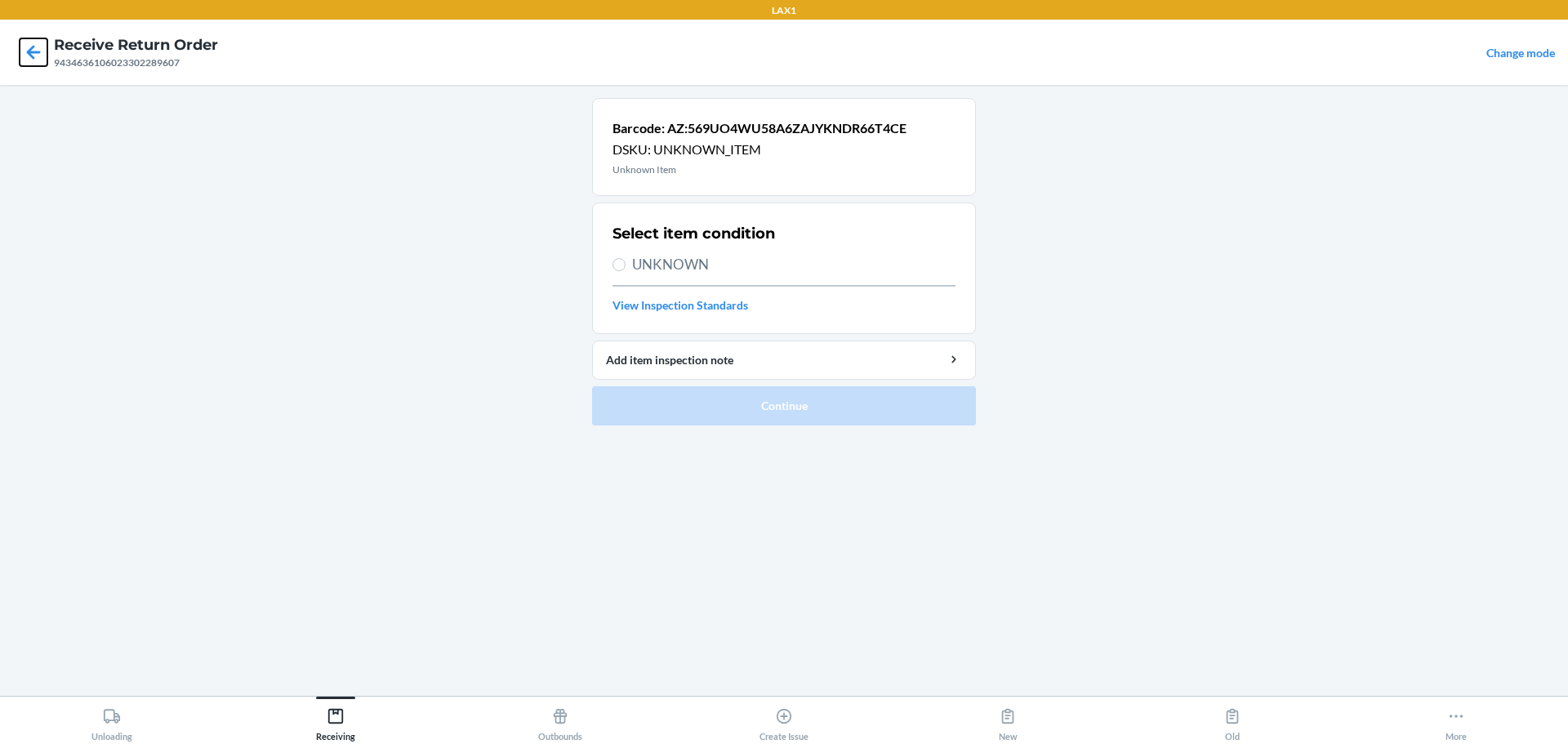
click at [27, 57] on icon at bounding box center [33, 52] width 28 height 28
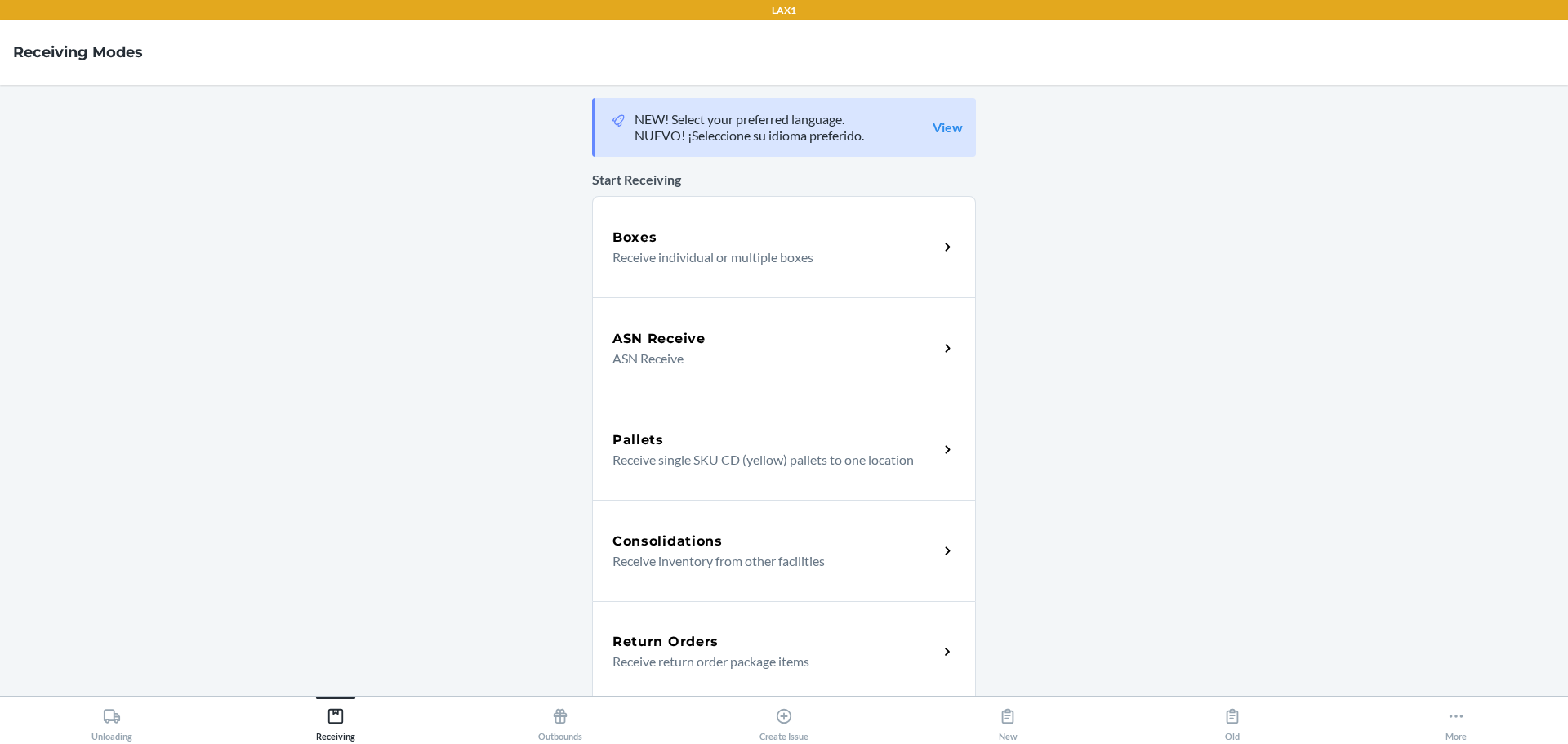
drag, startPoint x: 771, startPoint y: 652, endPoint x: 756, endPoint y: 649, distance: 15.3
click at [754, 652] on p "Receive return order package items" at bounding box center [768, 662] width 312 height 19
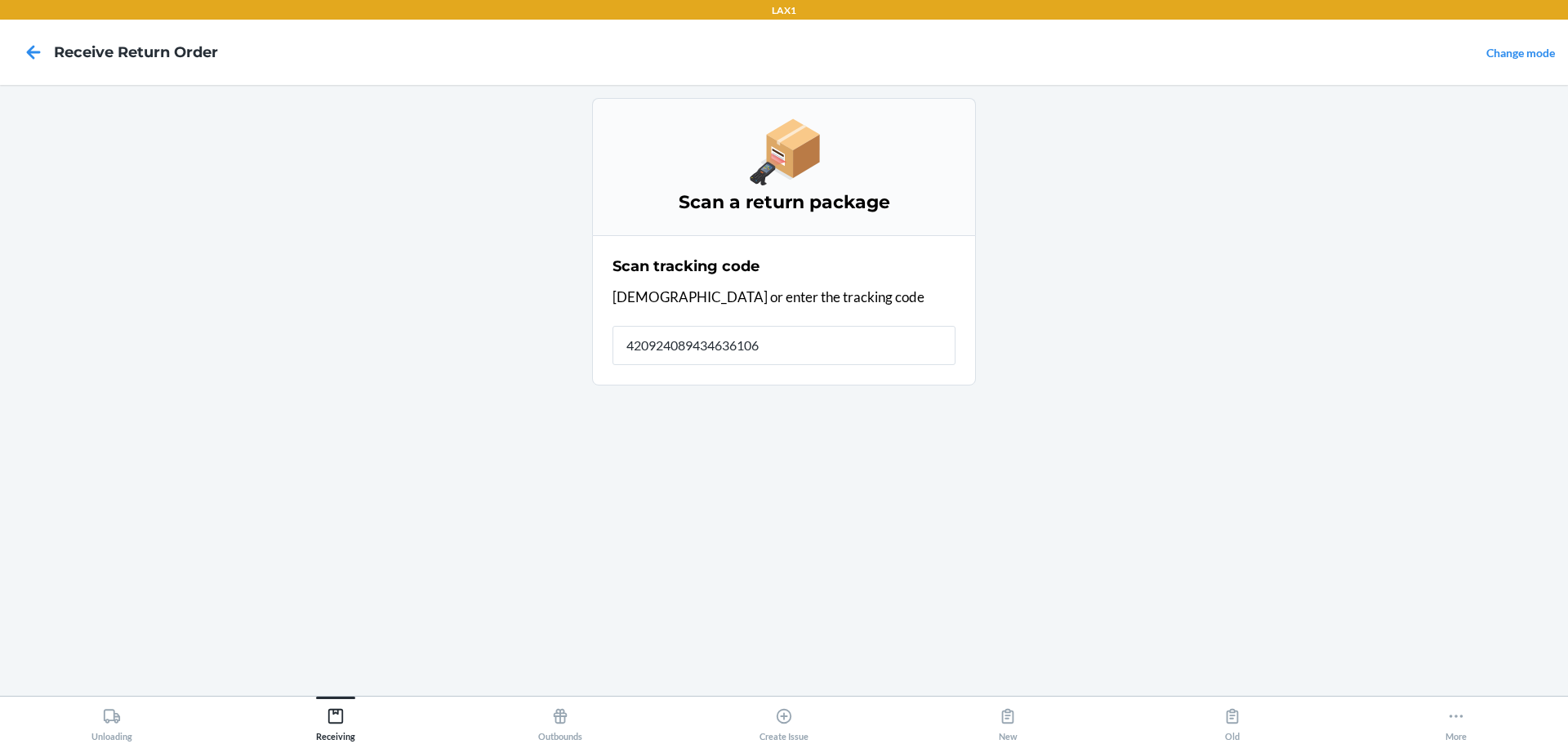
type input "4209240894346361060"
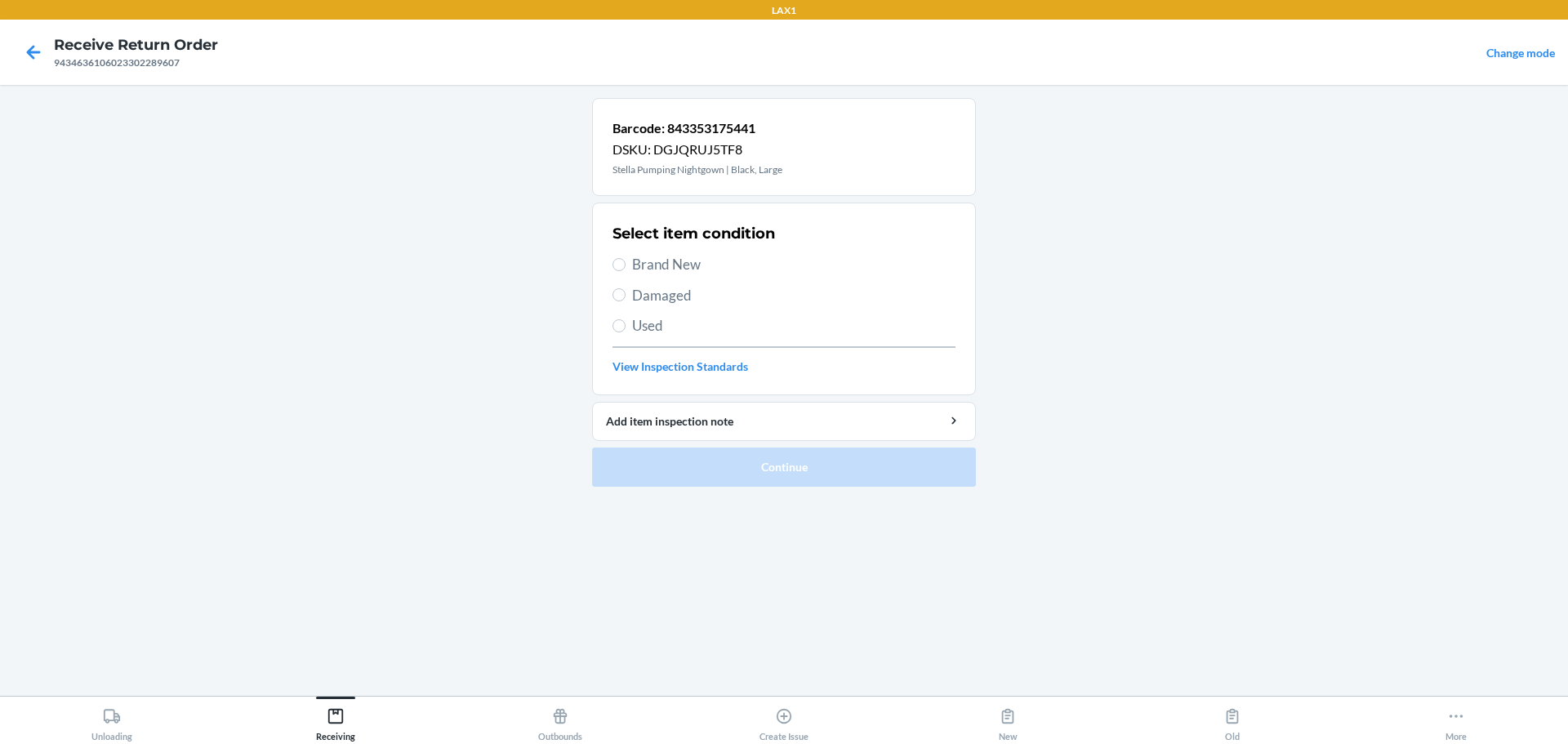
click at [655, 324] on span "Used" at bounding box center [794, 326] width 323 height 21
click at [626, 324] on input "Used" at bounding box center [618, 325] width 13 height 13
radio input "true"
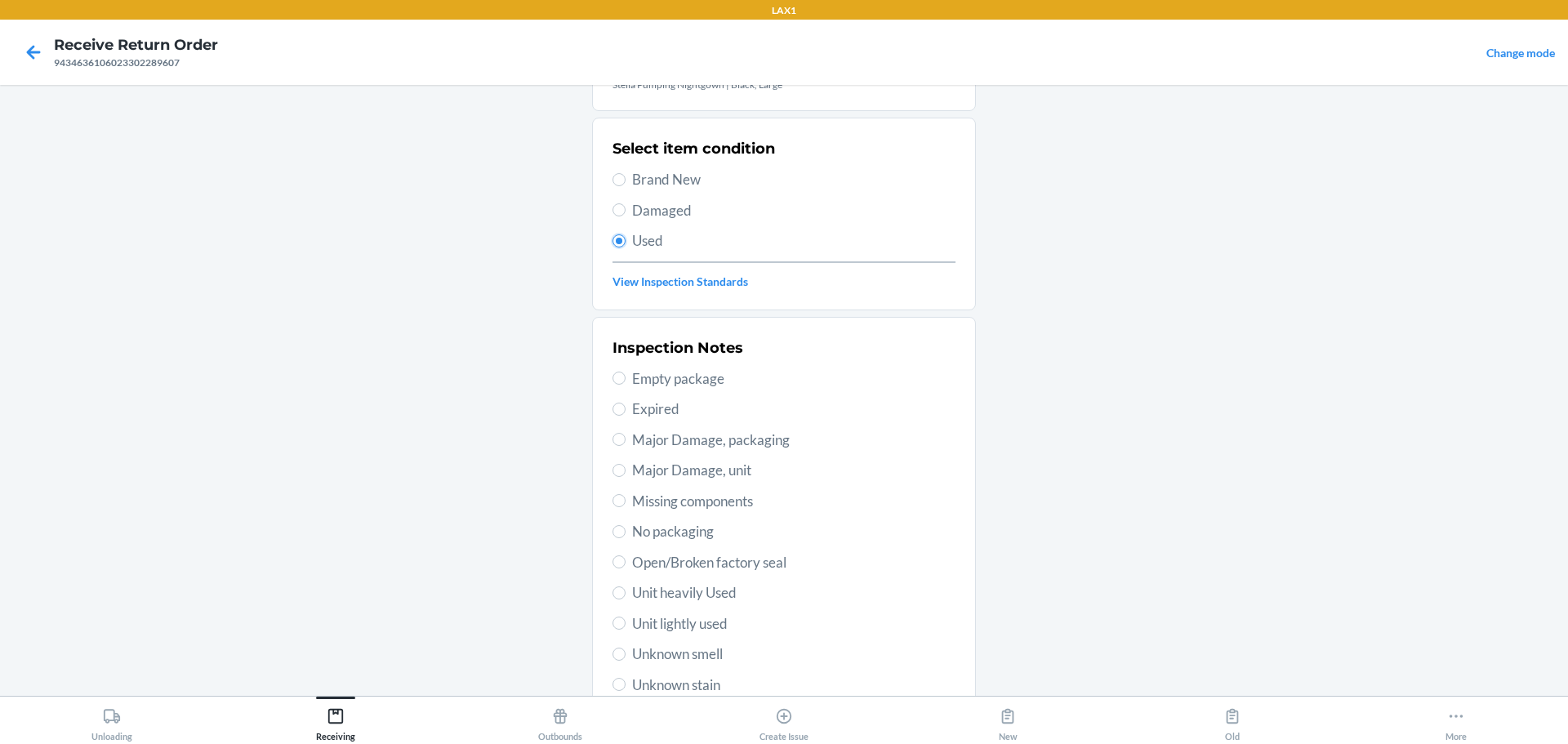
scroll to position [163, 0]
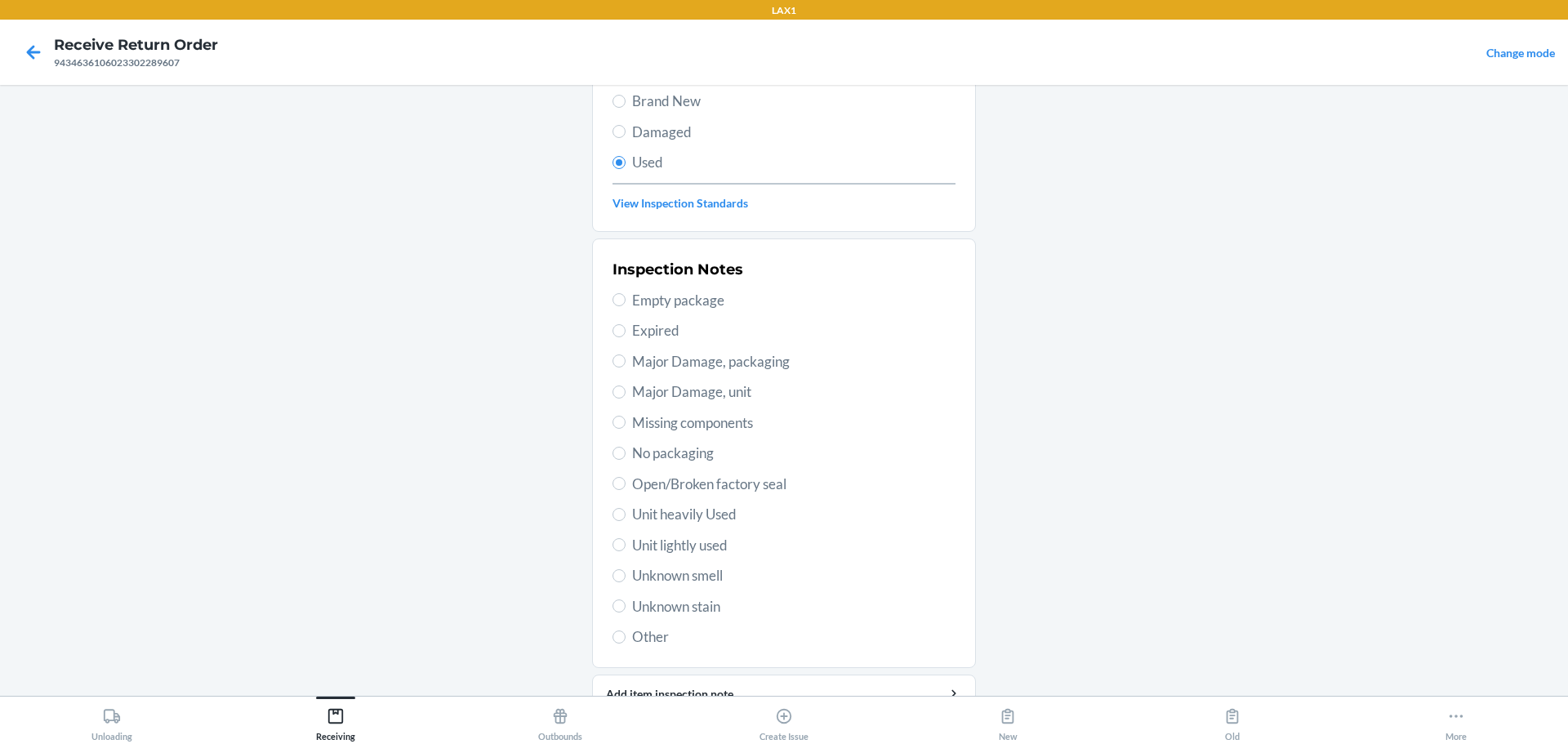
click at [683, 534] on span "Unit lightly used" at bounding box center [794, 545] width 323 height 21
click at [626, 538] on input "Unit lightly used" at bounding box center [618, 544] width 13 height 13
radio input "true"
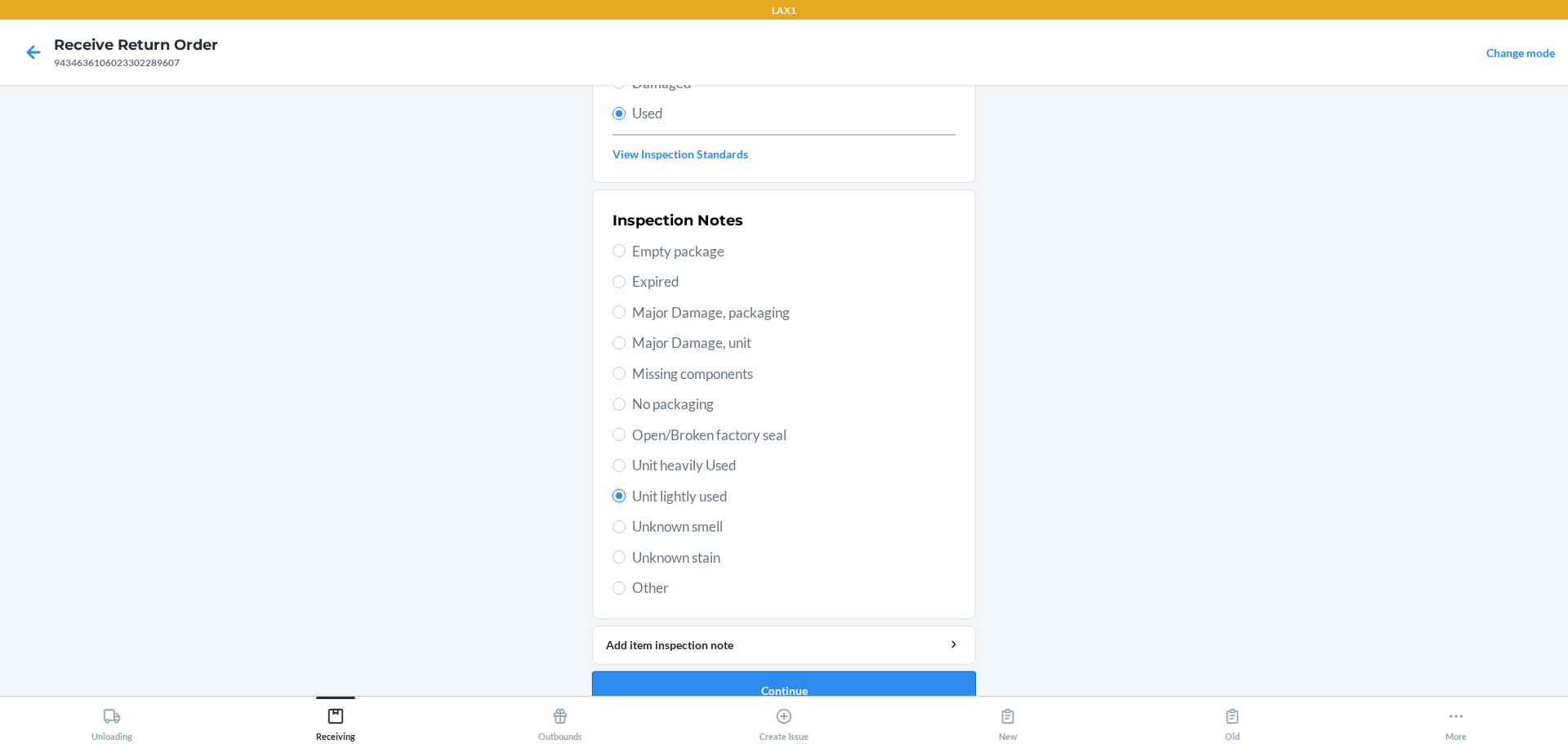
scroll to position [241, 0]
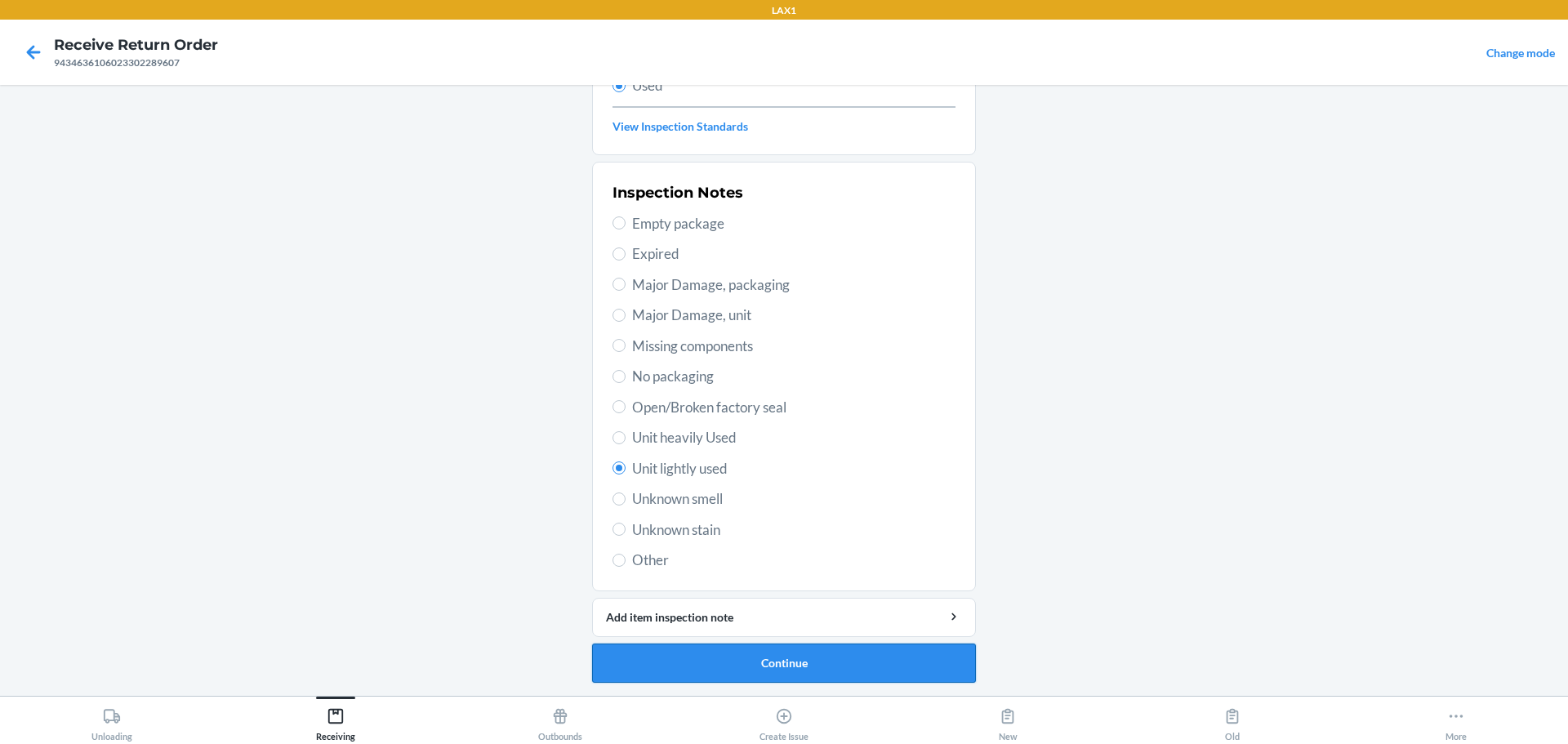
click at [754, 661] on button "Continue" at bounding box center [784, 663] width 384 height 39
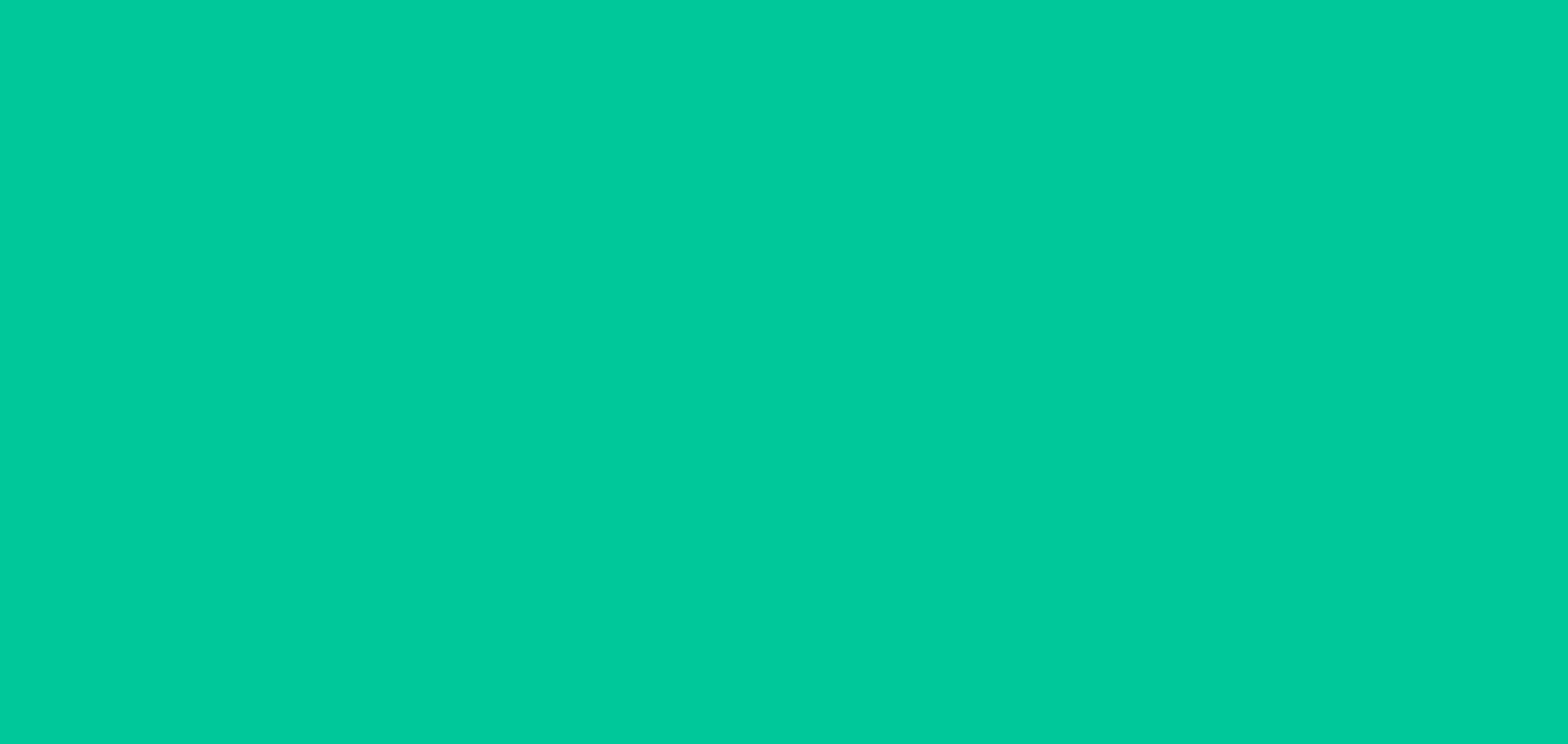
scroll to position [0, 0]
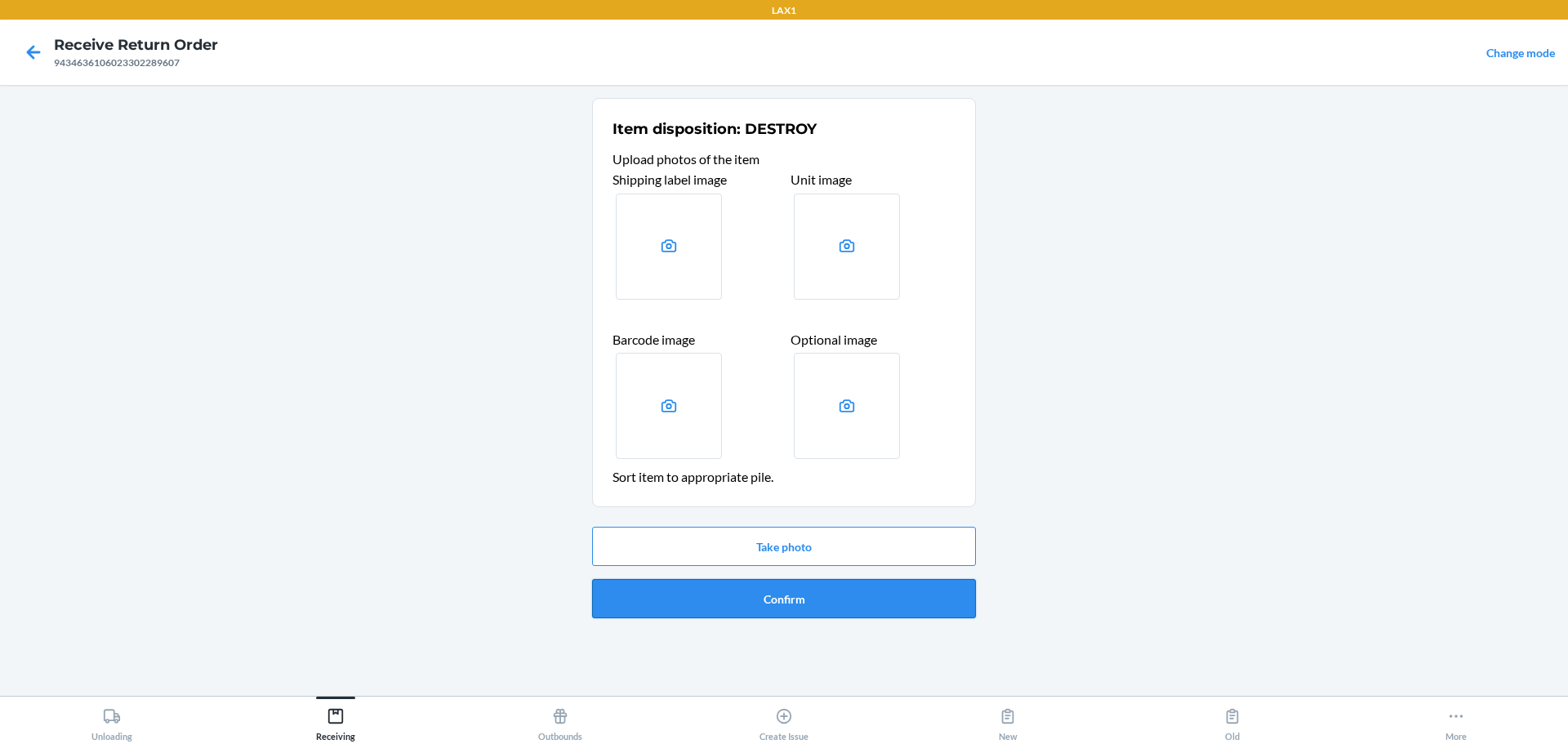
click at [754, 613] on button "Confirm" at bounding box center [784, 598] width 384 height 39
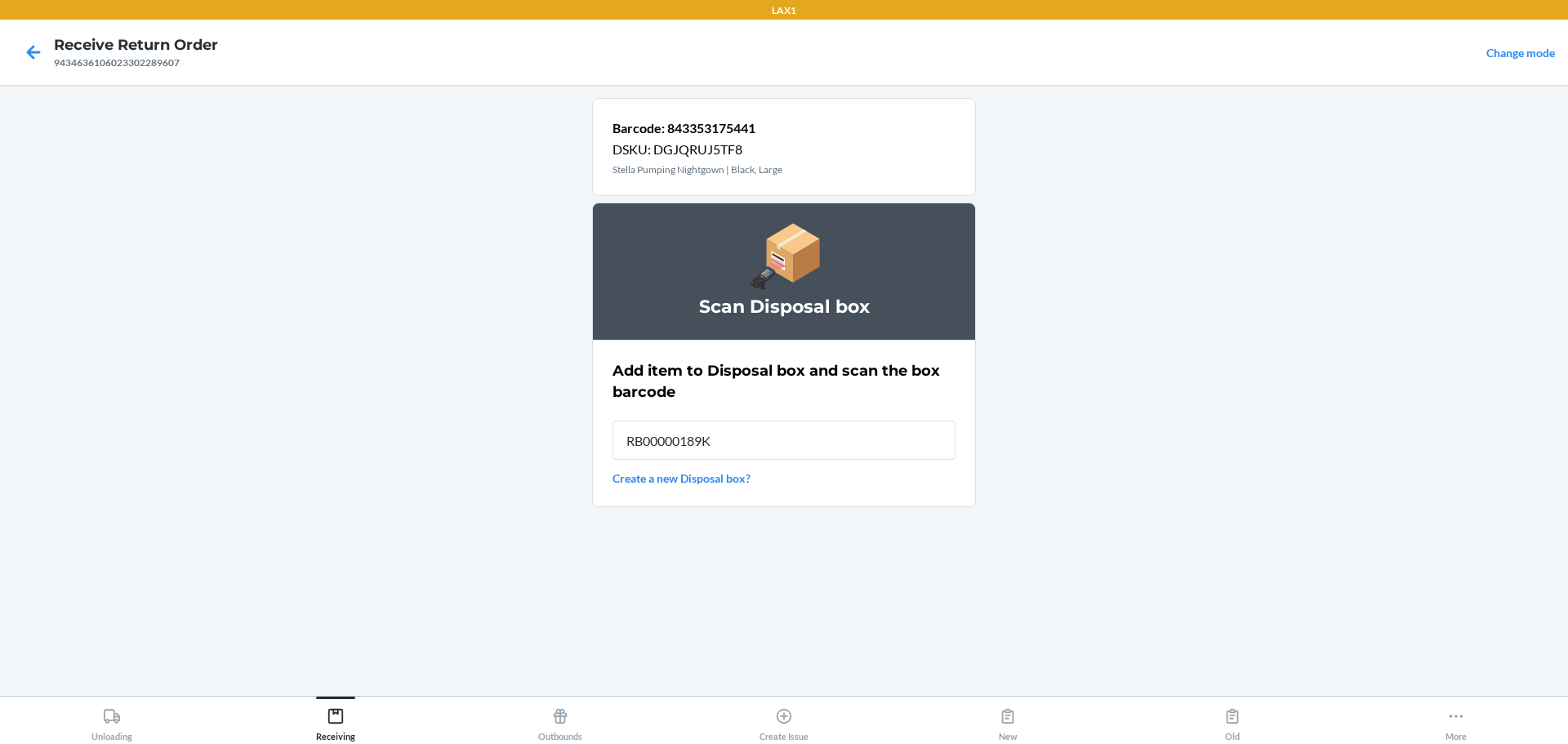
type input "RB00000189K"
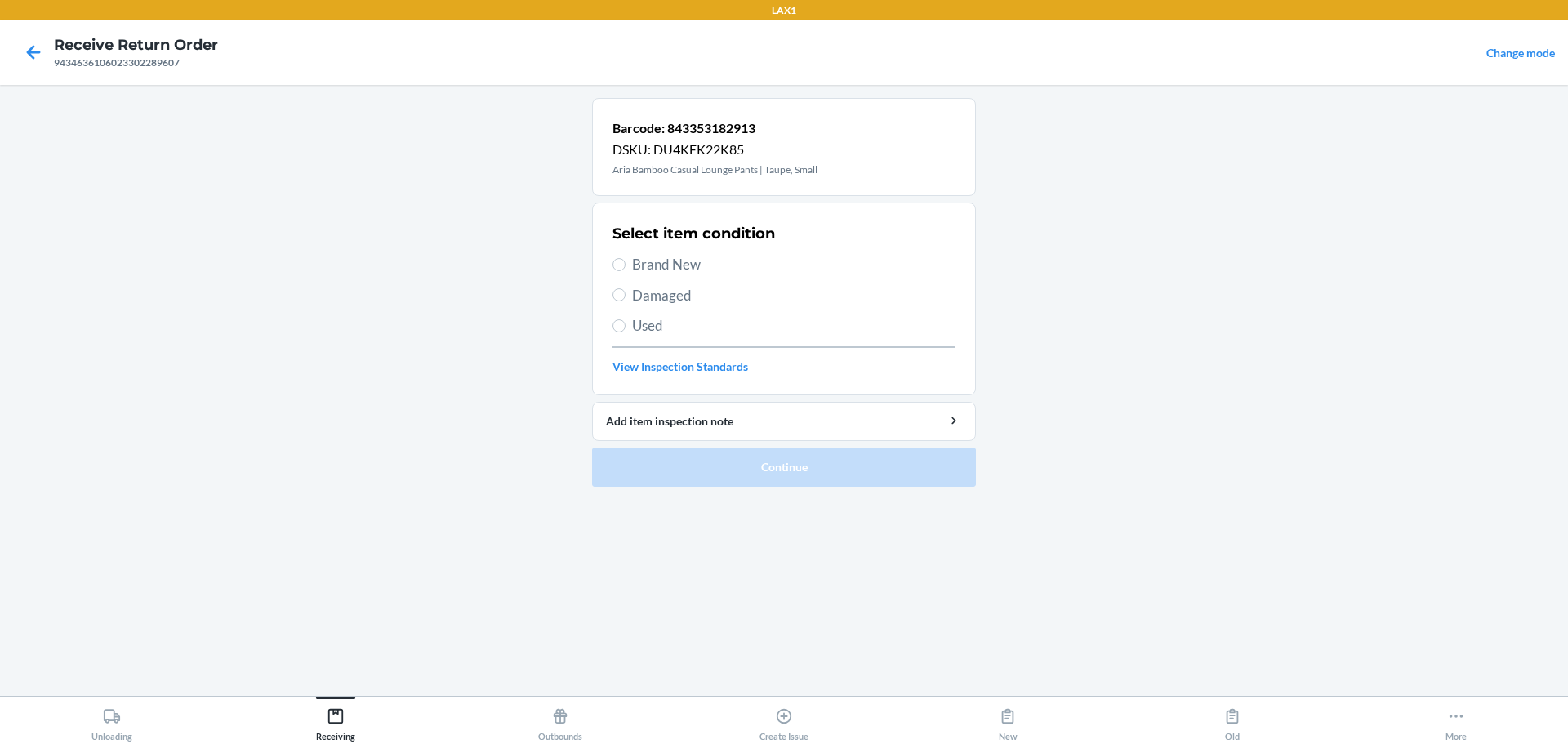
click at [670, 262] on span "Brand New" at bounding box center [794, 265] width 323 height 21
click at [626, 262] on input "Brand New" at bounding box center [618, 264] width 13 height 13
radio input "true"
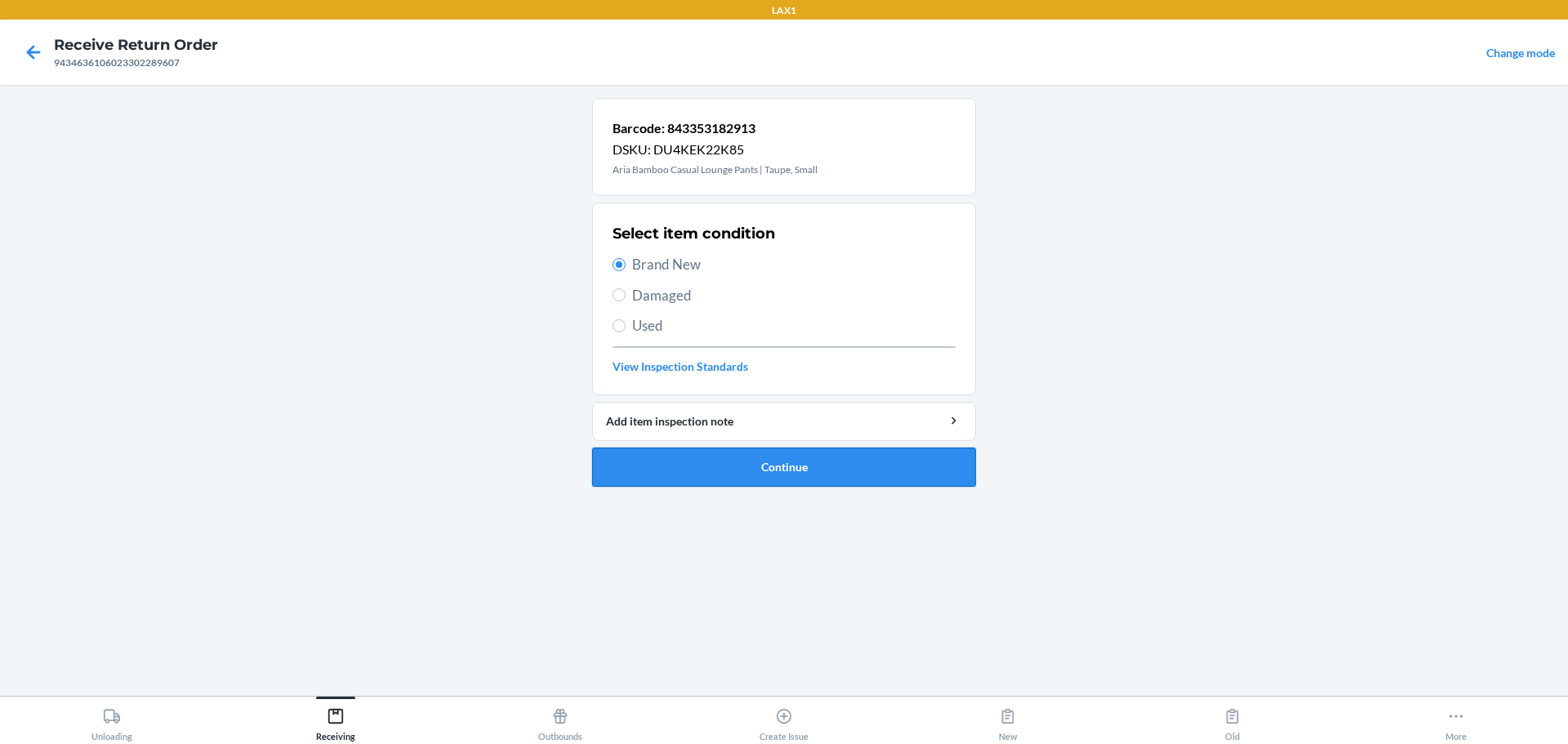
click at [754, 452] on button "Continue" at bounding box center [784, 467] width 384 height 39
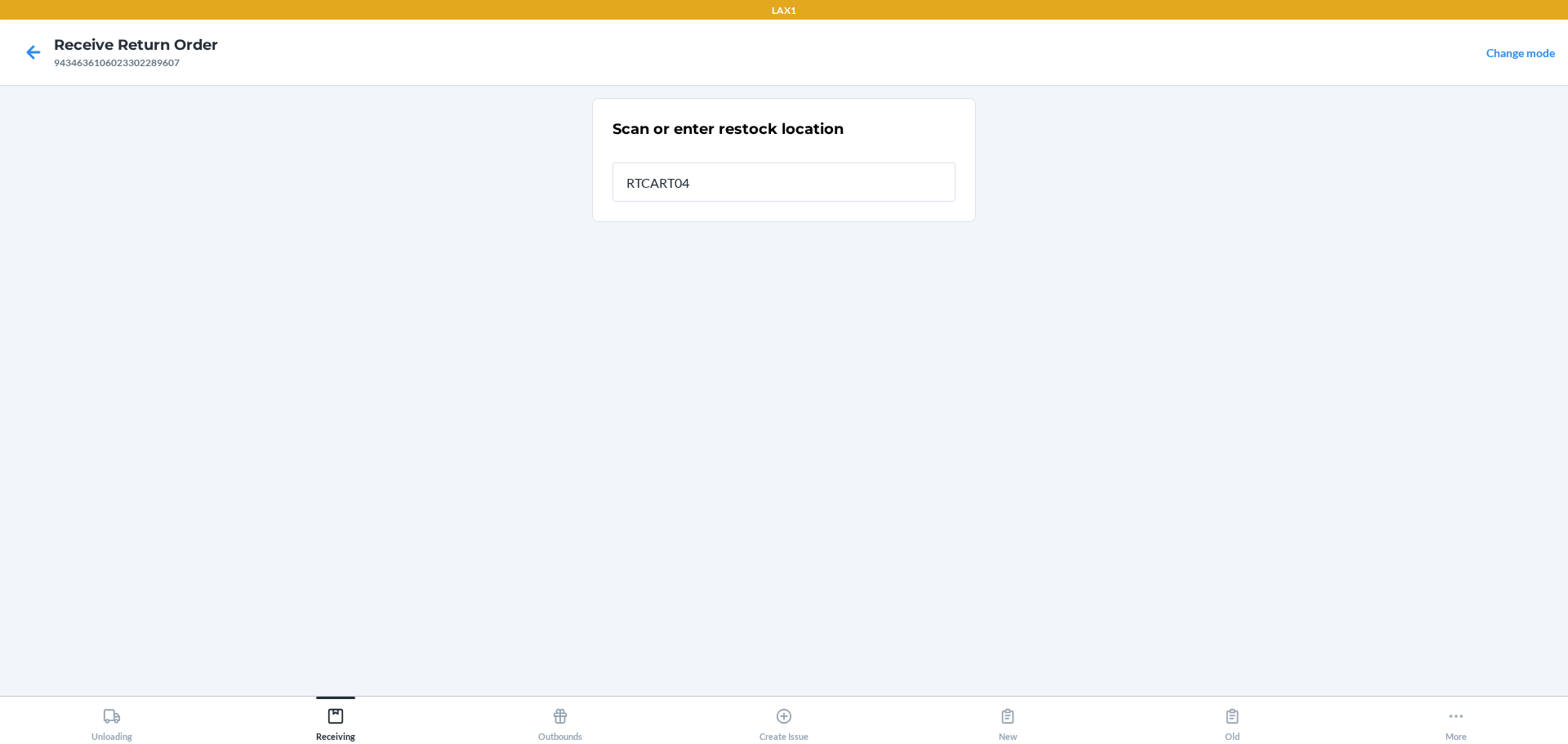
type input "RTCART046"
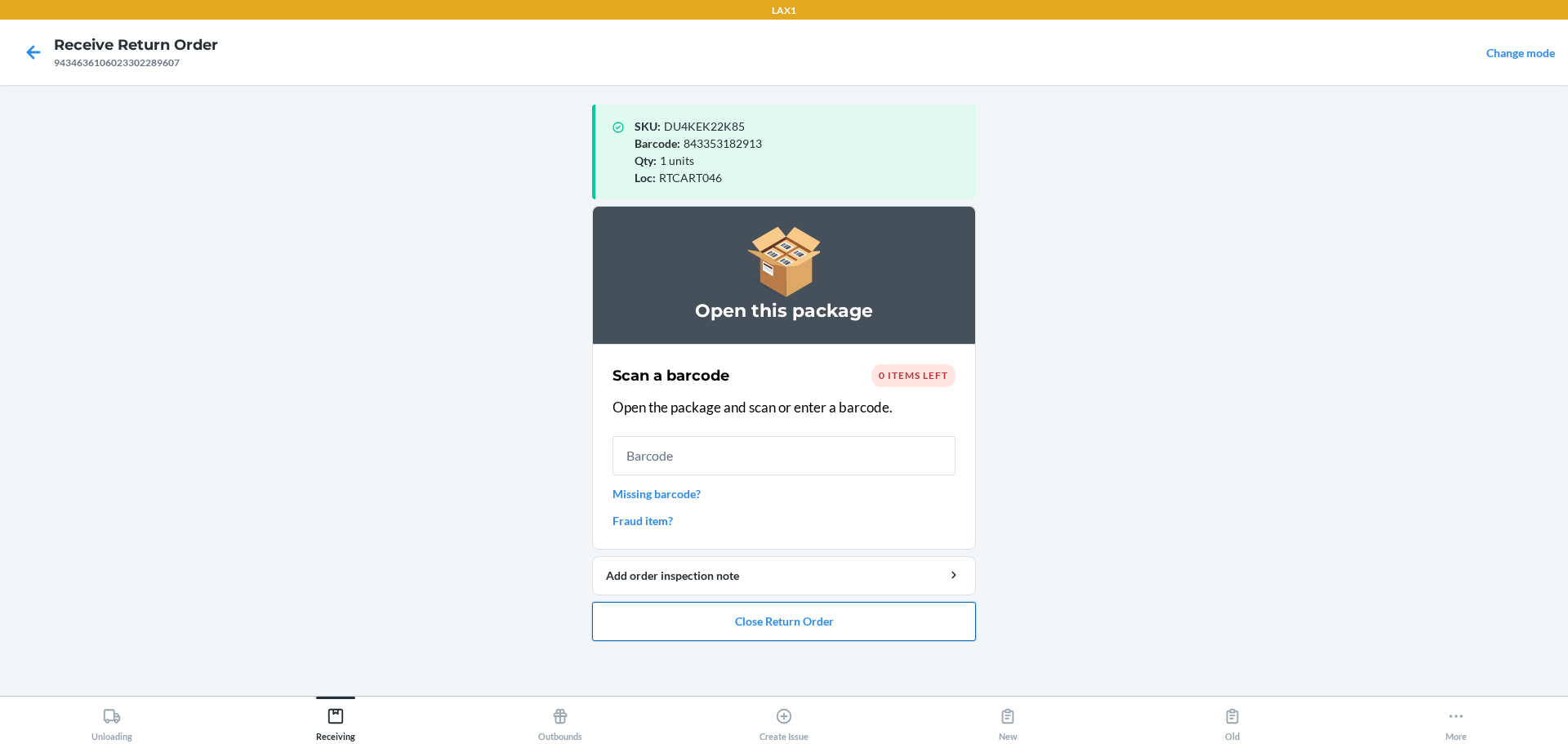
click at [754, 620] on button "Close Return Order" at bounding box center [784, 621] width 384 height 39
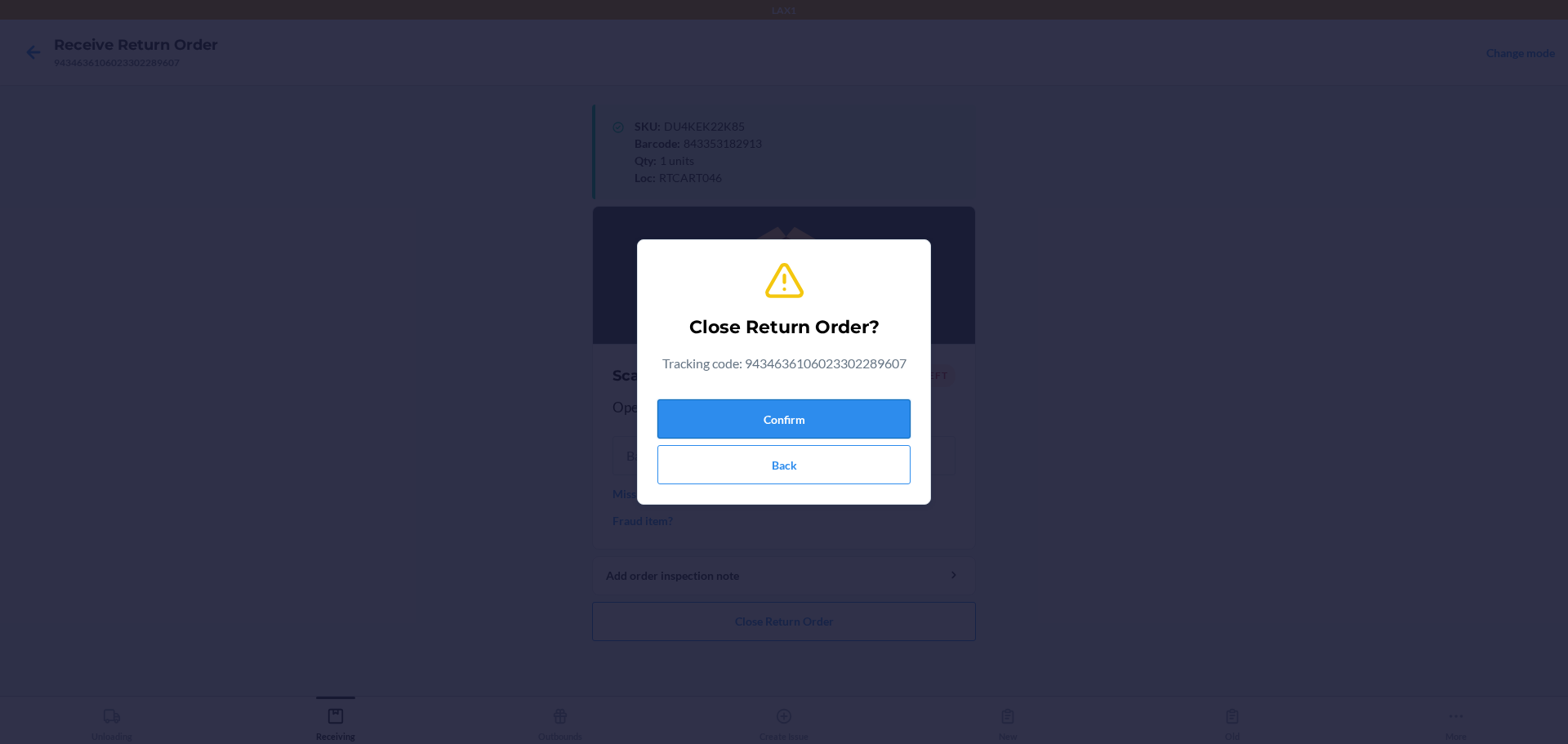
click at [754, 406] on button "Confirm" at bounding box center [784, 419] width 253 height 39
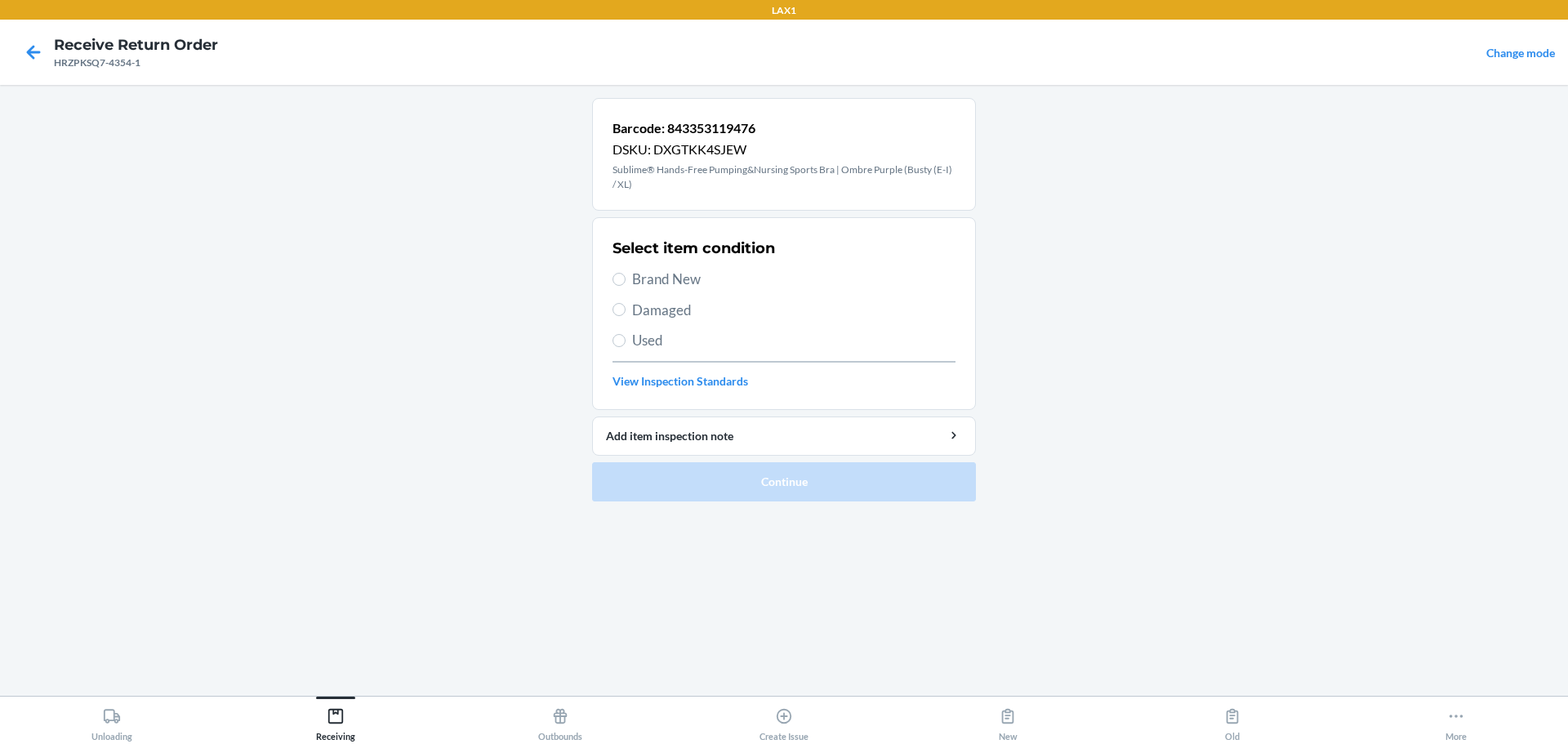
click at [626, 312] on label "Damaged" at bounding box center [784, 310] width 343 height 21
click at [626, 312] on input "Damaged" at bounding box center [618, 308] width 13 height 13
radio input "true"
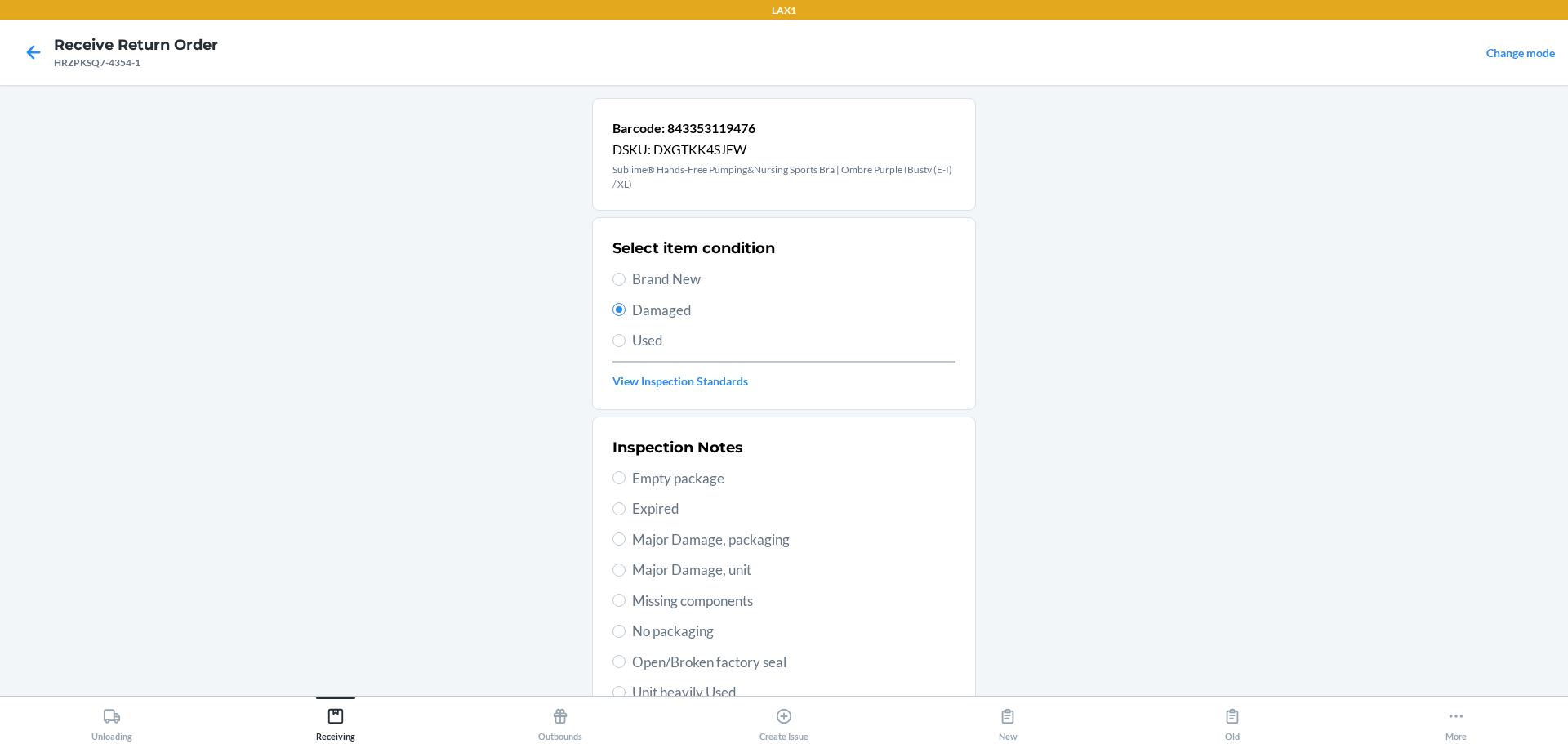
click at [683, 271] on span "Brand New" at bounding box center [794, 279] width 323 height 21
click at [626, 273] on input "Brand New" at bounding box center [618, 278] width 13 height 13
radio input "true"
radio input "false"
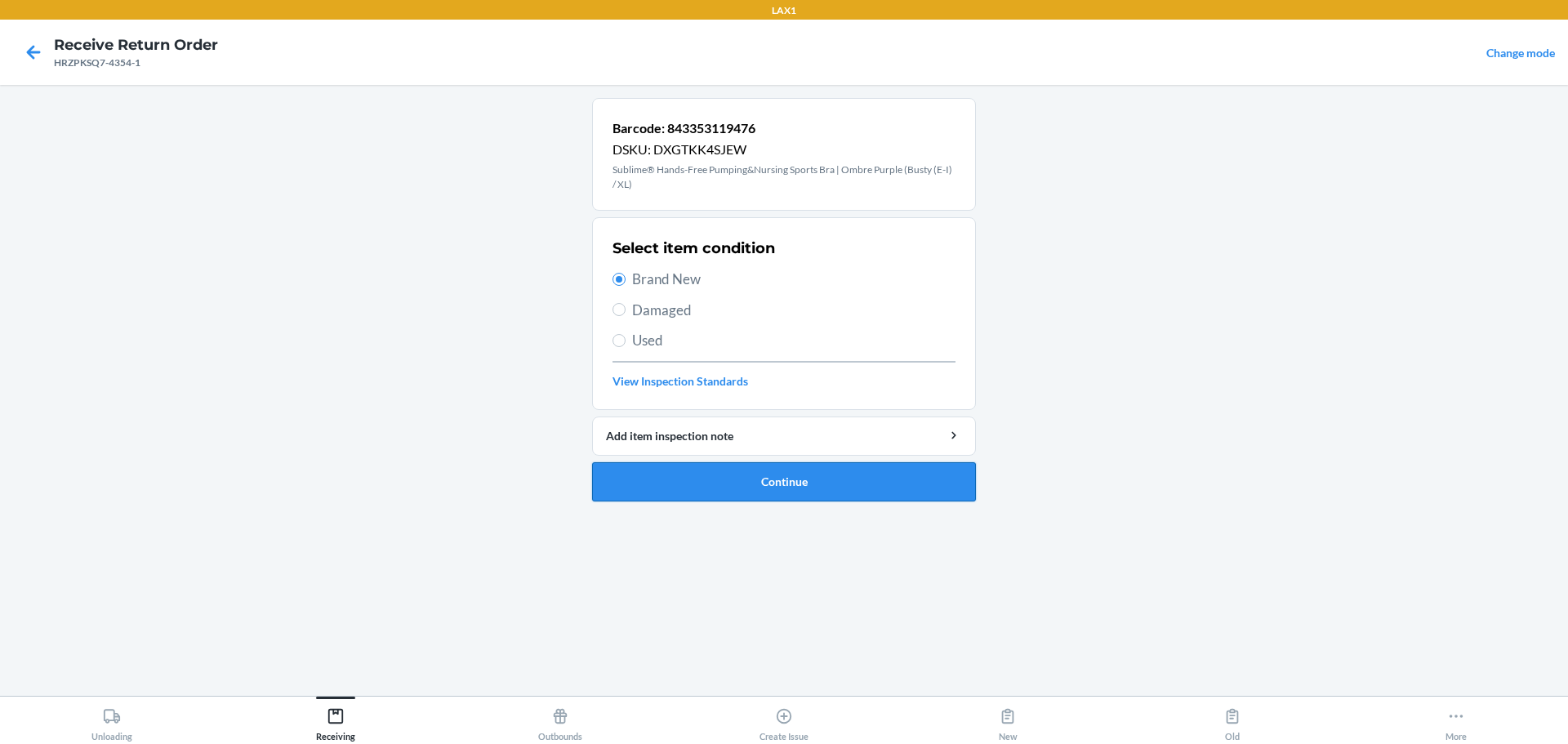
click at [745, 480] on button "Continue" at bounding box center [784, 481] width 384 height 39
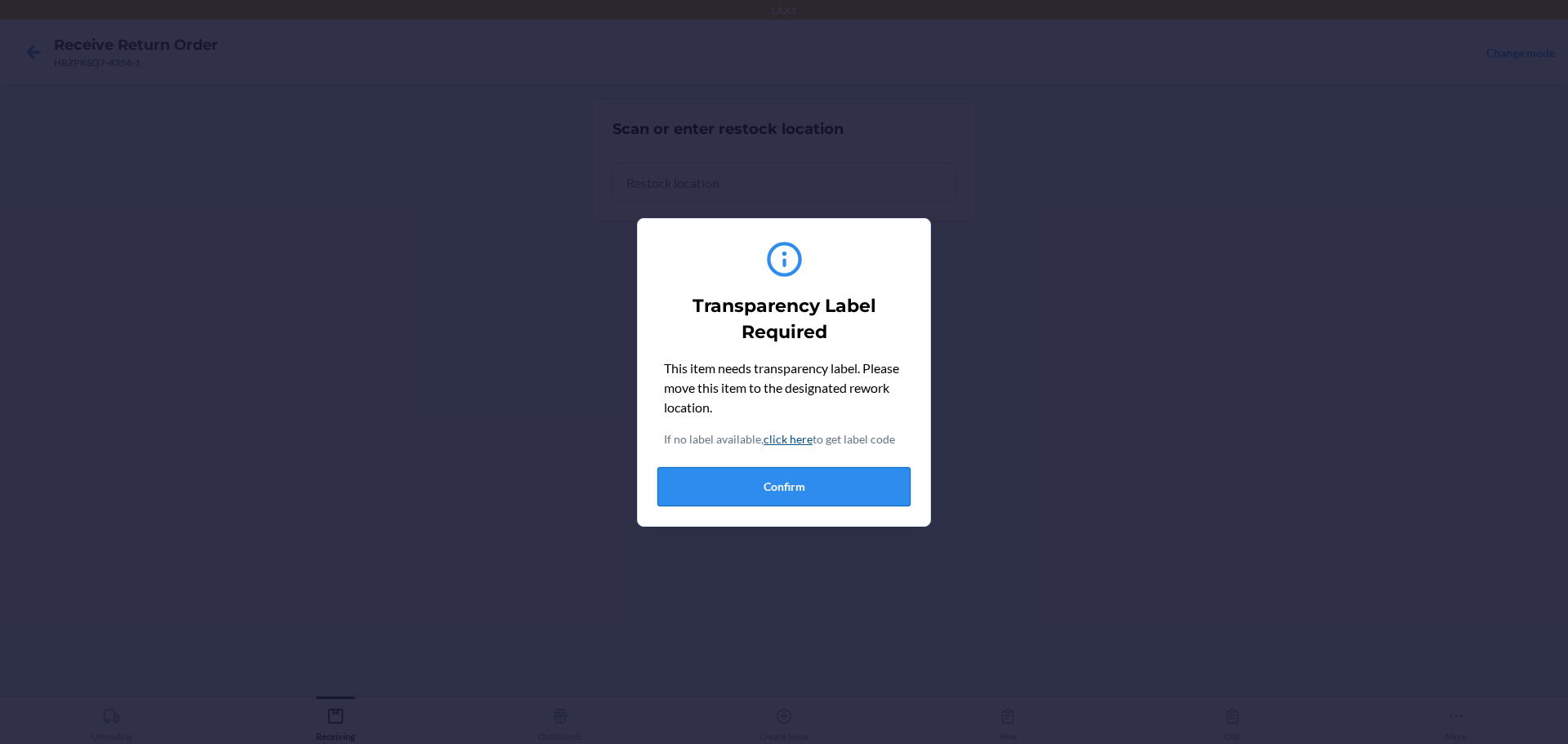
click at [754, 499] on button "Confirm" at bounding box center [784, 487] width 253 height 39
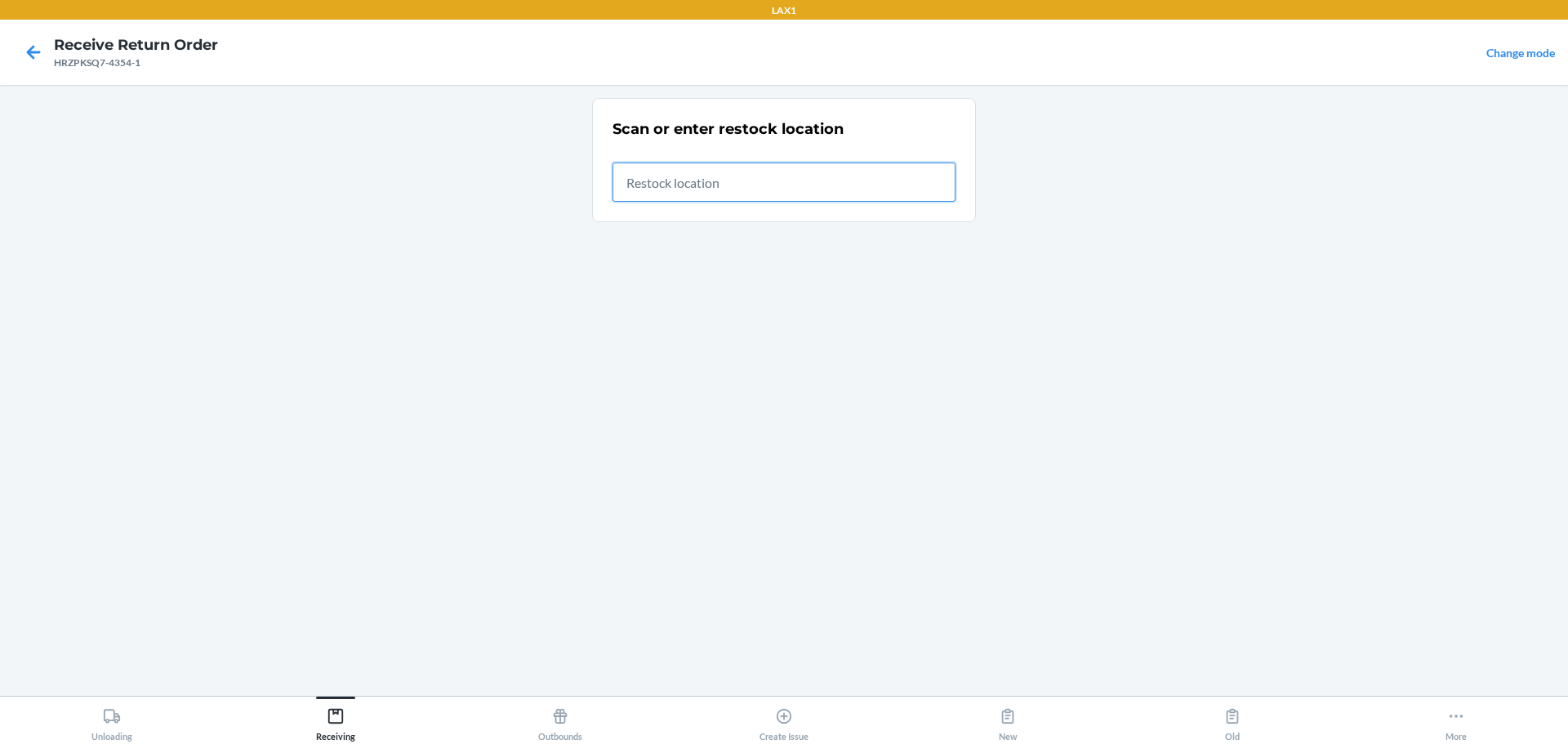
click at [728, 184] on input "text" at bounding box center [784, 182] width 343 height 39
type input "RTCART046"
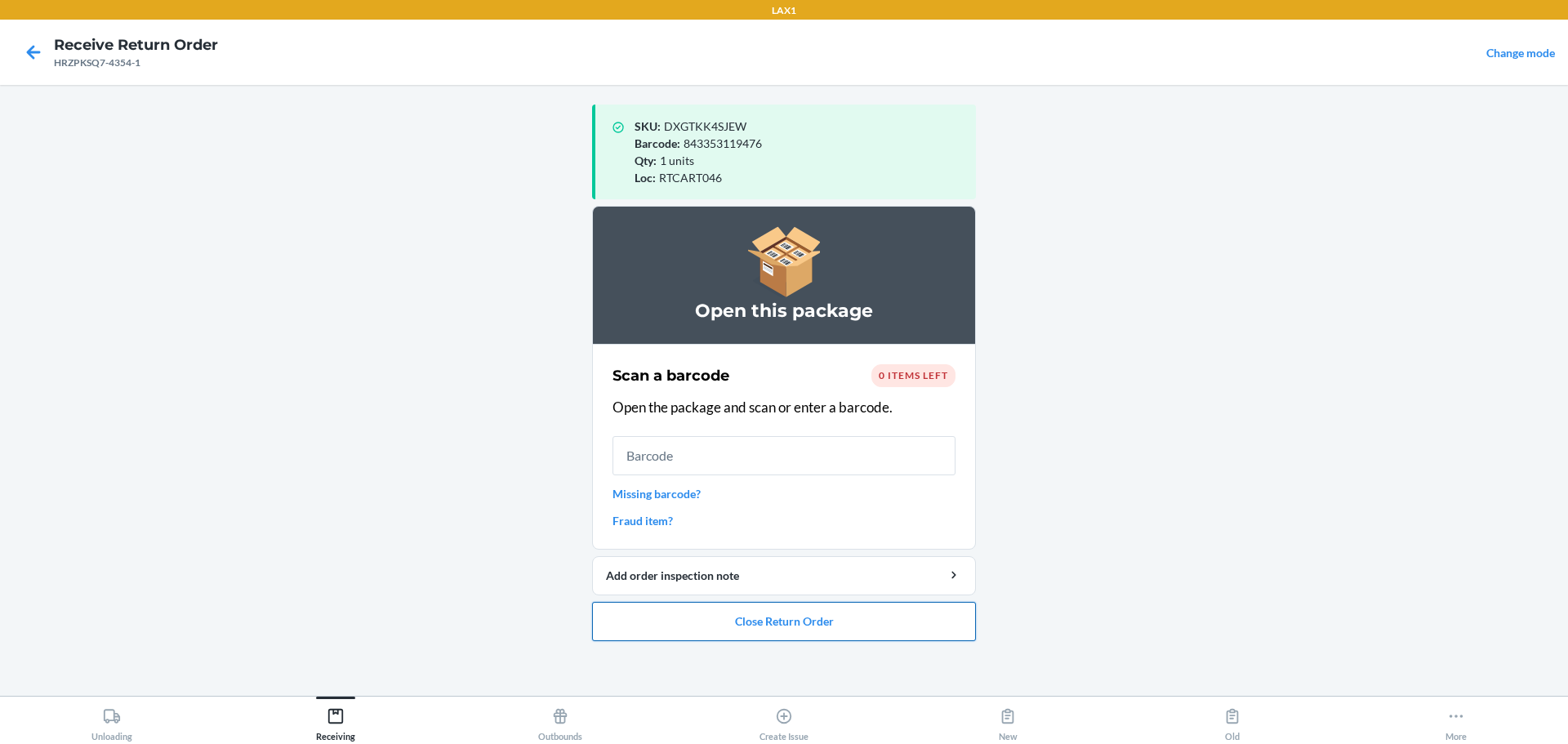
click at [754, 622] on button "Close Return Order" at bounding box center [784, 621] width 384 height 39
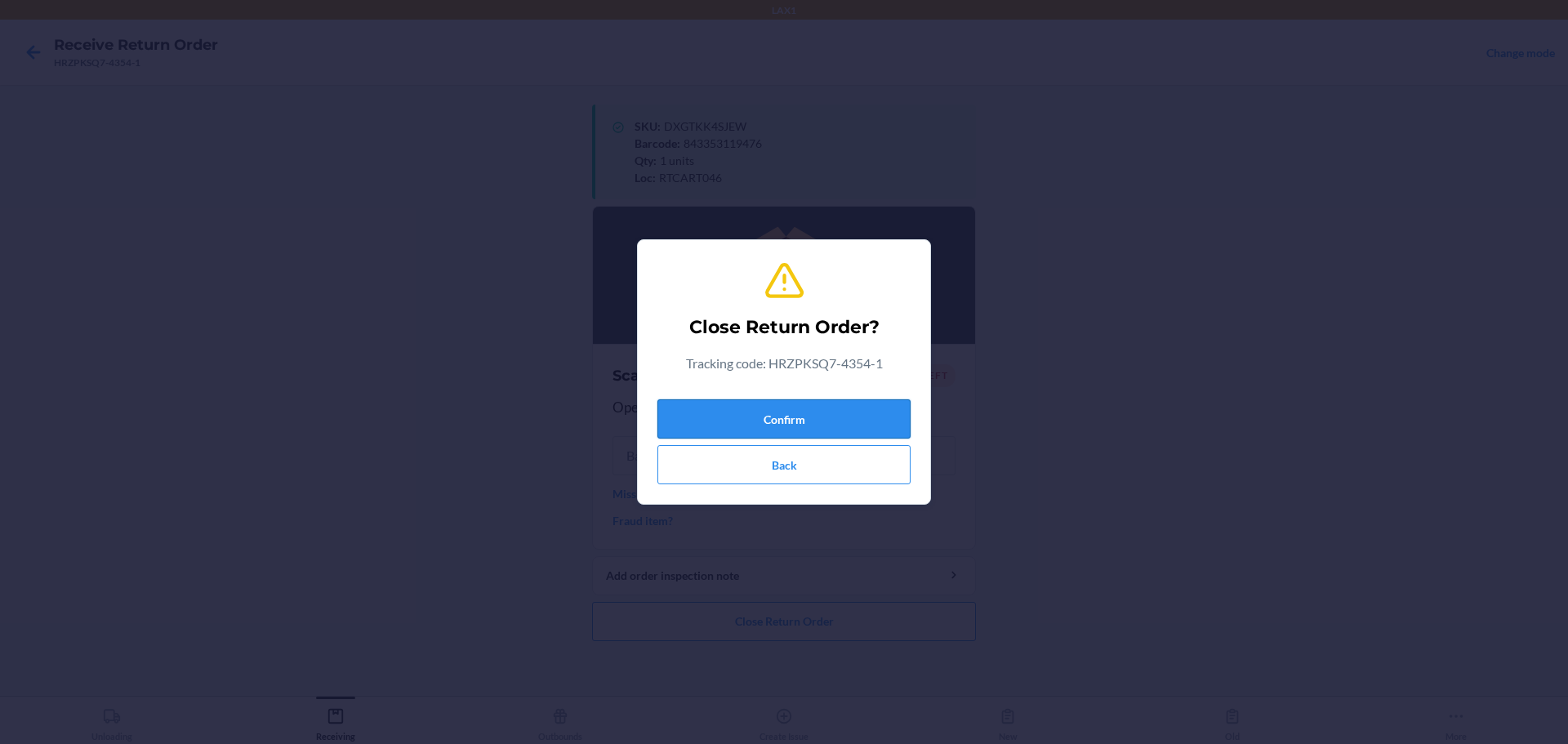
click at [754, 428] on button "Confirm" at bounding box center [784, 419] width 253 height 39
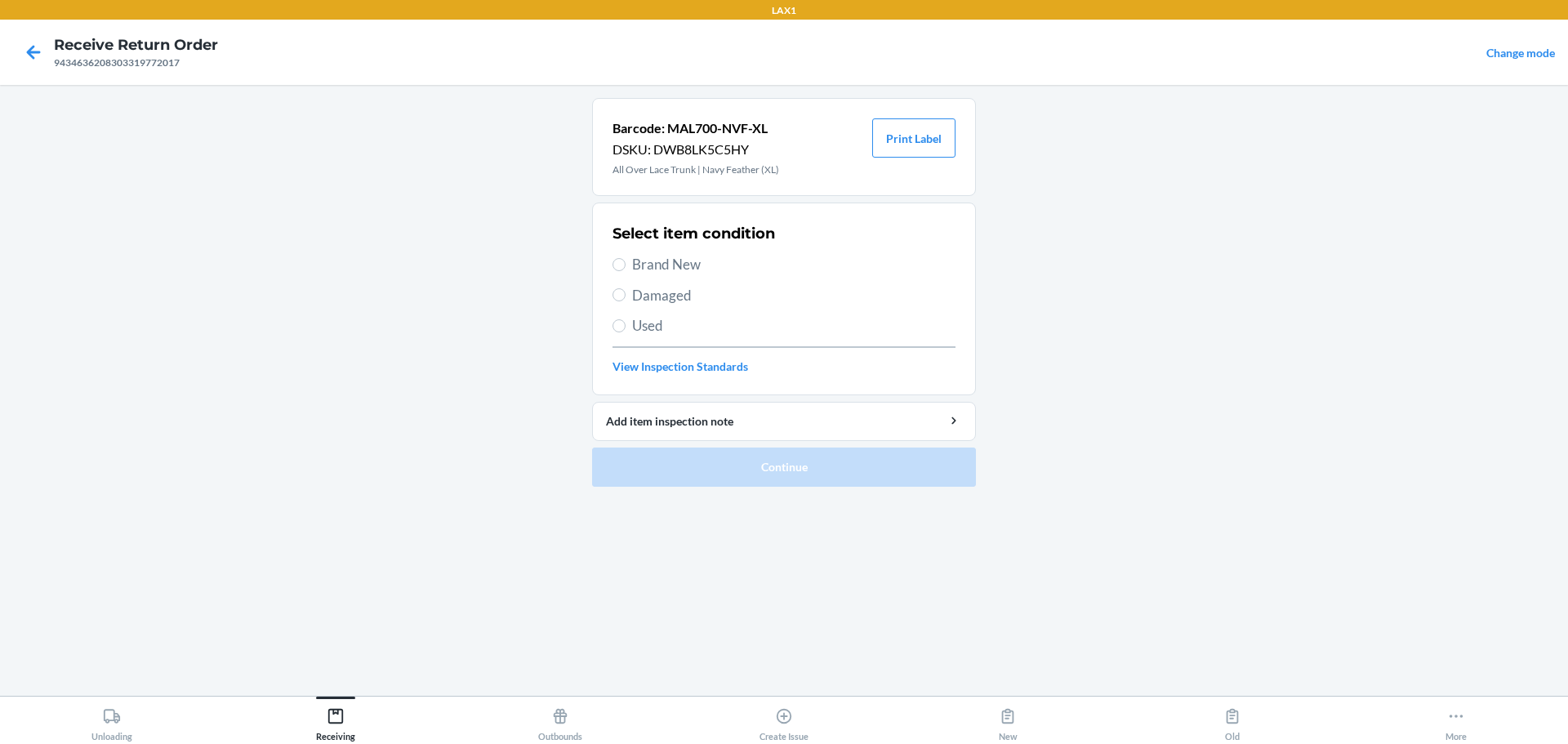
click at [633, 297] on span "Damaged" at bounding box center [794, 296] width 323 height 21
click at [626, 297] on input "Damaged" at bounding box center [618, 294] width 13 height 13
radio input "true"
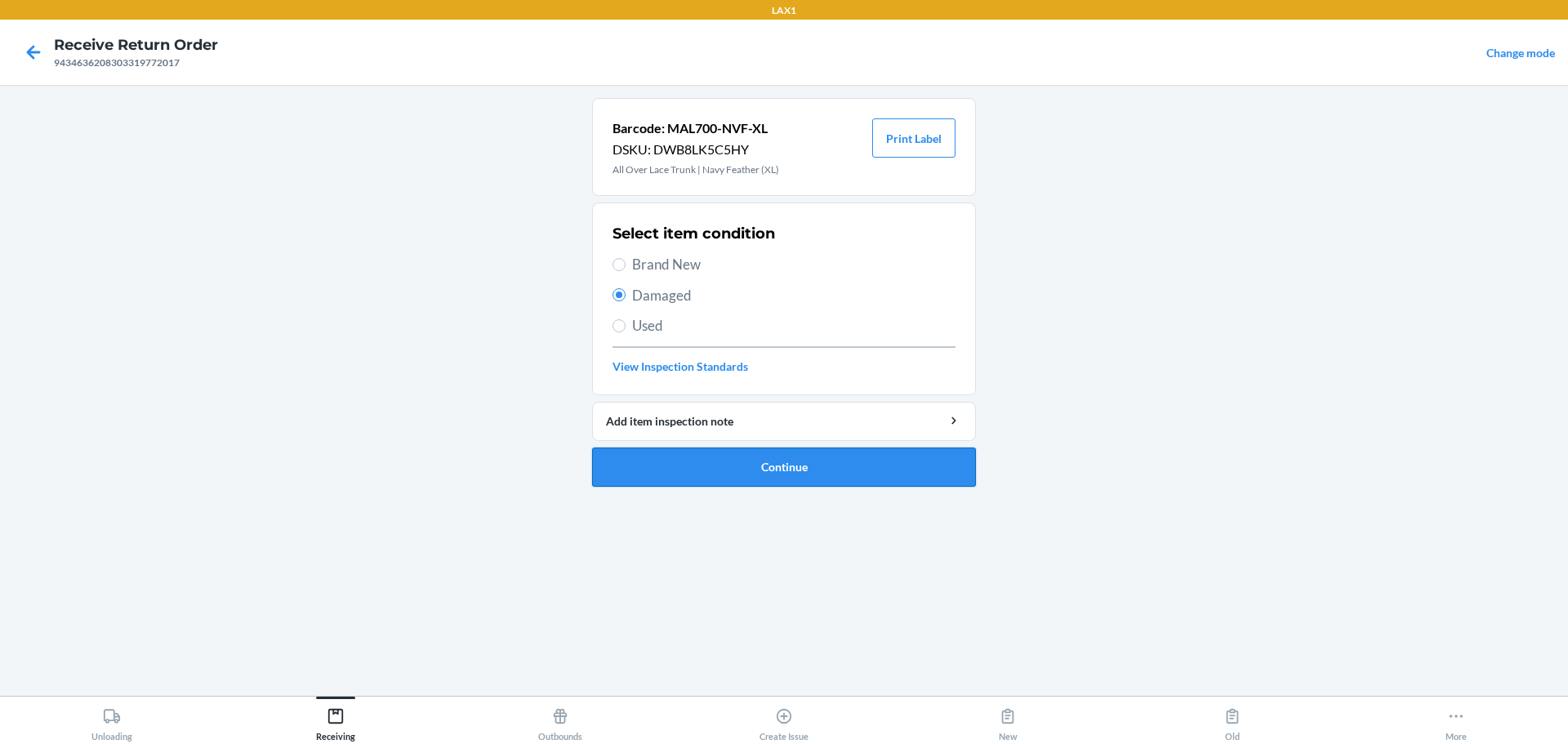
click at [754, 480] on button "Continue" at bounding box center [784, 467] width 384 height 39
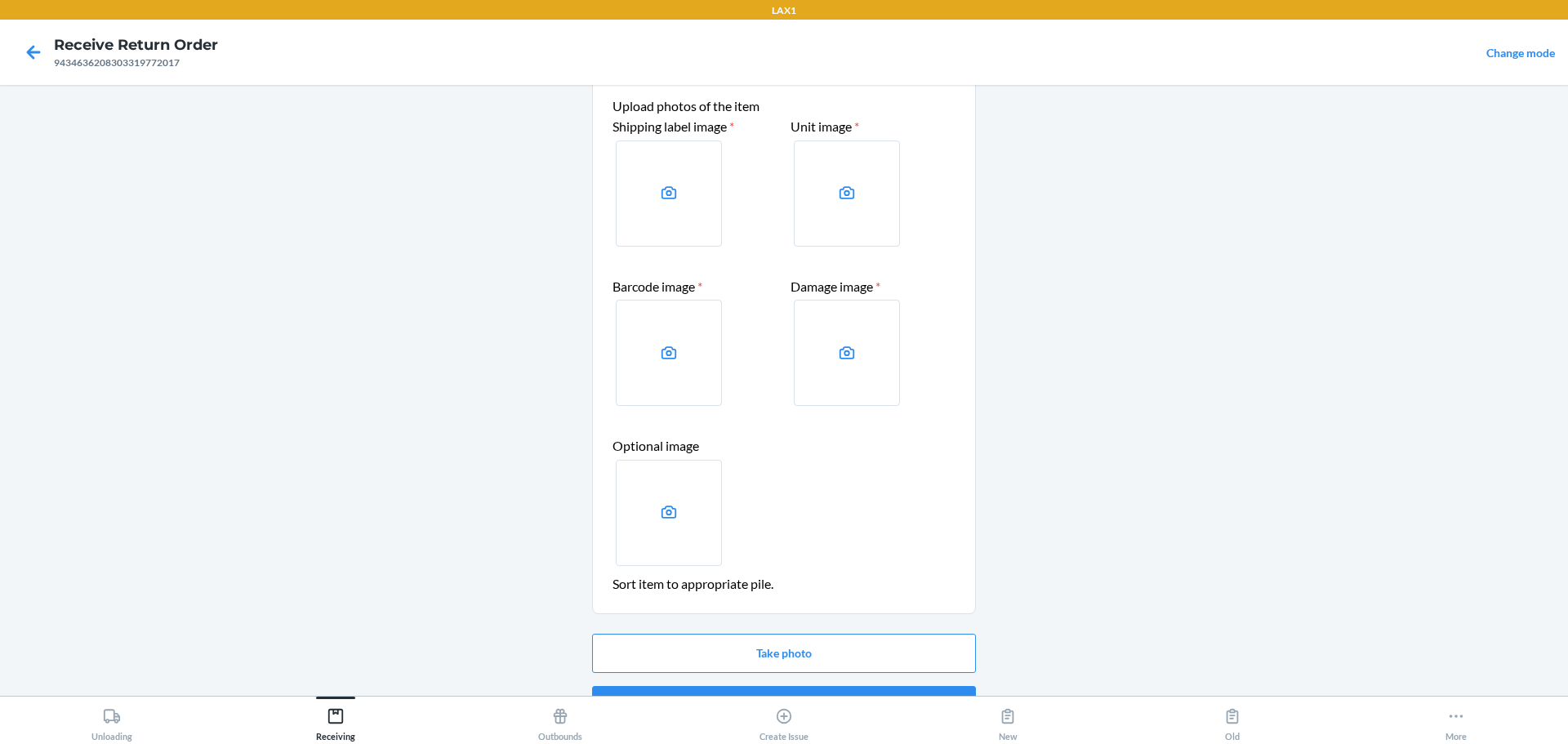
scroll to position [95, 0]
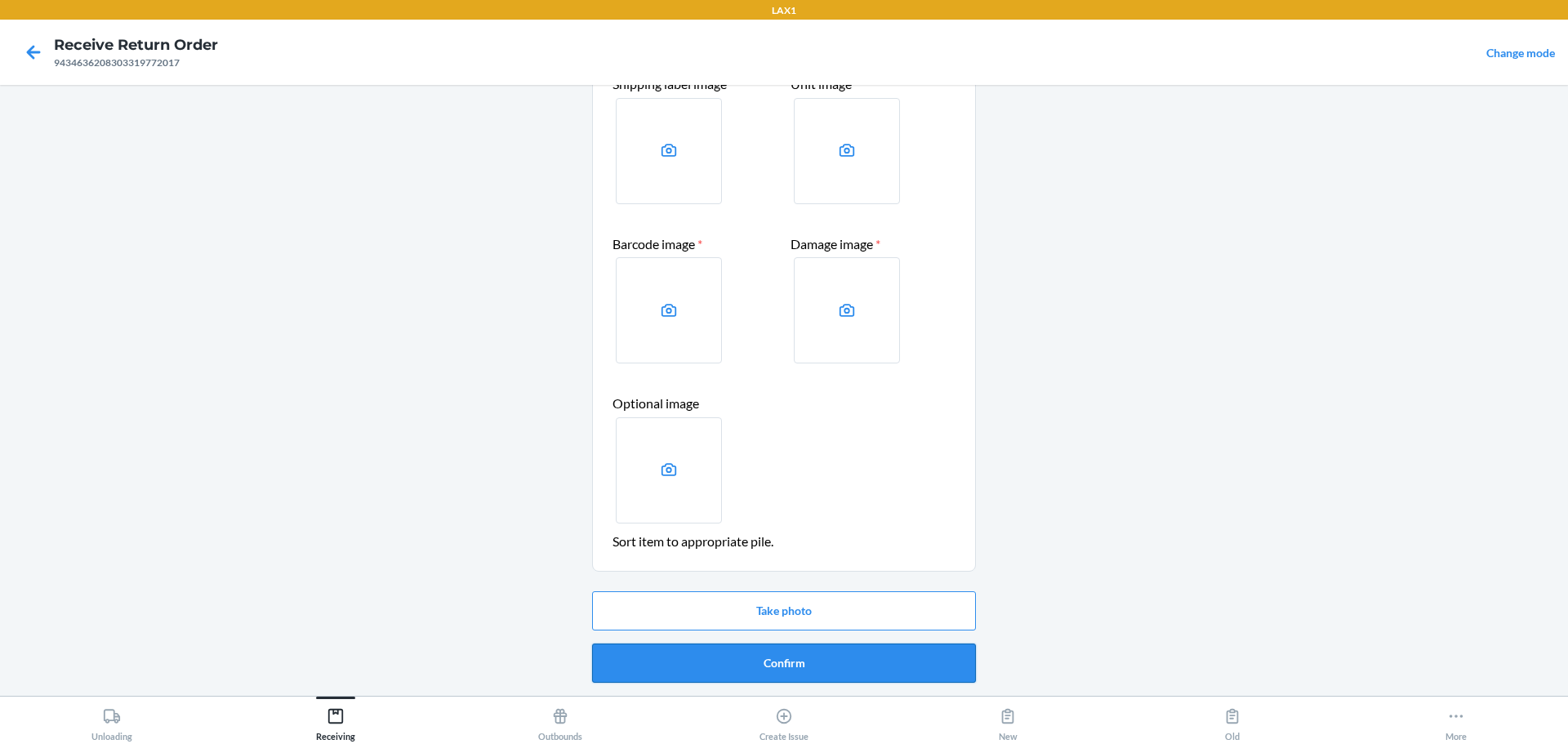
drag, startPoint x: 684, startPoint y: 661, endPoint x: 676, endPoint y: 647, distance: 16.1
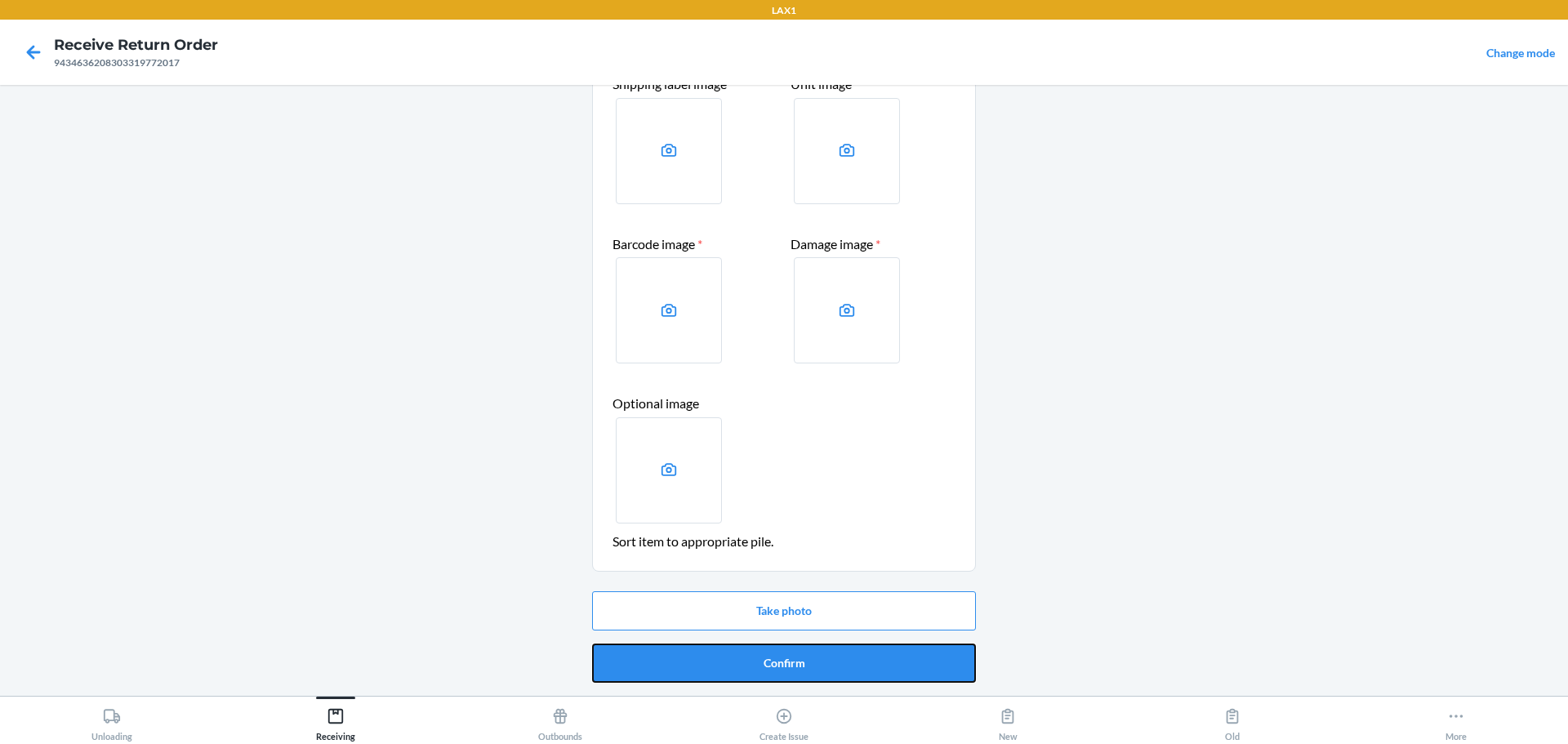
click at [684, 662] on button "Confirm" at bounding box center [784, 663] width 384 height 39
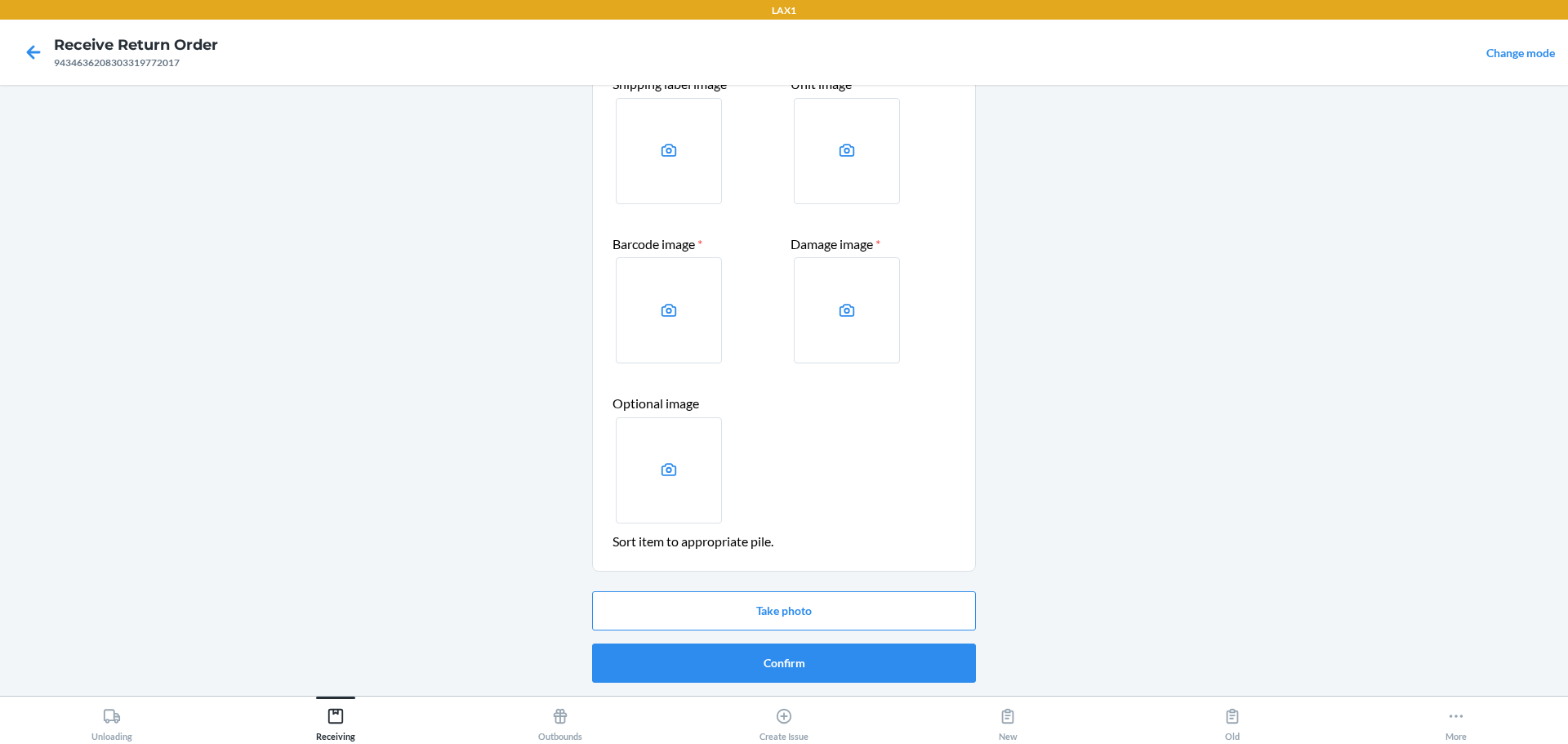
scroll to position [0, 0]
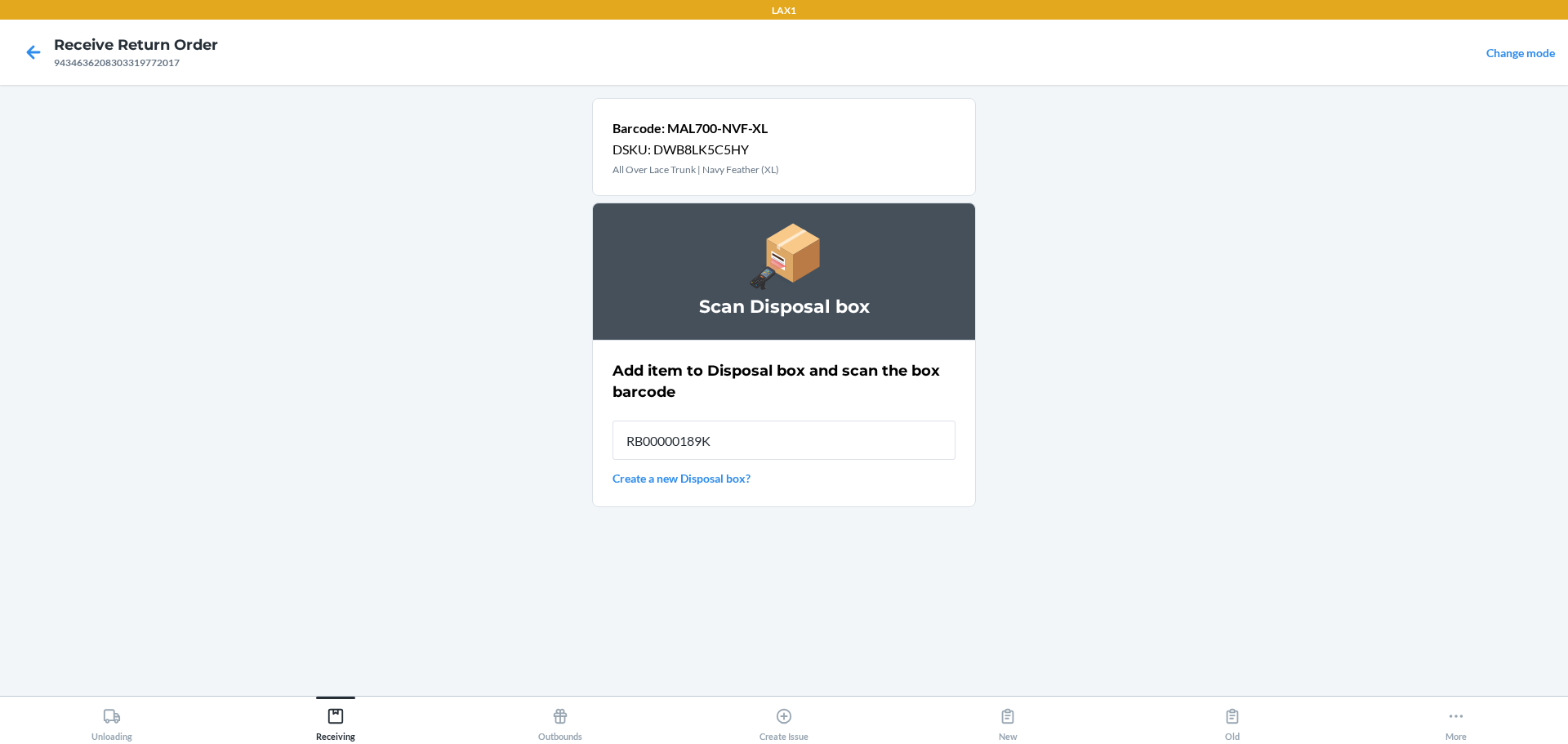
type input "RB00000189K"
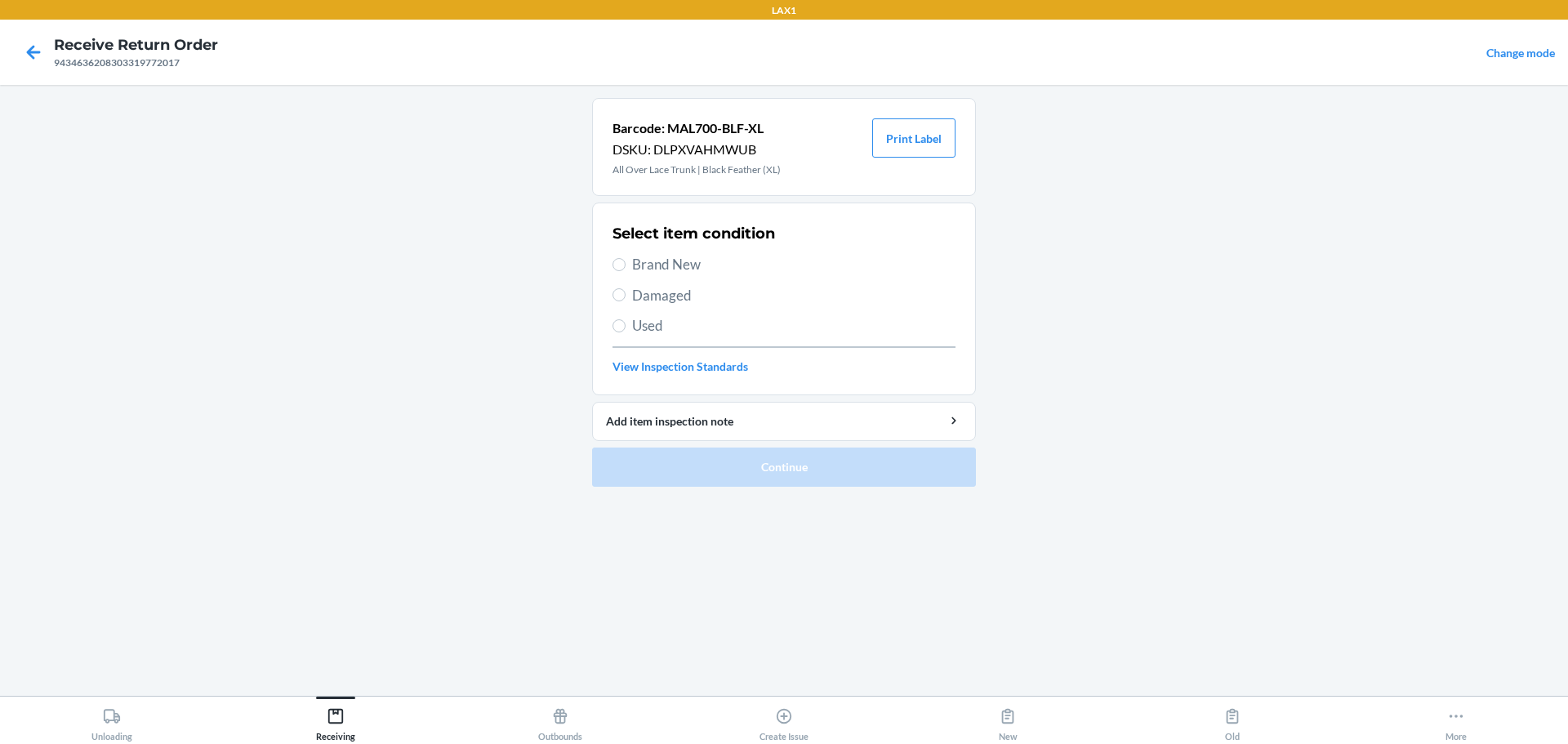
click at [649, 292] on span "Damaged" at bounding box center [794, 296] width 323 height 21
click at [626, 292] on input "Damaged" at bounding box center [618, 294] width 13 height 13
radio input "true"
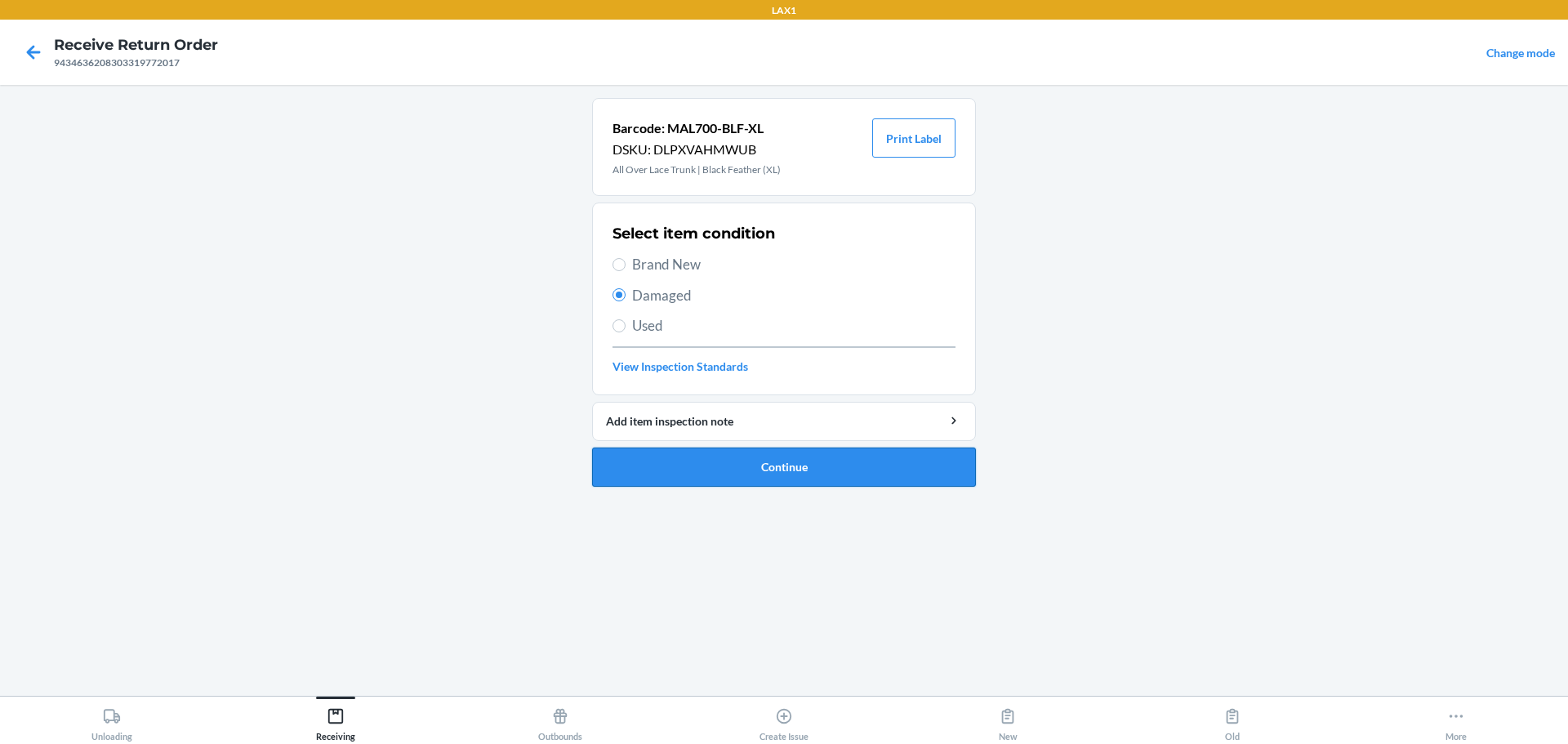
click at [685, 475] on button "Continue" at bounding box center [784, 467] width 384 height 39
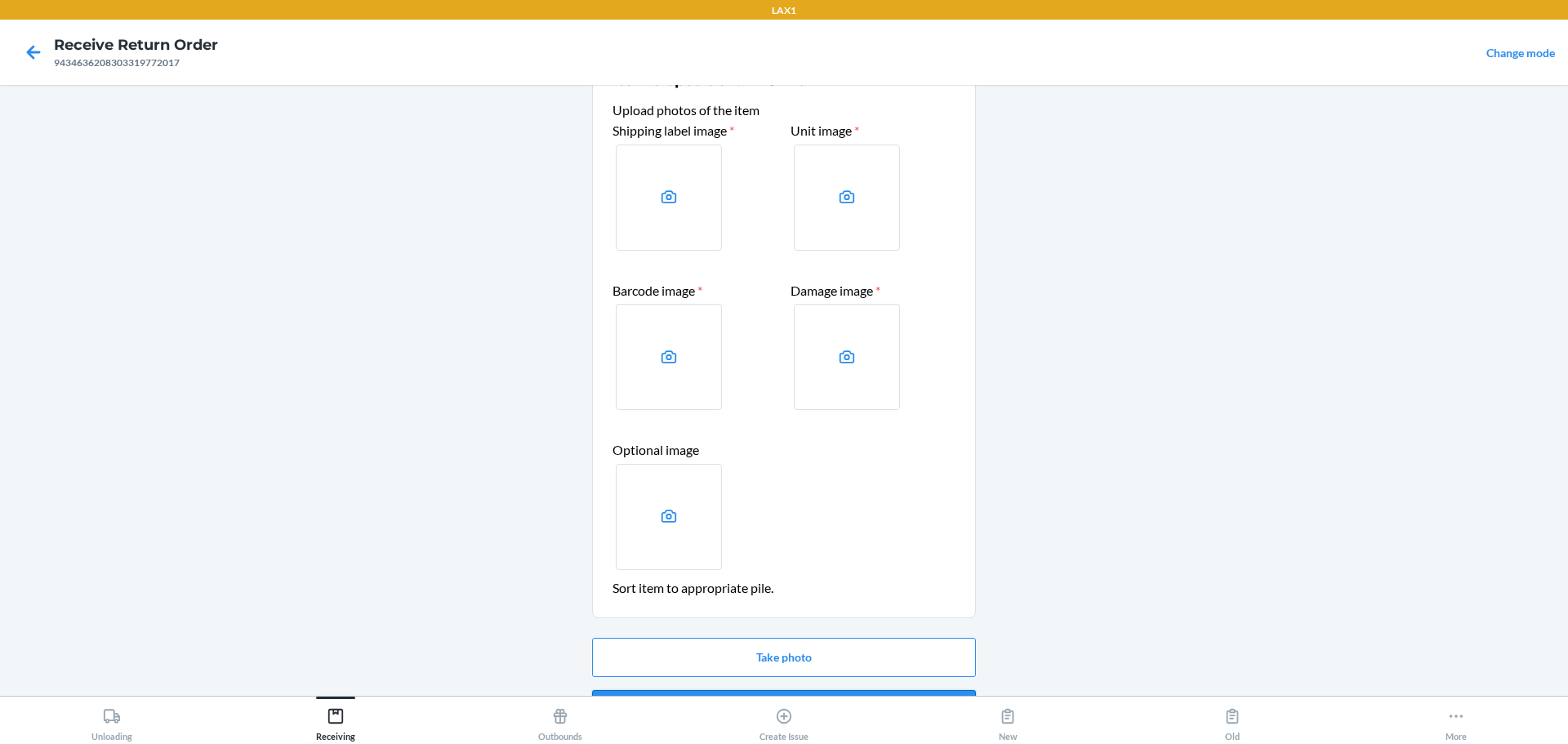
scroll to position [95, 0]
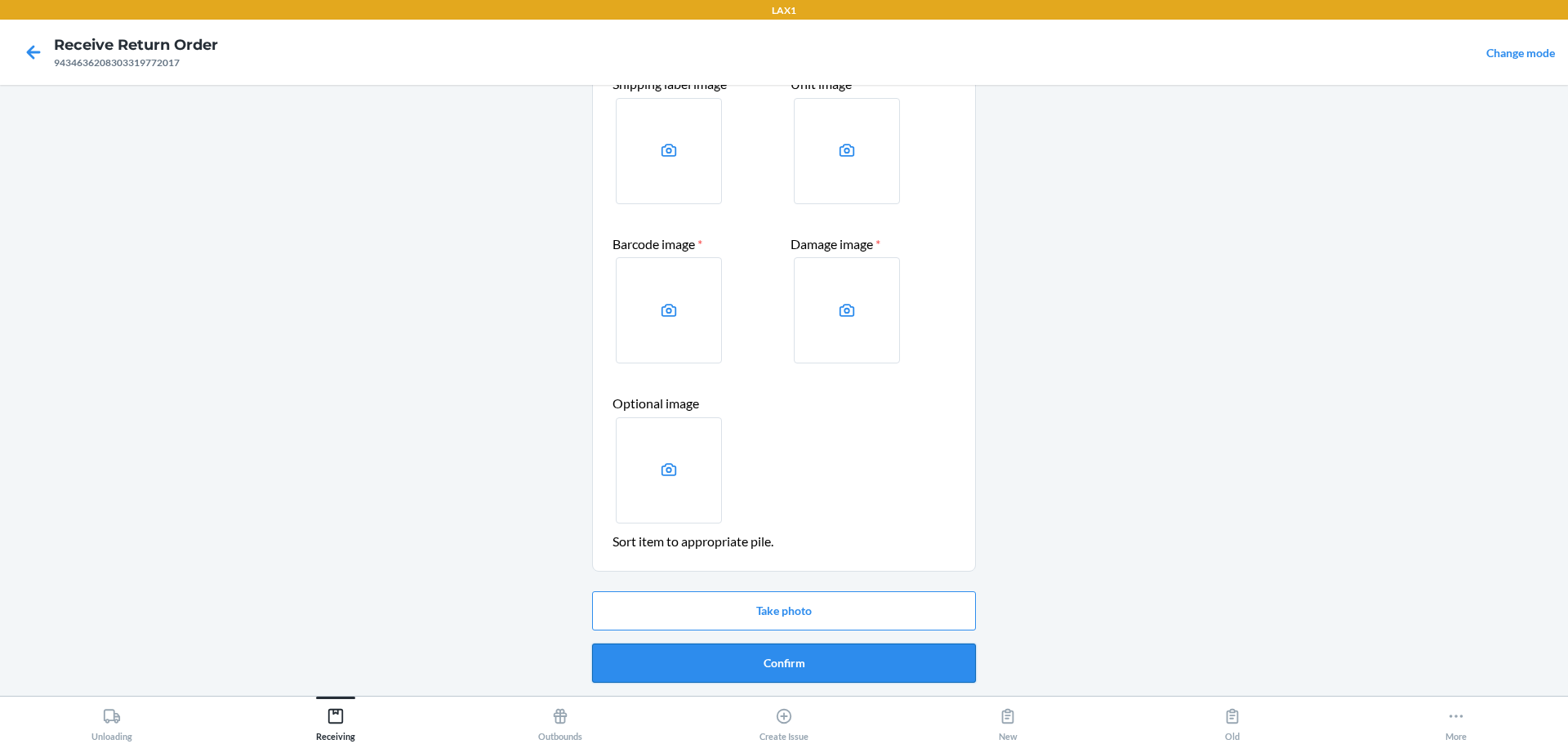
click at [754, 659] on button "Confirm" at bounding box center [784, 663] width 384 height 39
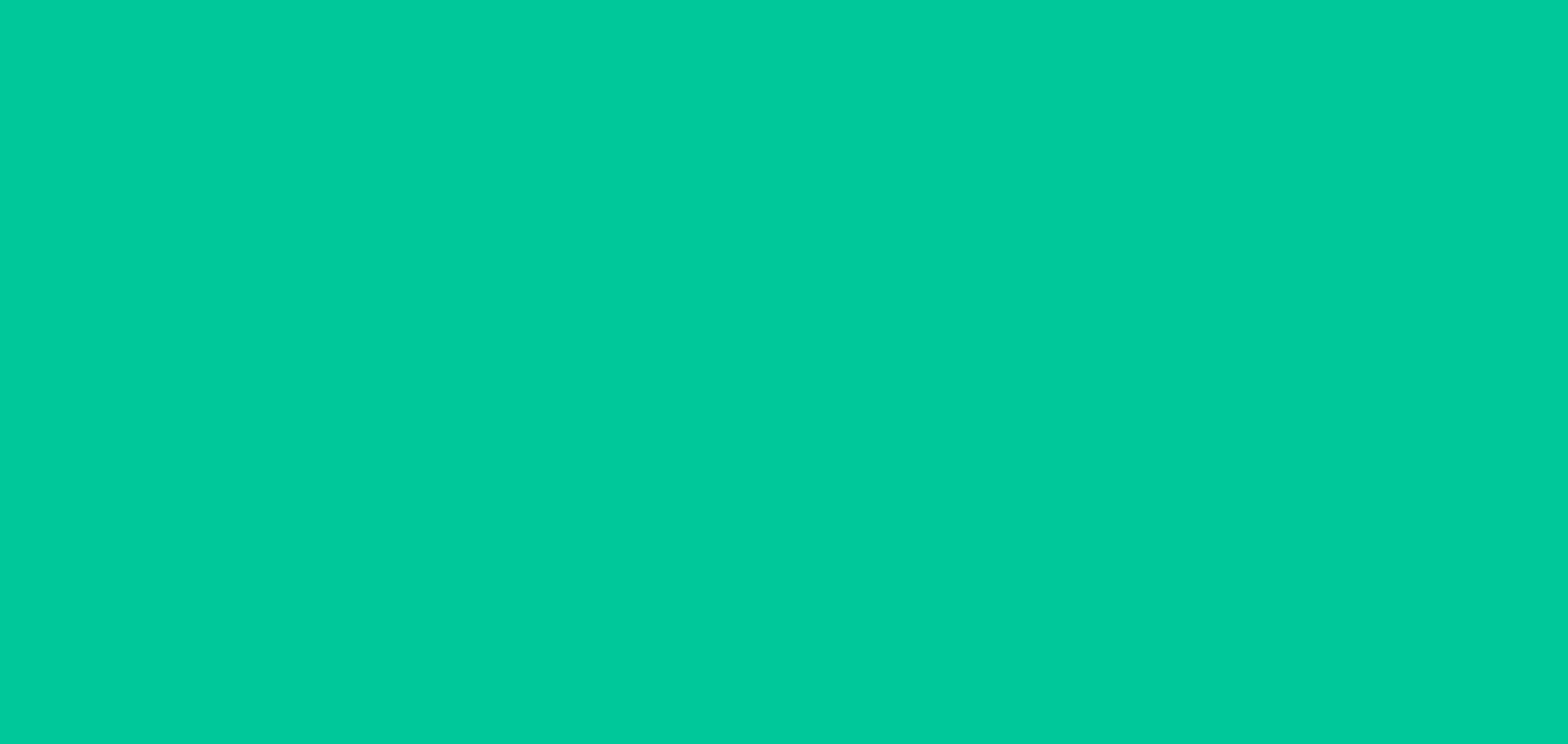
scroll to position [0, 0]
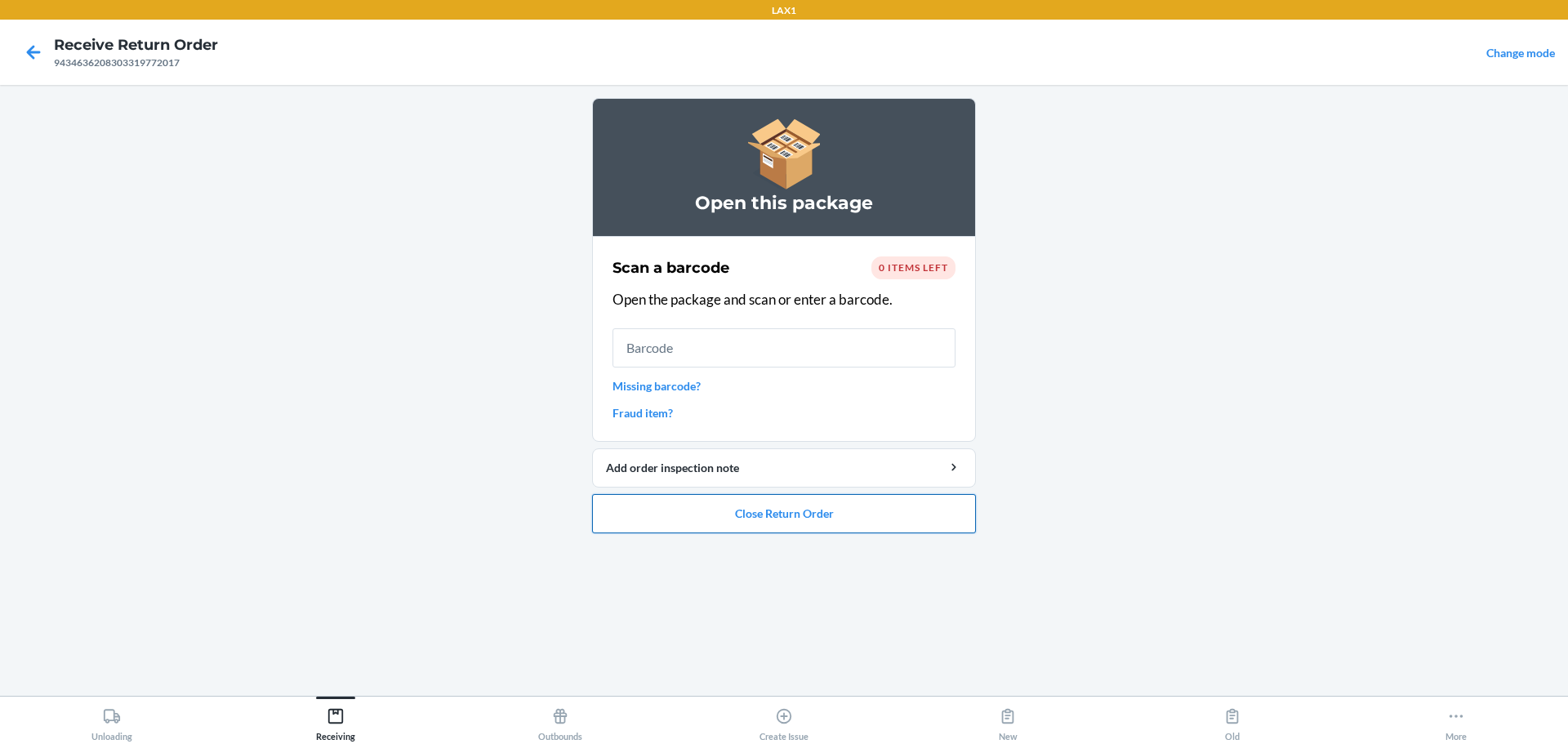
click at [695, 517] on button "Close Return Order" at bounding box center [784, 513] width 384 height 39
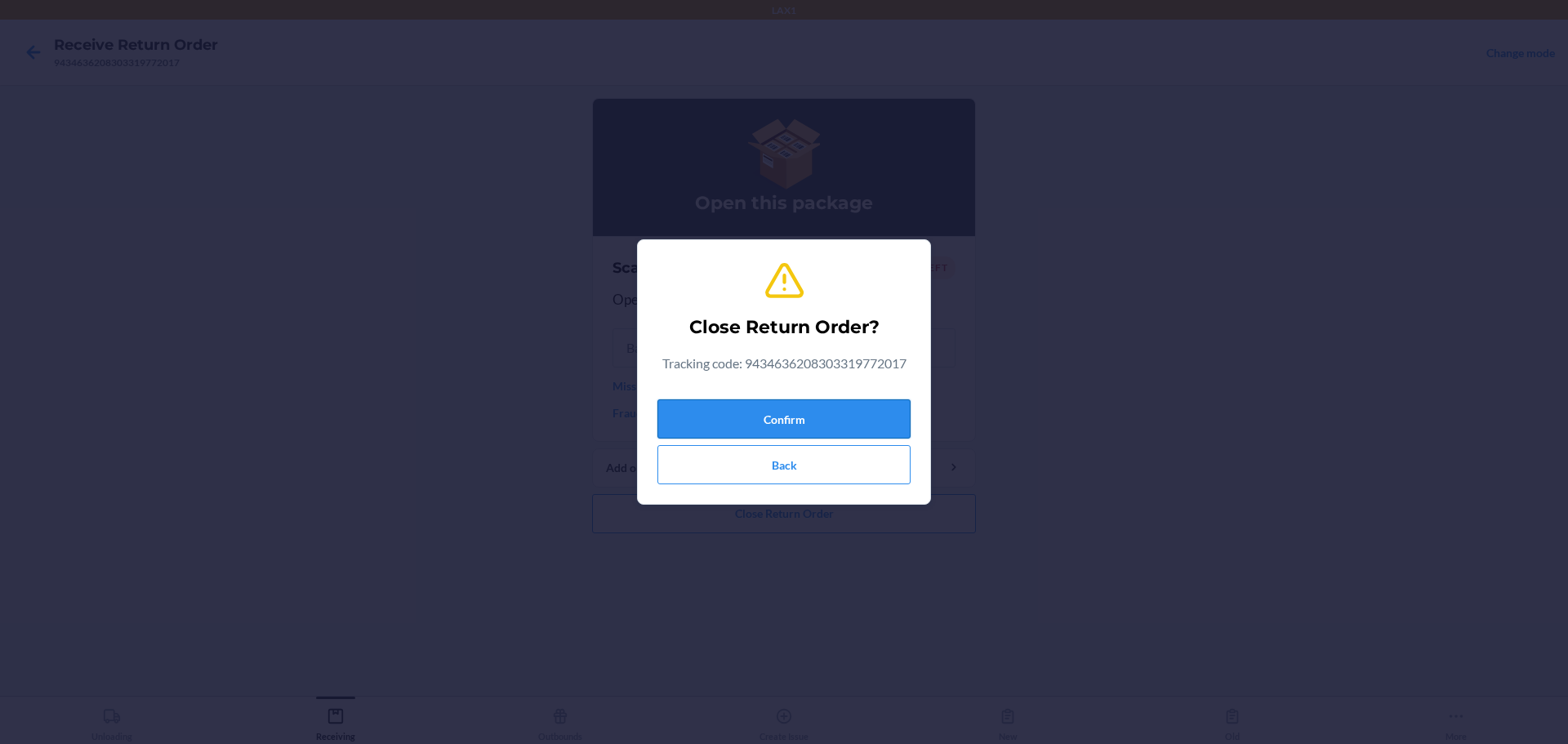
click at [754, 426] on button "Confirm" at bounding box center [784, 419] width 253 height 39
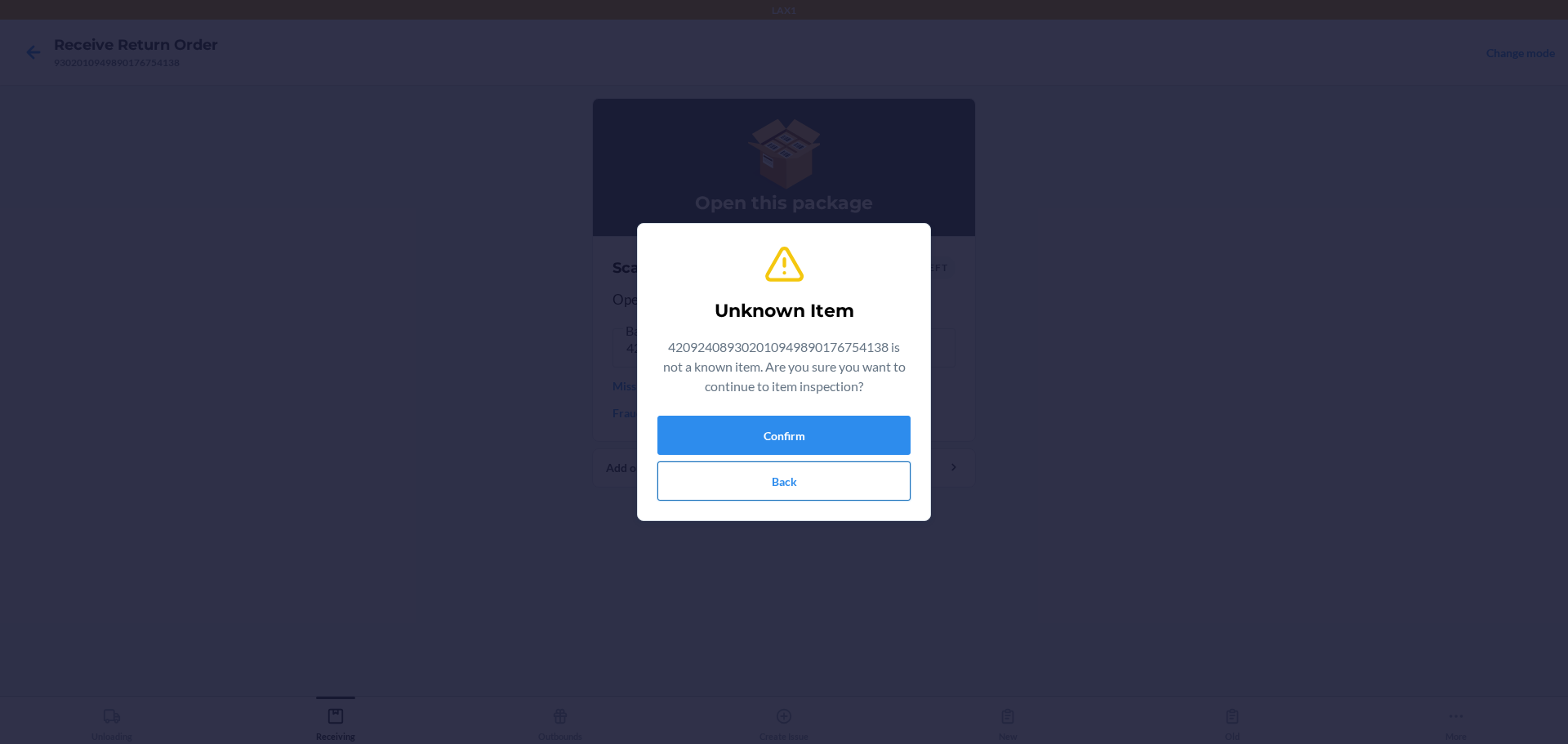
click at [731, 498] on button "Back" at bounding box center [784, 481] width 253 height 39
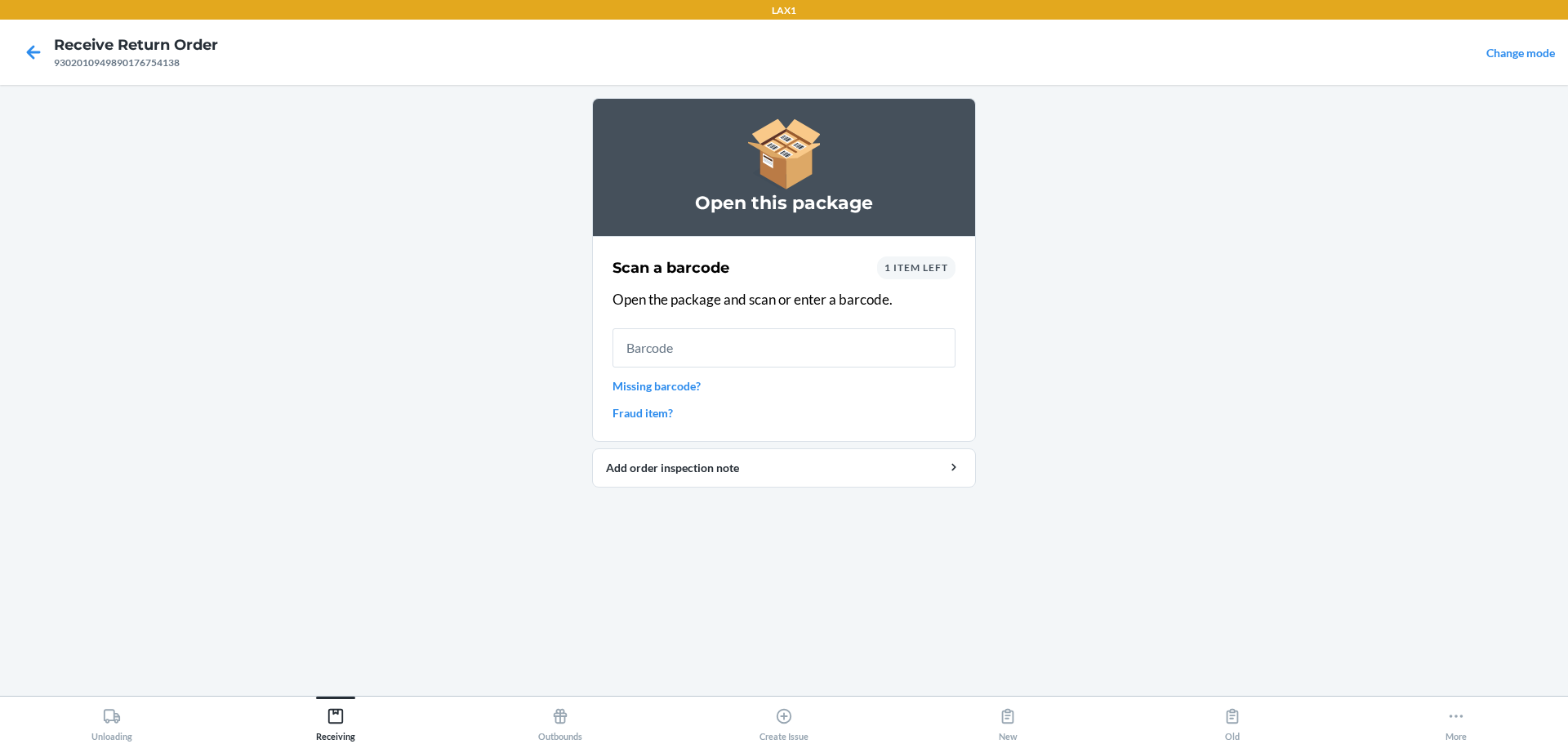
click at [665, 390] on link "Missing barcode?" at bounding box center [784, 386] width 343 height 17
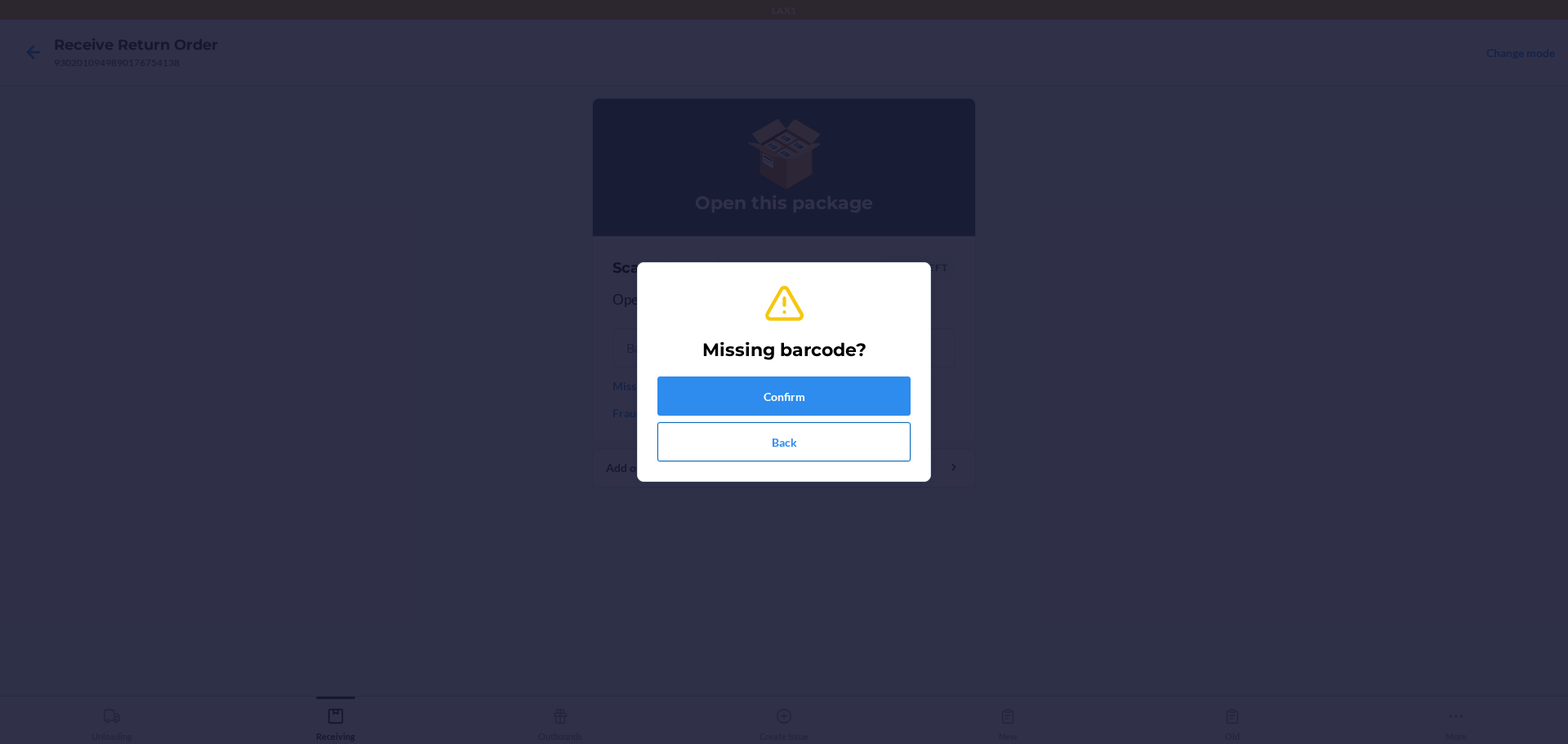
click at [754, 452] on button "Back" at bounding box center [784, 441] width 253 height 39
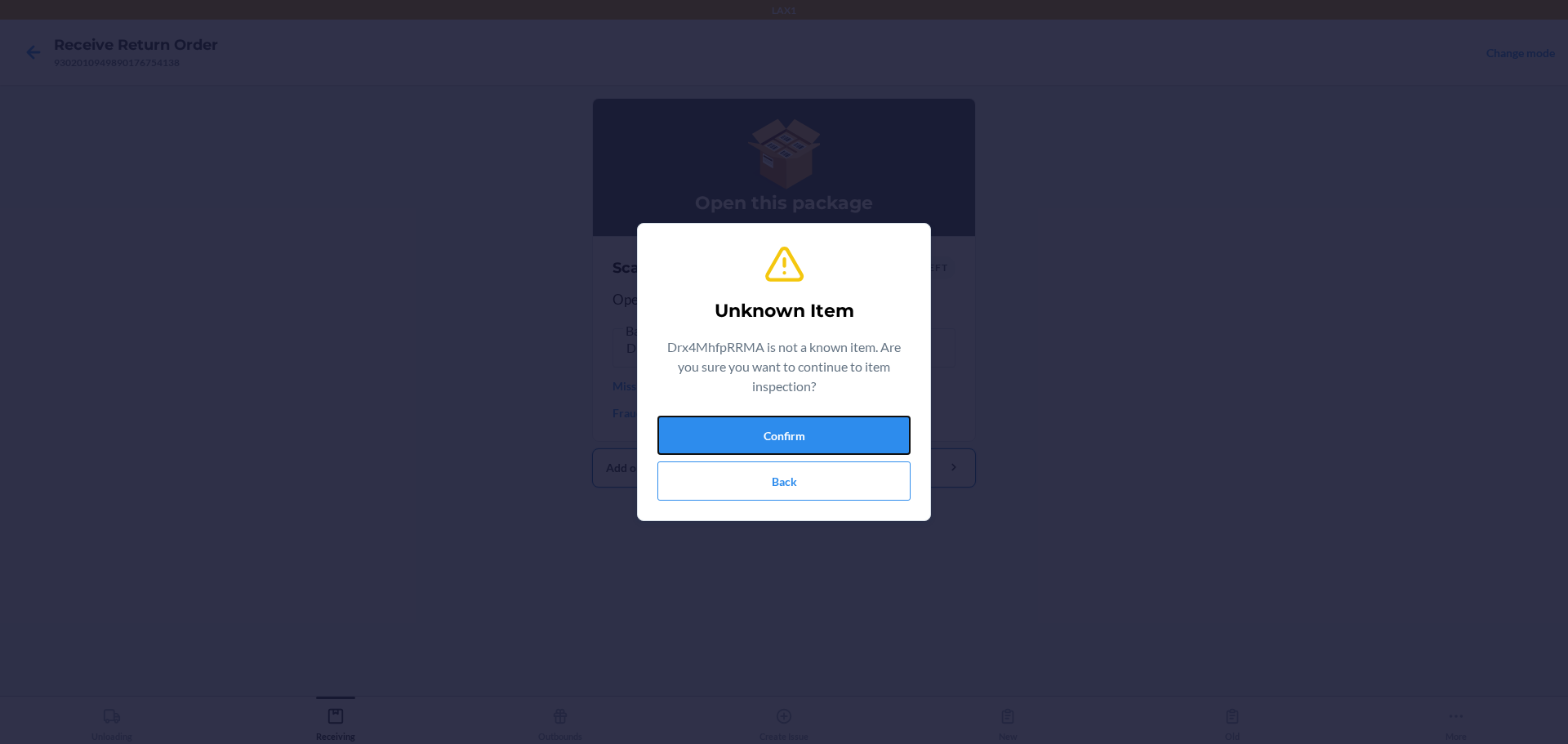
click at [754, 440] on button "Confirm" at bounding box center [784, 436] width 253 height 39
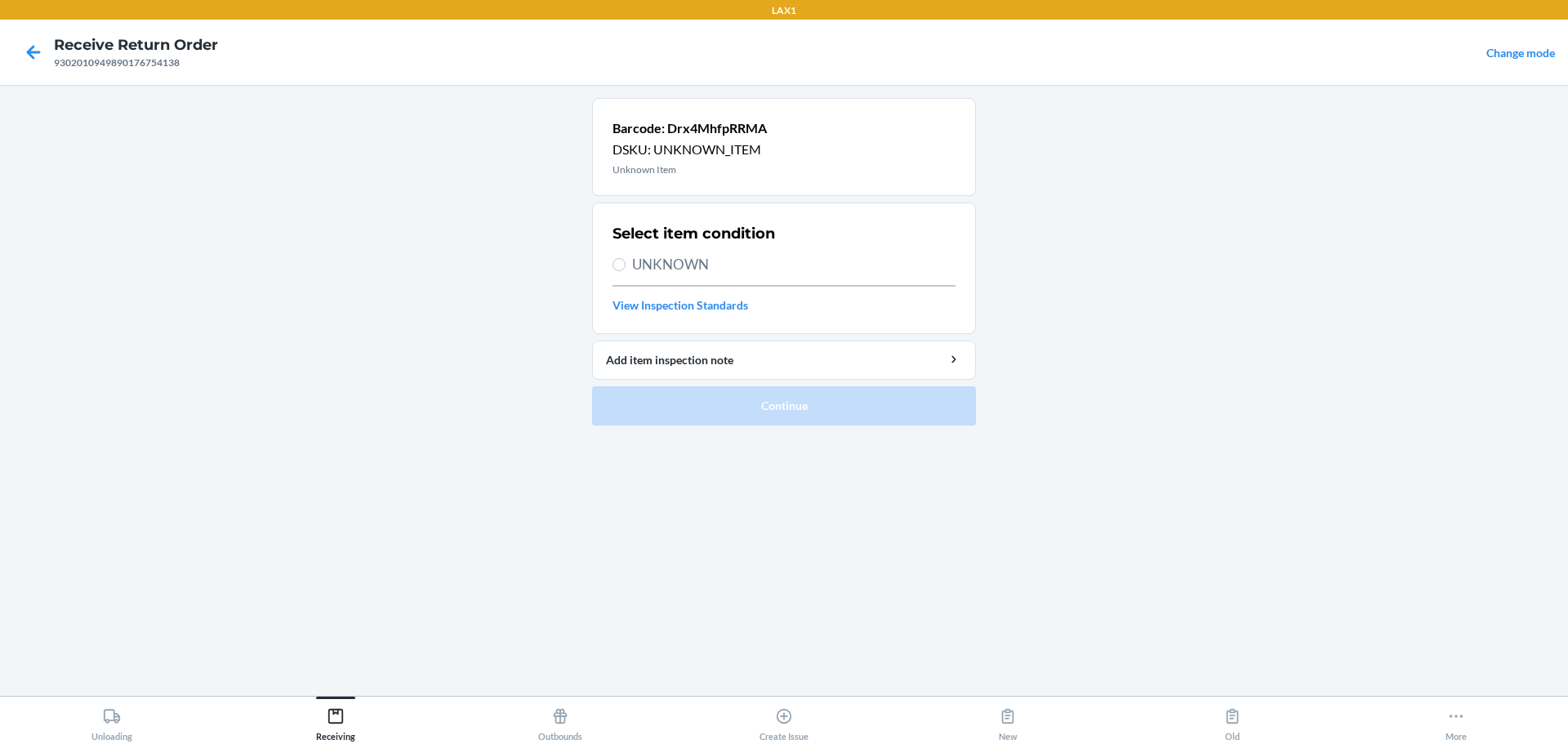
click at [680, 264] on span "UNKNOWN" at bounding box center [794, 265] width 323 height 21
click at [626, 264] on input "UNKNOWN" at bounding box center [618, 264] width 13 height 13
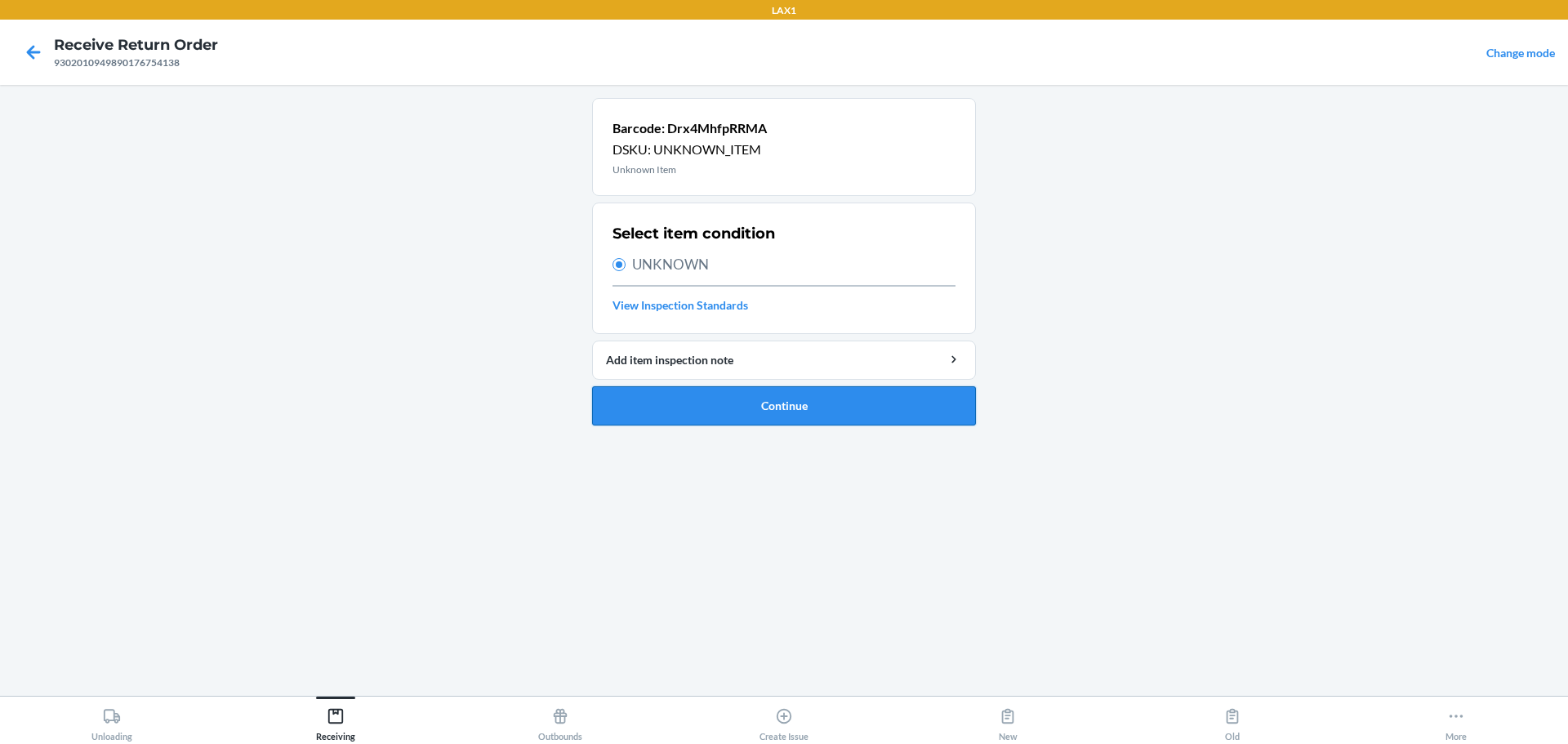
click at [754, 410] on button "Continue" at bounding box center [784, 405] width 384 height 39
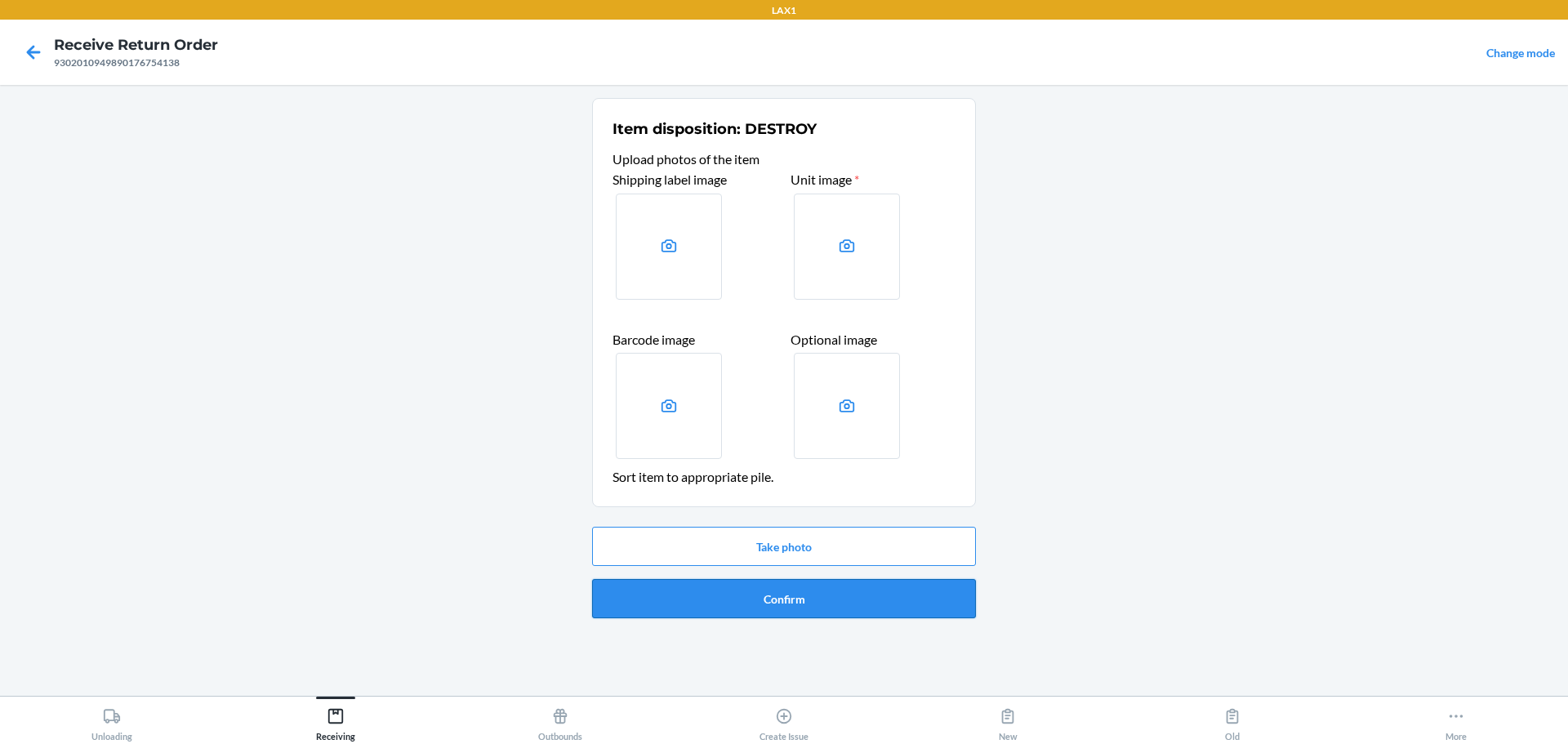
drag, startPoint x: 771, startPoint y: 598, endPoint x: 773, endPoint y: 591, distance: 7.3
click at [754, 591] on button "Confirm" at bounding box center [784, 598] width 384 height 39
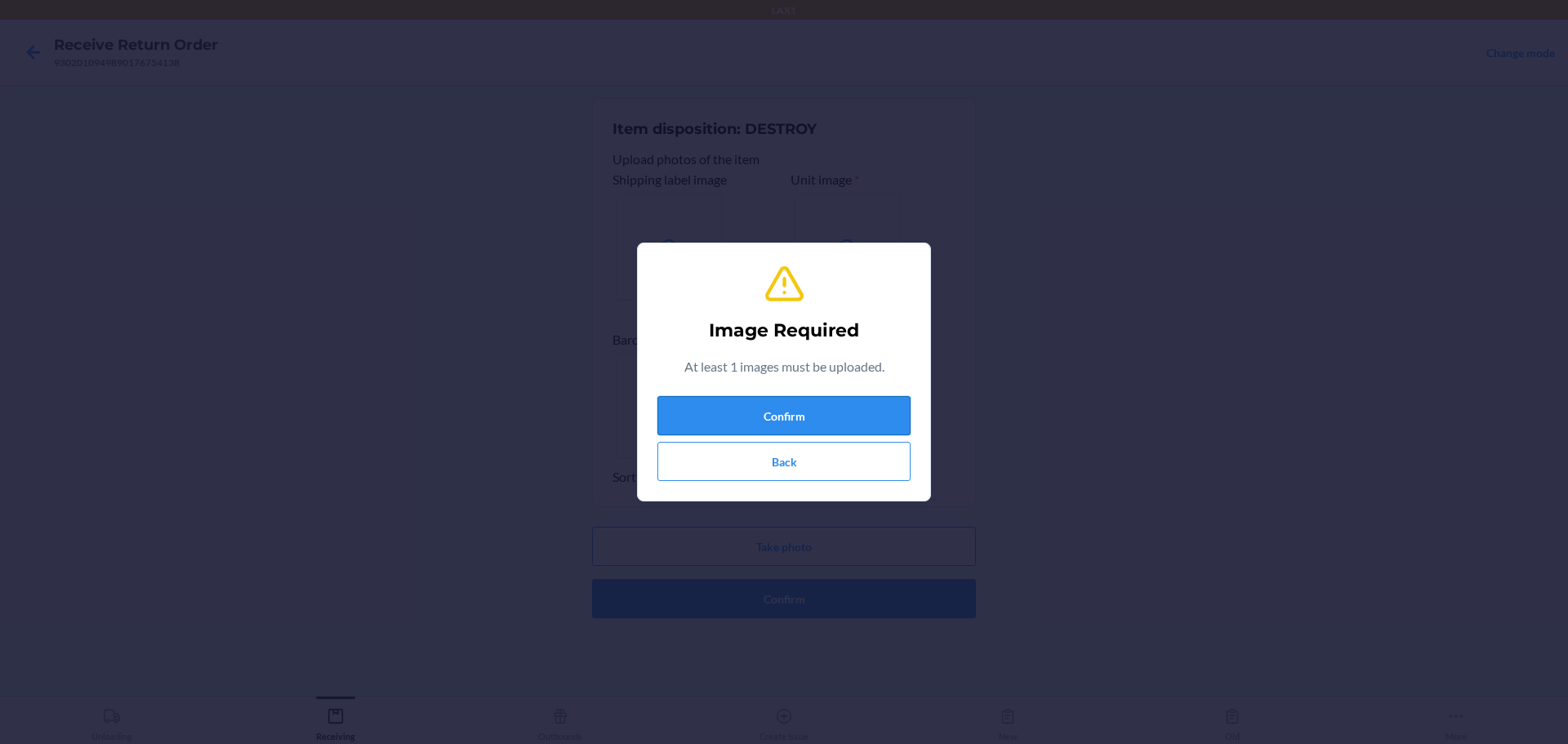
click at [754, 426] on button "Confirm" at bounding box center [784, 415] width 253 height 39
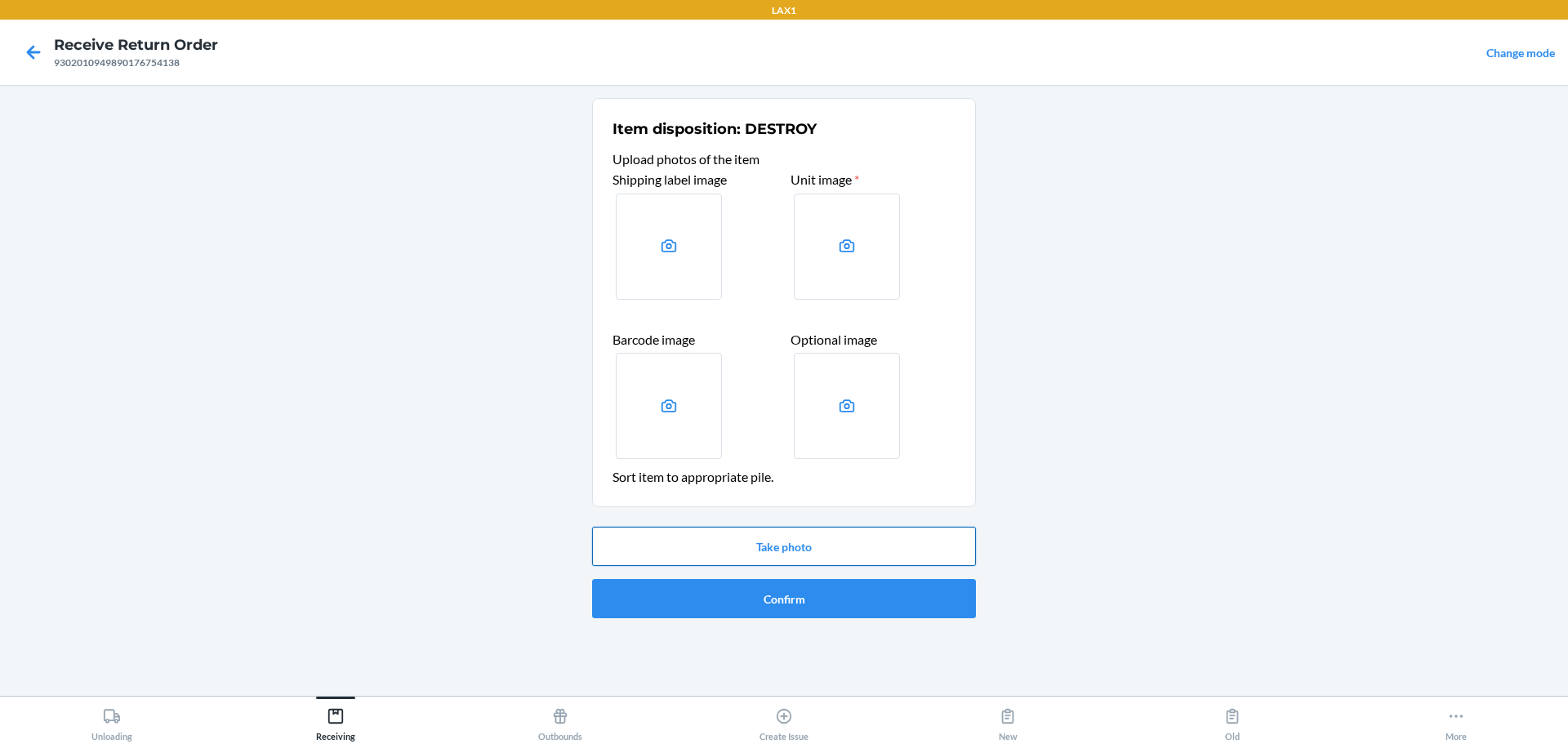
click at [754, 540] on button "Take photo" at bounding box center [784, 546] width 384 height 39
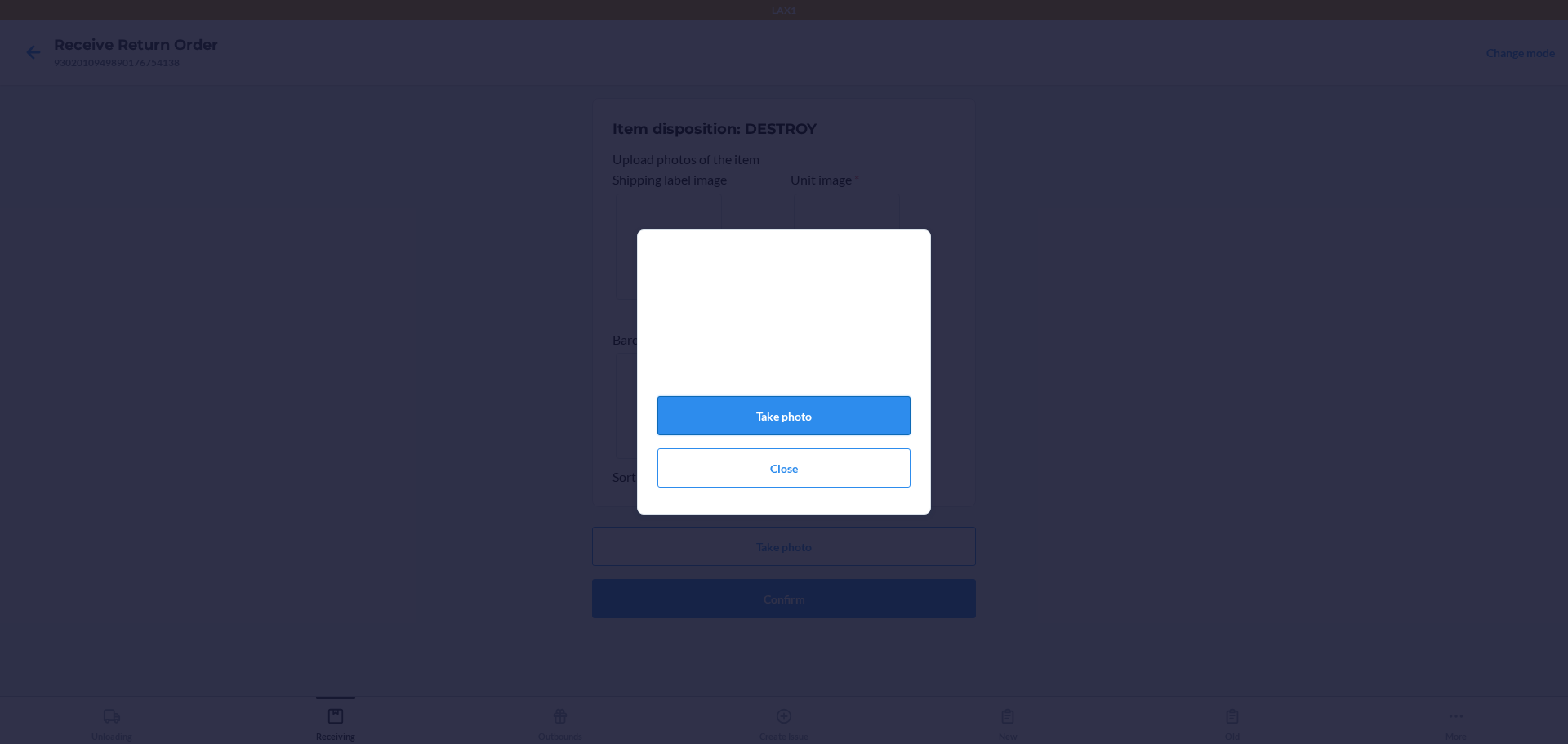
click at [754, 410] on button "Take photo" at bounding box center [784, 415] width 253 height 39
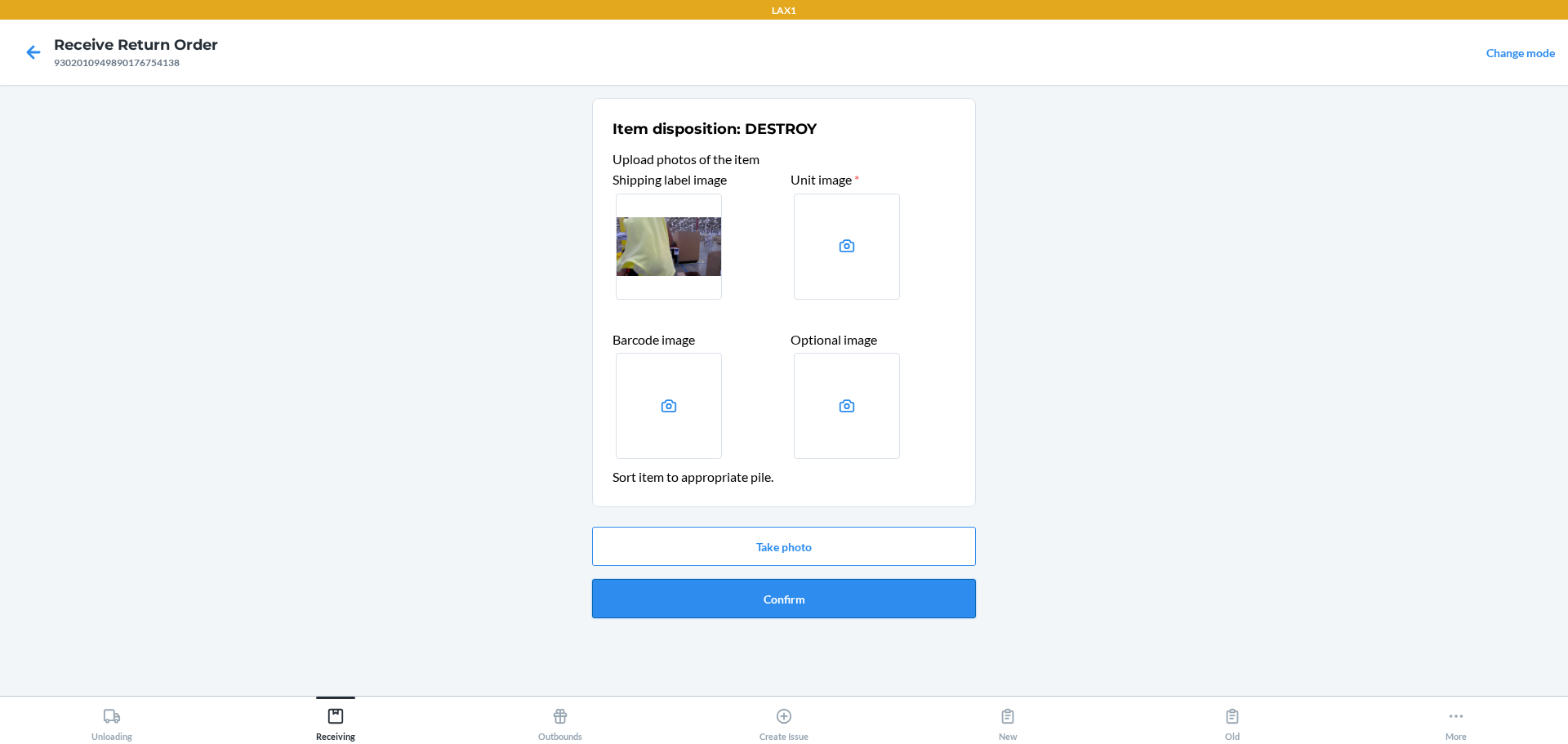
click at [754, 606] on button "Confirm" at bounding box center [784, 598] width 384 height 39
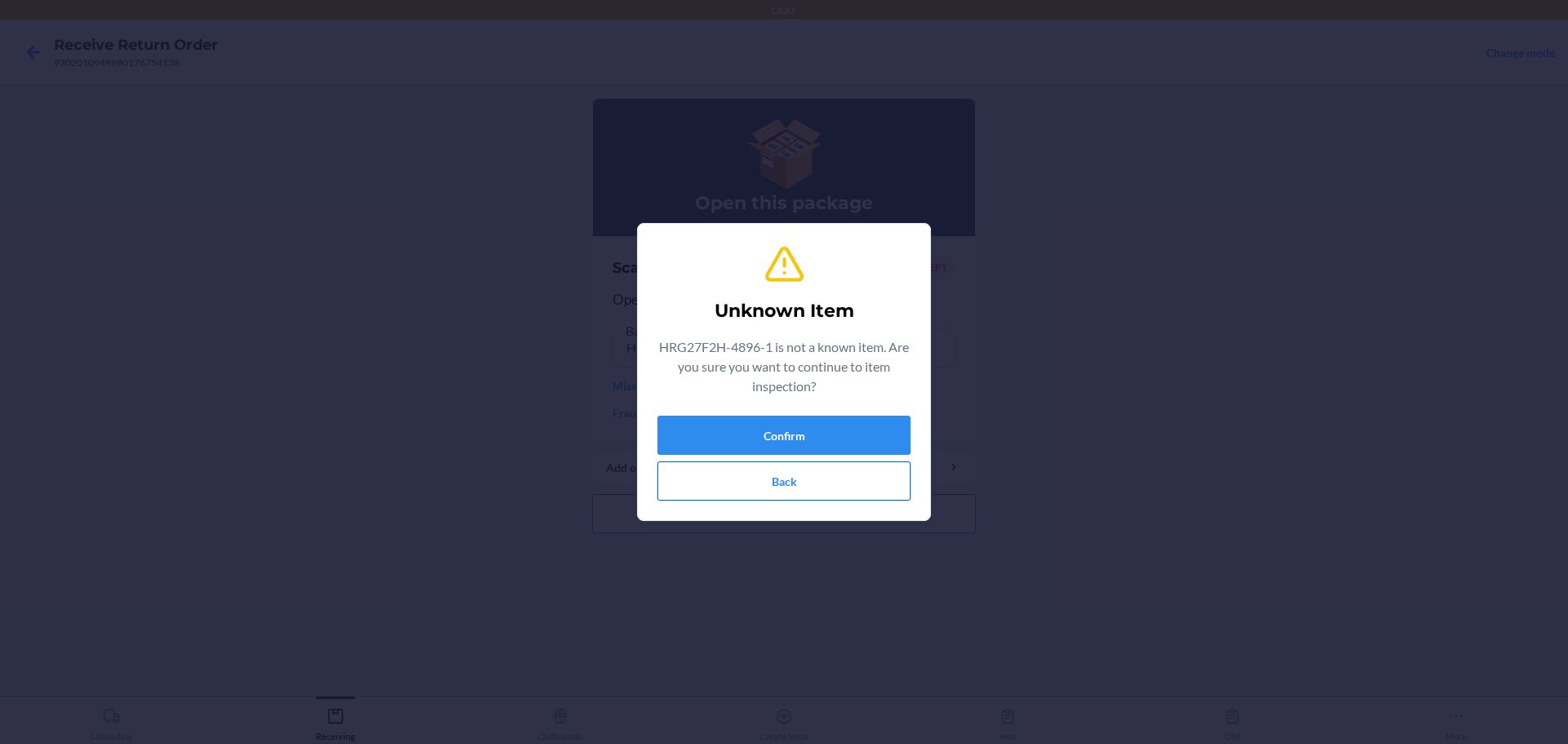
click at [754, 485] on button "Back" at bounding box center [784, 481] width 253 height 39
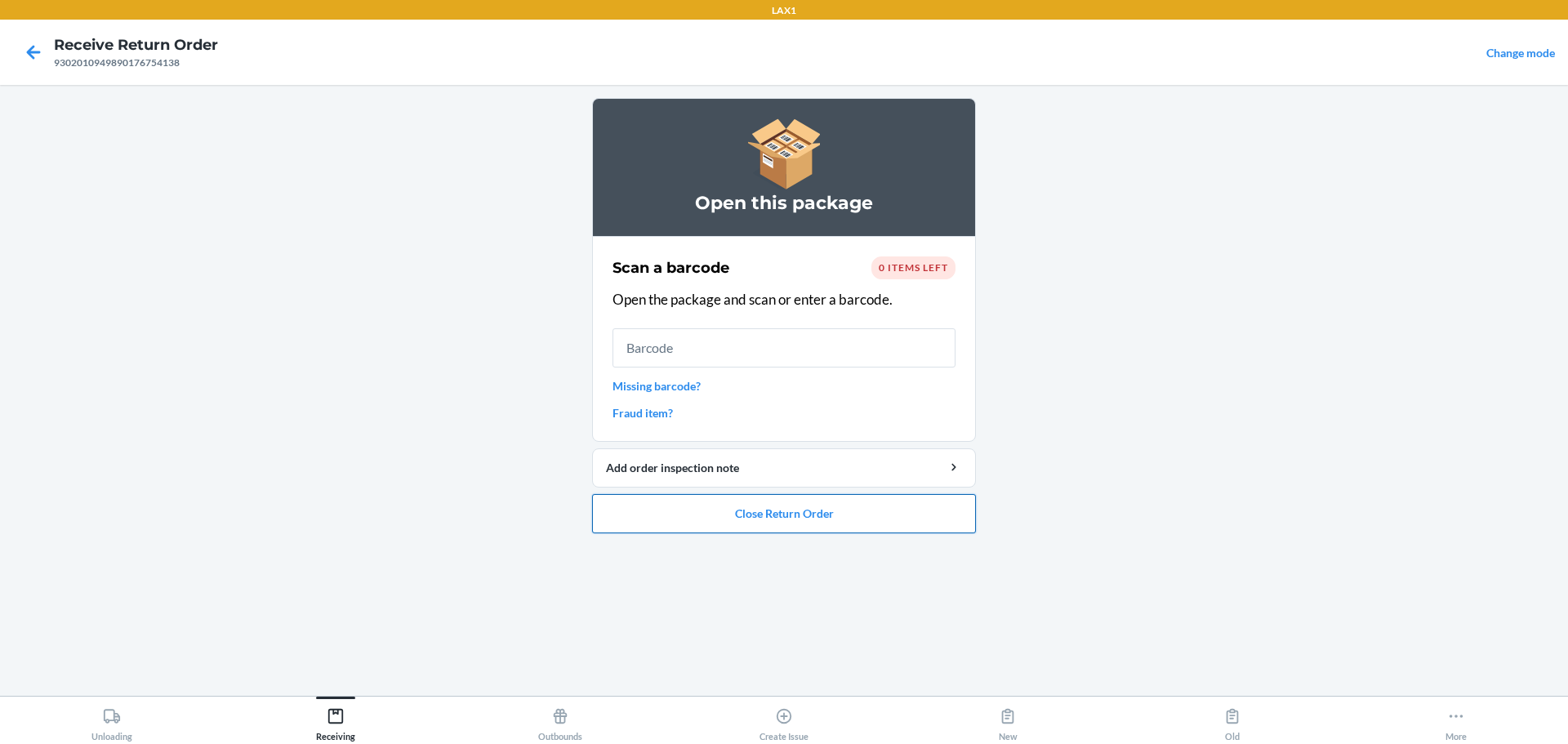
click at [754, 522] on button "Close Return Order" at bounding box center [784, 513] width 384 height 39
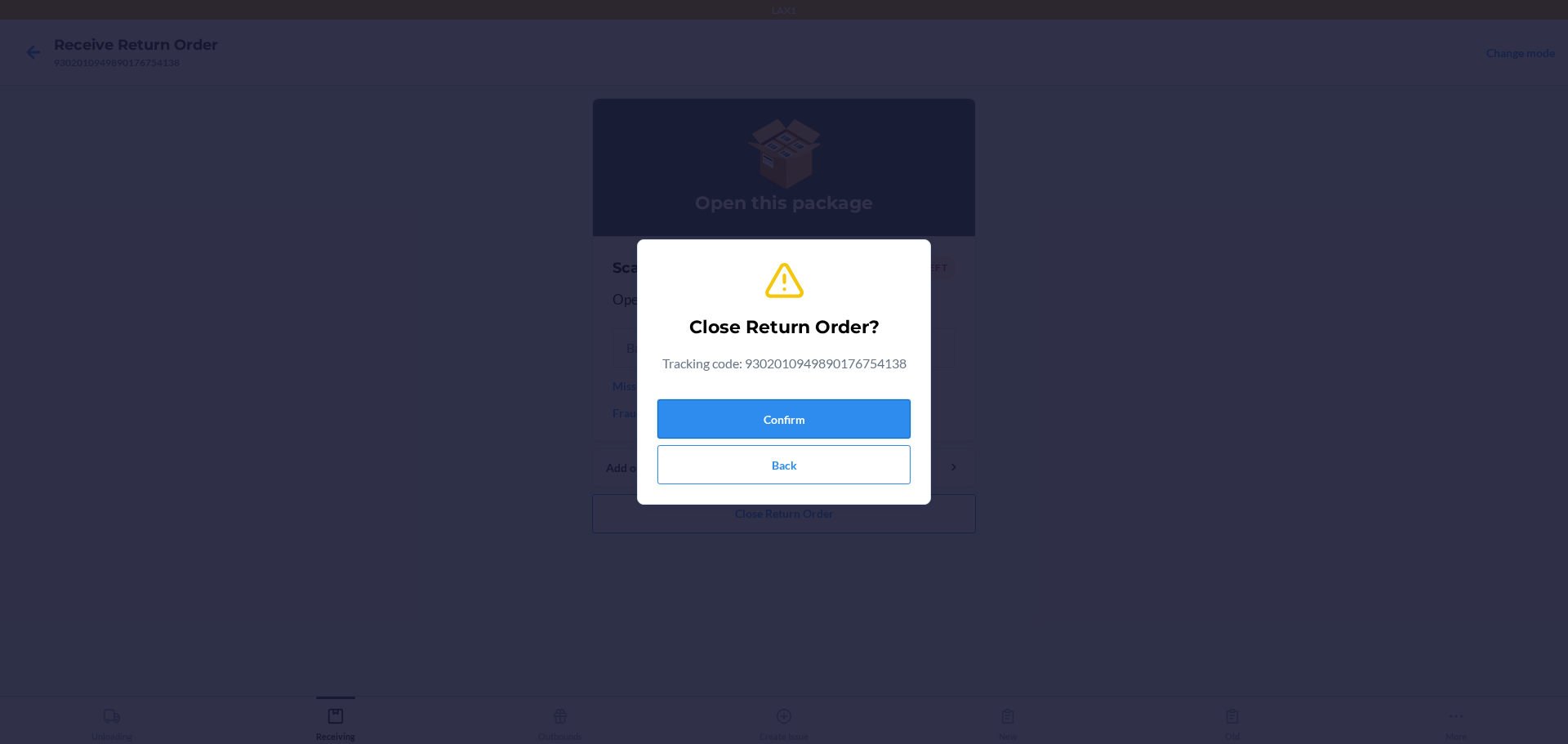
click at [754, 418] on button "Confirm" at bounding box center [784, 419] width 253 height 39
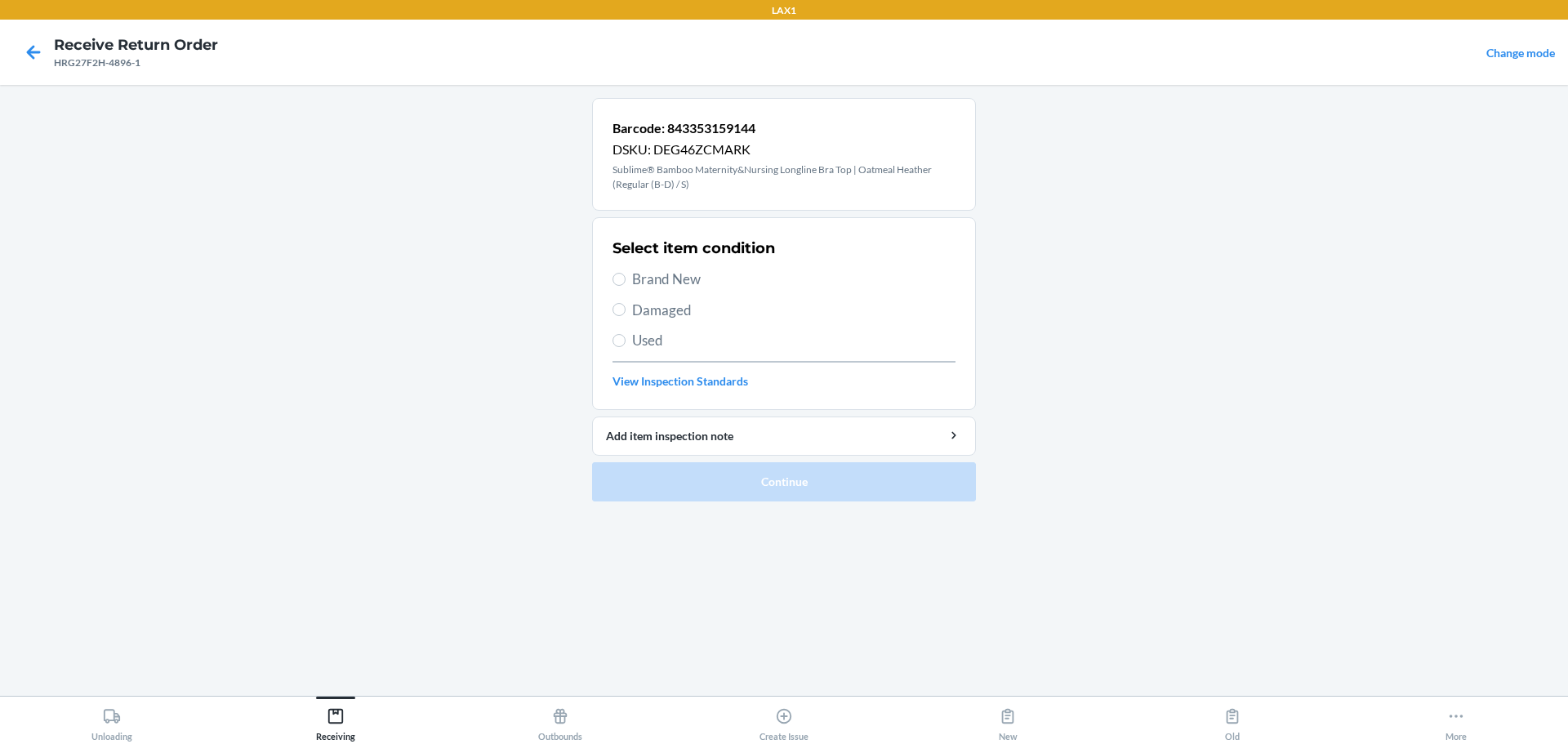
click at [679, 280] on span "Brand New" at bounding box center [794, 279] width 323 height 21
click at [626, 280] on input "Brand New" at bounding box center [618, 278] width 13 height 13
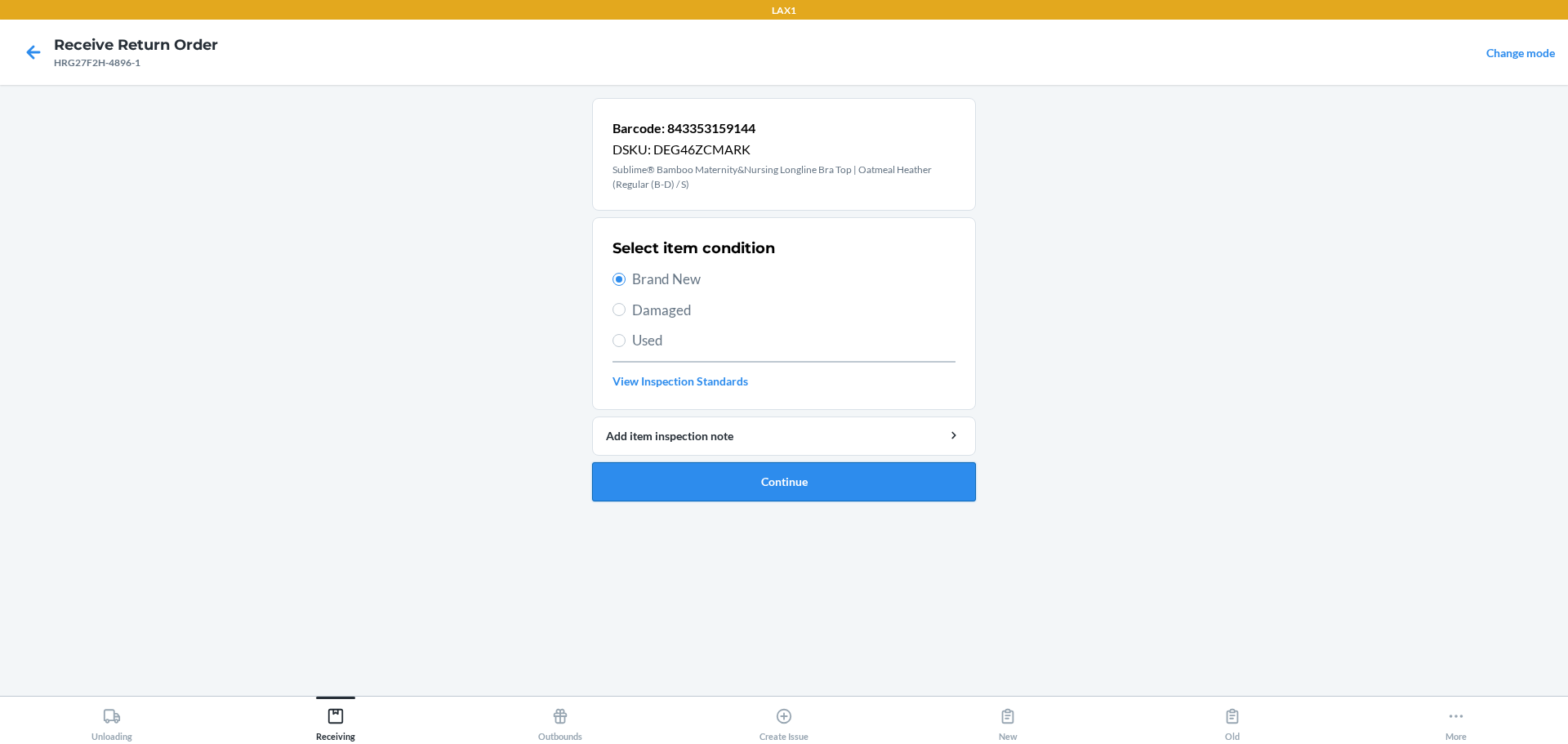
click at [754, 485] on button "Continue" at bounding box center [784, 481] width 384 height 39
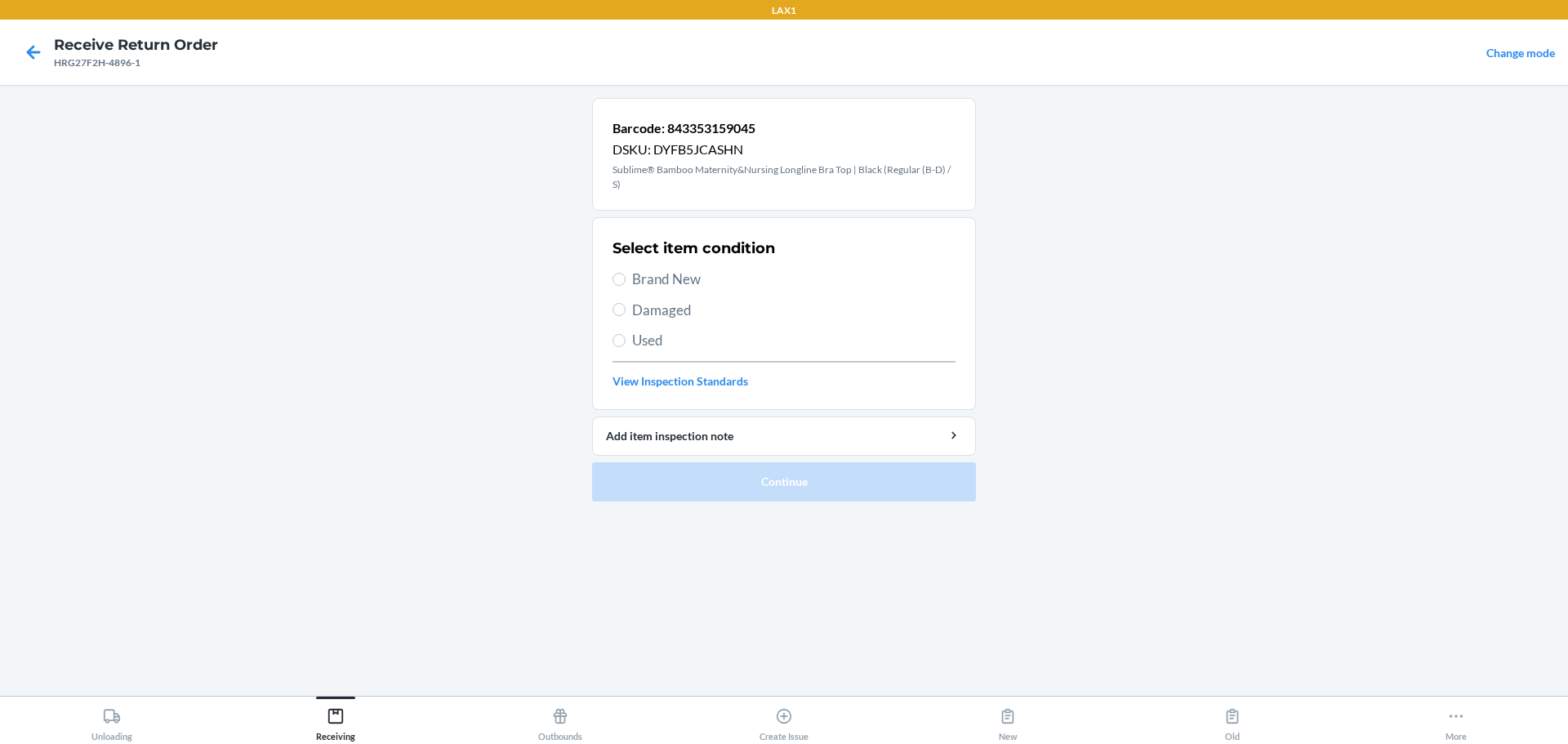
click at [685, 286] on span "Brand New" at bounding box center [794, 279] width 323 height 21
click at [626, 286] on input "Brand New" at bounding box center [618, 278] width 13 height 13
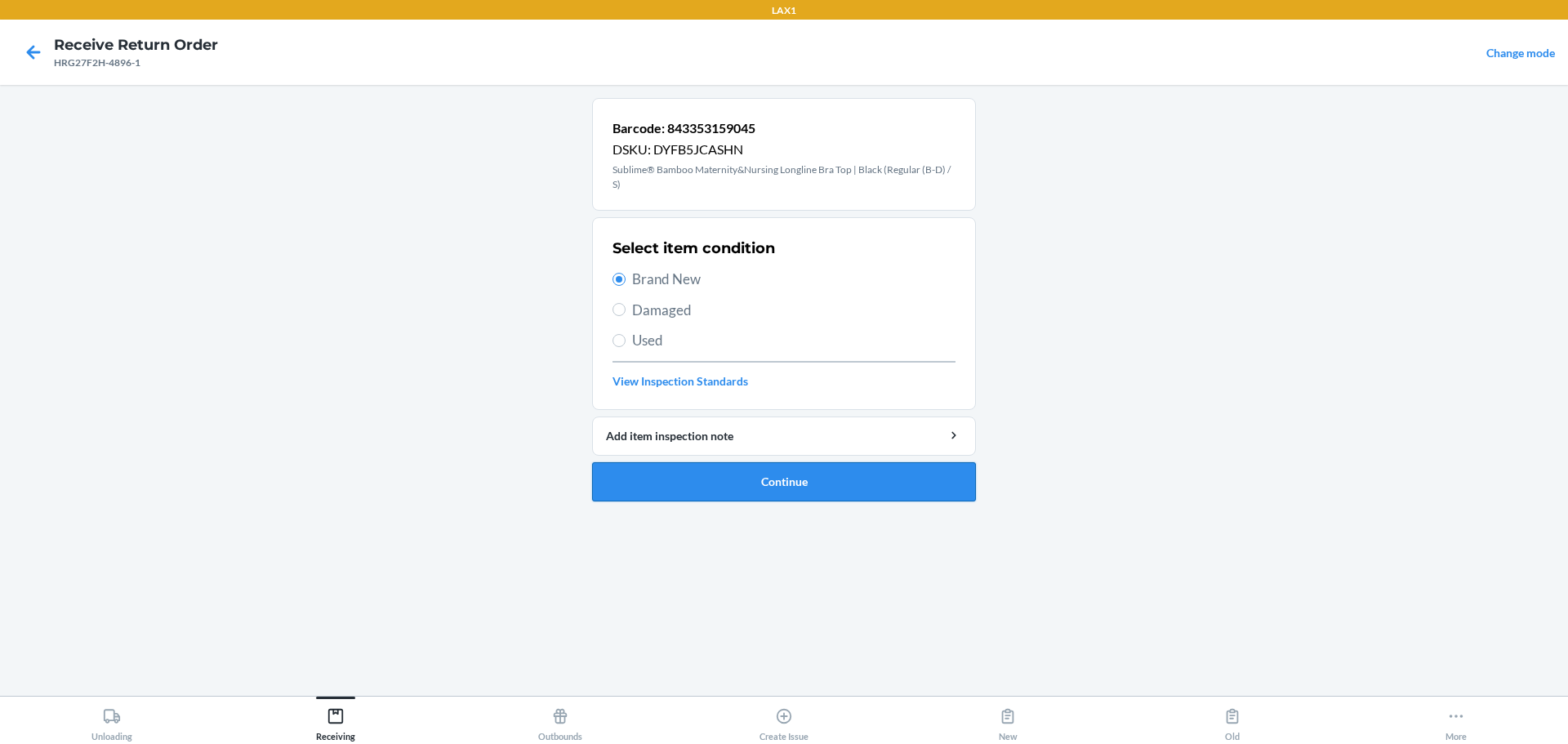
click at [728, 489] on button "Continue" at bounding box center [784, 481] width 384 height 39
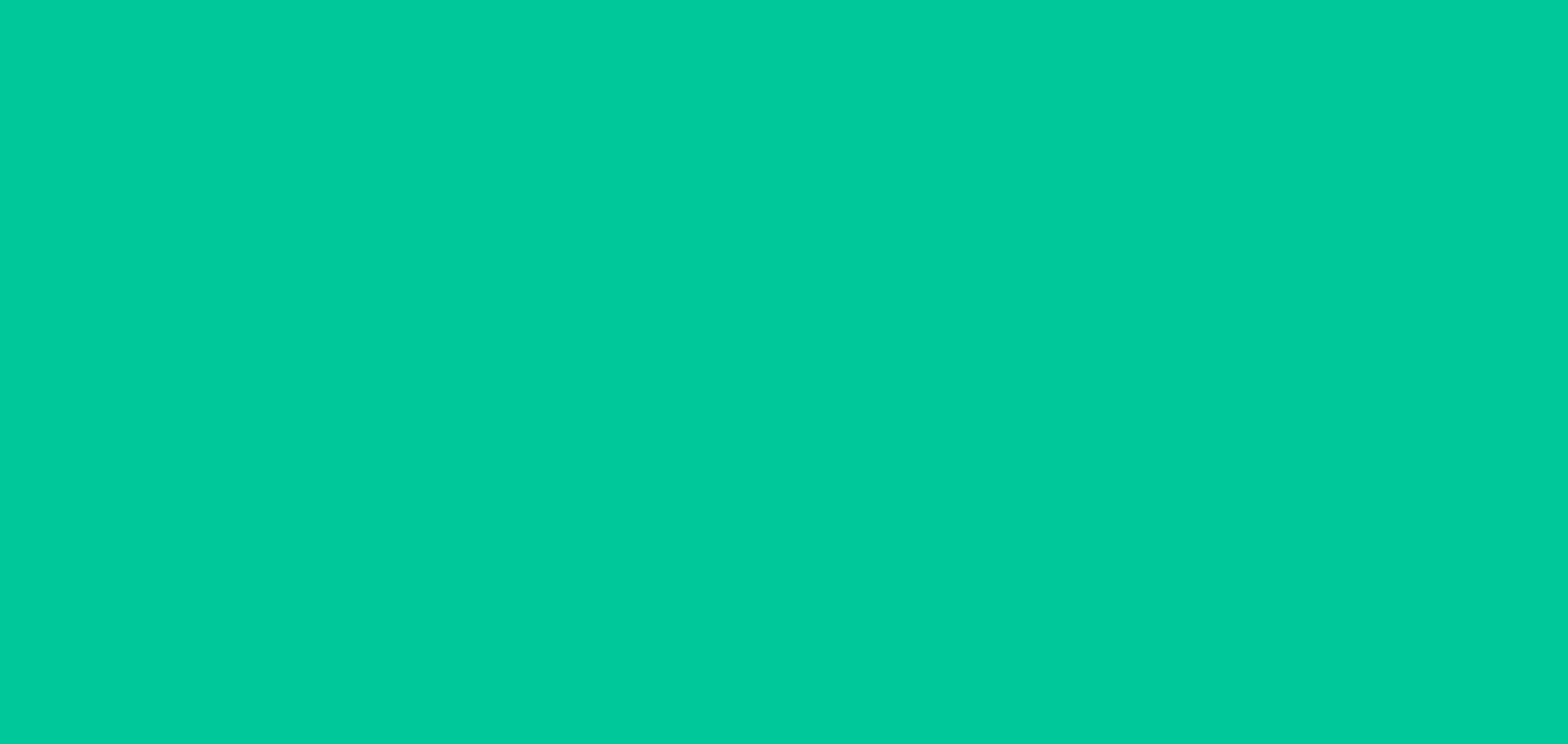
click at [728, 489] on div at bounding box center [784, 390] width 384 height 585
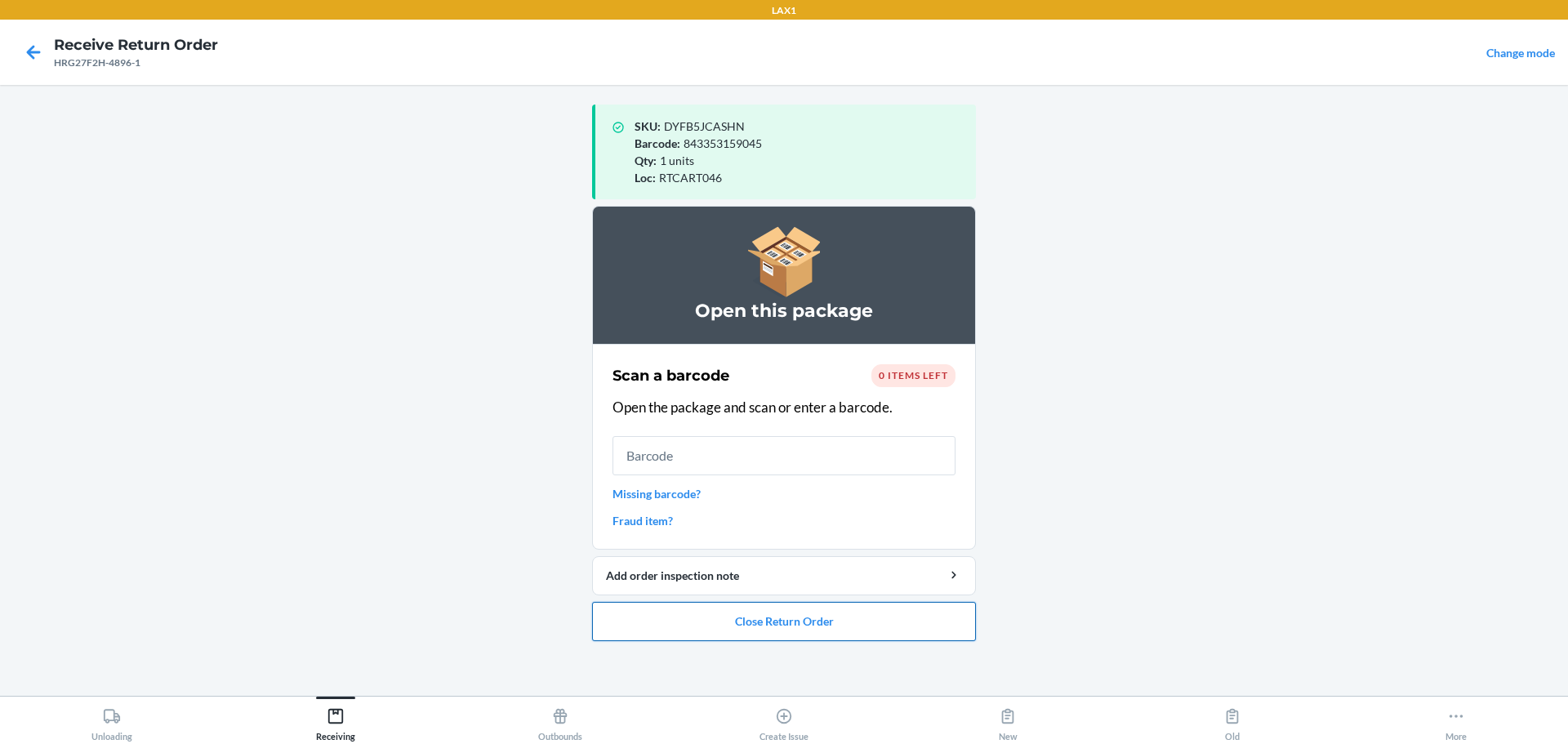
click at [754, 631] on button "Close Return Order" at bounding box center [784, 621] width 384 height 39
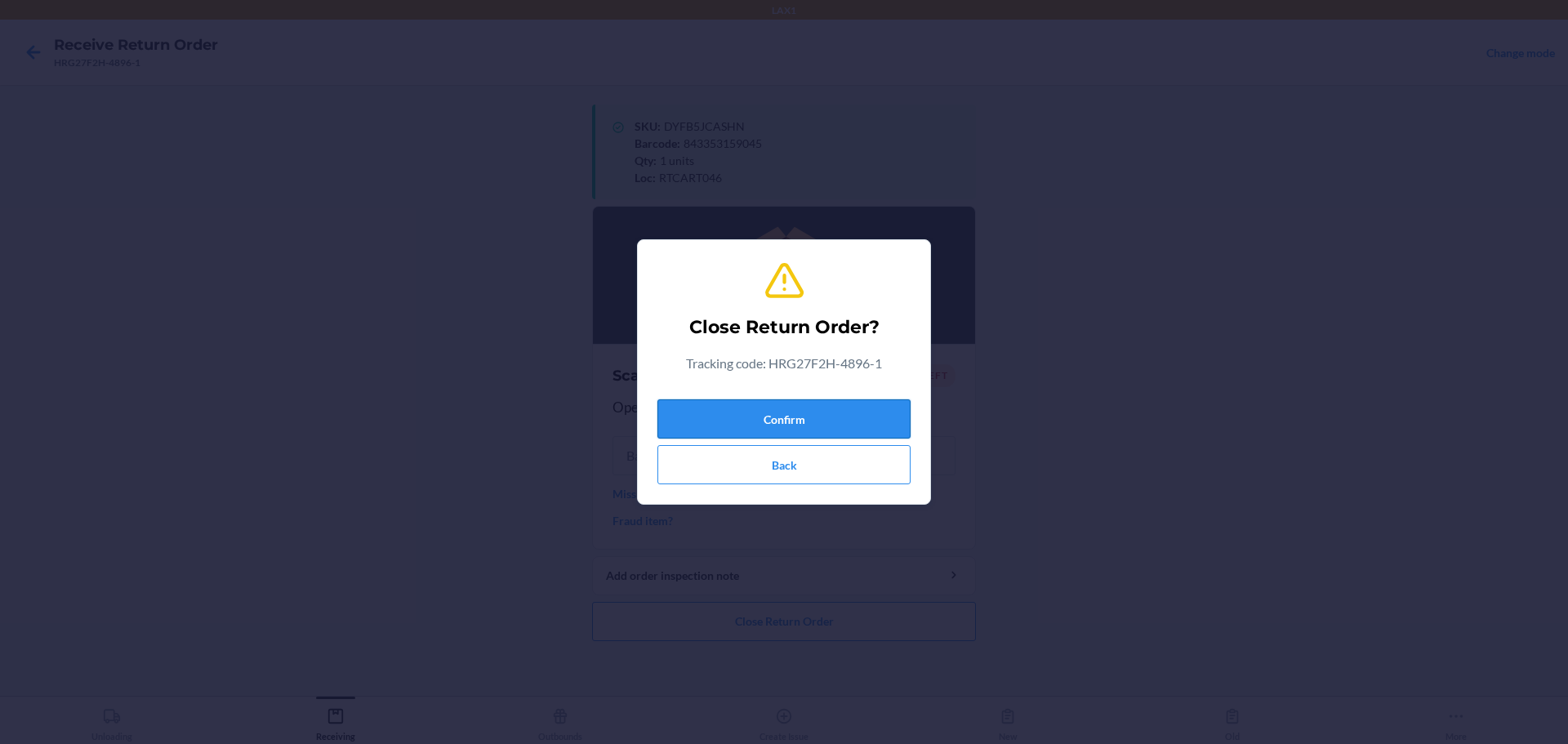
click at [754, 418] on button "Confirm" at bounding box center [784, 419] width 253 height 39
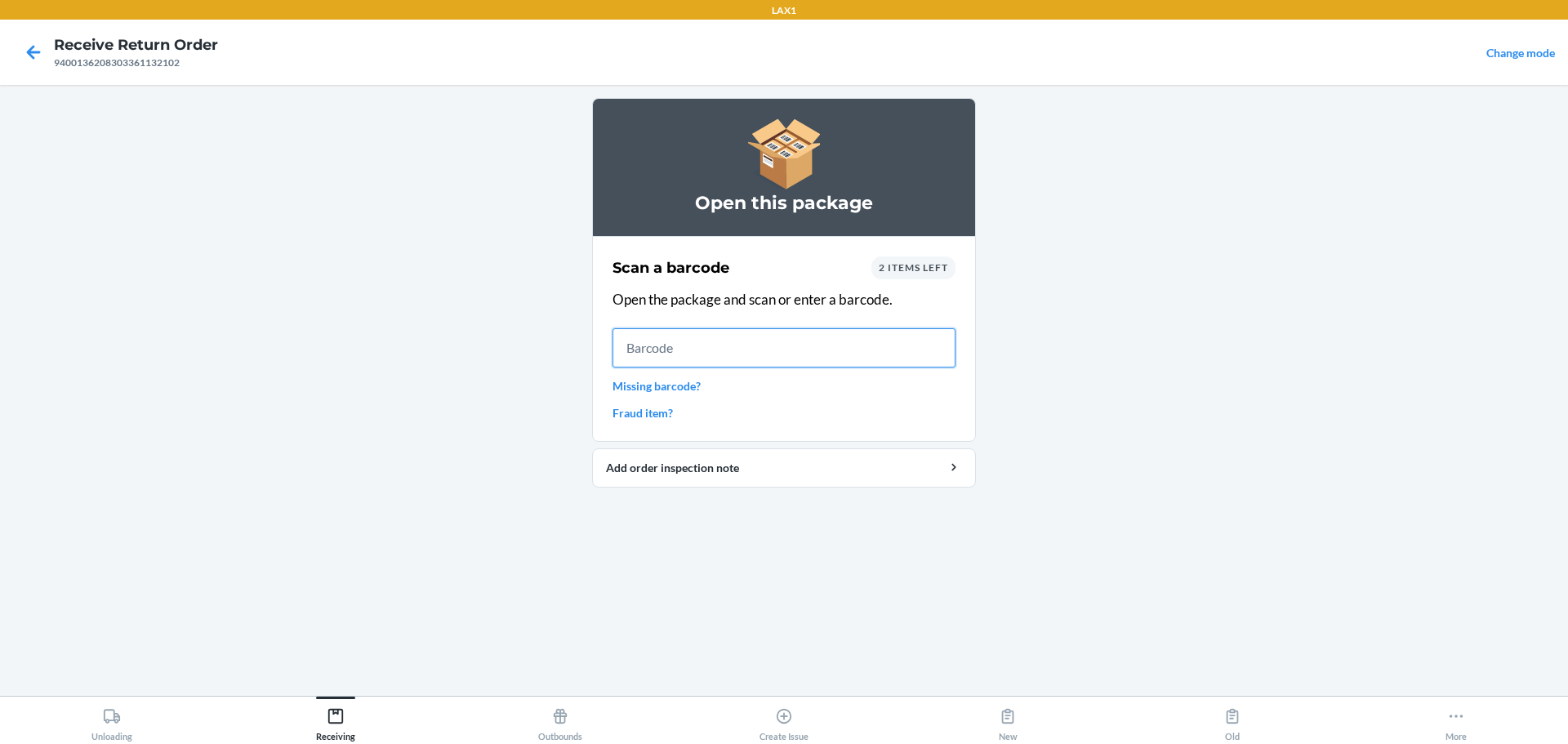
drag, startPoint x: 1153, startPoint y: 176, endPoint x: 907, endPoint y: 361, distance: 307.8
click at [754, 361] on input "text" at bounding box center [784, 347] width 343 height 39
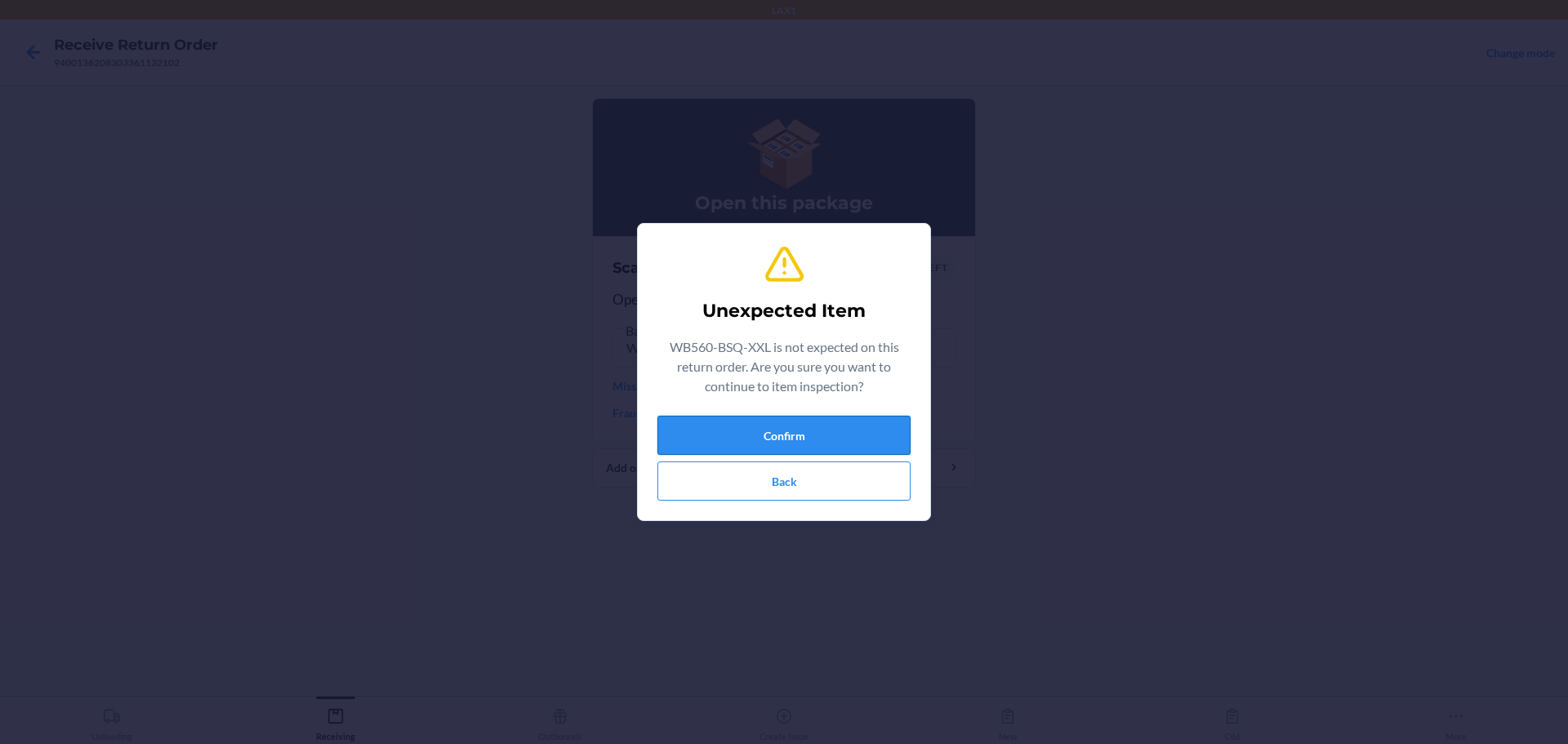
click at [754, 439] on button "Confirm" at bounding box center [784, 436] width 253 height 39
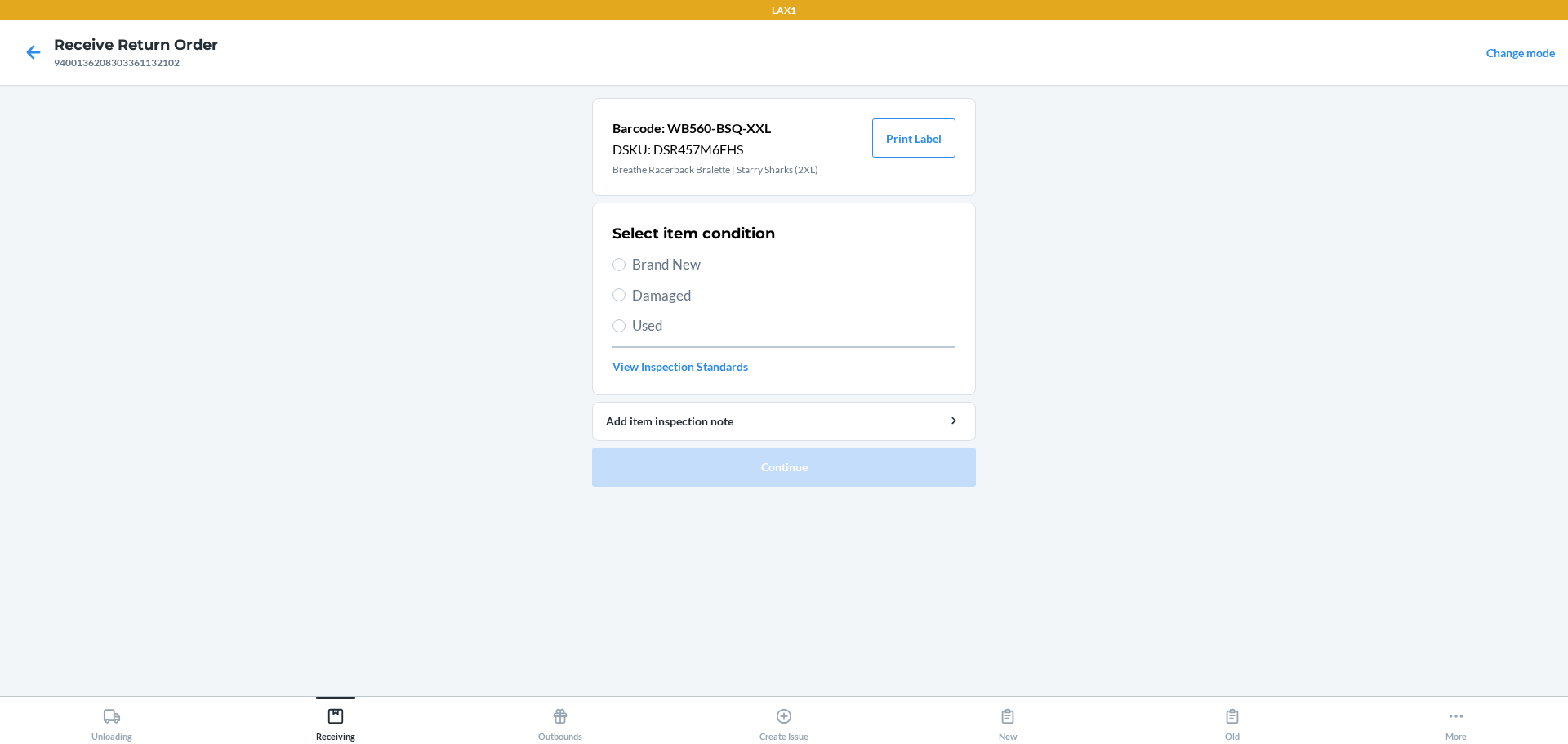
click at [648, 318] on span "Used" at bounding box center [794, 326] width 323 height 21
click at [626, 319] on input "Used" at bounding box center [618, 325] width 13 height 13
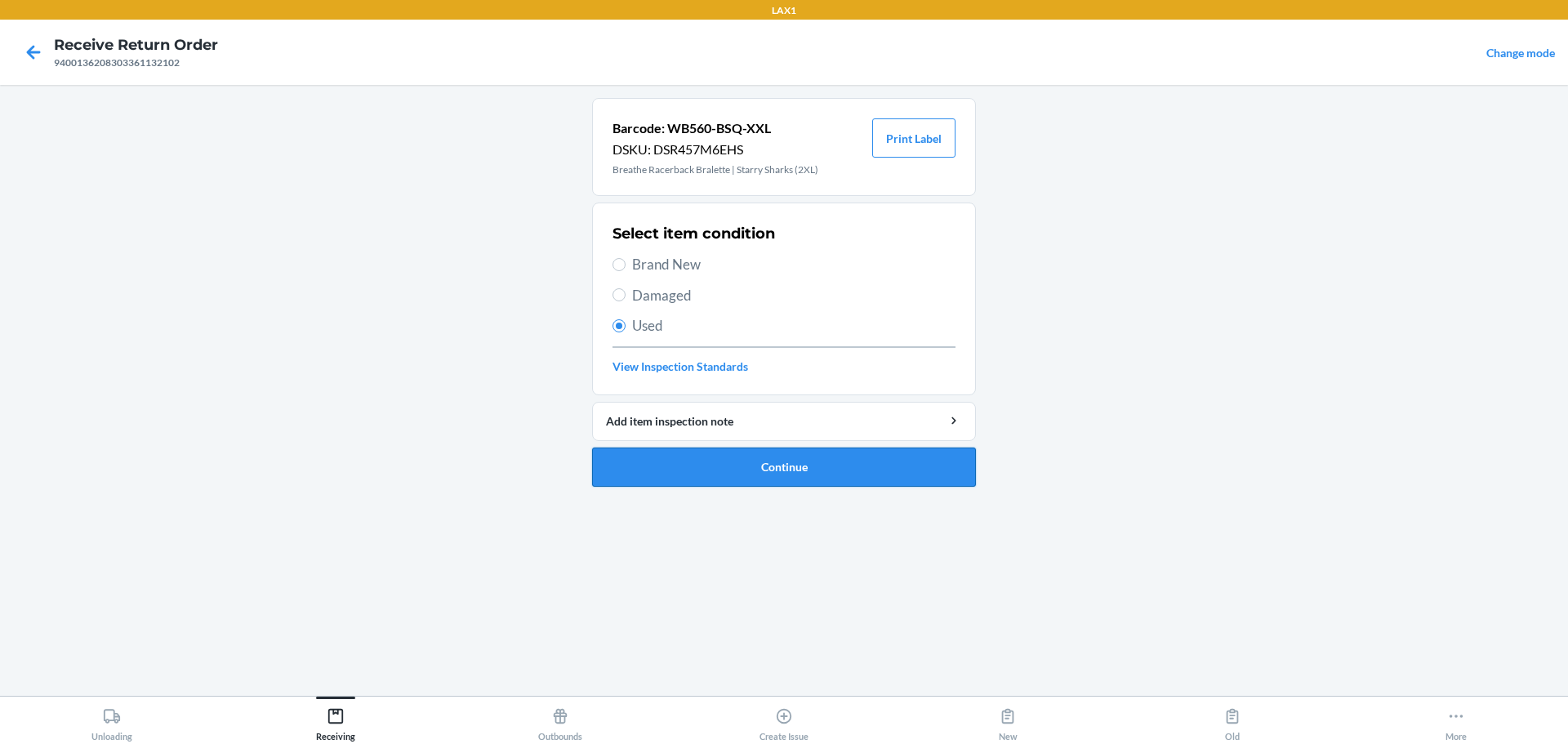
click at [738, 477] on button "Continue" at bounding box center [784, 467] width 384 height 39
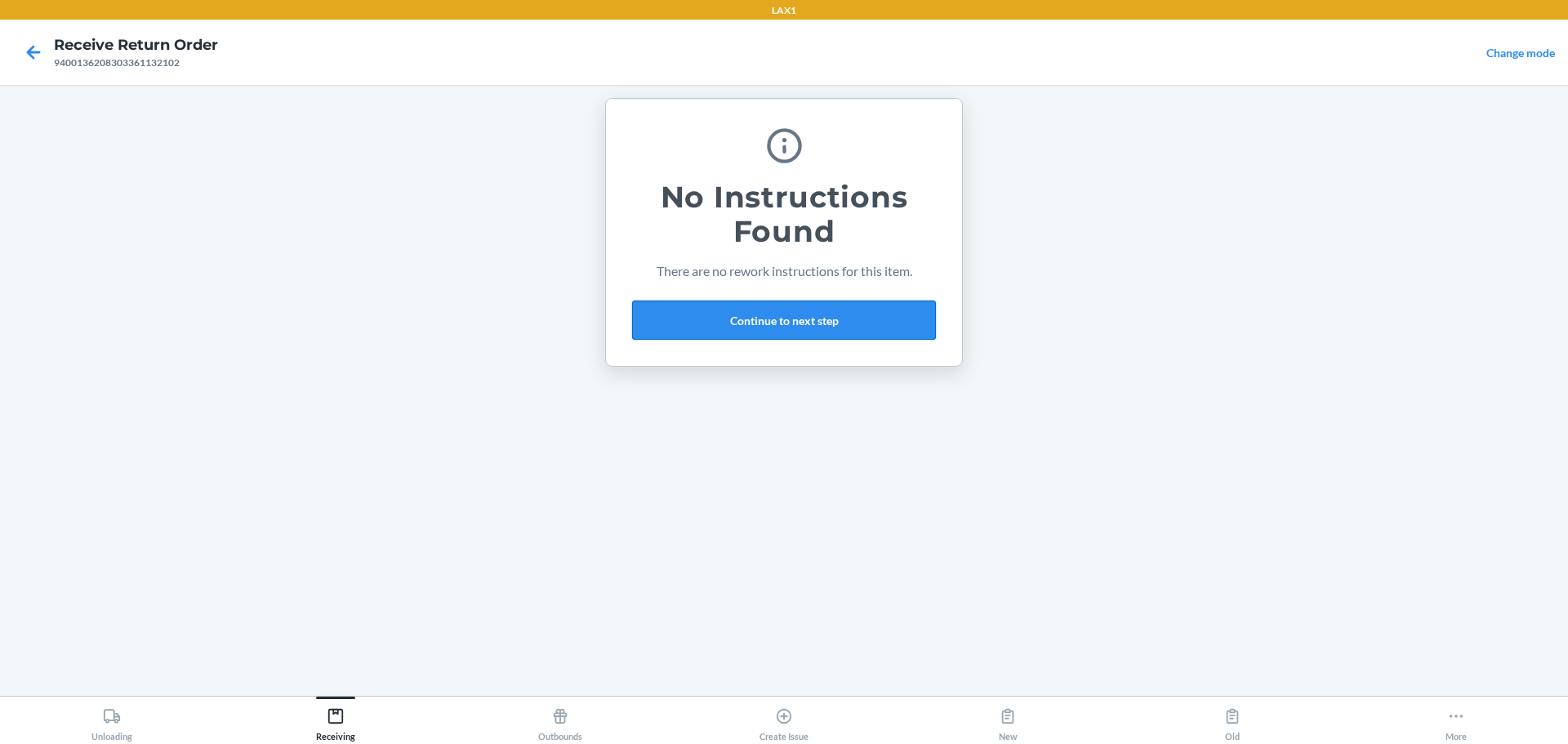
click at [754, 328] on button "Continue to next step" at bounding box center [784, 320] width 304 height 39
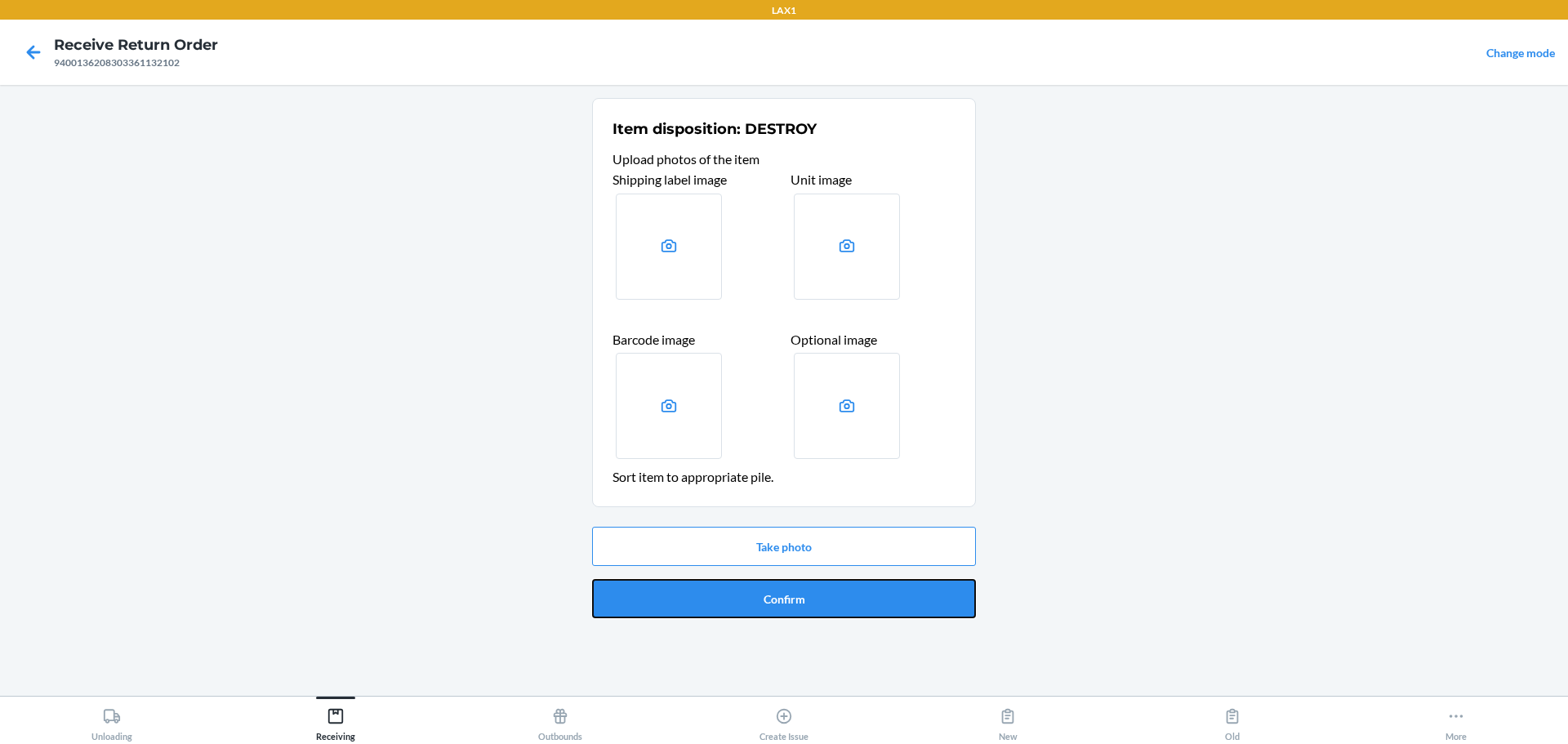
click at [754, 595] on button "Confirm" at bounding box center [784, 598] width 384 height 39
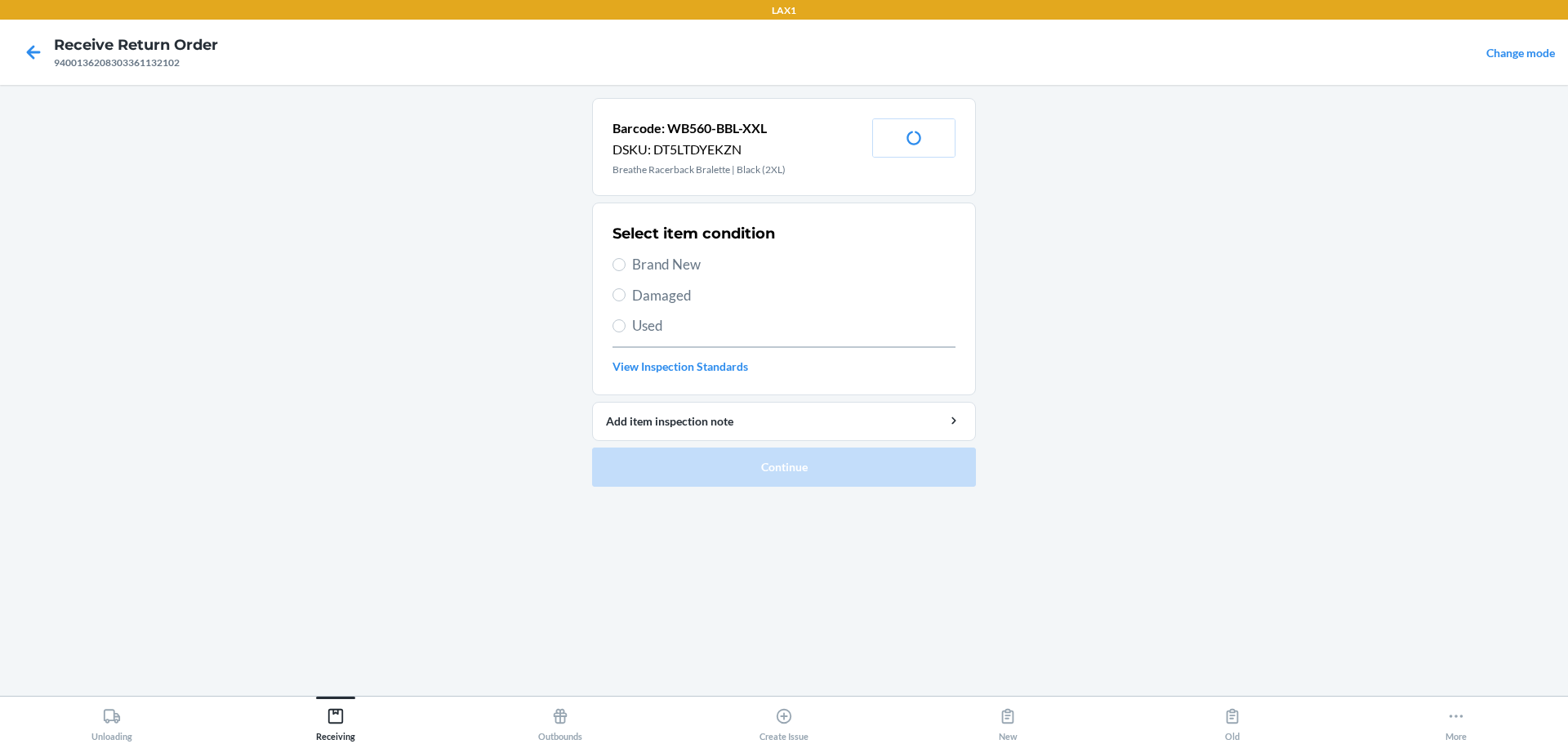
click at [637, 263] on span "Brand New" at bounding box center [794, 265] width 323 height 21
click at [626, 263] on input "Brand New" at bounding box center [618, 264] width 13 height 13
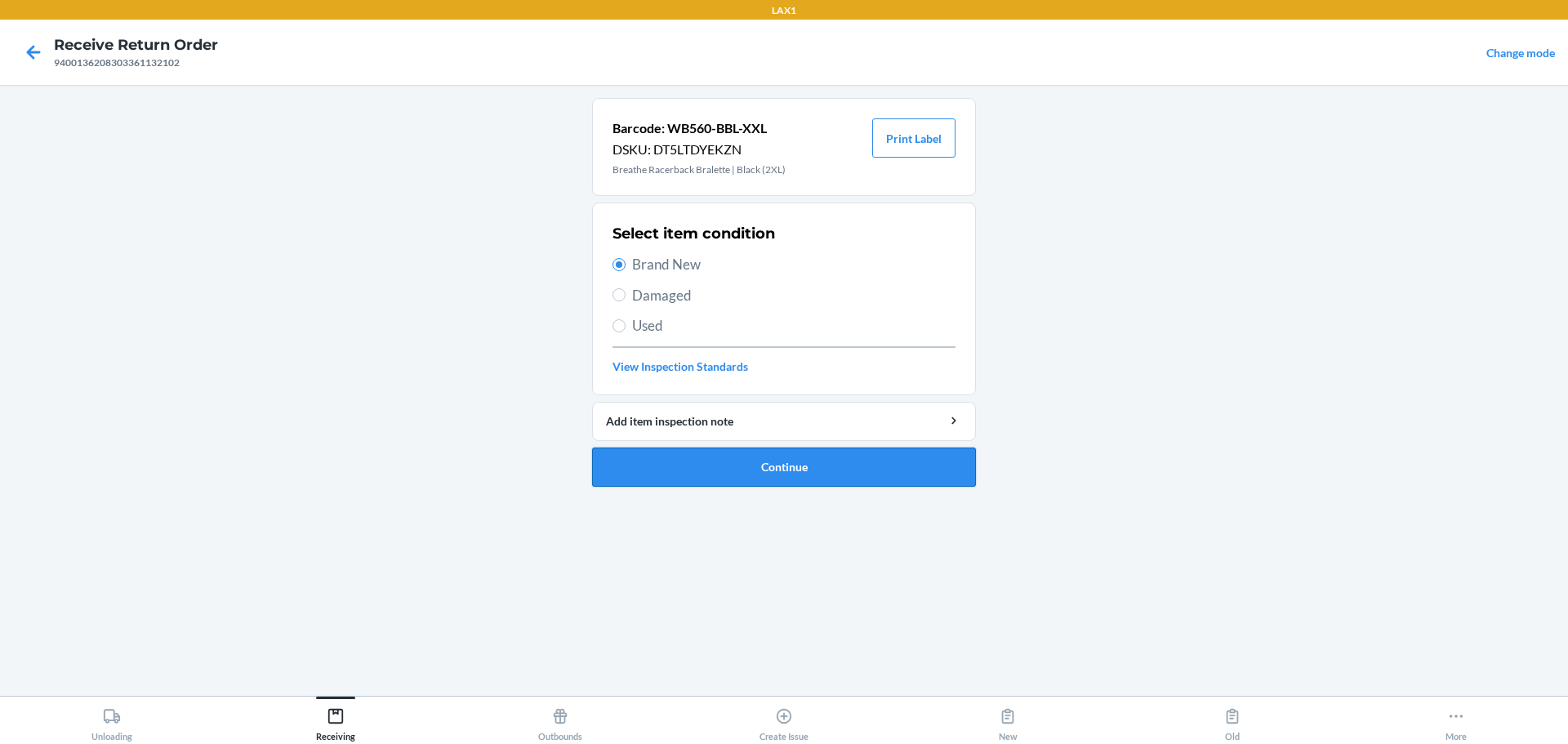
click at [754, 472] on button "Continue" at bounding box center [784, 467] width 384 height 39
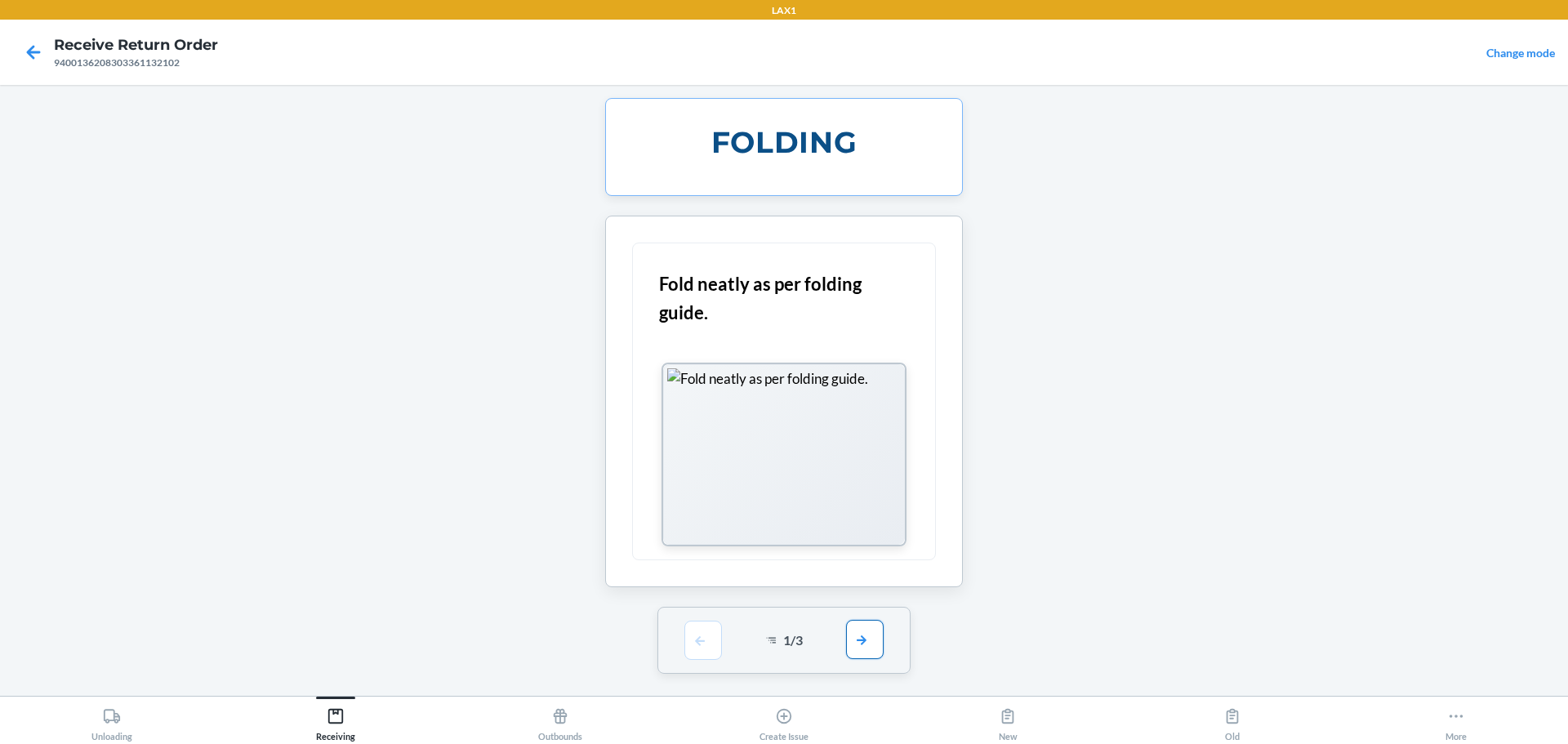
click at [754, 657] on div "1 / 3" at bounding box center [785, 639] width 254 height 67
click at [754, 648] on button "button" at bounding box center [865, 639] width 38 height 39
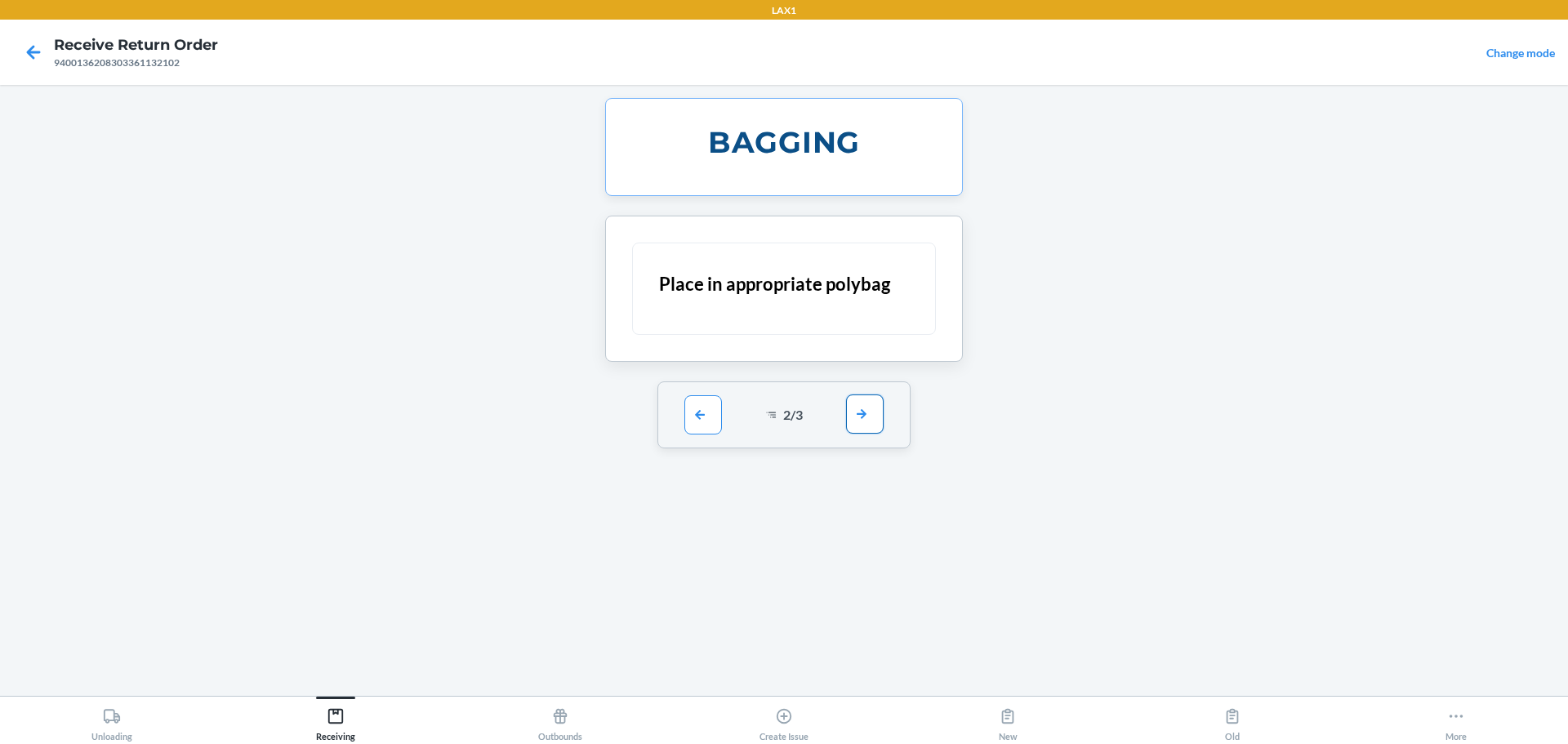
click at [754, 422] on button "button" at bounding box center [865, 414] width 38 height 39
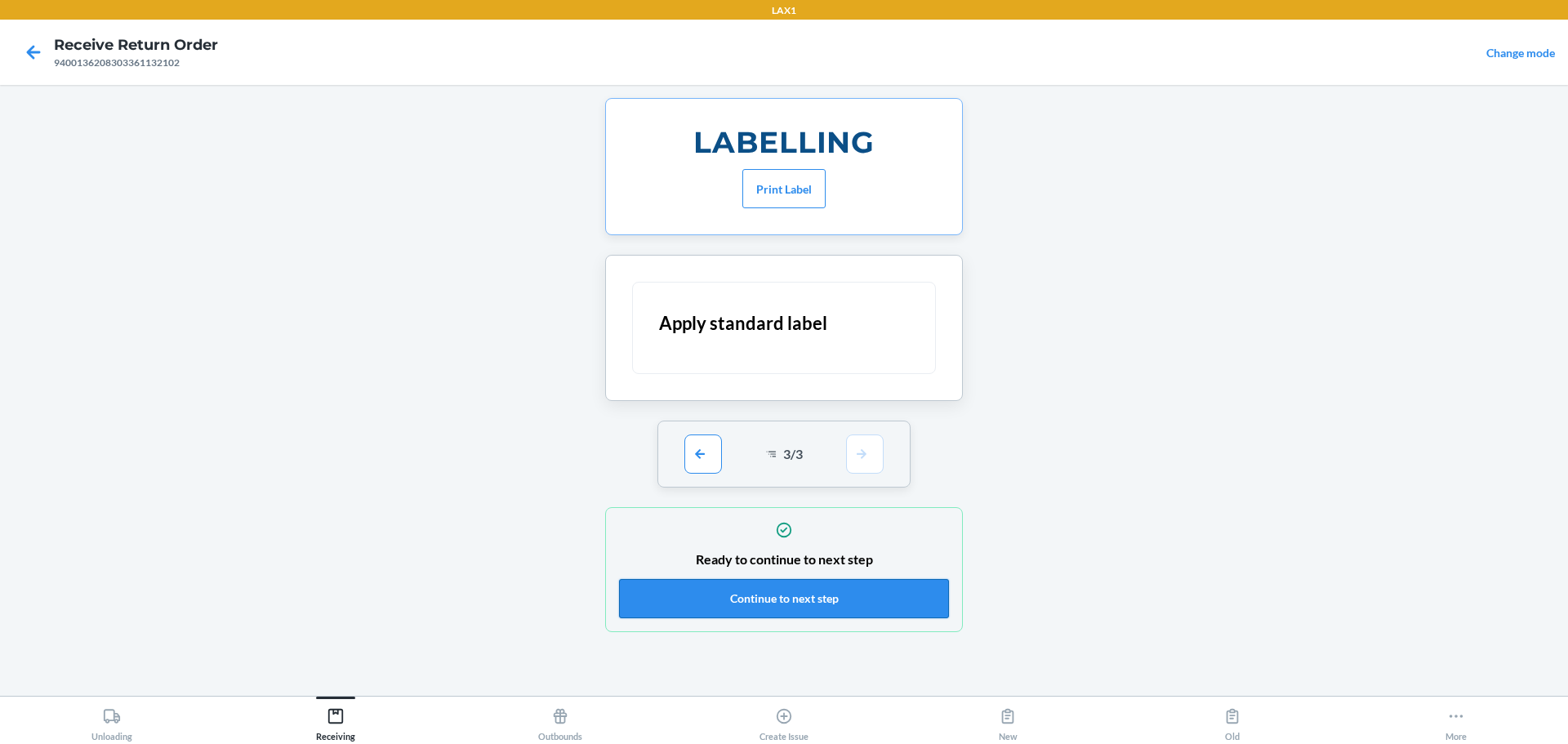
click at [754, 610] on button "Continue to next step" at bounding box center [784, 598] width 330 height 39
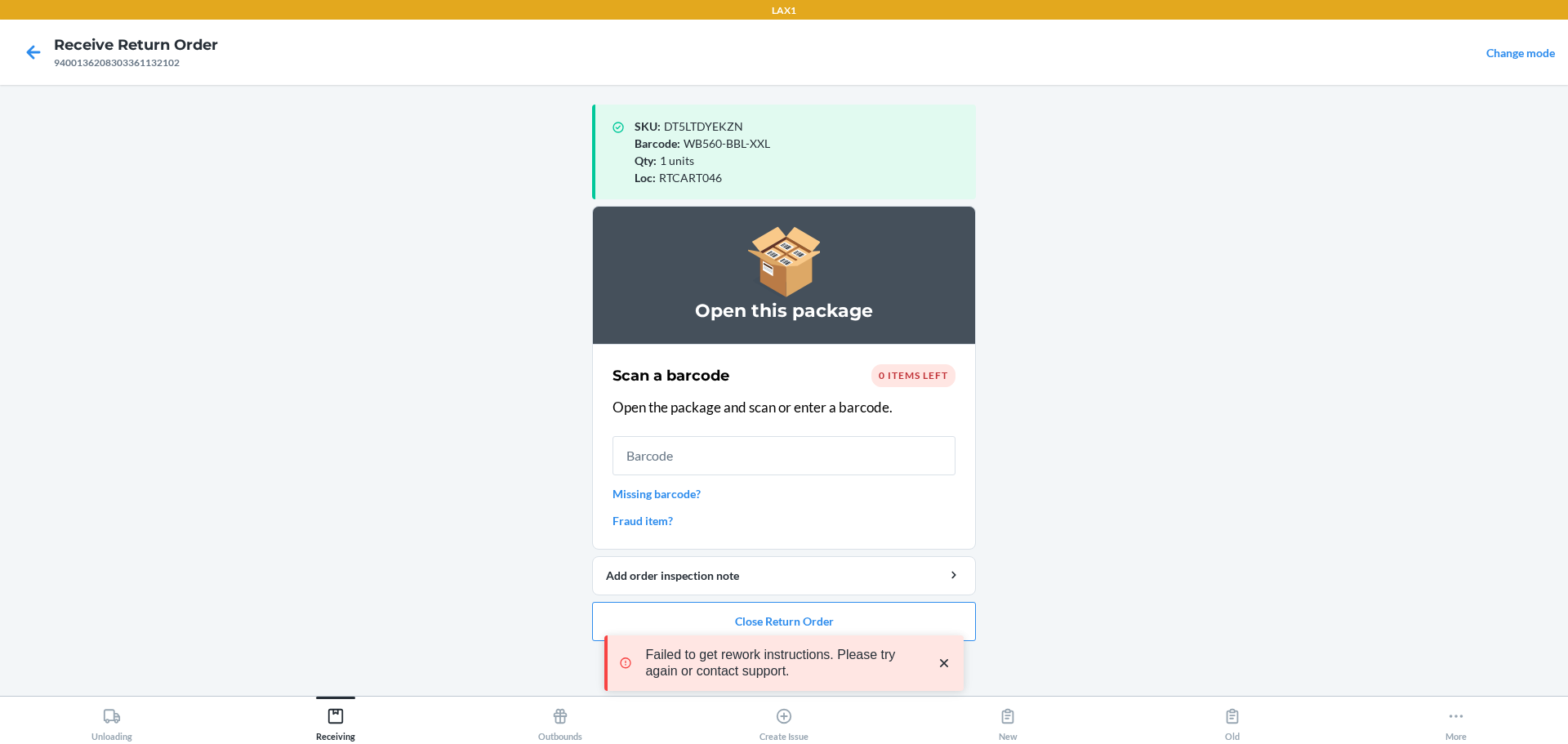
click at [754, 663] on icon "close toast" at bounding box center [944, 663] width 16 height 16
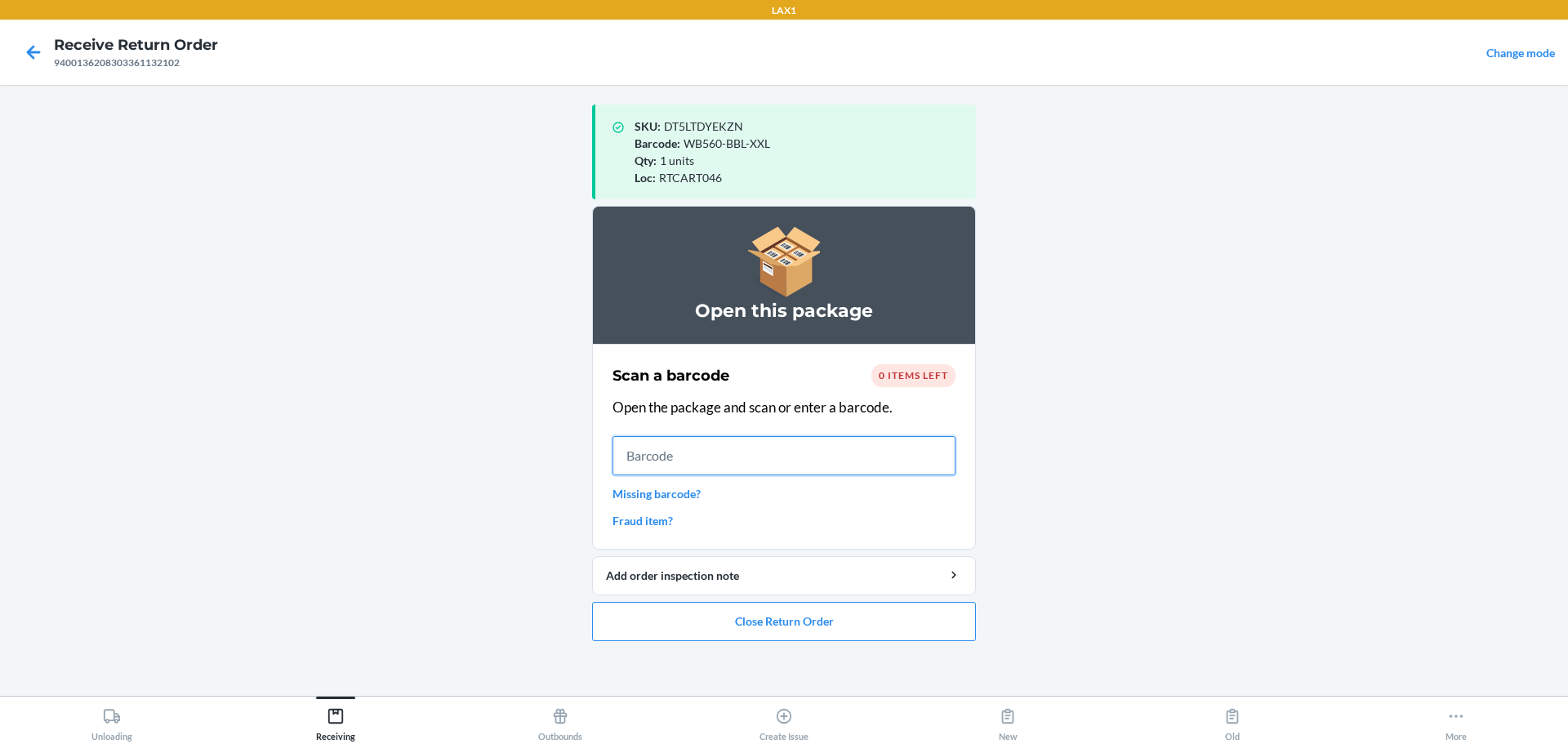
click at [754, 440] on input "text" at bounding box center [784, 456] width 343 height 39
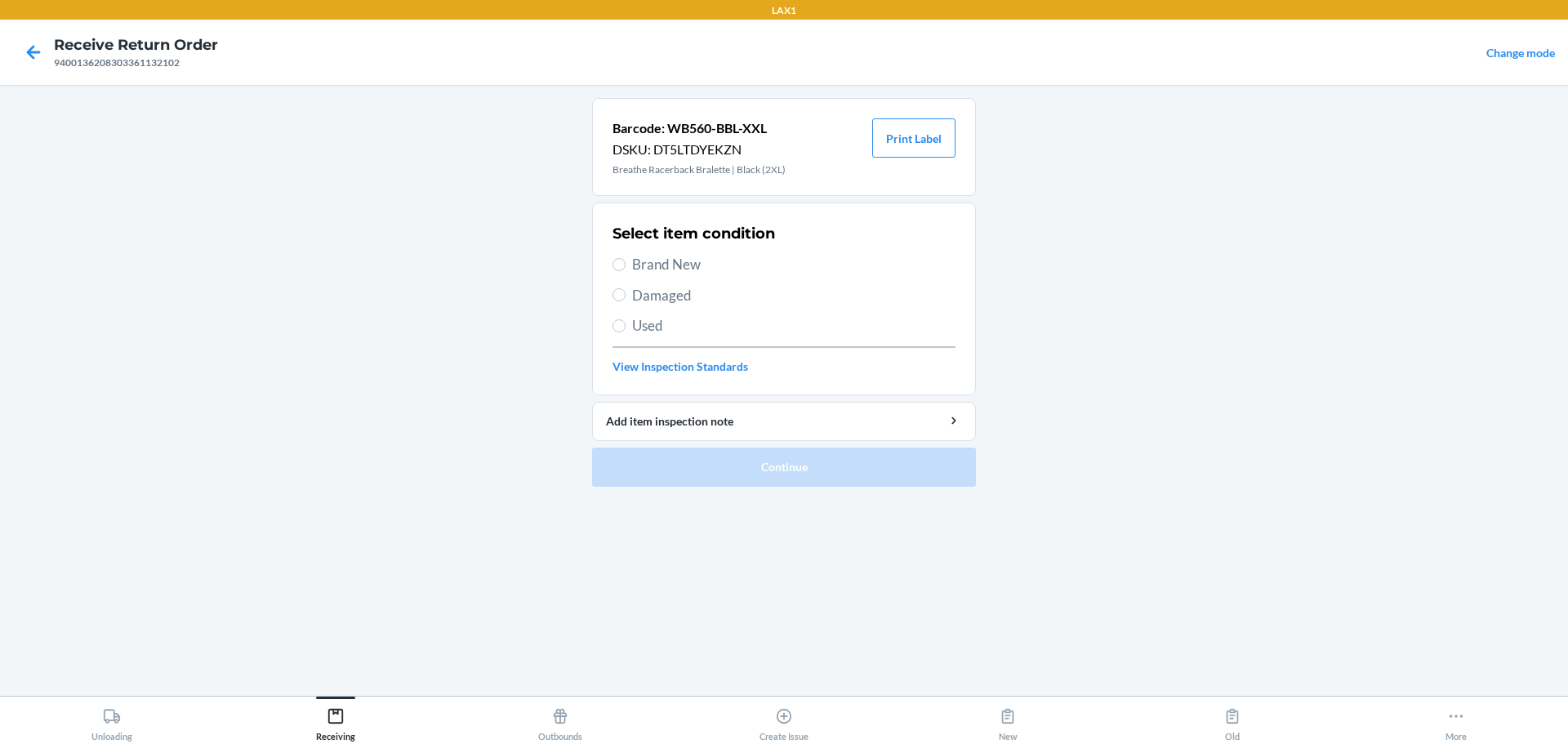
click at [670, 262] on span "Brand New" at bounding box center [794, 265] width 323 height 21
click at [626, 262] on input "Brand New" at bounding box center [618, 264] width 13 height 13
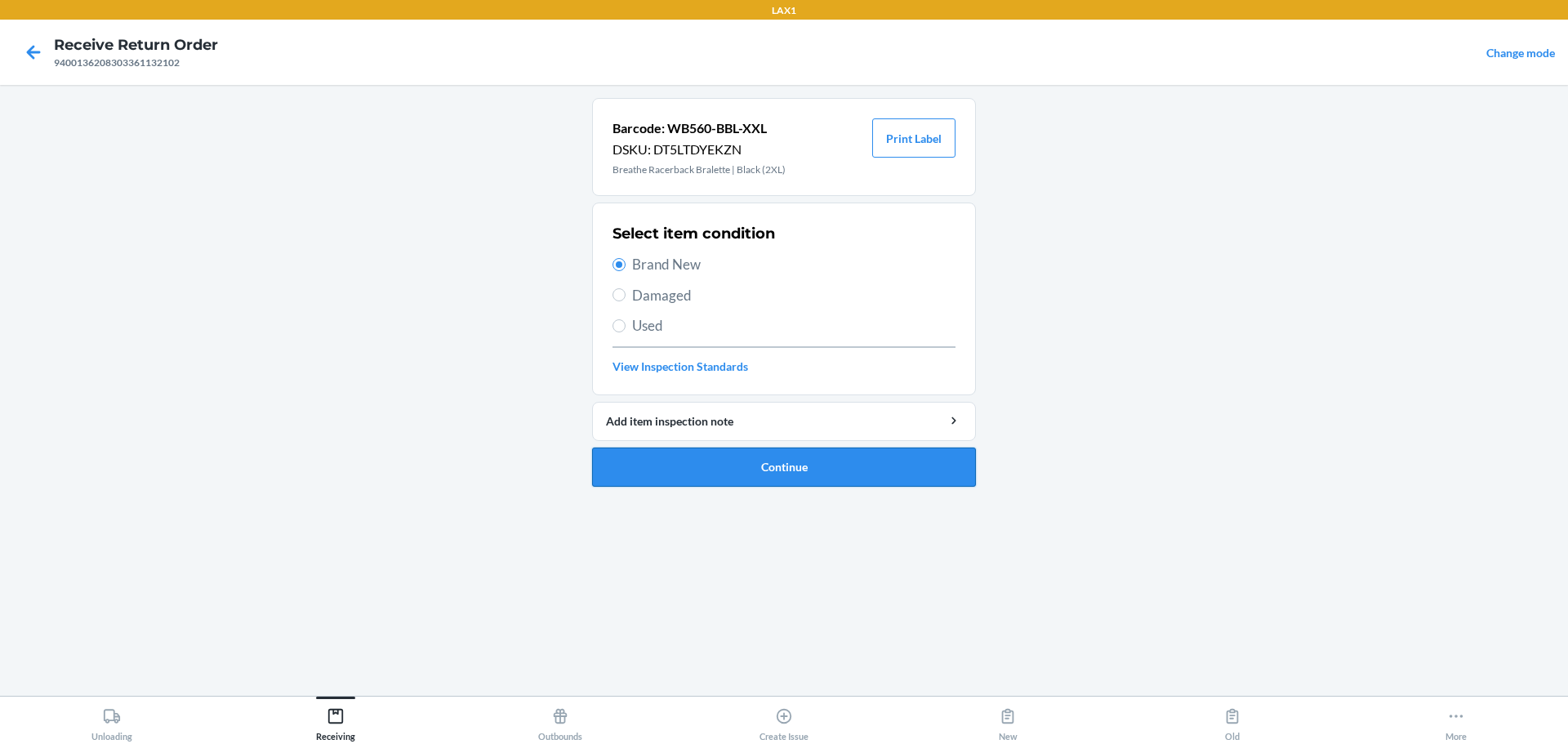
click at [754, 467] on button "Continue" at bounding box center [784, 467] width 384 height 39
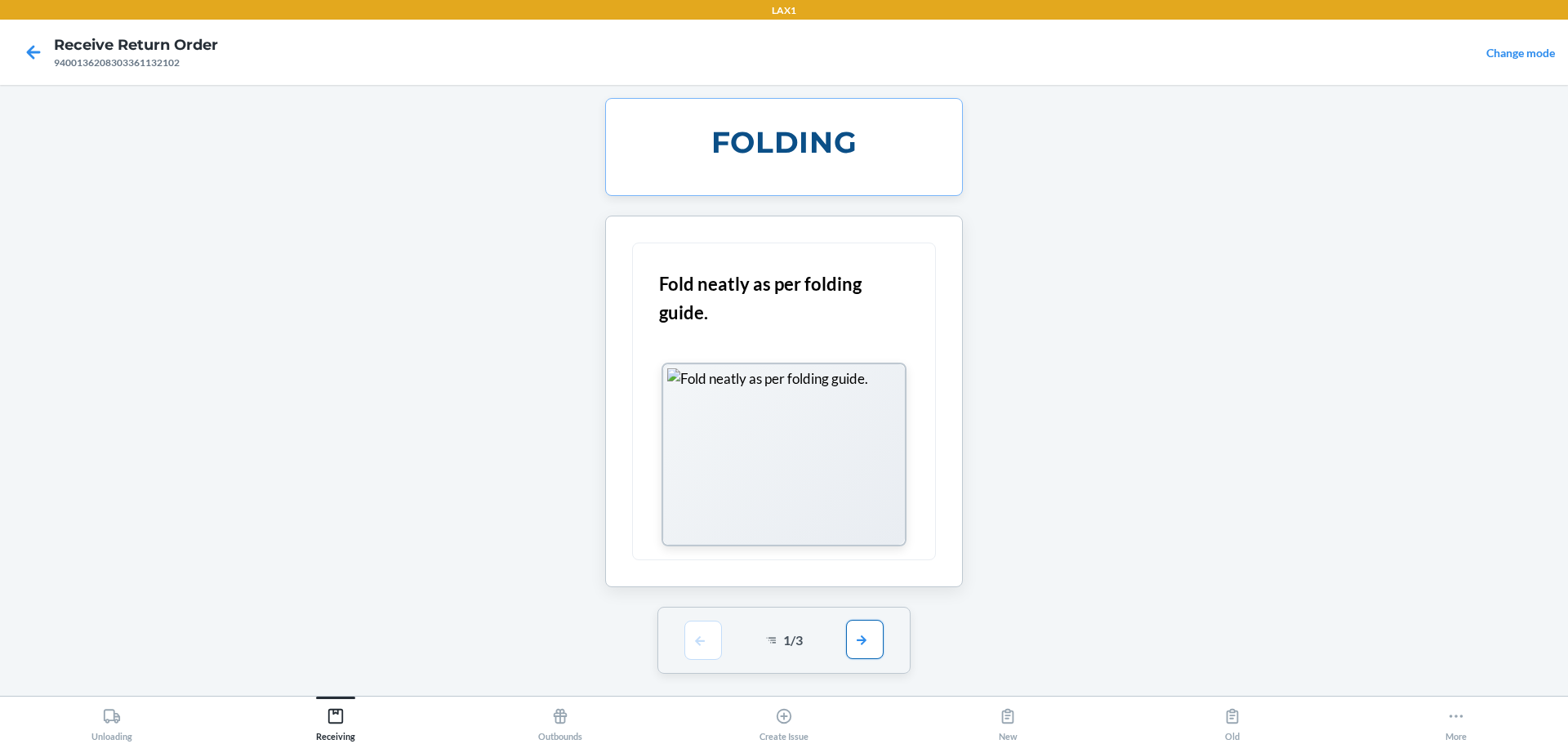
click at [754, 646] on button "button" at bounding box center [865, 639] width 38 height 39
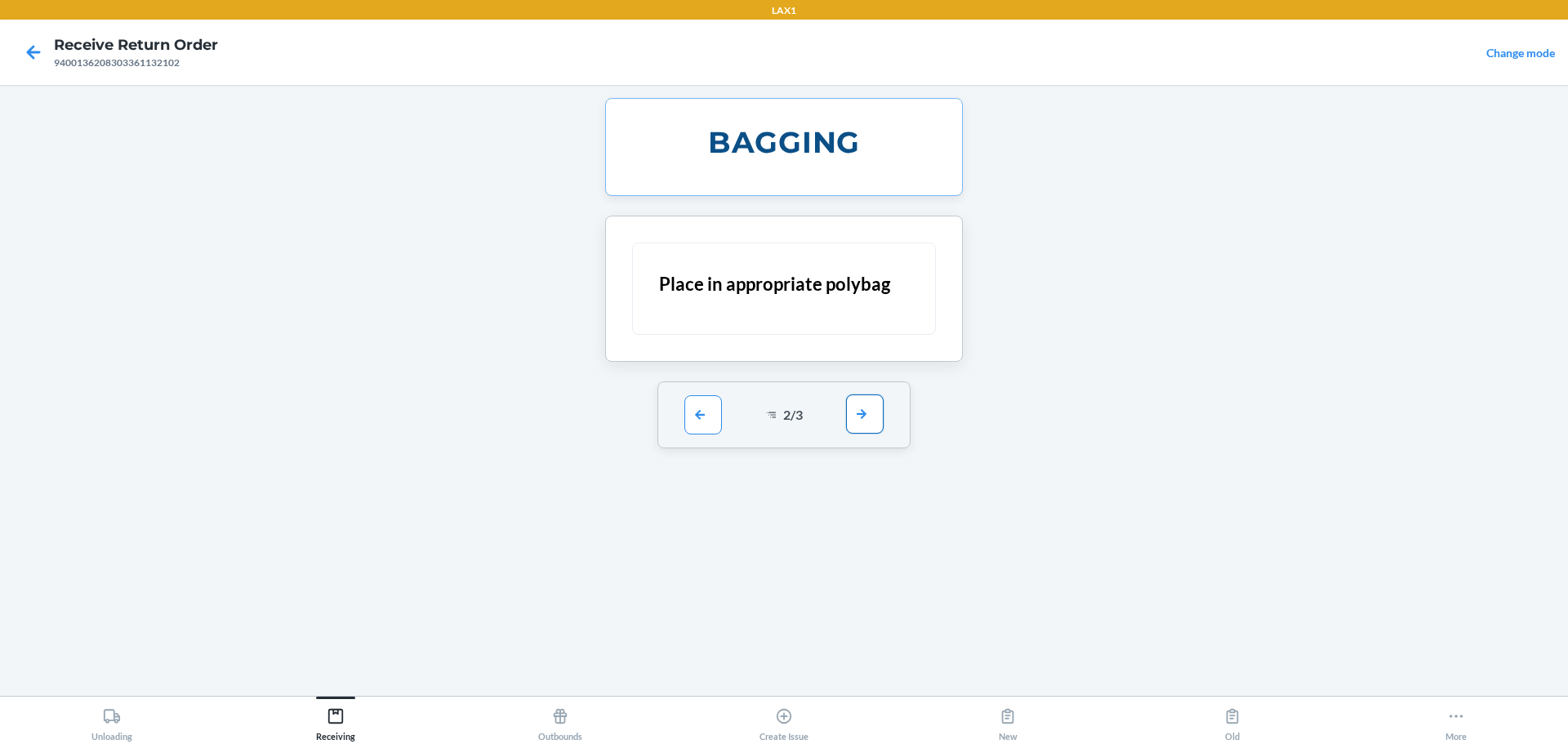
click at [754, 421] on button "button" at bounding box center [865, 414] width 38 height 39
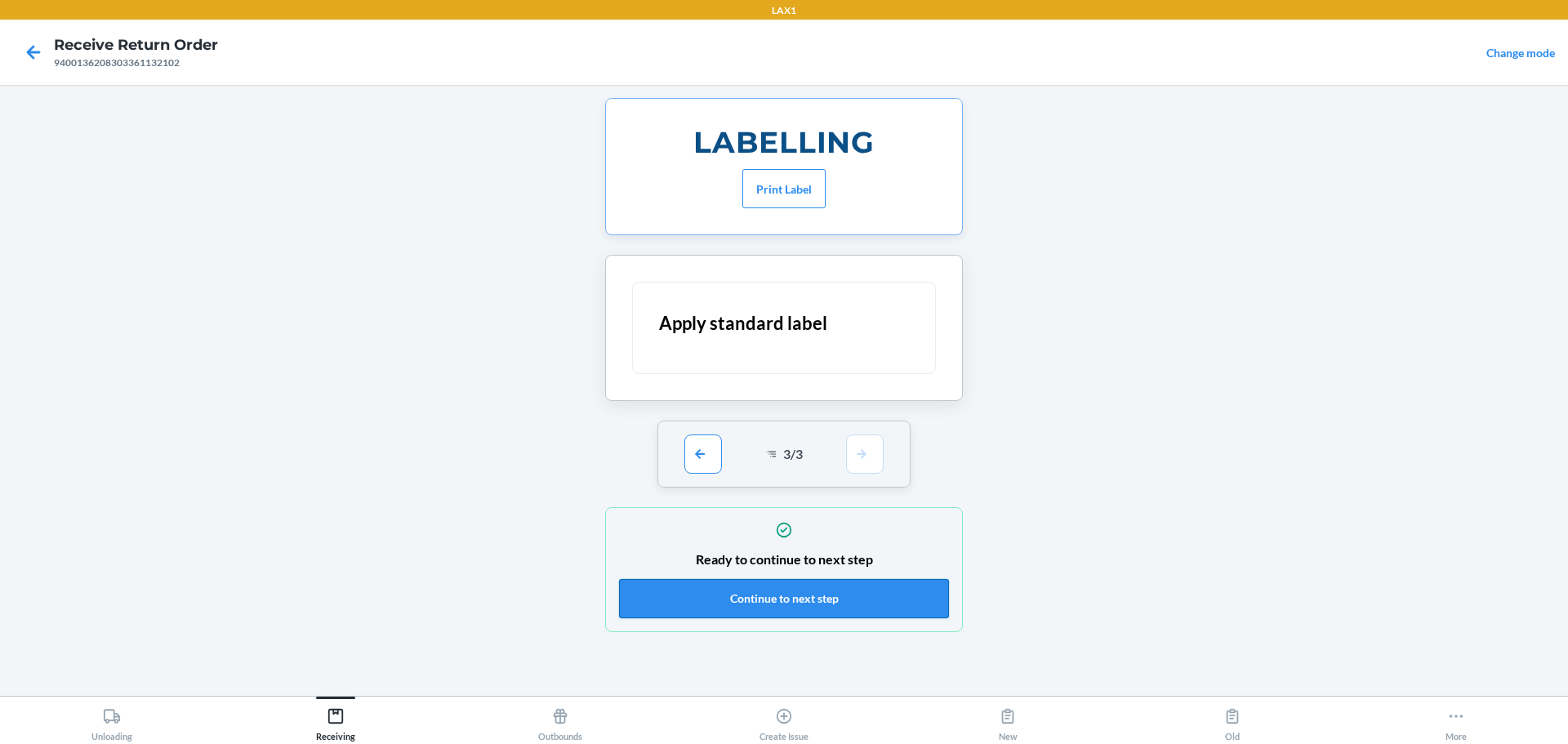
click at [754, 604] on button "Continue to next step" at bounding box center [784, 598] width 330 height 39
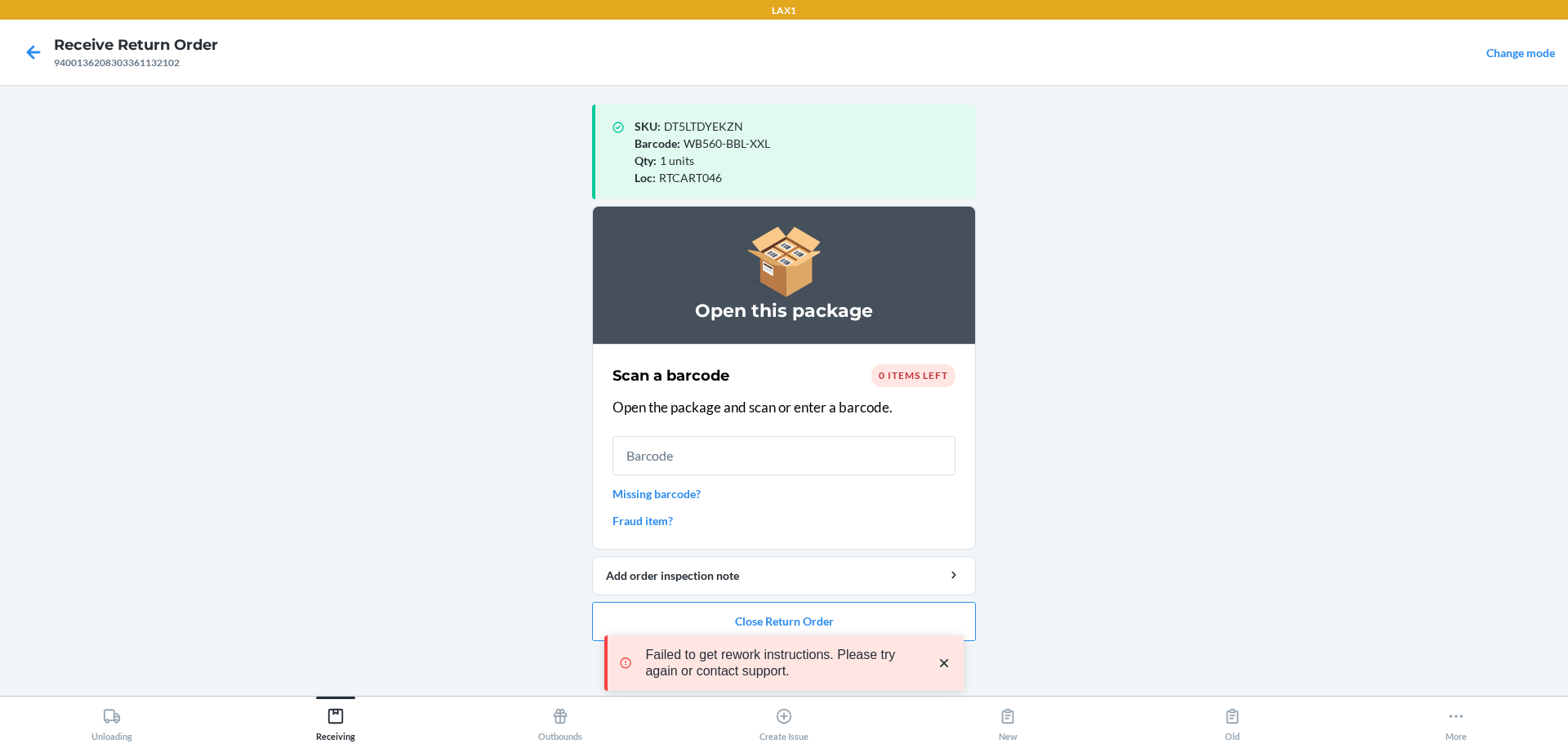
click at [754, 614] on div "Failed to get rework instructions. Please try again or contact support." at bounding box center [784, 663] width 359 height 134
click at [754, 611] on div "Failed to get rework instructions. Please try again or contact support." at bounding box center [784, 663] width 359 height 134
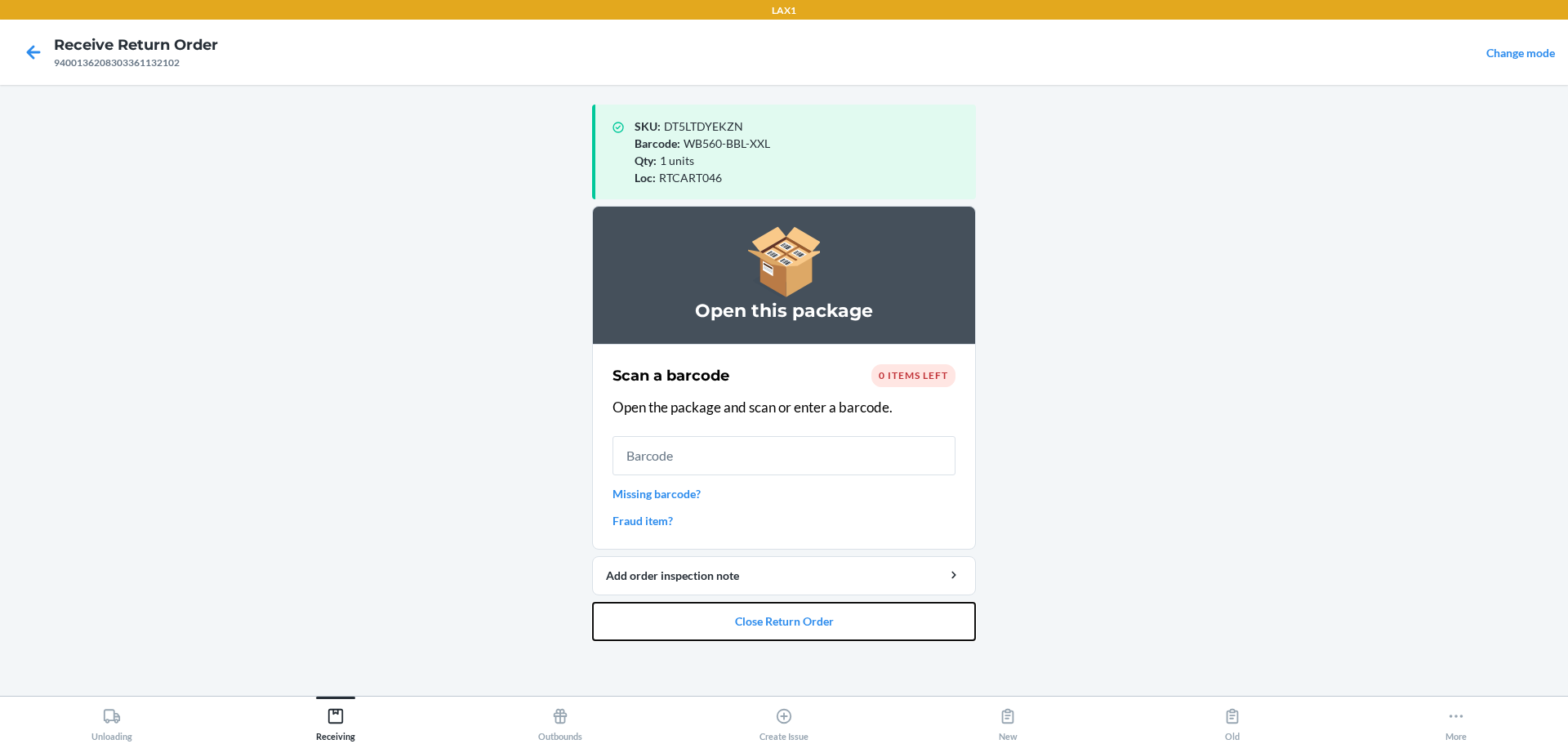
click at [754, 622] on button "Close Return Order" at bounding box center [784, 621] width 384 height 39
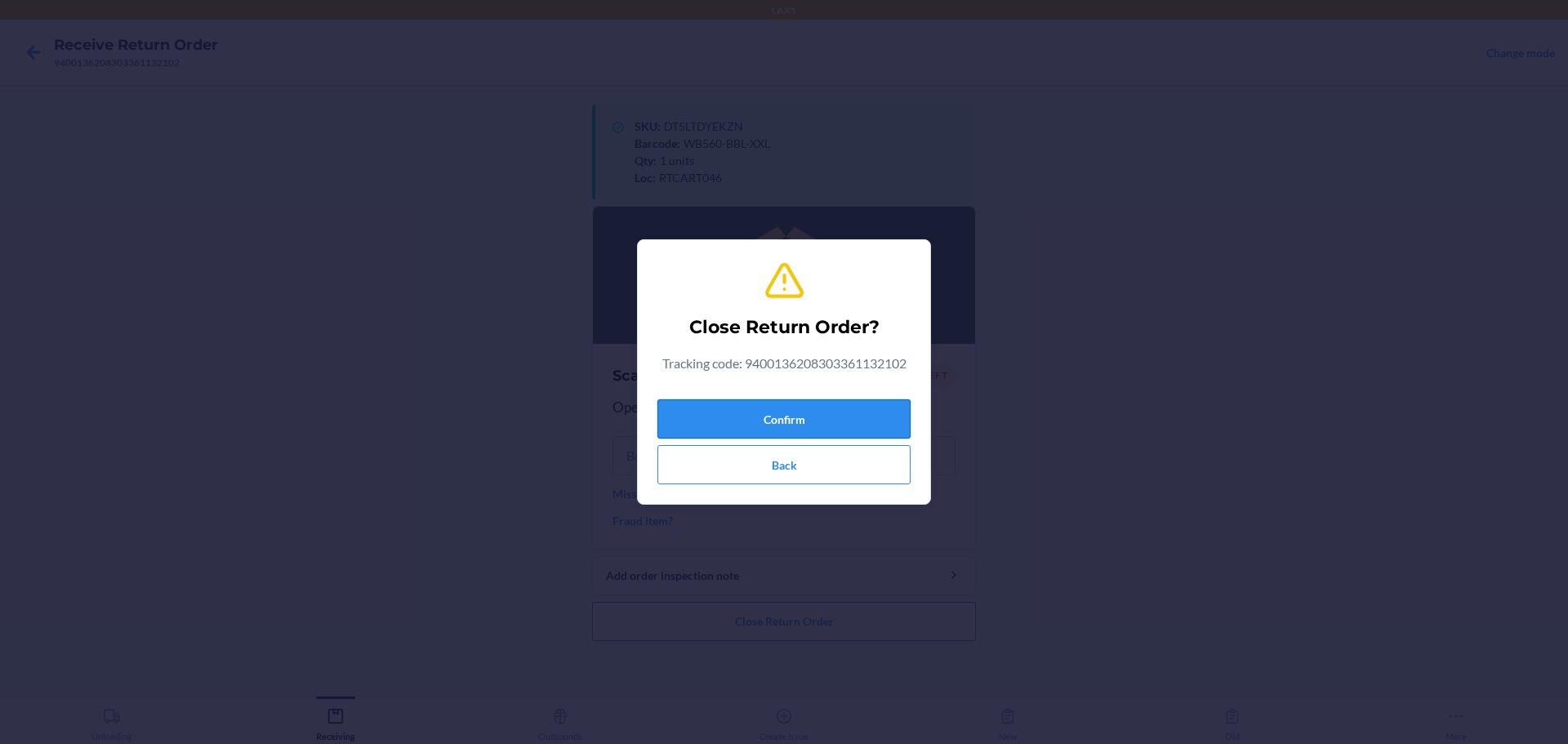
click at [754, 431] on button "Confirm" at bounding box center [784, 419] width 253 height 39
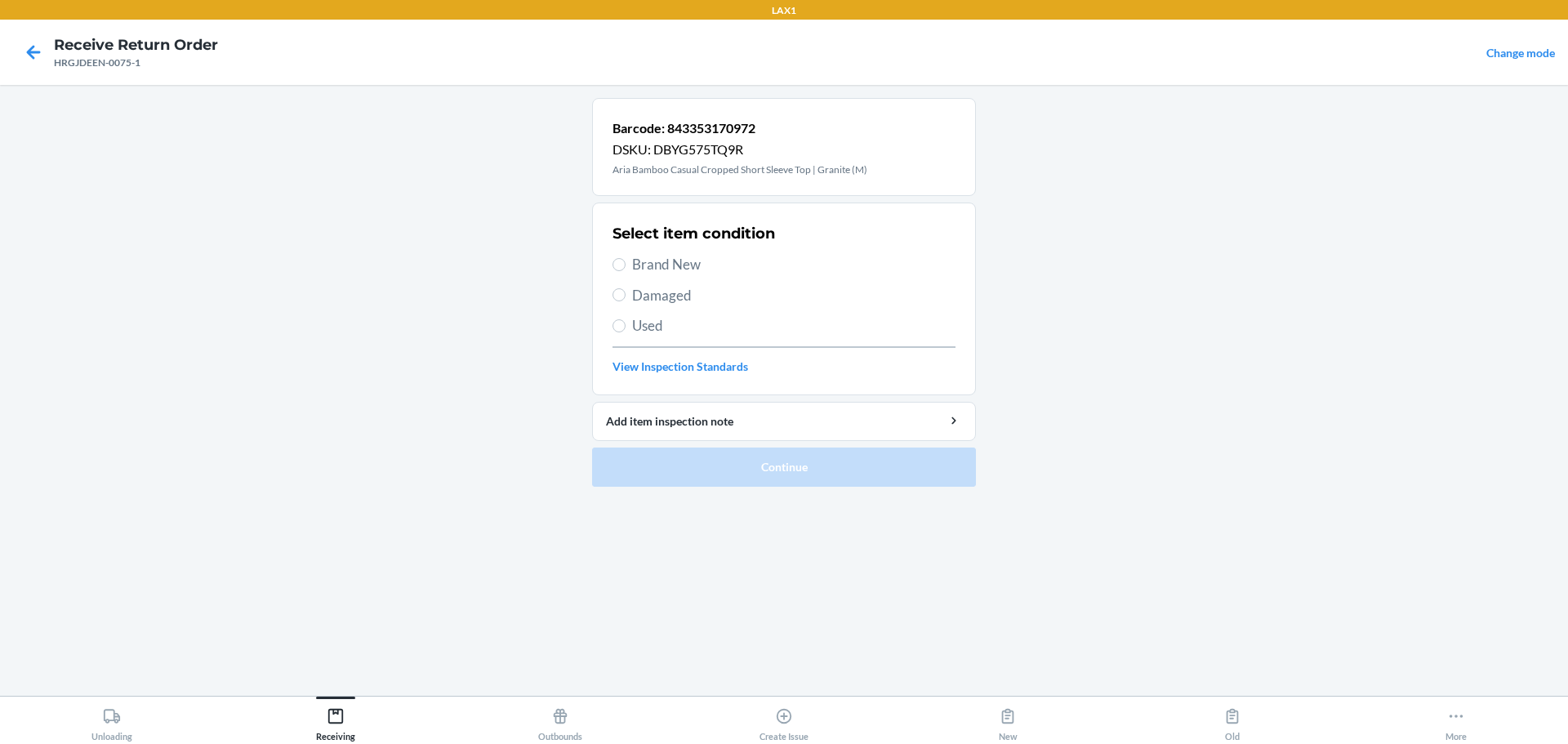
click at [646, 333] on span "Used" at bounding box center [794, 326] width 323 height 21
click at [626, 333] on input "Used" at bounding box center [618, 325] width 13 height 13
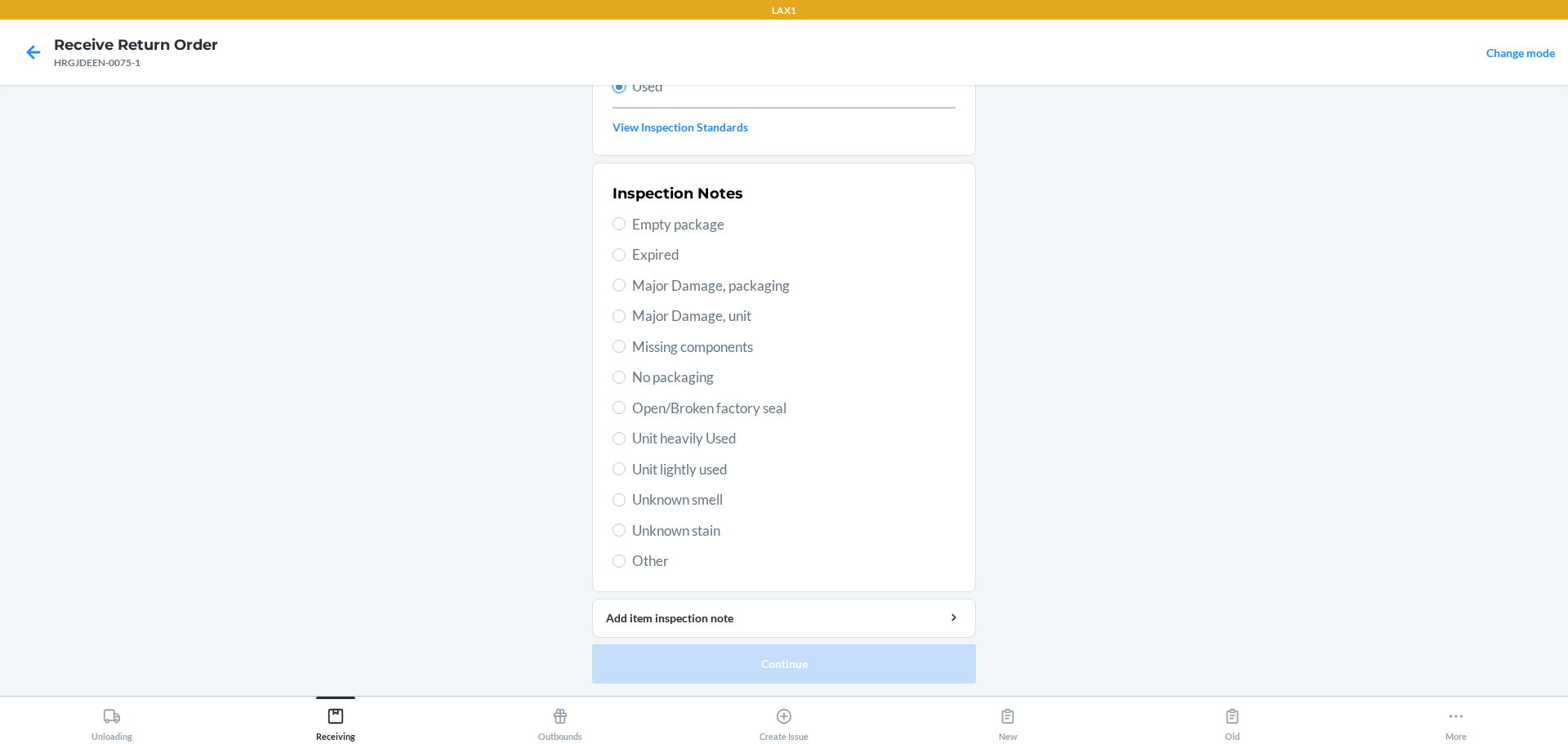
scroll to position [241, 0]
click at [679, 474] on span "Unit lightly used" at bounding box center [794, 469] width 323 height 21
click at [626, 474] on input "Unit lightly used" at bounding box center [618, 468] width 13 height 13
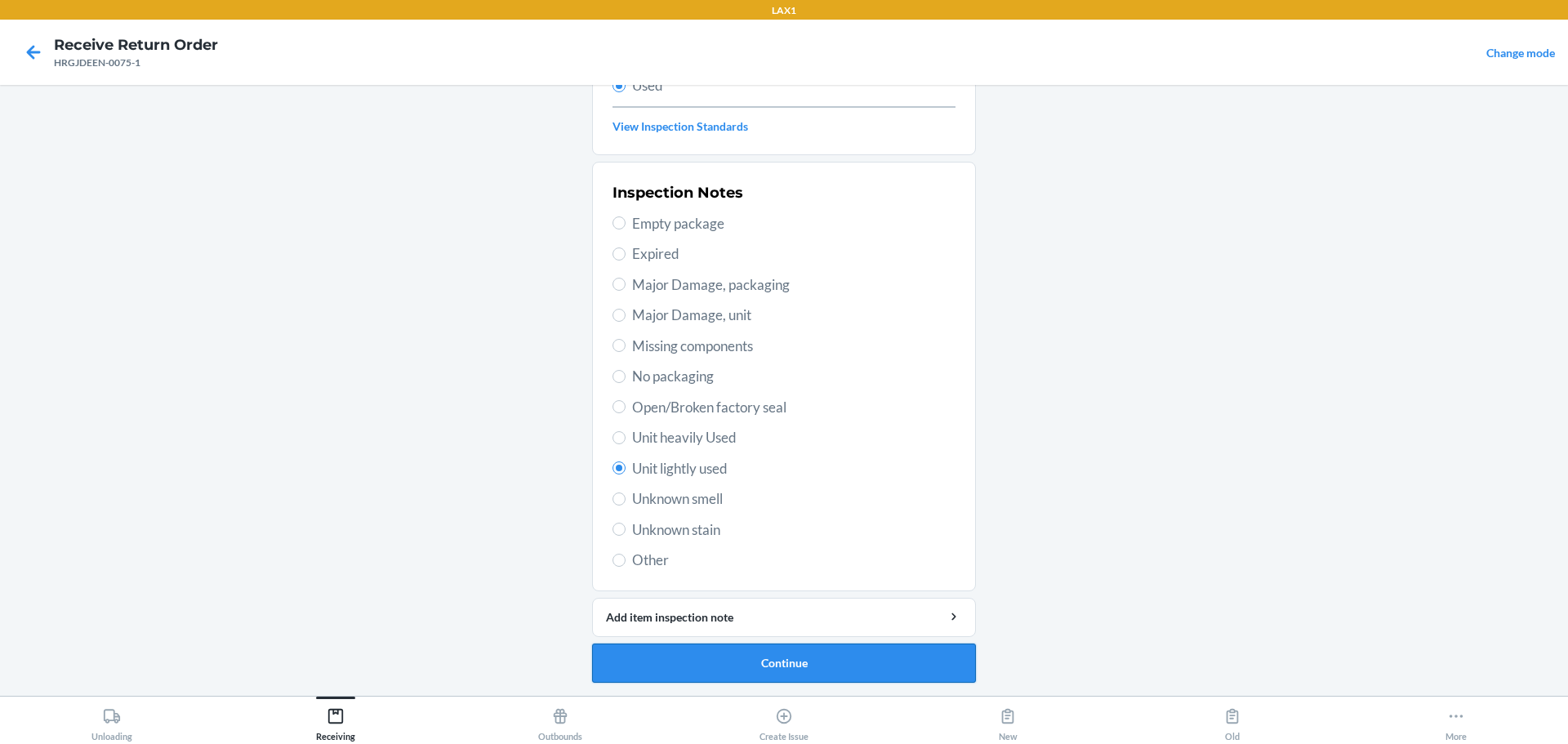
click at [708, 654] on button "Continue" at bounding box center [784, 663] width 384 height 39
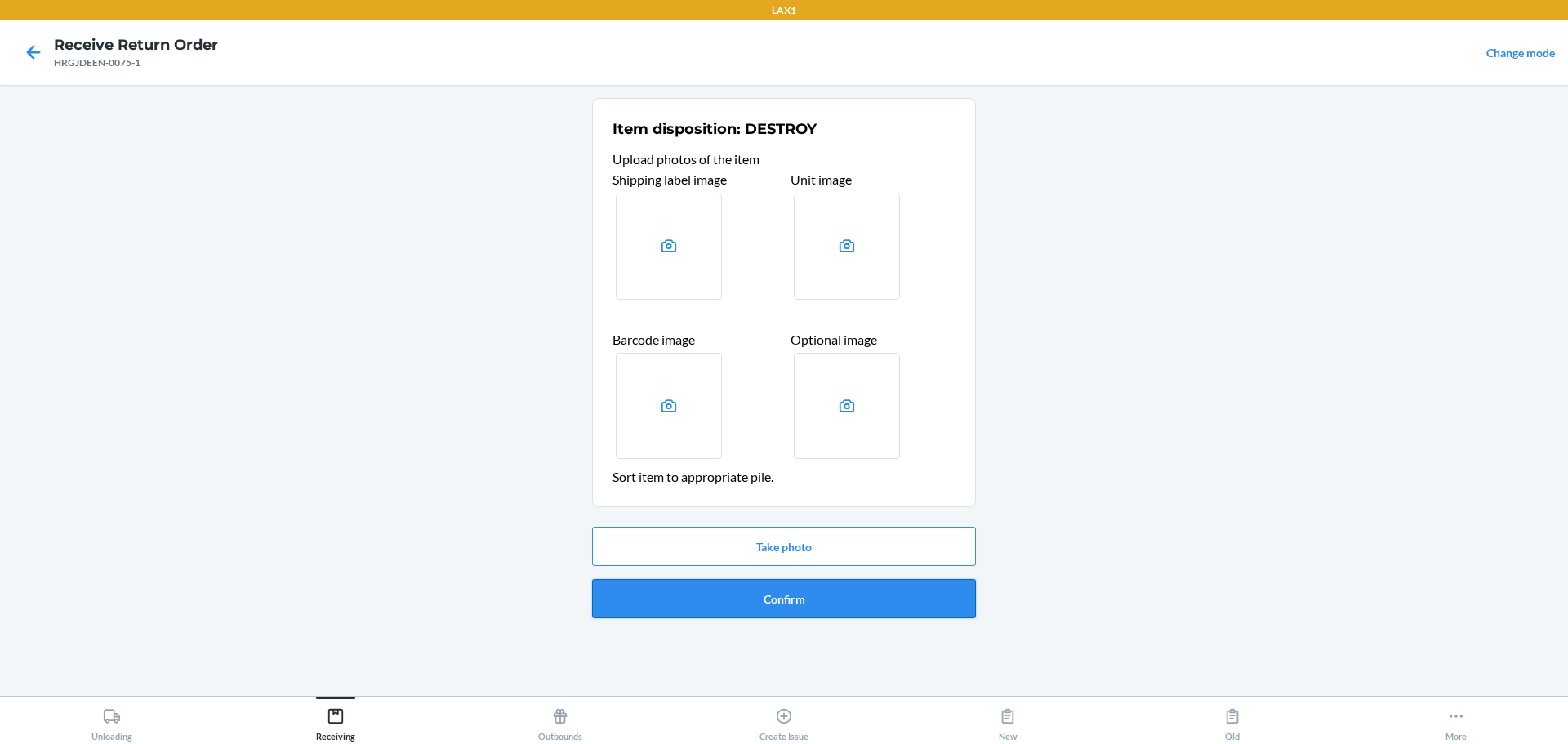
click at [754, 598] on button "Confirm" at bounding box center [784, 598] width 384 height 39
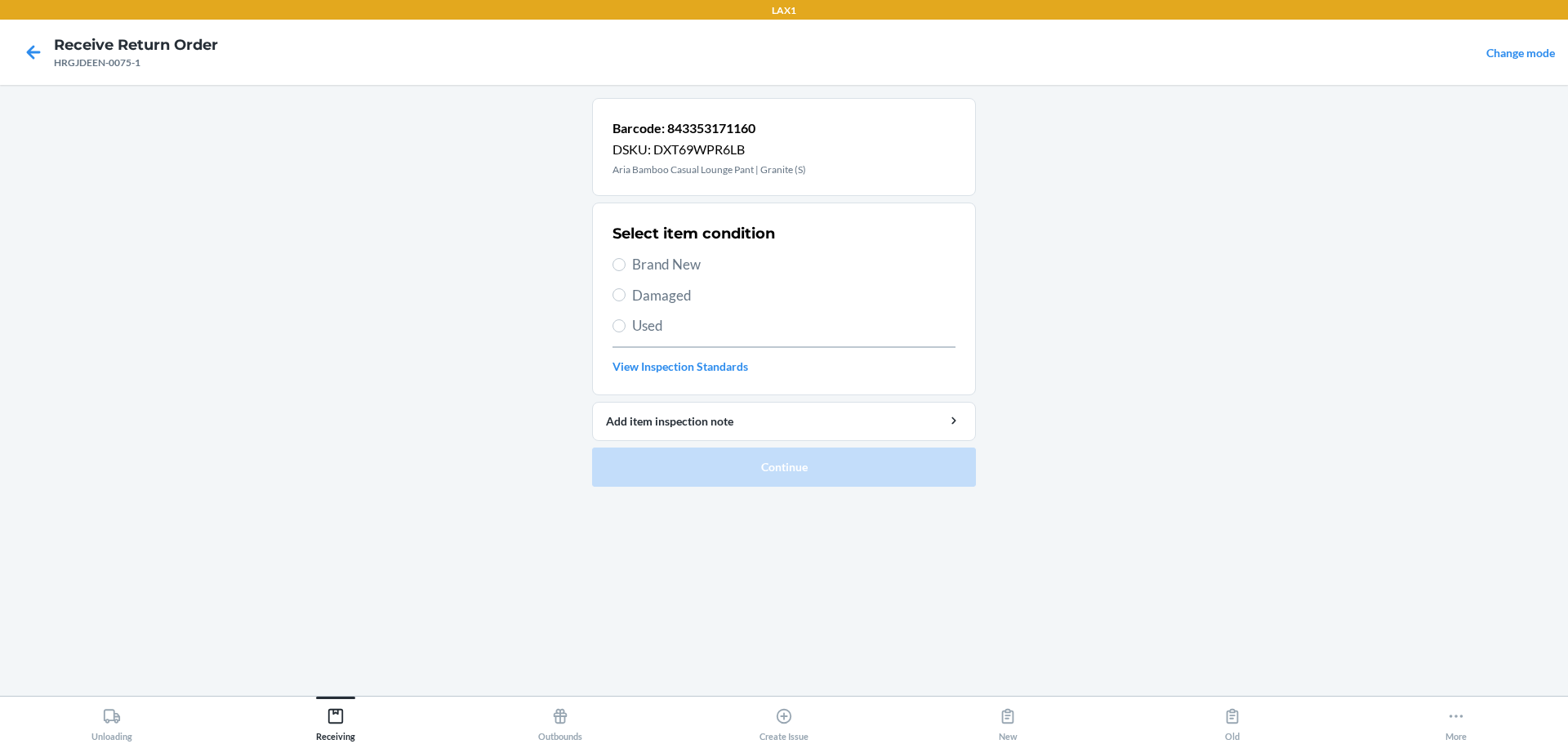
drag, startPoint x: 710, startPoint y: 258, endPoint x: 690, endPoint y: 263, distance: 20.6
click at [704, 258] on span "Brand New" at bounding box center [794, 265] width 323 height 21
click at [626, 258] on input "Brand New" at bounding box center [618, 264] width 13 height 13
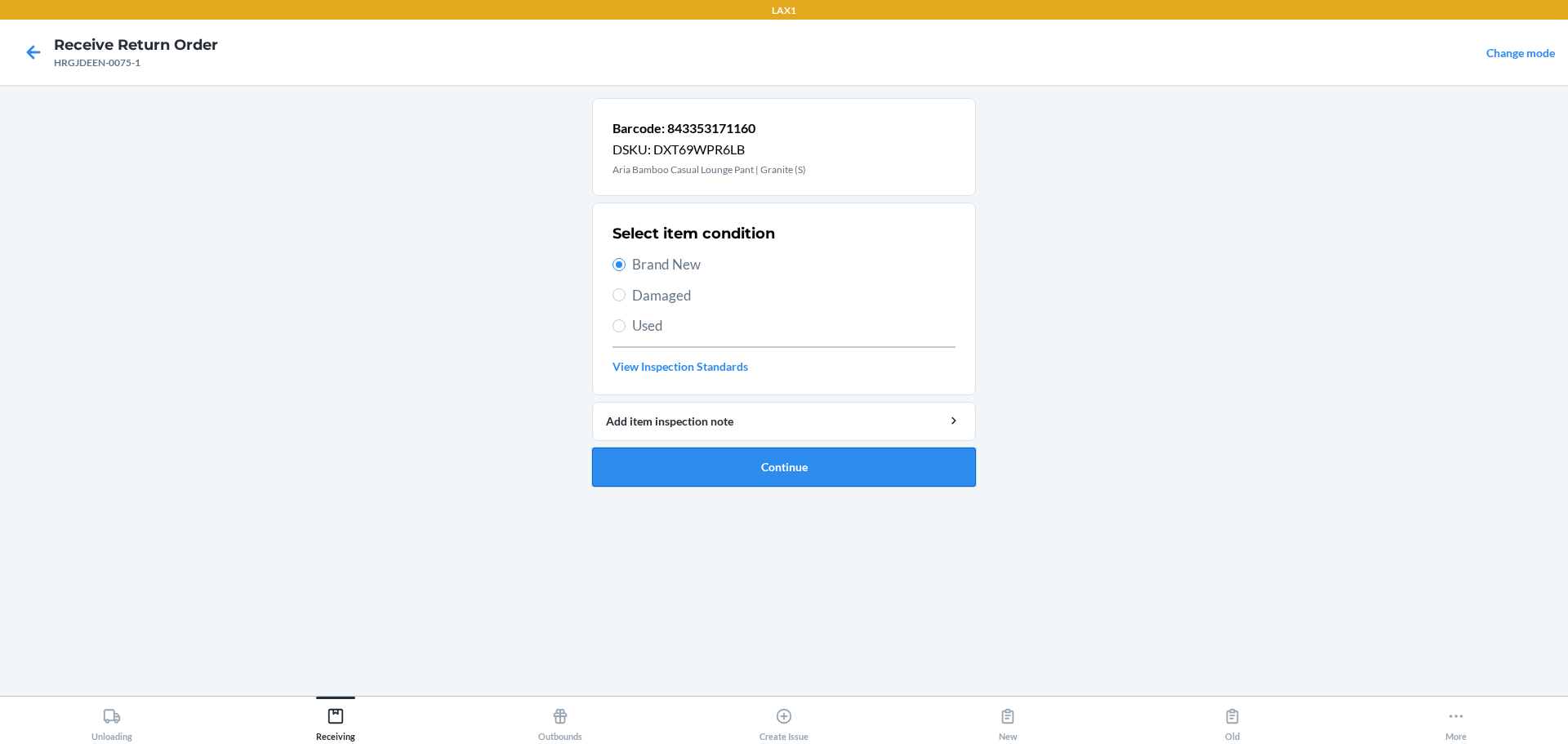
click at [754, 482] on button "Continue" at bounding box center [784, 467] width 384 height 39
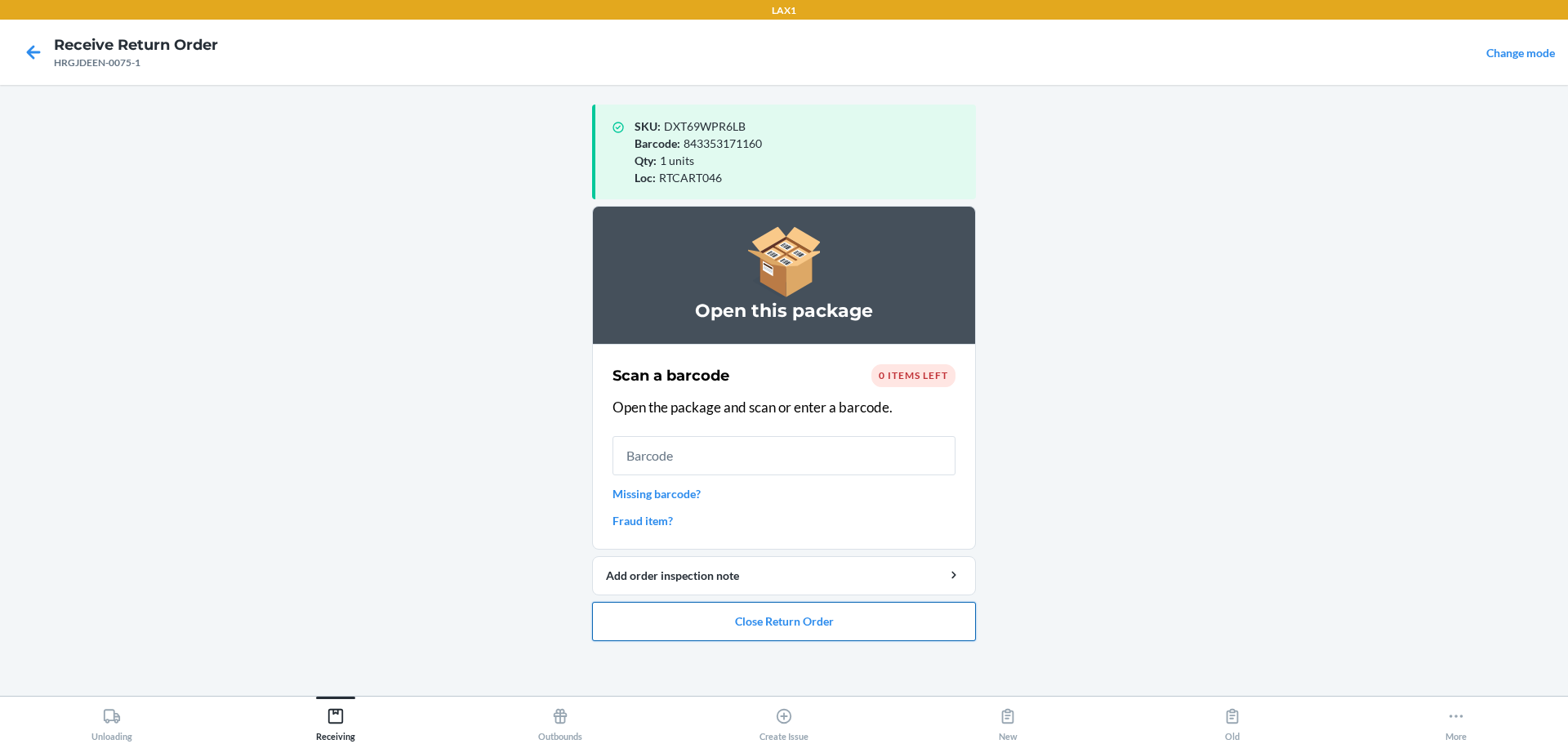
click at [754, 625] on button "Close Return Order" at bounding box center [784, 621] width 384 height 39
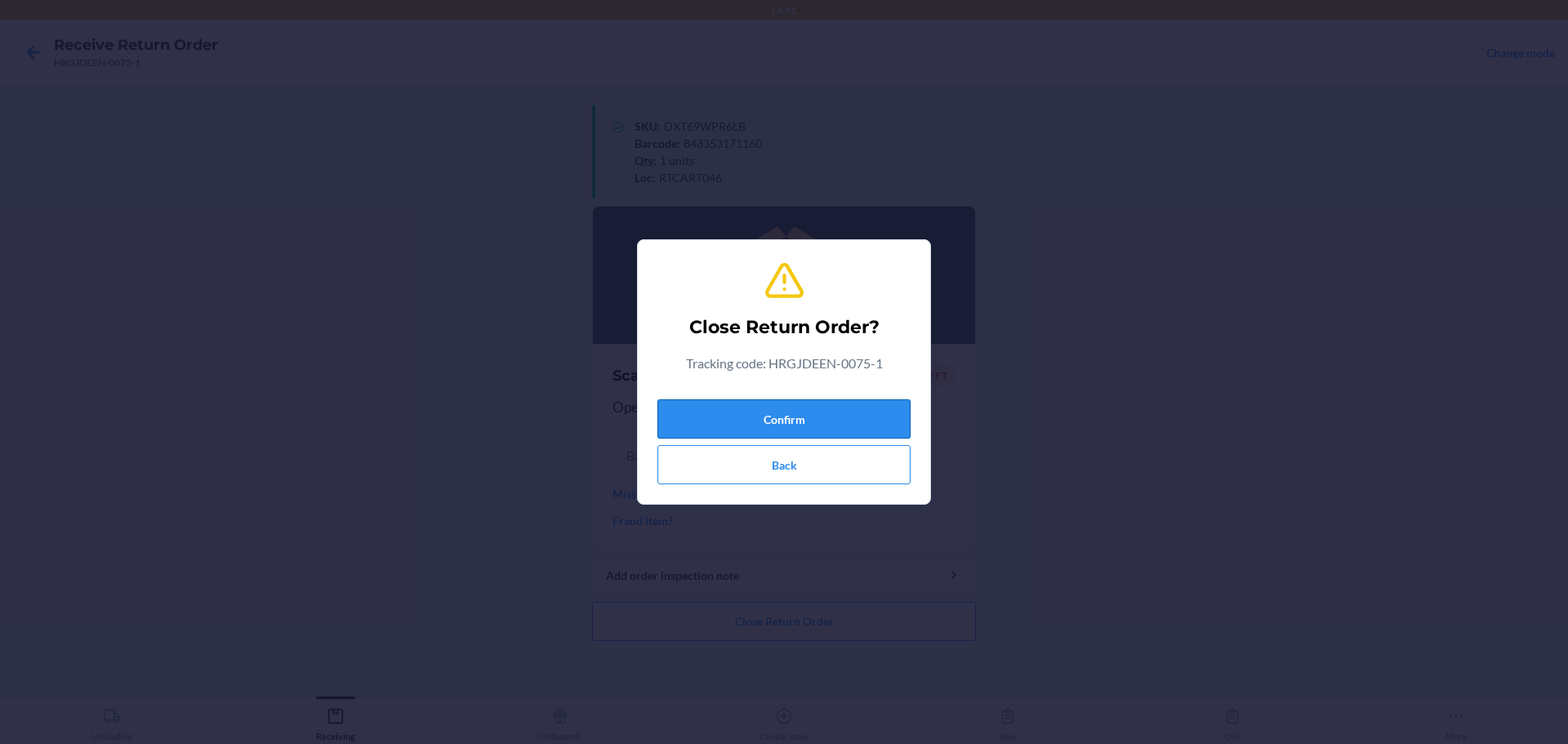
click at [754, 409] on button "Confirm" at bounding box center [784, 419] width 253 height 39
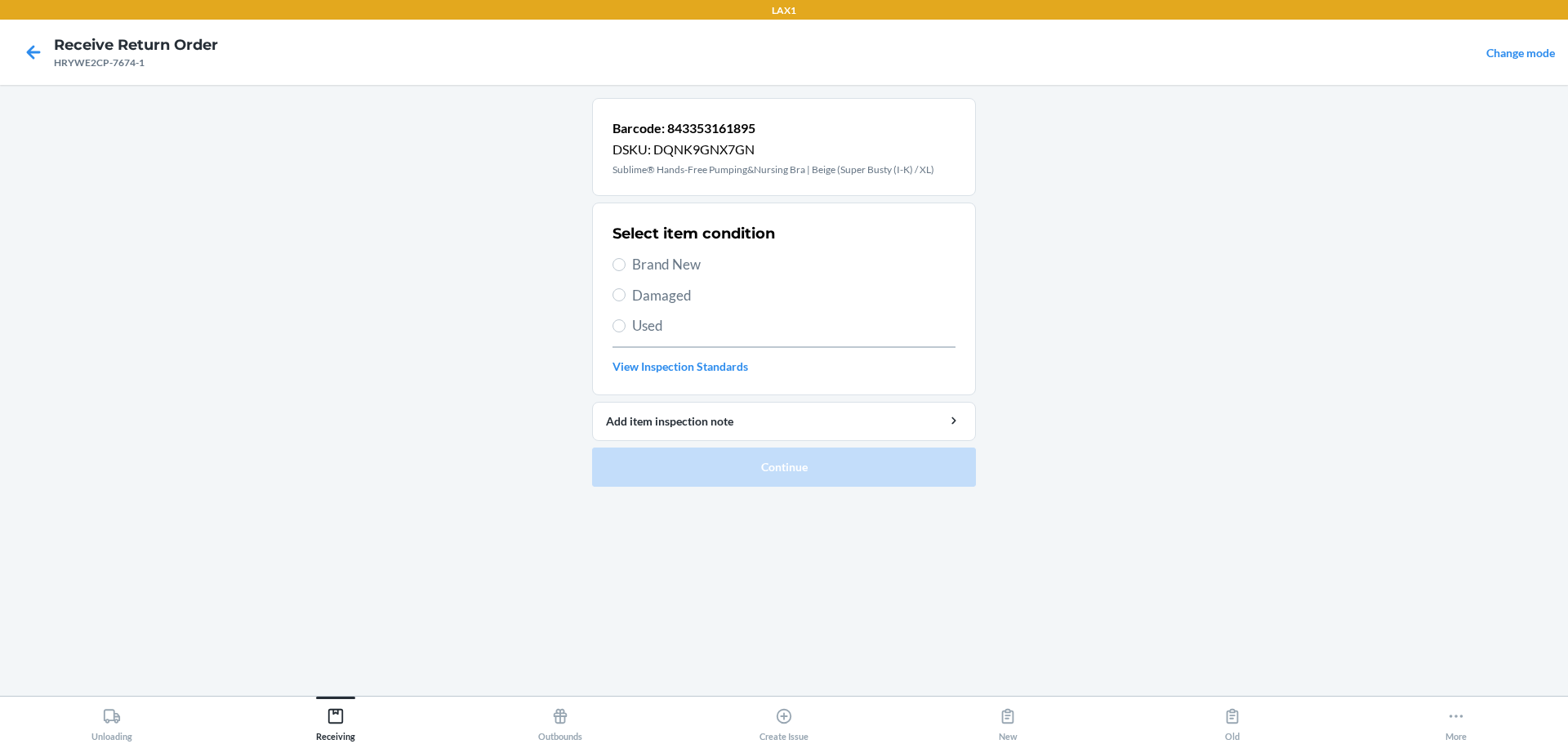
click at [673, 261] on span "Brand New" at bounding box center [794, 265] width 323 height 21
click at [626, 261] on input "Brand New" at bounding box center [618, 264] width 13 height 13
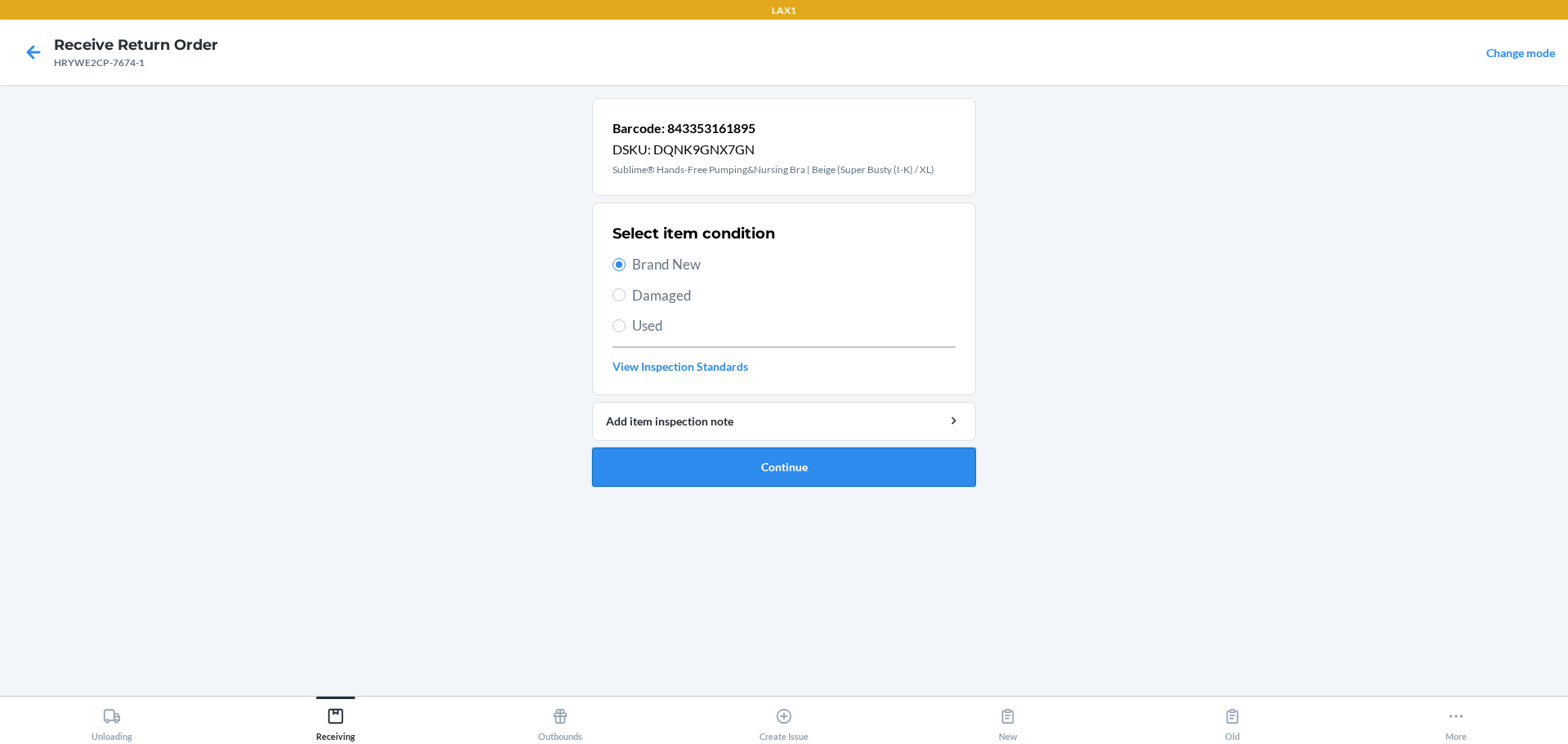
click at [754, 467] on button "Continue" at bounding box center [784, 467] width 384 height 39
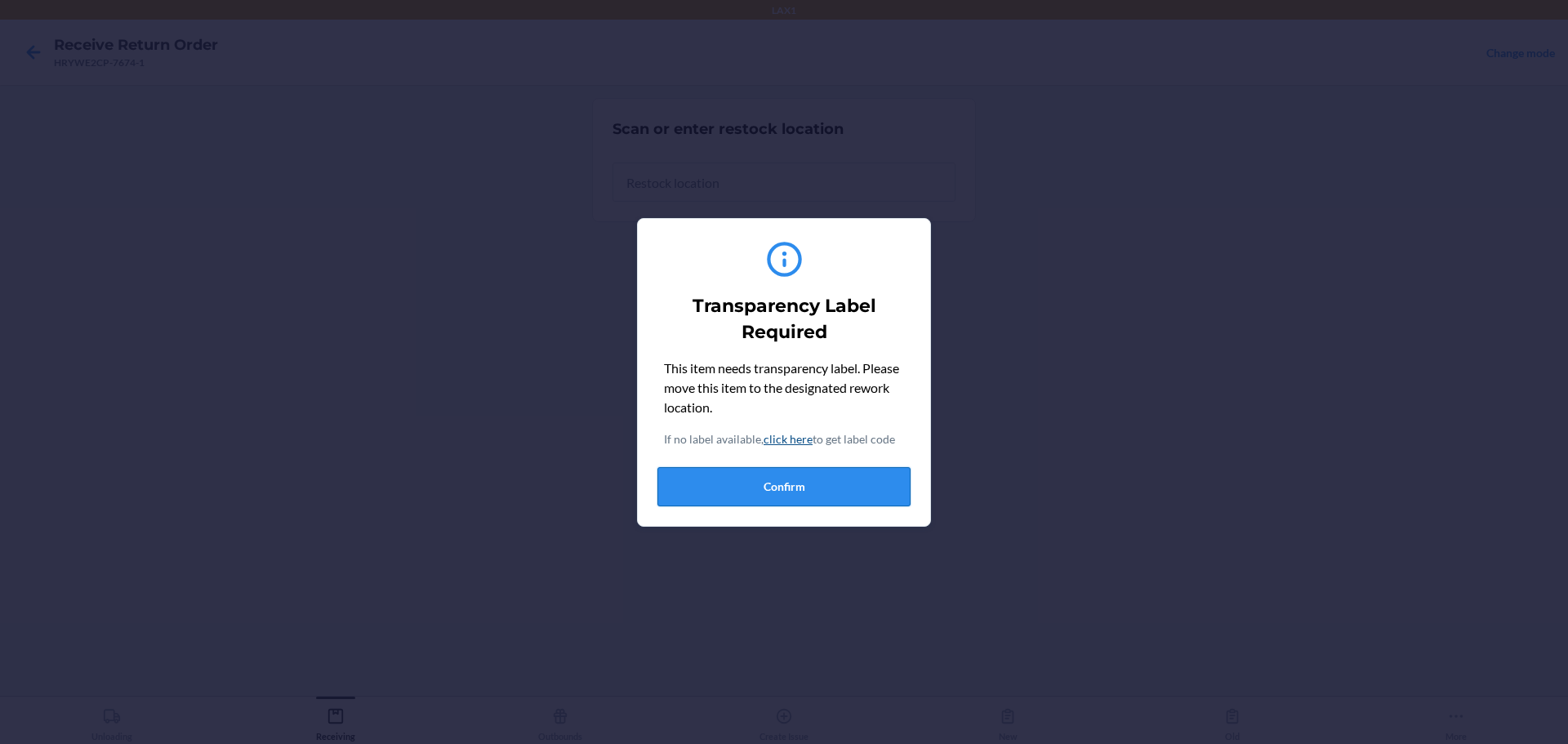
click at [749, 493] on button "Confirm" at bounding box center [784, 487] width 253 height 39
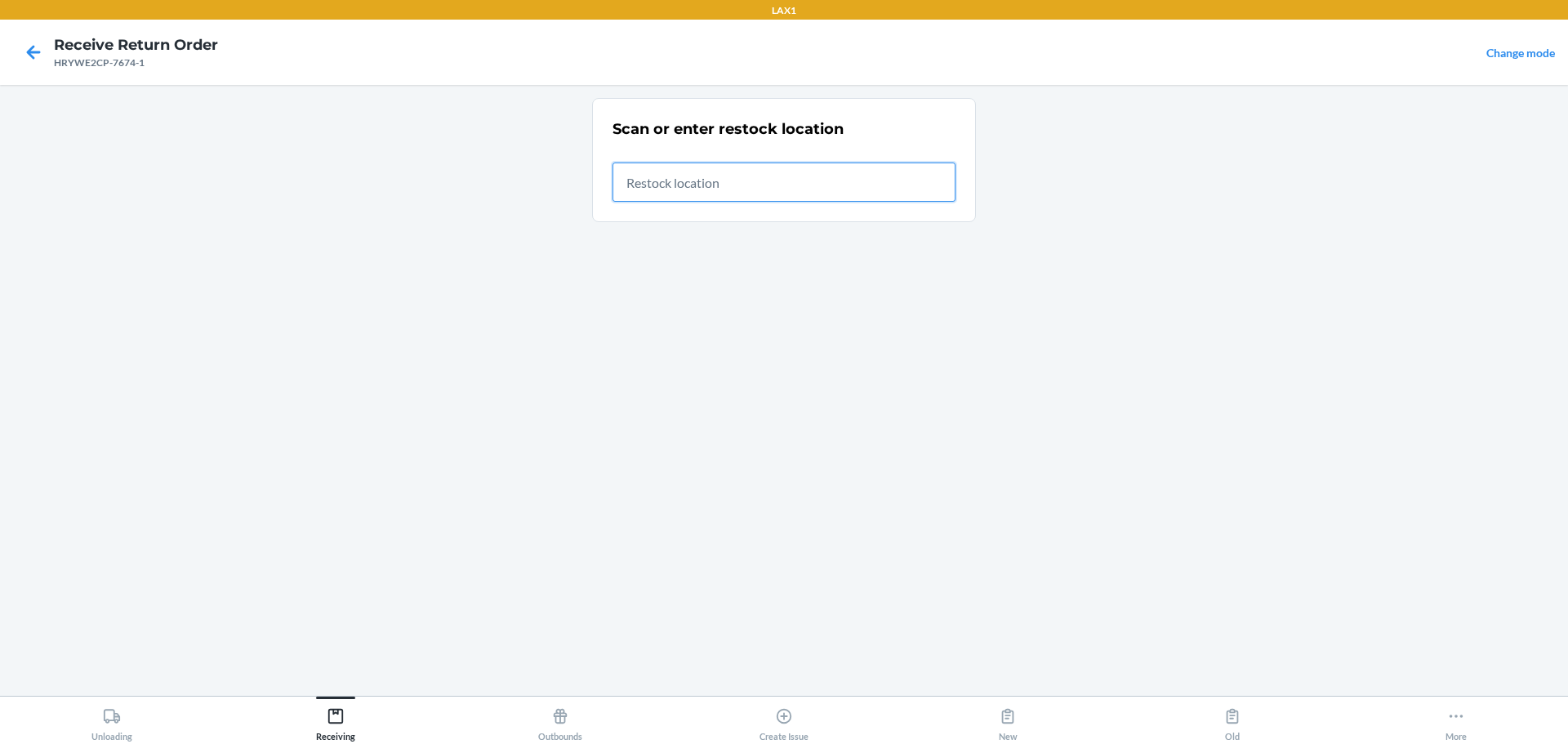
click at [754, 189] on input "text" at bounding box center [784, 182] width 343 height 39
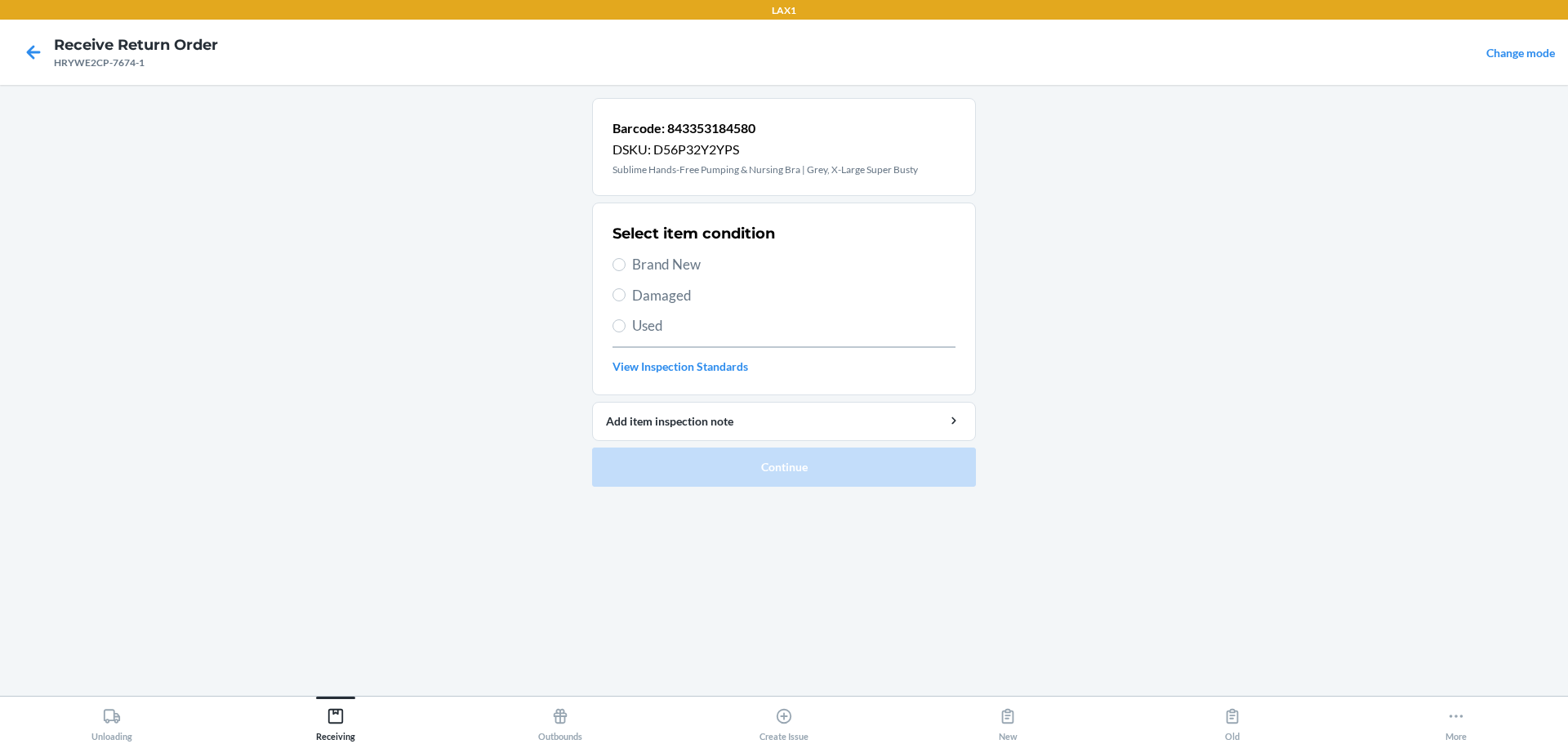
click at [682, 265] on span "Brand New" at bounding box center [794, 265] width 323 height 21
click at [626, 265] on input "Brand New" at bounding box center [618, 264] width 13 height 13
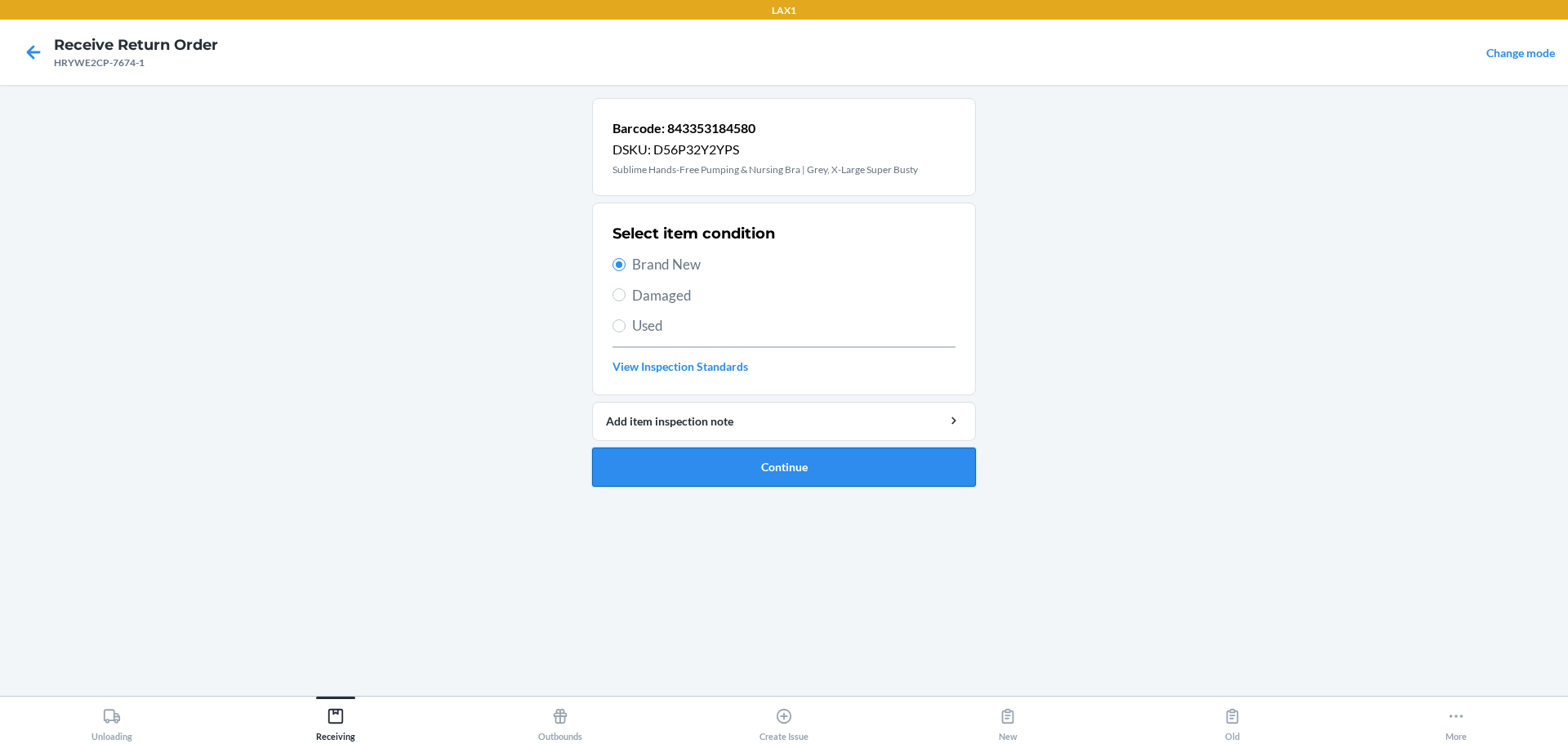
click at [754, 484] on button "Continue" at bounding box center [784, 467] width 384 height 39
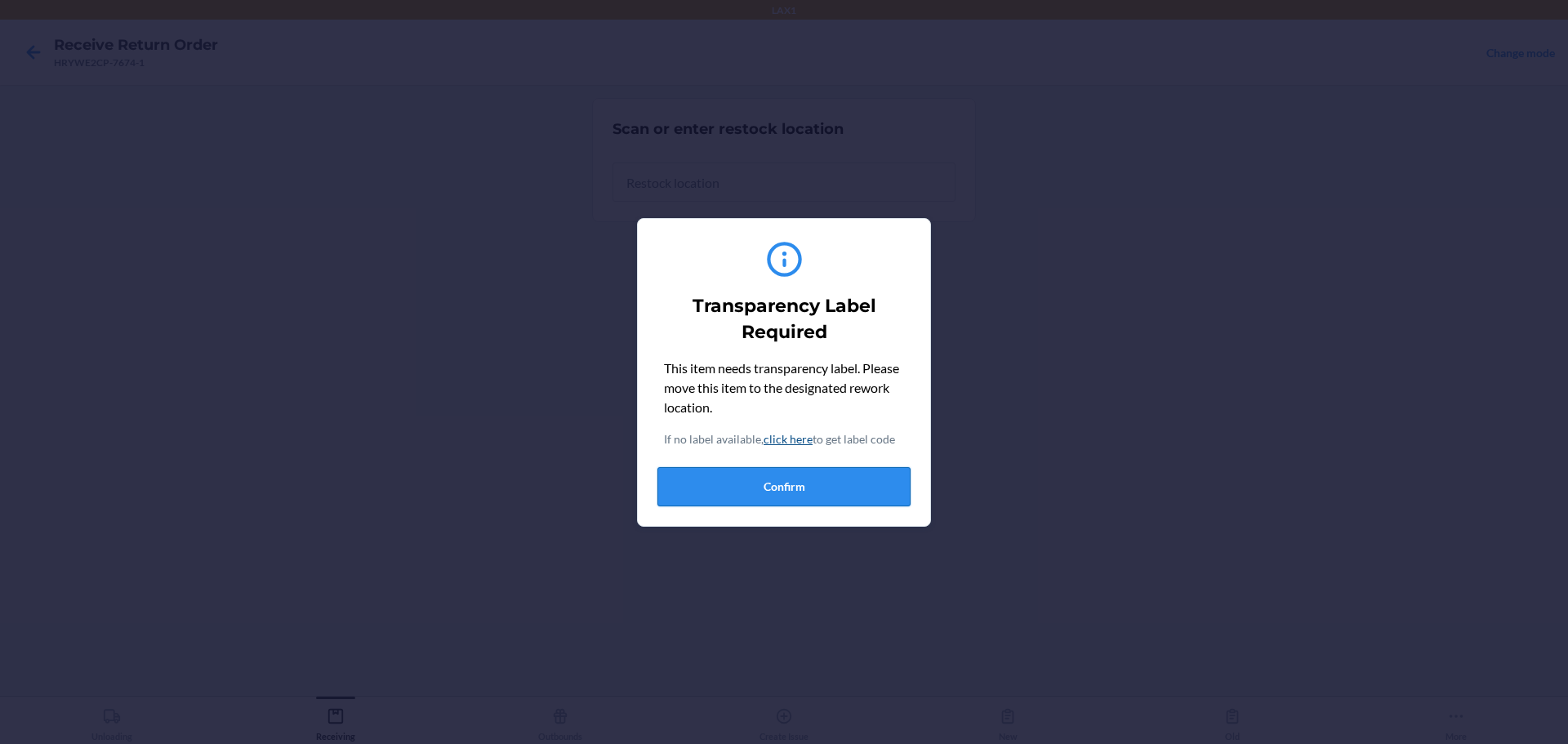
click at [754, 486] on button "Confirm" at bounding box center [784, 487] width 253 height 39
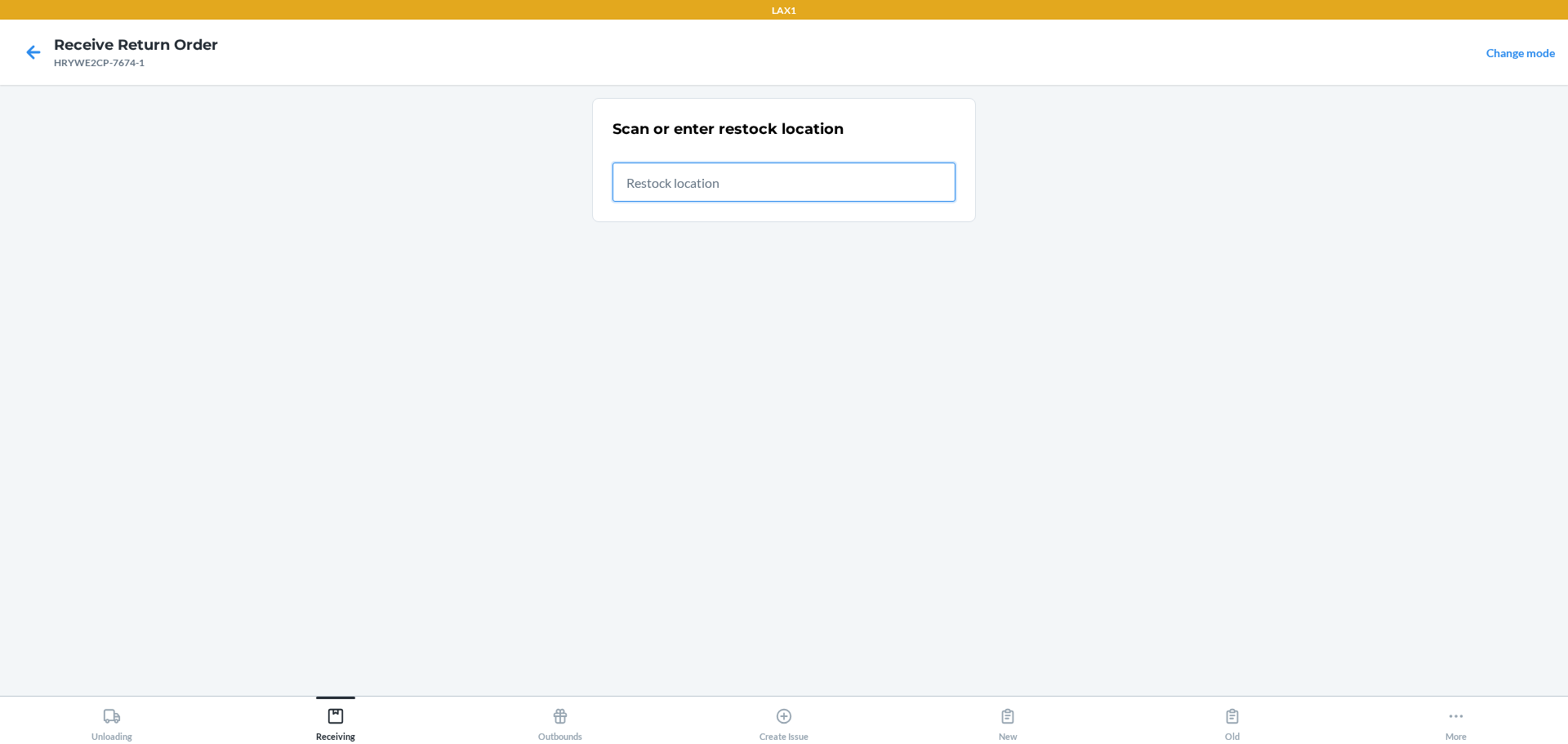
click at [754, 197] on input "text" at bounding box center [784, 182] width 343 height 39
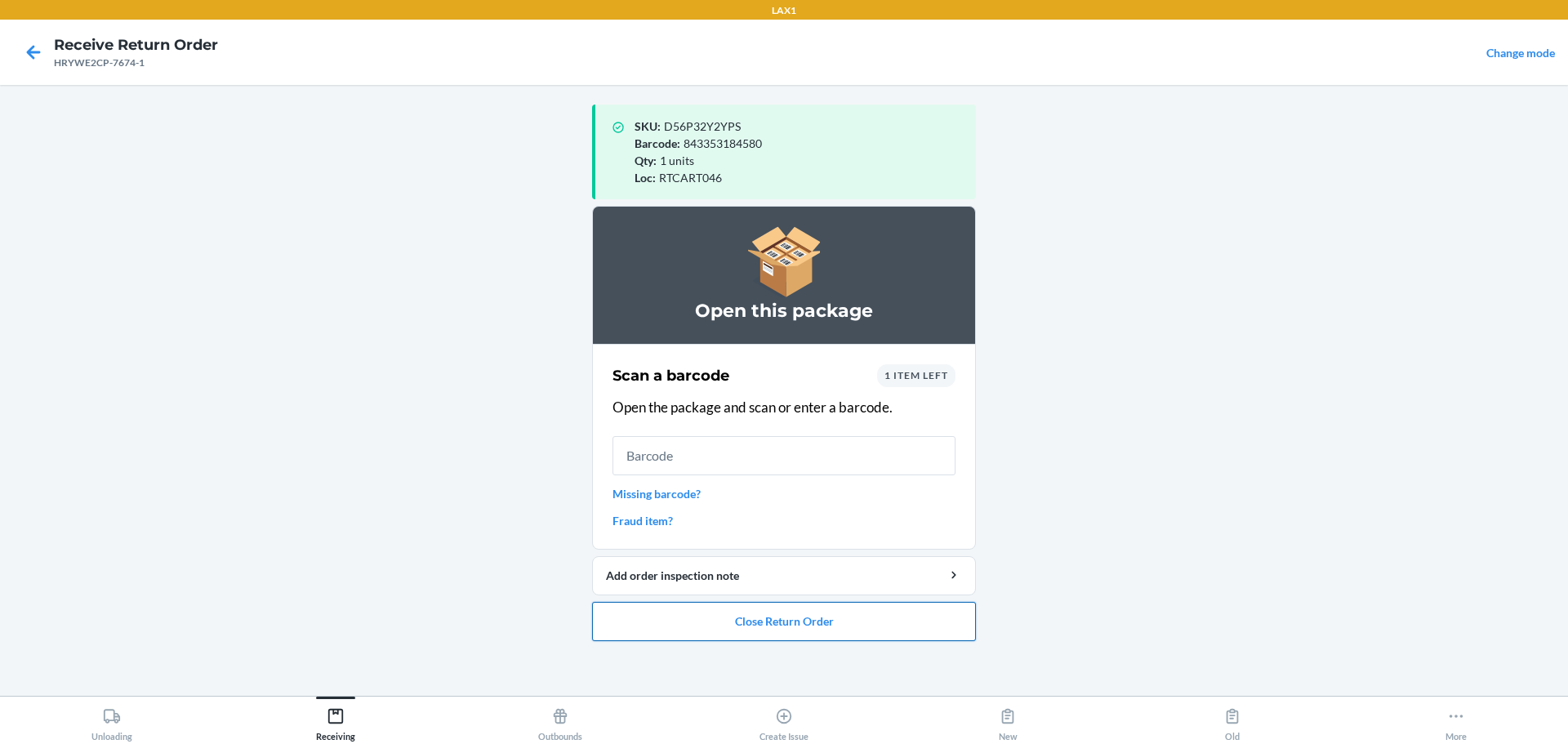
click at [754, 622] on button "Close Return Order" at bounding box center [784, 621] width 384 height 39
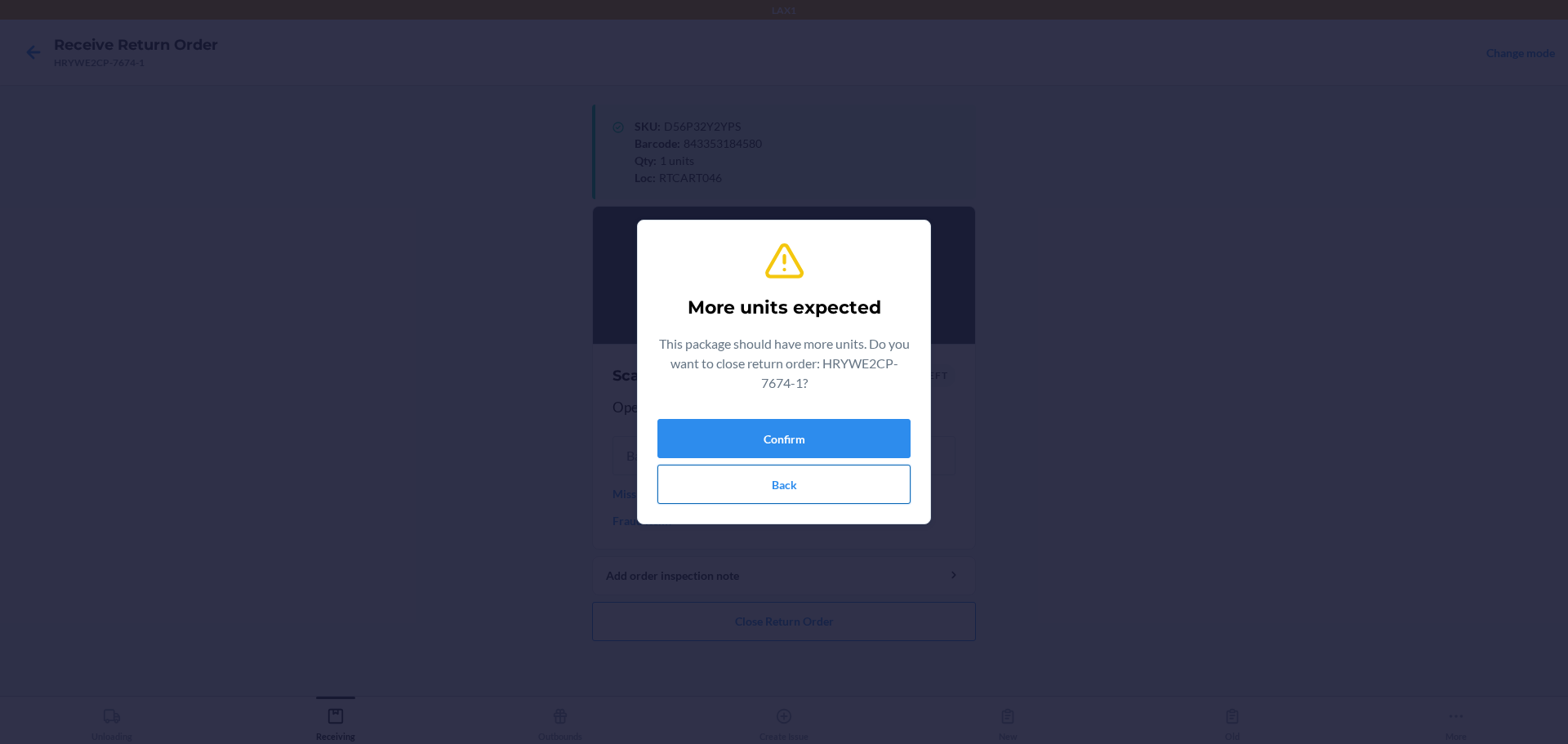
click at [754, 484] on button "Back" at bounding box center [784, 484] width 253 height 39
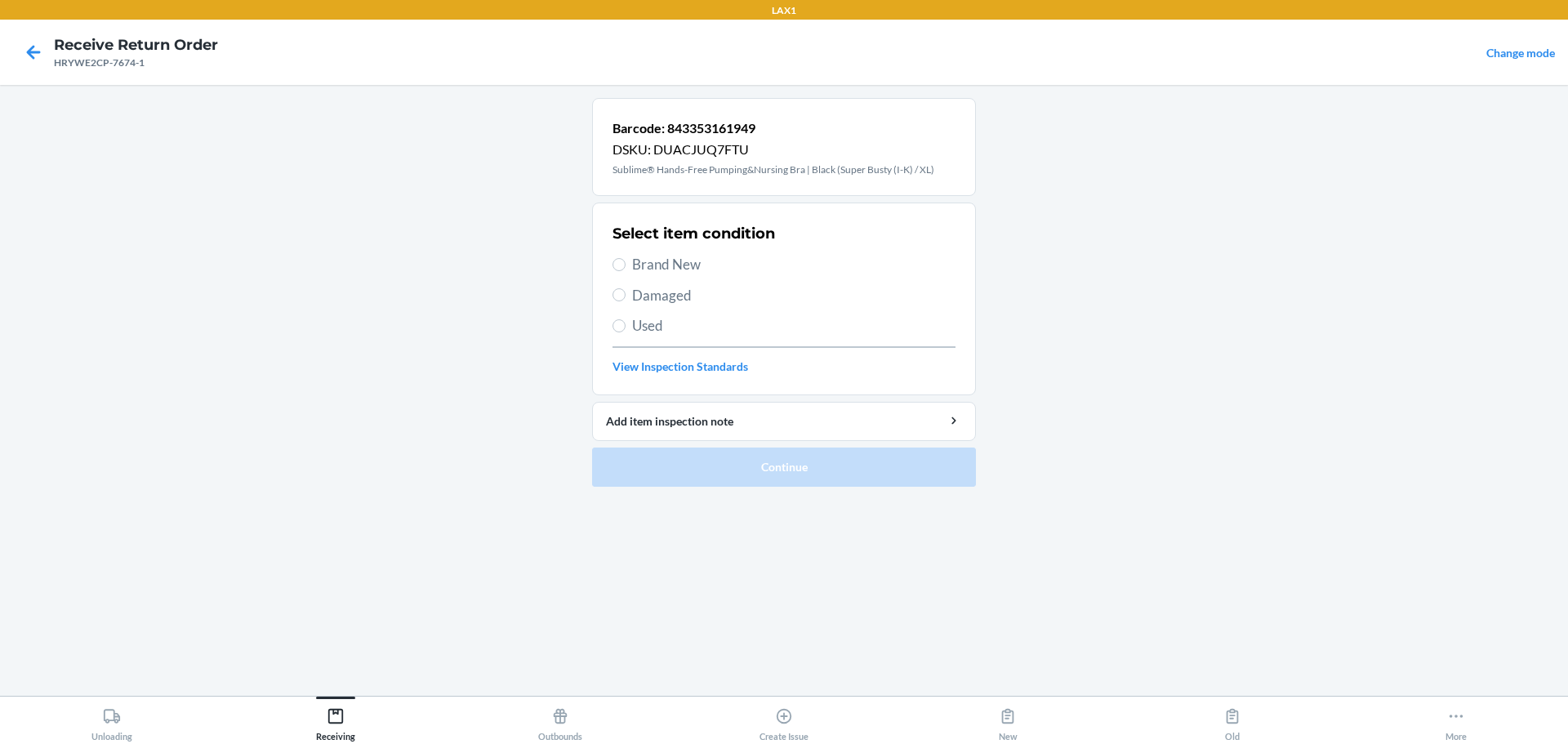
click at [667, 251] on div "Select item condition Brand New Damaged Used View Inspection Standards" at bounding box center [784, 299] width 343 height 162
click at [666, 266] on span "Brand New" at bounding box center [794, 265] width 323 height 21
click at [626, 266] on input "Brand New" at bounding box center [618, 264] width 13 height 13
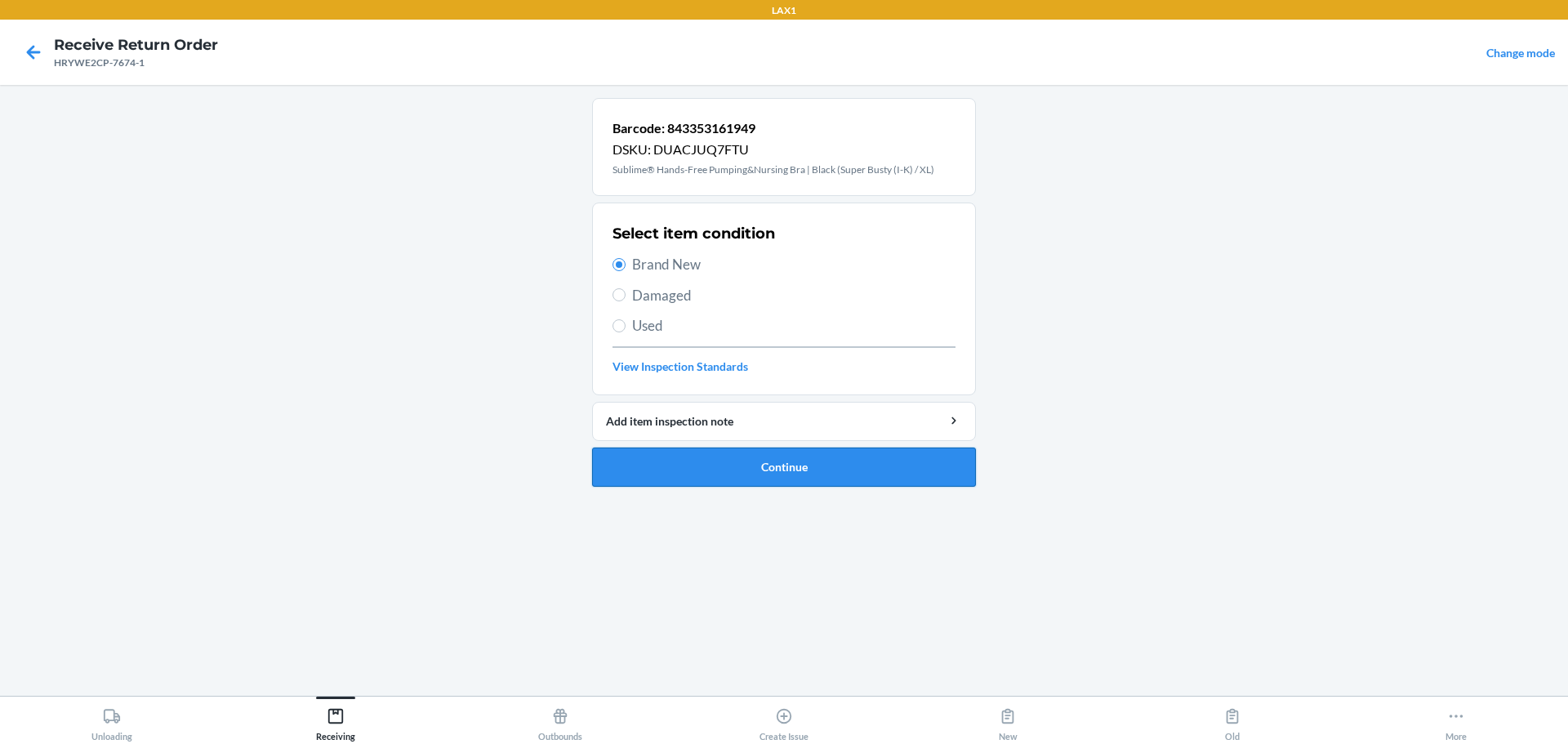
click at [752, 478] on button "Continue" at bounding box center [784, 467] width 384 height 39
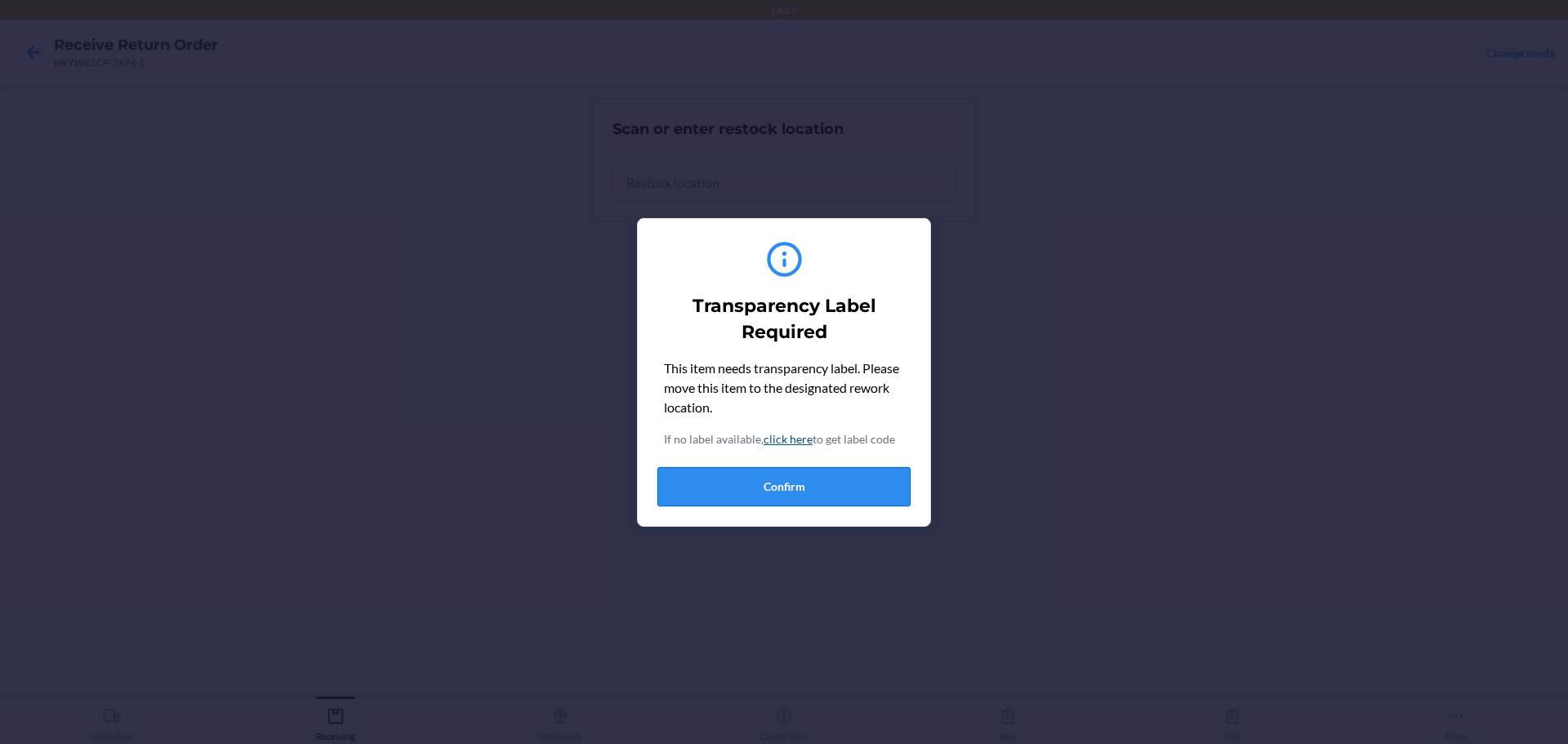
click at [754, 485] on button "Confirm" at bounding box center [784, 487] width 253 height 39
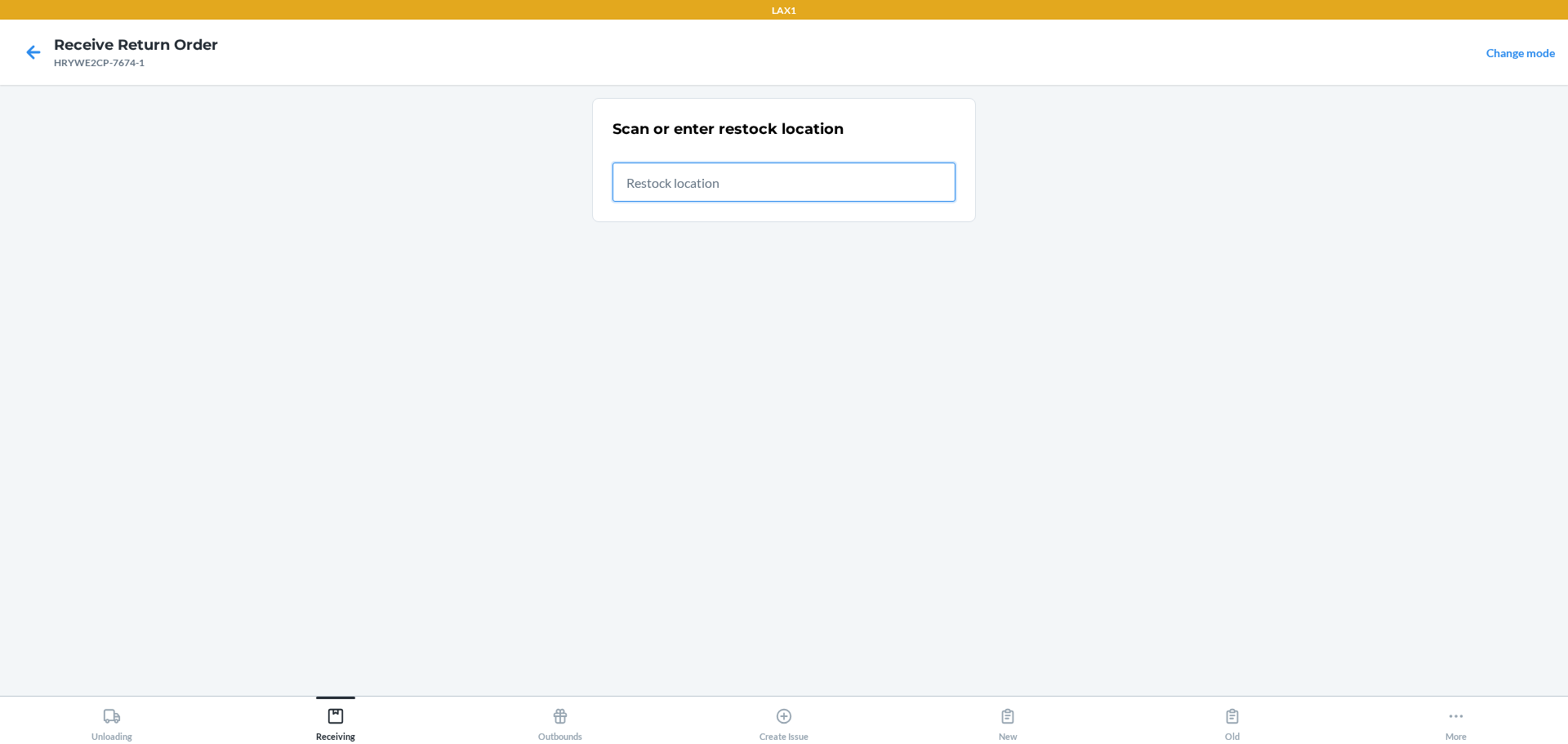
click at [730, 172] on input "text" at bounding box center [784, 182] width 343 height 39
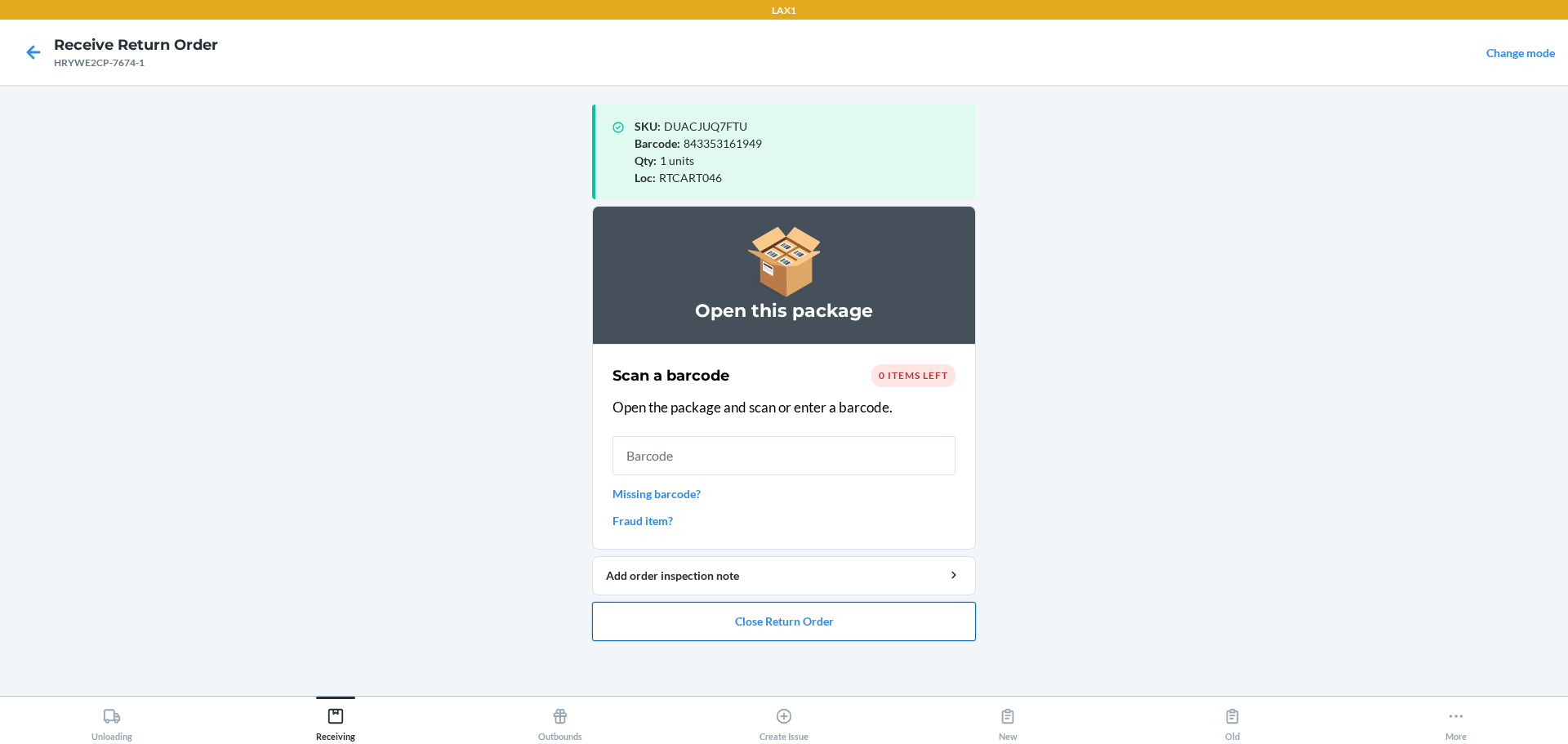
click at [701, 626] on button "Close Return Order" at bounding box center [784, 621] width 384 height 39
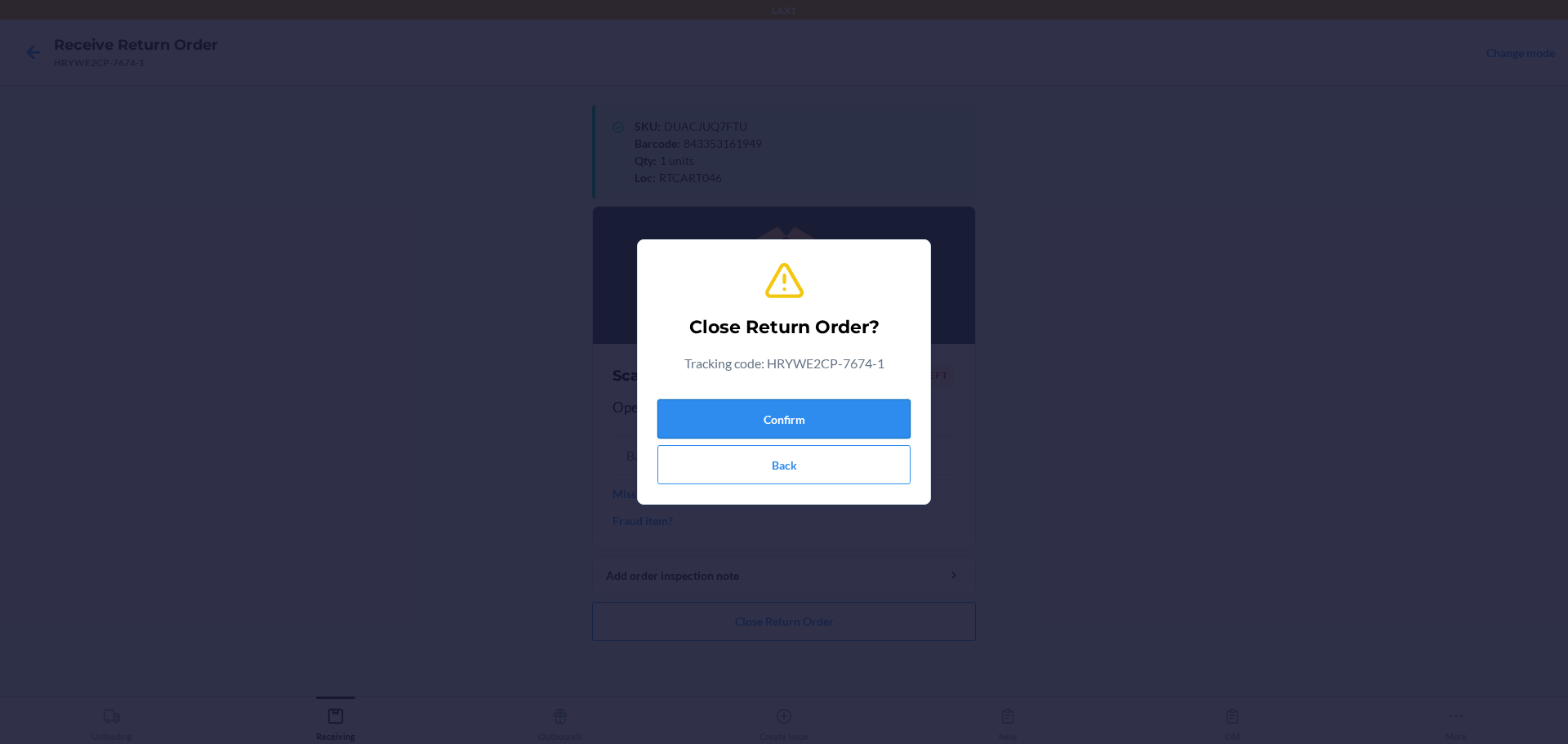
click at [754, 416] on button "Confirm" at bounding box center [784, 419] width 253 height 39
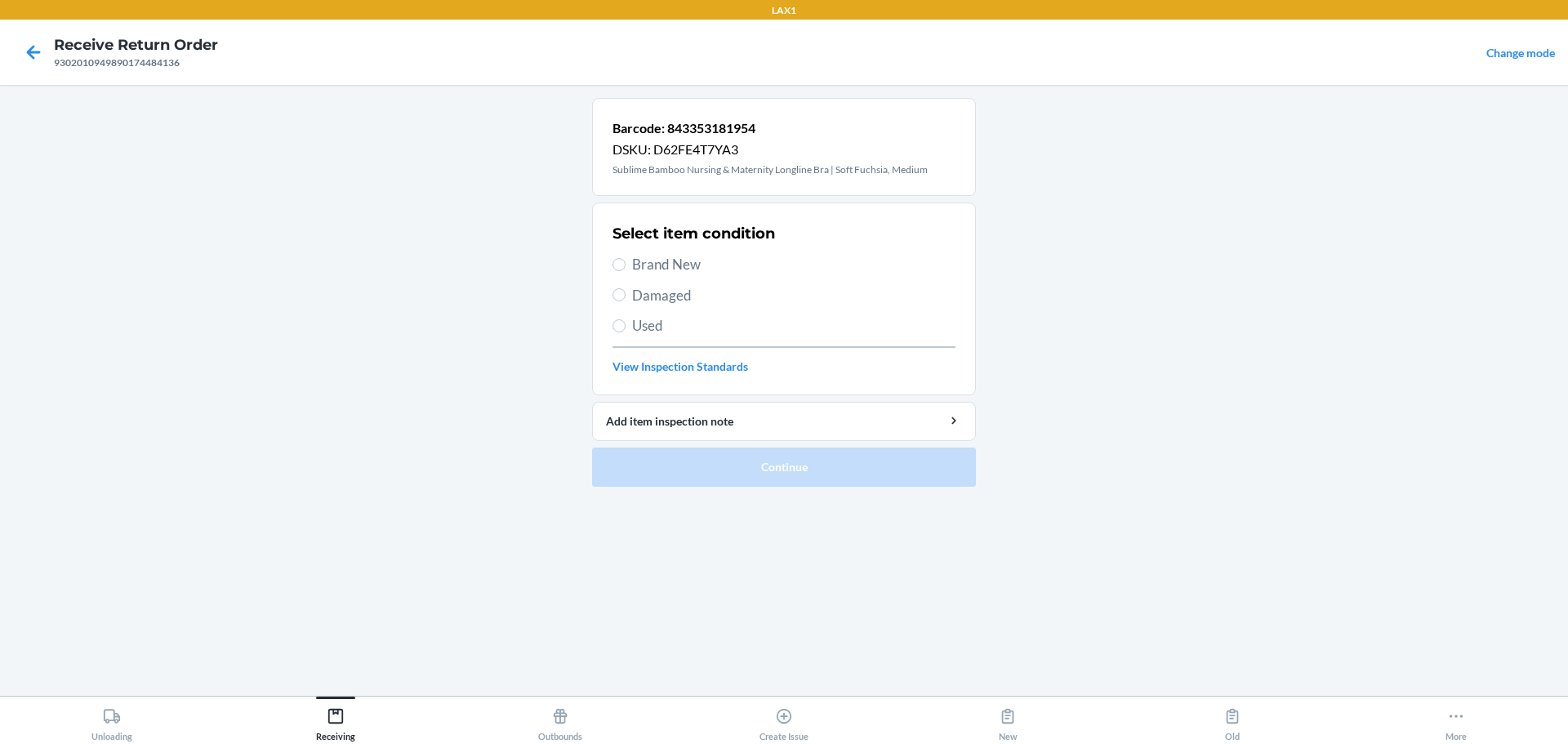
click at [648, 265] on span "Brand New" at bounding box center [794, 265] width 323 height 21
click at [626, 265] on input "Brand New" at bounding box center [618, 264] width 13 height 13
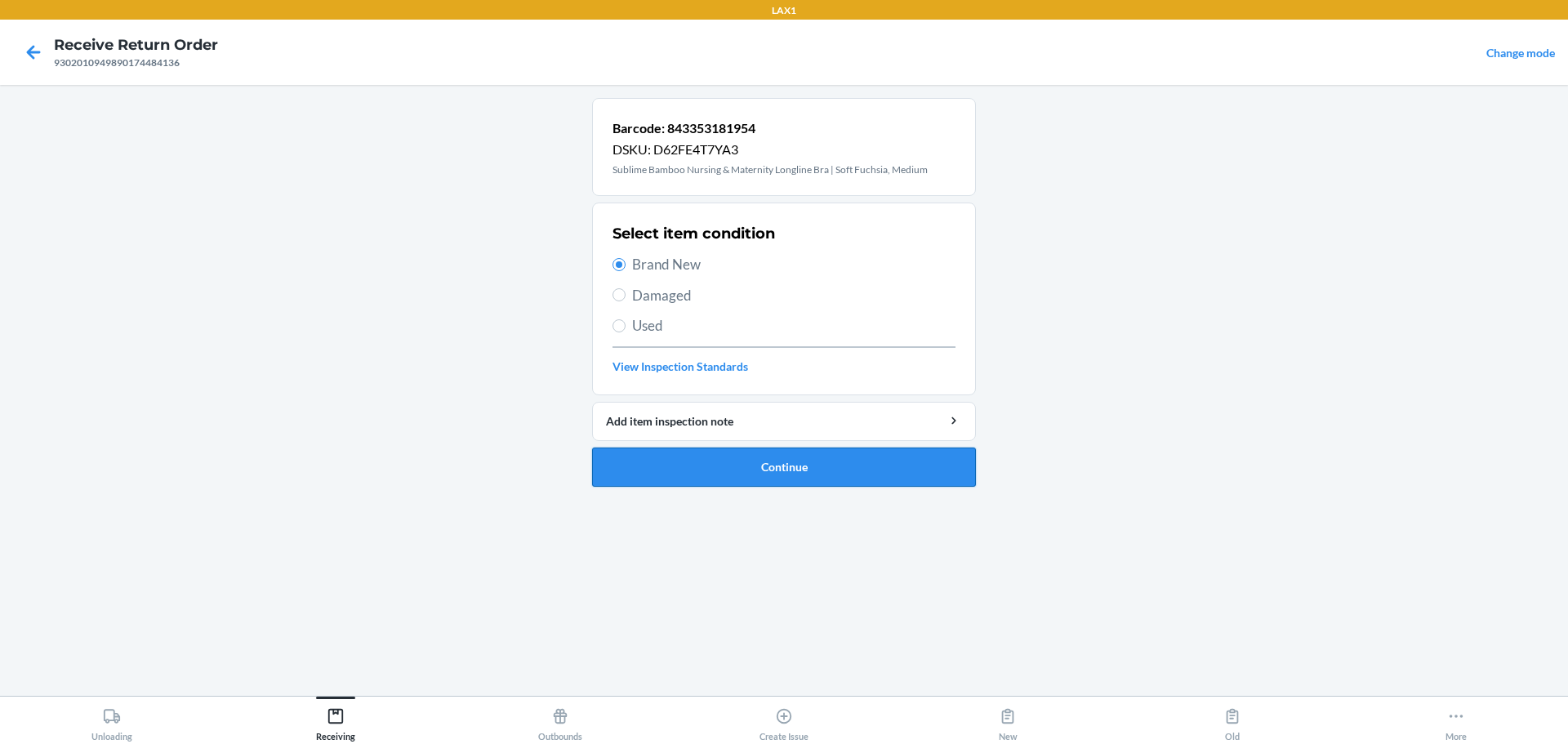
click at [715, 462] on button "Continue" at bounding box center [784, 467] width 384 height 39
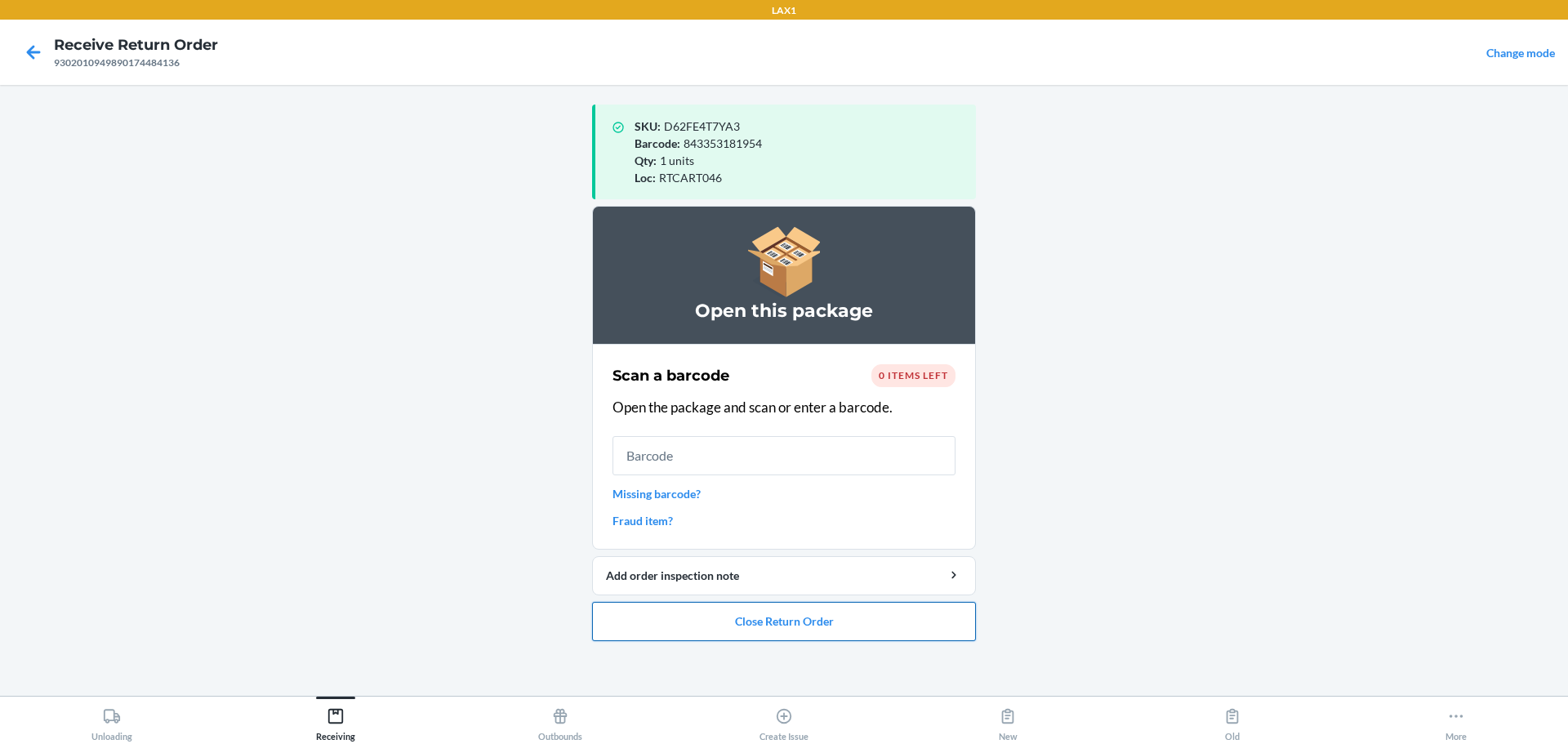
click at [754, 626] on button "Close Return Order" at bounding box center [784, 621] width 384 height 39
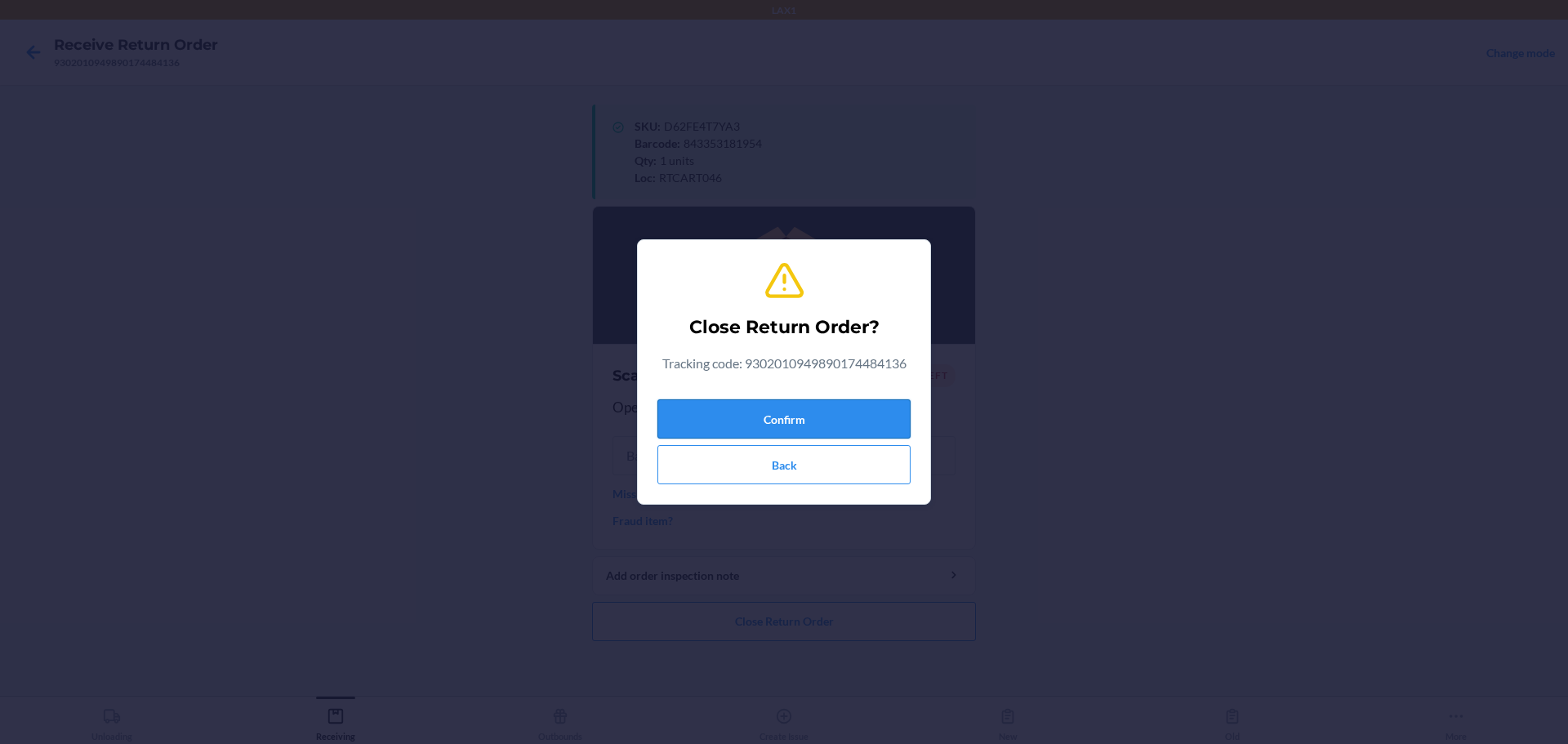
click at [754, 413] on button "Confirm" at bounding box center [784, 419] width 253 height 39
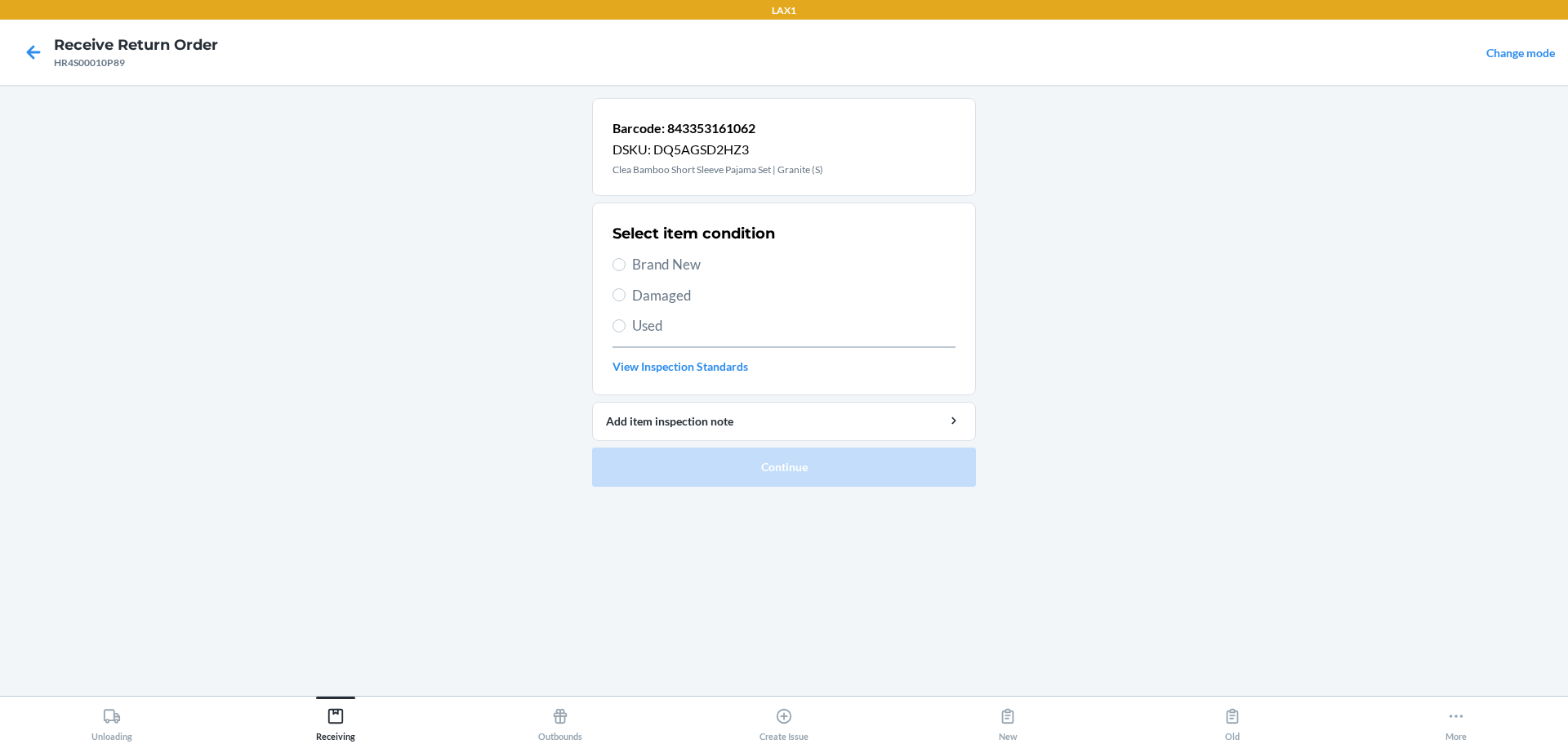
click at [666, 256] on span "Brand New" at bounding box center [794, 265] width 323 height 21
click at [626, 258] on input "Brand New" at bounding box center [618, 264] width 13 height 13
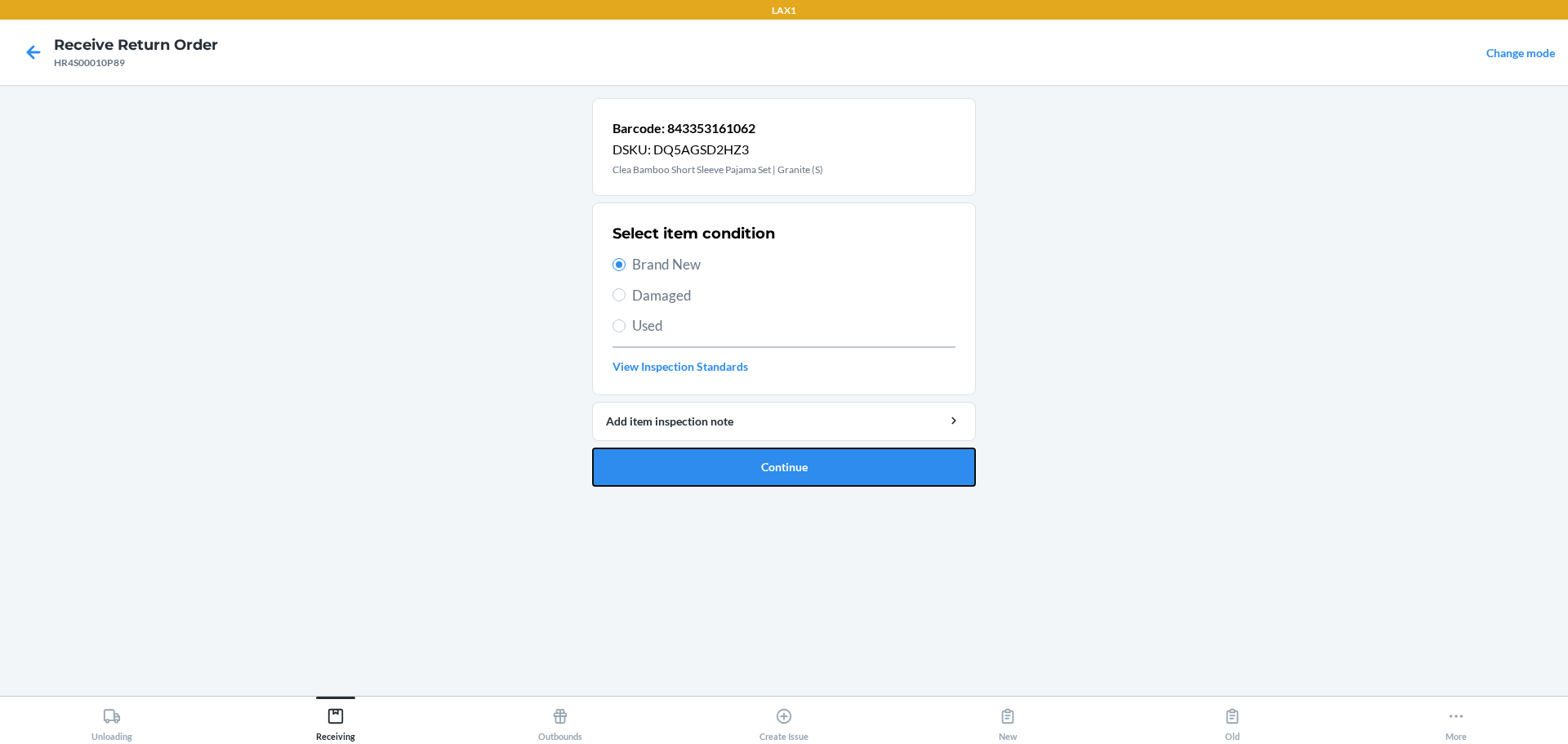
drag, startPoint x: 738, startPoint y: 462, endPoint x: 737, endPoint y: 446, distance: 16.0
click at [739, 462] on button "Continue" at bounding box center [784, 467] width 384 height 39
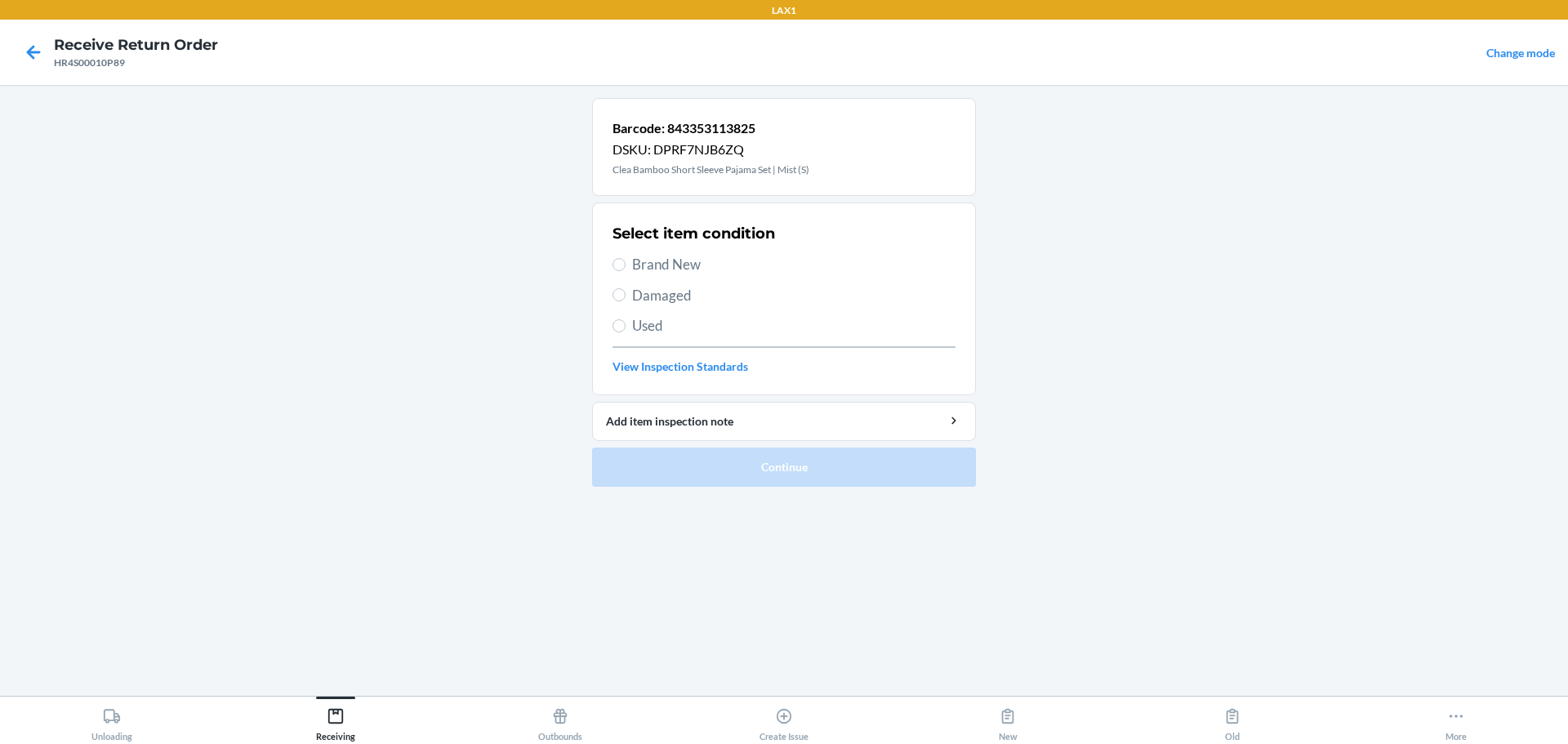
click at [648, 270] on span "Brand New" at bounding box center [794, 265] width 323 height 21
click at [626, 270] on input "Brand New" at bounding box center [618, 264] width 13 height 13
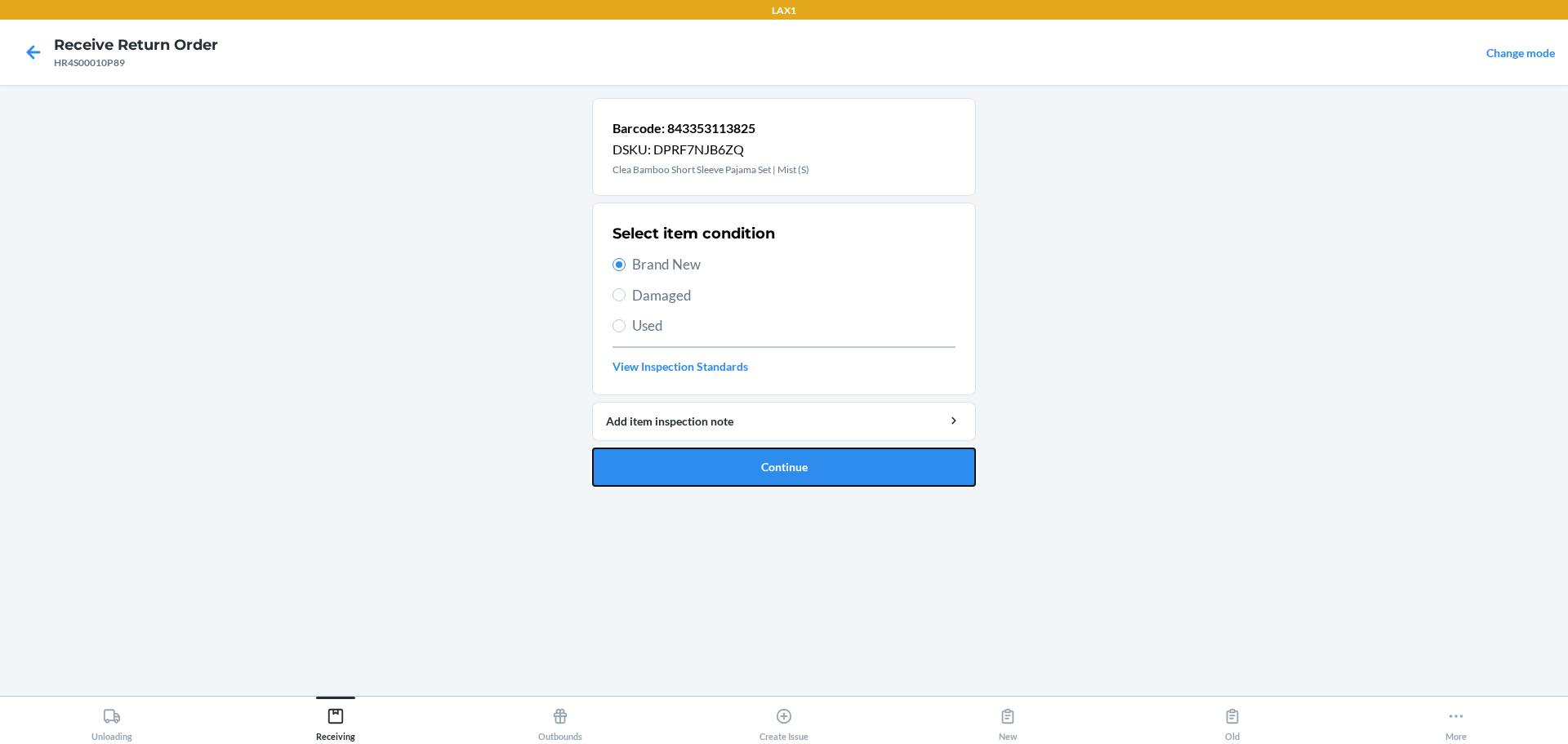
click at [754, 478] on button "Continue" at bounding box center [784, 467] width 384 height 39
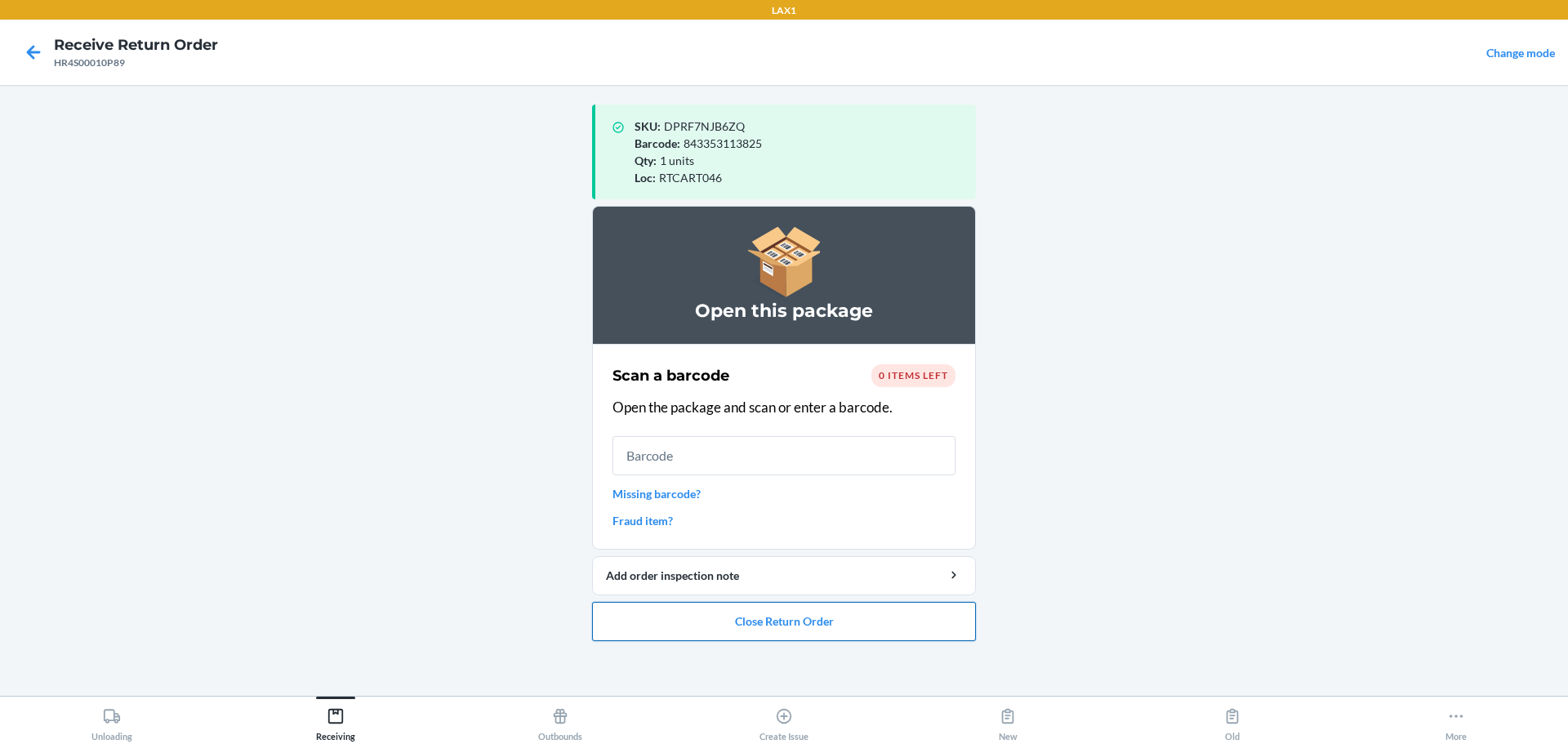
click at [754, 632] on button "Close Return Order" at bounding box center [784, 621] width 384 height 39
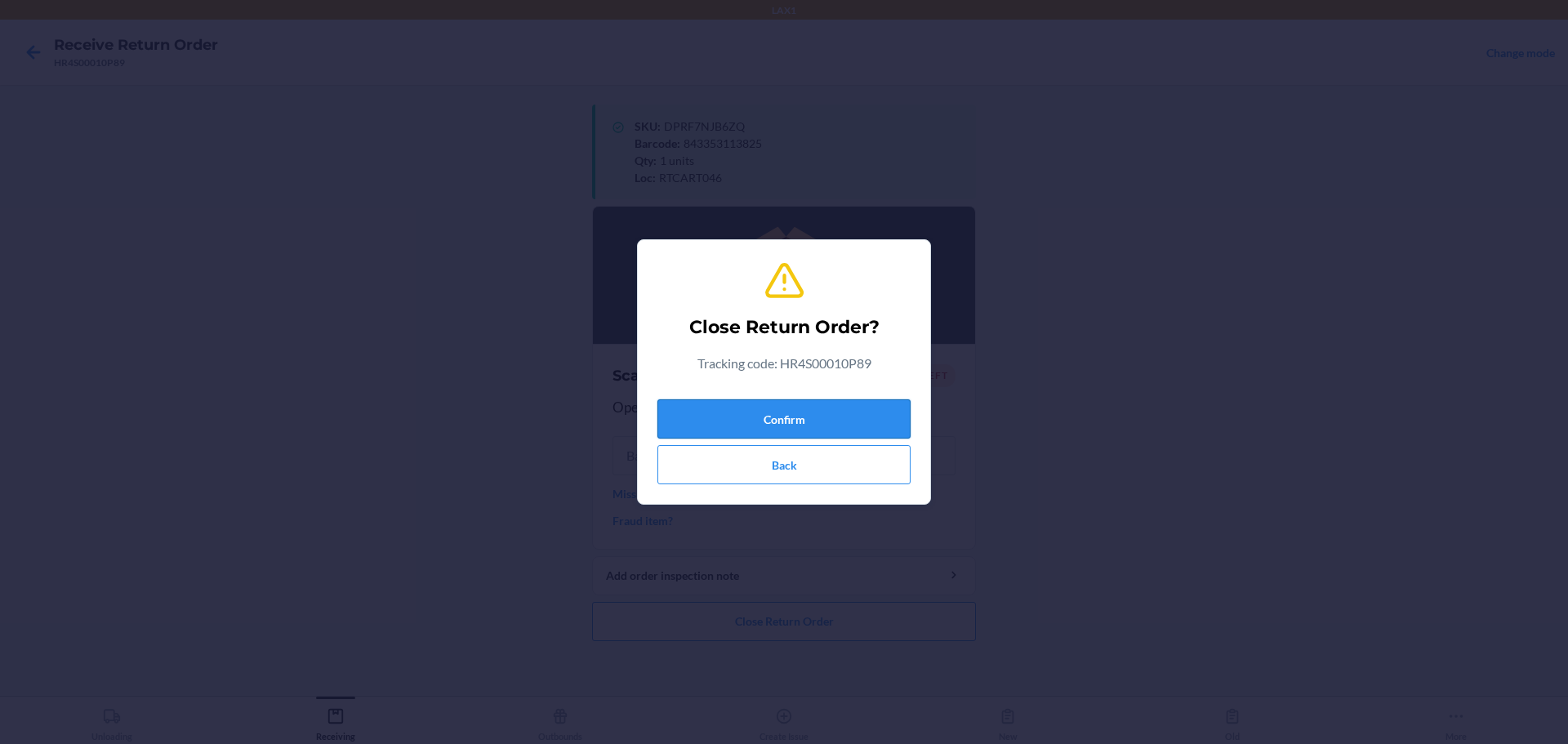
click at [754, 422] on button "Confirm" at bounding box center [784, 419] width 253 height 39
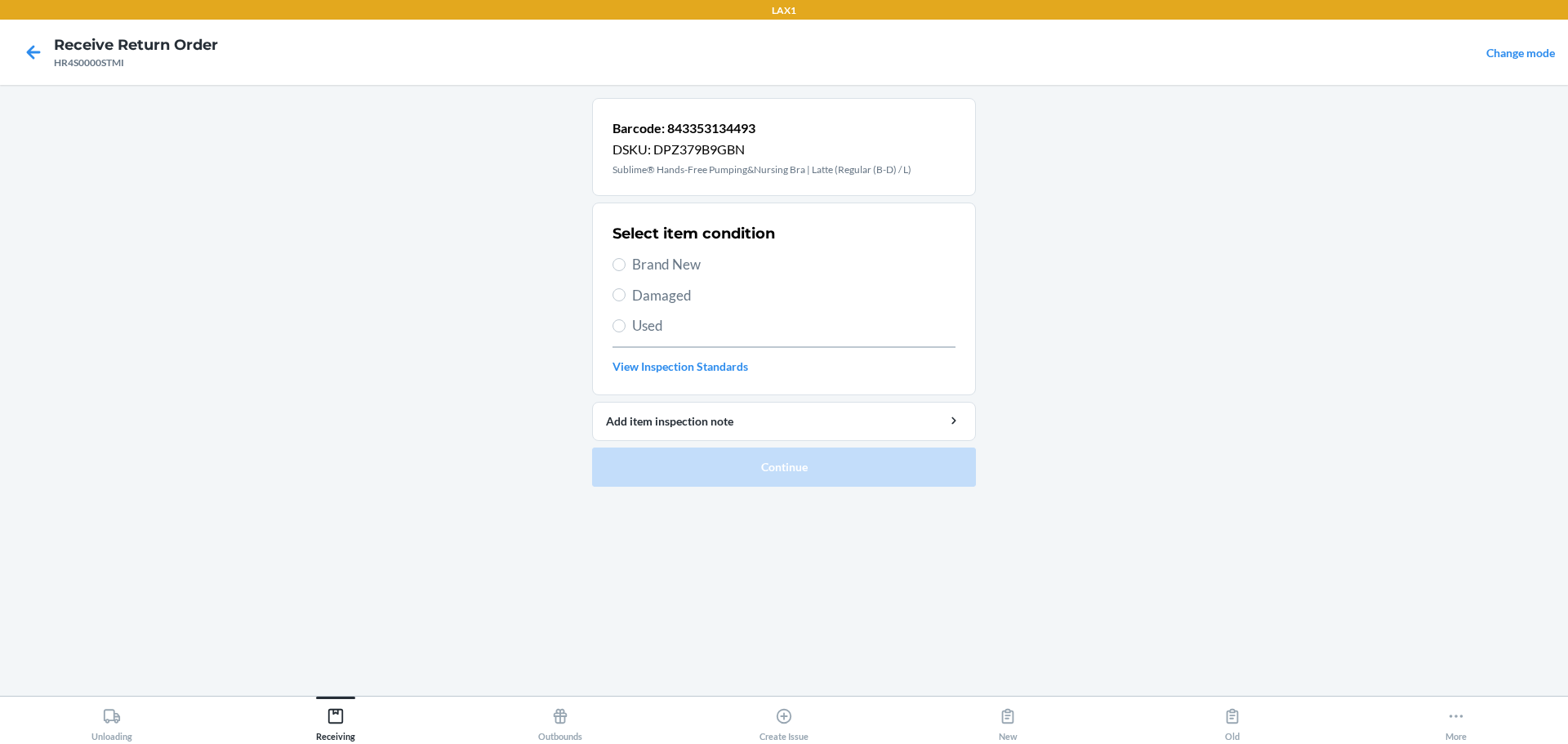
click at [690, 261] on span "Brand New" at bounding box center [794, 265] width 323 height 21
click at [626, 261] on input "Brand New" at bounding box center [618, 264] width 13 height 13
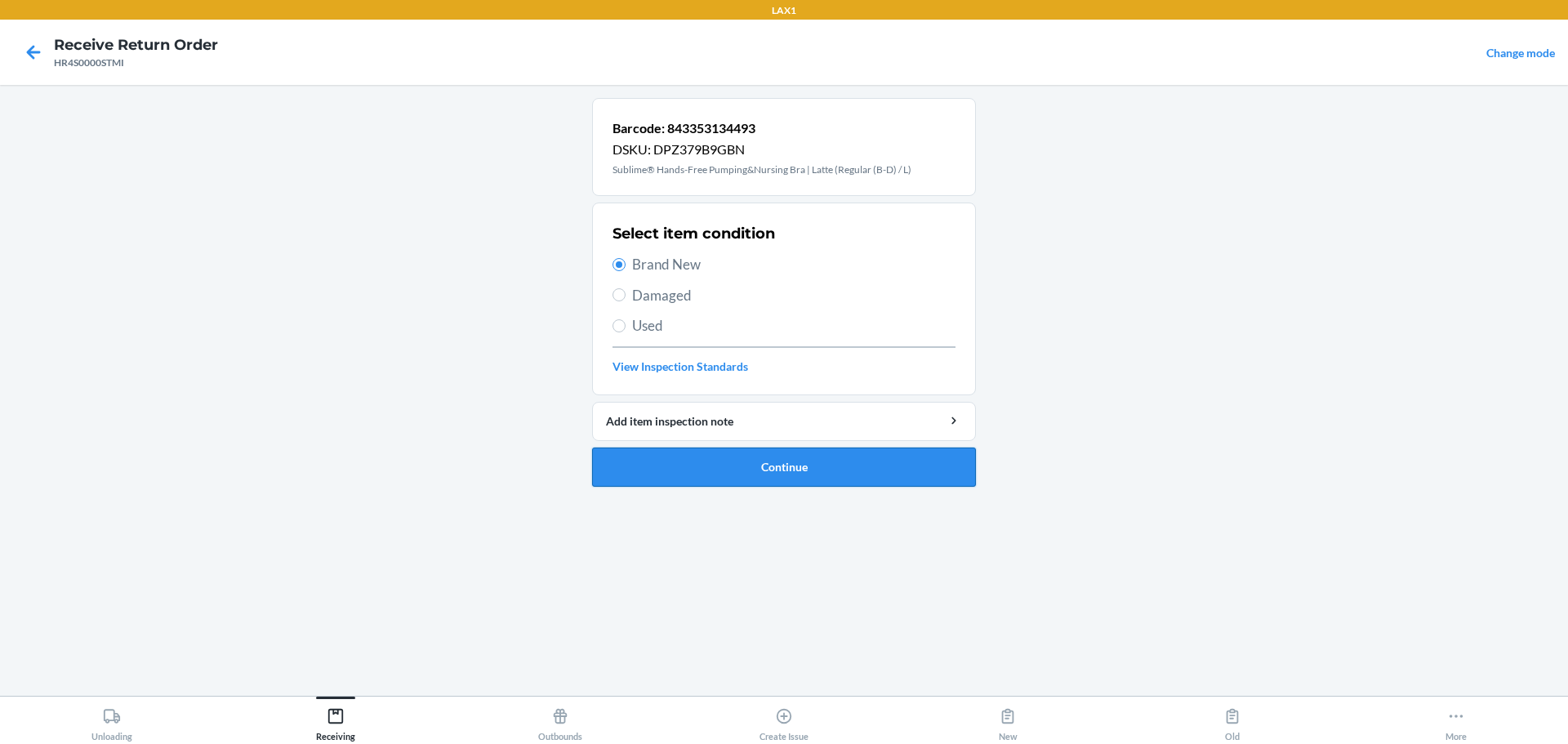
click at [754, 468] on button "Continue" at bounding box center [784, 467] width 384 height 39
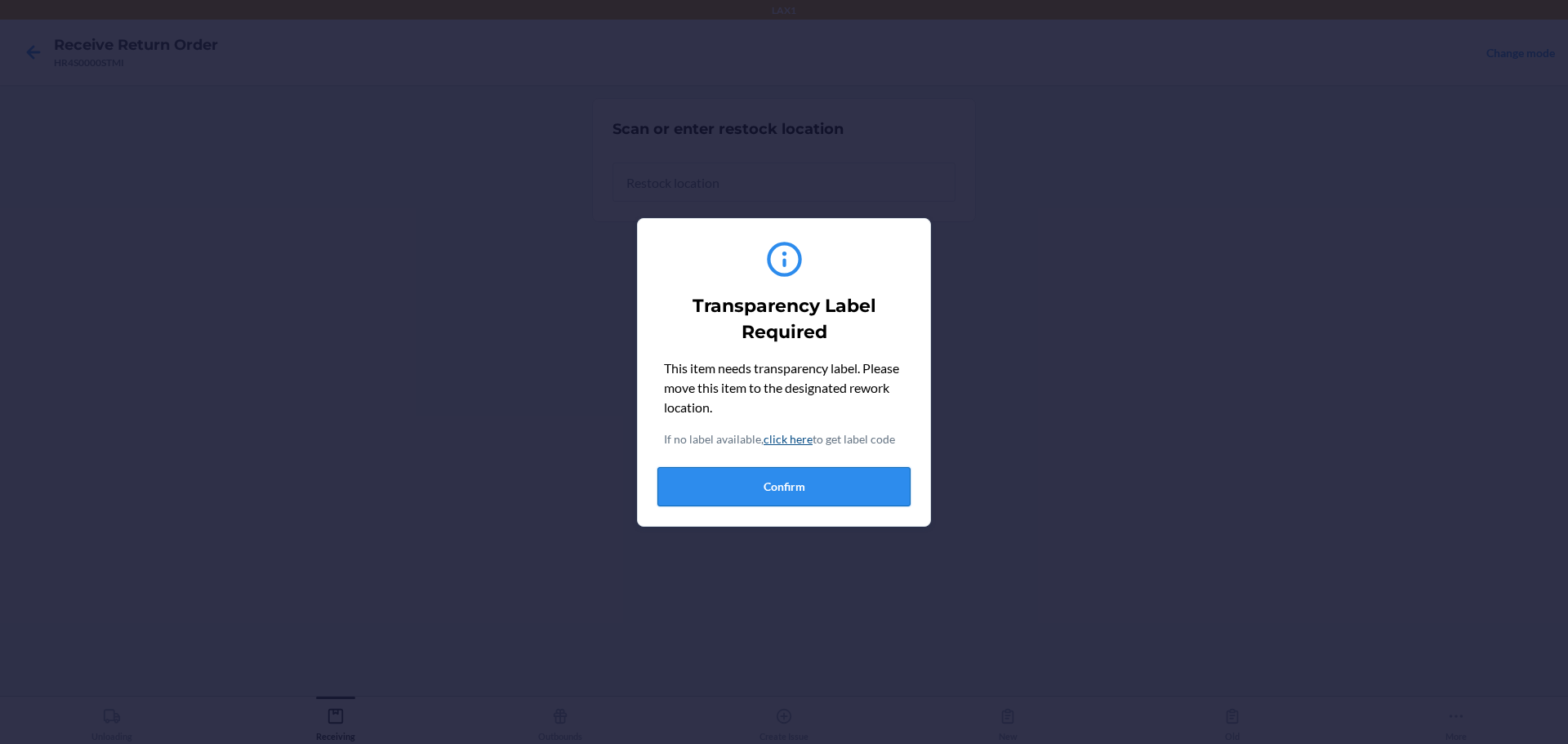
click at [754, 492] on button "Confirm" at bounding box center [784, 487] width 253 height 39
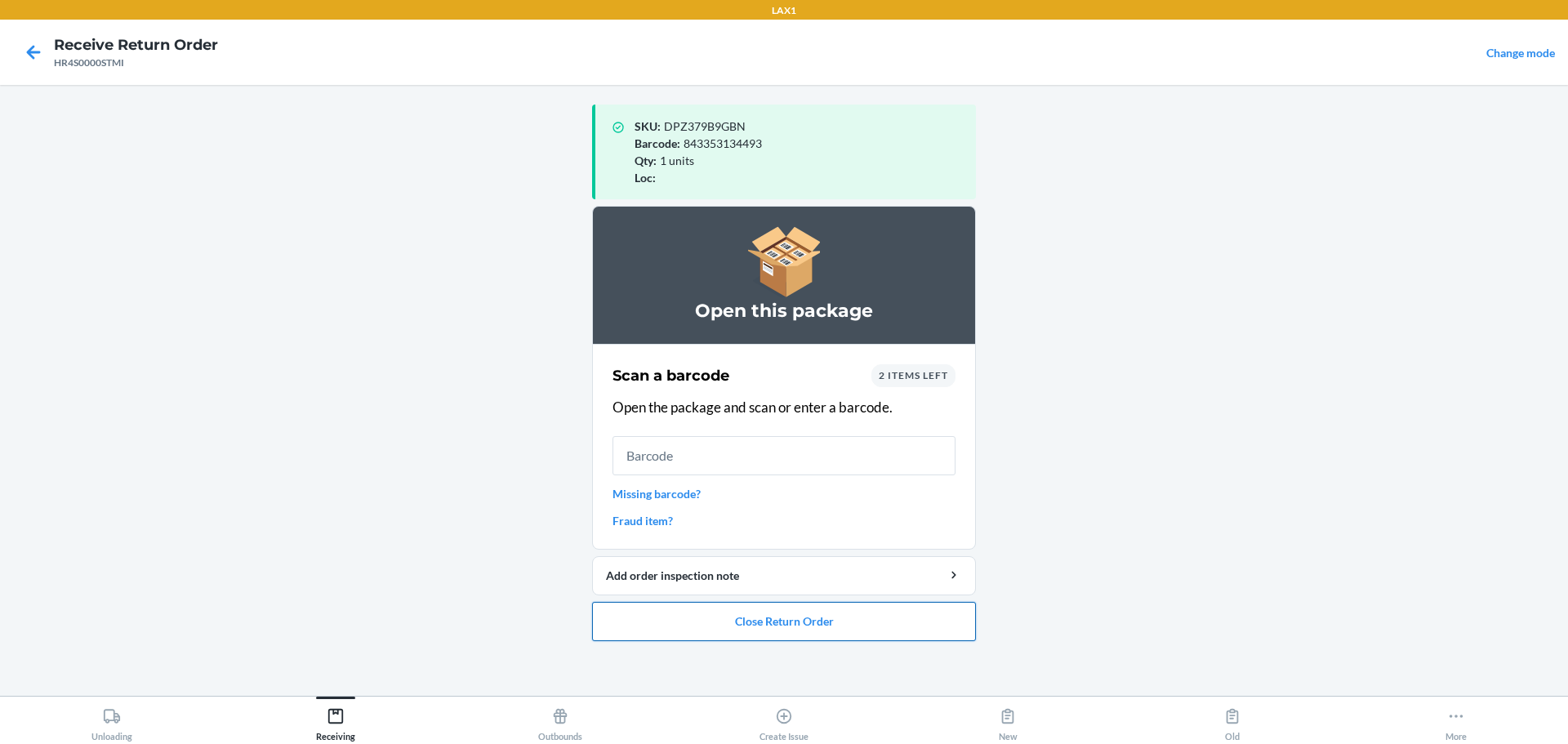
click at [754, 622] on button "Close Return Order" at bounding box center [784, 621] width 384 height 39
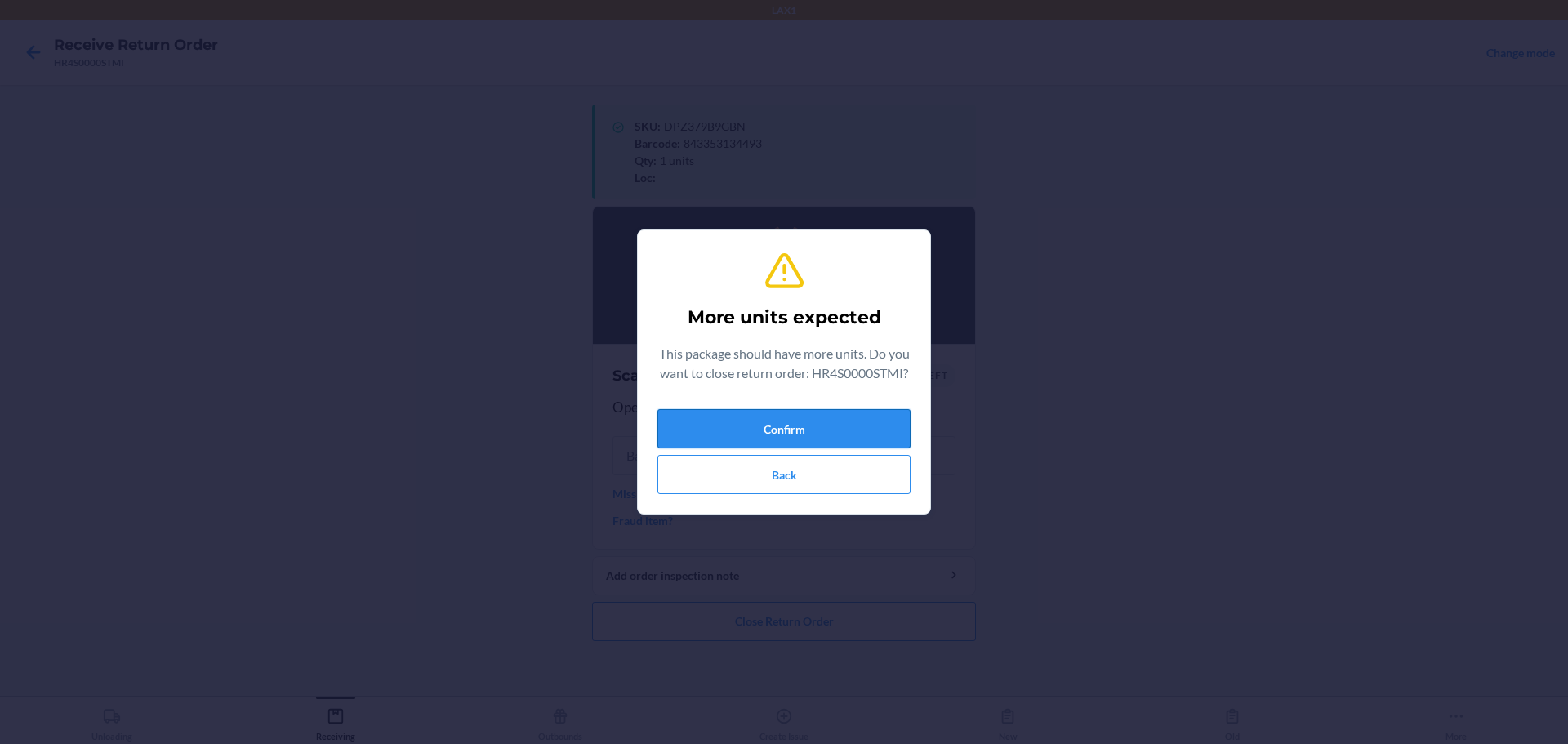
click at [754, 448] on button "Confirm" at bounding box center [784, 429] width 253 height 39
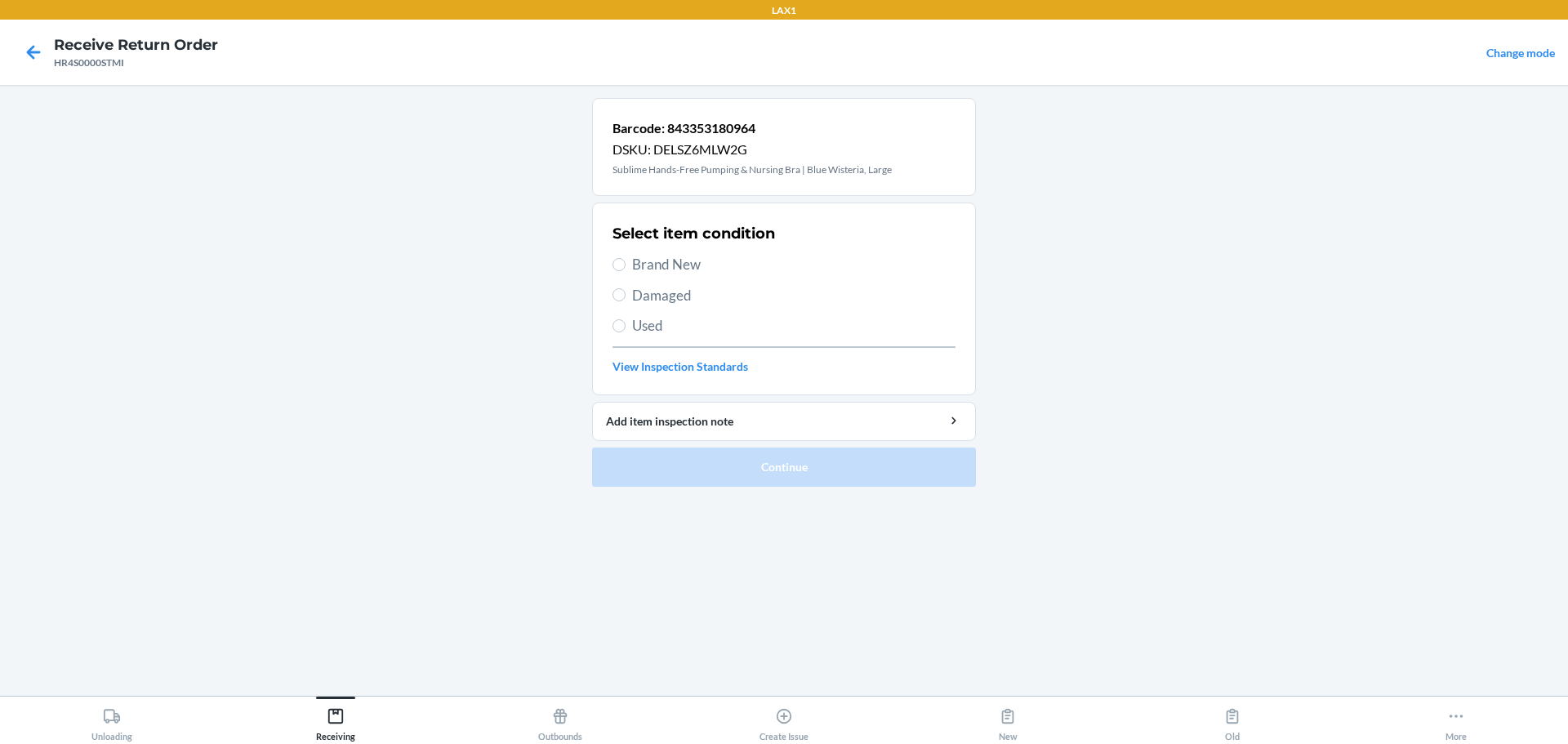
drag, startPoint x: 667, startPoint y: 266, endPoint x: 707, endPoint y: 314, distance: 62.5
click at [670, 270] on span "Brand New" at bounding box center [794, 265] width 323 height 21
click at [618, 264] on input "Brand New" at bounding box center [618, 264] width 13 height 13
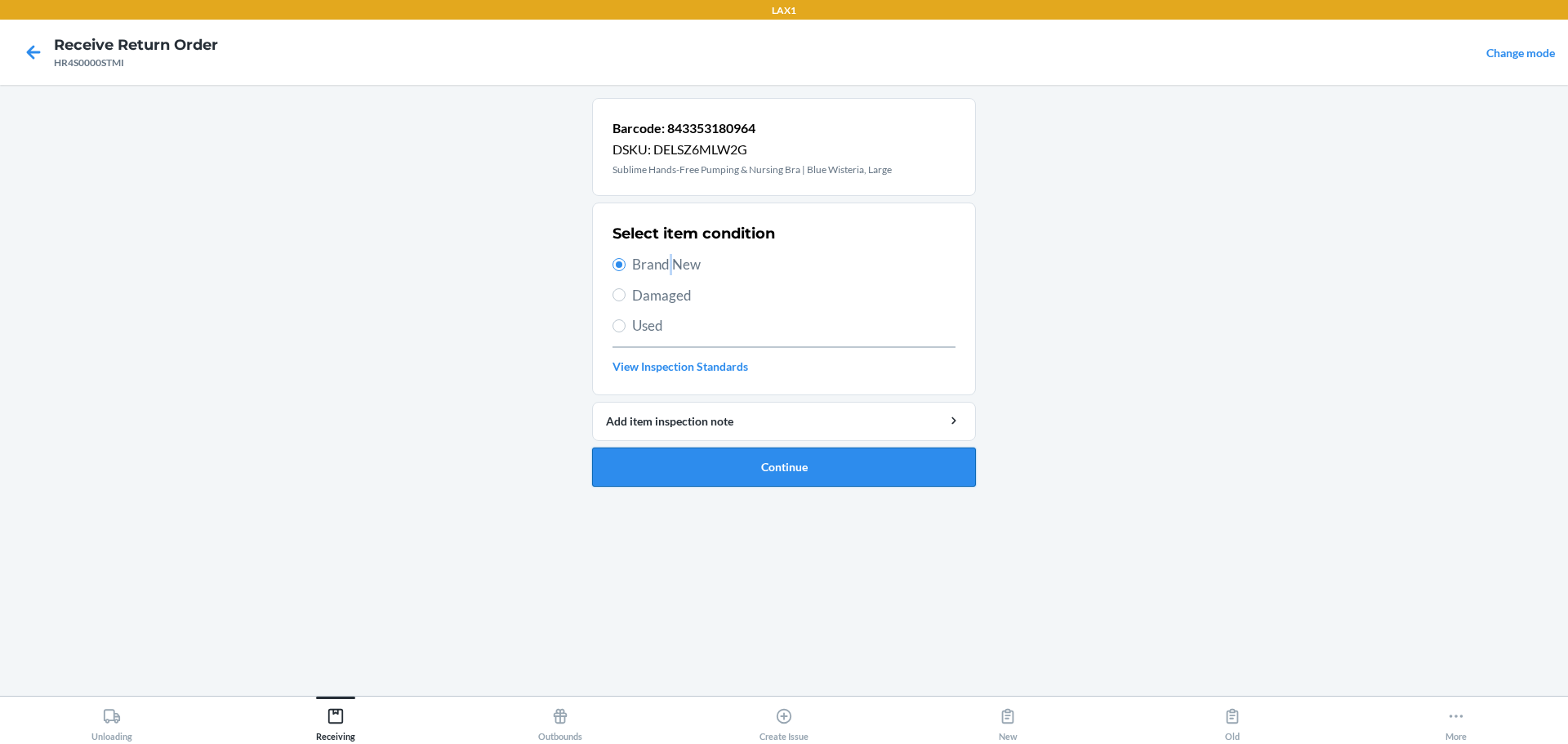
click at [754, 479] on button "Continue" at bounding box center [784, 467] width 384 height 39
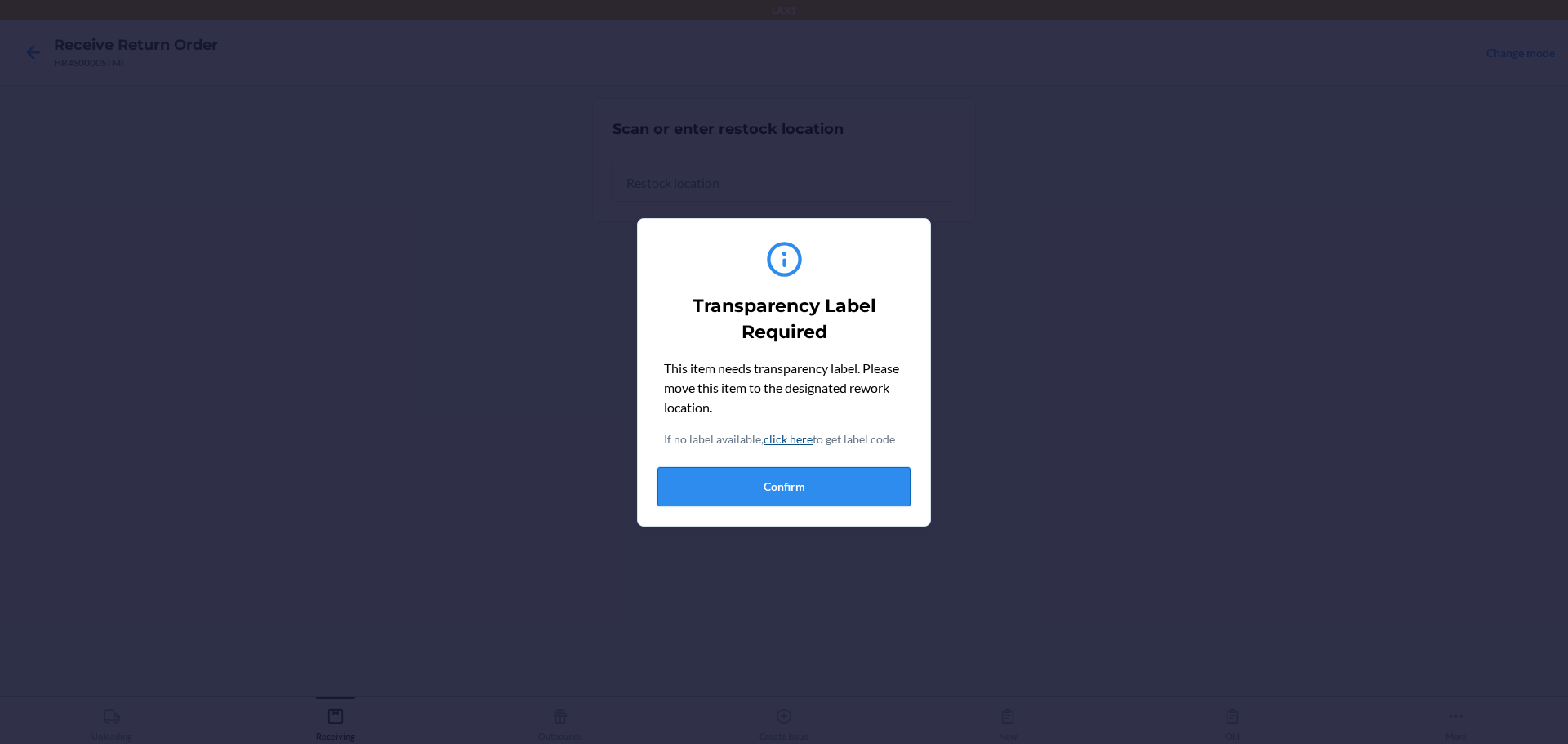
click at [754, 493] on button "Confirm" at bounding box center [784, 487] width 253 height 39
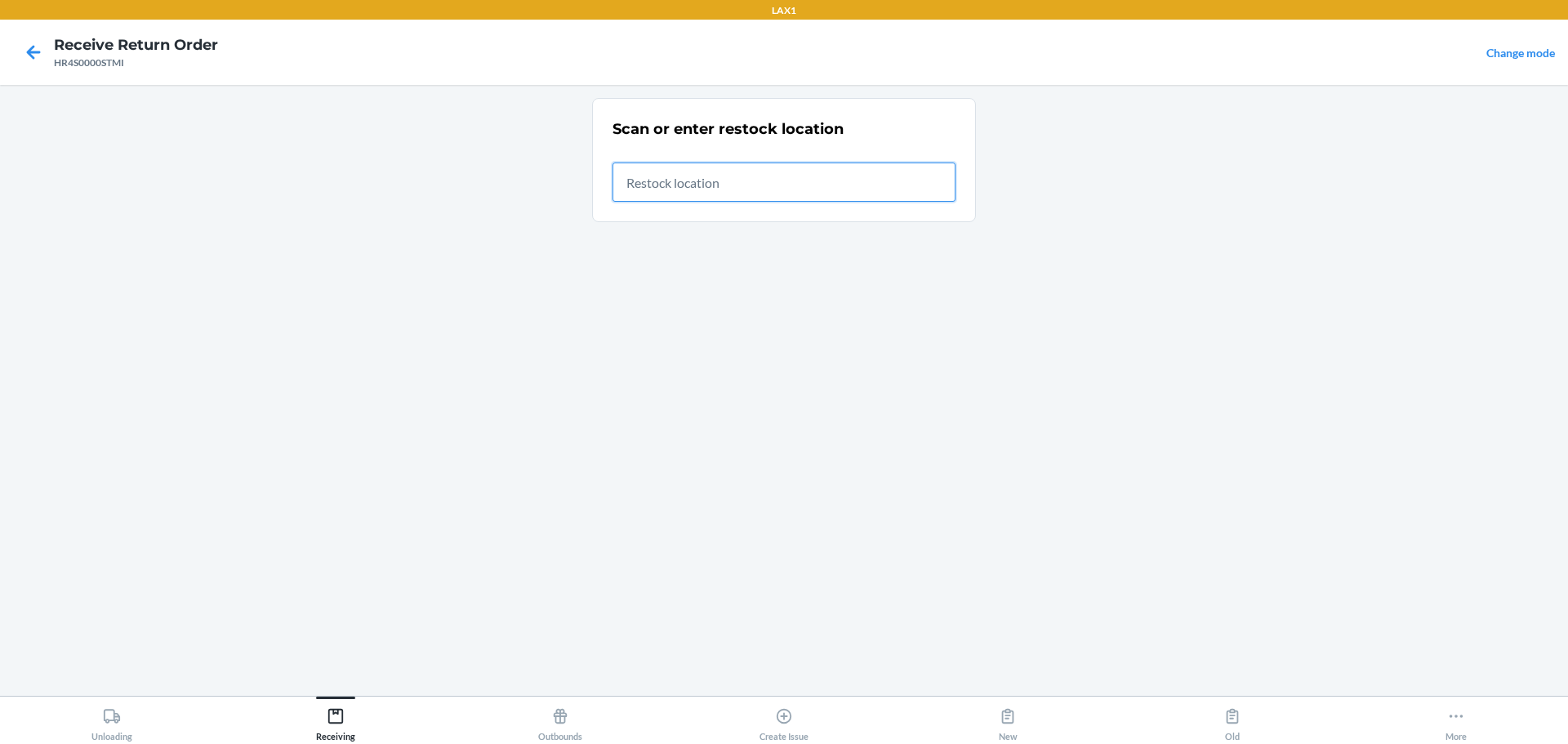
drag, startPoint x: 768, startPoint y: 188, endPoint x: 834, endPoint y: 219, distance: 72.9
click at [754, 188] on input "text" at bounding box center [784, 182] width 343 height 39
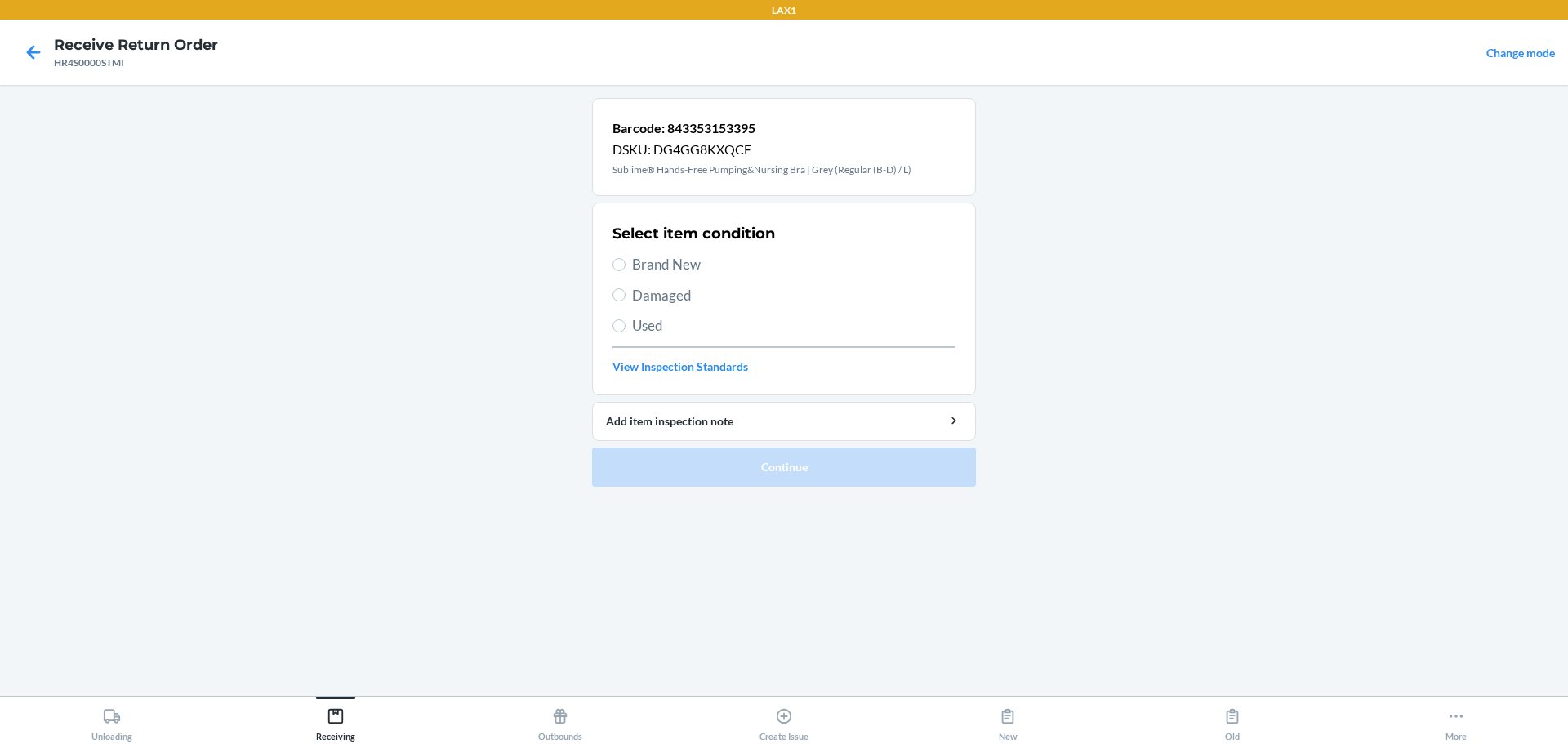
click at [665, 275] on div "Select item condition Brand New Damaged Used View Inspection Standards" at bounding box center [784, 299] width 343 height 162
click at [672, 263] on span "Brand New" at bounding box center [794, 265] width 323 height 21
click at [626, 263] on input "Brand New" at bounding box center [618, 264] width 13 height 13
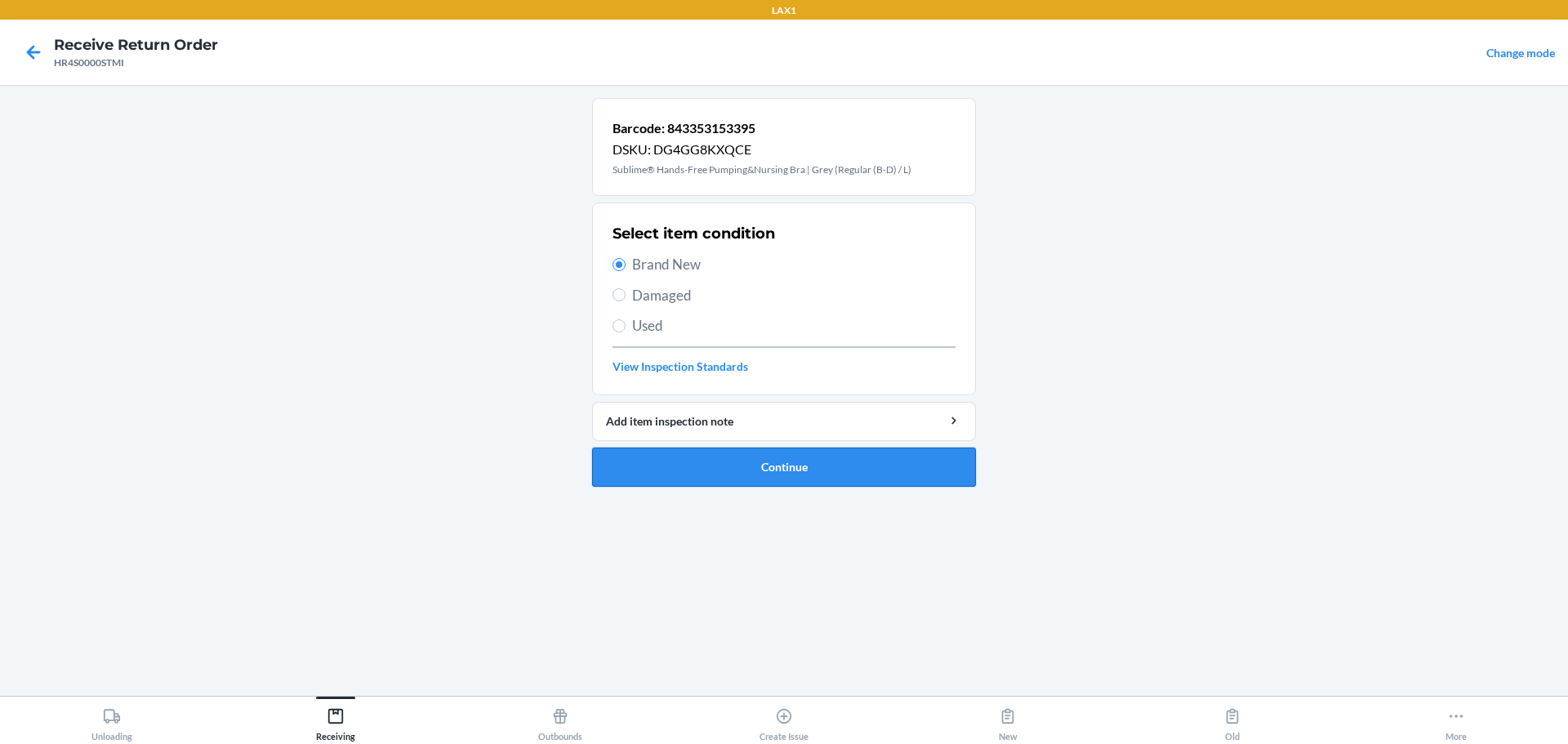
click at [749, 475] on button "Continue" at bounding box center [784, 467] width 384 height 39
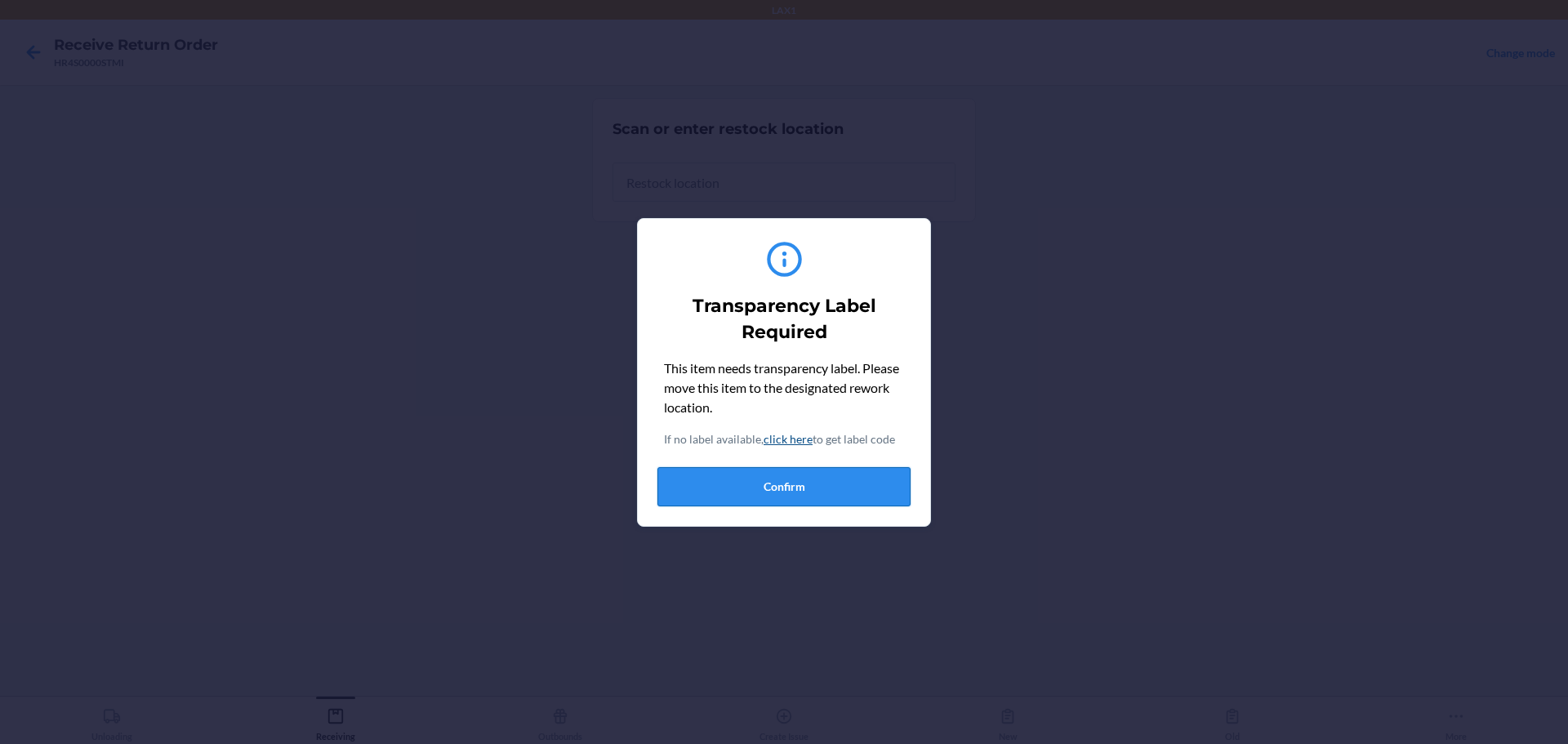
drag, startPoint x: 802, startPoint y: 487, endPoint x: 808, endPoint y: 460, distance: 27.7
click at [754, 487] on button "Confirm" at bounding box center [784, 487] width 253 height 39
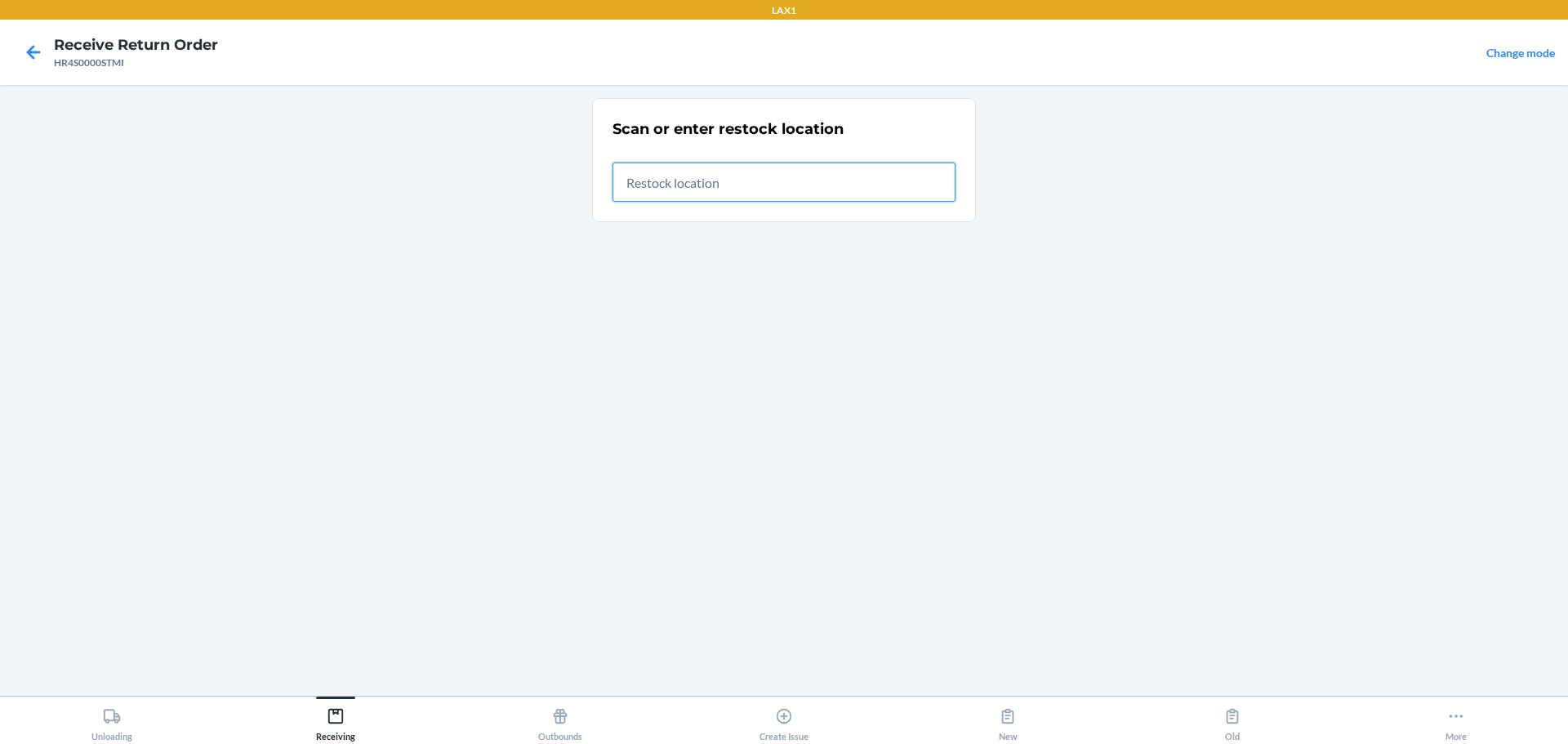
drag, startPoint x: 683, startPoint y: 179, endPoint x: 746, endPoint y: 158, distance: 66.4
click at [684, 179] on input "text" at bounding box center [784, 182] width 343 height 39
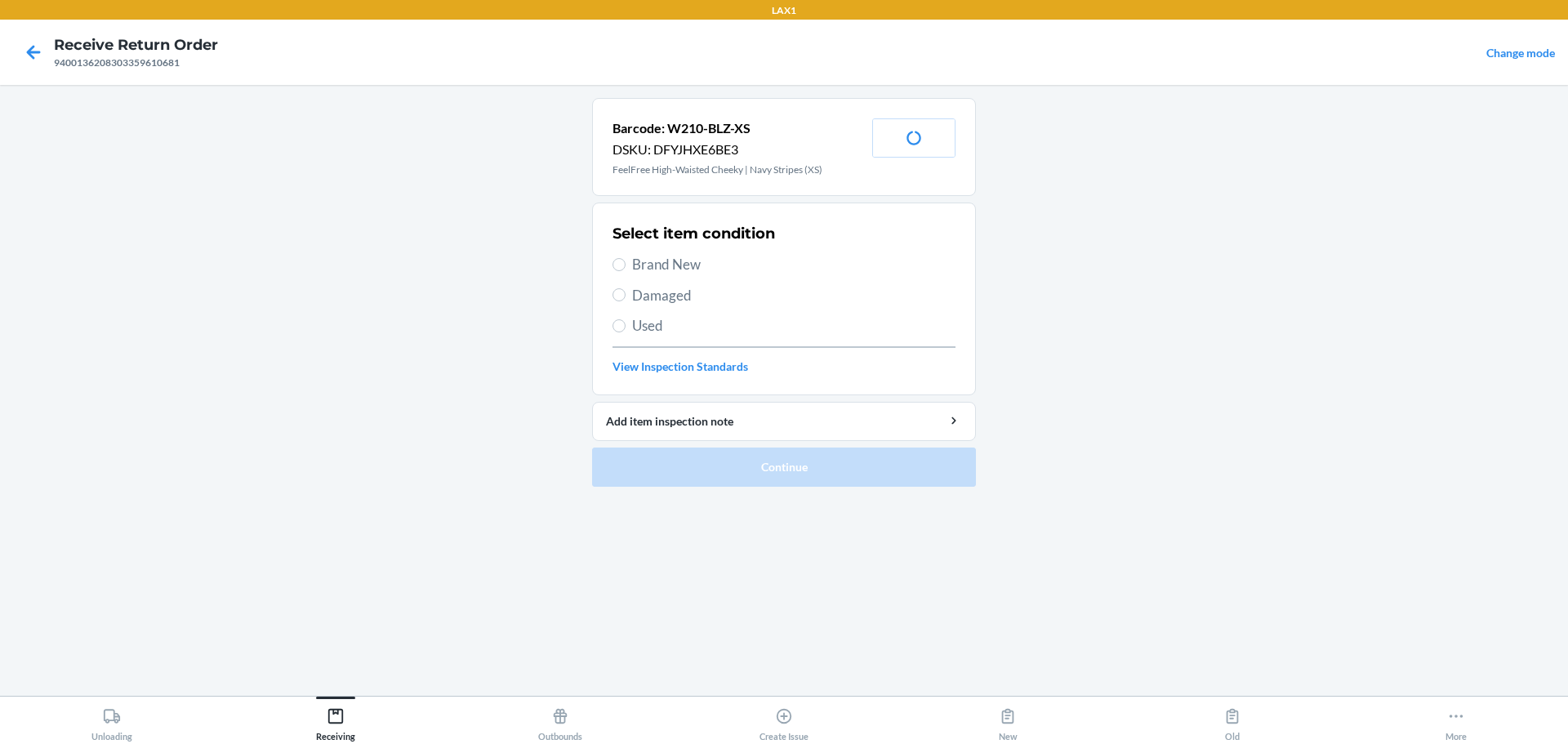
drag, startPoint x: 659, startPoint y: 292, endPoint x: 664, endPoint y: 323, distance: 31.4
click at [659, 293] on span "Damaged" at bounding box center [794, 296] width 323 height 21
click at [626, 293] on input "Damaged" at bounding box center [618, 294] width 13 height 13
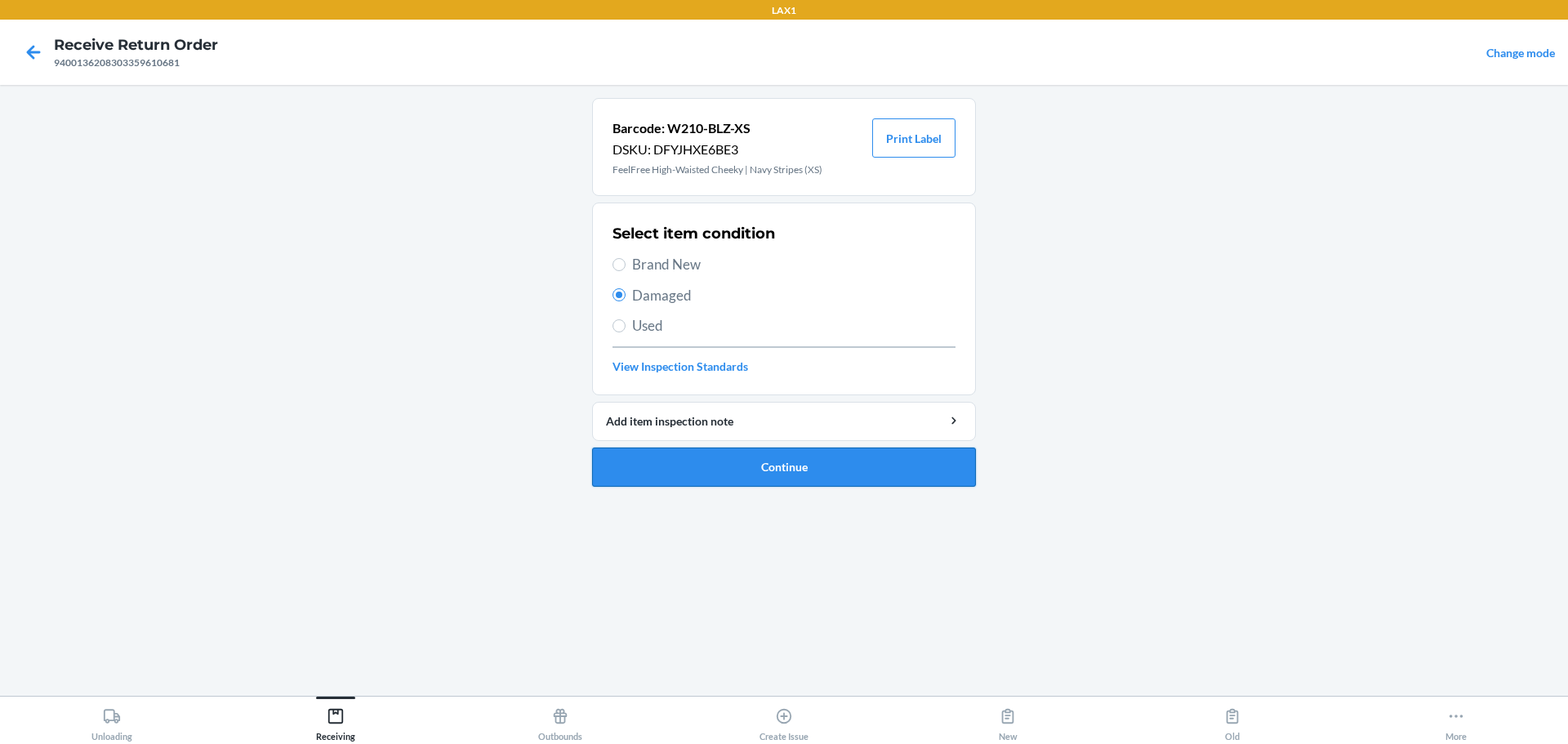
drag, startPoint x: 710, startPoint y: 466, endPoint x: 715, endPoint y: 457, distance: 10.3
click at [715, 457] on button "Continue" at bounding box center [784, 467] width 384 height 39
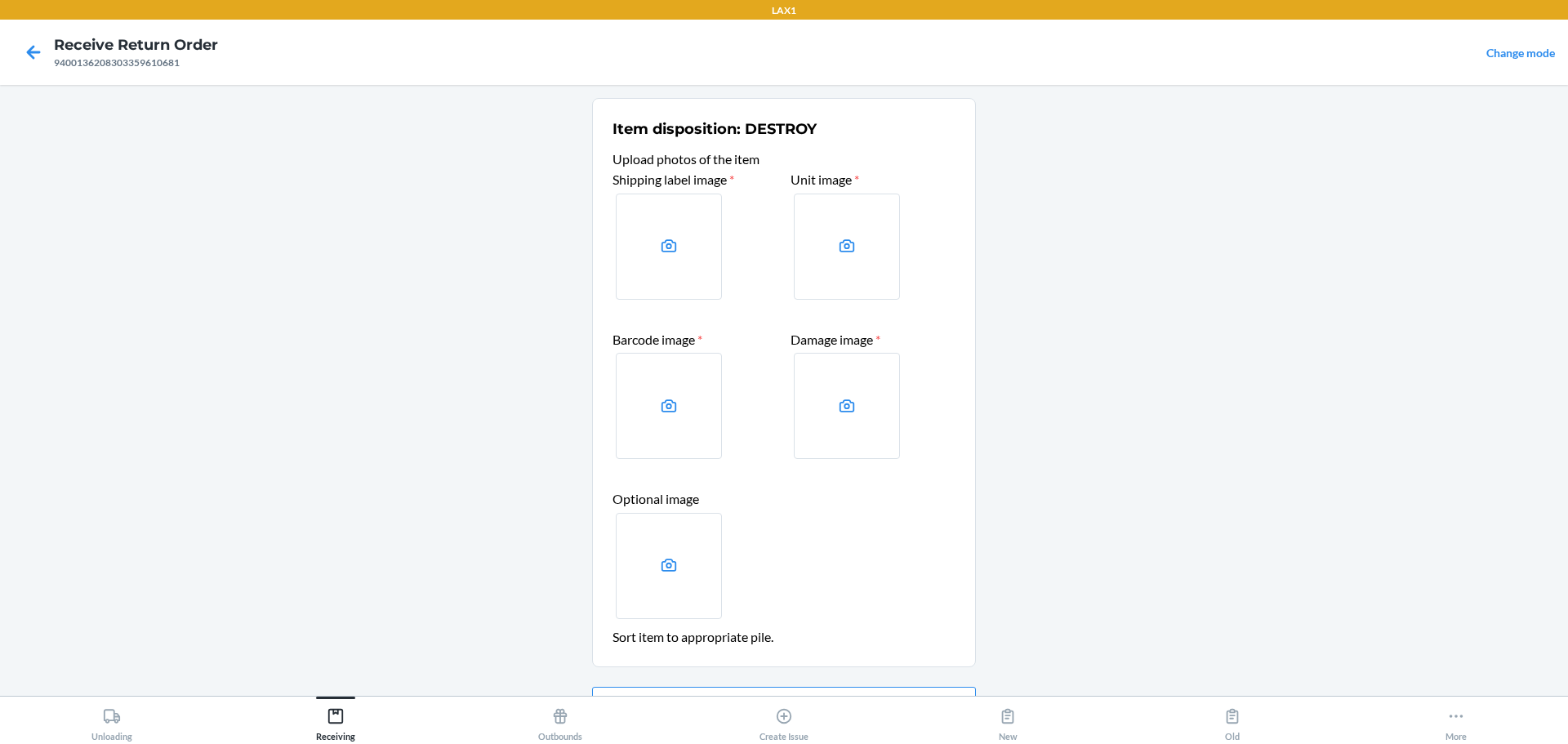
scroll to position [95, 0]
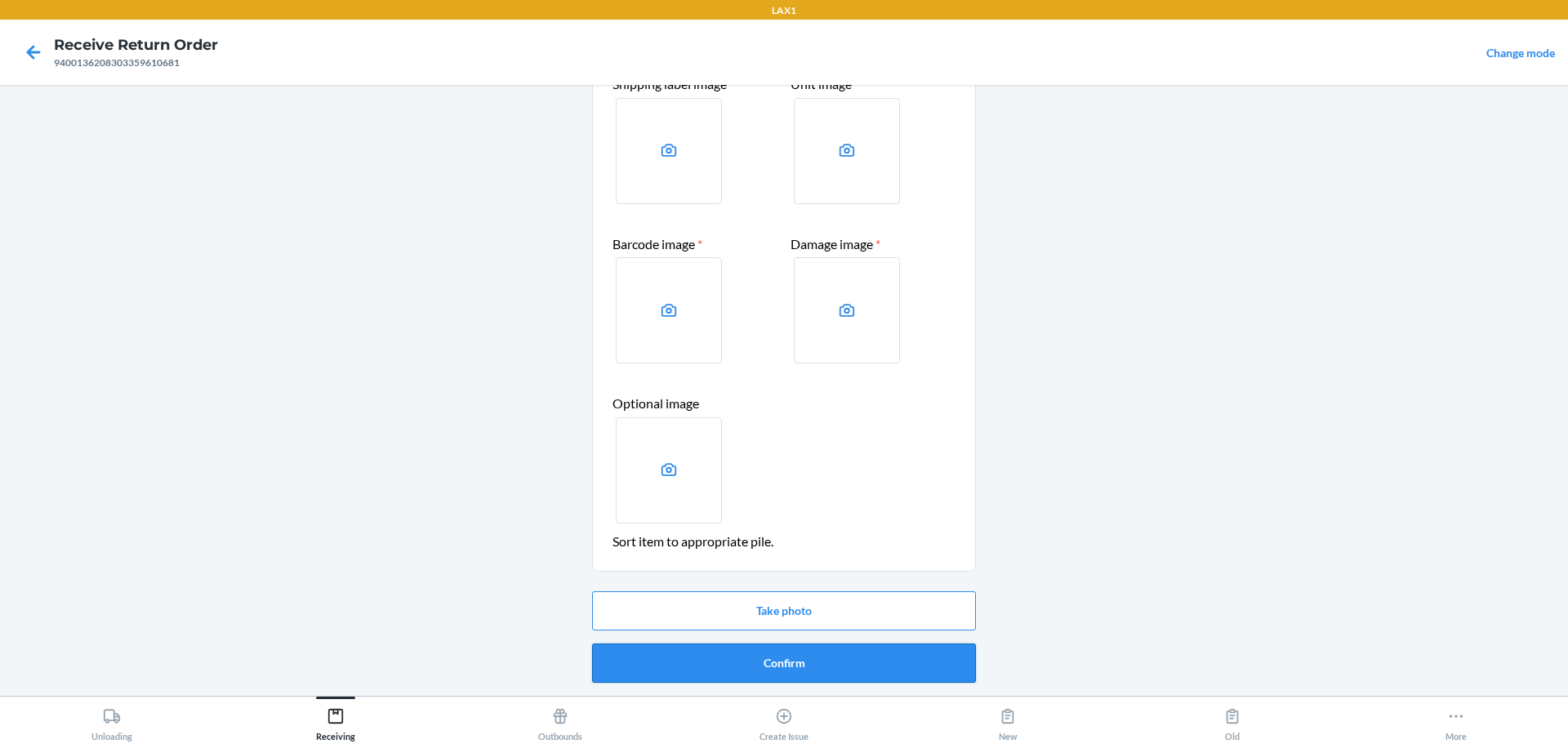
click at [735, 658] on button "Confirm" at bounding box center [784, 663] width 384 height 39
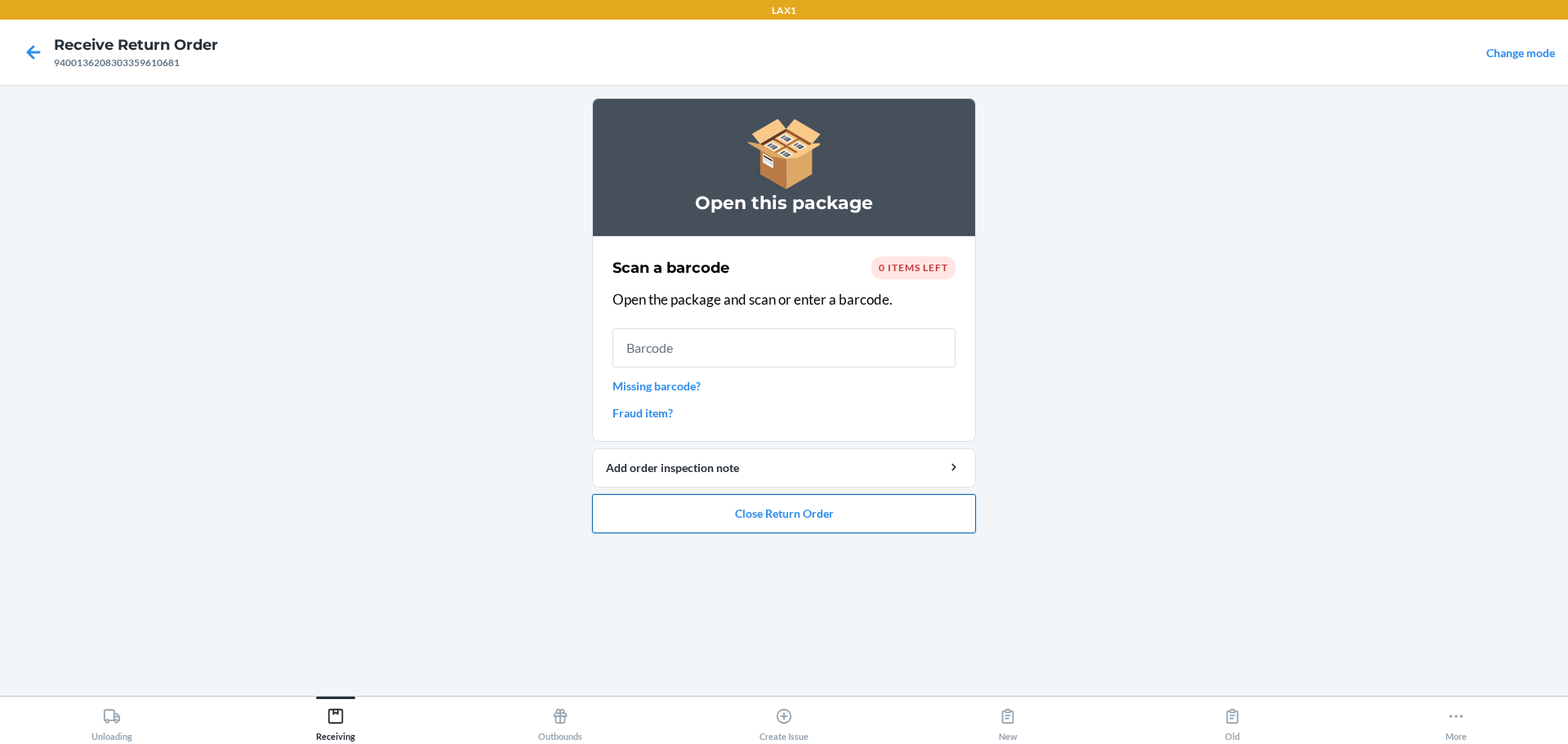
click at [754, 522] on button "Close Return Order" at bounding box center [784, 513] width 384 height 39
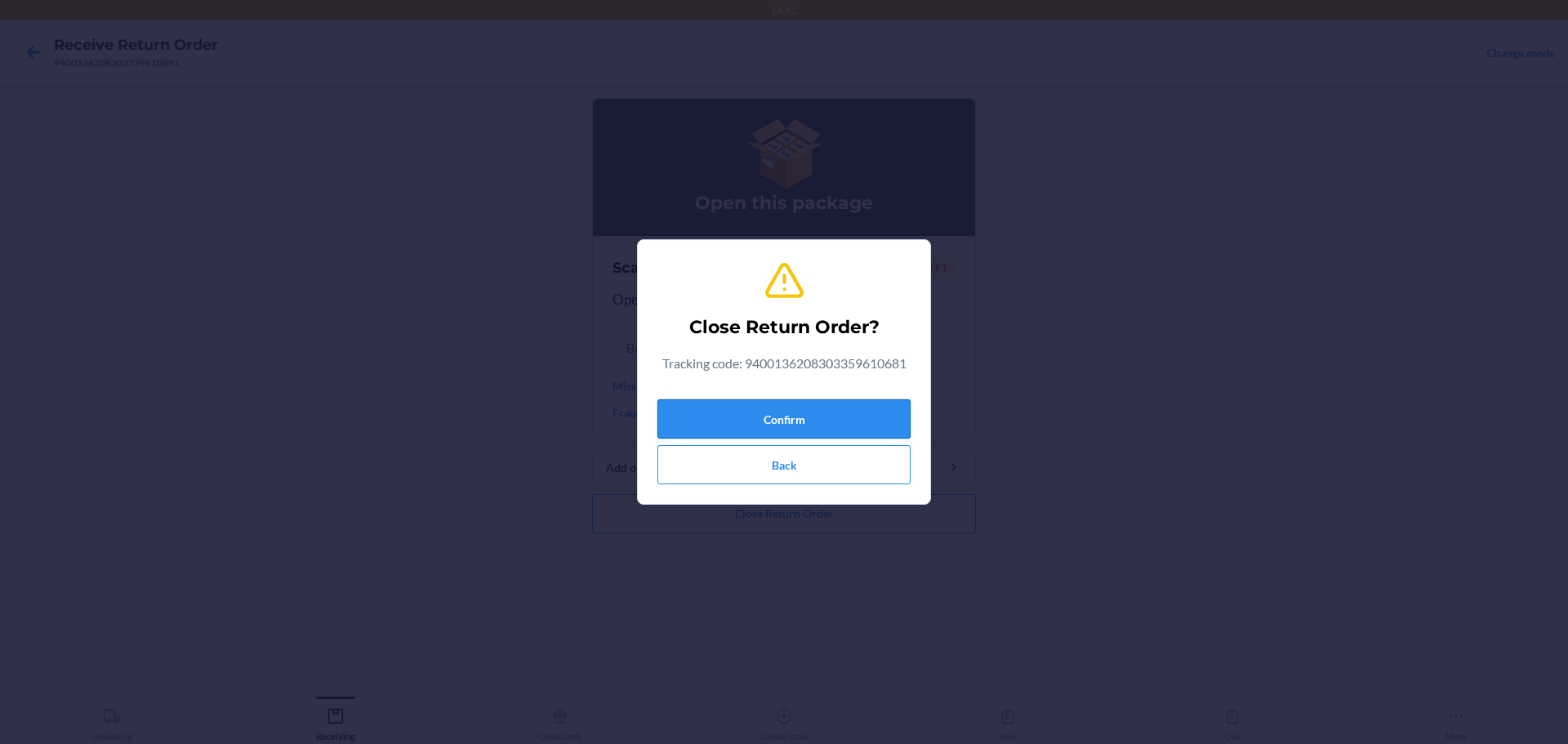
click at [754, 412] on button "Confirm" at bounding box center [784, 419] width 253 height 39
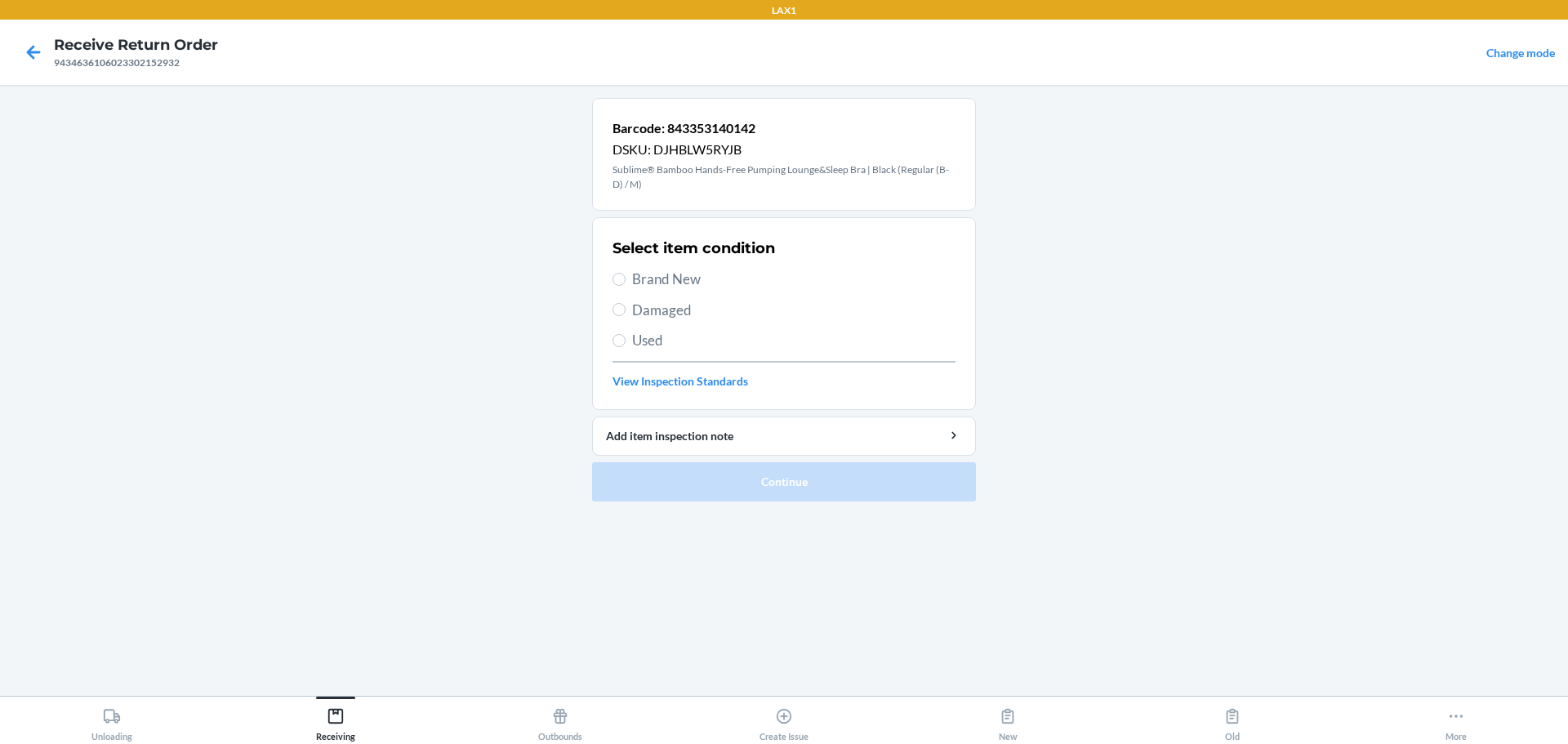
click at [628, 354] on div "Select item condition Brand New Damaged Used View Inspection Standards" at bounding box center [784, 313] width 343 height 162
click at [637, 340] on span "Used" at bounding box center [794, 340] width 323 height 21
click at [626, 340] on input "Used" at bounding box center [618, 340] width 13 height 13
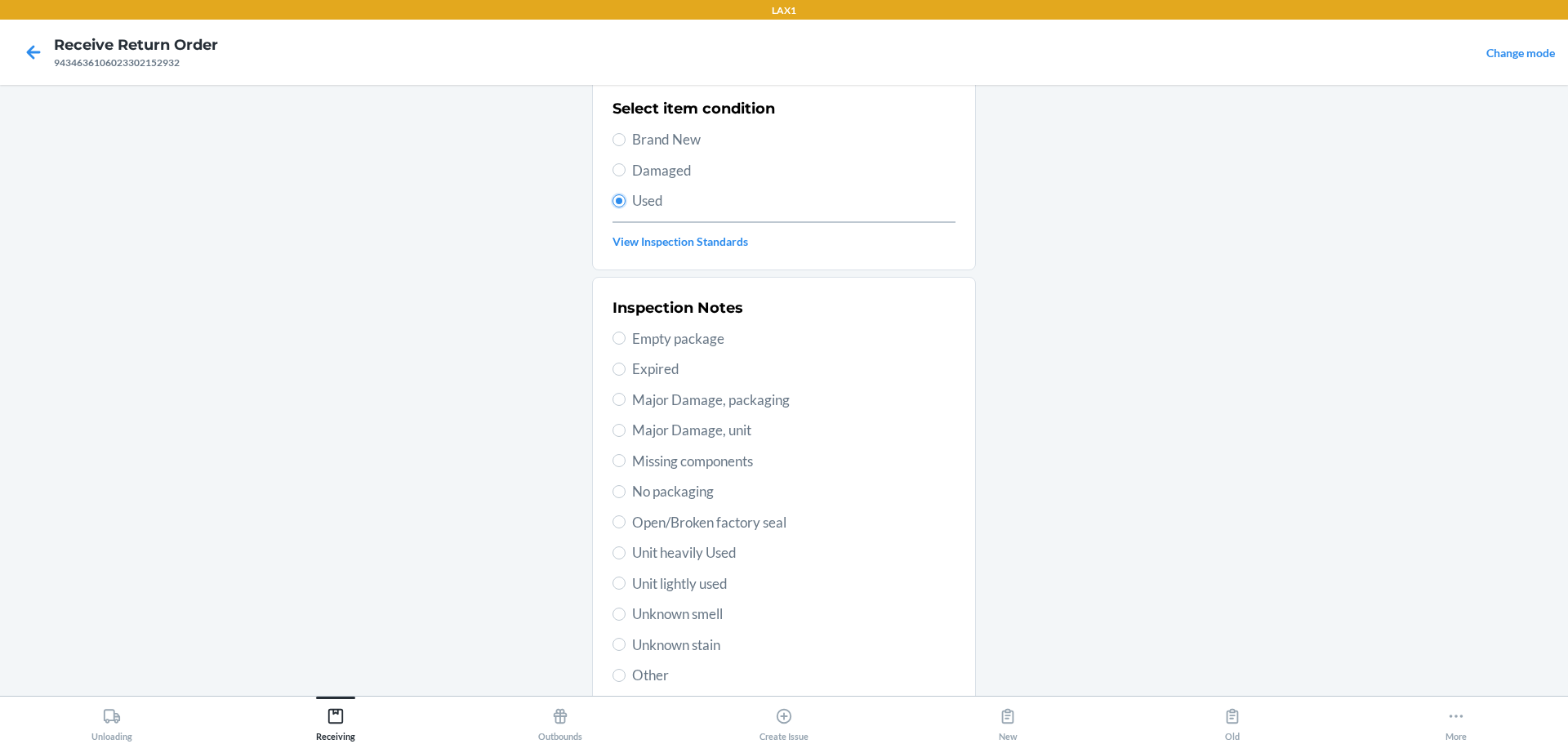
scroll to position [255, 0]
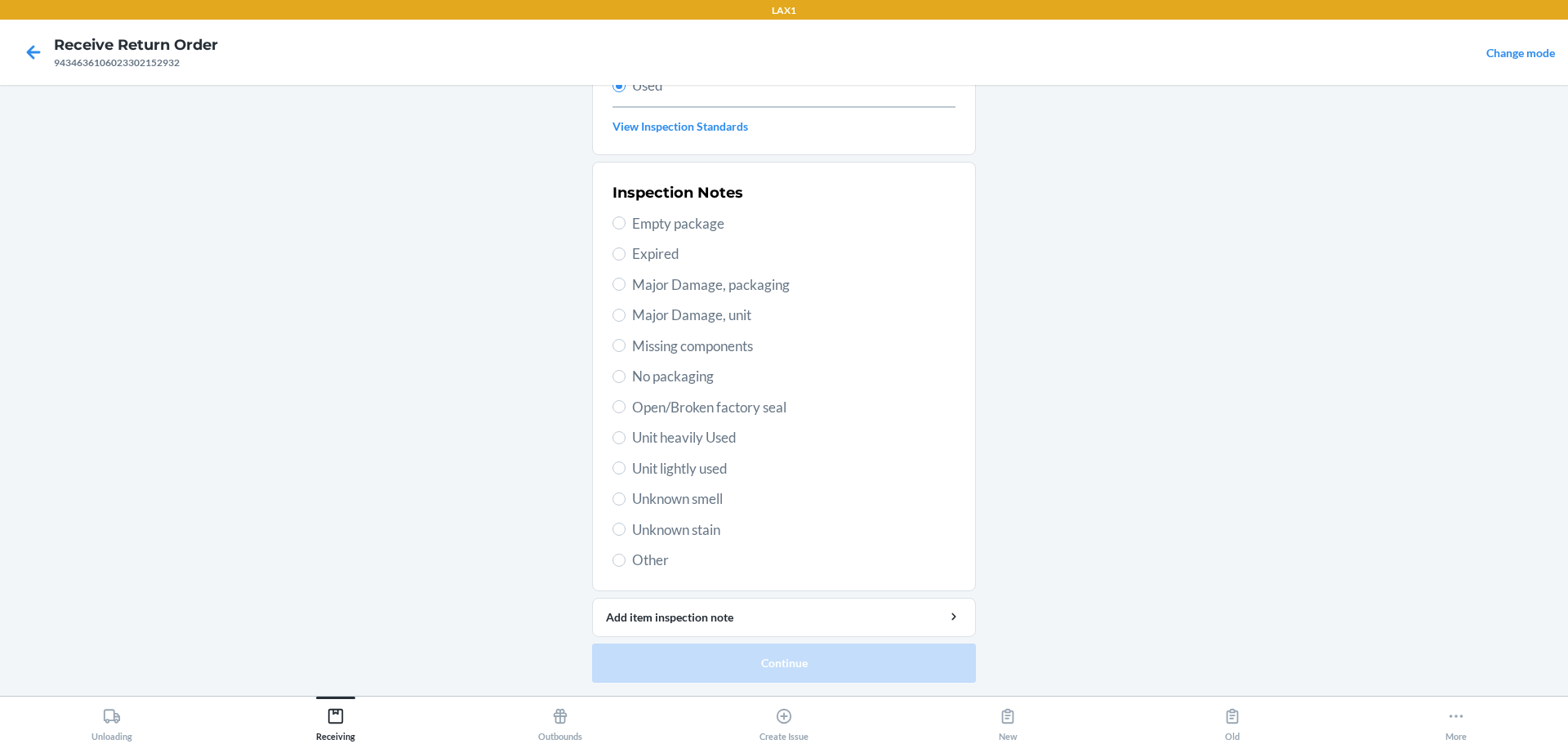
click at [672, 465] on span "Unit lightly used" at bounding box center [794, 469] width 323 height 21
click at [626, 465] on input "Unit lightly used" at bounding box center [618, 468] width 13 height 13
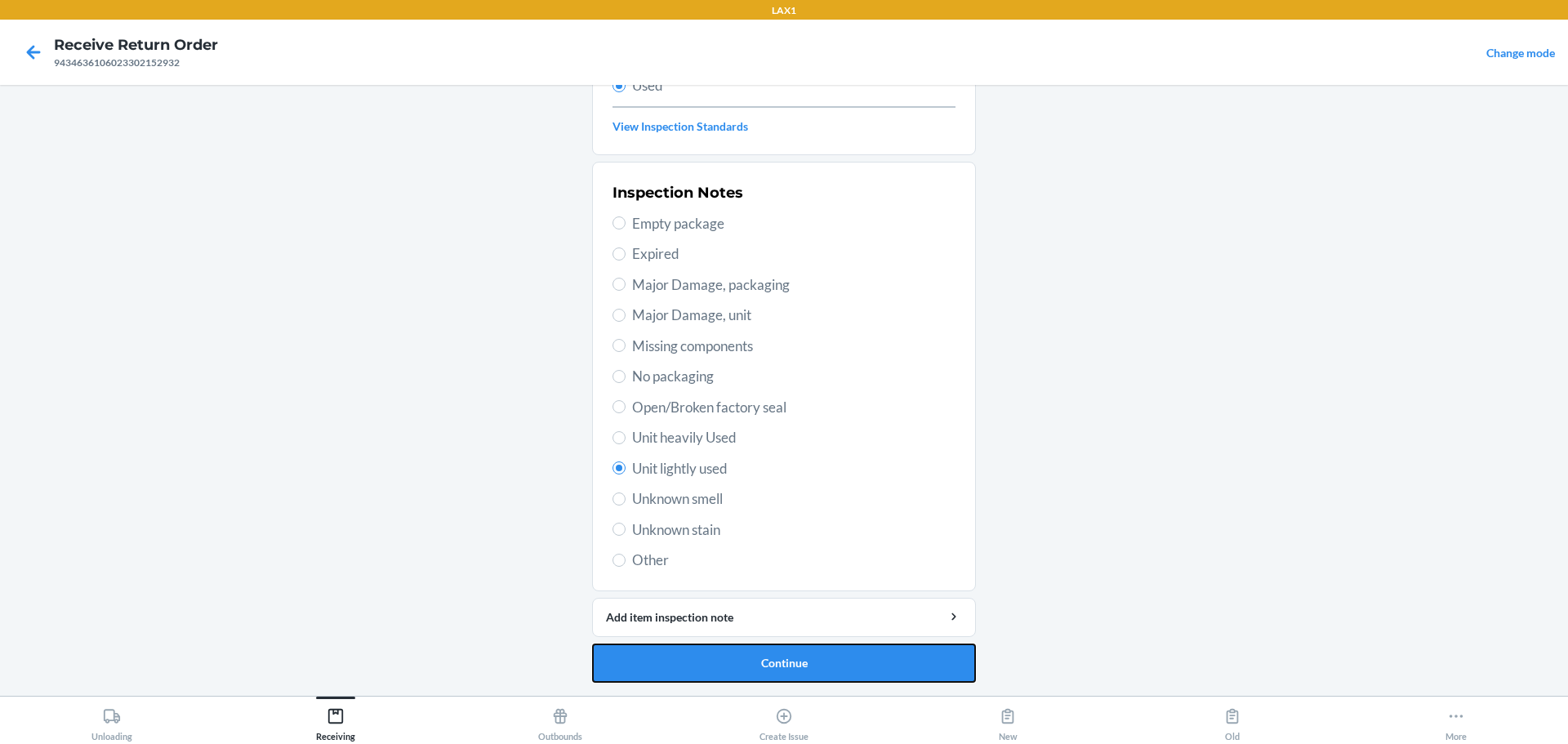
click at [754, 651] on button "Continue" at bounding box center [784, 663] width 384 height 39
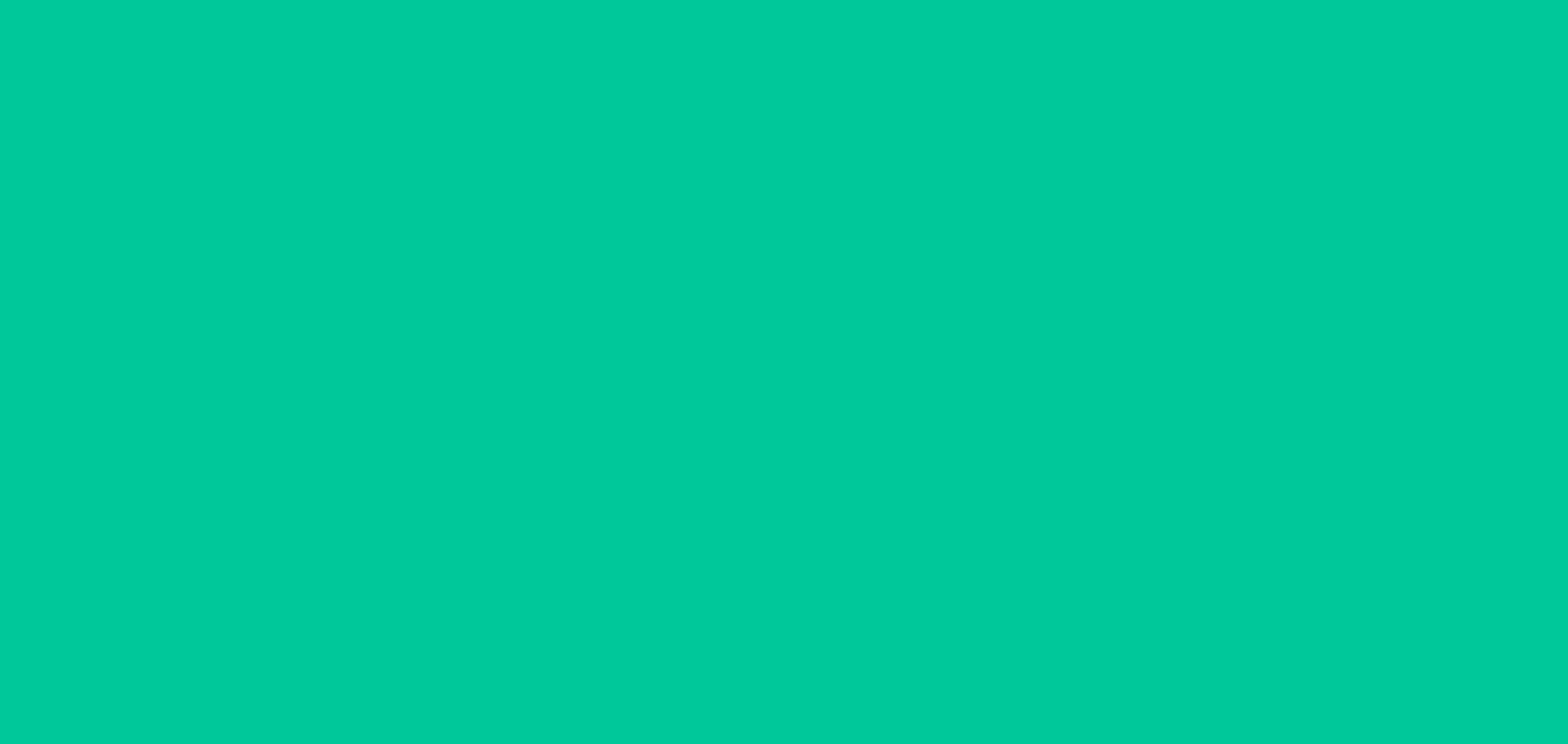
scroll to position [0, 0]
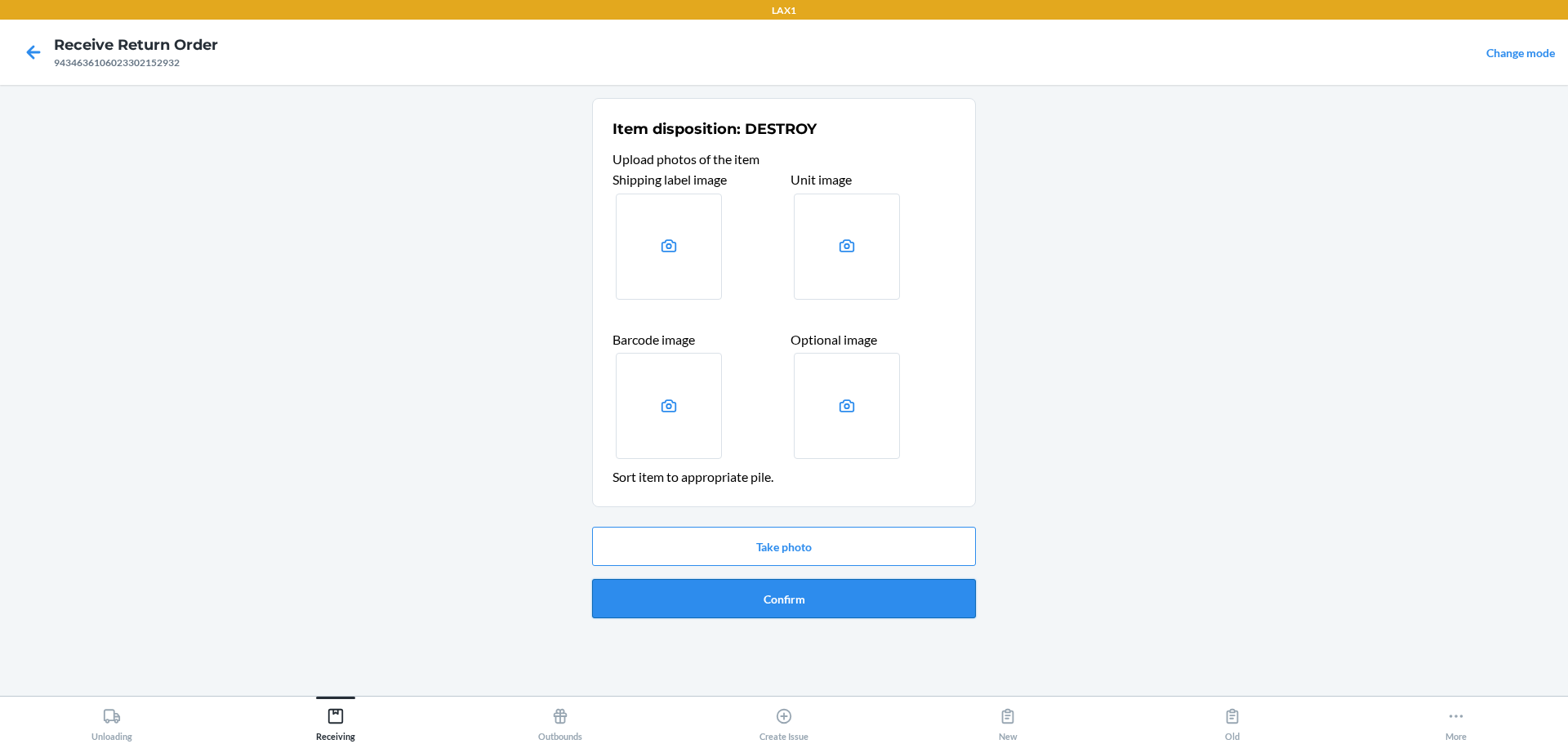
click at [754, 591] on button "Confirm" at bounding box center [784, 598] width 384 height 39
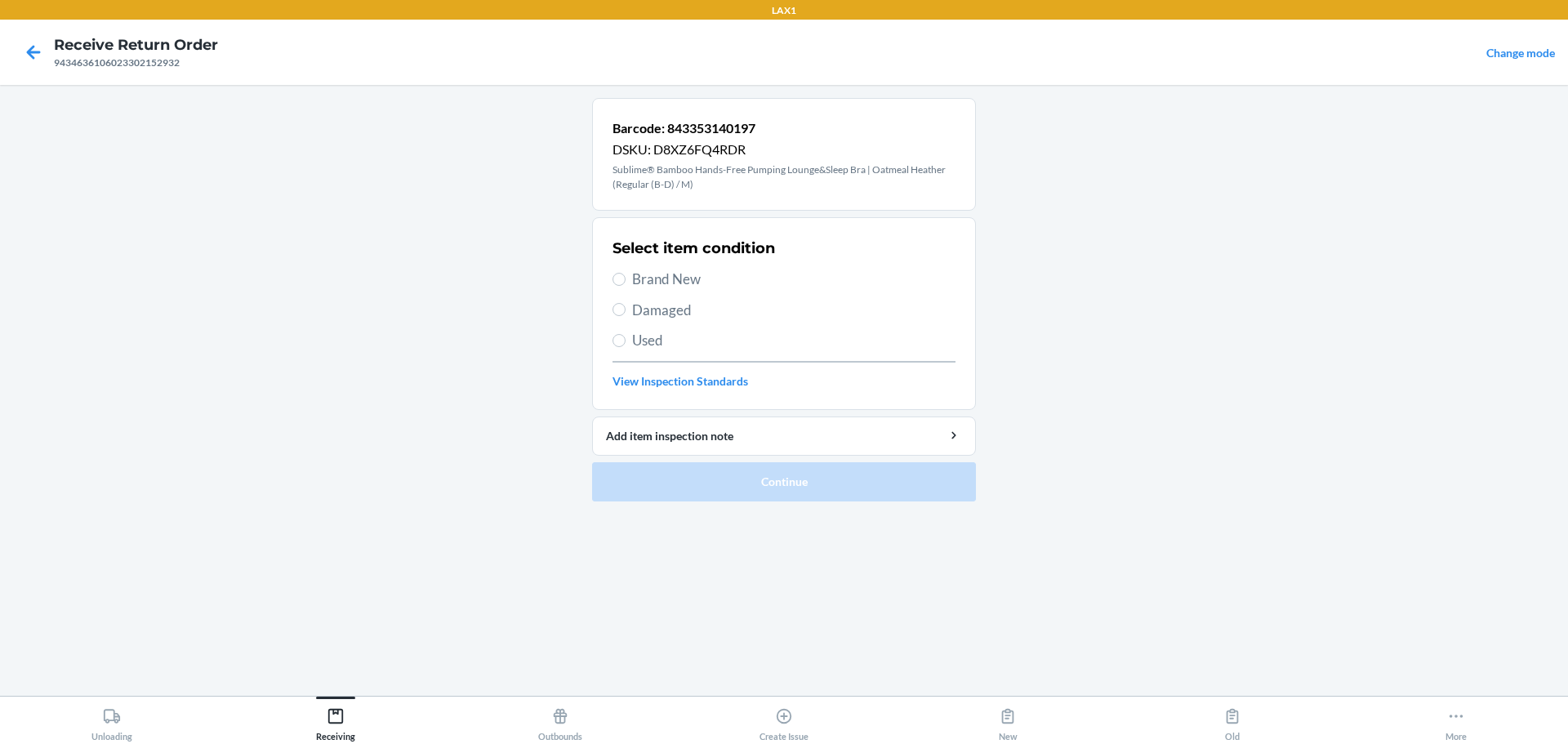
drag, startPoint x: 637, startPoint y: 276, endPoint x: 639, endPoint y: 328, distance: 52.0
click at [637, 277] on span "Brand New" at bounding box center [794, 279] width 323 height 21
click at [626, 281] on label "Brand New" at bounding box center [784, 279] width 343 height 21
click at [626, 281] on input "Brand New" at bounding box center [618, 278] width 13 height 13
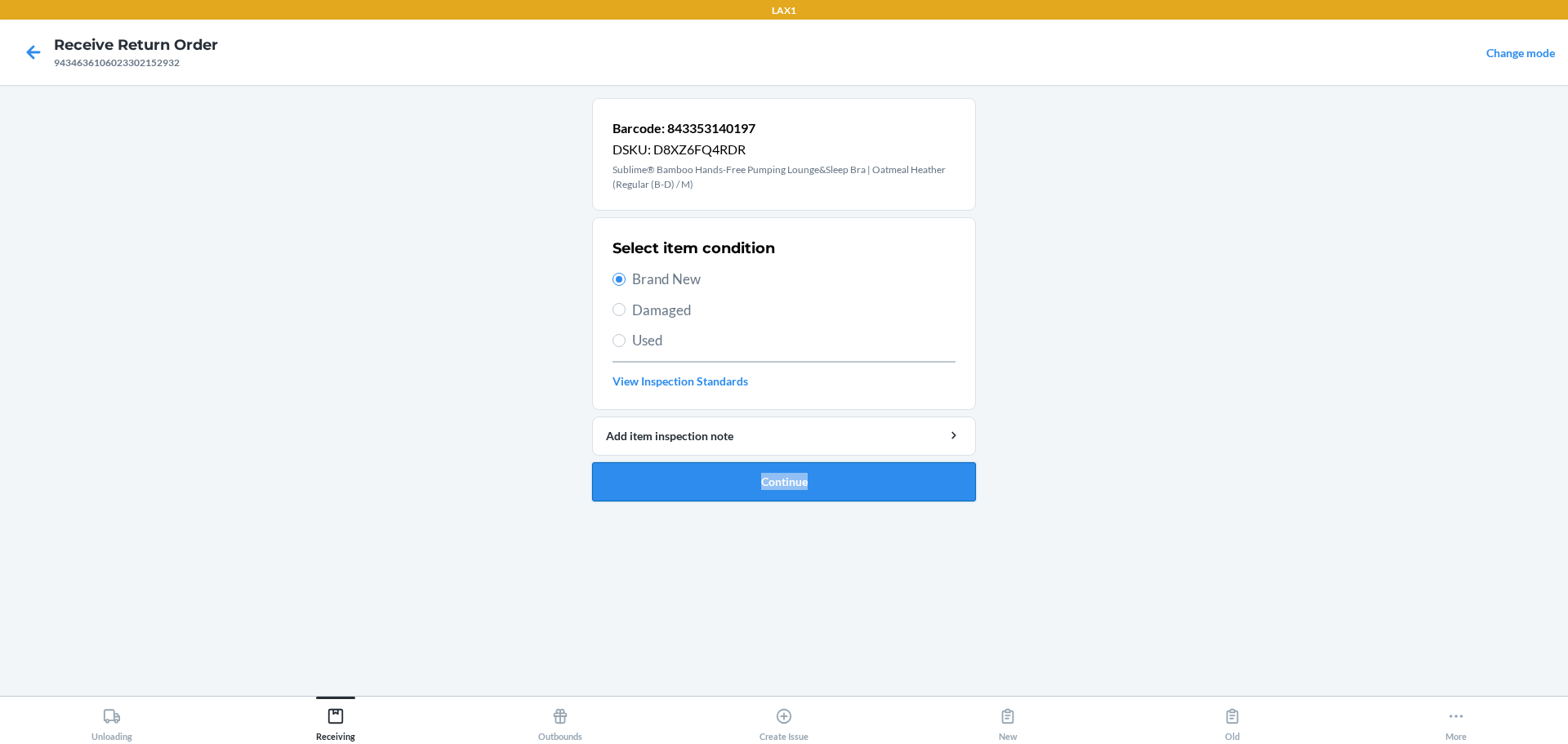
click at [700, 498] on ol "Barcode: 843353140197 DSKU: D8XZ6FQ4RDR Sublime® Bamboo Hands-Free Pumping Loun…" at bounding box center [784, 306] width 384 height 416
click at [702, 485] on button "Continue" at bounding box center [784, 481] width 384 height 39
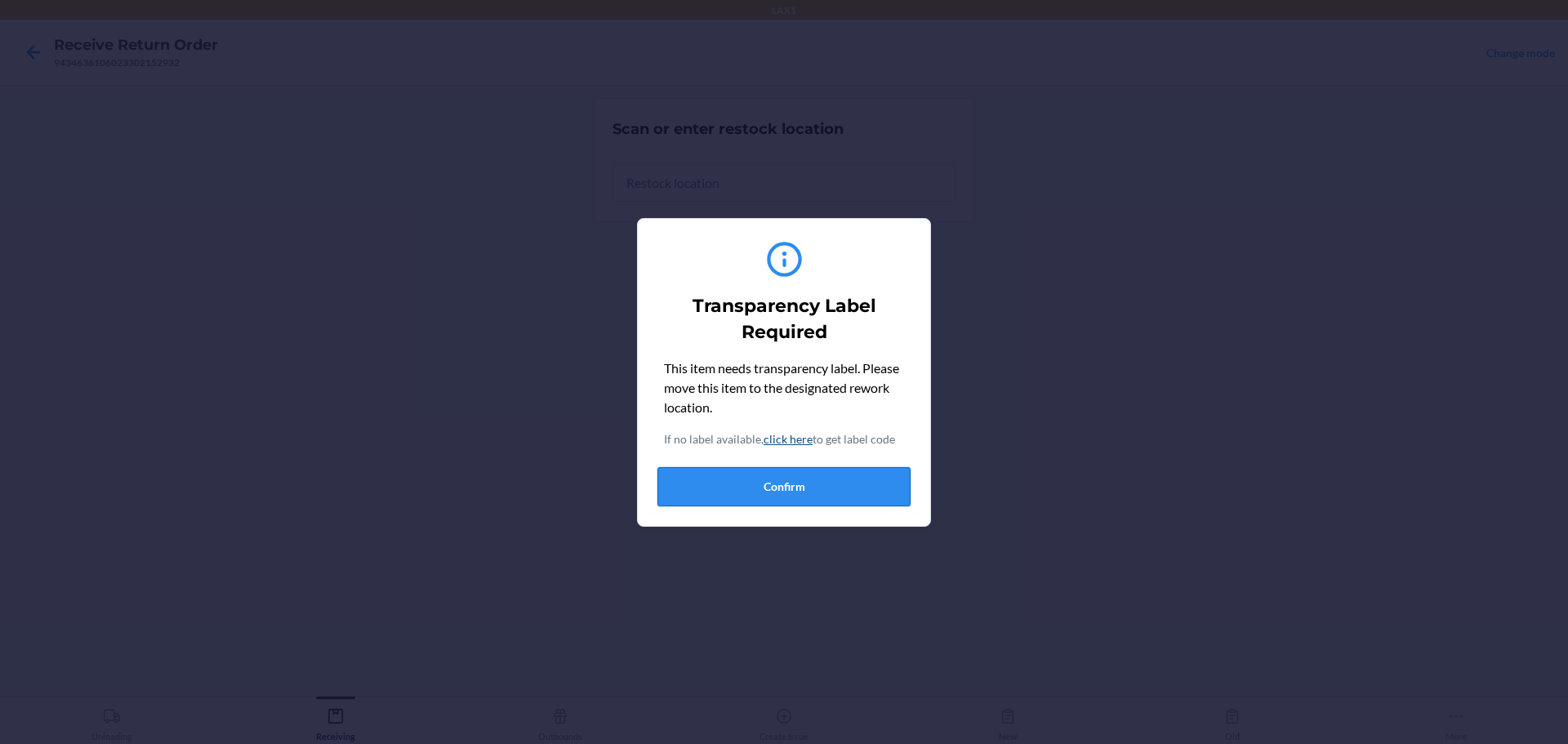
click at [754, 479] on button "Confirm" at bounding box center [784, 487] width 253 height 39
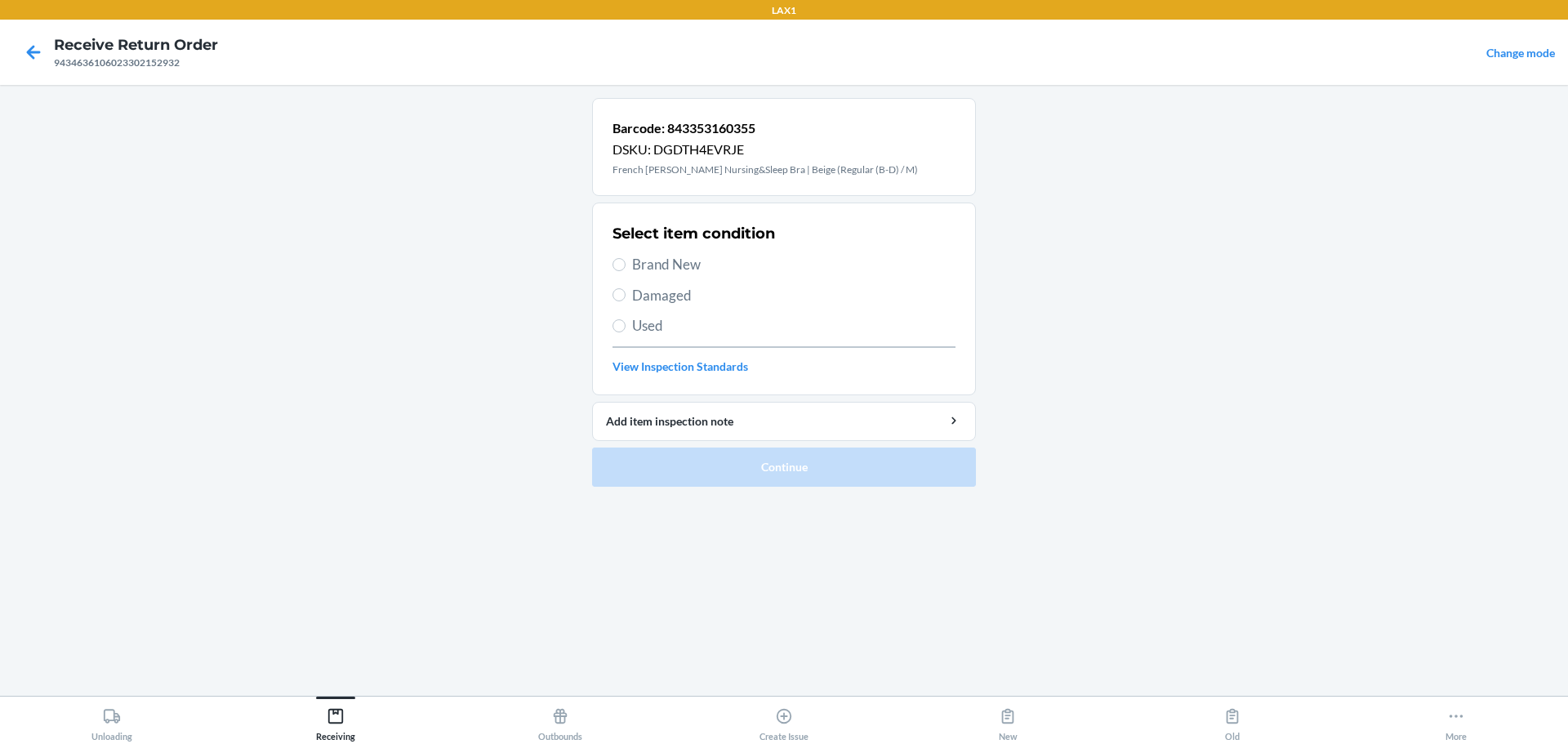
drag, startPoint x: 663, startPoint y: 261, endPoint x: 656, endPoint y: 318, distance: 57.4
click at [663, 265] on span "Brand New" at bounding box center [794, 265] width 323 height 21
click at [626, 265] on input "Brand New" at bounding box center [618, 264] width 13 height 13
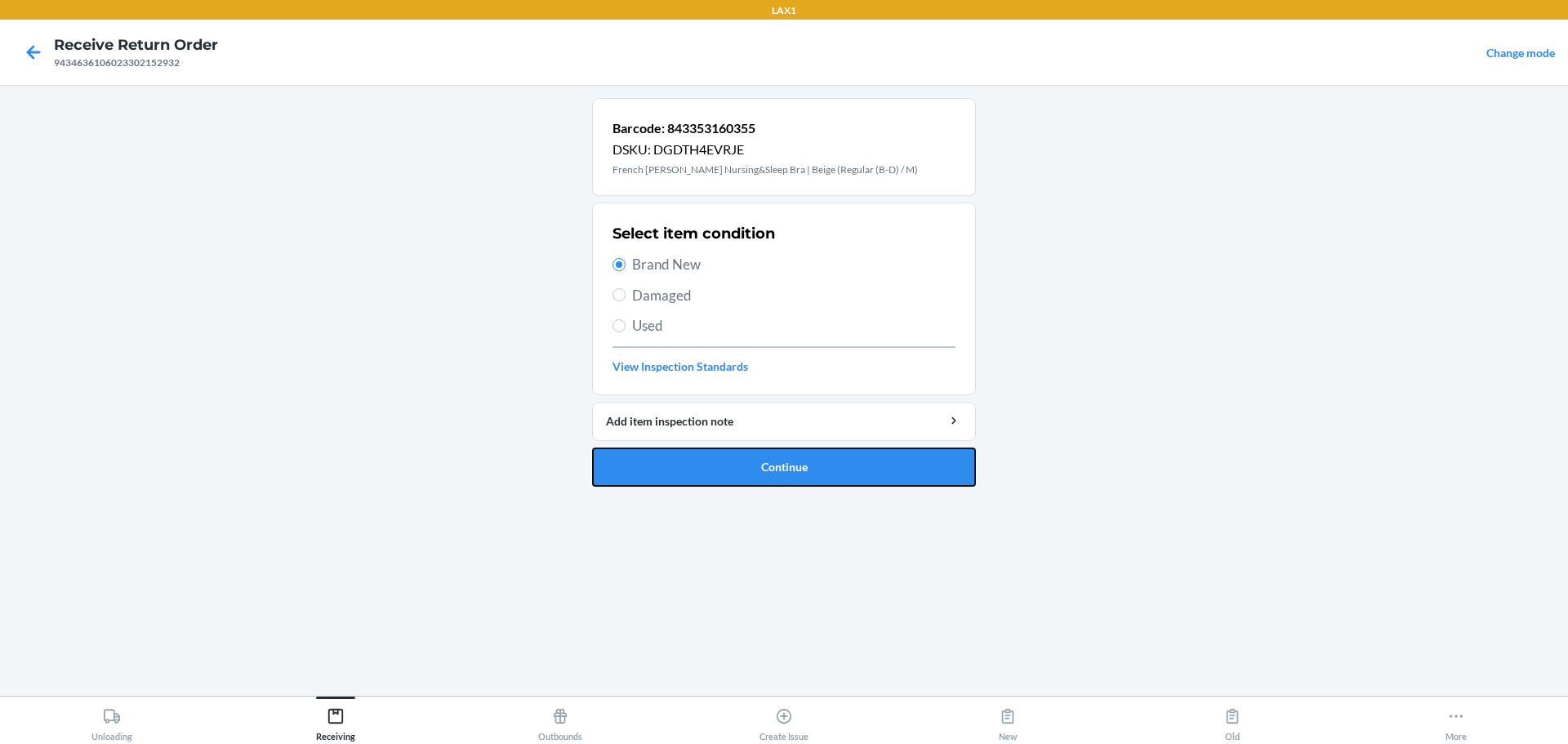
click at [748, 472] on button "Continue" at bounding box center [784, 467] width 384 height 39
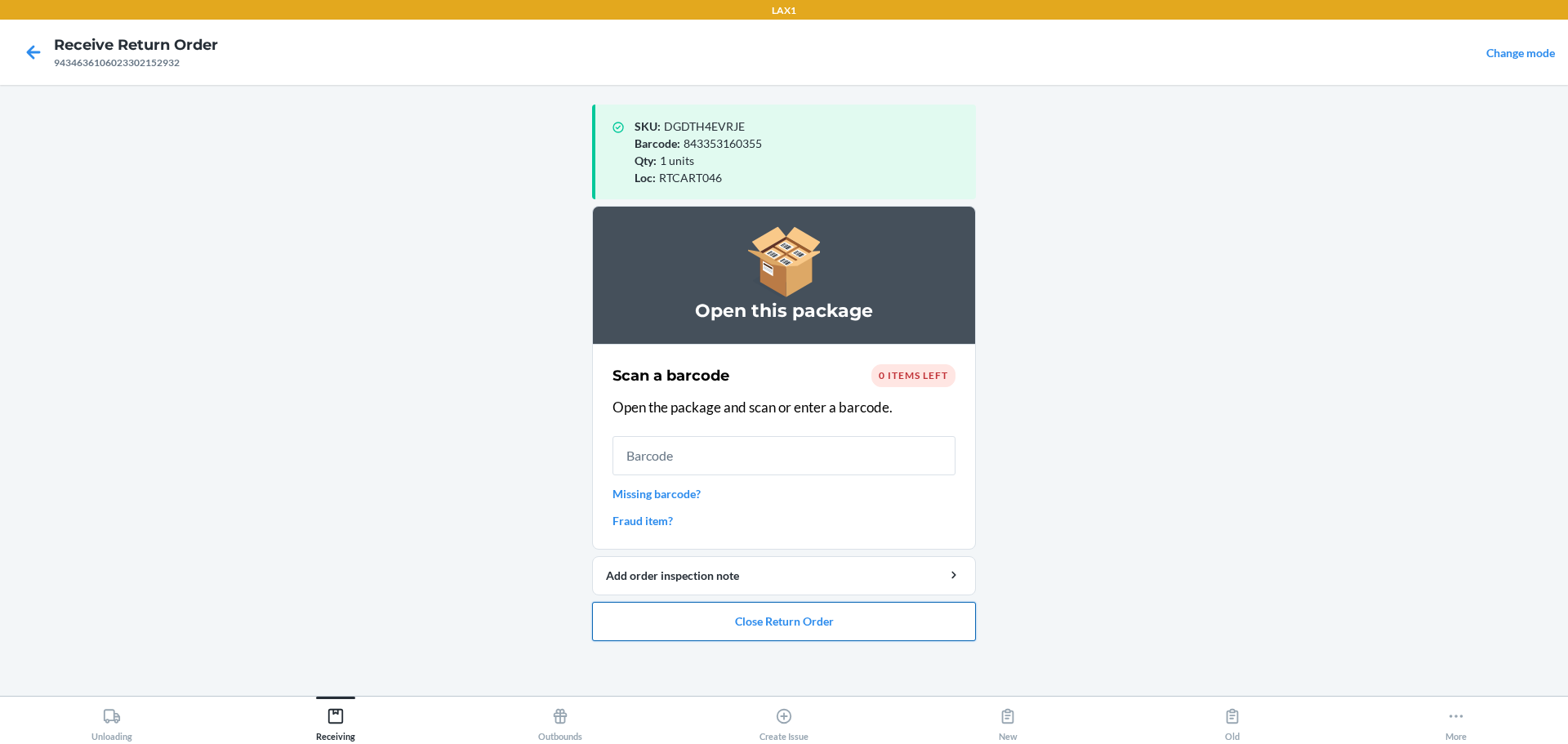
click at [754, 628] on button "Close Return Order" at bounding box center [784, 621] width 384 height 39
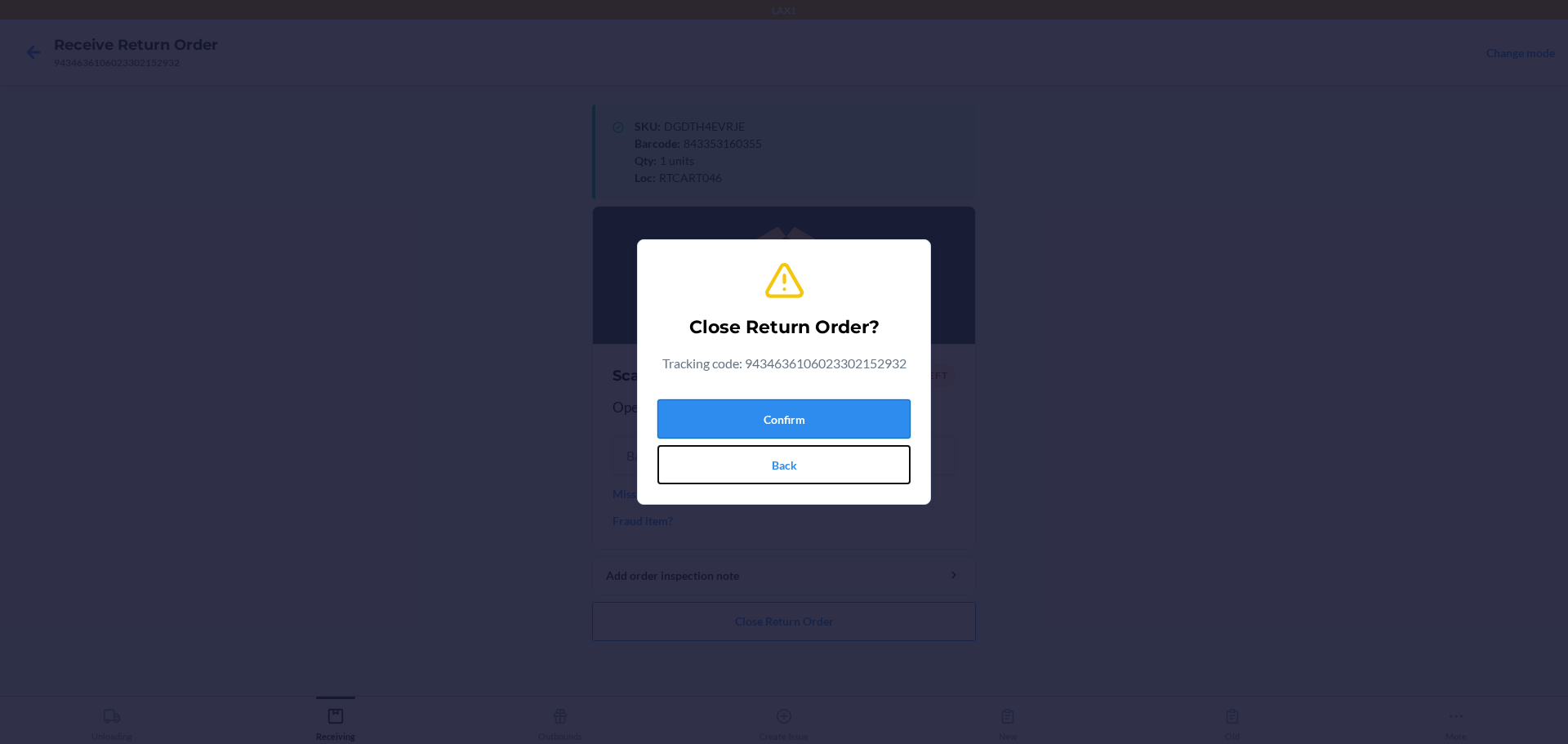
drag, startPoint x: 866, startPoint y: 446, endPoint x: 875, endPoint y: 433, distance: 15.8
click at [754, 441] on div "Confirm Back" at bounding box center [784, 438] width 253 height 91
click at [754, 432] on button "Confirm" at bounding box center [784, 419] width 253 height 39
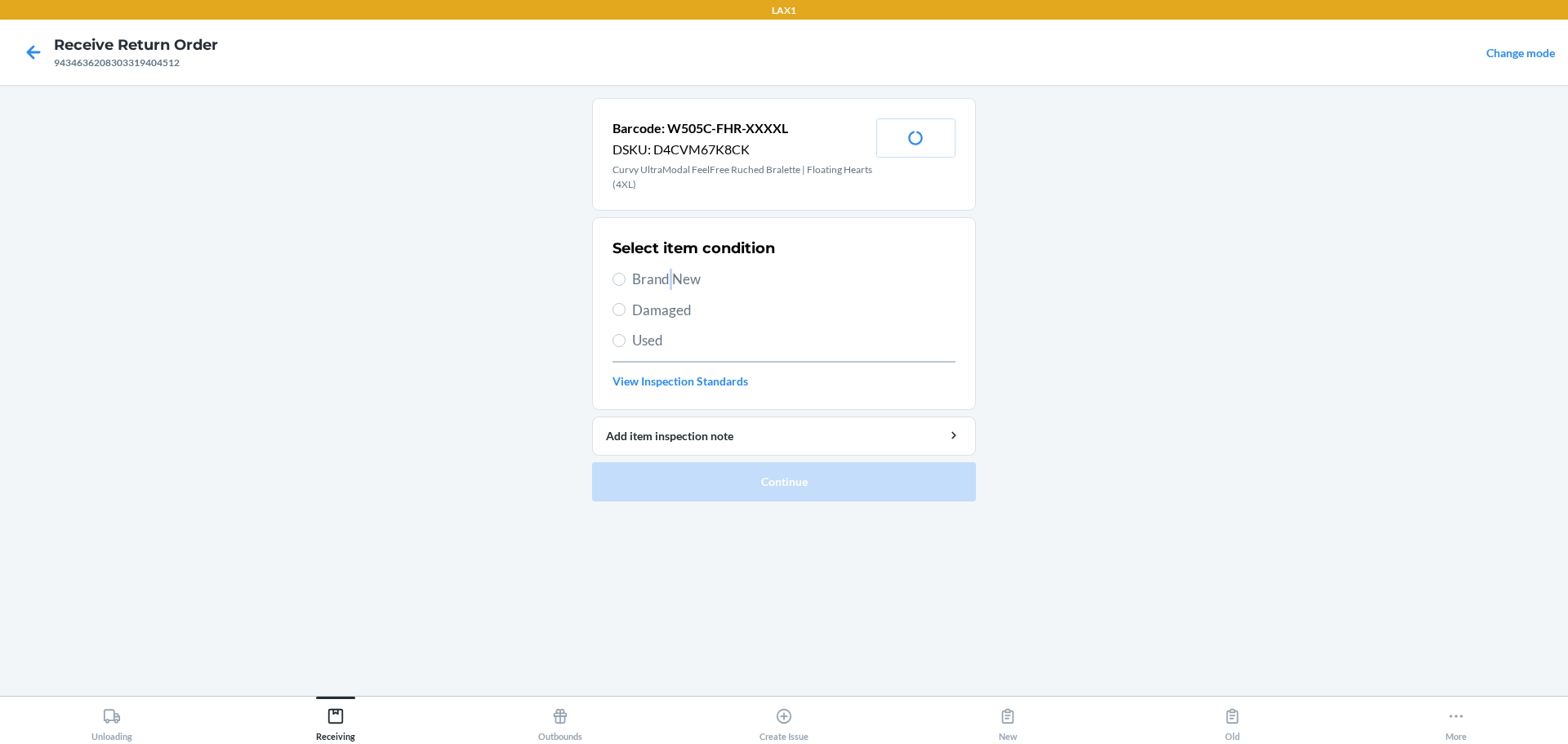
click at [671, 274] on span "Brand New" at bounding box center [794, 279] width 323 height 21
click at [640, 282] on span "Brand New" at bounding box center [794, 279] width 323 height 21
click at [626, 282] on input "Brand New" at bounding box center [618, 278] width 13 height 13
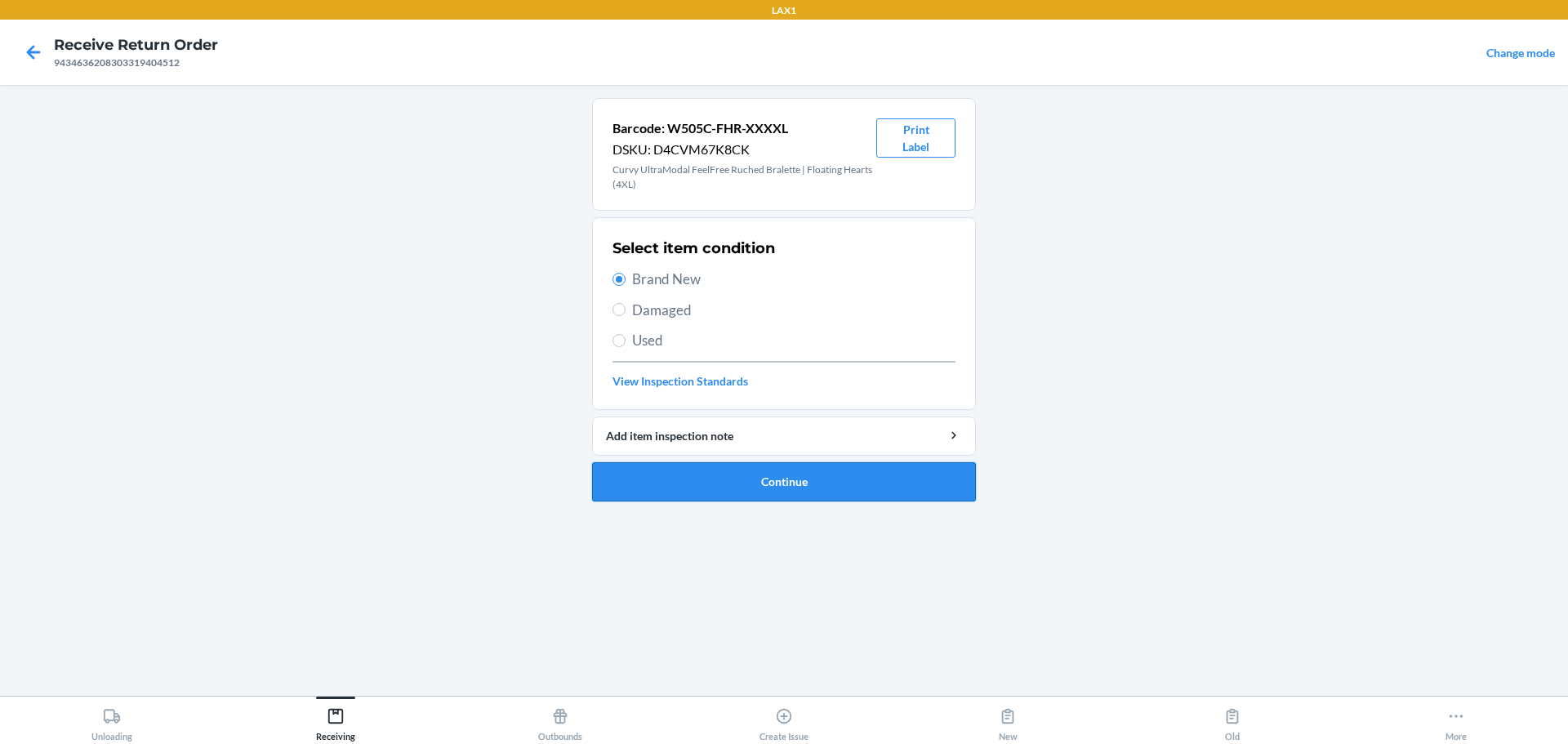
click at [754, 490] on button "Continue" at bounding box center [784, 481] width 384 height 39
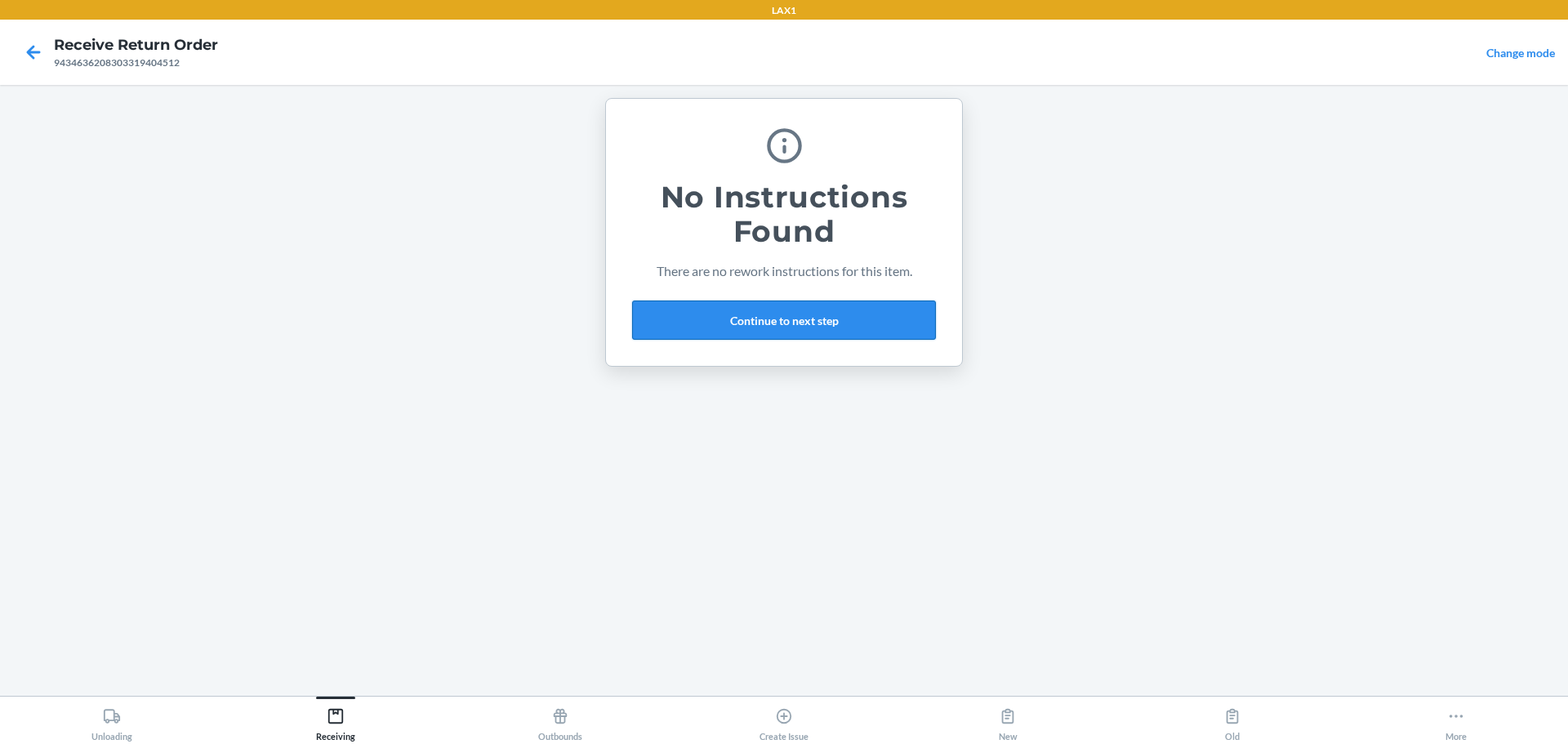
click at [754, 329] on button "Continue to next step" at bounding box center [784, 320] width 304 height 39
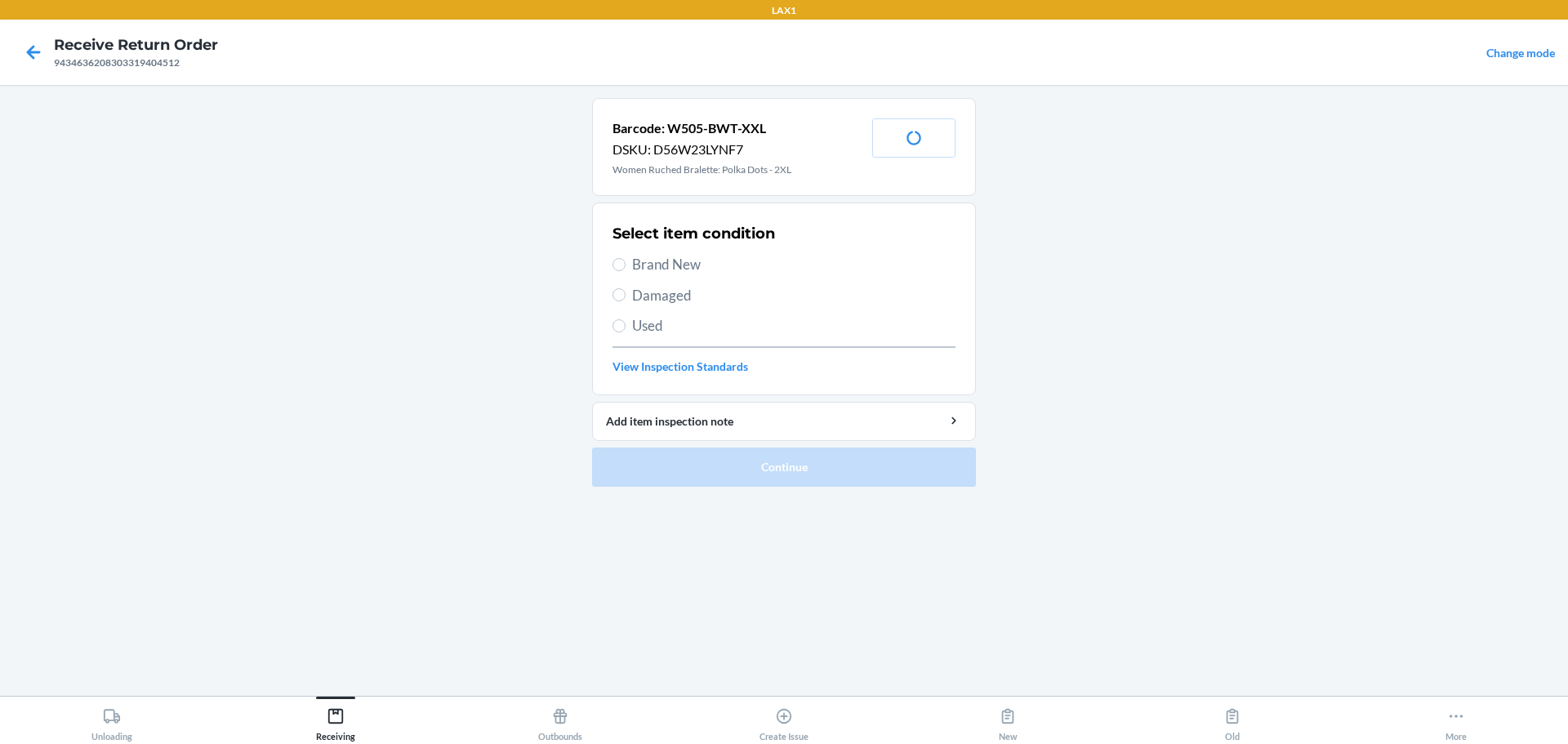
click at [694, 266] on span "Brand New" at bounding box center [794, 265] width 323 height 21
click at [626, 266] on input "Brand New" at bounding box center [618, 264] width 13 height 13
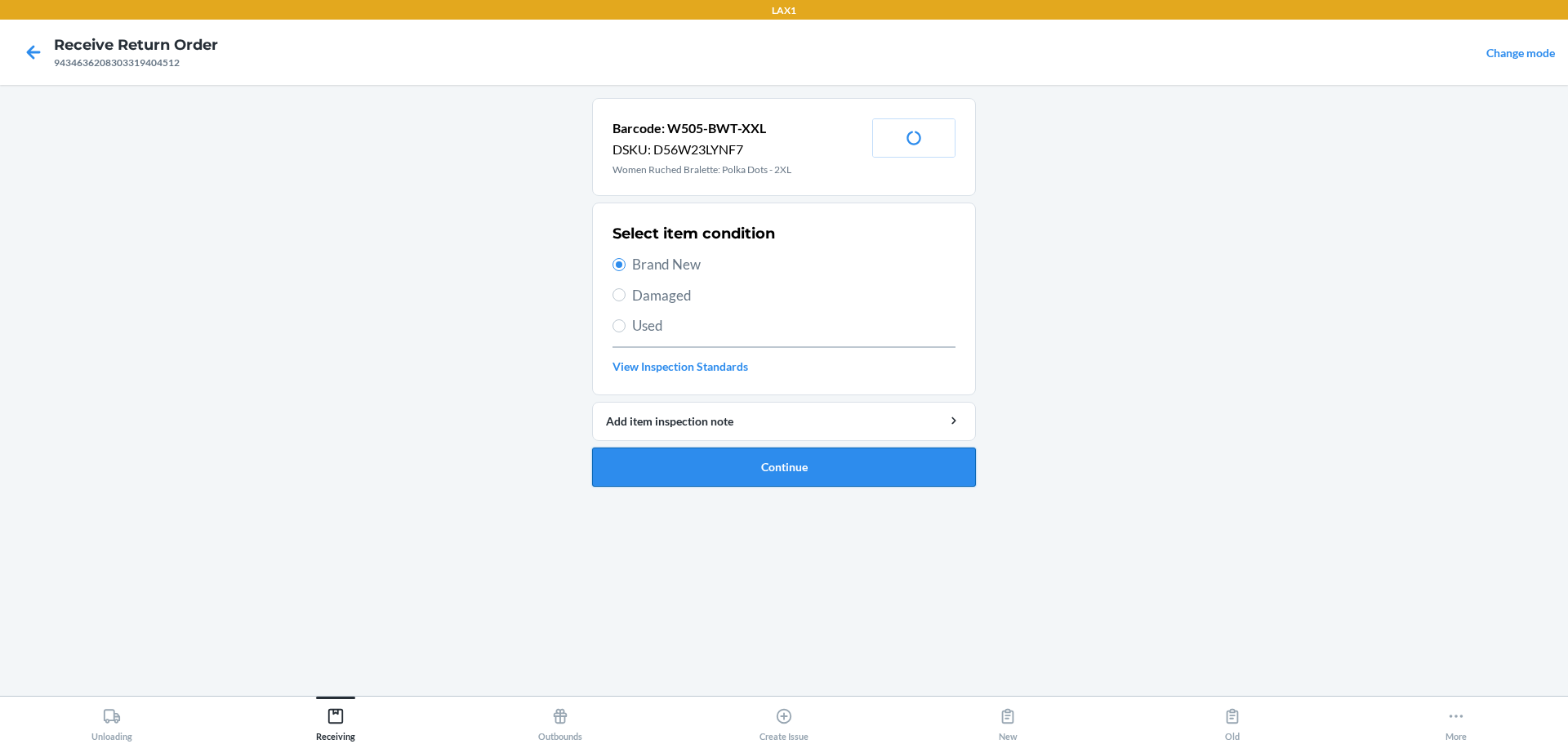
click at [754, 477] on button "Continue" at bounding box center [784, 467] width 384 height 39
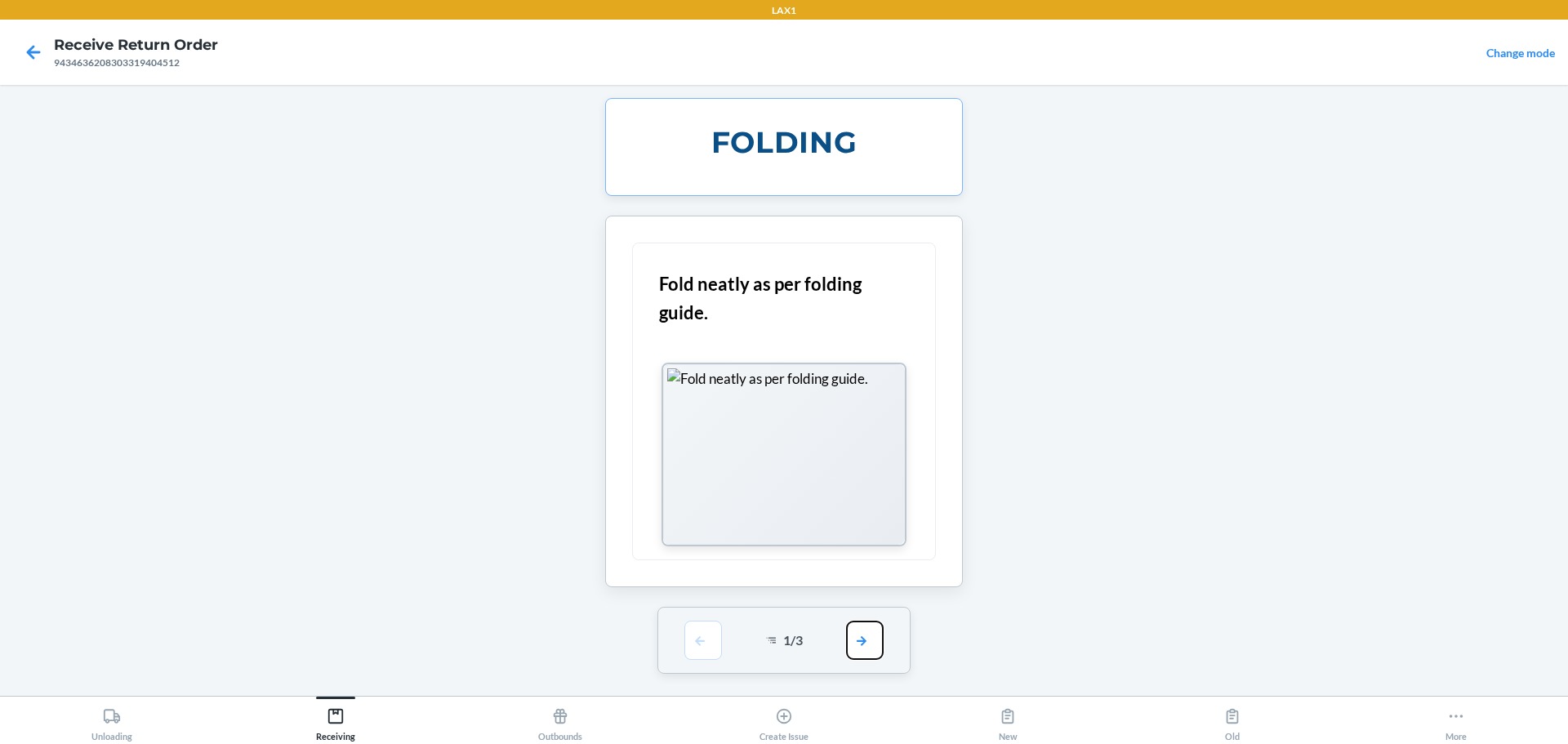
click at [754, 637] on button "button" at bounding box center [865, 640] width 38 height 39
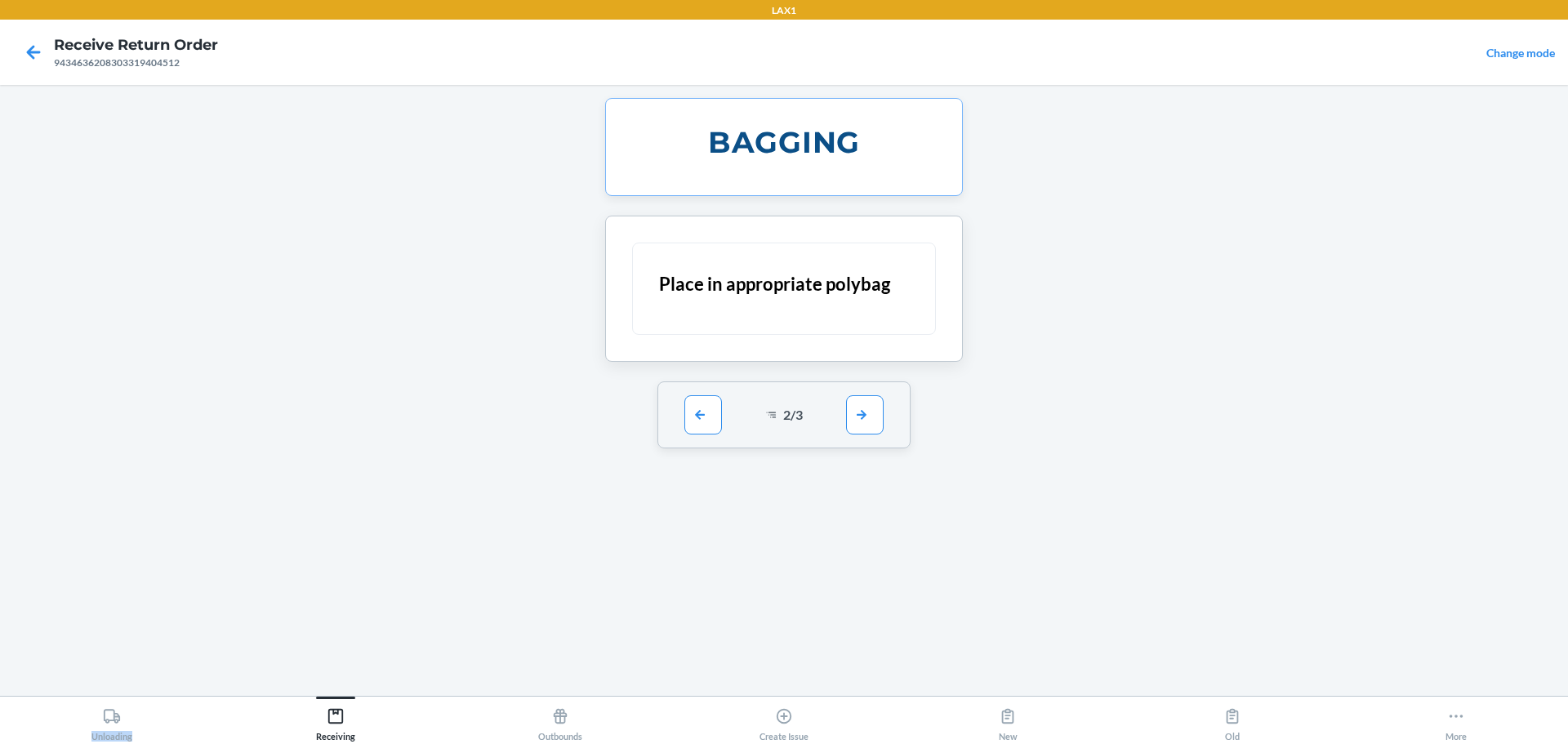
click at [754, 637] on div "BAGGING Place in appropriate polybag 2 / 3" at bounding box center [784, 390] width 384 height 585
click at [754, 420] on button "button" at bounding box center [865, 414] width 38 height 39
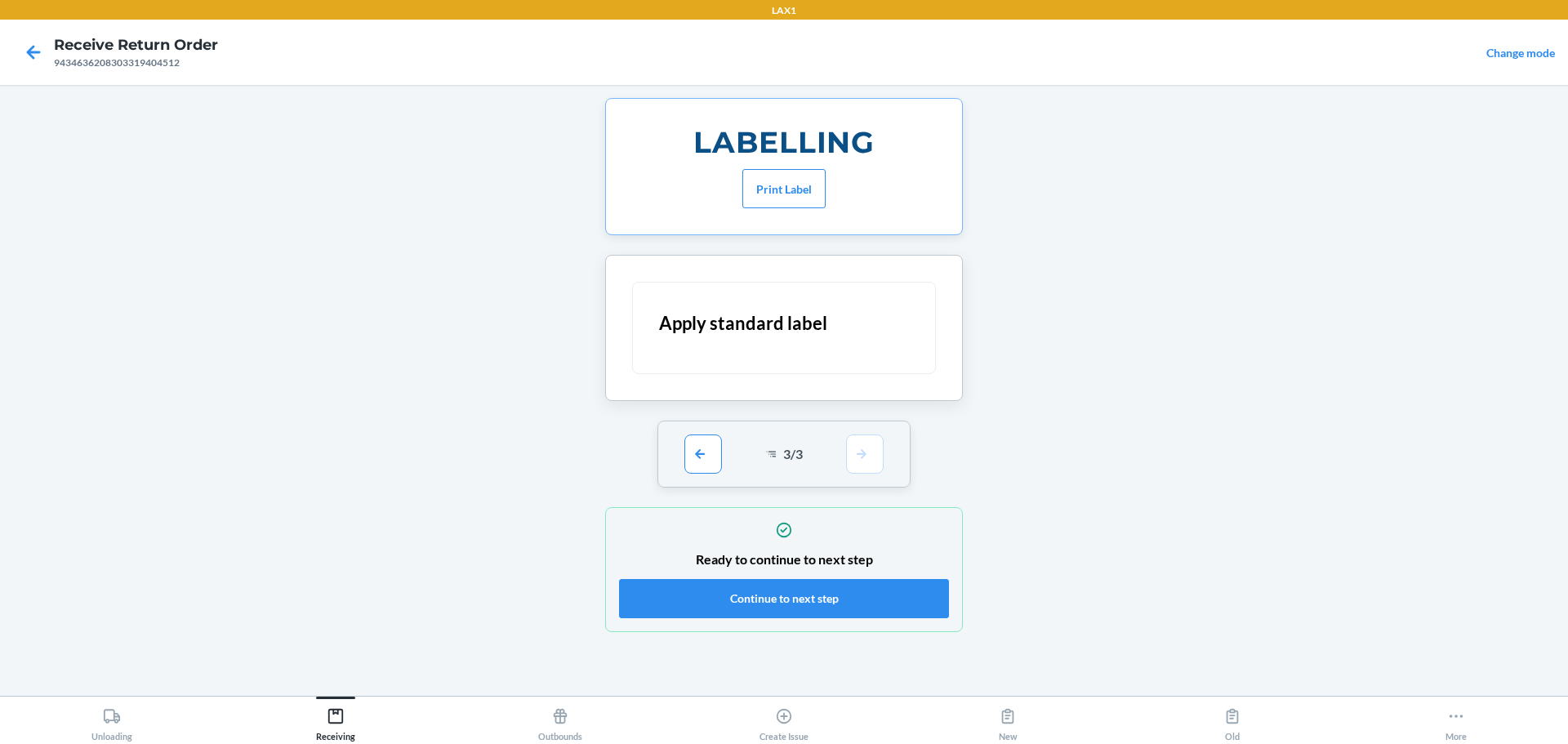
click at [754, 420] on section "LABELLING Print Label Apply standard label 3 / 3 Ready to continue to next step…" at bounding box center [784, 365] width 384 height 534
click at [754, 607] on button "Continue to next step" at bounding box center [784, 598] width 330 height 39
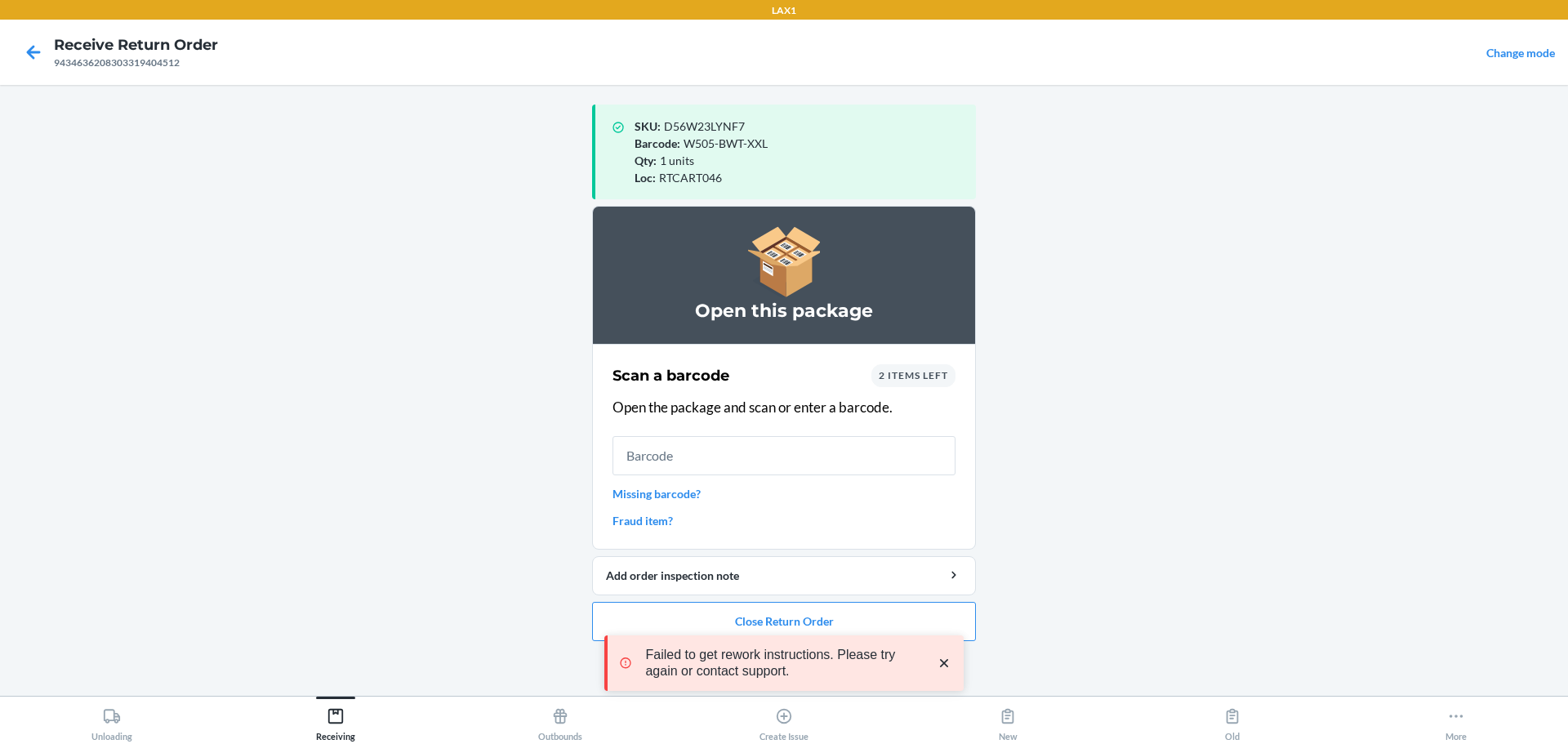
click at [754, 663] on icon "close toast" at bounding box center [944, 663] width 8 height 8
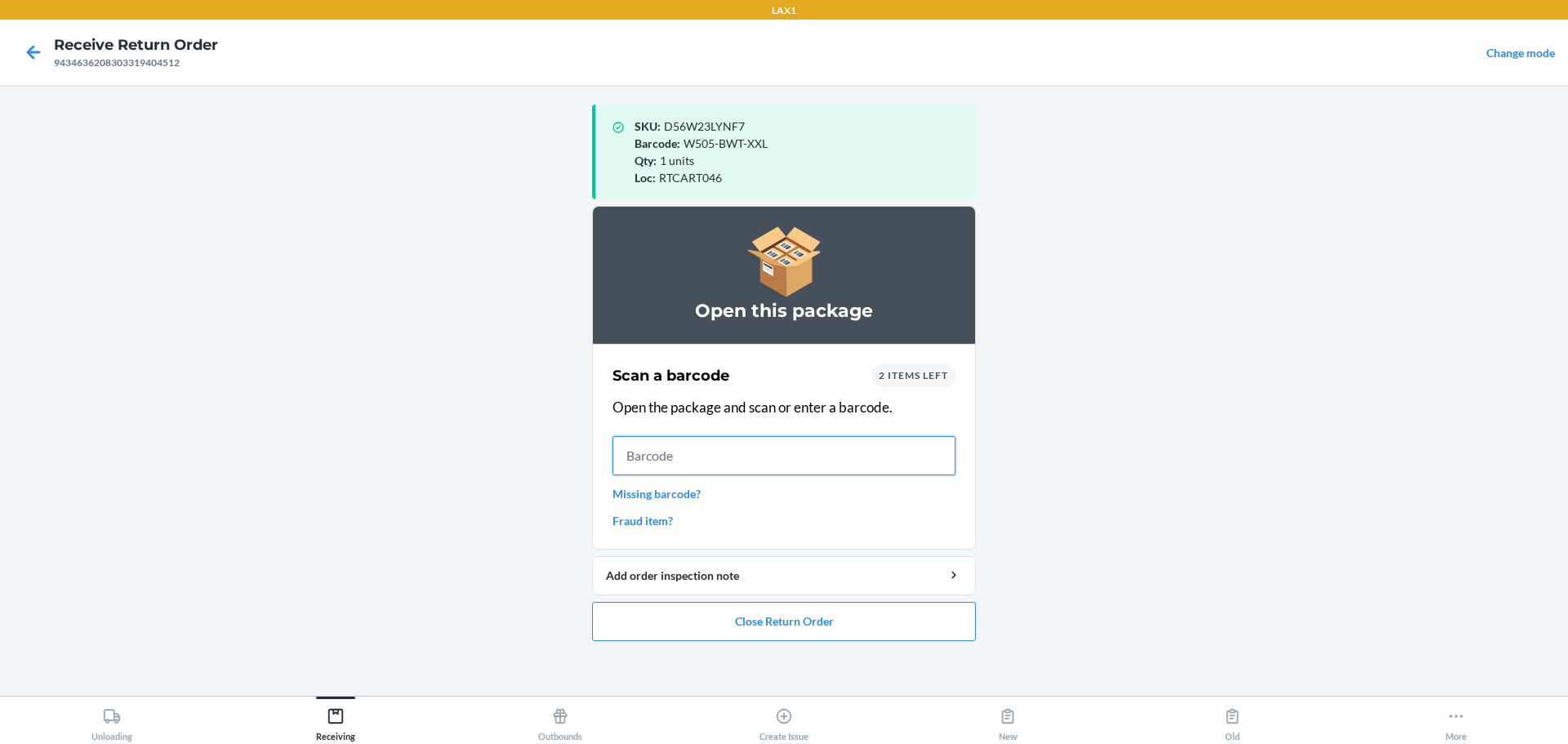
click at [754, 460] on input "text" at bounding box center [784, 456] width 343 height 39
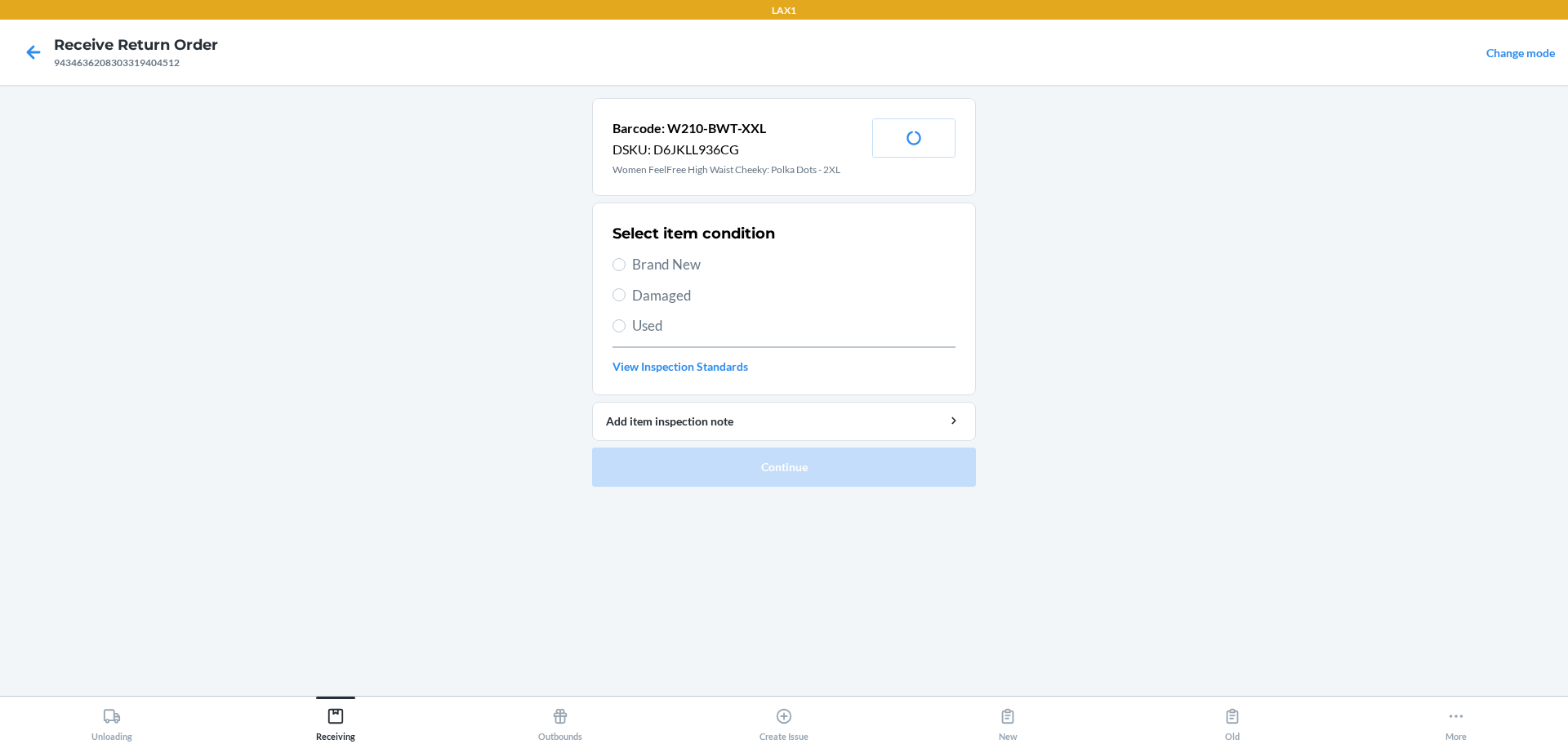
click at [676, 266] on span "Brand New" at bounding box center [794, 265] width 323 height 21
click at [626, 266] on input "Brand New" at bounding box center [618, 264] width 13 height 13
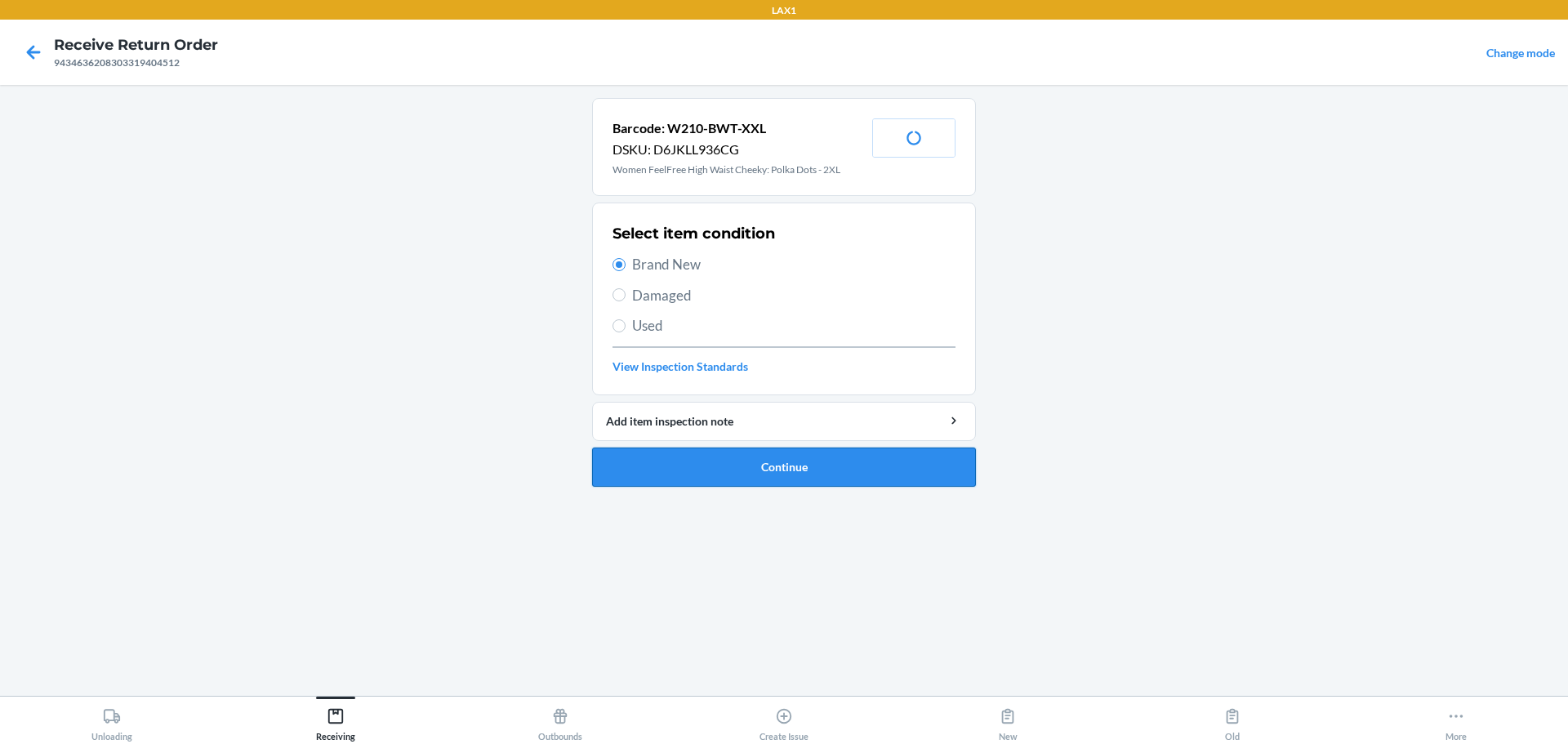
click at [754, 470] on button "Continue" at bounding box center [784, 467] width 384 height 39
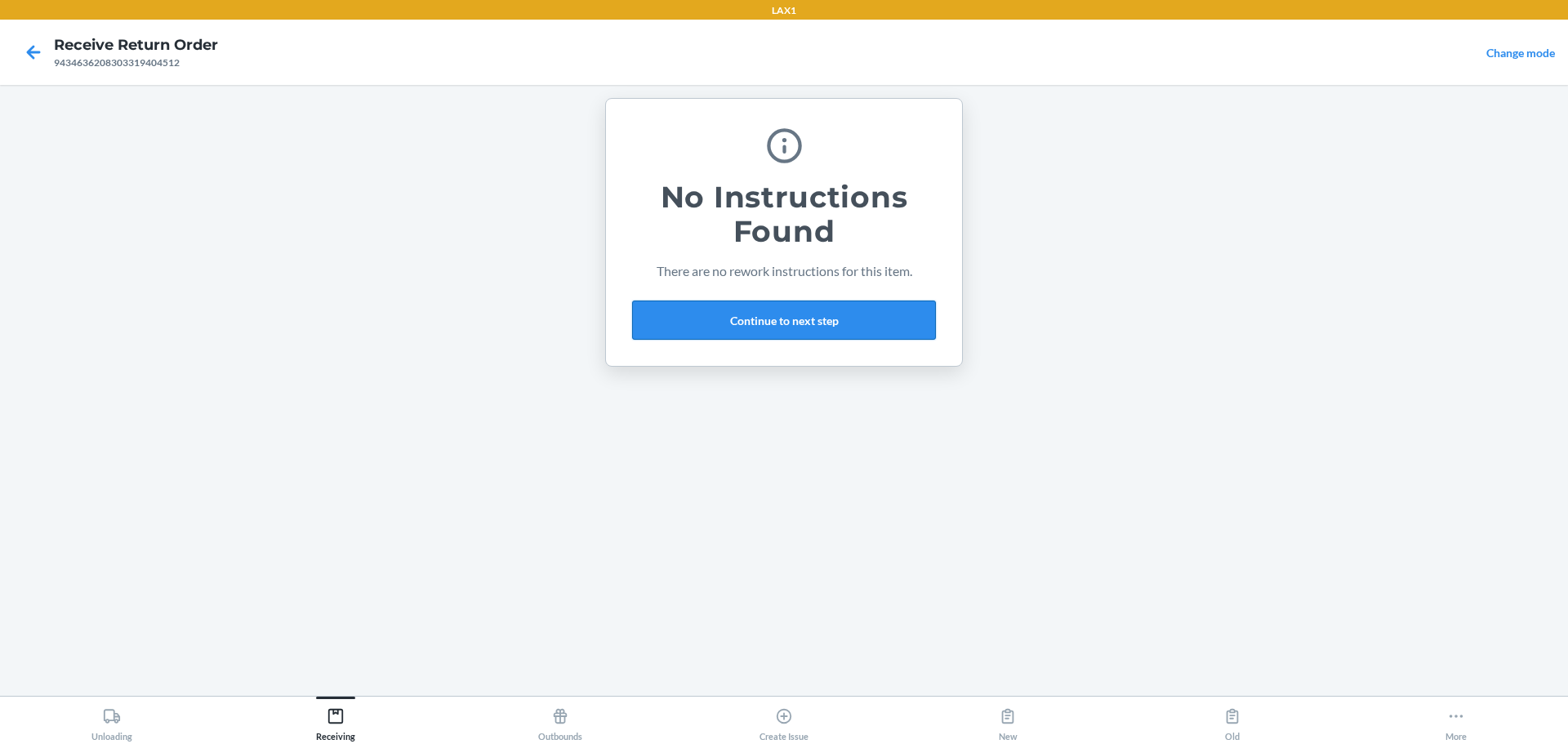
click at [754, 312] on button "Continue to next step" at bounding box center [784, 320] width 304 height 39
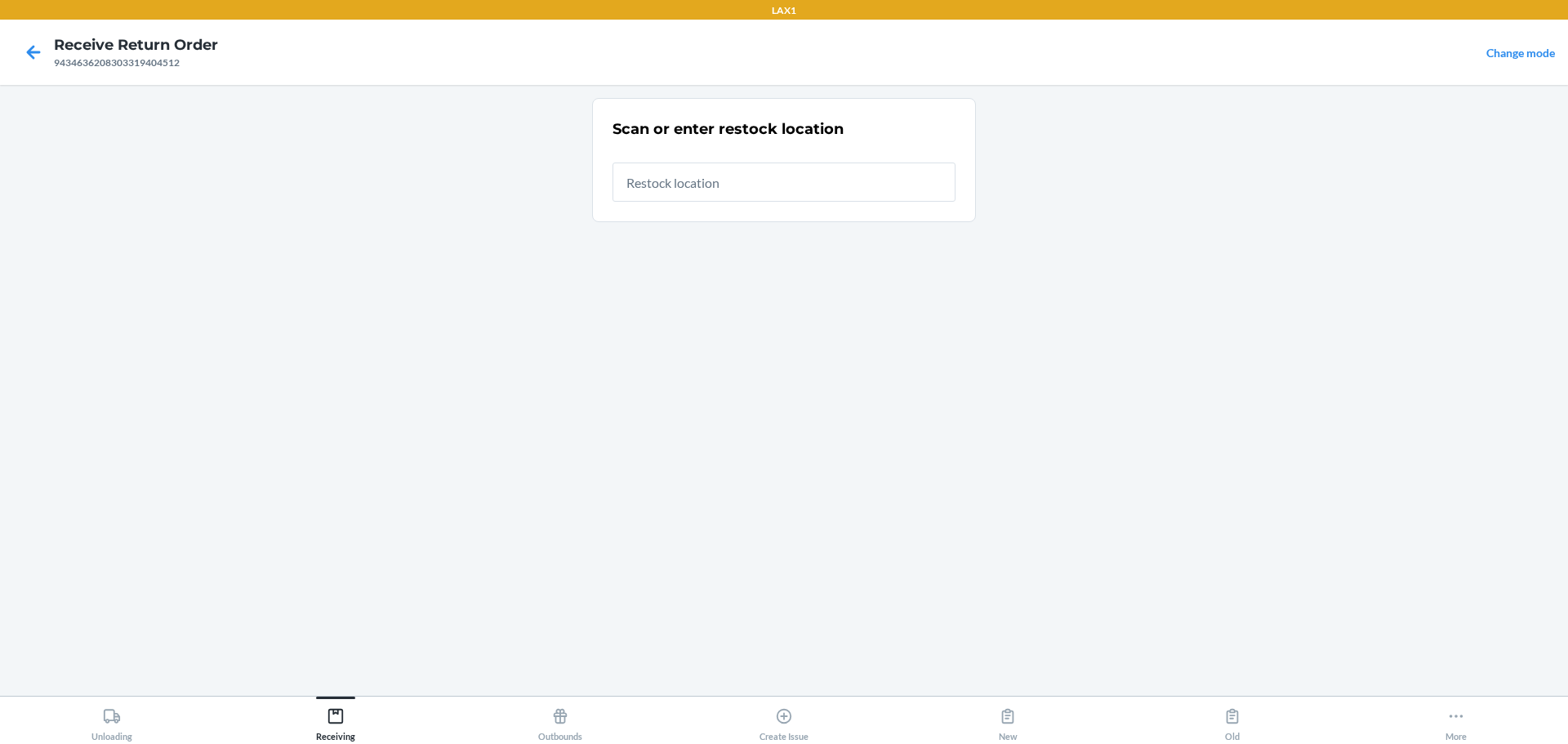
click at [754, 191] on input "text" at bounding box center [784, 182] width 343 height 39
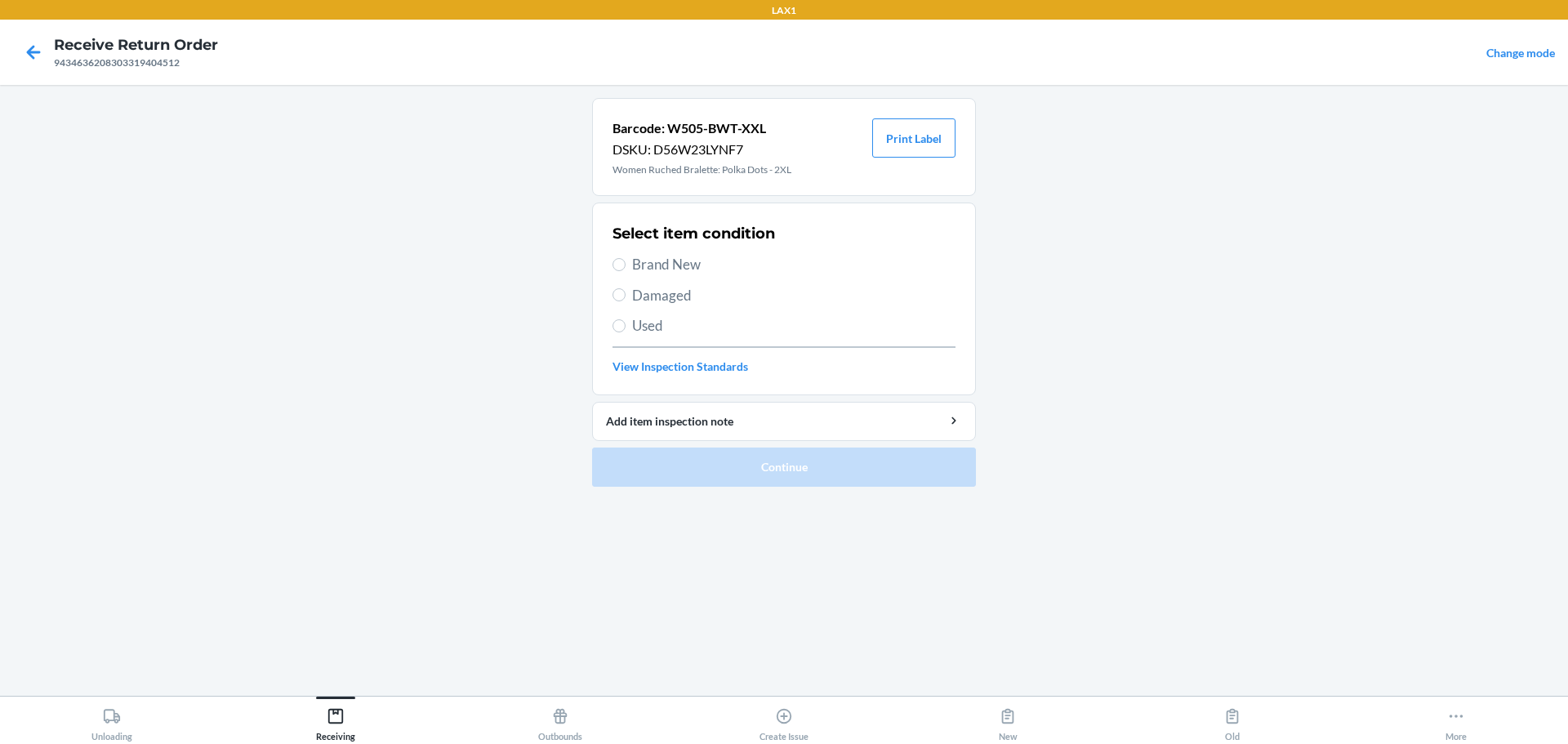
click at [633, 258] on span "Brand New" at bounding box center [794, 265] width 323 height 21
click at [626, 258] on input "Brand New" at bounding box center [618, 264] width 13 height 13
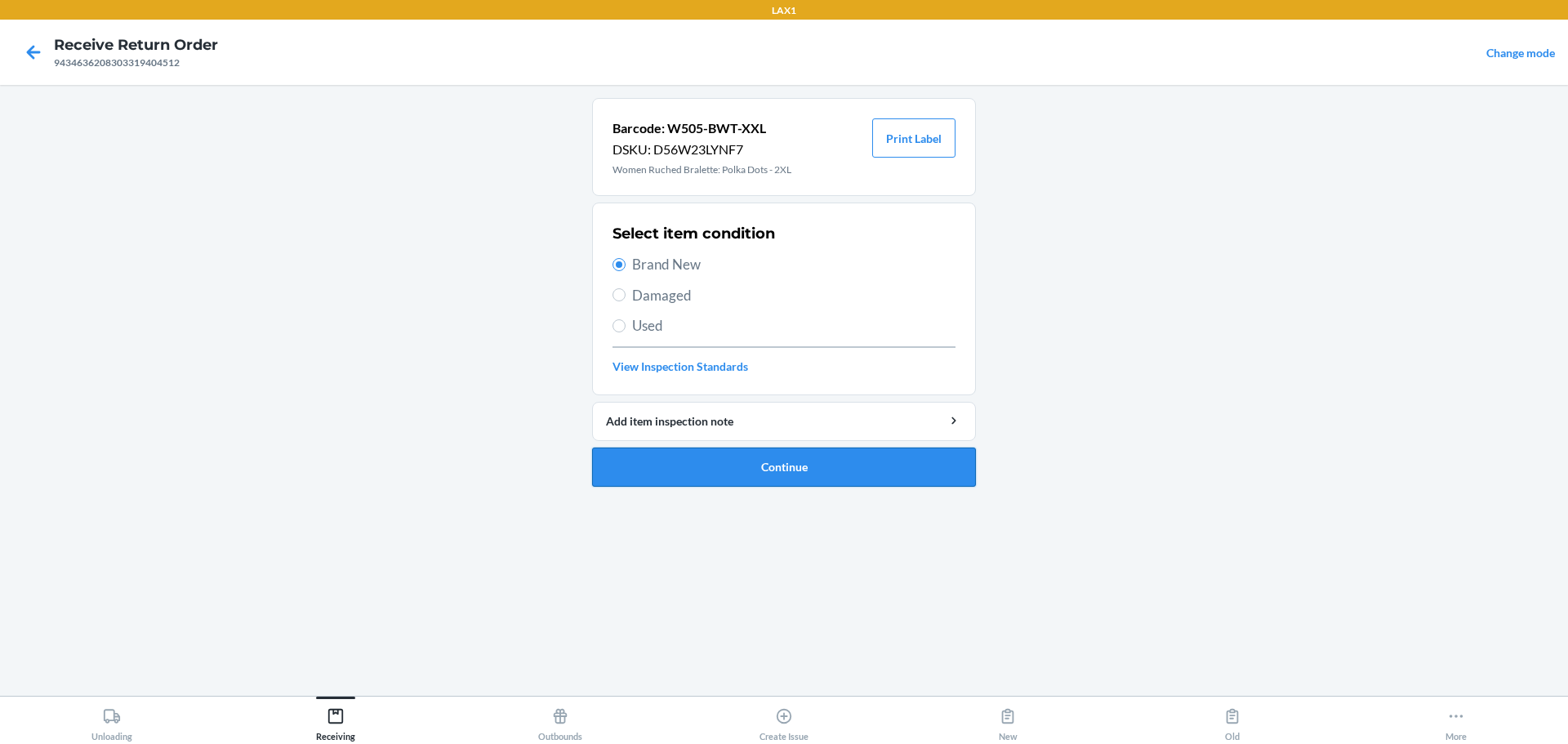
click at [654, 461] on button "Continue" at bounding box center [784, 467] width 384 height 39
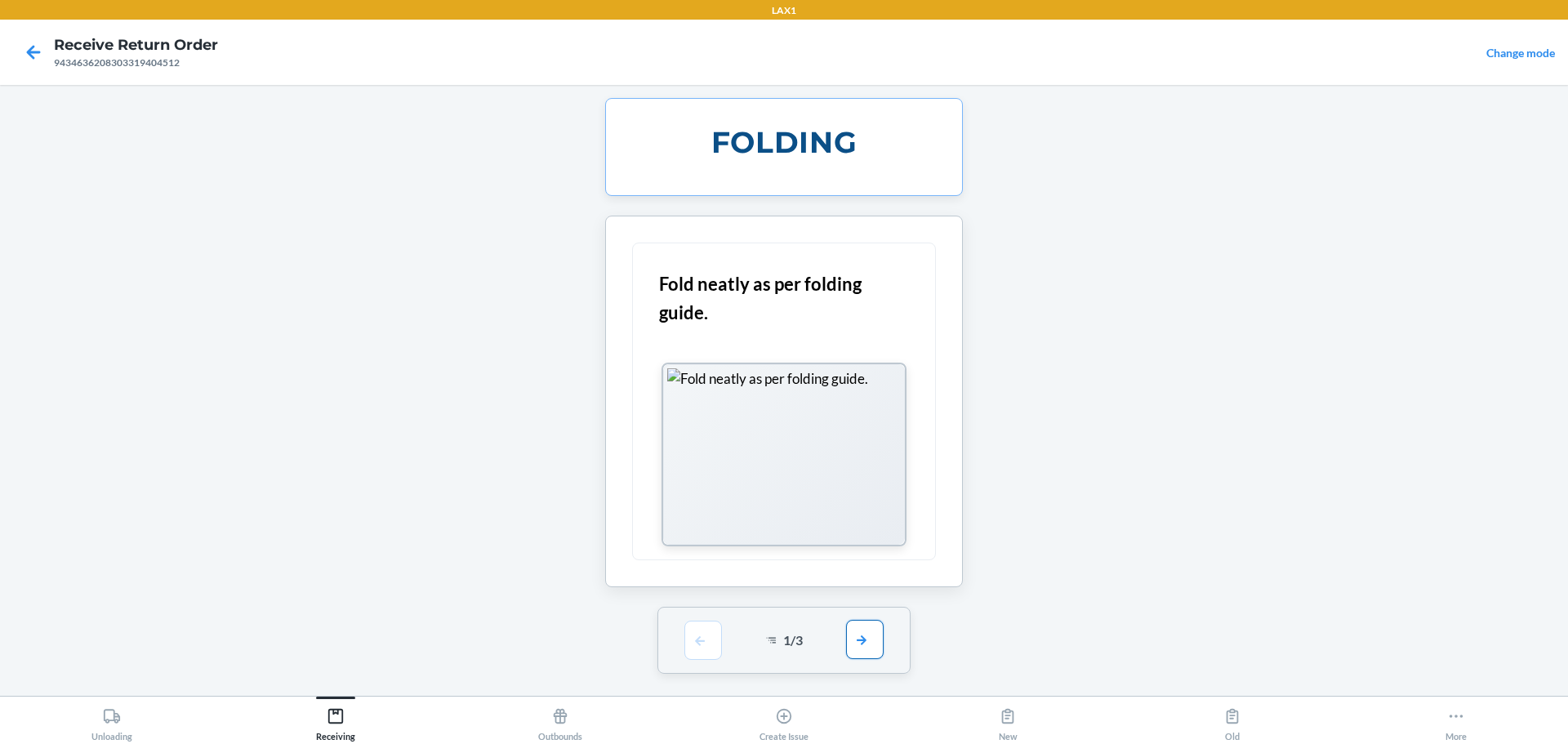
click at [754, 653] on div "1 / 3" at bounding box center [785, 639] width 254 height 67
click at [754, 648] on button "button" at bounding box center [865, 640] width 38 height 39
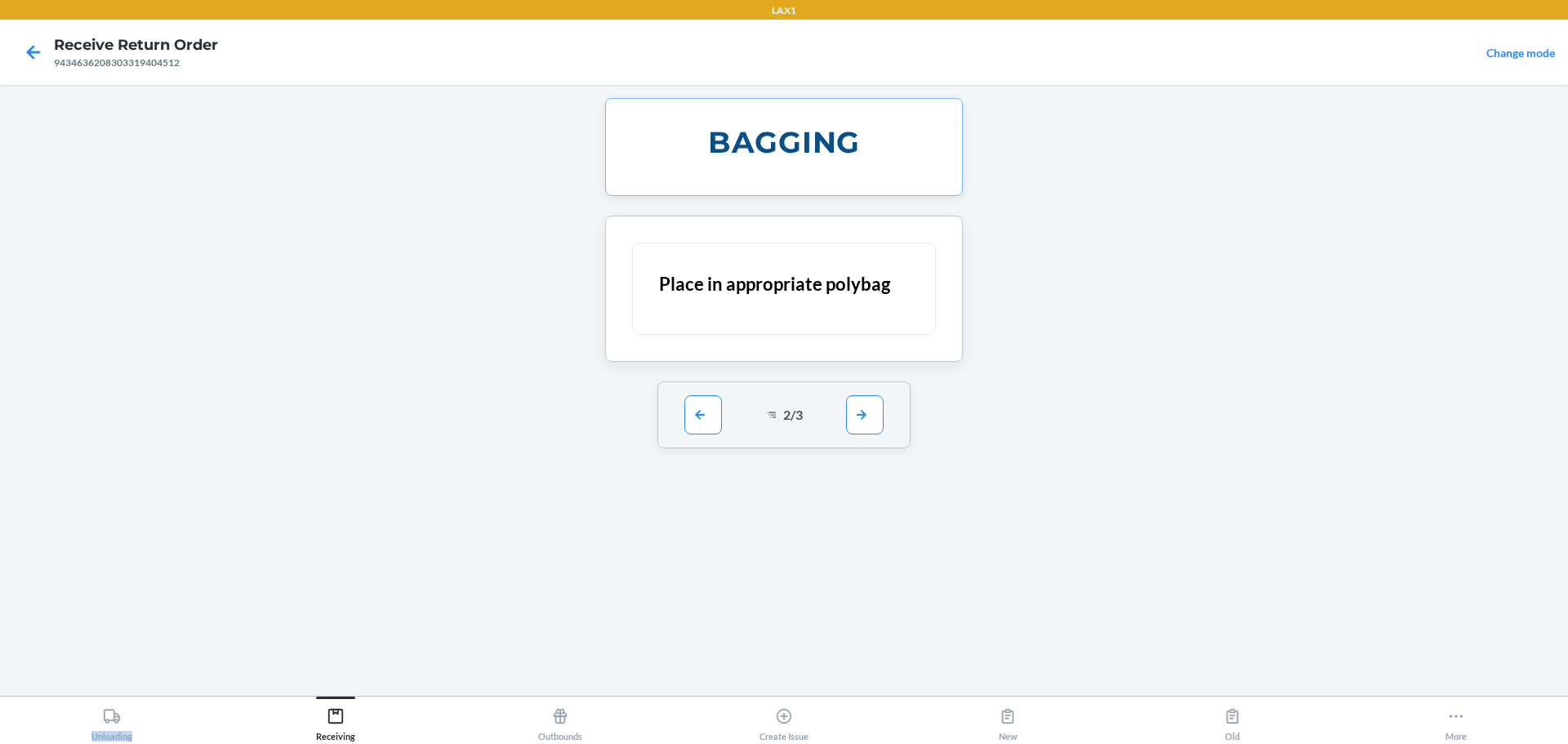
click at [754, 648] on div "BAGGING Place in appropriate polybag 2 / 3" at bounding box center [784, 390] width 384 height 585
click at [754, 417] on button "button" at bounding box center [865, 414] width 38 height 39
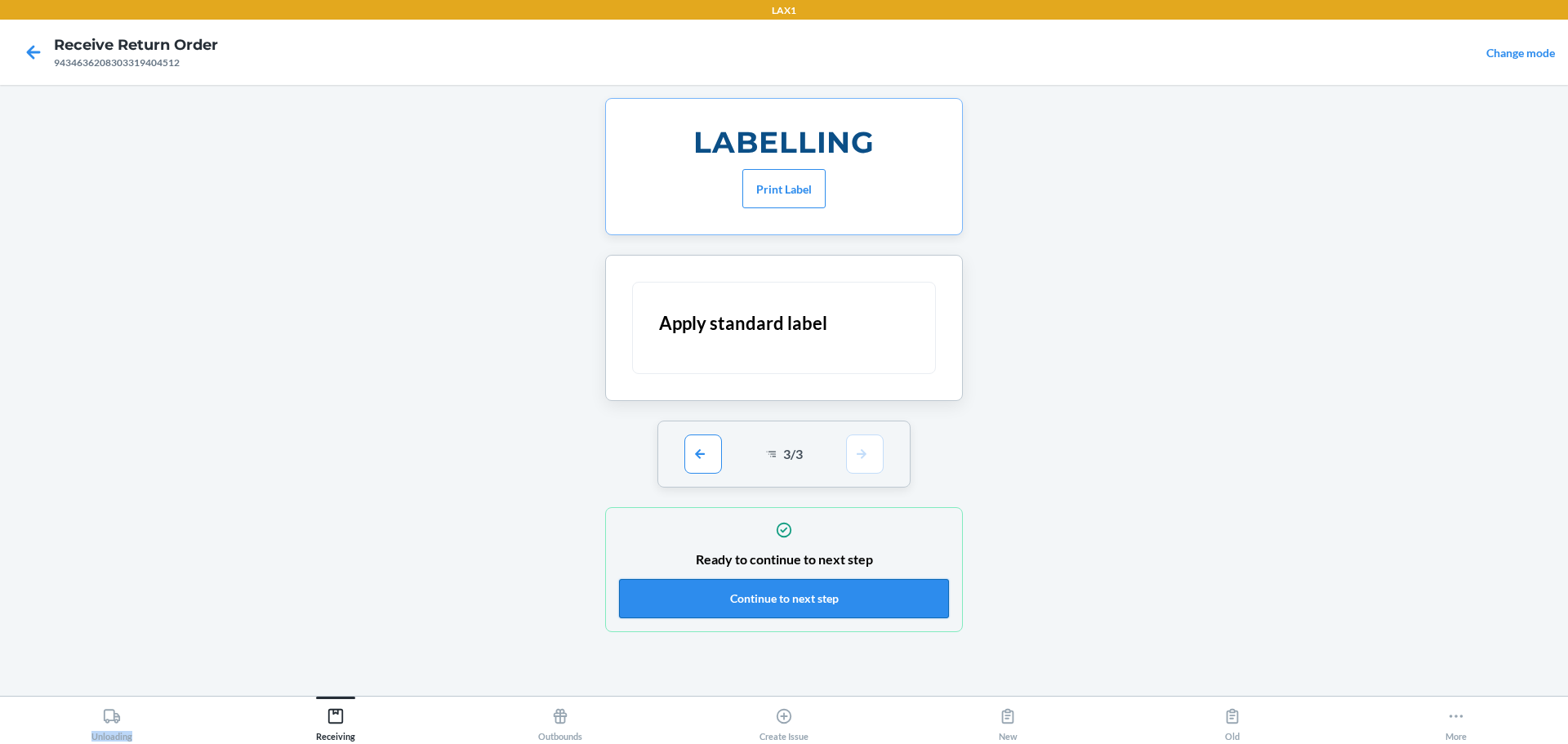
click at [754, 609] on button "Continue to next step" at bounding box center [784, 598] width 330 height 39
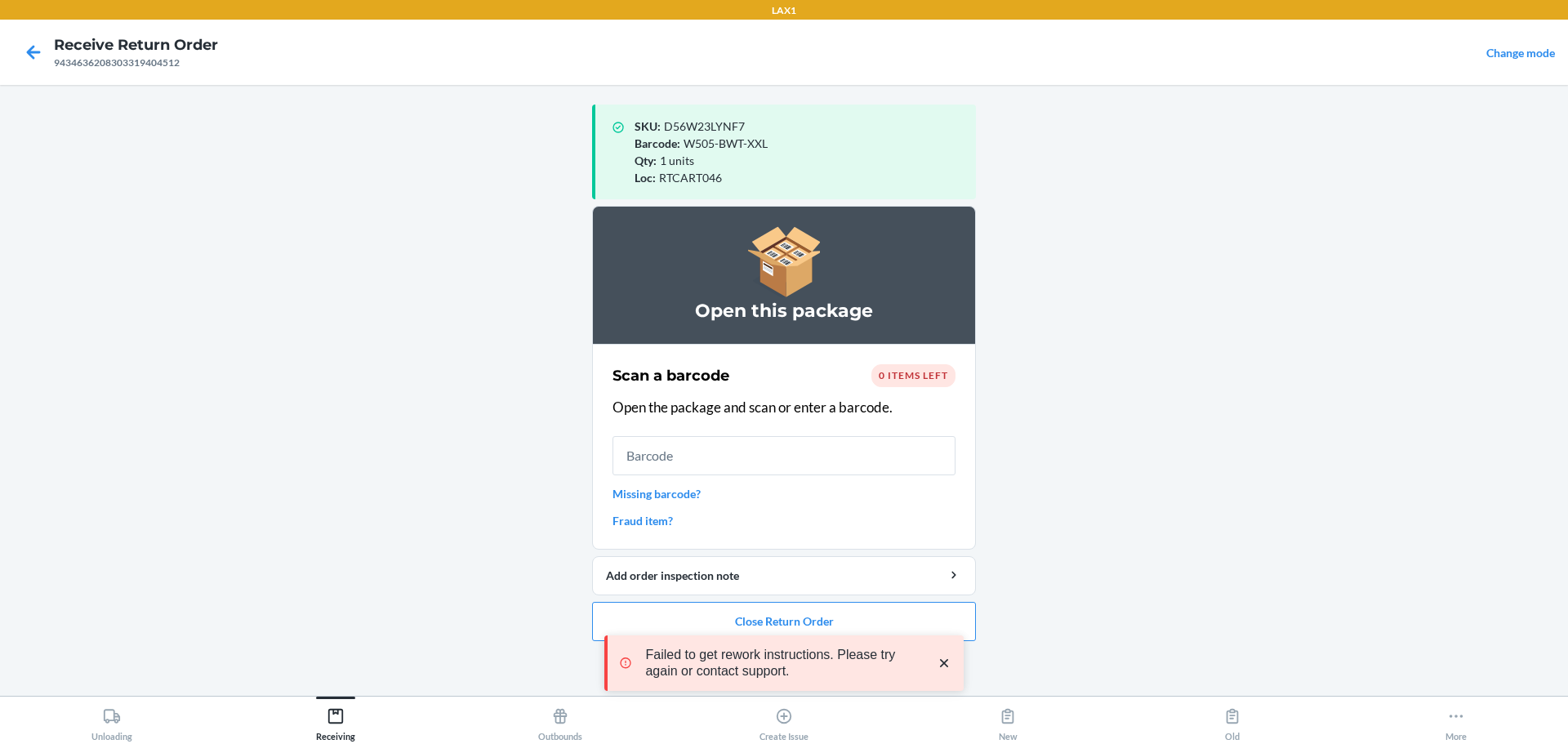
click at [754, 617] on div "Failed to get rework instructions. Please try again or contact support." at bounding box center [784, 663] width 359 height 134
click at [754, 663] on icon "close toast" at bounding box center [944, 663] width 8 height 8
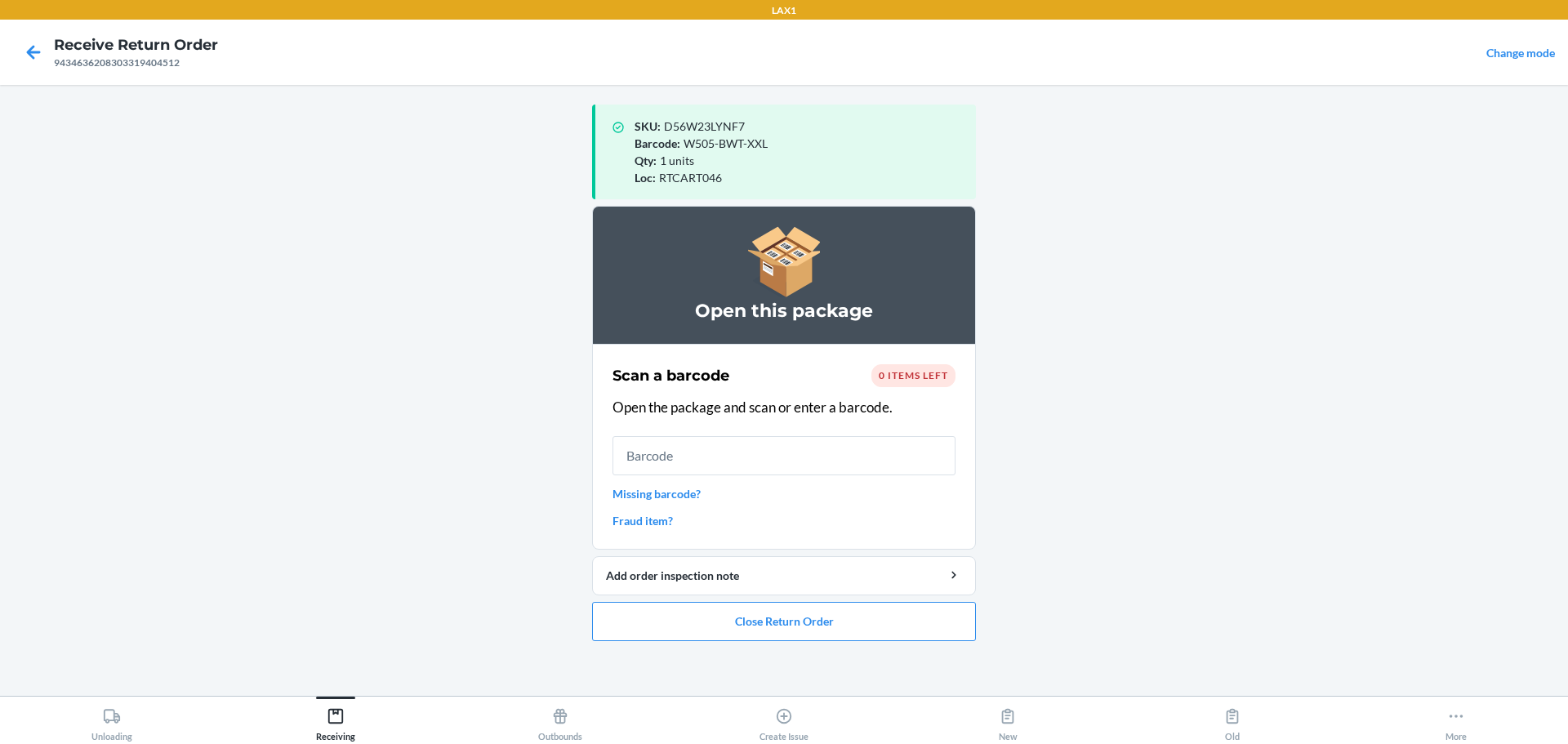
click at [754, 623] on div "Failed to get rework instructions. Please try again or contact support." at bounding box center [784, 663] width 359 height 134
click at [754, 623] on button "Close Return Order" at bounding box center [784, 621] width 384 height 39
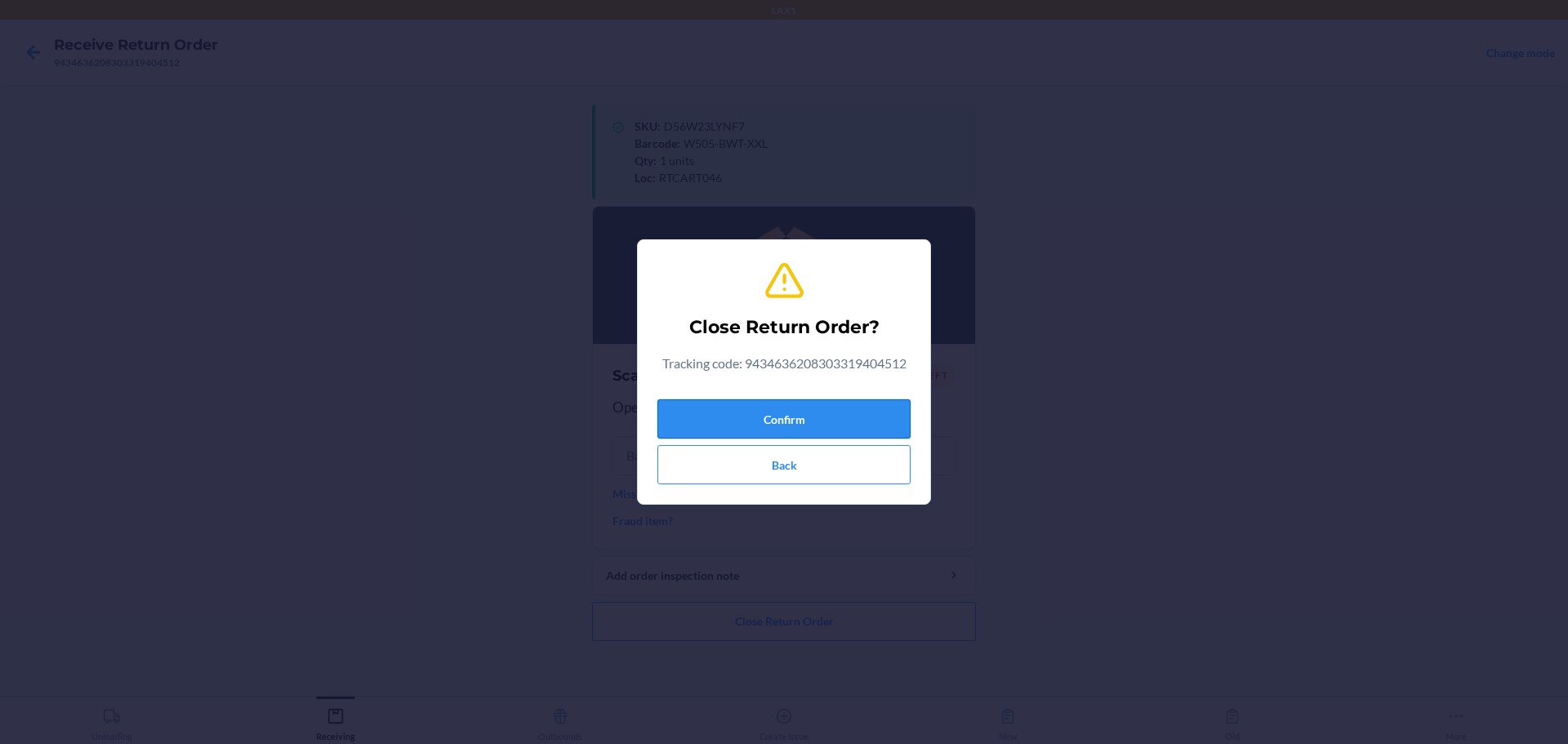
click at [754, 426] on button "Confirm" at bounding box center [784, 419] width 253 height 39
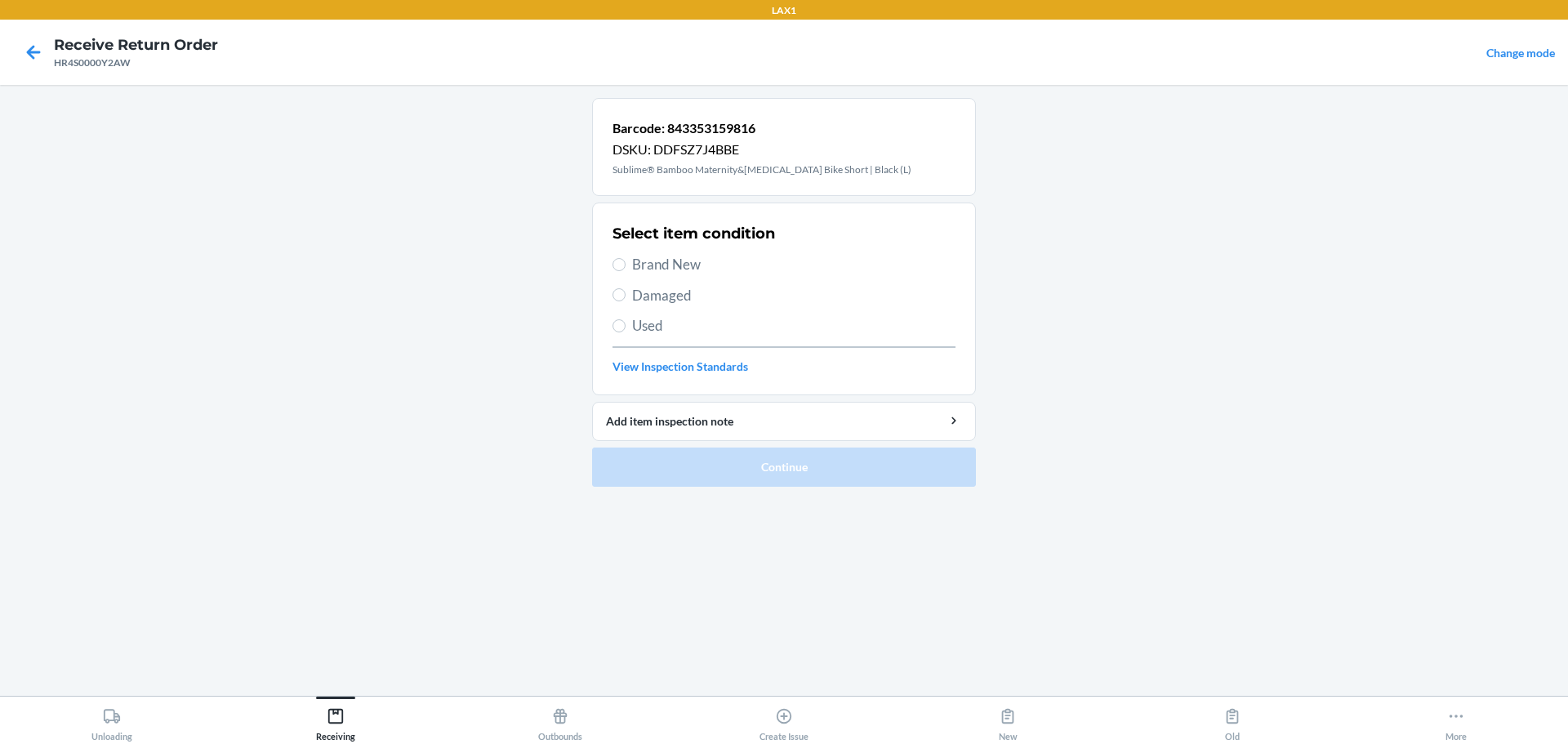
click at [660, 256] on span "Brand New" at bounding box center [794, 265] width 323 height 21
click at [626, 258] on input "Brand New" at bounding box center [618, 264] width 13 height 13
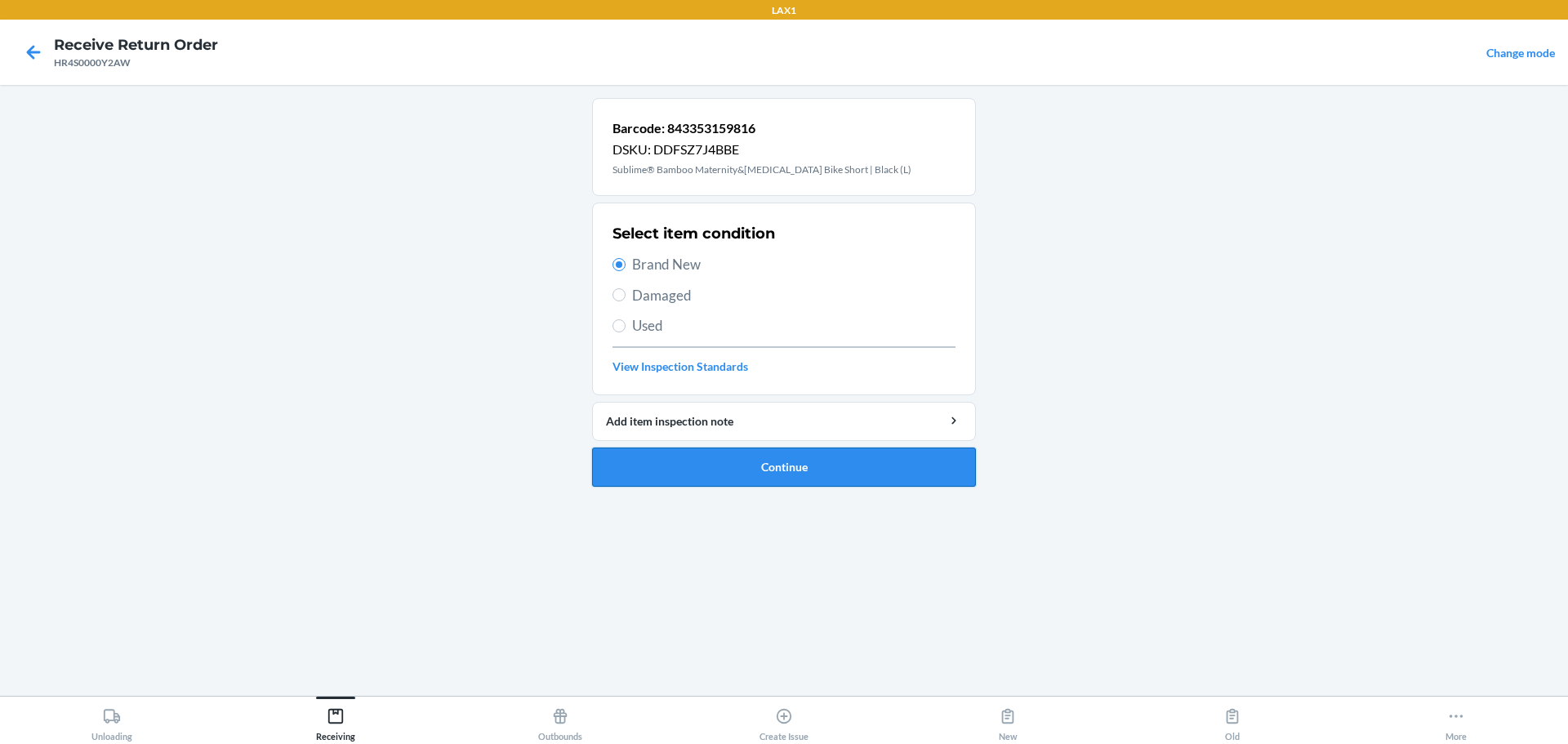
drag, startPoint x: 728, startPoint y: 470, endPoint x: 726, endPoint y: 459, distance: 11.2
click at [728, 463] on button "Continue" at bounding box center [784, 467] width 384 height 39
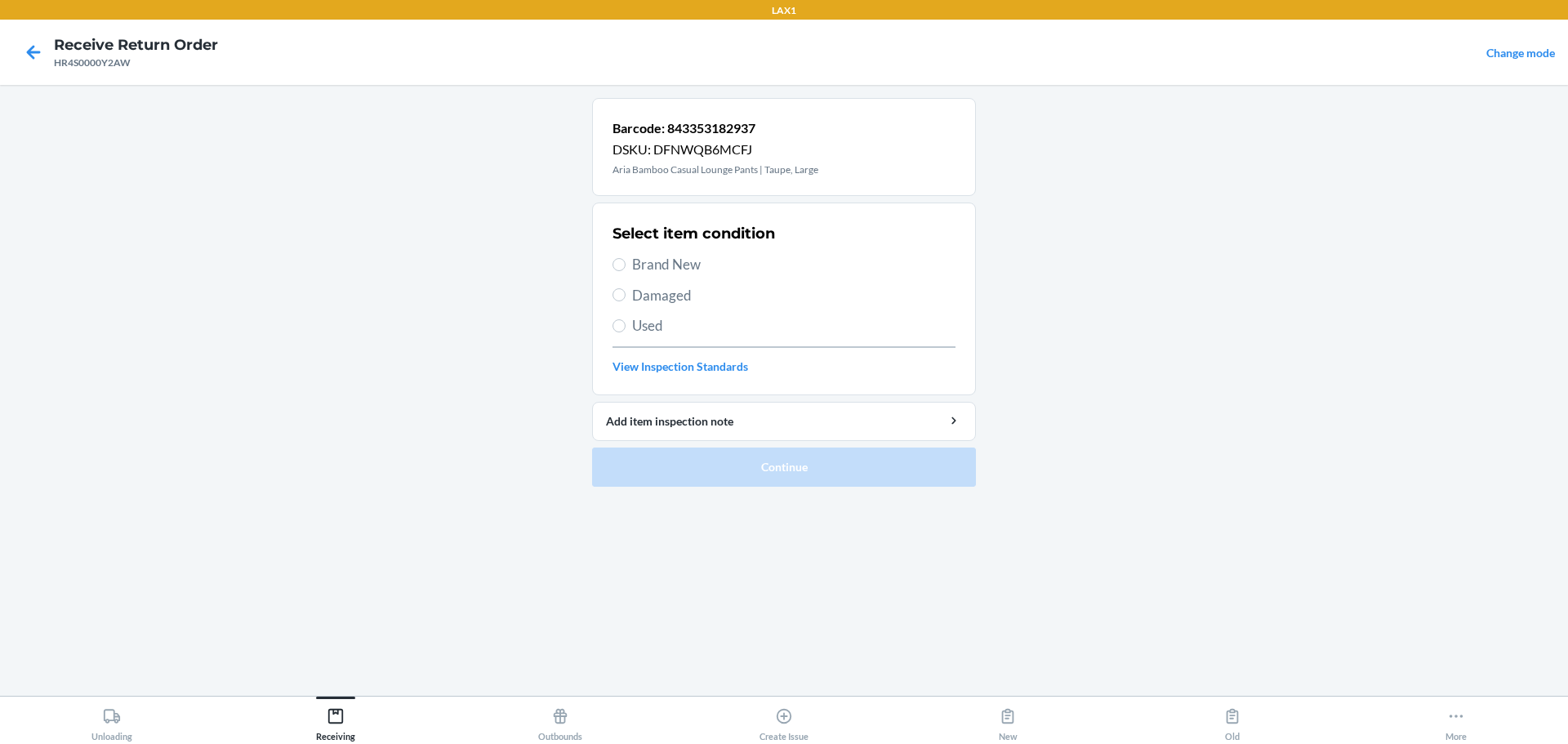
click at [650, 322] on span "Used" at bounding box center [794, 326] width 323 height 21
click at [626, 322] on input "Used" at bounding box center [618, 325] width 13 height 13
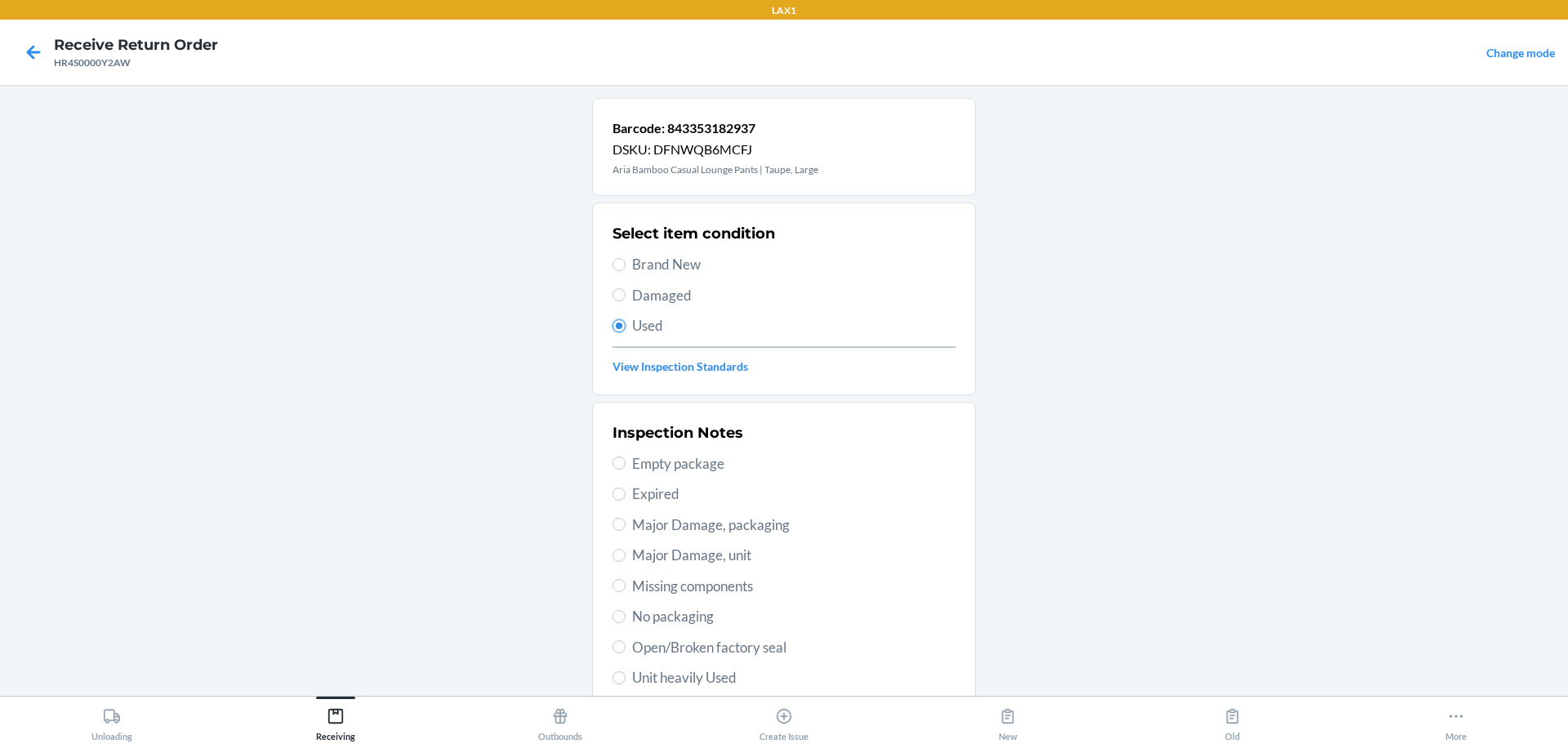
scroll to position [241, 0]
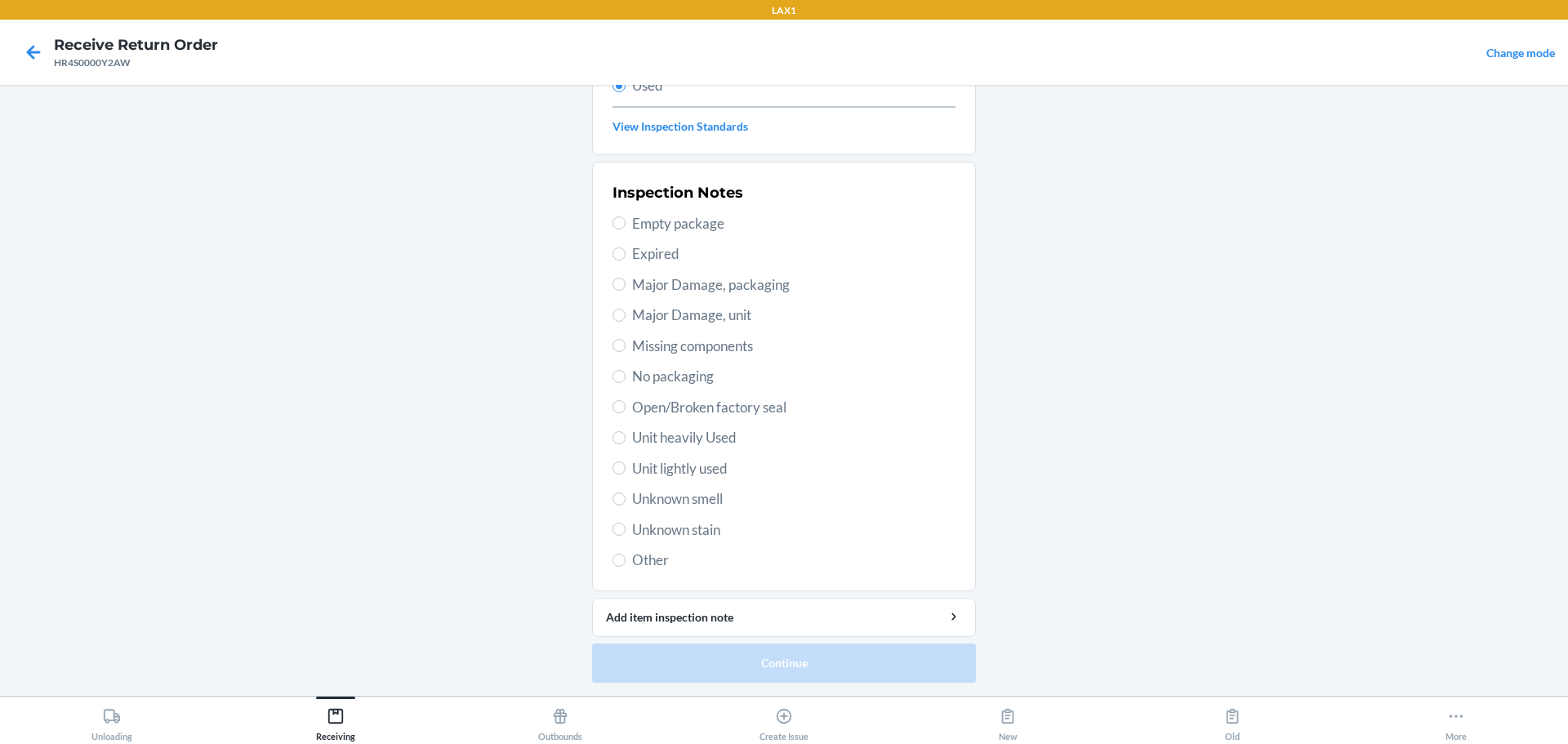
click at [681, 465] on span "Unit lightly used" at bounding box center [794, 469] width 323 height 21
click at [626, 465] on input "Unit lightly used" at bounding box center [618, 468] width 13 height 13
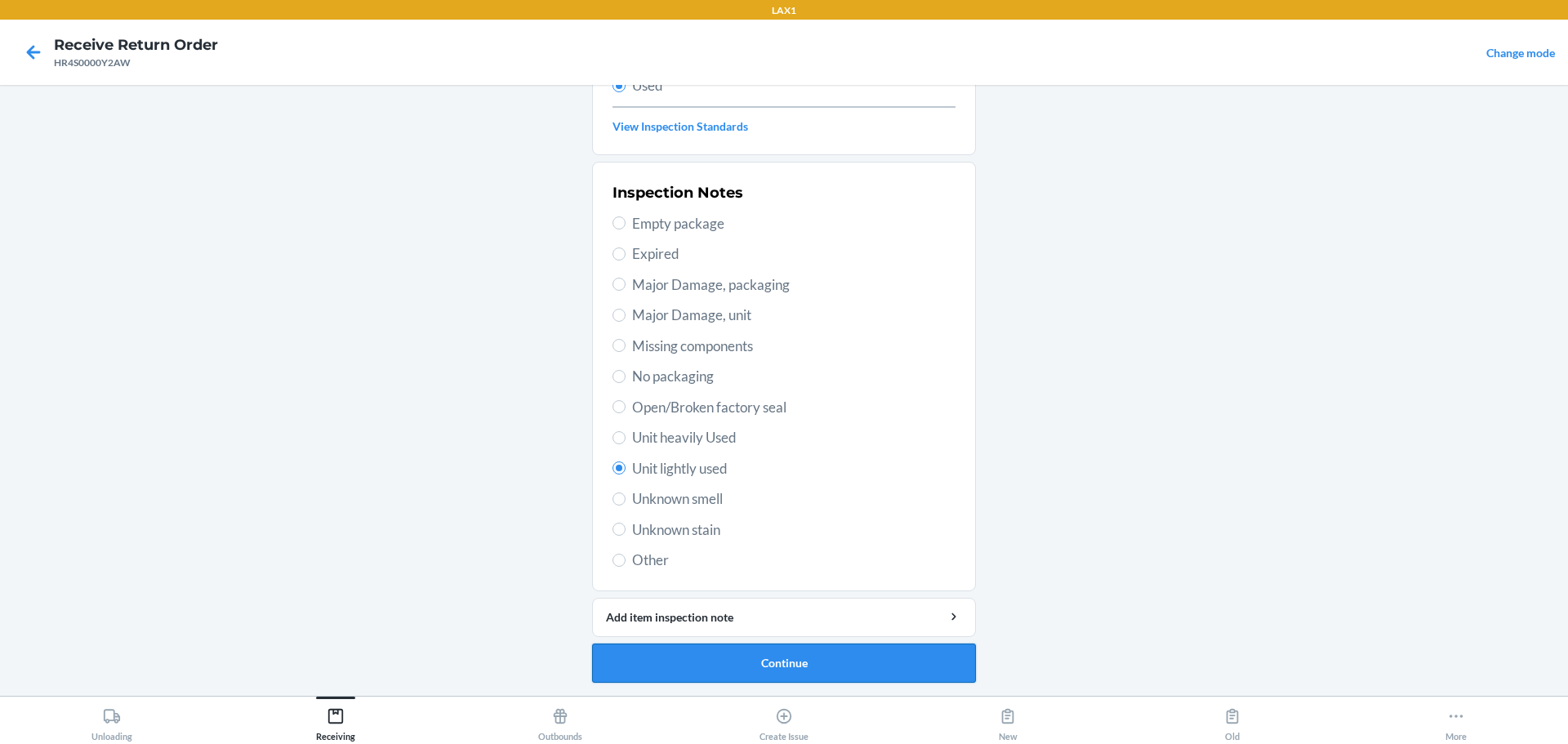
click at [754, 674] on button "Continue" at bounding box center [784, 663] width 384 height 39
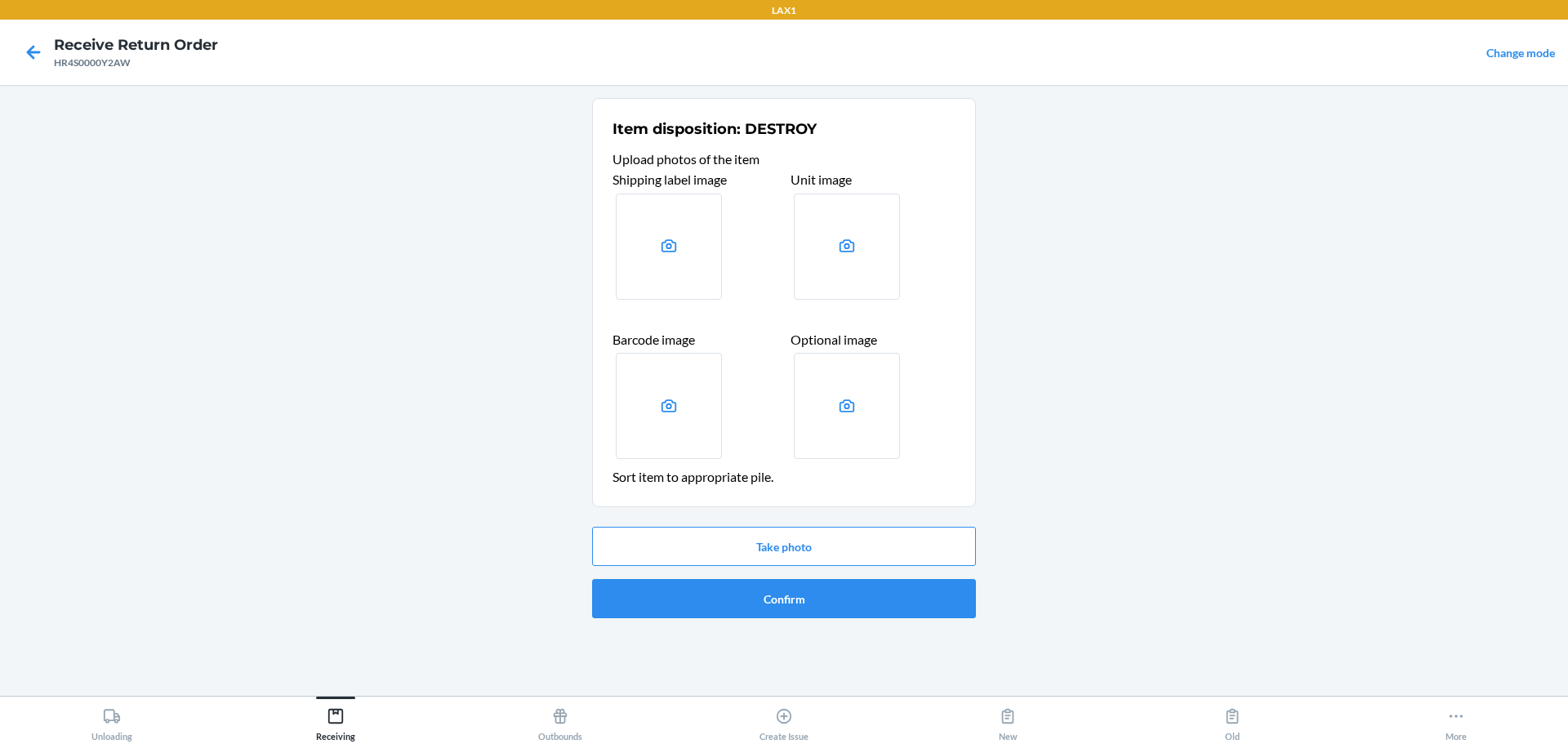
click at [754, 622] on div "Take photo Confirm" at bounding box center [784, 572] width 384 height 105
click at [754, 608] on button "Confirm" at bounding box center [784, 598] width 384 height 39
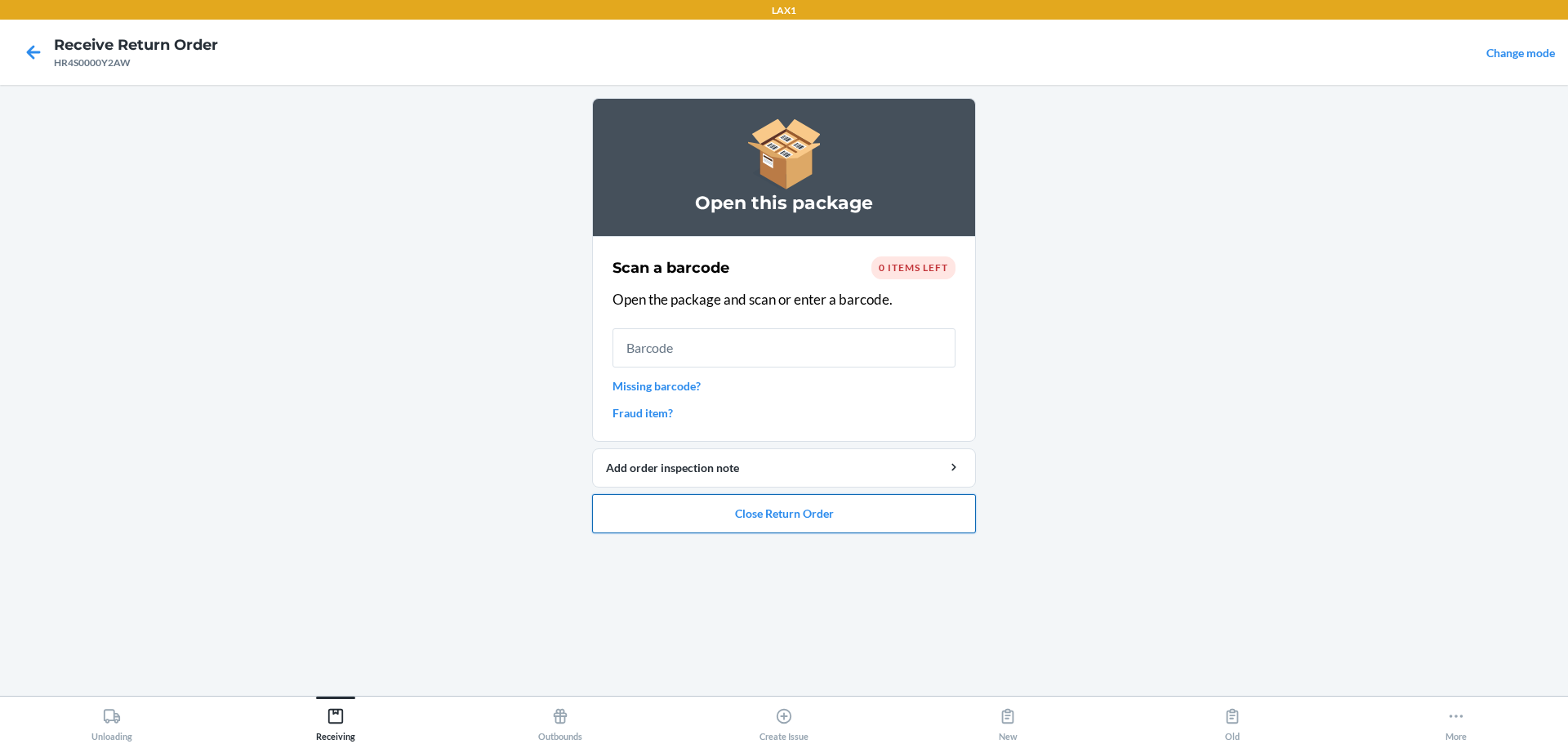
click at [715, 507] on button "Close Return Order" at bounding box center [784, 513] width 384 height 39
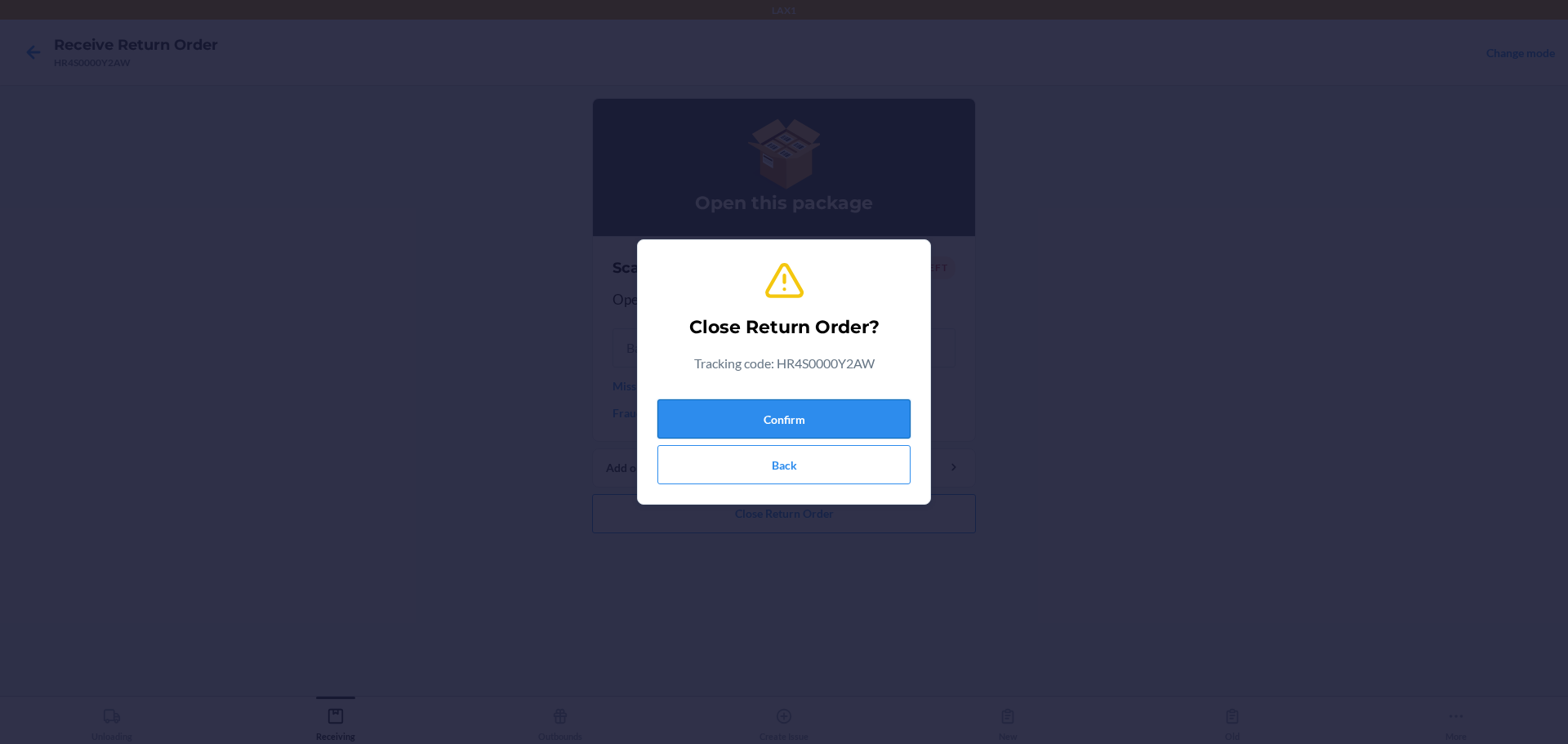
click at [749, 405] on button "Confirm" at bounding box center [784, 419] width 253 height 39
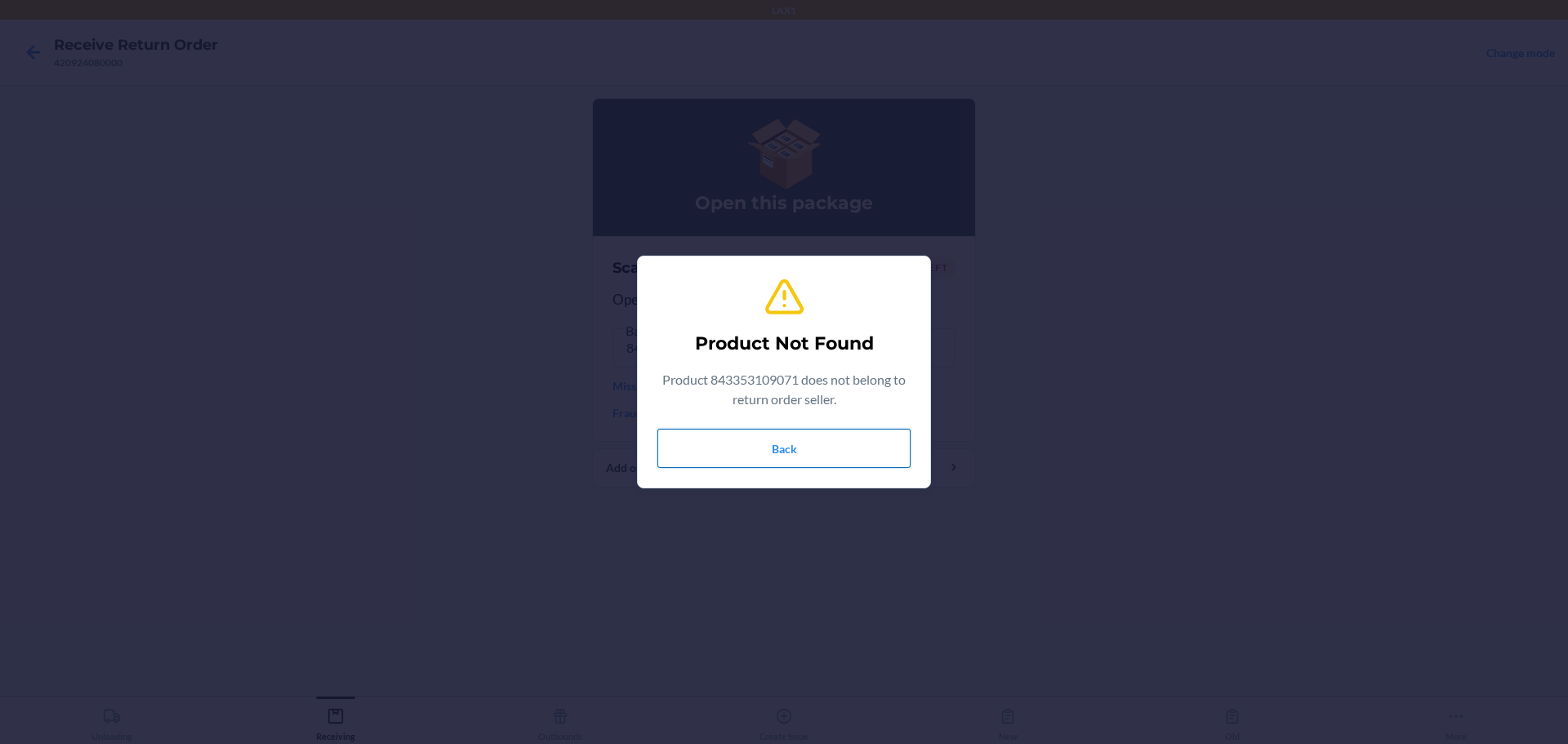
click at [754, 461] on button "Back" at bounding box center [784, 448] width 253 height 39
click at [754, 457] on button "Back" at bounding box center [784, 448] width 253 height 39
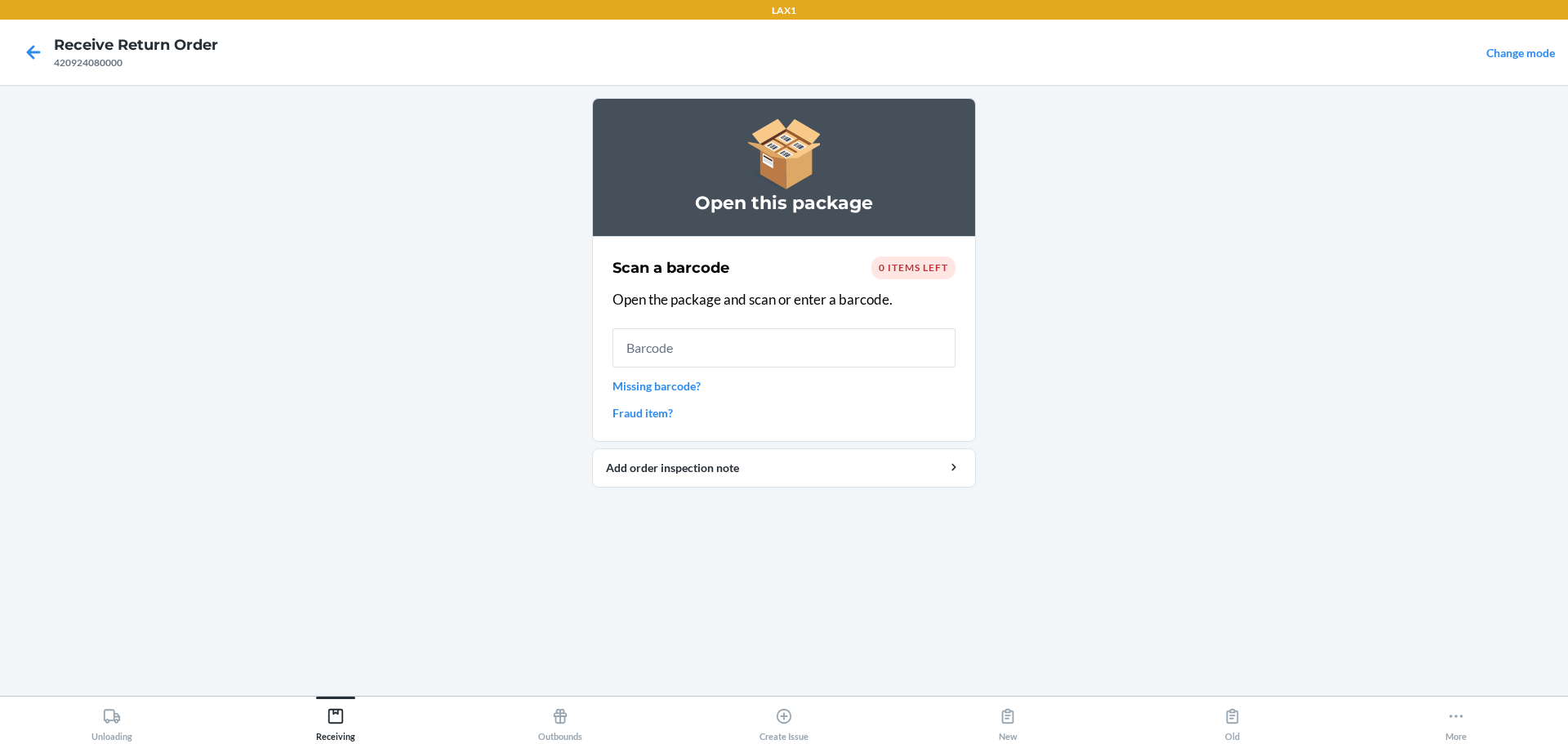
click at [679, 388] on link "Missing barcode?" at bounding box center [784, 386] width 343 height 17
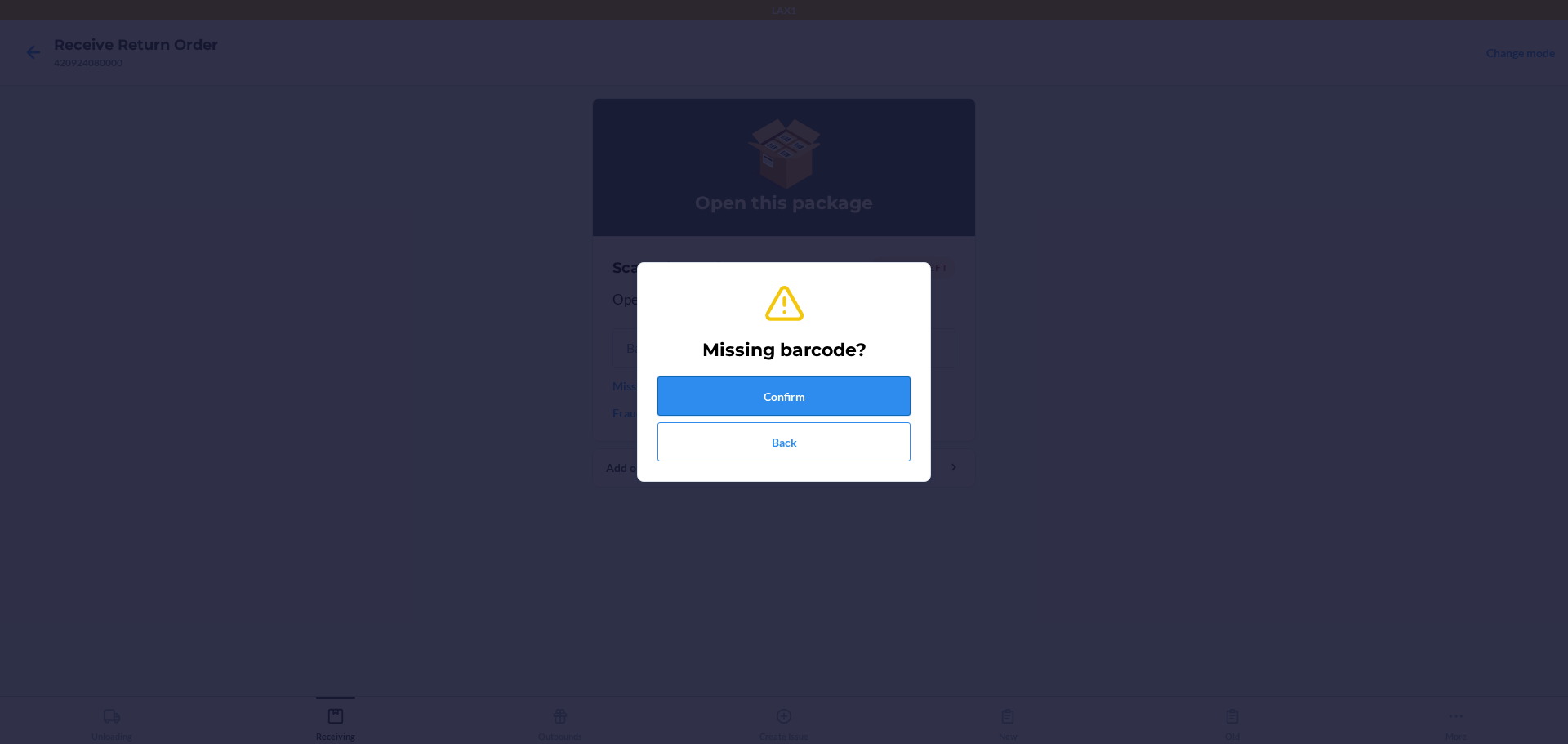
click at [754, 405] on button "Confirm" at bounding box center [784, 396] width 253 height 39
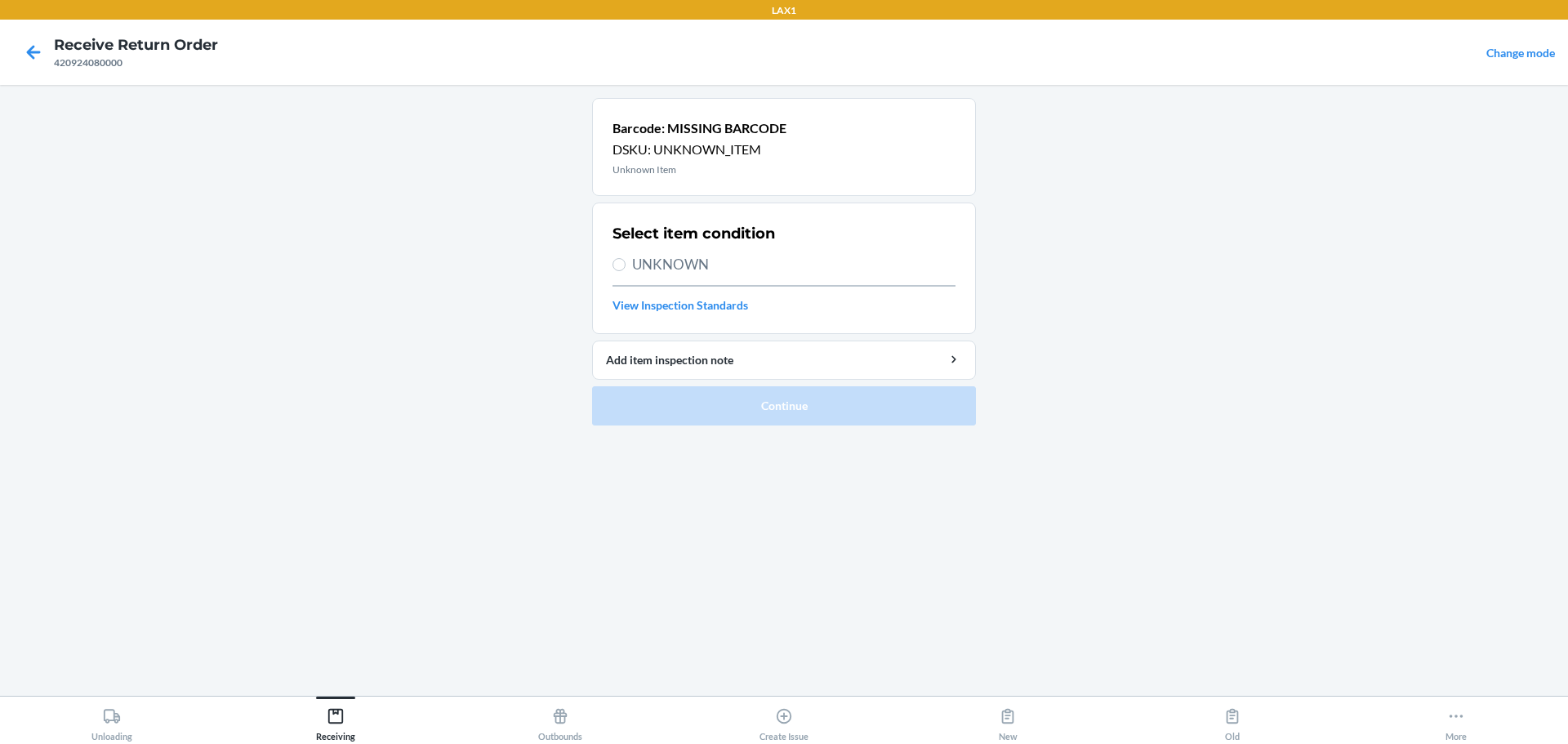
click at [696, 271] on span "UNKNOWN" at bounding box center [794, 265] width 323 height 21
click at [626, 271] on input "UNKNOWN" at bounding box center [618, 264] width 13 height 13
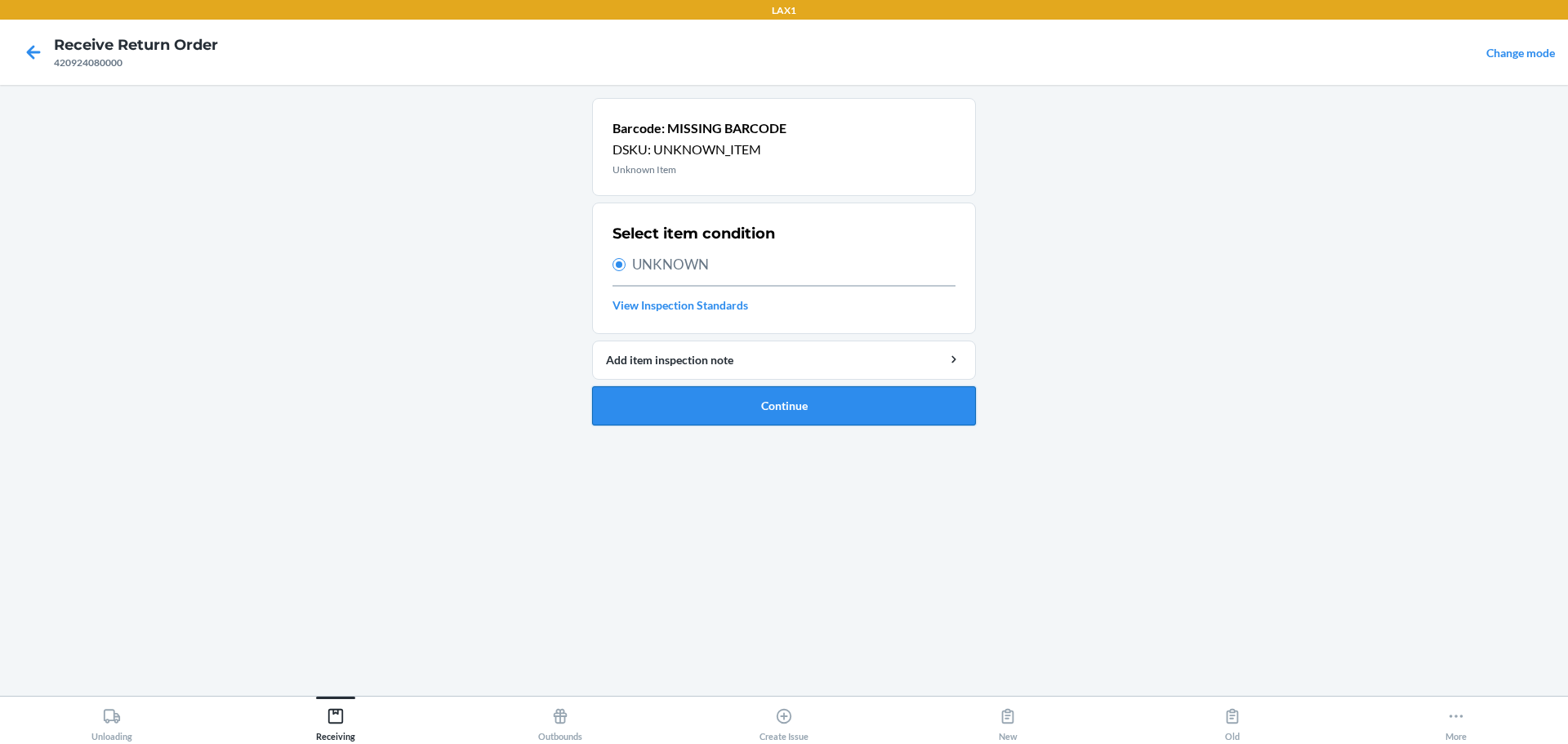
click at [754, 404] on button "Continue" at bounding box center [784, 405] width 384 height 39
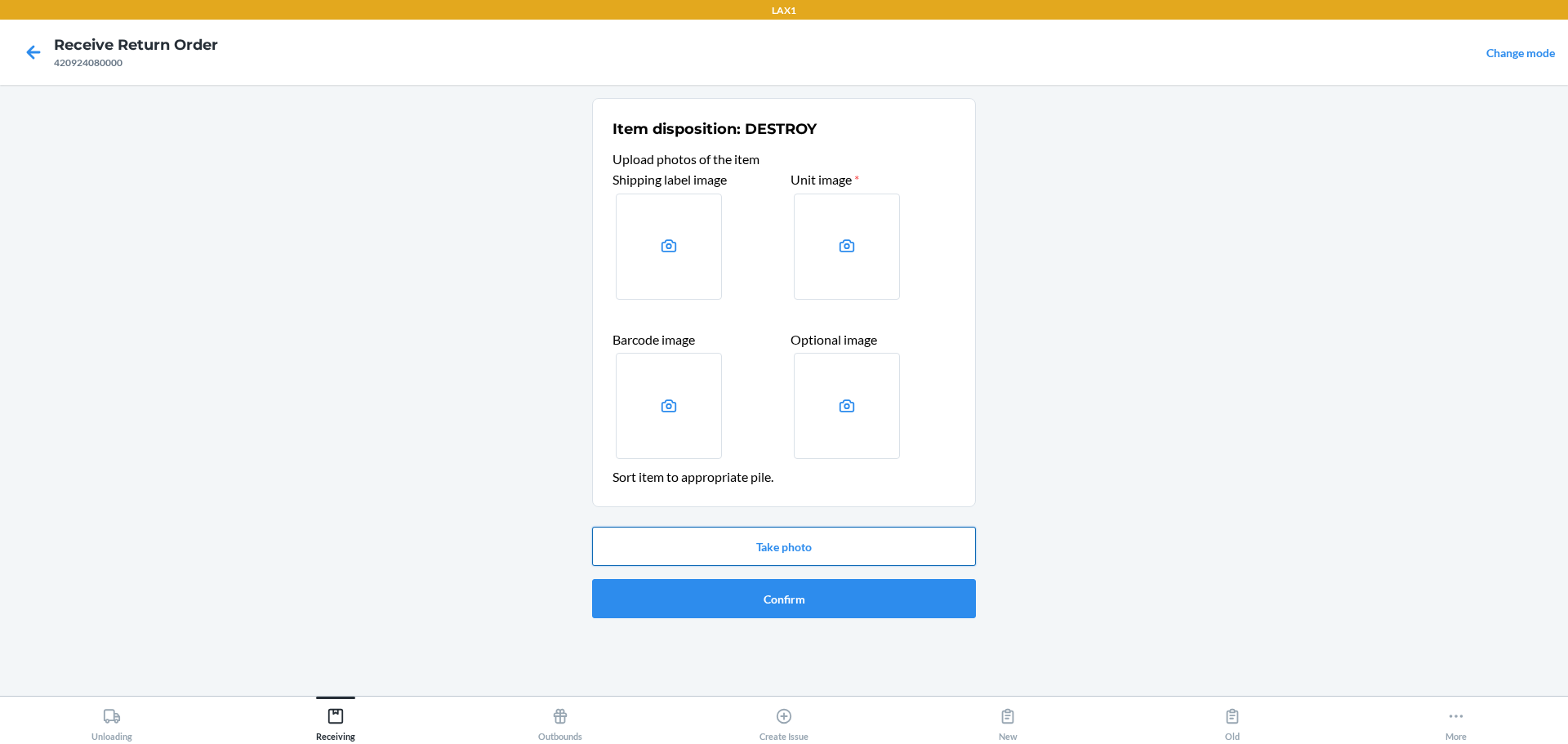
drag, startPoint x: 805, startPoint y: 528, endPoint x: 806, endPoint y: 535, distance: 7.1
click at [754, 535] on button "Take photo" at bounding box center [784, 546] width 384 height 39
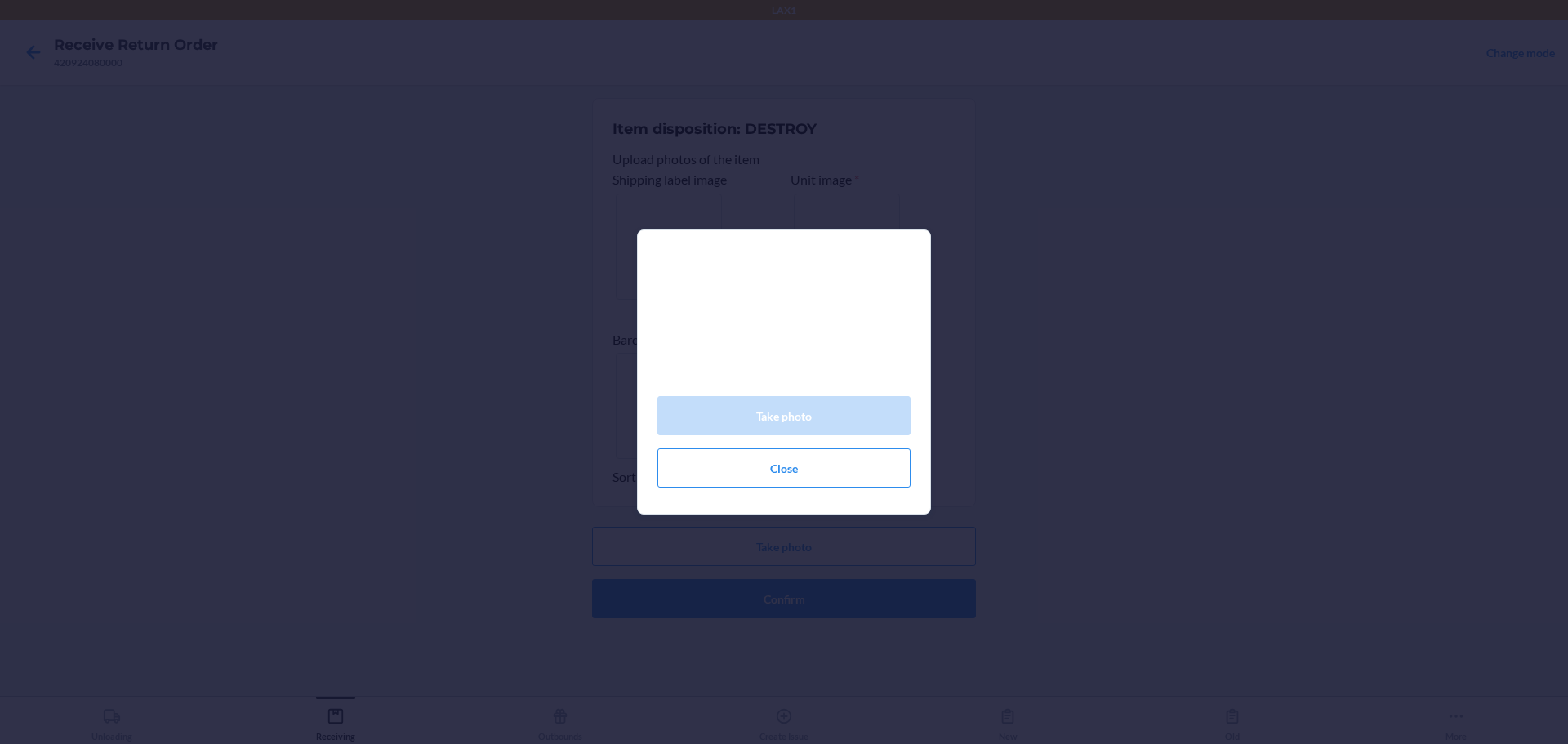
click at [754, 556] on div "Take photo Close" at bounding box center [784, 372] width 1568 height 744
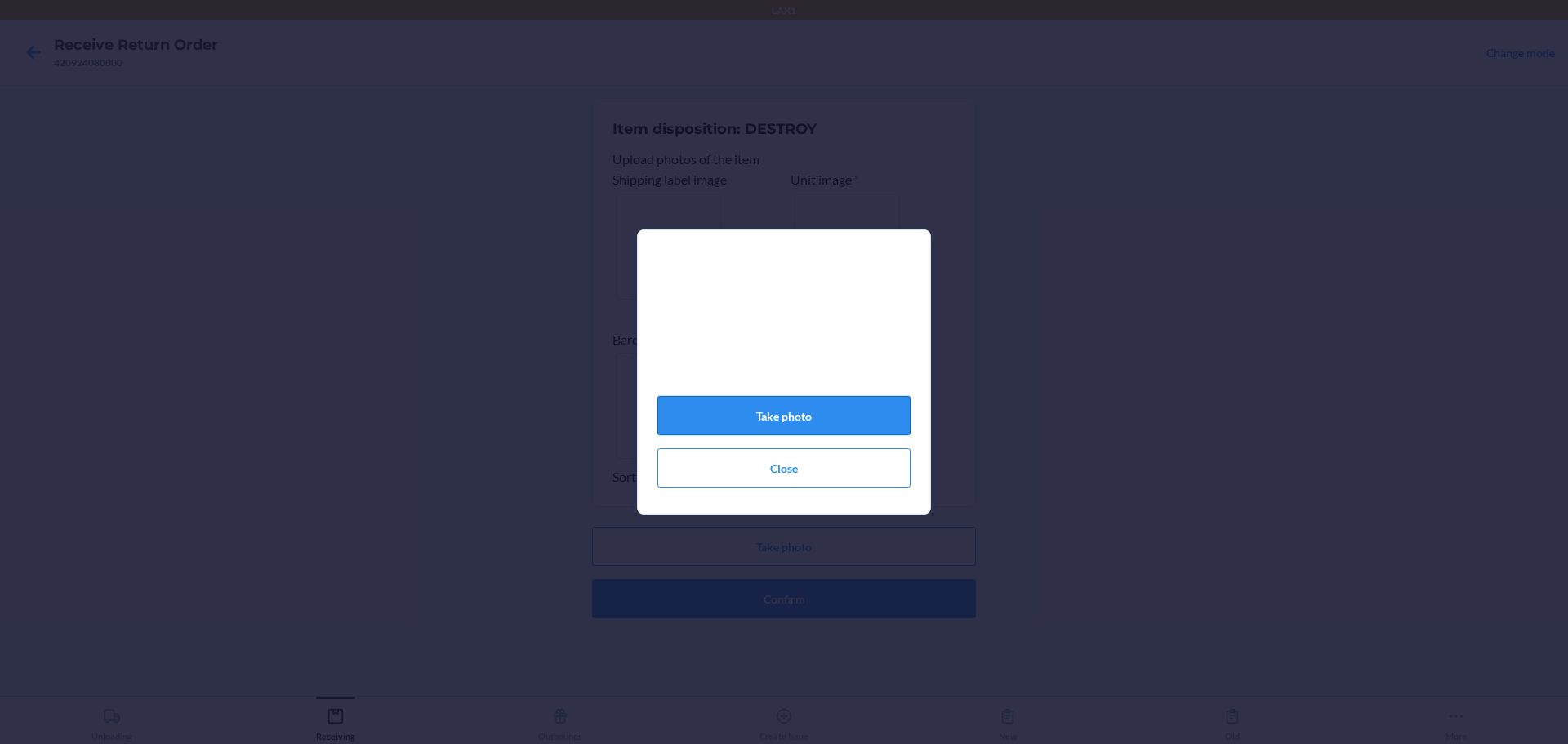
click at [754, 426] on button "Take photo" at bounding box center [784, 415] width 253 height 39
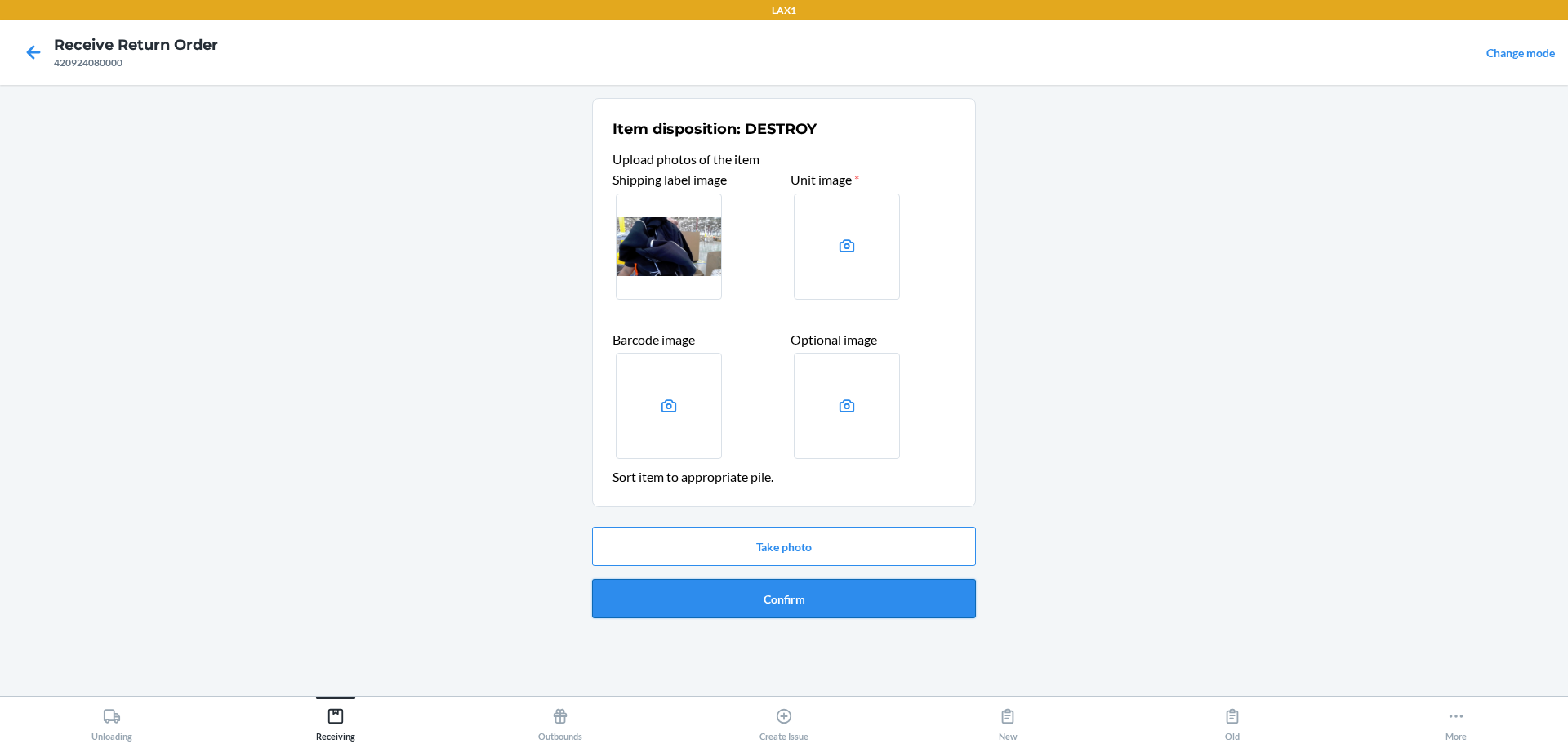
click at [754, 577] on div "Take photo Confirm" at bounding box center [784, 572] width 384 height 105
click at [754, 586] on button "Confirm" at bounding box center [784, 598] width 384 height 39
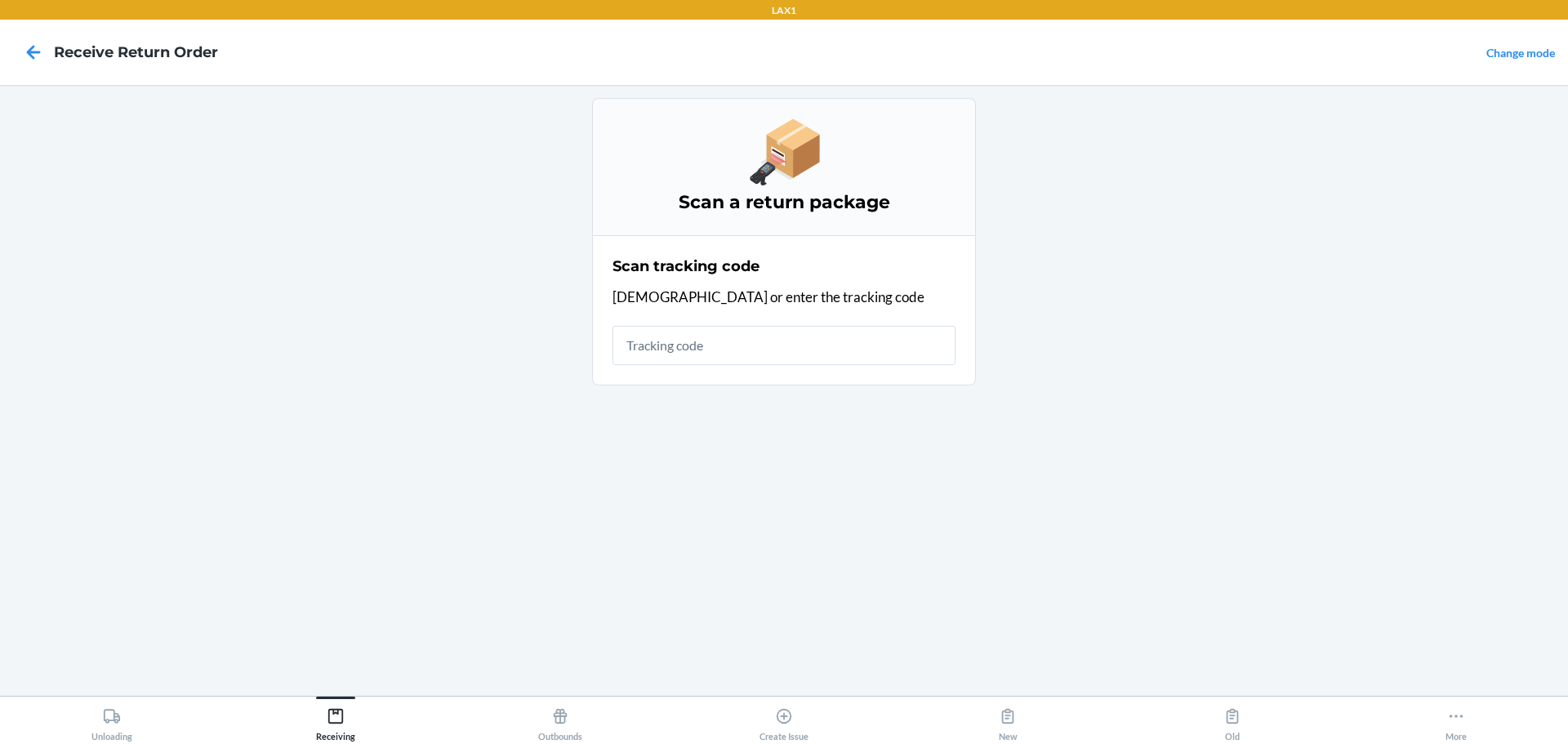
click at [379, 385] on main "Scan a return package Scan tracking code Scan or enter the tracking code" at bounding box center [784, 391] width 1568 height 611
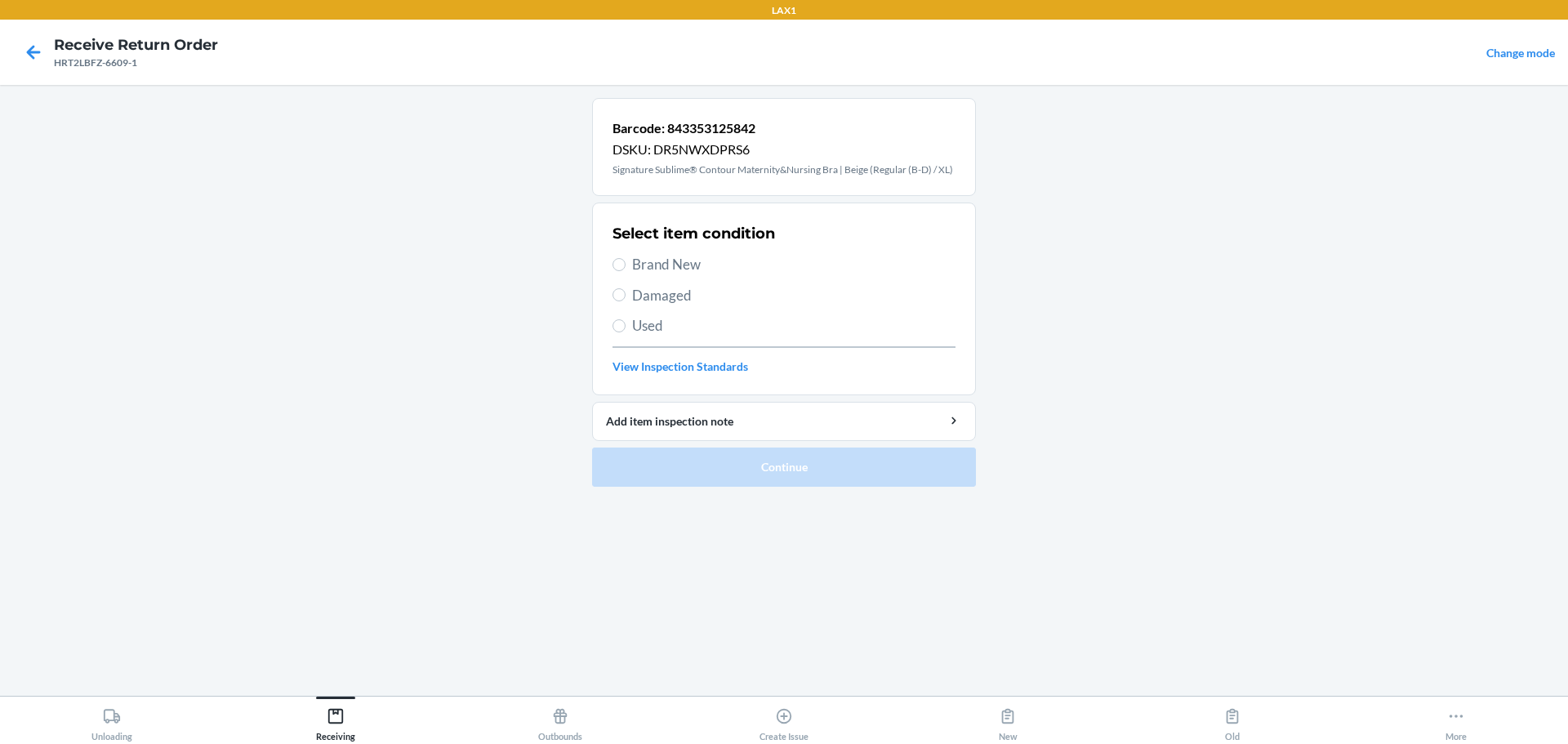
click at [681, 302] on span "Damaged" at bounding box center [794, 296] width 323 height 21
click at [626, 302] on input "Damaged" at bounding box center [618, 294] width 13 height 13
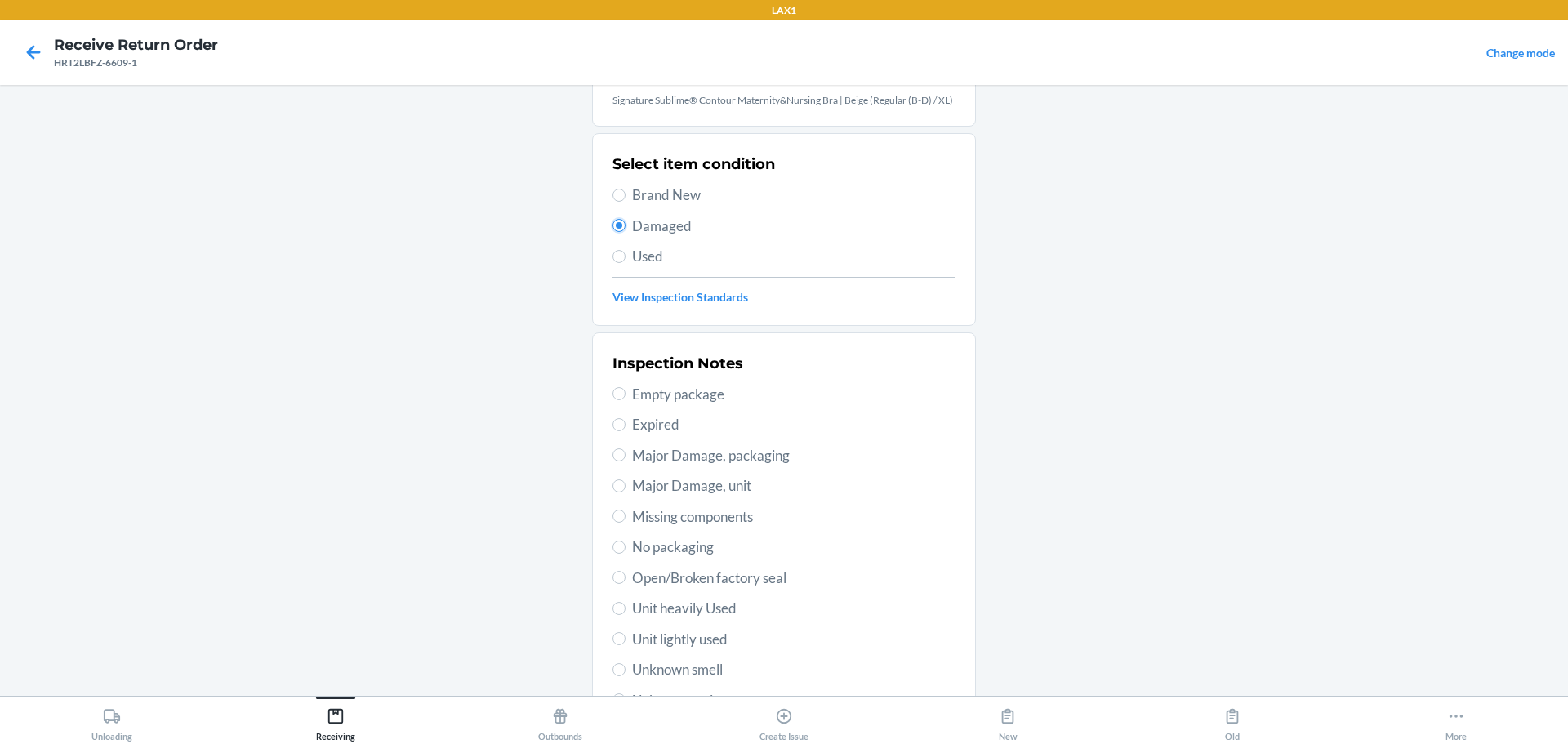
scroll to position [163, 0]
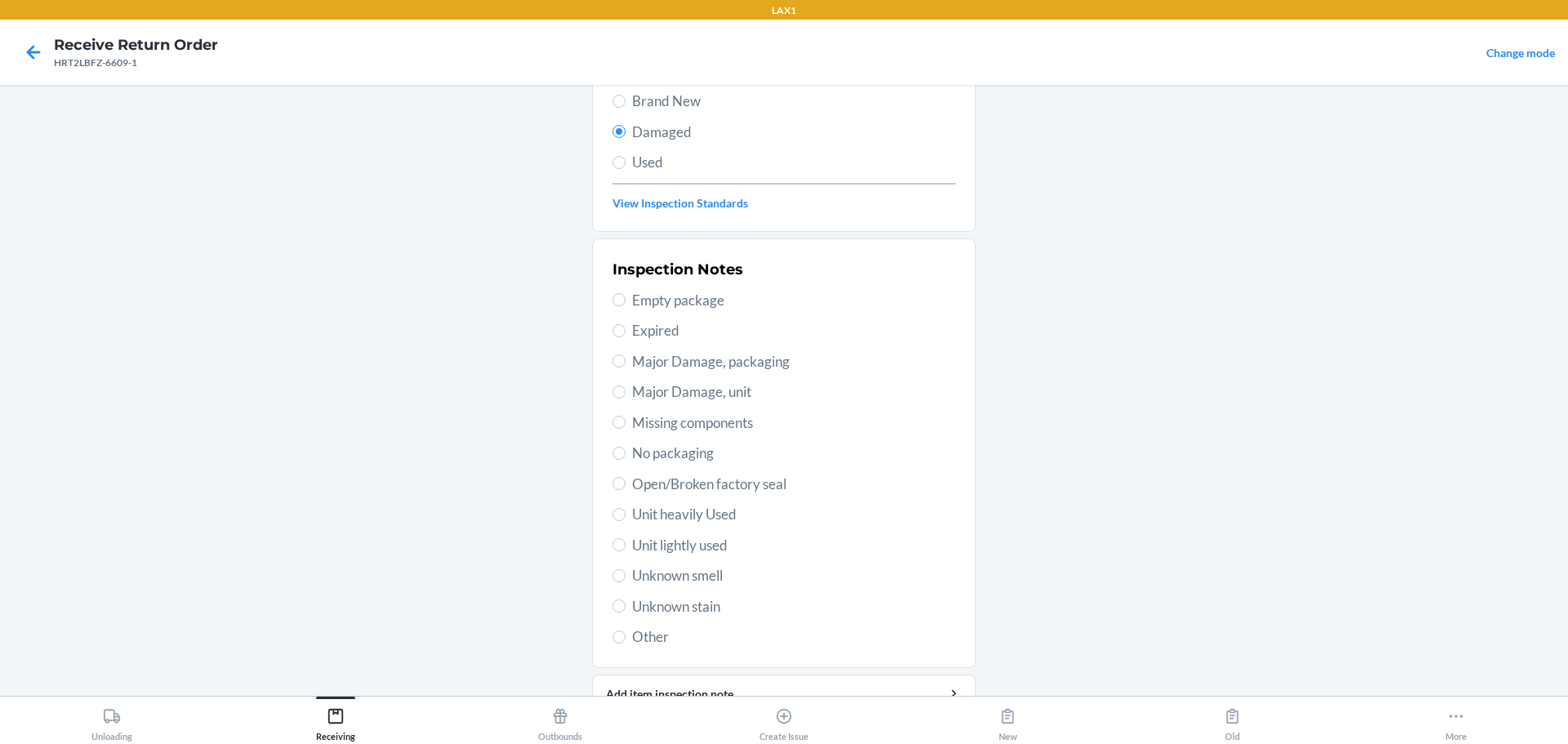
click at [694, 369] on span "Major Damage, packaging" at bounding box center [794, 362] width 323 height 21
click at [626, 368] on input "Major Damage, packaging" at bounding box center [618, 360] width 13 height 13
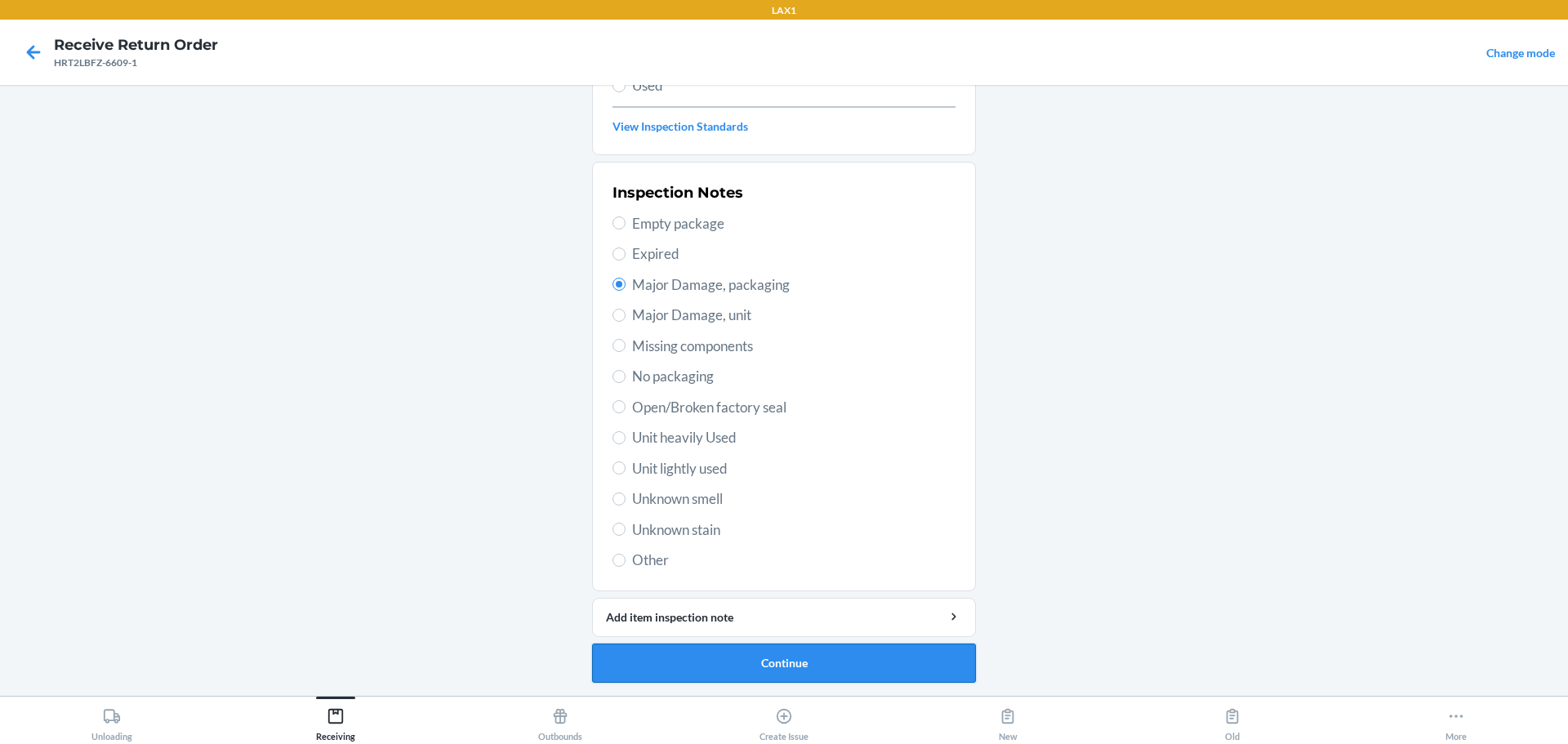
click at [717, 658] on button "Continue" at bounding box center [784, 663] width 384 height 39
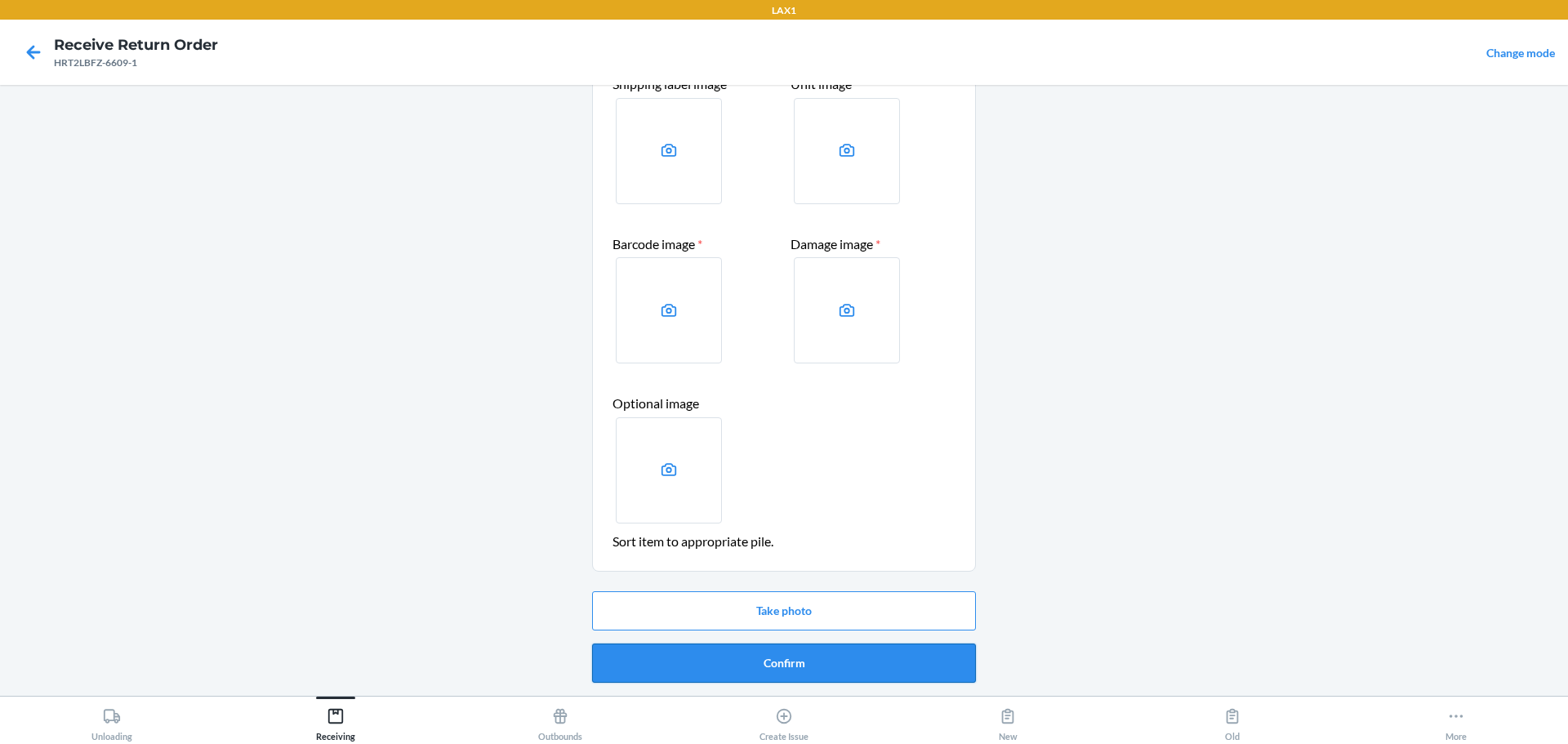
click at [754, 669] on button "Confirm" at bounding box center [784, 663] width 384 height 39
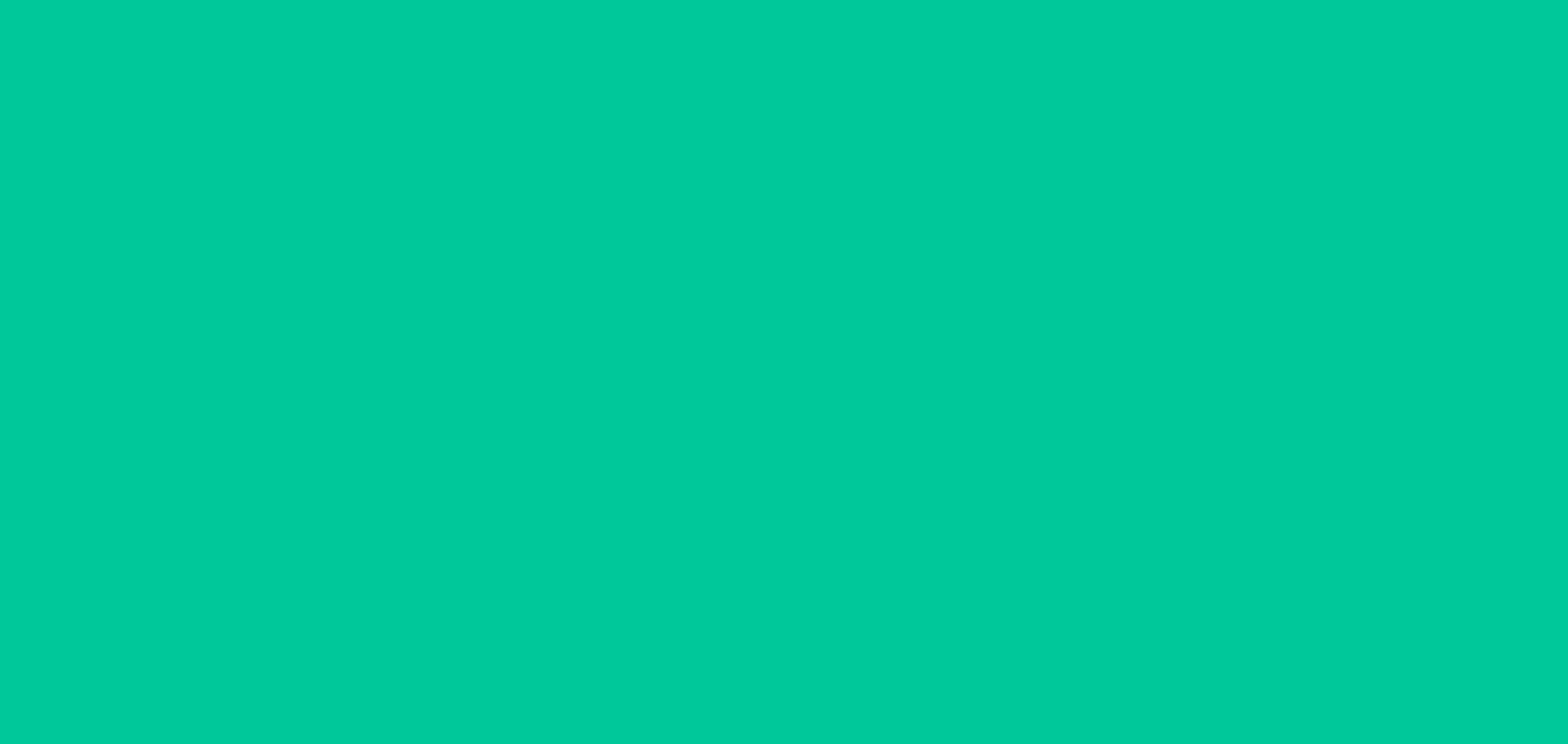
scroll to position [0, 0]
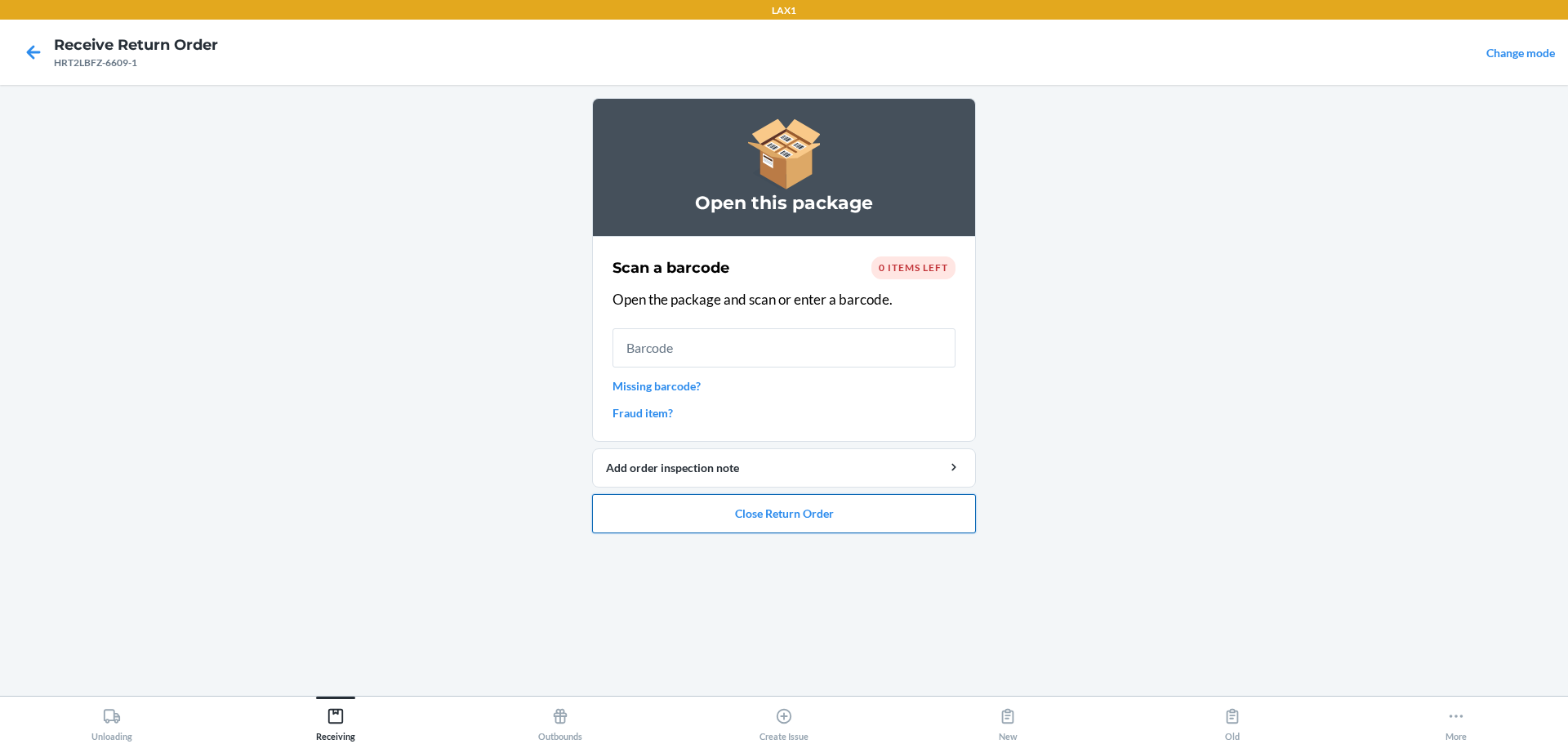
click at [754, 511] on button "Close Return Order" at bounding box center [784, 513] width 384 height 39
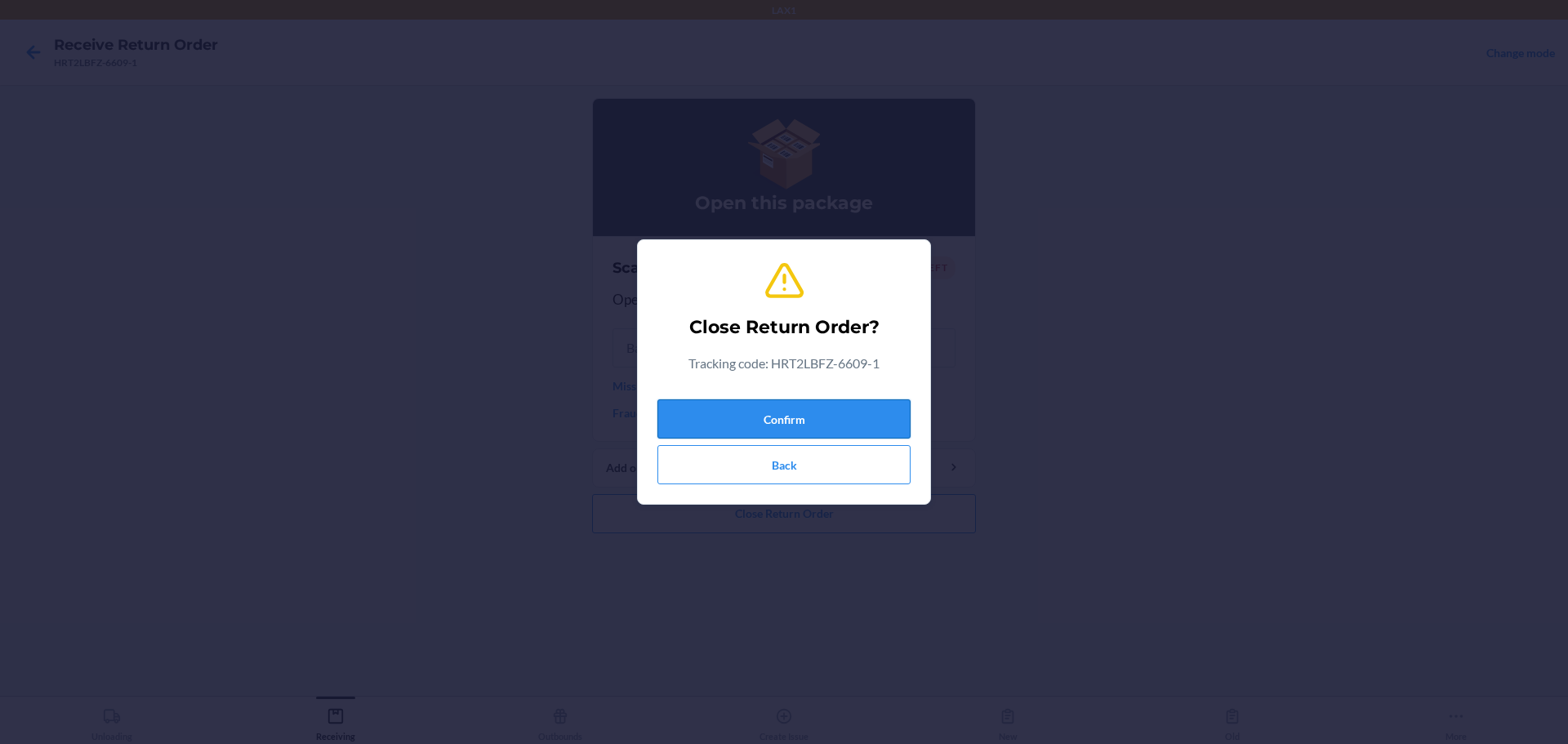
click at [754, 420] on button "Confirm" at bounding box center [784, 419] width 253 height 39
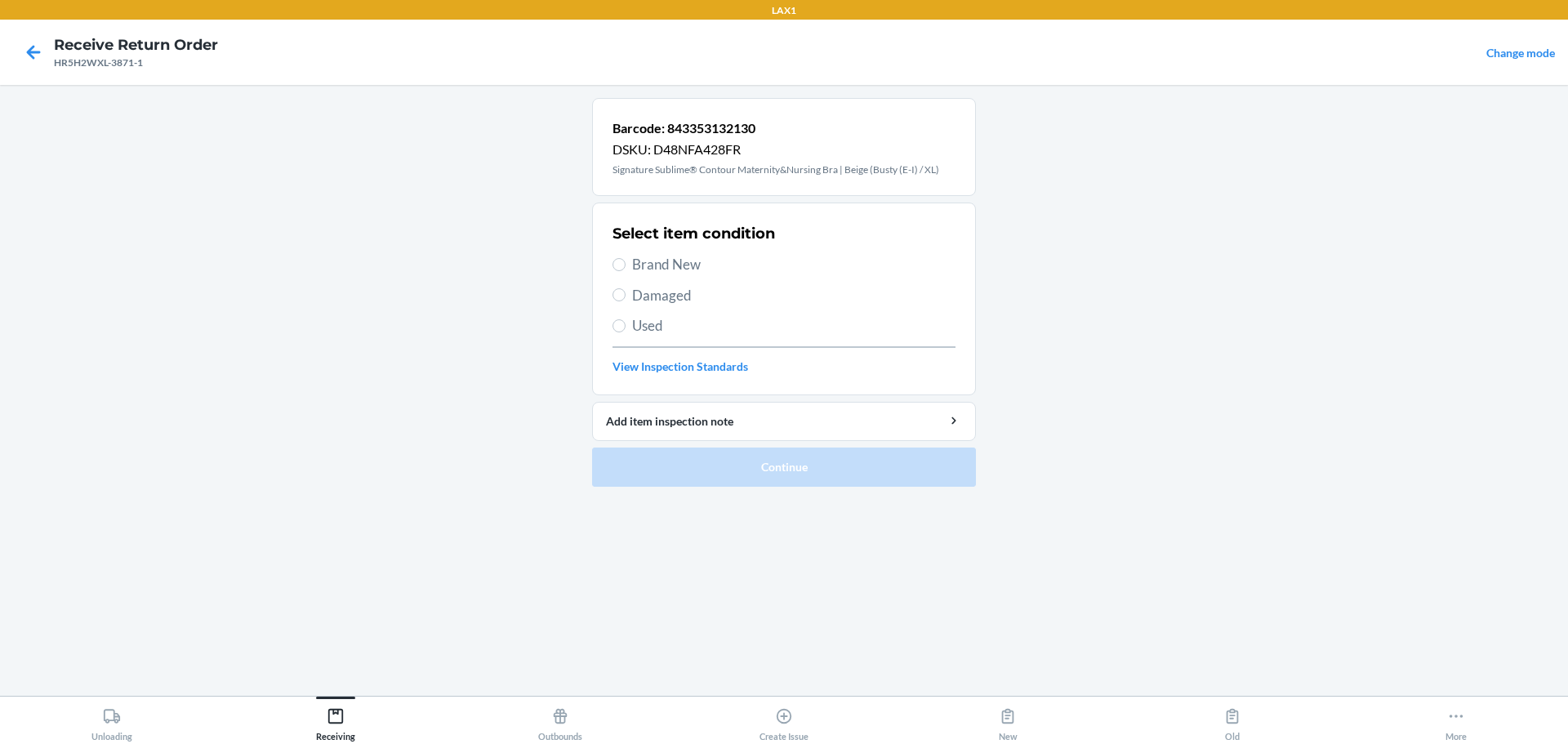
click at [648, 264] on span "Brand New" at bounding box center [794, 265] width 323 height 21
click at [626, 264] on input "Brand New" at bounding box center [618, 264] width 13 height 13
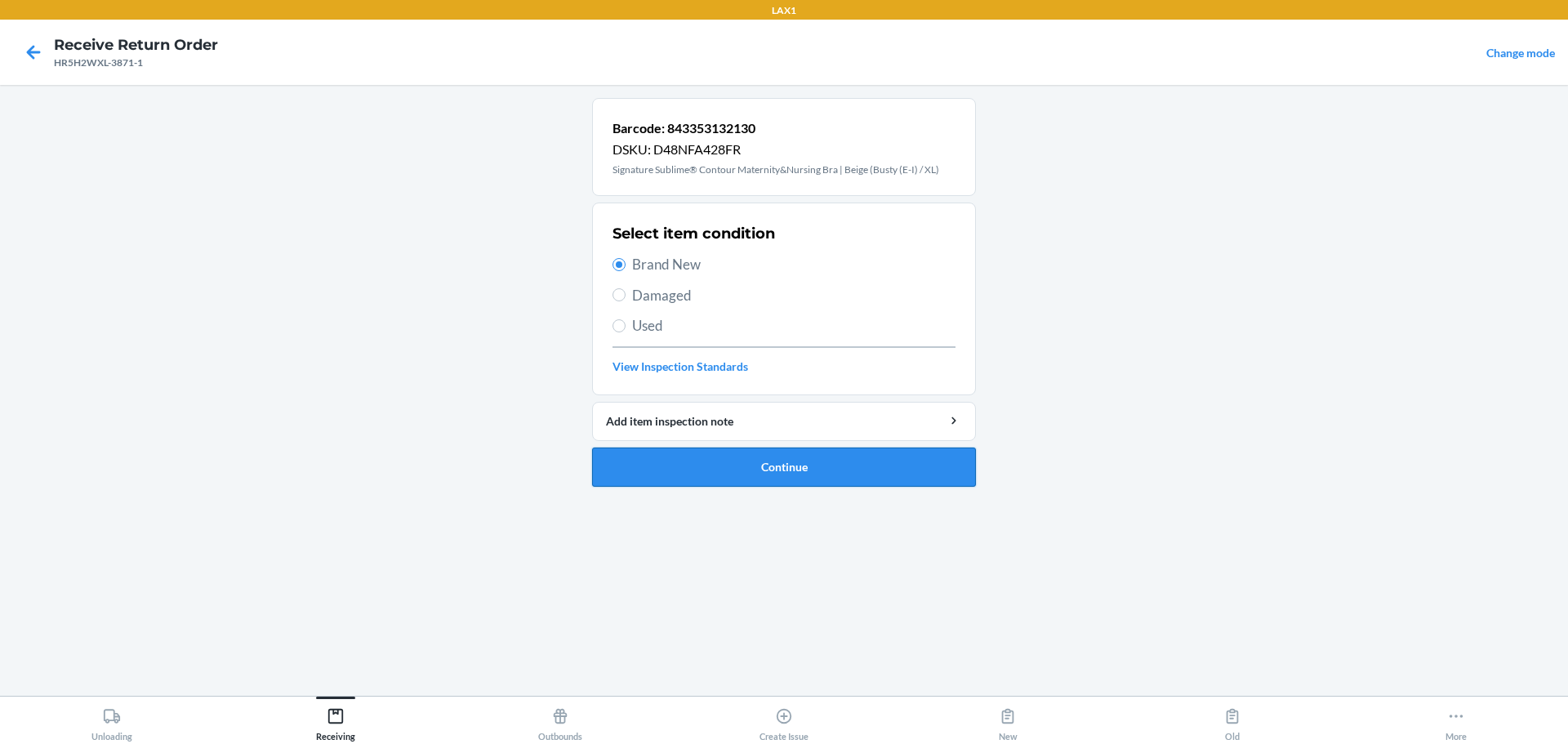
click at [754, 469] on button "Continue" at bounding box center [784, 467] width 384 height 39
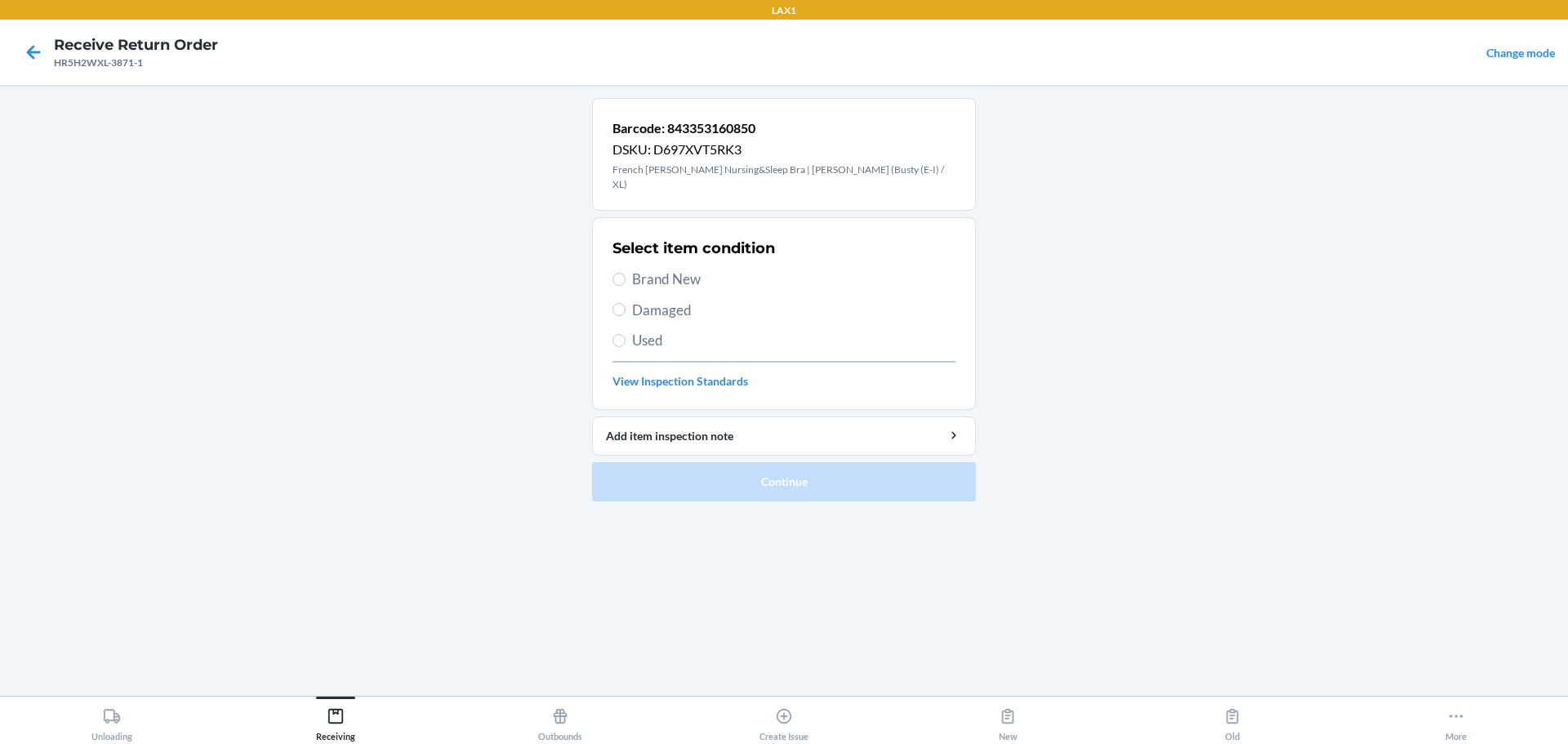
click at [641, 330] on span "Used" at bounding box center [794, 340] width 323 height 21
click at [626, 334] on input "Used" at bounding box center [618, 340] width 13 height 13
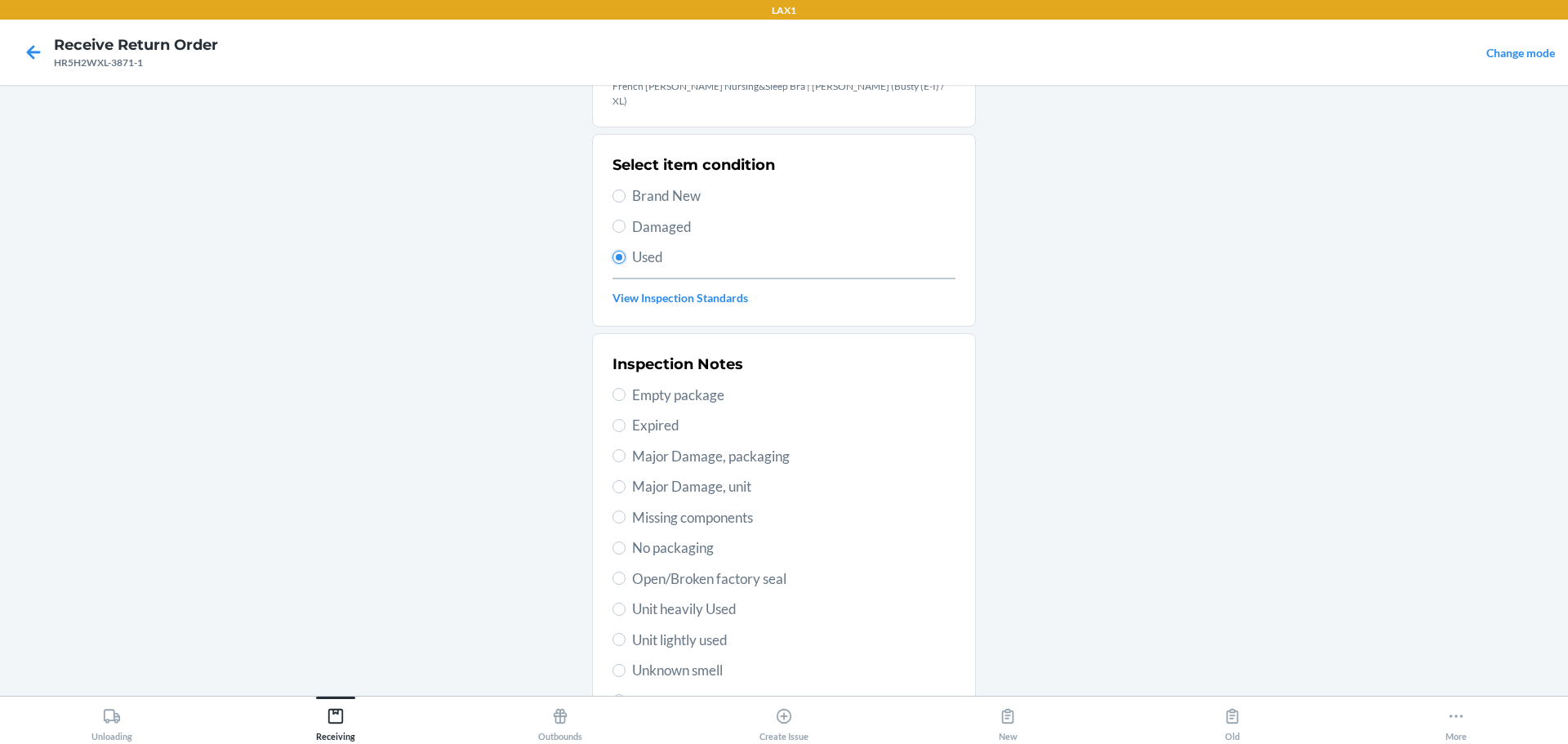
scroll to position [241, 0]
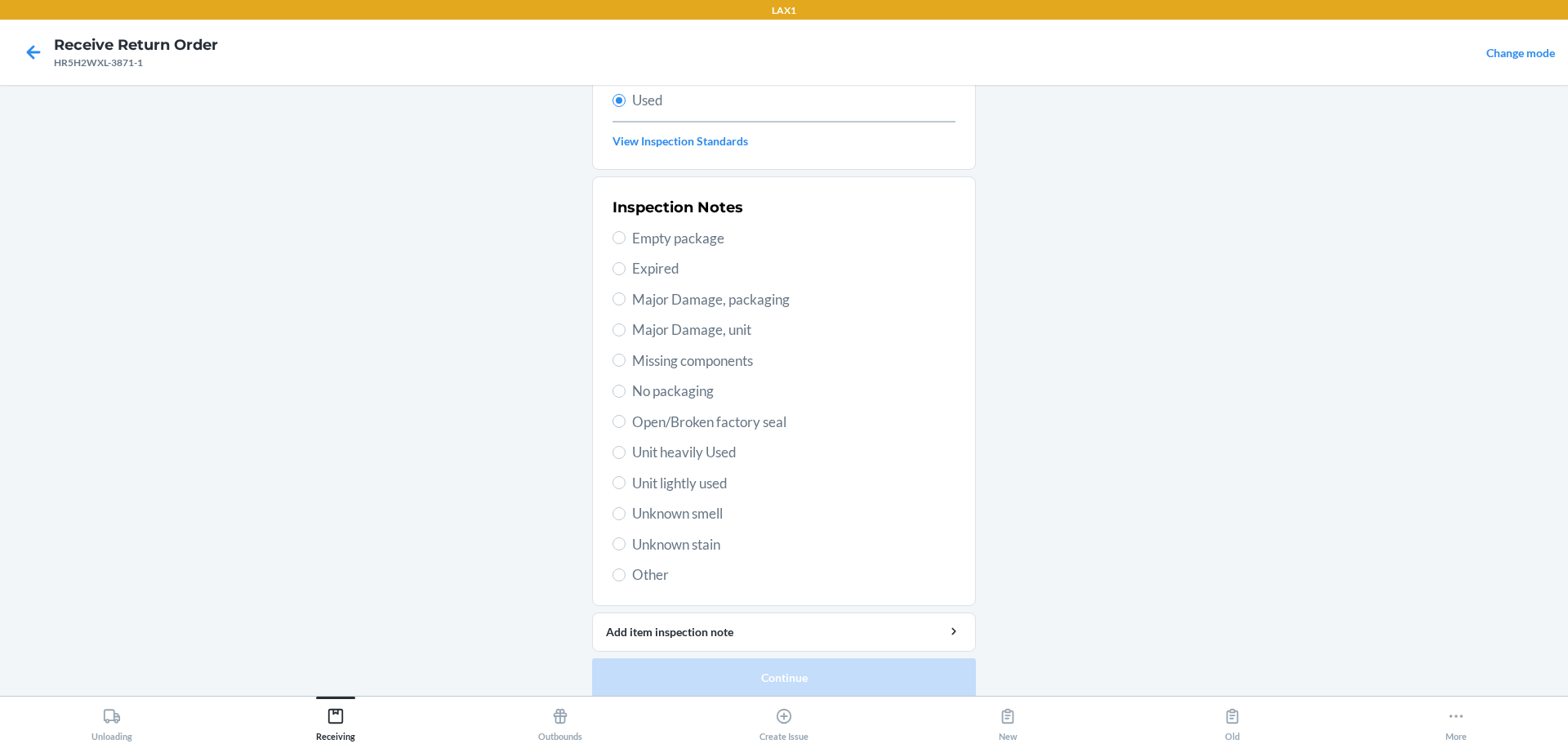
click at [687, 472] on span "Unit lightly used" at bounding box center [794, 483] width 323 height 21
click at [626, 476] on input "Unit lightly used" at bounding box center [618, 482] width 13 height 13
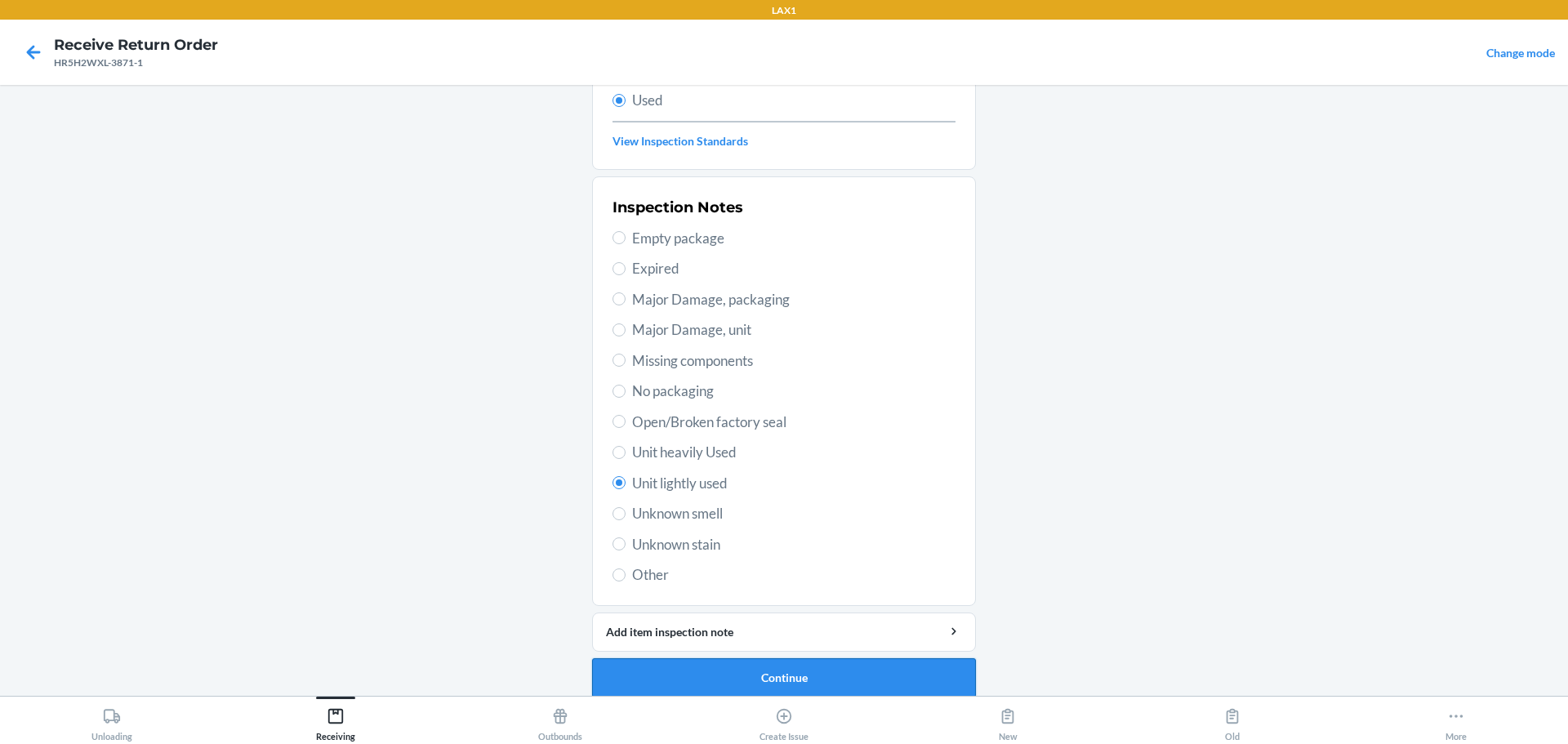
click at [754, 668] on button "Continue" at bounding box center [784, 678] width 384 height 39
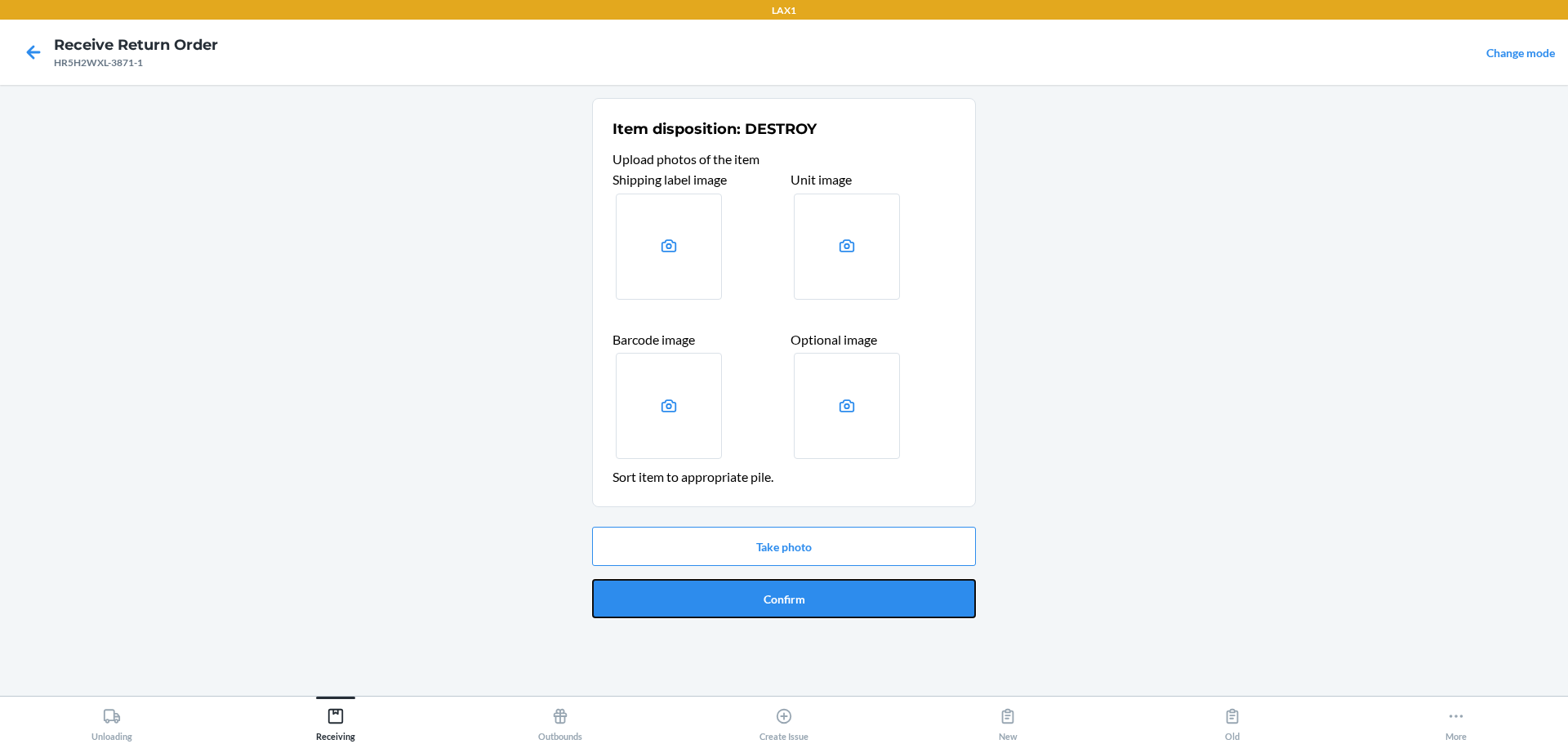
drag, startPoint x: 726, startPoint y: 606, endPoint x: 758, endPoint y: 542, distance: 71.6
click at [727, 601] on button "Confirm" at bounding box center [784, 598] width 384 height 39
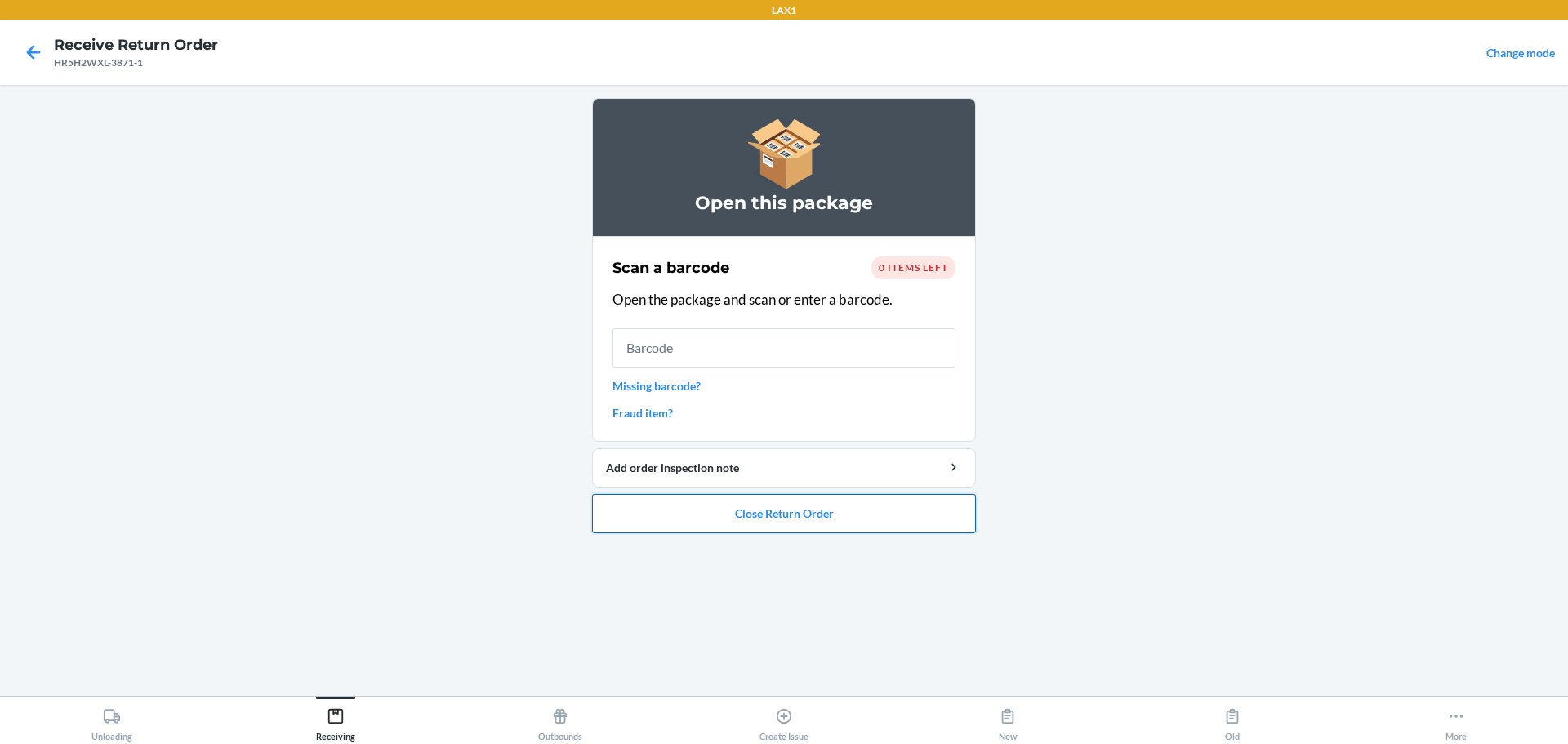
click at [754, 519] on button "Close Return Order" at bounding box center [784, 513] width 384 height 39
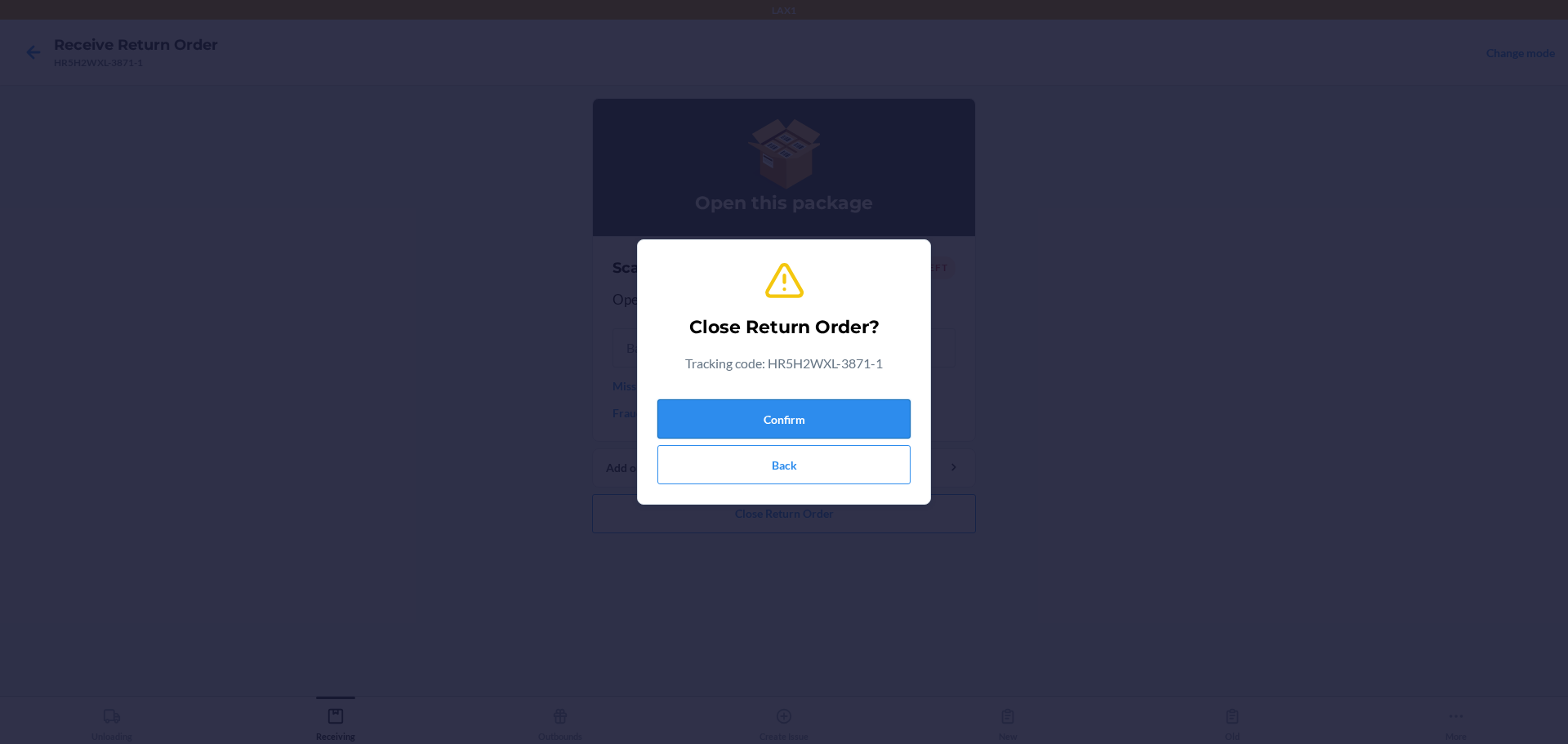
click at [754, 405] on button "Confirm" at bounding box center [784, 419] width 253 height 39
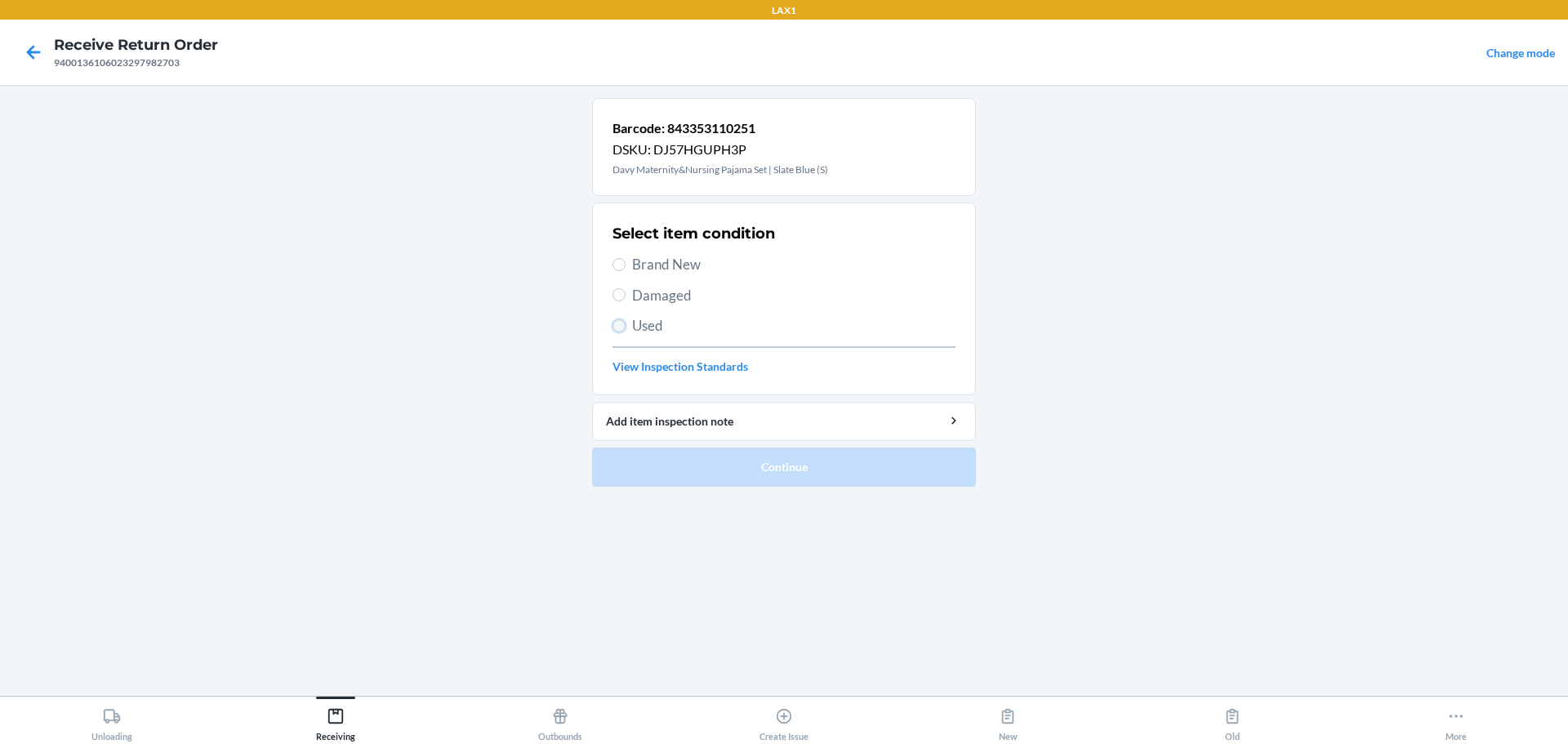
click at [623, 320] on input "Used" at bounding box center [618, 325] width 13 height 13
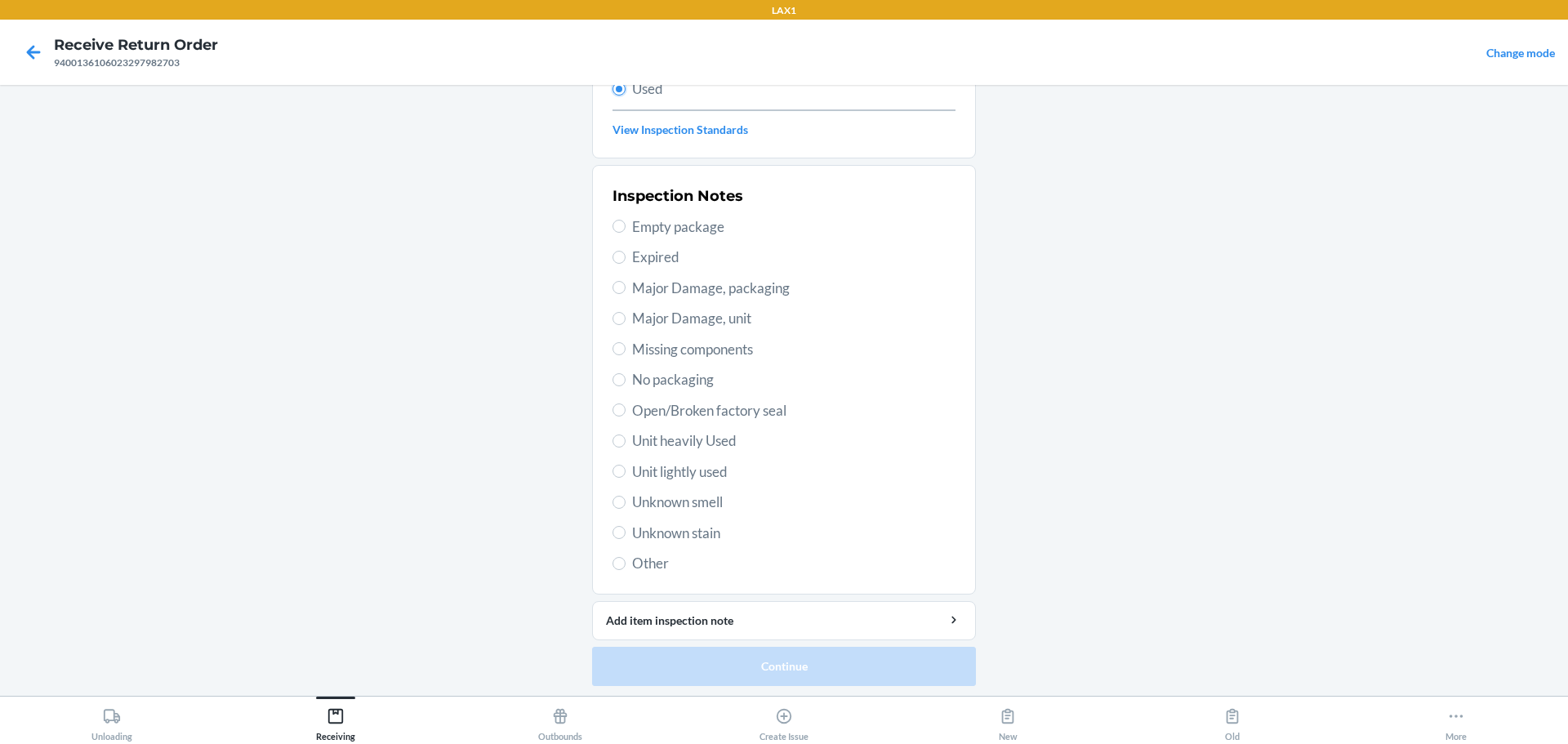
scroll to position [241, 0]
click at [692, 474] on span "Unit lightly used" at bounding box center [794, 469] width 323 height 21
click at [626, 474] on input "Unit lightly used" at bounding box center [618, 468] width 13 height 13
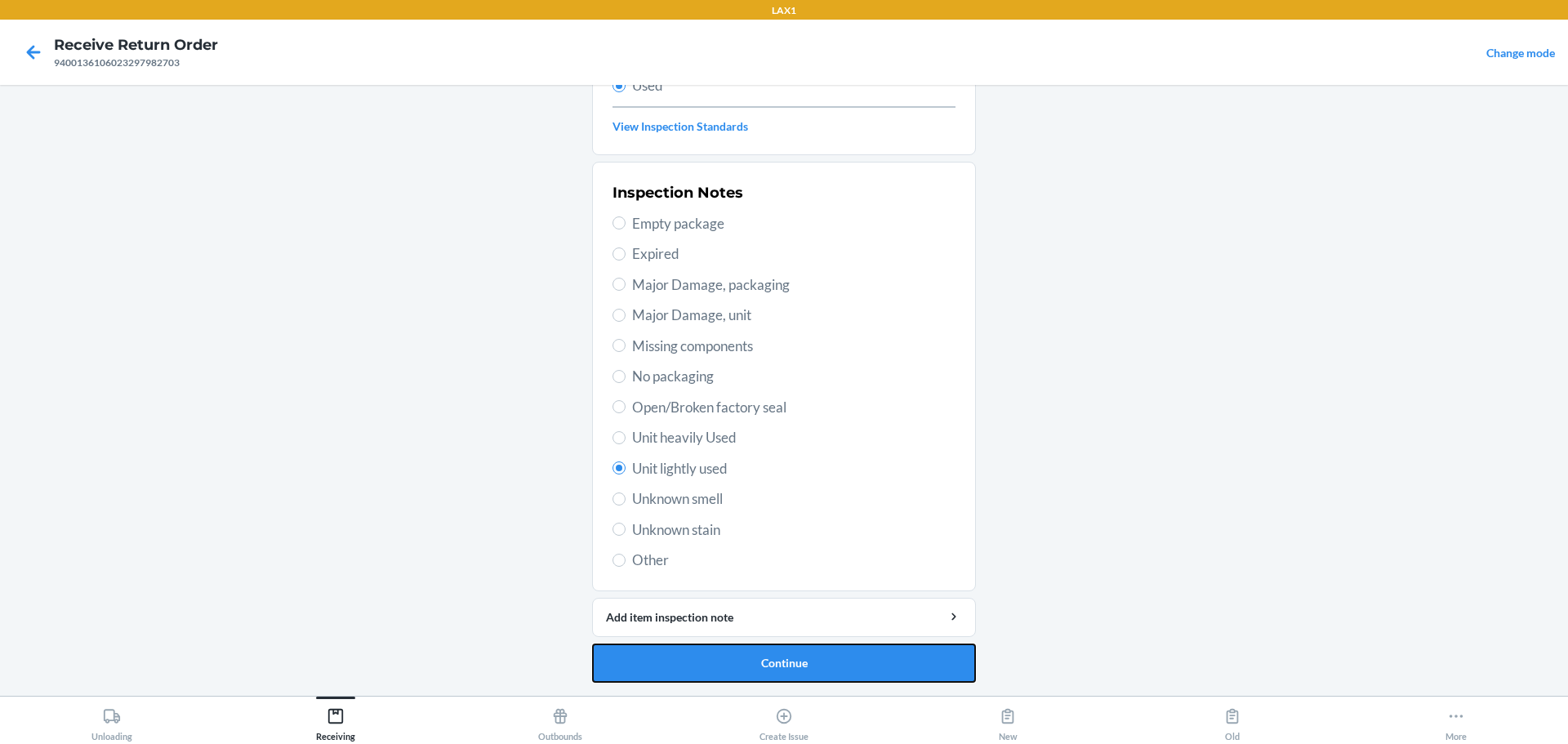
drag, startPoint x: 726, startPoint y: 664, endPoint x: 715, endPoint y: 632, distance: 33.8
click at [726, 663] on button "Continue" at bounding box center [784, 663] width 384 height 39
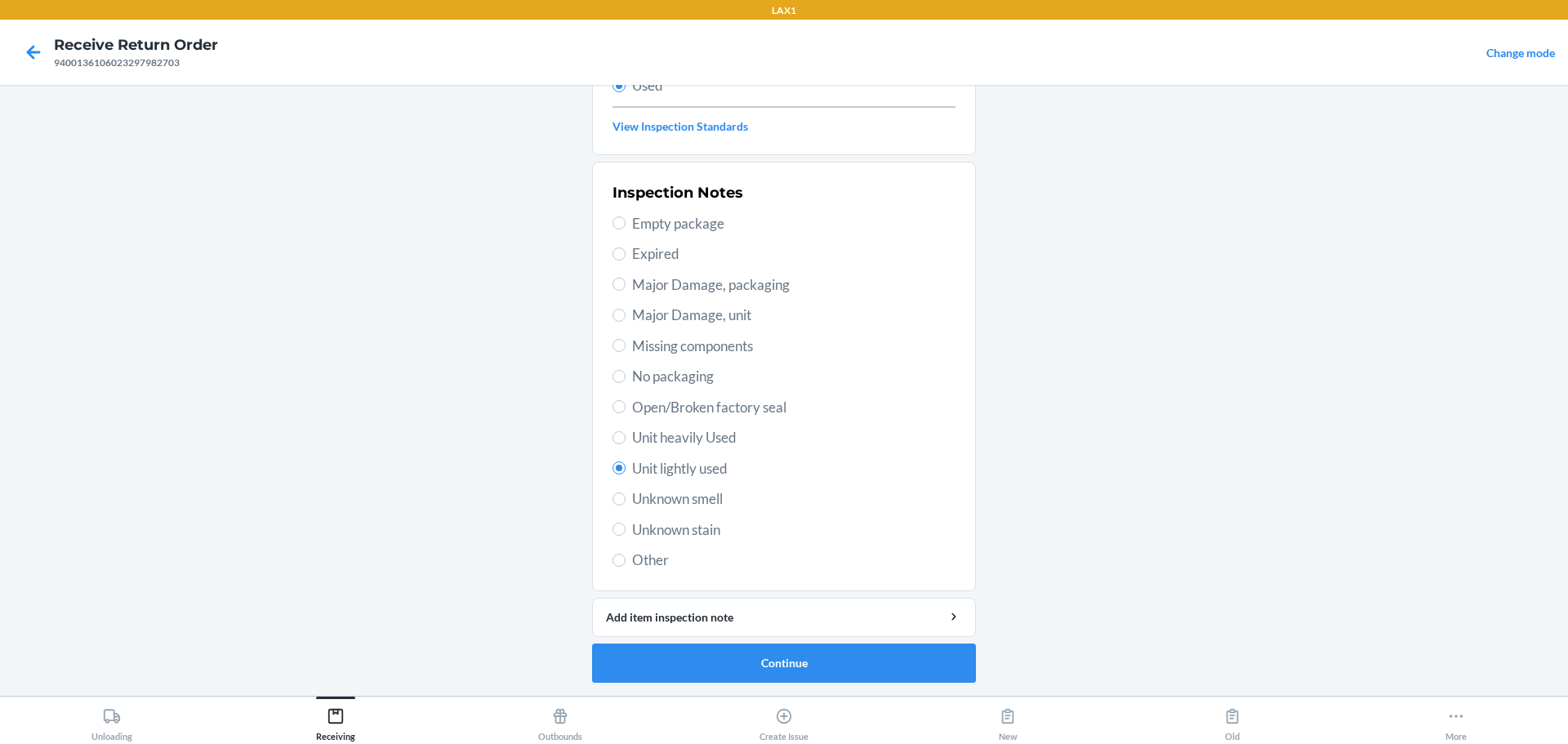
scroll to position [0, 0]
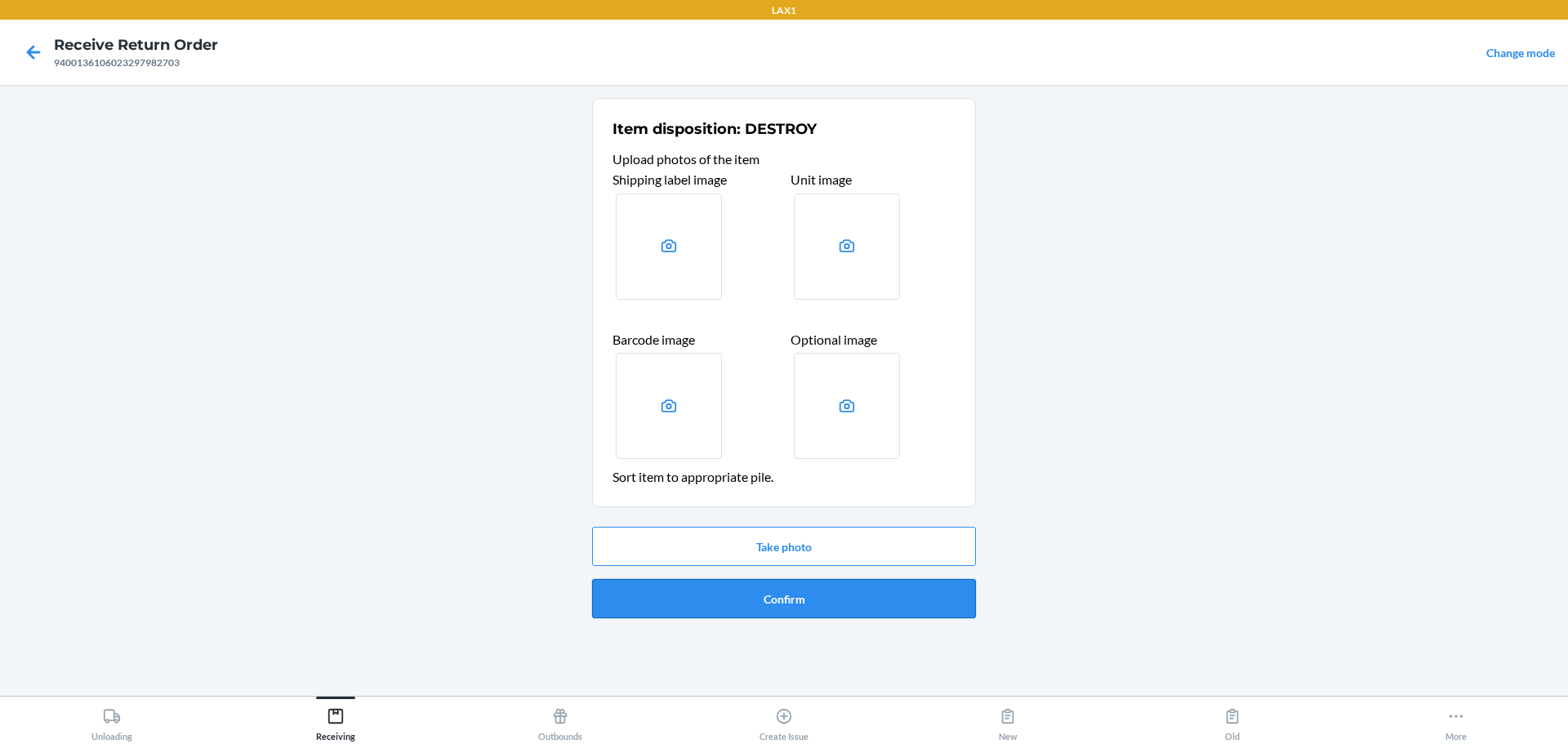
click at [754, 595] on button "Confirm" at bounding box center [784, 598] width 384 height 39
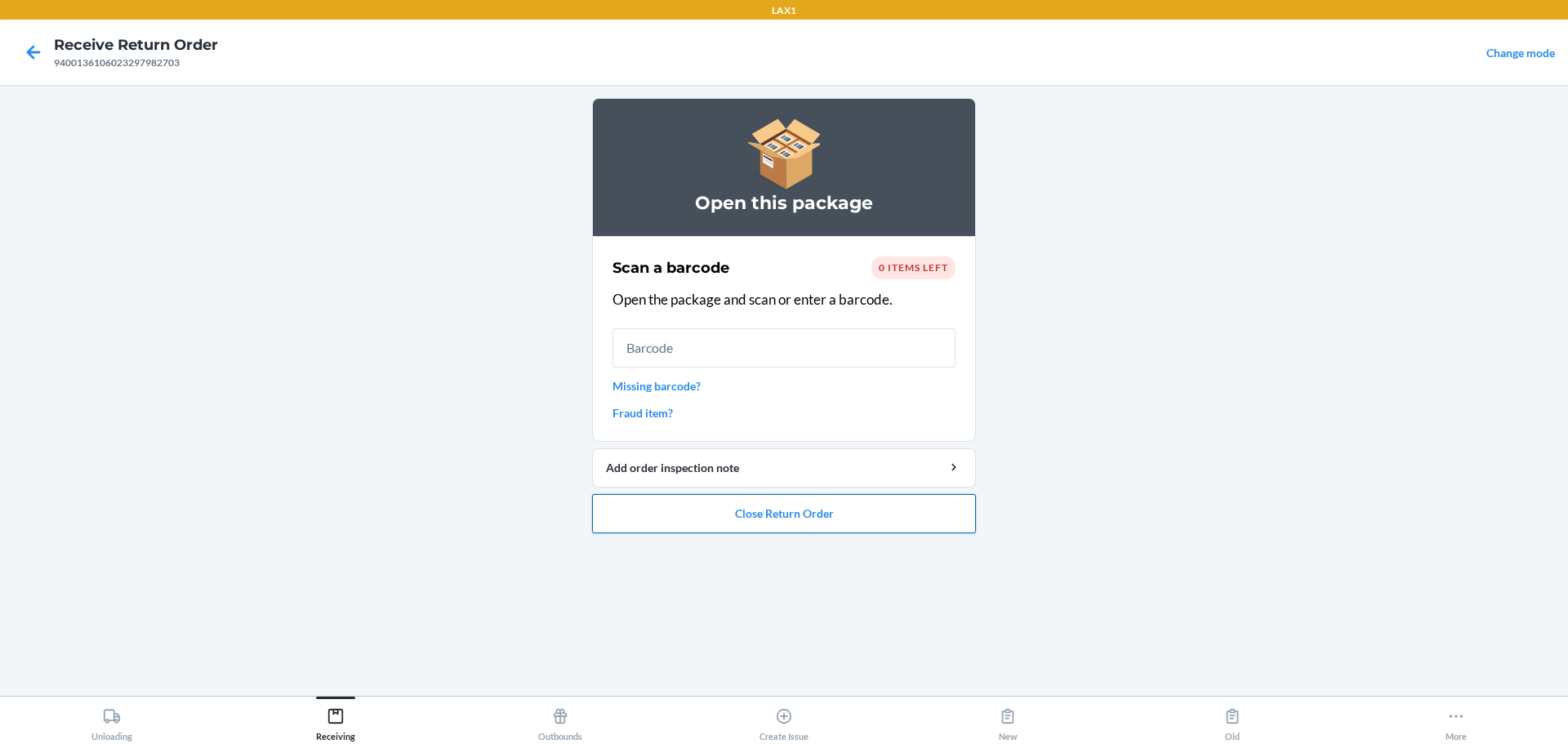
click at [754, 524] on button "Close Return Order" at bounding box center [784, 513] width 384 height 39
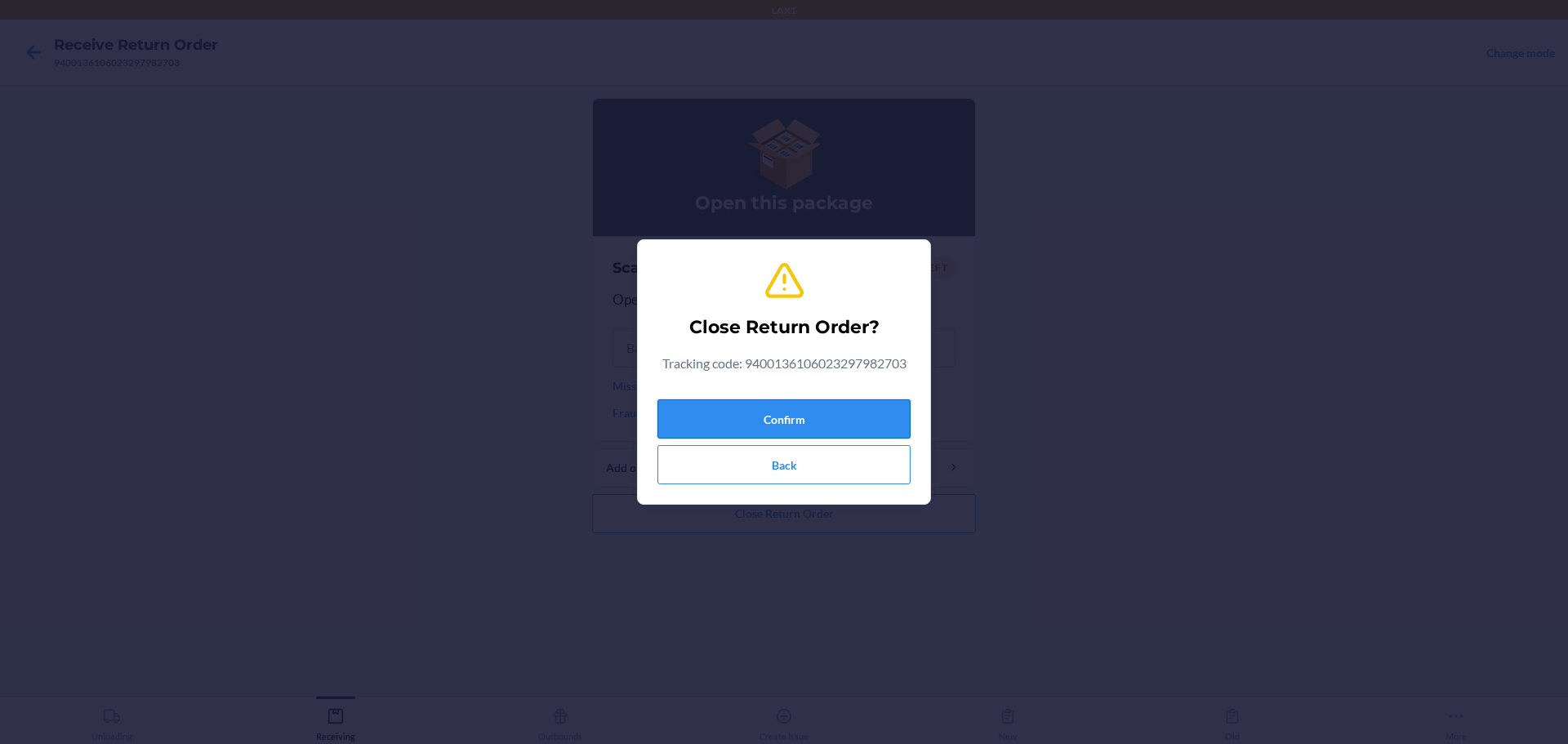
click at [754, 409] on button "Confirm" at bounding box center [784, 419] width 253 height 39
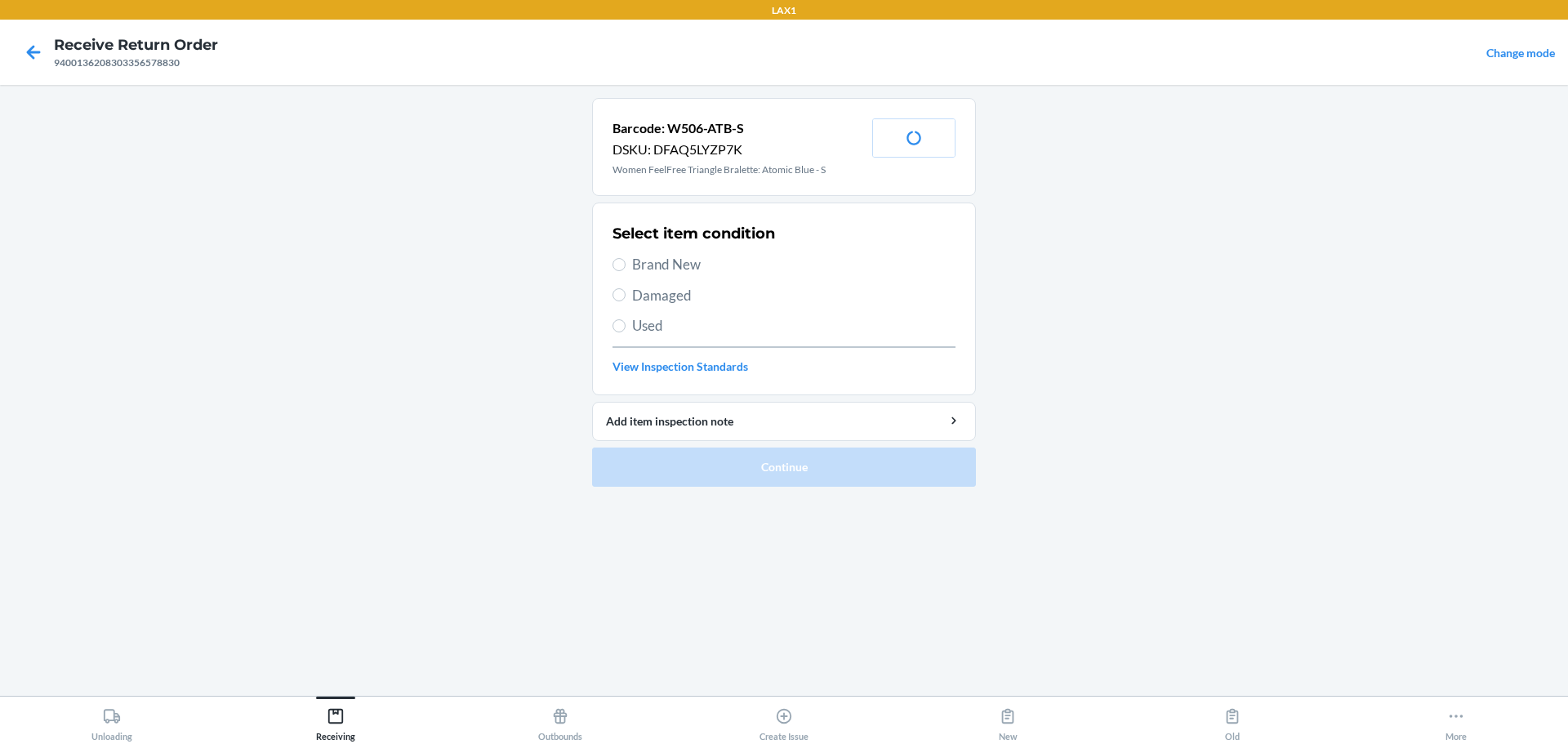
click at [682, 260] on span "Brand New" at bounding box center [794, 265] width 323 height 21
click at [626, 260] on input "Brand New" at bounding box center [618, 264] width 13 height 13
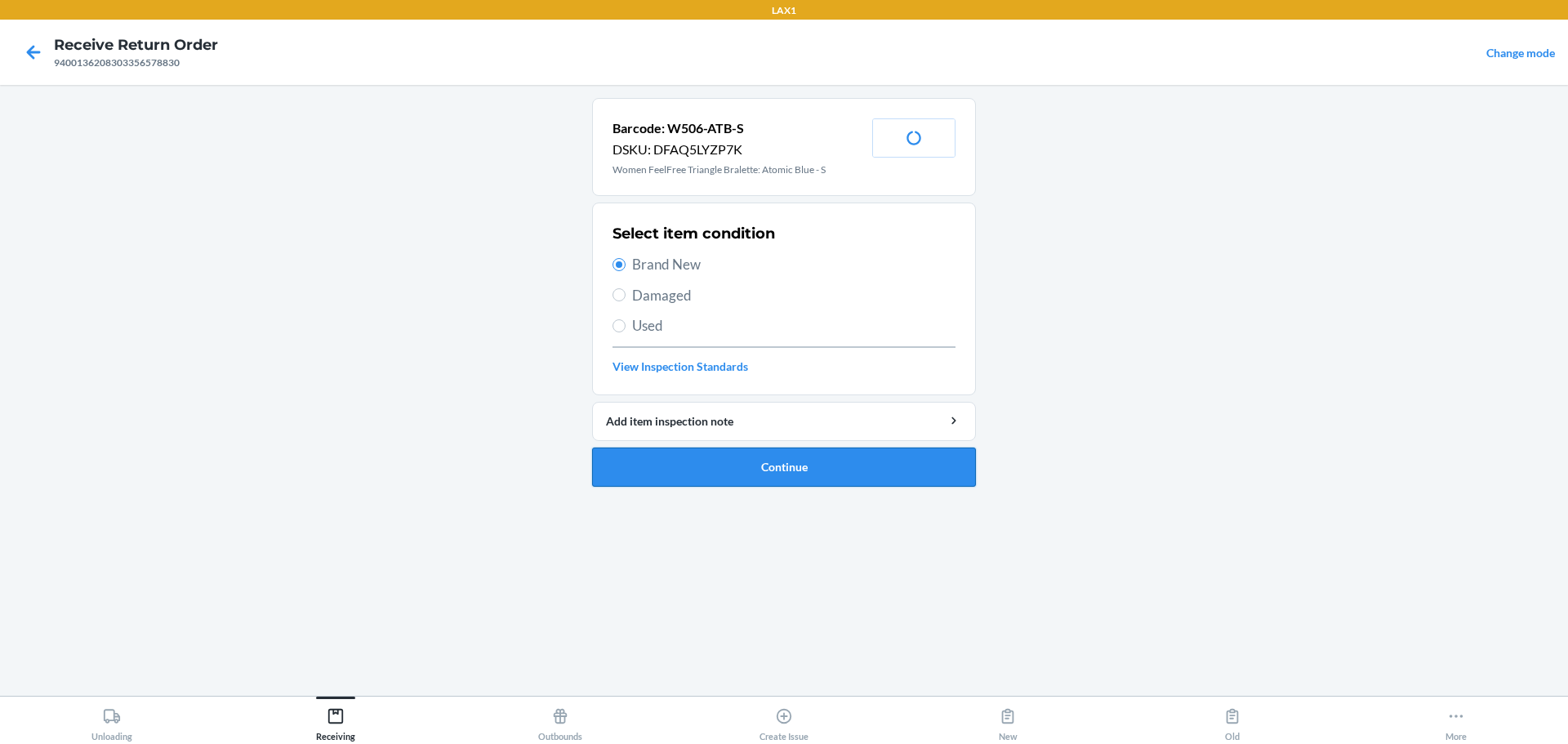
click at [712, 456] on button "Continue" at bounding box center [784, 467] width 384 height 39
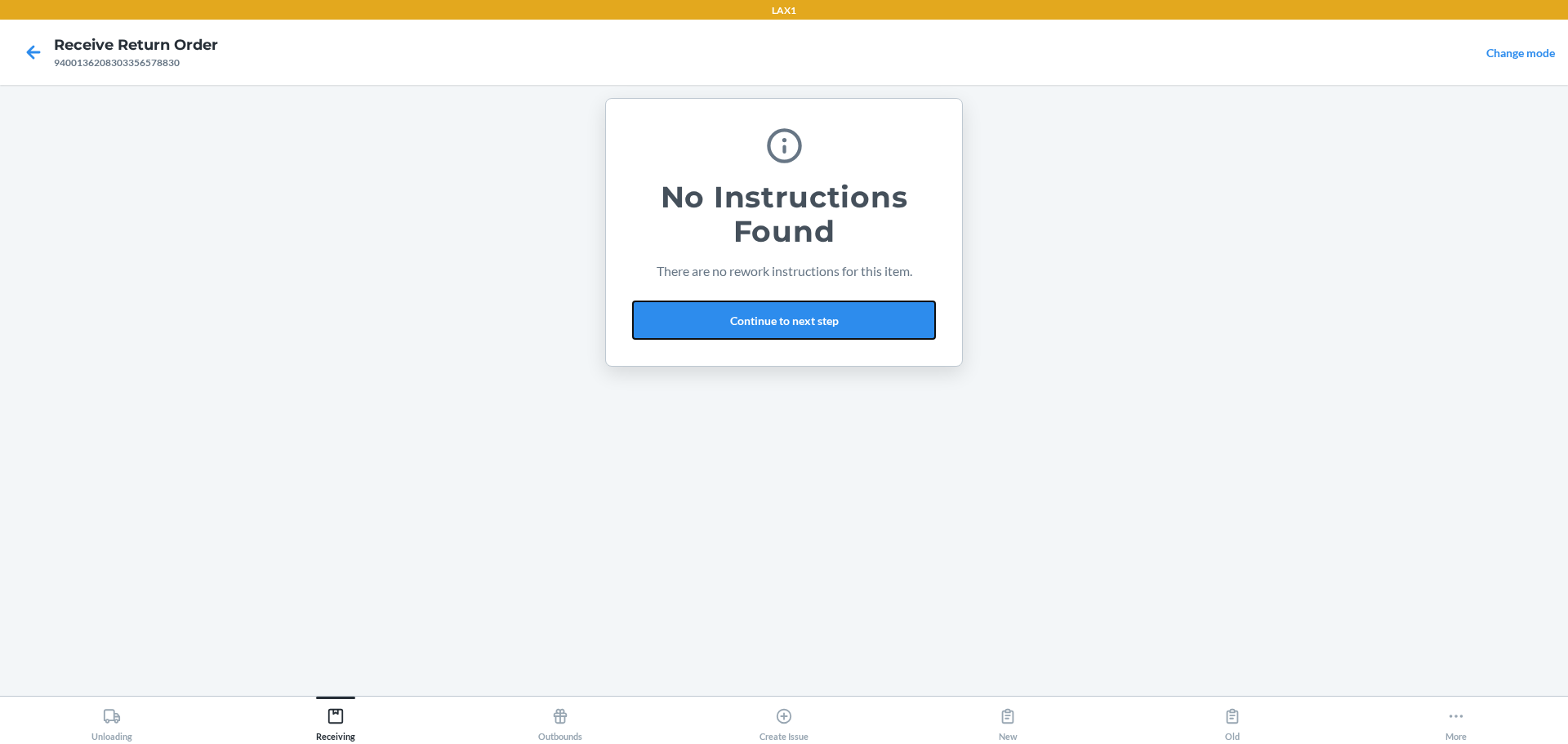
drag, startPoint x: 750, startPoint y: 333, endPoint x: 762, endPoint y: 291, distance: 43.7
click at [750, 328] on button "Continue to next step" at bounding box center [784, 320] width 304 height 39
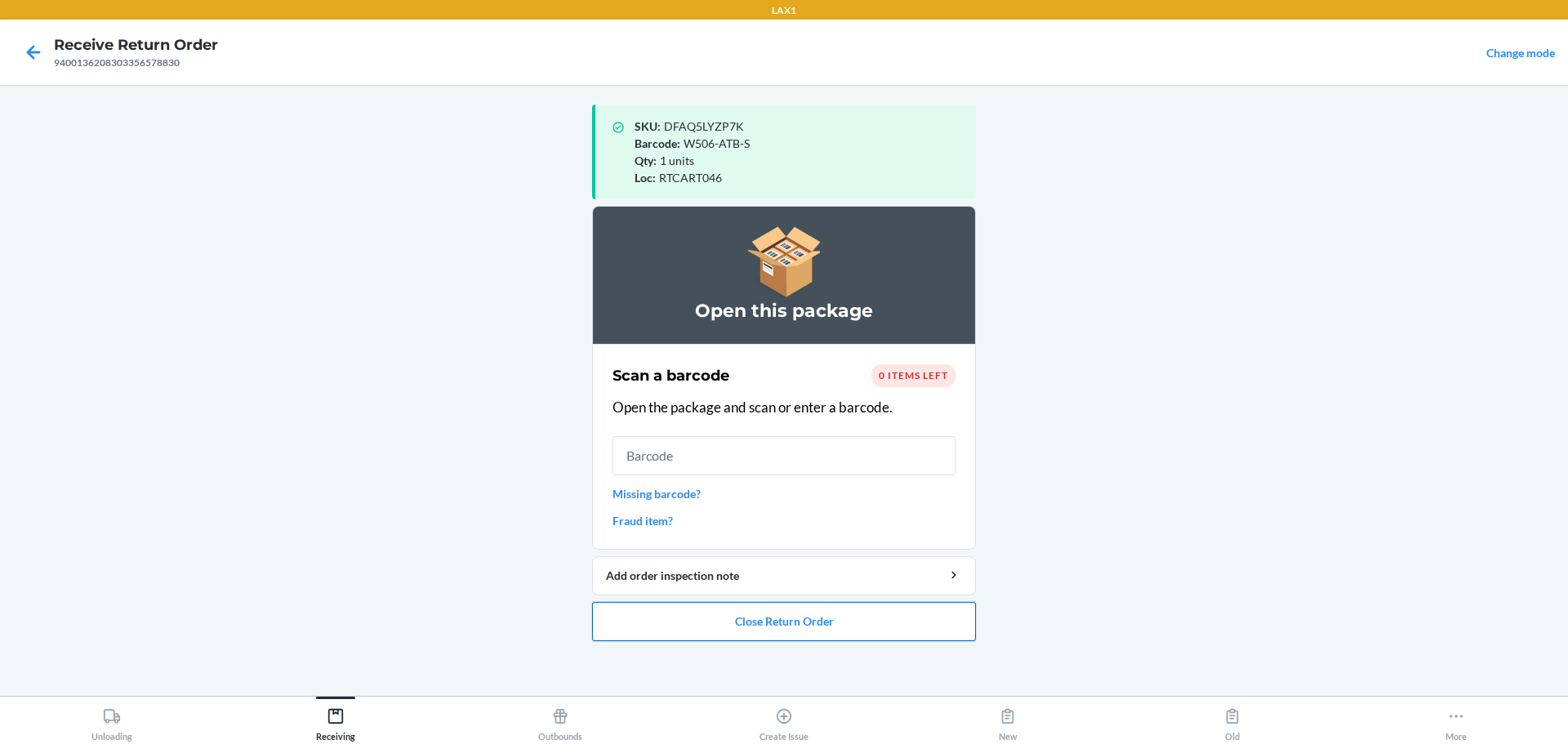
click at [719, 620] on button "Close Return Order" at bounding box center [784, 621] width 384 height 39
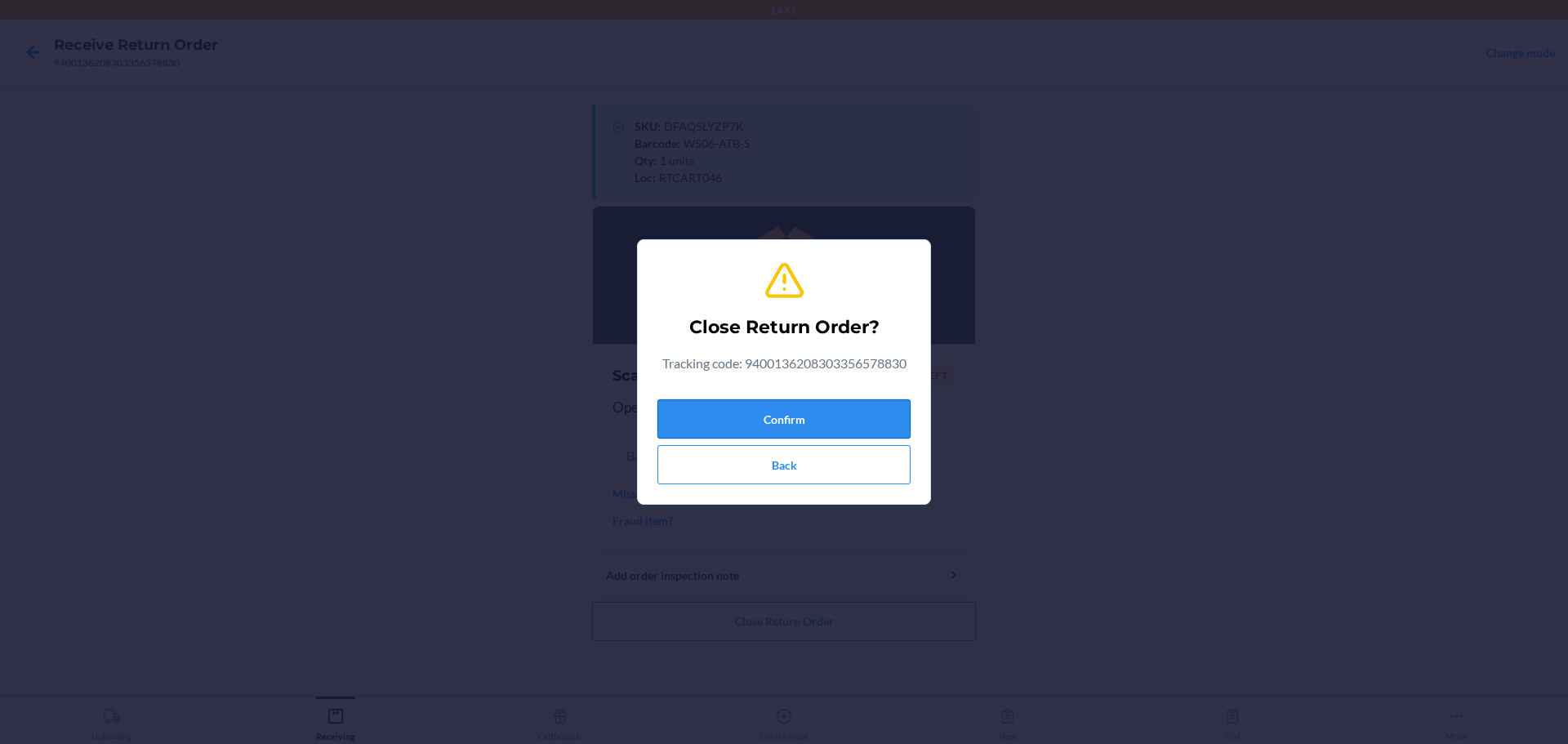
drag, startPoint x: 705, startPoint y: 401, endPoint x: 706, endPoint y: 410, distance: 9.1
click at [705, 405] on button "Confirm" at bounding box center [784, 419] width 253 height 39
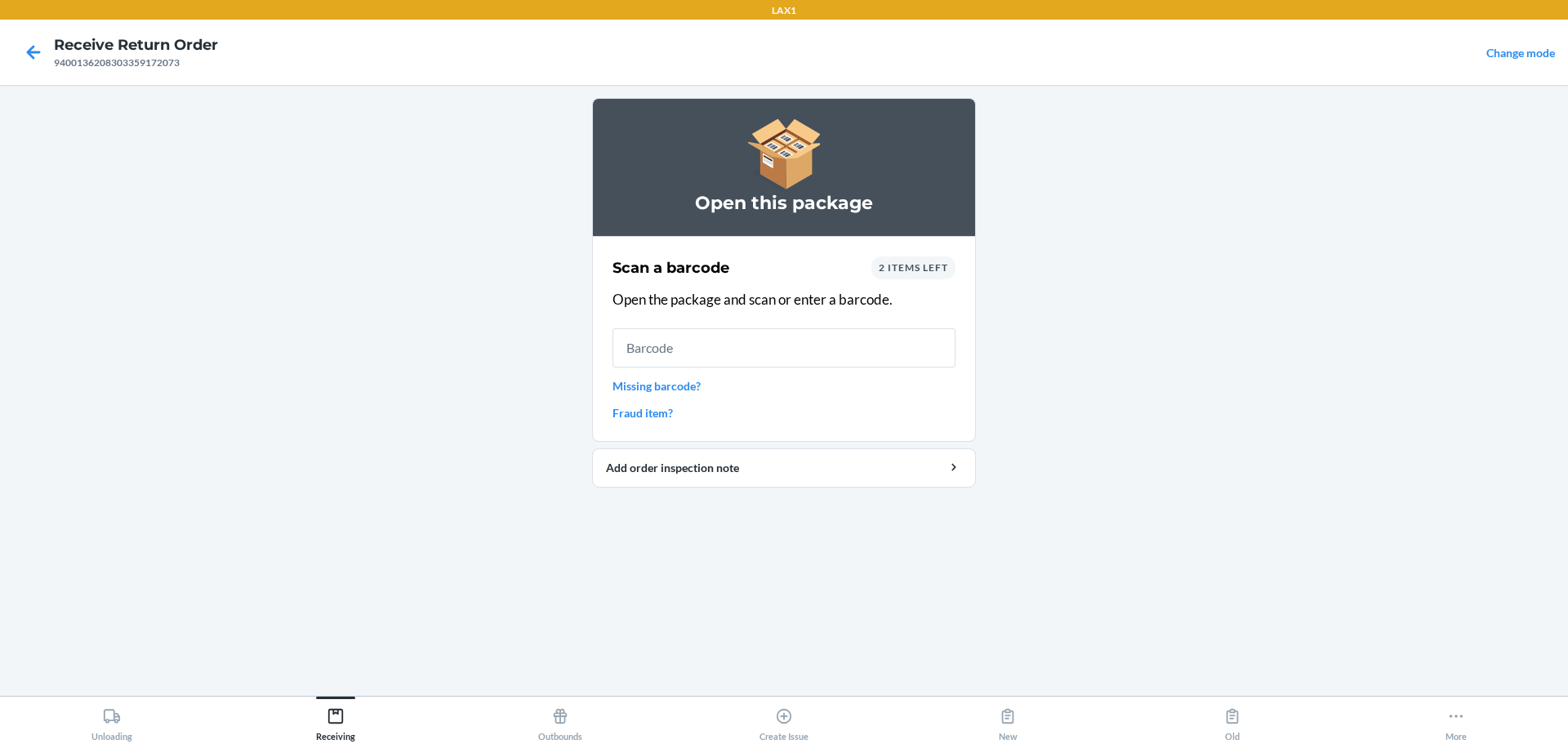
click at [664, 389] on link "Missing barcode?" at bounding box center [784, 386] width 343 height 17
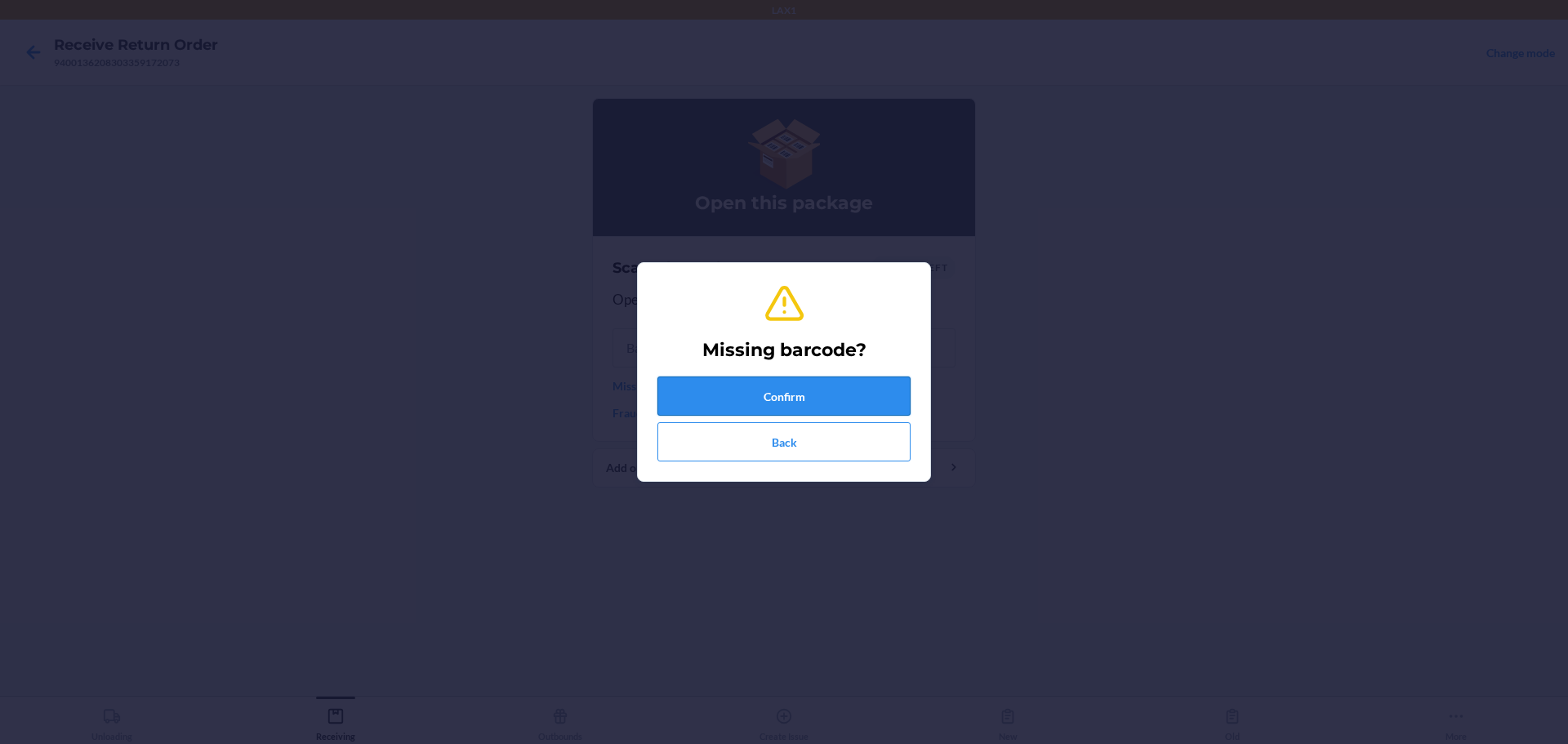
click at [754, 401] on button "Confirm" at bounding box center [784, 396] width 253 height 39
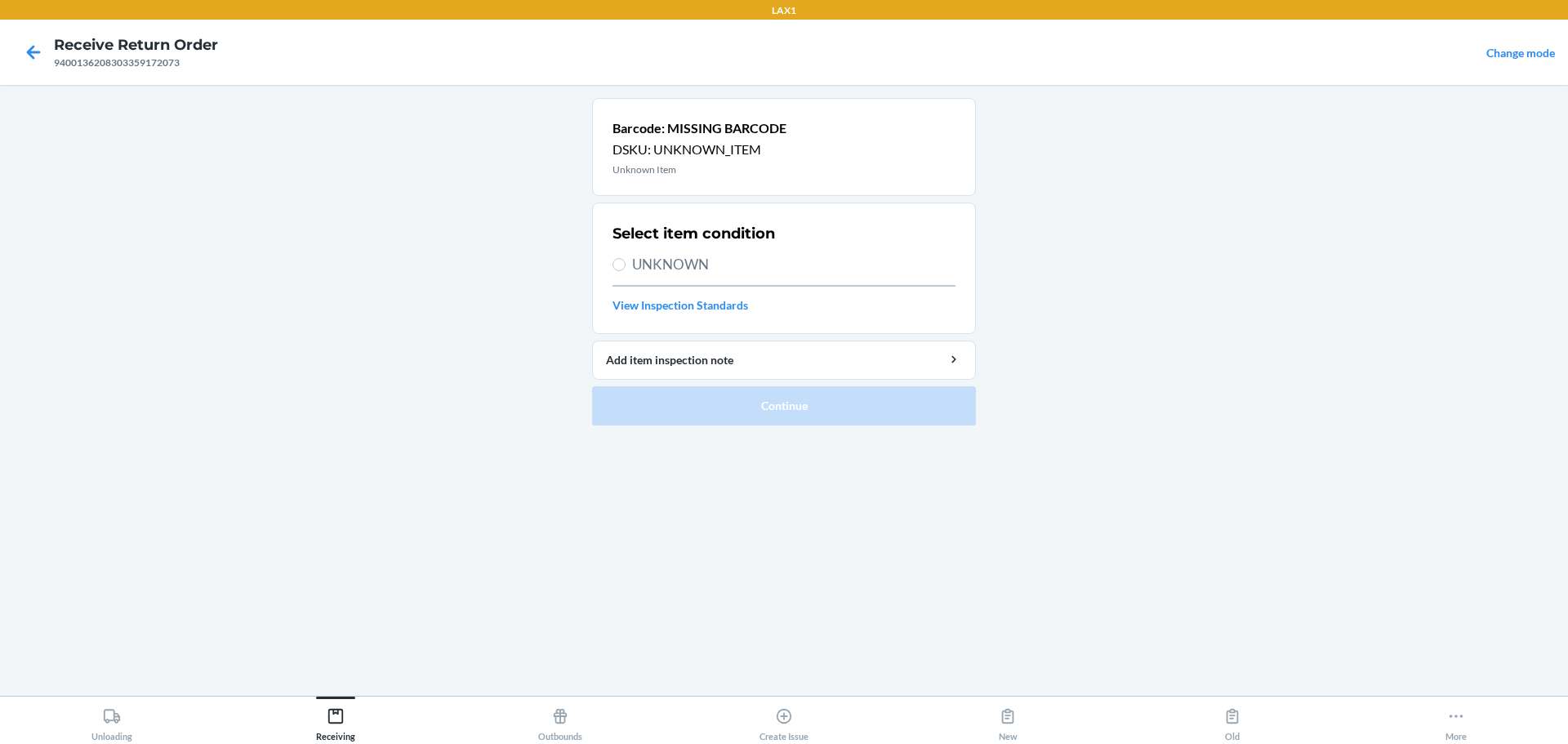
click at [665, 266] on span "UNKNOWN" at bounding box center [794, 265] width 323 height 21
click at [626, 266] on input "UNKNOWN" at bounding box center [618, 264] width 13 height 13
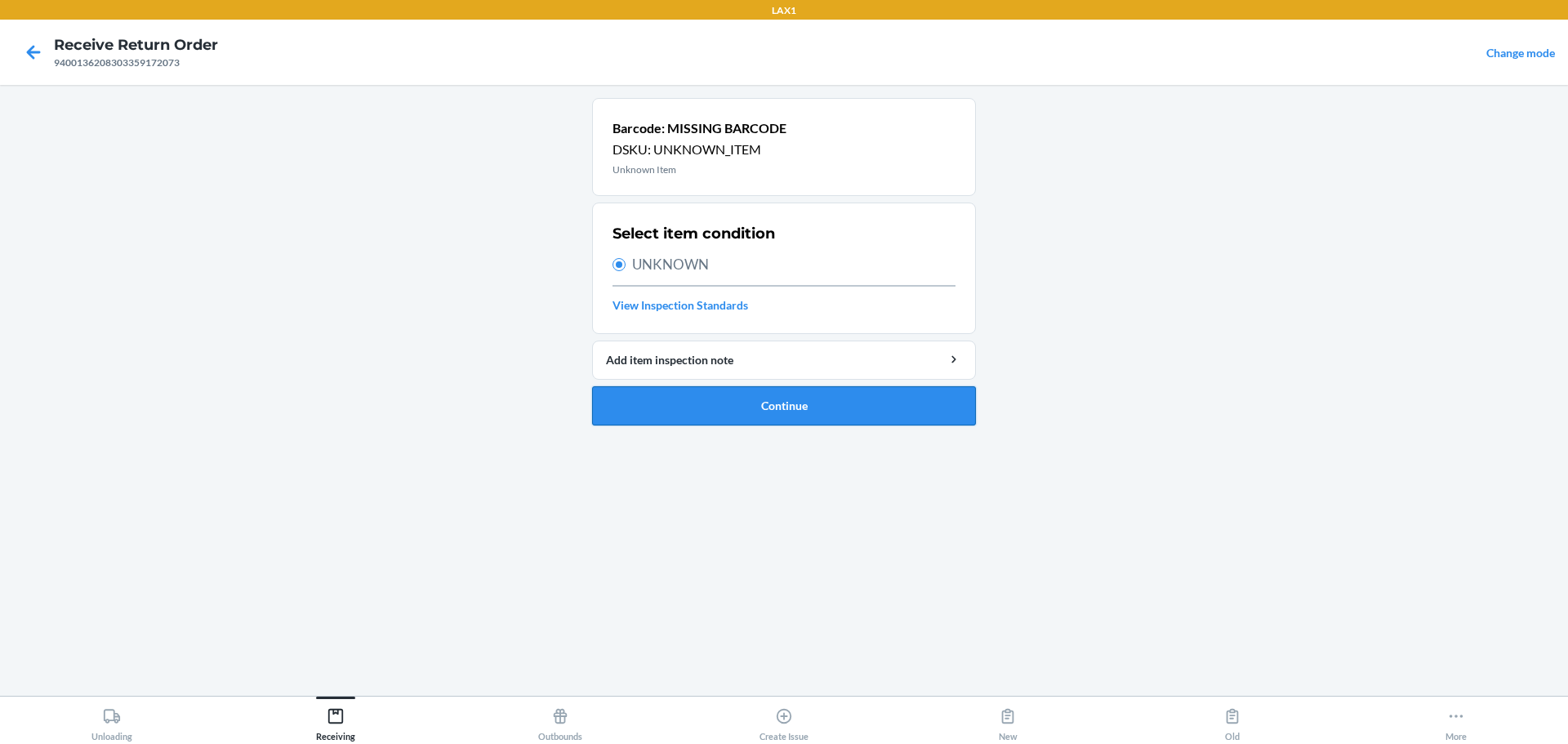
click at [746, 411] on button "Continue" at bounding box center [784, 405] width 384 height 39
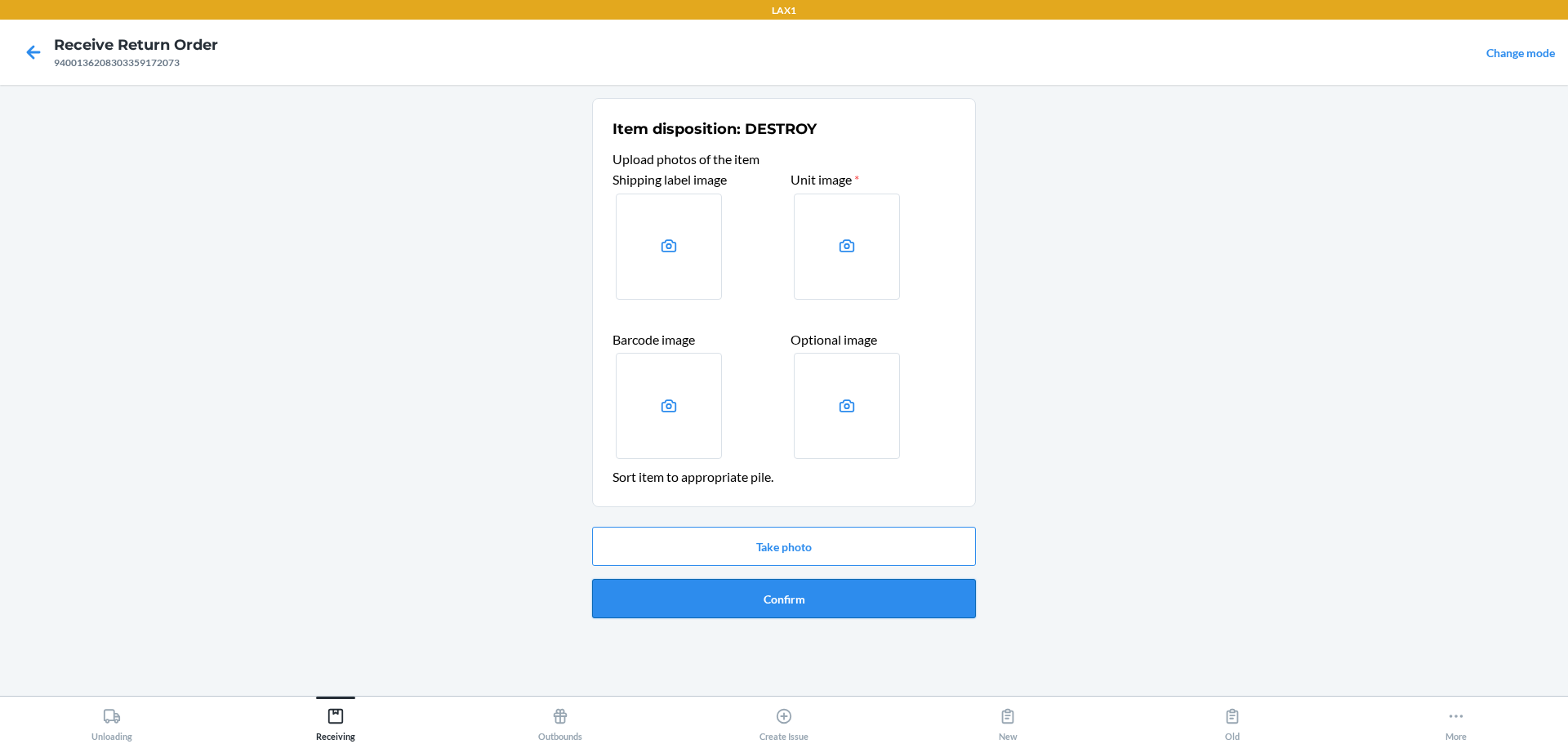
click at [749, 617] on div "Take photo Confirm" at bounding box center [784, 572] width 384 height 105
drag, startPoint x: 754, startPoint y: 606, endPoint x: 758, endPoint y: 596, distance: 10.8
click at [754, 596] on button "Confirm" at bounding box center [784, 598] width 384 height 39
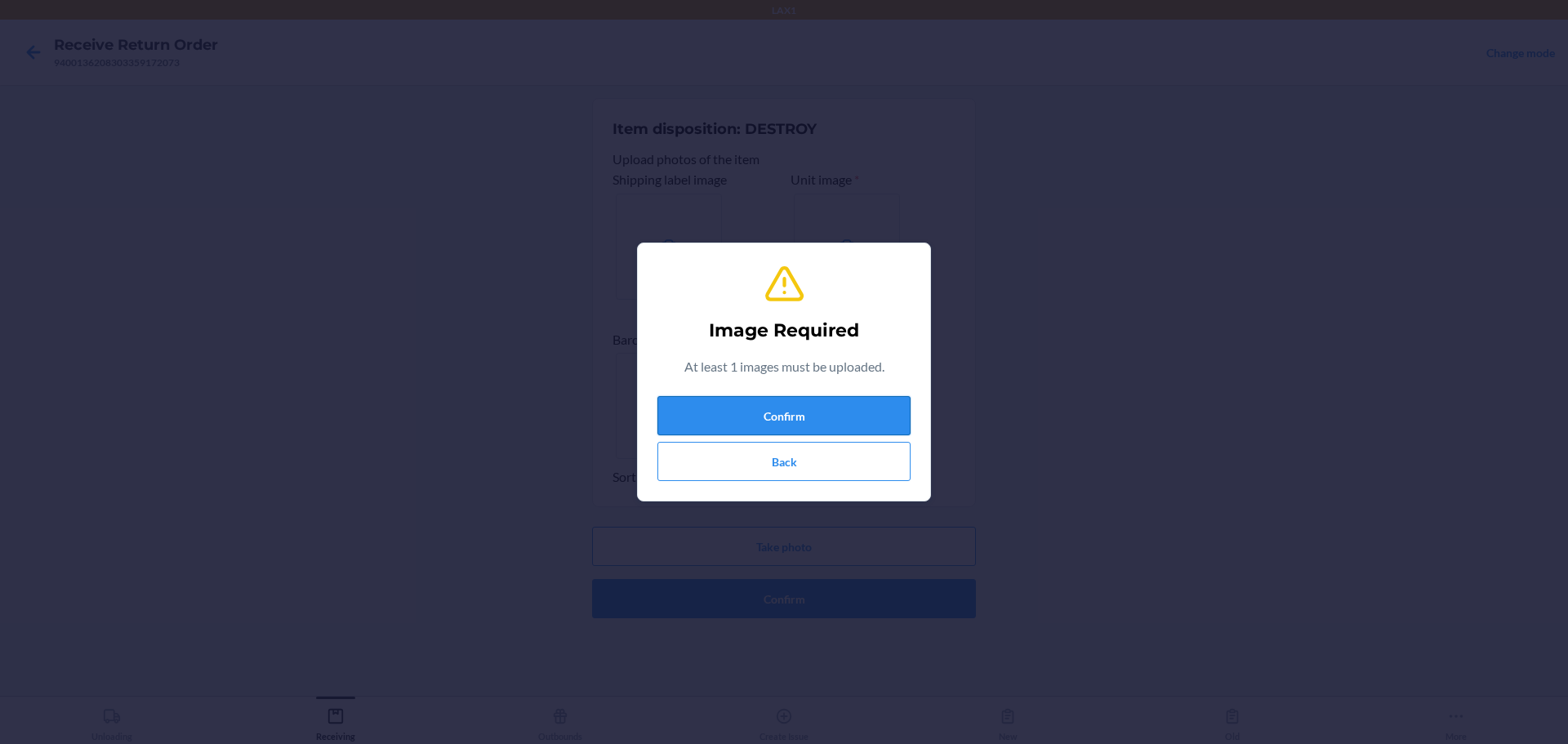
click at [754, 419] on button "Confirm" at bounding box center [784, 415] width 253 height 39
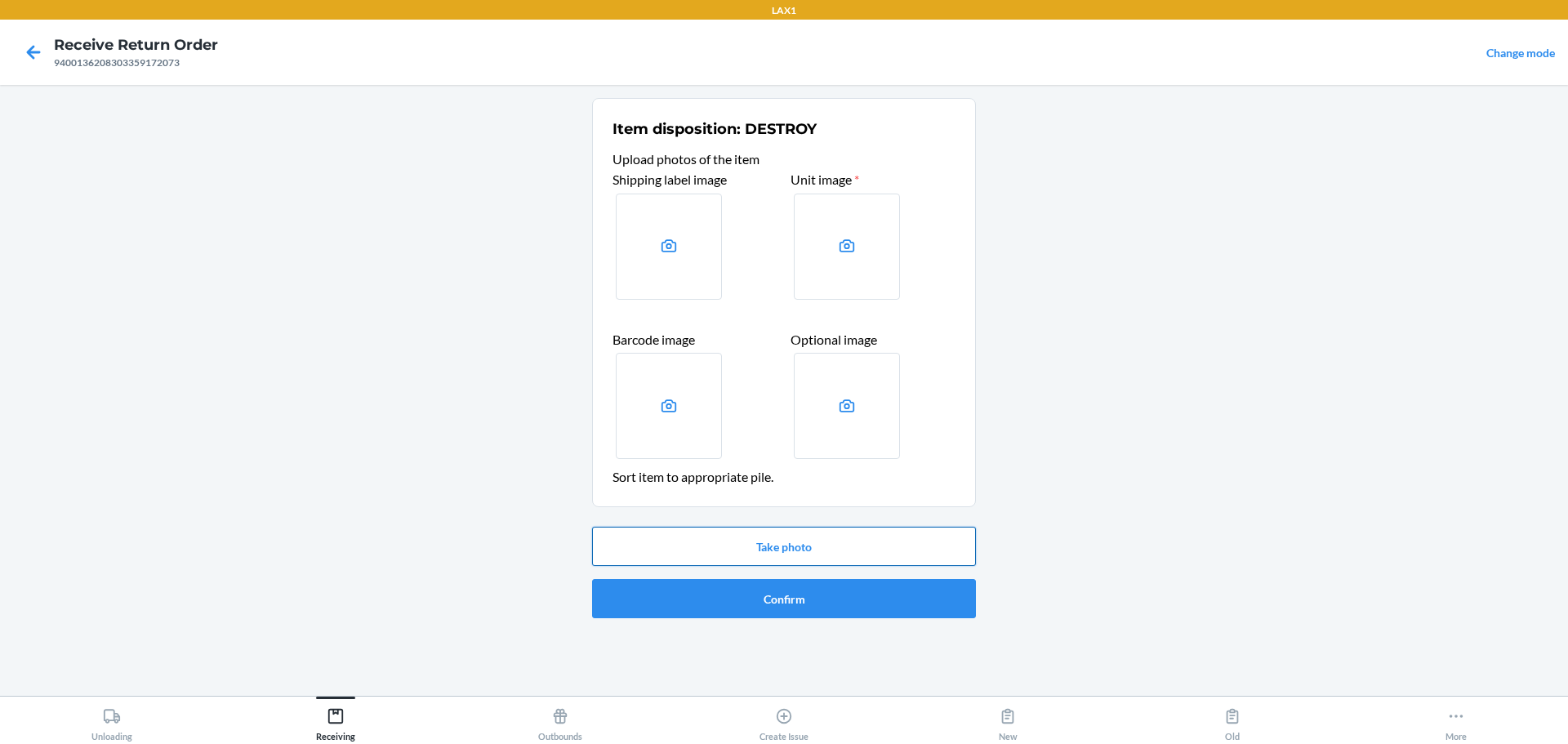
click at [754, 542] on button "Take photo" at bounding box center [784, 546] width 384 height 39
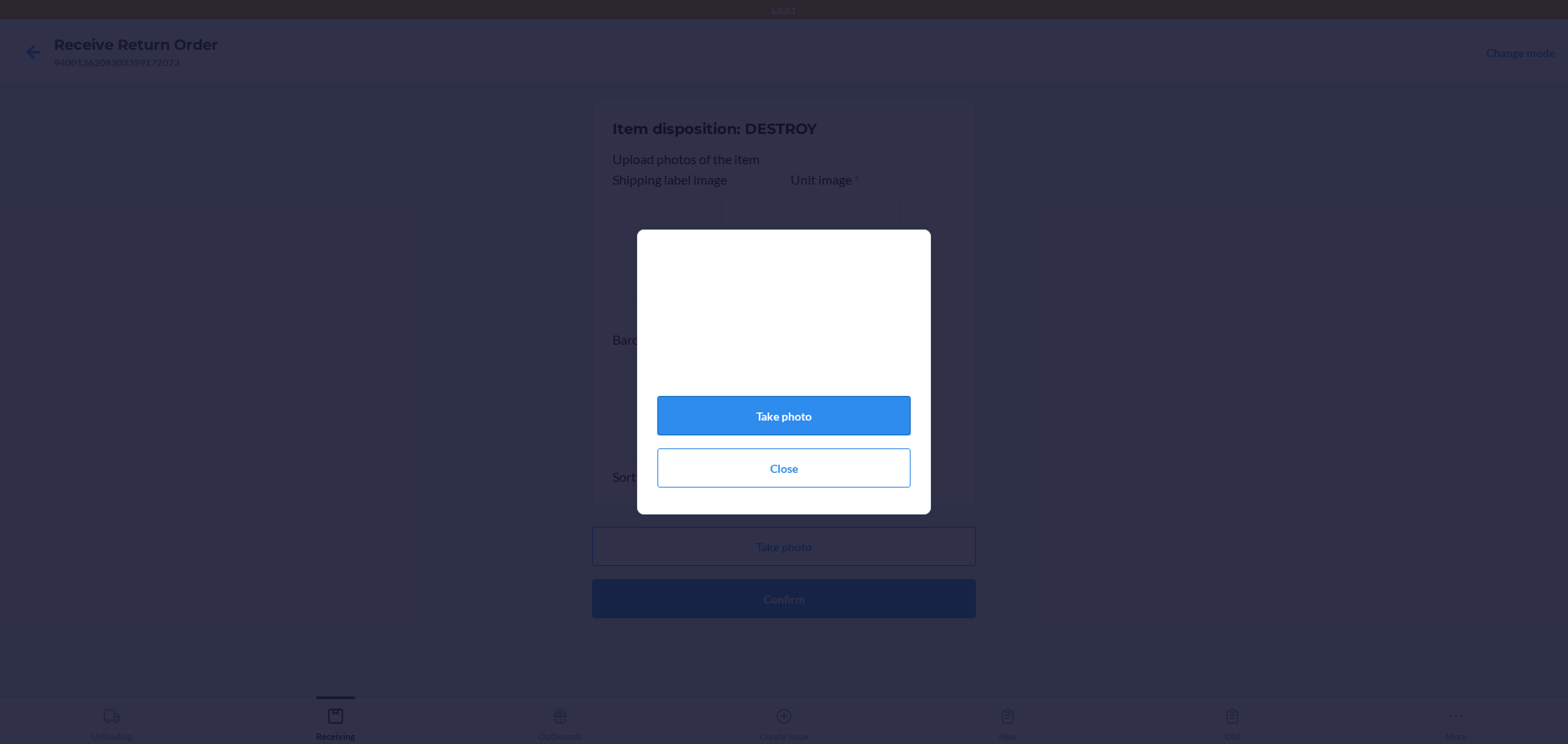
click at [754, 431] on button "Take photo" at bounding box center [784, 415] width 253 height 39
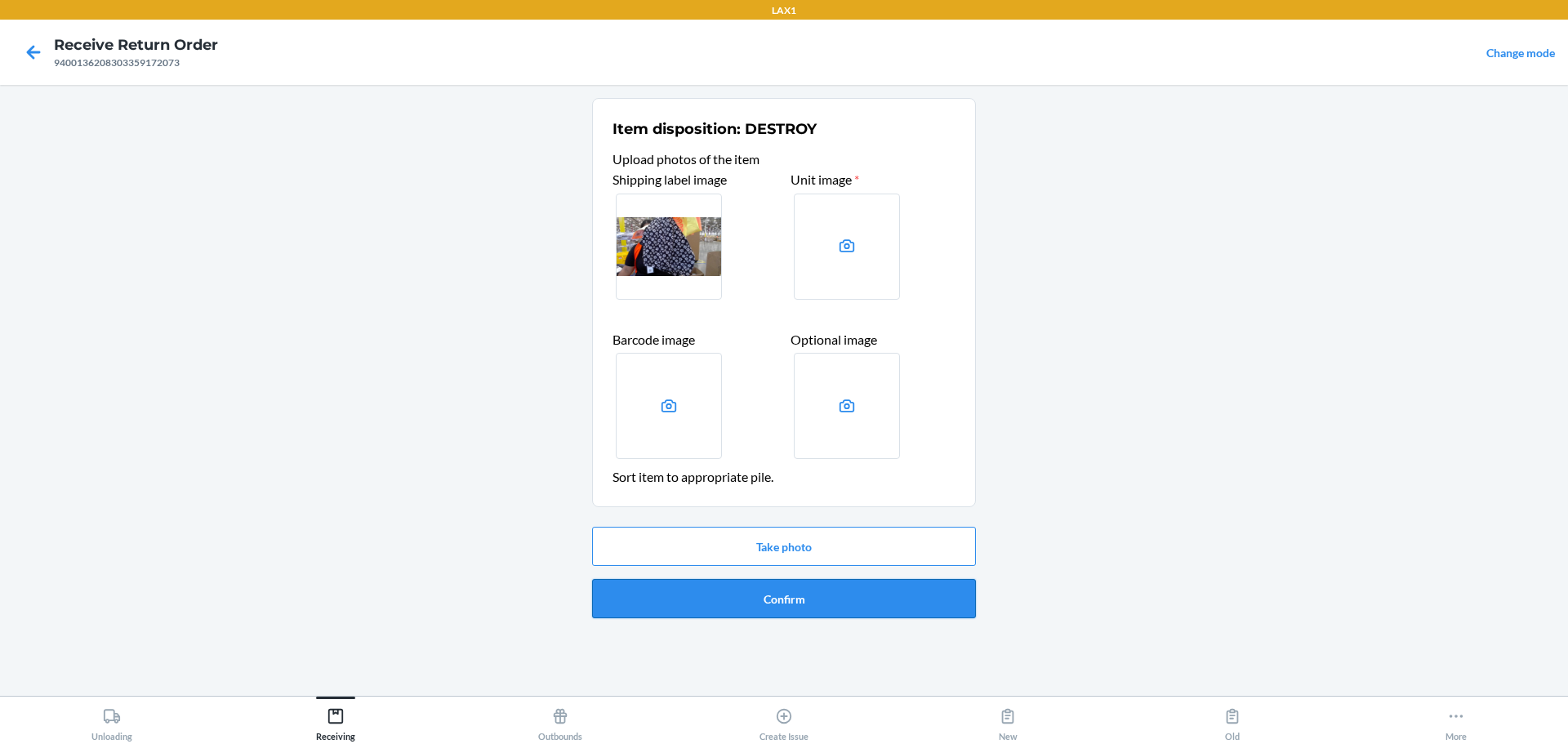
click at [754, 586] on button "Confirm" at bounding box center [784, 598] width 384 height 39
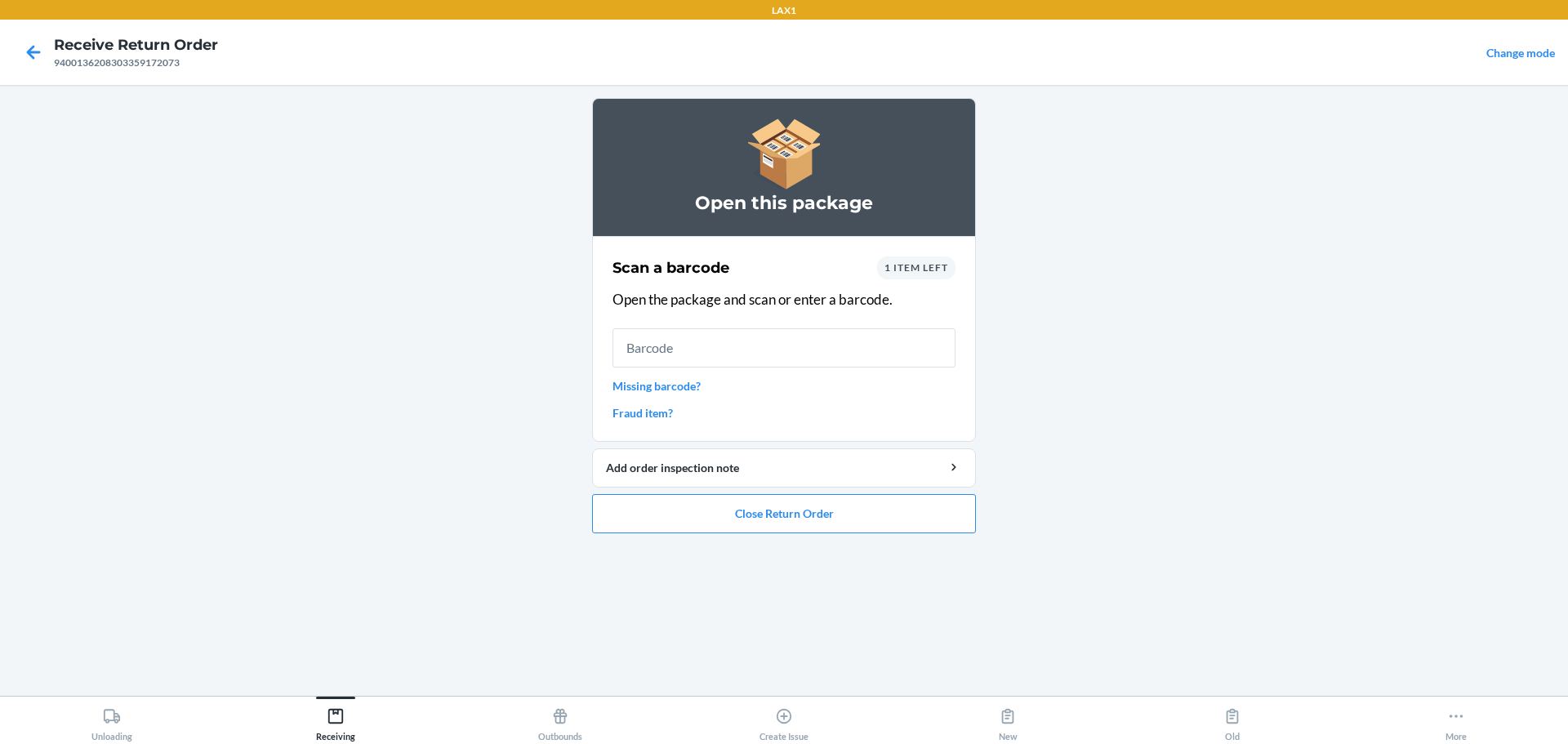
click at [686, 392] on link "Missing barcode?" at bounding box center [784, 386] width 343 height 17
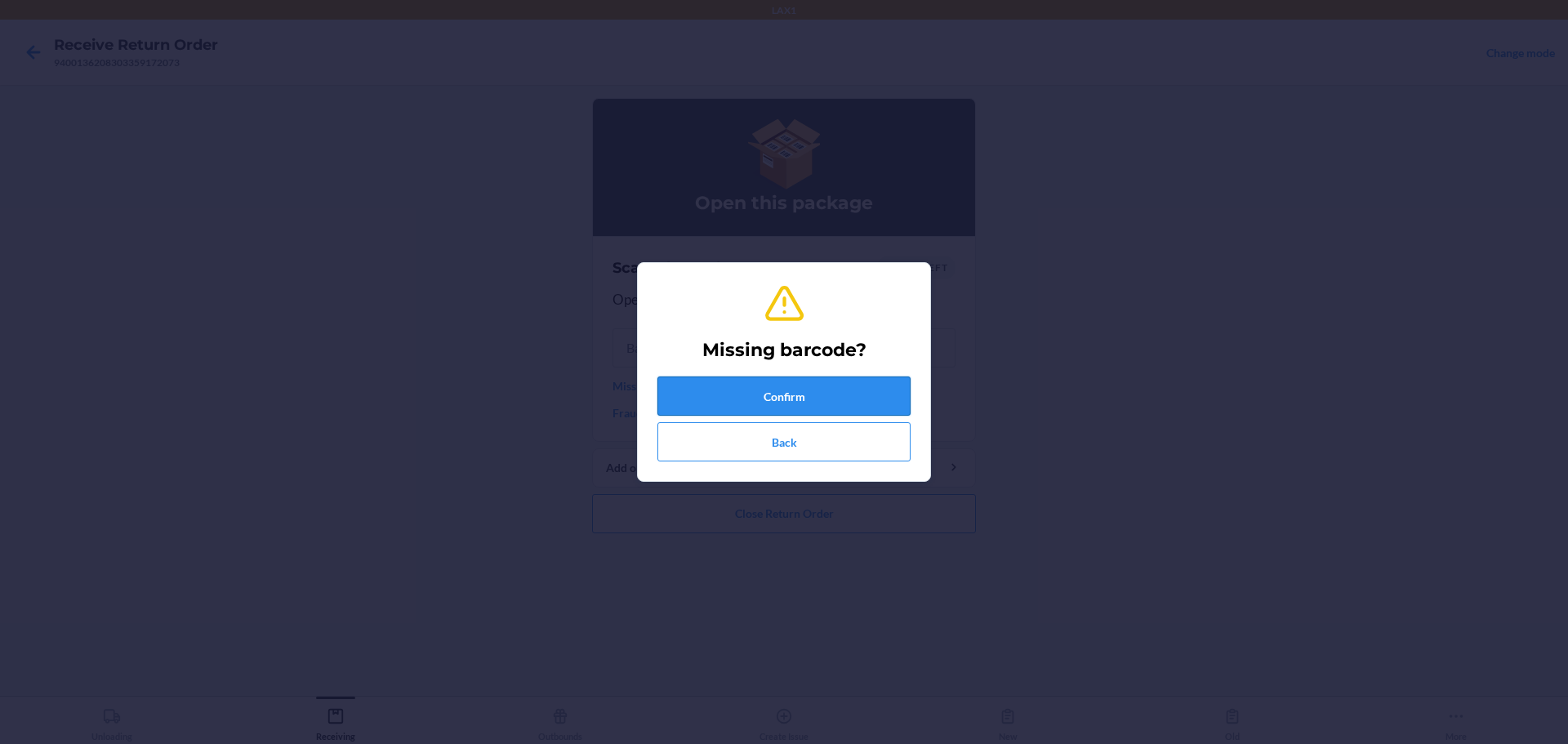
click at [754, 406] on button "Confirm" at bounding box center [784, 396] width 253 height 39
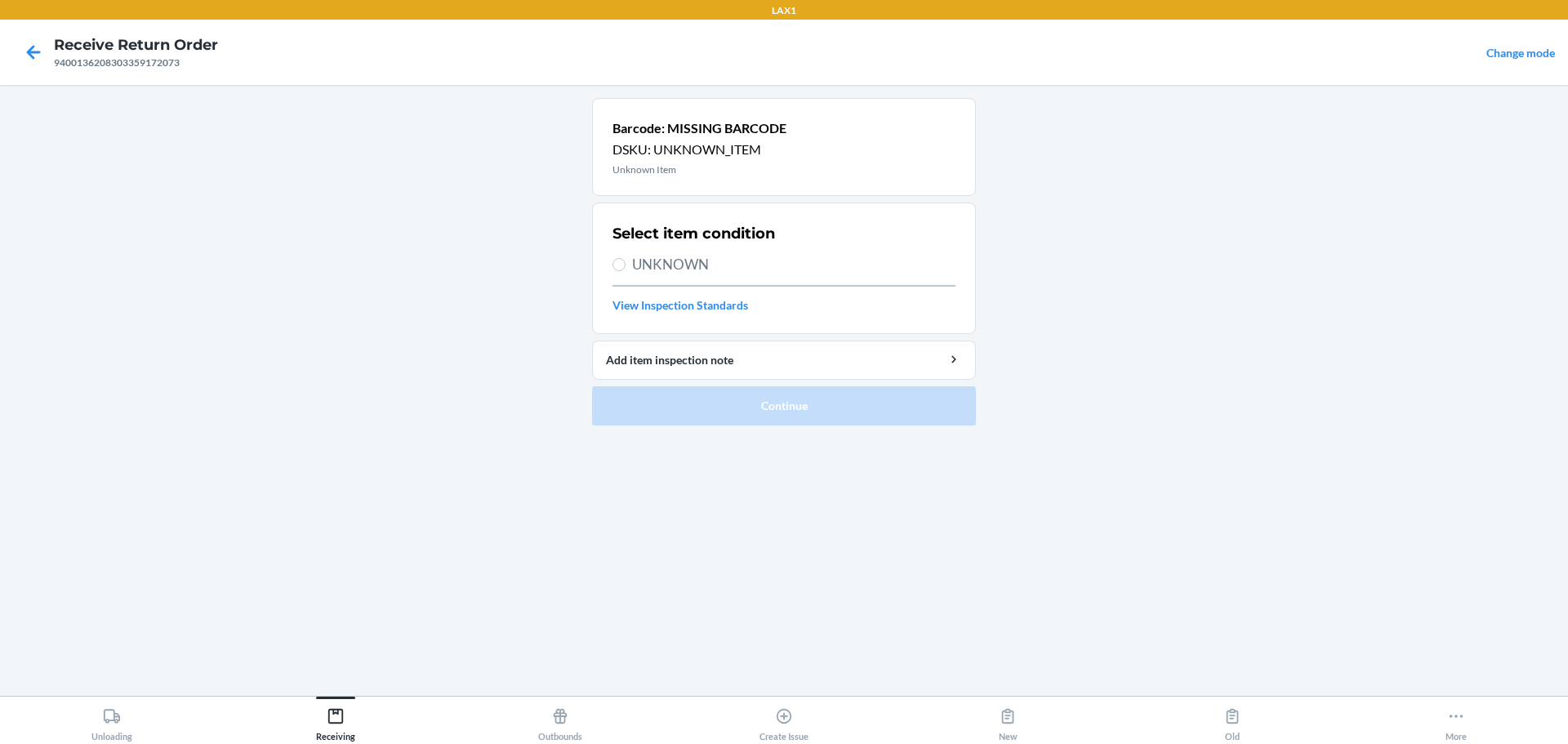
click at [628, 273] on label "UNKNOWN" at bounding box center [784, 265] width 343 height 21
click at [626, 271] on input "UNKNOWN" at bounding box center [618, 264] width 13 height 13
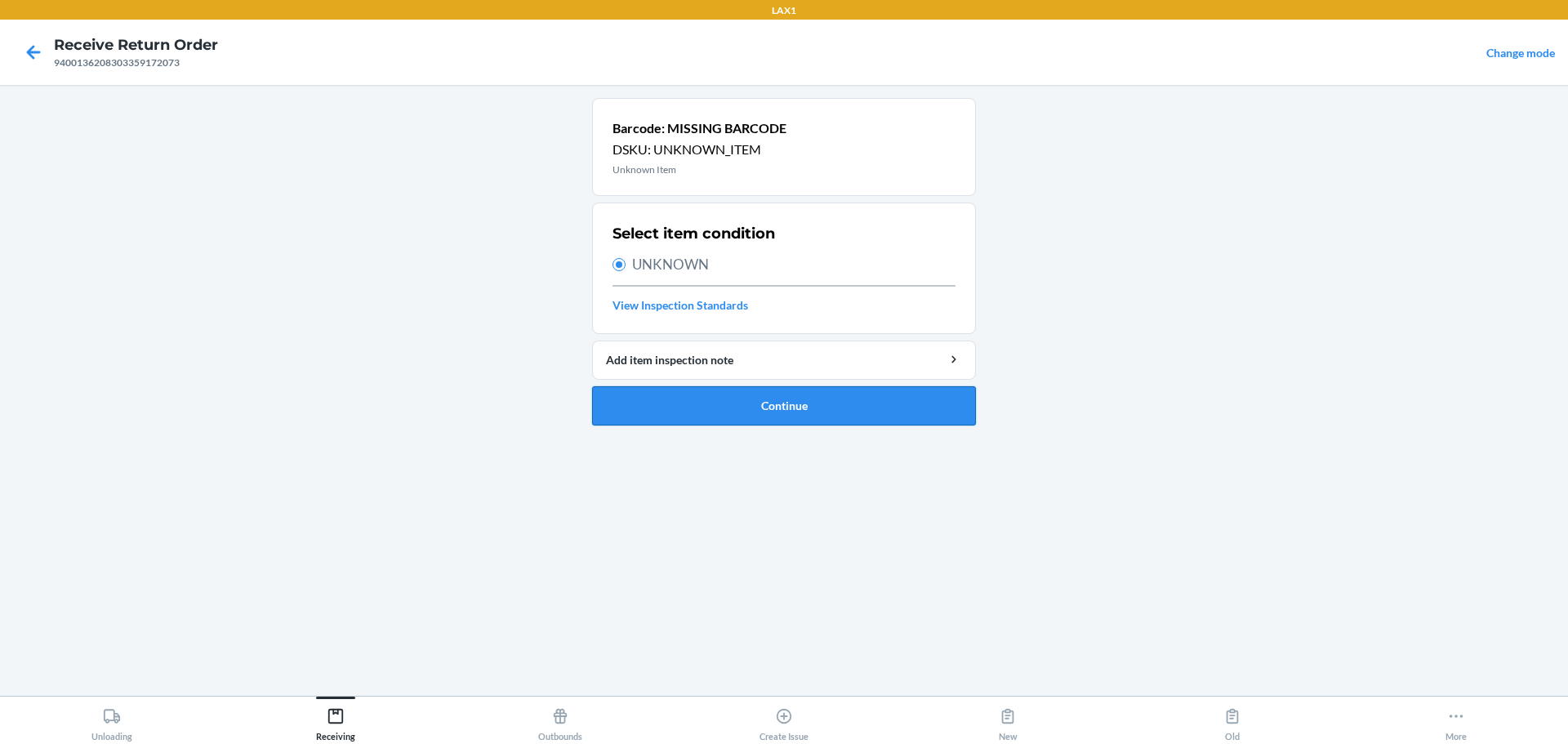
click at [754, 397] on button "Continue" at bounding box center [784, 405] width 384 height 39
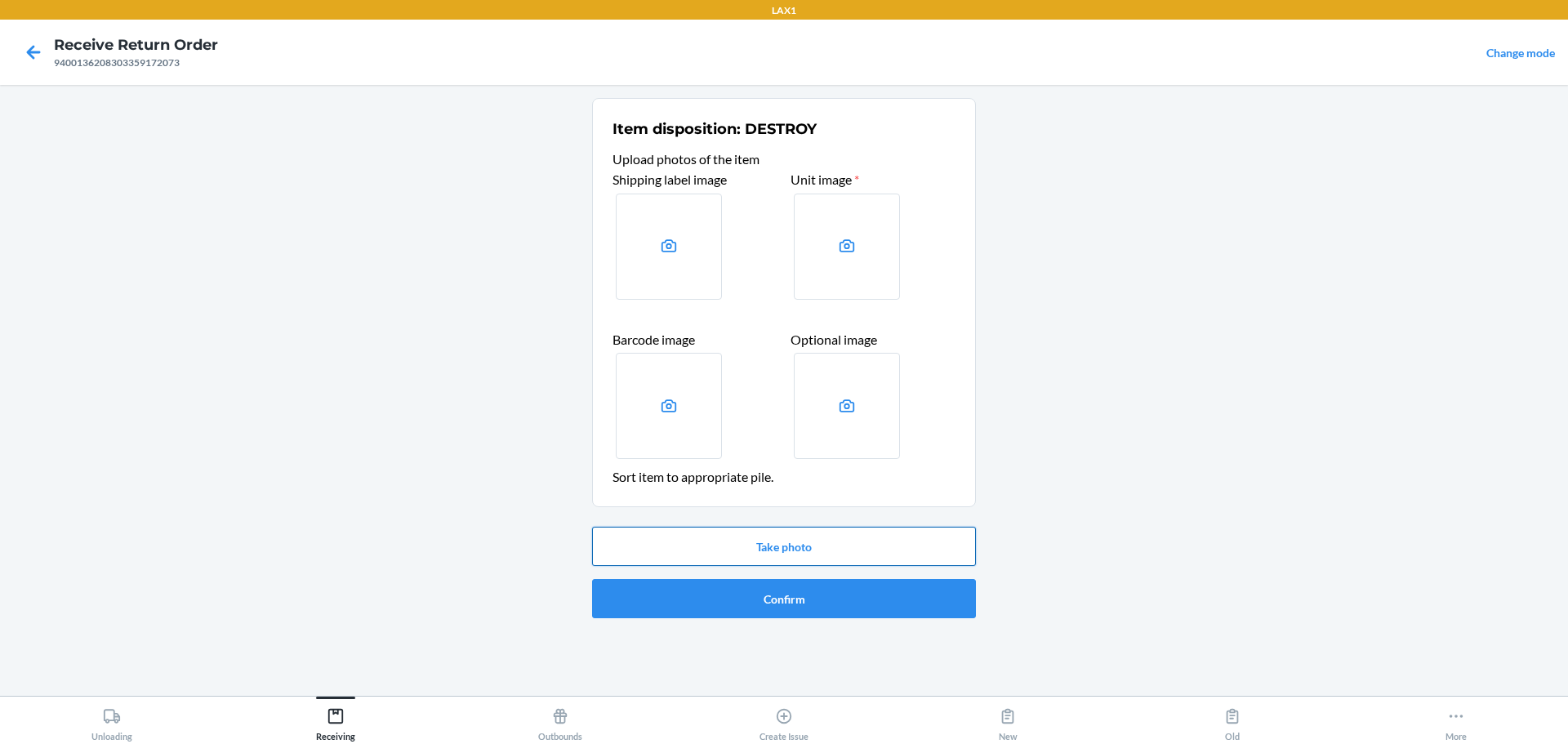
click at [754, 534] on button "Take photo" at bounding box center [784, 546] width 384 height 39
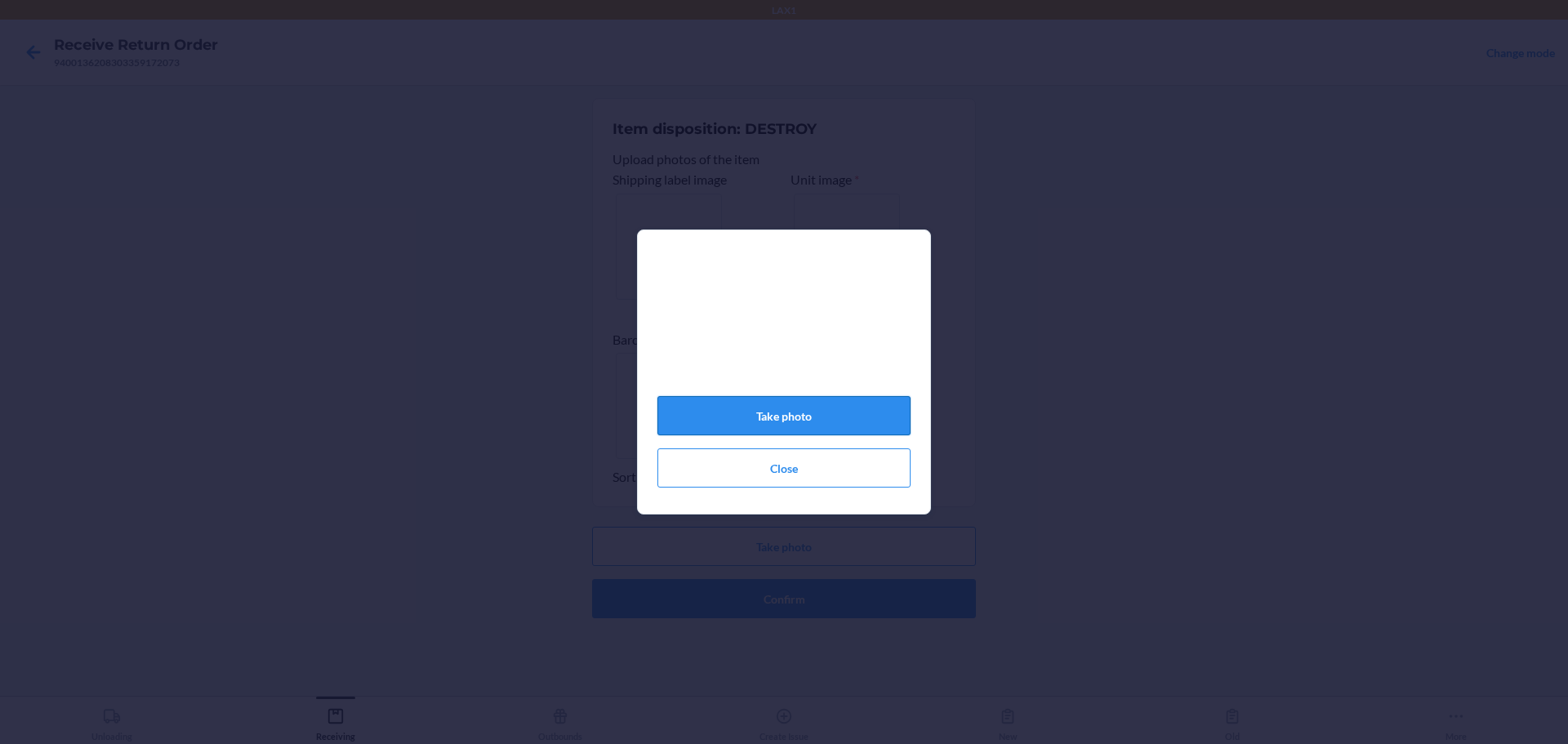
click at [754, 417] on button "Take photo" at bounding box center [784, 415] width 253 height 39
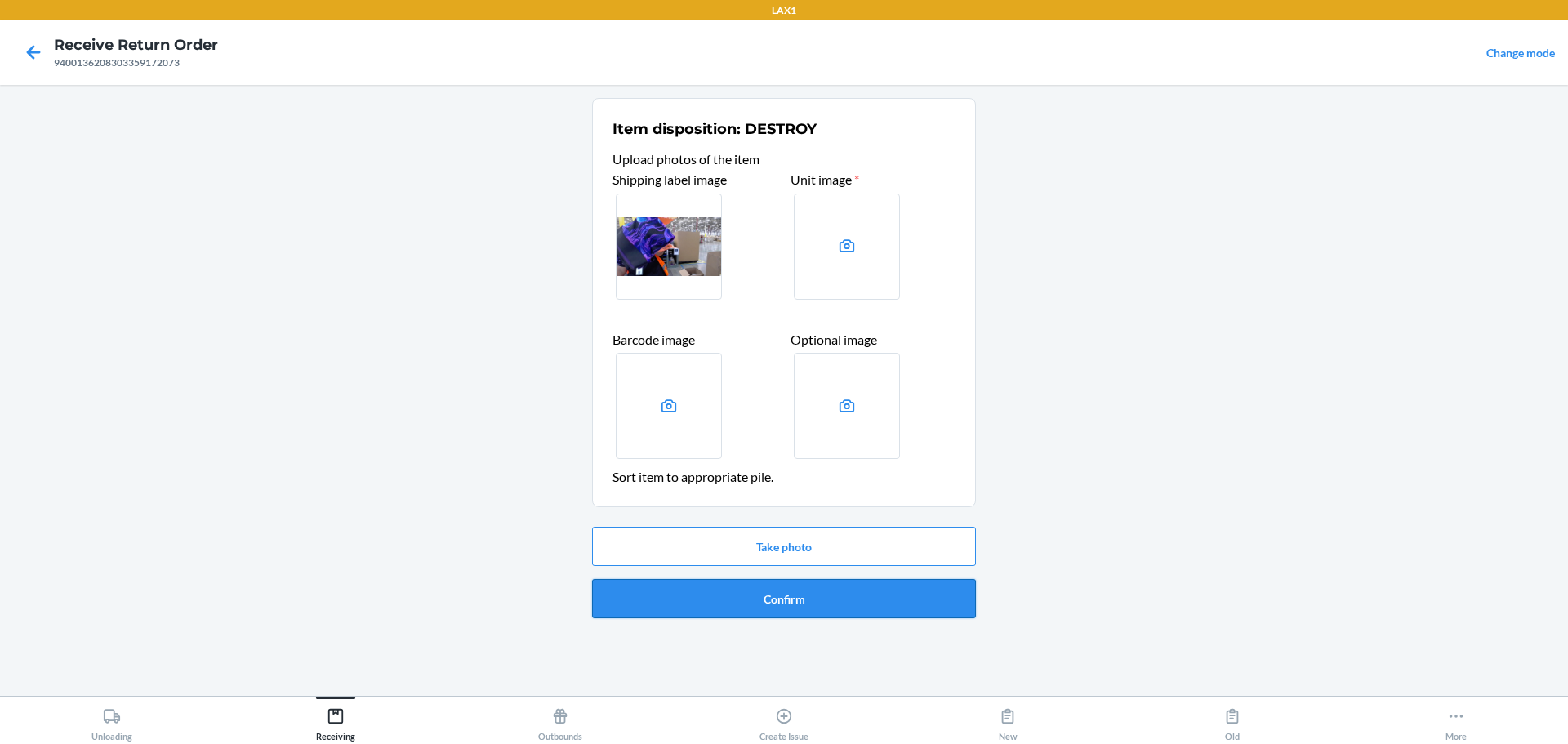
drag, startPoint x: 773, startPoint y: 566, endPoint x: 769, endPoint y: 583, distance: 17.5
click at [754, 581] on div "Take photo Confirm" at bounding box center [784, 572] width 384 height 105
click at [754, 597] on button "Confirm" at bounding box center [784, 598] width 384 height 39
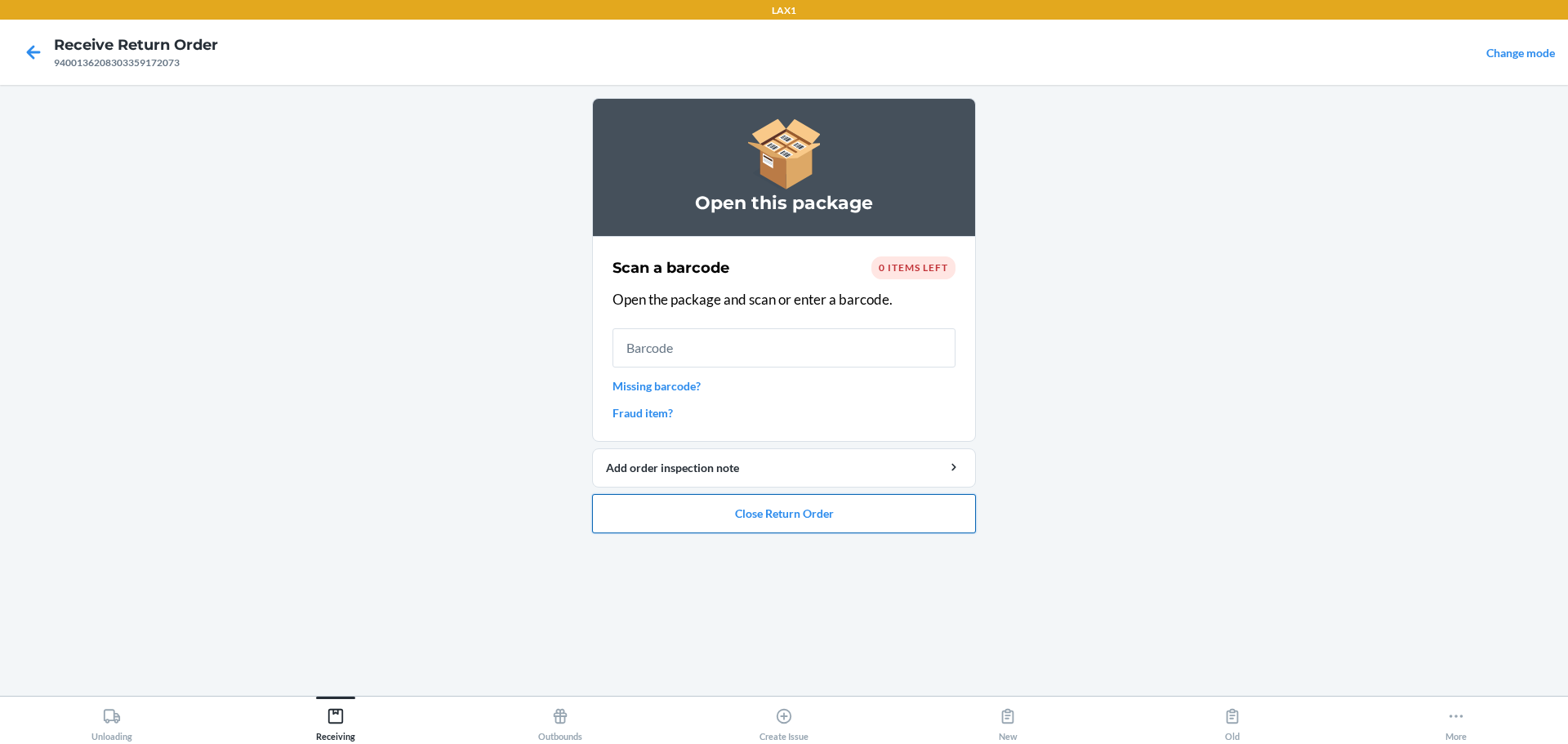
click at [688, 533] on button "Close Return Order" at bounding box center [784, 513] width 384 height 39
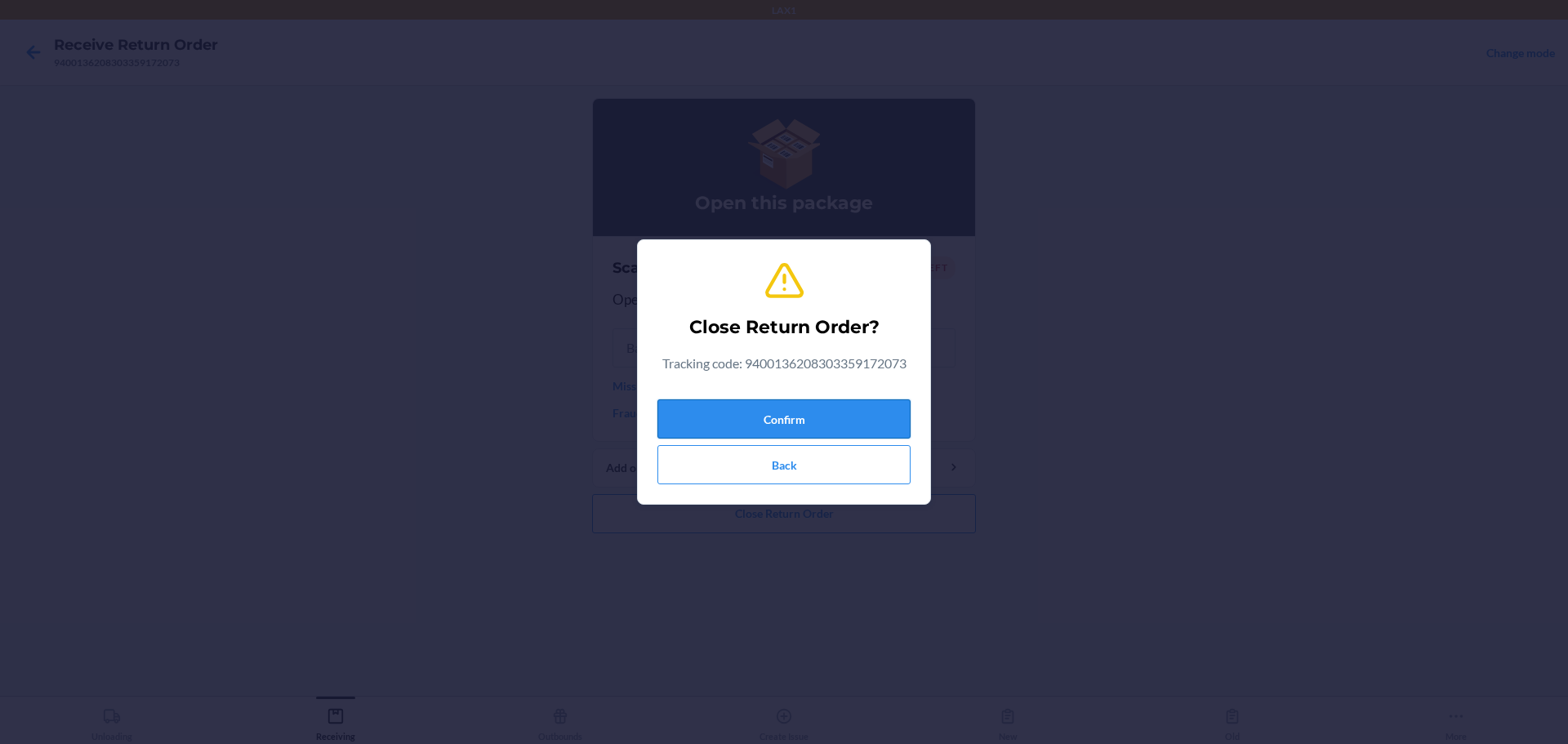
click at [754, 437] on button "Confirm" at bounding box center [784, 419] width 253 height 39
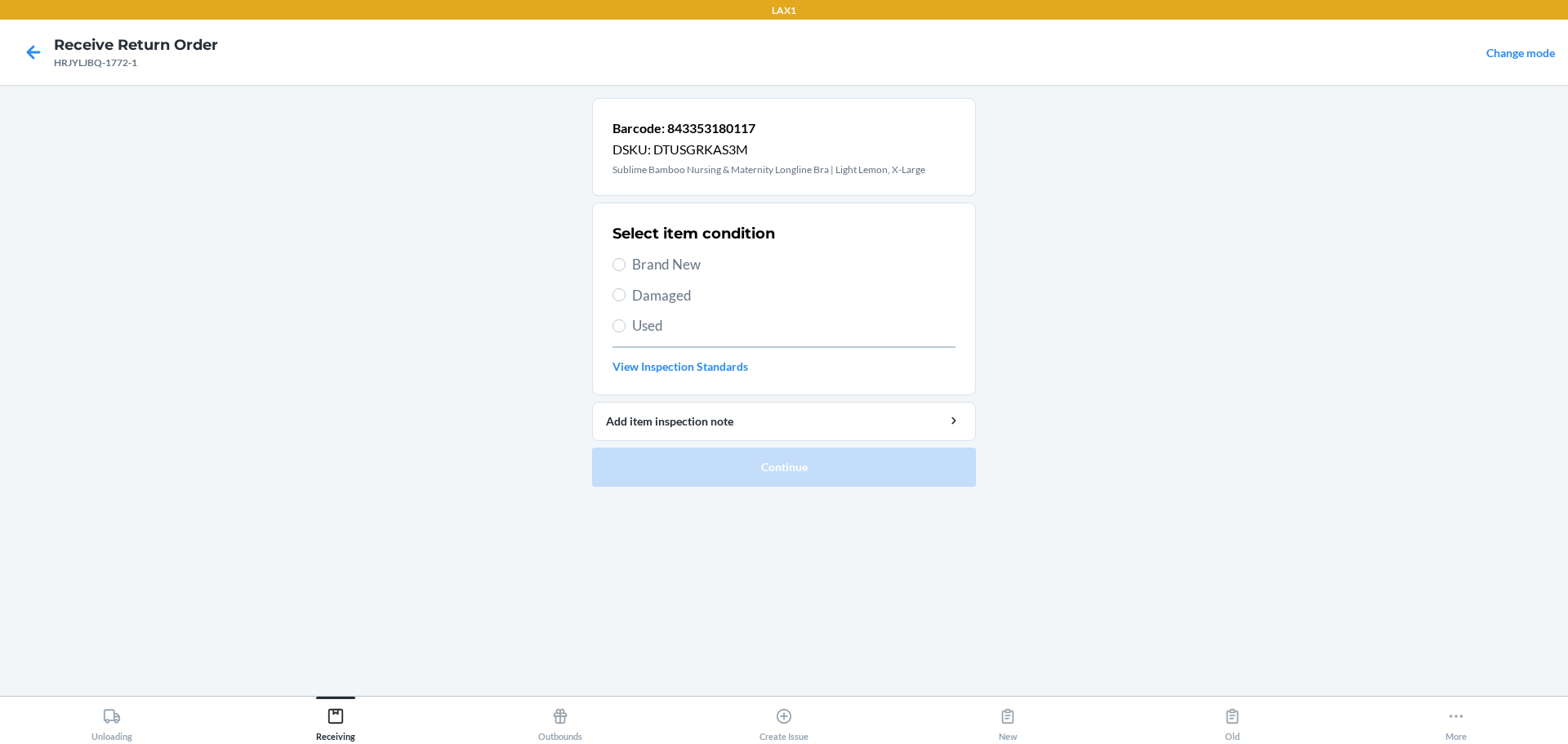
click at [698, 262] on span "Brand New" at bounding box center [794, 265] width 323 height 21
click at [626, 262] on input "Brand New" at bounding box center [618, 264] width 13 height 13
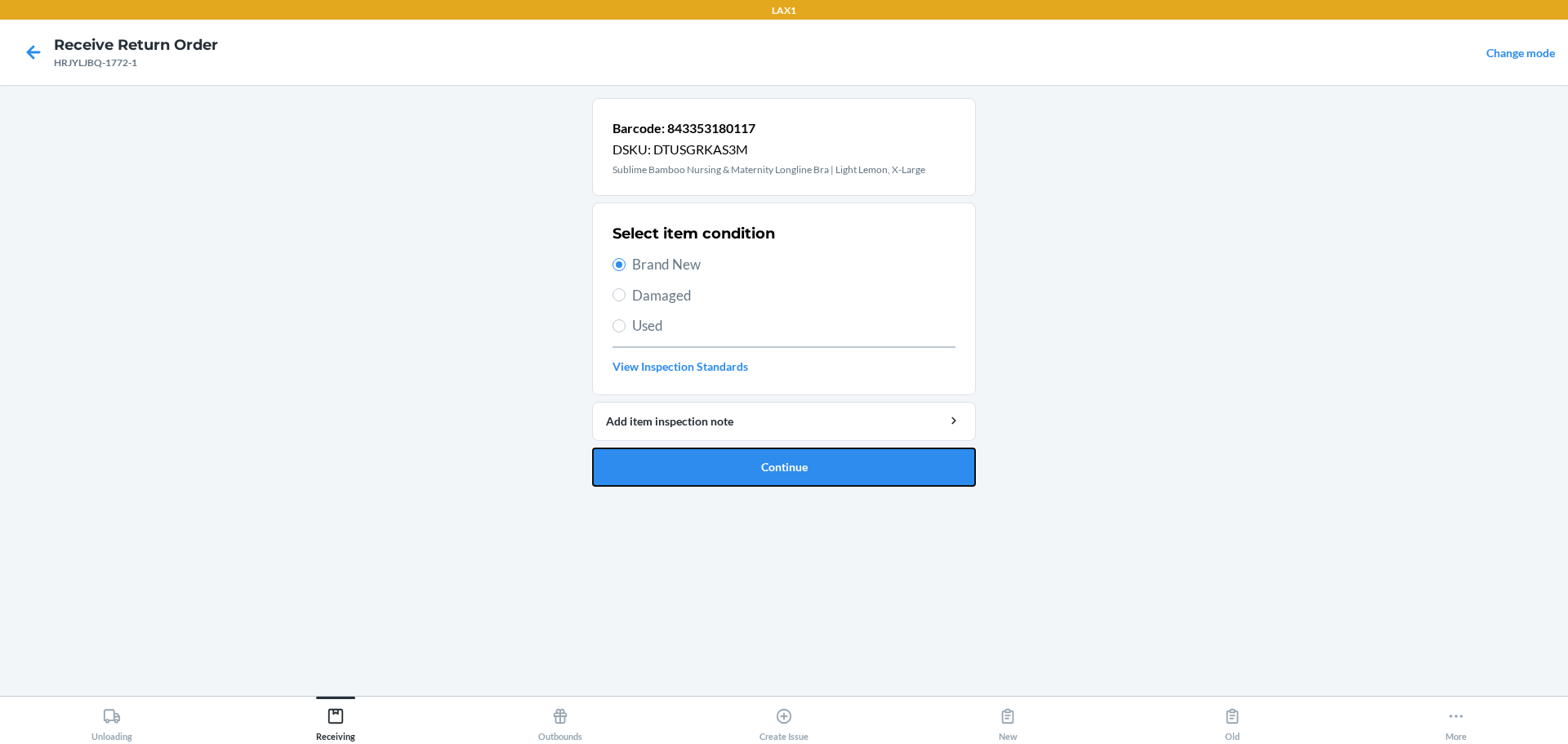
drag, startPoint x: 721, startPoint y: 473, endPoint x: 761, endPoint y: 384, distance: 97.6
click at [719, 471] on button "Continue" at bounding box center [784, 467] width 384 height 39
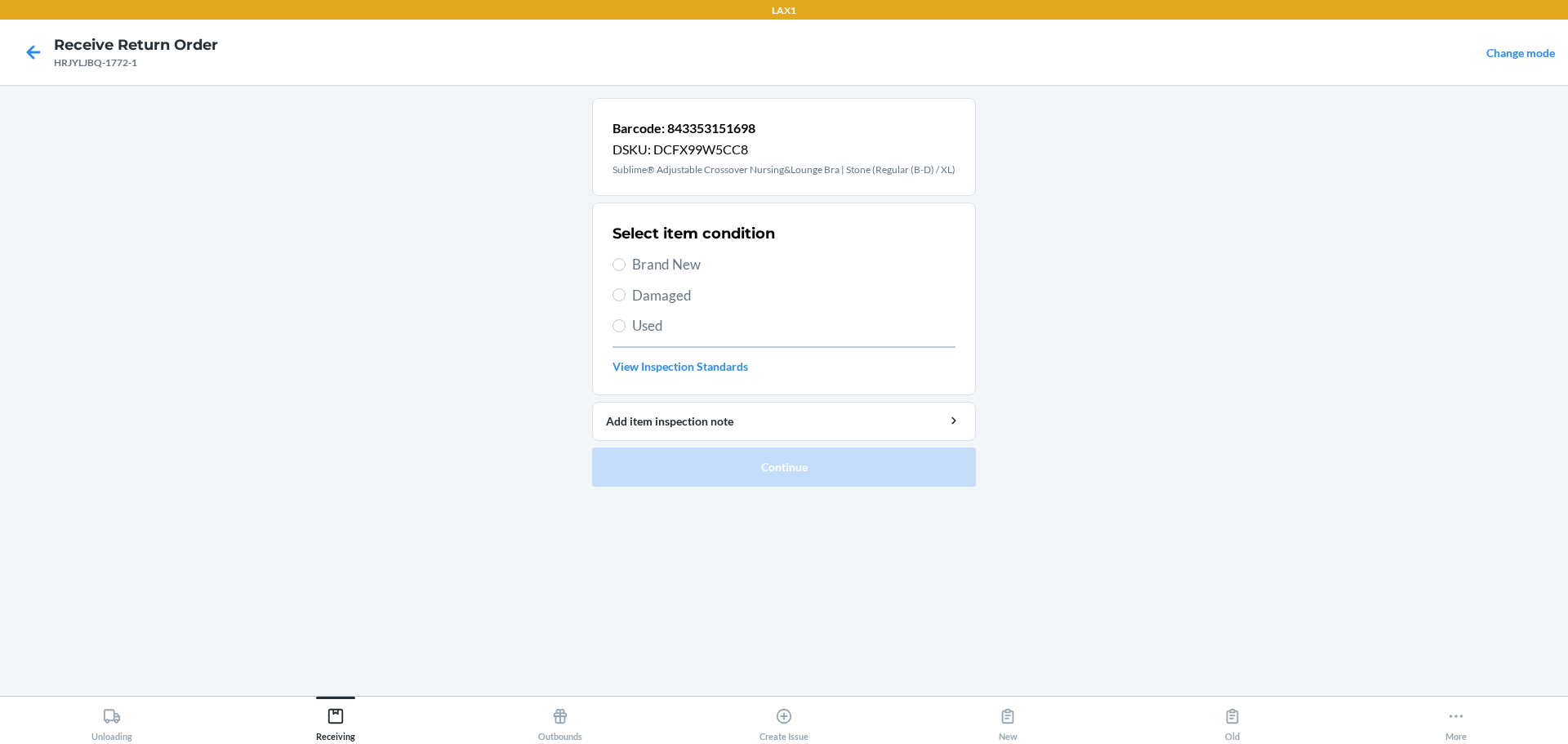
click at [679, 275] on span "Brand New" at bounding box center [794, 265] width 323 height 21
click at [626, 271] on input "Brand New" at bounding box center [618, 264] width 13 height 13
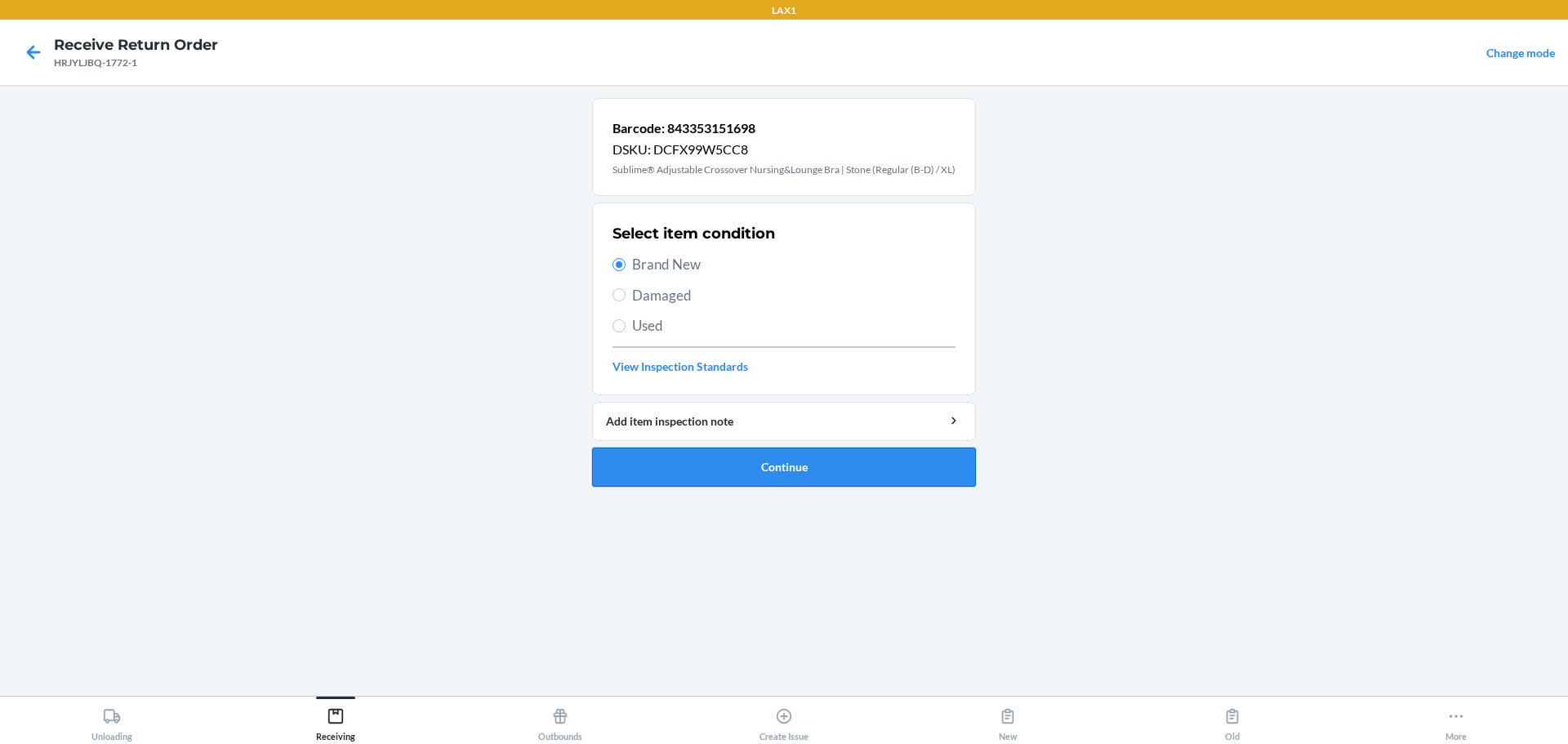
click at [754, 485] on button "Continue" at bounding box center [784, 467] width 384 height 39
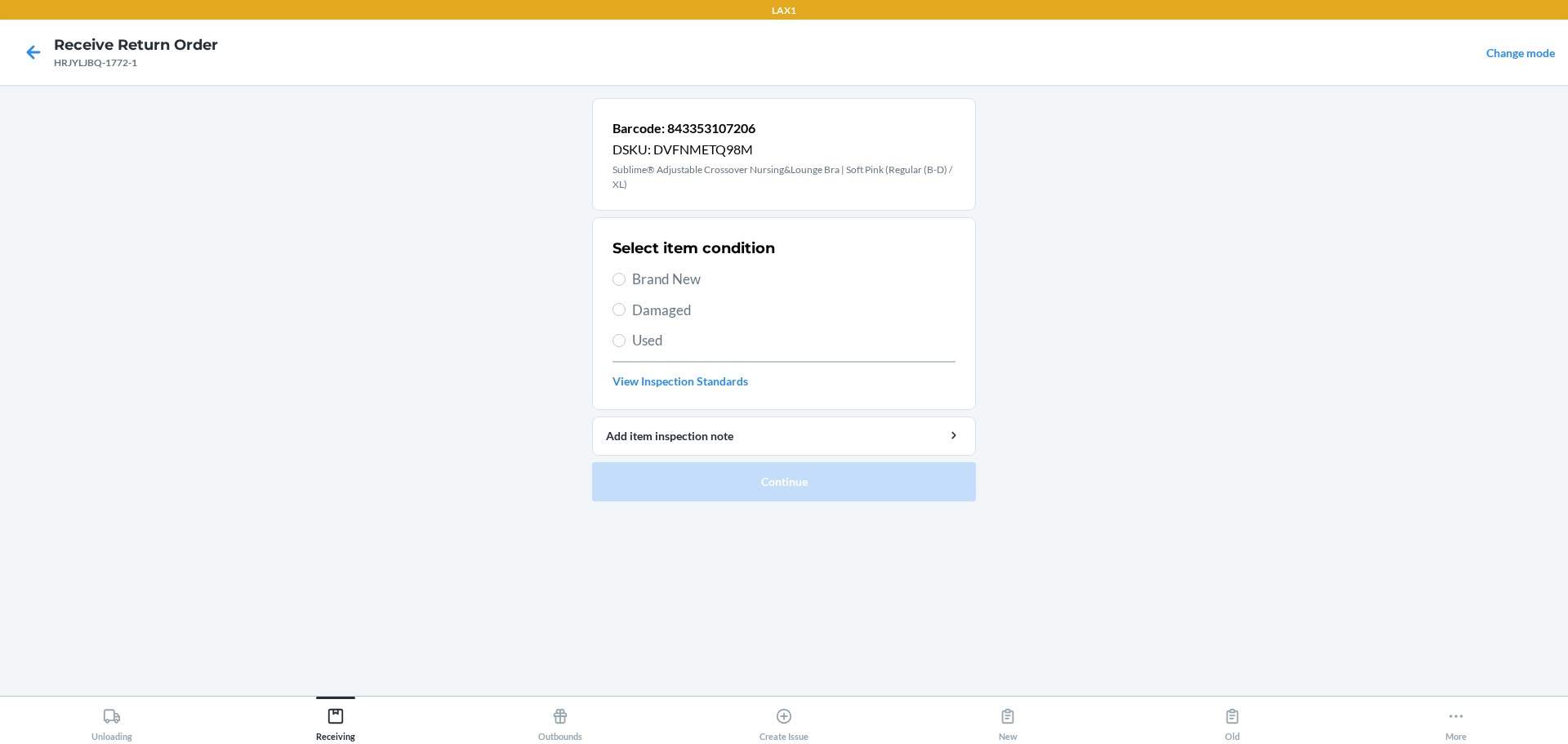
click at [656, 348] on span "Used" at bounding box center [794, 340] width 323 height 21
click at [626, 347] on input "Used" at bounding box center [618, 340] width 13 height 13
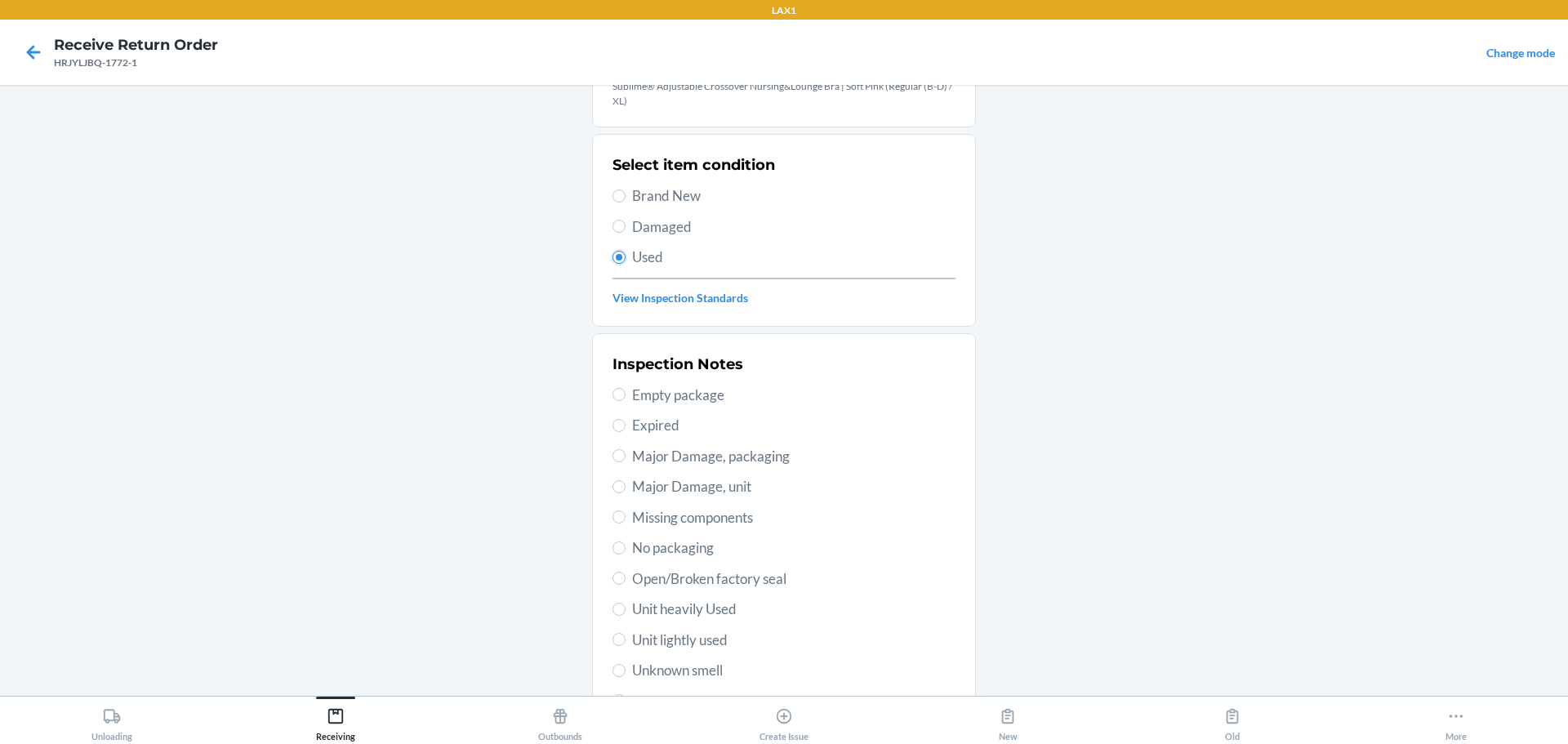
scroll to position [163, 0]
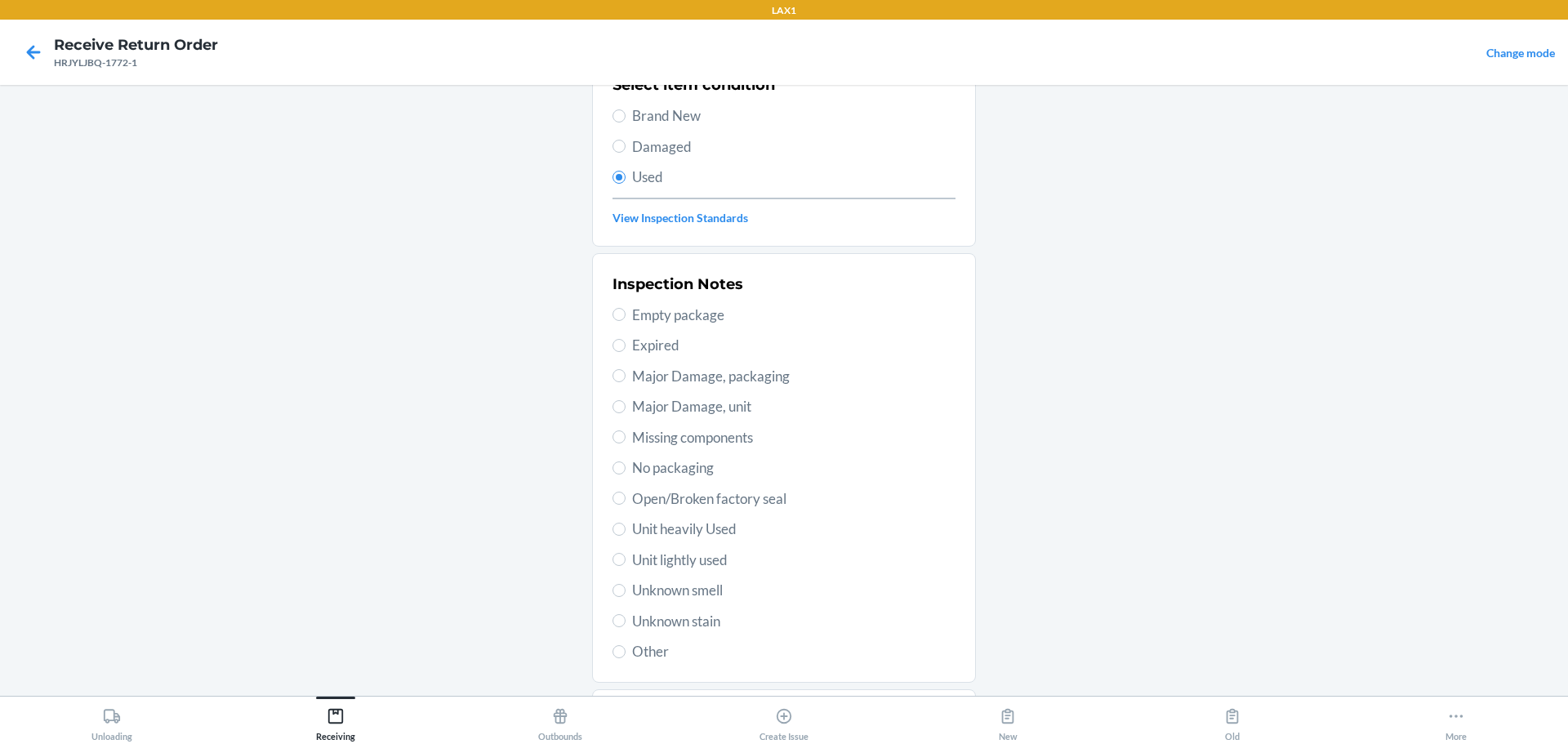
click at [662, 559] on span "Unit lightly used" at bounding box center [794, 561] width 323 height 21
click at [626, 559] on input "Unit lightly used" at bounding box center [618, 559] width 13 height 13
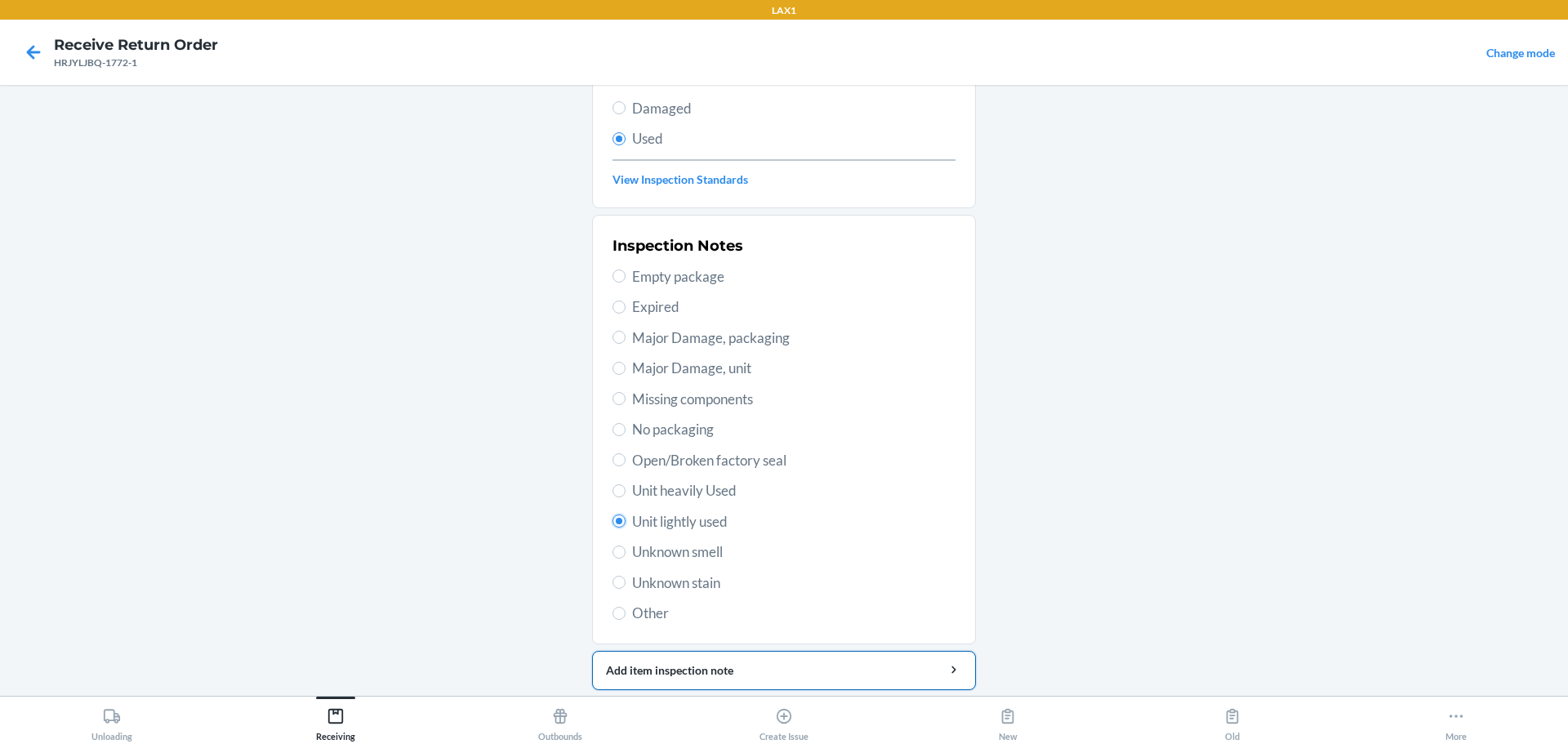
scroll to position [255, 0]
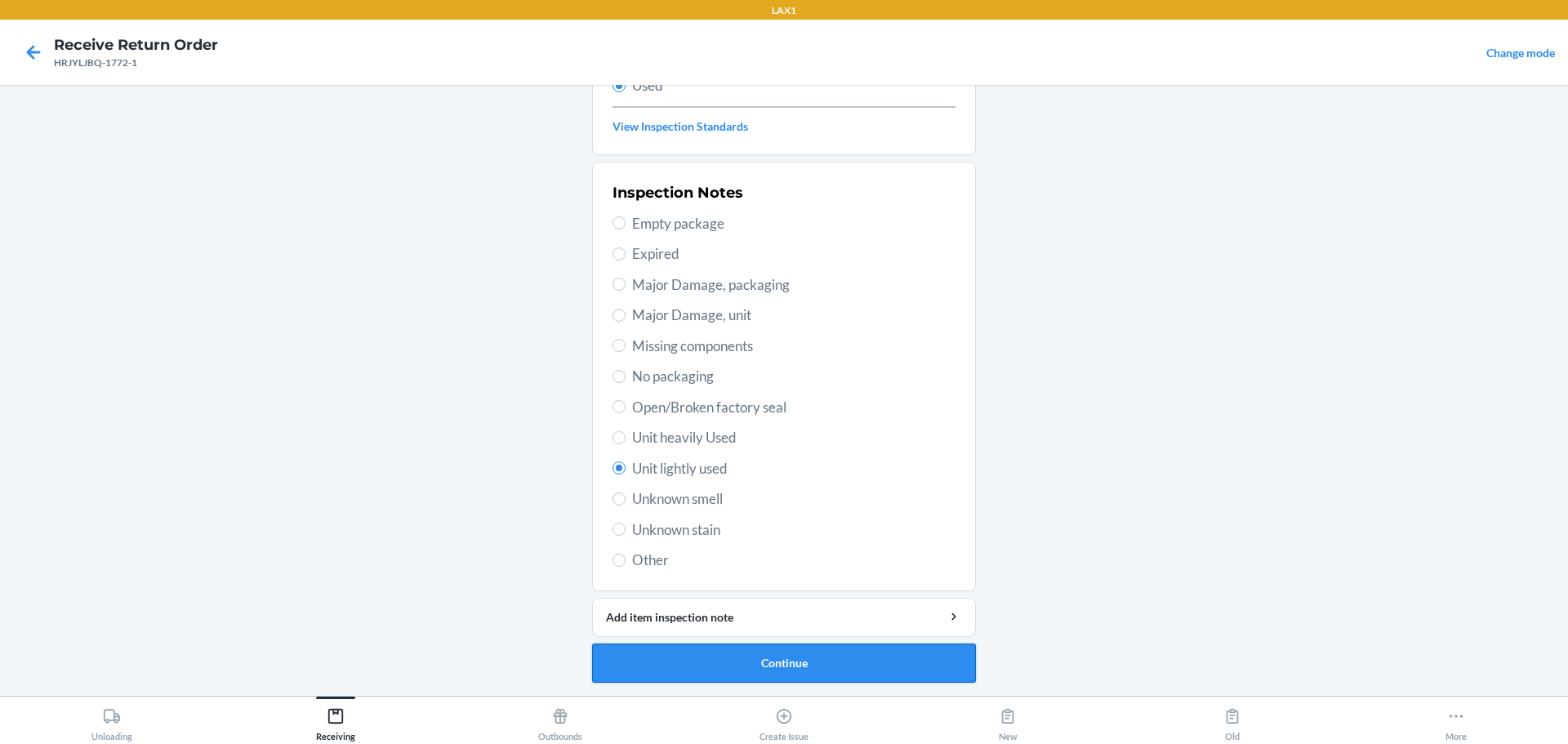
click at [754, 671] on button "Continue" at bounding box center [784, 663] width 384 height 39
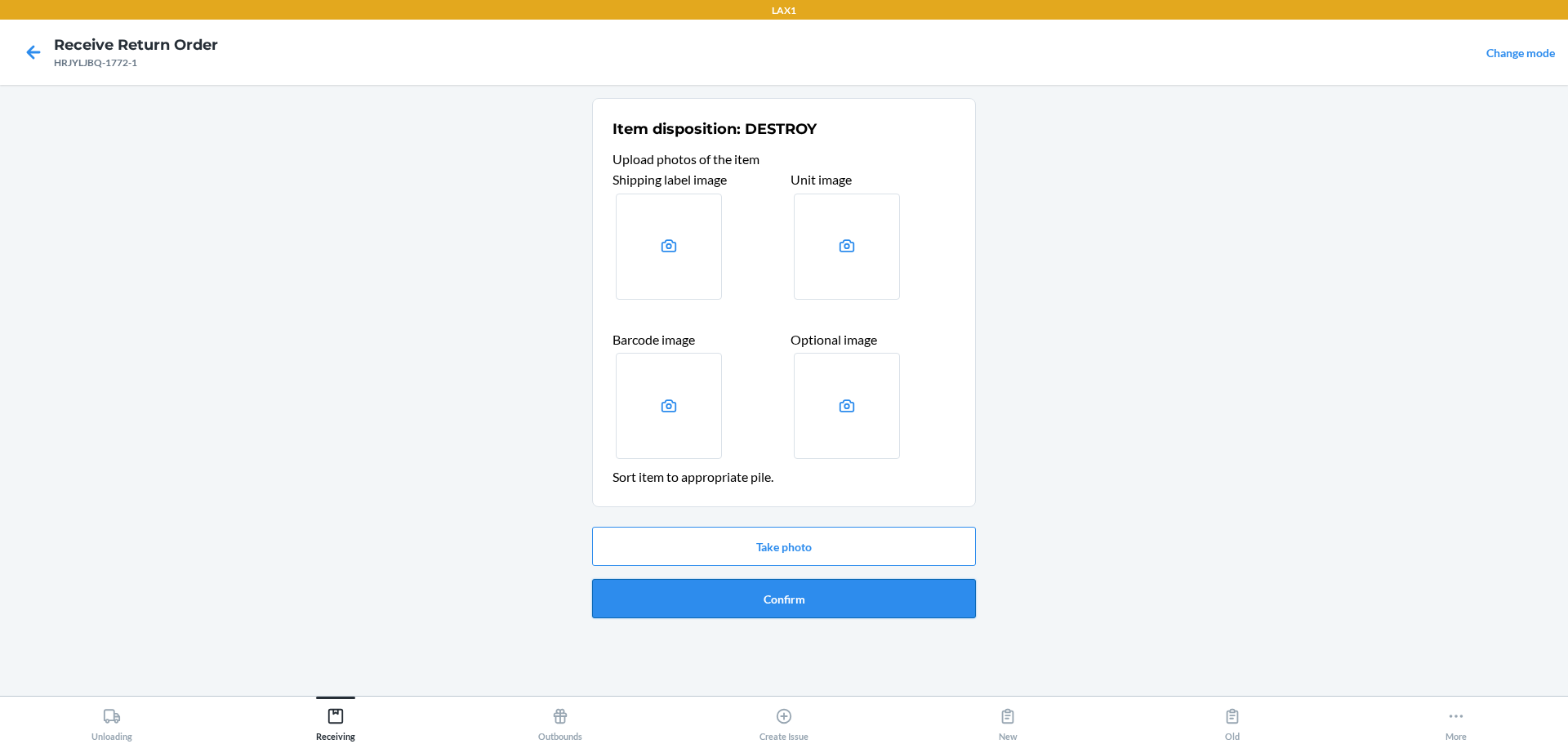
click at [754, 601] on button "Confirm" at bounding box center [784, 598] width 384 height 39
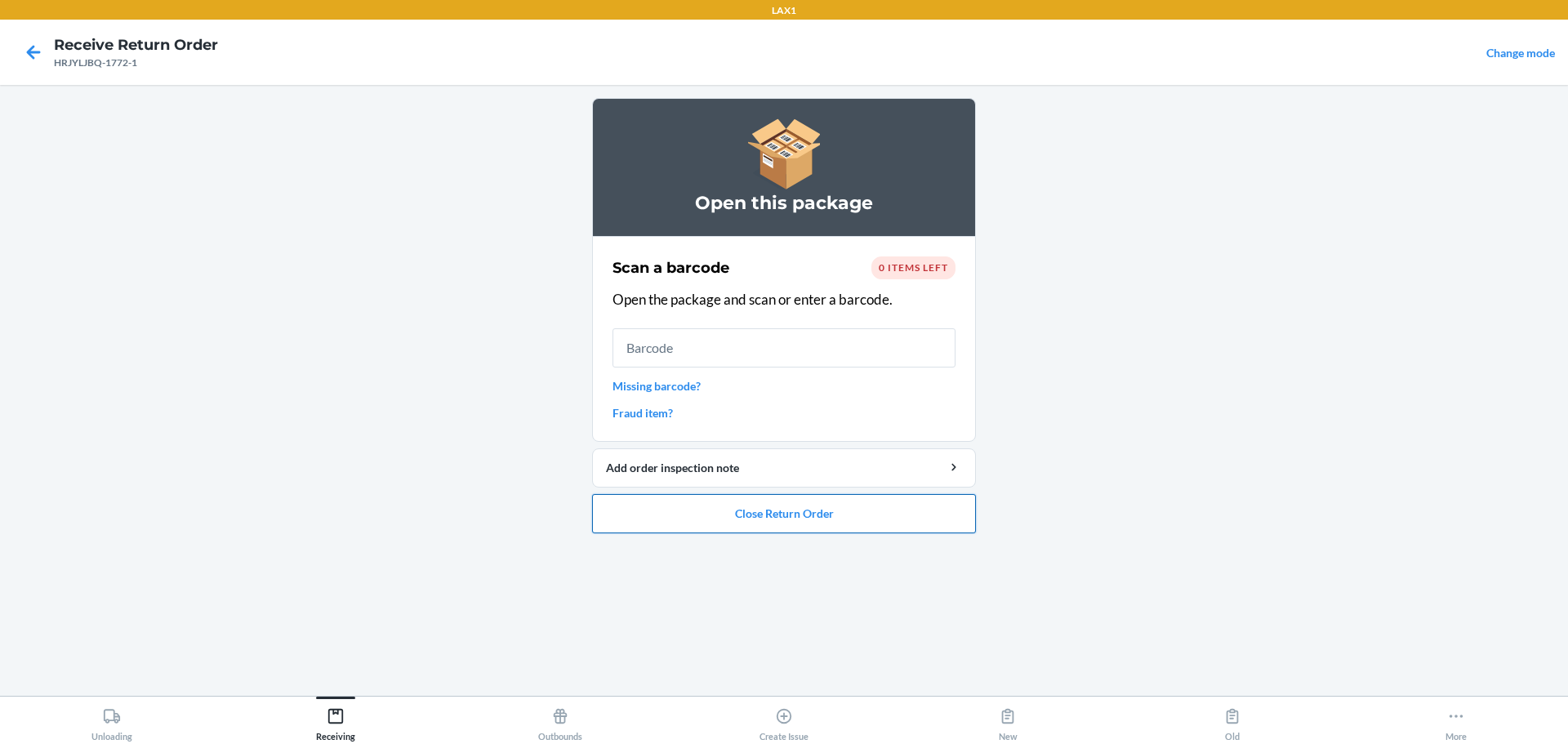
click at [754, 533] on ol "Open this package Scan a barcode 0 items left Open the package and scan or ente…" at bounding box center [784, 322] width 384 height 448
click at [754, 519] on button "Close Return Order" at bounding box center [784, 513] width 384 height 39
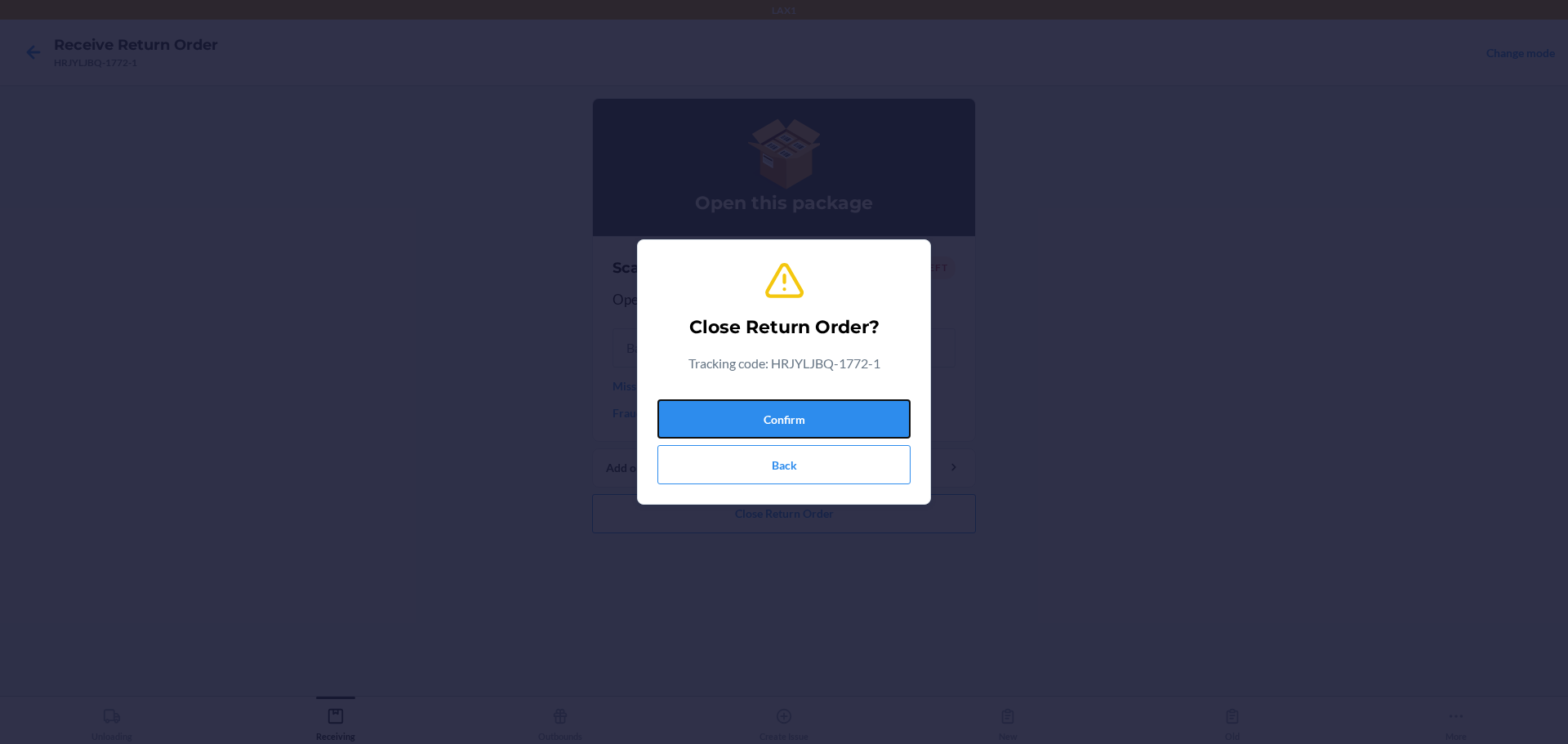
drag, startPoint x: 857, startPoint y: 410, endPoint x: 854, endPoint y: 388, distance: 22.2
click at [754, 408] on button "Confirm" at bounding box center [784, 419] width 253 height 39
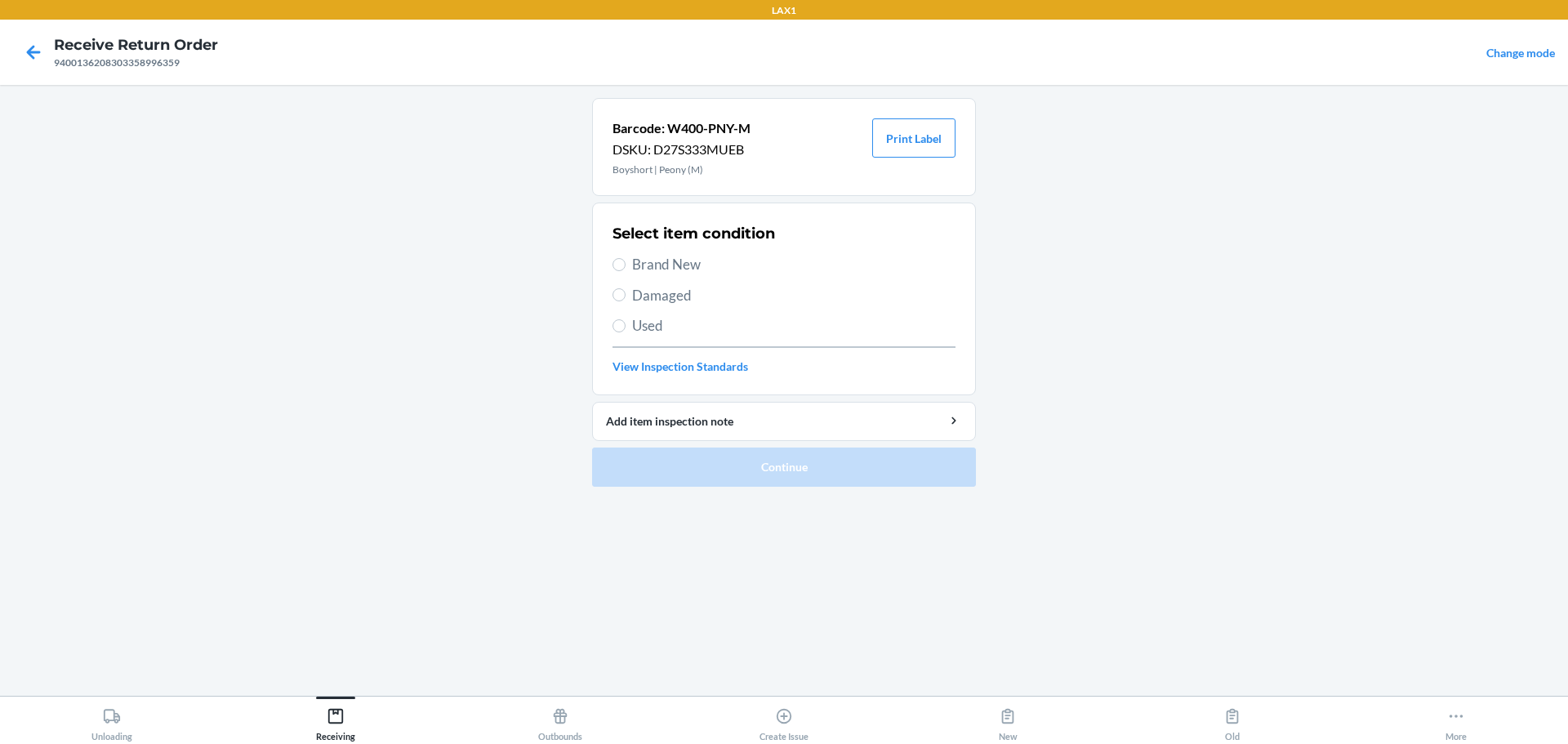
click at [651, 265] on span "Brand New" at bounding box center [794, 265] width 323 height 21
click at [626, 265] on input "Brand New" at bounding box center [618, 264] width 13 height 13
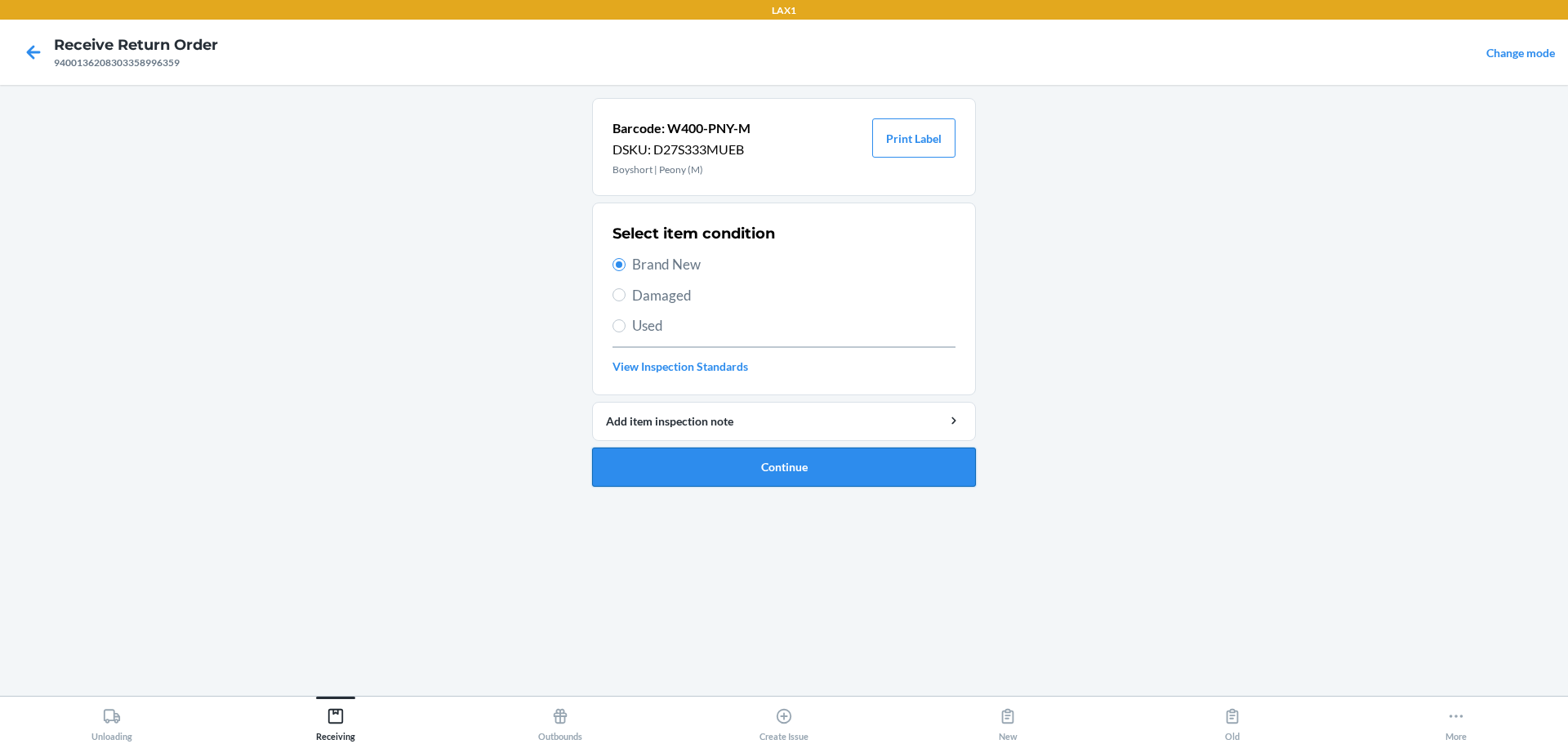
click at [754, 463] on button "Continue" at bounding box center [784, 467] width 384 height 39
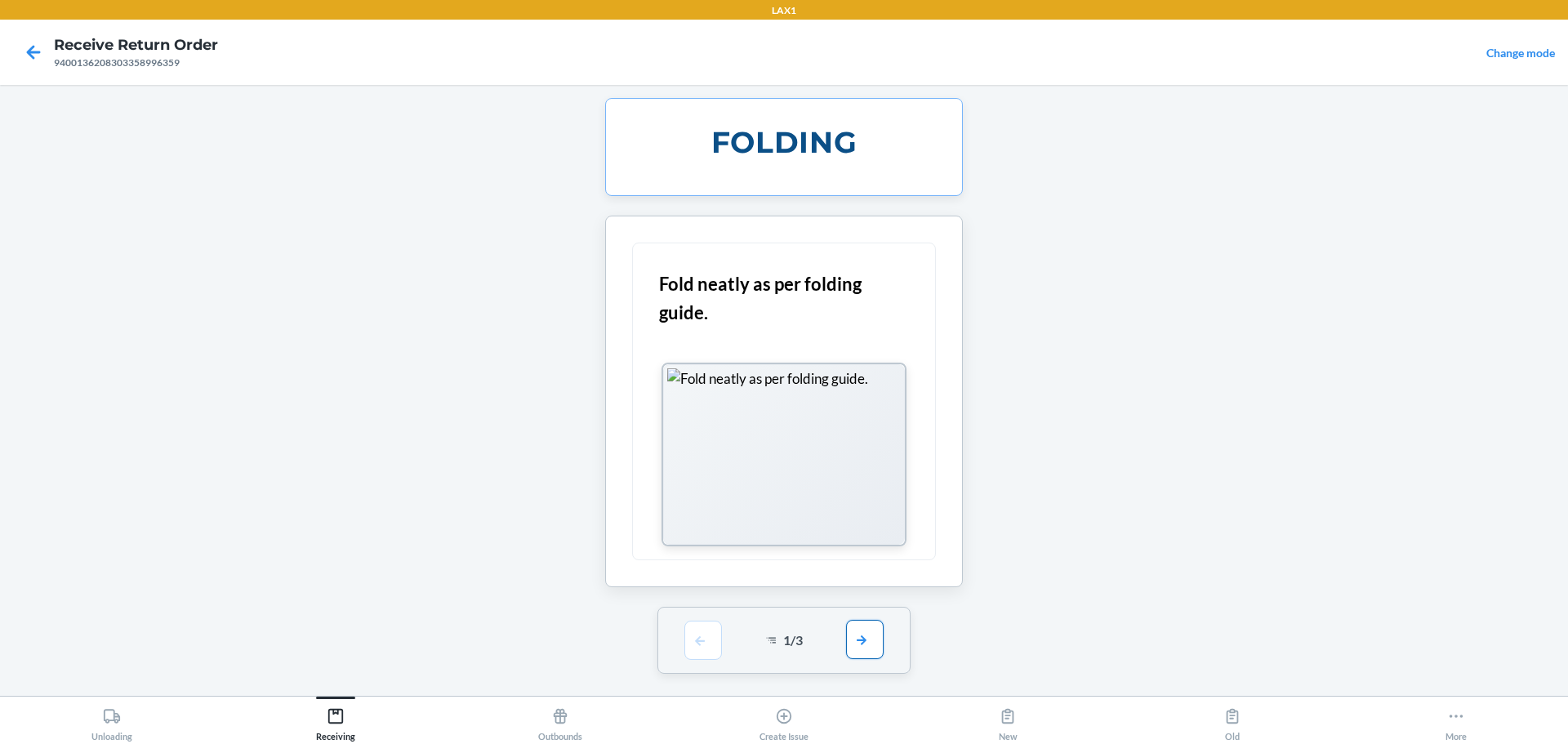
click at [754, 637] on button "button" at bounding box center [865, 639] width 38 height 39
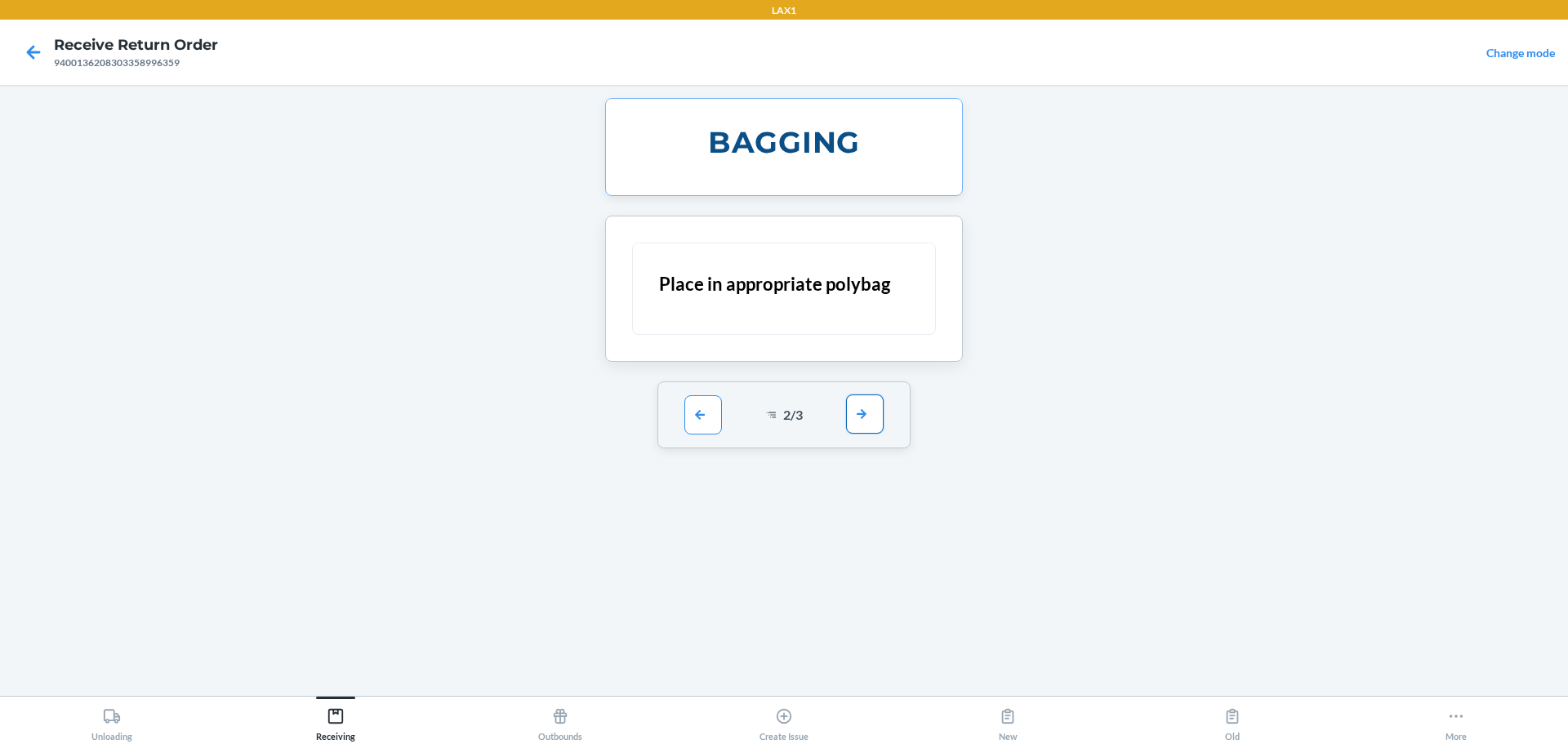
click at [754, 410] on button "button" at bounding box center [865, 414] width 38 height 39
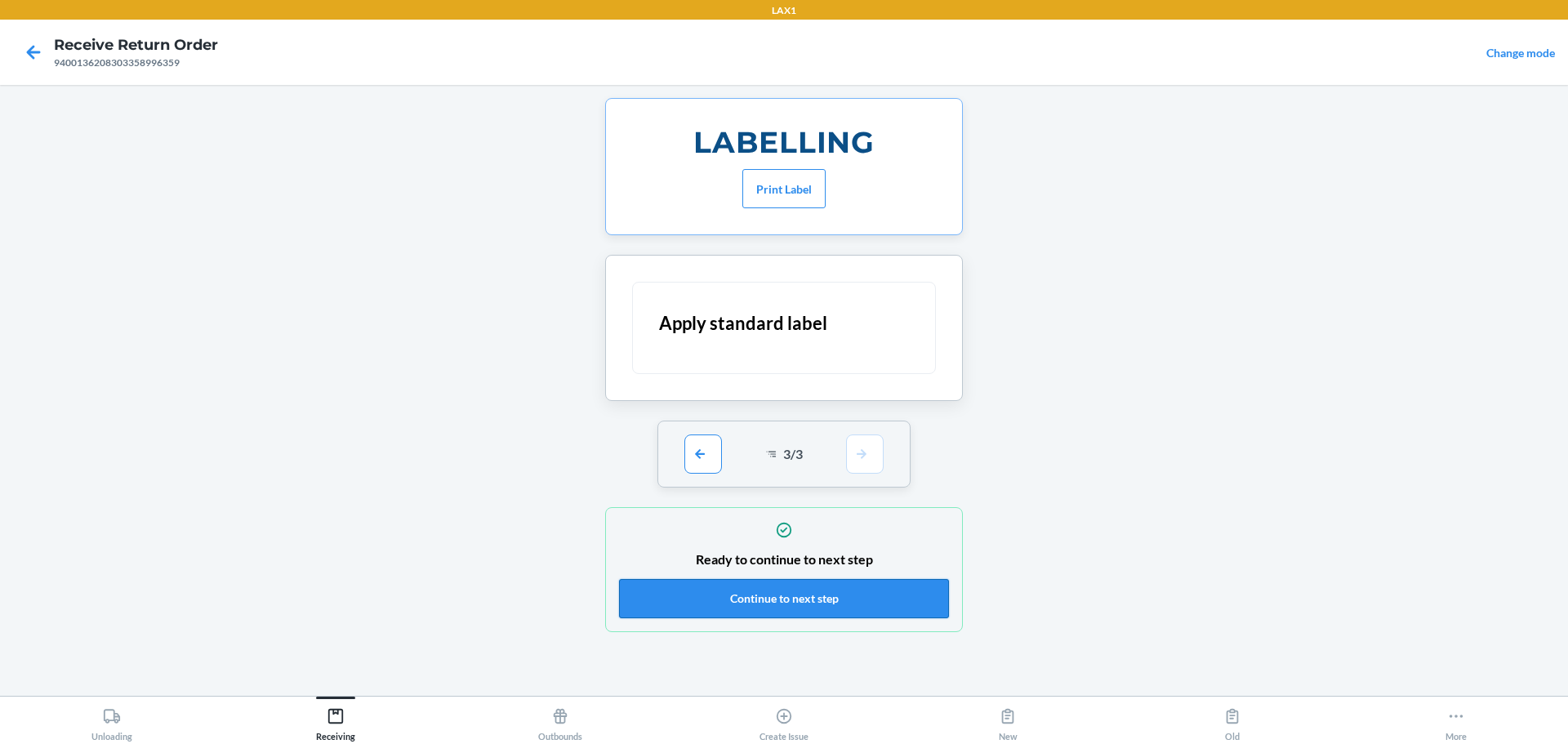
click at [754, 609] on button "Continue to next step" at bounding box center [784, 598] width 330 height 39
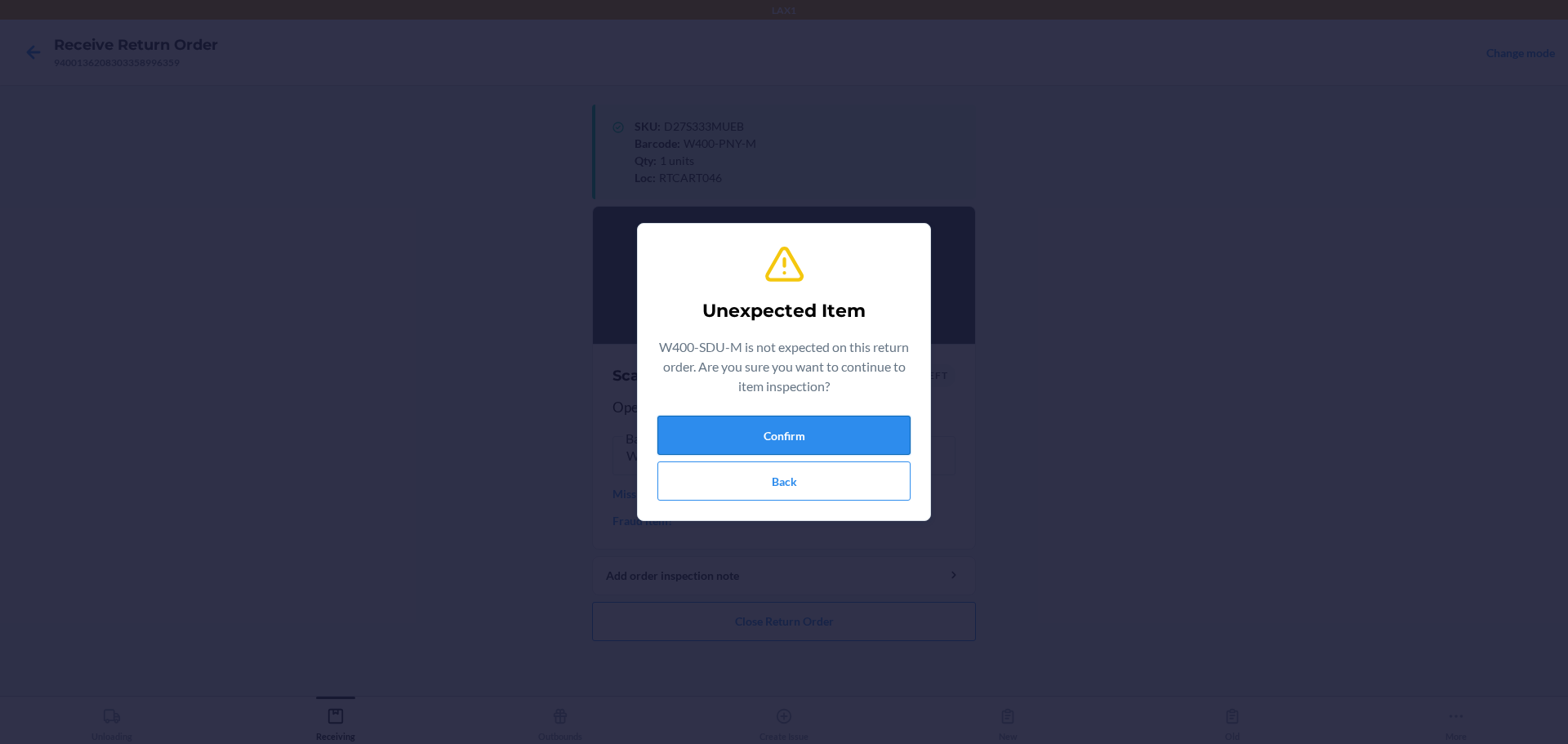
click at [754, 422] on button "Confirm" at bounding box center [784, 436] width 253 height 39
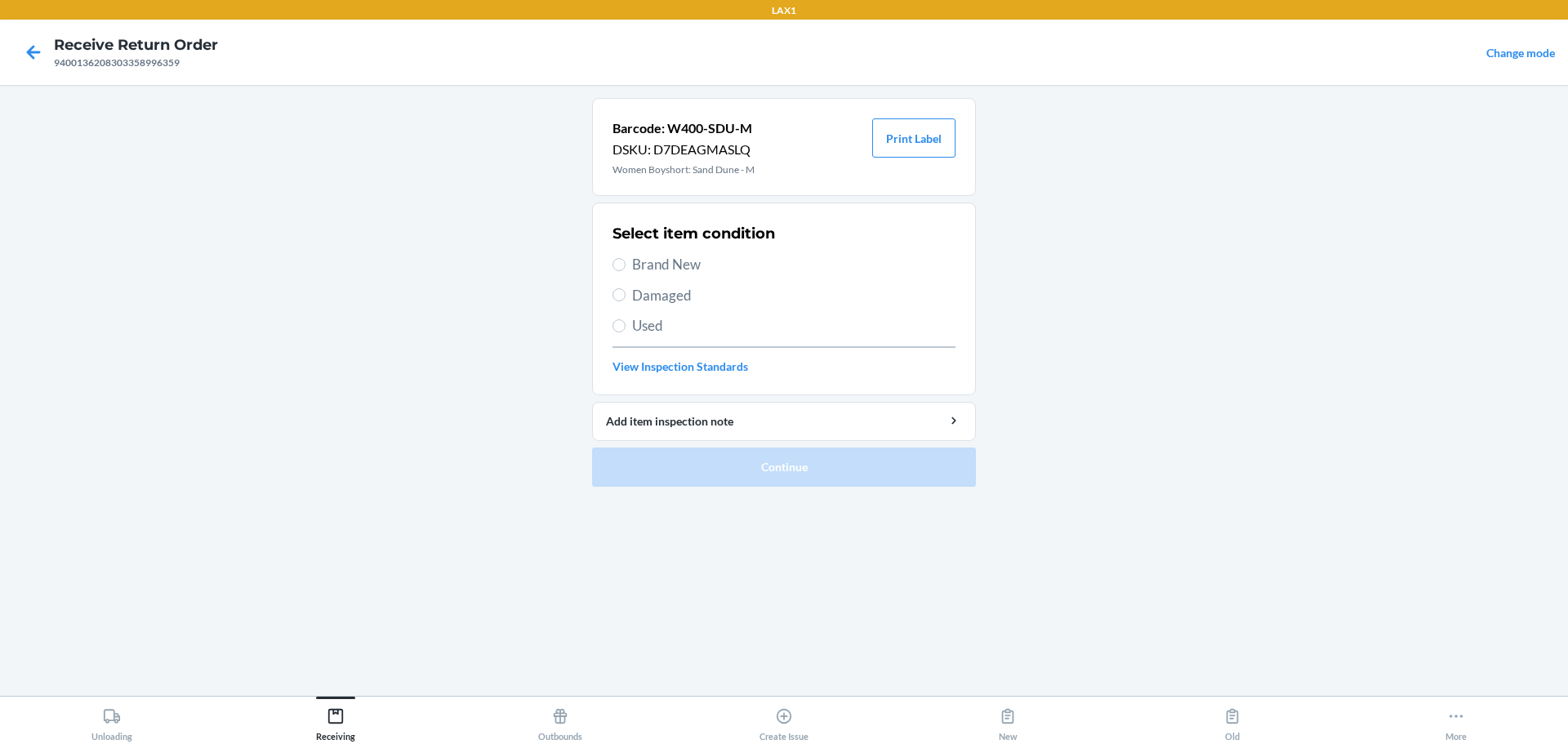
click at [684, 269] on span "Brand New" at bounding box center [794, 265] width 323 height 21
click at [626, 269] on input "Brand New" at bounding box center [618, 264] width 13 height 13
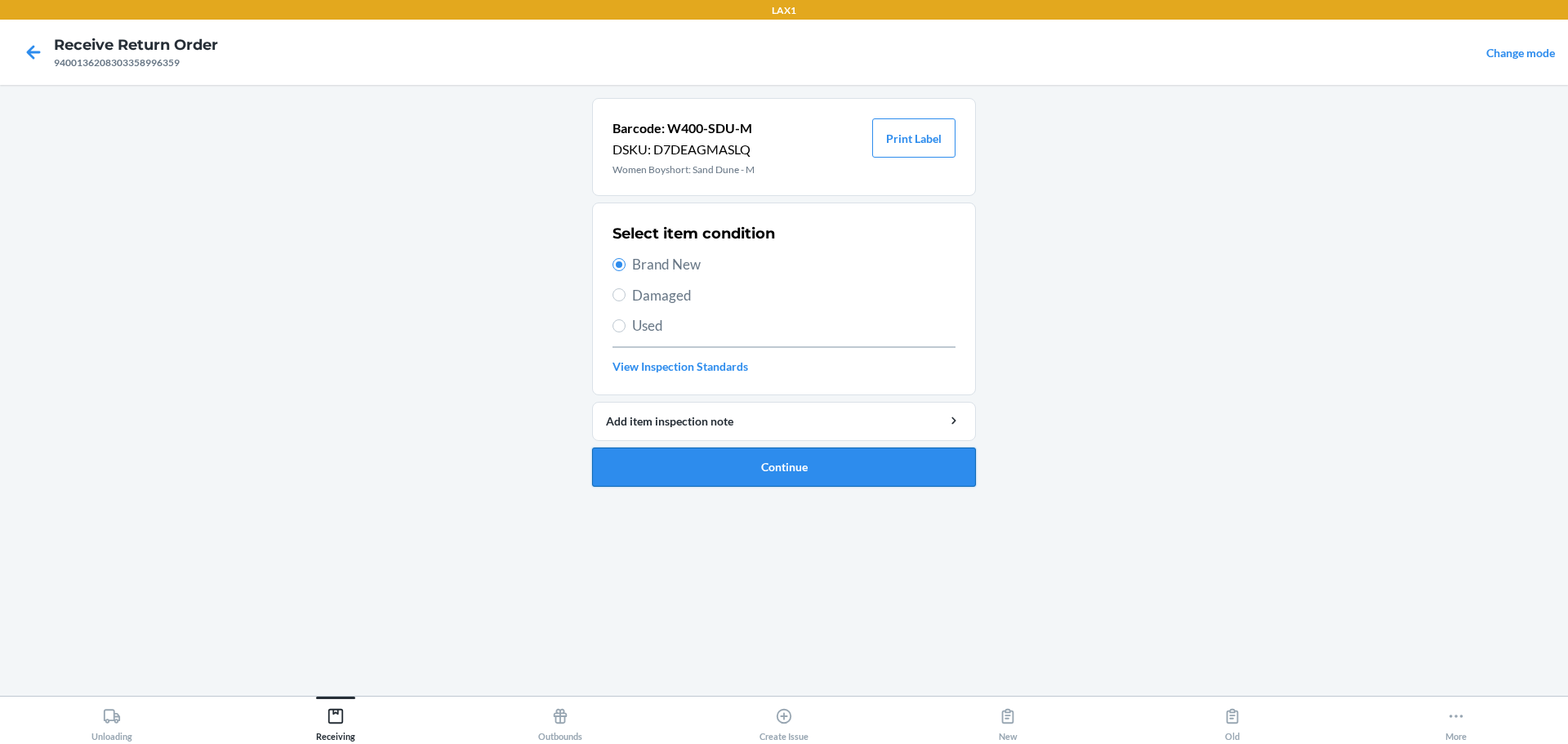
click at [754, 462] on button "Continue" at bounding box center [784, 467] width 384 height 39
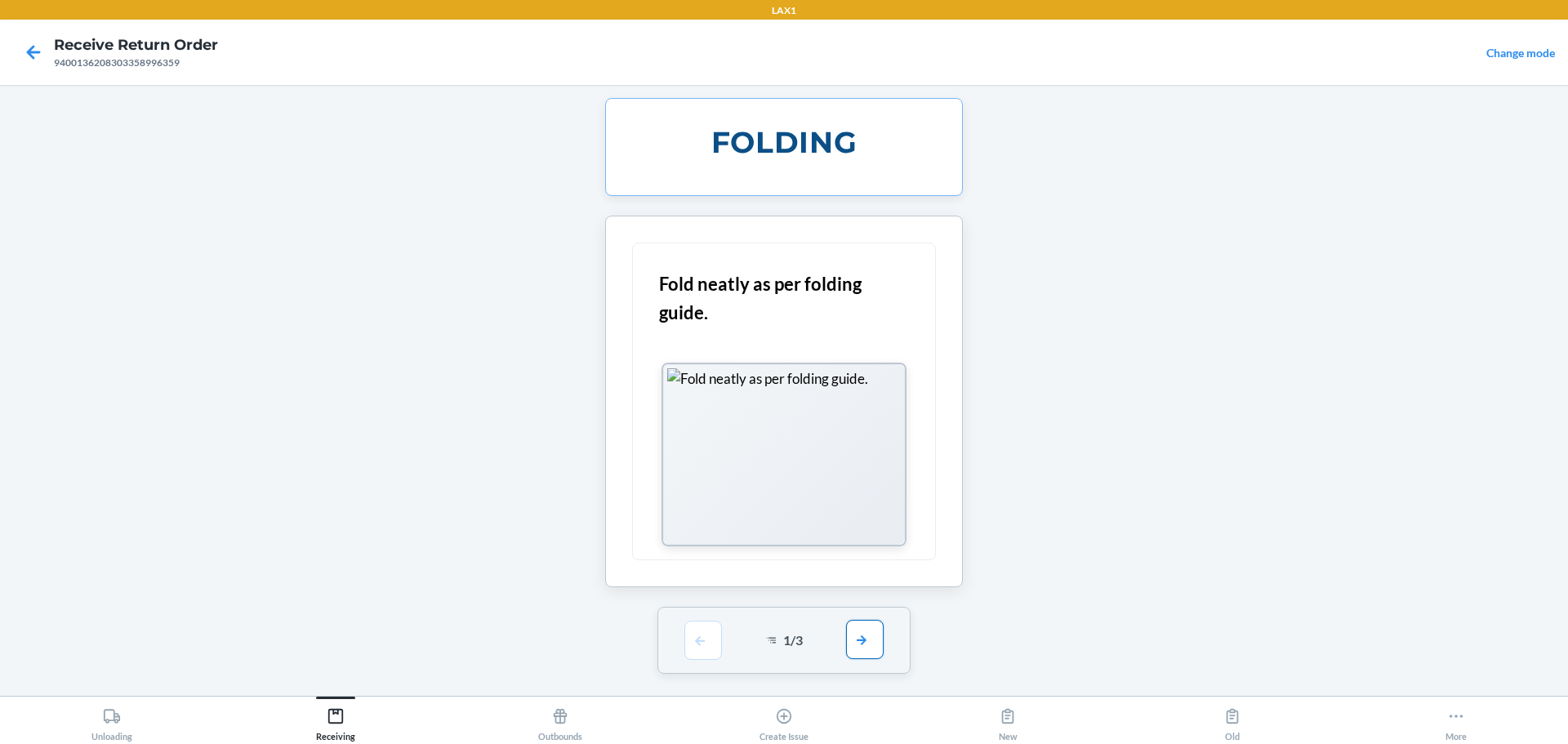
click at [754, 635] on button "button" at bounding box center [865, 639] width 38 height 39
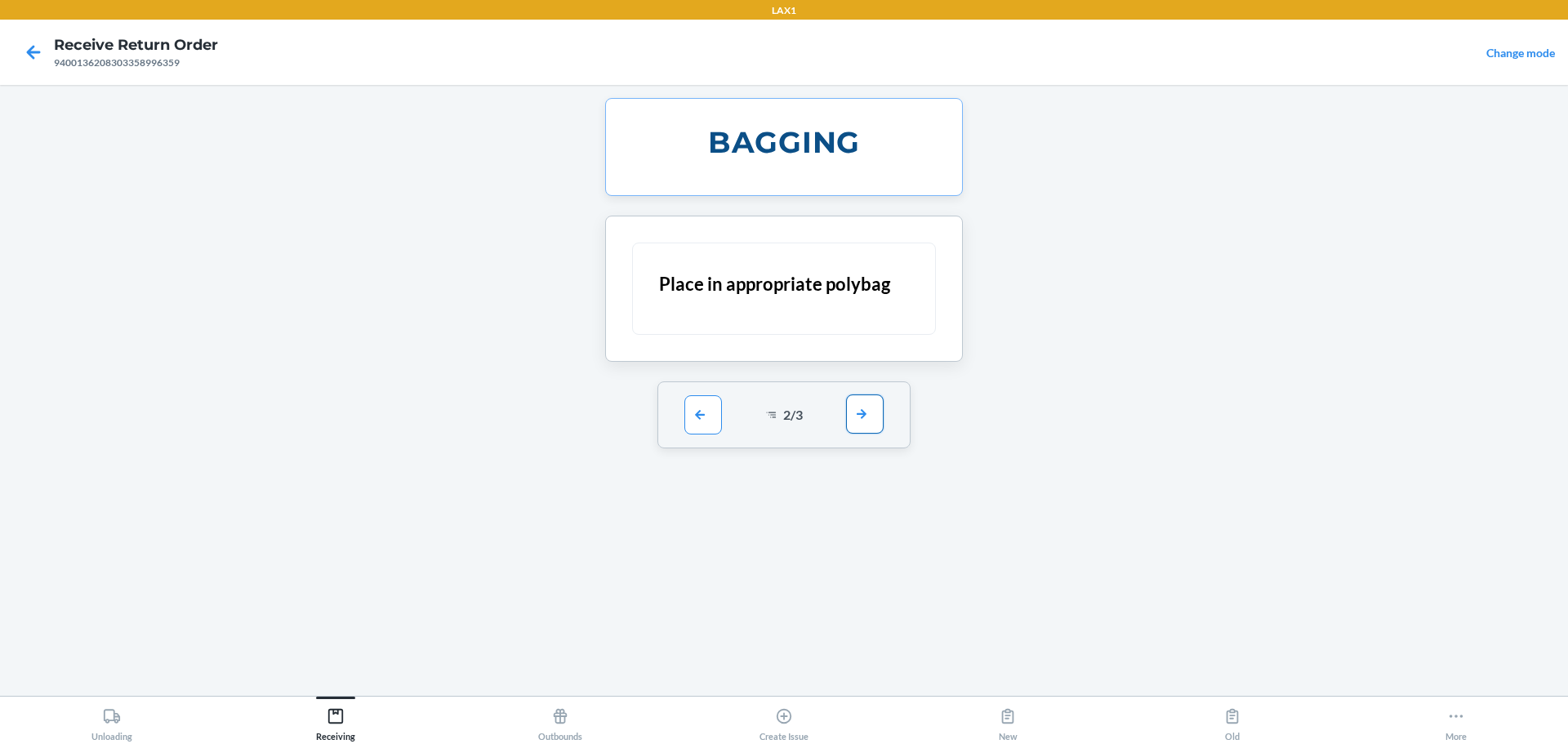
click at [754, 405] on button "button" at bounding box center [865, 414] width 38 height 39
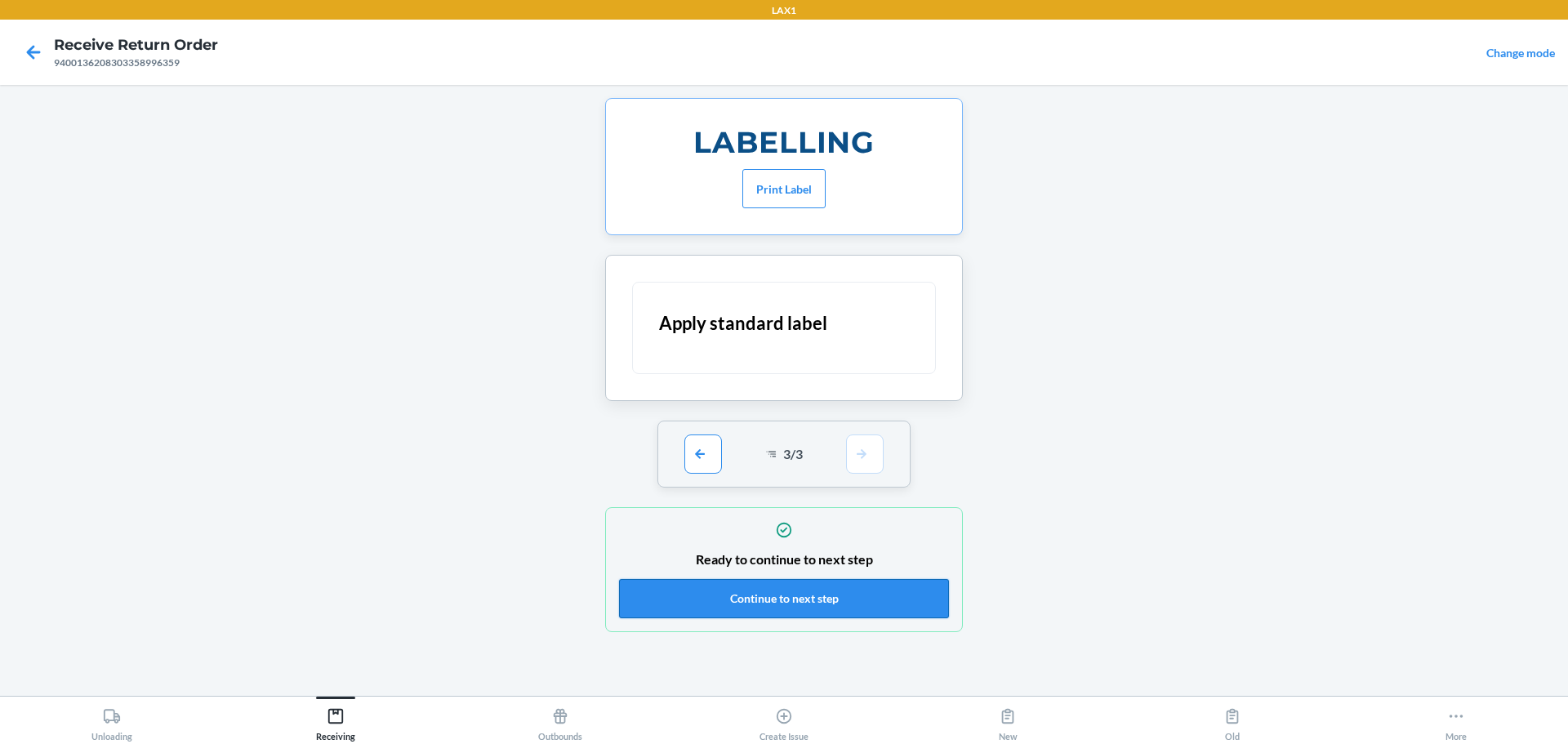
click at [754, 589] on button "Continue to next step" at bounding box center [784, 598] width 330 height 39
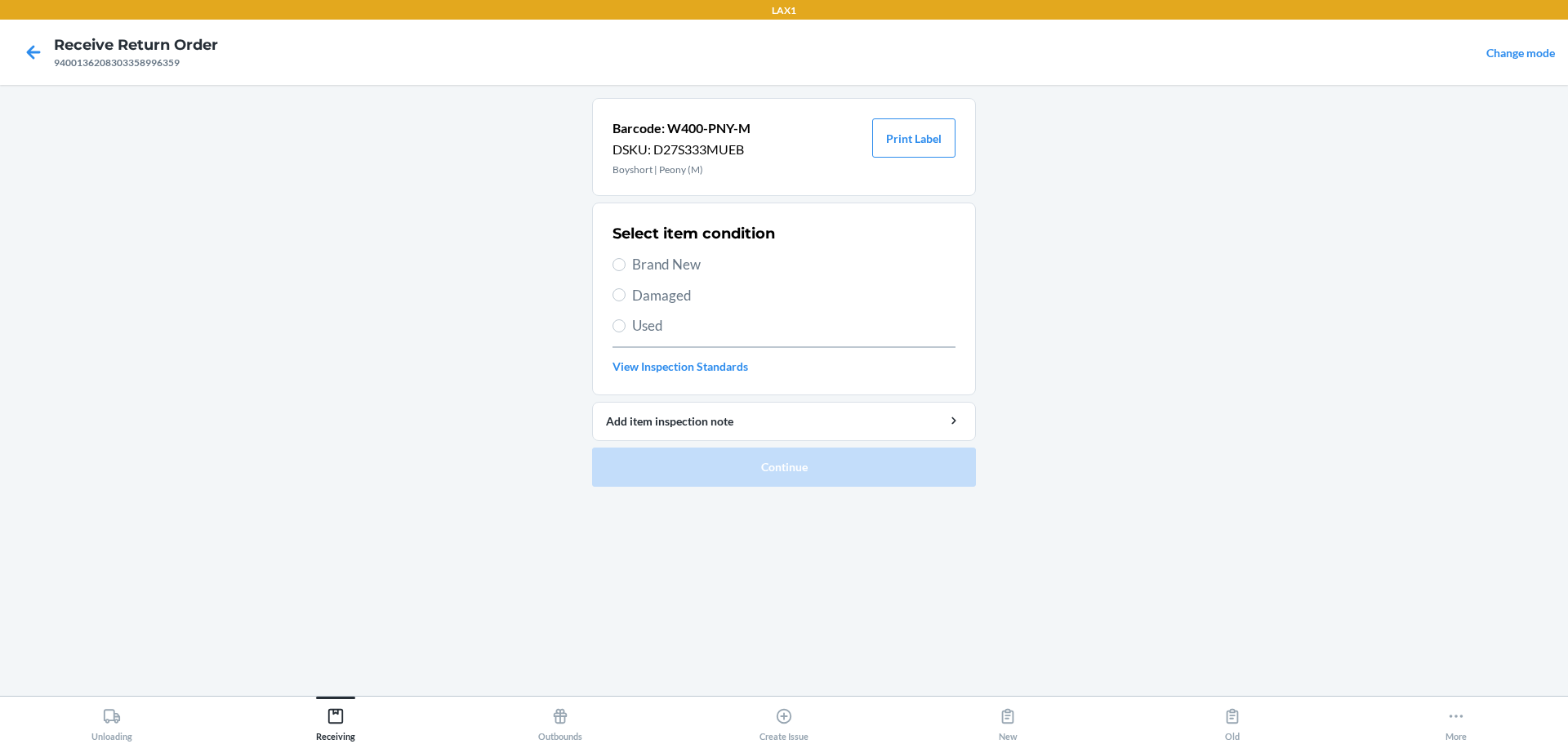
drag, startPoint x: 670, startPoint y: 266, endPoint x: 680, endPoint y: 256, distance: 14.1
click at [671, 263] on span "Brand New" at bounding box center [794, 265] width 323 height 21
click at [626, 263] on input "Brand New" at bounding box center [618, 264] width 13 height 13
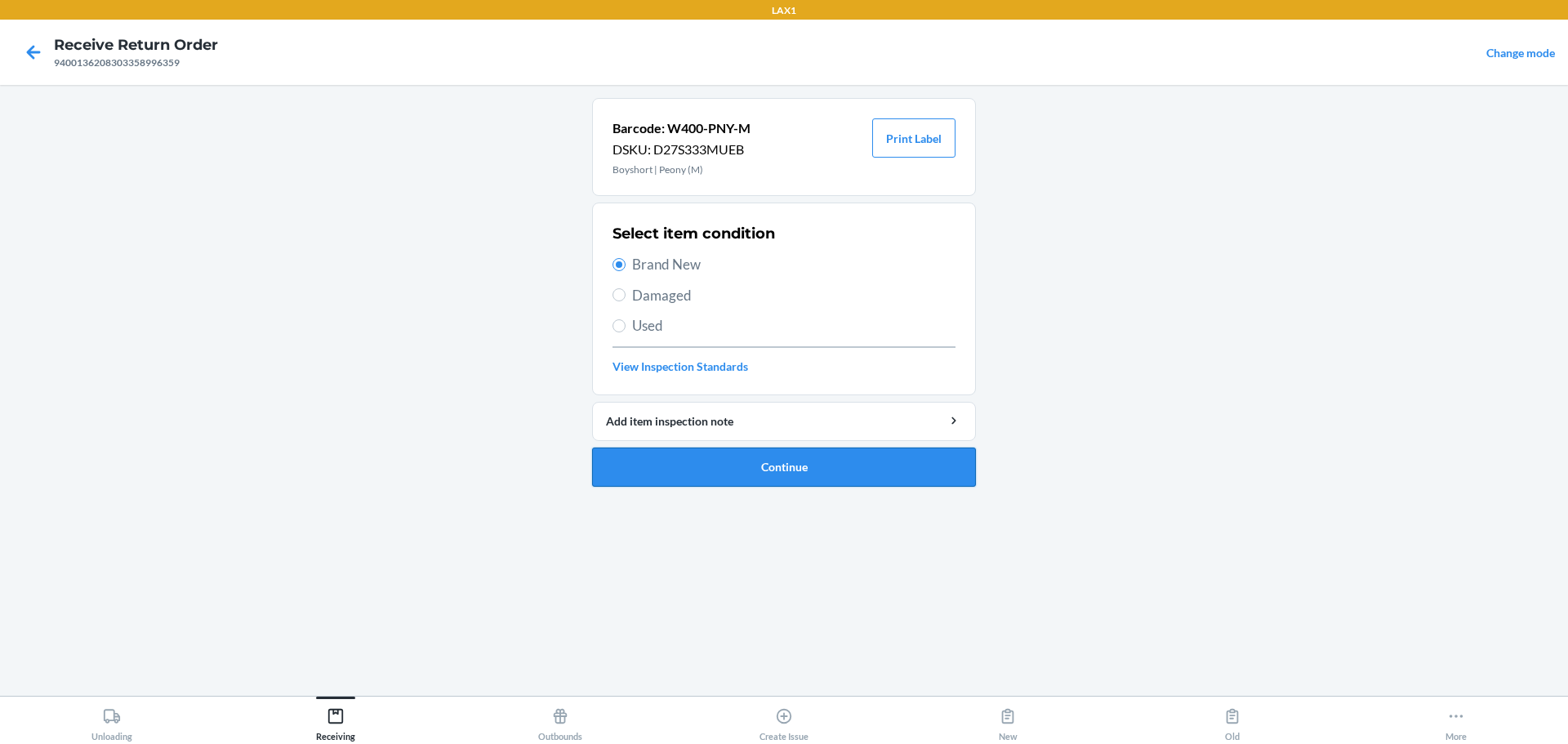
click at [754, 458] on button "Continue" at bounding box center [784, 467] width 384 height 39
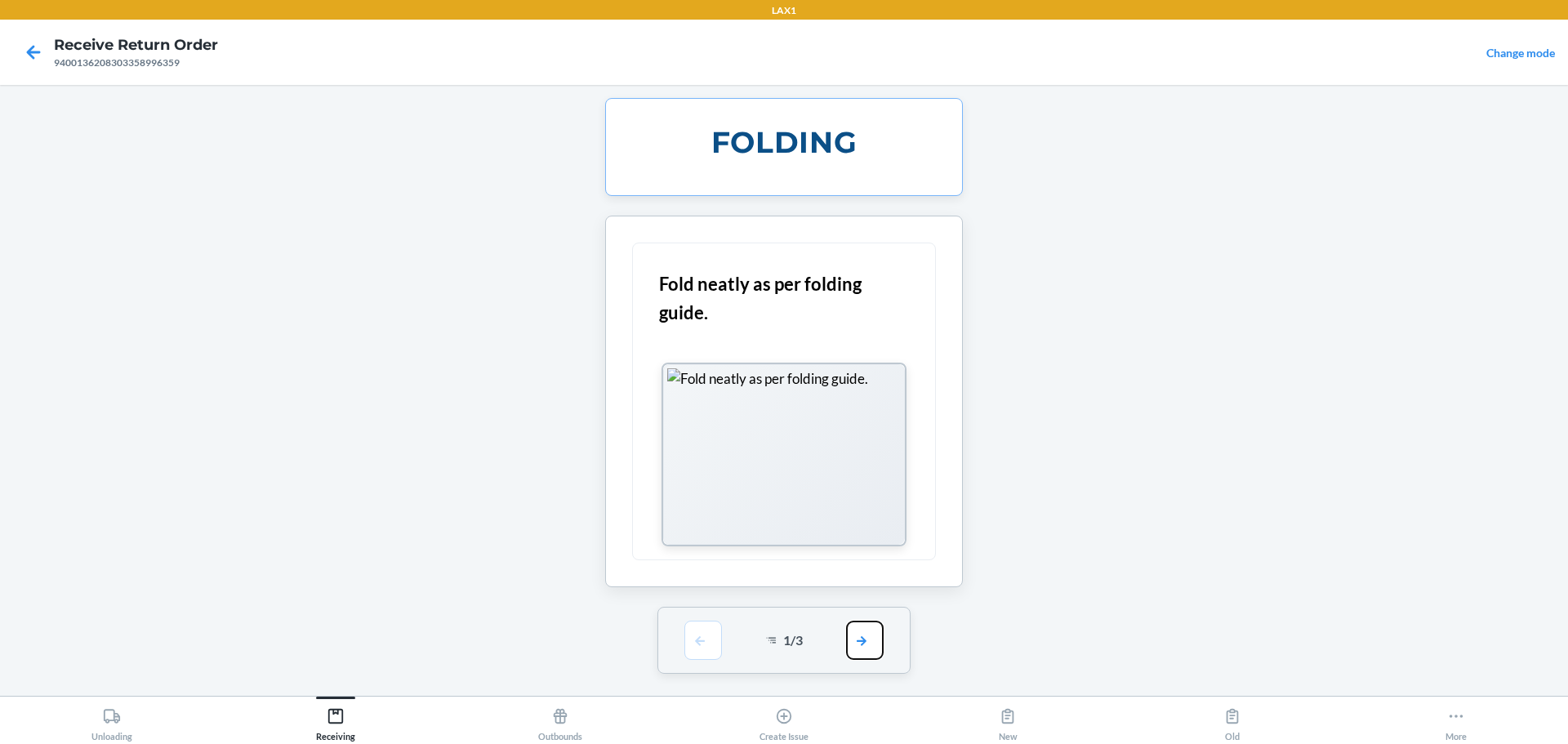
click at [754, 632] on button "button" at bounding box center [865, 640] width 38 height 39
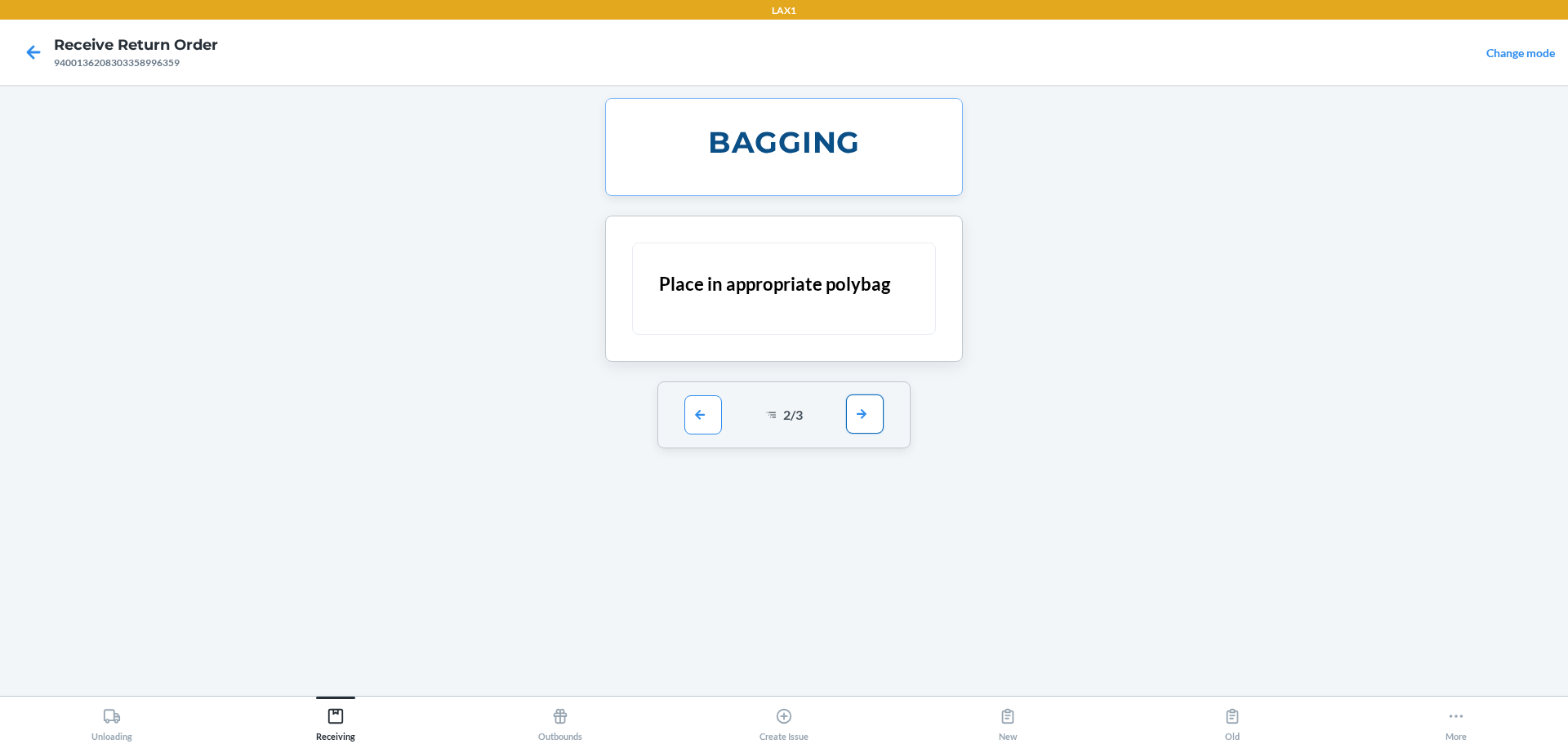
click at [754, 406] on button "button" at bounding box center [865, 414] width 38 height 39
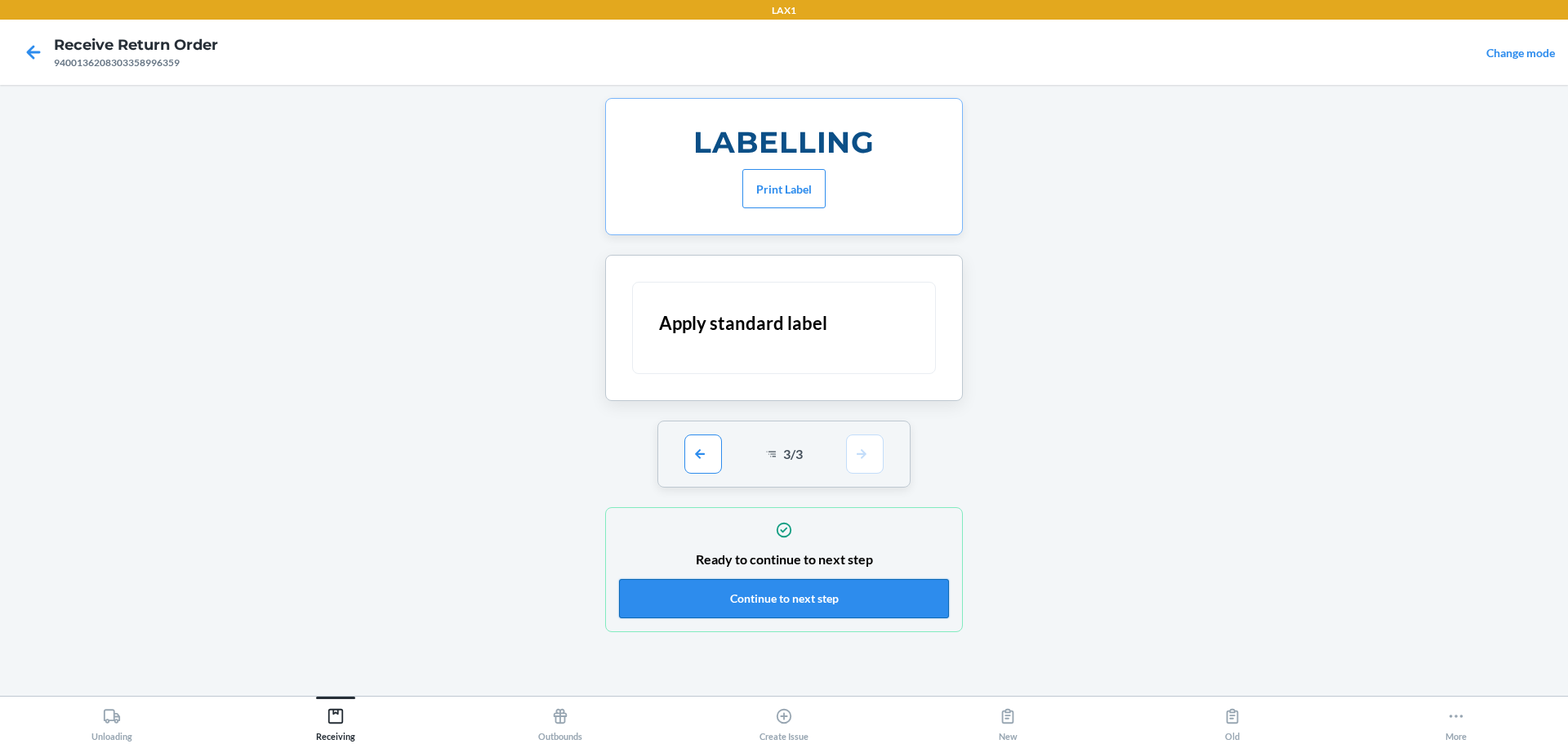
click at [754, 582] on button "Continue to next step" at bounding box center [784, 598] width 330 height 39
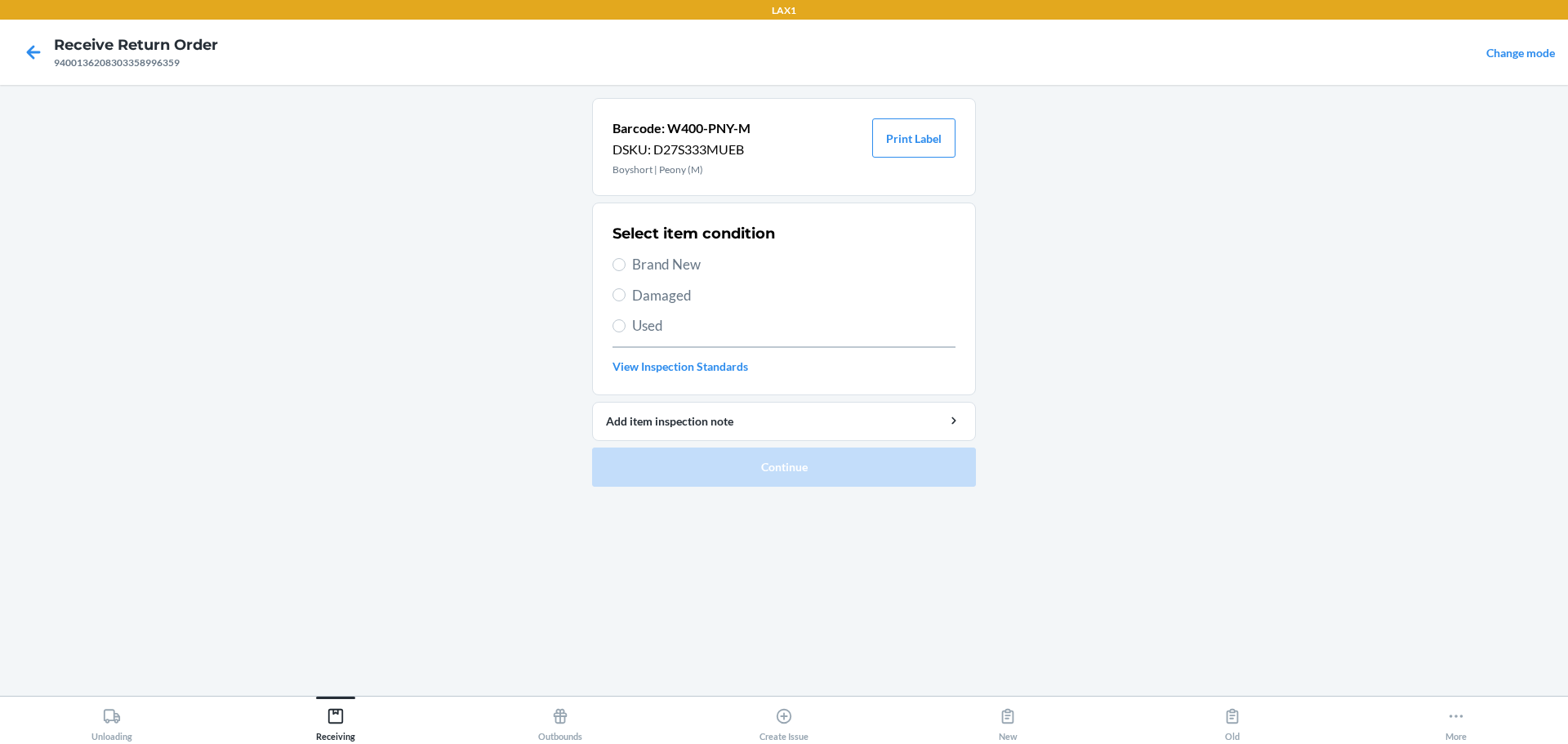
drag, startPoint x: 669, startPoint y: 255, endPoint x: 664, endPoint y: 266, distance: 12.1
click at [664, 266] on span "Brand New" at bounding box center [794, 265] width 323 height 21
click at [626, 266] on input "Brand New" at bounding box center [618, 264] width 13 height 13
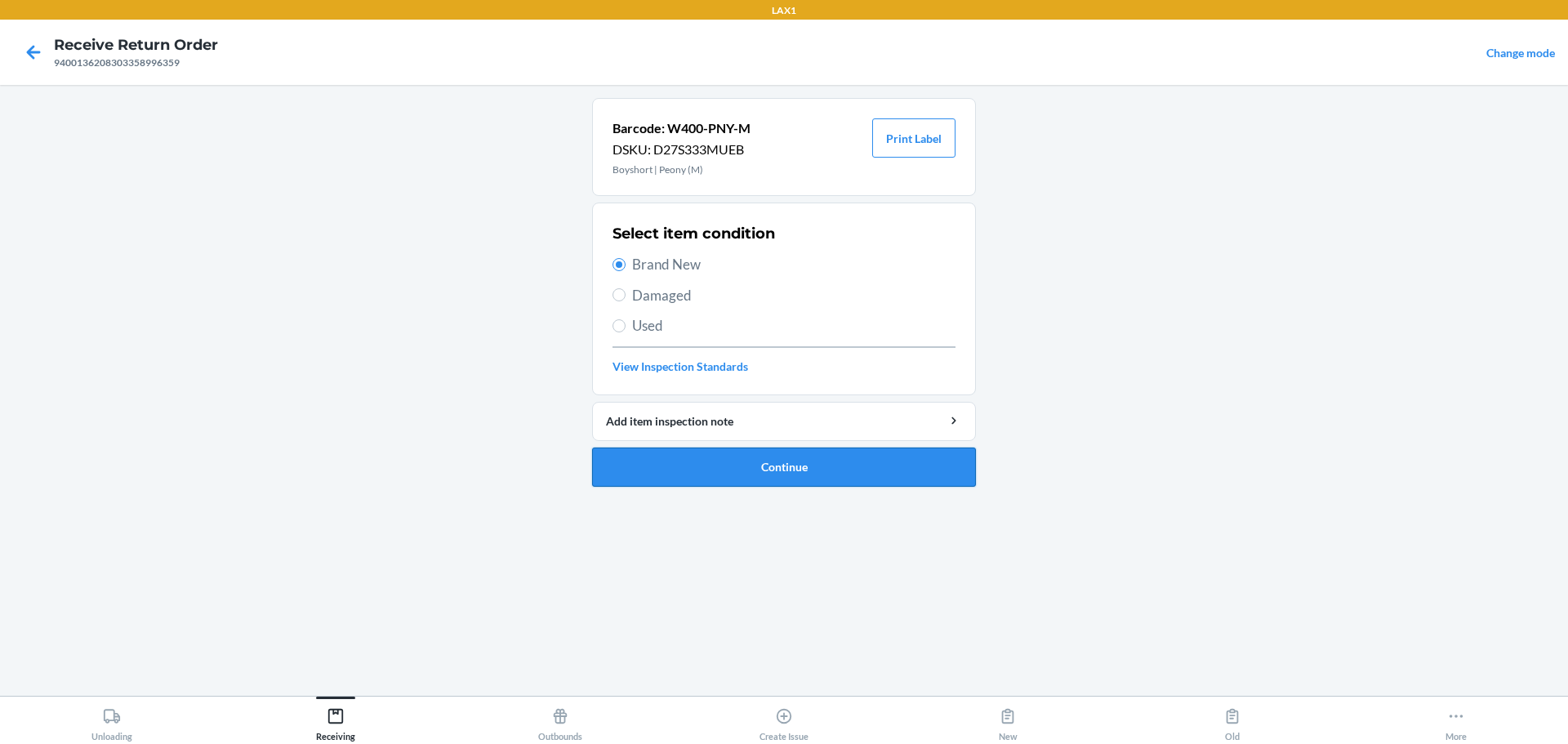
drag, startPoint x: 724, startPoint y: 476, endPoint x: 708, endPoint y: 455, distance: 26.4
click at [724, 477] on button "Continue" at bounding box center [784, 467] width 384 height 39
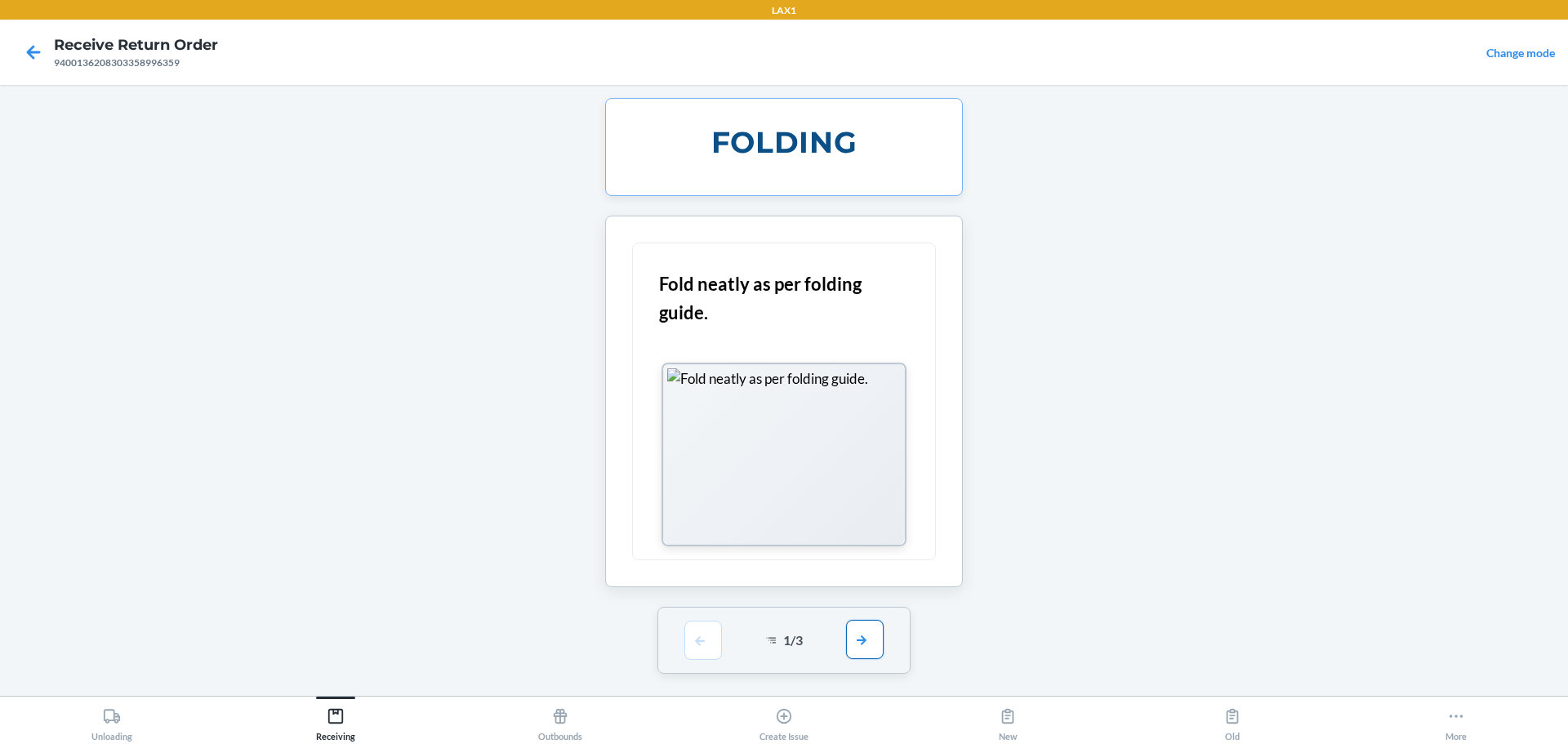
drag, startPoint x: 887, startPoint y: 645, endPoint x: 874, endPoint y: 645, distance: 13.0
click at [754, 645] on div "1 / 3" at bounding box center [785, 639] width 254 height 67
click at [754, 642] on button "button" at bounding box center [865, 639] width 38 height 39
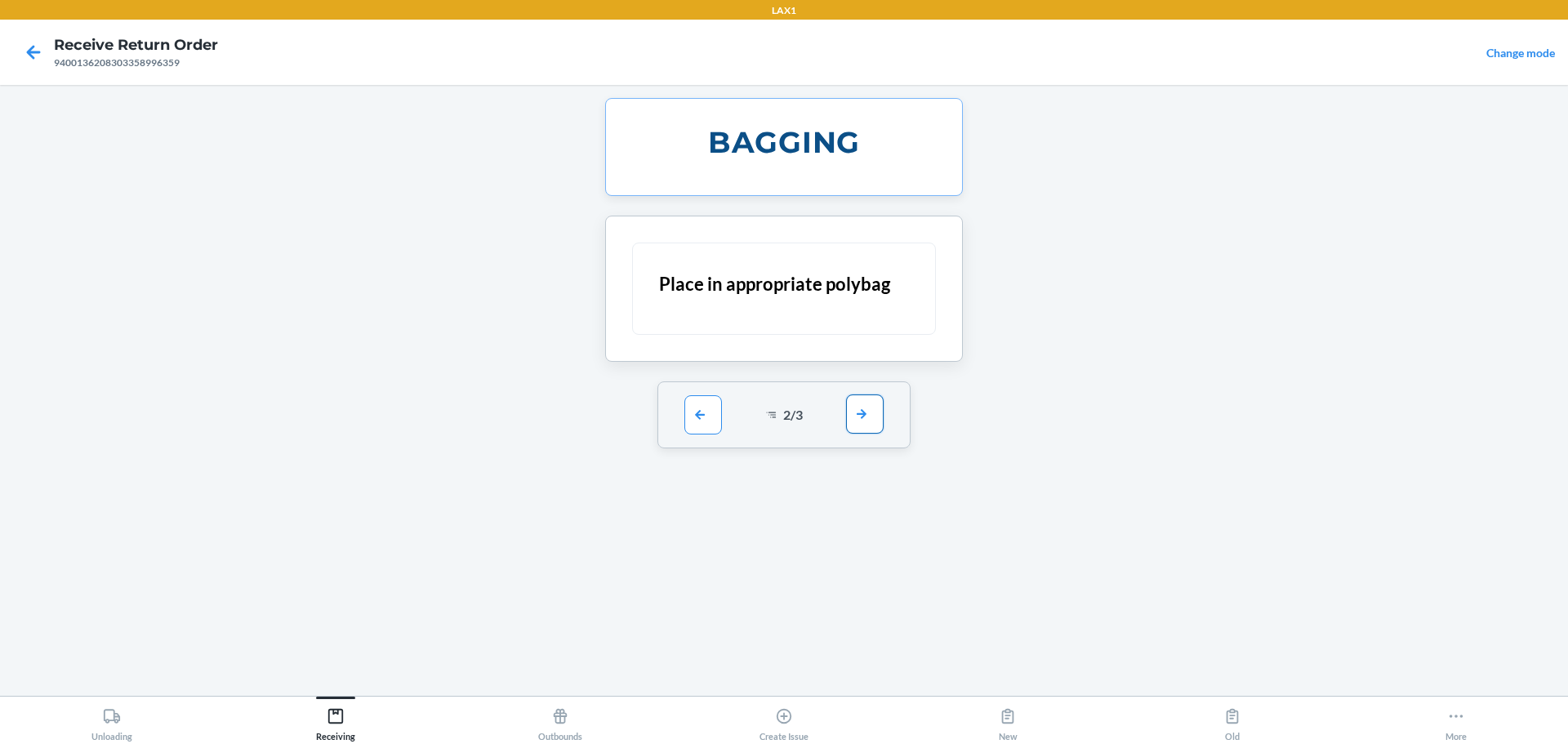
click at [754, 422] on button "button" at bounding box center [865, 414] width 38 height 39
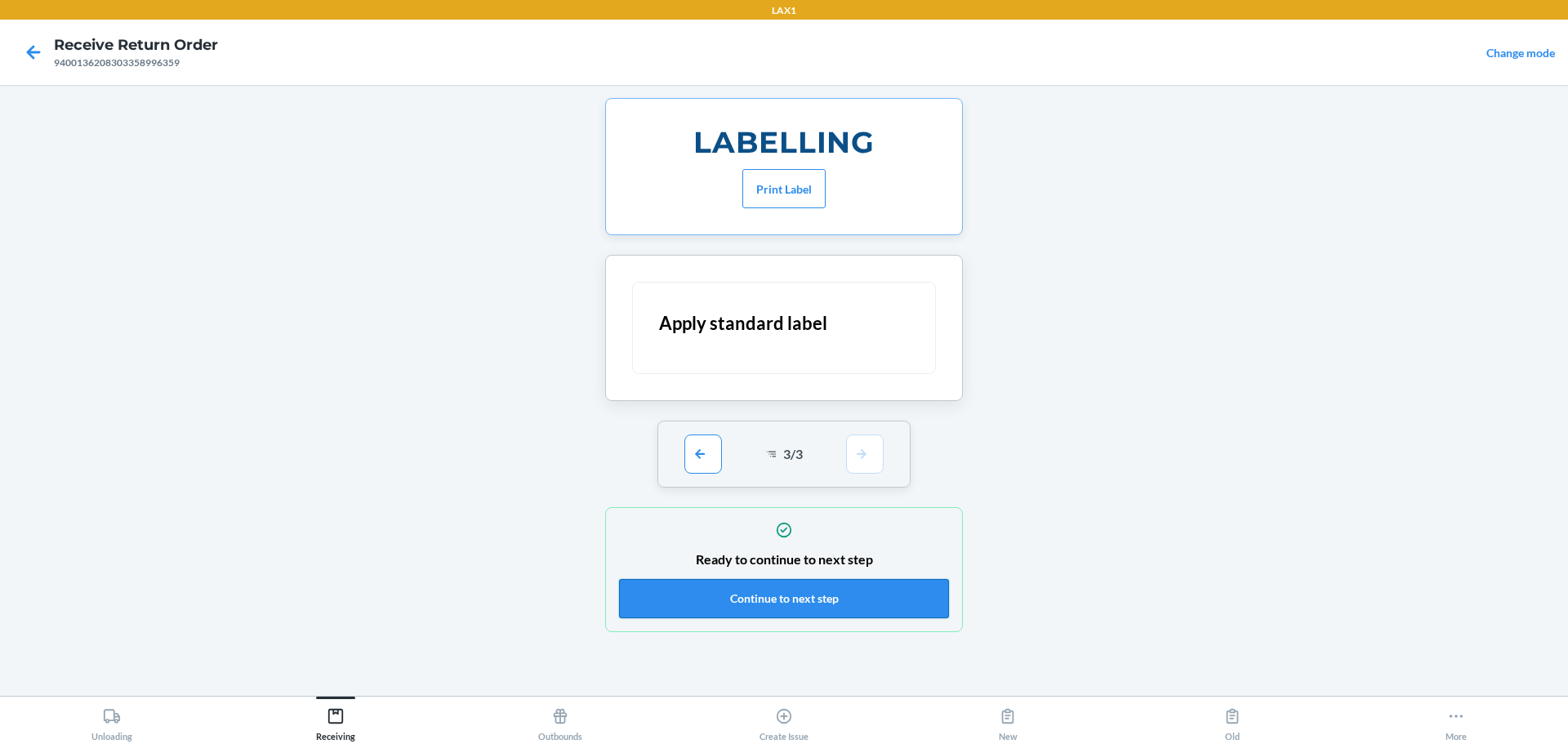
click at [754, 608] on button "Continue to next step" at bounding box center [784, 598] width 330 height 39
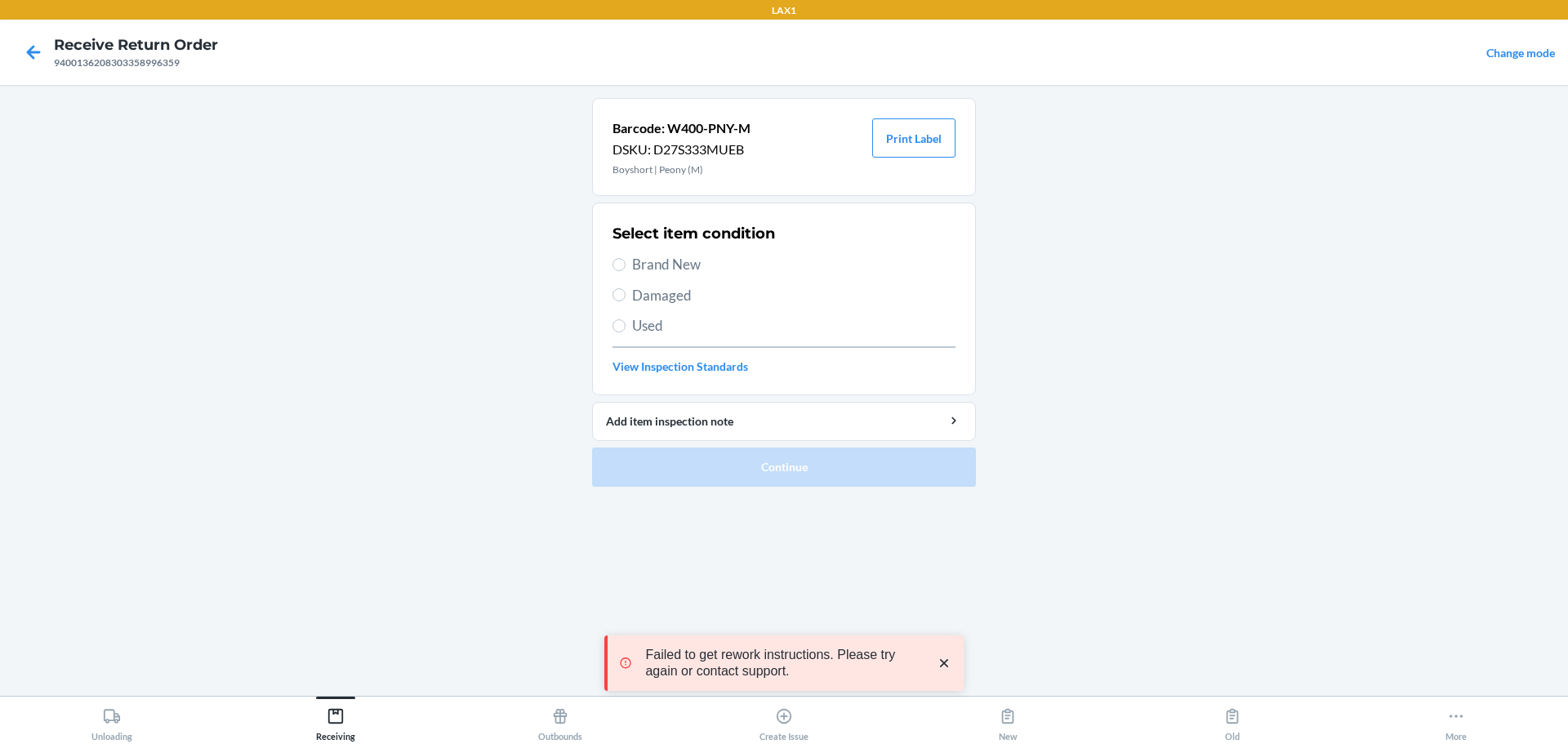
click at [685, 257] on span "Brand New" at bounding box center [794, 265] width 323 height 21
click at [626, 258] on input "Brand New" at bounding box center [618, 264] width 13 height 13
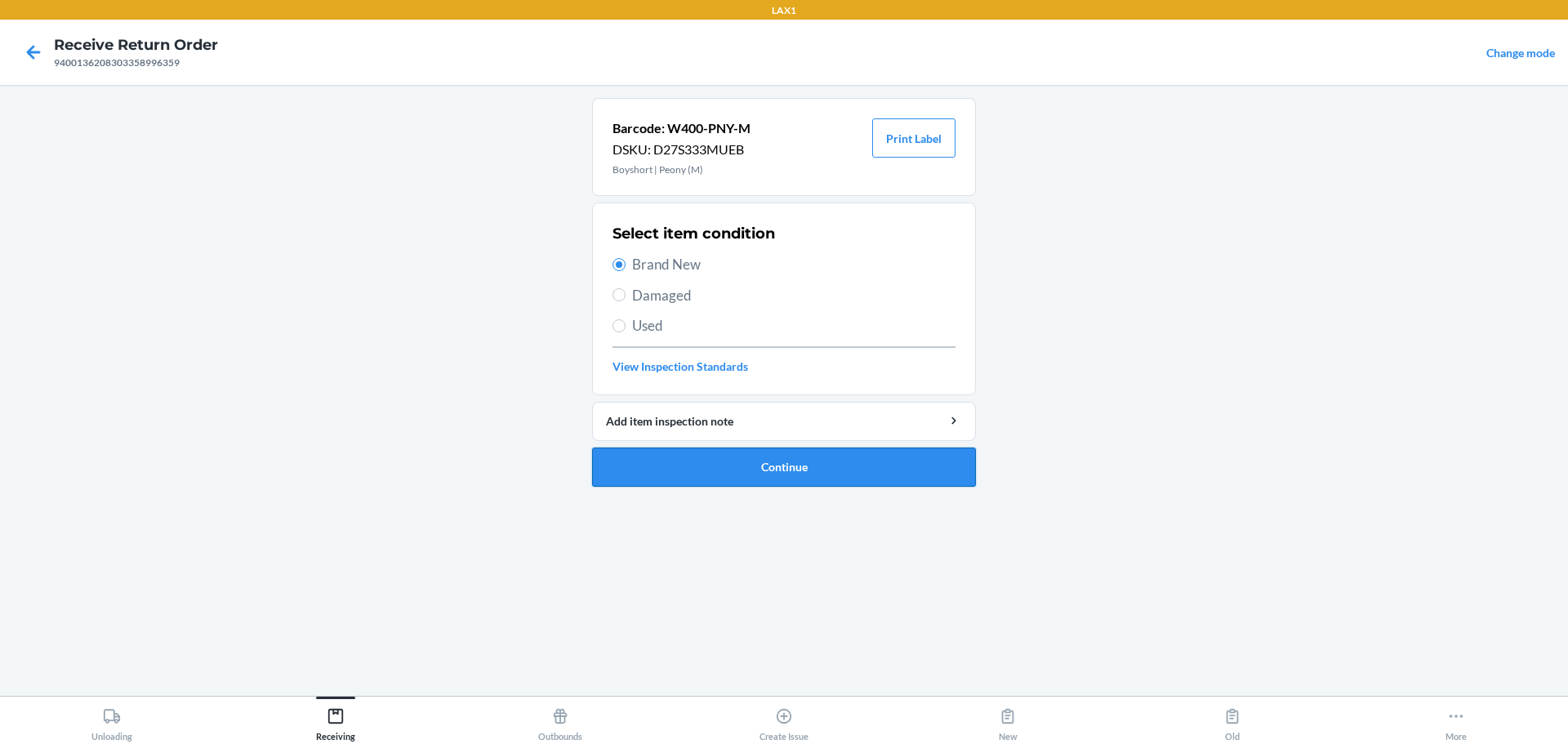
click at [754, 464] on button "Continue" at bounding box center [784, 467] width 384 height 39
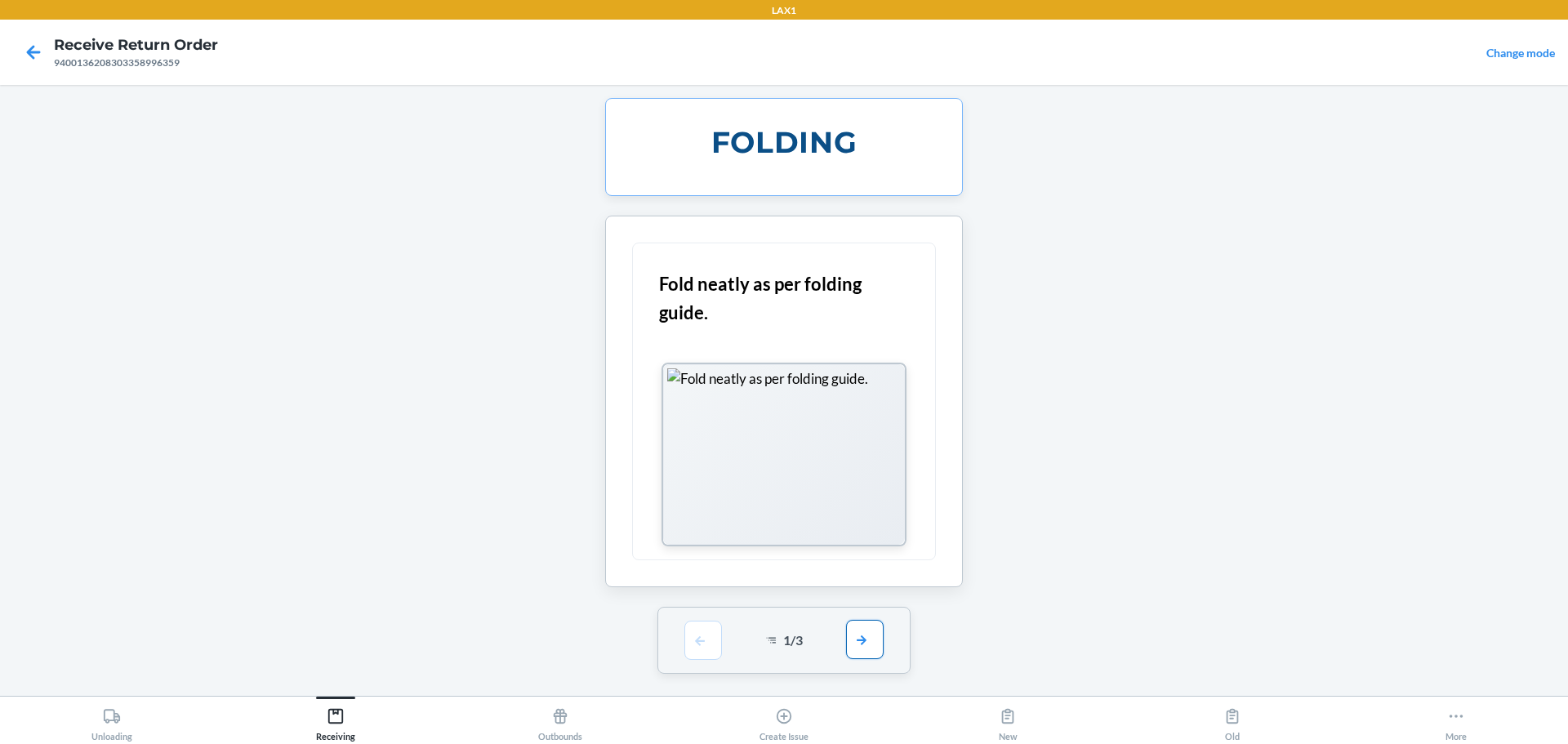
click at [754, 653] on button "button" at bounding box center [865, 639] width 38 height 39
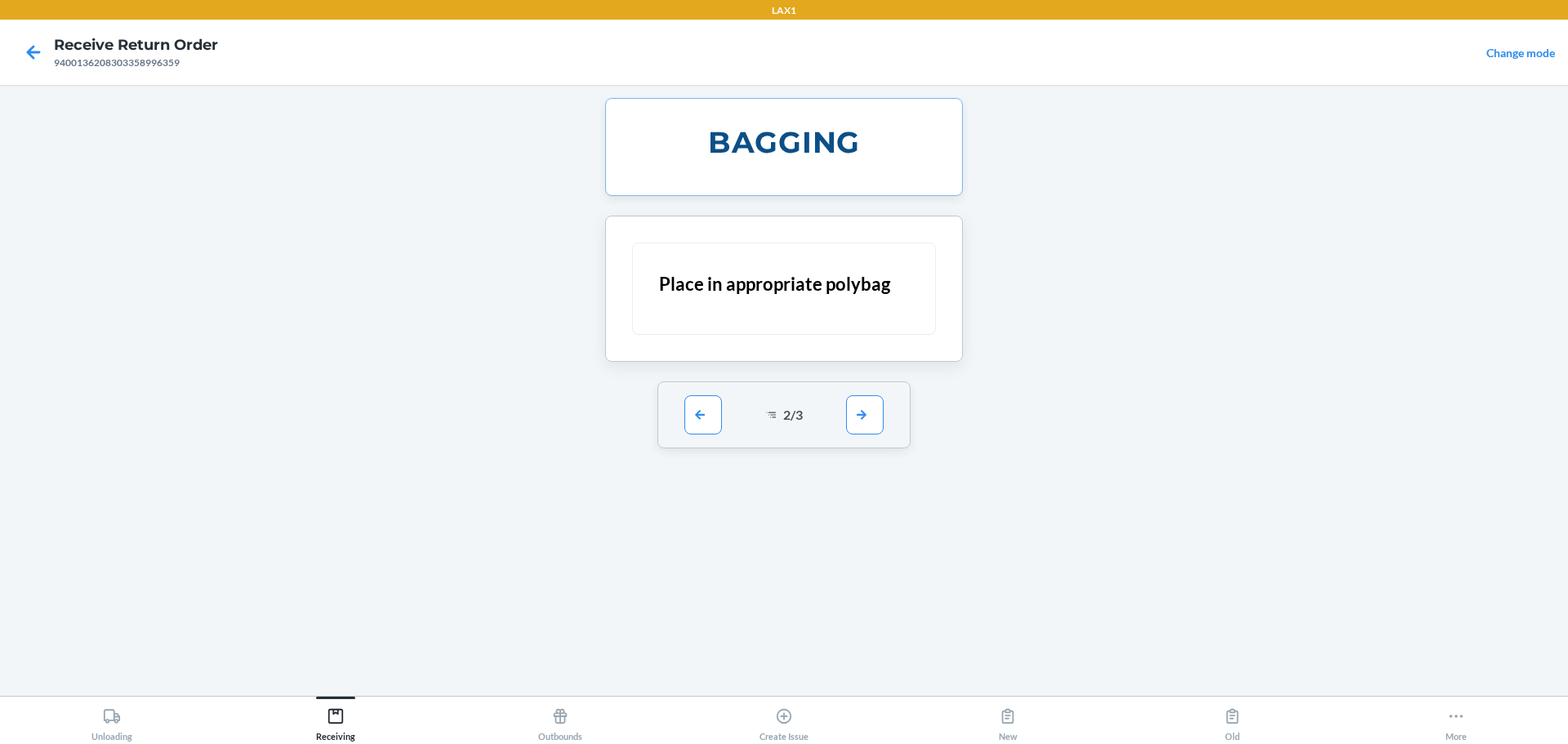
click at [754, 436] on div "2 / 3" at bounding box center [785, 414] width 254 height 67
click at [754, 417] on button "button" at bounding box center [865, 414] width 38 height 39
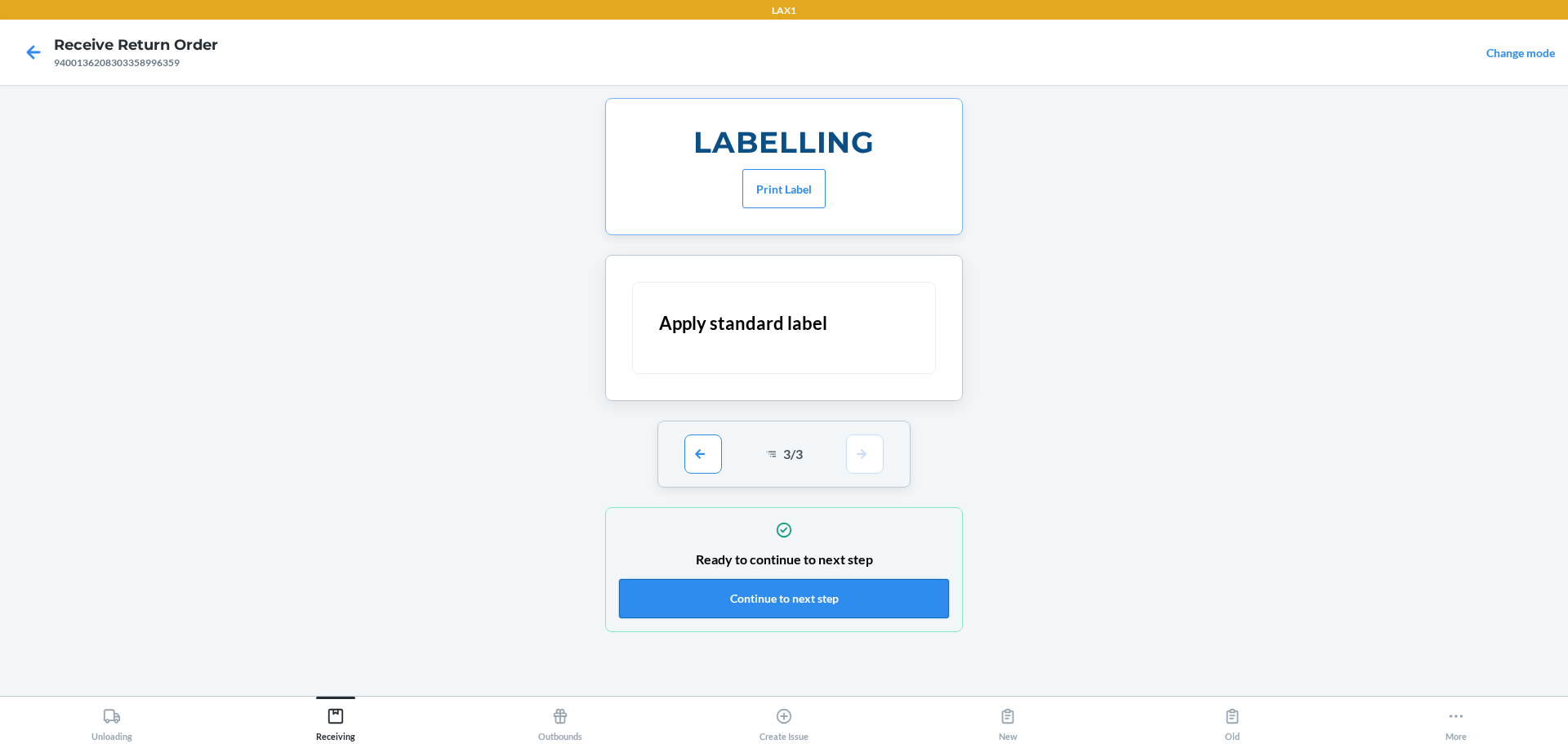
click at [754, 595] on button "Continue to next step" at bounding box center [784, 598] width 330 height 39
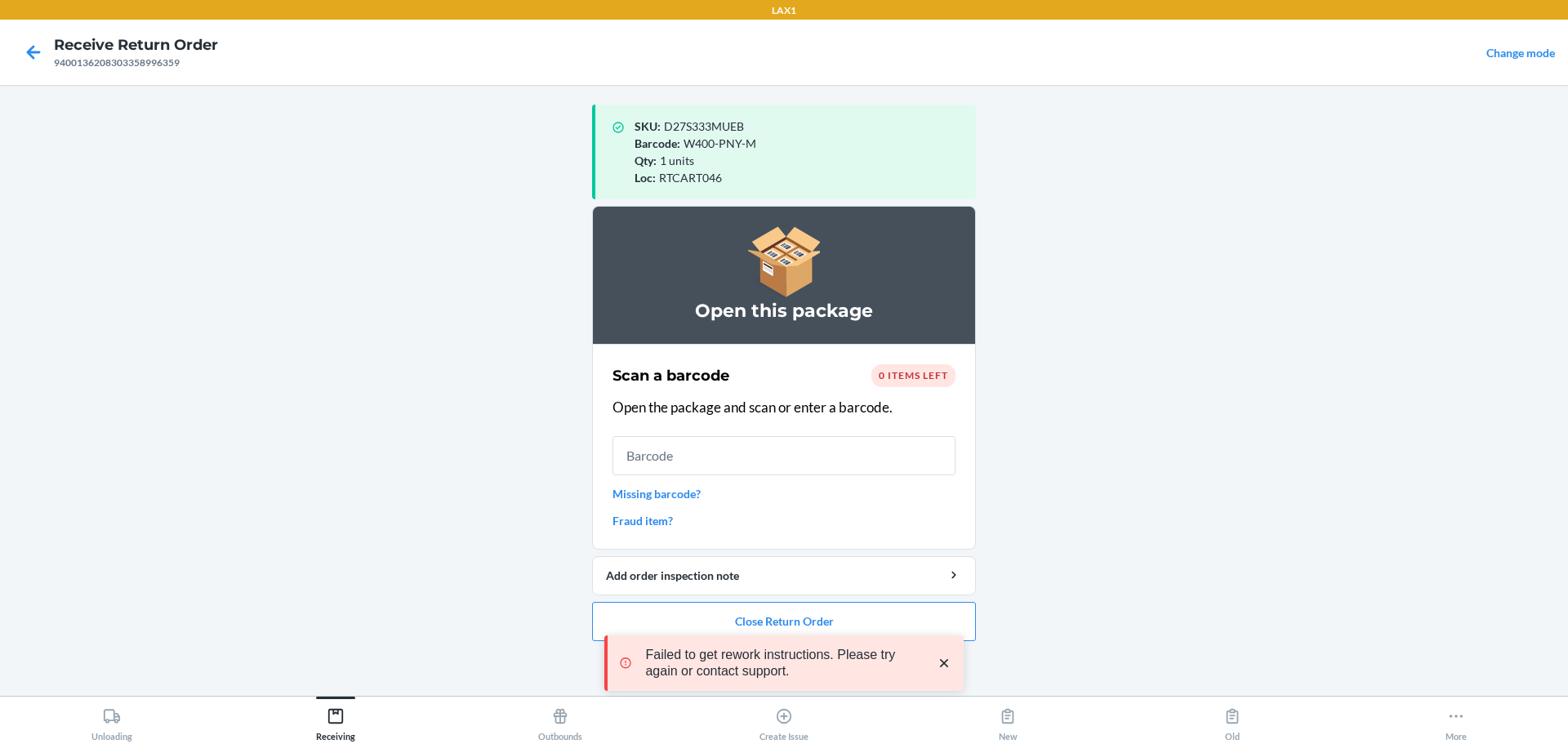
click at [754, 616] on div "Failed to get rework instructions. Please try again or contact support." at bounding box center [784, 663] width 359 height 134
click at [754, 444] on input "text" at bounding box center [784, 456] width 343 height 39
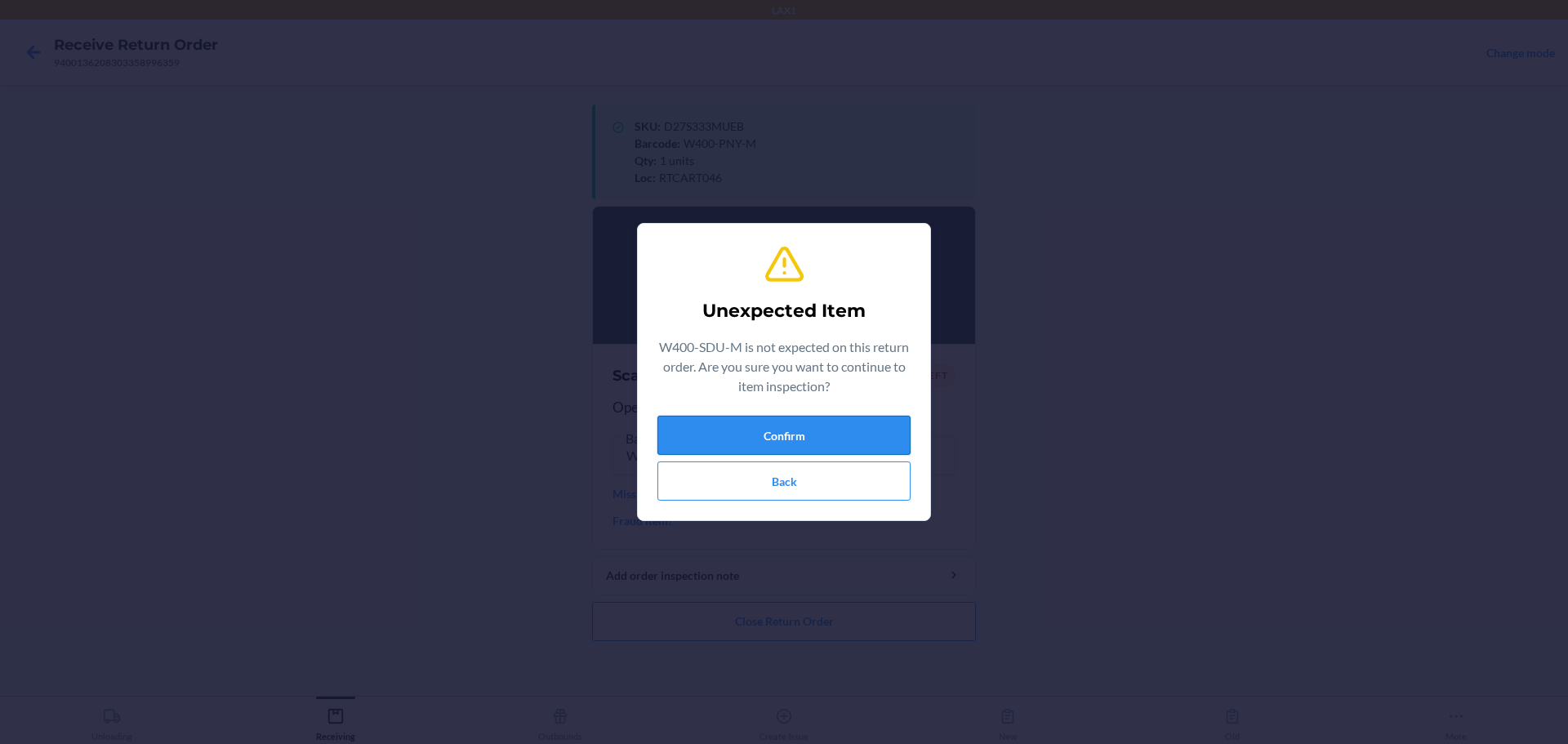
click at [754, 437] on button "Confirm" at bounding box center [784, 436] width 253 height 39
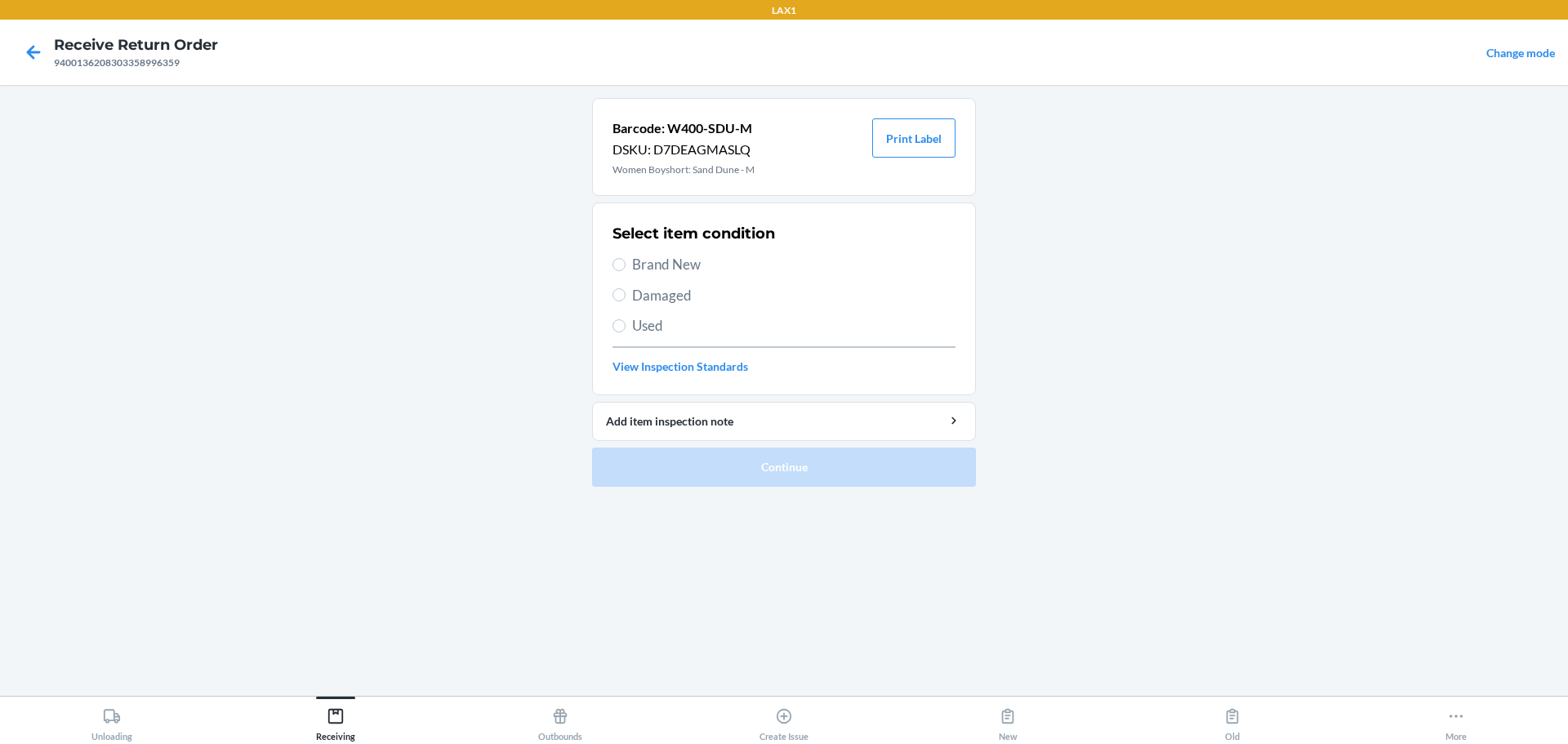
click at [670, 258] on span "Brand New" at bounding box center [794, 265] width 323 height 21
click at [626, 258] on input "Brand New" at bounding box center [618, 264] width 13 height 13
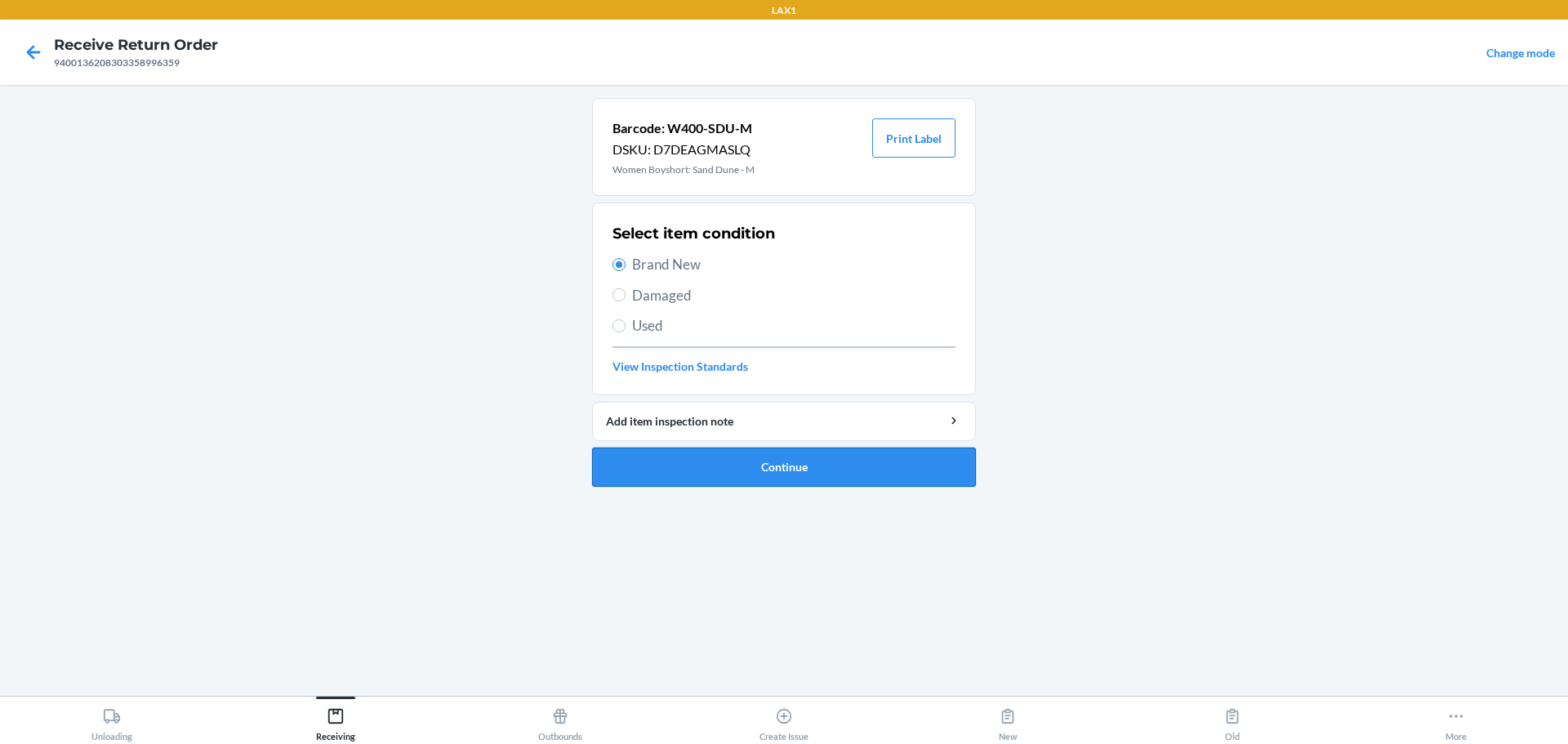
click at [754, 469] on button "Continue" at bounding box center [784, 467] width 384 height 39
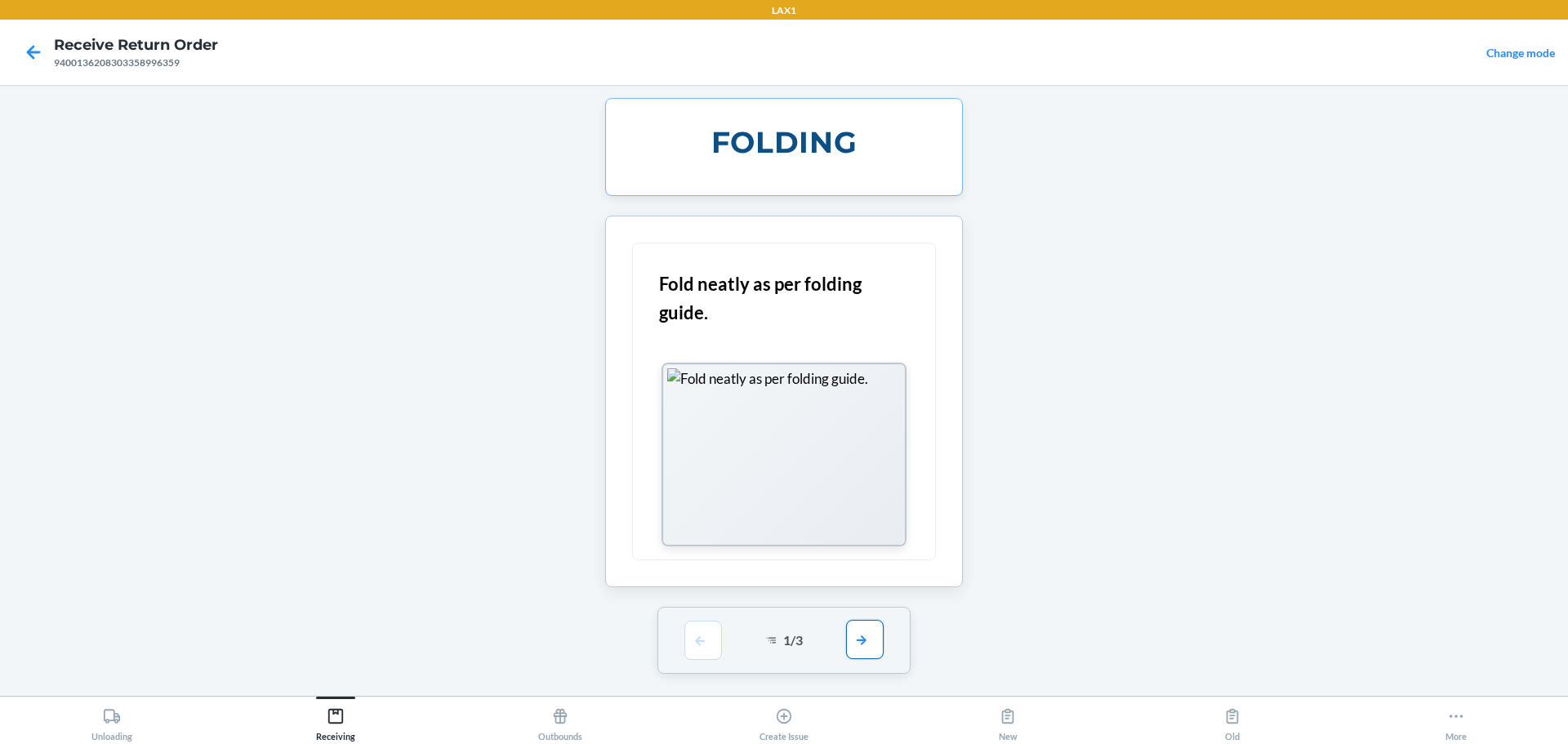
click at [754, 649] on button "button" at bounding box center [865, 639] width 38 height 39
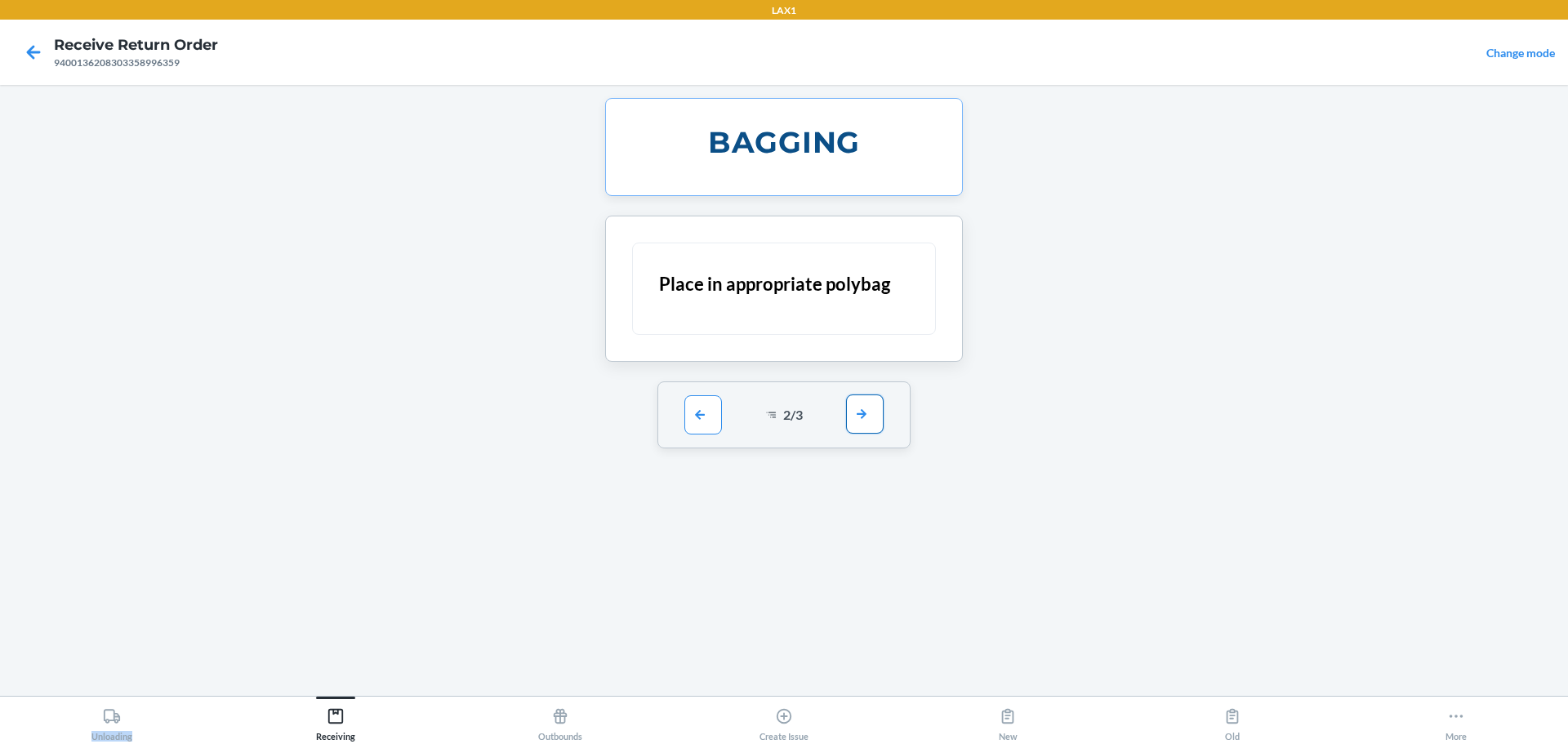
click at [754, 649] on div "BAGGING Place in appropriate polybag 2 / 3" at bounding box center [784, 390] width 384 height 585
click at [754, 423] on button "button" at bounding box center [865, 414] width 38 height 39
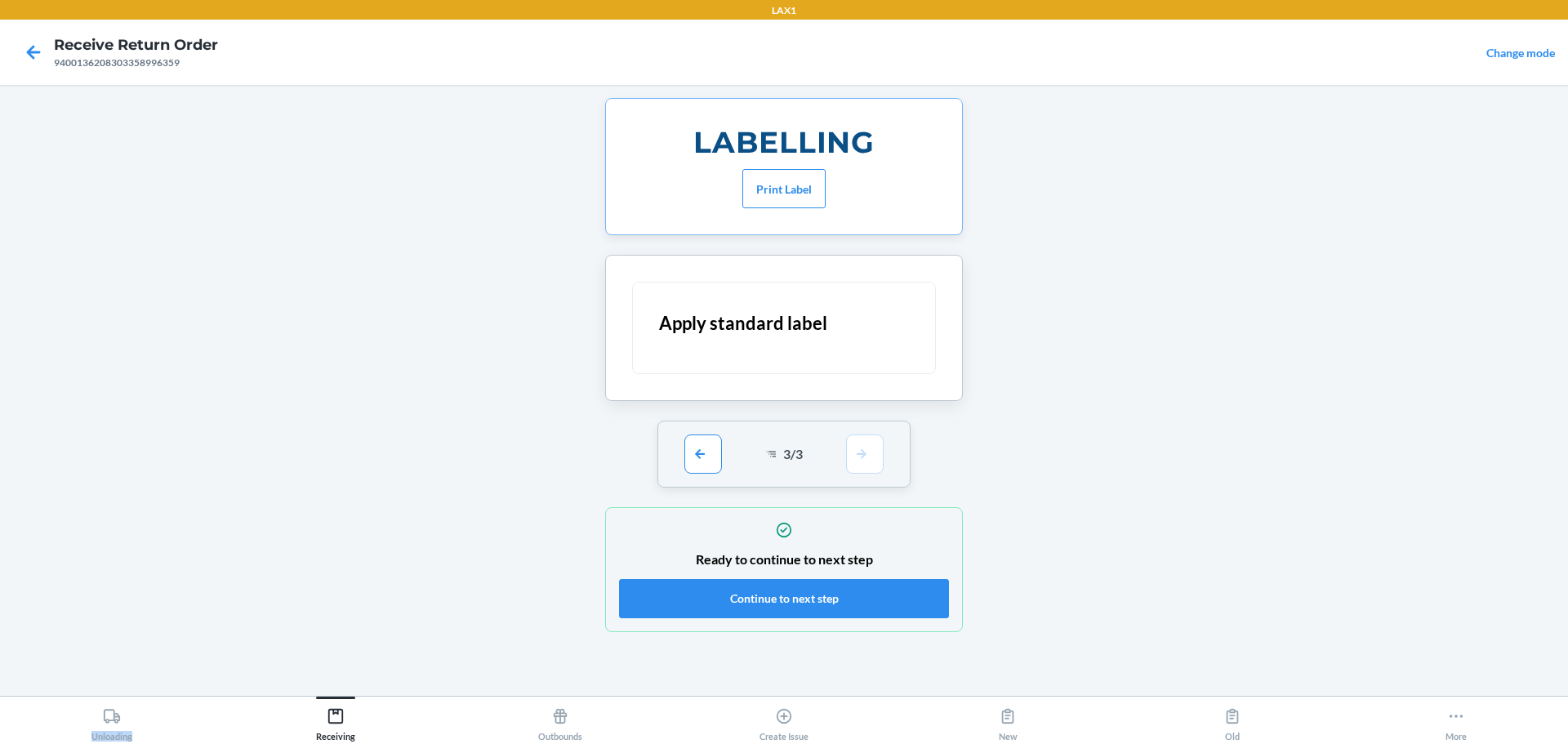
click at [754, 423] on div "3 / 3" at bounding box center [785, 454] width 254 height 67
click at [754, 592] on button "Continue to next step" at bounding box center [784, 598] width 330 height 39
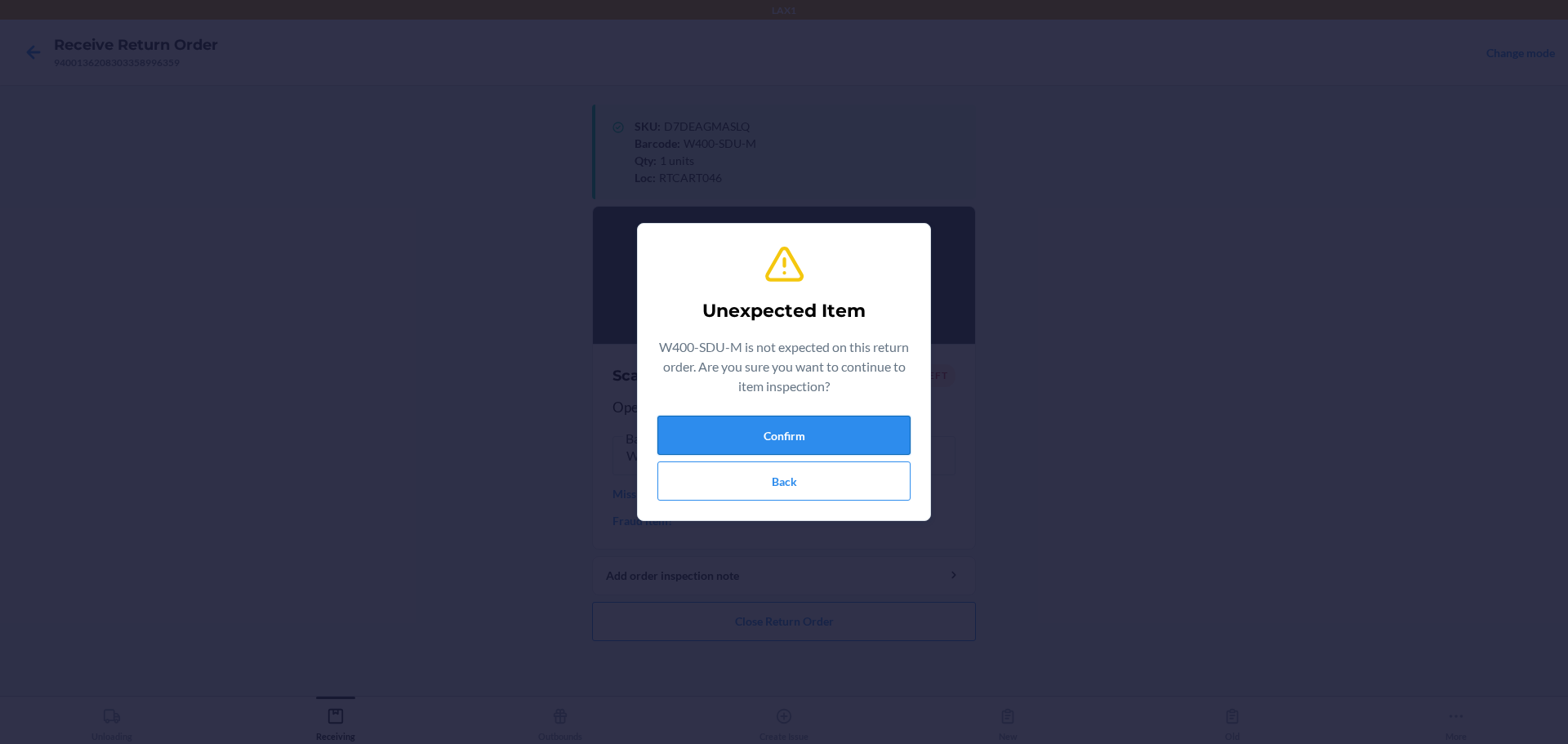
click at [754, 423] on button "Confirm" at bounding box center [784, 436] width 253 height 39
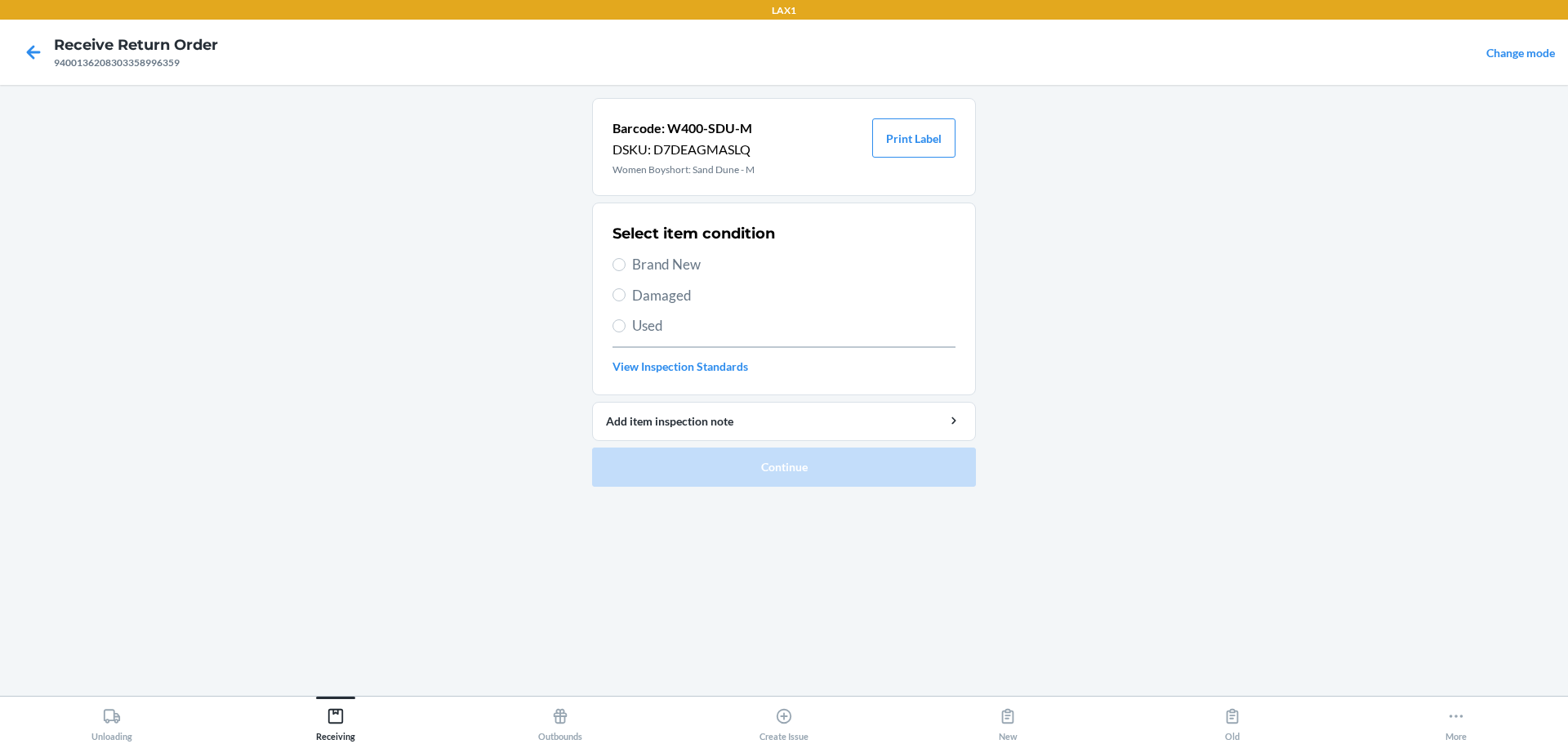
click at [673, 267] on span "Brand New" at bounding box center [794, 265] width 323 height 21
click at [626, 267] on input "Brand New" at bounding box center [618, 264] width 13 height 13
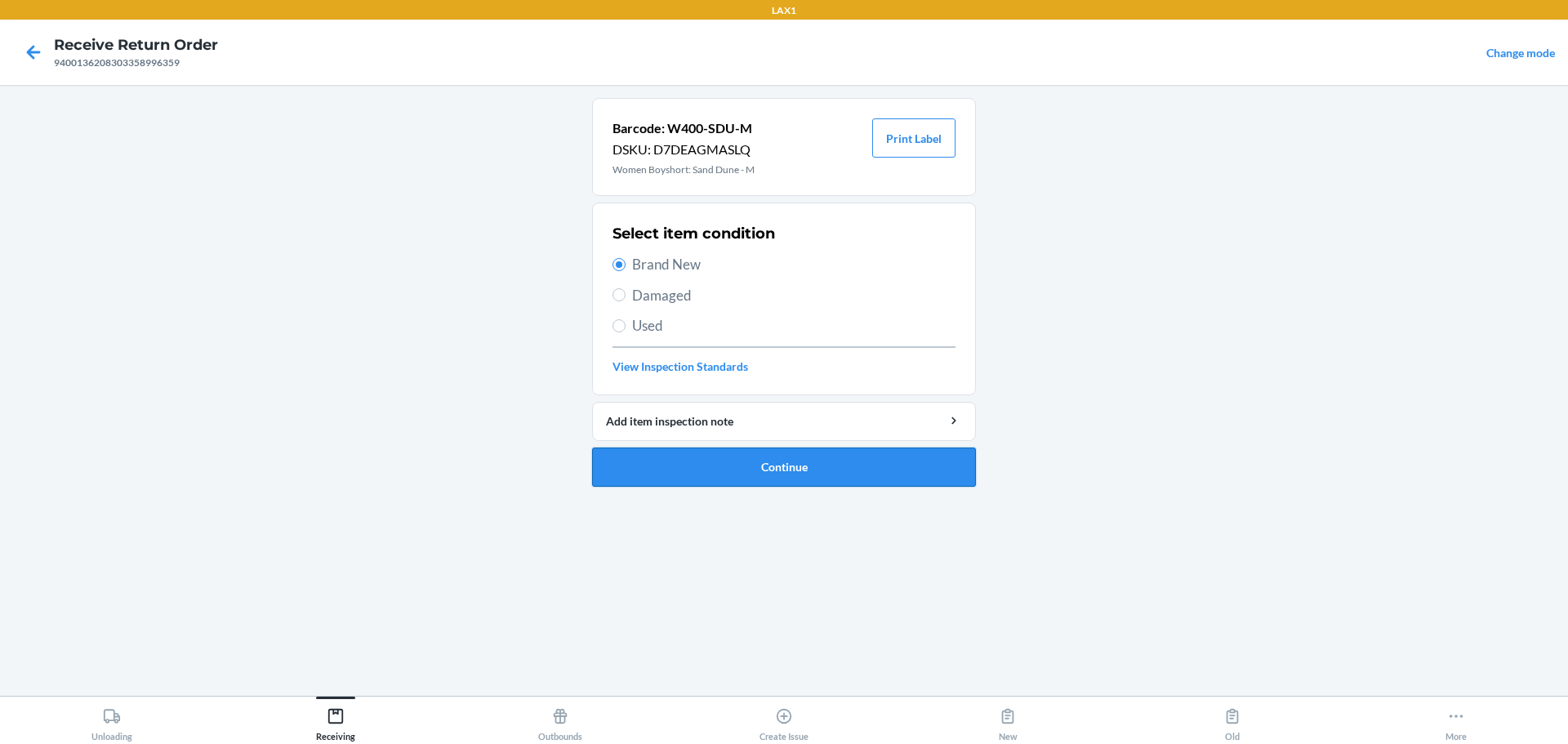
drag, startPoint x: 738, startPoint y: 482, endPoint x: 738, endPoint y: 469, distance: 13.0
click at [738, 478] on button "Continue" at bounding box center [784, 467] width 384 height 39
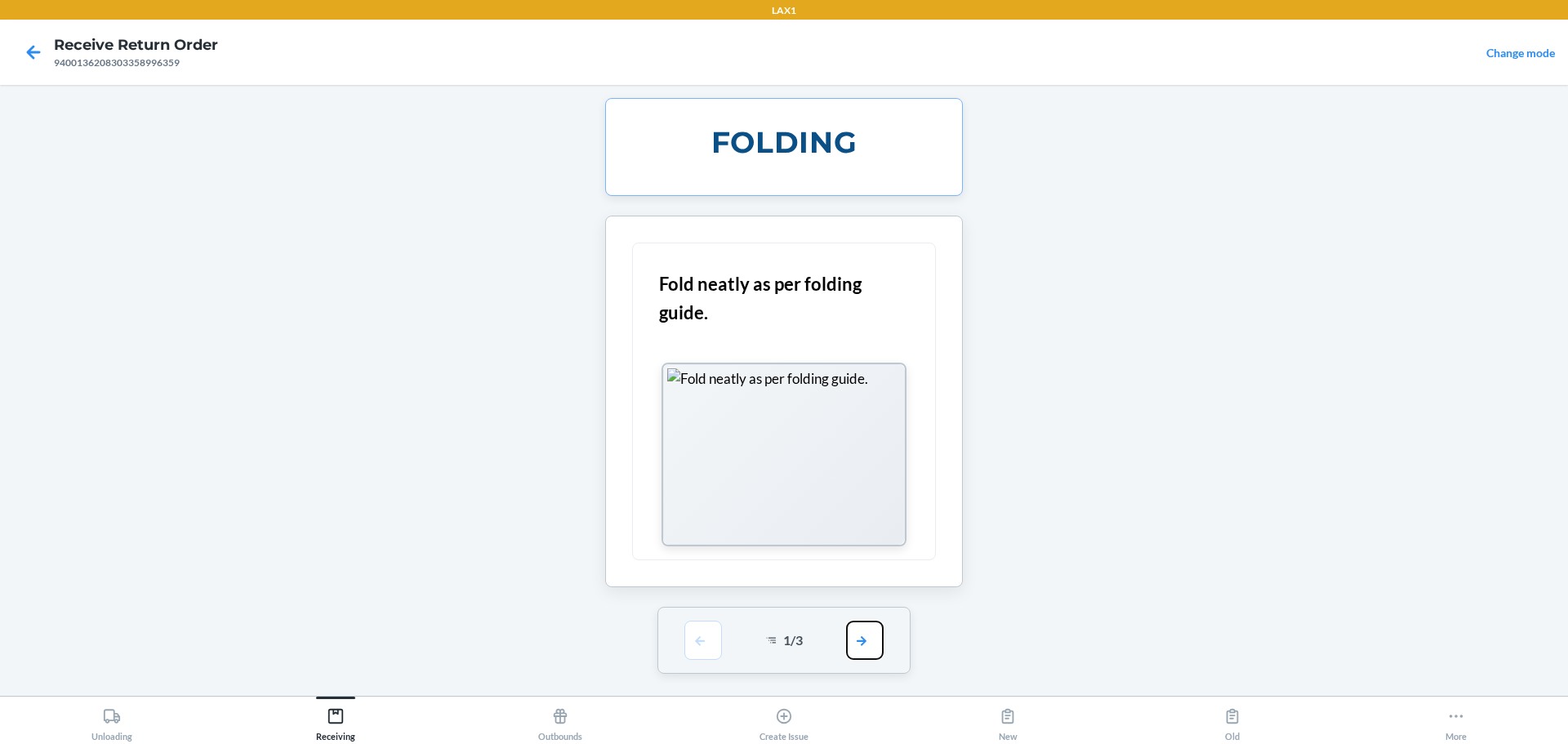
click at [754, 646] on button "button" at bounding box center [865, 640] width 38 height 39
click at [754, 646] on div "FOLDING Fold neatly as per folding guide. 1 / 3" at bounding box center [784, 390] width 384 height 585
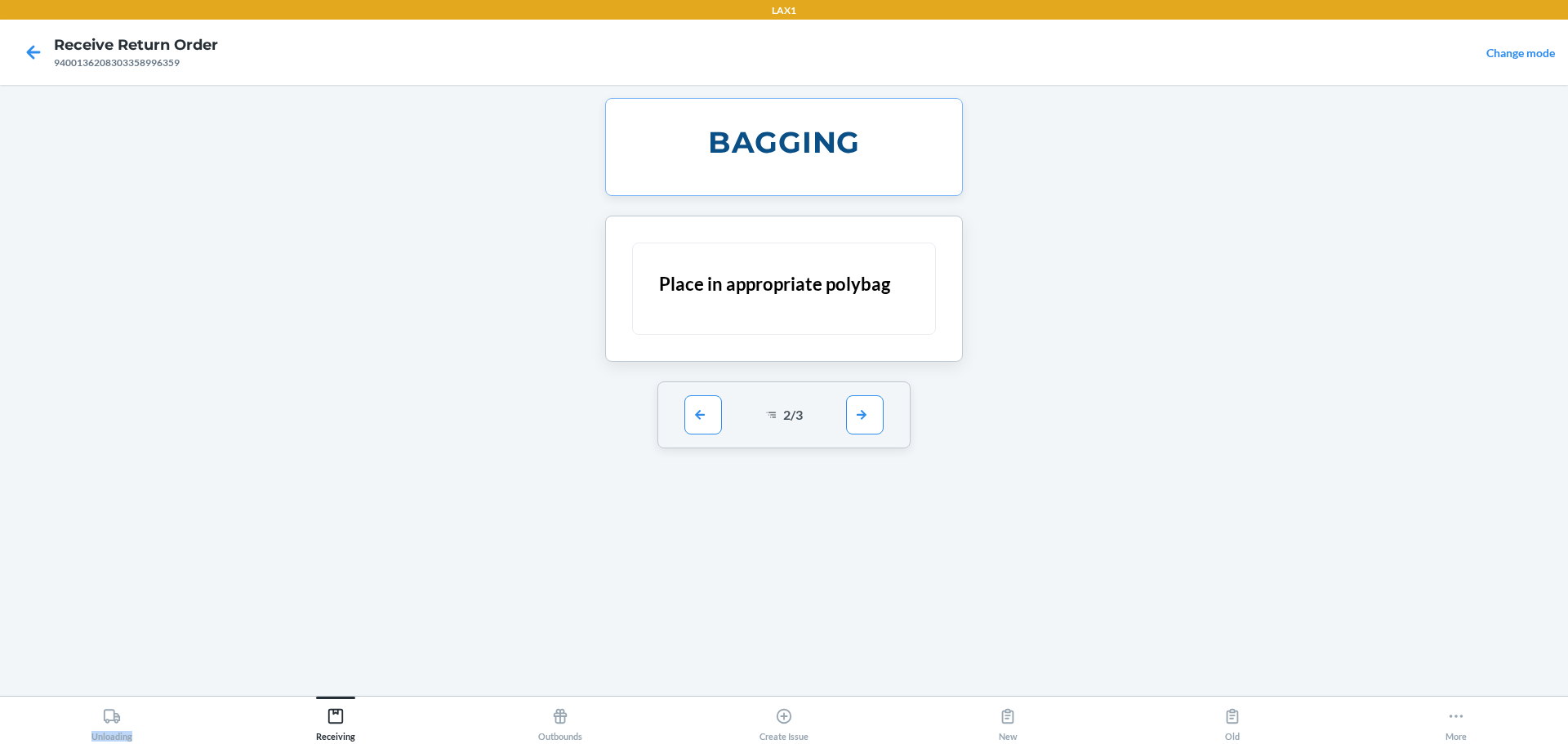
click at [754, 646] on div "BAGGING Place in appropriate polybag 2 / 3" at bounding box center [784, 390] width 384 height 585
click at [754, 385] on div "2 / 3" at bounding box center [785, 414] width 254 height 67
click at [754, 406] on button "button" at bounding box center [865, 414] width 38 height 39
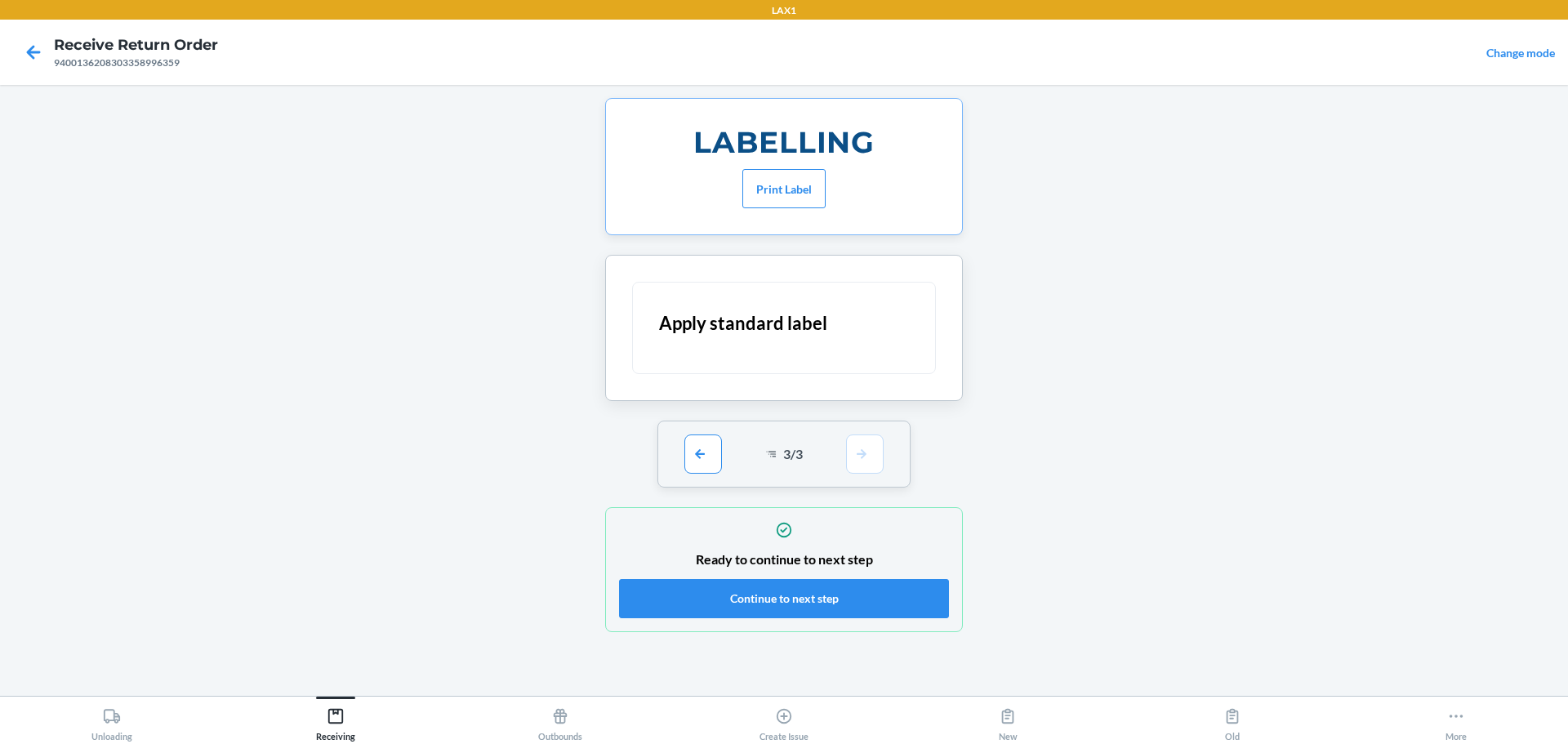
click at [754, 437] on section "LABELLING Print Label Apply standard label 3 / 3 Ready to continue to next step…" at bounding box center [784, 365] width 384 height 534
click at [754, 603] on button "Continue to next step" at bounding box center [784, 598] width 330 height 39
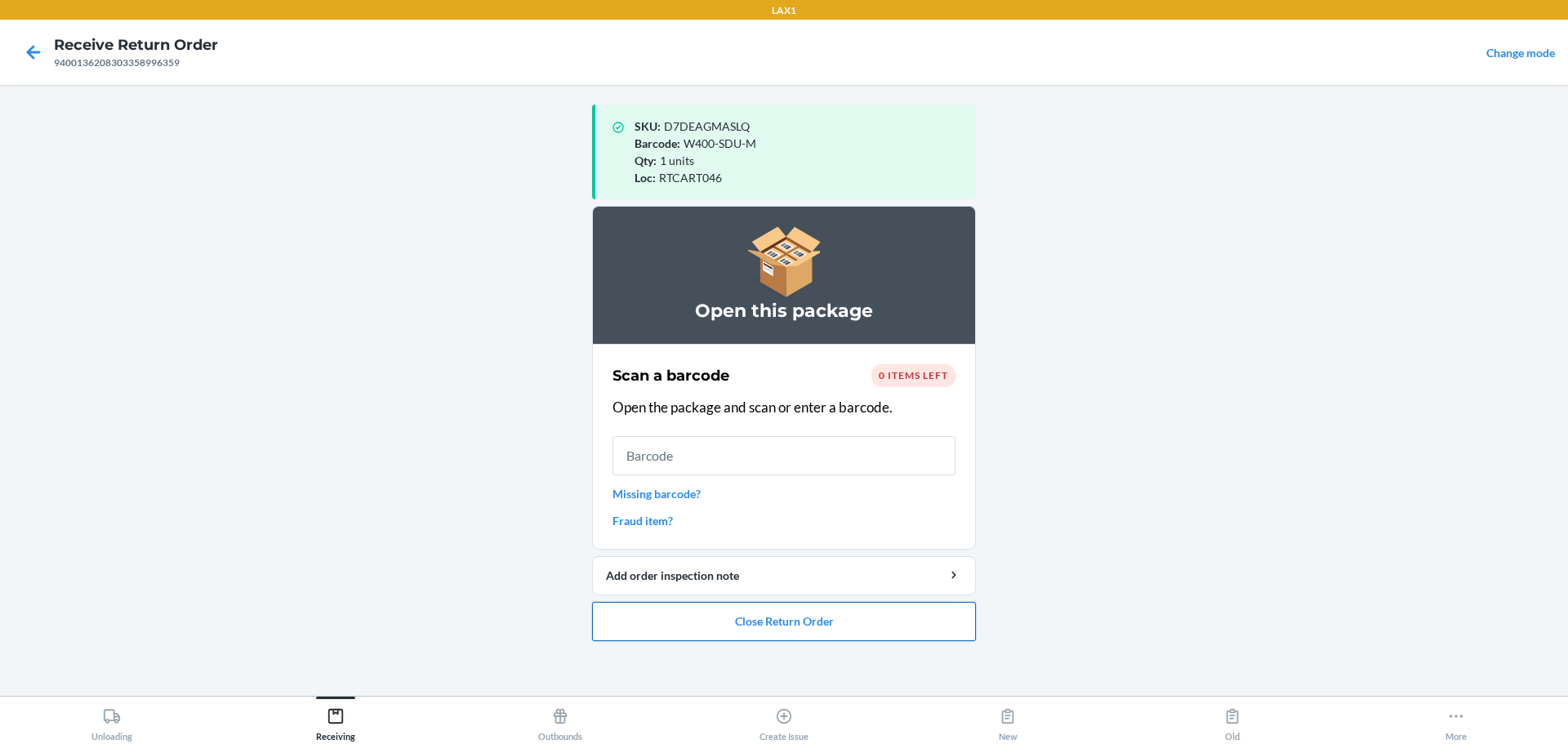
click at [754, 625] on button "Close Return Order" at bounding box center [784, 621] width 384 height 39
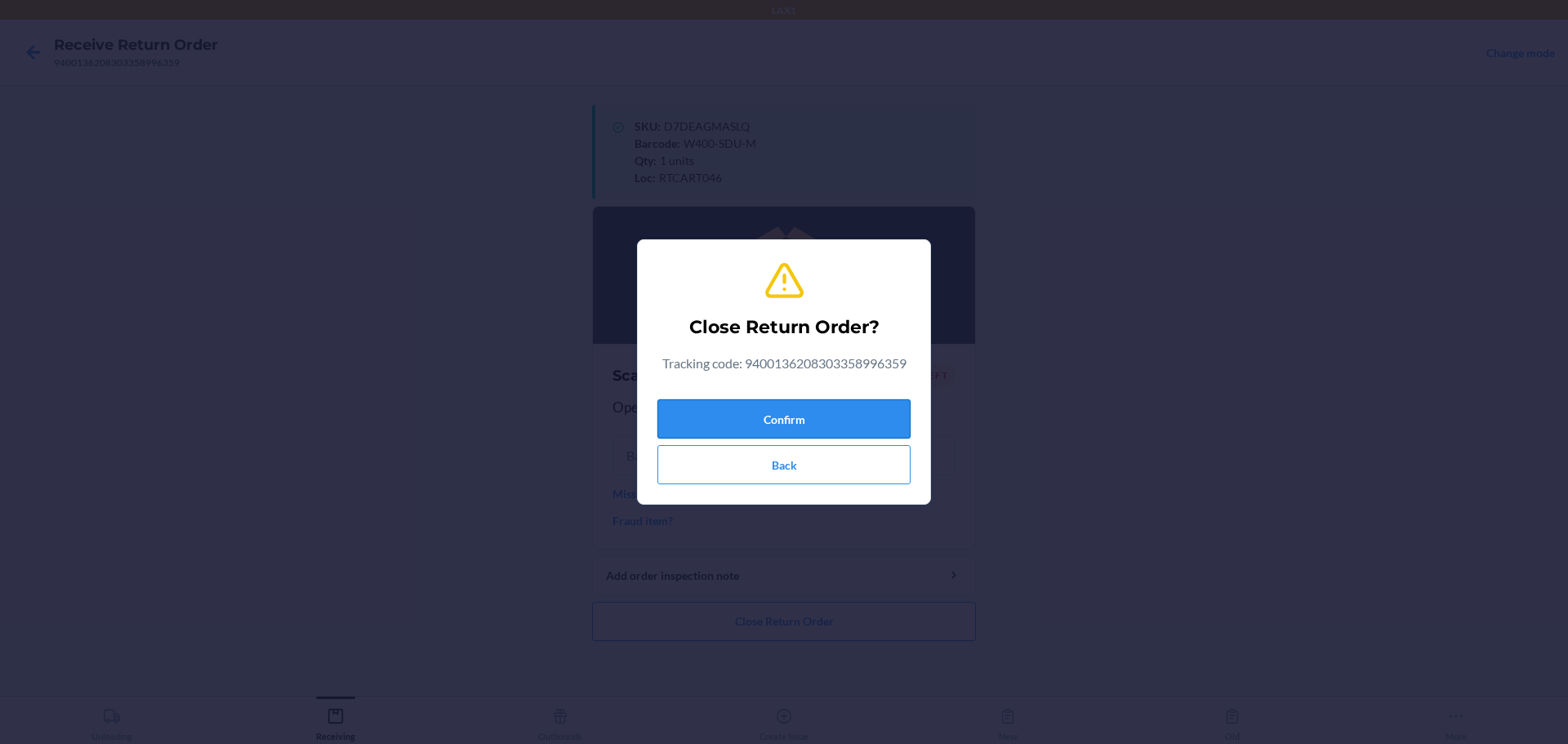
click at [753, 418] on button "Confirm" at bounding box center [784, 419] width 253 height 39
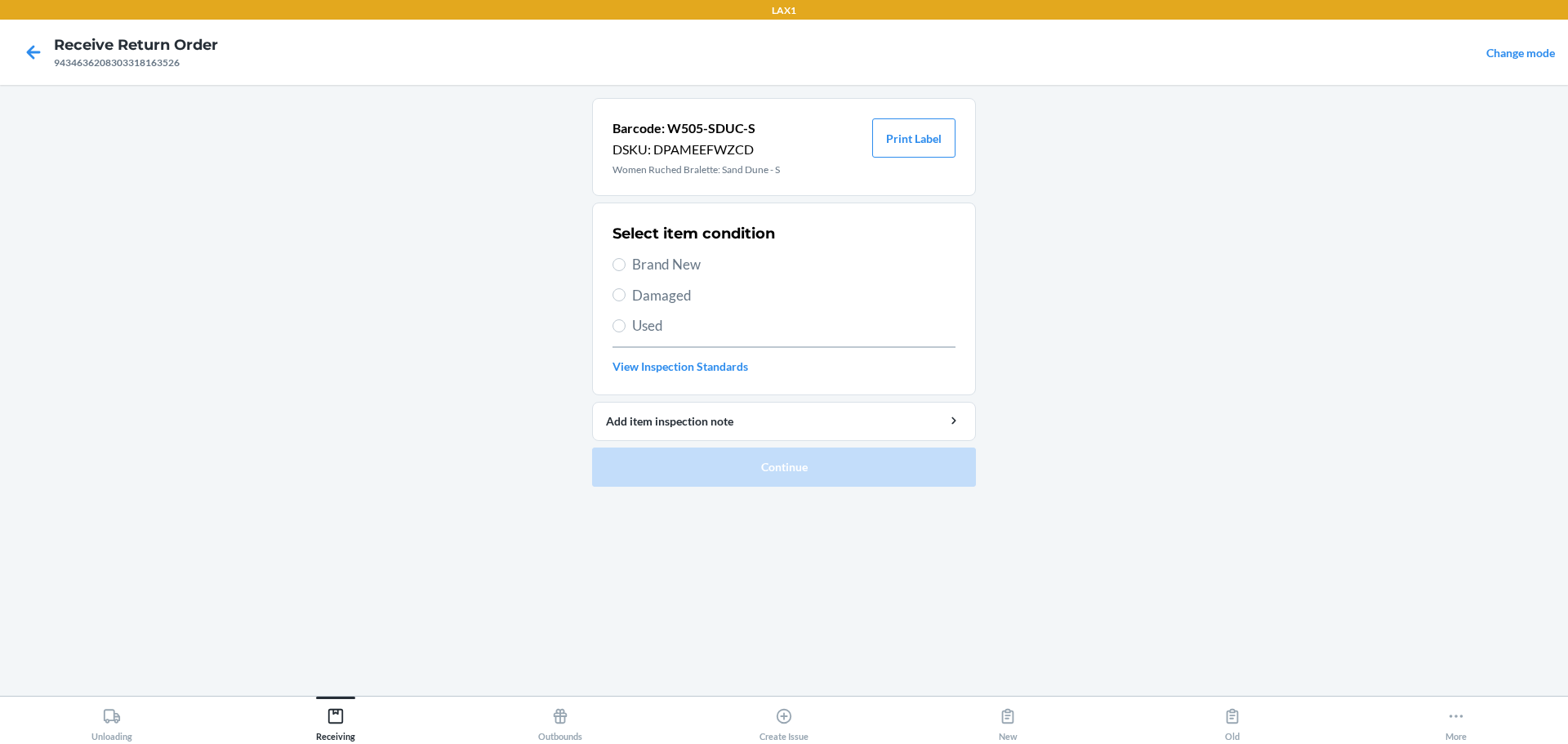
click at [664, 297] on span "Damaged" at bounding box center [794, 296] width 323 height 21
click at [626, 297] on input "Damaged" at bounding box center [618, 294] width 13 height 13
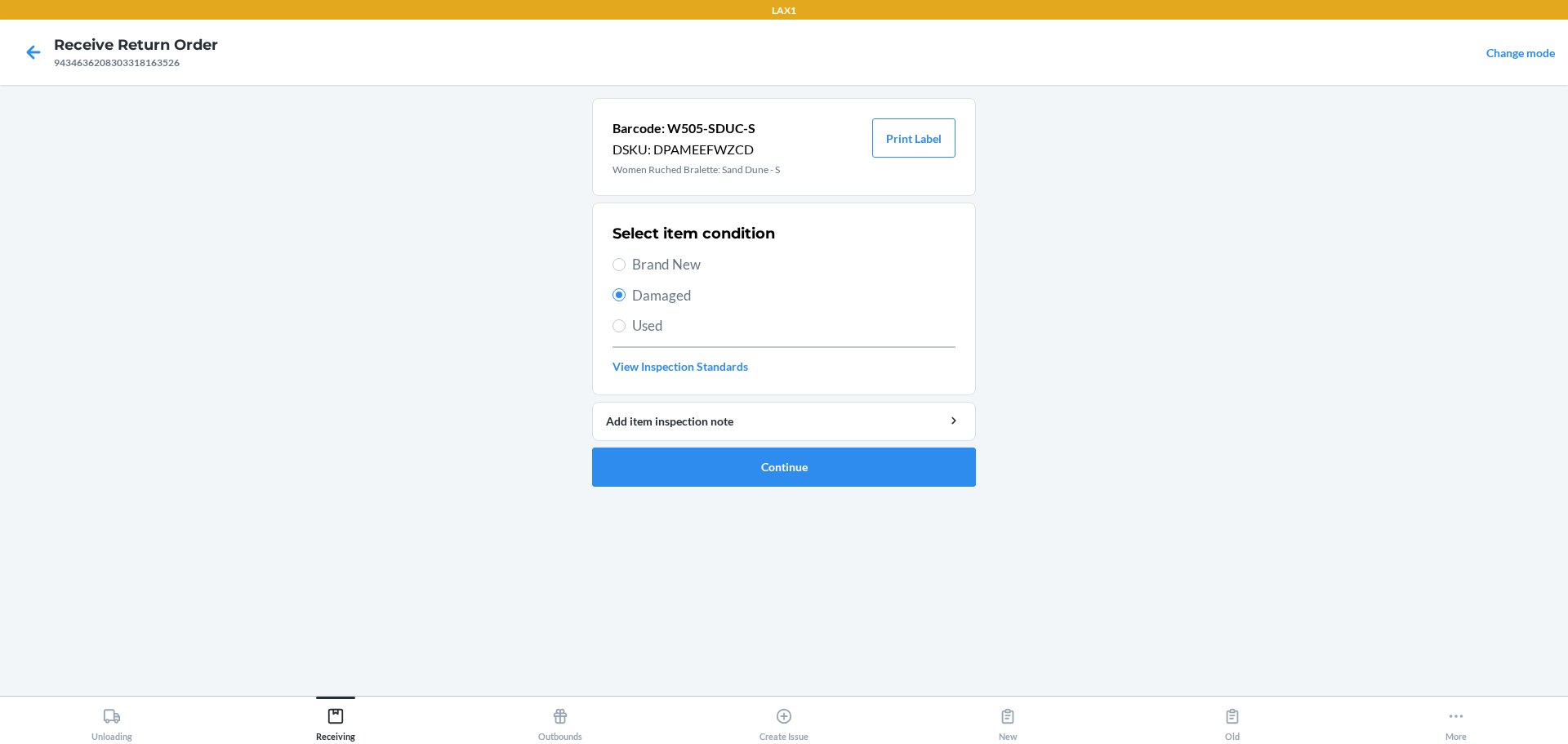
click at [653, 317] on span "Used" at bounding box center [794, 326] width 323 height 21
click at [626, 319] on input "Used" at bounding box center [618, 325] width 13 height 13
click at [754, 476] on button "Continue" at bounding box center [784, 467] width 384 height 39
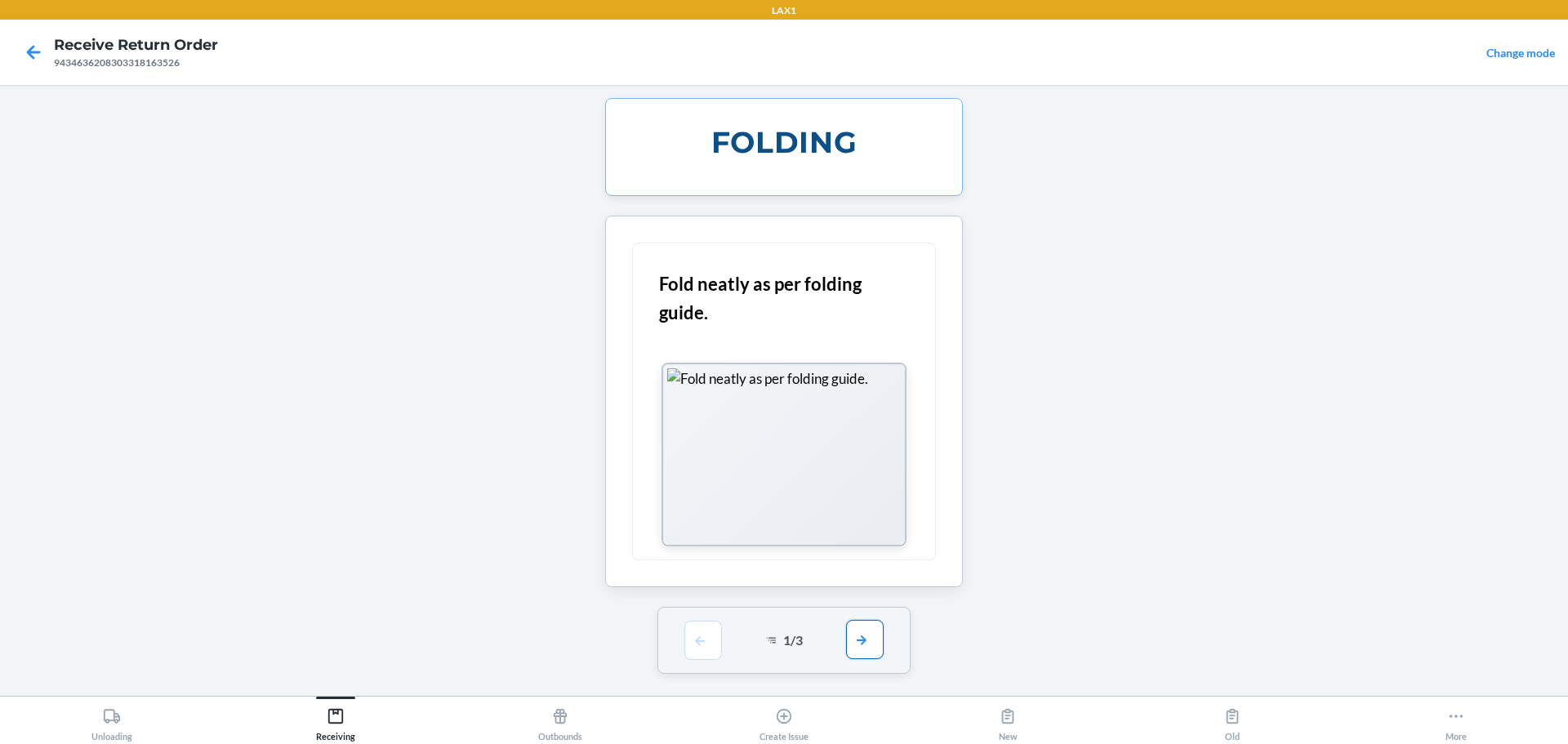
click at [754, 641] on button "button" at bounding box center [865, 639] width 38 height 39
click at [754, 643] on div "FOLDING Fold neatly as per folding guide. 1 / 3" at bounding box center [784, 390] width 384 height 585
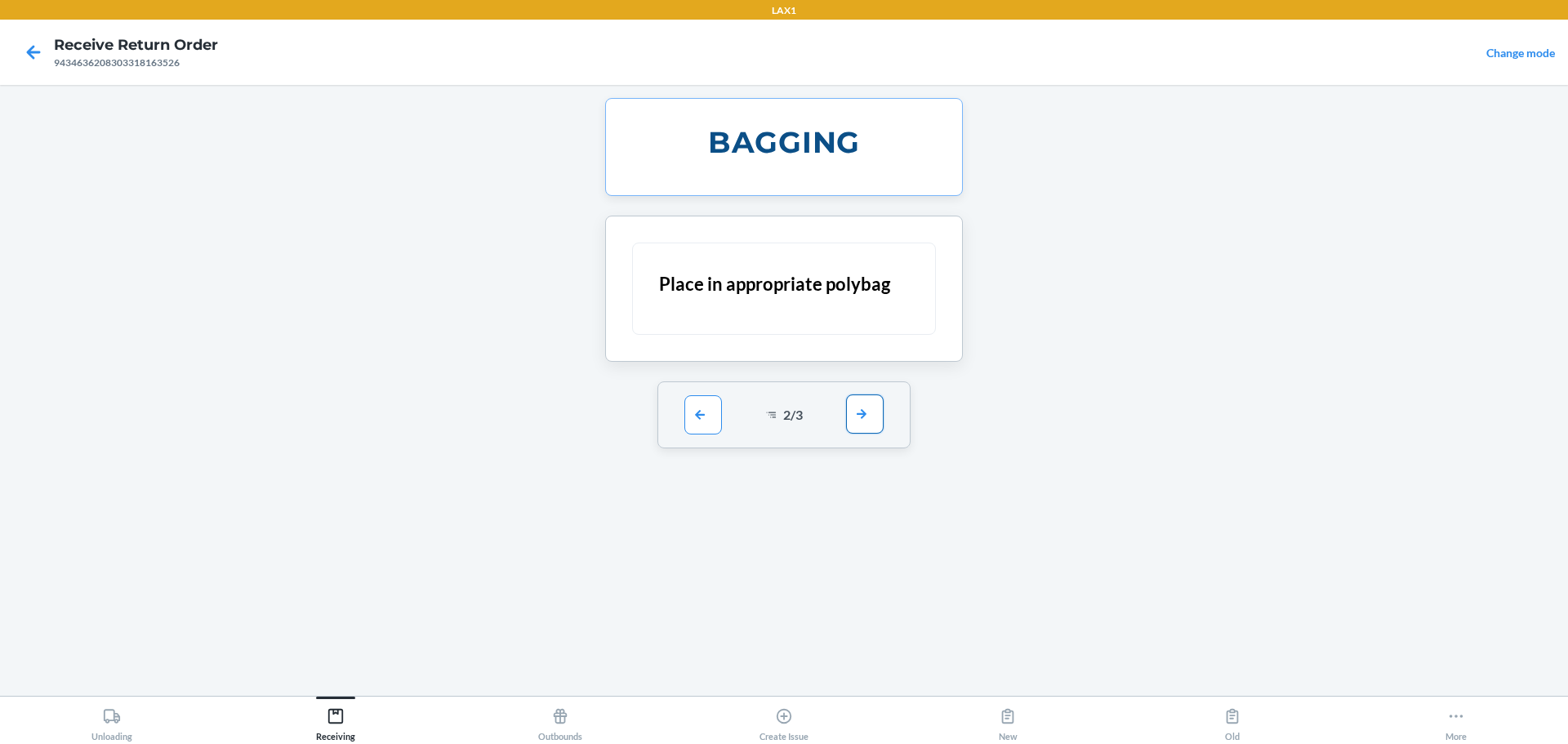
click at [754, 421] on button "button" at bounding box center [865, 414] width 38 height 39
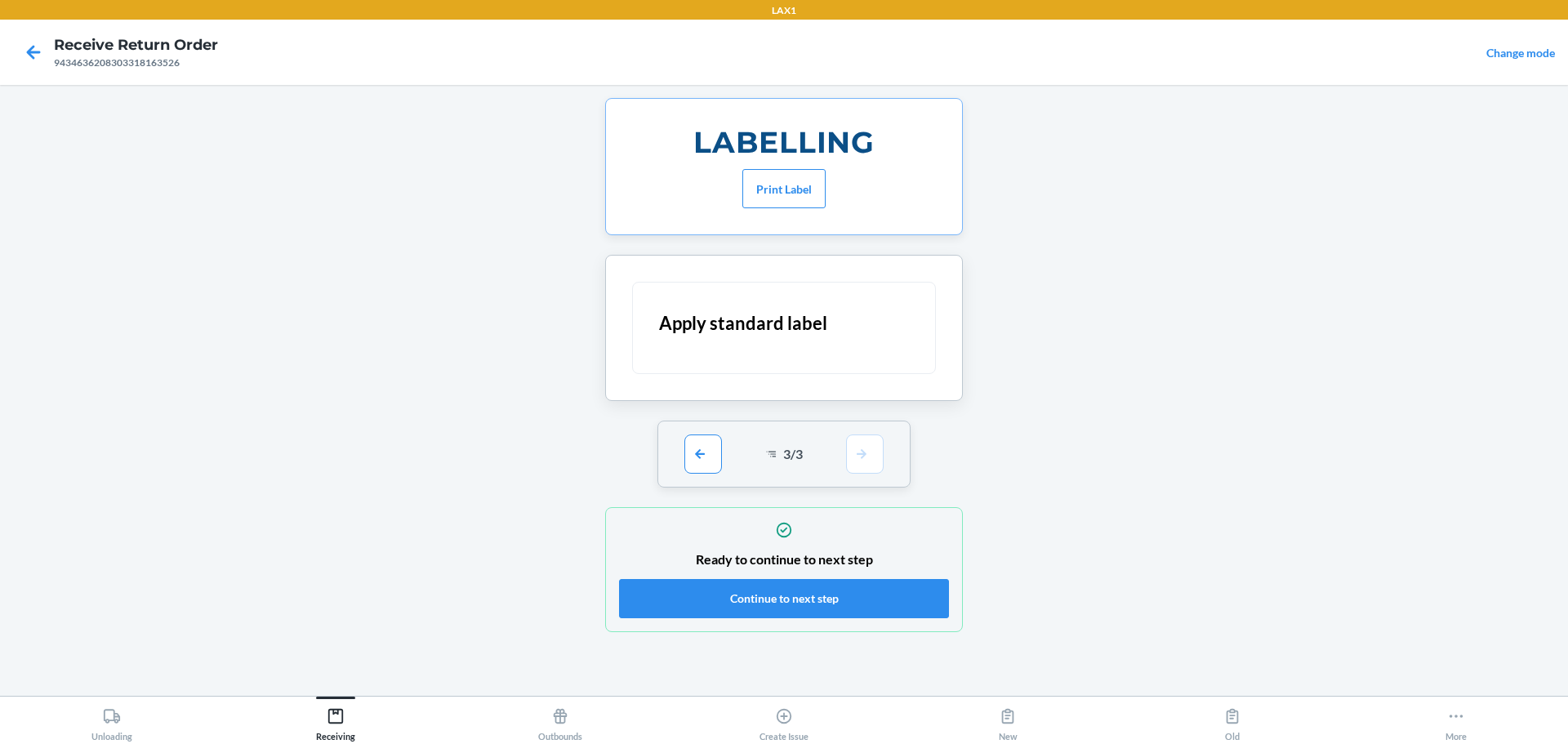
click at [754, 442] on div "3 / 3" at bounding box center [785, 454] width 254 height 67
click at [754, 604] on button "Continue to next step" at bounding box center [784, 598] width 330 height 39
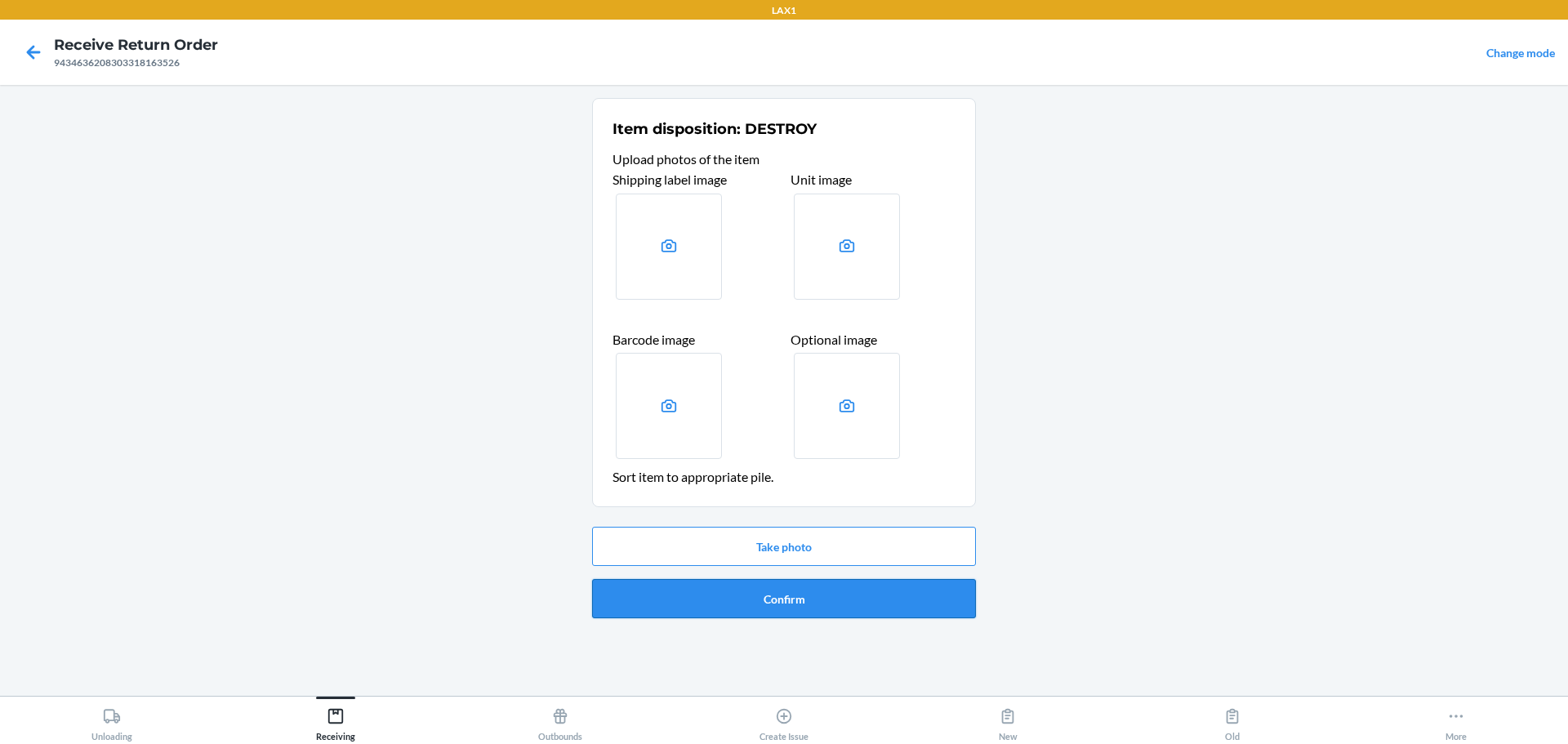
drag, startPoint x: 798, startPoint y: 613, endPoint x: 816, endPoint y: 602, distance: 21.1
click at [754, 602] on button "Confirm" at bounding box center [784, 598] width 384 height 39
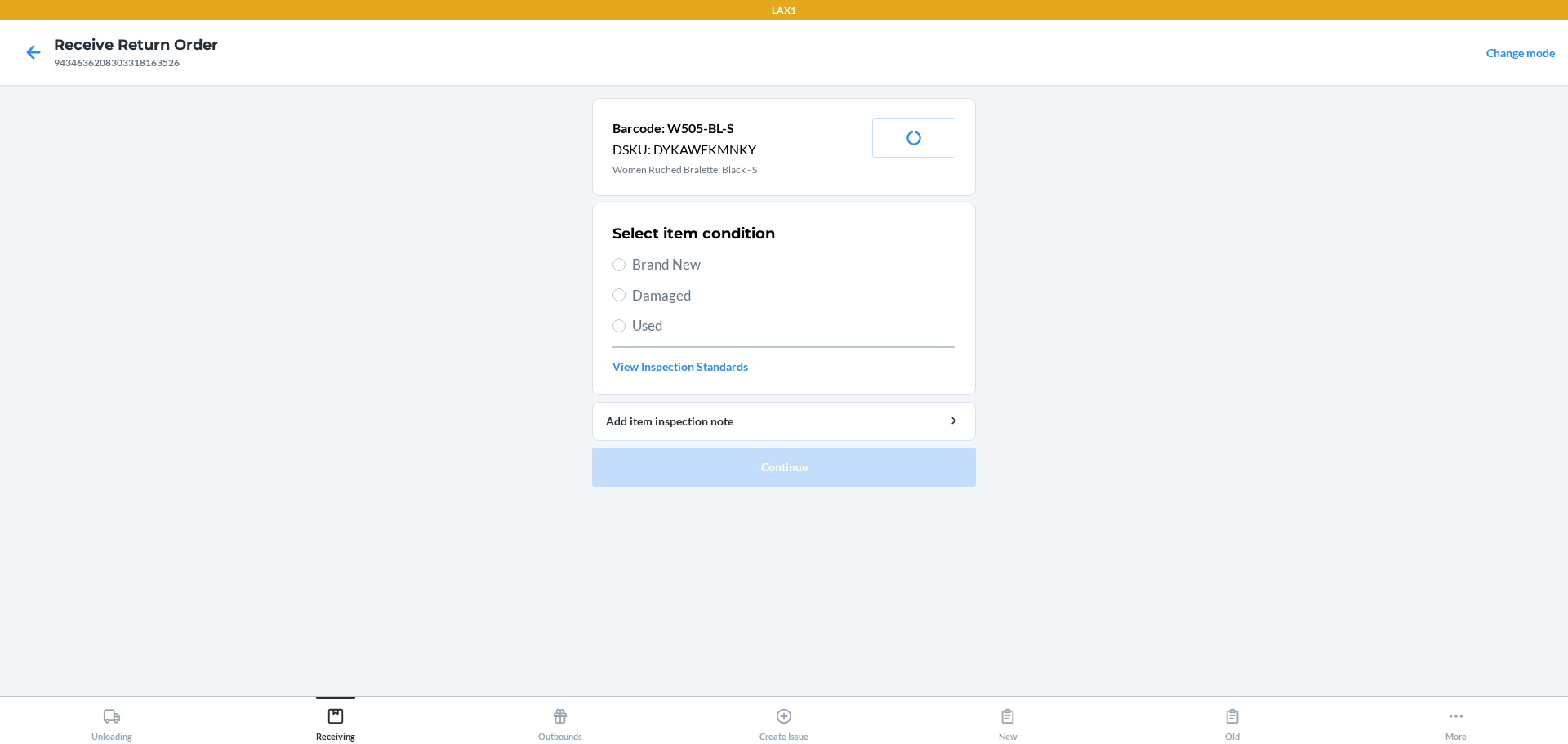
click at [643, 268] on span "Brand New" at bounding box center [794, 265] width 323 height 21
click at [626, 268] on input "Brand New" at bounding box center [618, 264] width 13 height 13
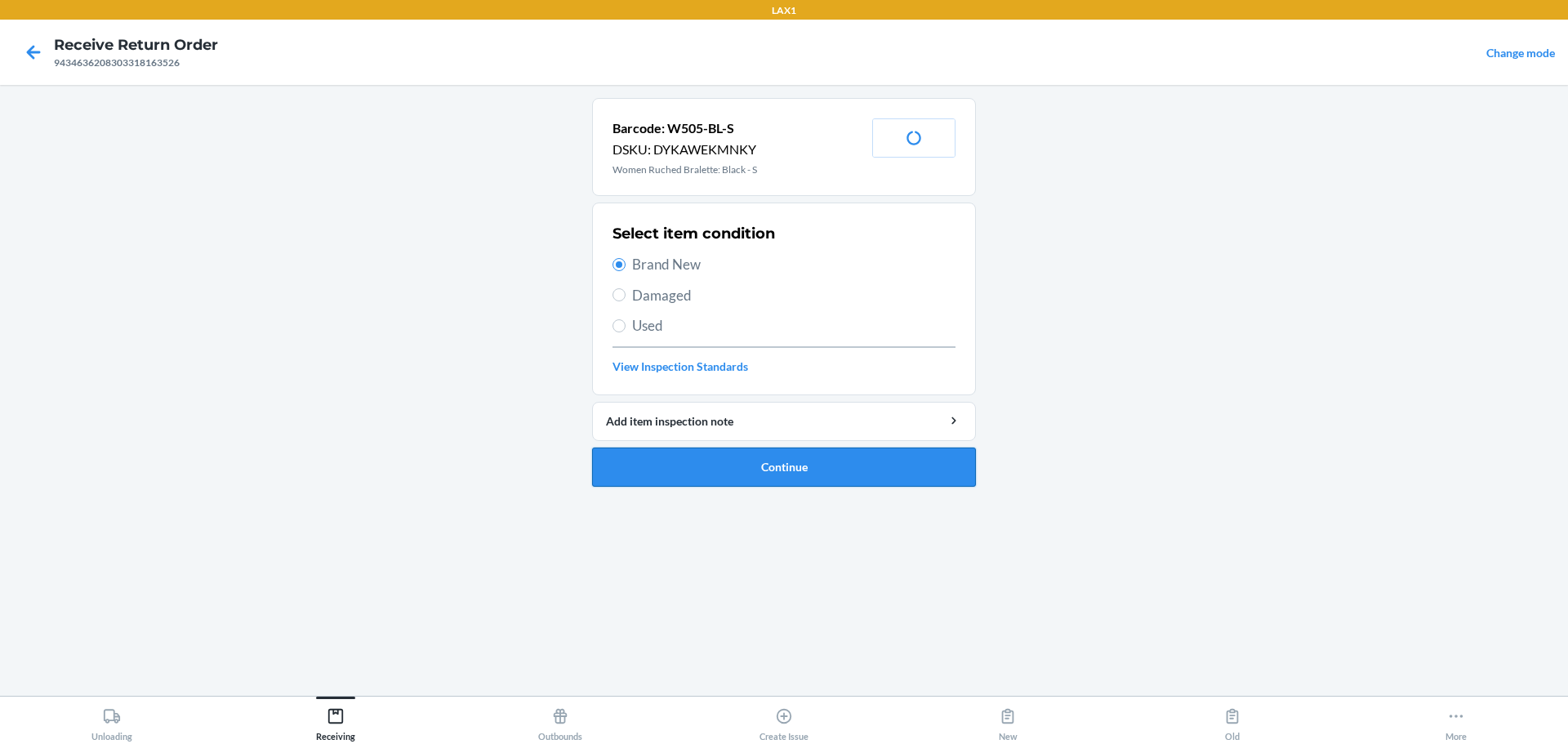
click at [754, 469] on button "Continue" at bounding box center [784, 467] width 384 height 39
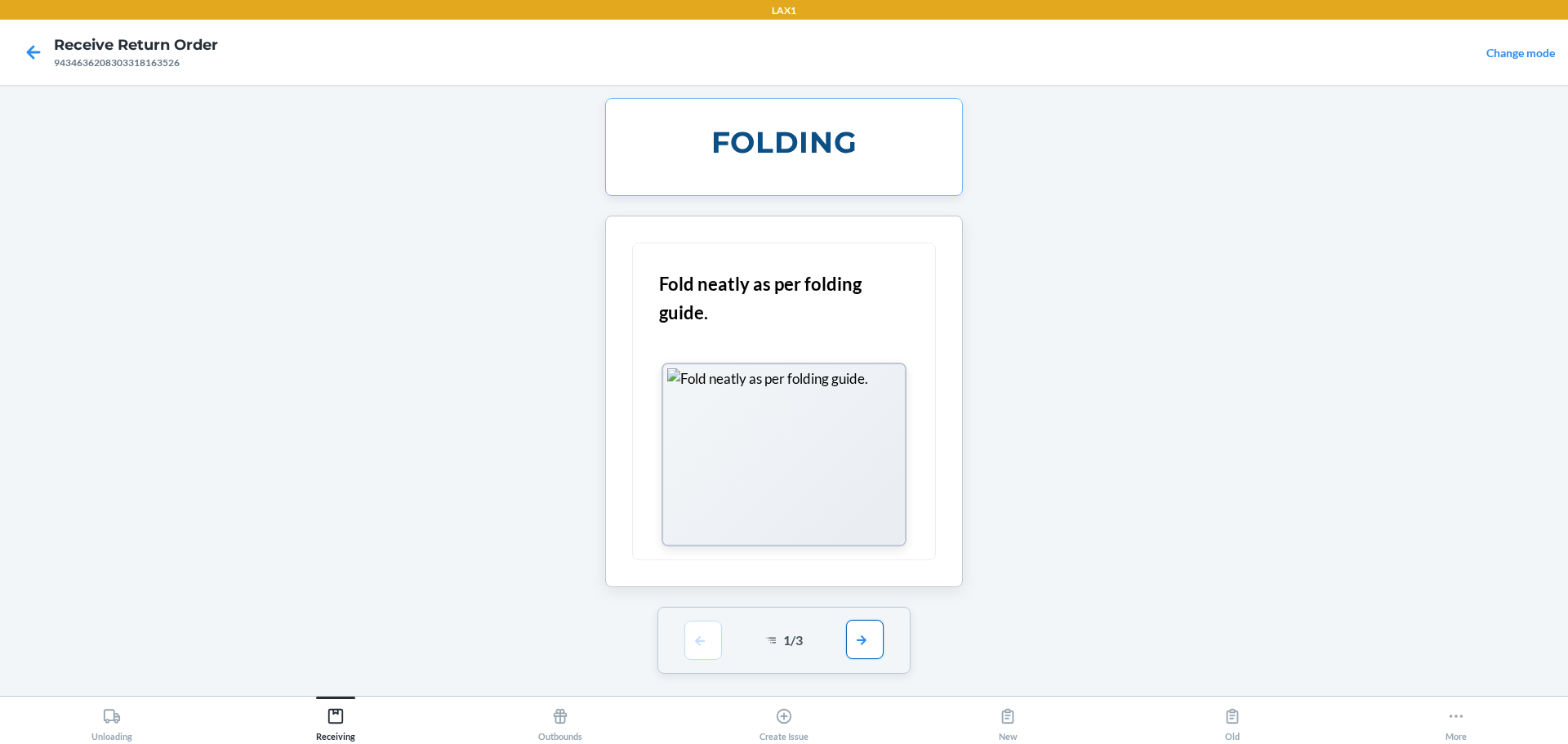
click at [754, 648] on button "button" at bounding box center [865, 639] width 38 height 39
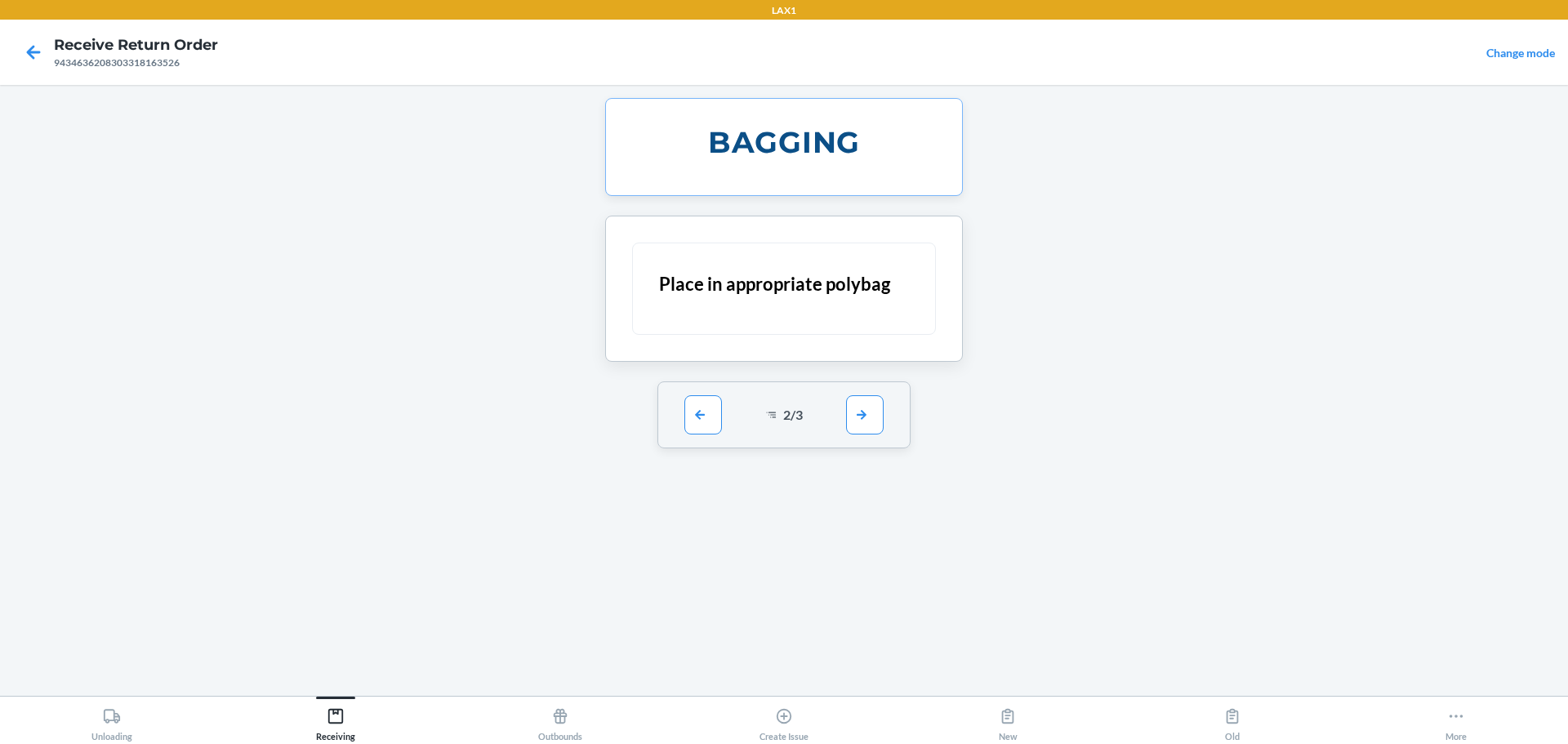
click at [754, 646] on div "BAGGING Place in appropriate polybag 2 / 3" at bounding box center [784, 390] width 384 height 585
click at [754, 430] on button "button" at bounding box center [865, 414] width 38 height 39
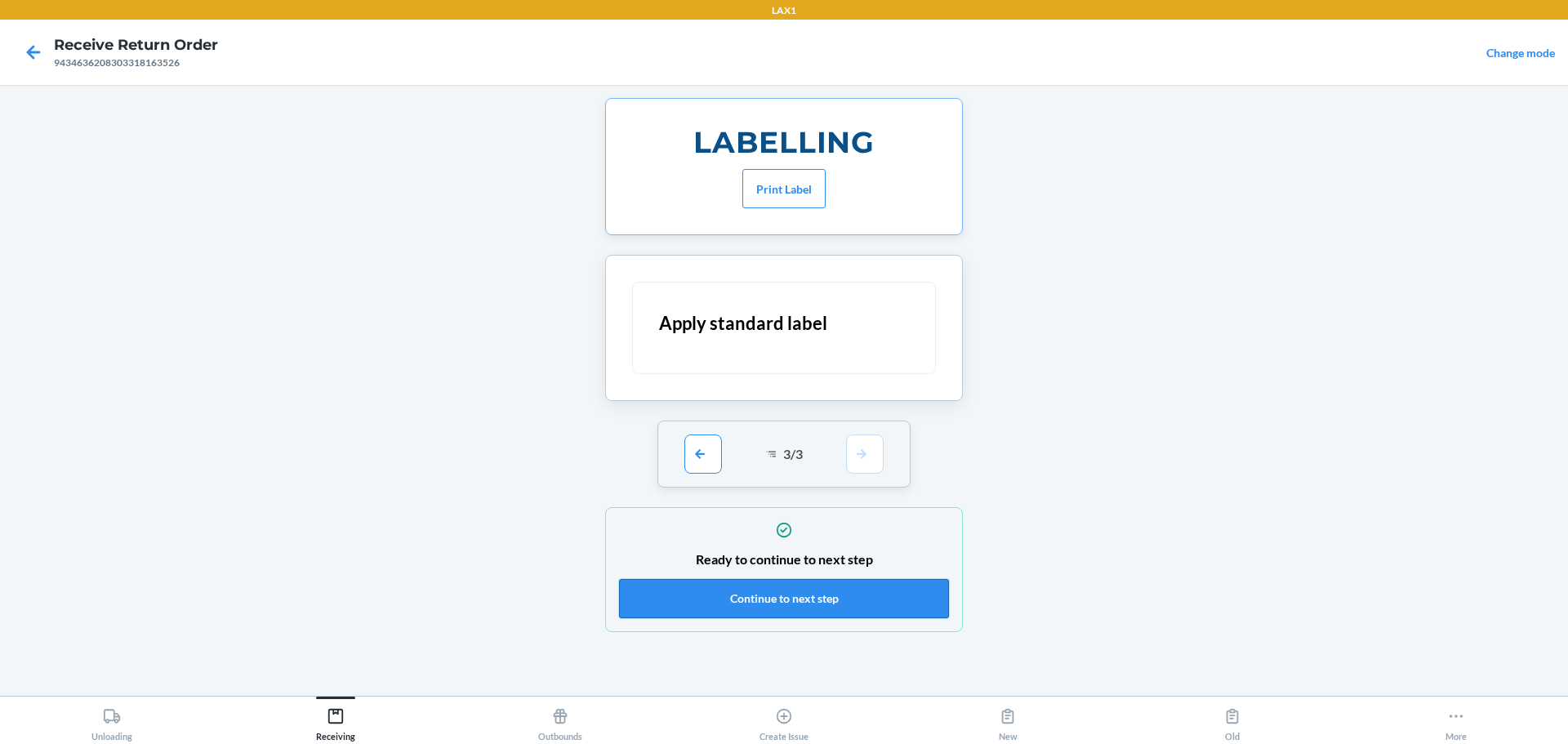
click at [754, 583] on button "Continue to next step" at bounding box center [784, 598] width 330 height 39
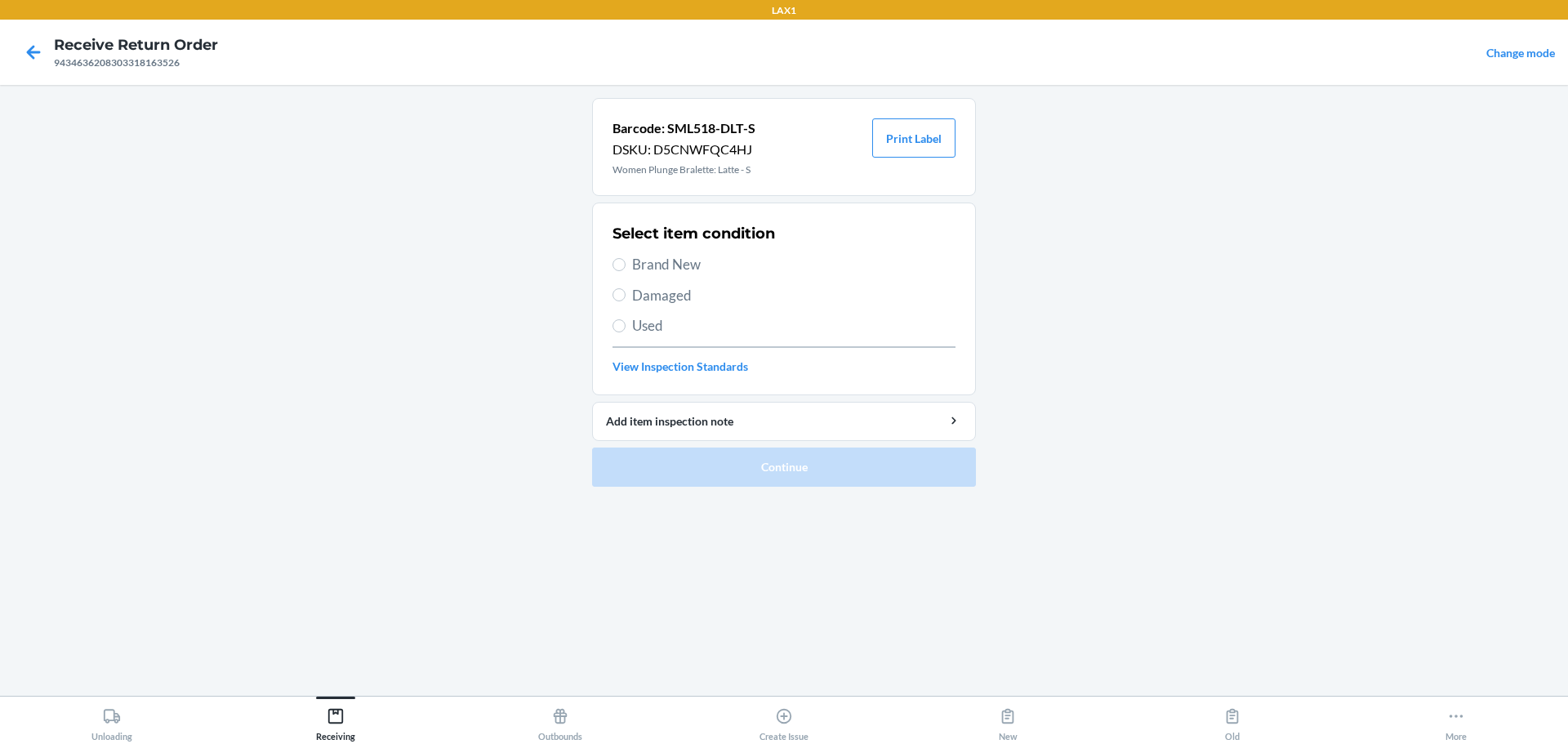
click at [679, 268] on span "Brand New" at bounding box center [794, 265] width 323 height 21
click at [626, 268] on input "Brand New" at bounding box center [618, 264] width 13 height 13
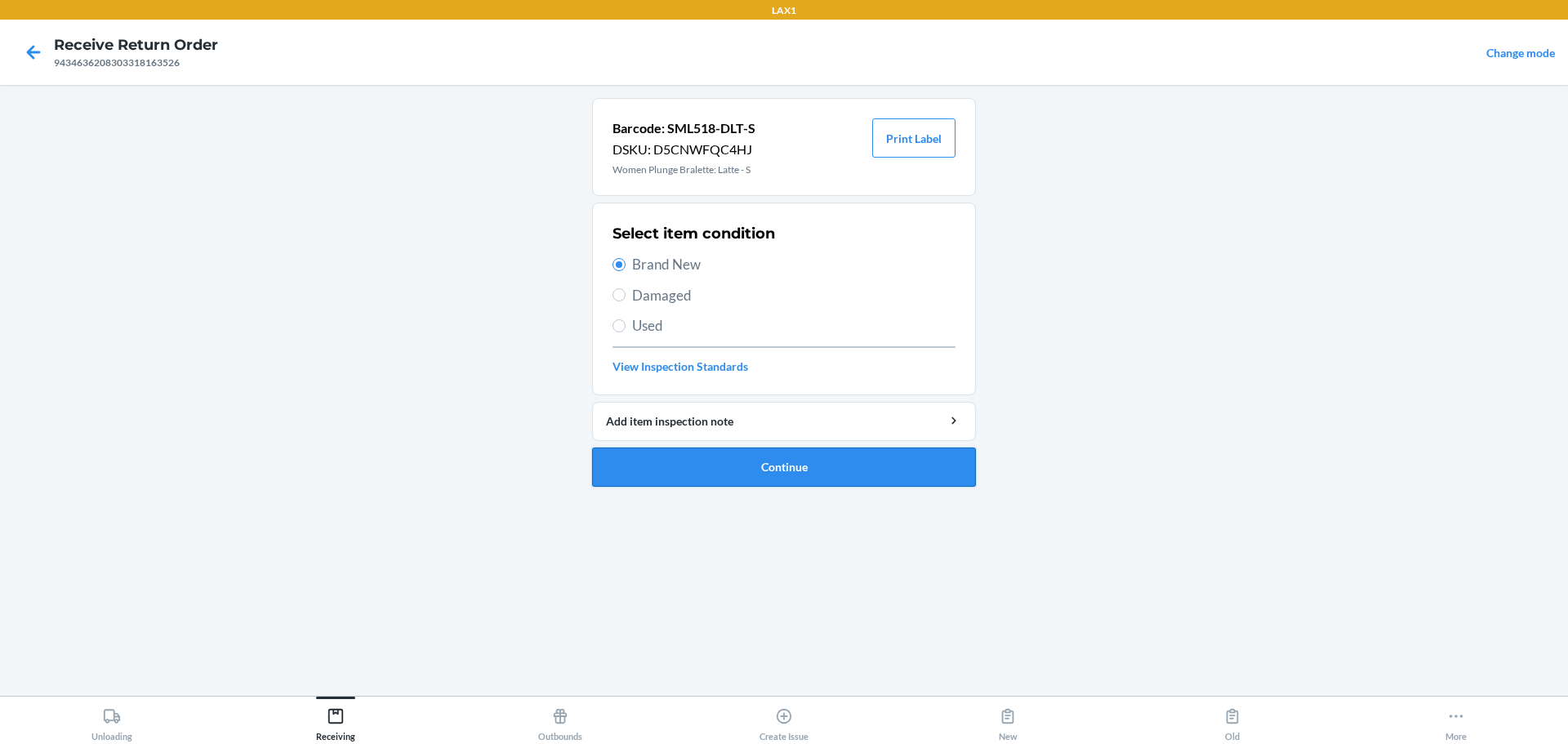
click at [723, 478] on button "Continue" at bounding box center [784, 467] width 384 height 39
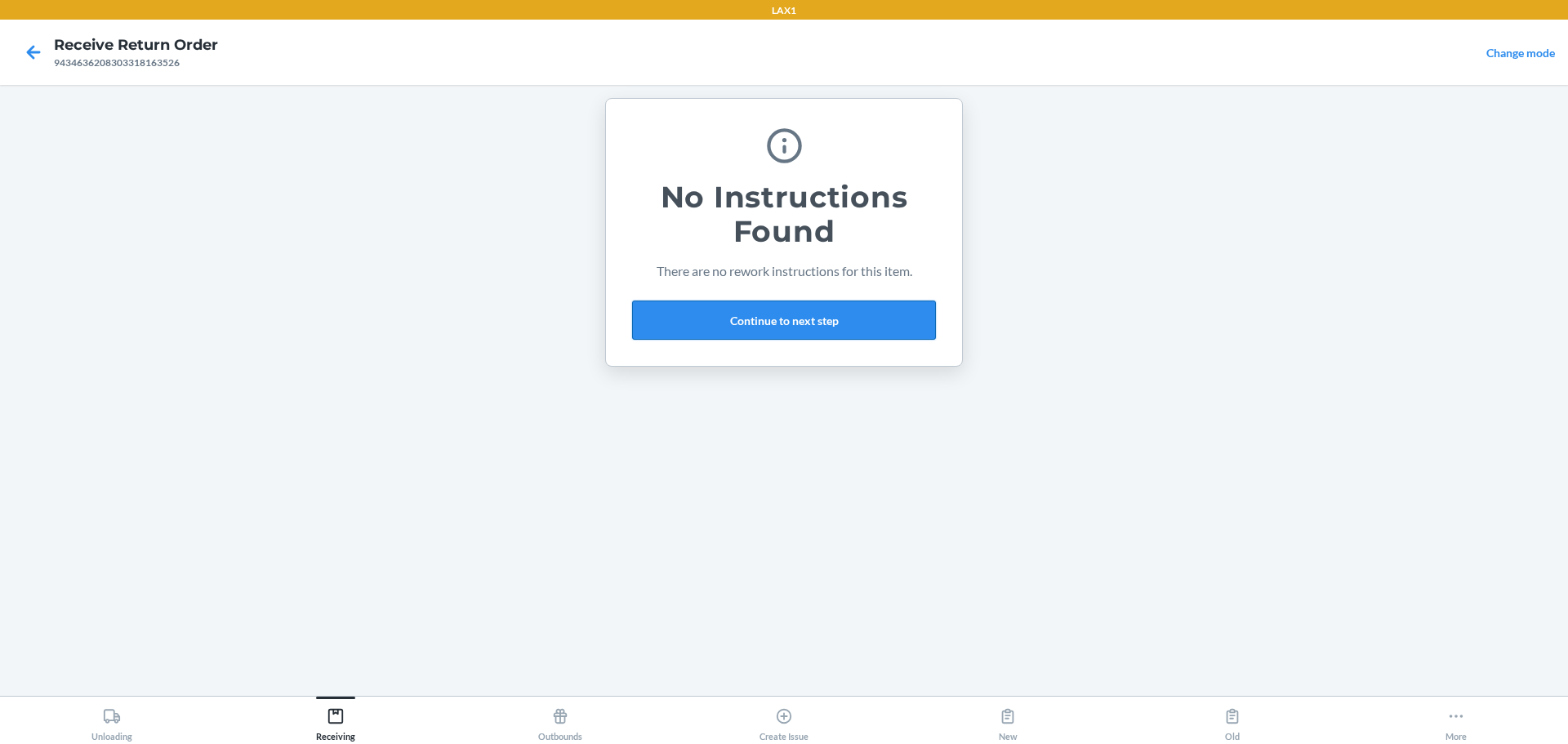
click at [754, 334] on button "Continue to next step" at bounding box center [784, 320] width 304 height 39
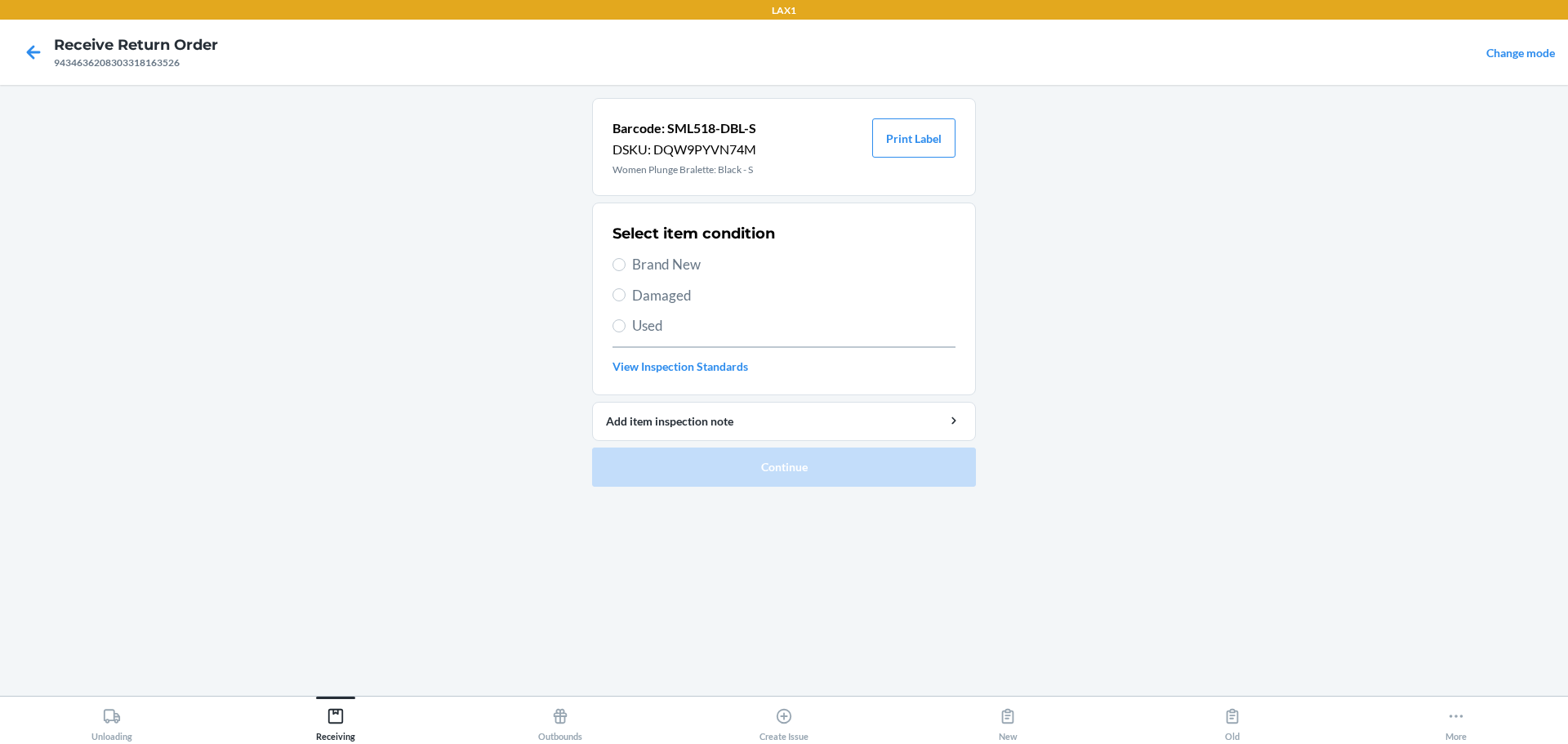
click at [643, 266] on span "Brand New" at bounding box center [794, 265] width 323 height 21
click at [626, 266] on input "Brand New" at bounding box center [618, 264] width 13 height 13
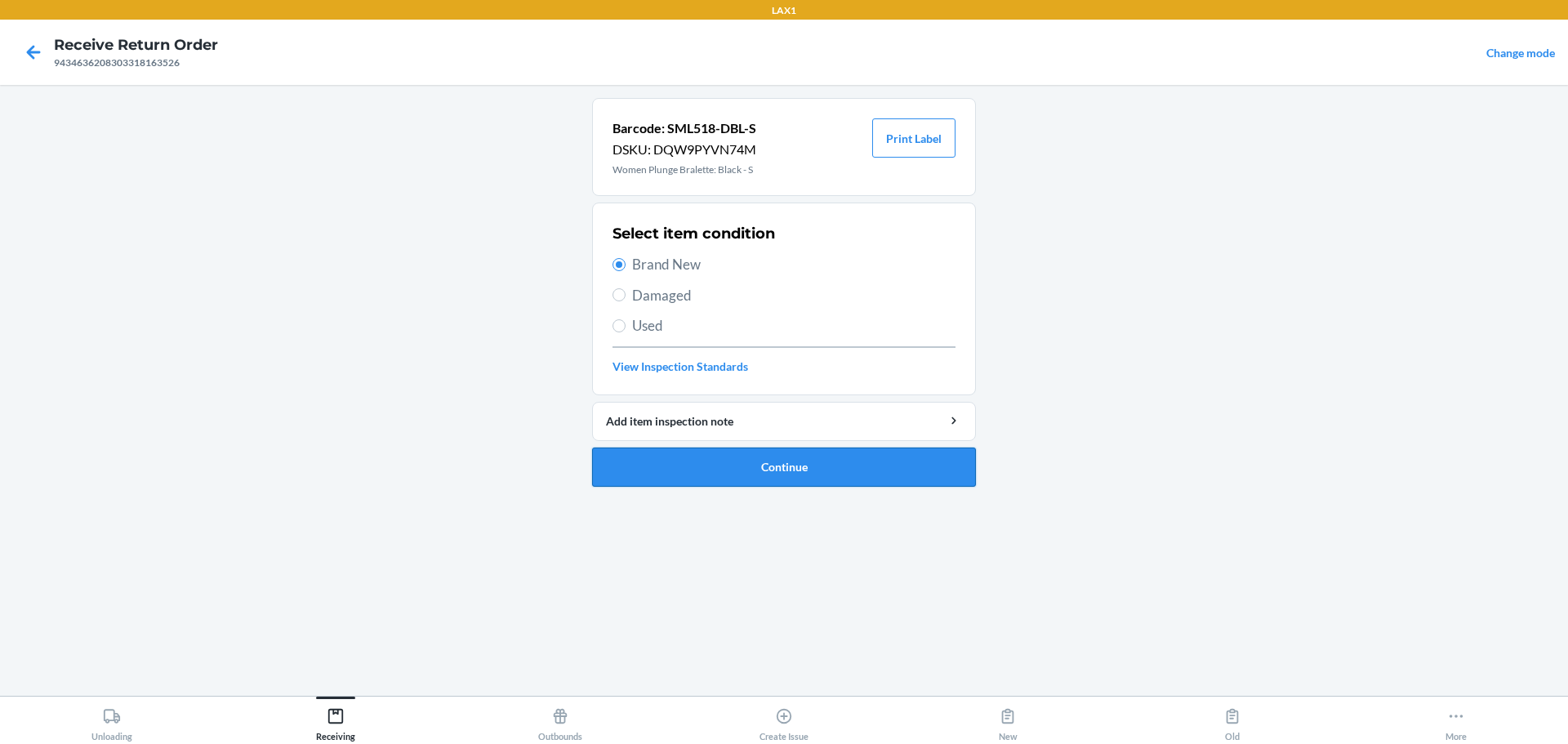
click at [754, 485] on button "Continue" at bounding box center [784, 467] width 384 height 39
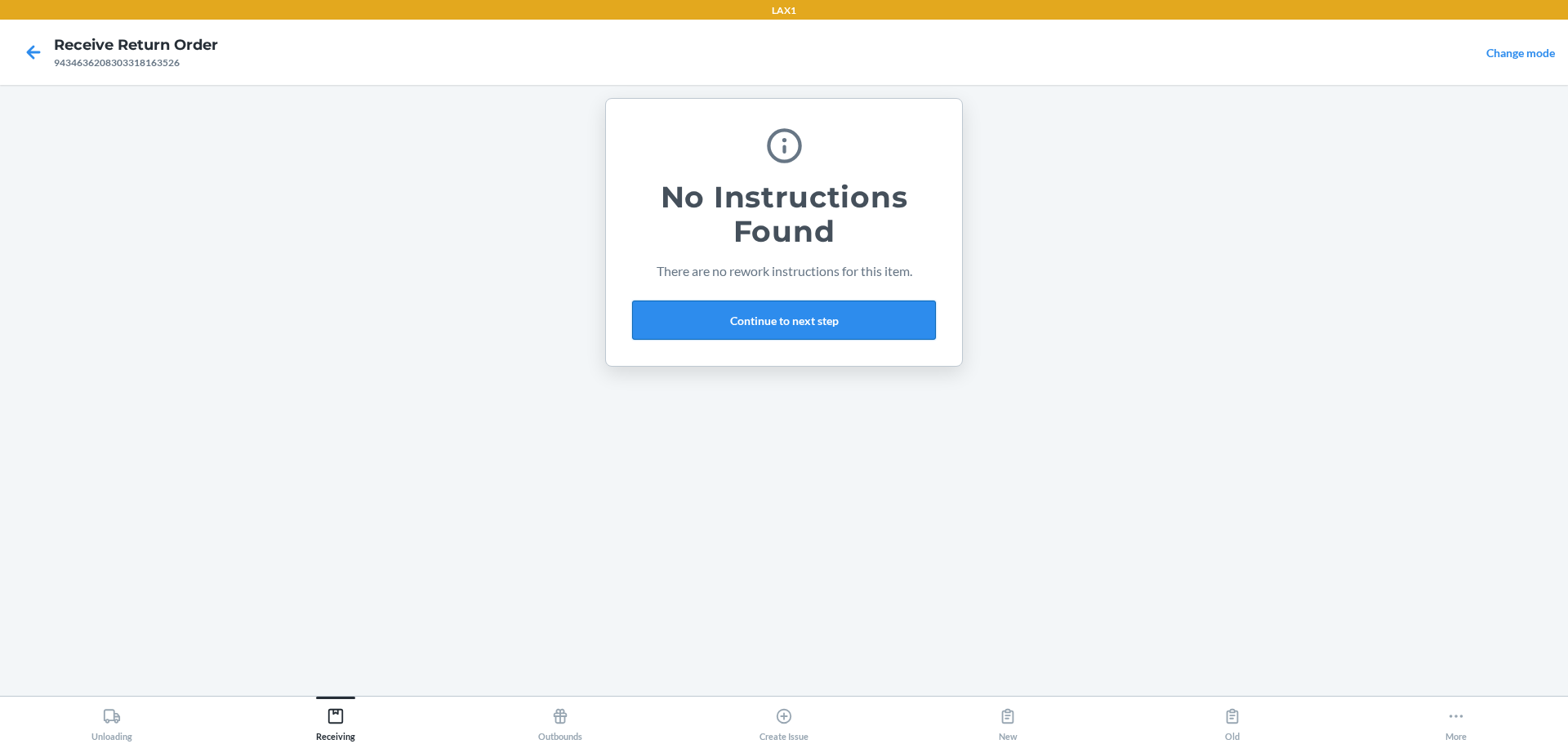
click at [692, 330] on button "Continue to next step" at bounding box center [784, 320] width 304 height 39
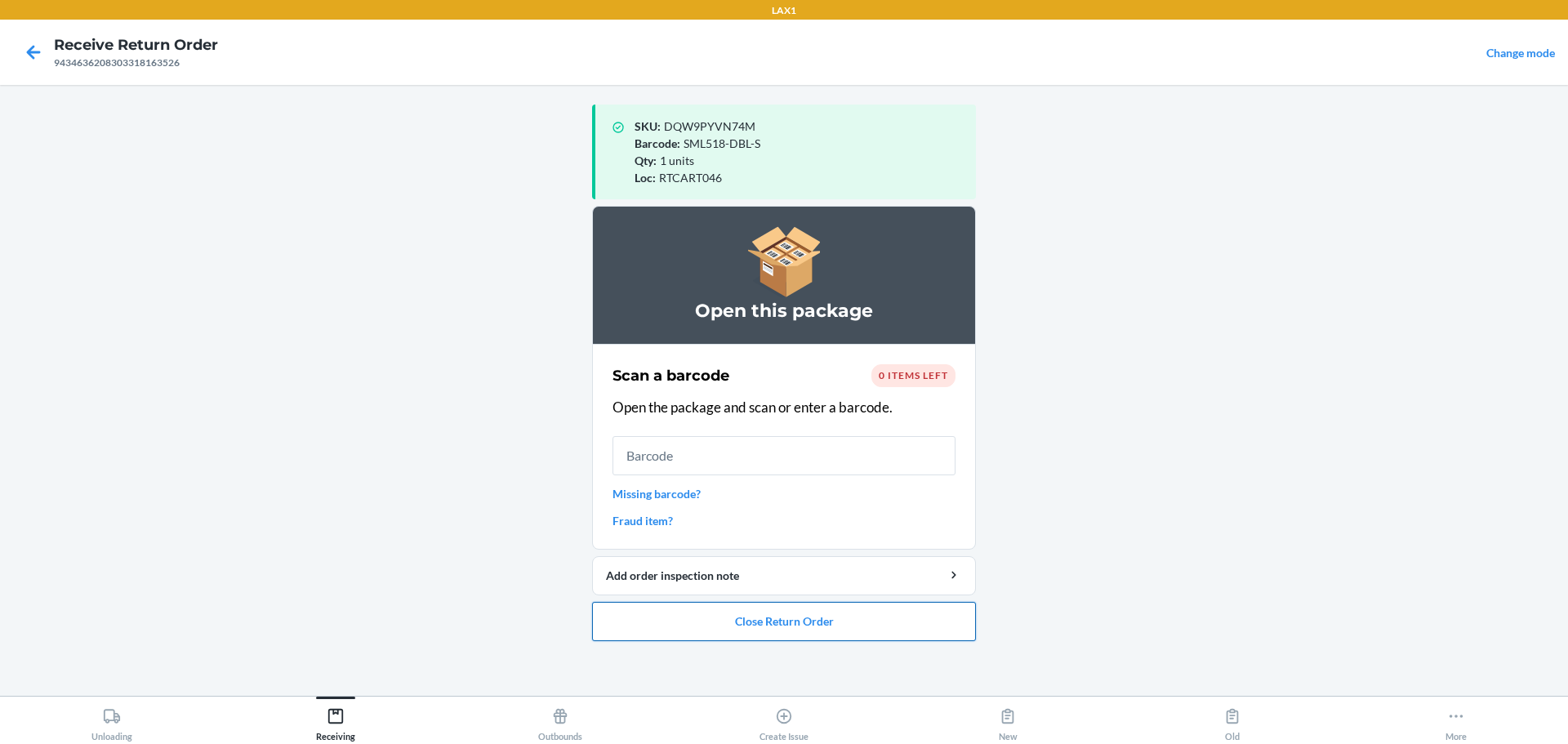
click at [754, 624] on button "Close Return Order" at bounding box center [784, 621] width 384 height 39
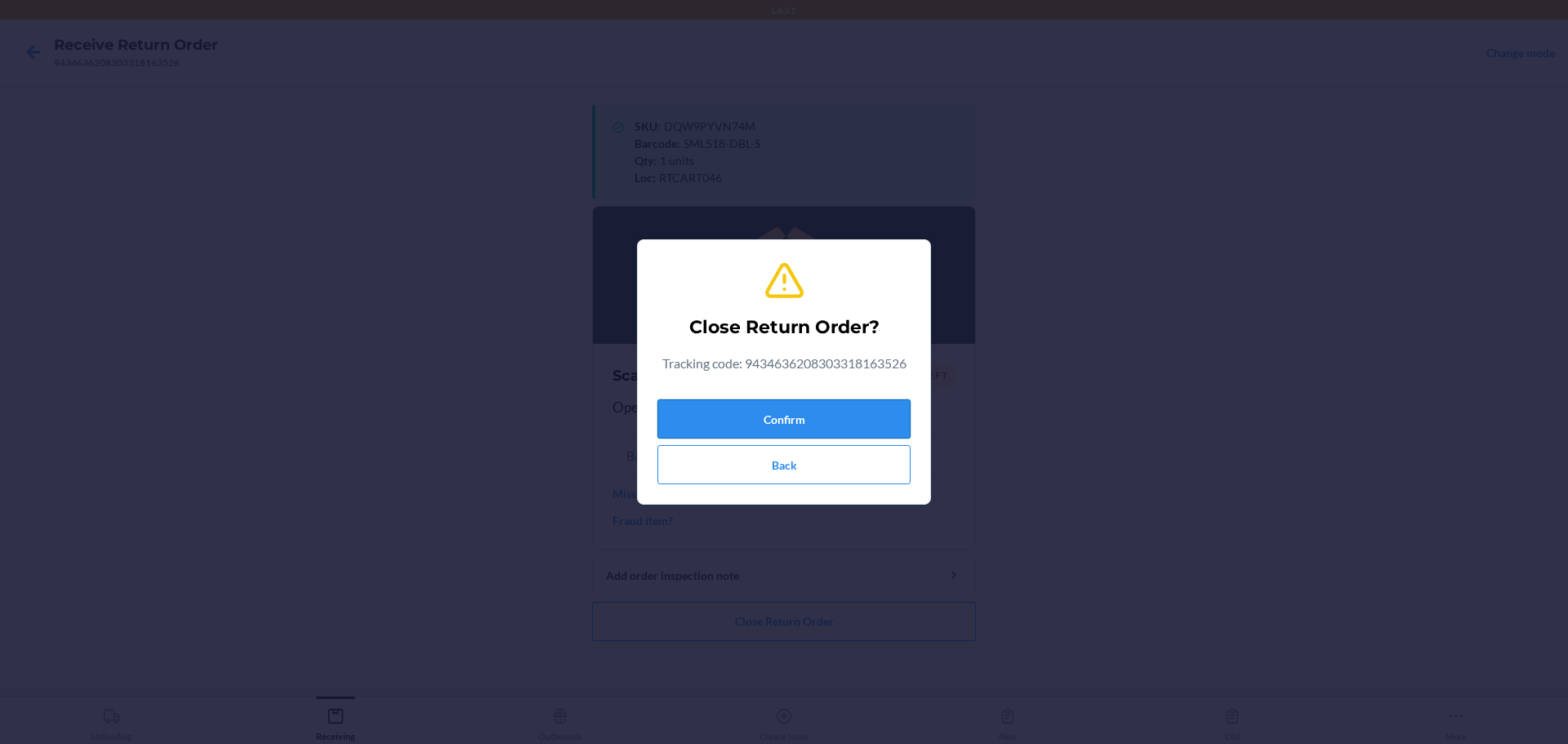
click at [754, 413] on button "Confirm" at bounding box center [784, 419] width 253 height 39
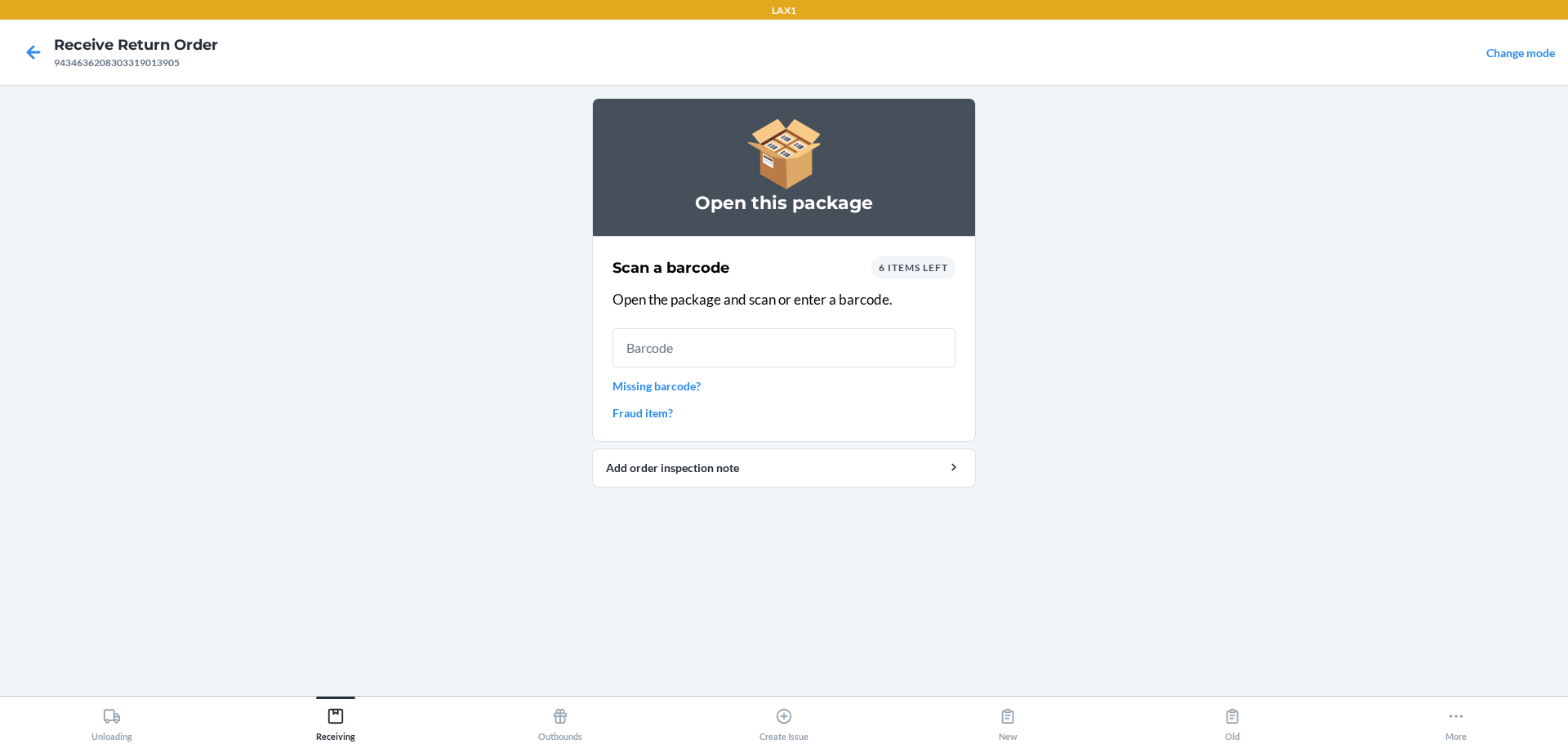
click at [683, 386] on link "Missing barcode?" at bounding box center [784, 386] width 343 height 17
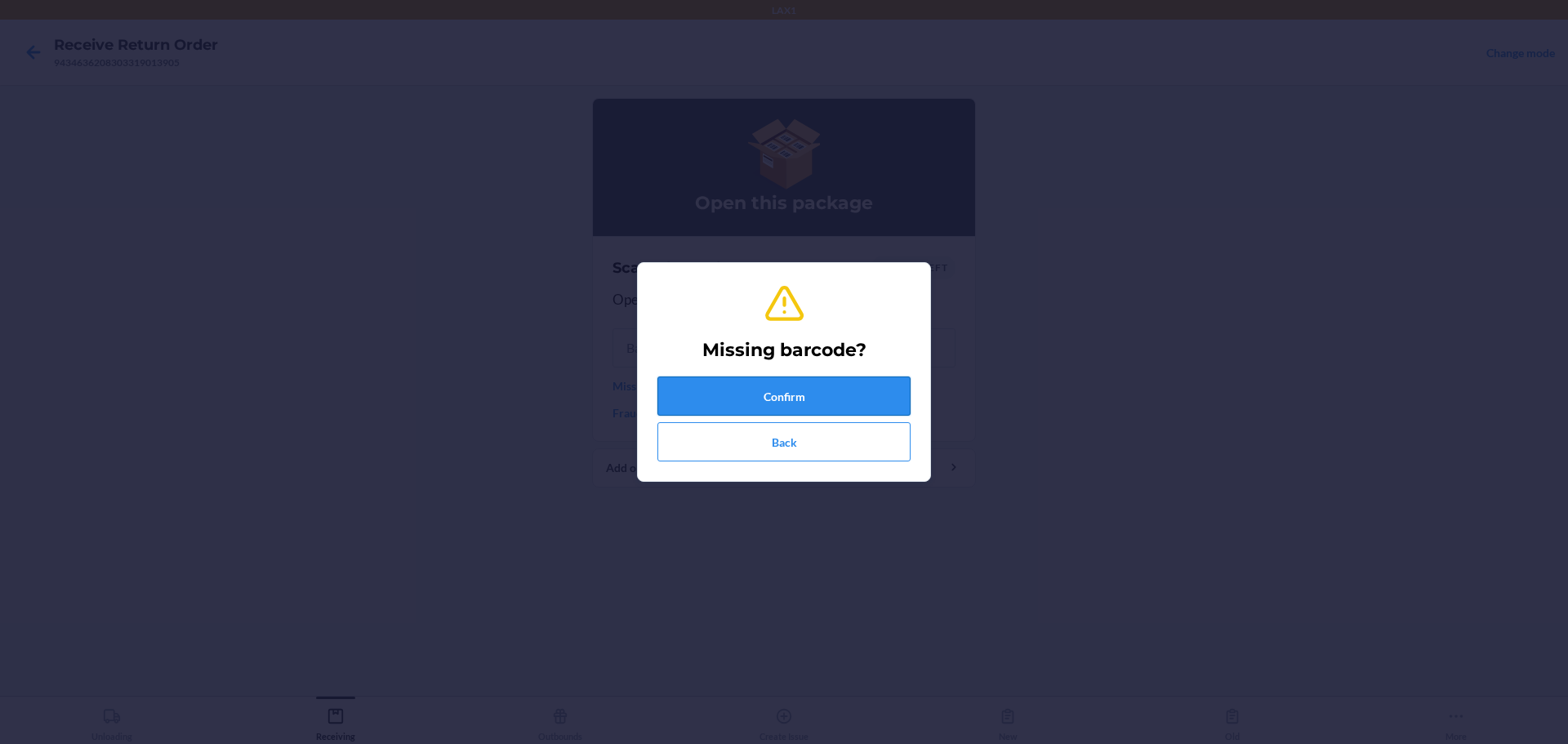
click at [732, 400] on button "Confirm" at bounding box center [784, 396] width 253 height 39
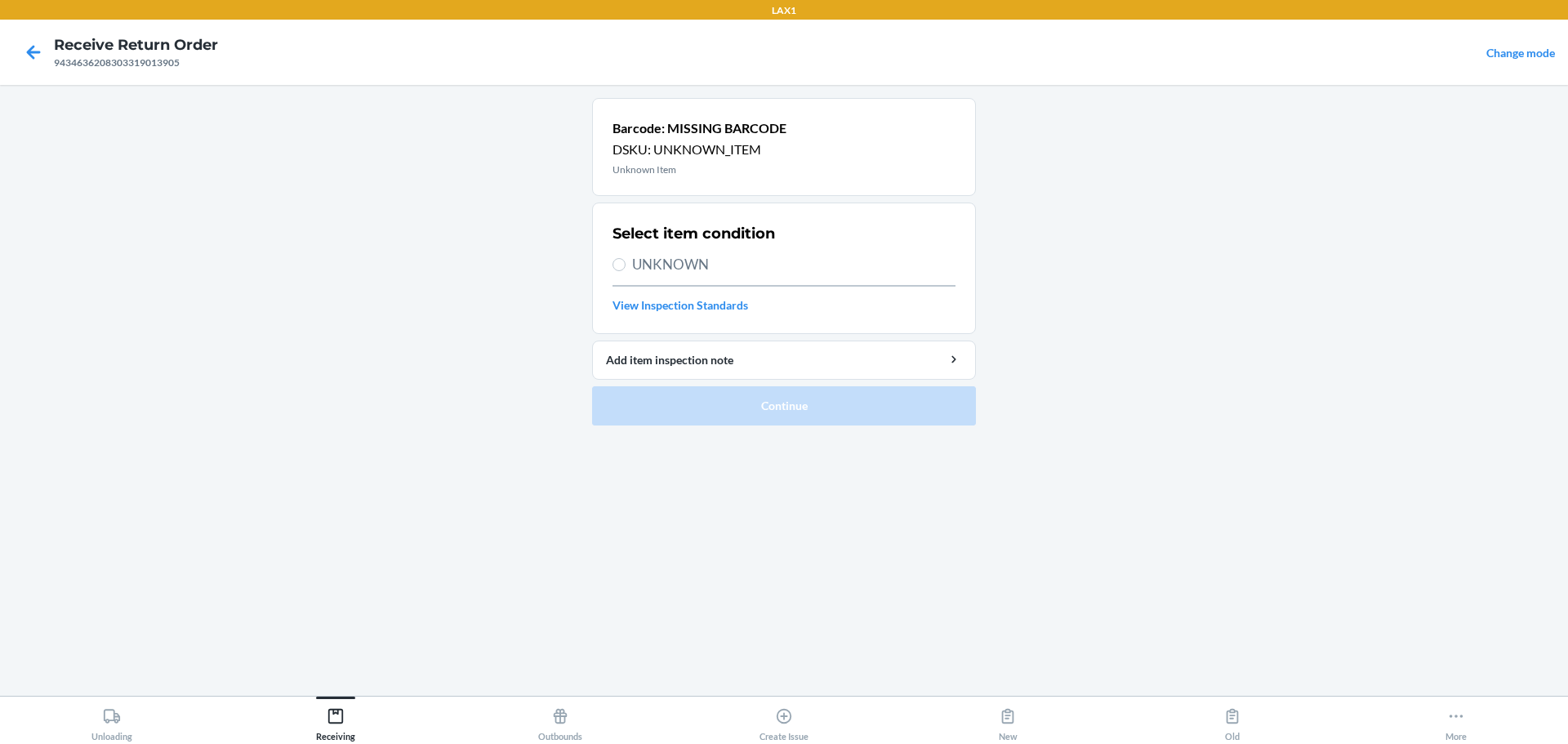
click at [667, 258] on span "UNKNOWN" at bounding box center [794, 265] width 323 height 21
click at [626, 258] on input "UNKNOWN" at bounding box center [618, 264] width 13 height 13
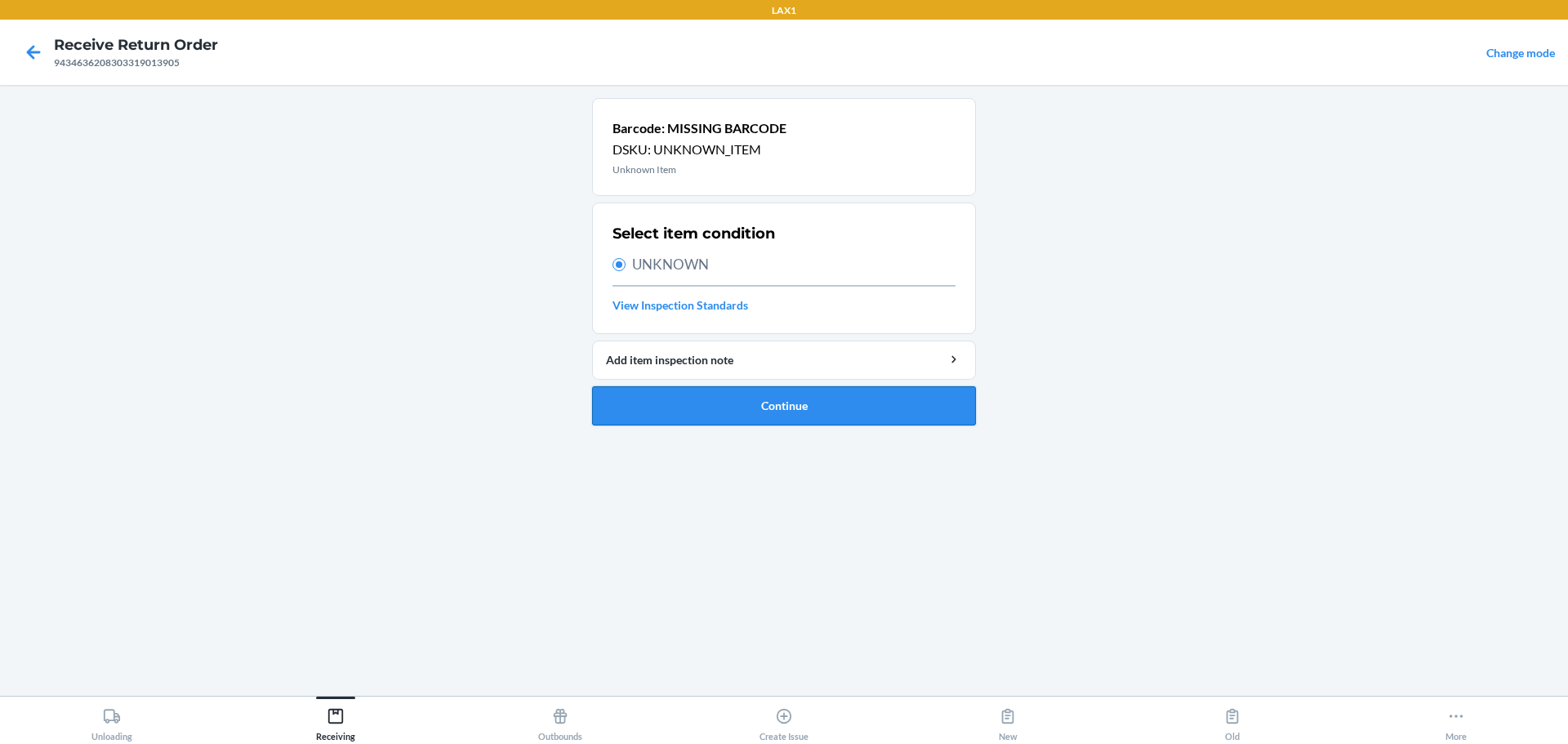
click at [754, 410] on button "Continue" at bounding box center [784, 405] width 384 height 39
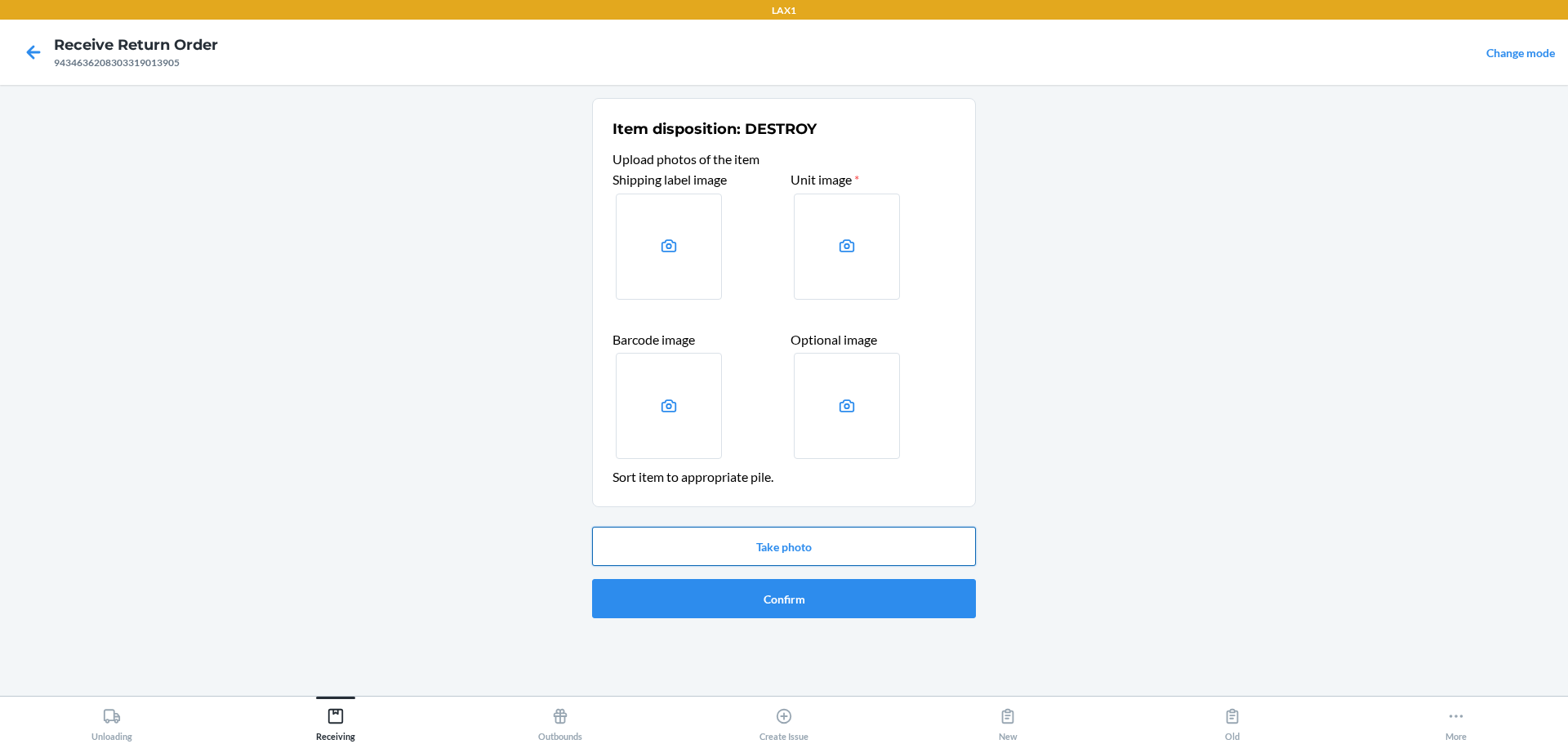
click at [754, 551] on button "Take photo" at bounding box center [784, 546] width 384 height 39
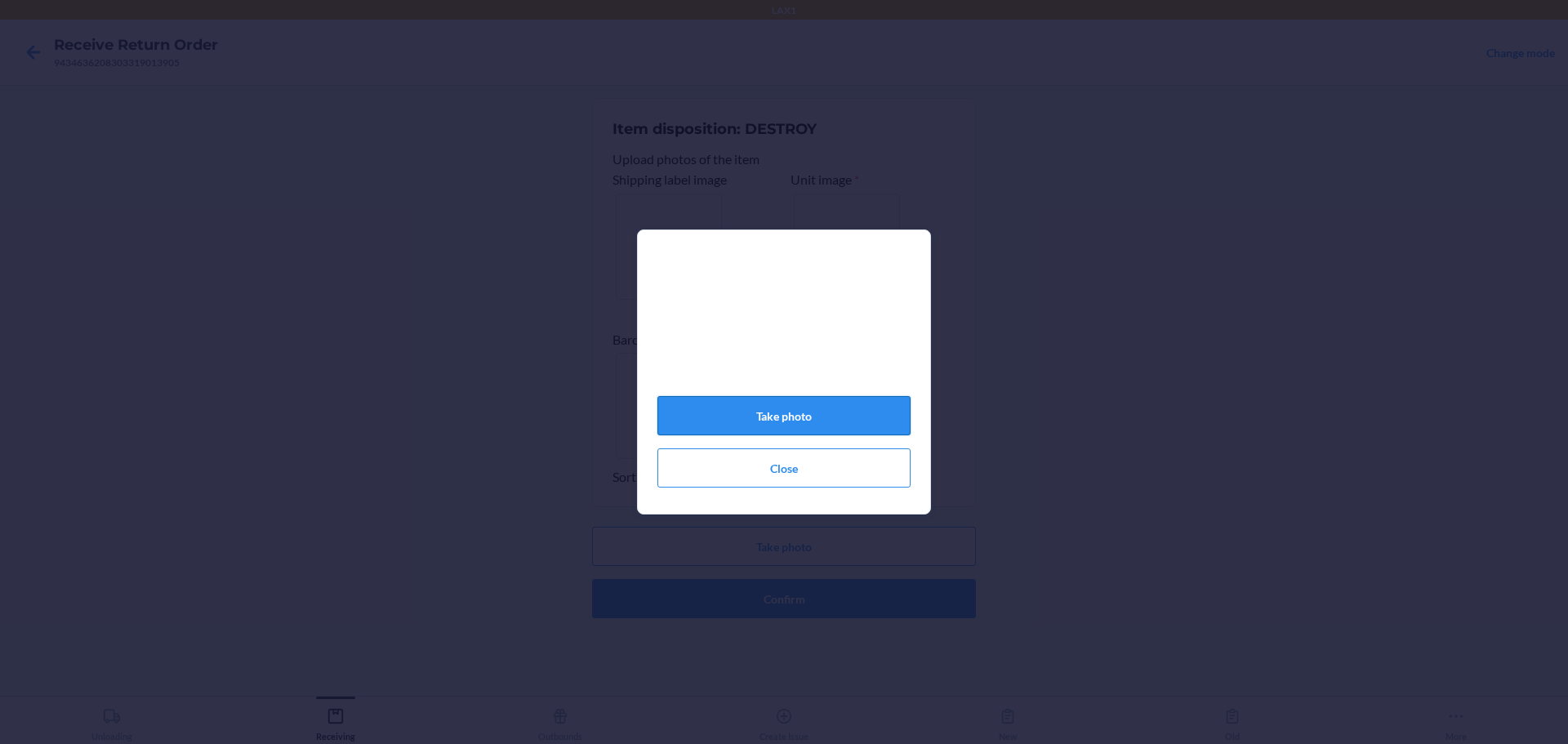
click at [754, 431] on button "Take photo" at bounding box center [784, 415] width 253 height 39
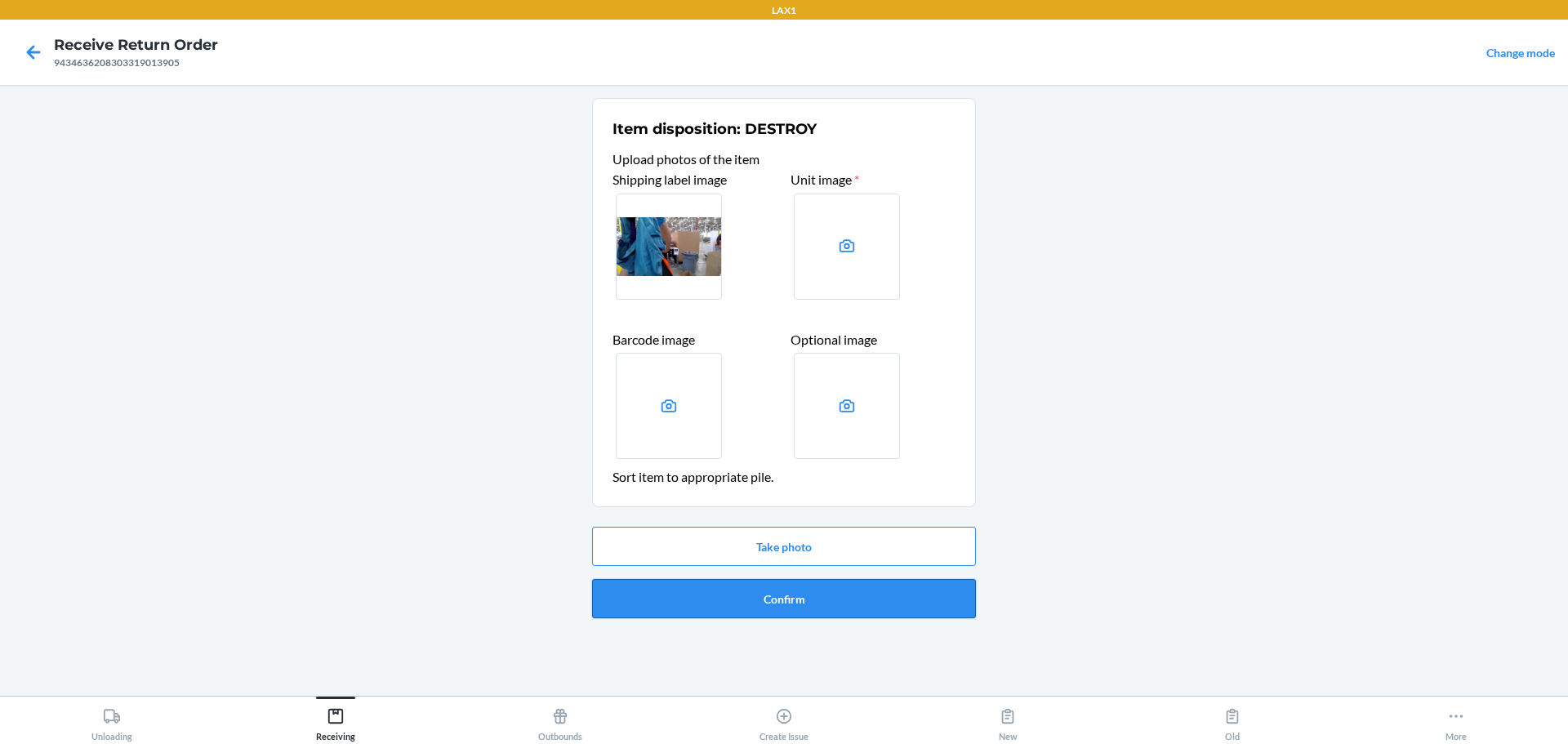
click at [754, 597] on button "Confirm" at bounding box center [784, 598] width 384 height 39
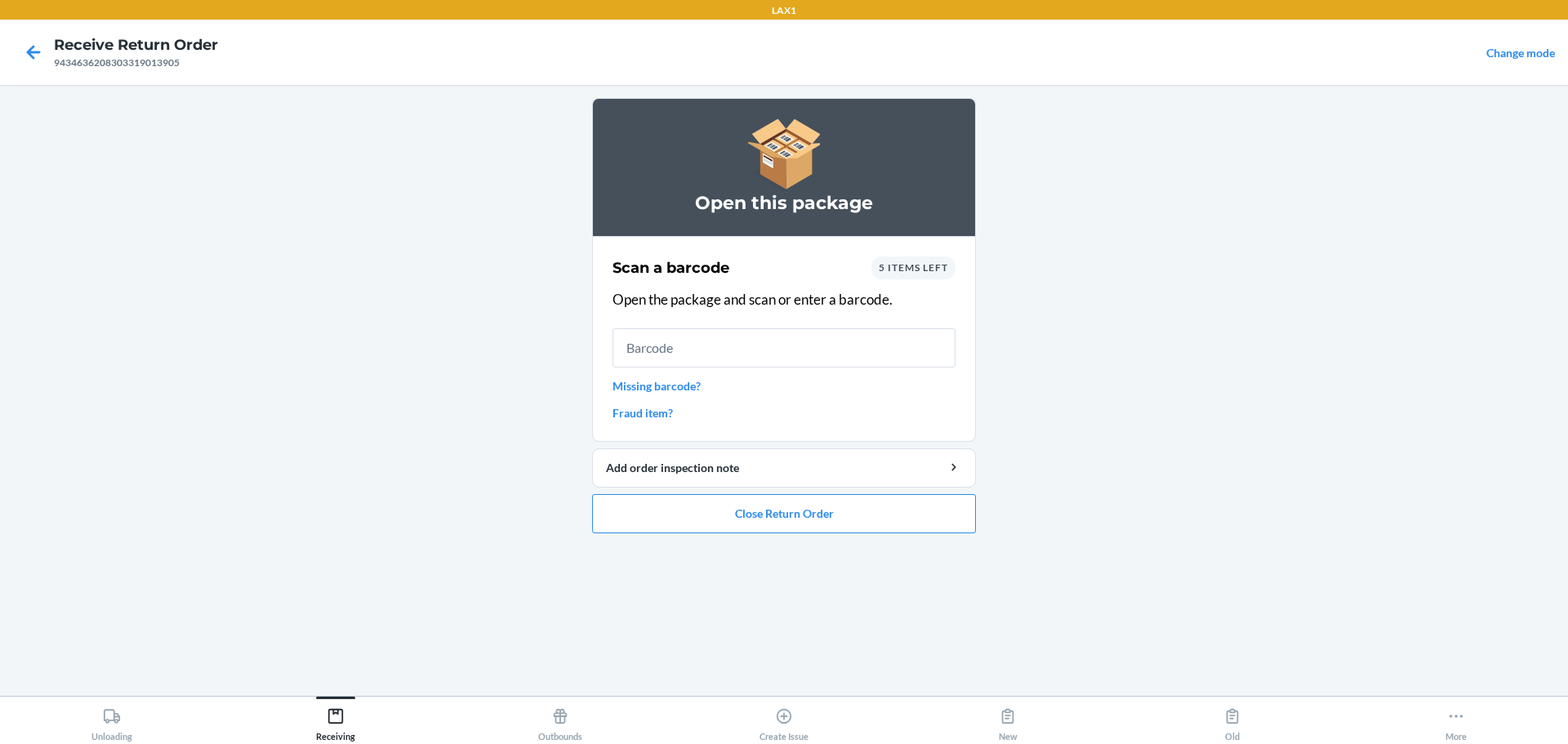
click at [679, 386] on link "Missing barcode?" at bounding box center [784, 386] width 343 height 17
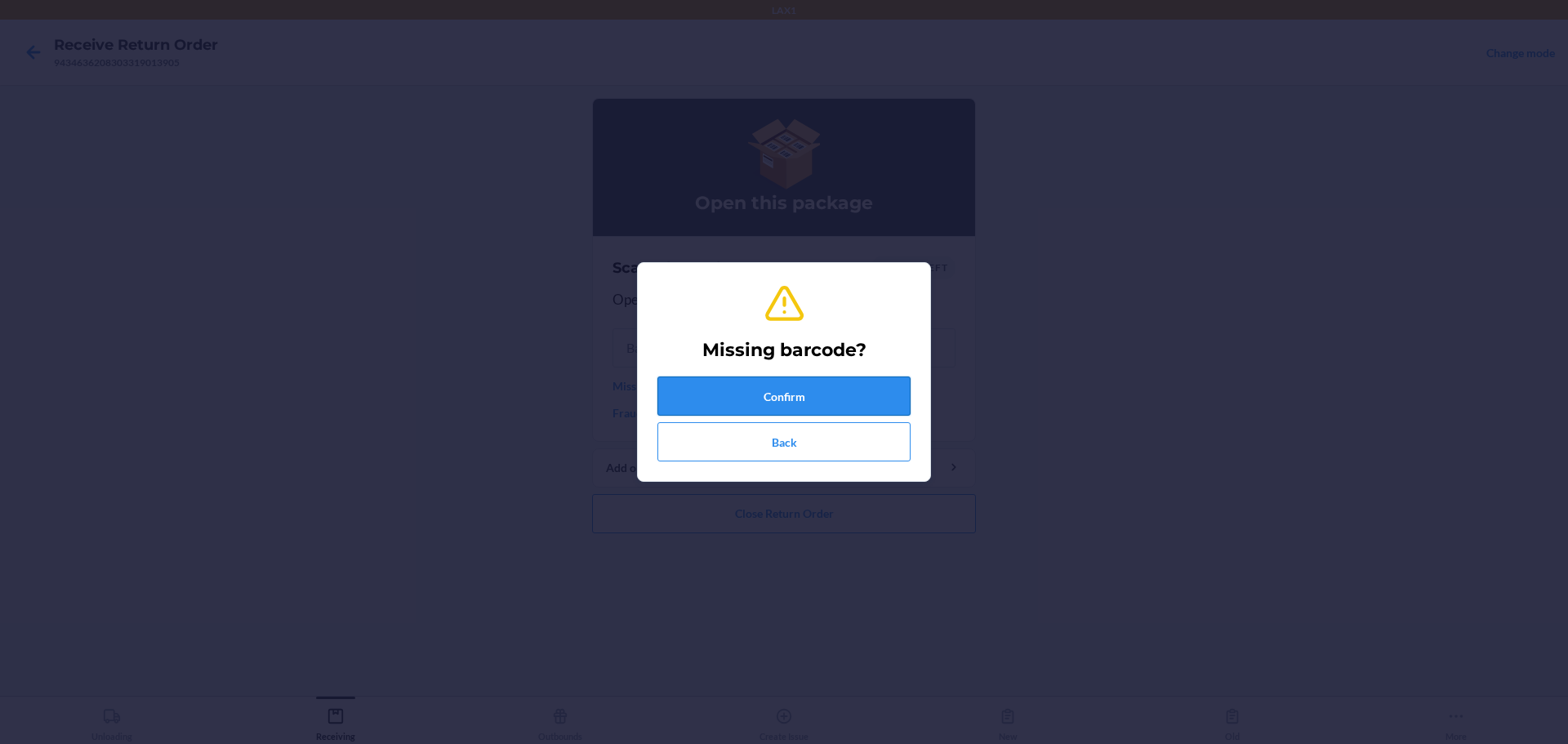
click at [695, 393] on button "Confirm" at bounding box center [784, 396] width 253 height 39
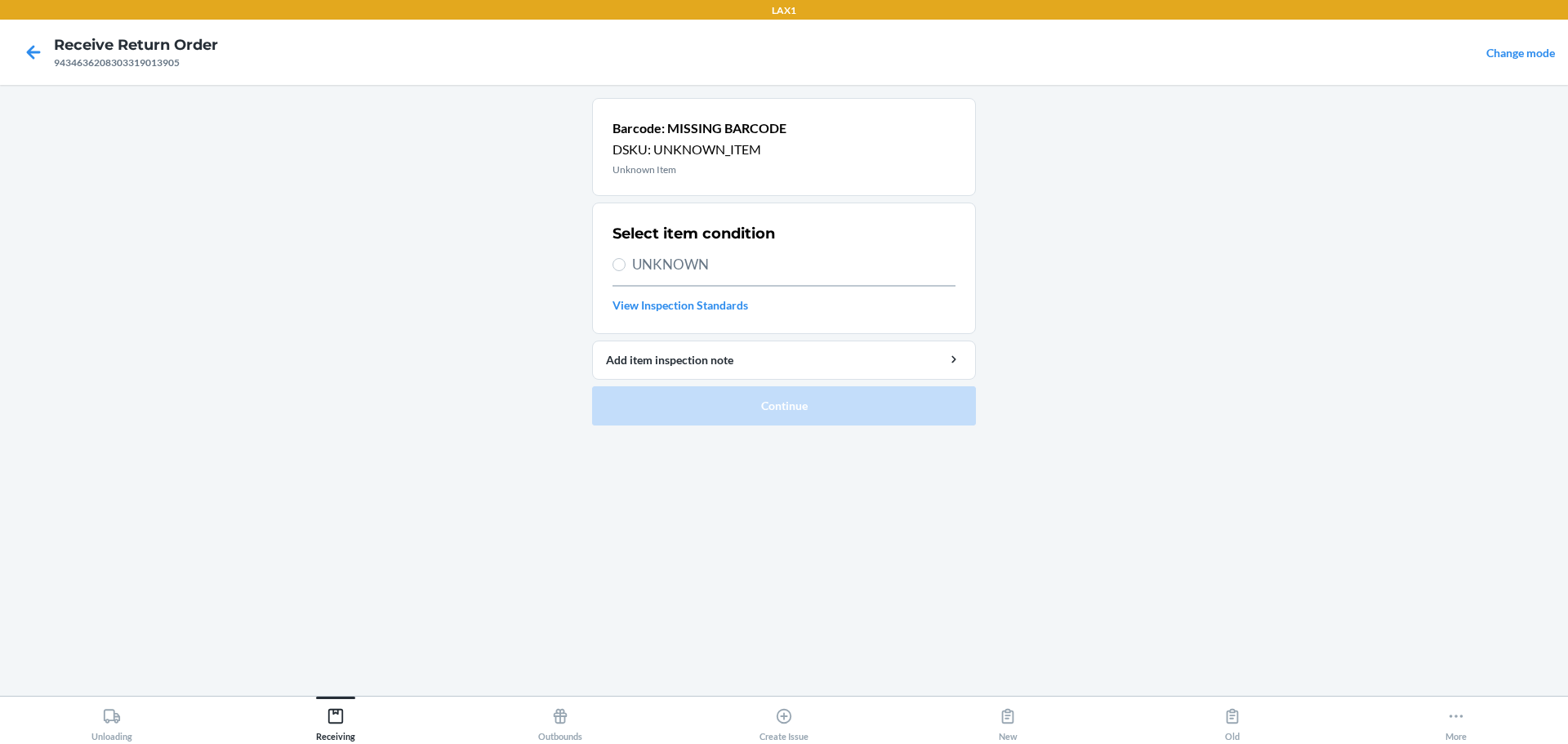
click at [669, 275] on div "Select item condition UNKNOWN View Inspection Standards" at bounding box center [784, 269] width 343 height 101
click at [668, 253] on div "Select item condition UNKNOWN View Inspection Standards" at bounding box center [784, 269] width 343 height 101
click at [668, 271] on span "UNKNOWN" at bounding box center [794, 265] width 323 height 21
click at [626, 271] on input "UNKNOWN" at bounding box center [618, 264] width 13 height 13
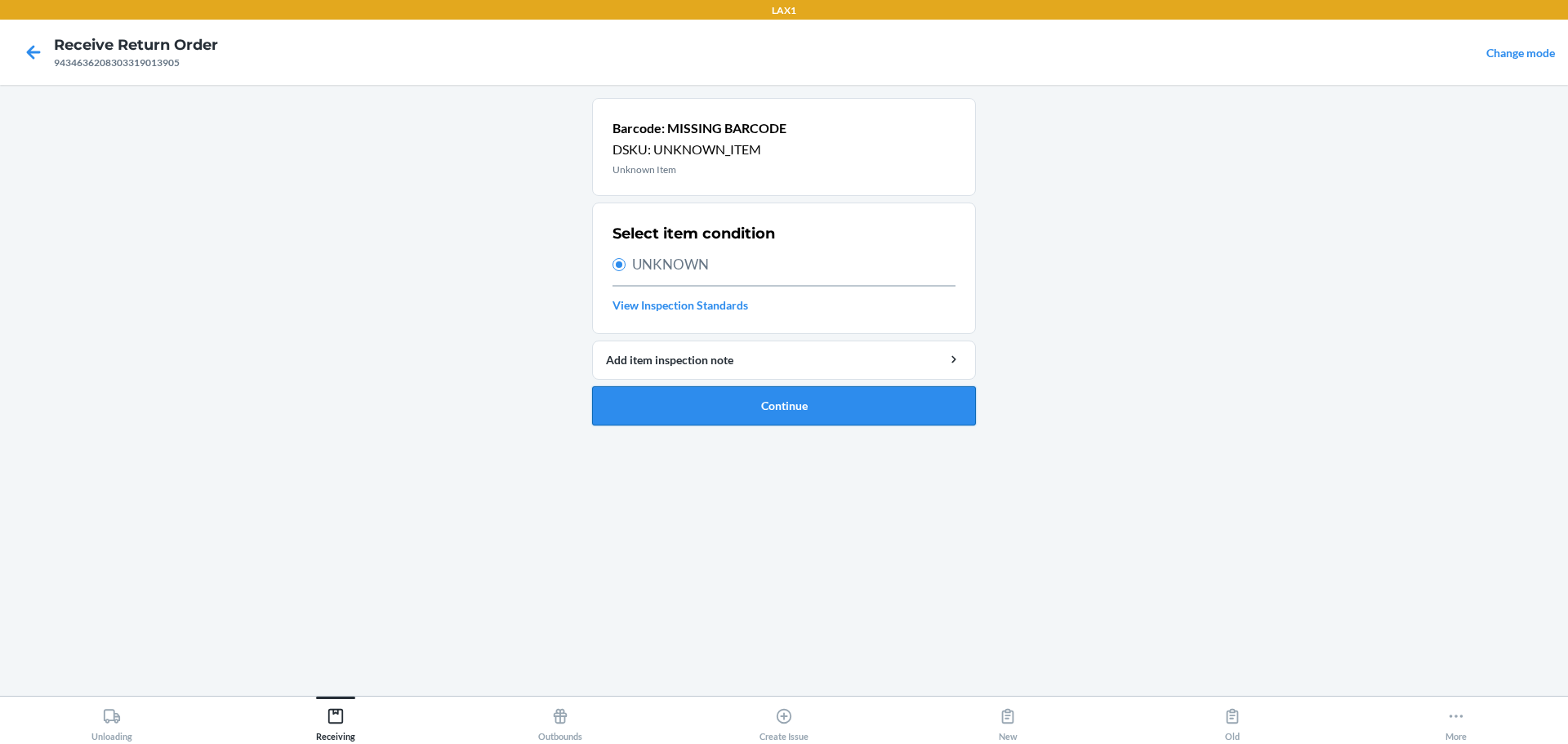
click at [754, 415] on button "Continue" at bounding box center [784, 405] width 384 height 39
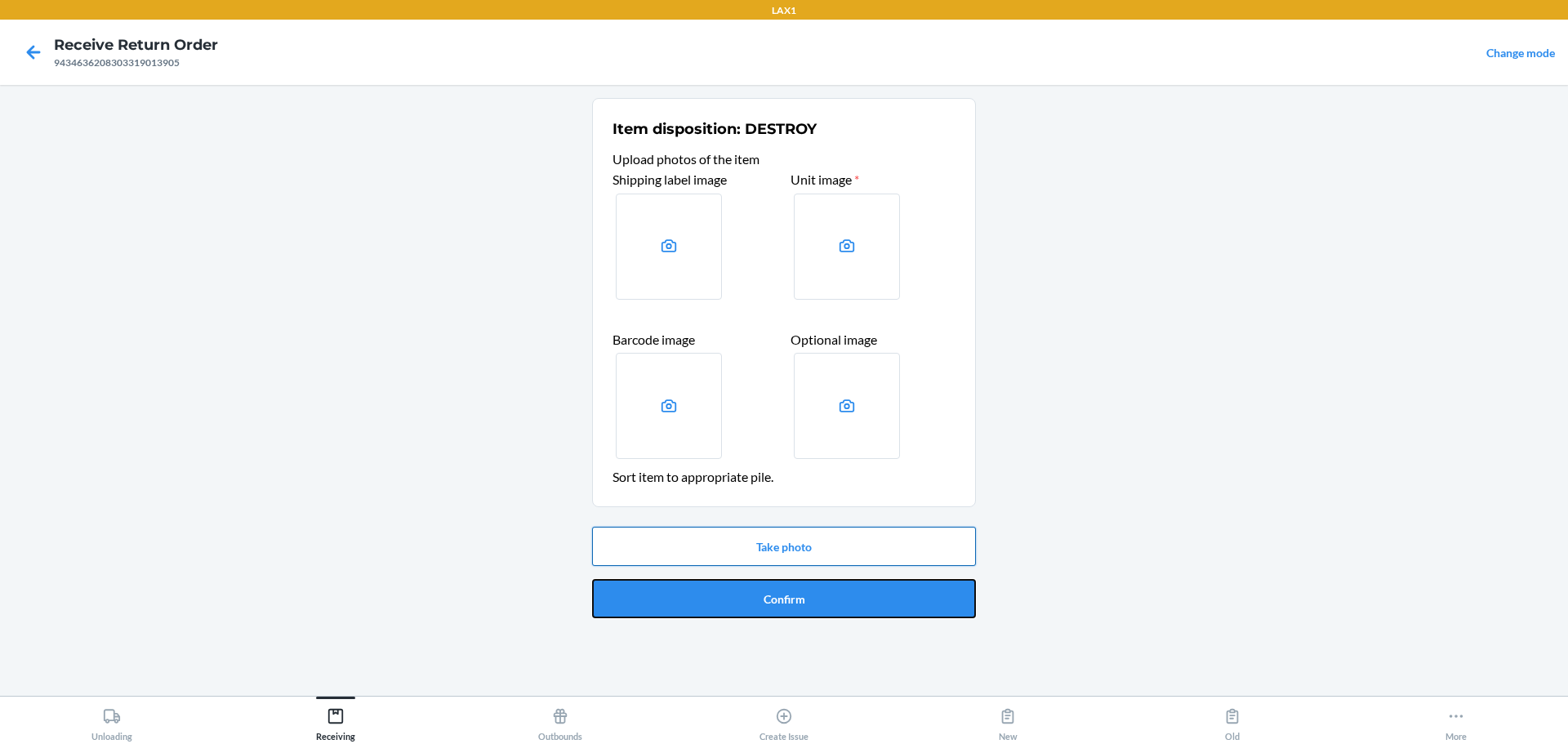
drag, startPoint x: 778, startPoint y: 598, endPoint x: 800, endPoint y: 563, distance: 41.3
click at [754, 563] on div "Take photo Confirm" at bounding box center [784, 572] width 384 height 105
click at [754, 555] on button "Take photo" at bounding box center [784, 546] width 384 height 39
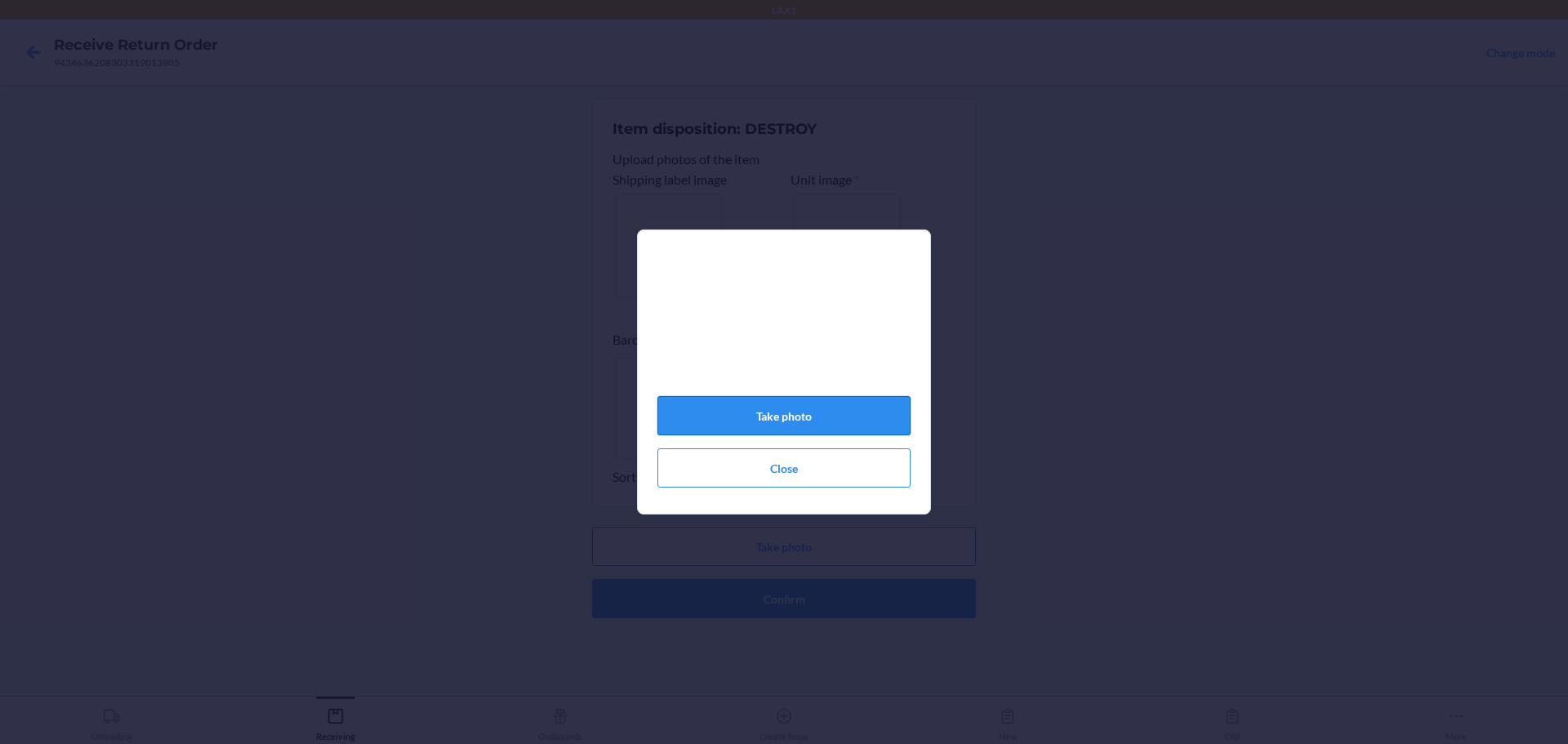
click at [754, 421] on button "Take photo" at bounding box center [784, 415] width 253 height 39
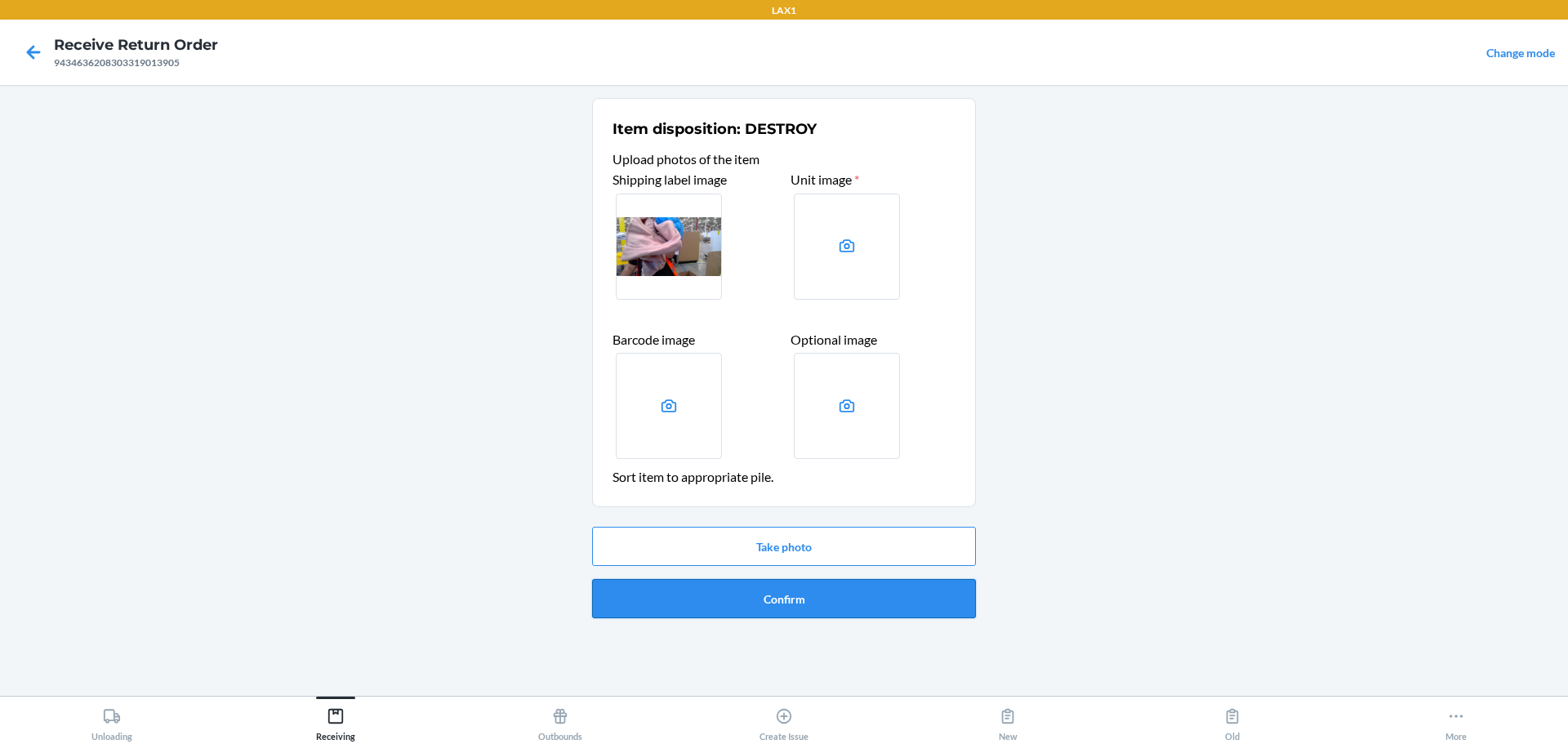
click at [754, 597] on button "Confirm" at bounding box center [784, 598] width 384 height 39
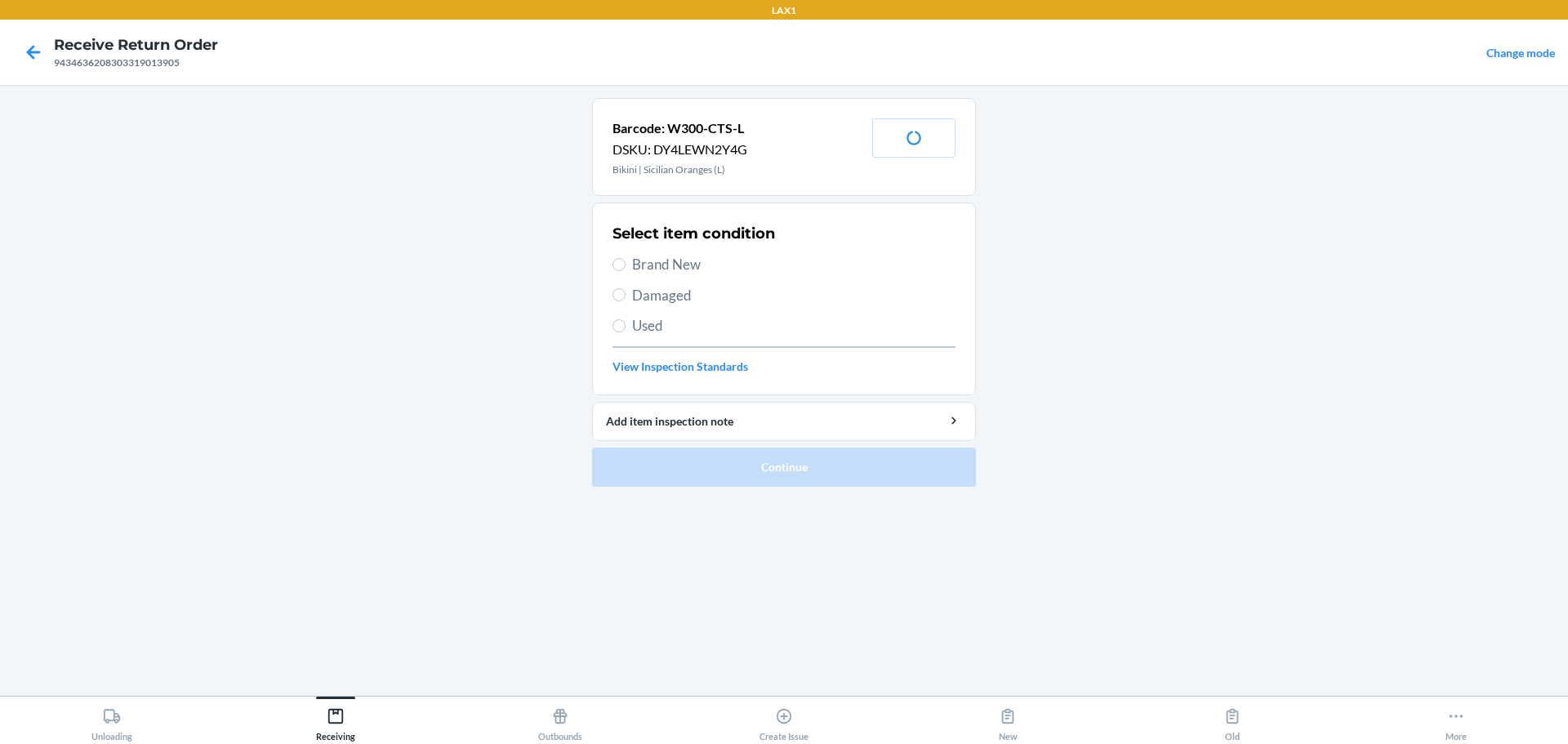
drag, startPoint x: 672, startPoint y: 264, endPoint x: 677, endPoint y: 287, distance: 23.5
click at [674, 262] on span "Brand New" at bounding box center [794, 265] width 323 height 21
click at [626, 262] on input "Brand New" at bounding box center [618, 264] width 13 height 13
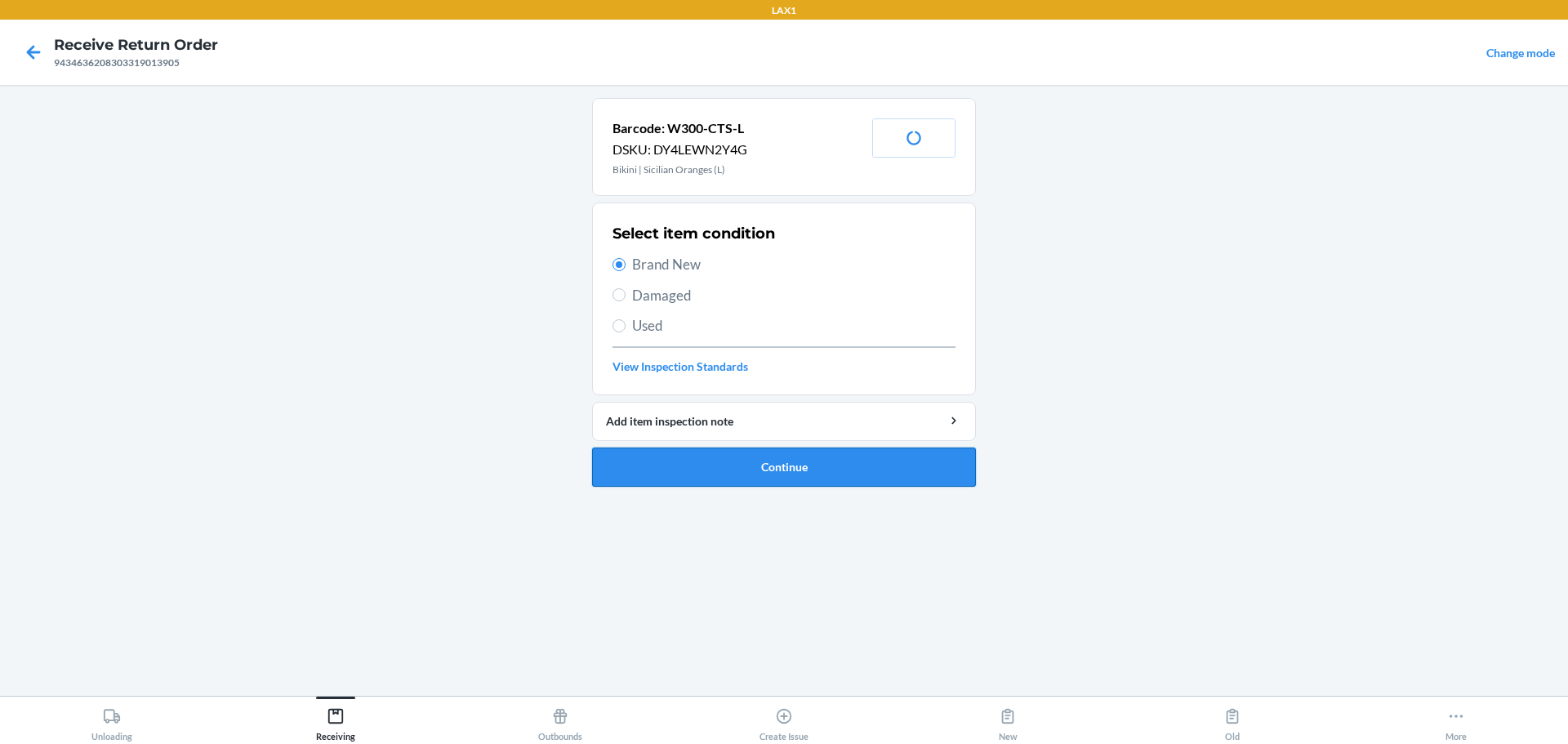
click at [754, 455] on button "Continue" at bounding box center [784, 467] width 384 height 39
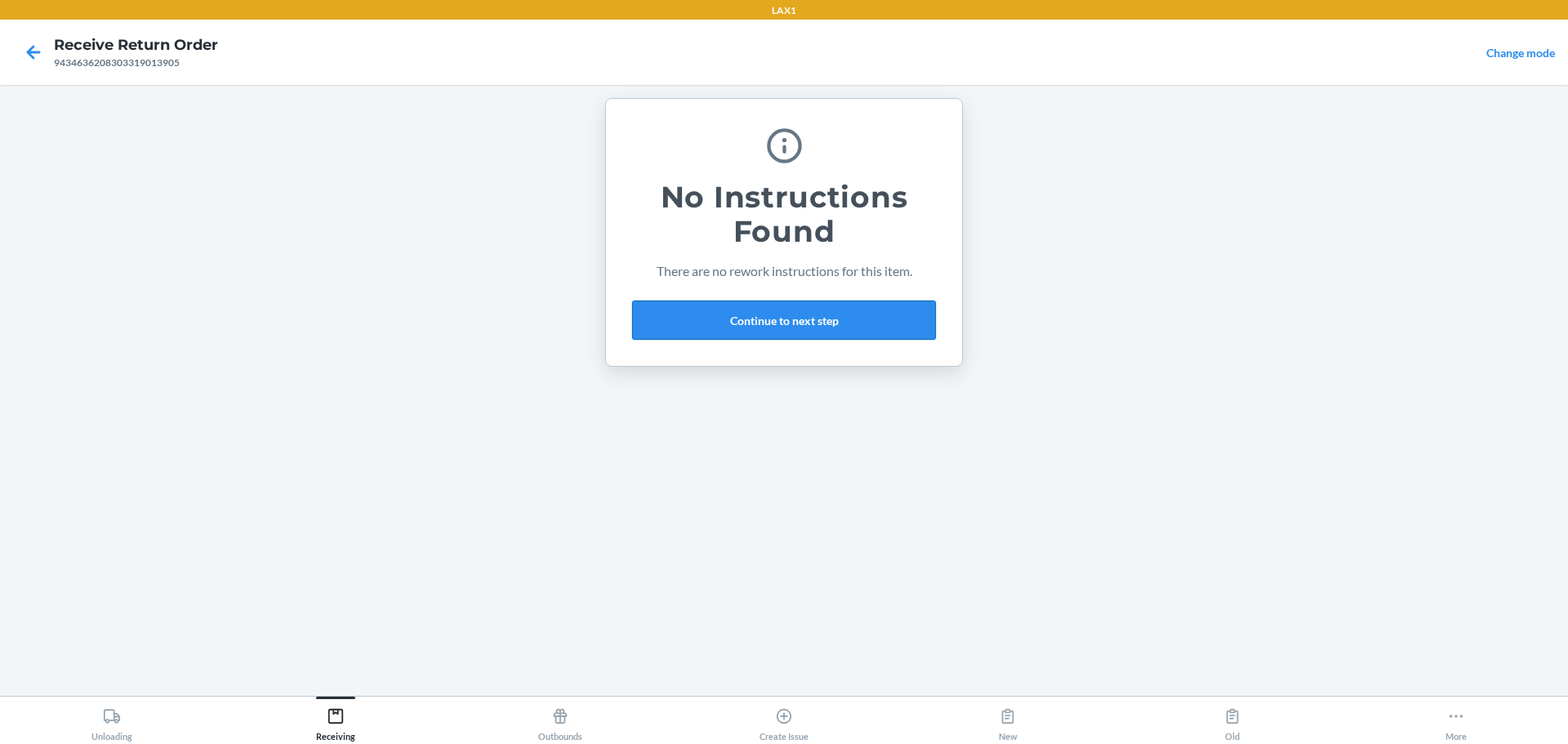
click at [754, 317] on button "Continue to next step" at bounding box center [784, 320] width 304 height 39
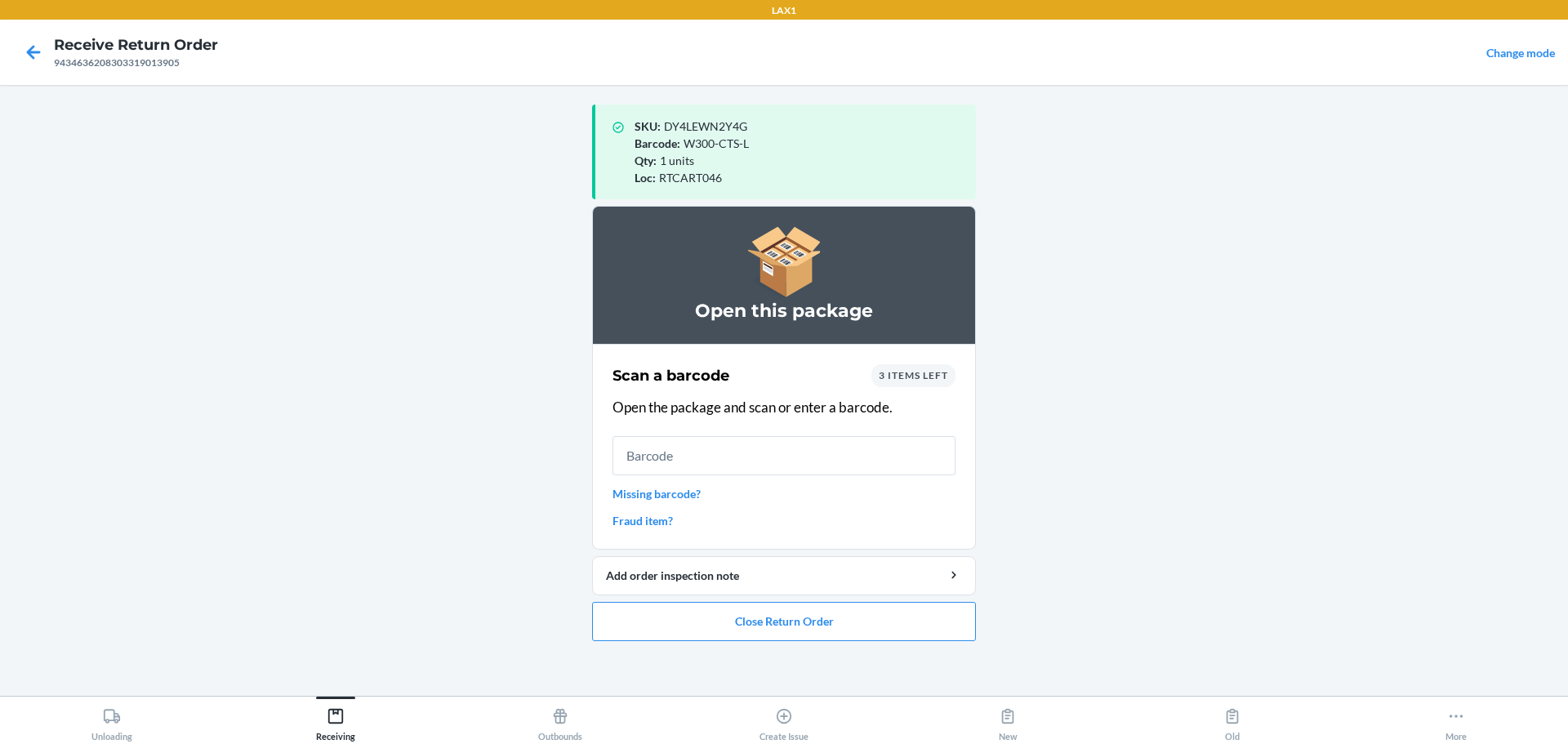
click at [678, 497] on link "Missing barcode?" at bounding box center [784, 494] width 343 height 17
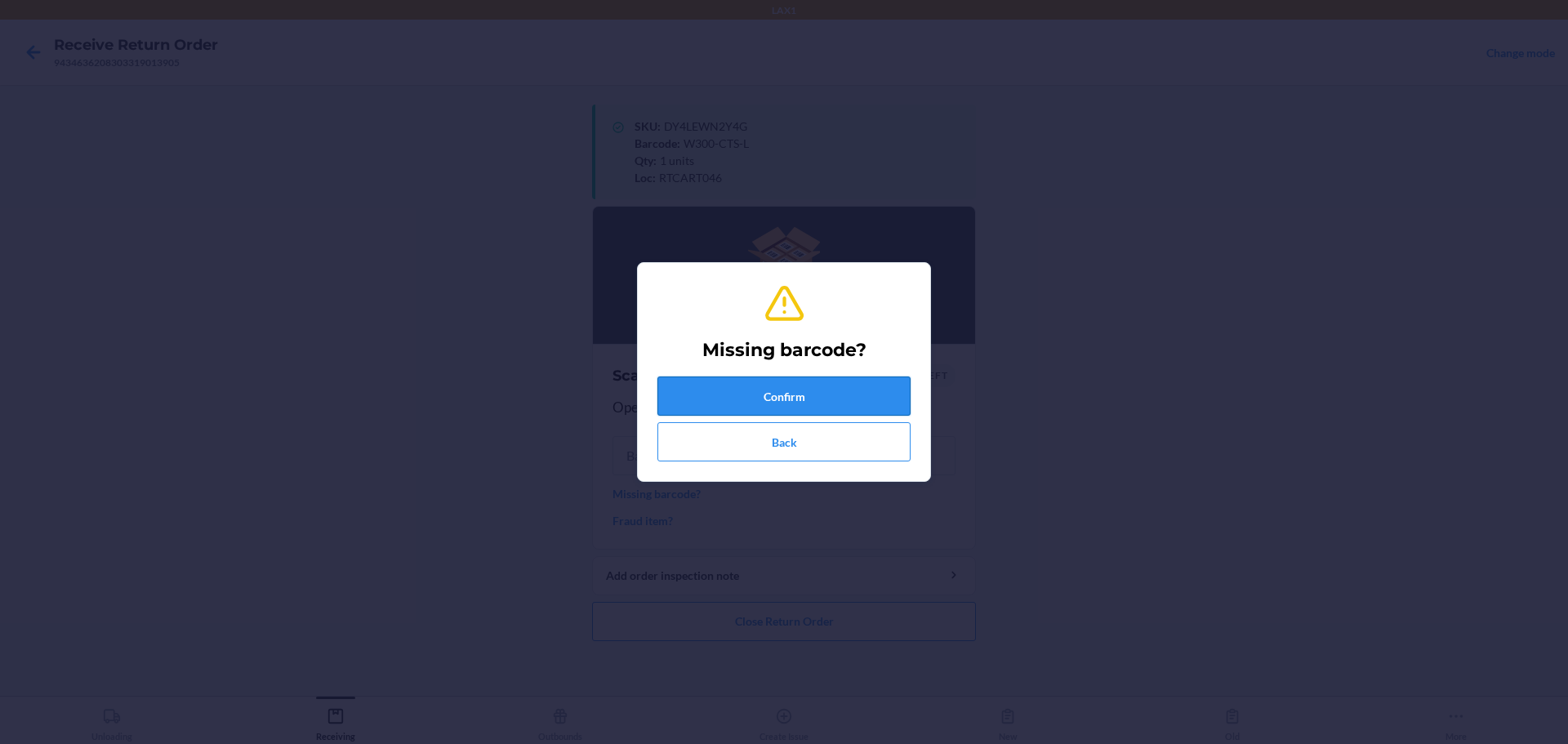
click at [754, 399] on button "Confirm" at bounding box center [784, 396] width 253 height 39
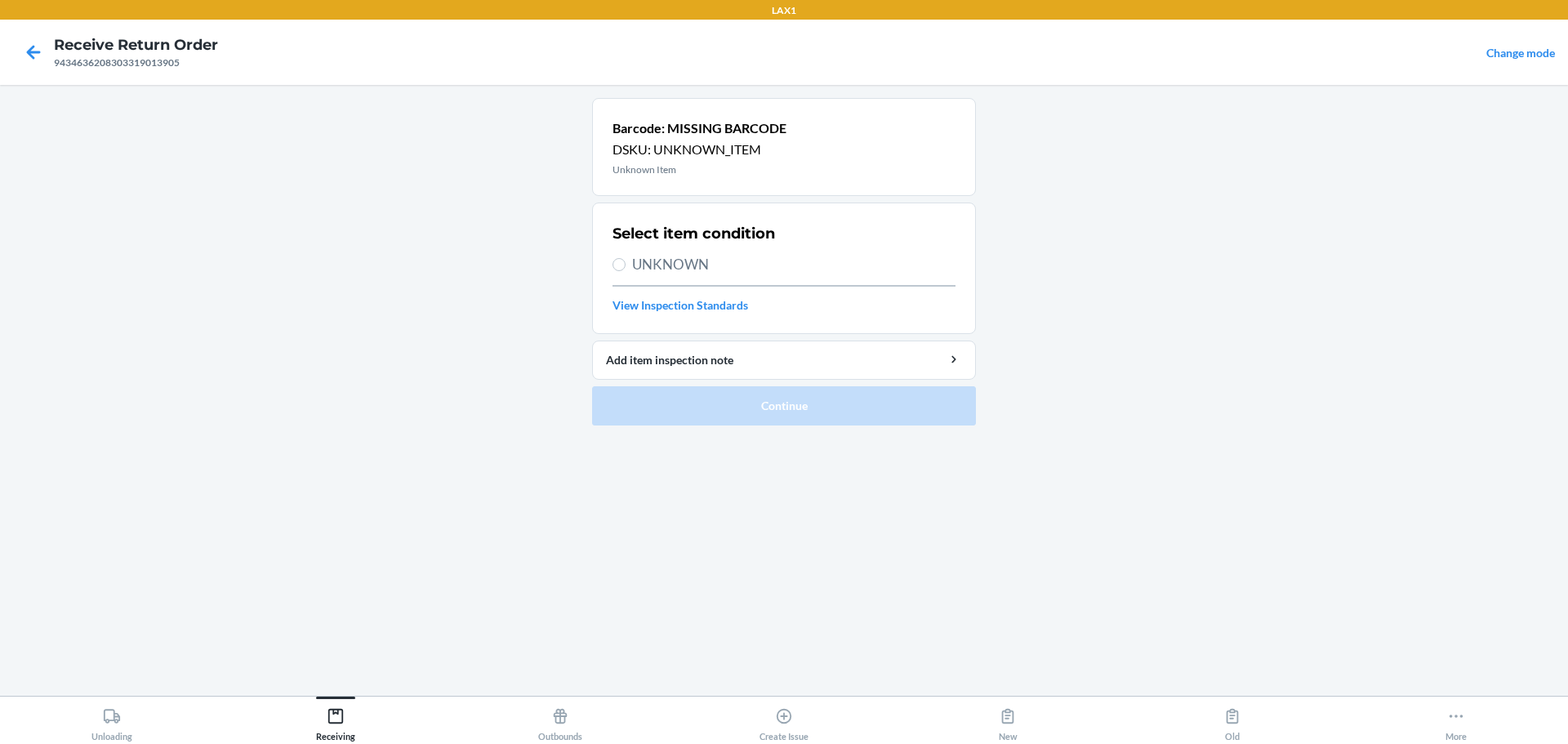
click at [700, 259] on span "UNKNOWN" at bounding box center [794, 265] width 323 height 21
click at [626, 259] on input "UNKNOWN" at bounding box center [618, 264] width 13 height 13
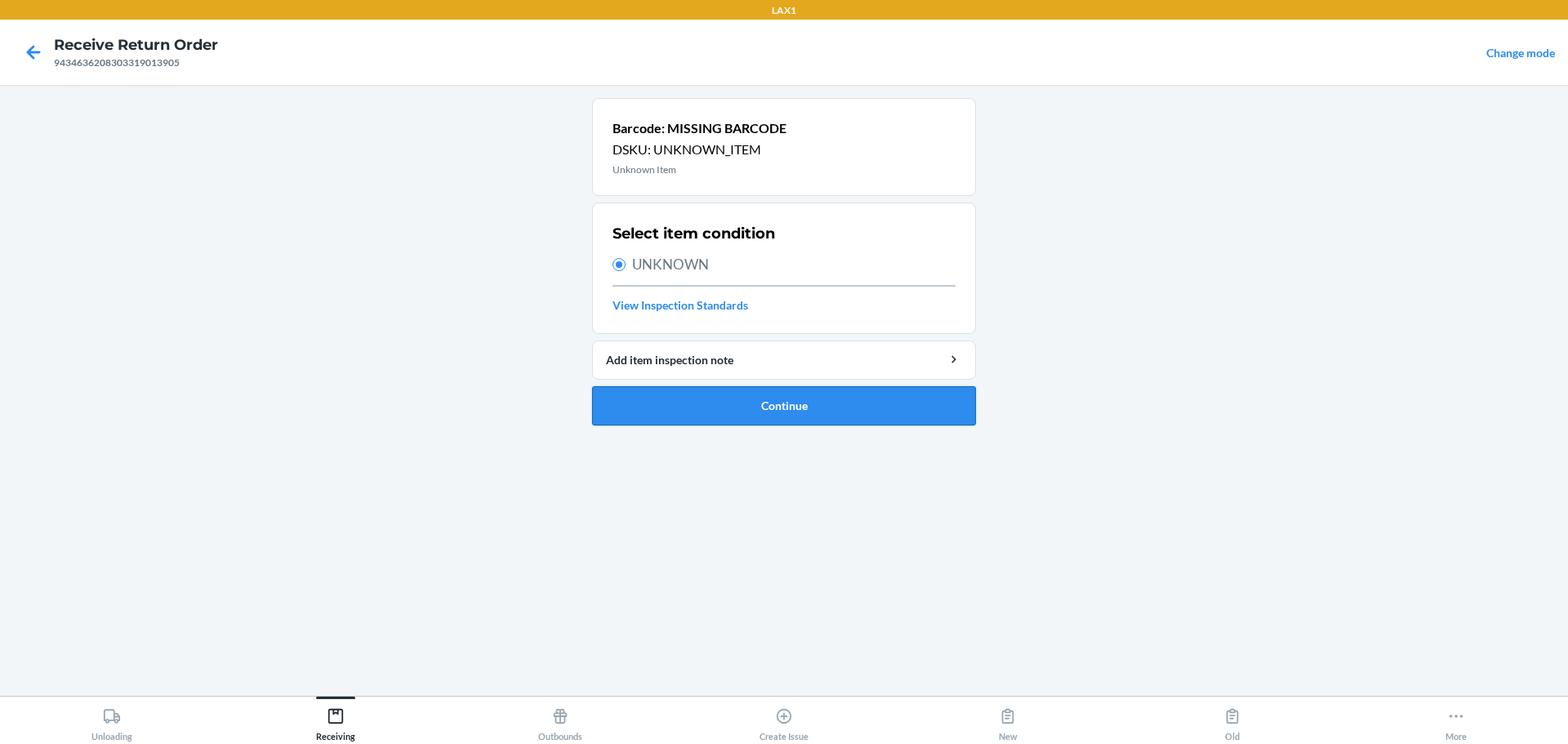
click at [754, 412] on button "Continue" at bounding box center [784, 405] width 384 height 39
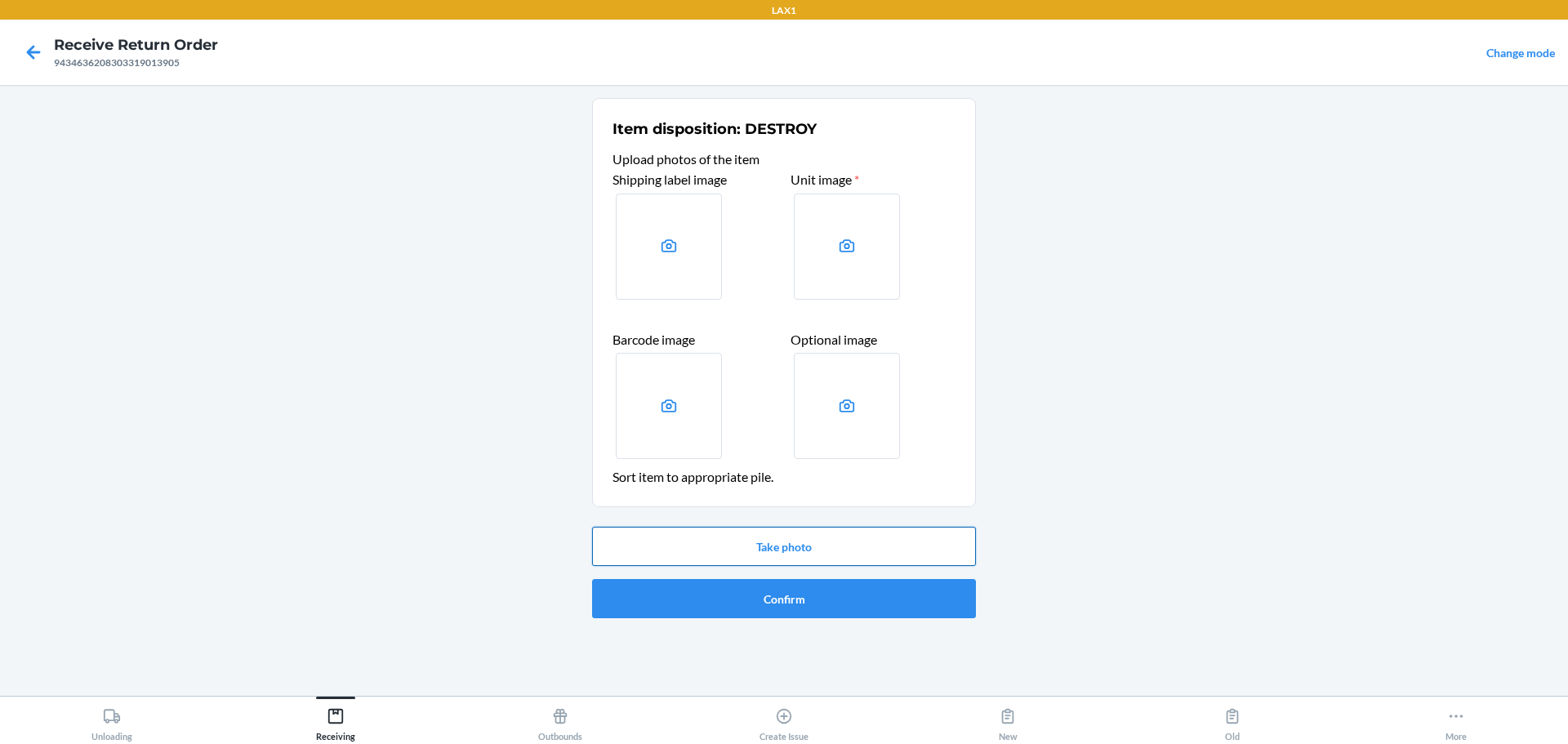
click at [754, 551] on button "Take photo" at bounding box center [784, 546] width 384 height 39
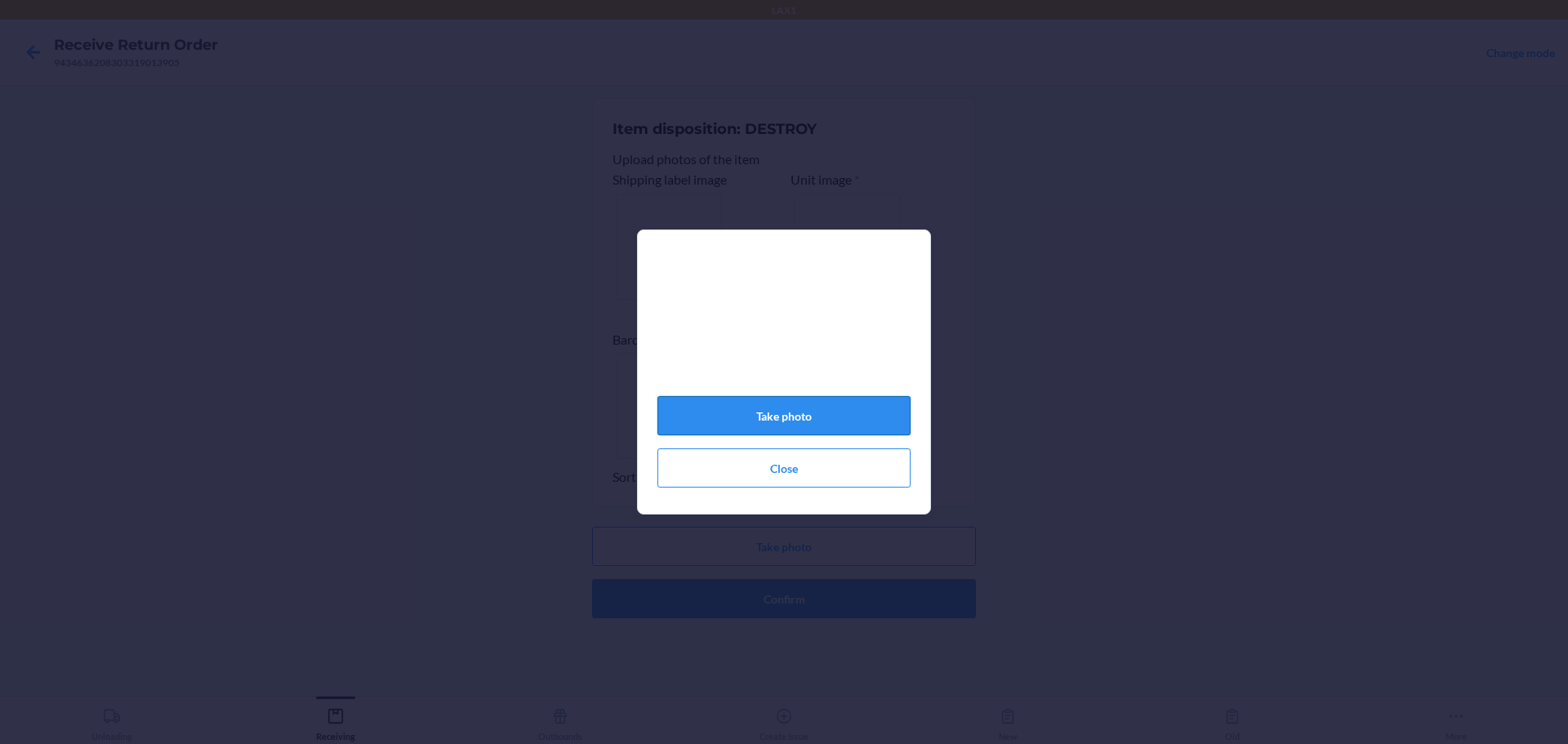
click at [754, 431] on button "Take photo" at bounding box center [784, 415] width 253 height 39
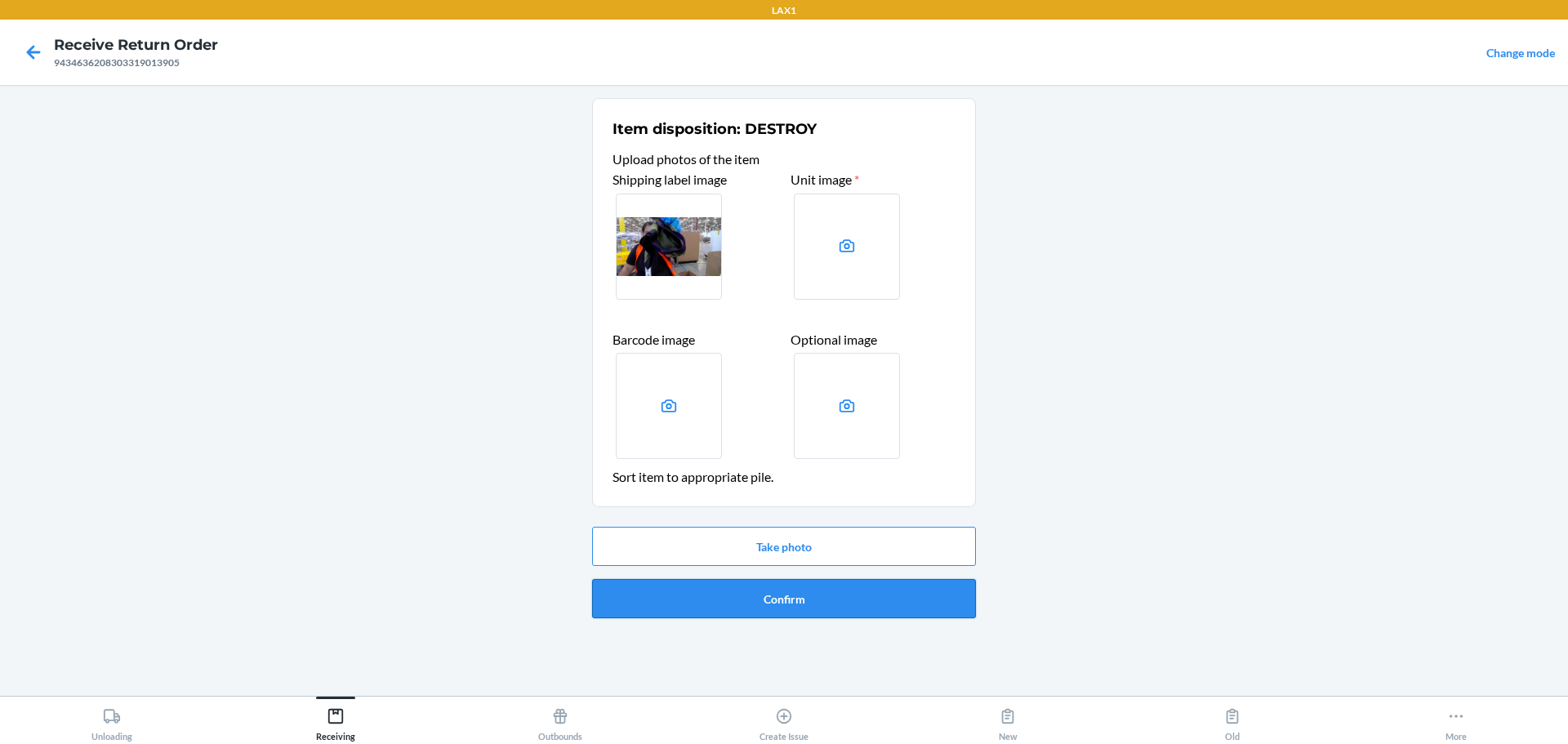
click at [754, 597] on button "Confirm" at bounding box center [784, 598] width 384 height 39
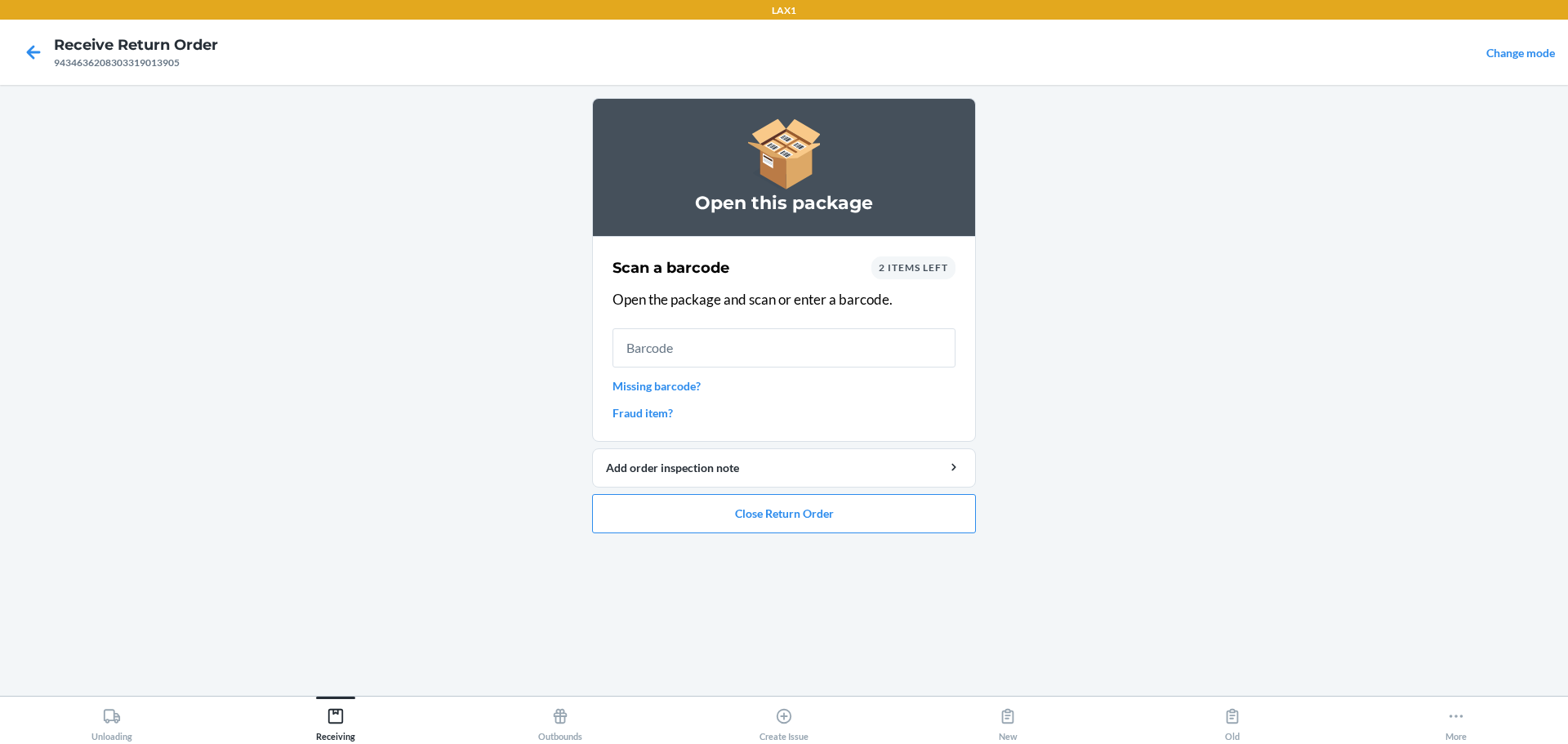
click at [699, 382] on link "Missing barcode?" at bounding box center [784, 386] width 343 height 17
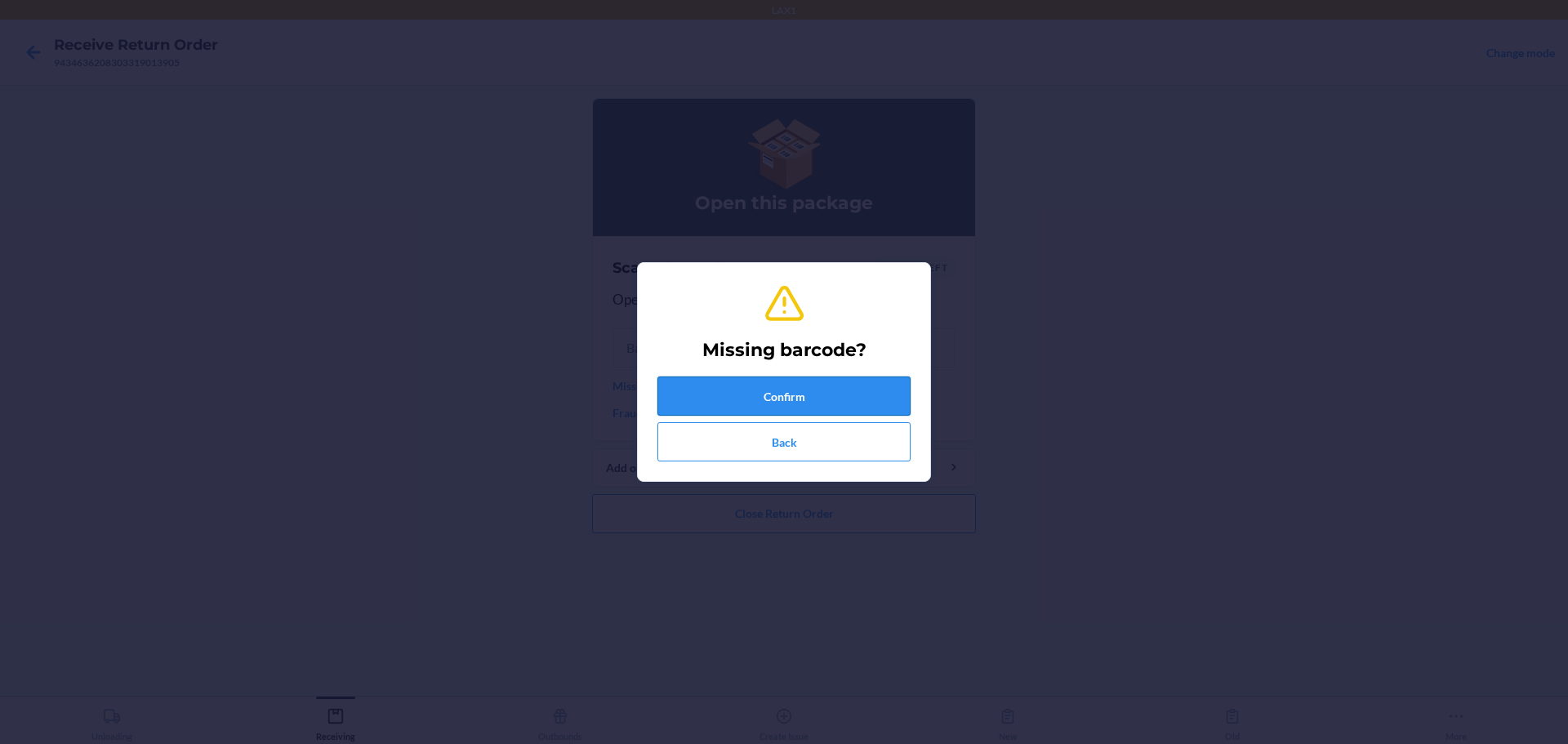
click at [754, 394] on button "Confirm" at bounding box center [784, 396] width 253 height 39
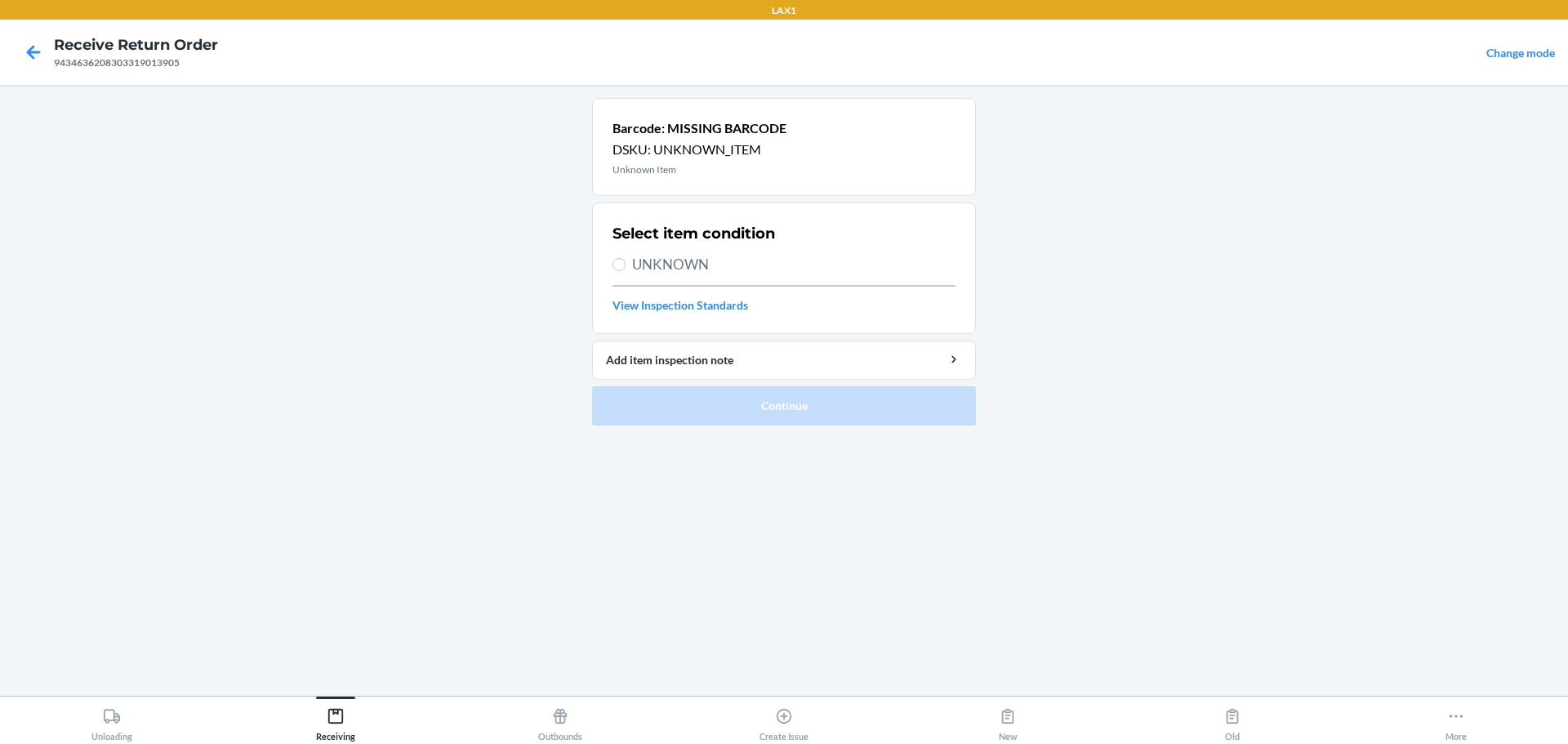
click at [673, 266] on span "UNKNOWN" at bounding box center [794, 265] width 323 height 21
click at [626, 266] on input "UNKNOWN" at bounding box center [618, 264] width 13 height 13
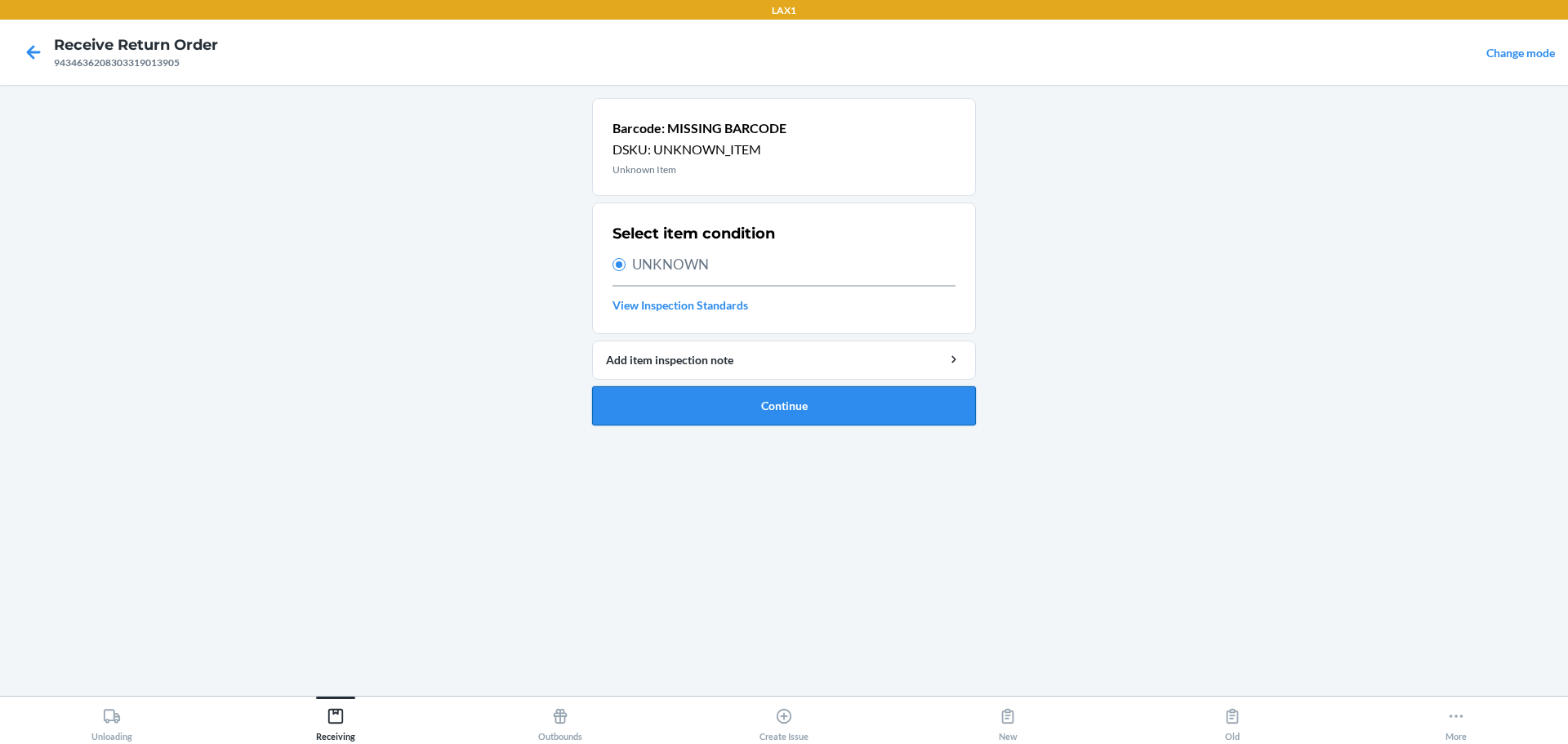
click at [754, 397] on button "Continue" at bounding box center [784, 405] width 384 height 39
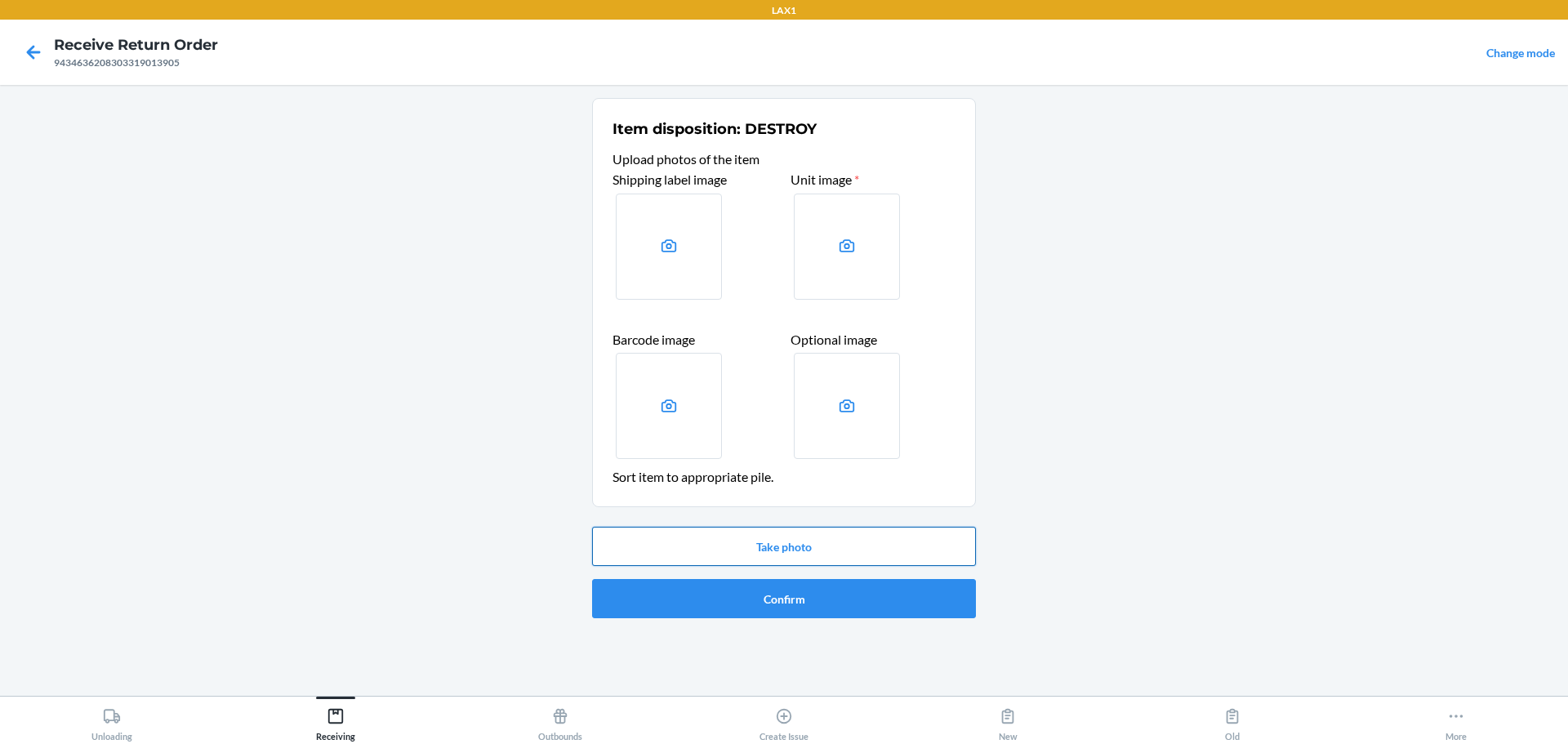
click at [754, 551] on button "Take photo" at bounding box center [784, 546] width 384 height 39
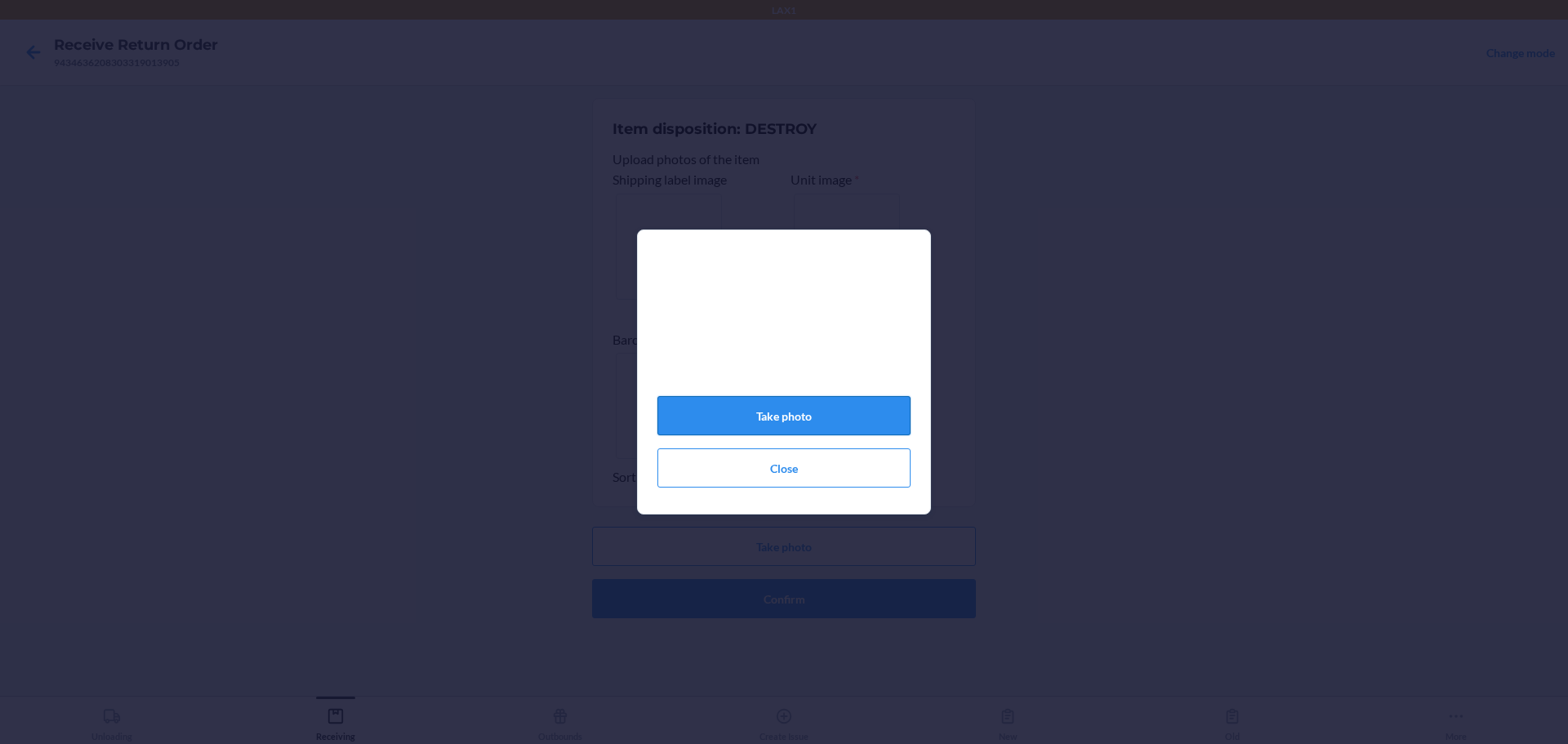
click at [754, 430] on button "Take photo" at bounding box center [784, 415] width 253 height 39
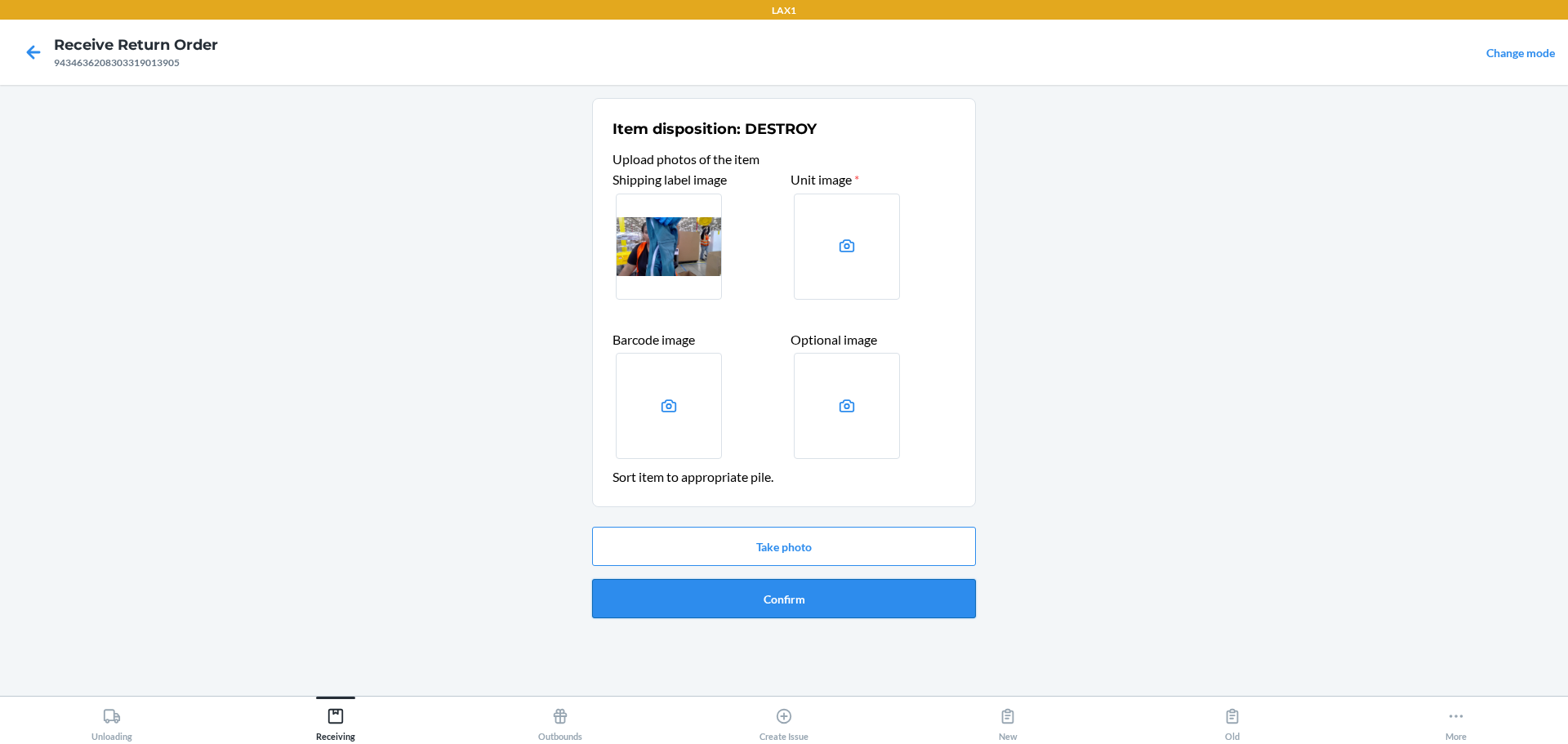
click at [754, 607] on button "Confirm" at bounding box center [784, 598] width 384 height 39
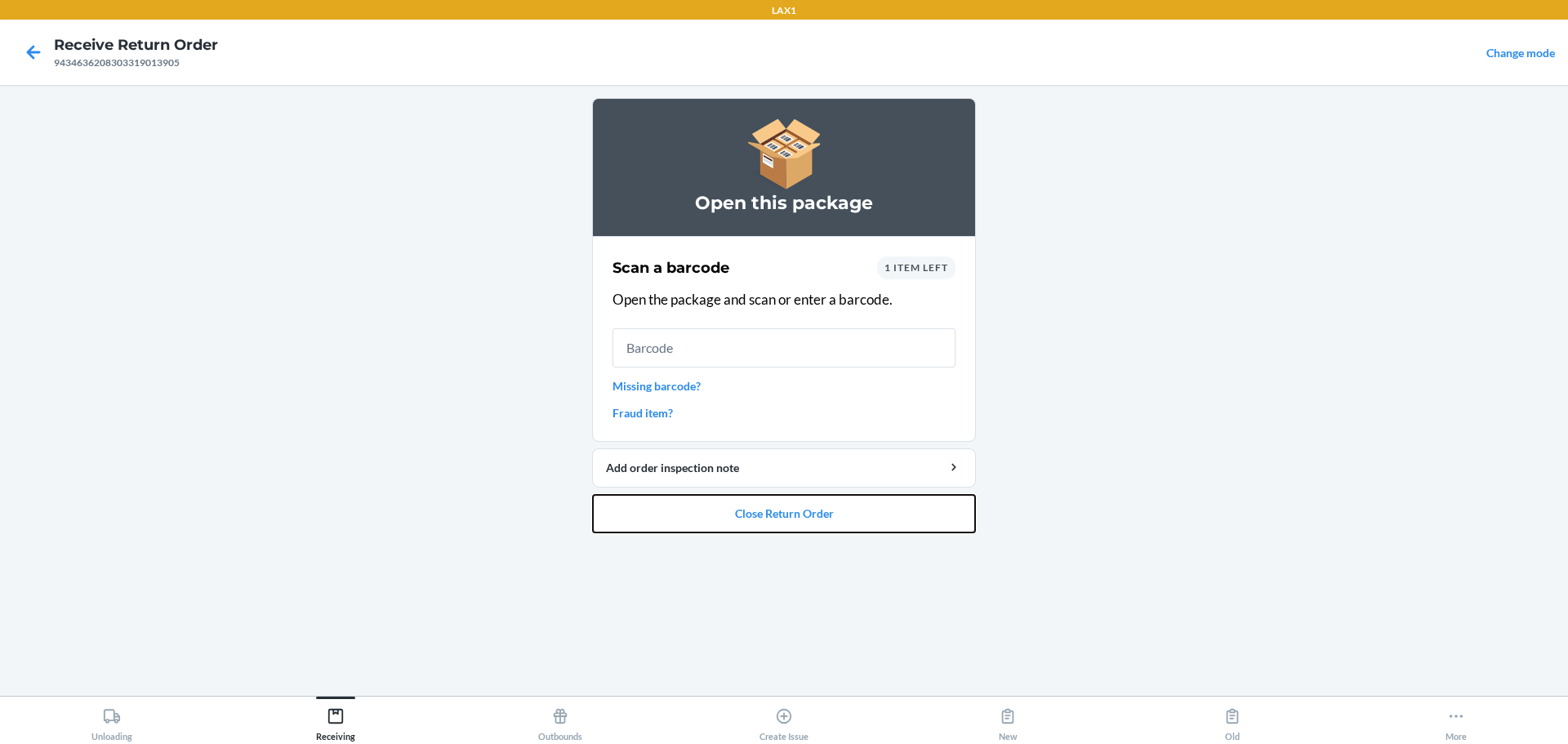
drag, startPoint x: 861, startPoint y: 503, endPoint x: 879, endPoint y: 374, distance: 130.2
click at [754, 388] on li "Open this package Scan a barcode 1 item left Open the package and scan or enter…" at bounding box center [784, 315] width 384 height 436
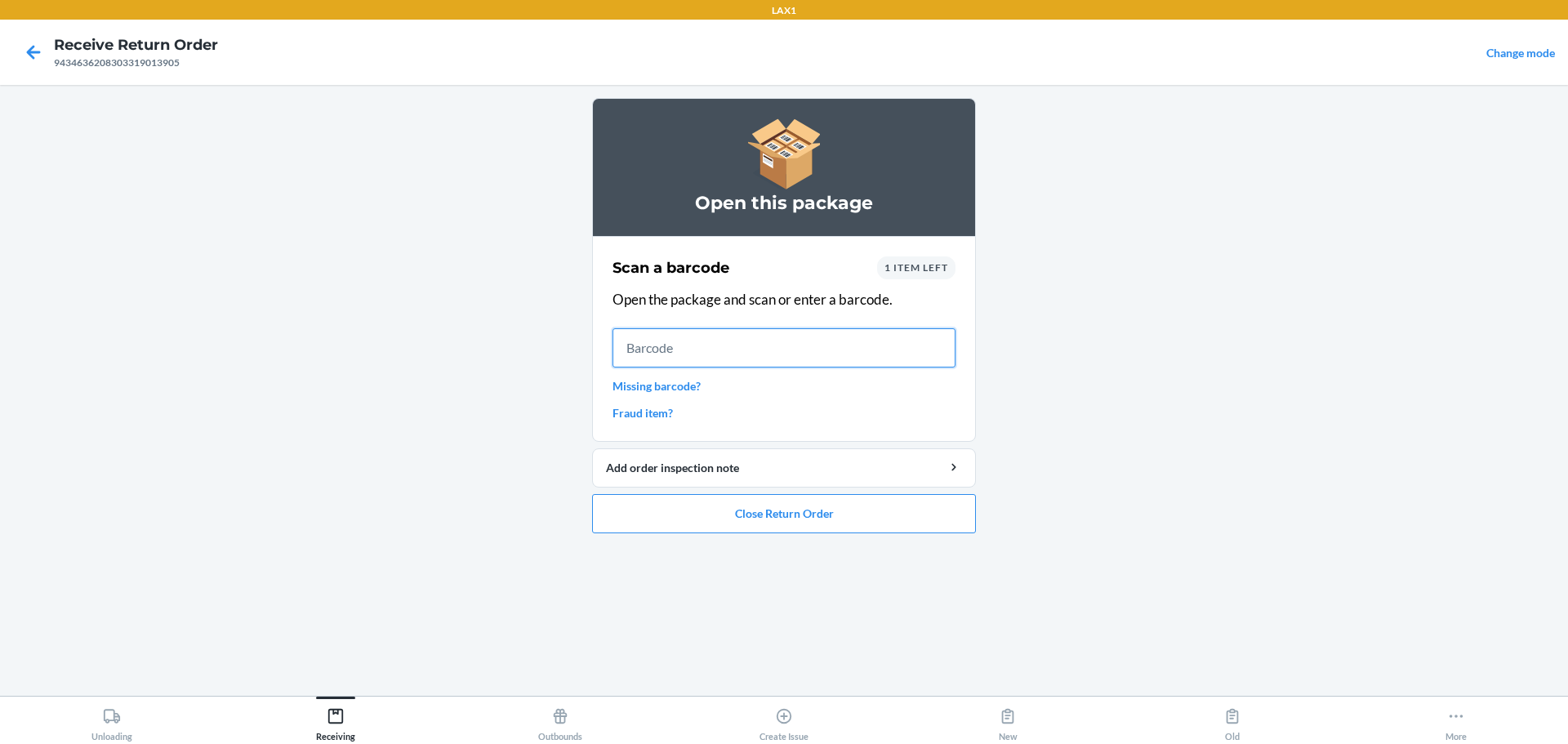
click at [754, 361] on input "text" at bounding box center [784, 347] width 343 height 39
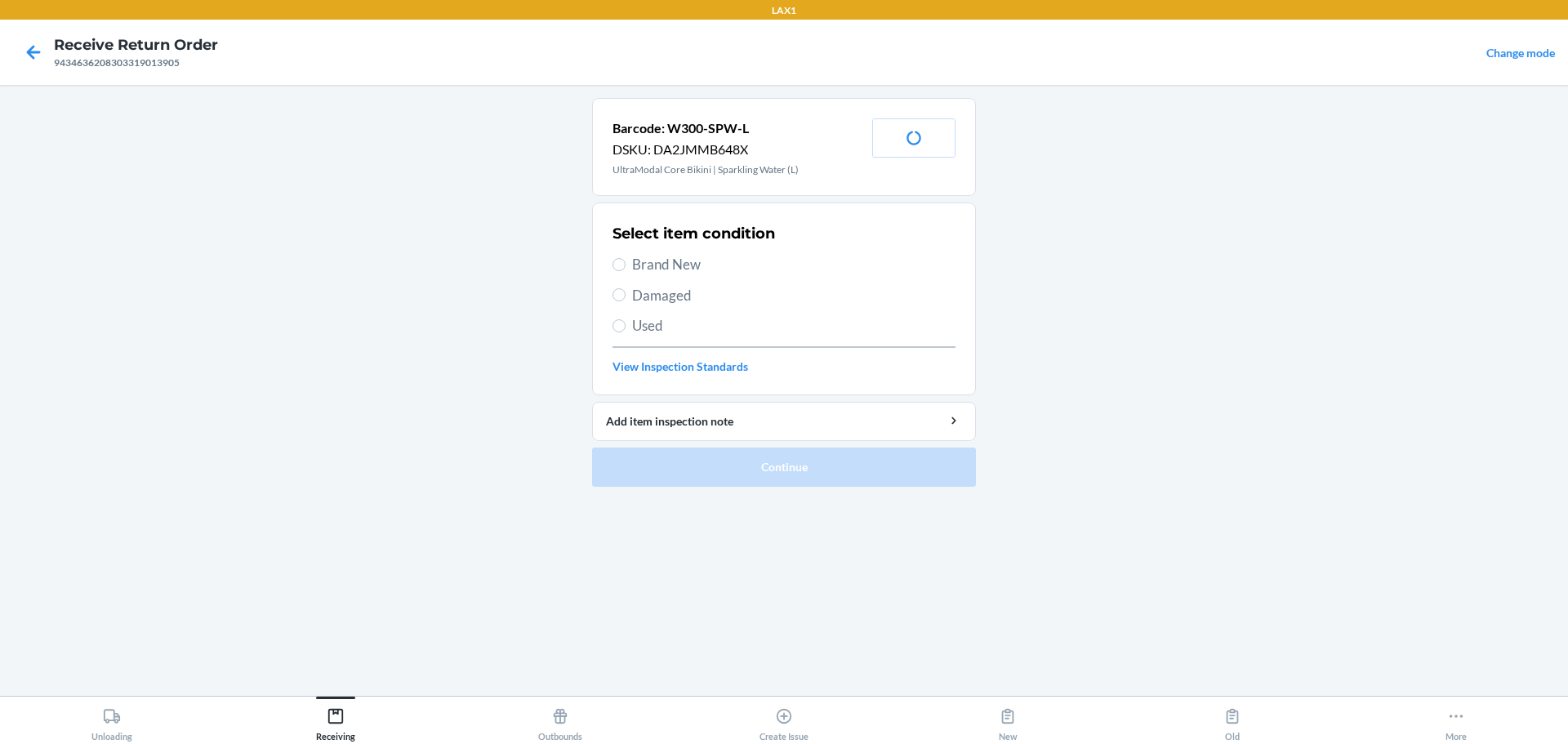
click at [679, 256] on span "Brand New" at bounding box center [794, 265] width 323 height 21
click at [626, 258] on input "Brand New" at bounding box center [618, 264] width 13 height 13
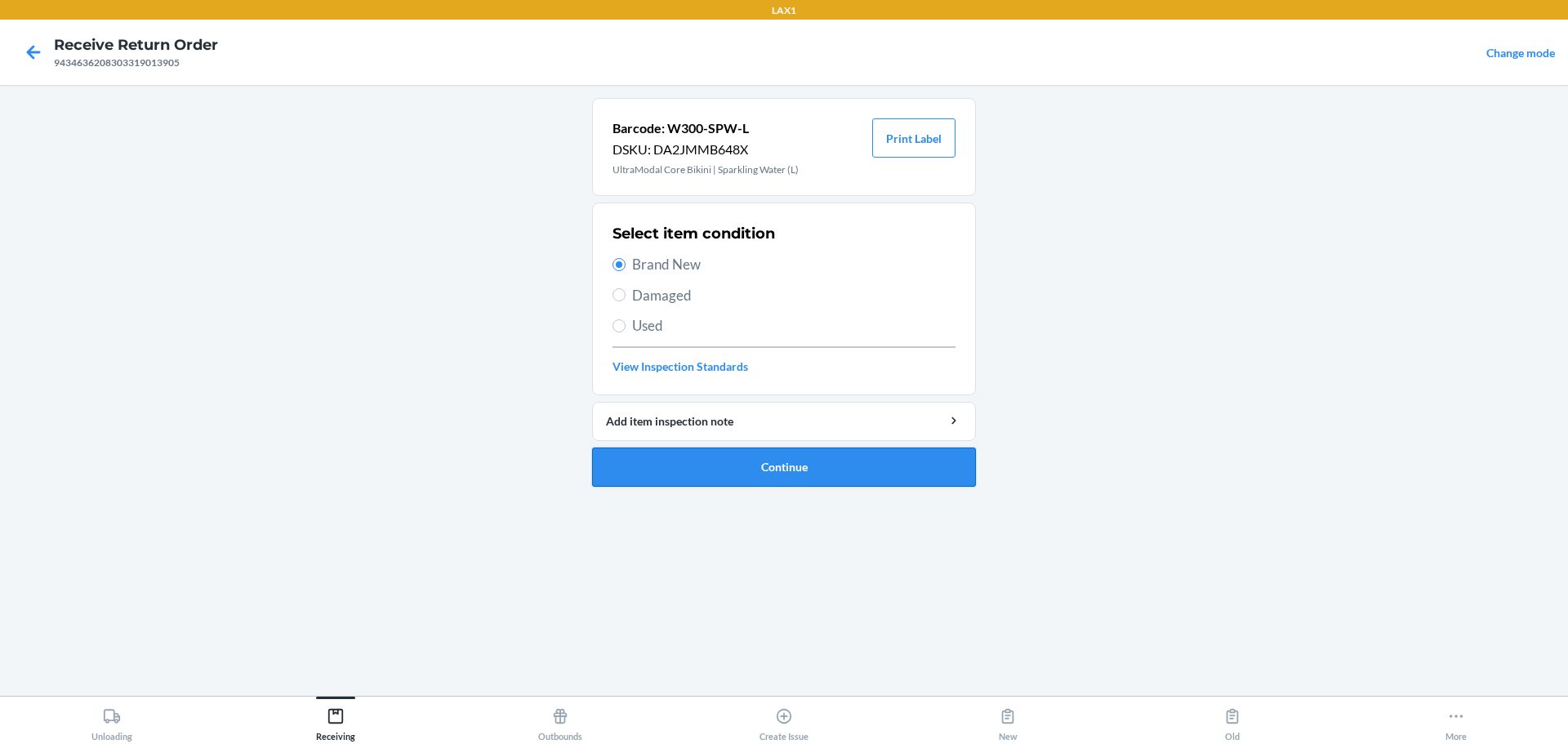
click at [754, 466] on button "Continue" at bounding box center [784, 467] width 384 height 39
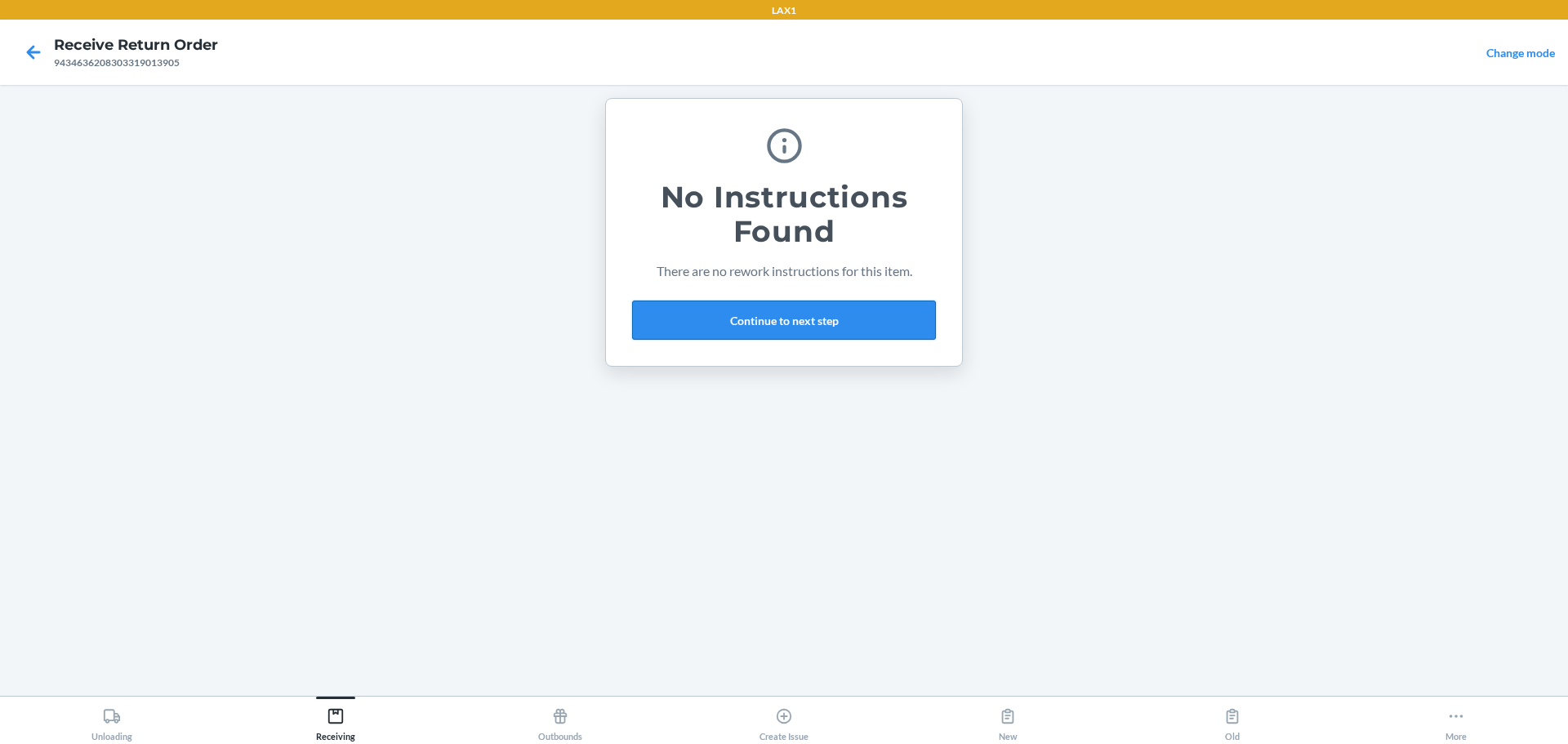
click at [754, 331] on button "Continue to next step" at bounding box center [784, 320] width 304 height 39
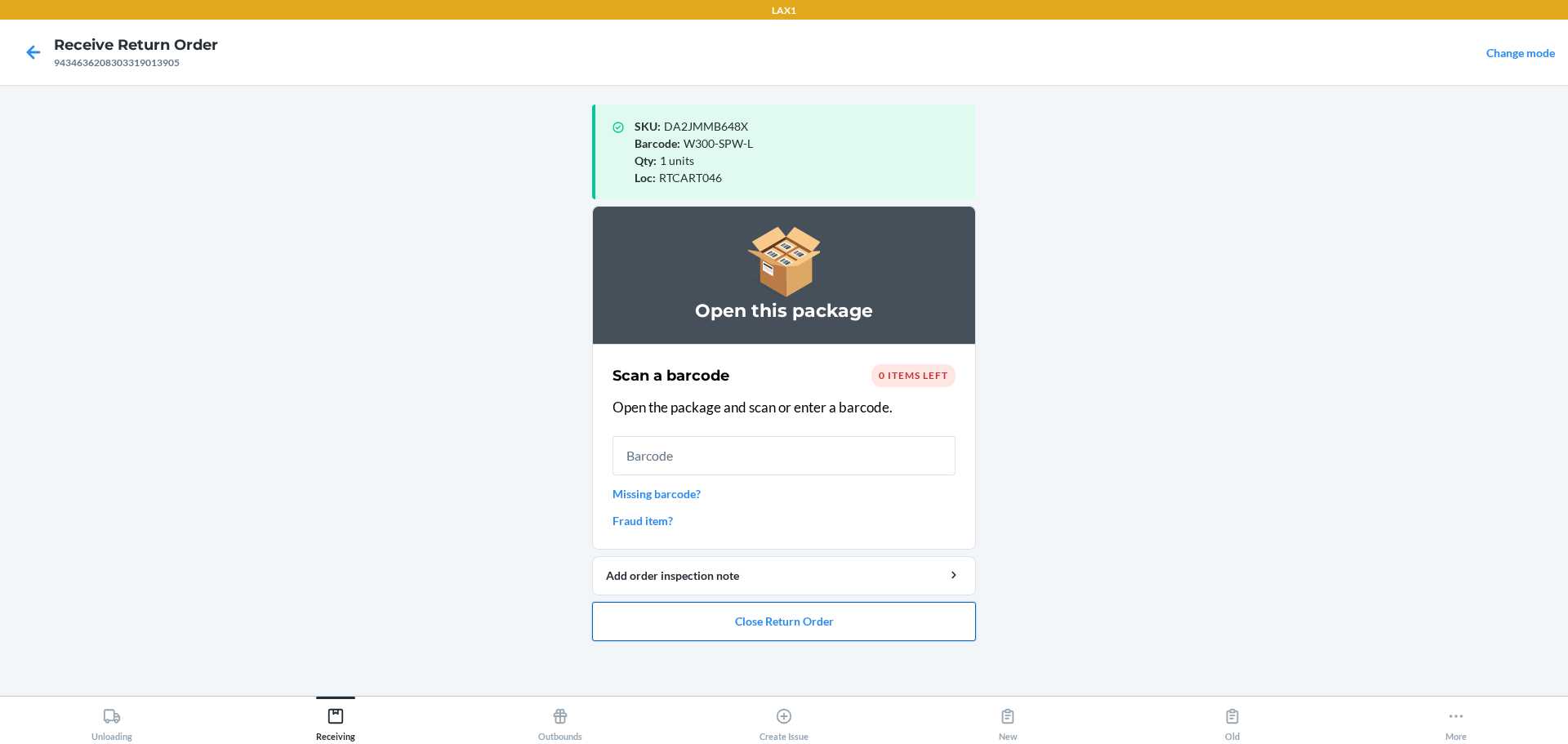
click at [754, 622] on button "Close Return Order" at bounding box center [784, 621] width 384 height 39
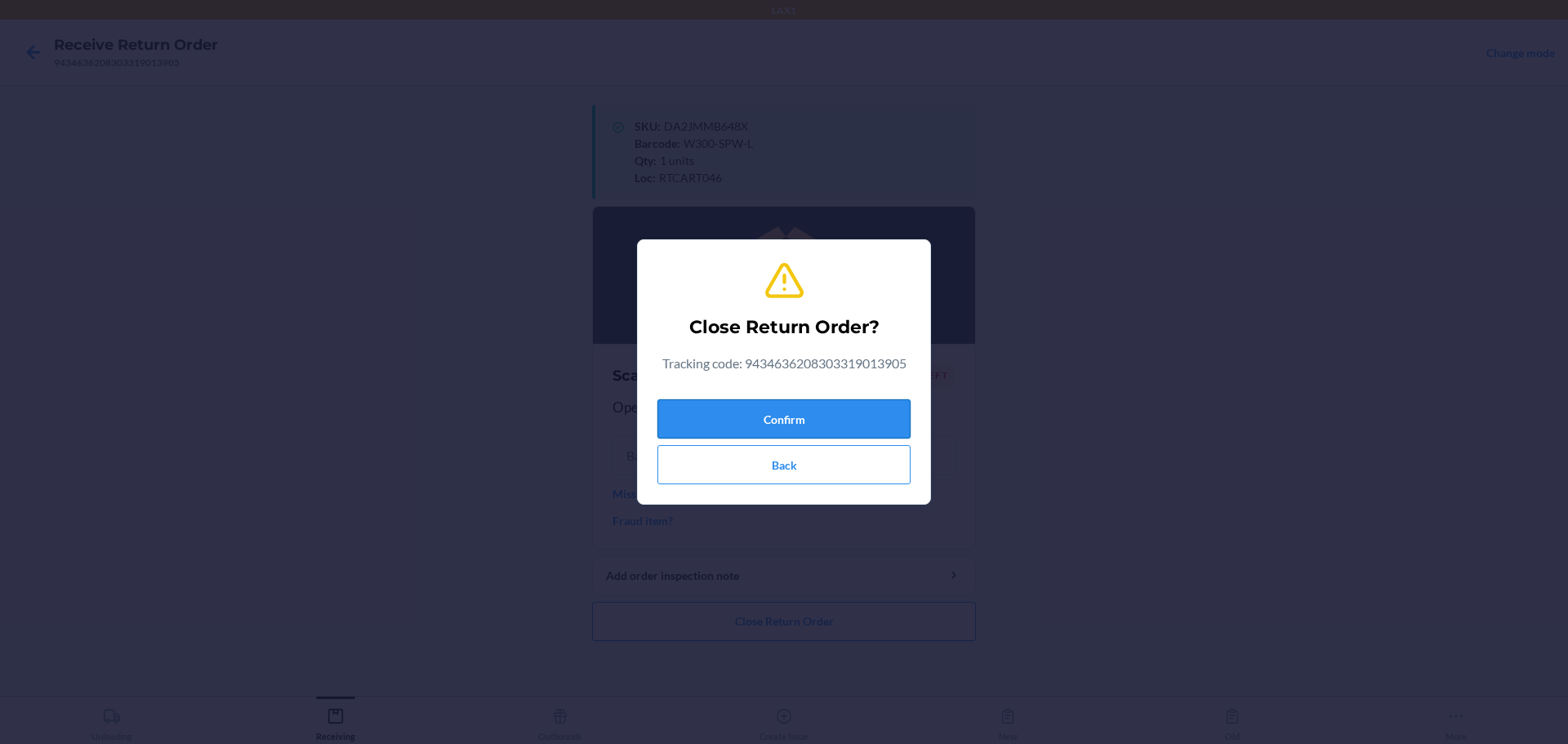
click at [754, 433] on button "Confirm" at bounding box center [784, 419] width 253 height 39
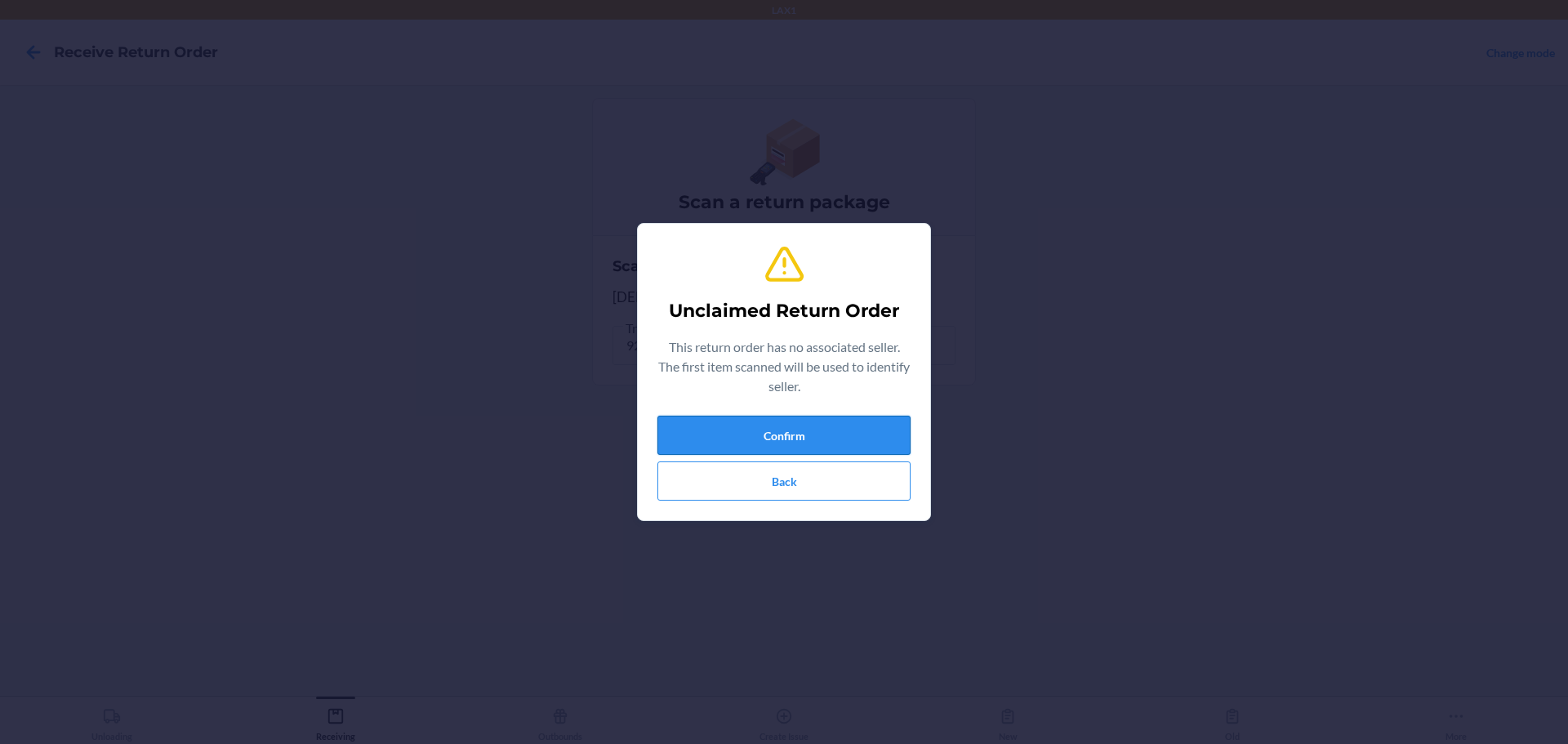
click at [754, 441] on button "Confirm" at bounding box center [784, 436] width 253 height 39
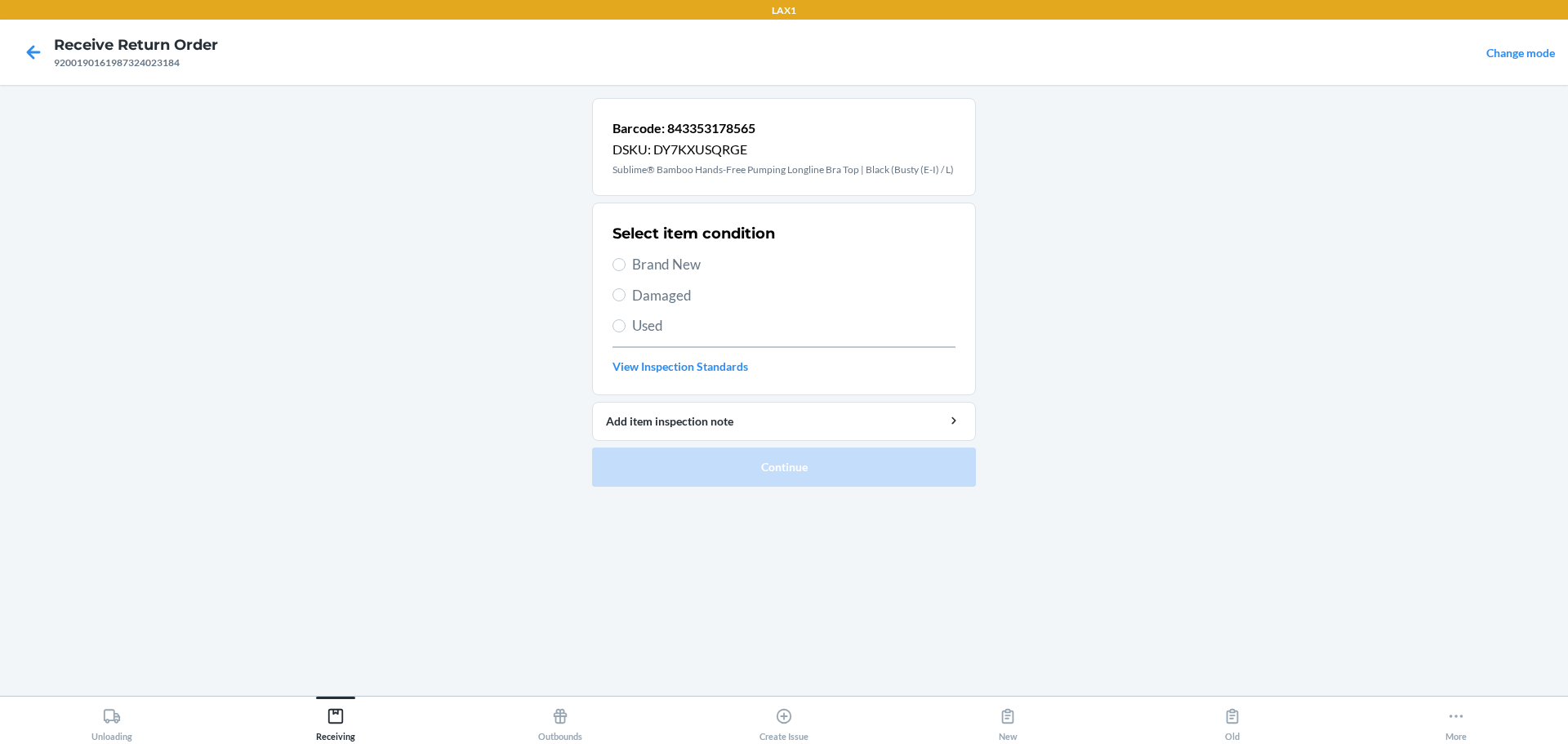
click at [674, 266] on span "Brand New" at bounding box center [794, 265] width 323 height 21
click at [626, 266] on input "Brand New" at bounding box center [618, 264] width 13 height 13
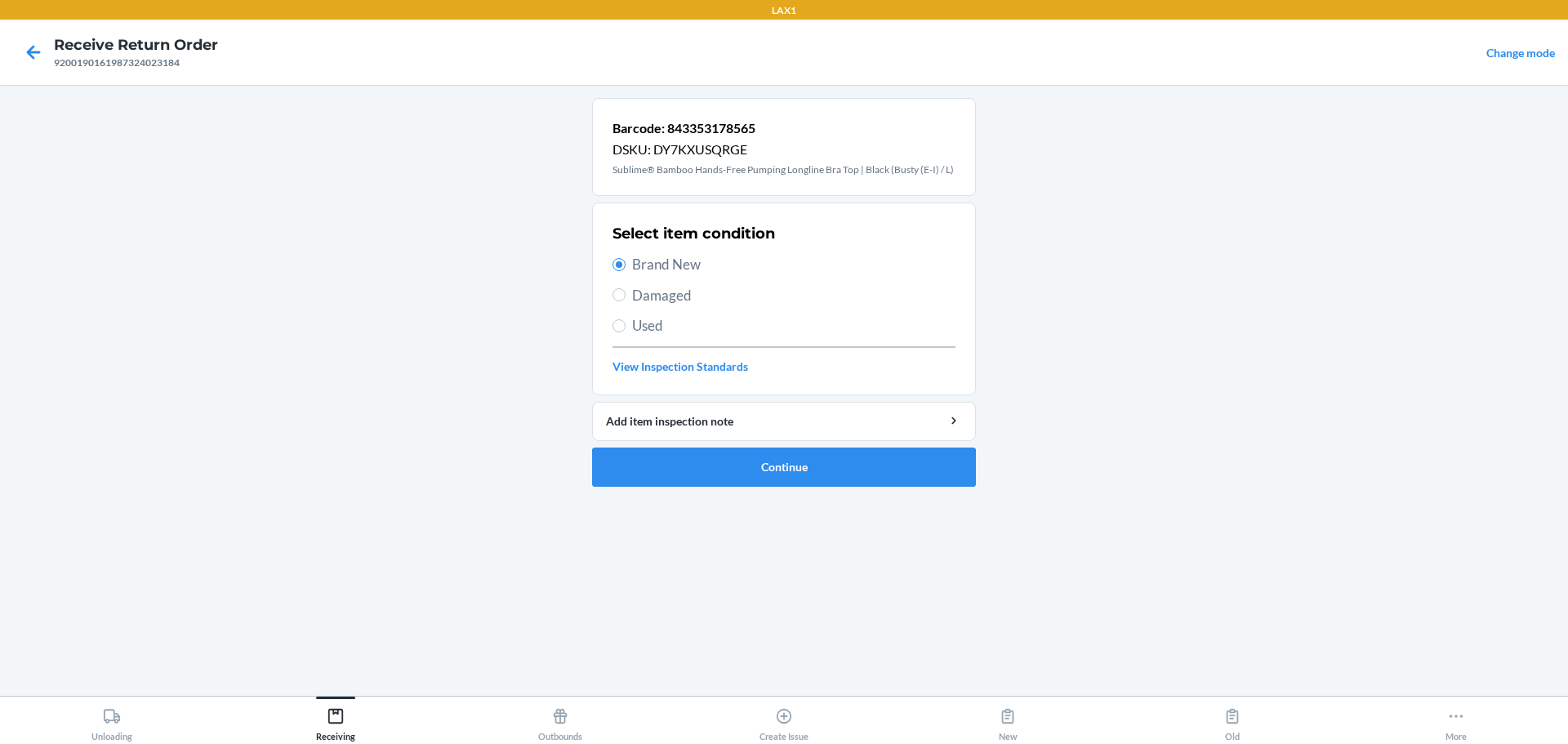
click at [741, 488] on ol "Barcode: 843353178565 DSKU: DY7KXUSQRGE Sublime® Bamboo Hands-Free Pumping Long…" at bounding box center [784, 299] width 384 height 402
click at [745, 477] on button "Continue" at bounding box center [784, 467] width 384 height 39
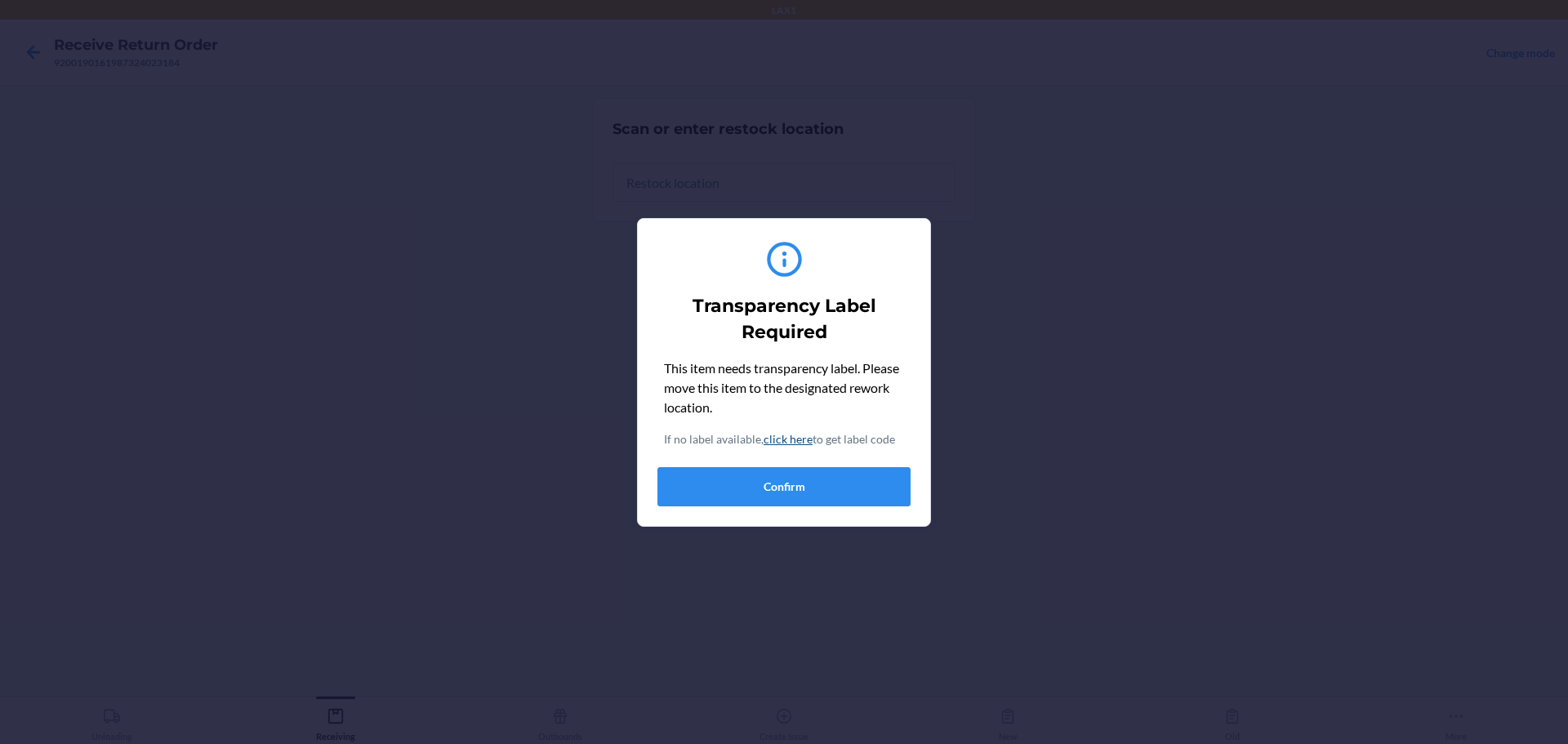
click at [754, 506] on div "Transparency Label Required This item needs transparency label. Please move thi…" at bounding box center [784, 372] width 253 height 281
click at [754, 489] on button "Confirm" at bounding box center [784, 487] width 253 height 39
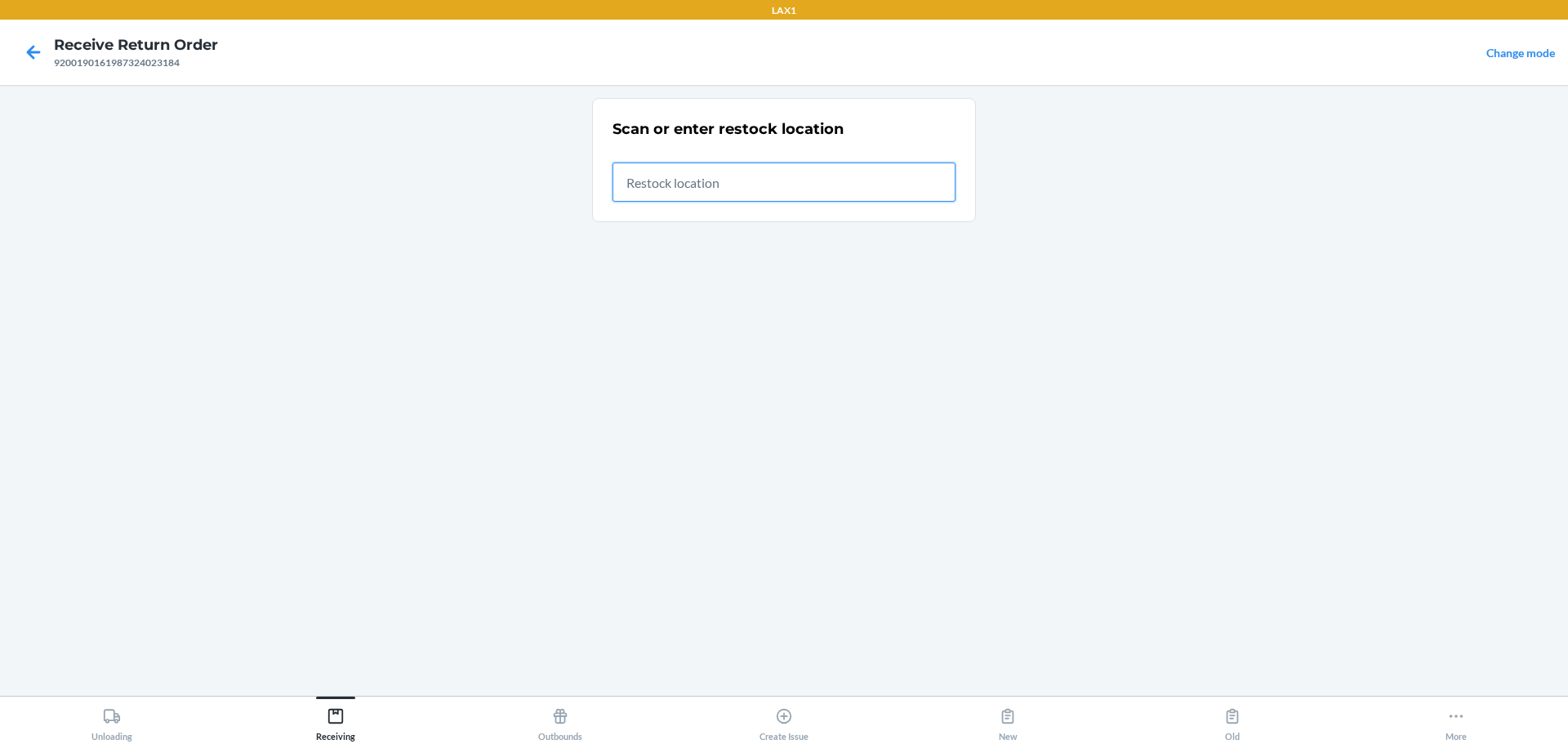
click at [754, 186] on input "text" at bounding box center [784, 182] width 343 height 39
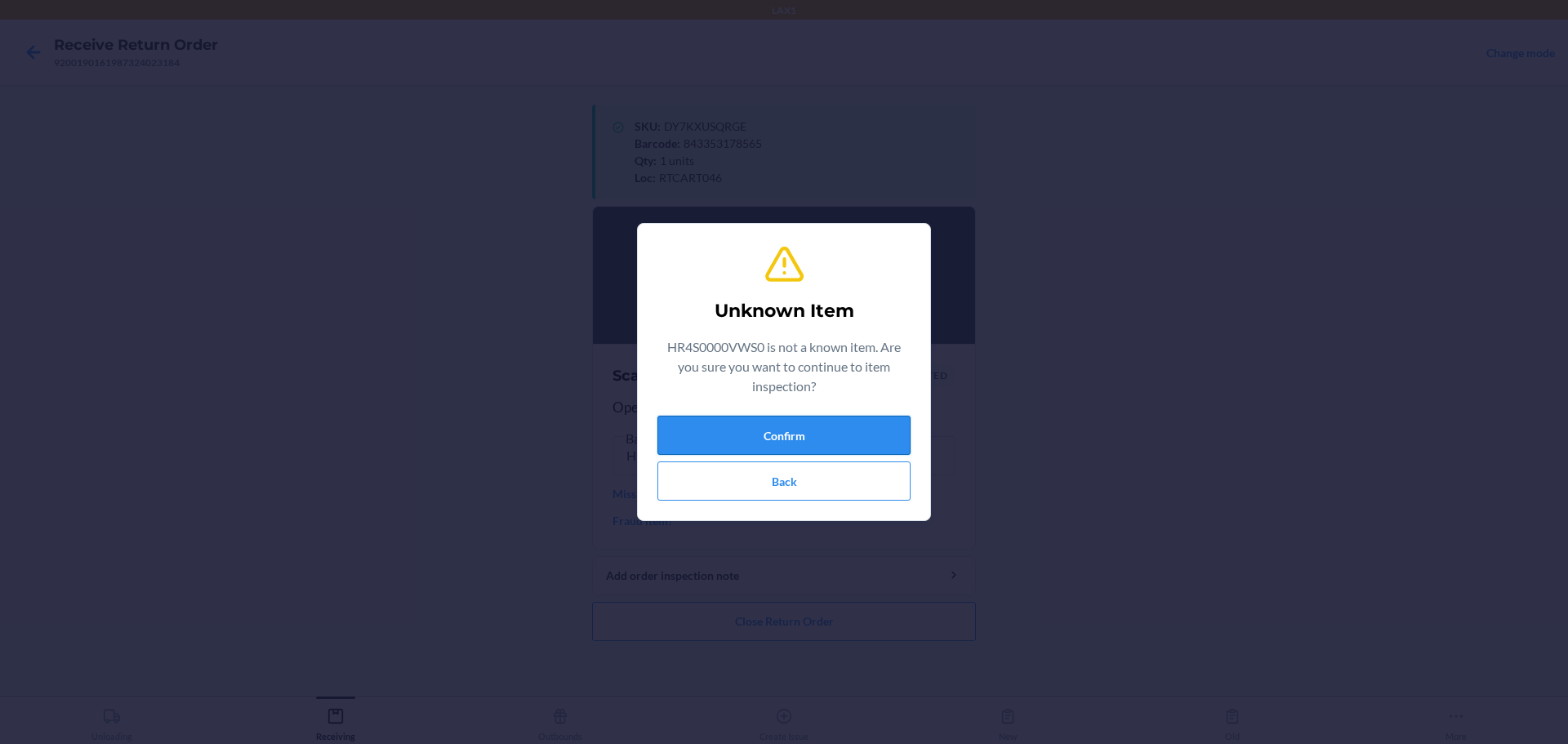
click at [754, 439] on button "Confirm" at bounding box center [784, 436] width 253 height 39
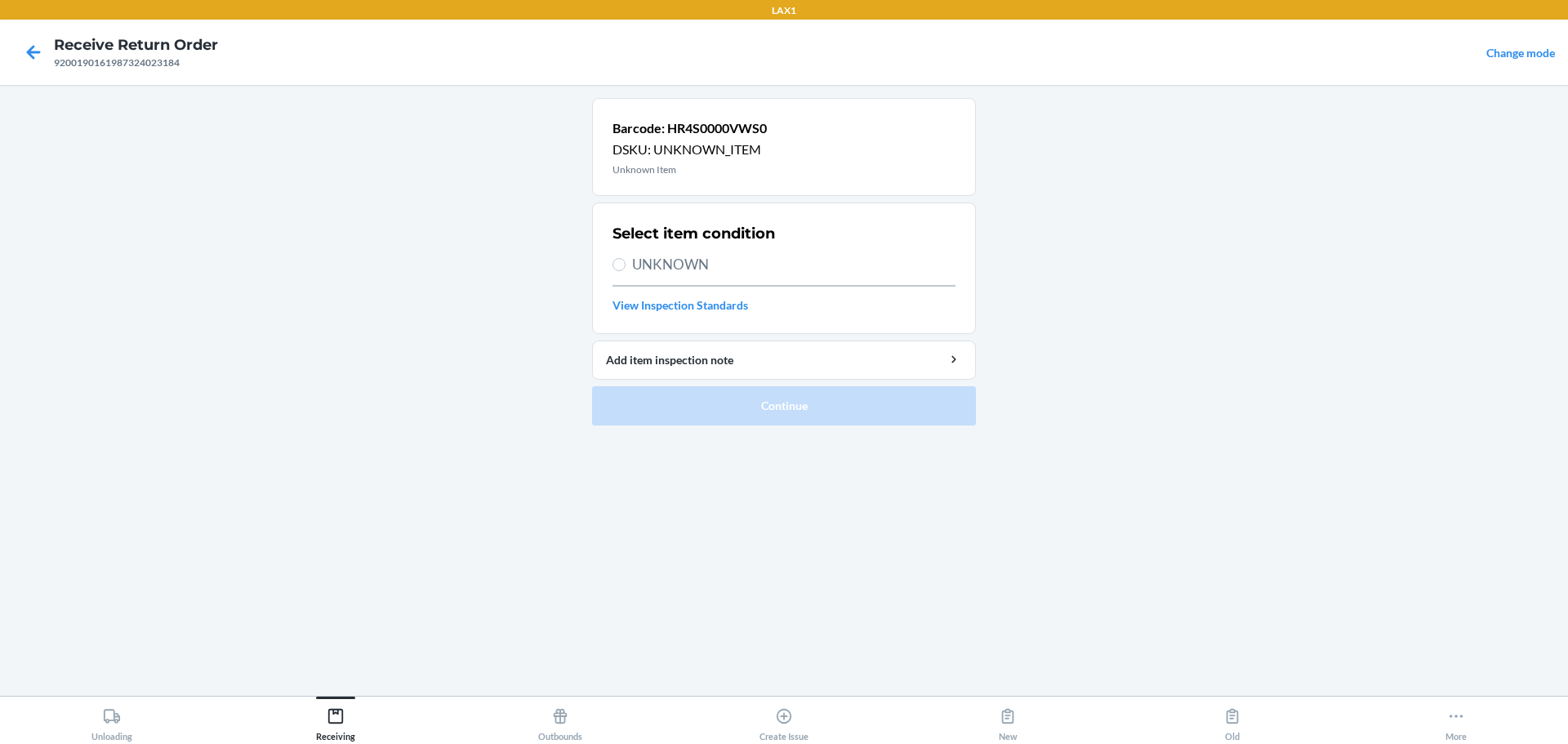
click at [671, 265] on span "UNKNOWN" at bounding box center [794, 265] width 323 height 21
click at [626, 265] on input "UNKNOWN" at bounding box center [618, 264] width 13 height 13
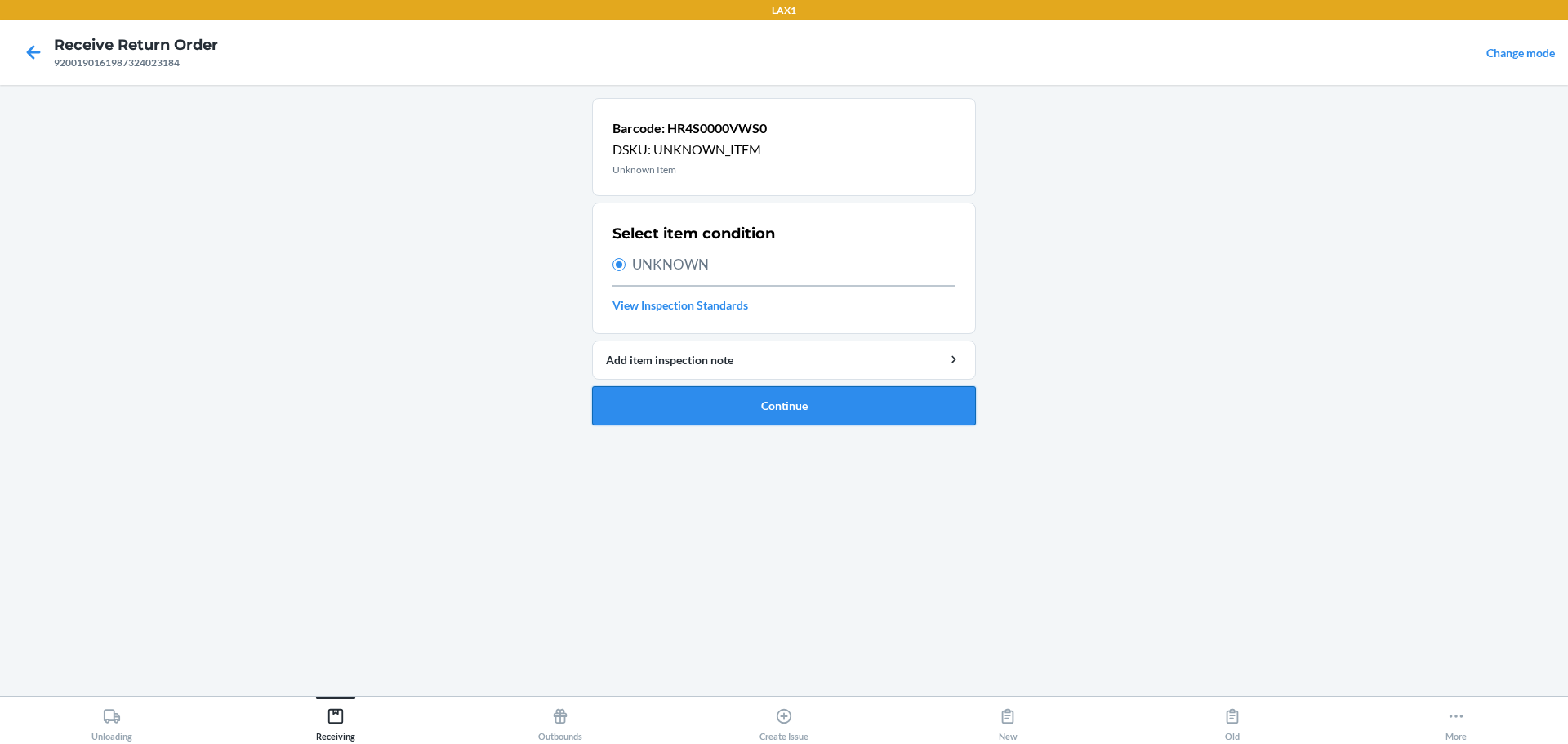
click at [754, 399] on button "Continue" at bounding box center [784, 405] width 384 height 39
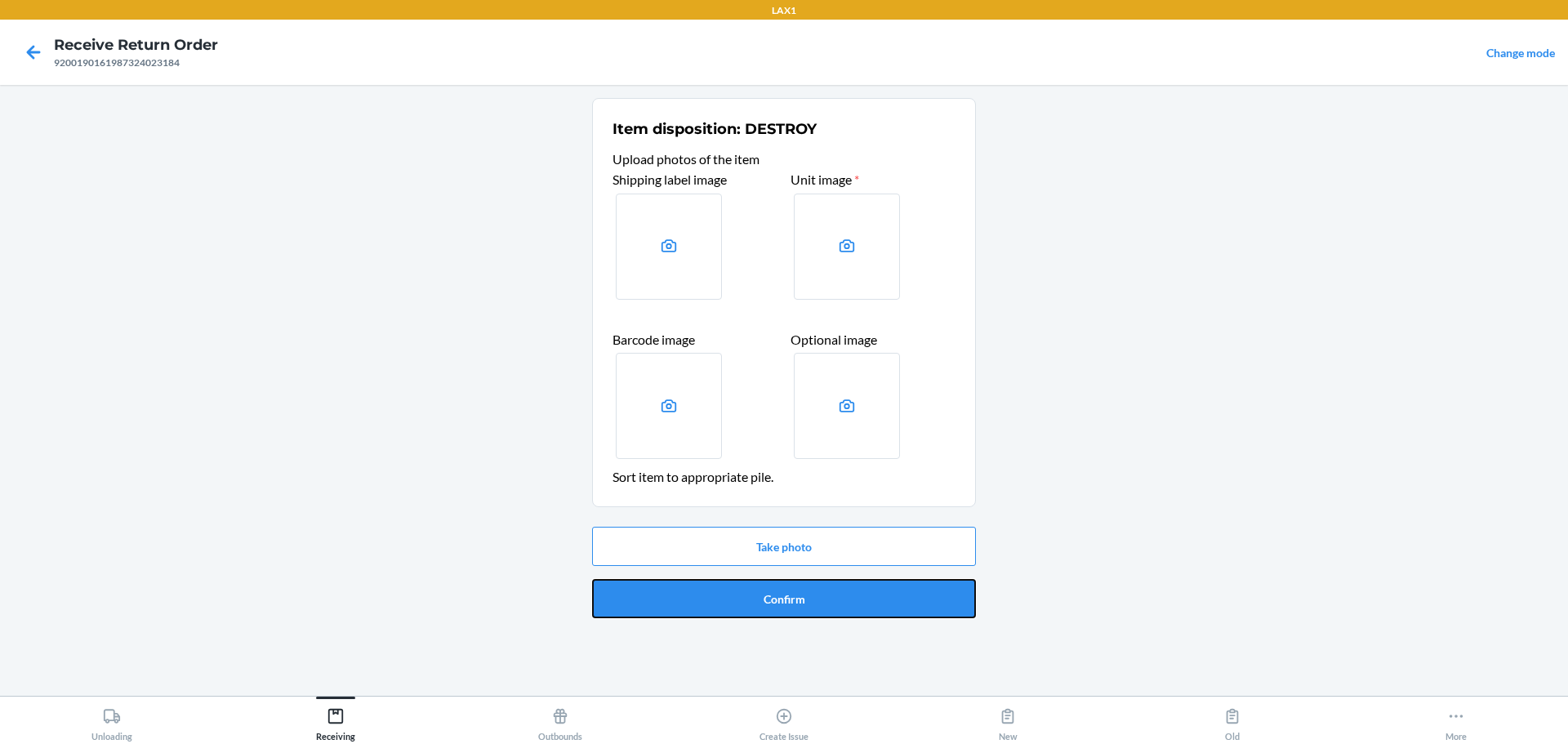
drag, startPoint x: 879, startPoint y: 593, endPoint x: 68, endPoint y: 75, distance: 962.3
click at [65, 96] on main "Item disposition: DESTROY Upload photos of the item Shipping label image Unit i…" at bounding box center [784, 391] width 1568 height 611
click at [35, 62] on icon at bounding box center [33, 52] width 28 height 28
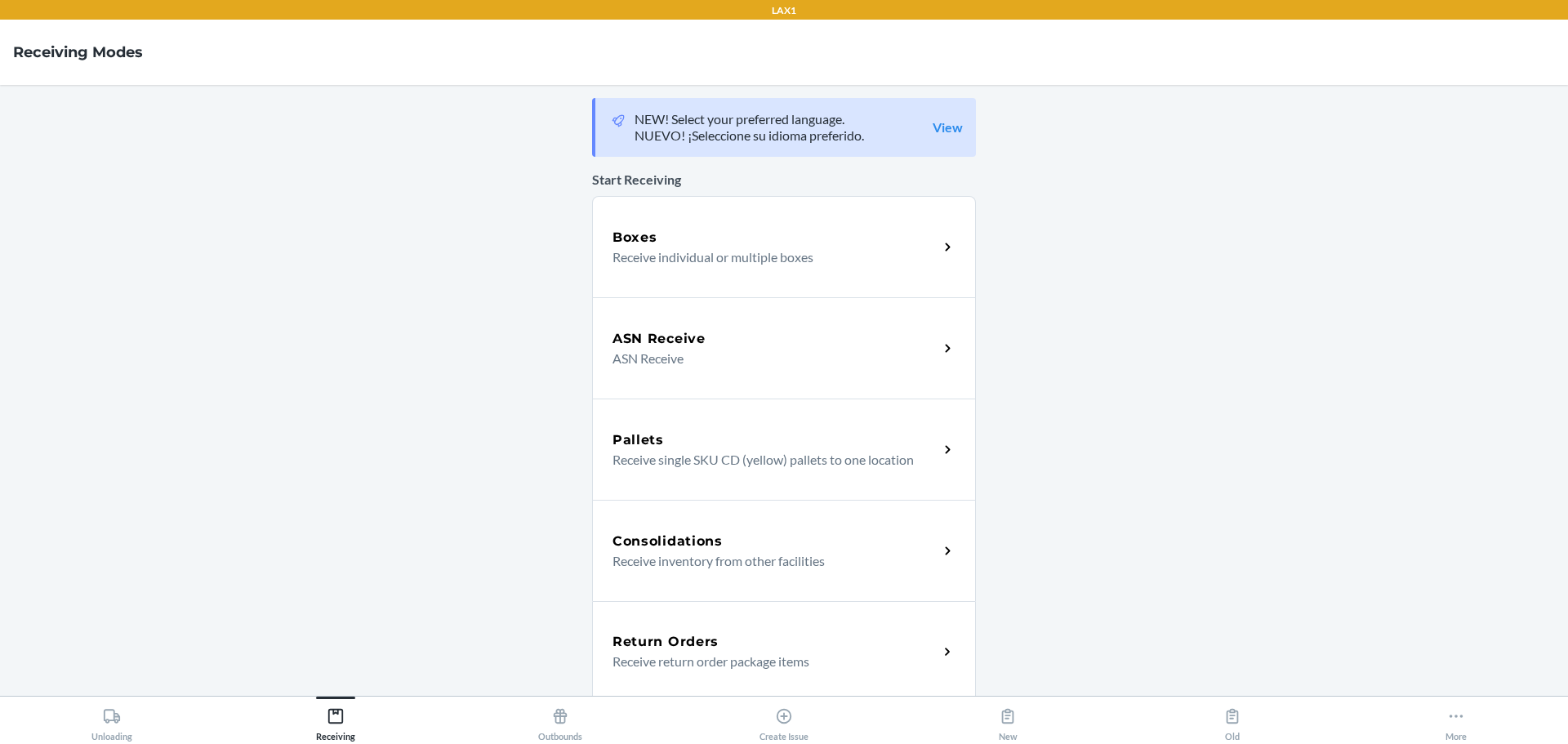
click at [754, 659] on p "Receive return order package items" at bounding box center [768, 662] width 312 height 19
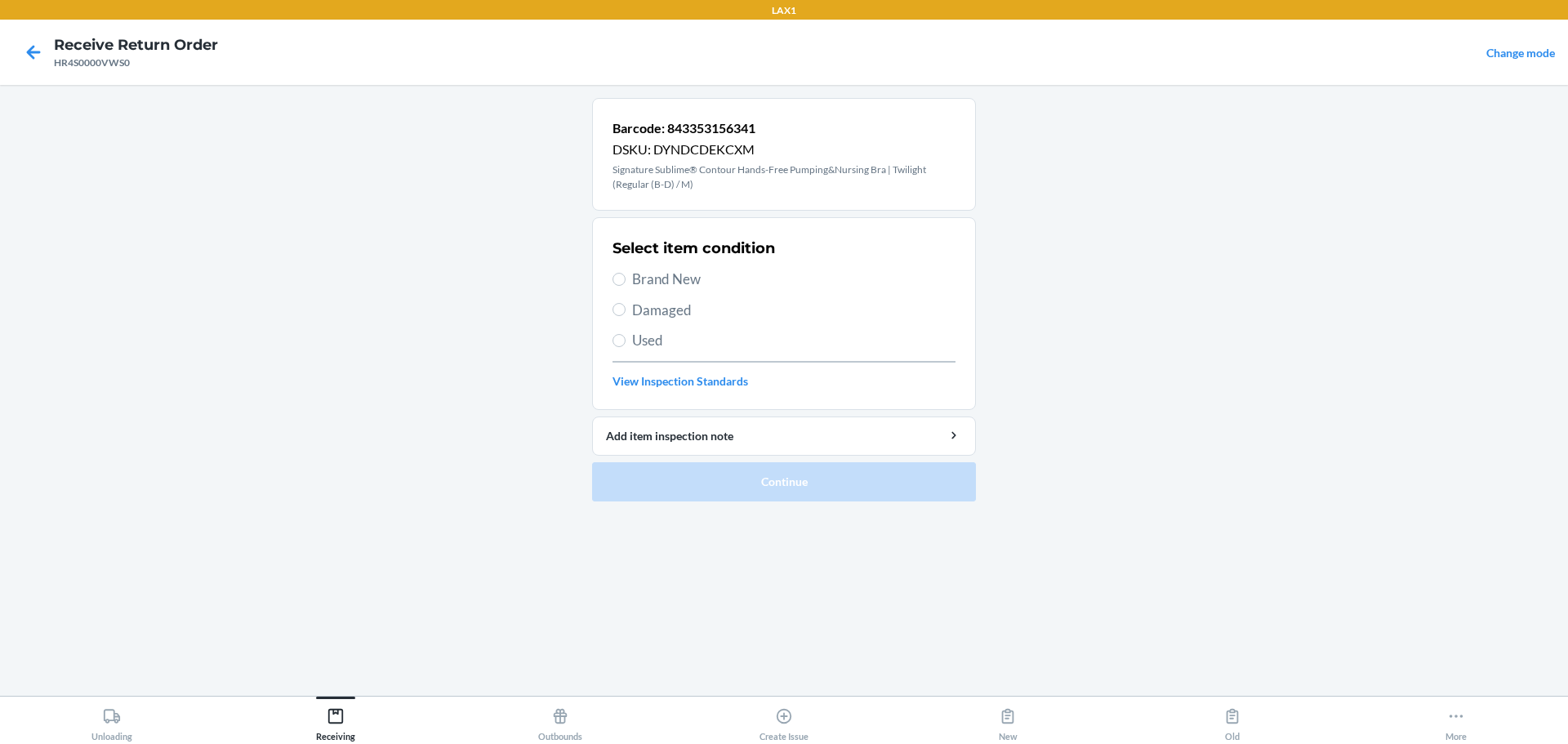
click at [604, 337] on section "Select item condition Brand New Damaged Used View Inspection Standards" at bounding box center [784, 313] width 384 height 193
click at [627, 344] on label "Used" at bounding box center [784, 340] width 343 height 21
click at [626, 344] on input "Used" at bounding box center [618, 340] width 13 height 13
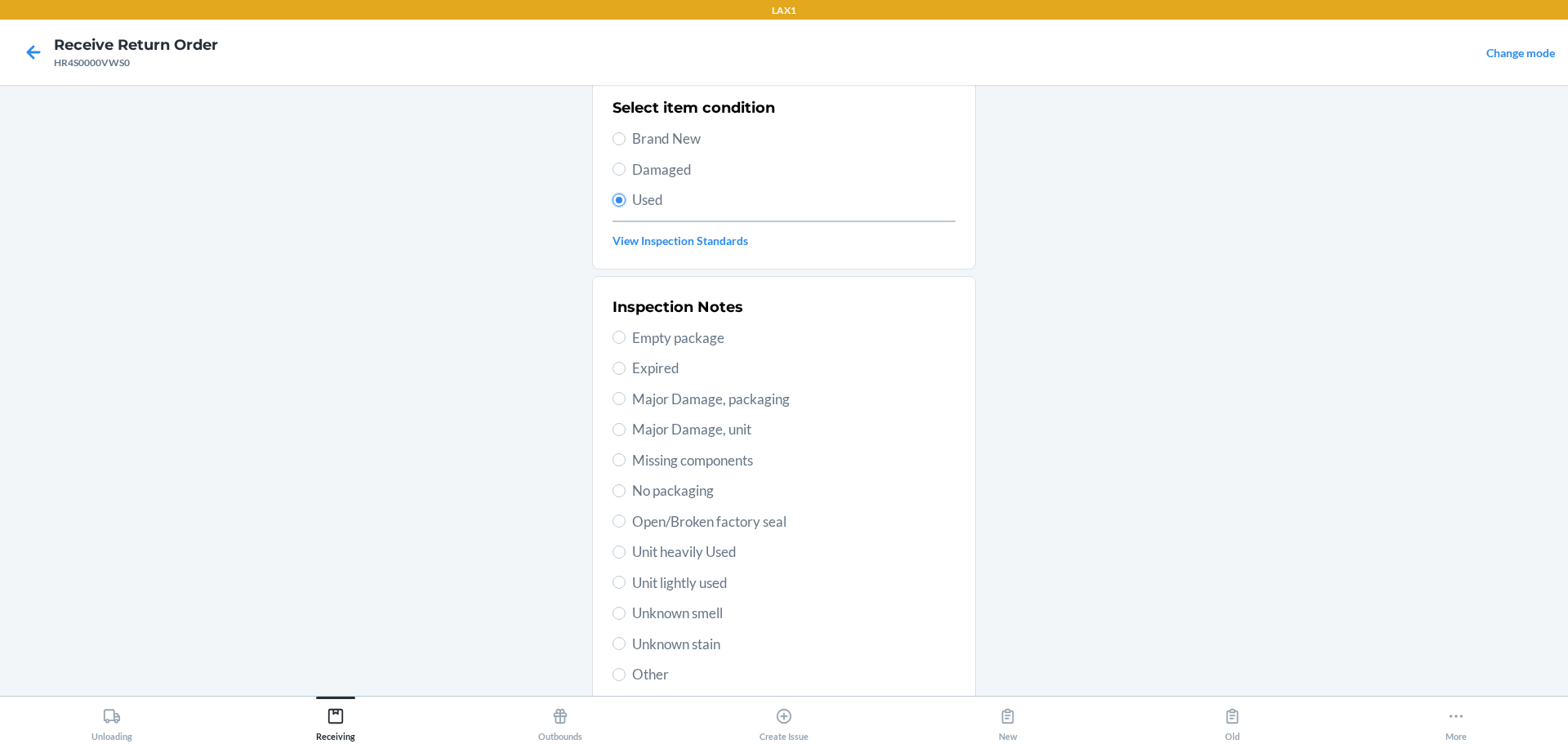
scroll to position [255, 0]
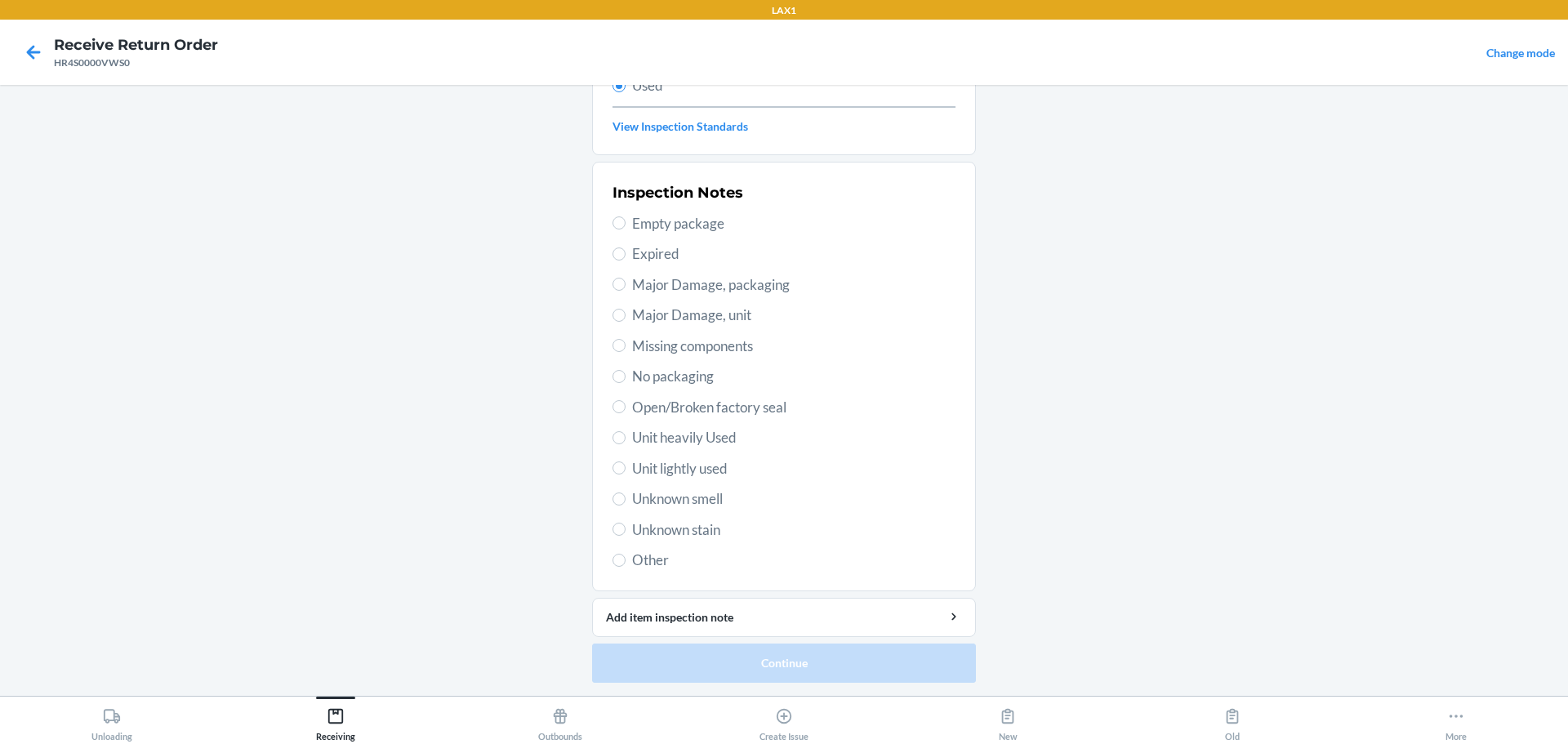
click at [669, 471] on span "Unit lightly used" at bounding box center [794, 469] width 323 height 21
click at [626, 471] on input "Unit lightly used" at bounding box center [618, 468] width 13 height 13
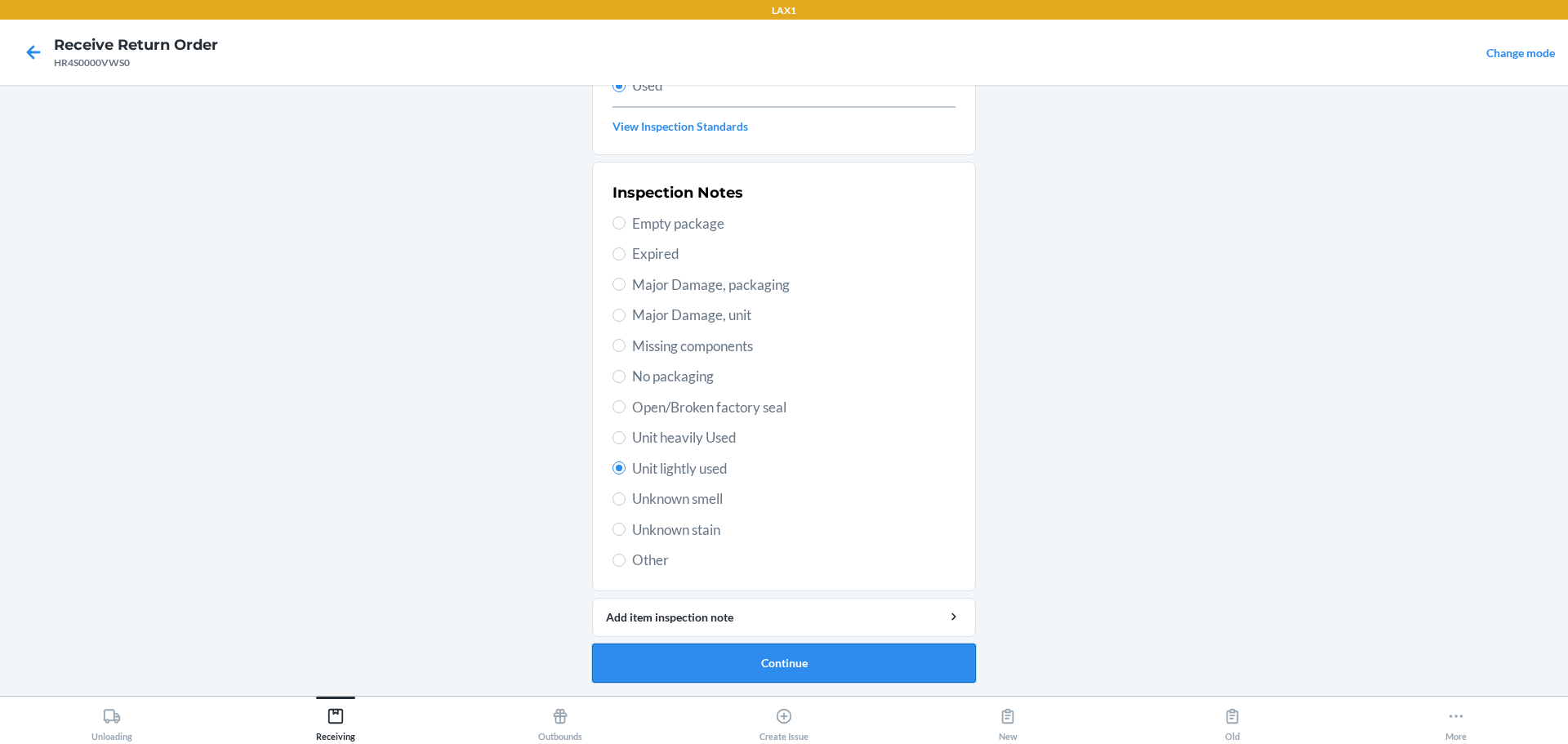
click at [754, 650] on button "Continue" at bounding box center [784, 663] width 384 height 39
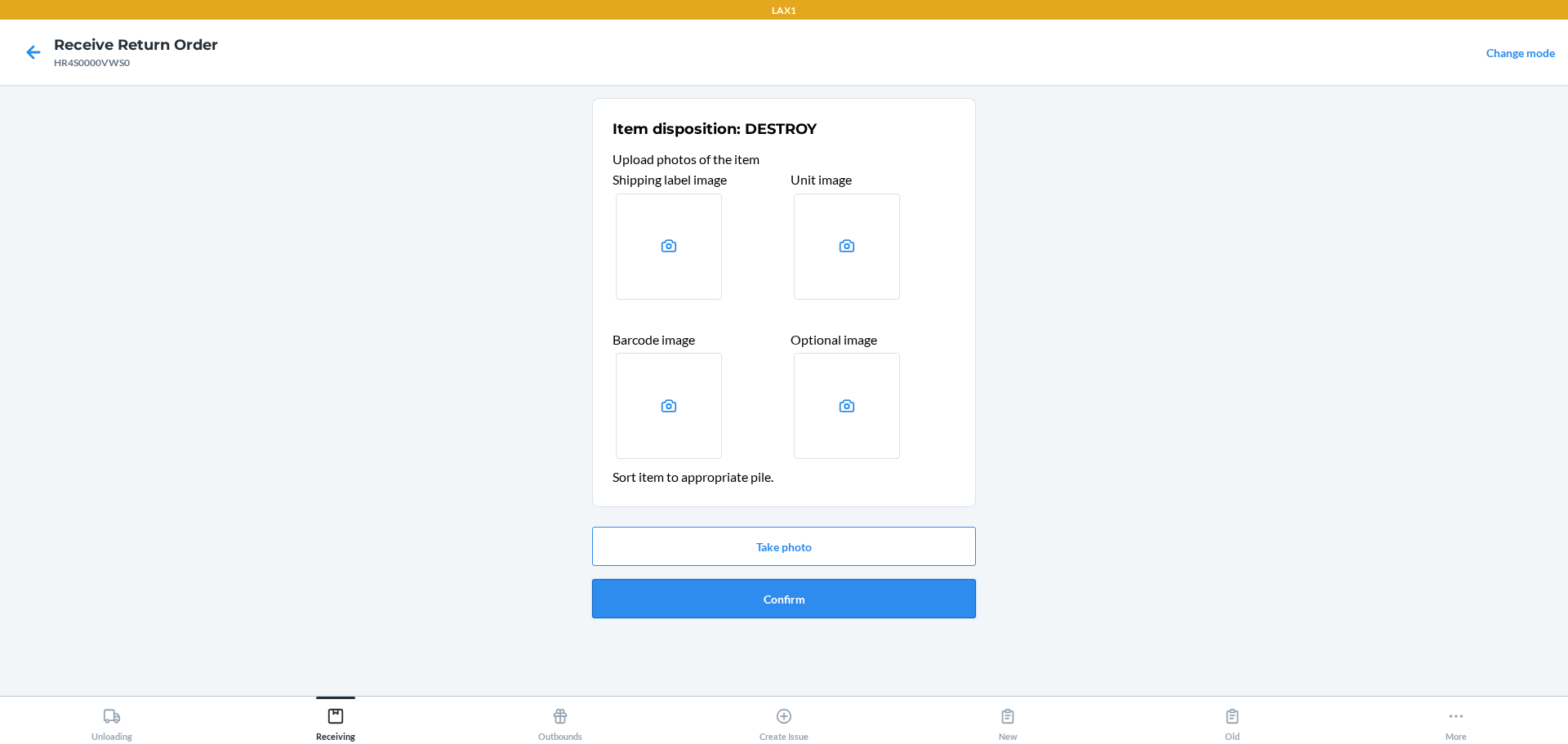
click at [754, 592] on button "Confirm" at bounding box center [784, 598] width 384 height 39
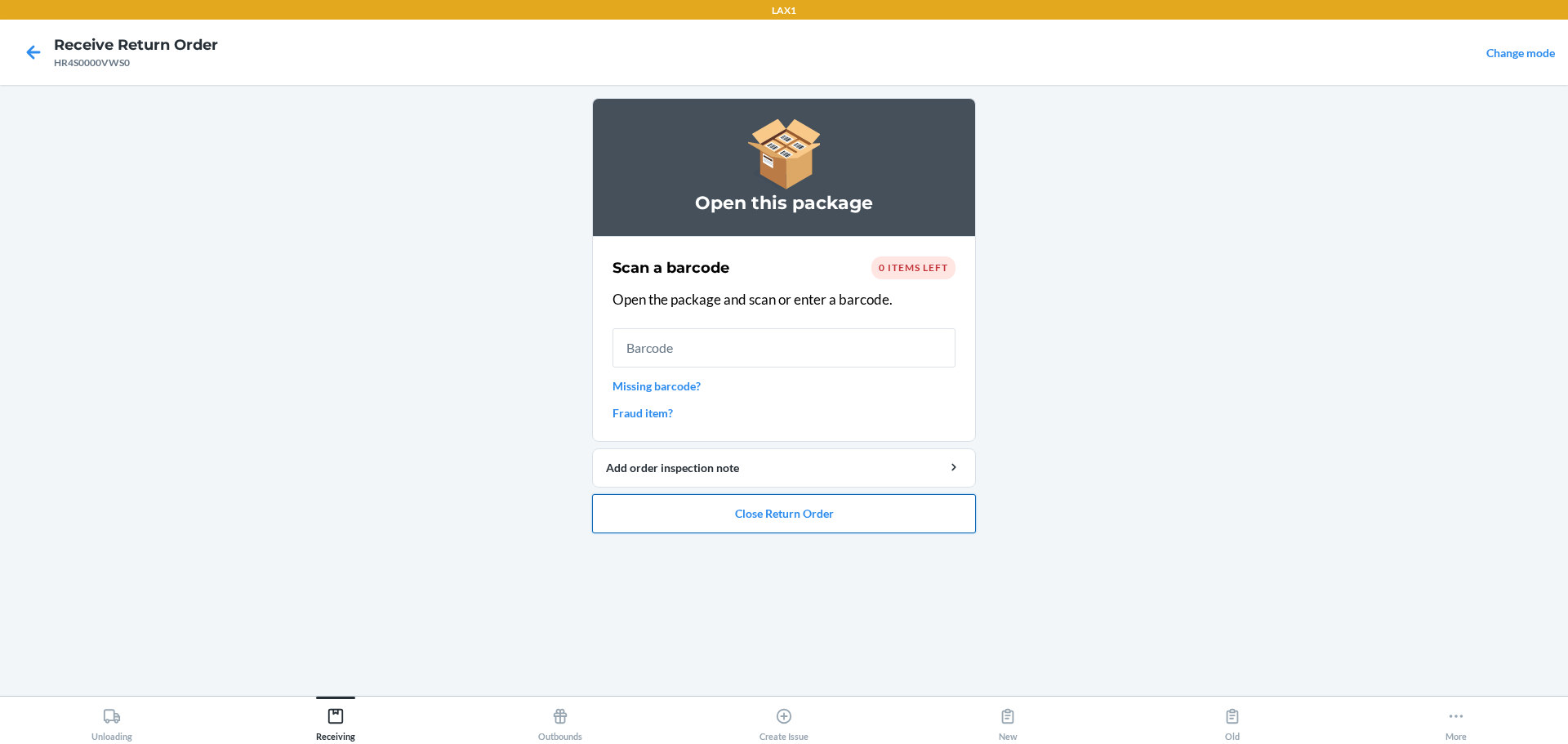
click at [754, 503] on button "Close Return Order" at bounding box center [784, 513] width 384 height 39
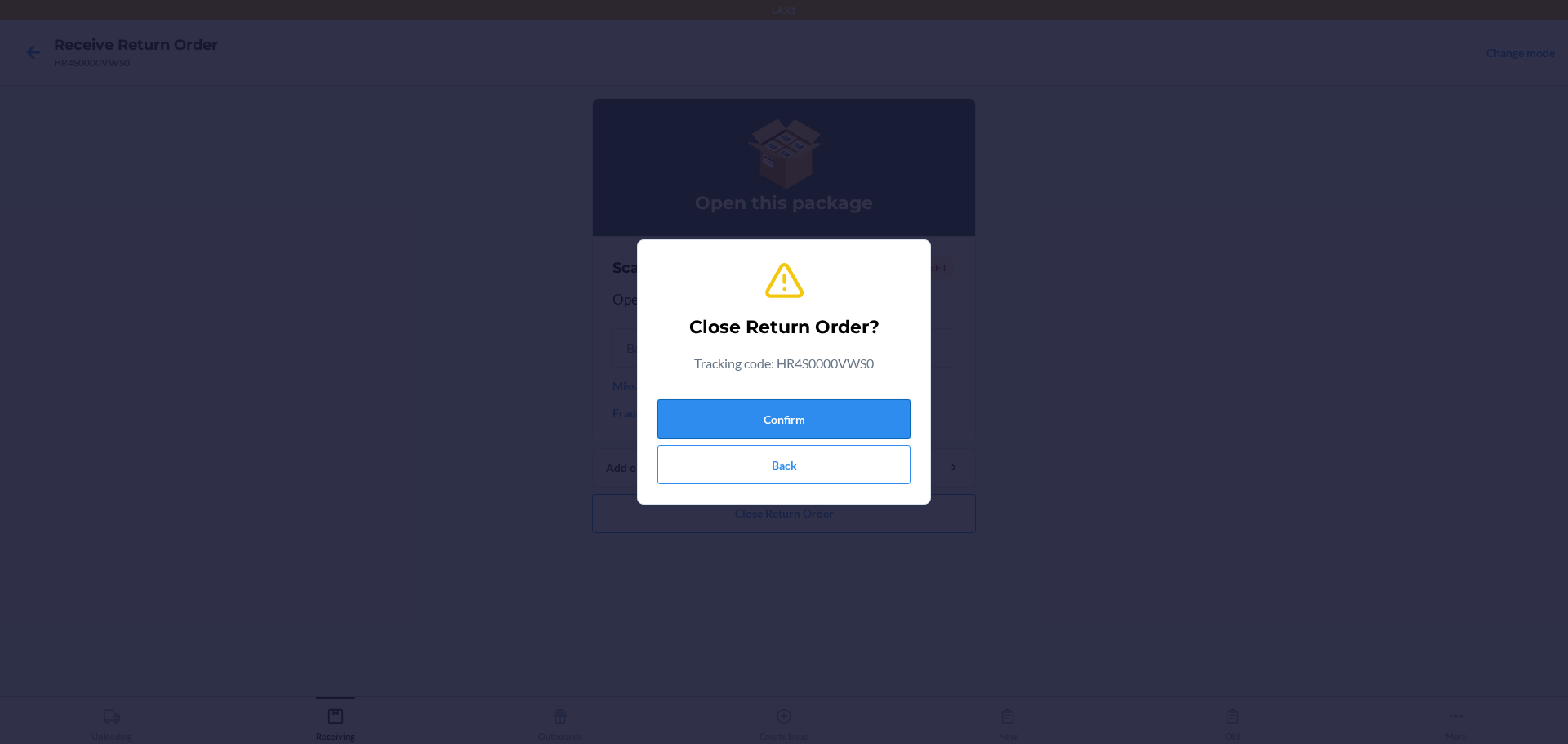
click at [754, 421] on button "Confirm" at bounding box center [784, 419] width 253 height 39
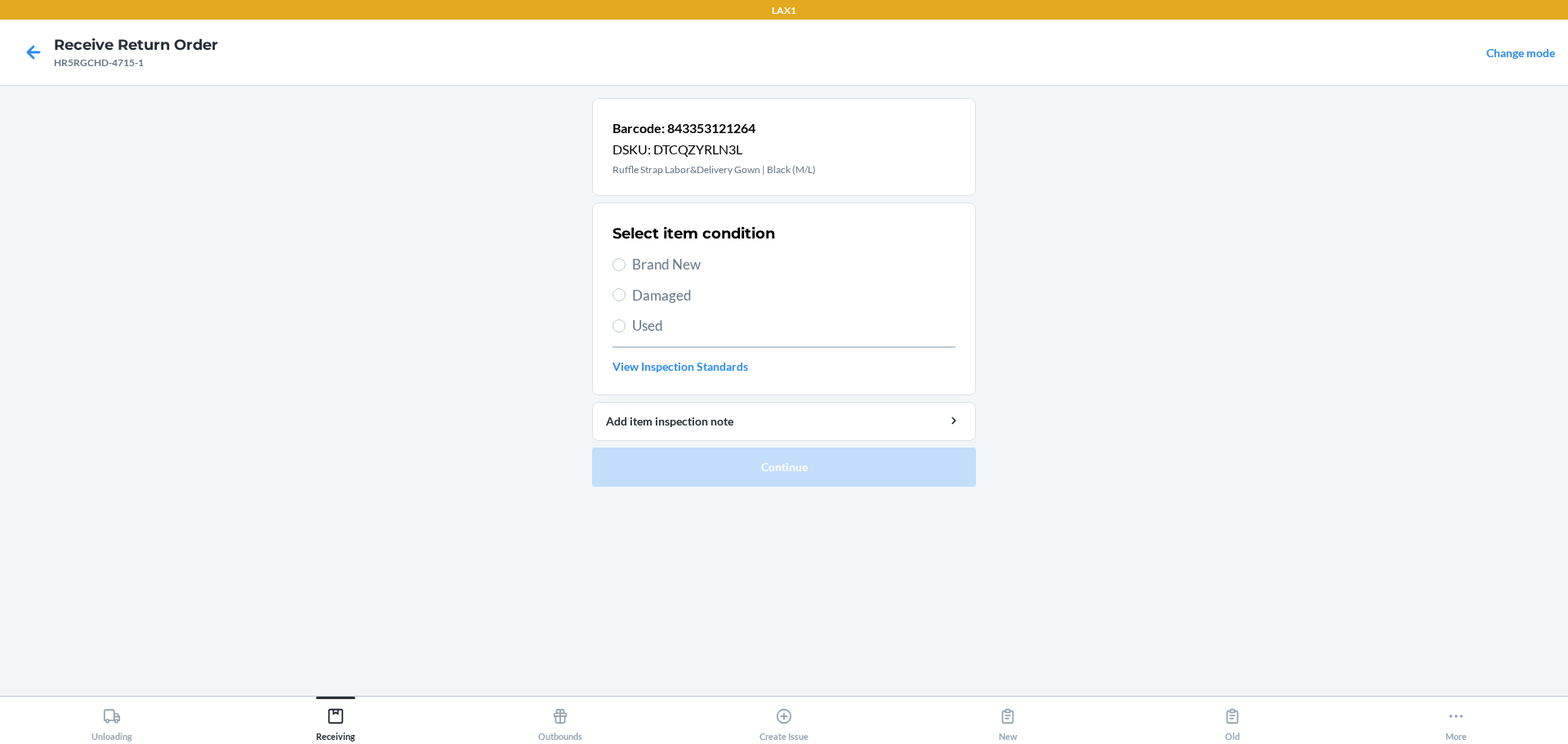
click at [651, 273] on span "Brand New" at bounding box center [794, 265] width 323 height 21
click at [626, 271] on input "Brand New" at bounding box center [618, 264] width 13 height 13
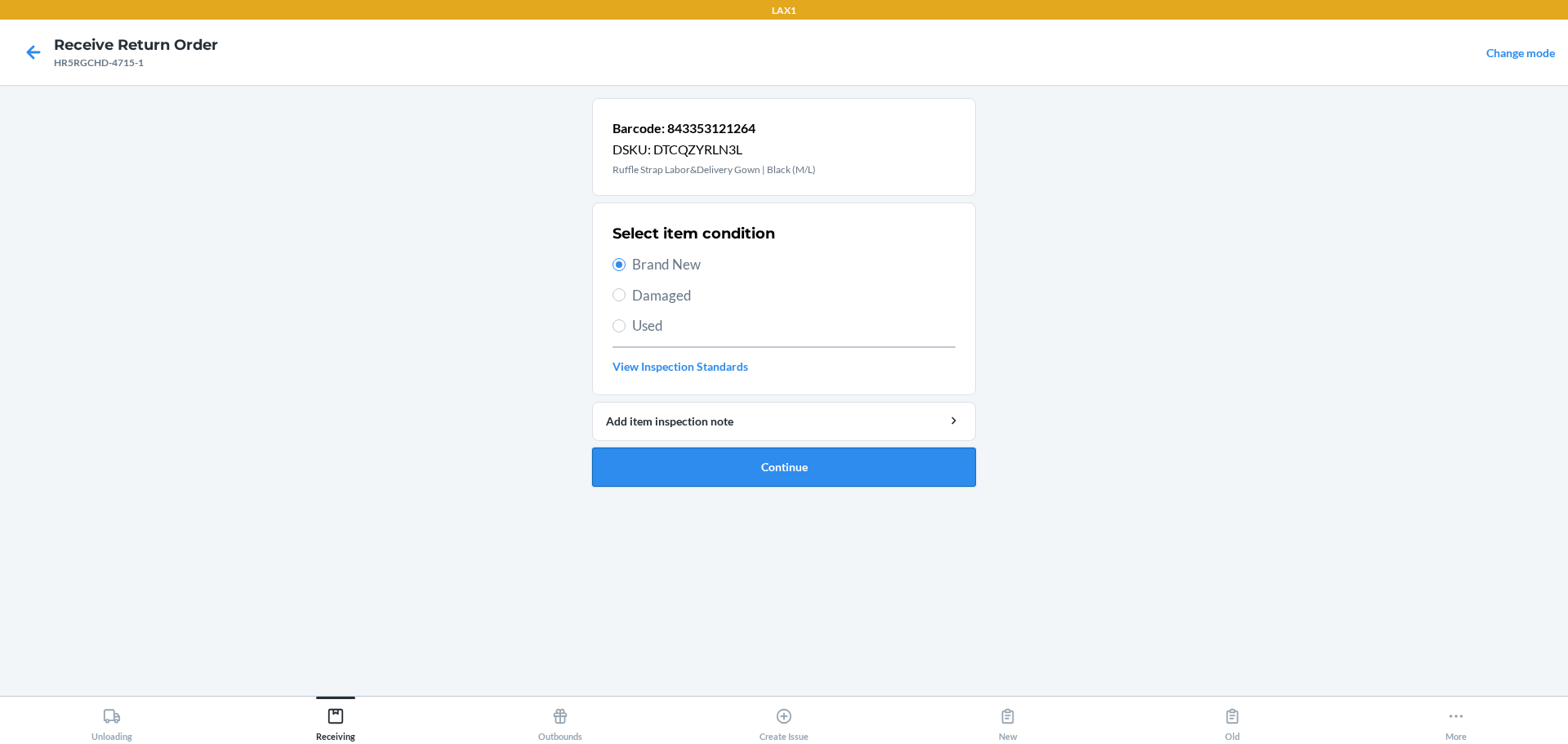
click at [700, 471] on button "Continue" at bounding box center [784, 467] width 384 height 39
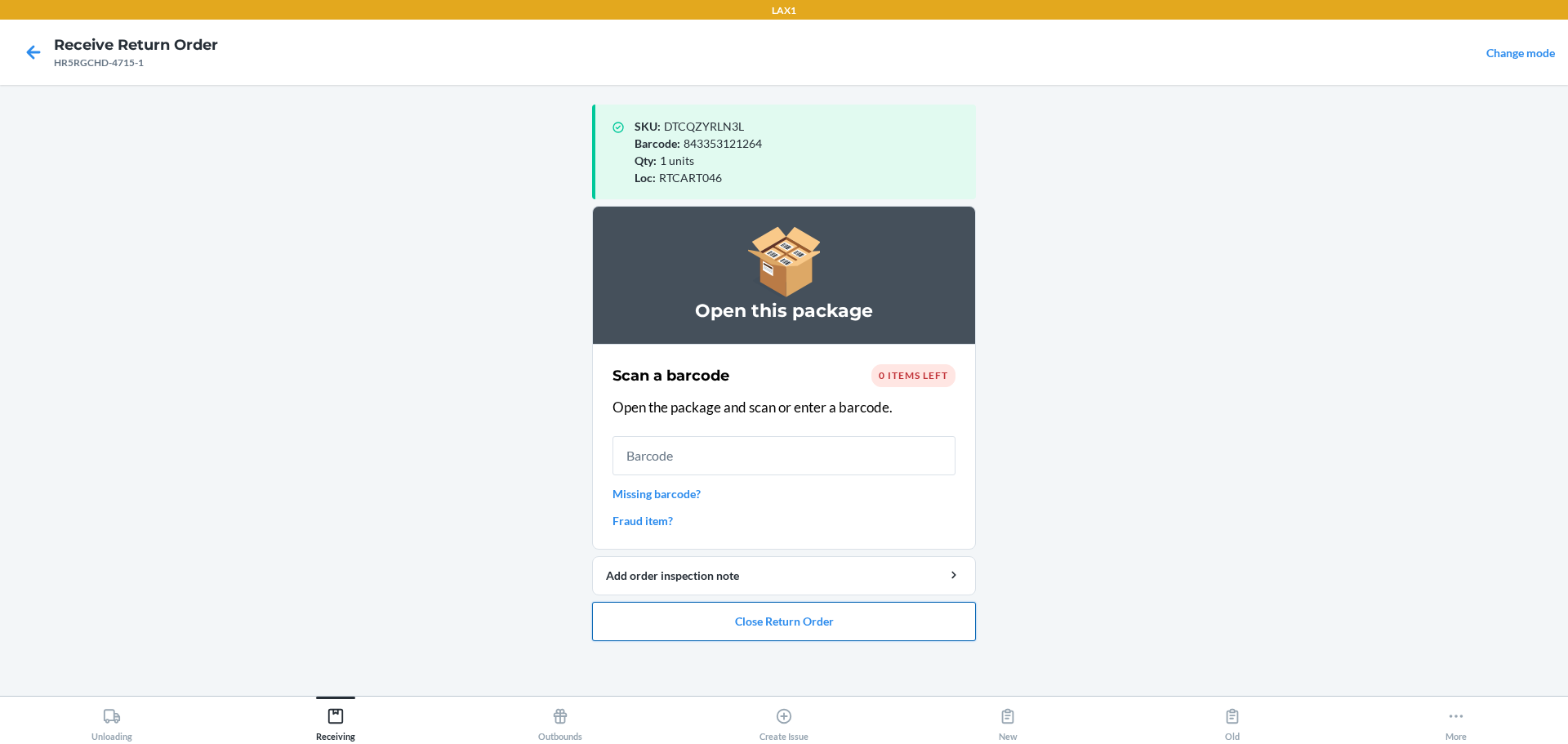
click at [754, 628] on button "Close Return Order" at bounding box center [784, 621] width 384 height 39
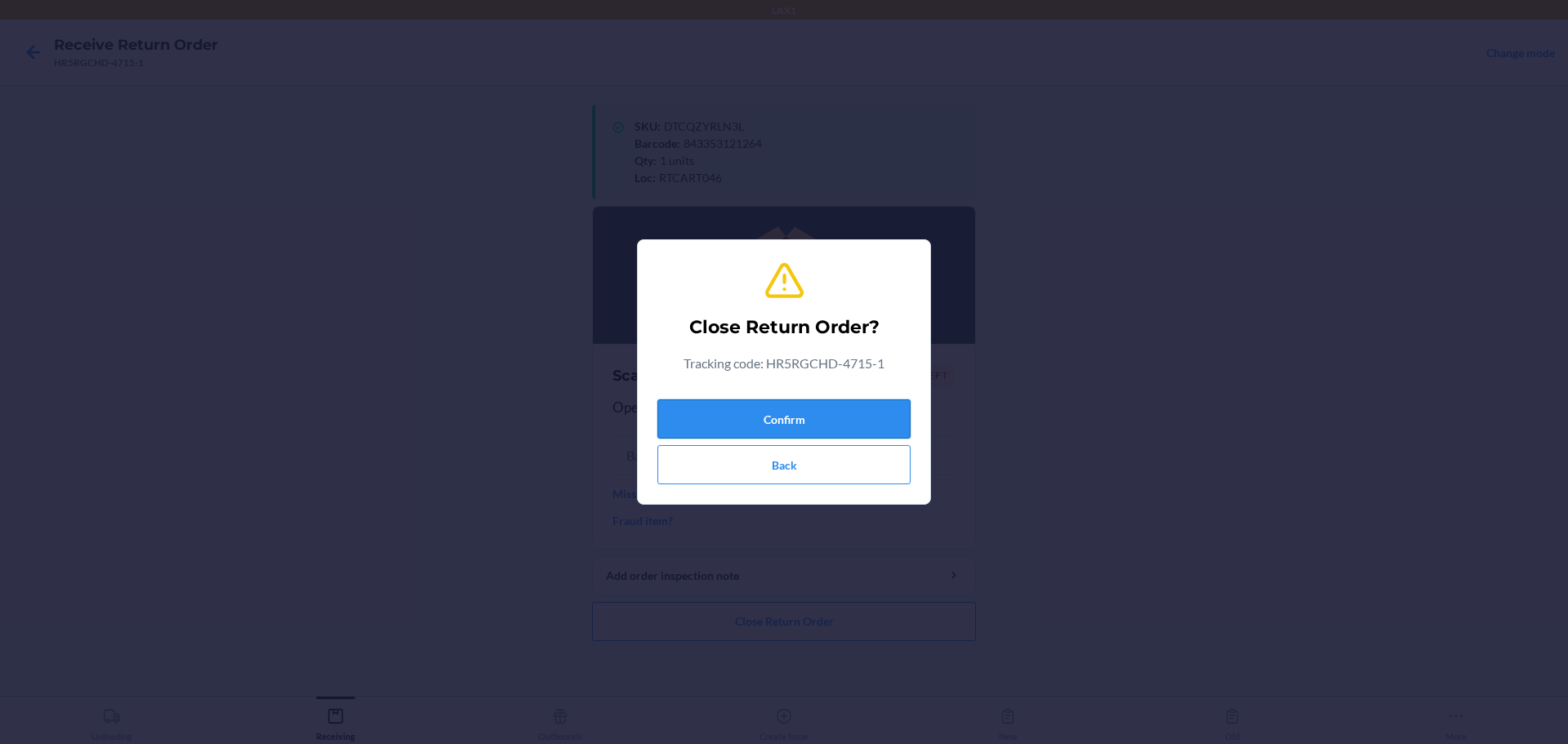
click at [754, 406] on button "Confirm" at bounding box center [784, 419] width 253 height 39
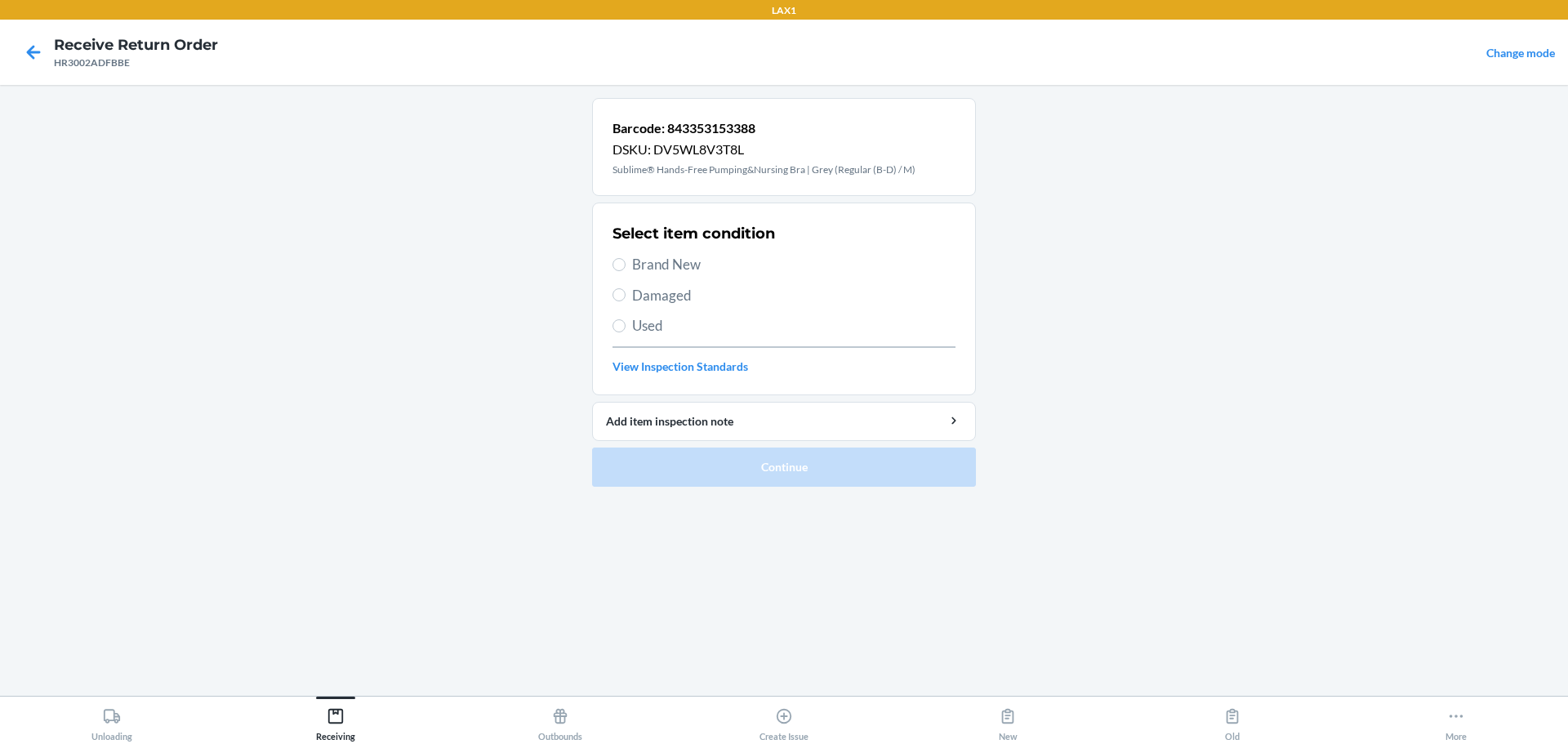
click at [698, 263] on span "Brand New" at bounding box center [794, 265] width 323 height 21
click at [626, 263] on input "Brand New" at bounding box center [618, 264] width 13 height 13
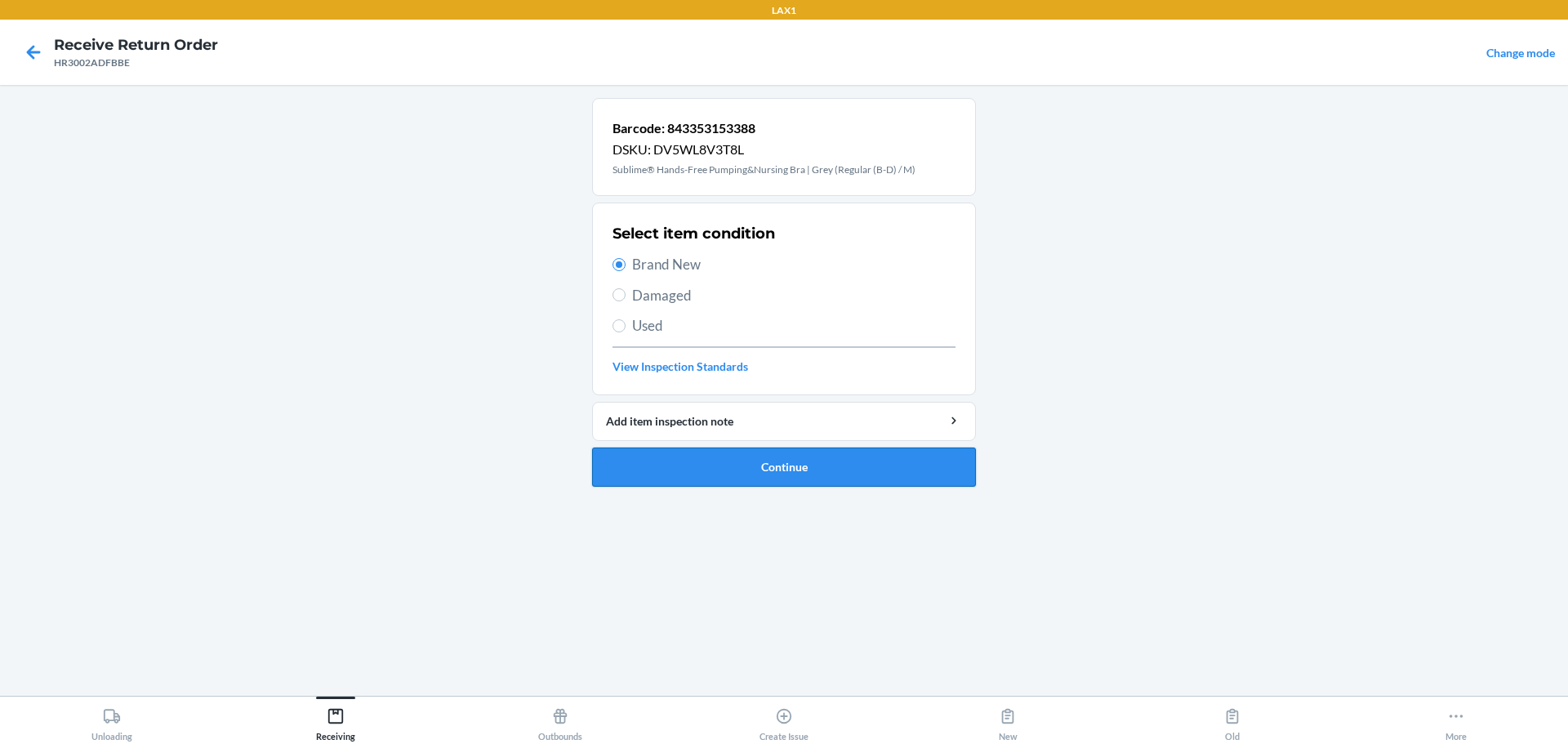
click at [754, 475] on button "Continue" at bounding box center [784, 467] width 384 height 39
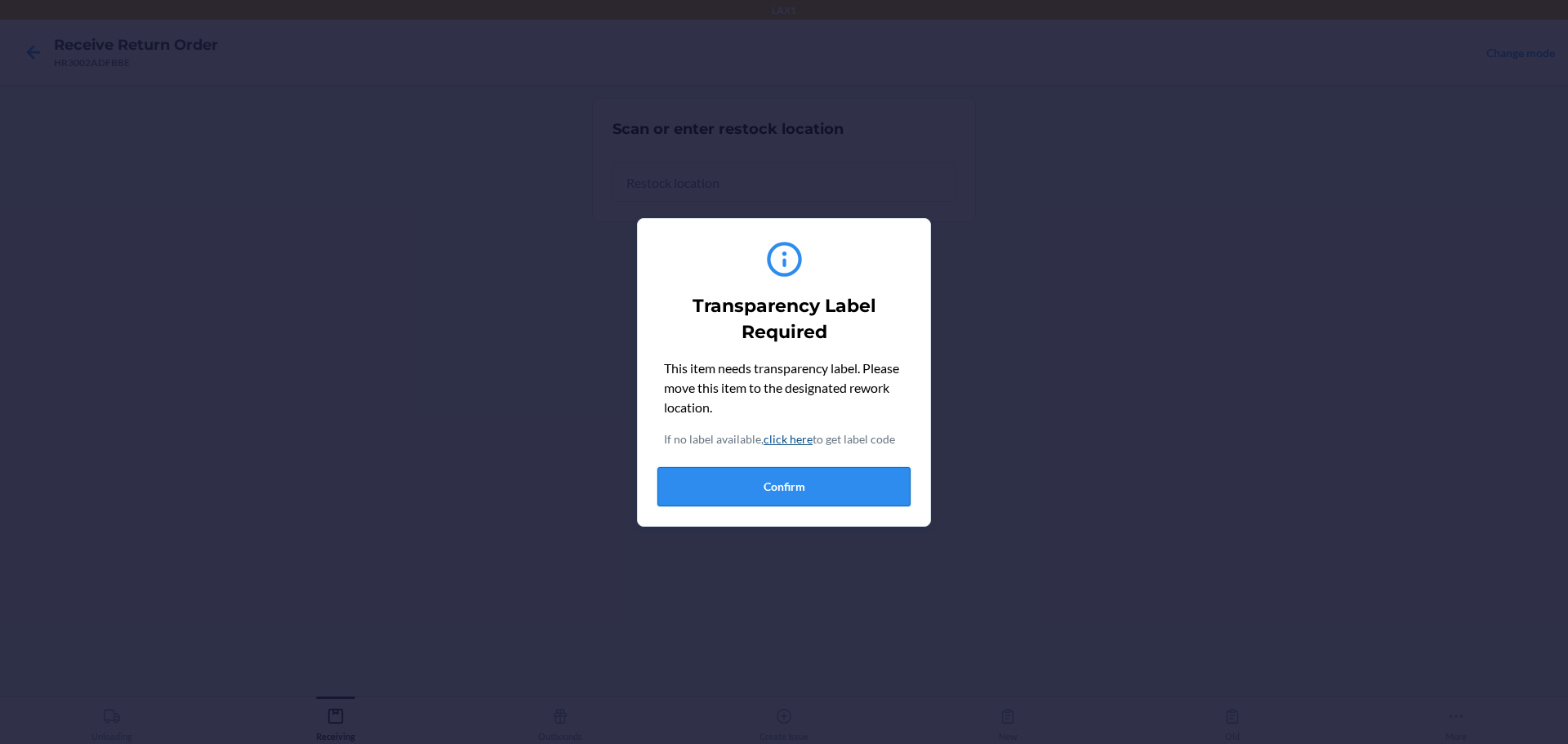
click at [736, 486] on button "Confirm" at bounding box center [784, 487] width 253 height 39
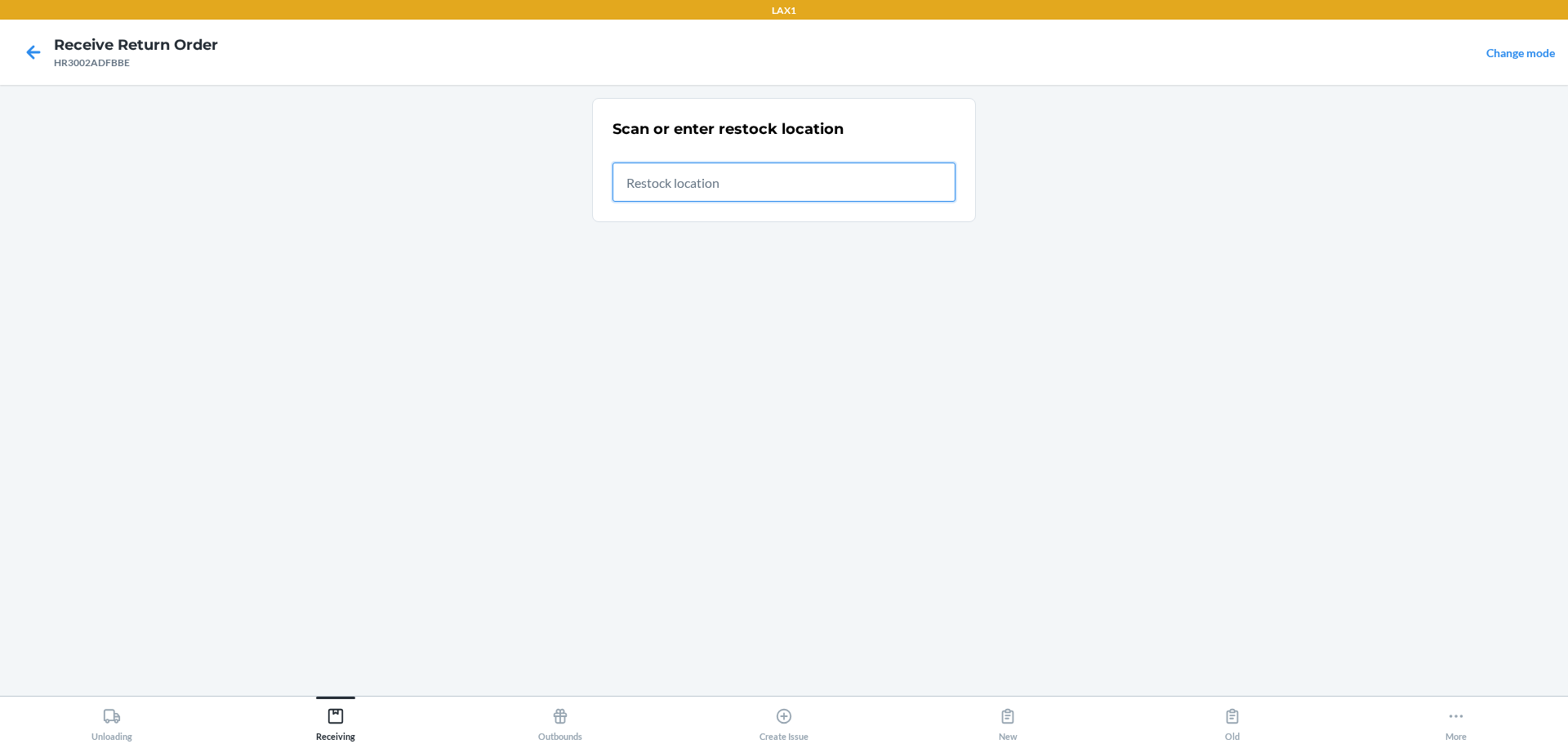
click at [754, 178] on input "text" at bounding box center [784, 182] width 343 height 39
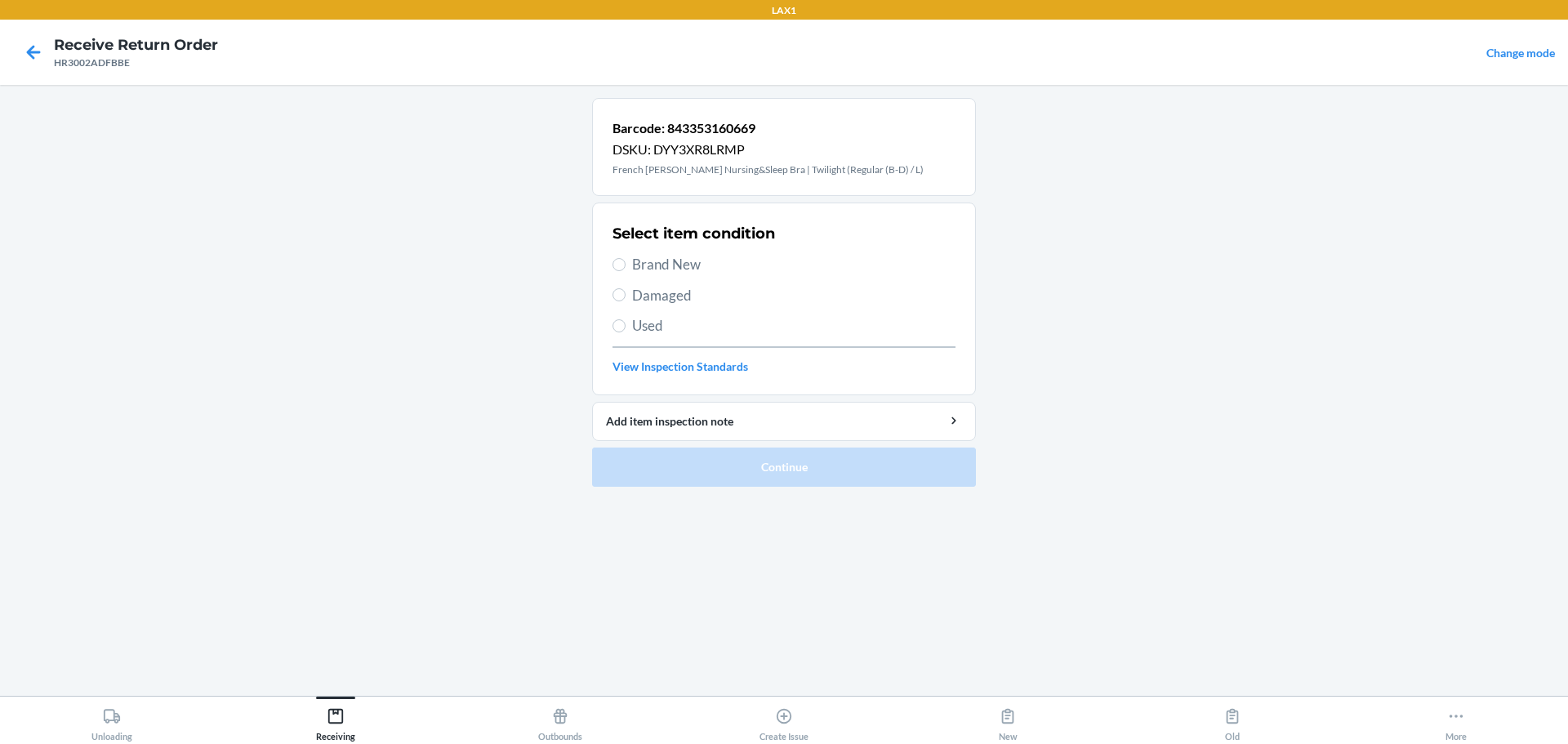
click at [672, 263] on span "Brand New" at bounding box center [794, 265] width 323 height 21
click at [626, 263] on input "Brand New" at bounding box center [618, 264] width 13 height 13
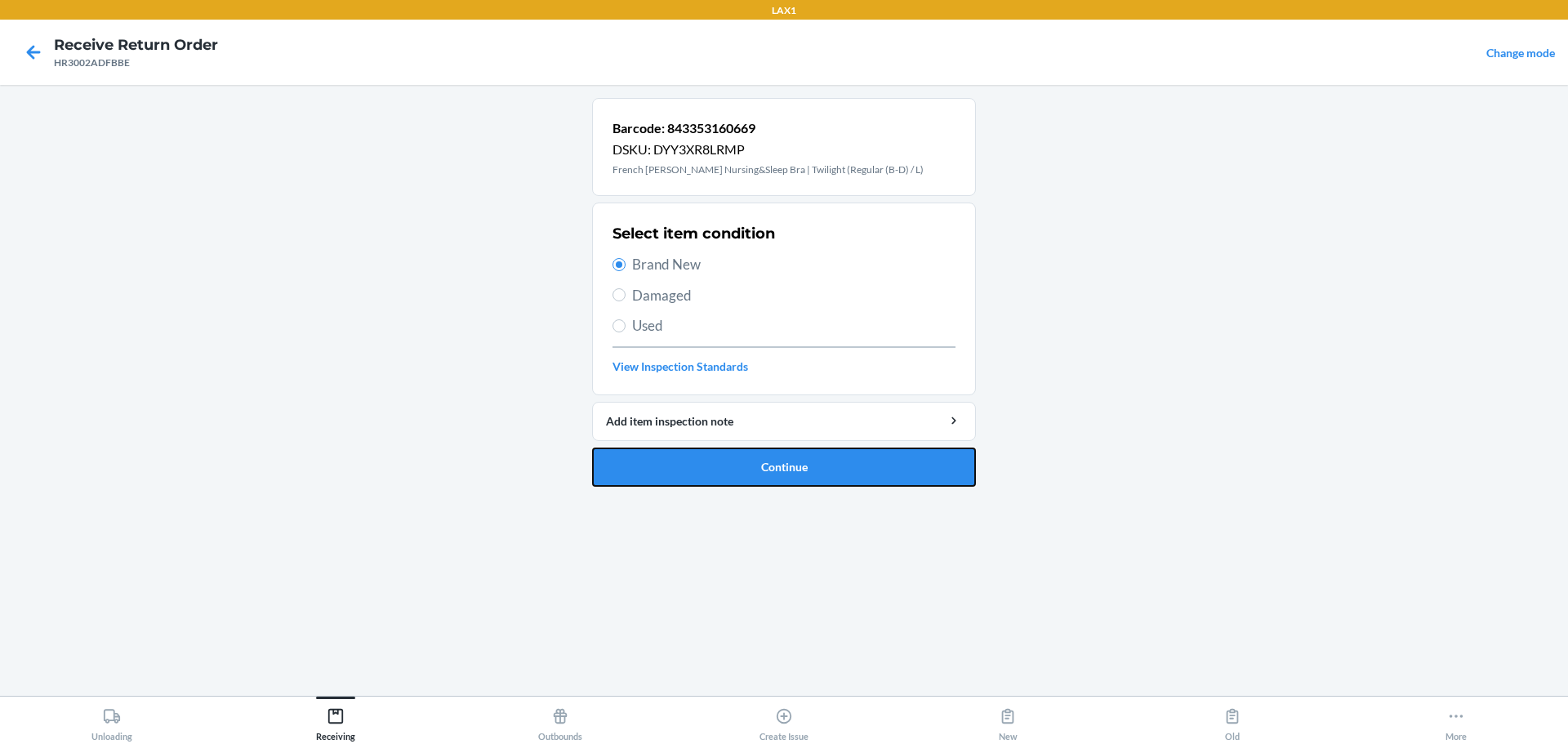
drag, startPoint x: 734, startPoint y: 469, endPoint x: 730, endPoint y: 457, distance: 12.6
click at [732, 469] on button "Continue" at bounding box center [784, 467] width 384 height 39
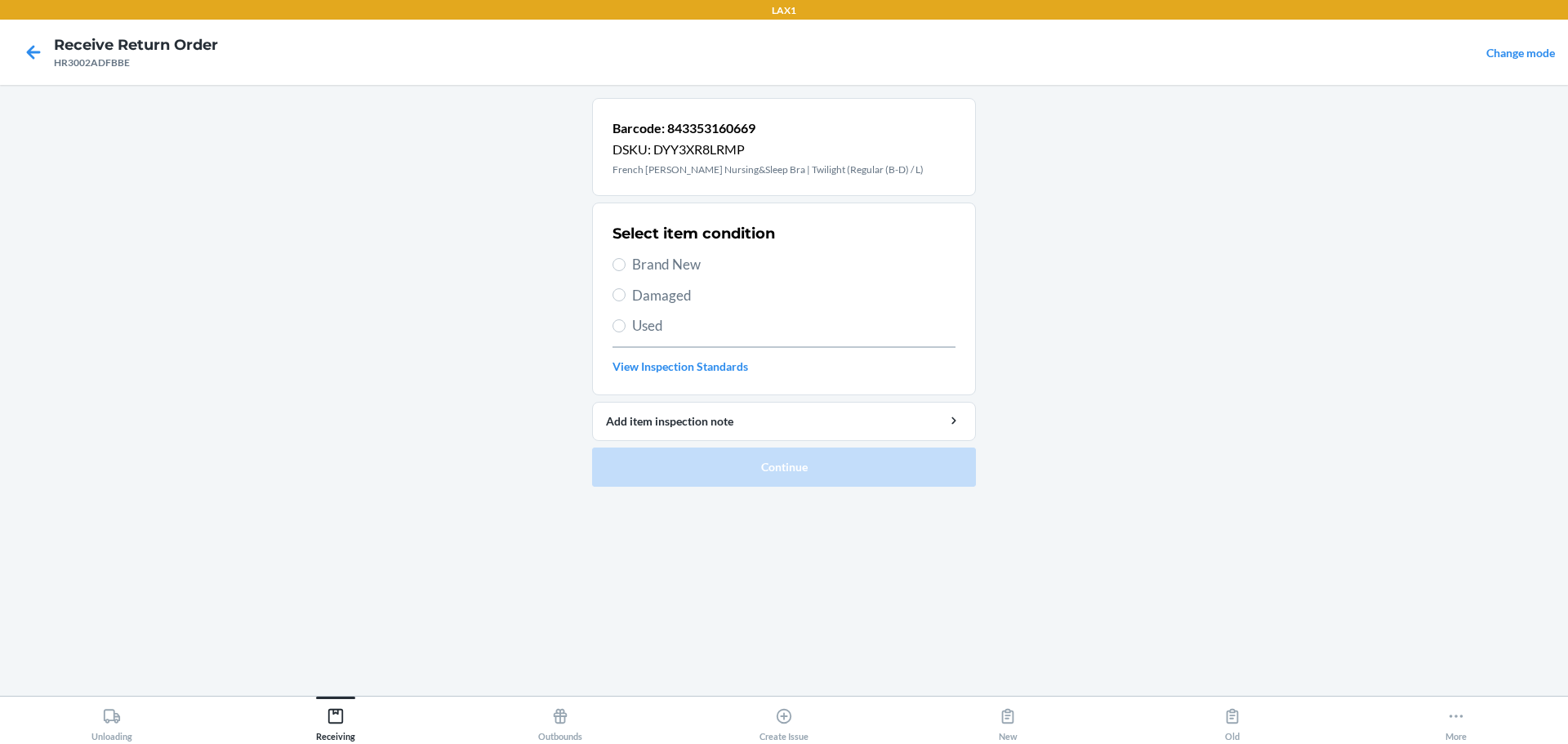
click at [643, 269] on span "Brand New" at bounding box center [794, 265] width 323 height 21
click at [626, 269] on input "Brand New" at bounding box center [618, 264] width 13 height 13
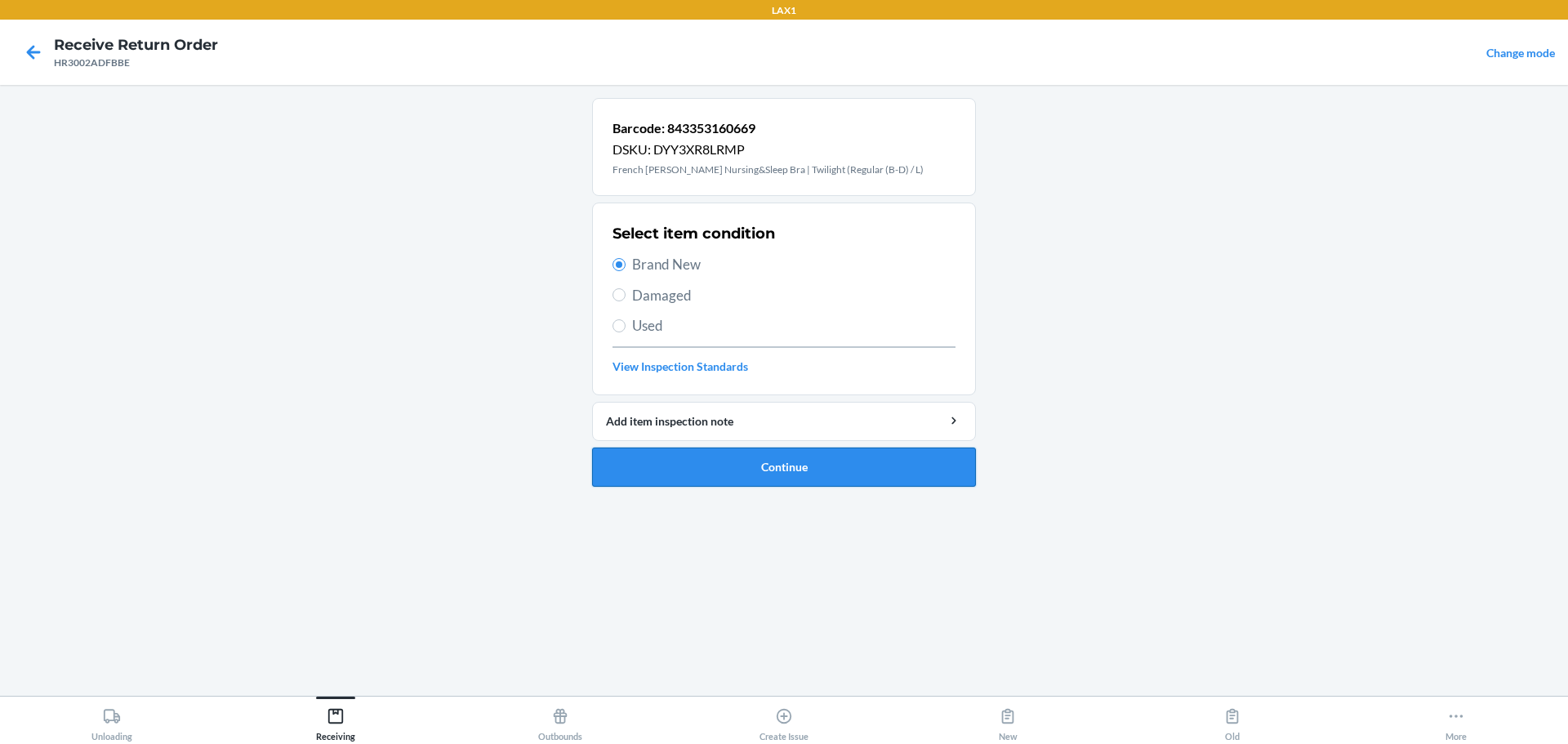
click at [754, 456] on button "Continue" at bounding box center [784, 467] width 384 height 39
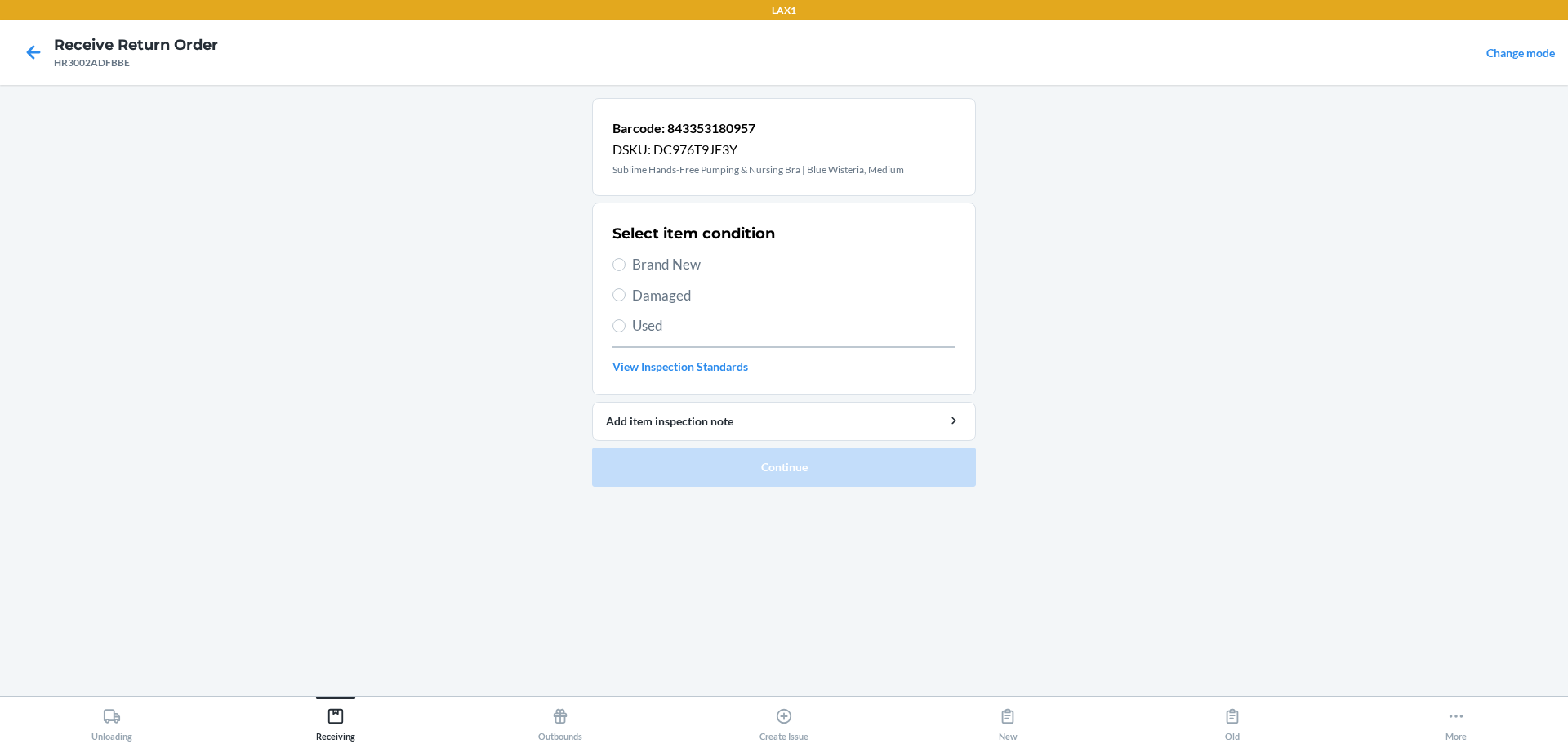
click at [653, 264] on span "Brand New" at bounding box center [794, 265] width 323 height 21
click at [626, 264] on input "Brand New" at bounding box center [618, 264] width 13 height 13
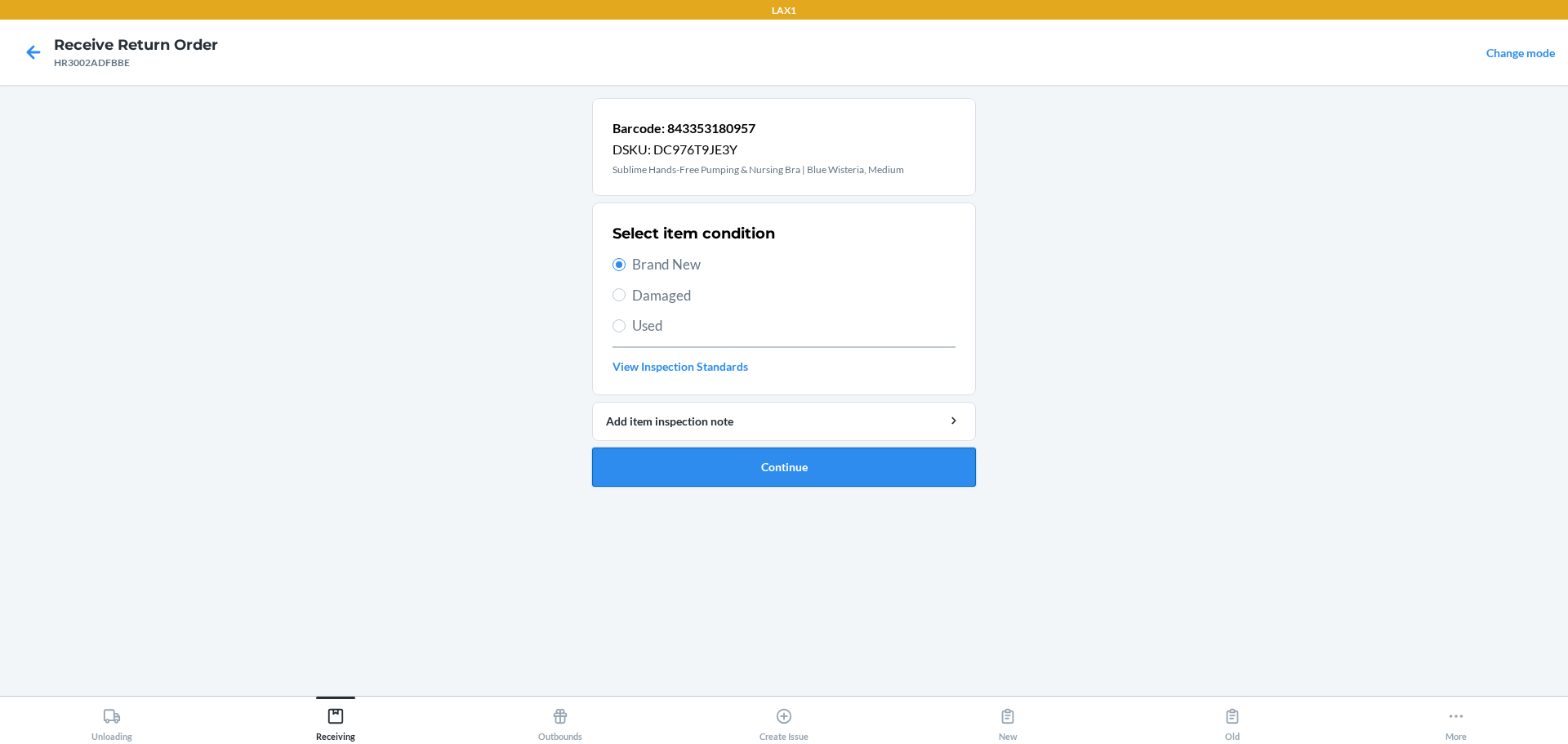
click at [754, 477] on button "Continue" at bounding box center [784, 467] width 384 height 39
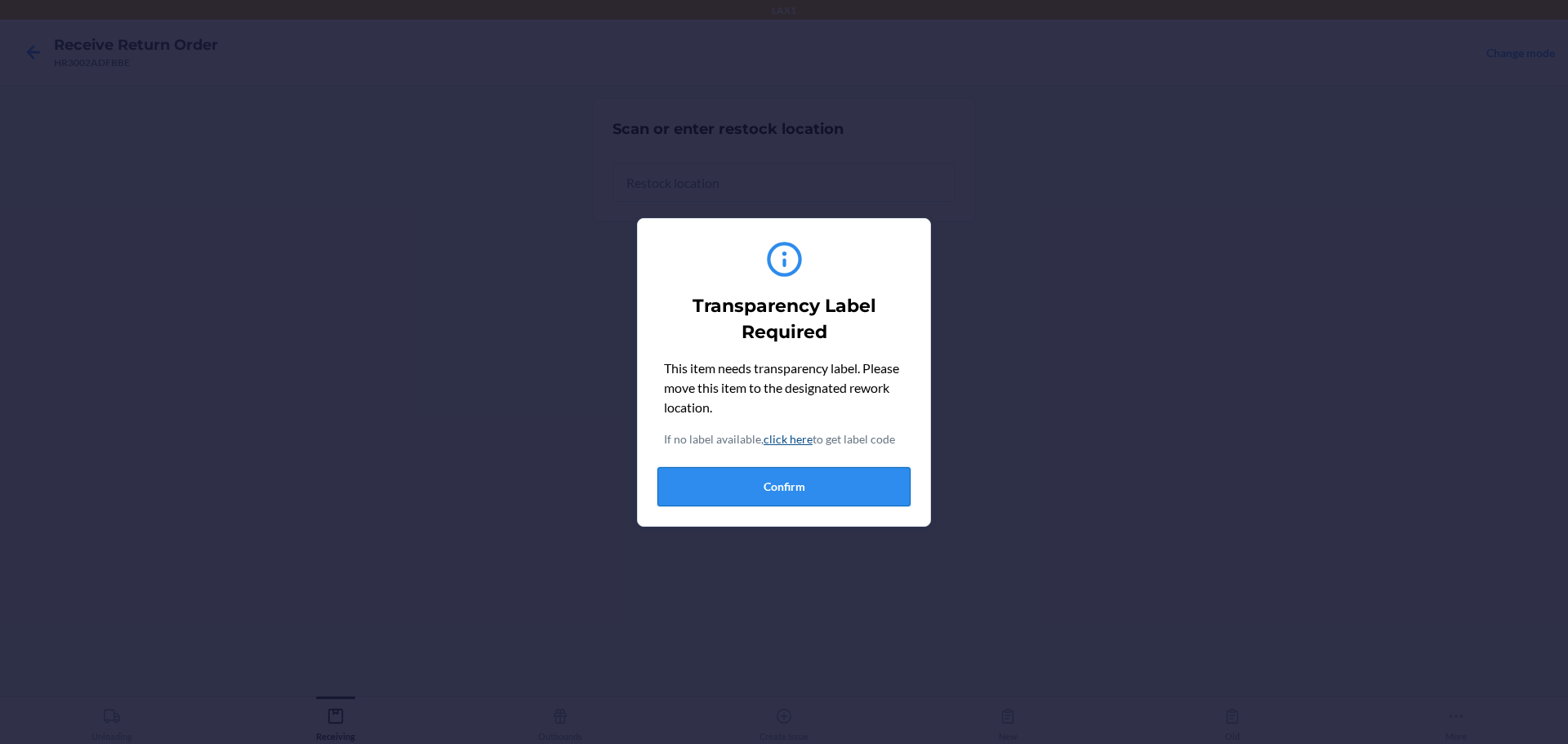
click at [754, 492] on button "Confirm" at bounding box center [784, 487] width 253 height 39
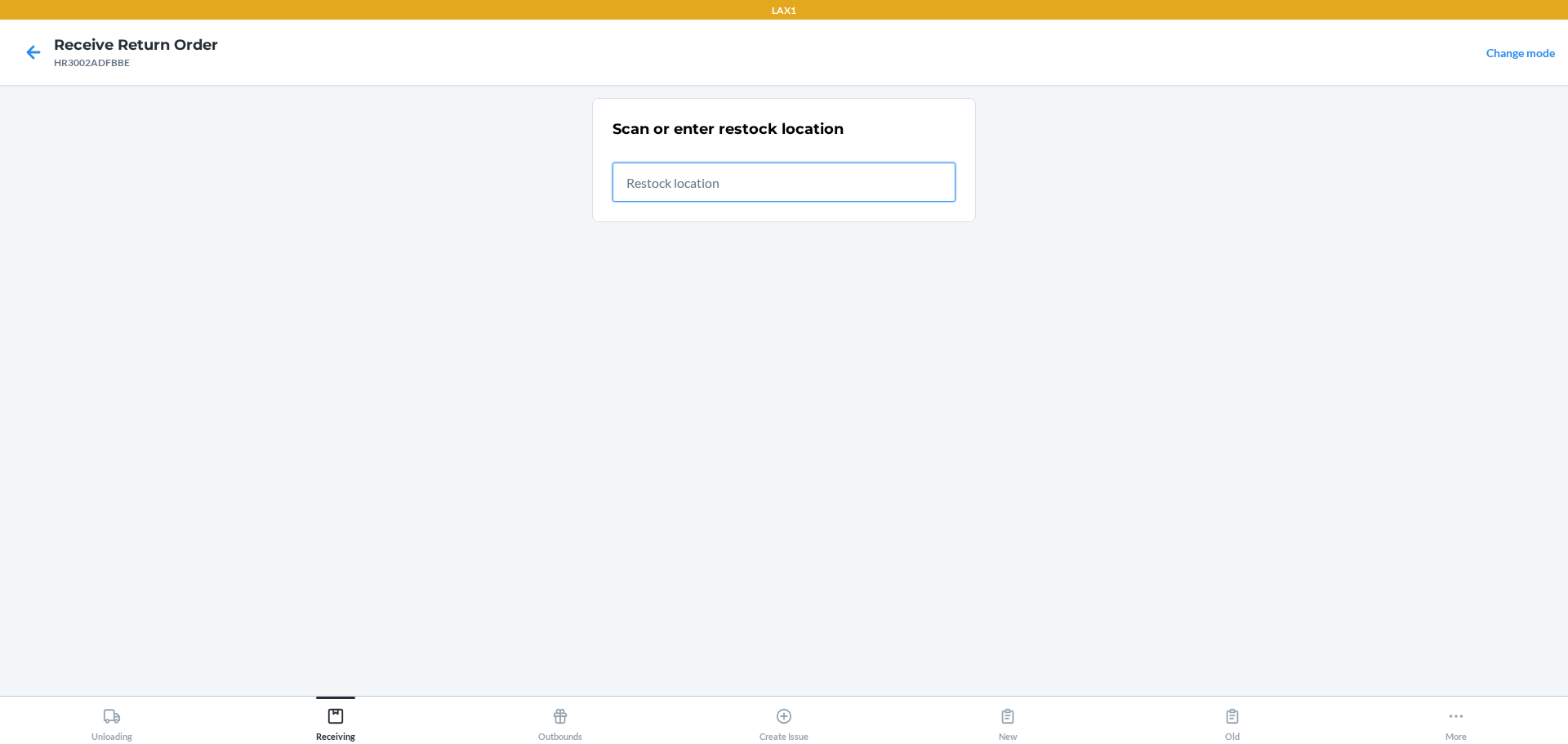
click at [738, 186] on input "text" at bounding box center [784, 182] width 343 height 39
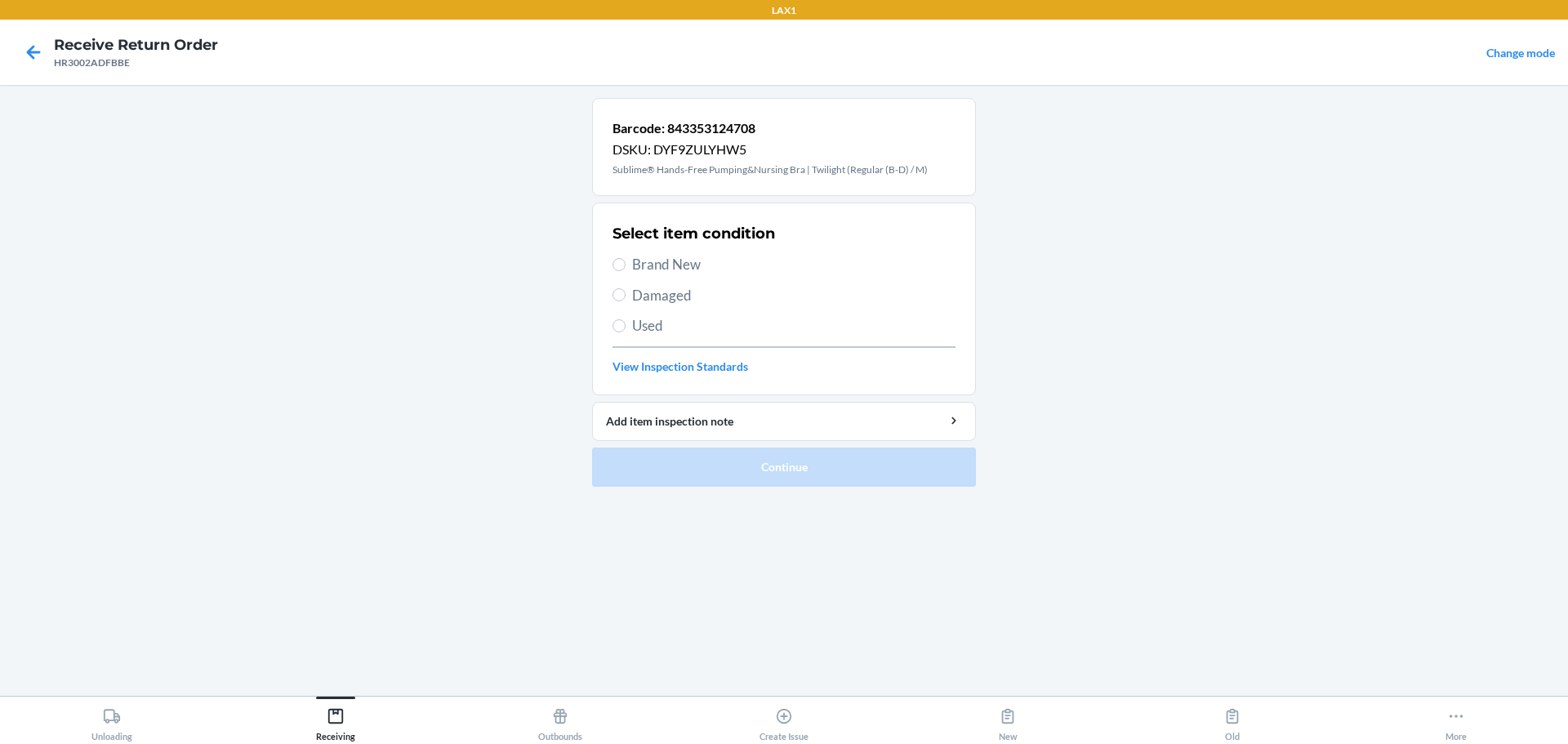
click at [658, 300] on span "Damaged" at bounding box center [794, 296] width 323 height 21
click at [626, 300] on input "Damaged" at bounding box center [618, 294] width 13 height 13
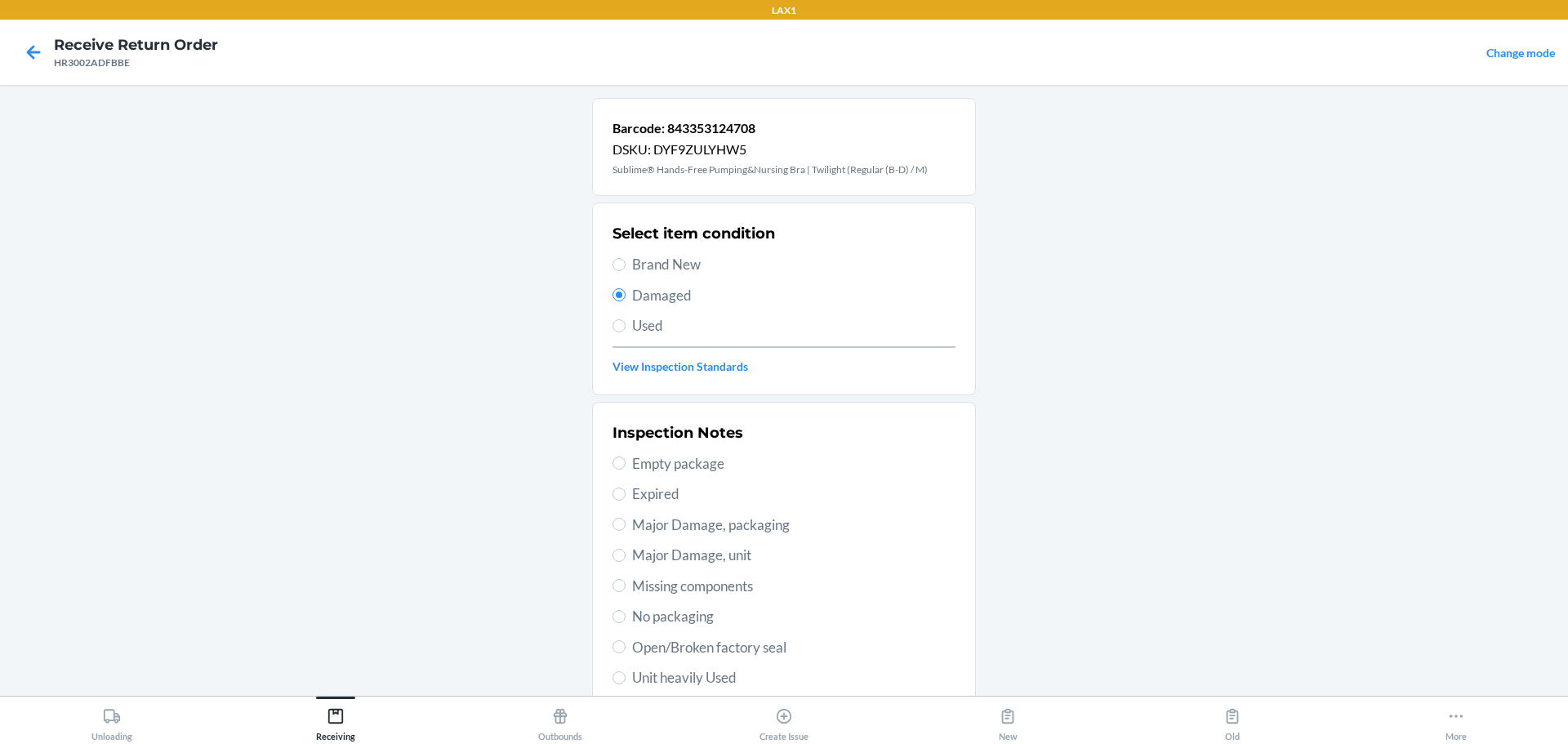
click at [679, 269] on span "Brand New" at bounding box center [794, 265] width 323 height 21
click at [626, 269] on input "Brand New" at bounding box center [618, 264] width 13 height 13
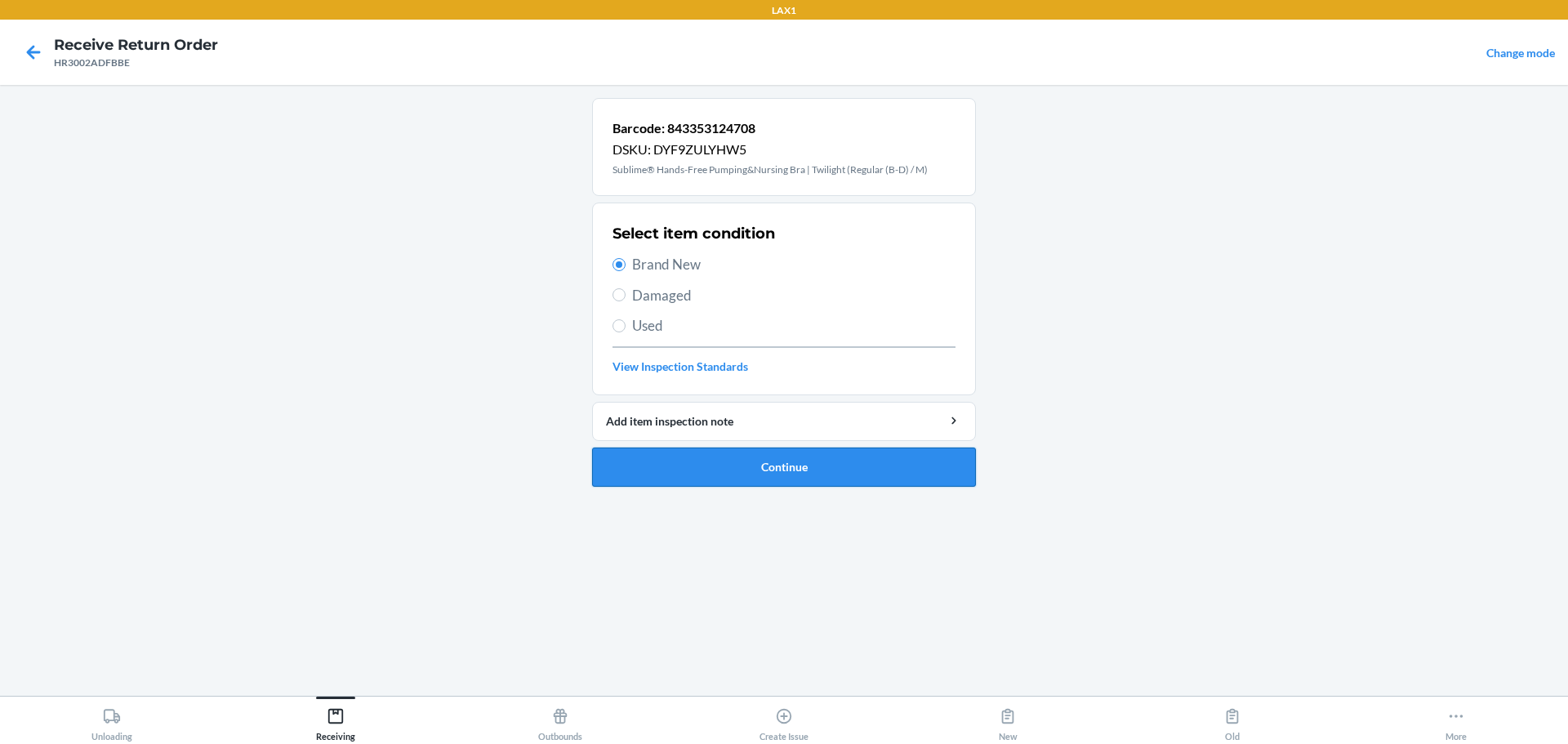
click at [754, 462] on button "Continue" at bounding box center [784, 467] width 384 height 39
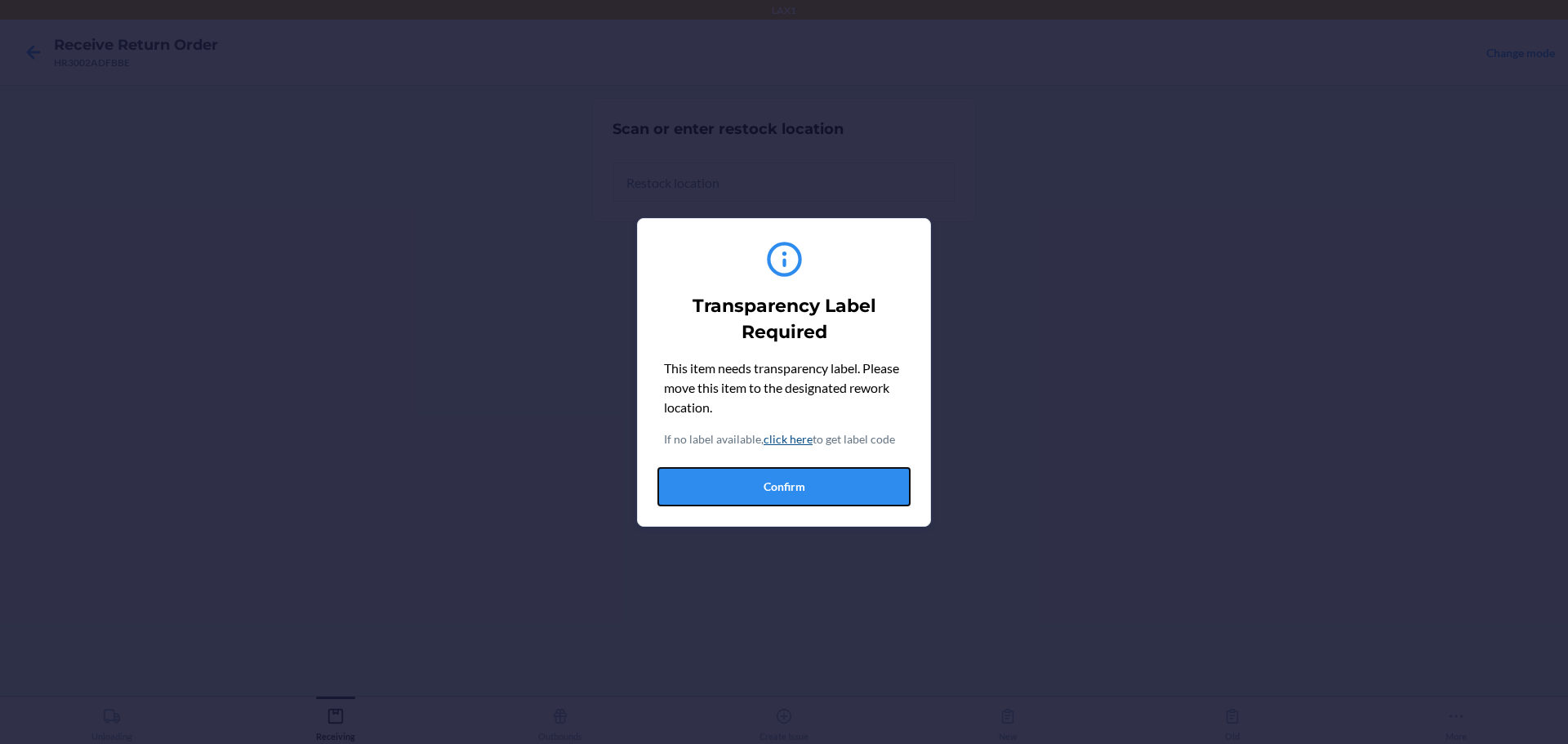
click at [754, 499] on button "Confirm" at bounding box center [784, 487] width 253 height 39
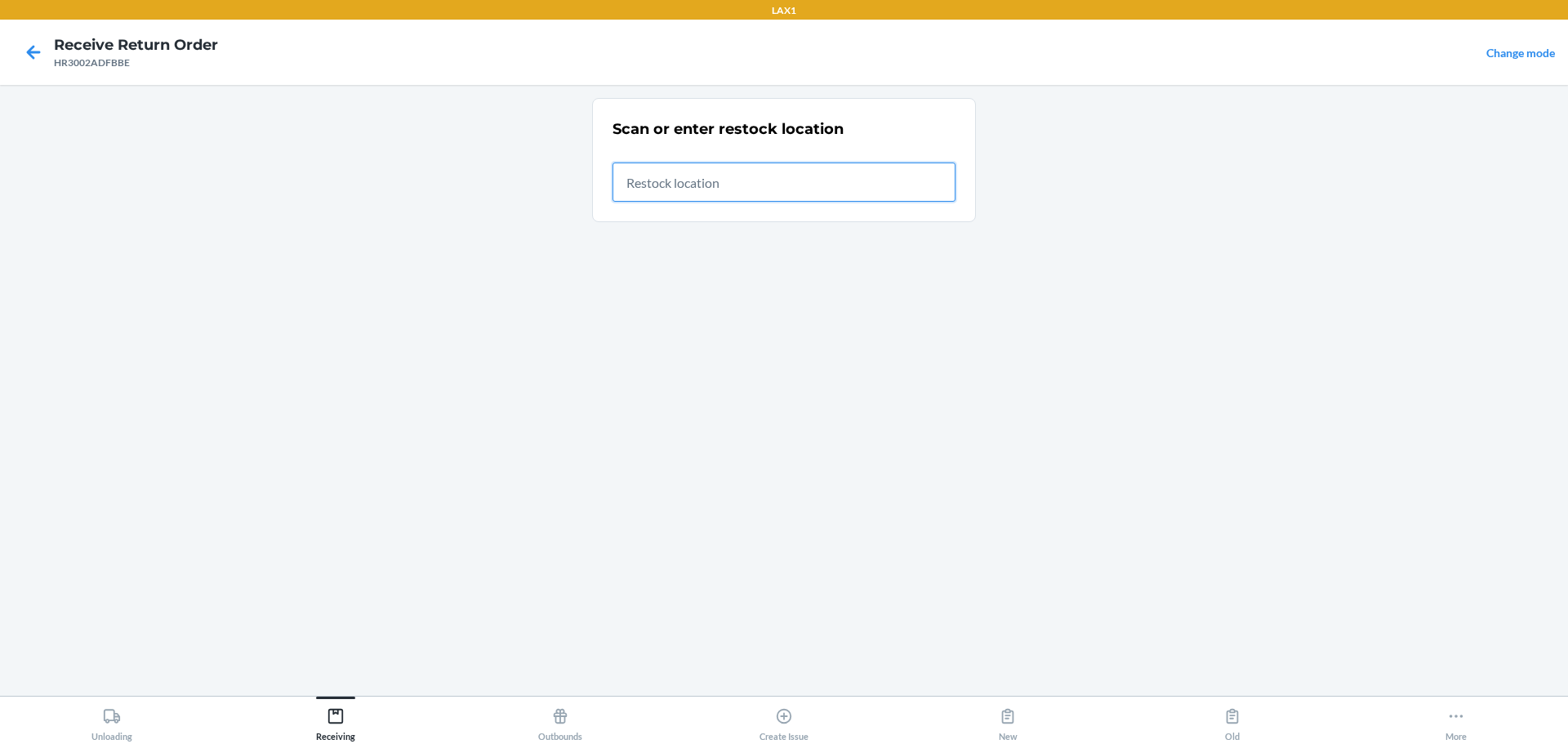
click at [754, 194] on input "text" at bounding box center [784, 182] width 343 height 39
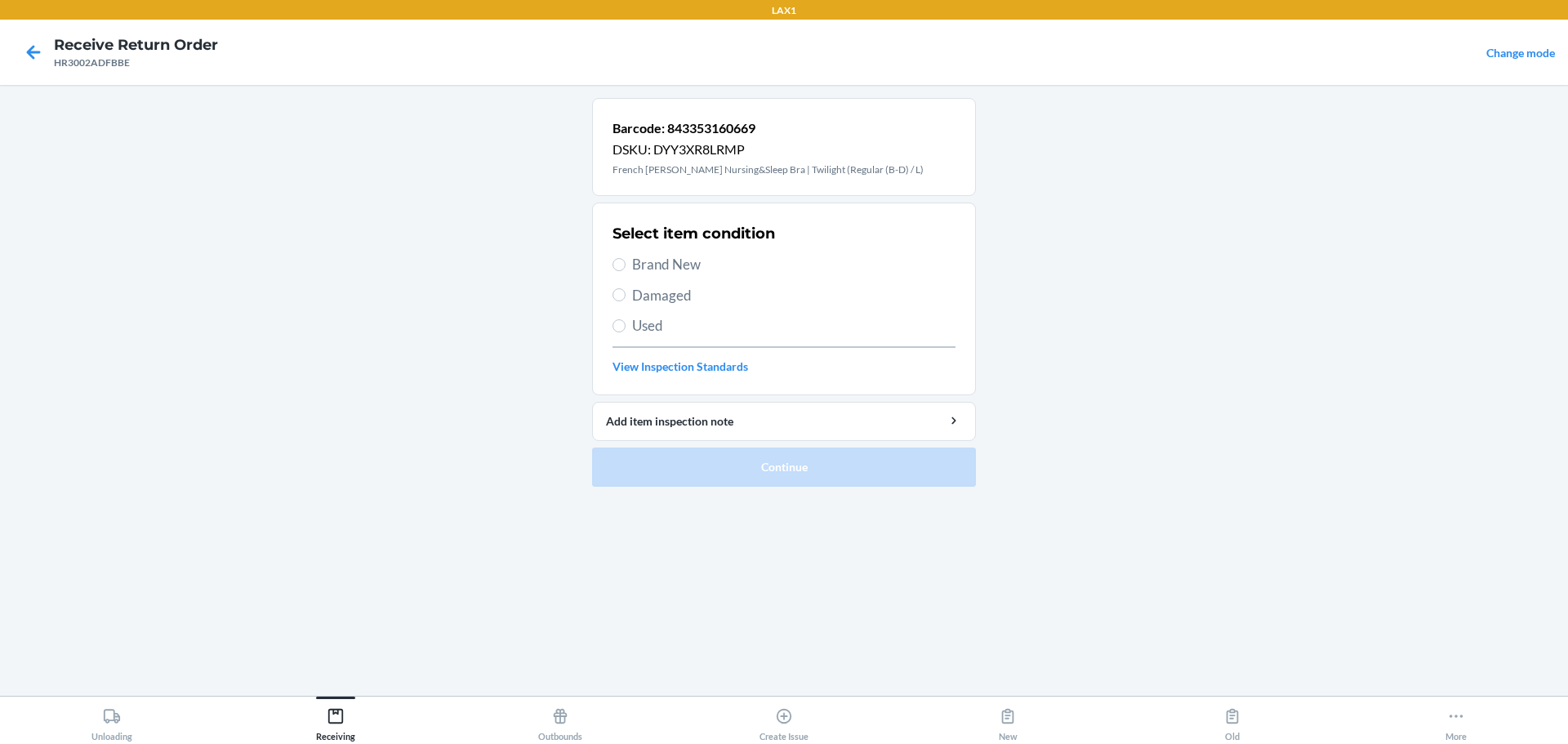
click at [679, 268] on span "Brand New" at bounding box center [794, 265] width 323 height 21
click at [626, 268] on input "Brand New" at bounding box center [618, 264] width 13 height 13
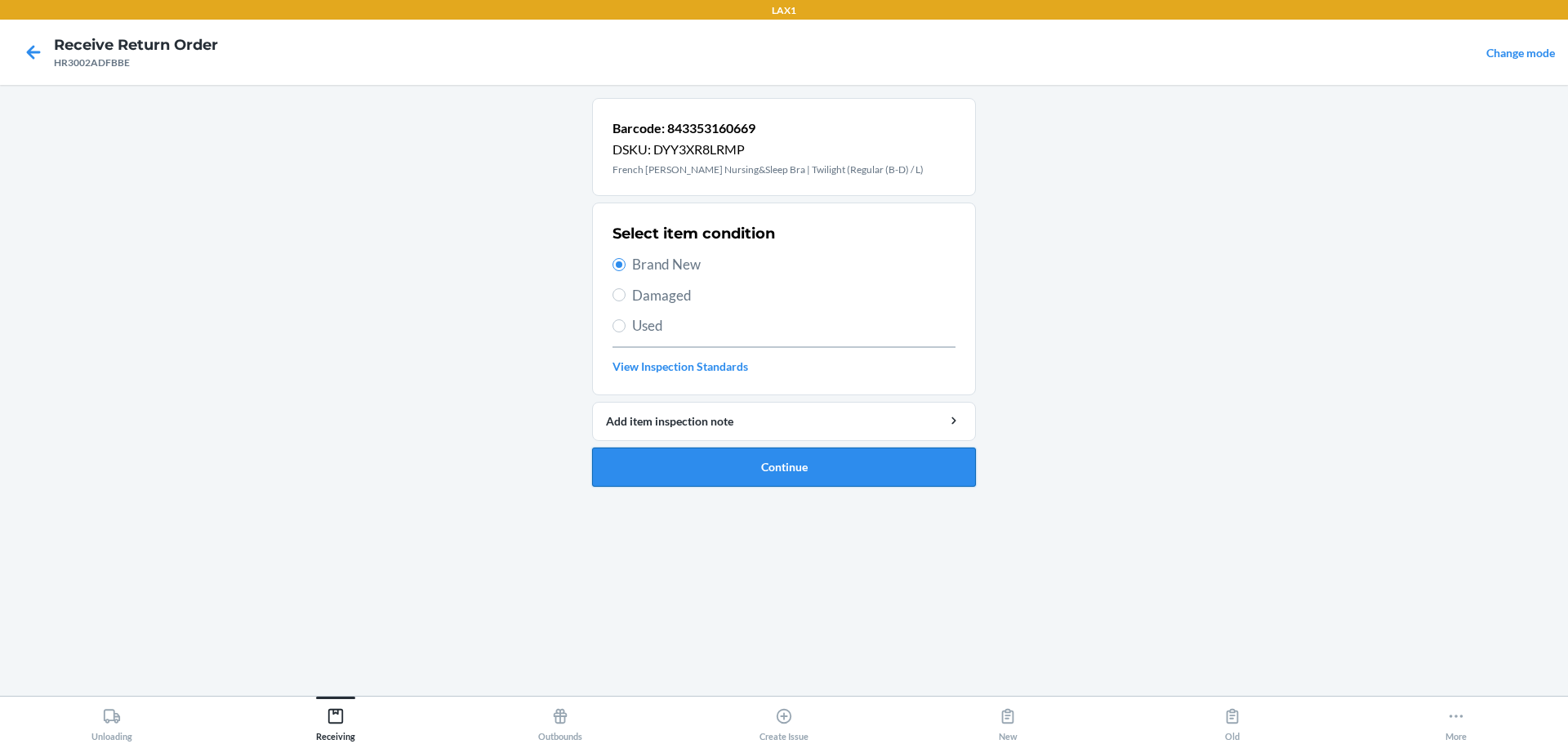
click at [754, 470] on button "Continue" at bounding box center [784, 467] width 384 height 39
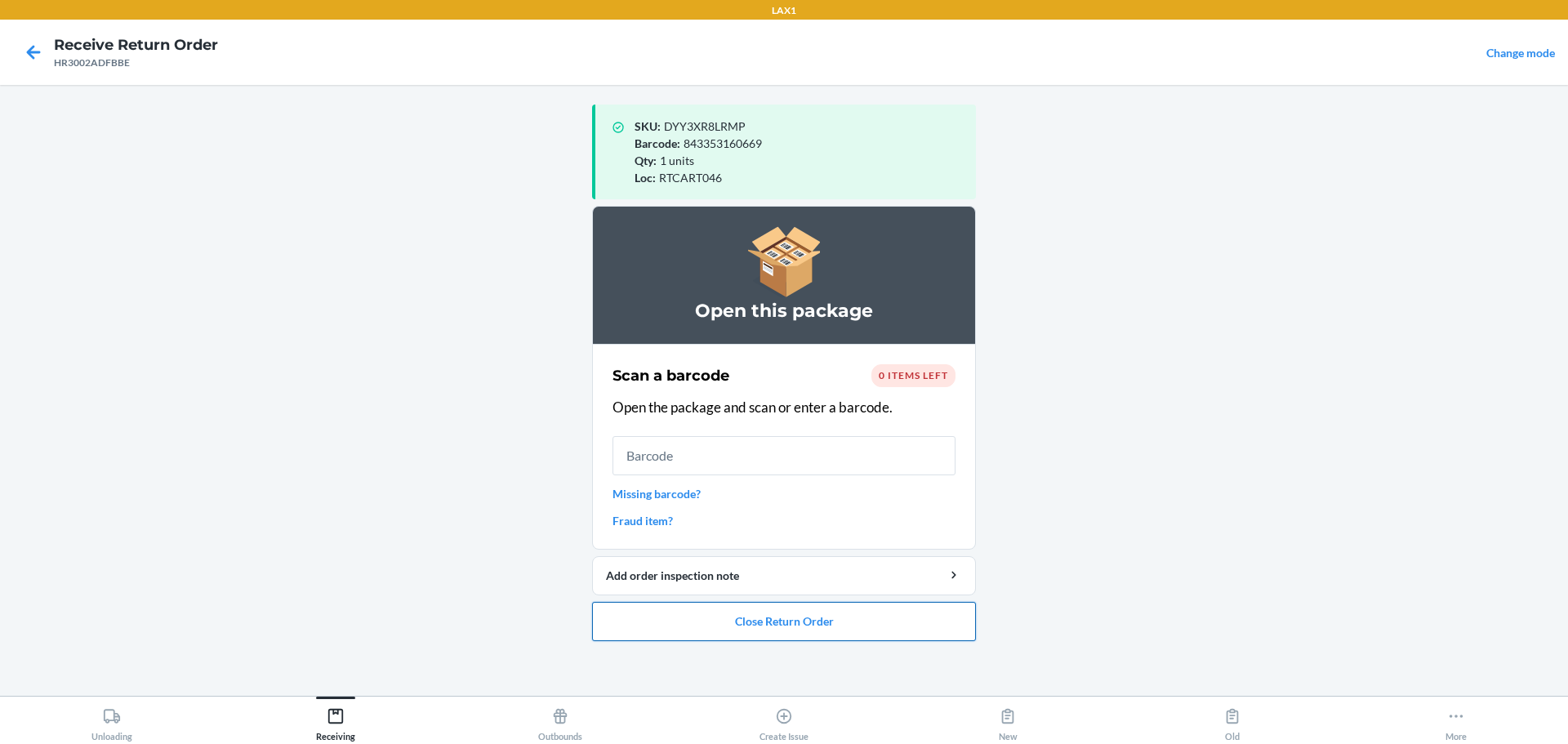
click at [754, 625] on button "Close Return Order" at bounding box center [784, 621] width 384 height 39
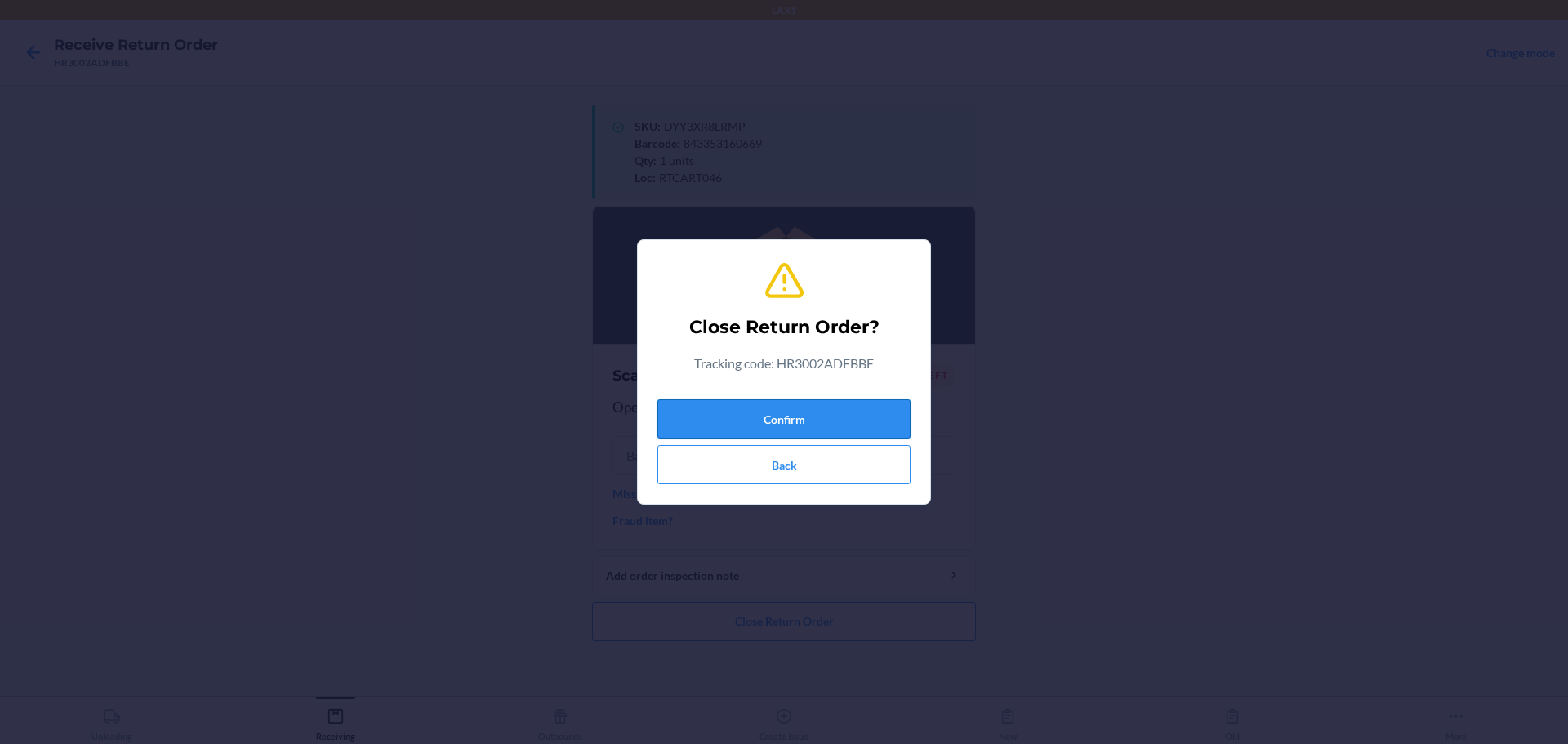
click at [754, 406] on button "Confirm" at bounding box center [784, 419] width 253 height 39
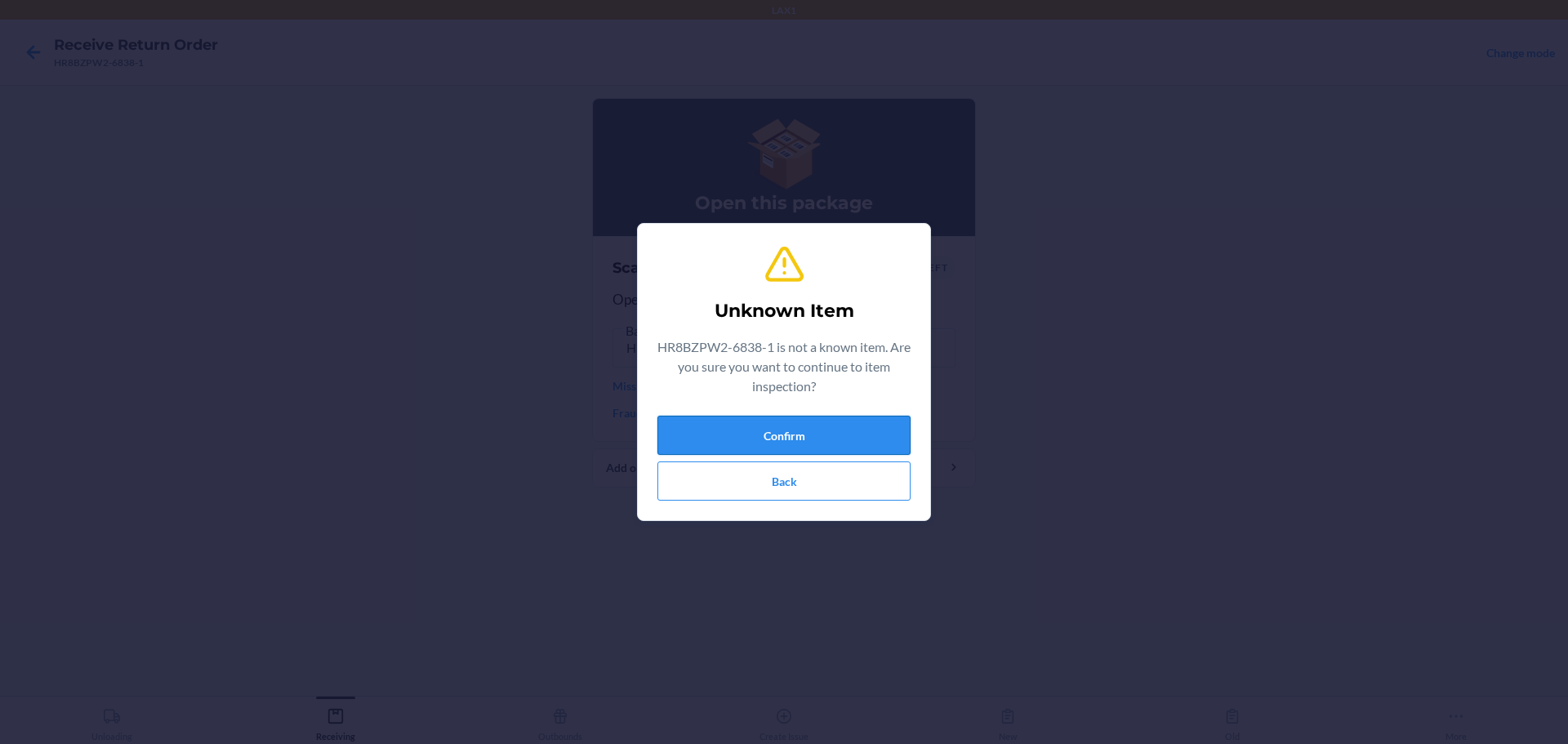
click at [754, 442] on button "Confirm" at bounding box center [784, 436] width 253 height 39
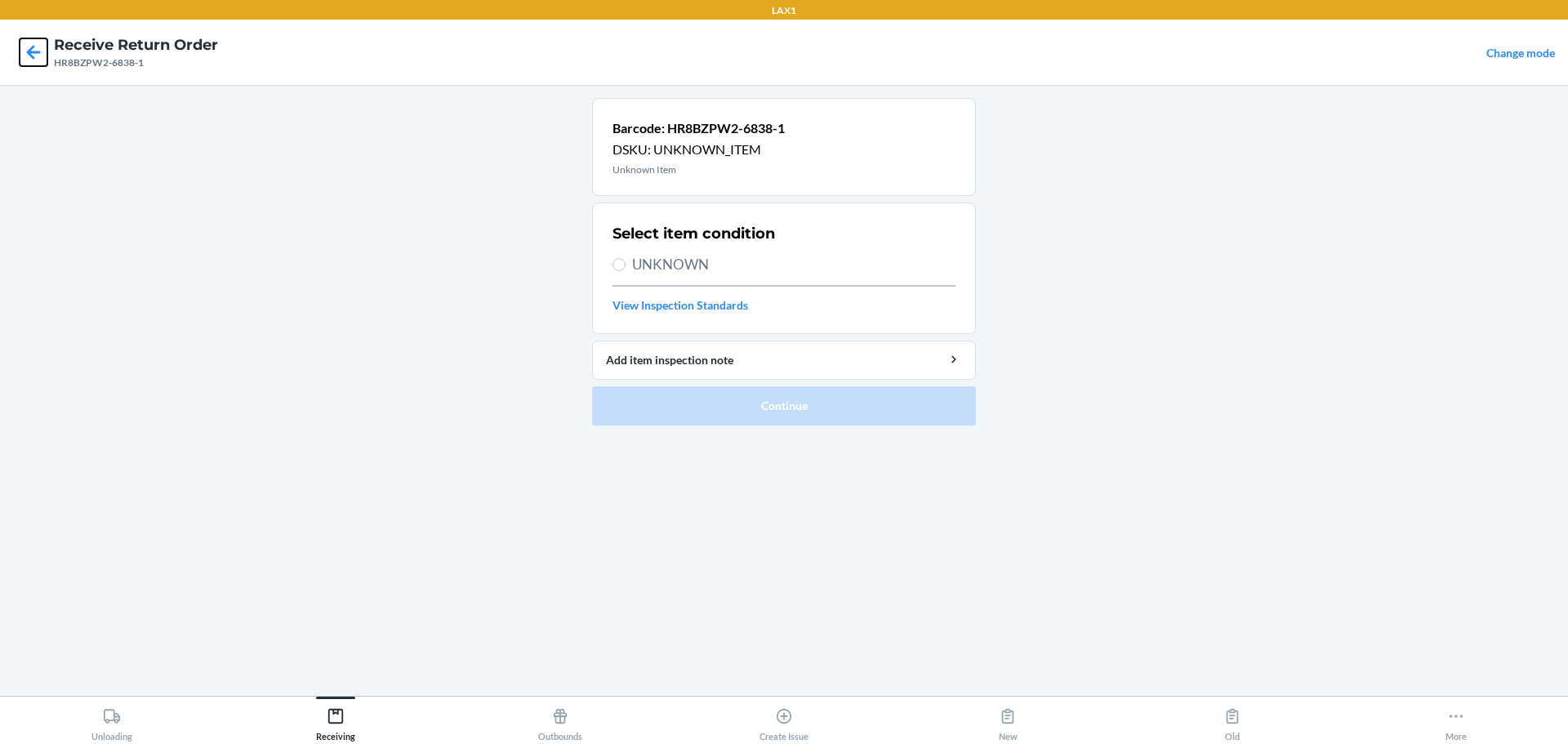
click at [30, 49] on icon at bounding box center [33, 52] width 28 height 28
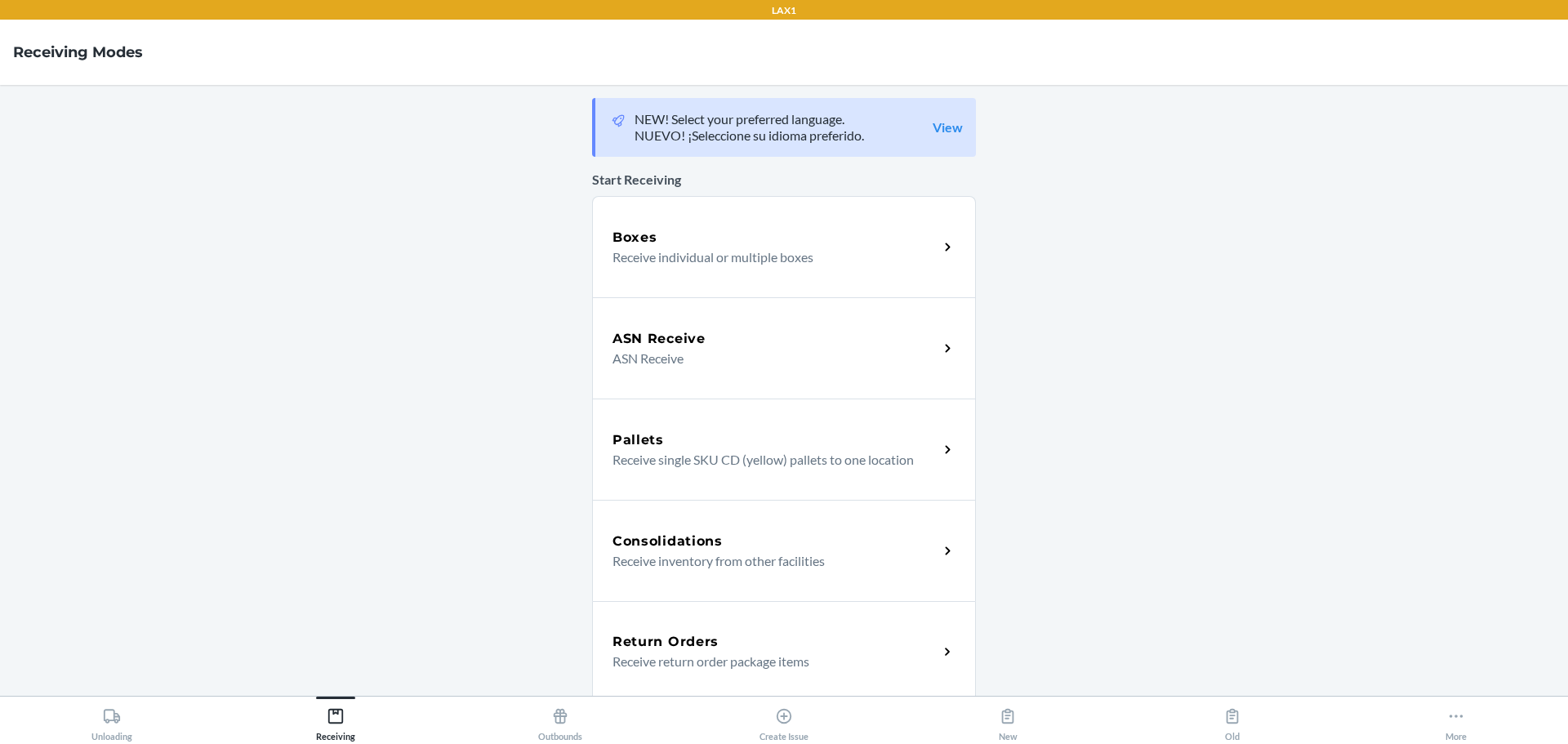
click at [754, 665] on p "Receive return order package items" at bounding box center [768, 662] width 312 height 19
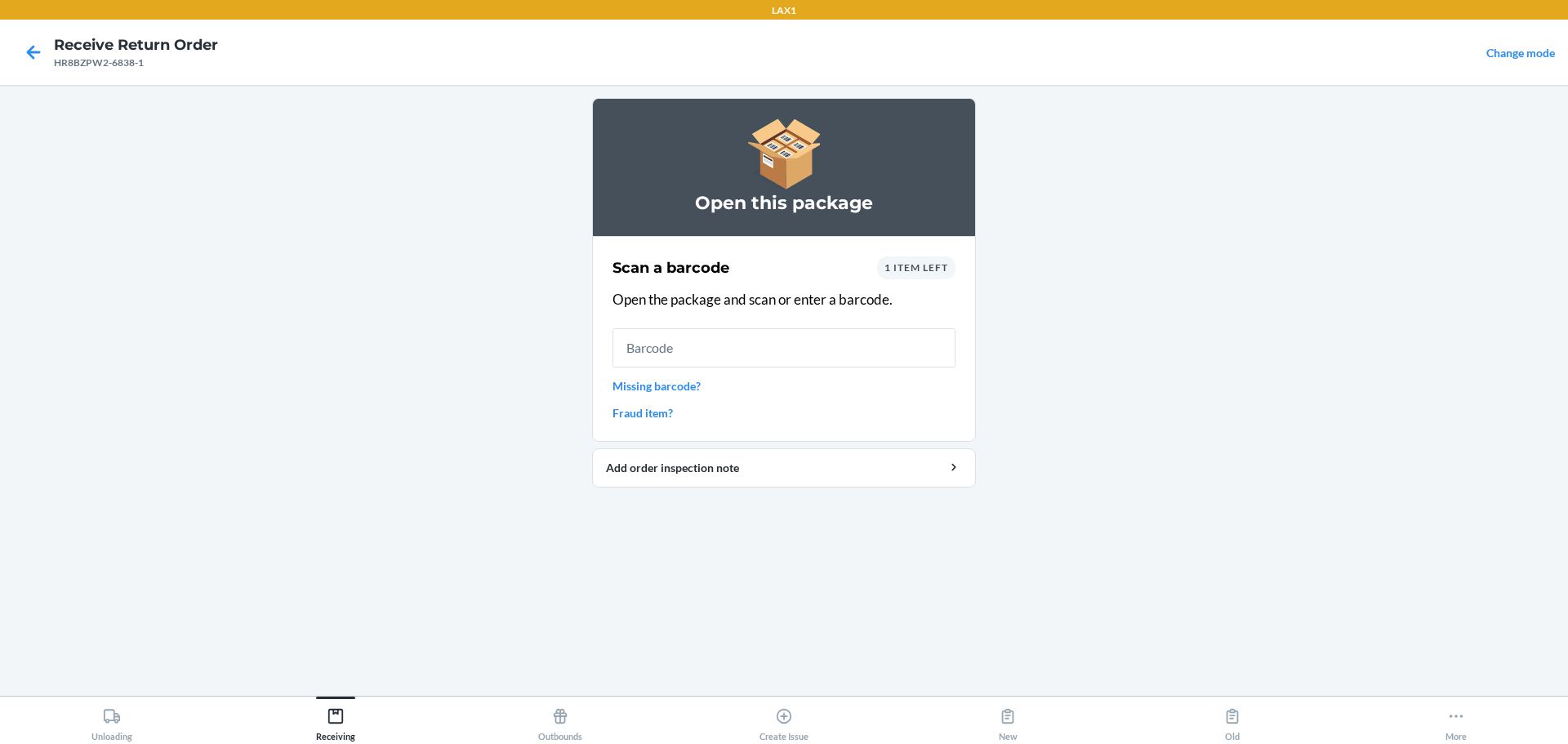
click at [754, 342] on input "text" at bounding box center [784, 347] width 343 height 39
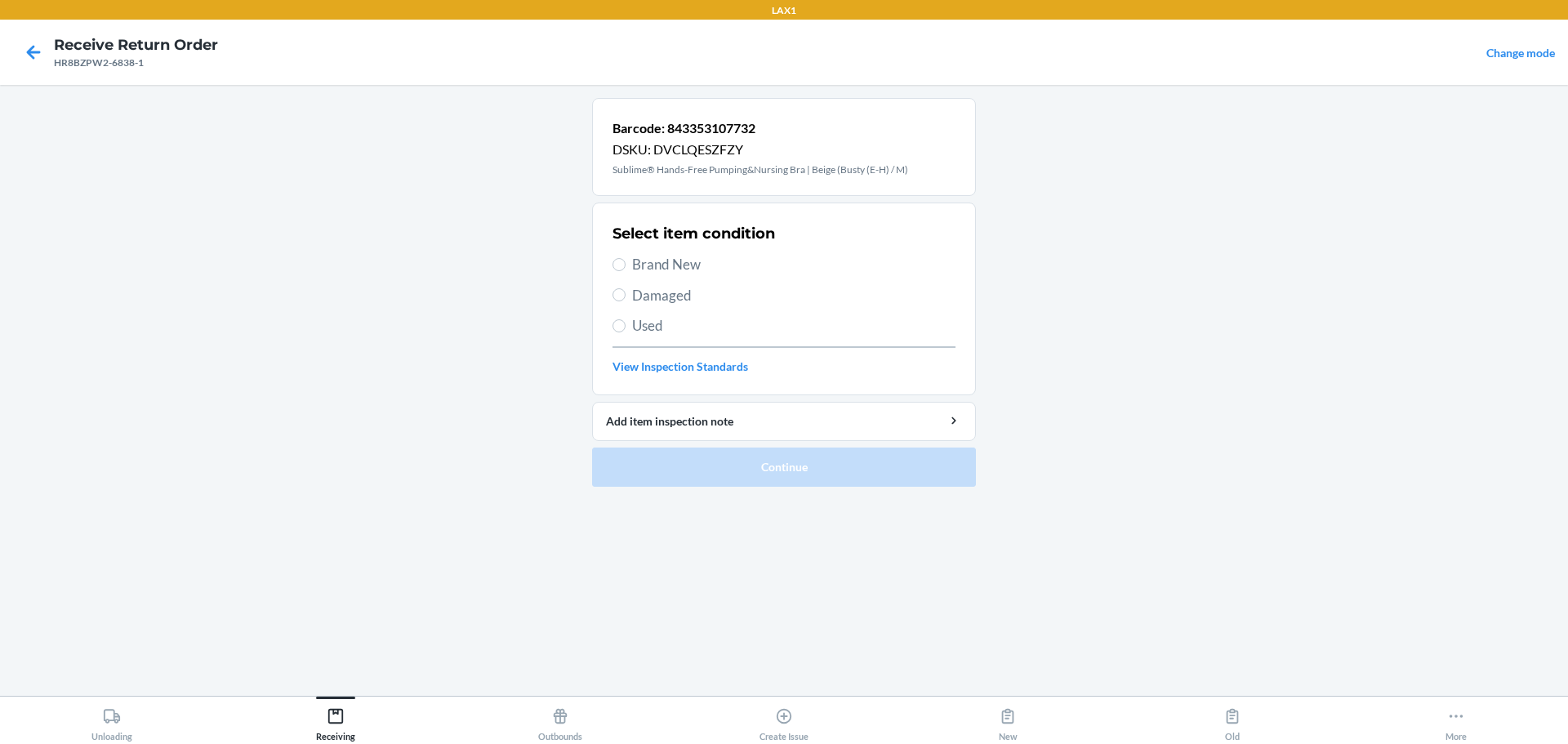
click at [659, 256] on span "Brand New" at bounding box center [794, 265] width 323 height 21
click at [626, 258] on input "Brand New" at bounding box center [618, 264] width 13 height 13
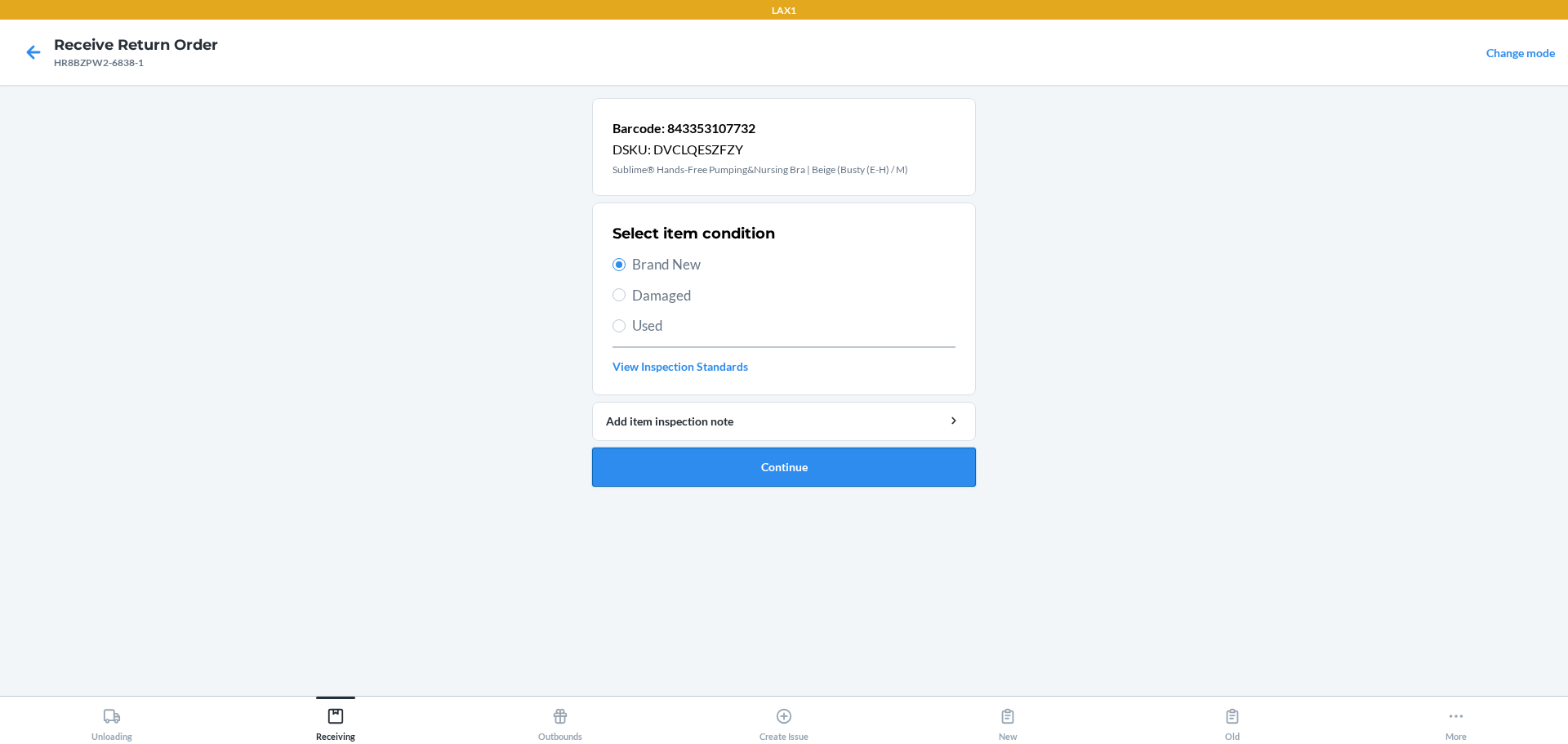
click at [714, 464] on button "Continue" at bounding box center [784, 467] width 384 height 39
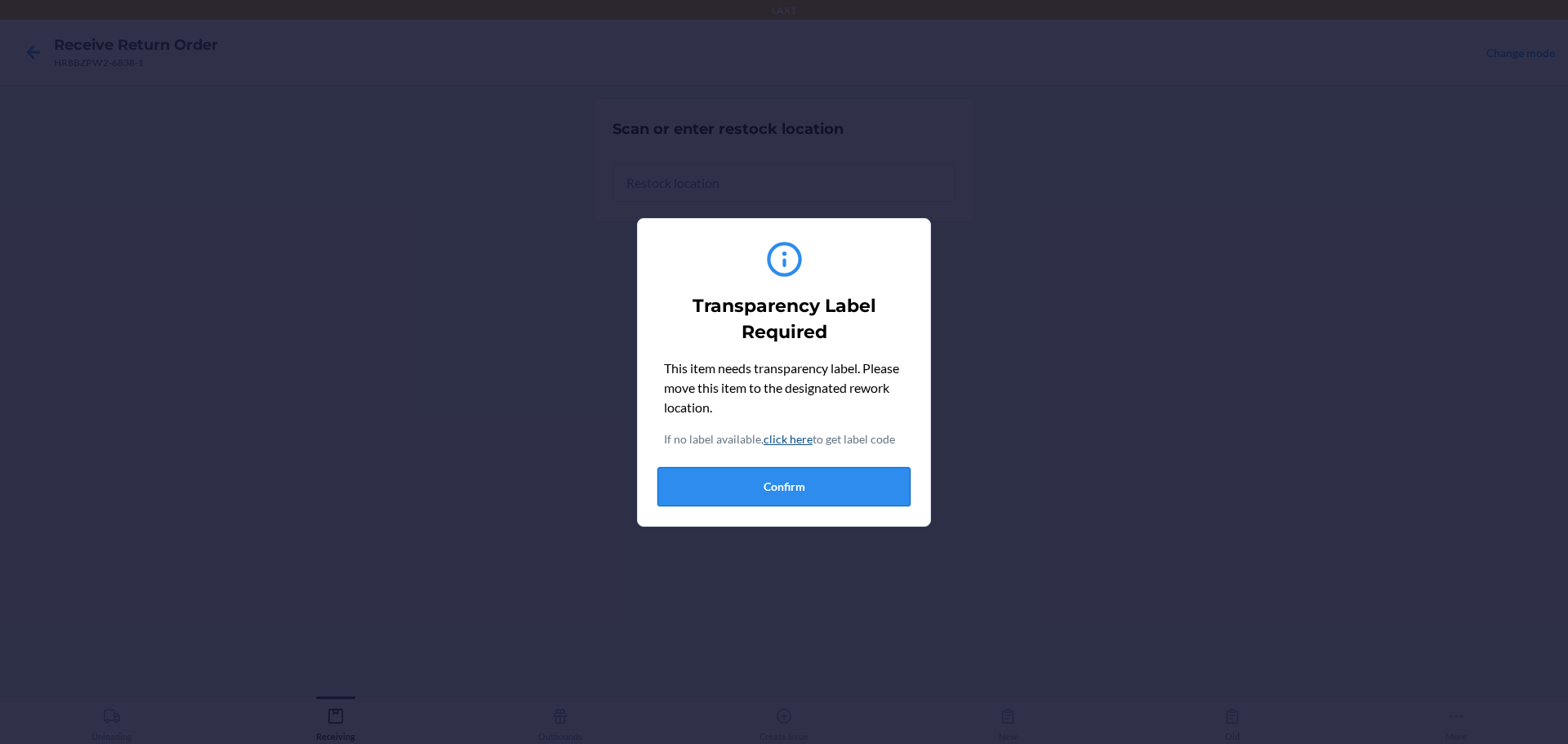
click at [754, 495] on button "Confirm" at bounding box center [784, 487] width 253 height 39
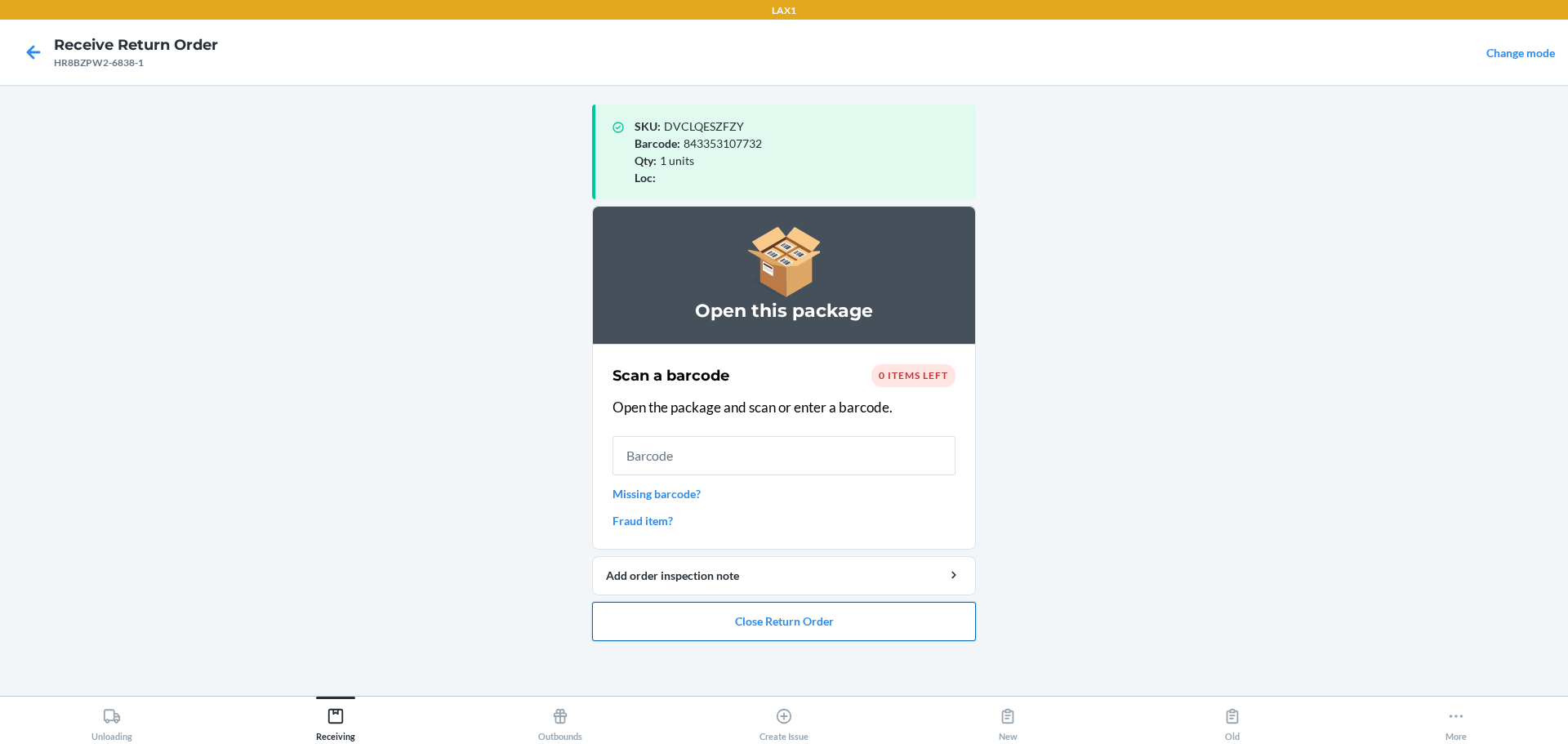
click at [754, 637] on button "Close Return Order" at bounding box center [784, 621] width 384 height 39
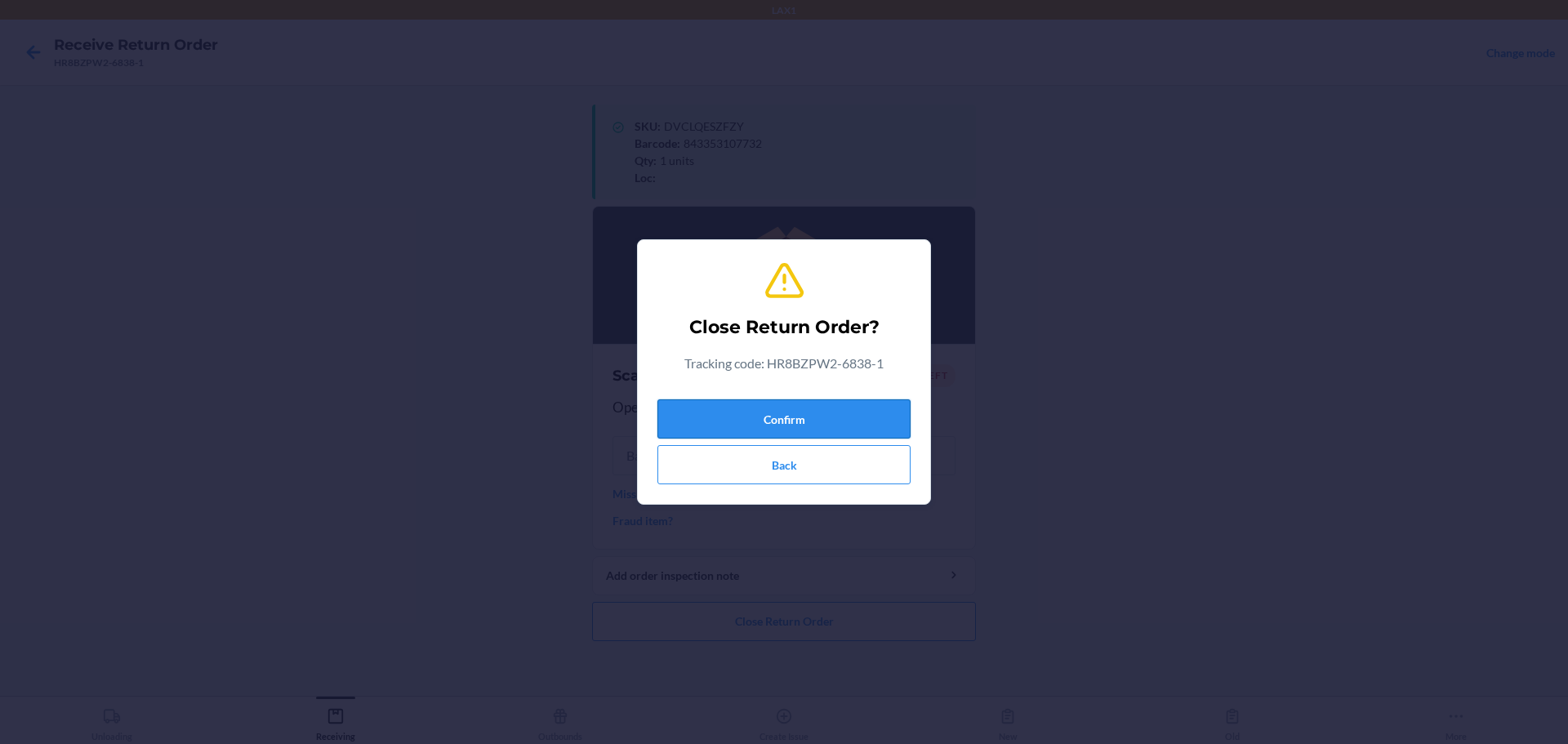
click at [754, 408] on button "Confirm" at bounding box center [784, 419] width 253 height 39
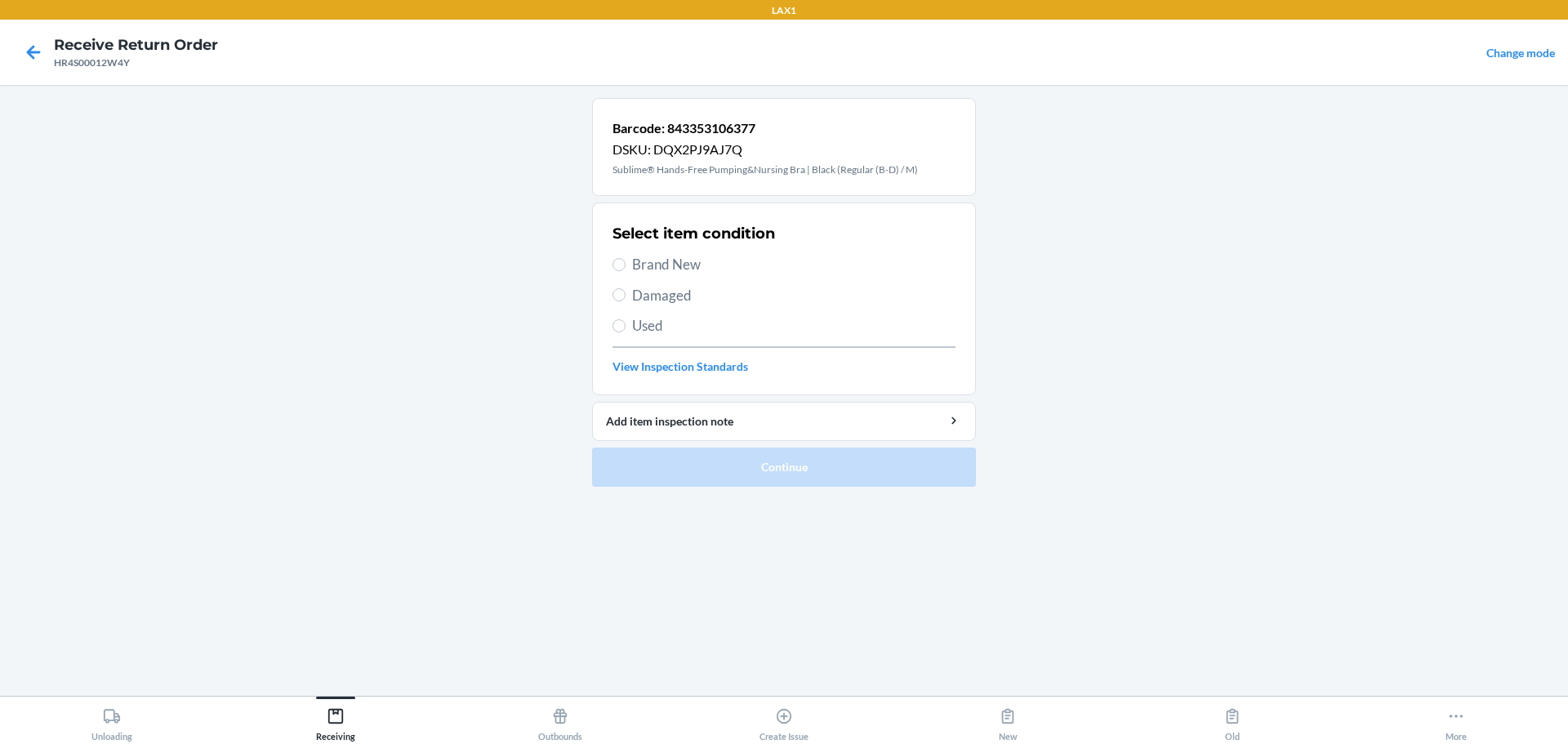
click at [679, 262] on span "Brand New" at bounding box center [794, 265] width 323 height 21
click at [626, 262] on input "Brand New" at bounding box center [618, 264] width 13 height 13
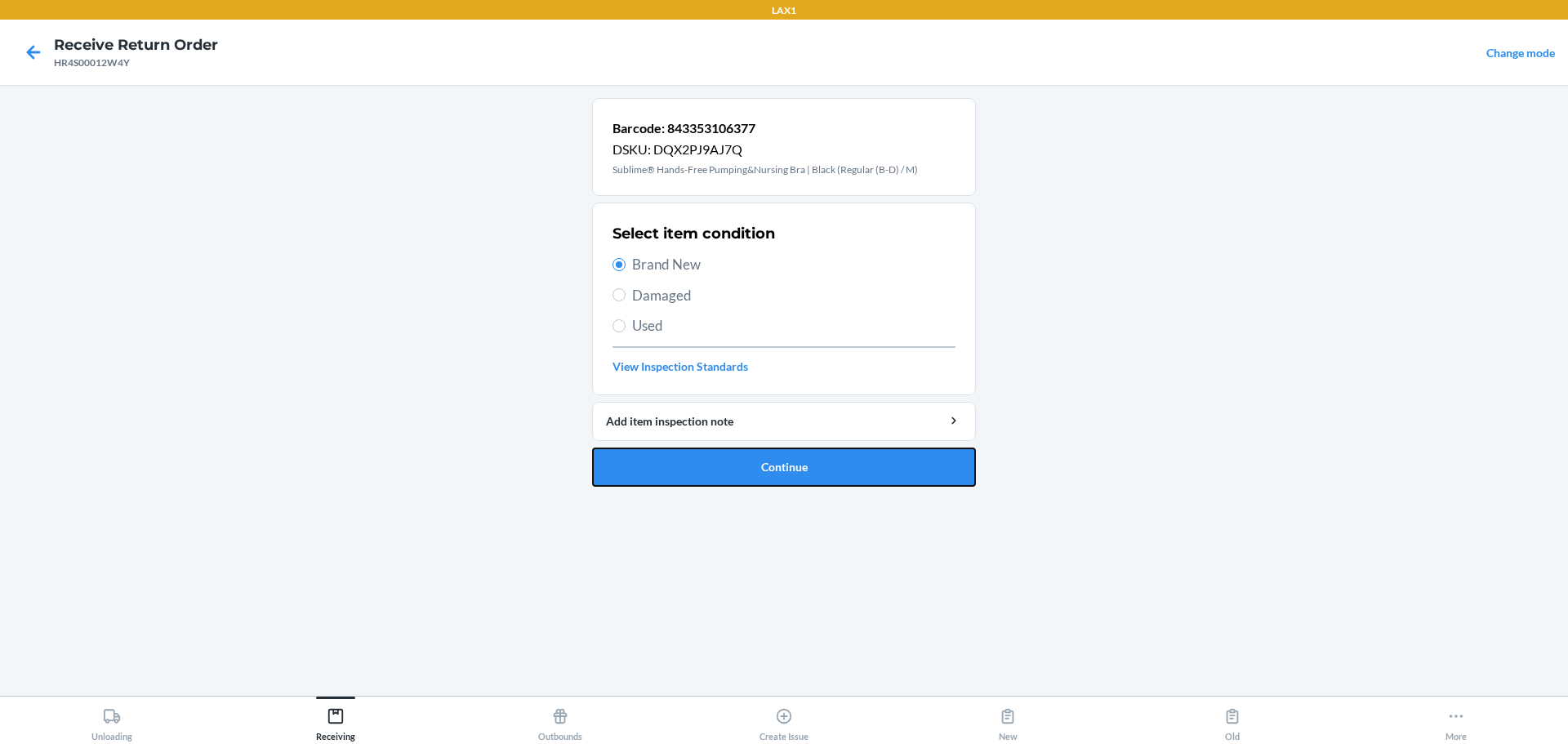
drag, startPoint x: 735, startPoint y: 485, endPoint x: 735, endPoint y: 472, distance: 13.0
click at [735, 482] on button "Continue" at bounding box center [784, 467] width 384 height 39
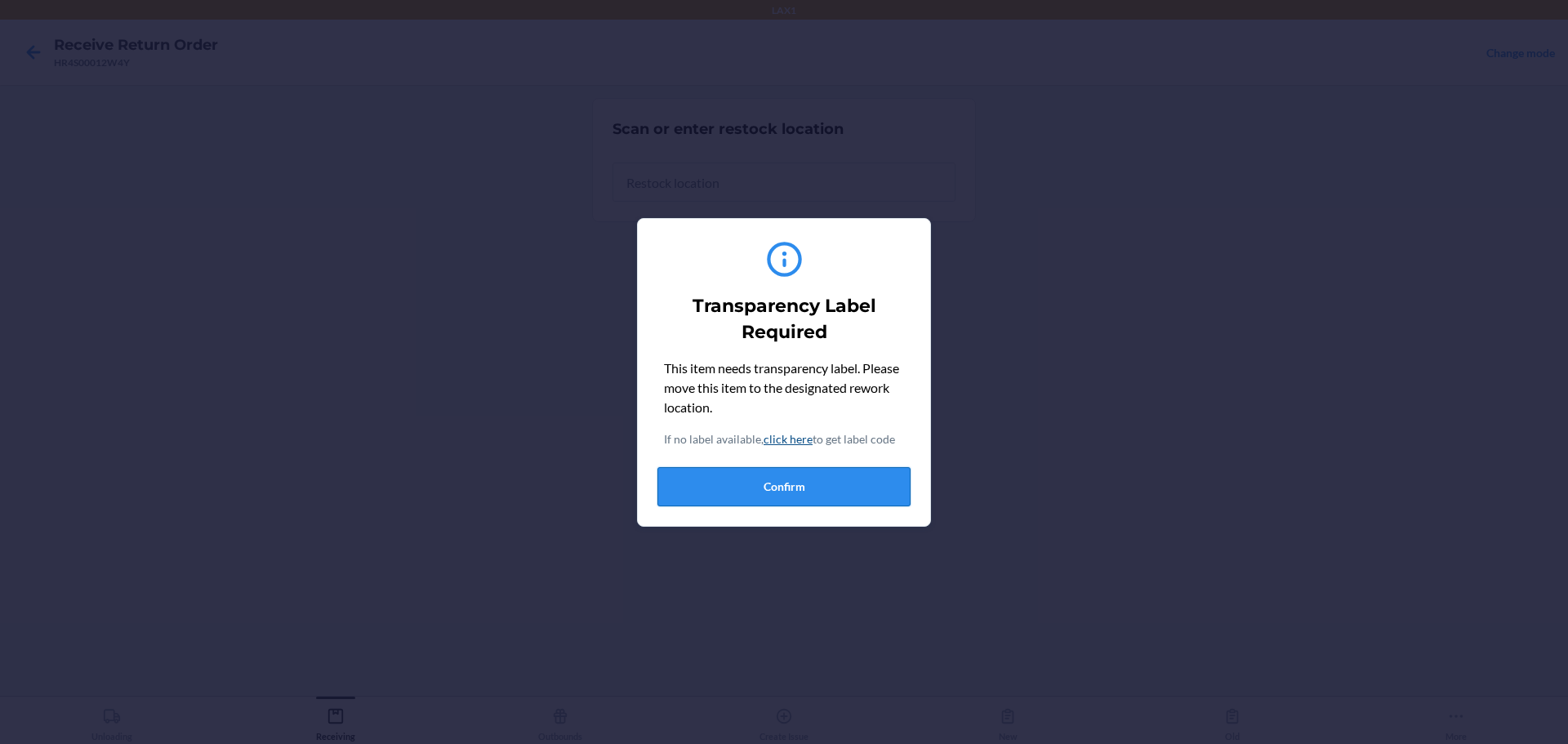
click at [754, 489] on button "Confirm" at bounding box center [784, 487] width 253 height 39
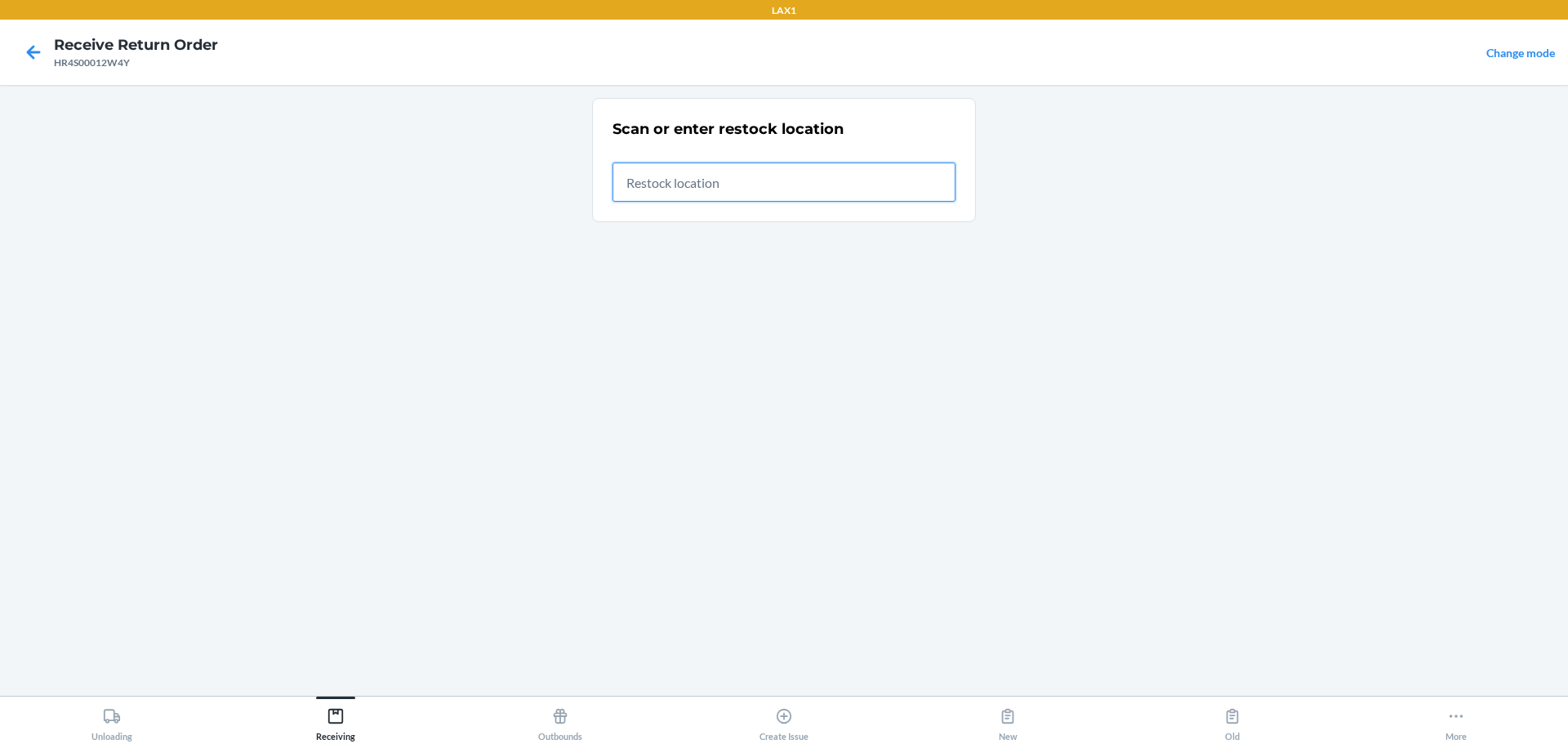
click at [754, 181] on input "text" at bounding box center [784, 182] width 343 height 39
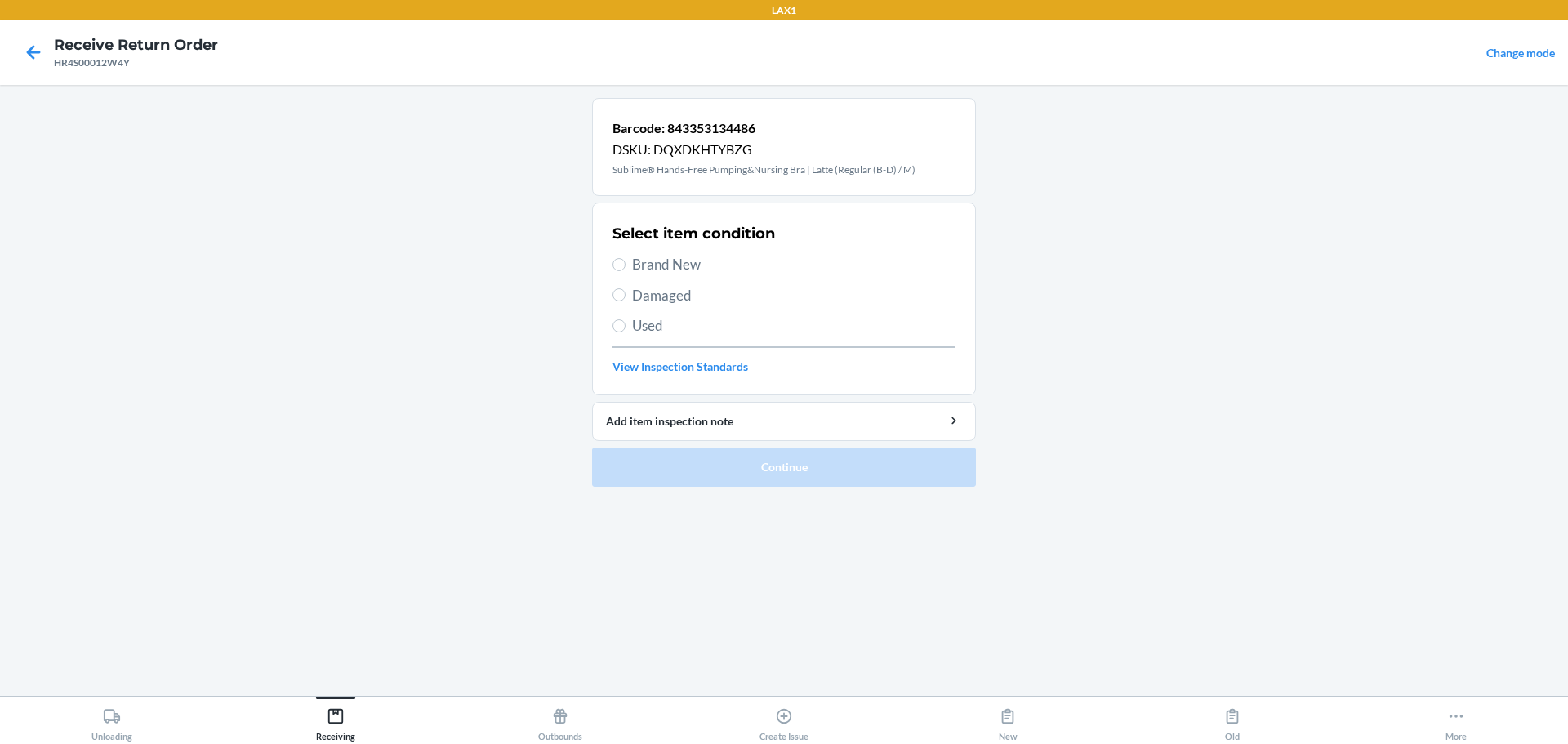
click at [692, 260] on span "Brand New" at bounding box center [794, 265] width 323 height 21
click at [626, 260] on input "Brand New" at bounding box center [618, 264] width 13 height 13
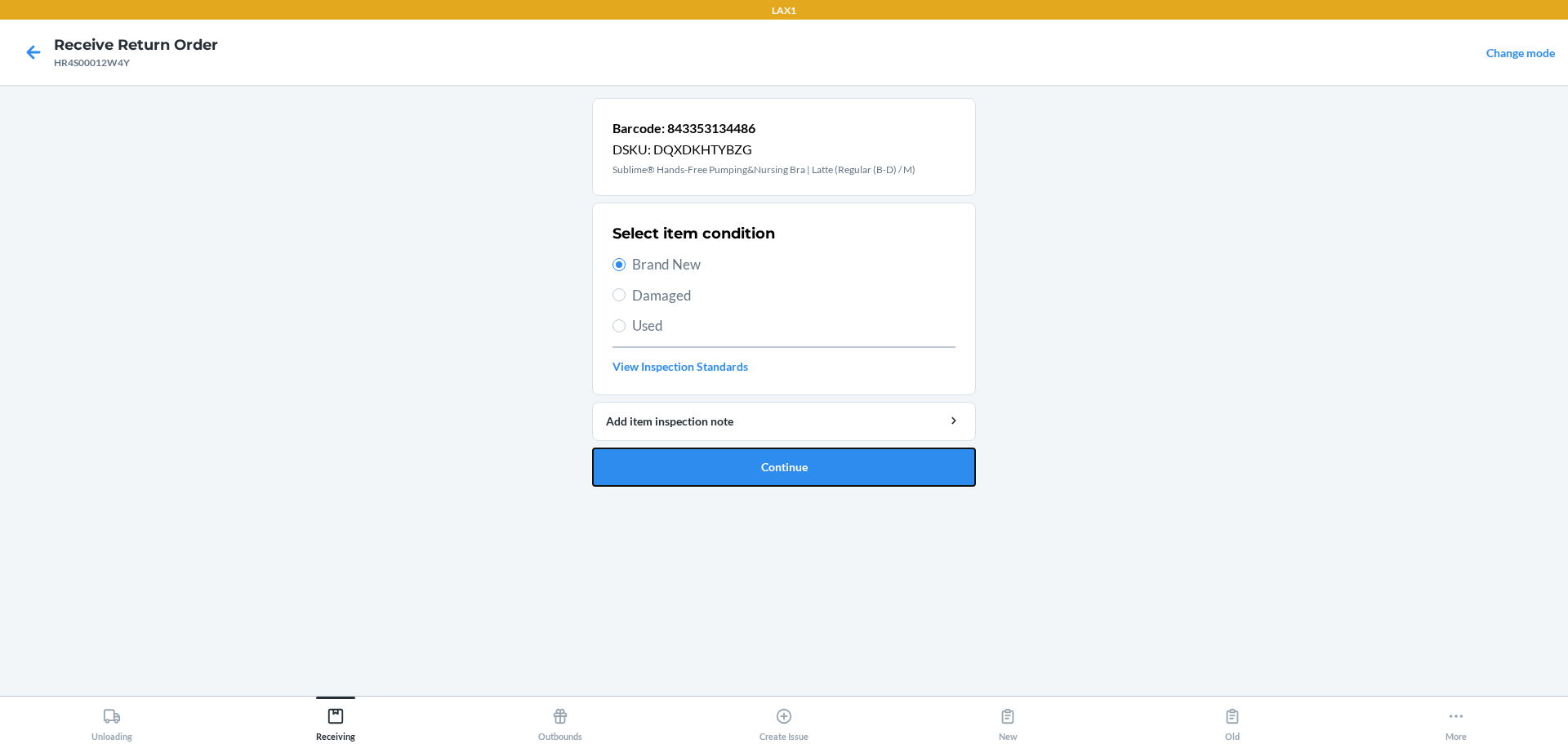
drag, startPoint x: 788, startPoint y: 469, endPoint x: 798, endPoint y: 452, distance: 19.7
click at [754, 469] on button "Continue" at bounding box center [784, 467] width 384 height 39
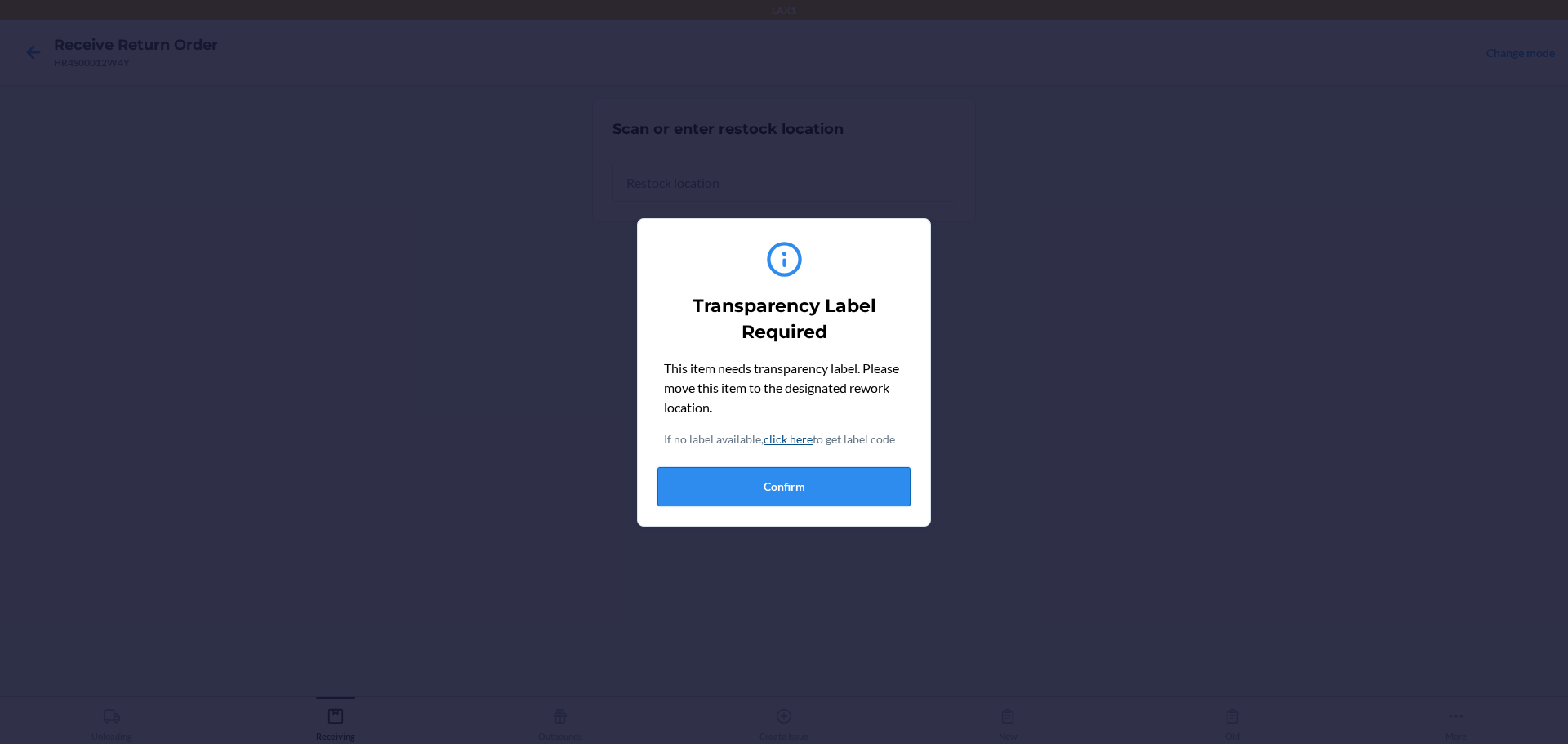
click at [754, 496] on button "Confirm" at bounding box center [784, 487] width 253 height 39
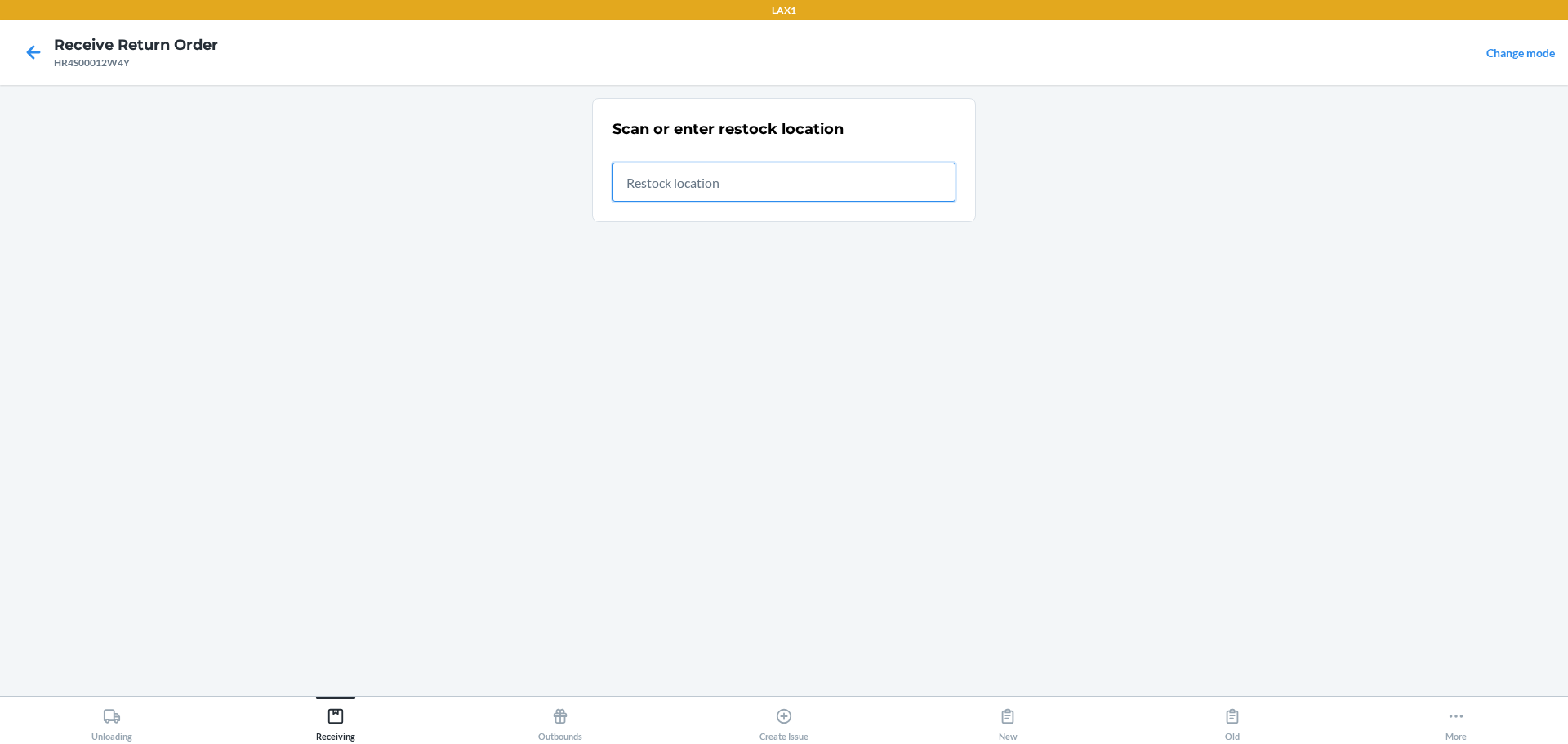
click at [754, 176] on input "text" at bounding box center [784, 182] width 343 height 39
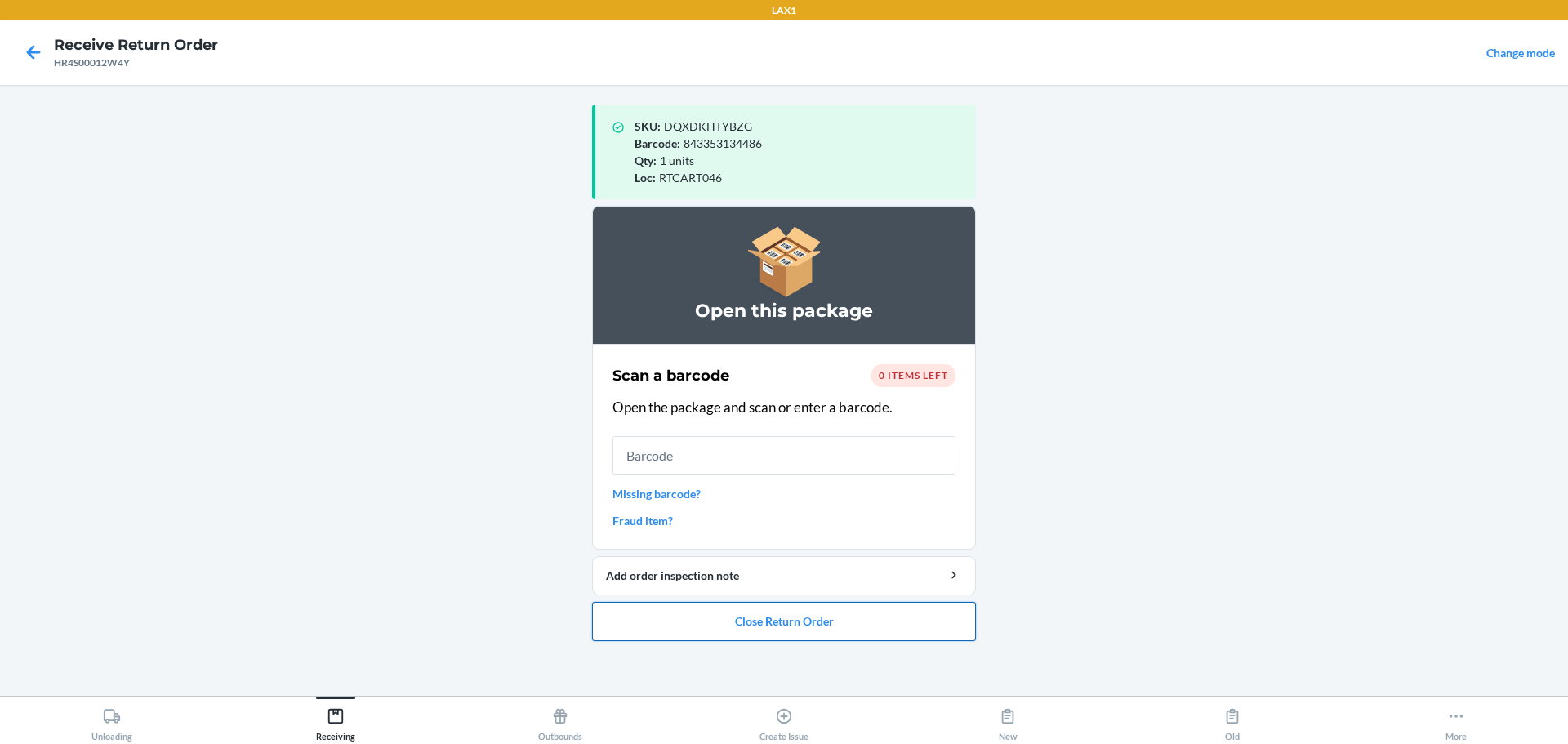
click at [754, 626] on button "Close Return Order" at bounding box center [784, 621] width 384 height 39
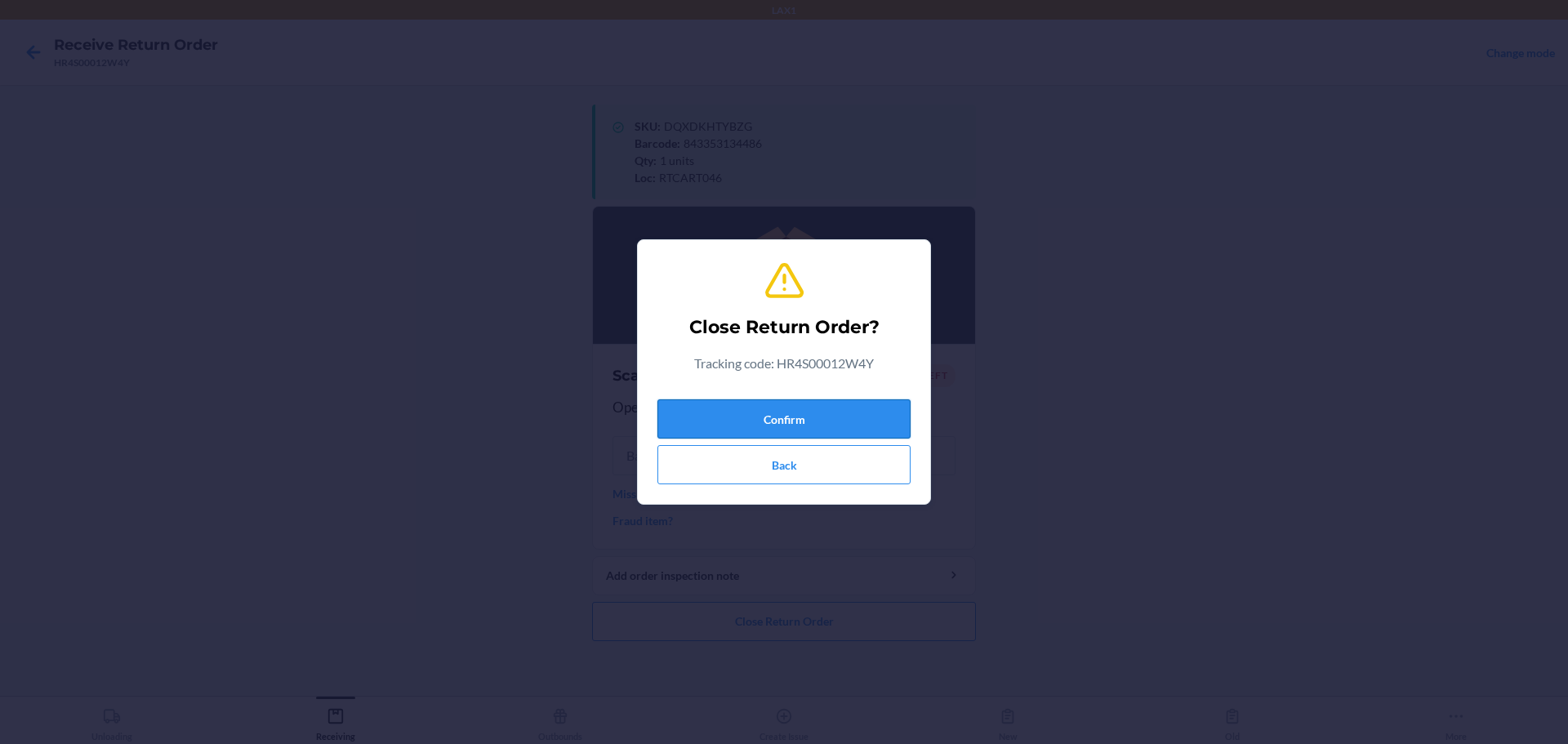
click at [754, 415] on button "Confirm" at bounding box center [784, 419] width 253 height 39
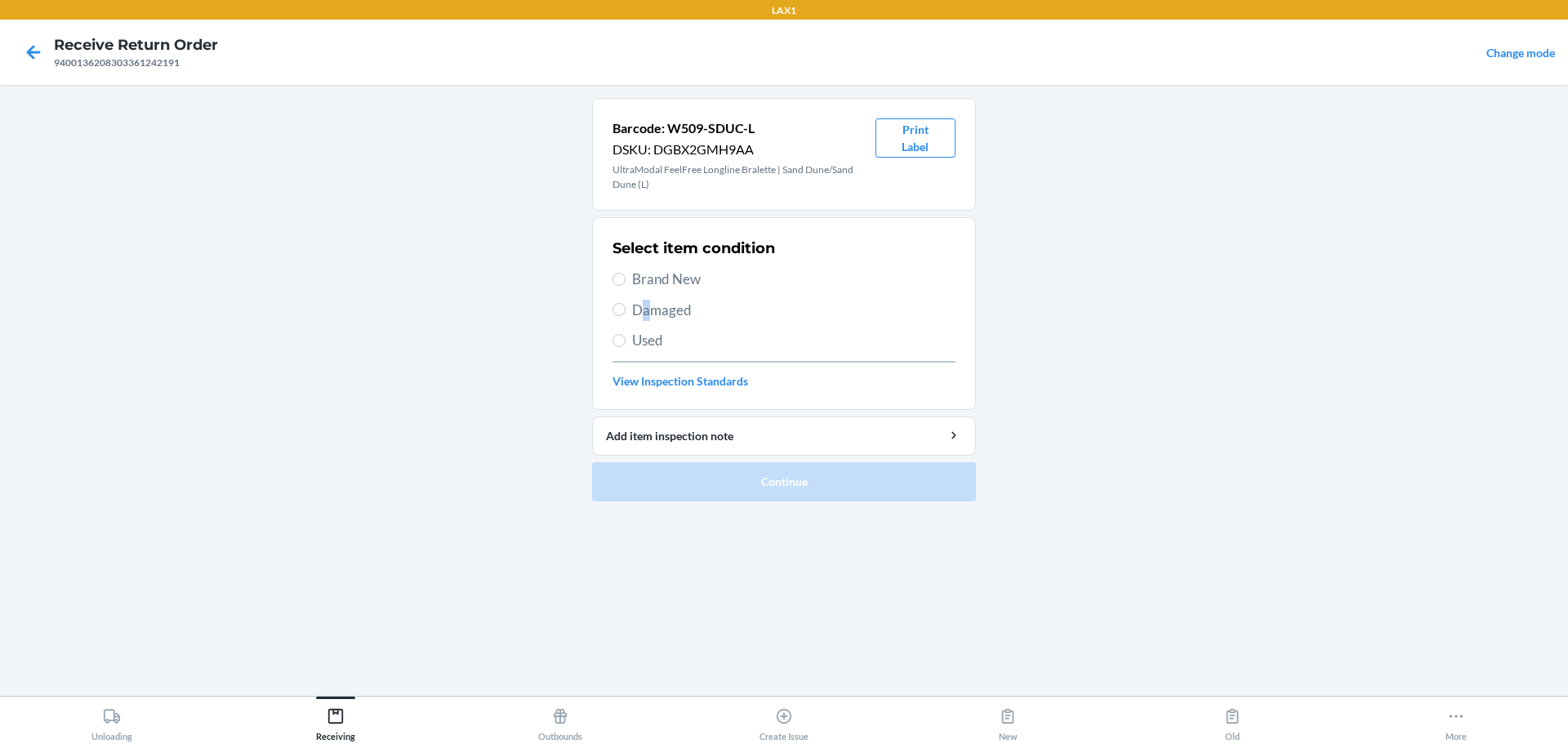
click at [647, 312] on span "Damaged" at bounding box center [794, 310] width 323 height 21
click at [625, 314] on label "Damaged" at bounding box center [784, 310] width 343 height 21
click at [625, 314] on input "Damaged" at bounding box center [618, 308] width 13 height 13
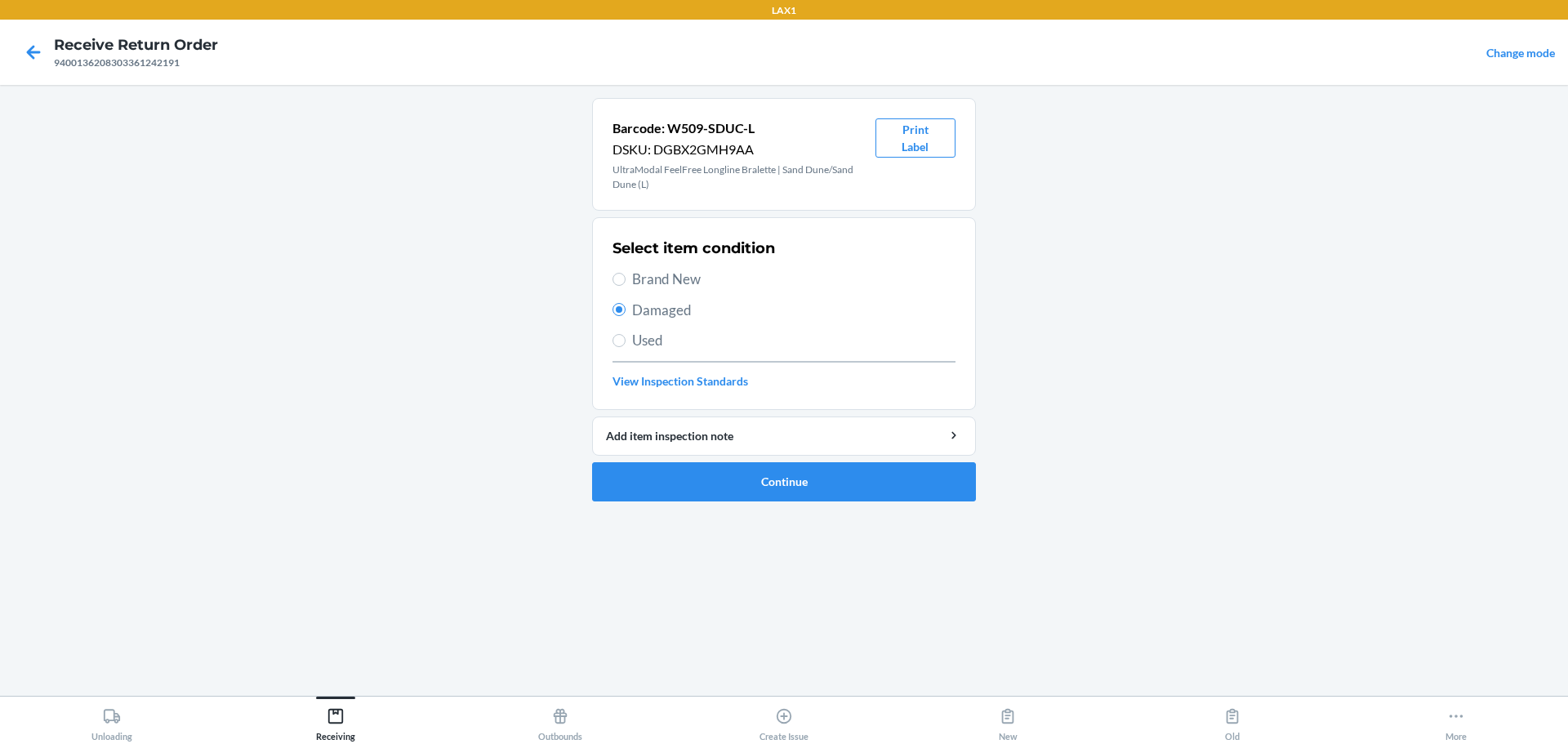
click at [643, 281] on span "Brand New" at bounding box center [794, 279] width 323 height 21
click at [626, 281] on input "Brand New" at bounding box center [618, 278] width 13 height 13
click at [754, 485] on button "Continue" at bounding box center [784, 481] width 384 height 39
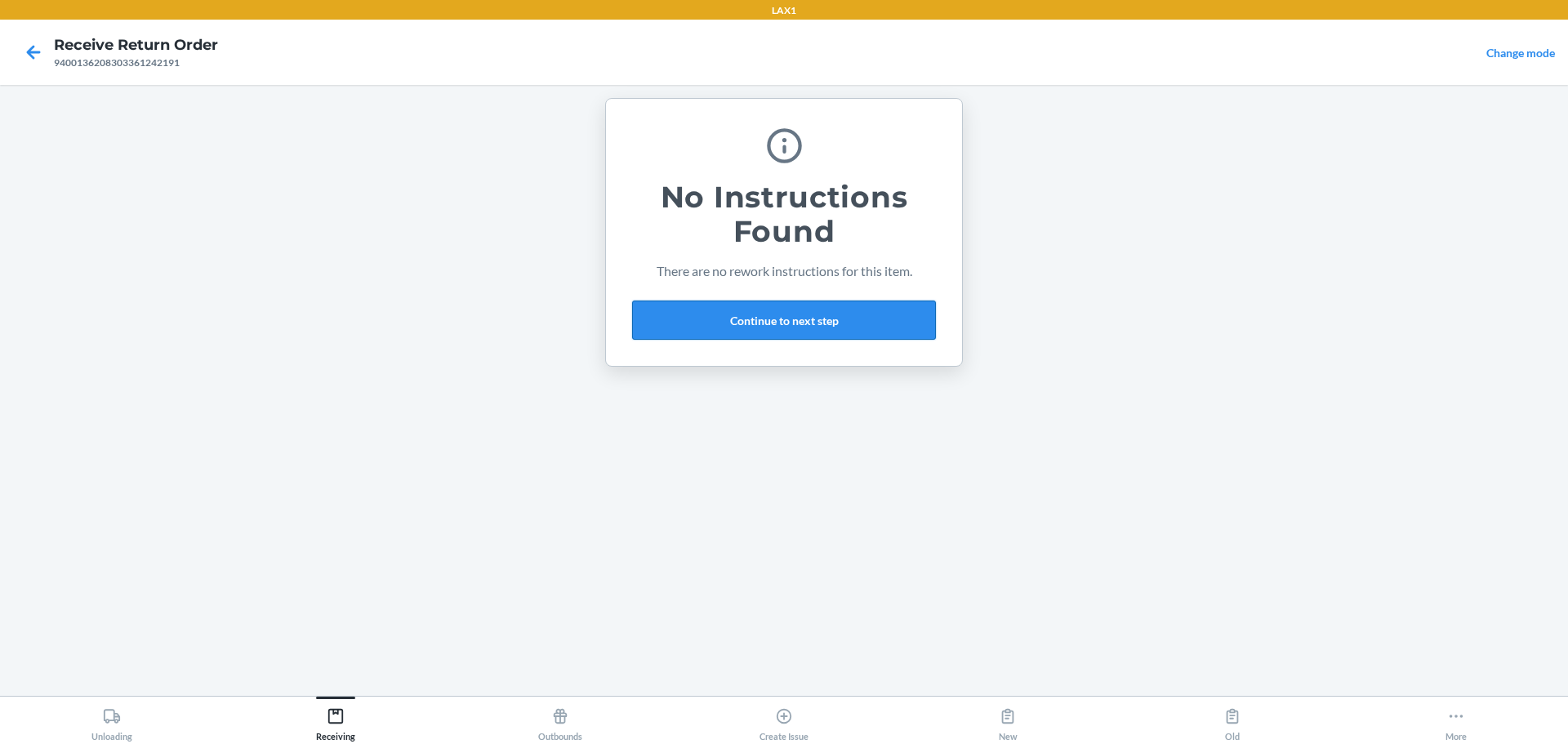
click at [754, 307] on button "Continue to next step" at bounding box center [784, 320] width 304 height 39
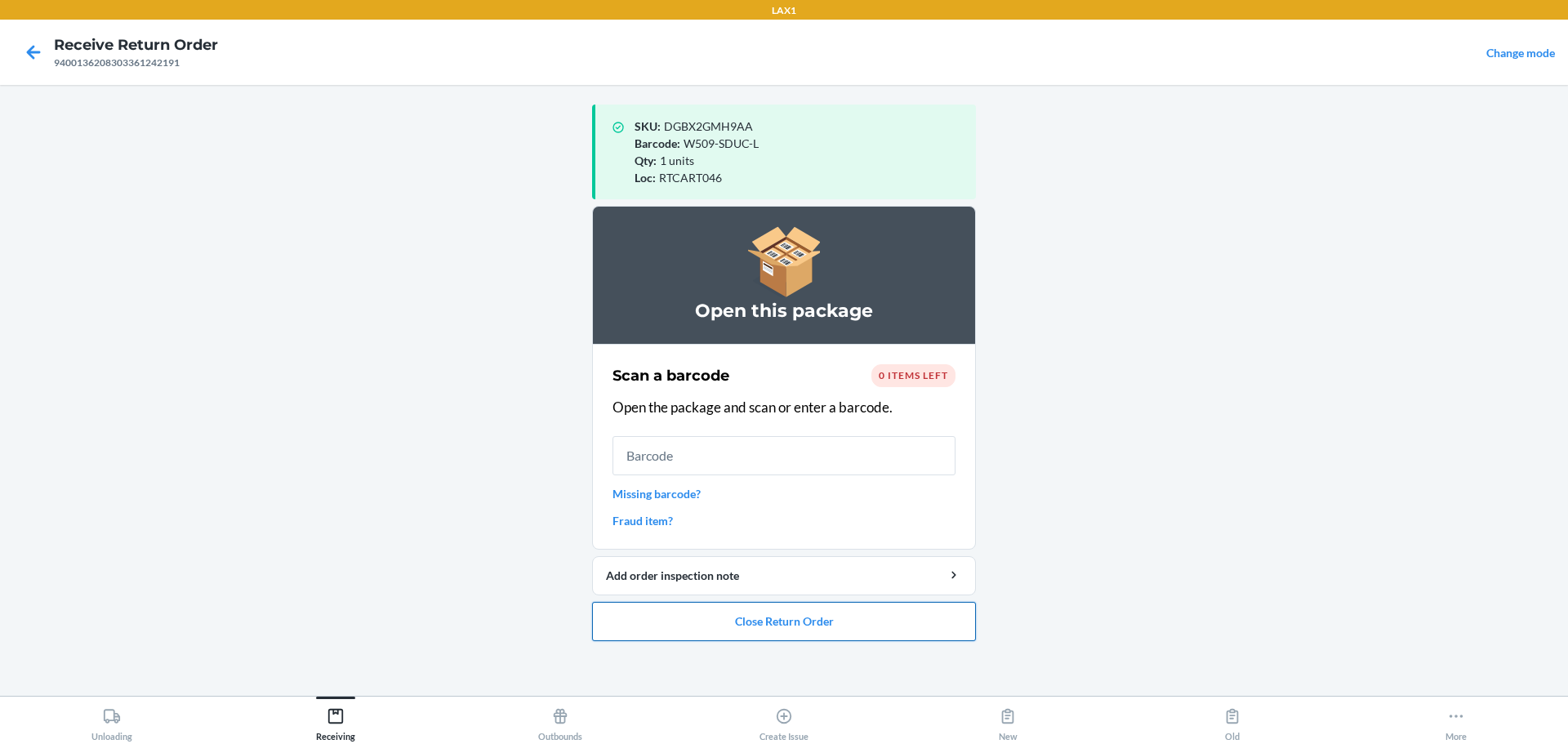
click at [696, 619] on button "Close Return Order" at bounding box center [784, 621] width 384 height 39
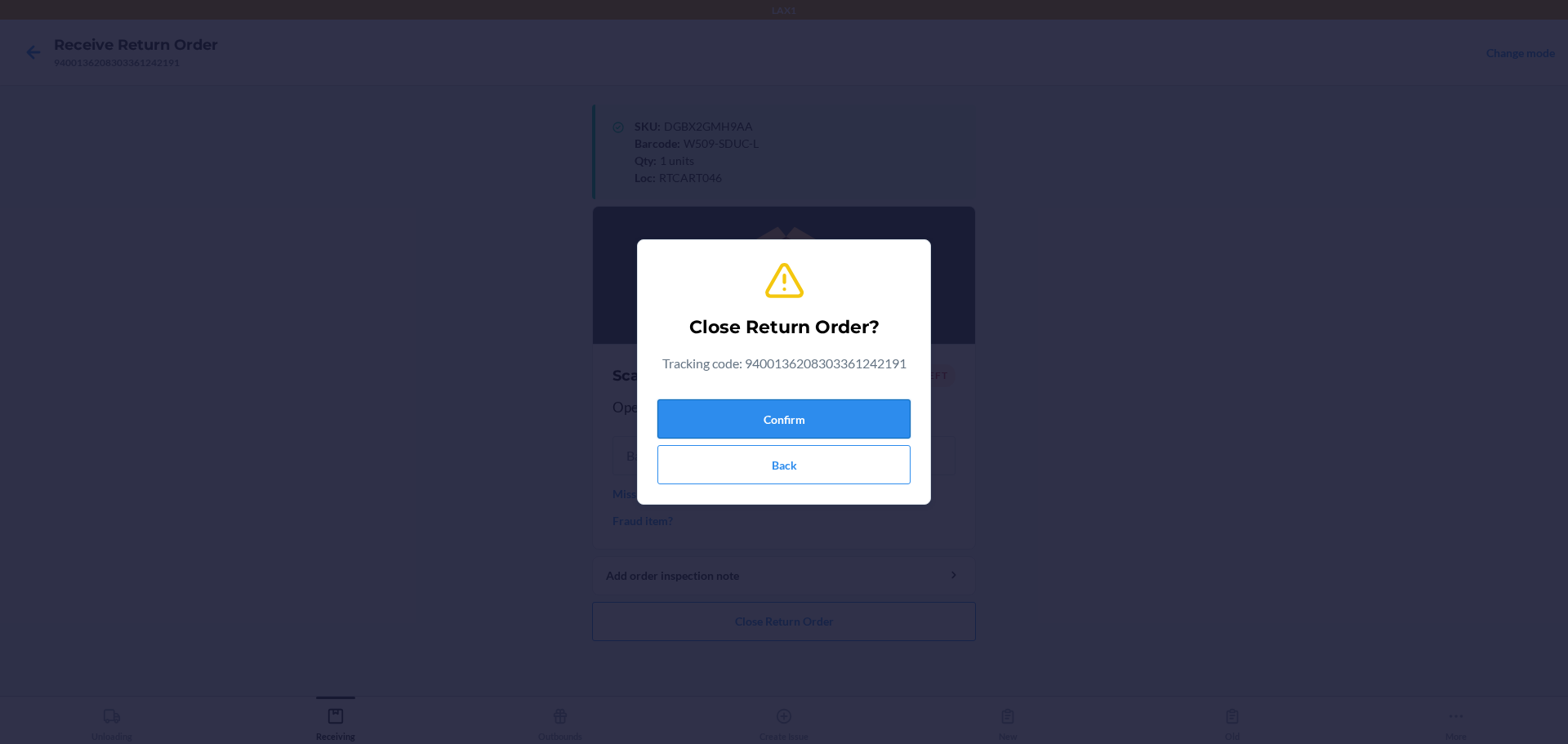
click at [754, 420] on button "Confirm" at bounding box center [784, 419] width 253 height 39
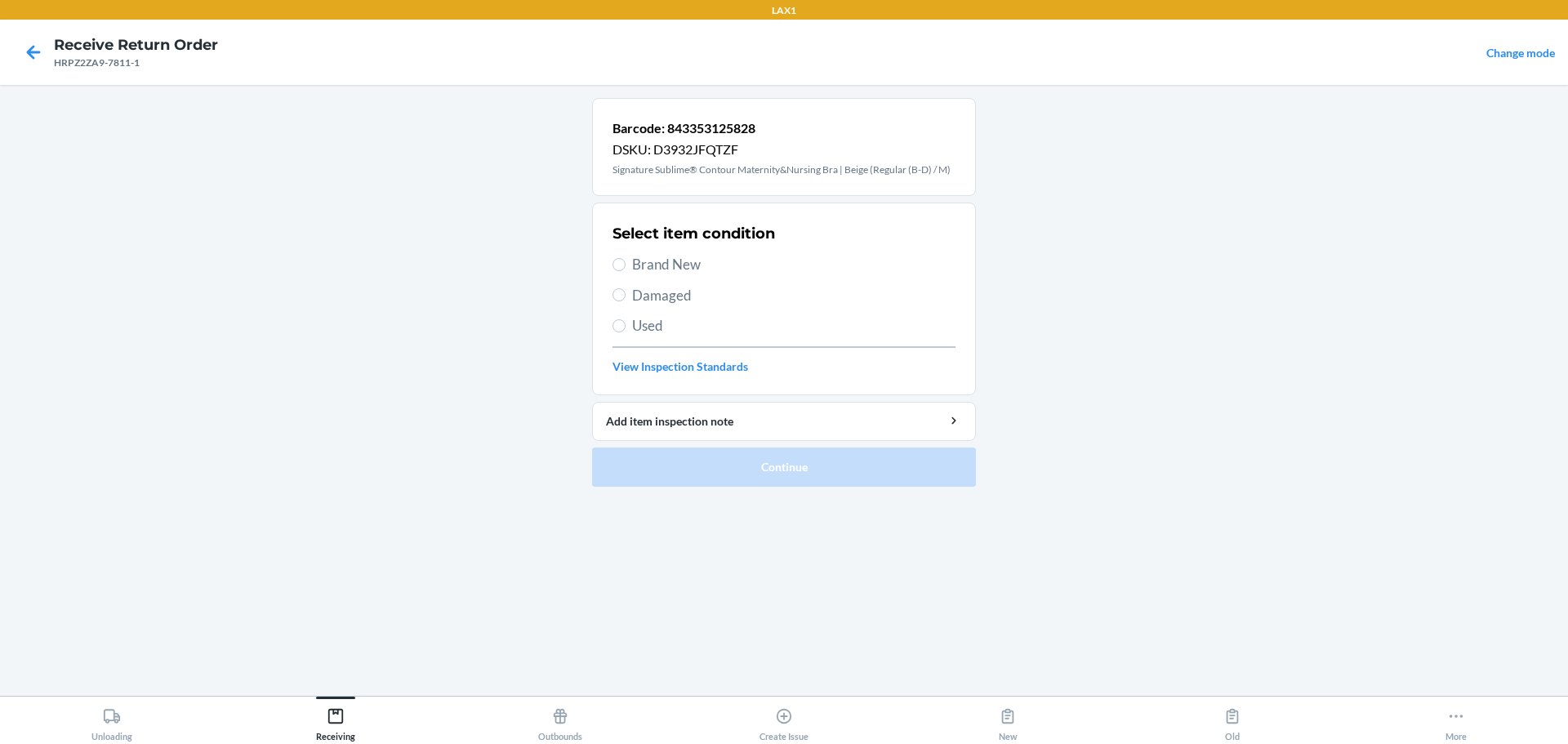
click at [670, 260] on span "Brand New" at bounding box center [794, 265] width 323 height 21
click at [626, 260] on input "Brand New" at bounding box center [618, 264] width 13 height 13
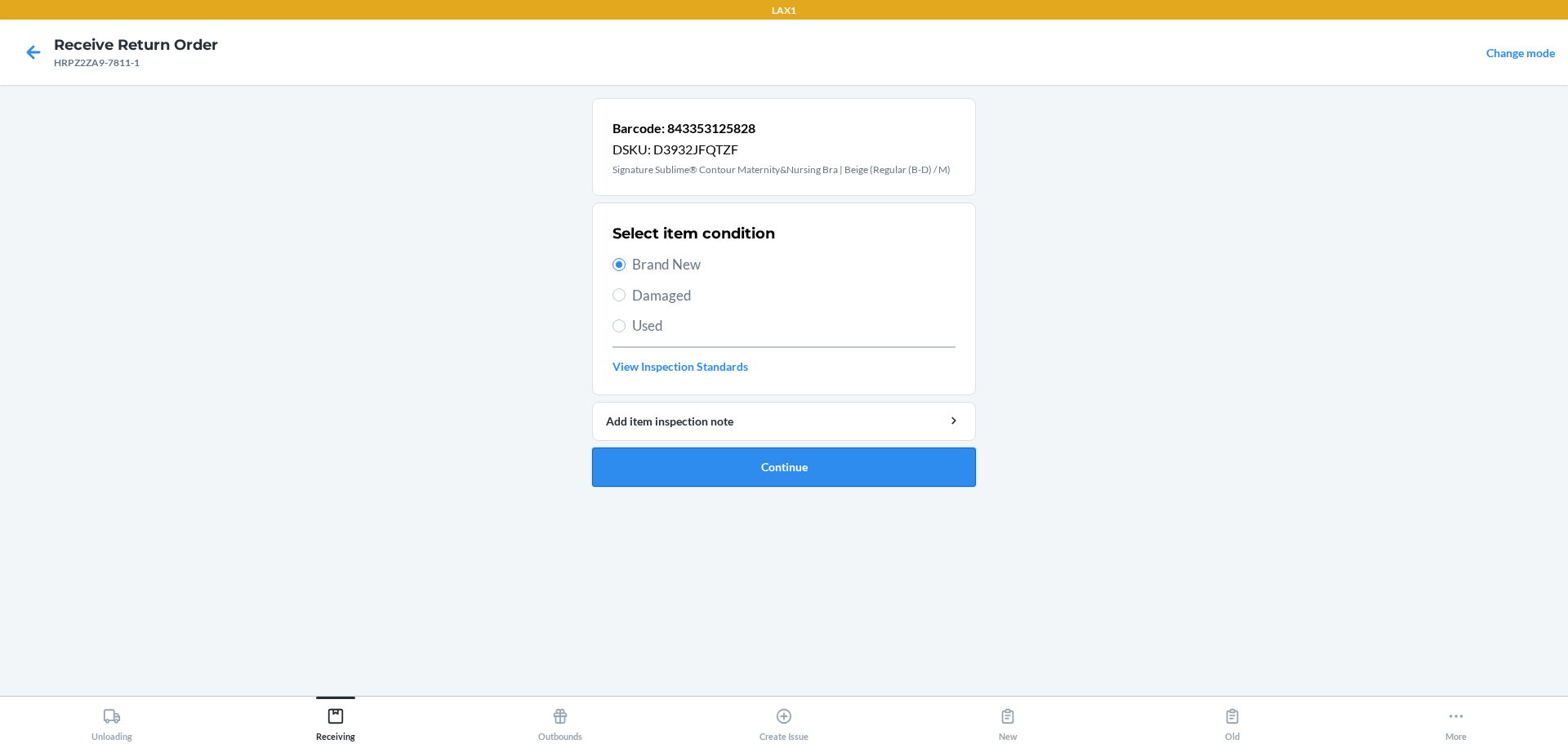
click at [754, 463] on button "Continue" at bounding box center [784, 467] width 384 height 39
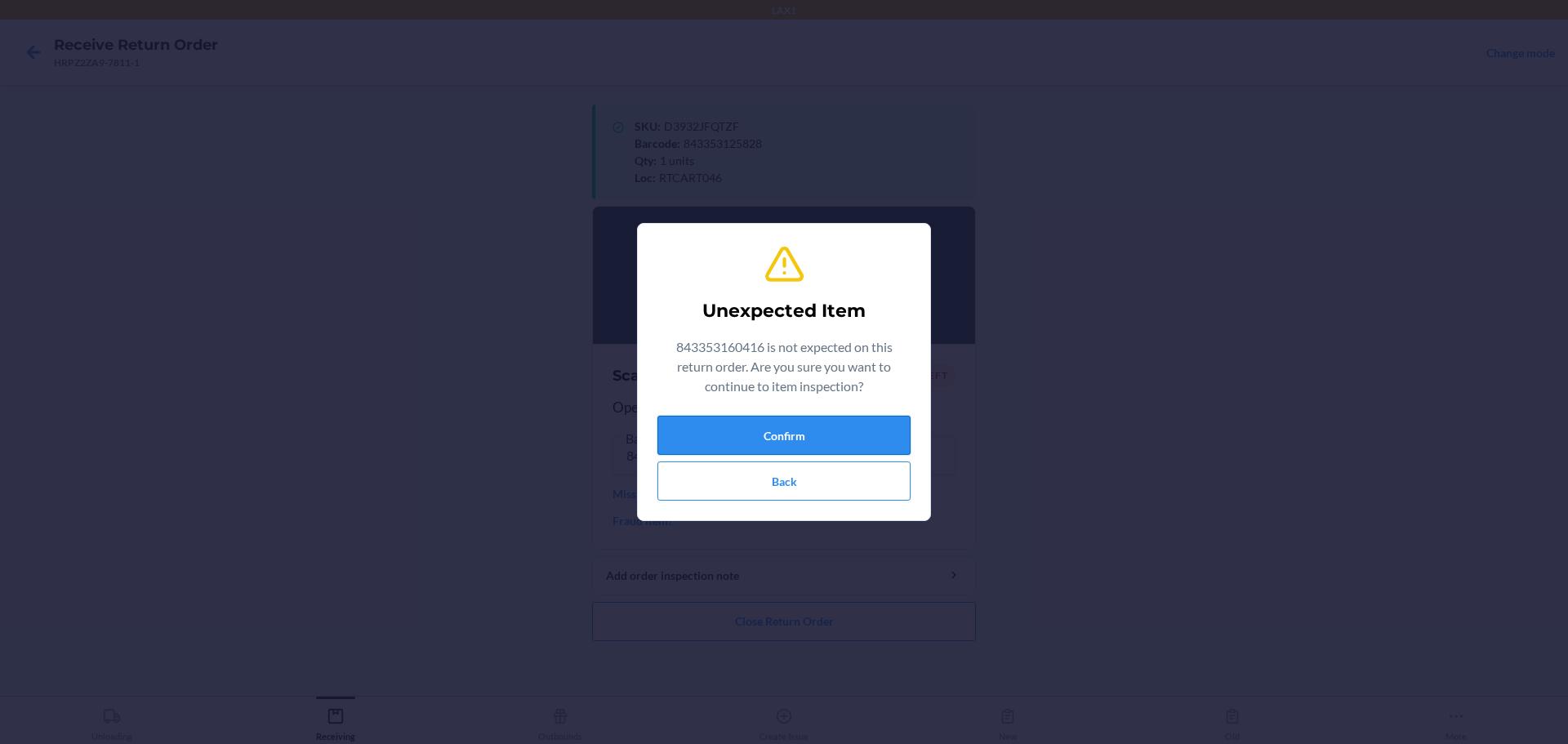
click at [754, 450] on button "Confirm" at bounding box center [784, 436] width 253 height 39
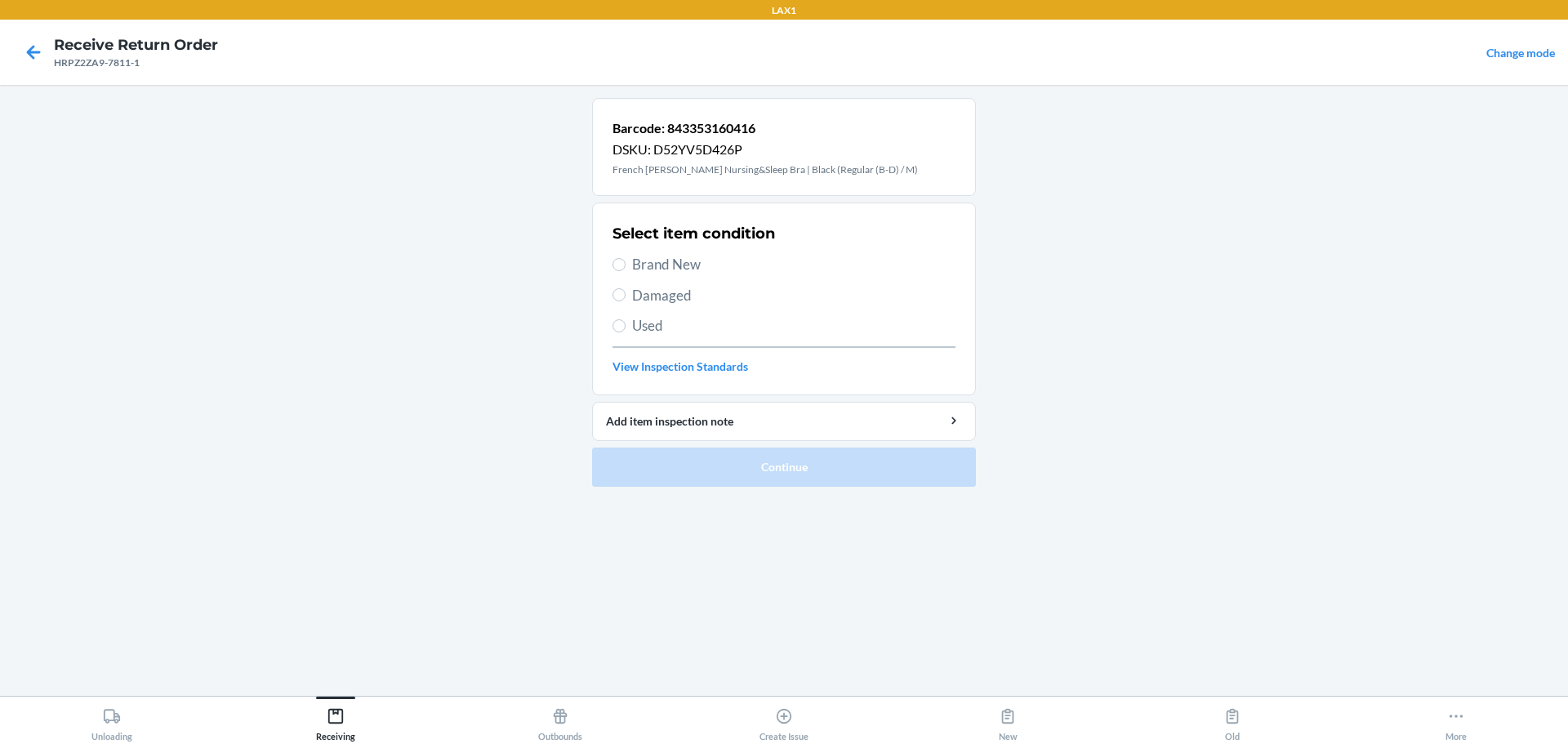
click at [629, 263] on label "Brand New" at bounding box center [784, 265] width 343 height 21
click at [669, 261] on span "Brand New" at bounding box center [794, 265] width 323 height 21
click at [626, 261] on input "Brand New" at bounding box center [618, 264] width 13 height 13
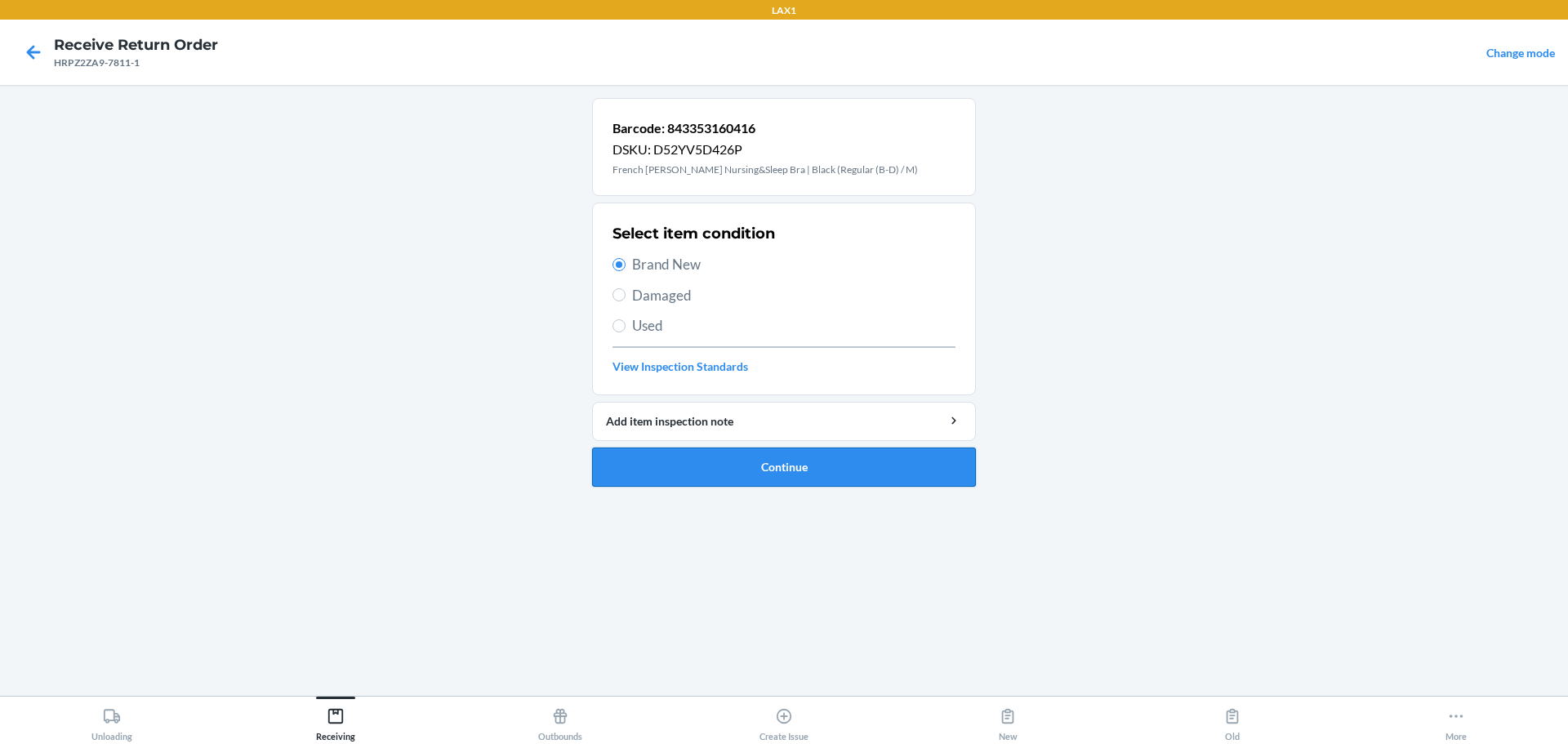
click at [754, 466] on button "Continue" at bounding box center [784, 467] width 384 height 39
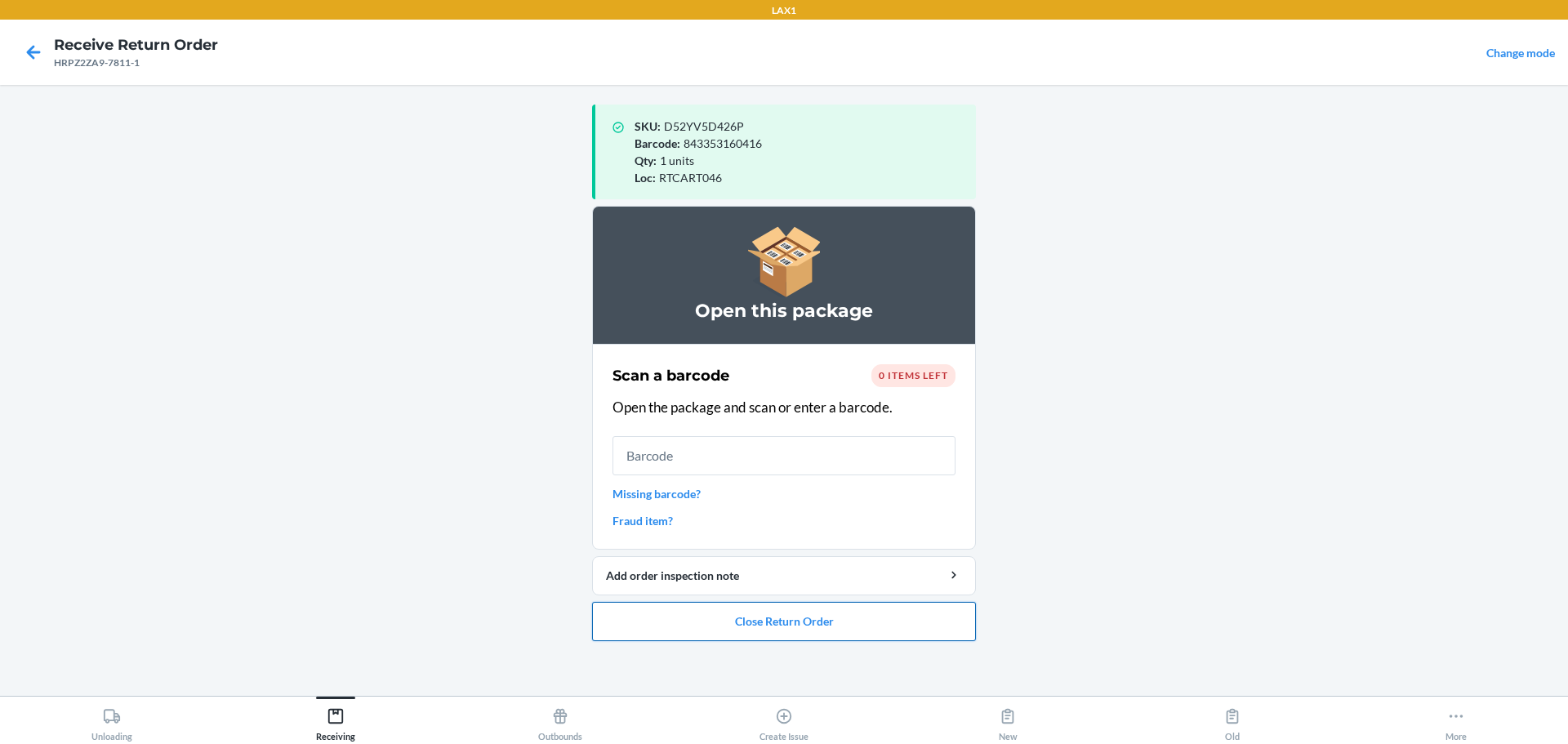
click at [754, 614] on button "Close Return Order" at bounding box center [784, 621] width 384 height 39
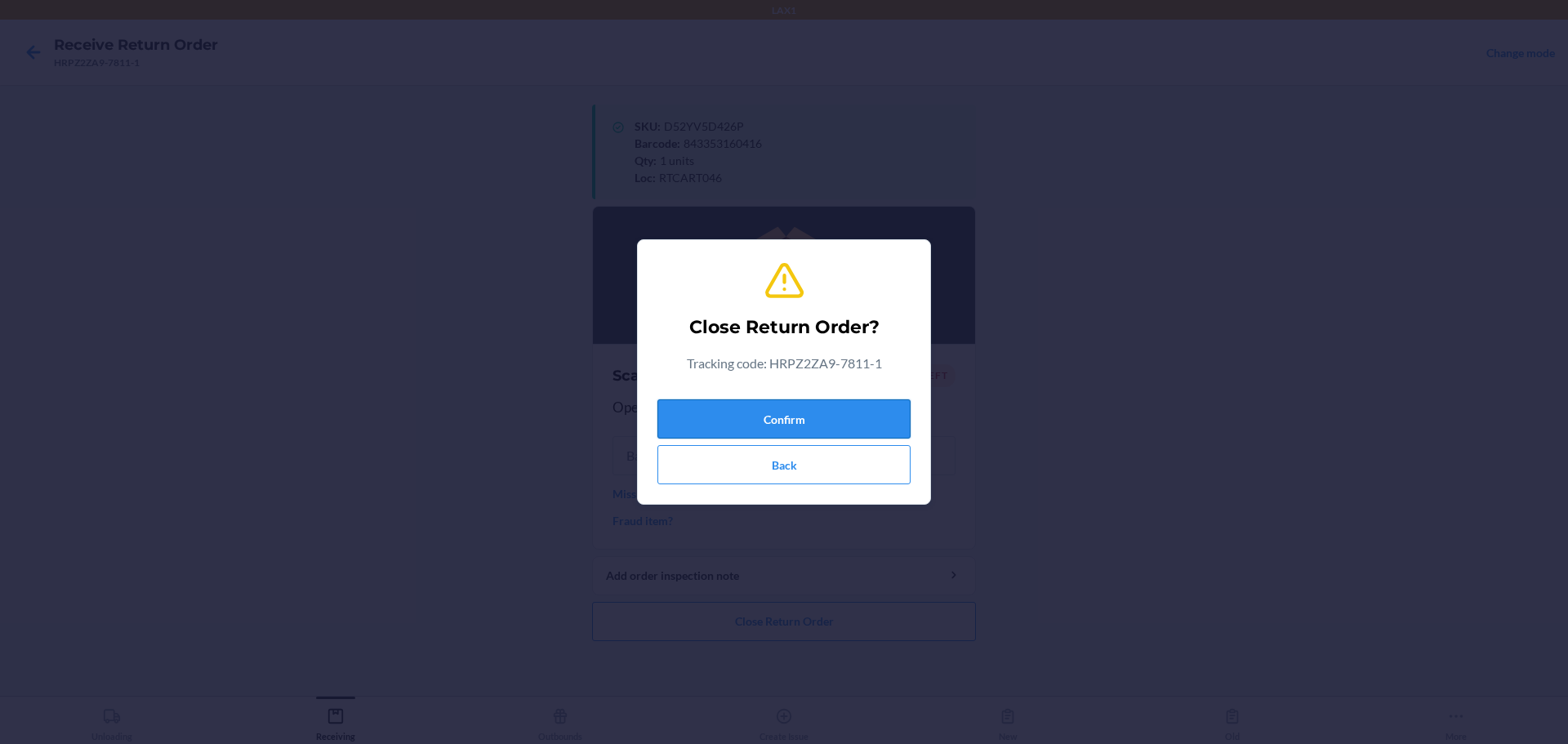
click at [754, 425] on button "Confirm" at bounding box center [784, 419] width 253 height 39
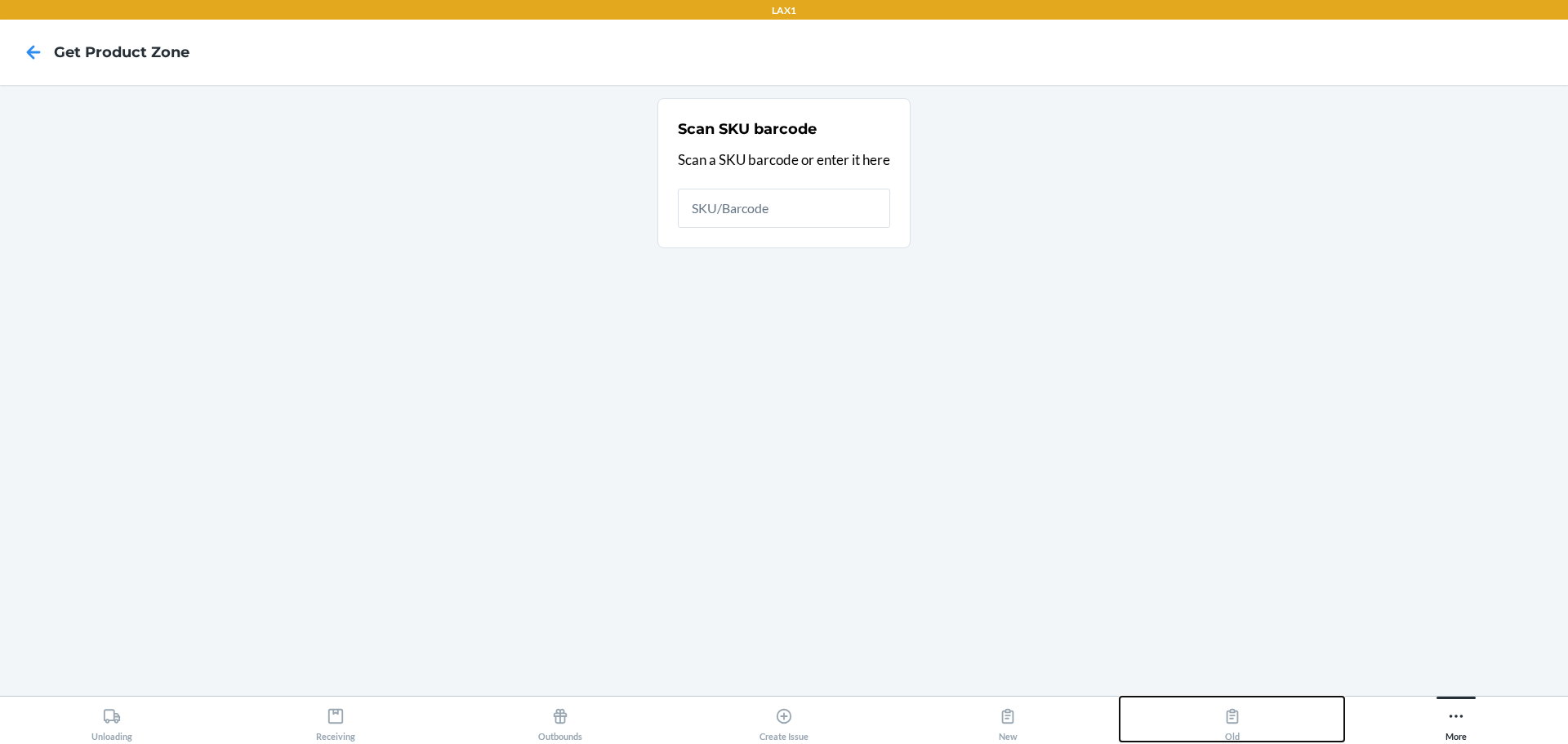
click at [1239, 721] on icon at bounding box center [1232, 716] width 18 height 18
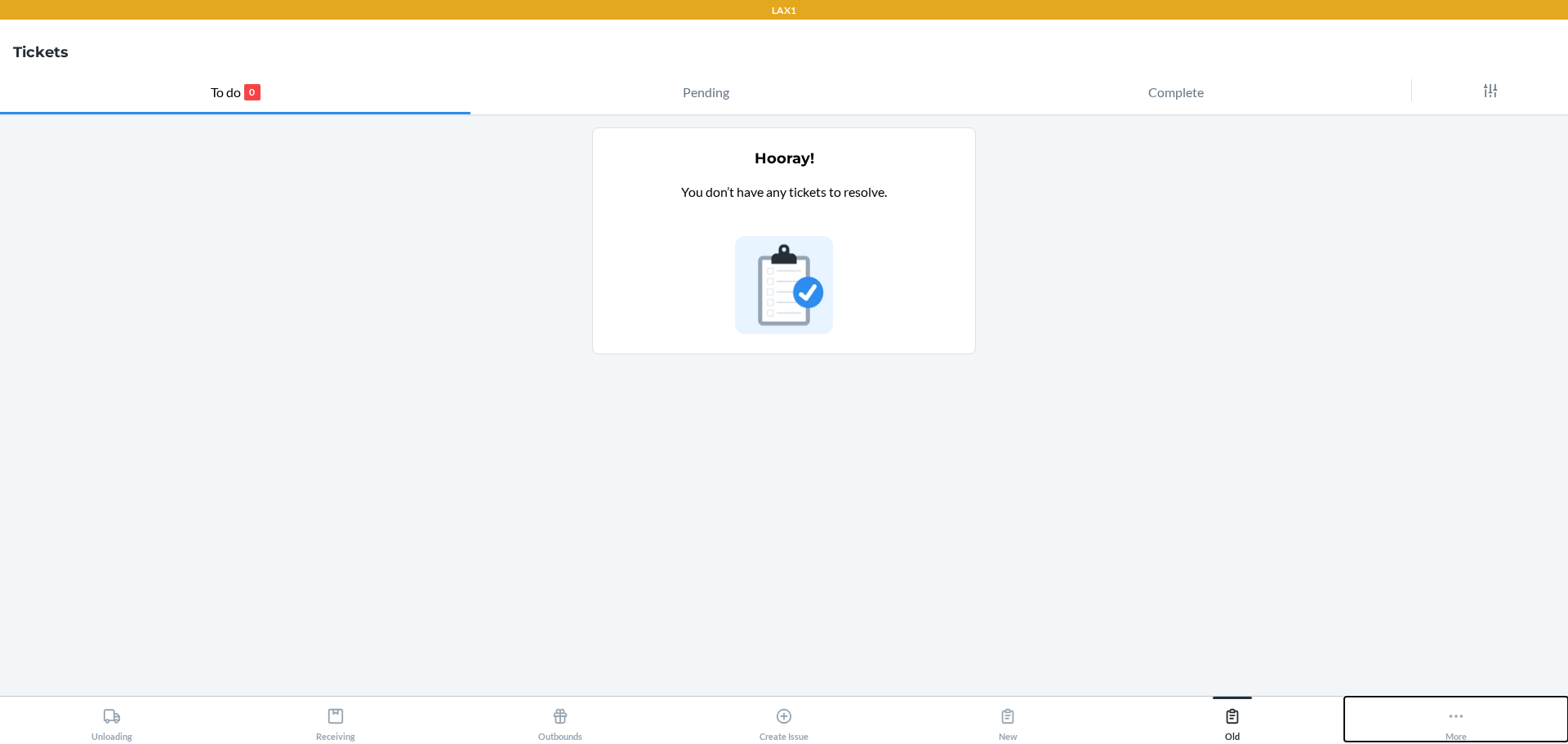
click at [1435, 705] on button "More" at bounding box center [1456, 719] width 224 height 45
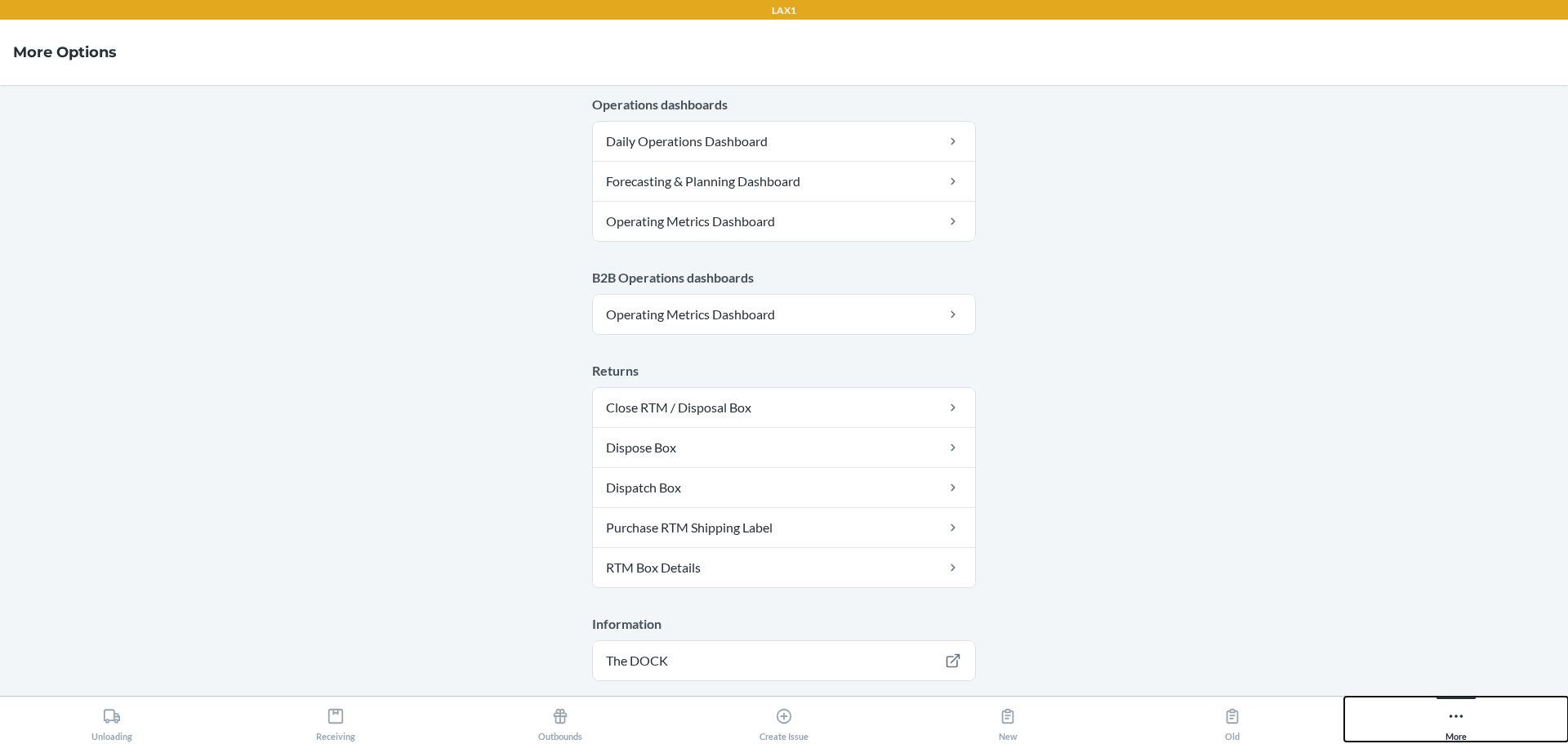
scroll to position [865, 0]
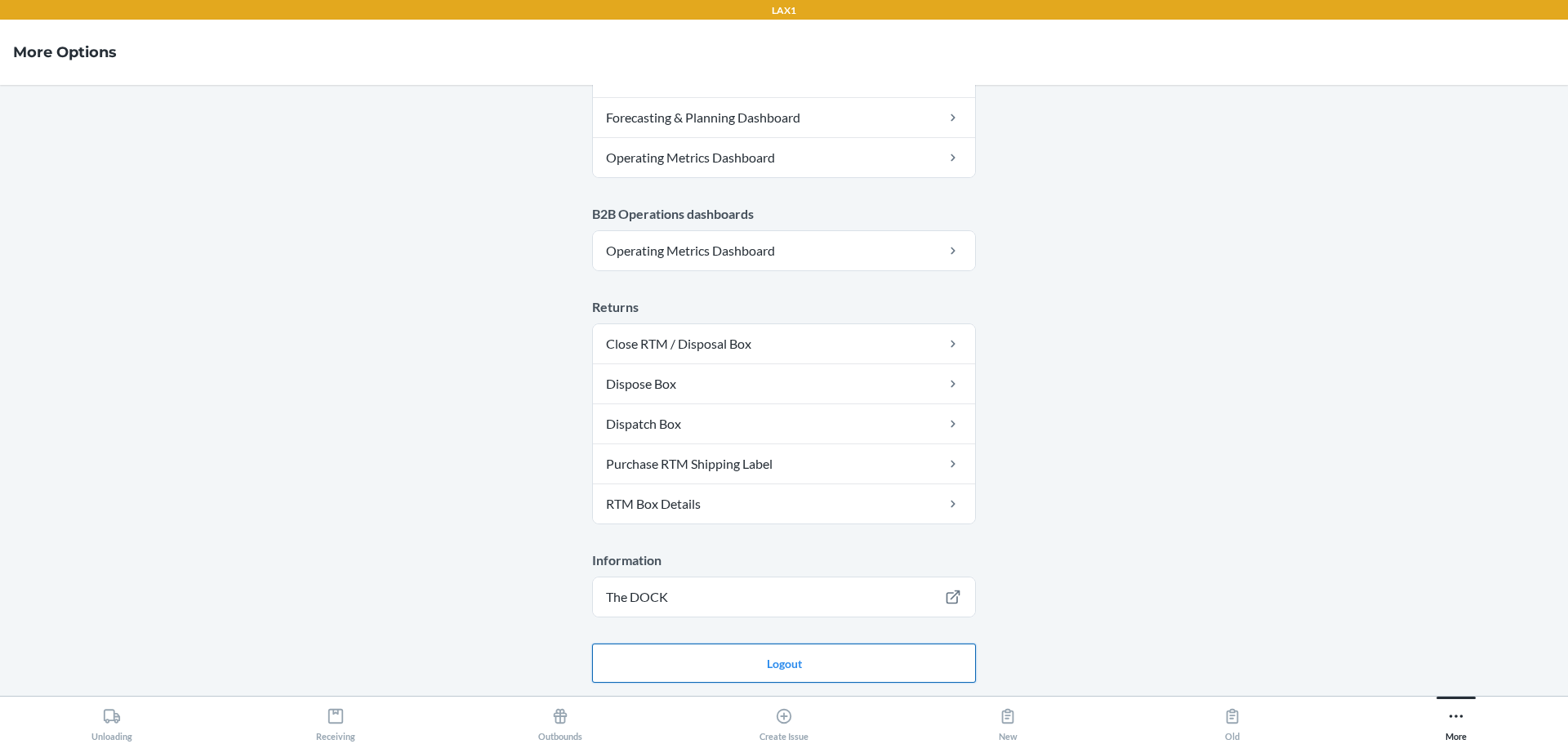
click at [824, 643] on button "Logout" at bounding box center [784, 663] width 384 height 39
